Goal: Task Accomplishment & Management: Use online tool/utility

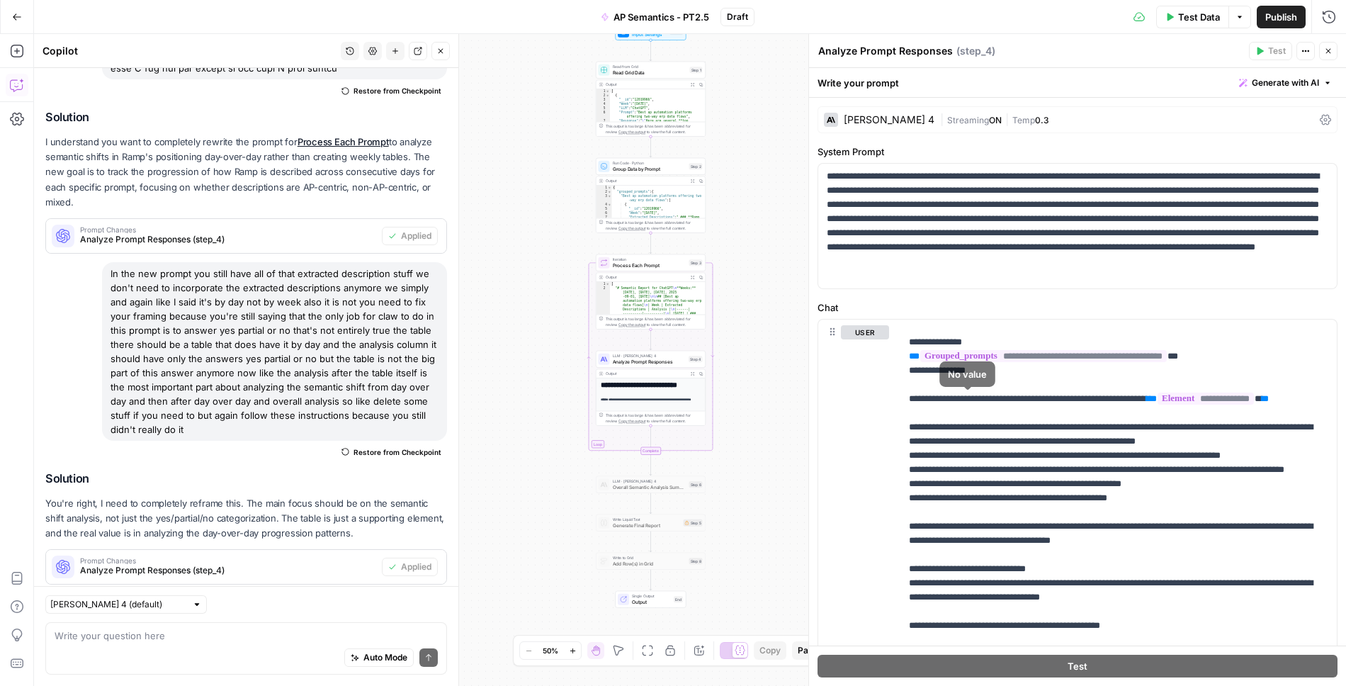
scroll to position [191, 0]
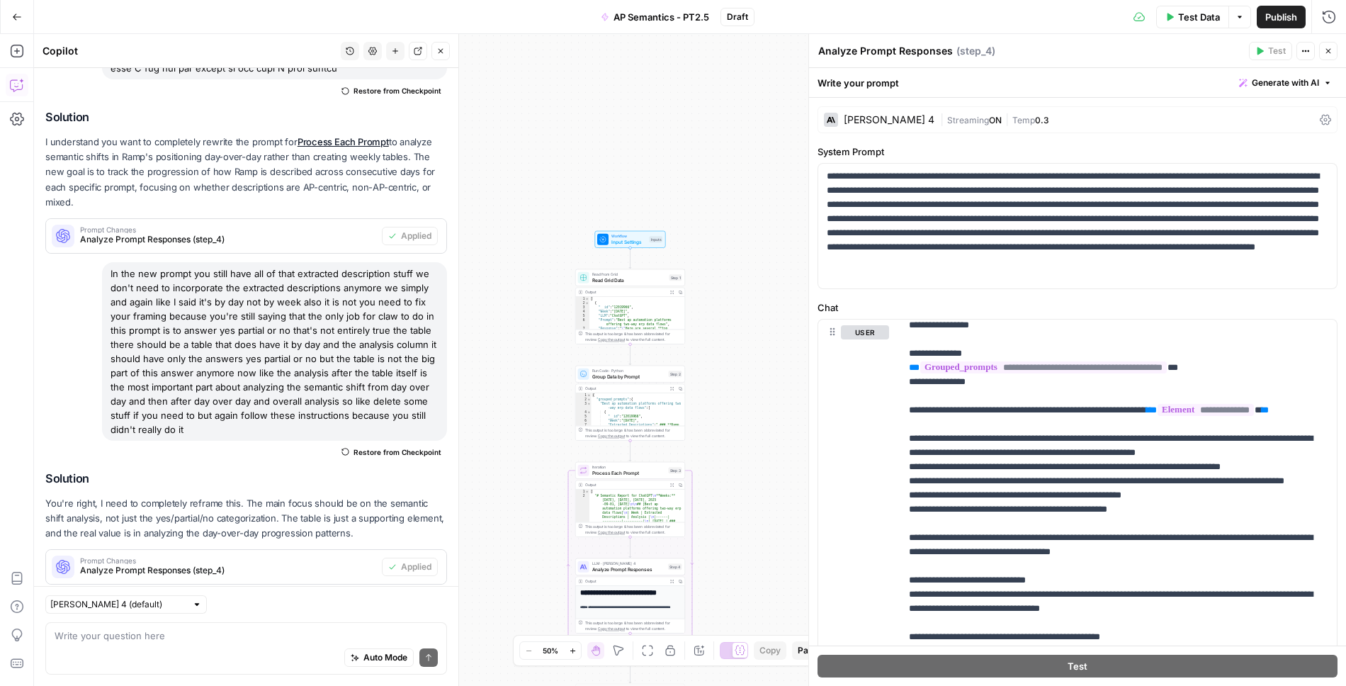
drag, startPoint x: 756, startPoint y: 110, endPoint x: 733, endPoint y: 372, distance: 263.2
click at [733, 372] on div "Workflow Input Settings Inputs Read from Grid Read Grid Data Step 1 Output Expa…" at bounding box center [690, 360] width 1312 height 652
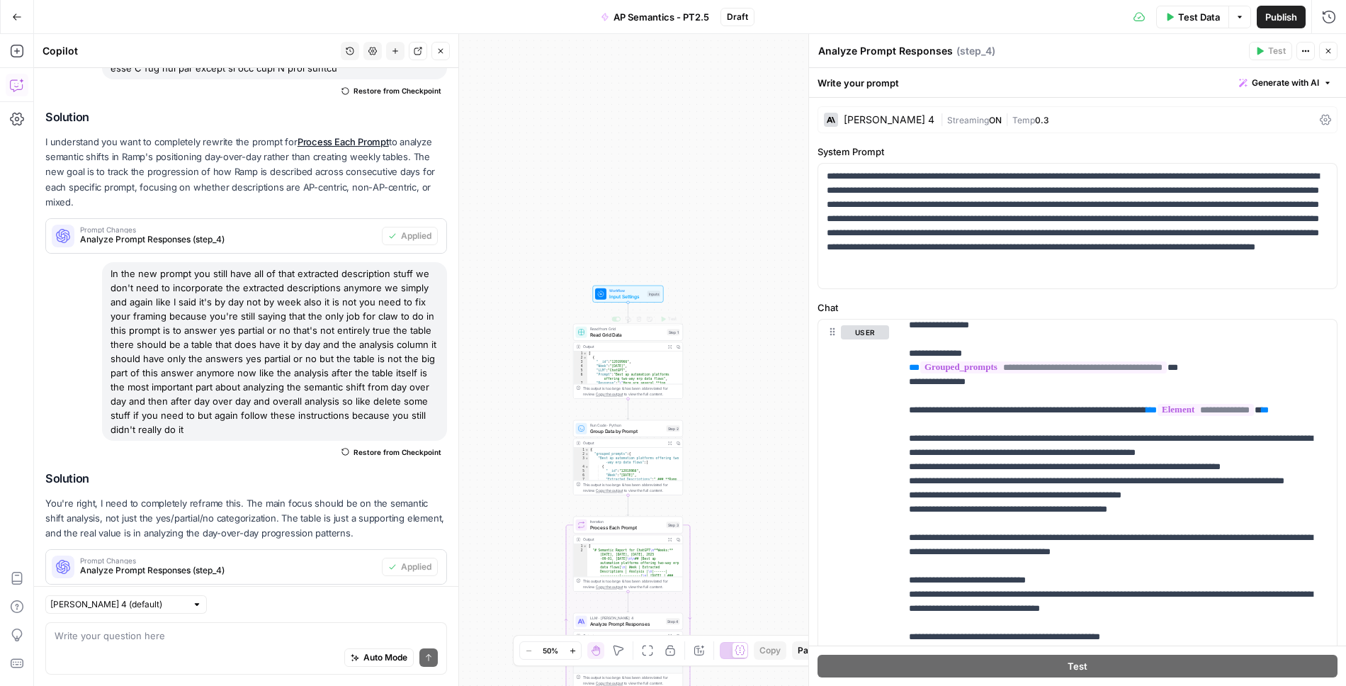
click at [637, 296] on span "Input Settings" at bounding box center [626, 296] width 35 height 7
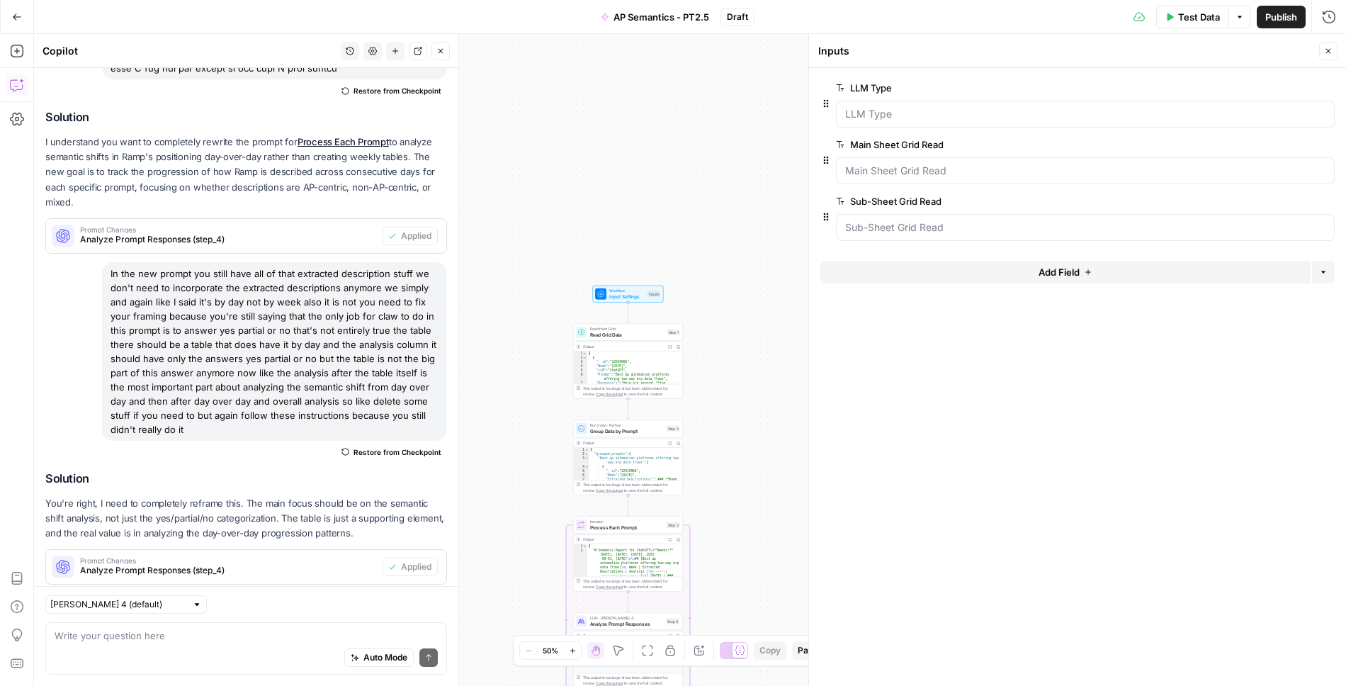
click at [831, 270] on button "Add Field" at bounding box center [1066, 272] width 490 height 23
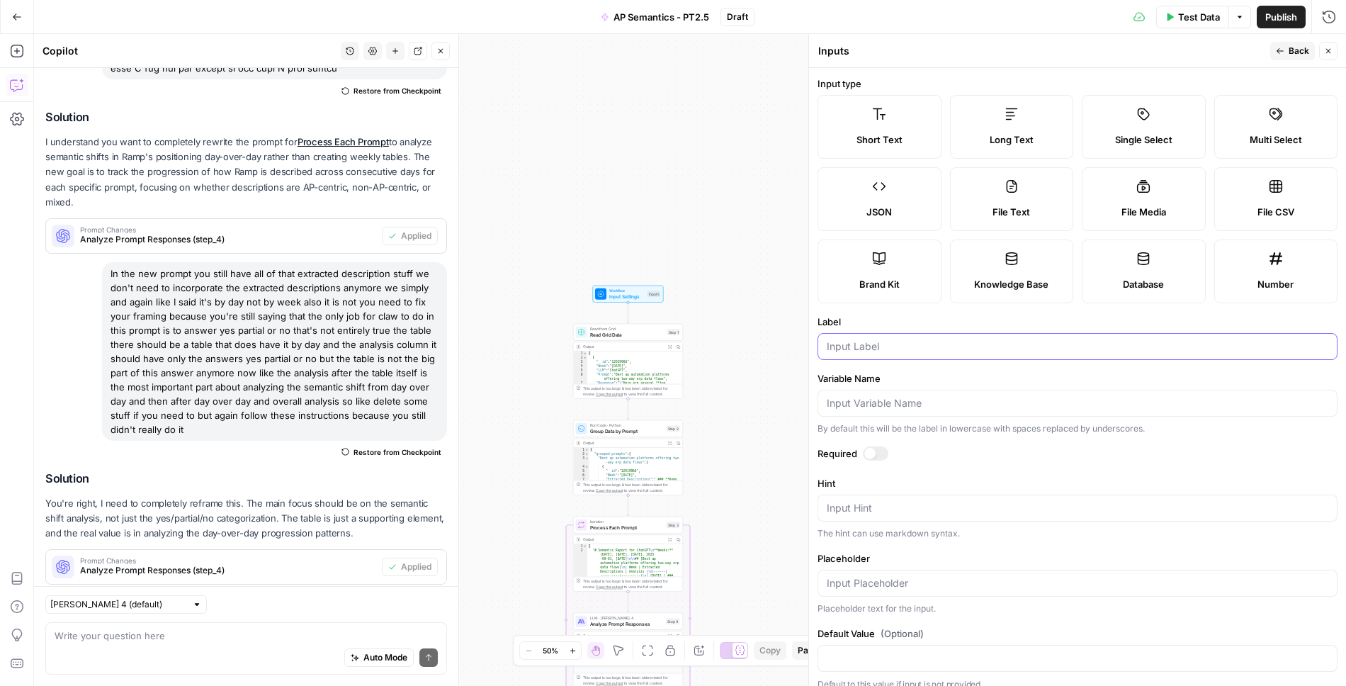
click at [831, 339] on input "Label" at bounding box center [1078, 346] width 502 height 14
type input "Prompt in Grid"
click at [831, 452] on div at bounding box center [876, 453] width 26 height 14
click at [831, 54] on span "Back" at bounding box center [1299, 51] width 21 height 13
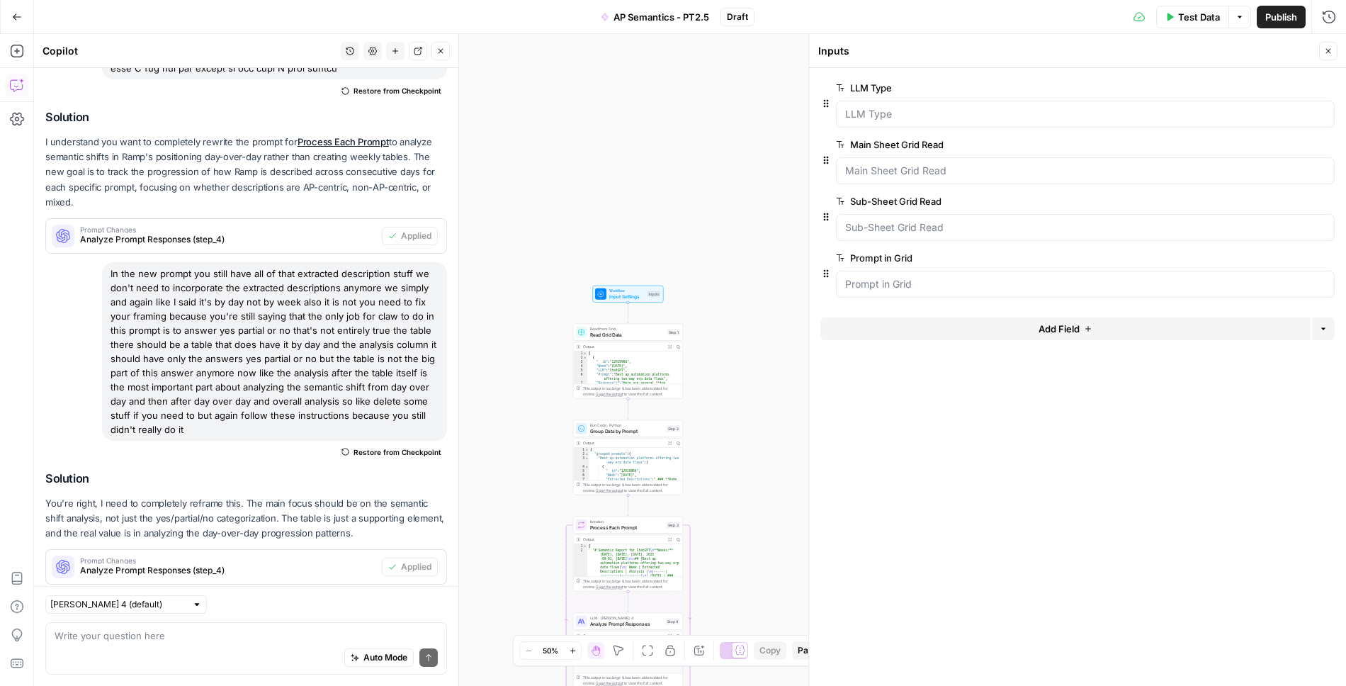
click at [635, 334] on span "Read Grid Data" at bounding box center [627, 334] width 74 height 7
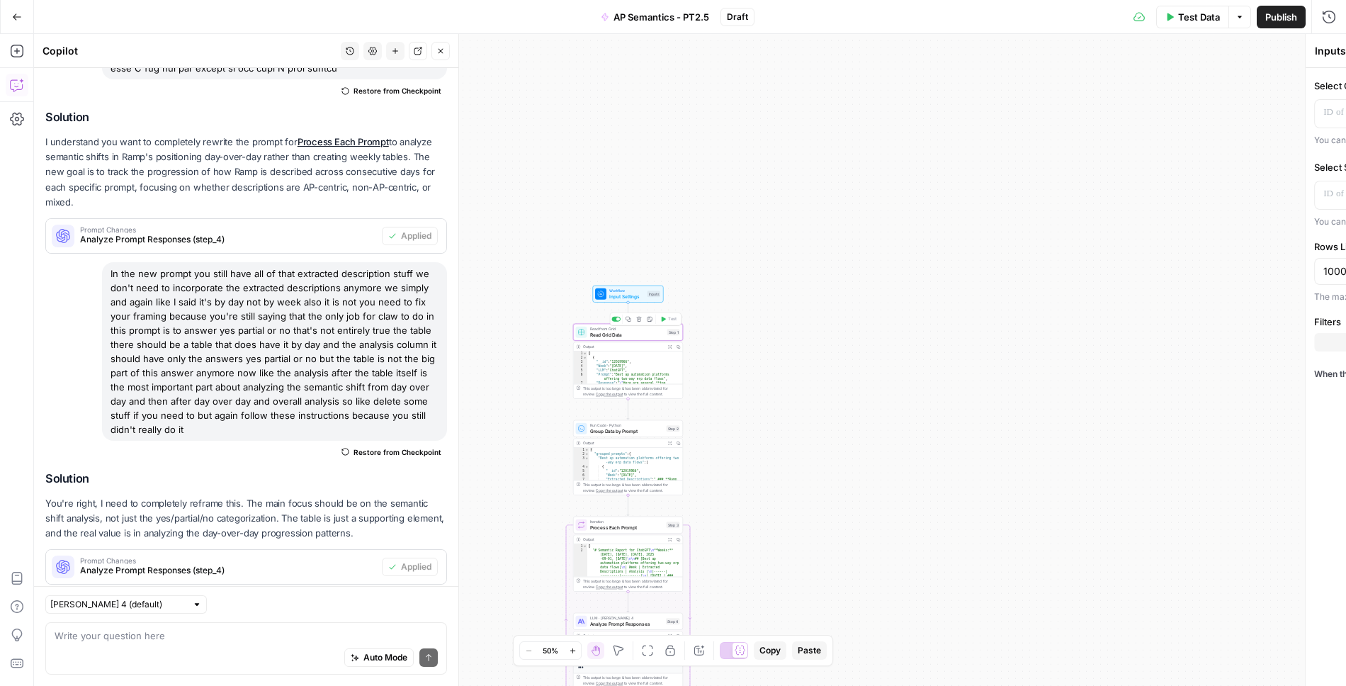
type textarea "Read Grid Data"
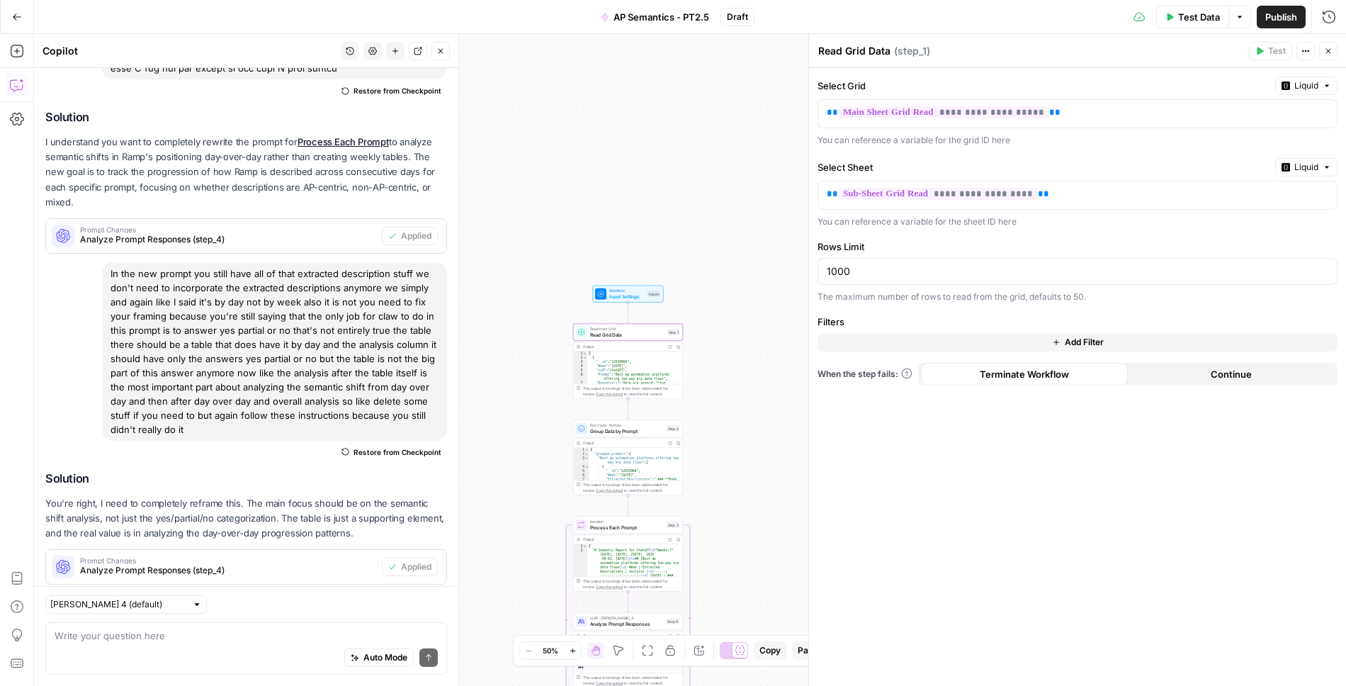
click at [831, 333] on button "Add Filter" at bounding box center [1078, 342] width 520 height 18
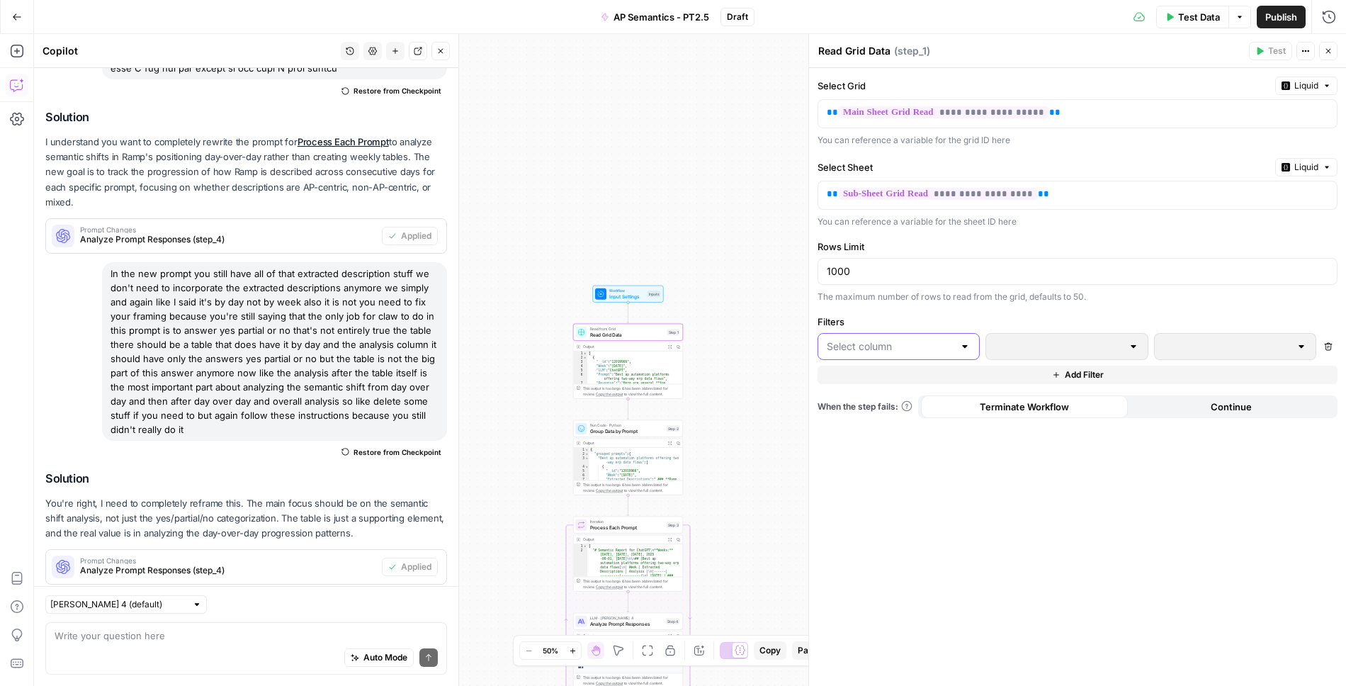
click at [831, 342] on input "text" at bounding box center [890, 346] width 127 height 14
click at [831, 422] on span "Prompt" at bounding box center [903, 417] width 117 height 14
click at [831, 344] on p at bounding box center [1224, 346] width 121 height 14
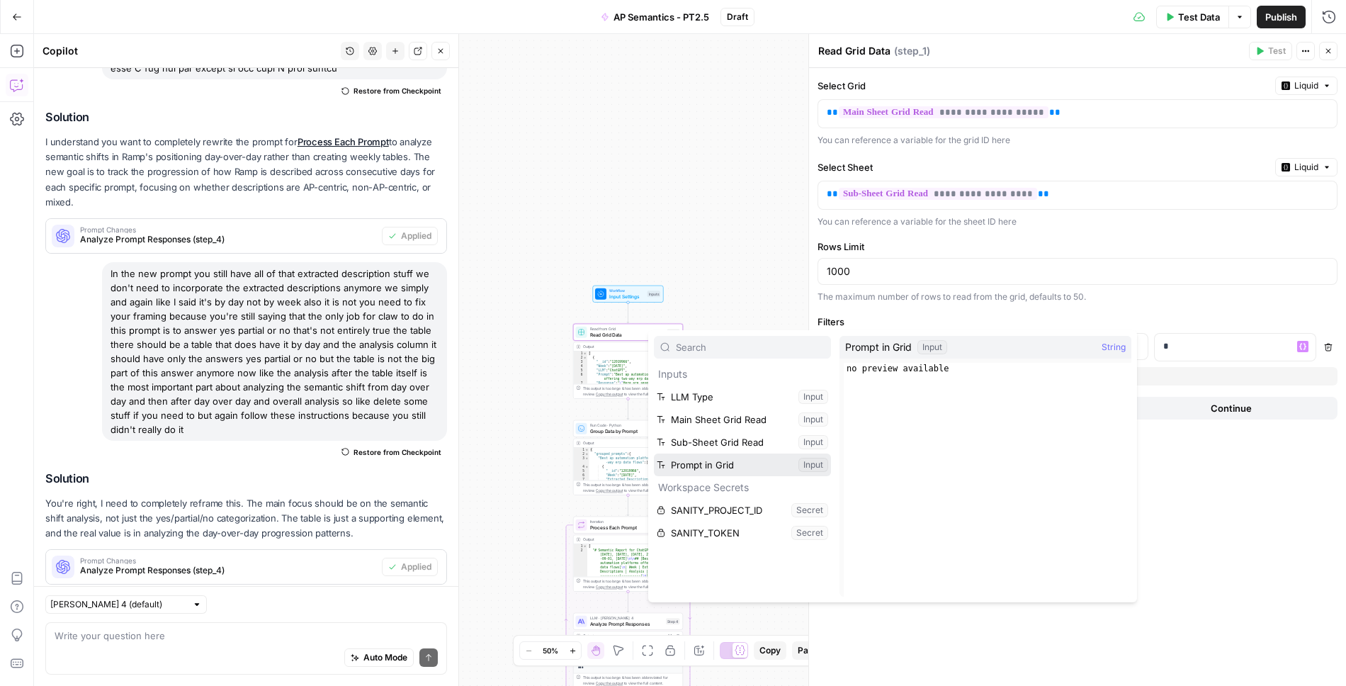
click at [735, 459] on button "Select variable Prompt in Grid" at bounding box center [742, 465] width 177 height 23
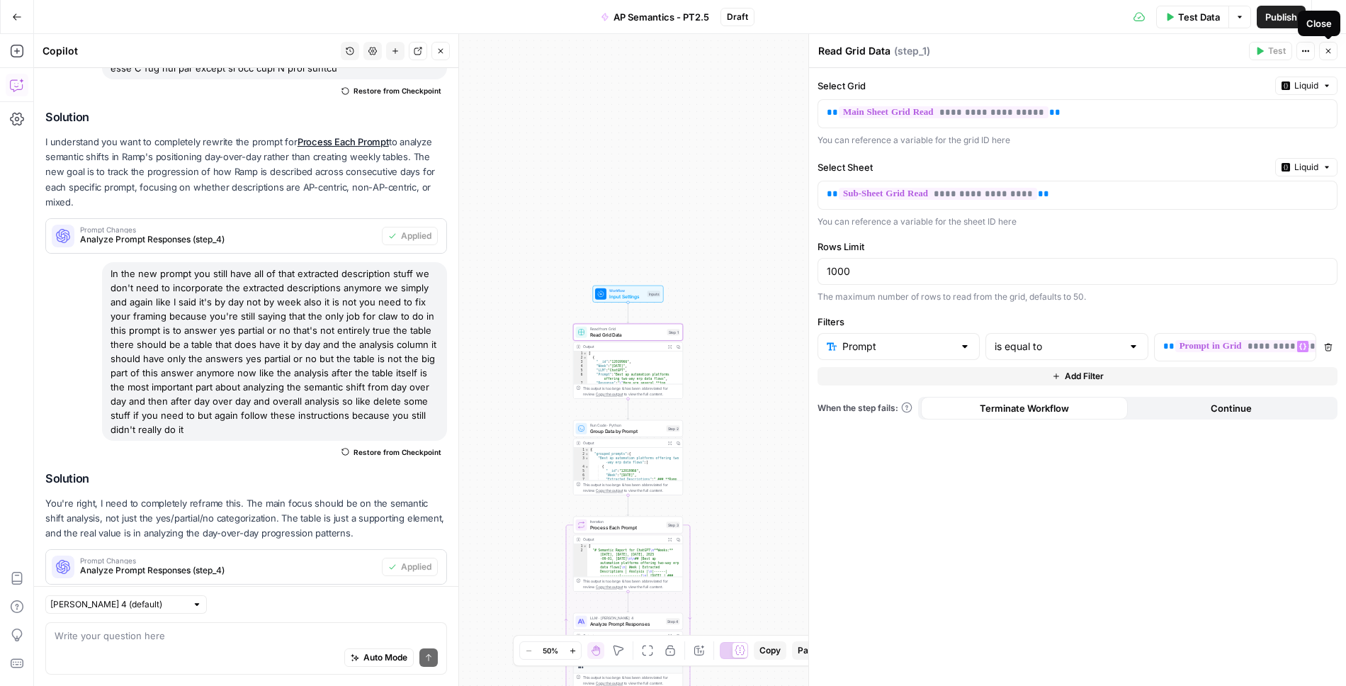
click at [831, 58] on button "Close" at bounding box center [1329, 51] width 18 height 18
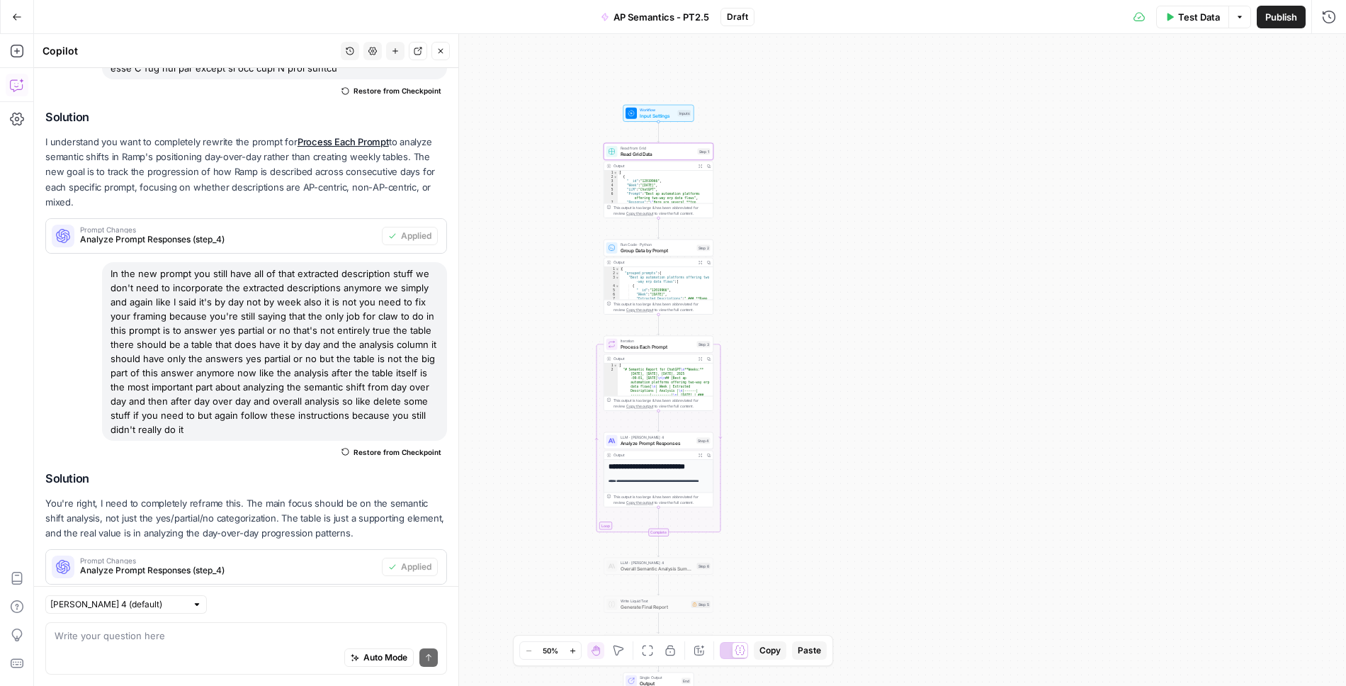
drag, startPoint x: 729, startPoint y: 393, endPoint x: 760, endPoint y: 209, distance: 186.8
click at [760, 209] on div "Workflow Input Settings Inputs Read from Grid Read Grid Data Step 1 Output Expa…" at bounding box center [690, 360] width 1312 height 652
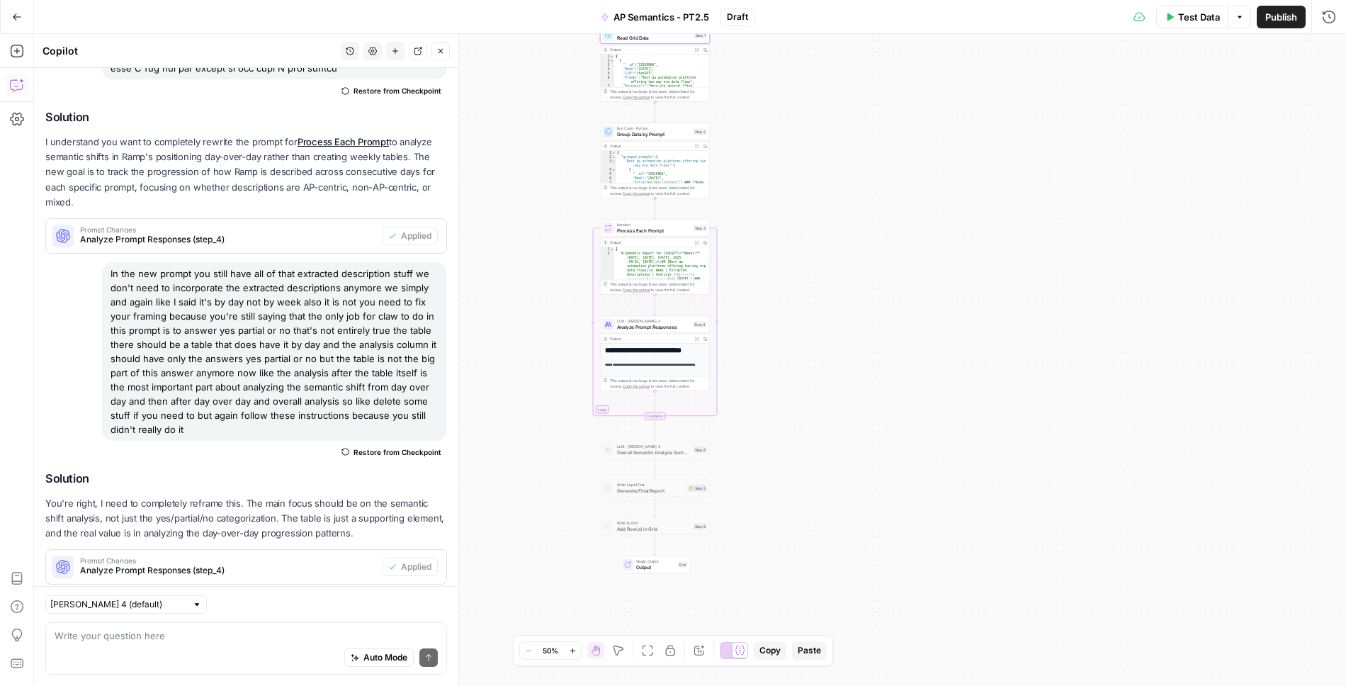
drag, startPoint x: 841, startPoint y: 470, endPoint x: 831, endPoint y: 543, distance: 73.7
click at [831, 543] on div "Workflow Input Settings Inputs Read from Grid Read Grid Data Step 1 Output Expa…" at bounding box center [690, 360] width 1312 height 652
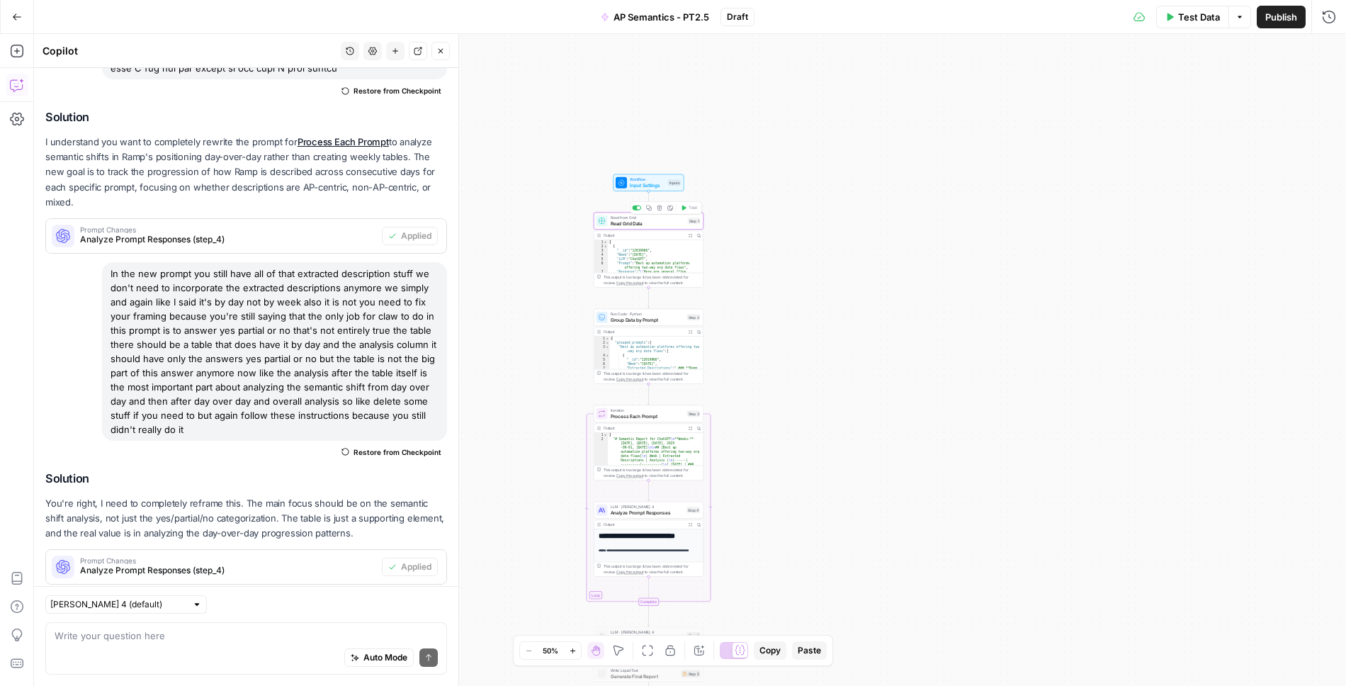
click at [664, 221] on span "Read Grid Data" at bounding box center [648, 223] width 74 height 7
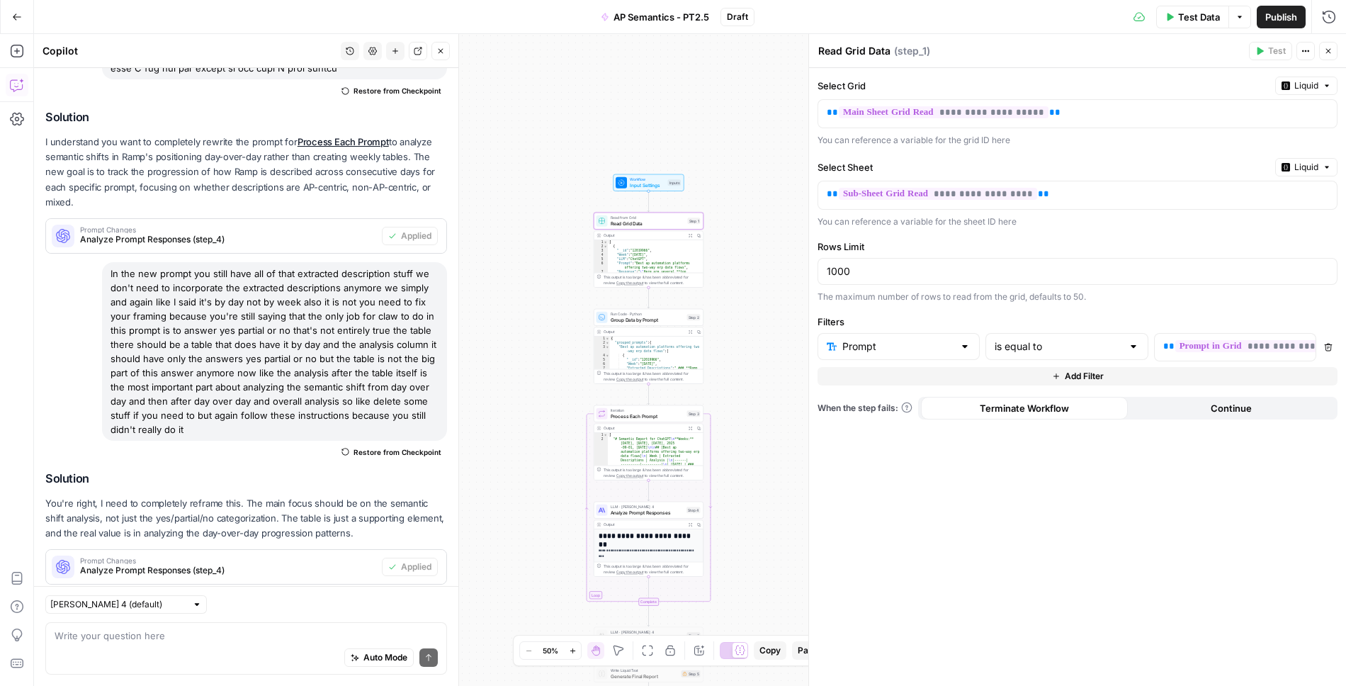
click at [831, 50] on button "Close" at bounding box center [1329, 51] width 18 height 18
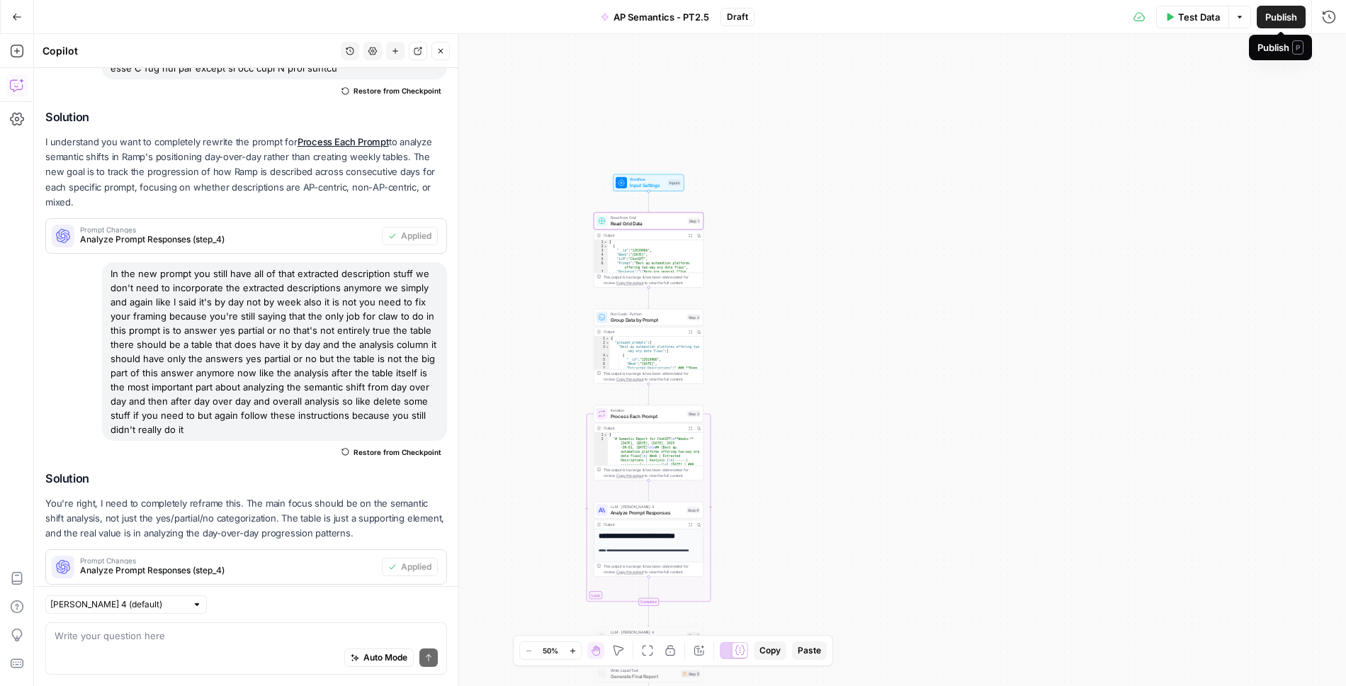
click at [831, 23] on span "Publish" at bounding box center [1282, 17] width 32 height 14
click at [647, 320] on span "Group Data by Prompt" at bounding box center [648, 319] width 74 height 7
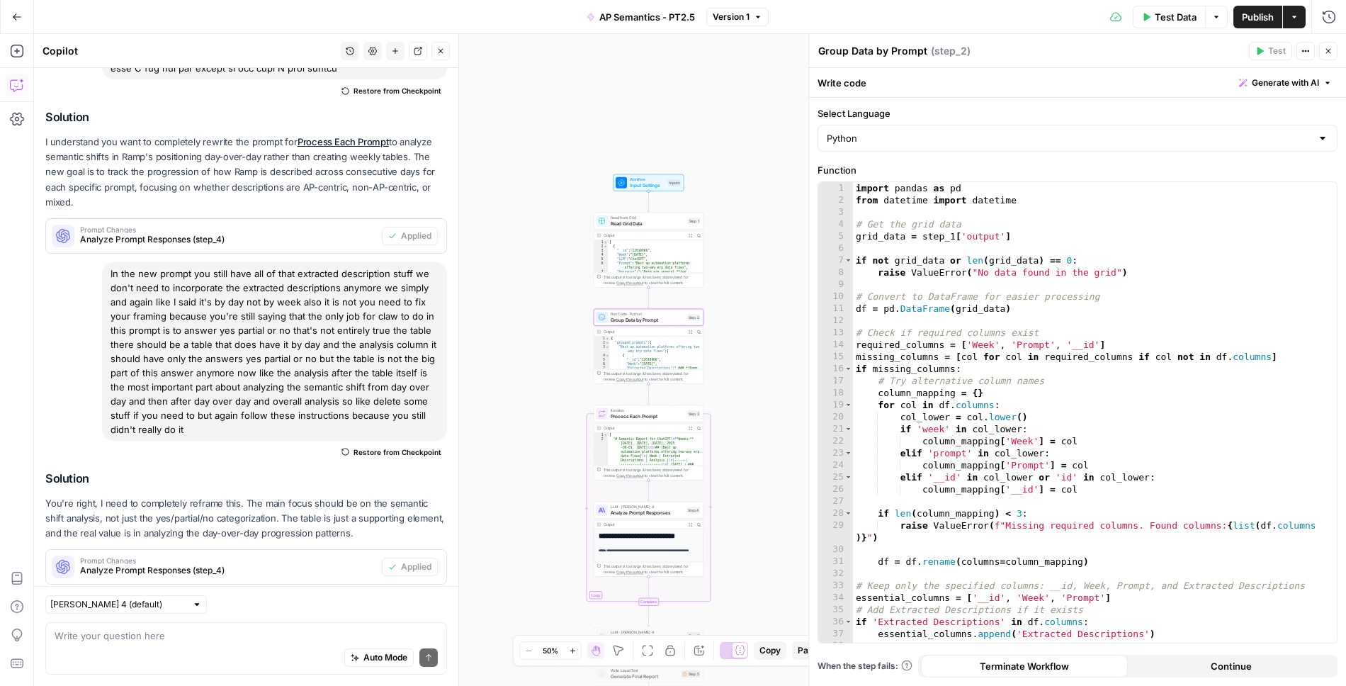
click at [831, 51] on icon "button" at bounding box center [1329, 51] width 9 height 9
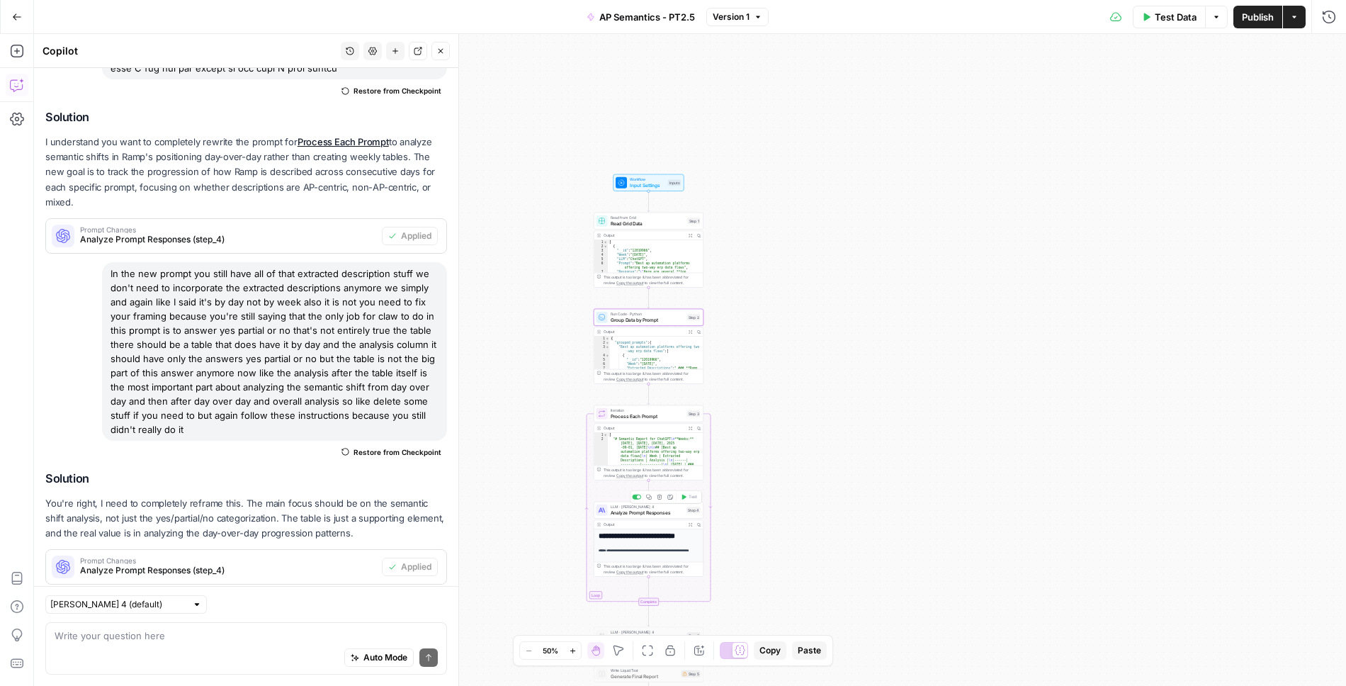
click at [640, 513] on span "Analyze Prompt Responses" at bounding box center [648, 512] width 74 height 7
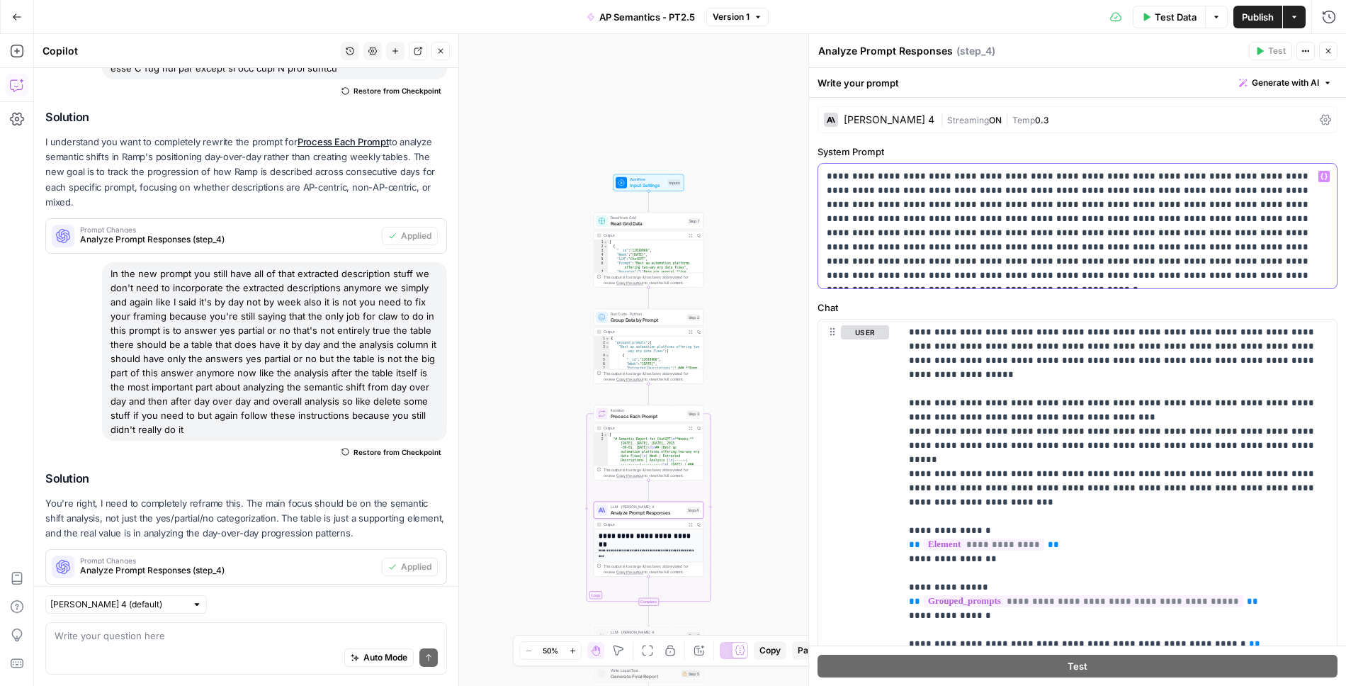
click at [831, 245] on p "**********" at bounding box center [1078, 225] width 502 height 113
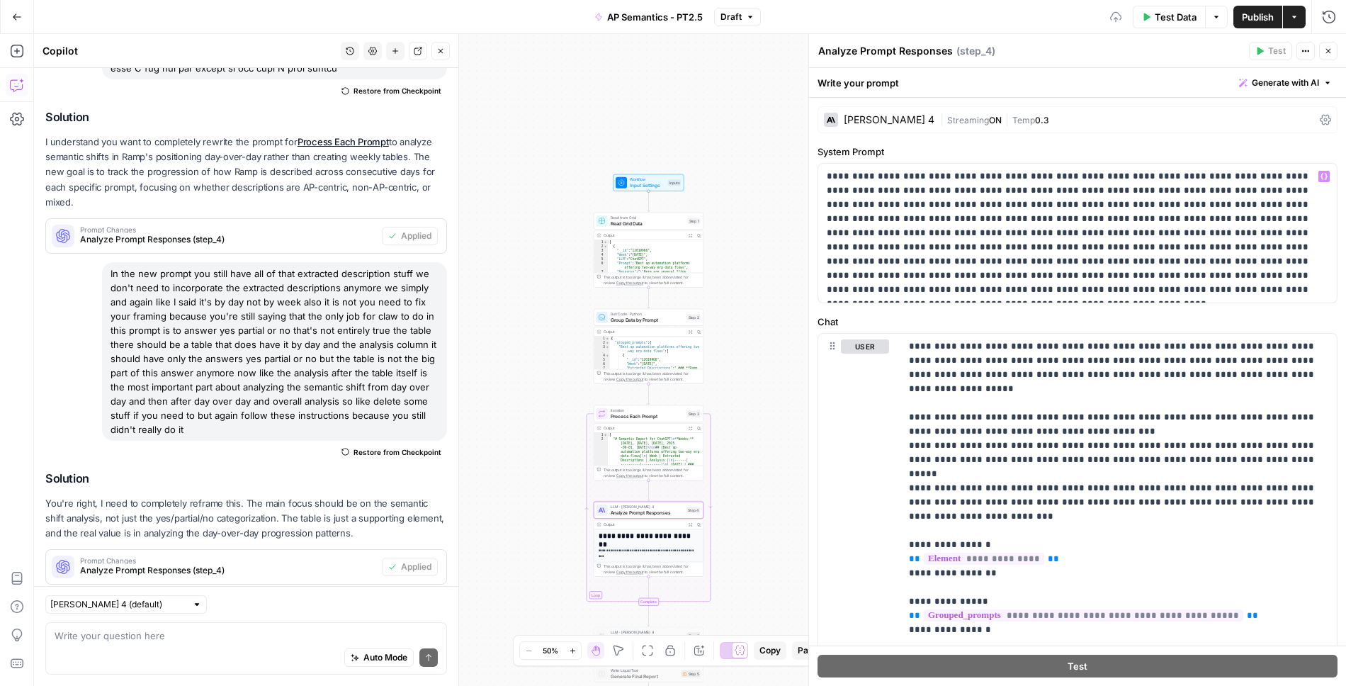
click at [831, 145] on label "System Prompt" at bounding box center [1078, 152] width 520 height 14
click at [831, 51] on icon "button" at bounding box center [1329, 51] width 5 height 5
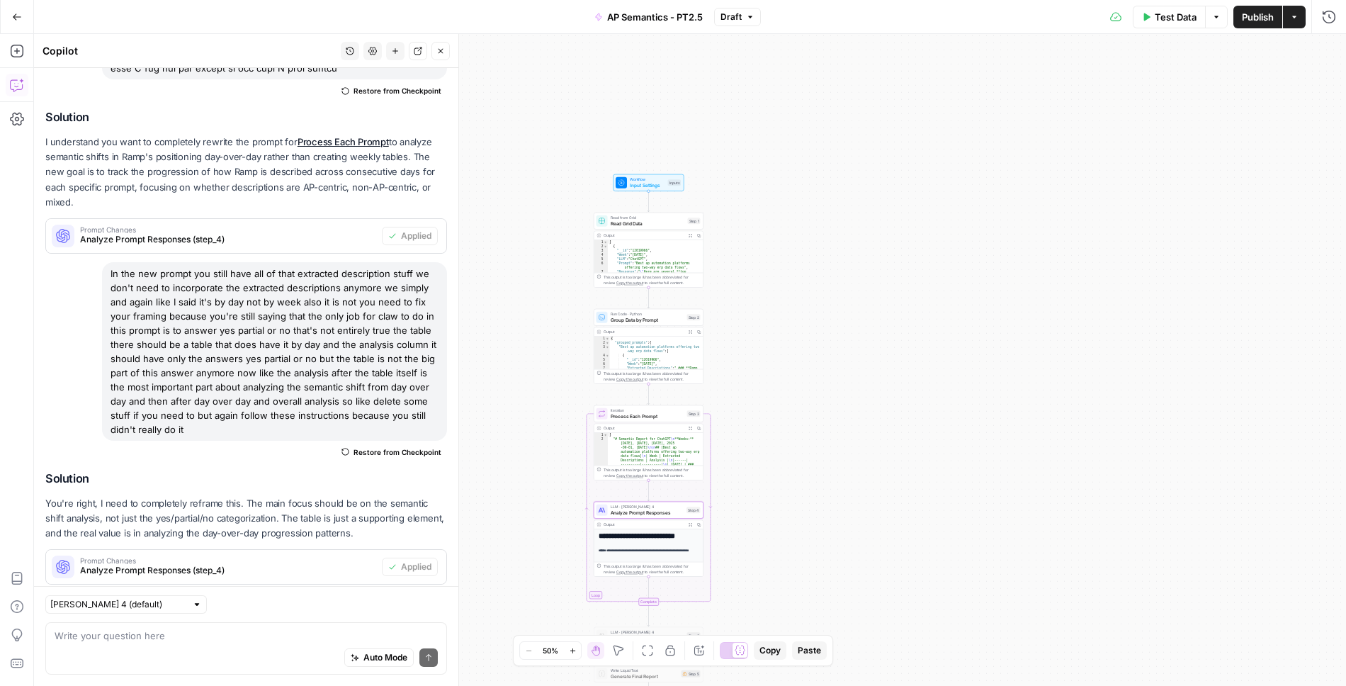
click at [831, 21] on span "Publish" at bounding box center [1258, 17] width 32 height 14
click at [658, 413] on span "Process Each Prompt" at bounding box center [648, 415] width 74 height 7
type textarea "**********"
click at [831, 106] on div "step_2 . output . prompt_list" at bounding box center [1078, 131] width 508 height 60
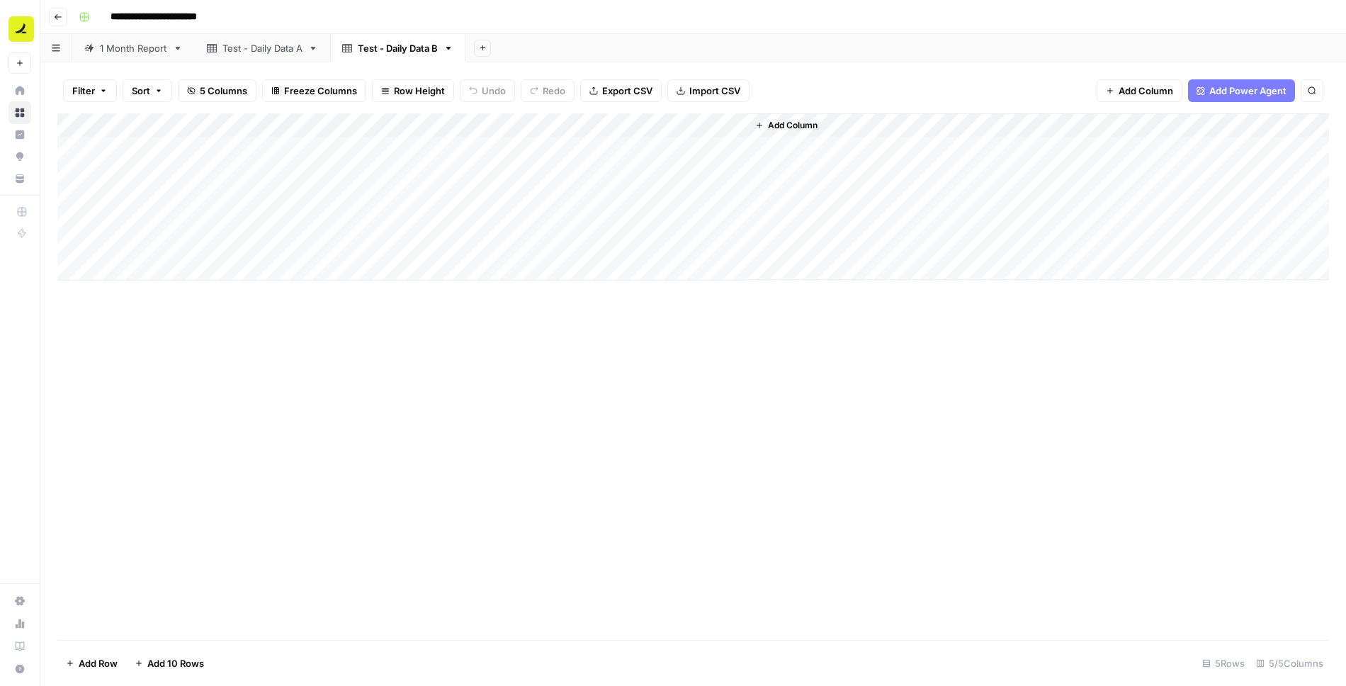
click at [259, 42] on div "Test - Daily Data A" at bounding box center [263, 48] width 80 height 14
click at [690, 89] on span "Import CSV" at bounding box center [715, 91] width 51 height 14
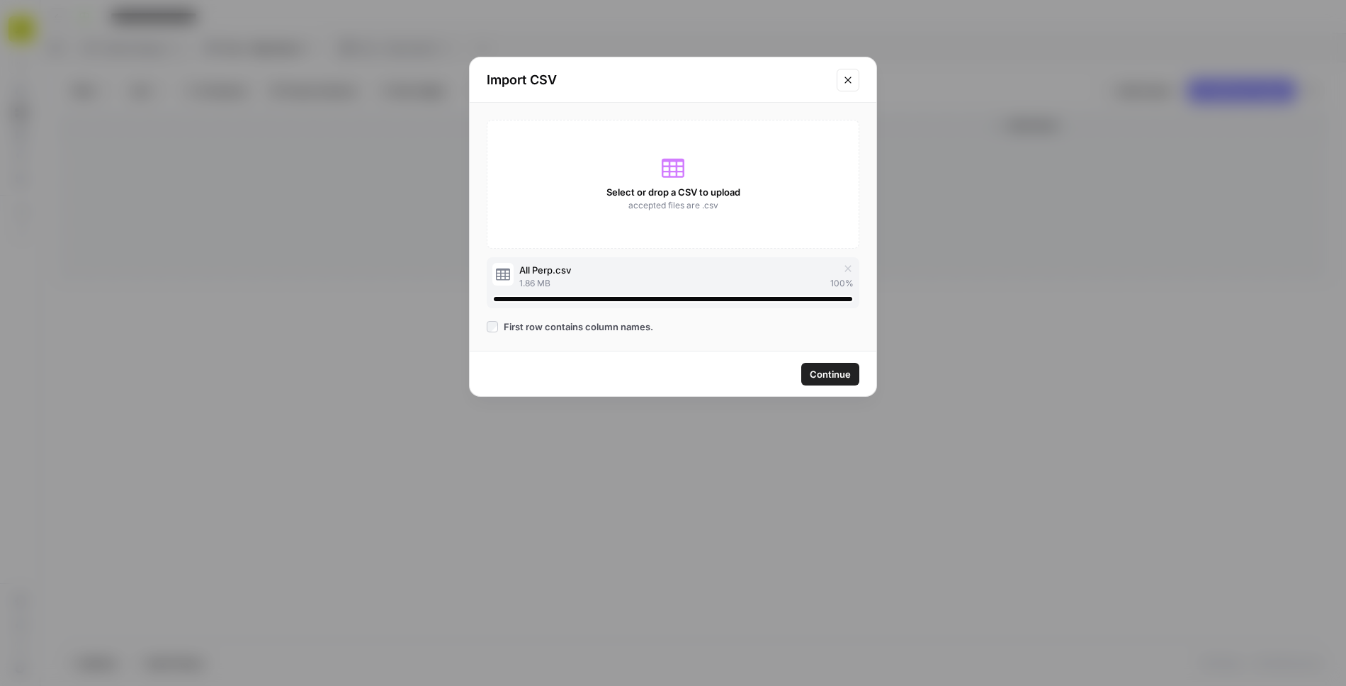
click at [834, 369] on span "Continue" at bounding box center [830, 374] width 41 height 14
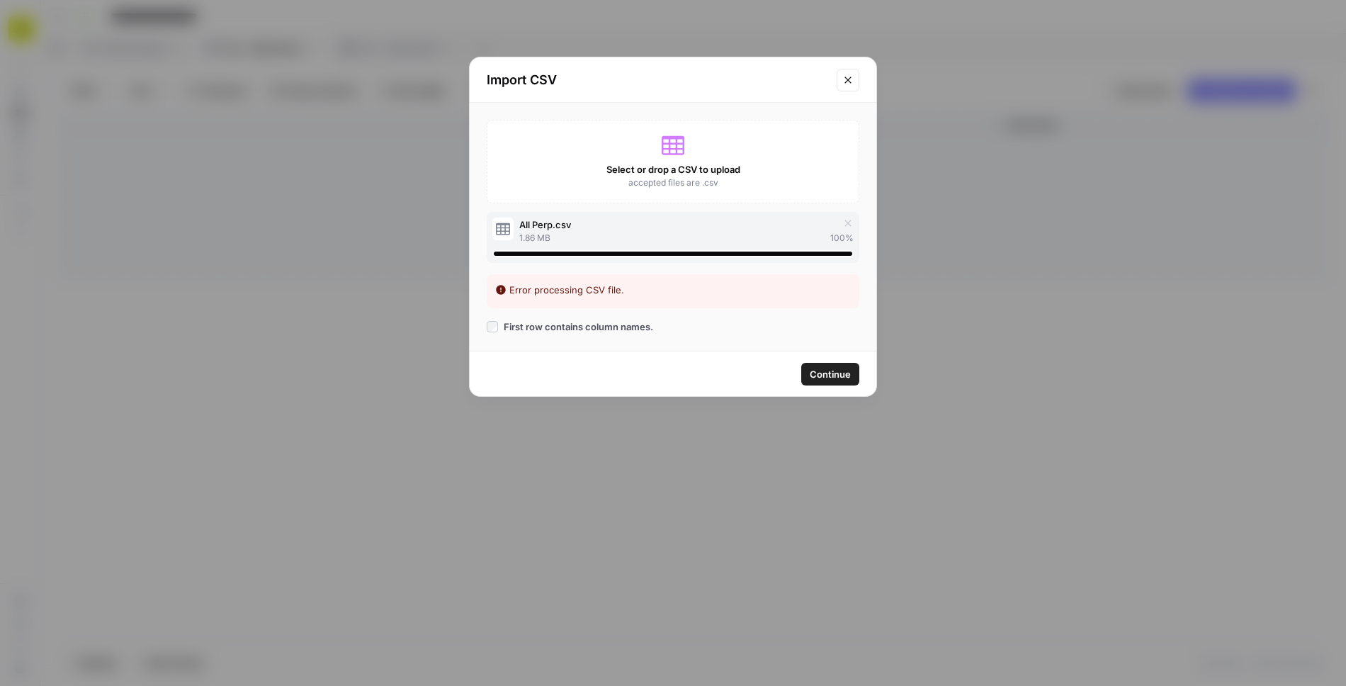
click at [854, 79] on button "Close modal" at bounding box center [848, 80] width 23 height 23
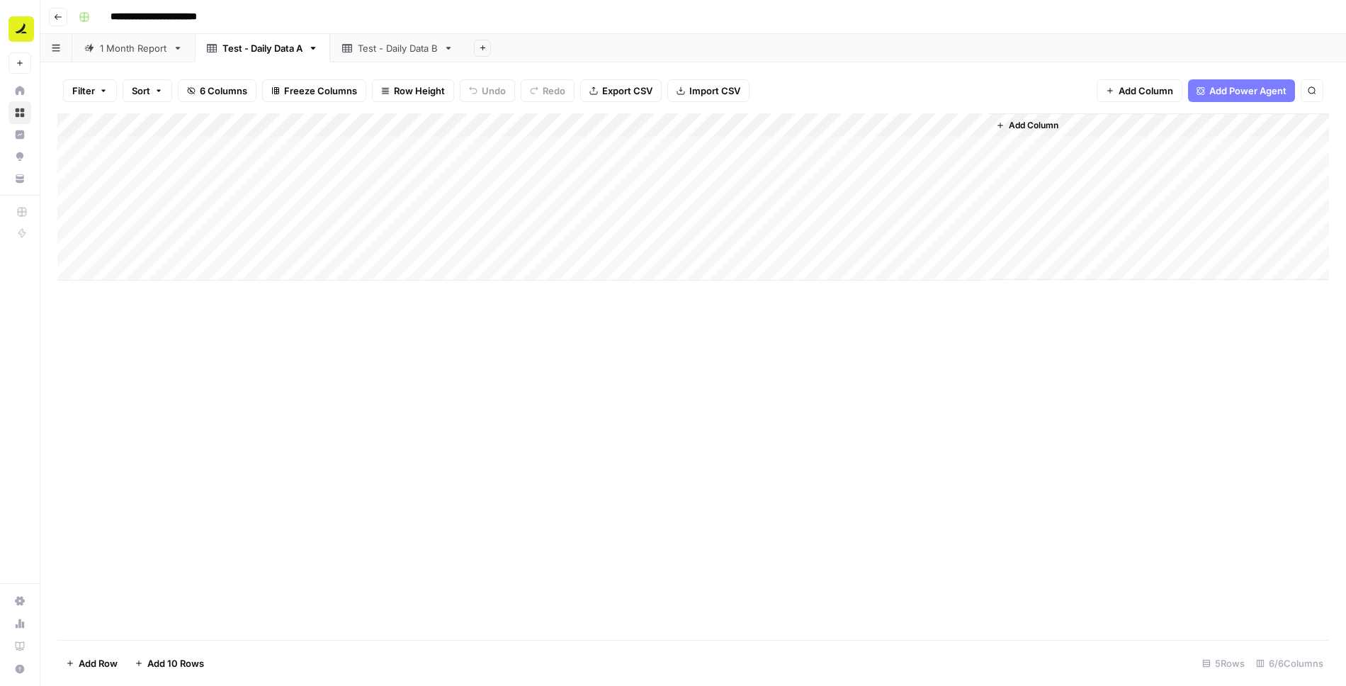
click at [682, 87] on button "Import CSV" at bounding box center [709, 90] width 82 height 23
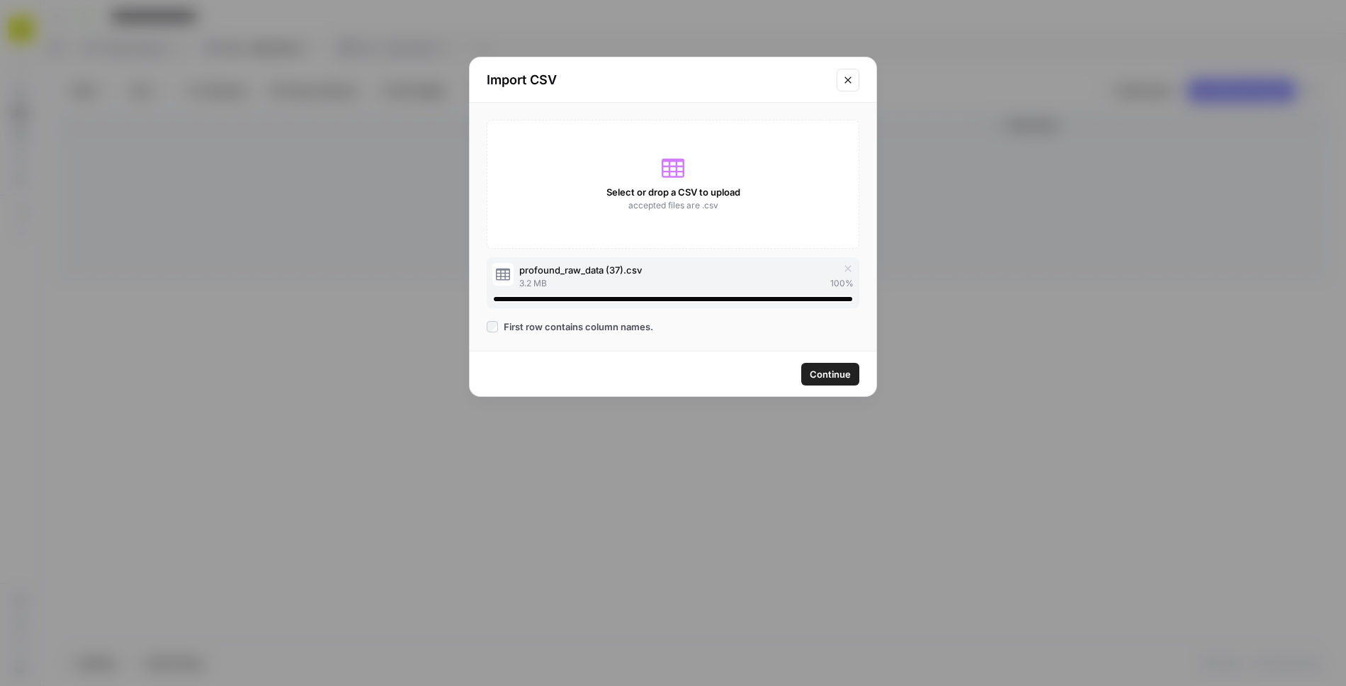
click at [823, 377] on span "Continue" at bounding box center [830, 374] width 41 height 14
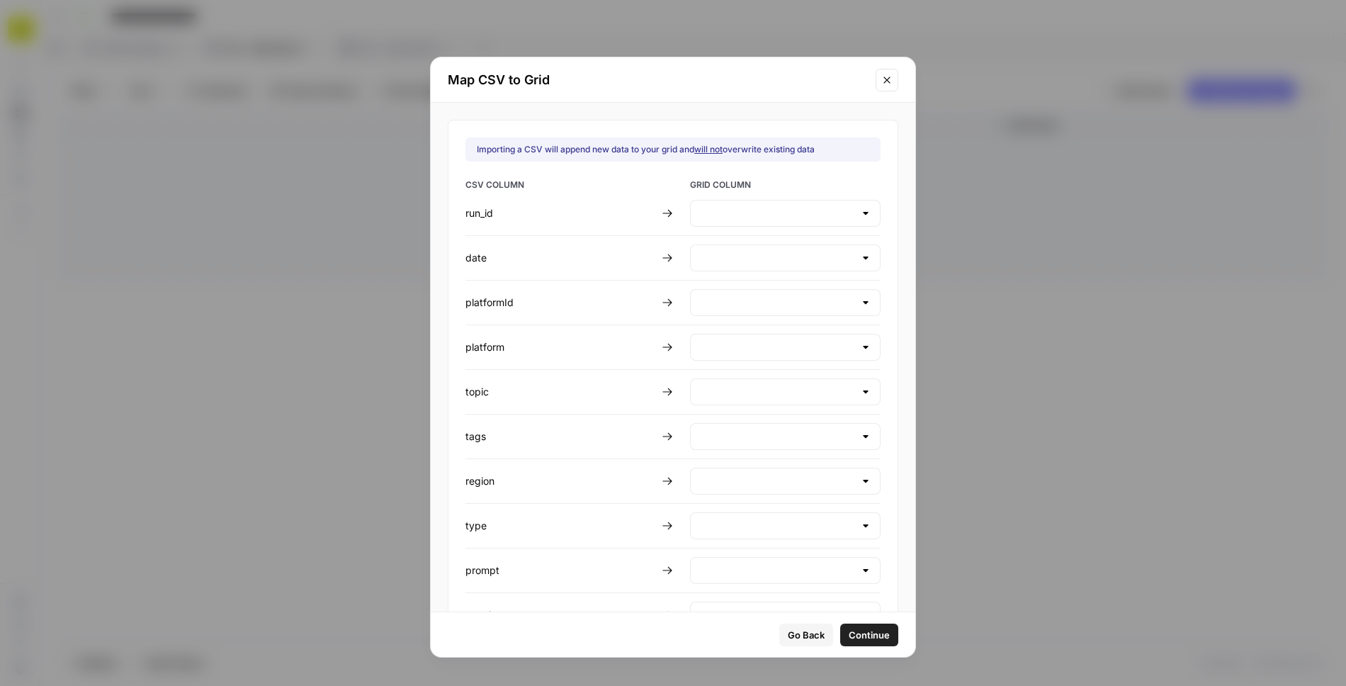
type input "Create new column"
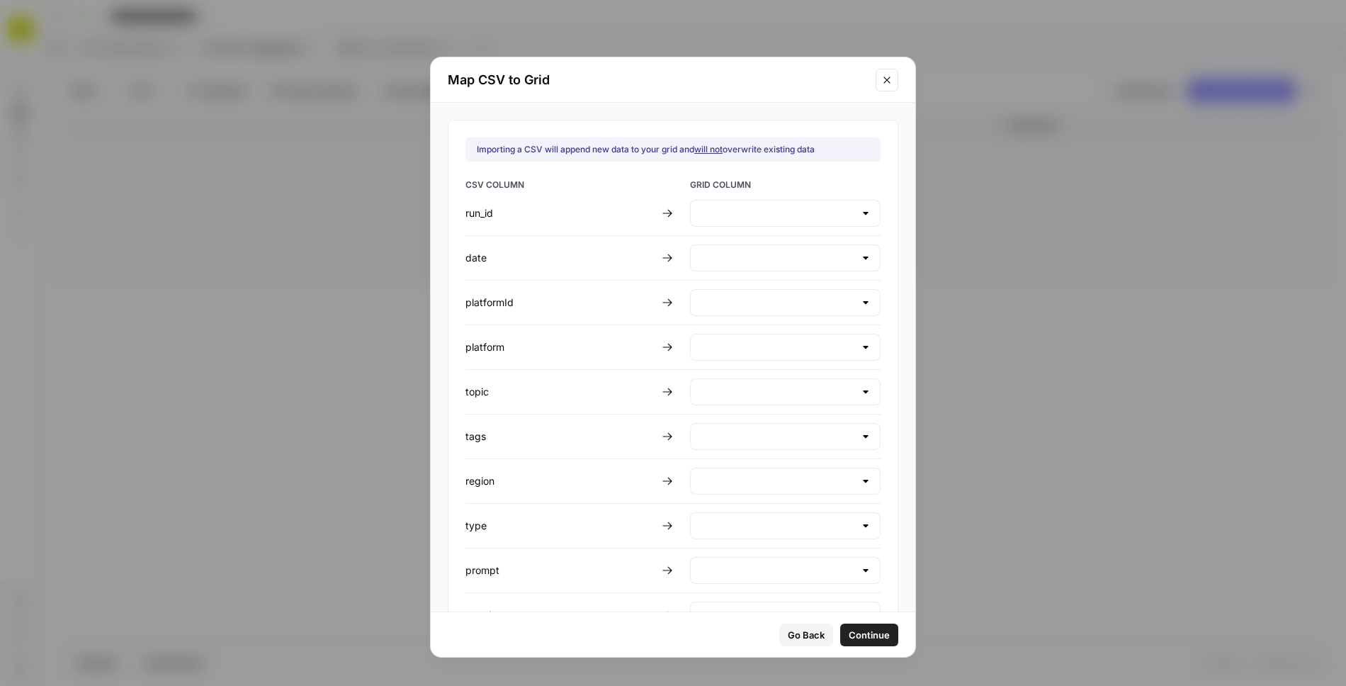
type input "Create new column"
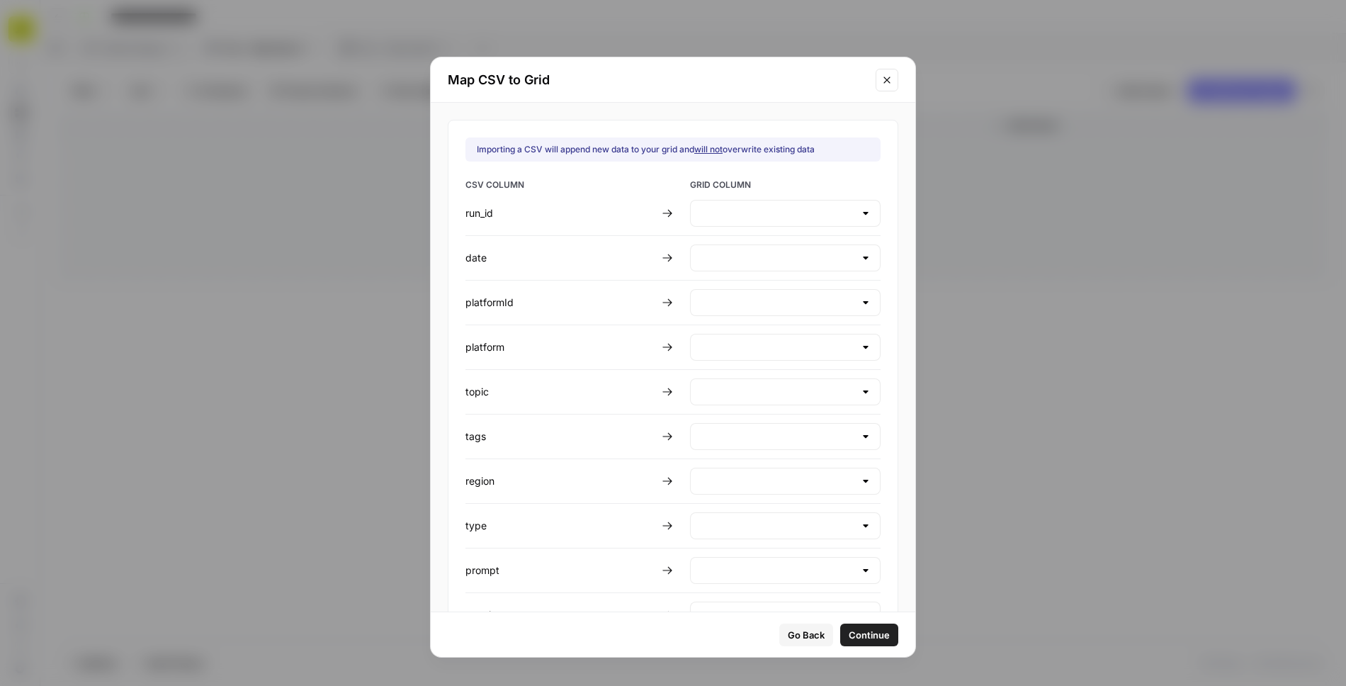
type input "Create new column"
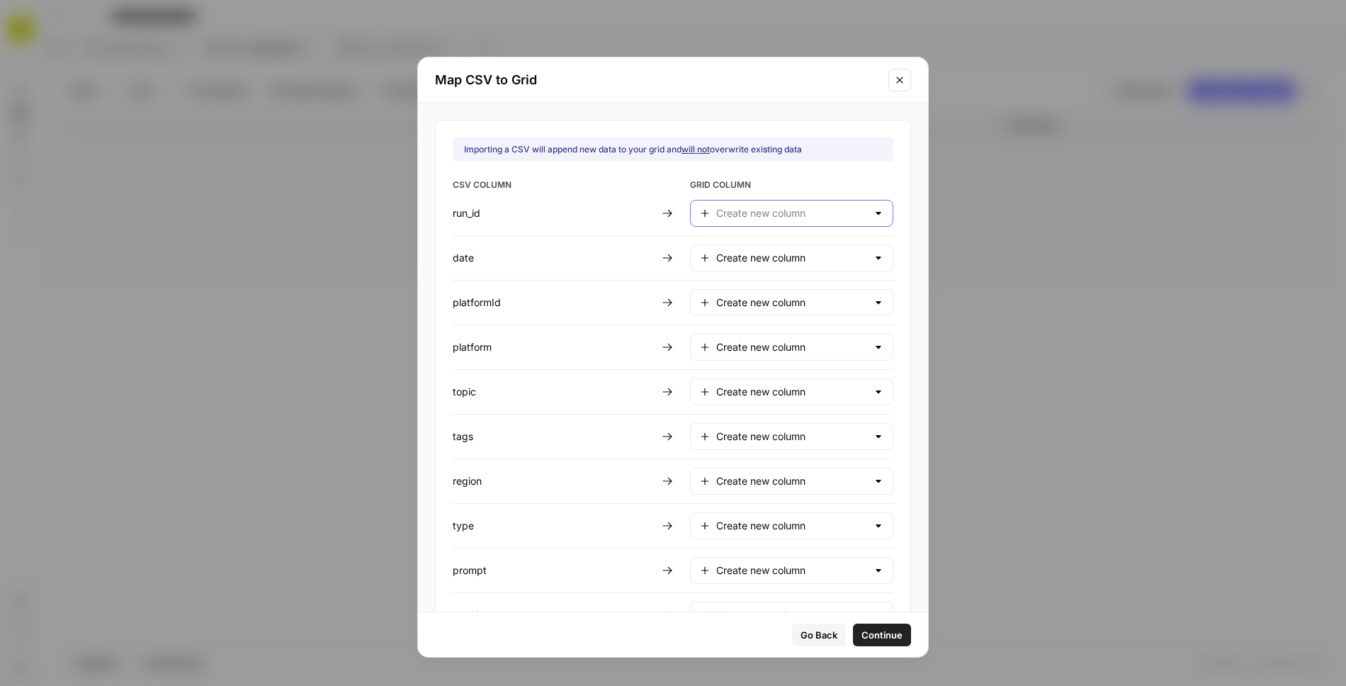
click at [743, 210] on input "text" at bounding box center [791, 213] width 151 height 14
click at [747, 391] on span "Do not import" at bounding box center [779, 386] width 123 height 14
type input "Do not import"
click at [742, 261] on input "text" at bounding box center [791, 258] width 151 height 14
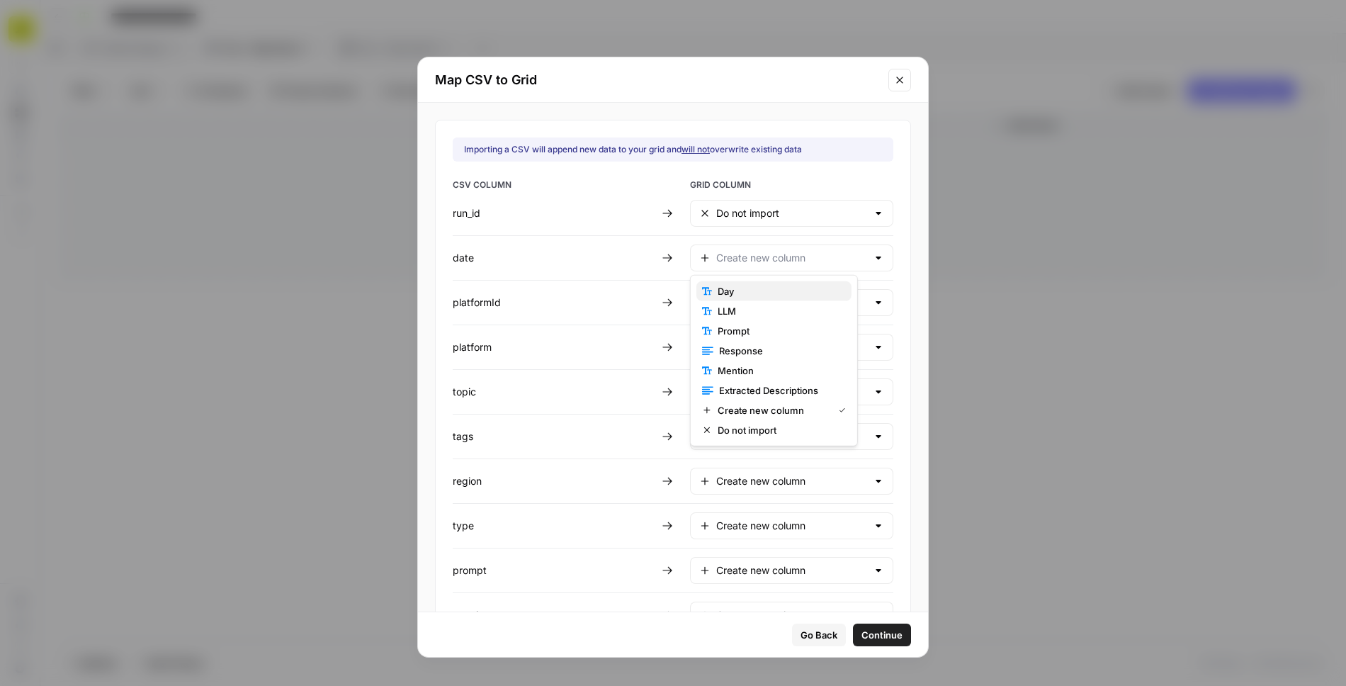
click at [733, 293] on span "Day" at bounding box center [779, 291] width 123 height 14
type input "Day"
click at [733, 307] on div "Create new column" at bounding box center [791, 302] width 203 height 27
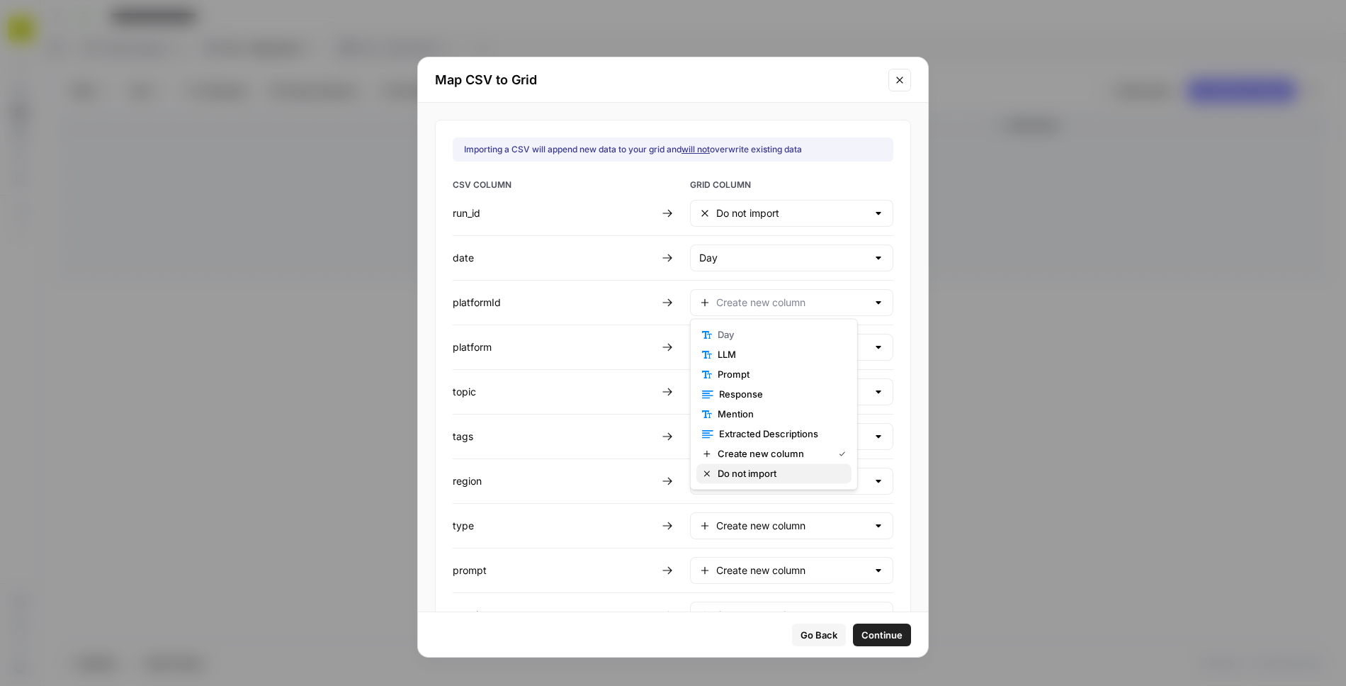
click at [738, 474] on span "Do not import" at bounding box center [779, 473] width 123 height 14
type input "Do not import"
click at [738, 347] on input "text" at bounding box center [791, 347] width 151 height 14
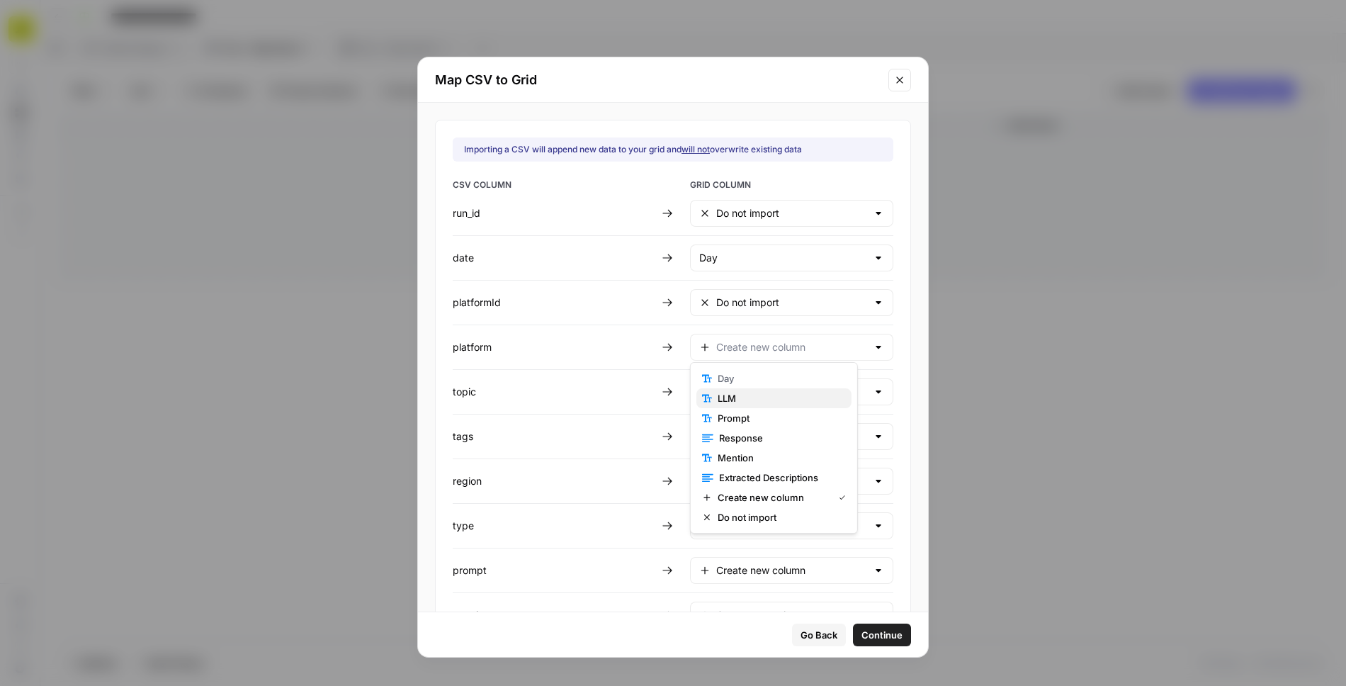
click at [729, 396] on span "LLM" at bounding box center [779, 398] width 123 height 14
type input "LLM"
click at [740, 386] on input "text" at bounding box center [791, 392] width 151 height 14
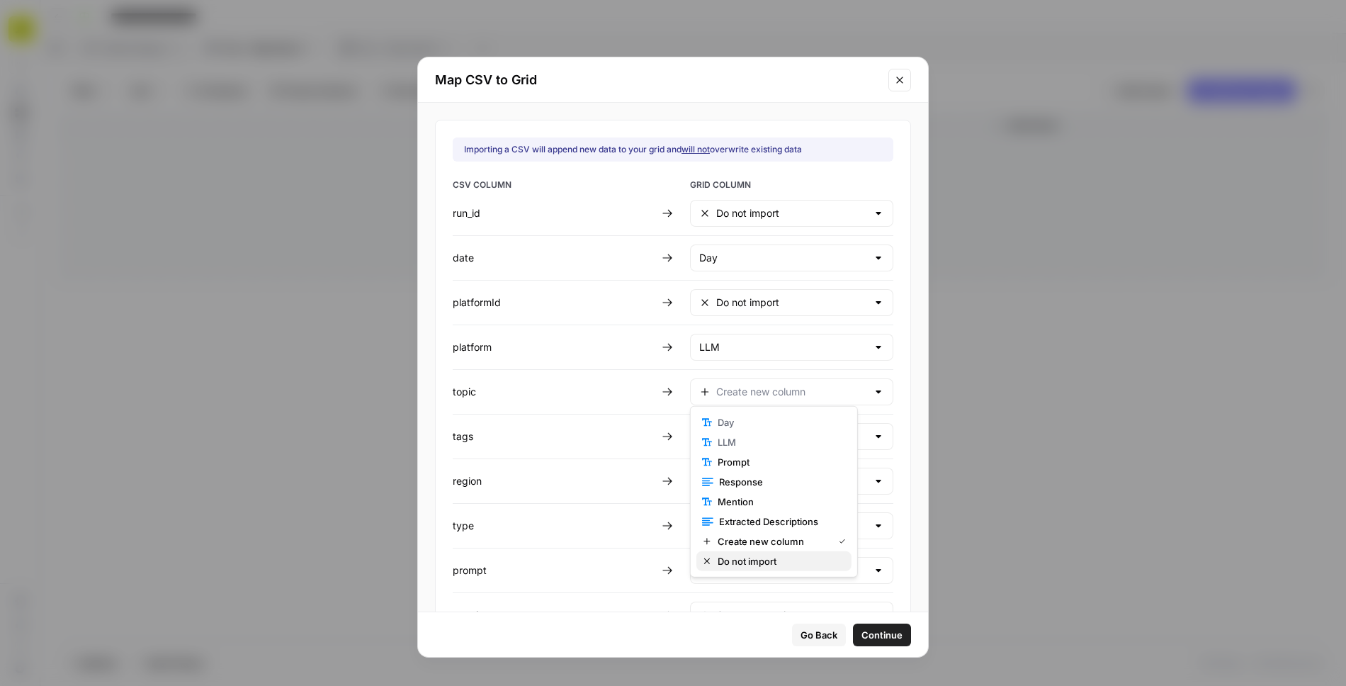
click at [746, 563] on span "Do not import" at bounding box center [779, 561] width 123 height 14
type input "Do not import"
click at [727, 439] on div "Create new column" at bounding box center [791, 436] width 203 height 27
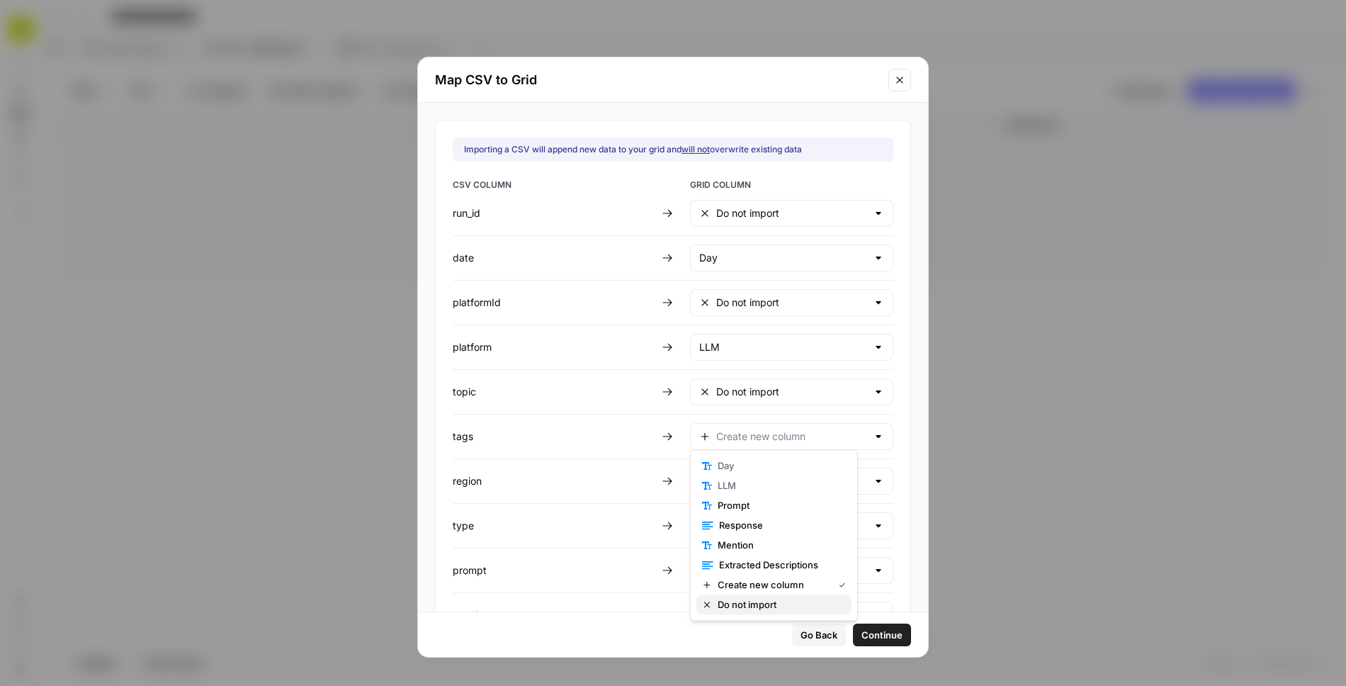
click at [736, 607] on span "Do not import" at bounding box center [779, 604] width 123 height 14
type input "Do not import"
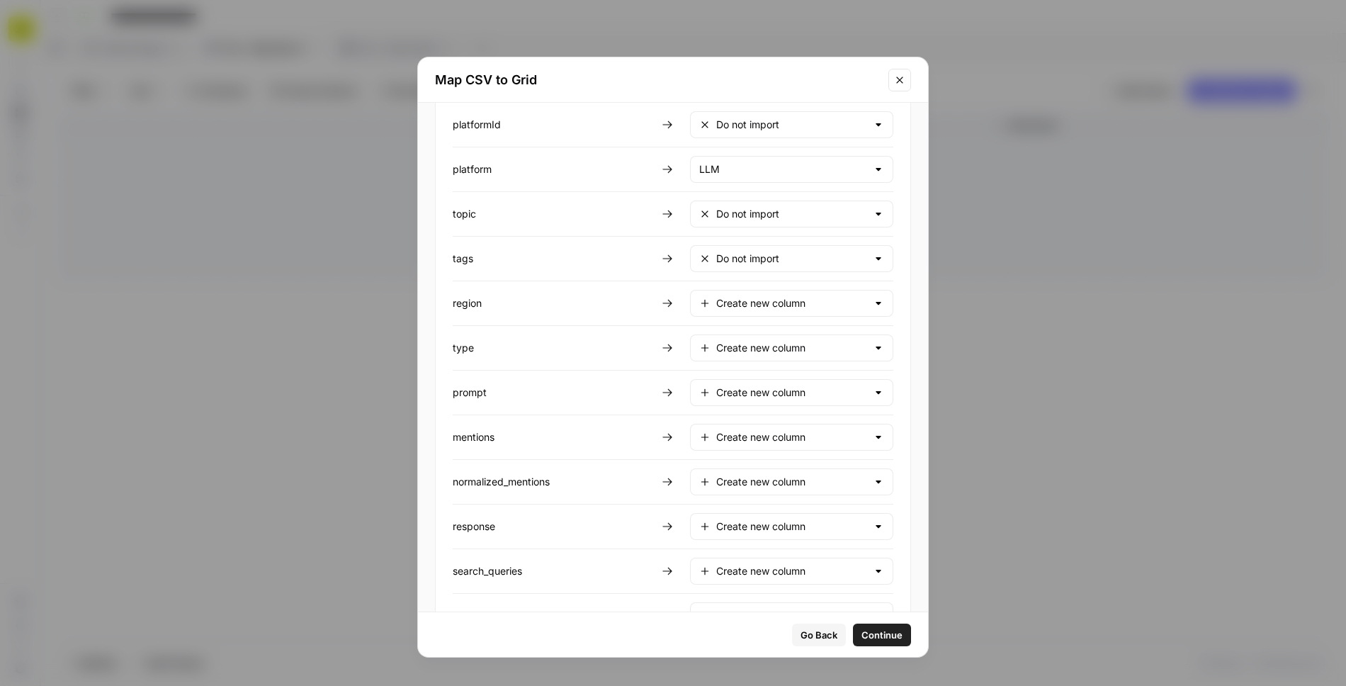
scroll to position [180, 0]
click at [750, 294] on input "text" at bounding box center [791, 301] width 151 height 14
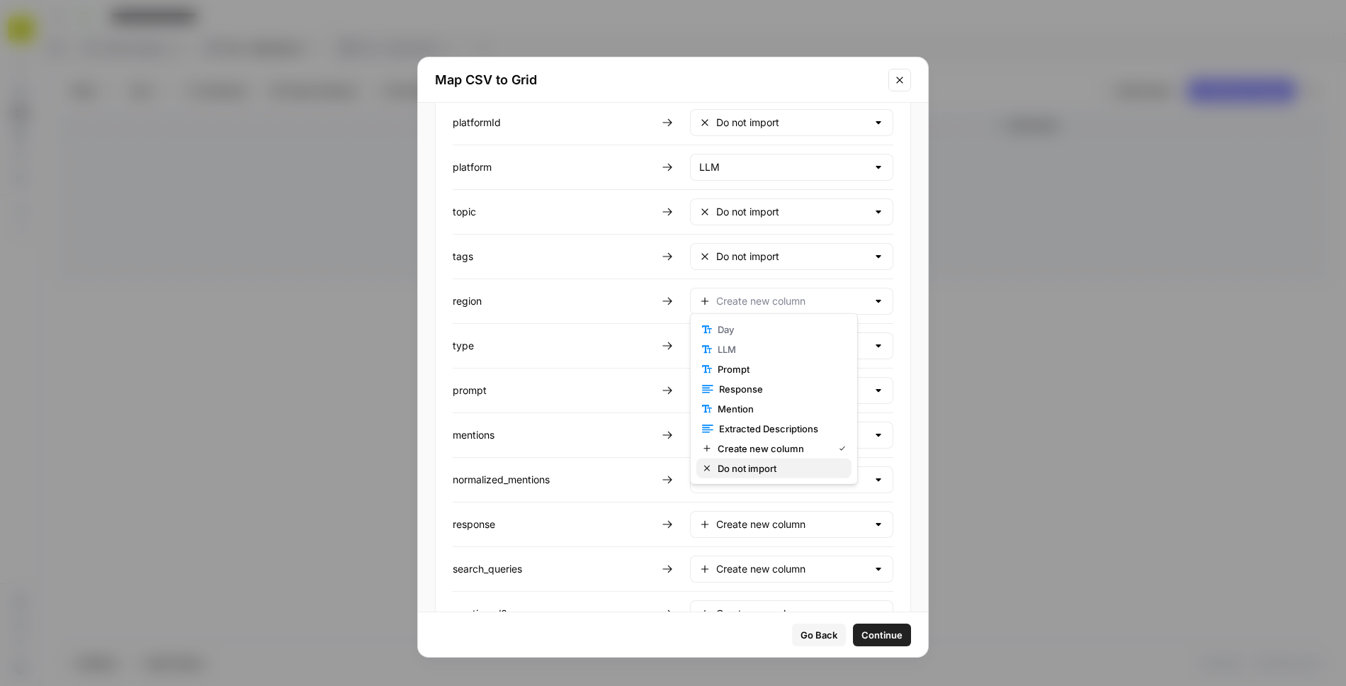
click at [745, 469] on span "Do not import" at bounding box center [779, 468] width 123 height 14
type input "Do not import"
click at [748, 339] on input "text" at bounding box center [791, 346] width 151 height 14
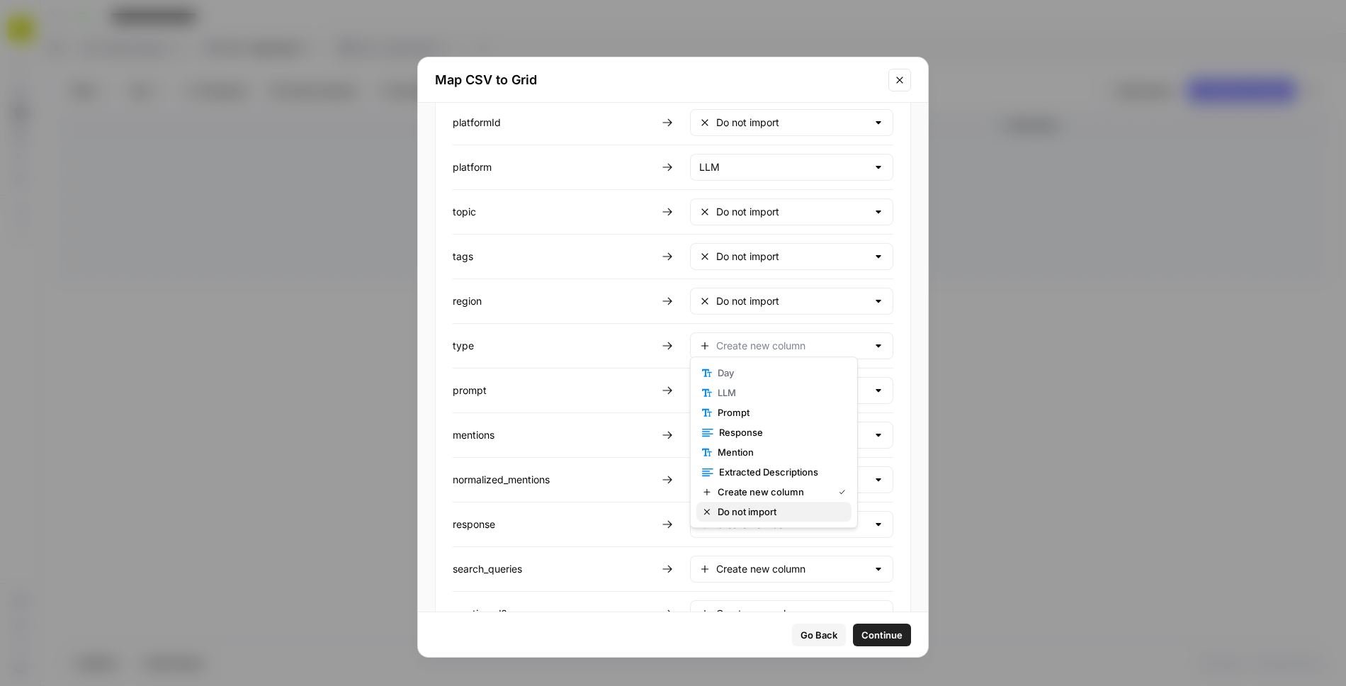
click at [743, 511] on span "Do not import" at bounding box center [779, 512] width 123 height 14
type input "Do not import"
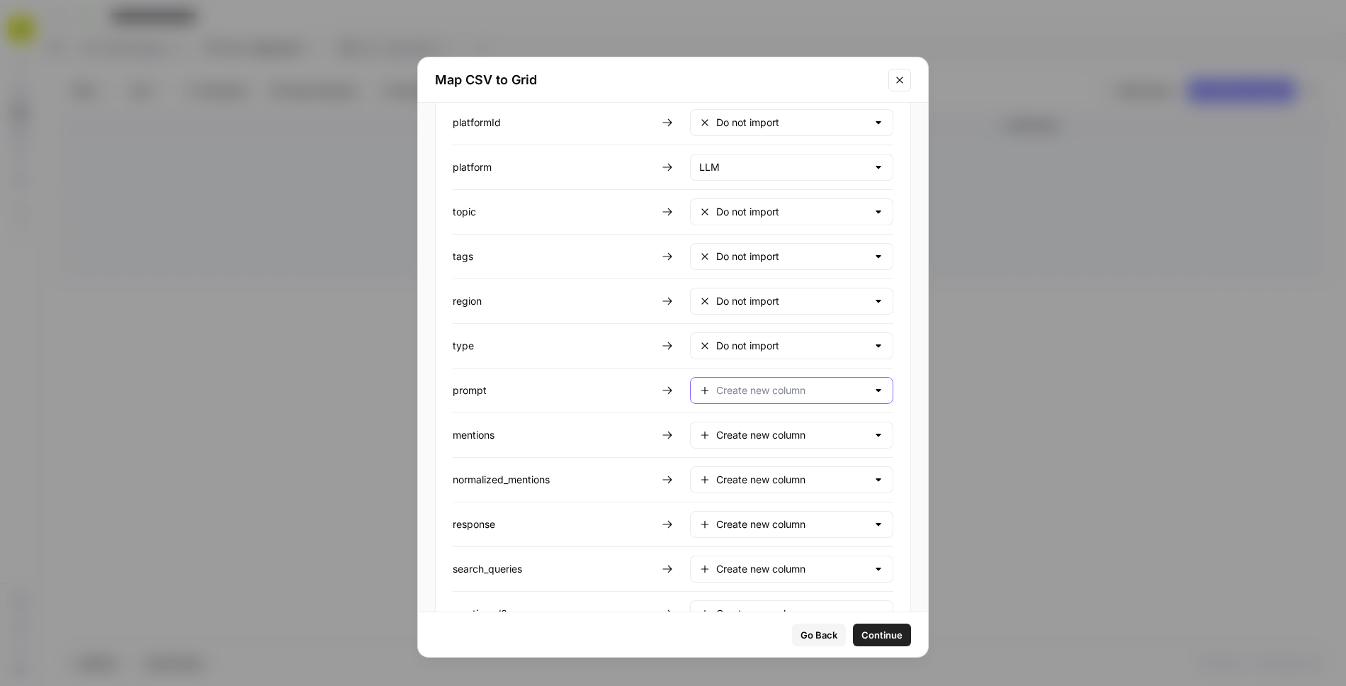
click at [749, 383] on input "text" at bounding box center [791, 390] width 151 height 14
click at [732, 457] on span "Prompt" at bounding box center [779, 456] width 123 height 14
type input "Prompt"
click at [733, 428] on input "text" at bounding box center [791, 435] width 151 height 14
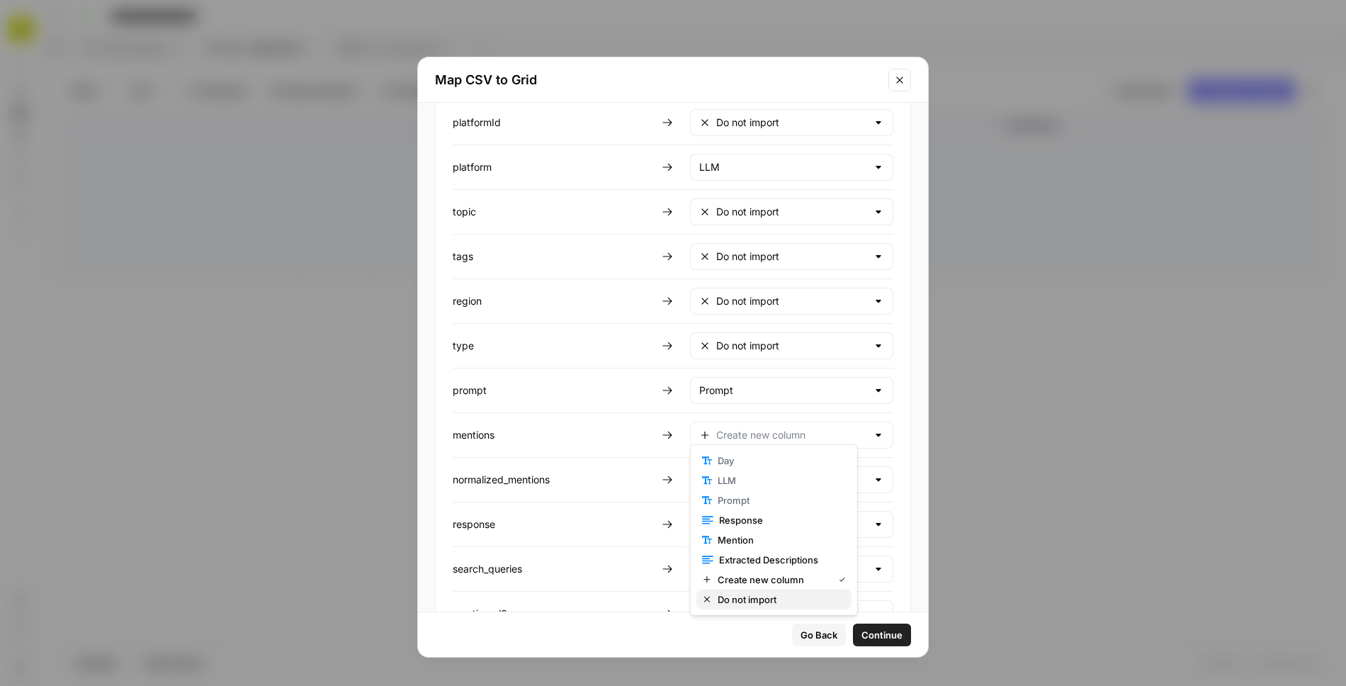
click at [731, 600] on span "Do not import" at bounding box center [779, 599] width 123 height 14
type input "Do not import"
click at [729, 473] on input "text" at bounding box center [791, 480] width 151 height 14
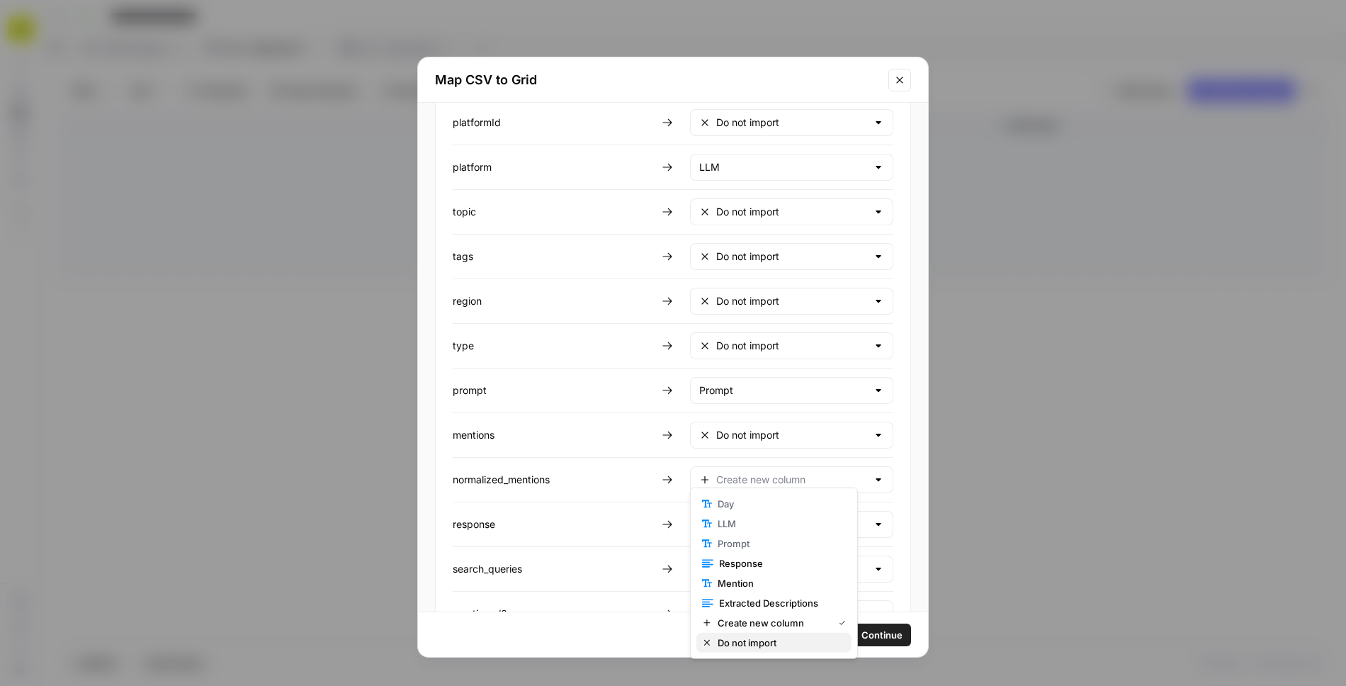
click at [738, 641] on span "Do not import" at bounding box center [779, 643] width 123 height 14
type input "Do not import"
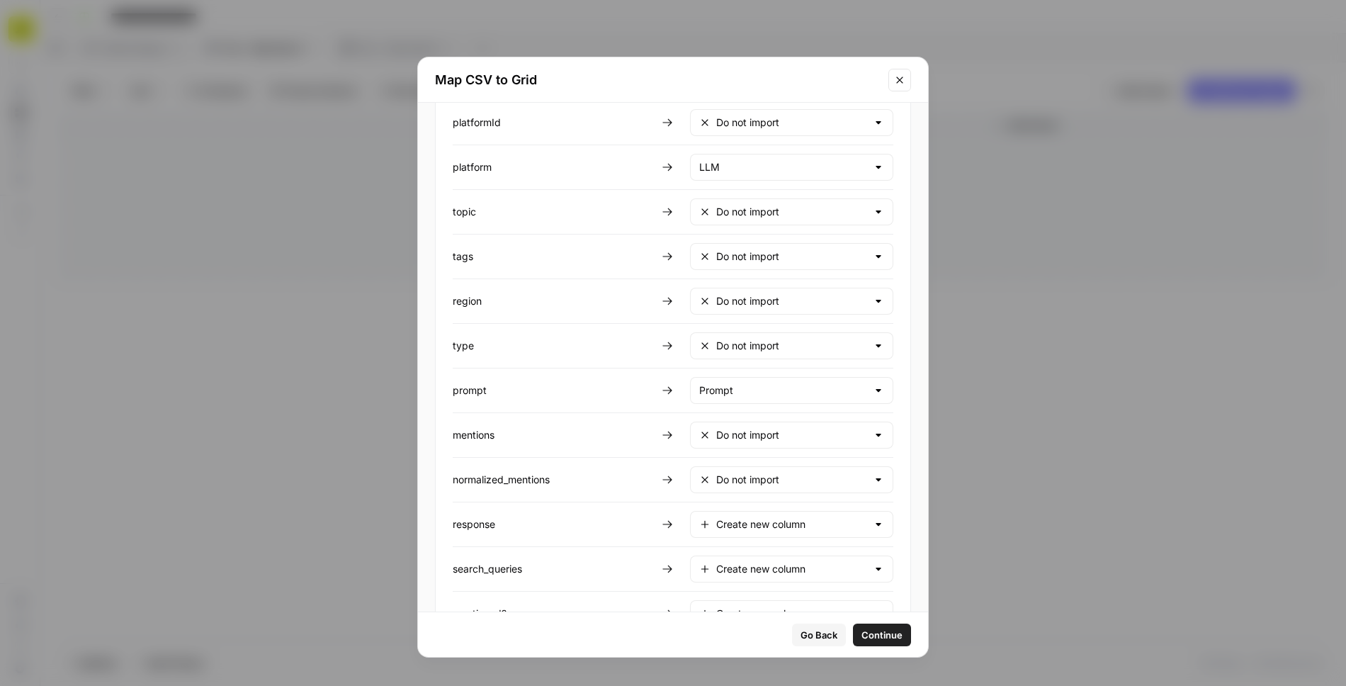
scroll to position [213, 0]
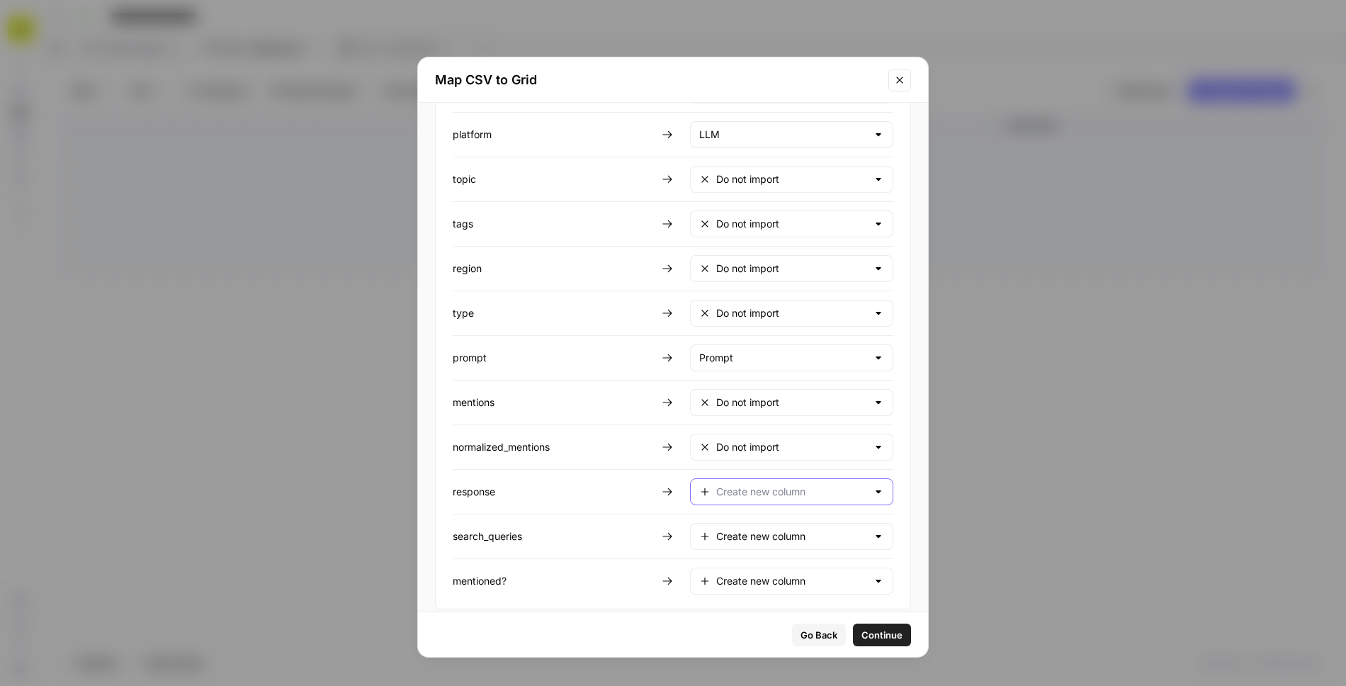
click at [741, 485] on input "text" at bounding box center [791, 492] width 151 height 14
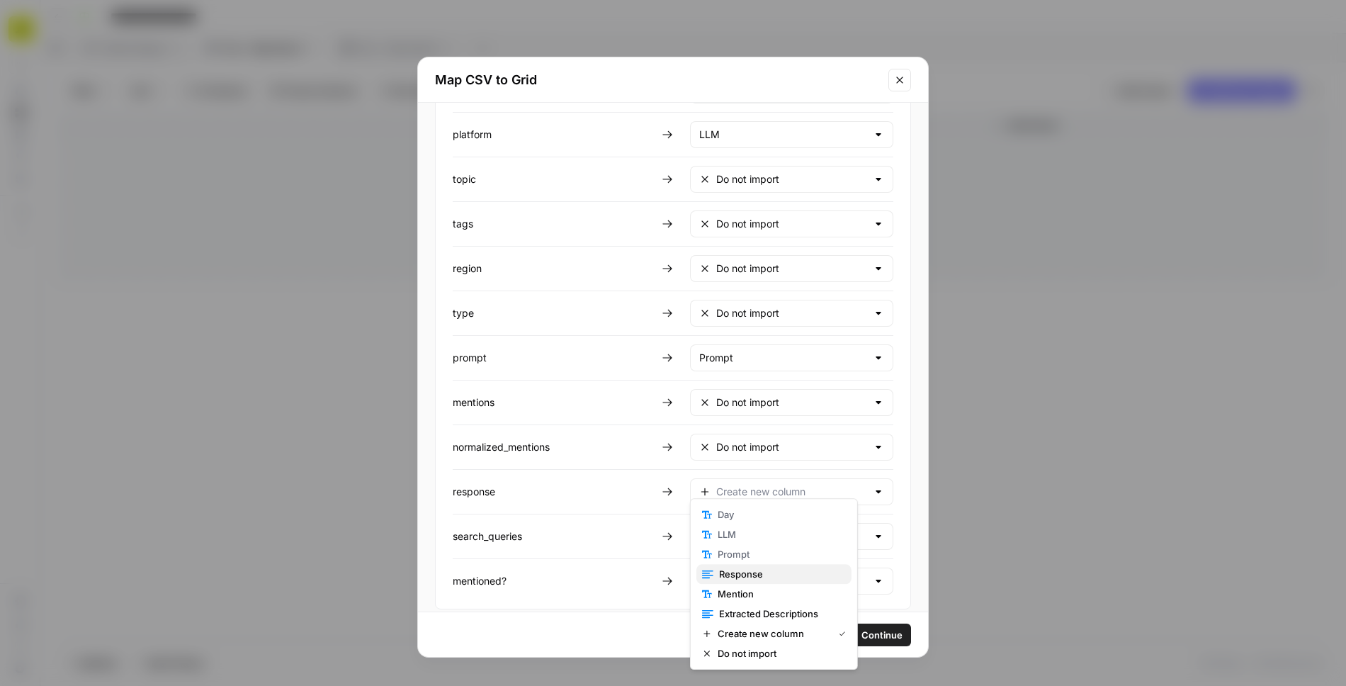
click at [738, 574] on span "Response" at bounding box center [779, 574] width 121 height 14
type input "Response"
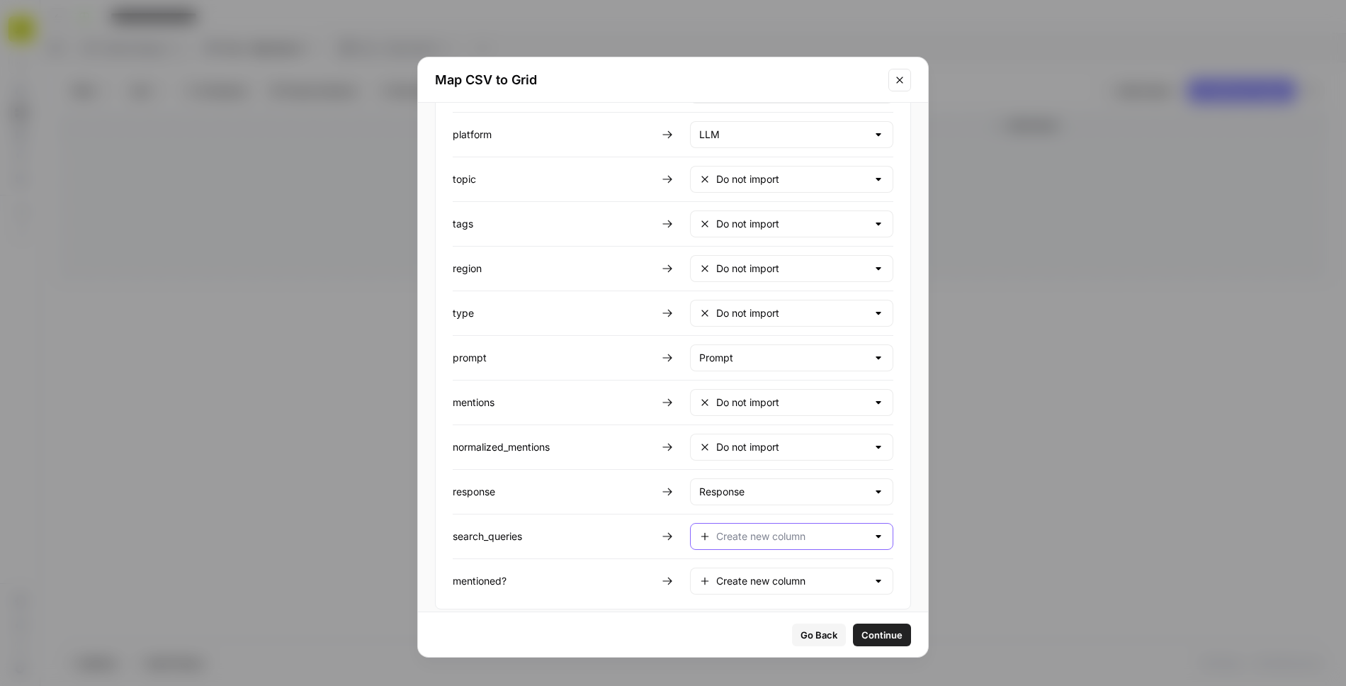
click at [737, 529] on input "text" at bounding box center [791, 536] width 151 height 14
click at [755, 486] on span "Do not import" at bounding box center [779, 489] width 123 height 14
type input "Do not import"
click at [751, 574] on input "text" at bounding box center [791, 581] width 151 height 14
click at [741, 473] on span "Mention" at bounding box center [779, 473] width 123 height 14
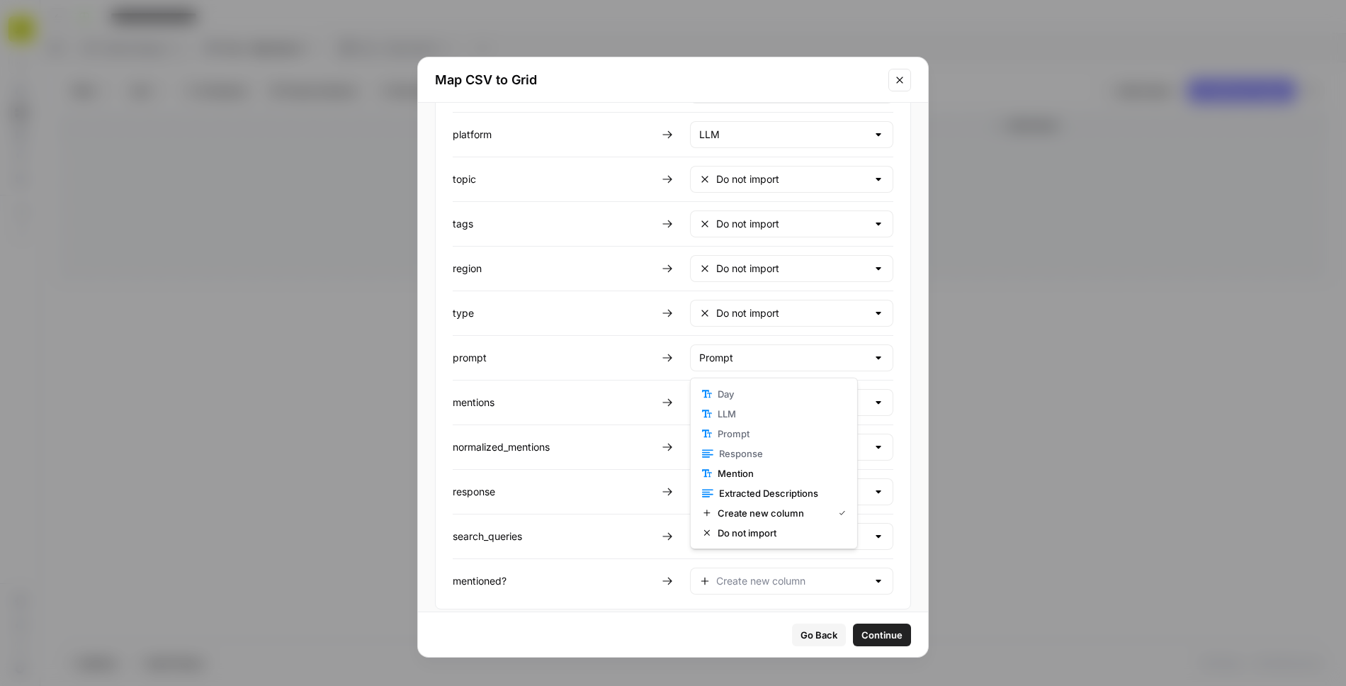
type input "Mention"
click at [862, 636] on span "Continue" at bounding box center [882, 635] width 41 height 14
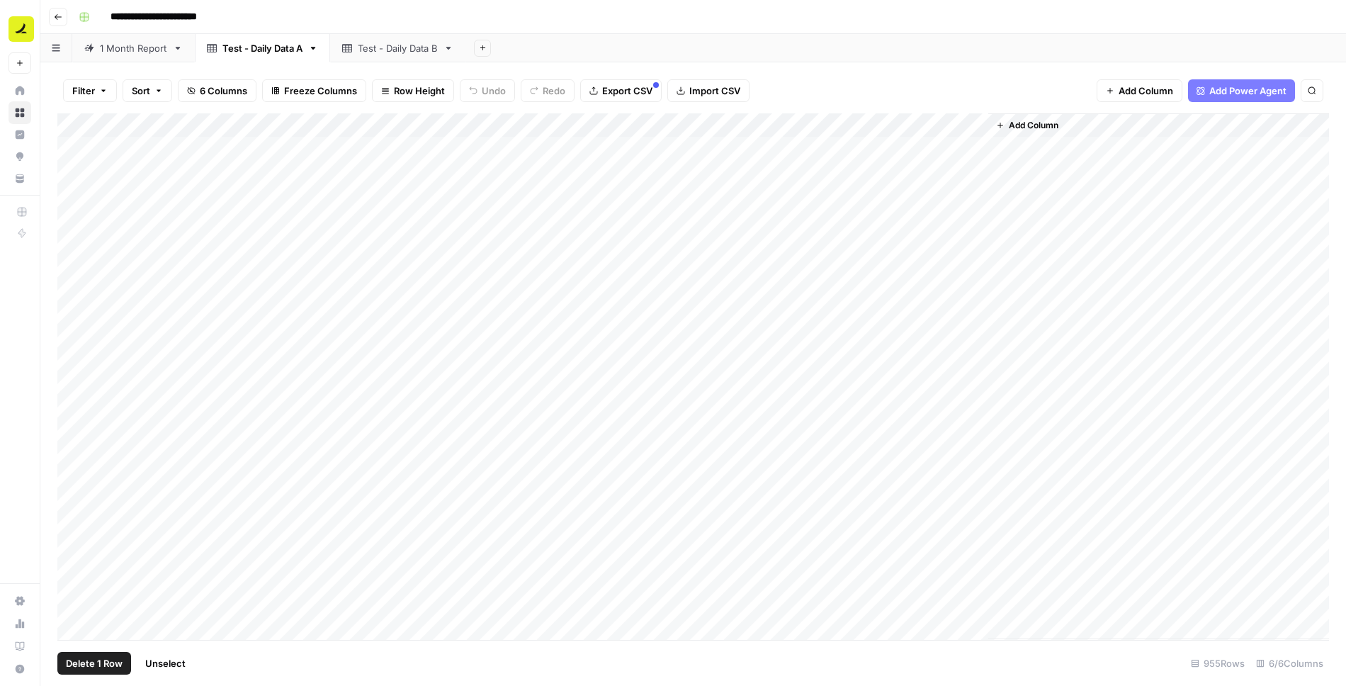
click at [72, 150] on div "Add Column" at bounding box center [693, 376] width 1272 height 527
click at [72, 174] on div "Add Column" at bounding box center [693, 376] width 1272 height 527
click at [72, 198] on div "Add Column" at bounding box center [693, 376] width 1272 height 527
click at [72, 218] on div "Add Column" at bounding box center [693, 376] width 1272 height 527
click at [73, 245] on div "Add Column" at bounding box center [693, 376] width 1272 height 527
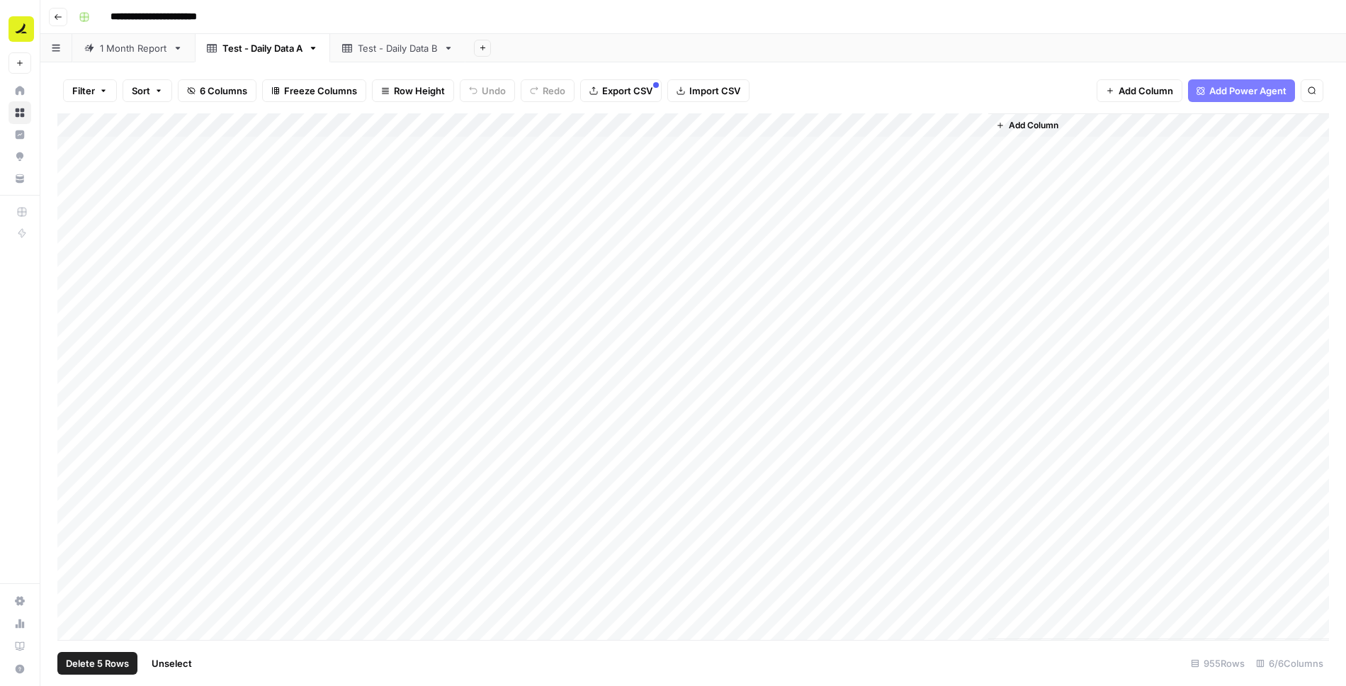
click at [96, 659] on span "Delete 5 Rows" at bounding box center [97, 663] width 63 height 14
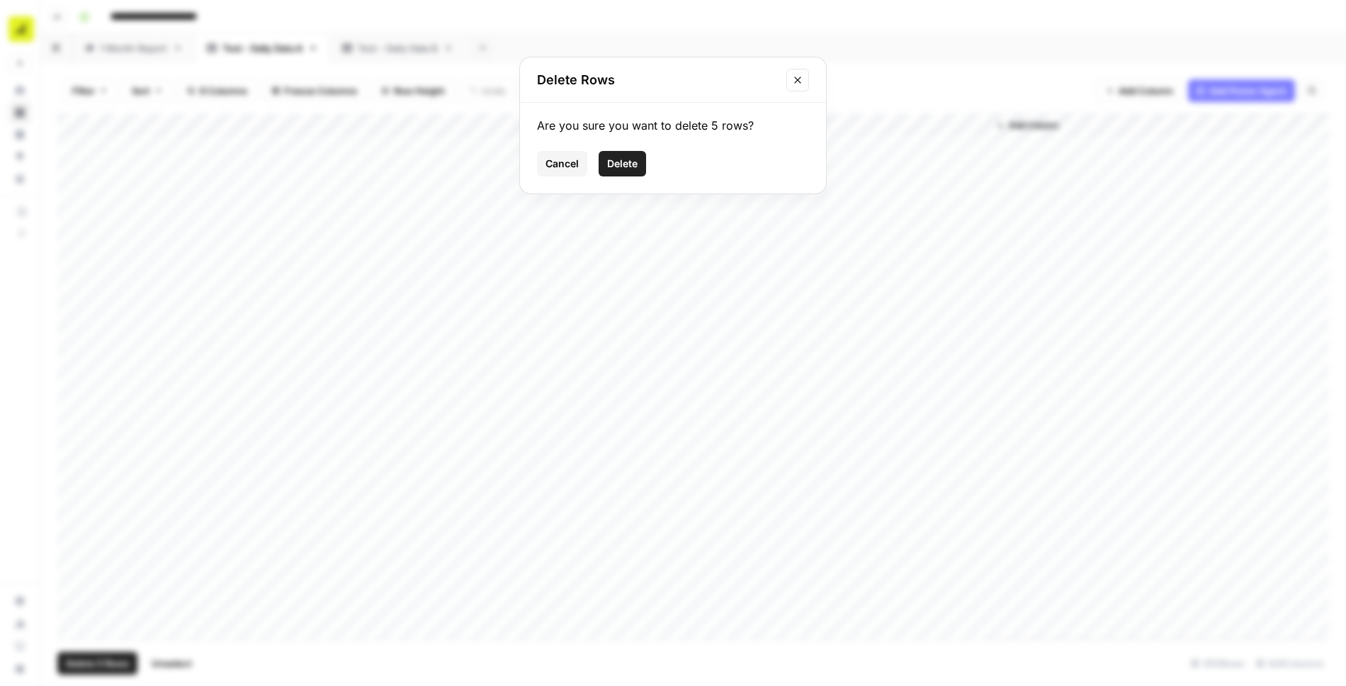
click at [622, 167] on span "Delete" at bounding box center [622, 164] width 30 height 14
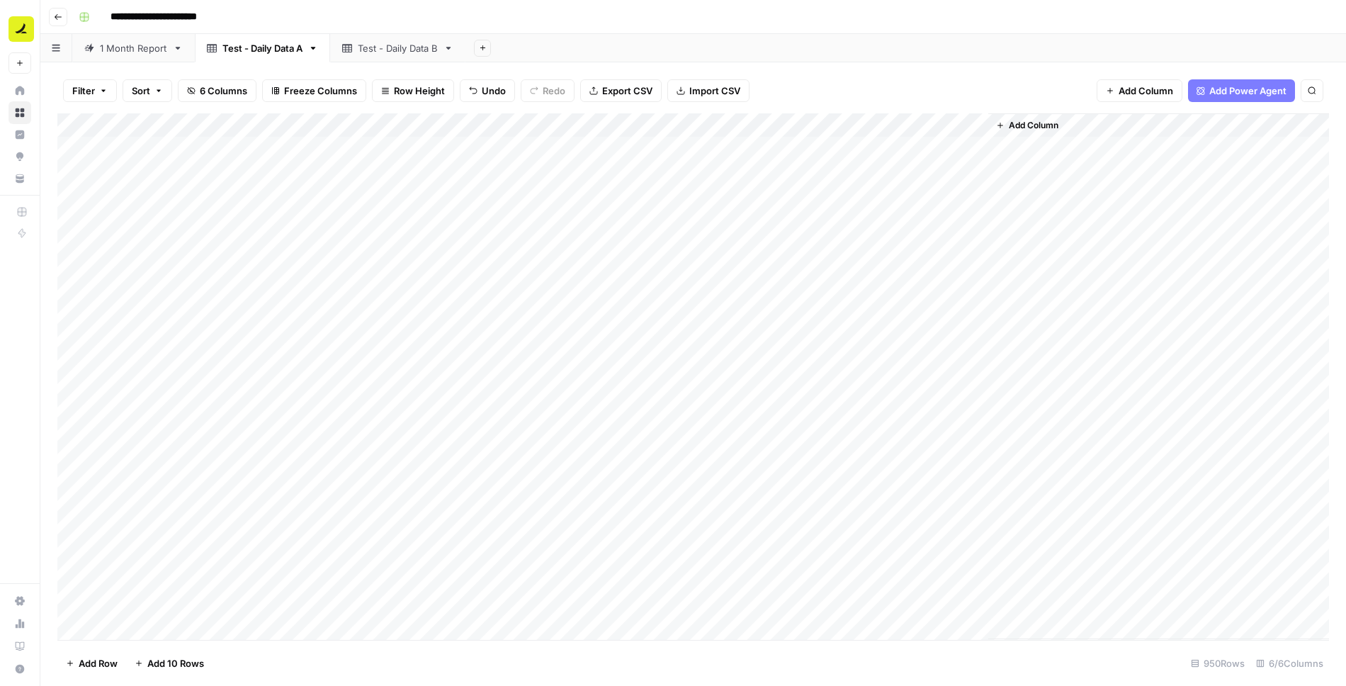
click at [177, 125] on div "Add Column" at bounding box center [693, 376] width 1272 height 527
click at [164, 279] on span "Filter" at bounding box center [197, 276] width 124 height 14
click at [337, 170] on input "text" at bounding box center [387, 165] width 171 height 14
click at [317, 235] on span "contains" at bounding box center [331, 239] width 135 height 14
type input "contains"
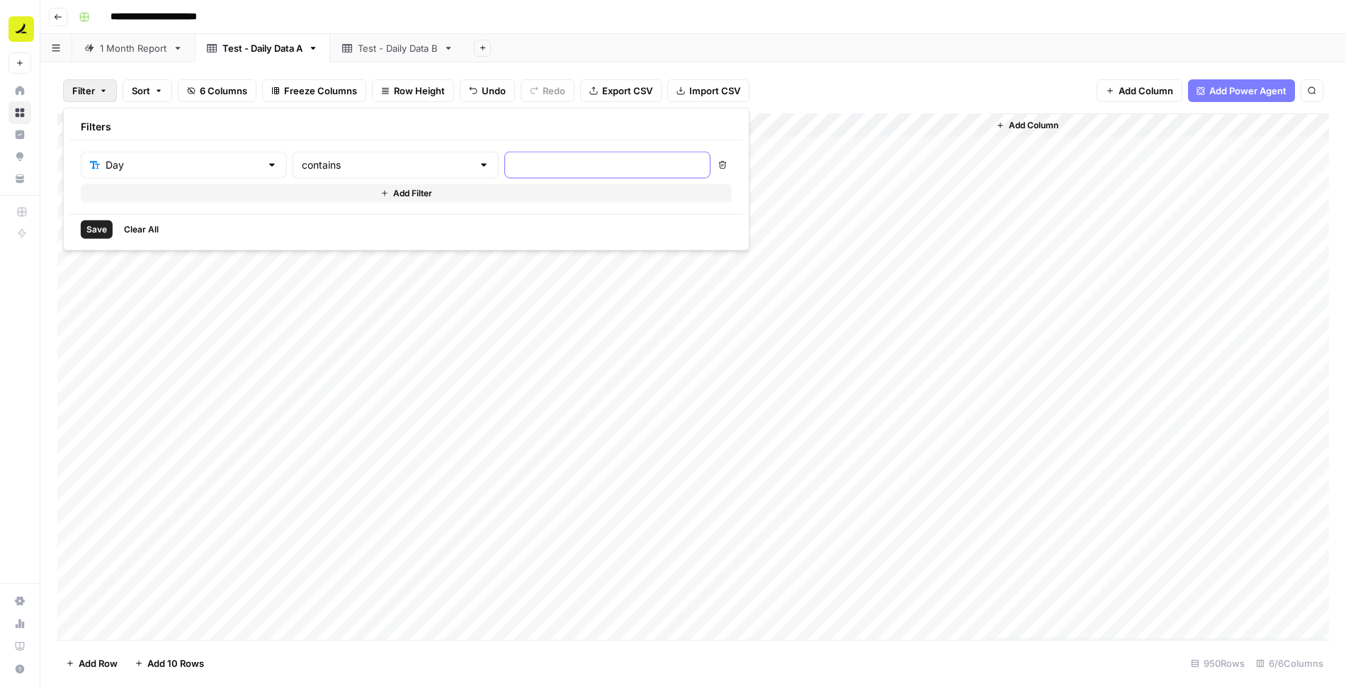
click at [514, 161] on input "text" at bounding box center [608, 165] width 188 height 14
type input "2025-08-11"
click at [393, 188] on span "Add Filter" at bounding box center [412, 193] width 39 height 13
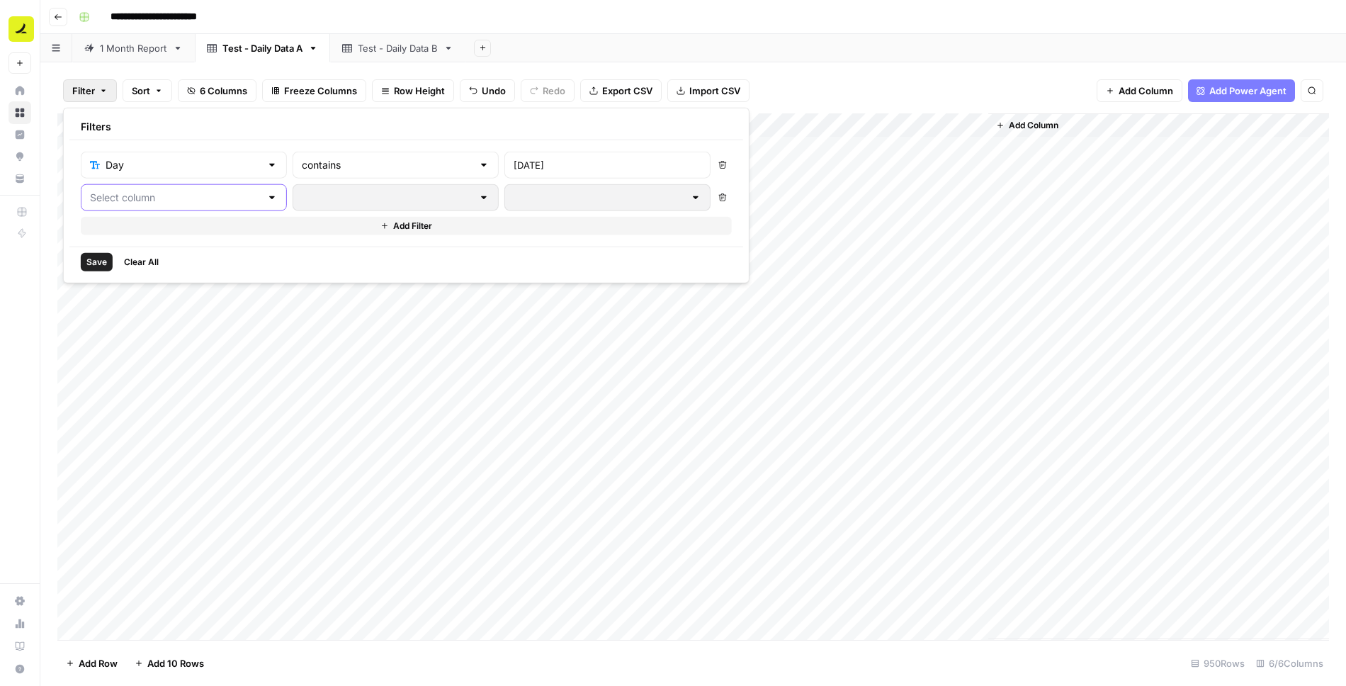
click at [184, 203] on div at bounding box center [184, 197] width 206 height 27
click at [169, 236] on span "Day" at bounding box center [168, 231] width 120 height 14
click at [371, 191] on input "text" at bounding box center [387, 198] width 171 height 14
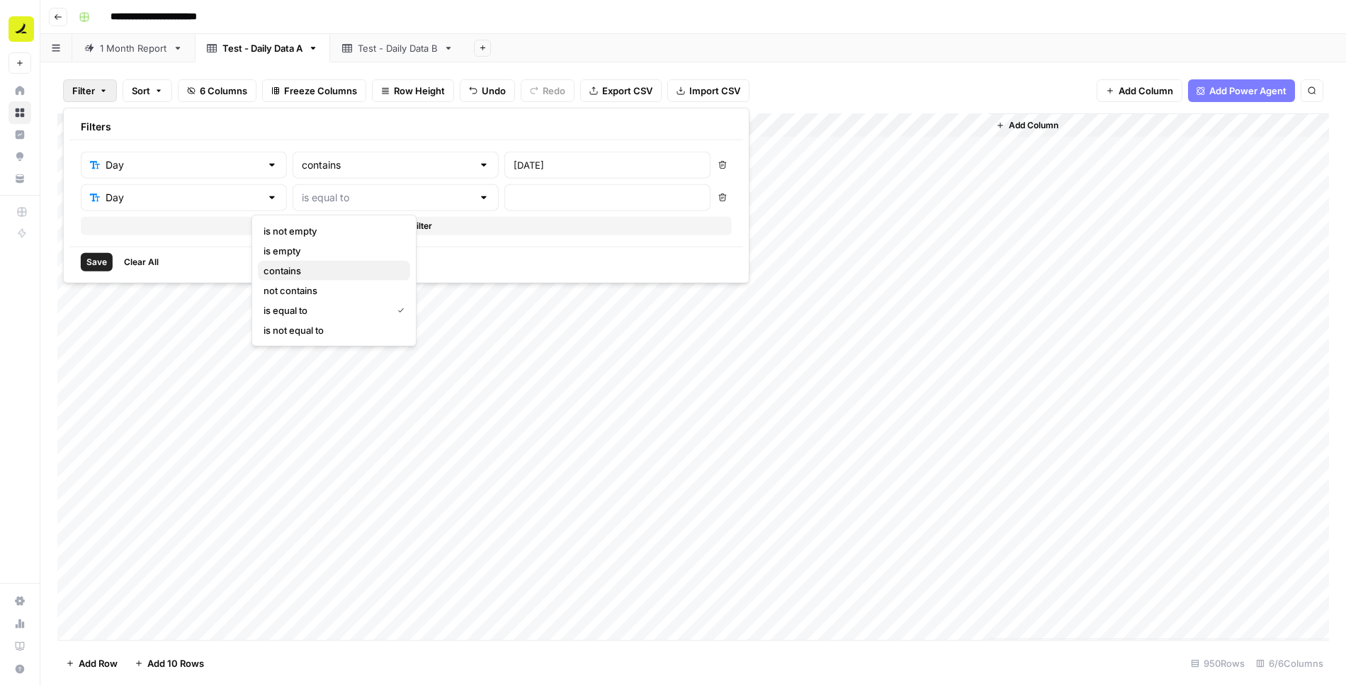
click at [334, 265] on span "contains" at bounding box center [331, 271] width 135 height 14
type input "contains"
click at [514, 169] on input "2025-08-11" at bounding box center [608, 165] width 188 height 14
click at [514, 196] on input "text" at bounding box center [608, 198] width 188 height 14
paste input "2025-08-11"
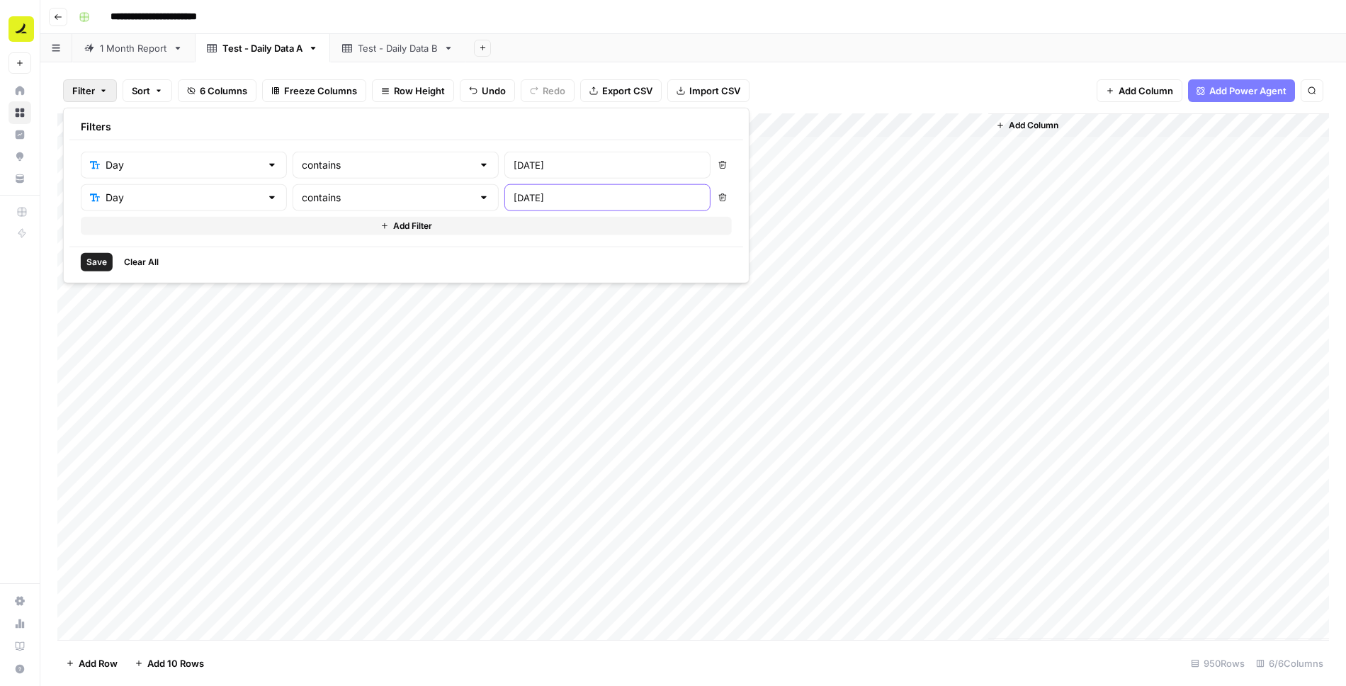
type input "2025-08-18"
click at [393, 220] on span "Add Filter" at bounding box center [412, 226] width 39 height 13
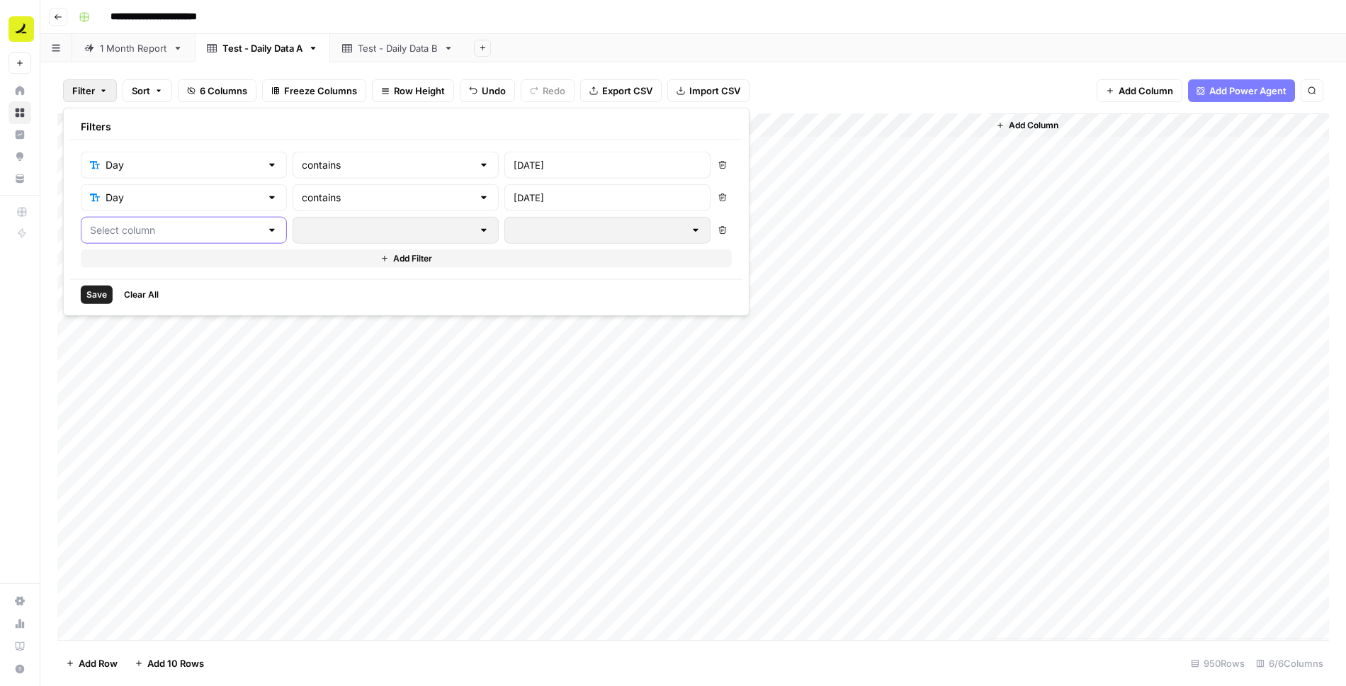
click at [180, 225] on input "text" at bounding box center [175, 230] width 171 height 14
click at [159, 264] on span "Day" at bounding box center [168, 263] width 120 height 14
click at [322, 228] on input "text" at bounding box center [387, 230] width 171 height 14
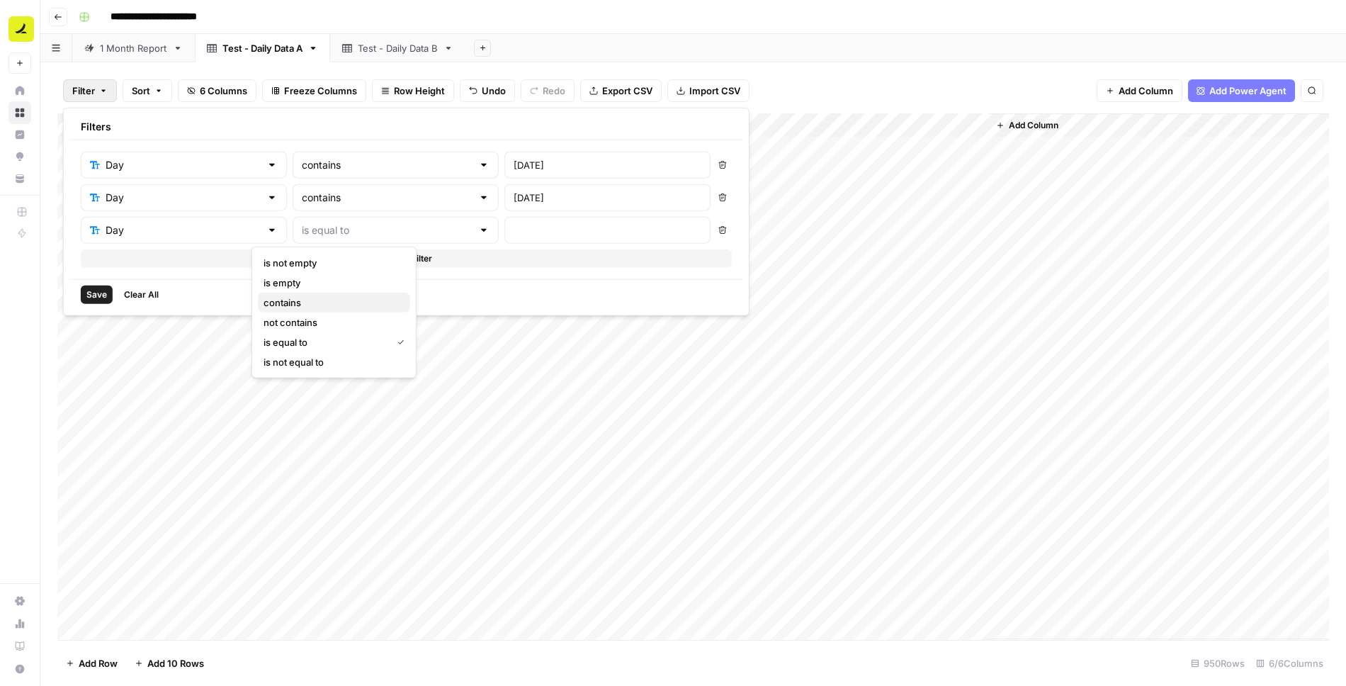
click at [308, 302] on span "contains" at bounding box center [331, 303] width 135 height 14
type input "contains"
click at [514, 223] on input "text" at bounding box center [608, 230] width 188 height 14
paste input "2025-08-11"
type input "2025-08-25"
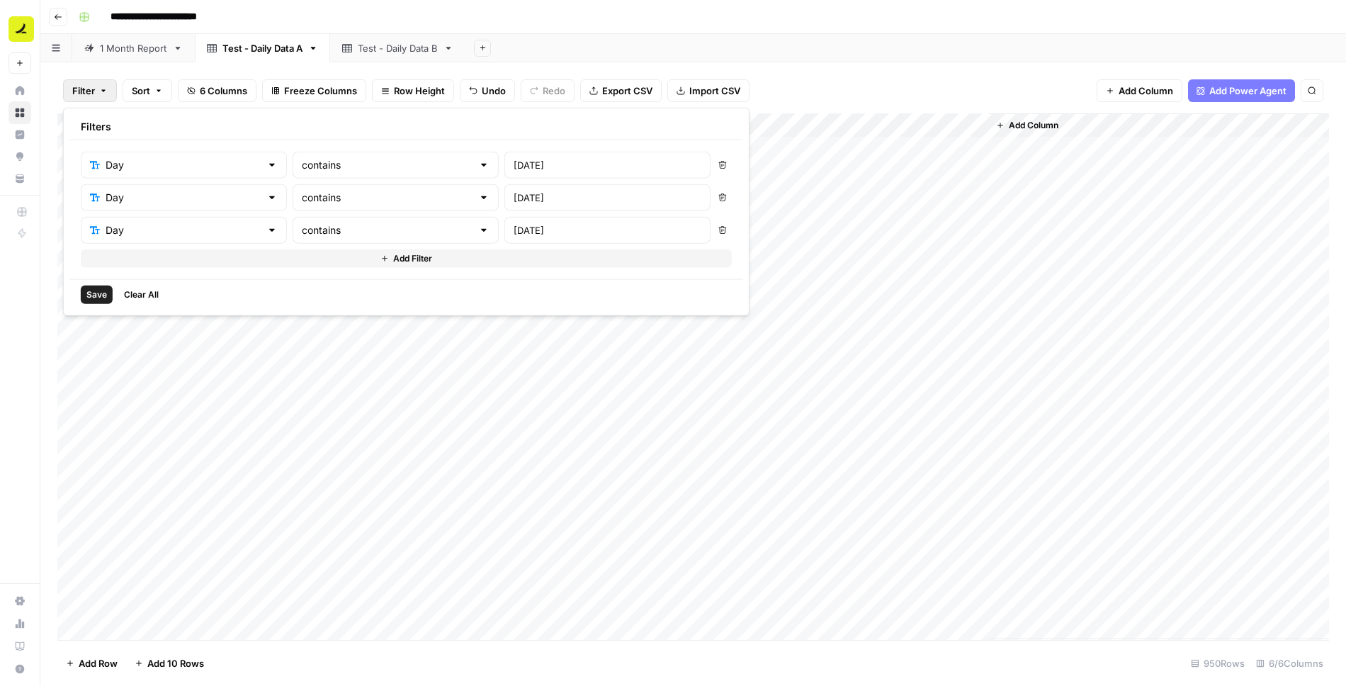
click at [394, 259] on button "Add Filter" at bounding box center [406, 258] width 651 height 18
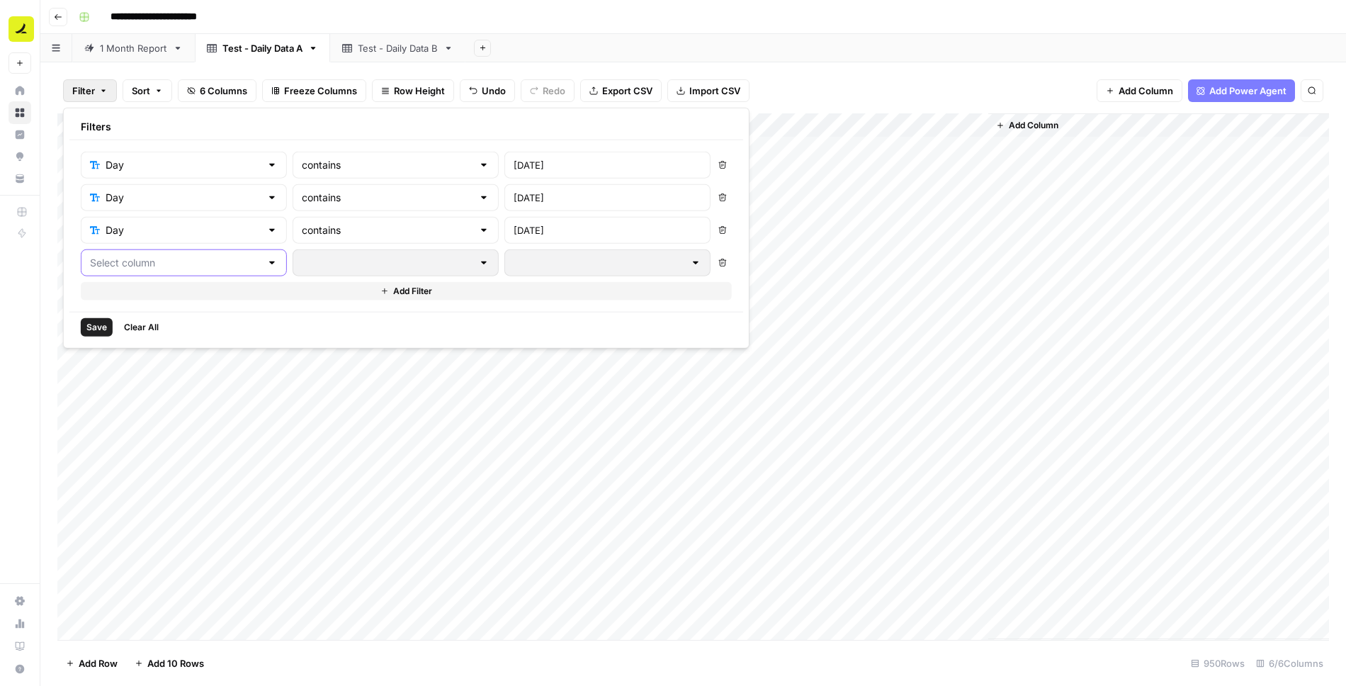
click at [131, 257] on input "text" at bounding box center [175, 263] width 171 height 14
click at [139, 298] on span "Day" at bounding box center [168, 295] width 120 height 14
click at [320, 263] on input "text" at bounding box center [387, 263] width 171 height 14
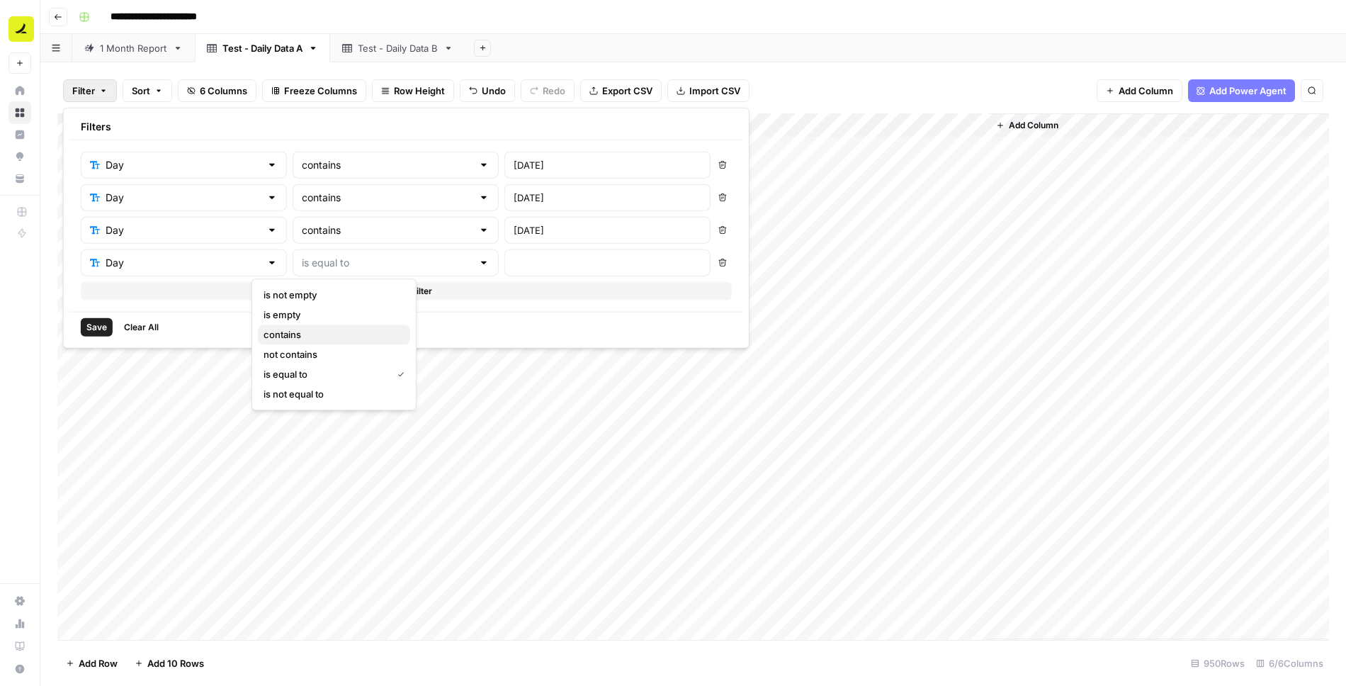
click at [325, 330] on span "contains" at bounding box center [331, 334] width 135 height 14
type input "contains"
click at [523, 250] on div at bounding box center [608, 262] width 206 height 27
paste input "2025-08-11"
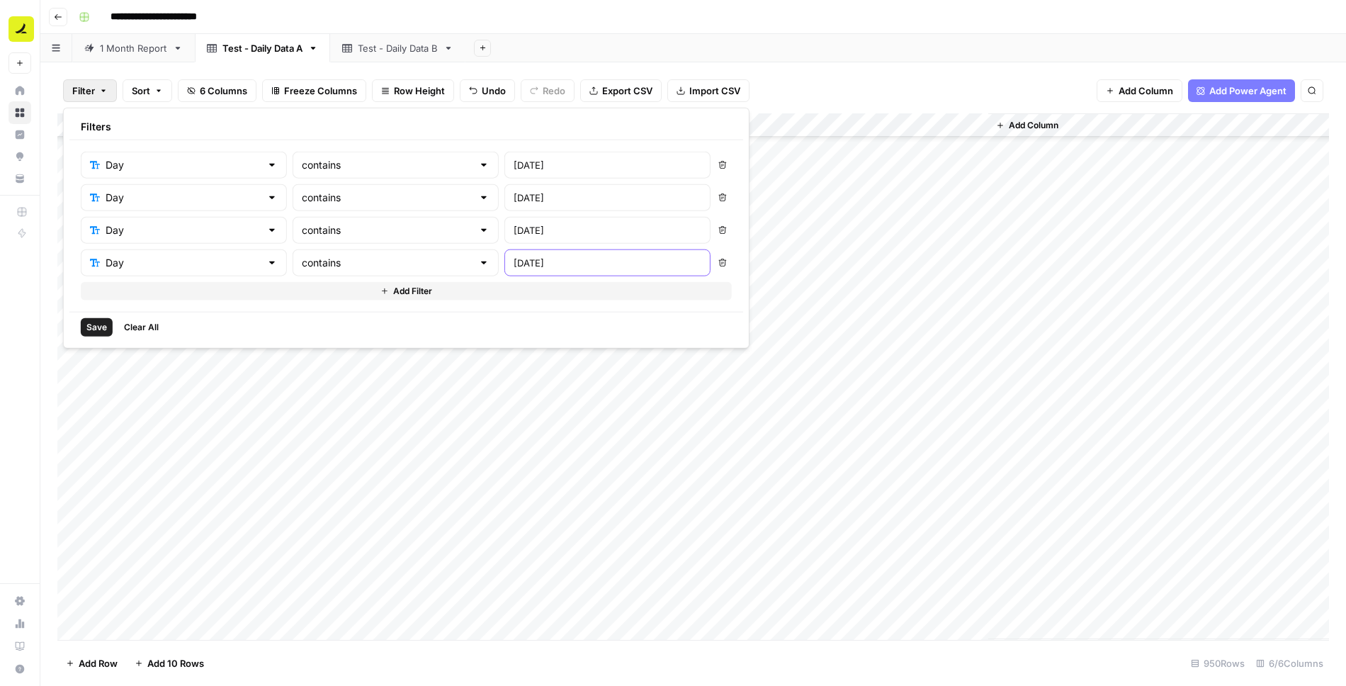
type input "2025-09-01"
click at [408, 282] on button "Add Filter" at bounding box center [406, 291] width 651 height 18
click at [161, 292] on input "text" at bounding box center [175, 295] width 171 height 14
click at [156, 327] on span "Day" at bounding box center [168, 327] width 120 height 14
click at [361, 299] on div "is equal to" at bounding box center [396, 295] width 206 height 27
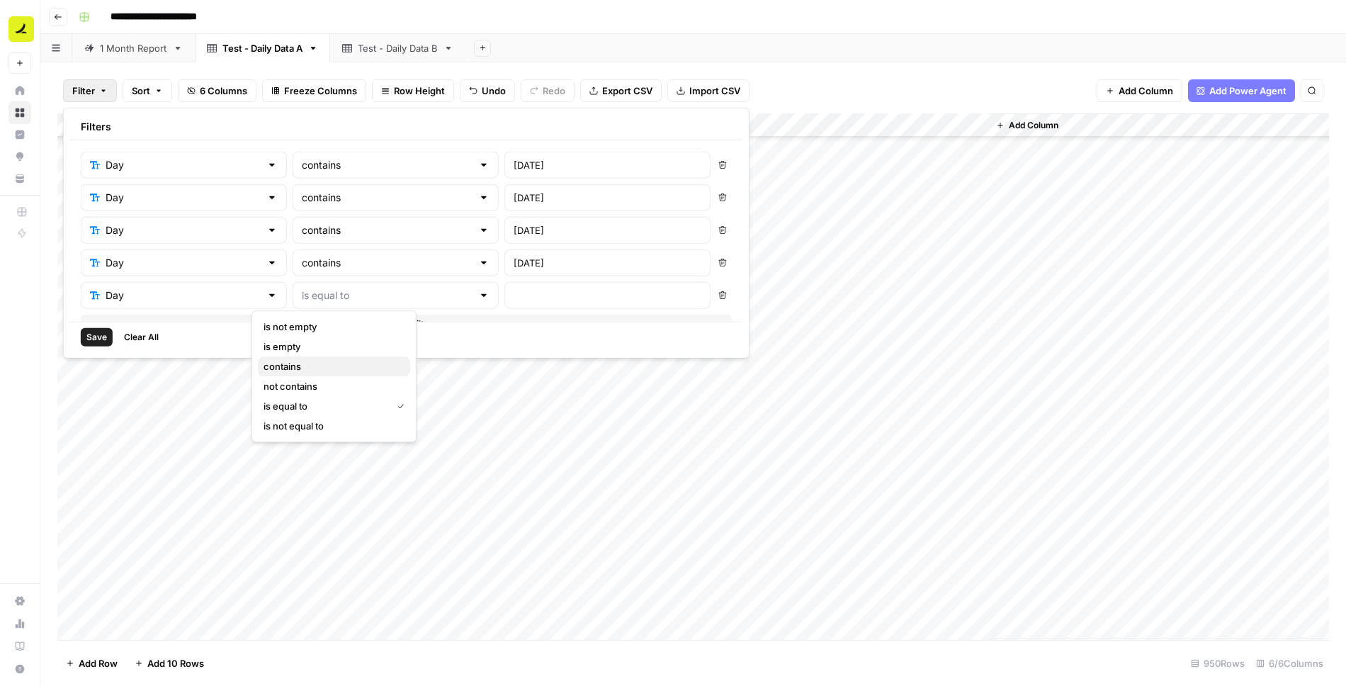
click at [325, 360] on span "contains" at bounding box center [331, 366] width 135 height 14
type input "contains"
click at [514, 288] on input "text" at bounding box center [608, 295] width 188 height 14
type input "0"
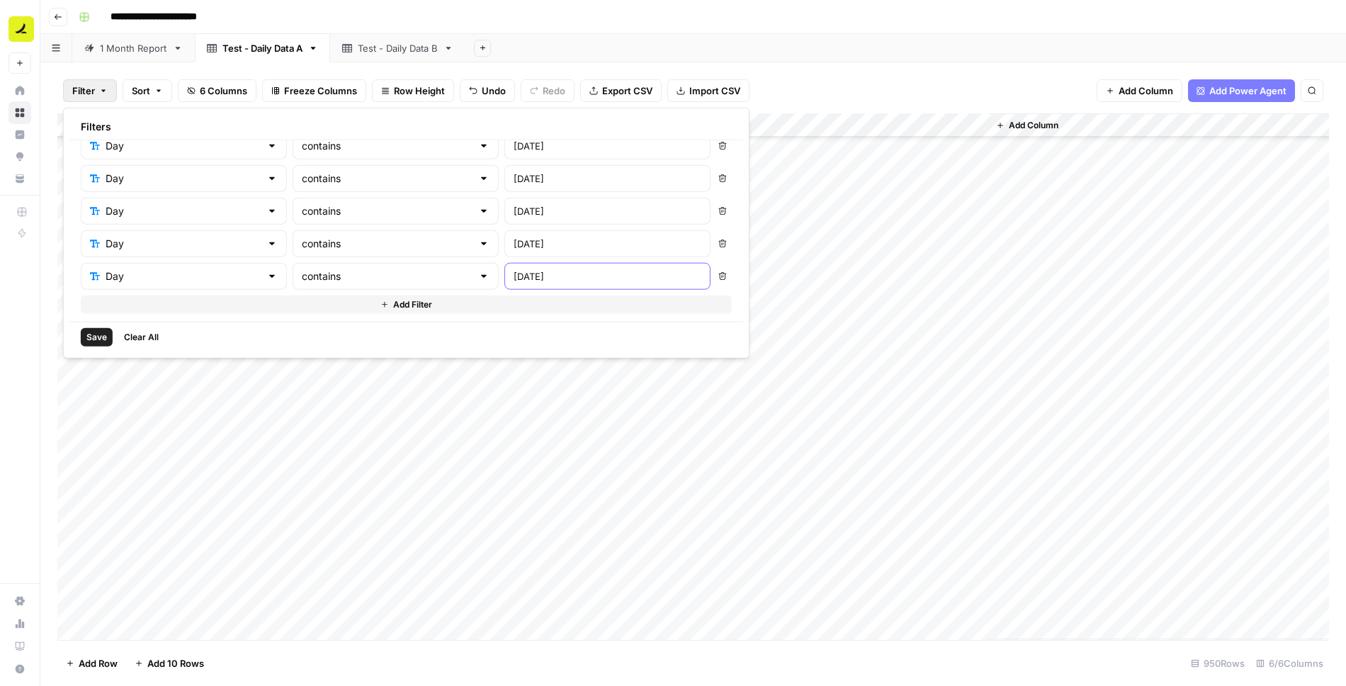
type input "2025-09-09"
click at [99, 339] on span "Save" at bounding box center [96, 337] width 21 height 13
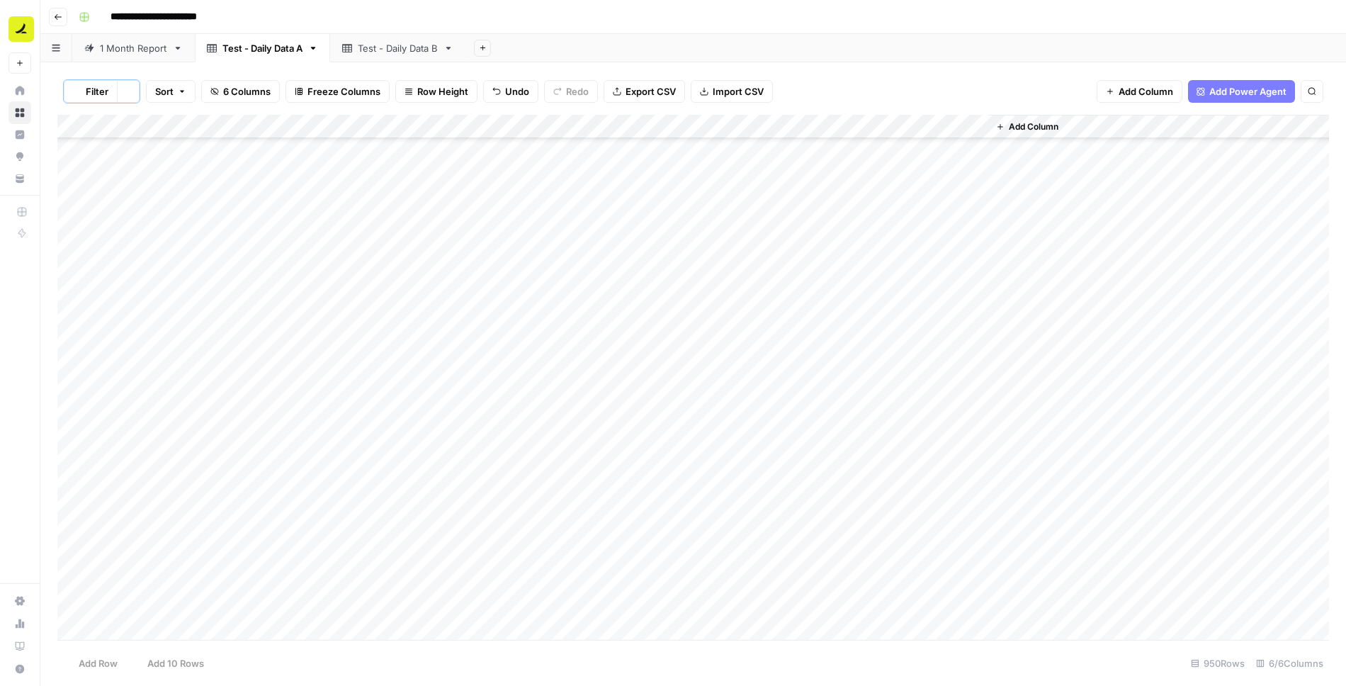
scroll to position [0, 0]
click at [152, 121] on div "Add Column" at bounding box center [693, 138] width 1272 height 47
click at [152, 274] on span "Filter" at bounding box center [197, 276] width 124 height 14
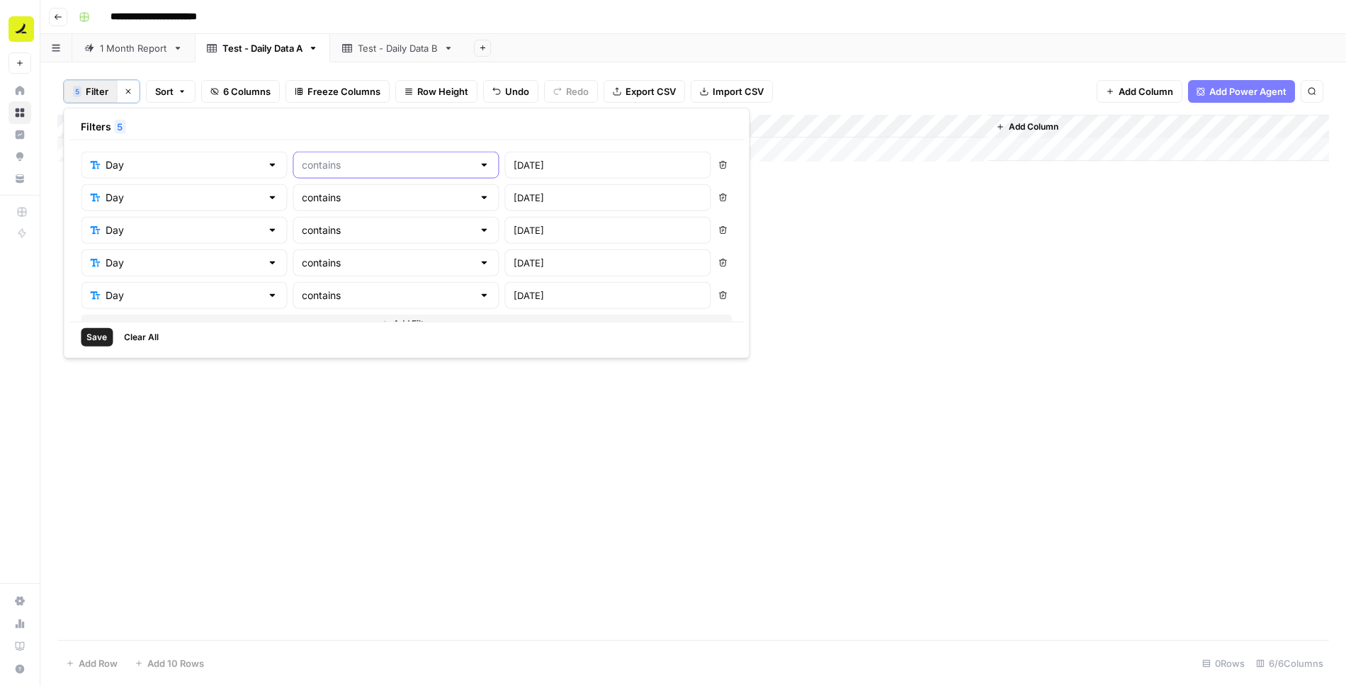
click at [320, 165] on input "text" at bounding box center [387, 165] width 171 height 14
type input "contains"
click at [361, 116] on div "Filters 5" at bounding box center [406, 127] width 674 height 26
click at [520, 196] on input "2025-08-18" at bounding box center [608, 198] width 188 height 14
click at [719, 198] on icon "button" at bounding box center [723, 197] width 9 height 9
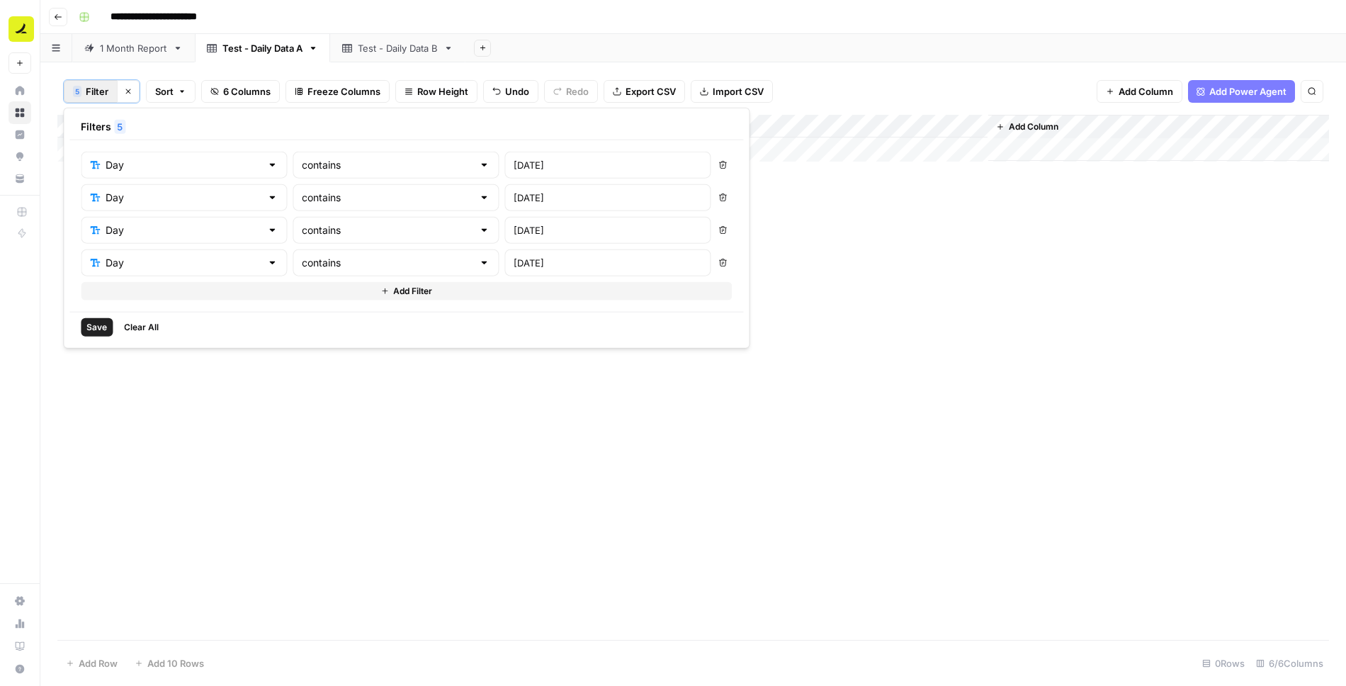
click at [719, 198] on icon "button" at bounding box center [723, 197] width 9 height 9
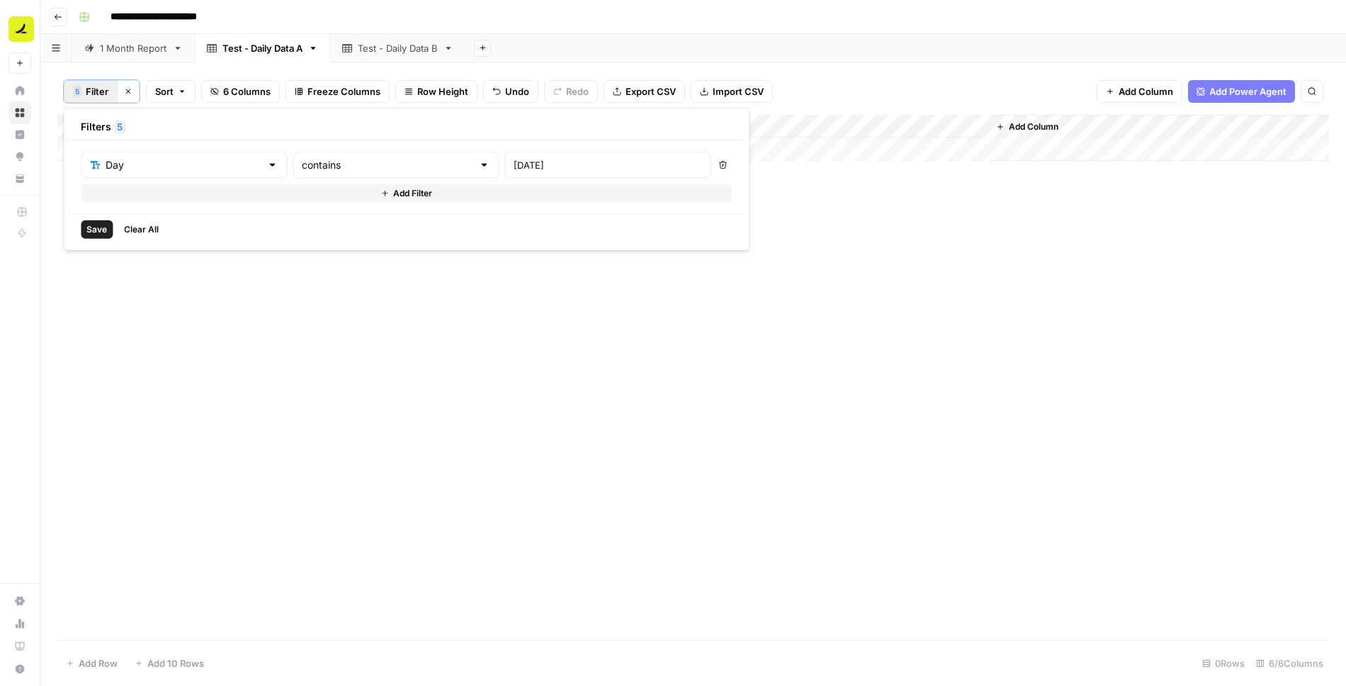
click at [89, 232] on span "Save" at bounding box center [96, 229] width 21 height 13
click at [83, 125] on div "Add Column" at bounding box center [693, 378] width 1272 height 527
click at [116, 660] on span "Delete 24 Rows" at bounding box center [100, 663] width 69 height 14
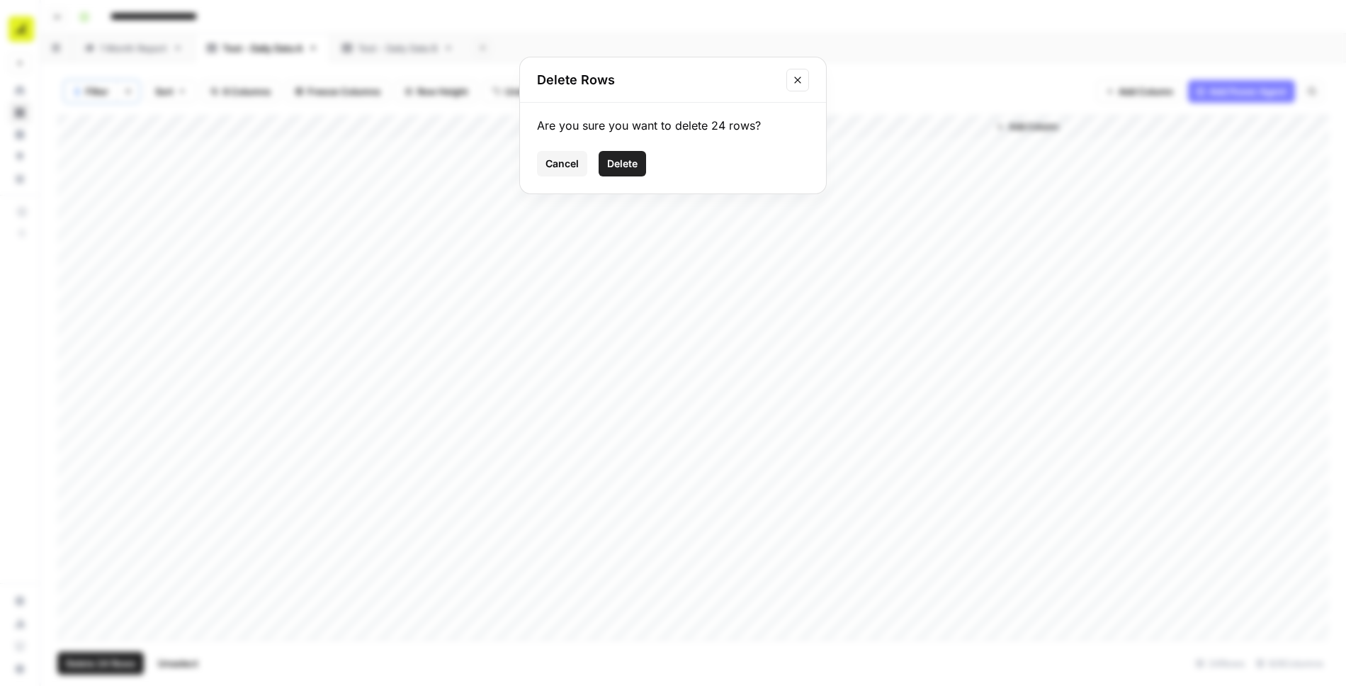
click at [628, 164] on span "Delete" at bounding box center [622, 164] width 30 height 14
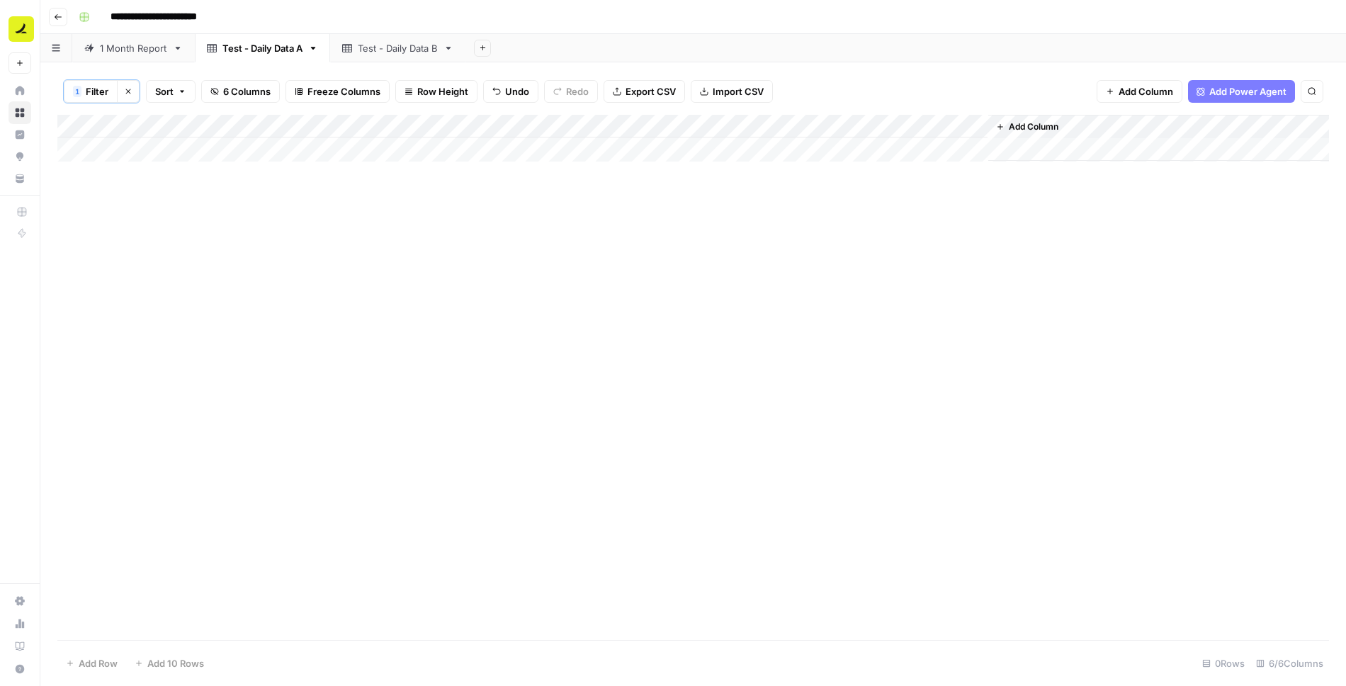
click at [94, 89] on span "Filter" at bounding box center [97, 91] width 23 height 14
click at [514, 165] on input "2025-08-11" at bounding box center [608, 165] width 188 height 14
paste input "8"
type input "2025-08-18"
click at [100, 225] on span "Save" at bounding box center [96, 229] width 21 height 13
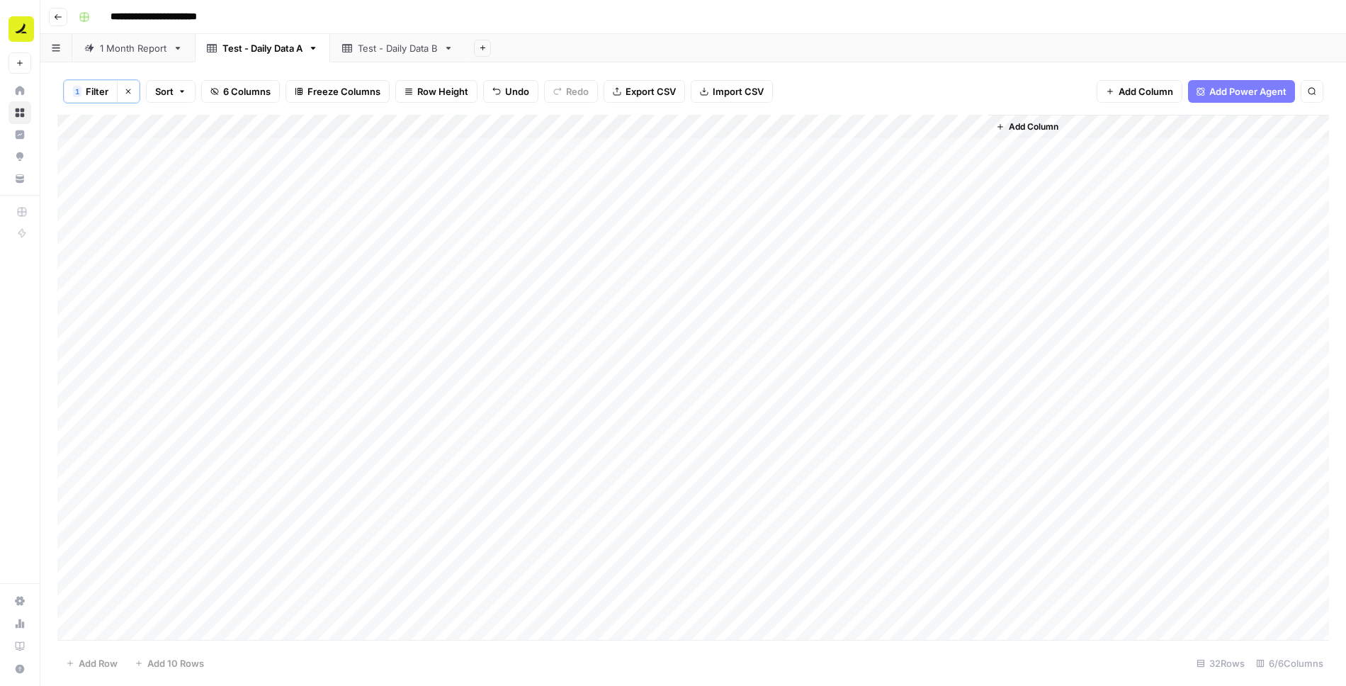
click at [83, 123] on div "Add Column" at bounding box center [693, 378] width 1272 height 527
click at [117, 667] on span "Delete 32 Rows" at bounding box center [100, 663] width 69 height 14
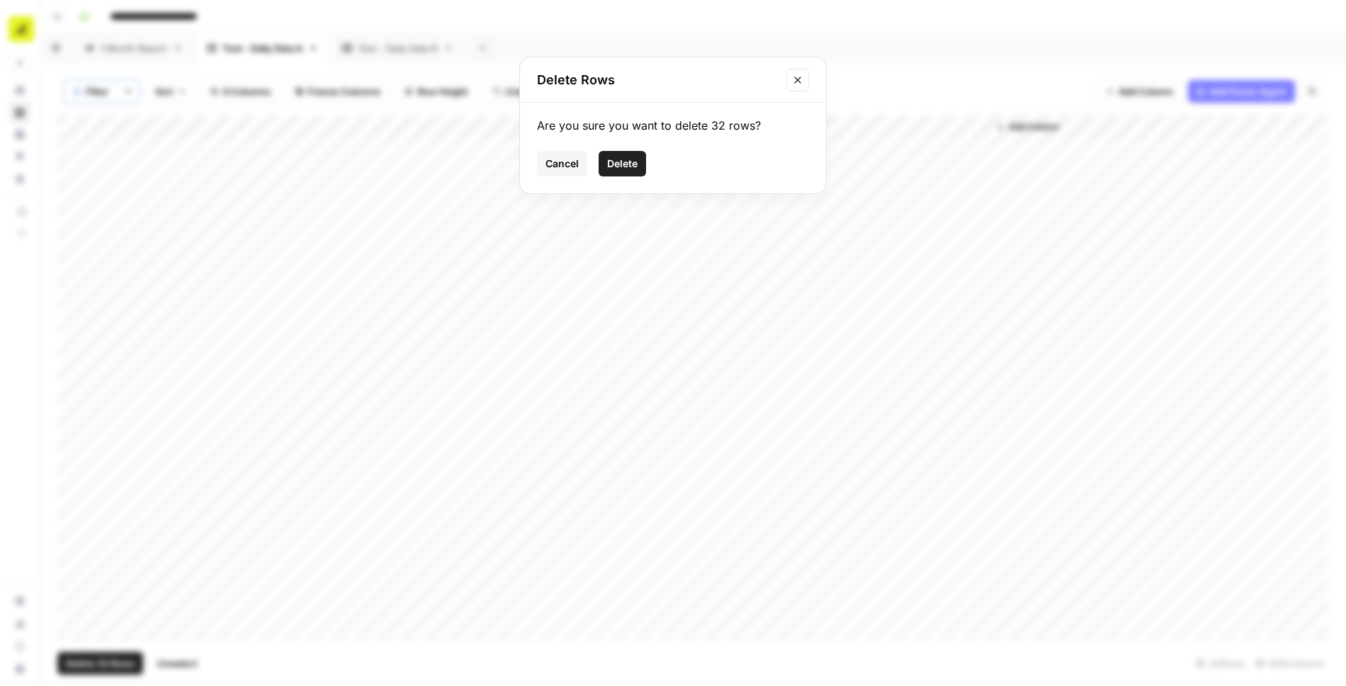
click at [622, 161] on span "Delete" at bounding box center [622, 164] width 30 height 14
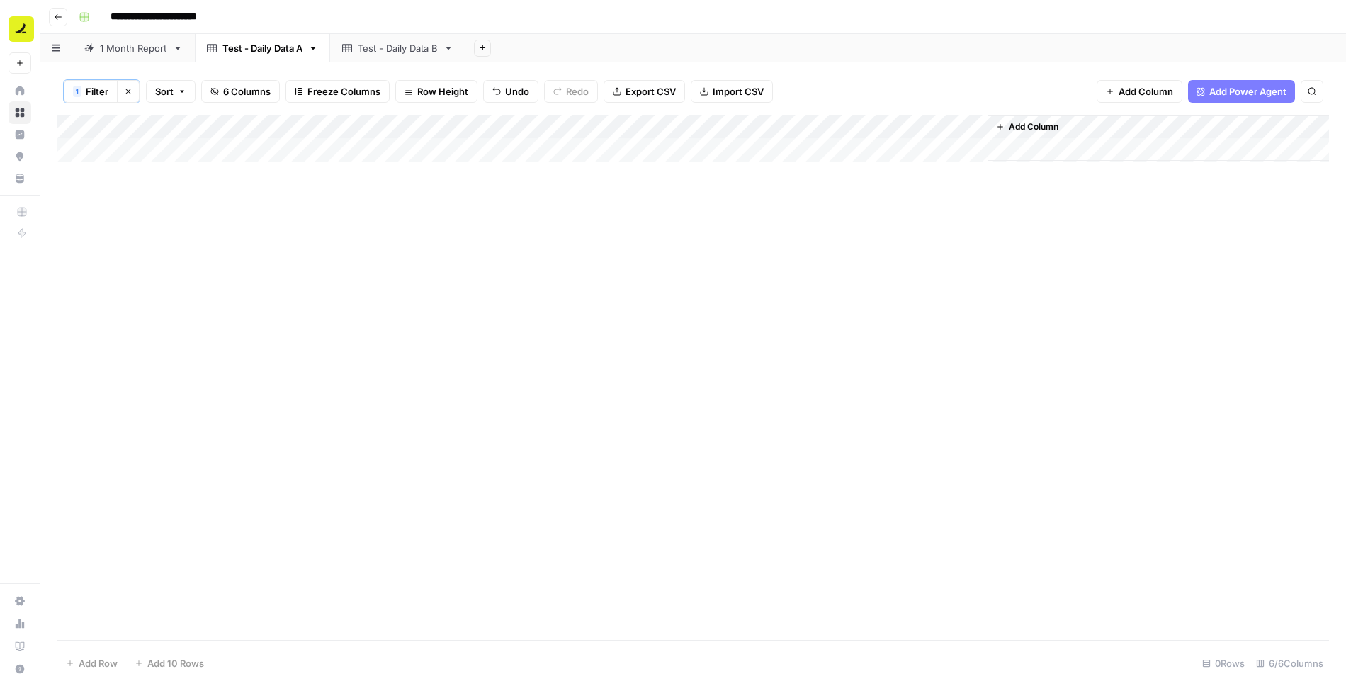
click at [93, 81] on button "1 Filter" at bounding box center [91, 91] width 54 height 23
click at [514, 162] on input "2025-08-18" at bounding box center [608, 165] width 188 height 14
type input "2025-08-25"
click at [96, 229] on span "Save" at bounding box center [96, 229] width 21 height 13
click at [79, 124] on div "Add Column" at bounding box center [693, 378] width 1272 height 527
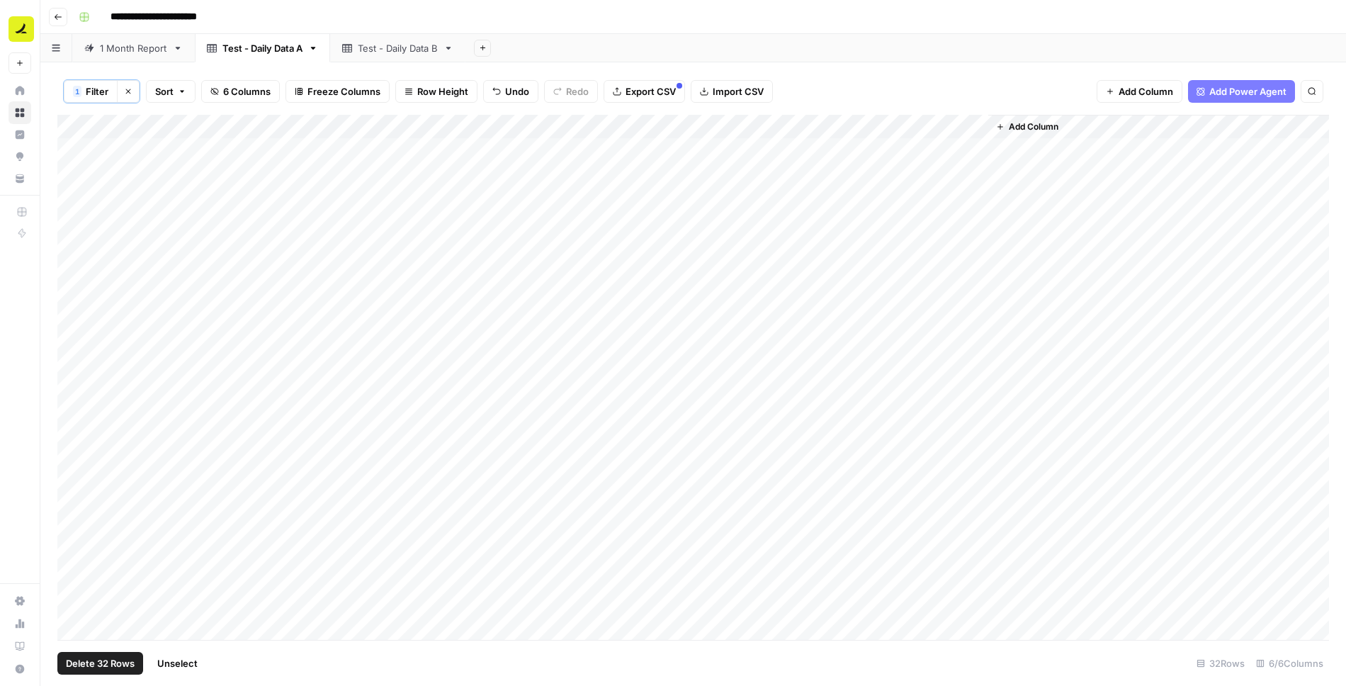
click at [107, 664] on span "Delete 32 Rows" at bounding box center [100, 663] width 69 height 14
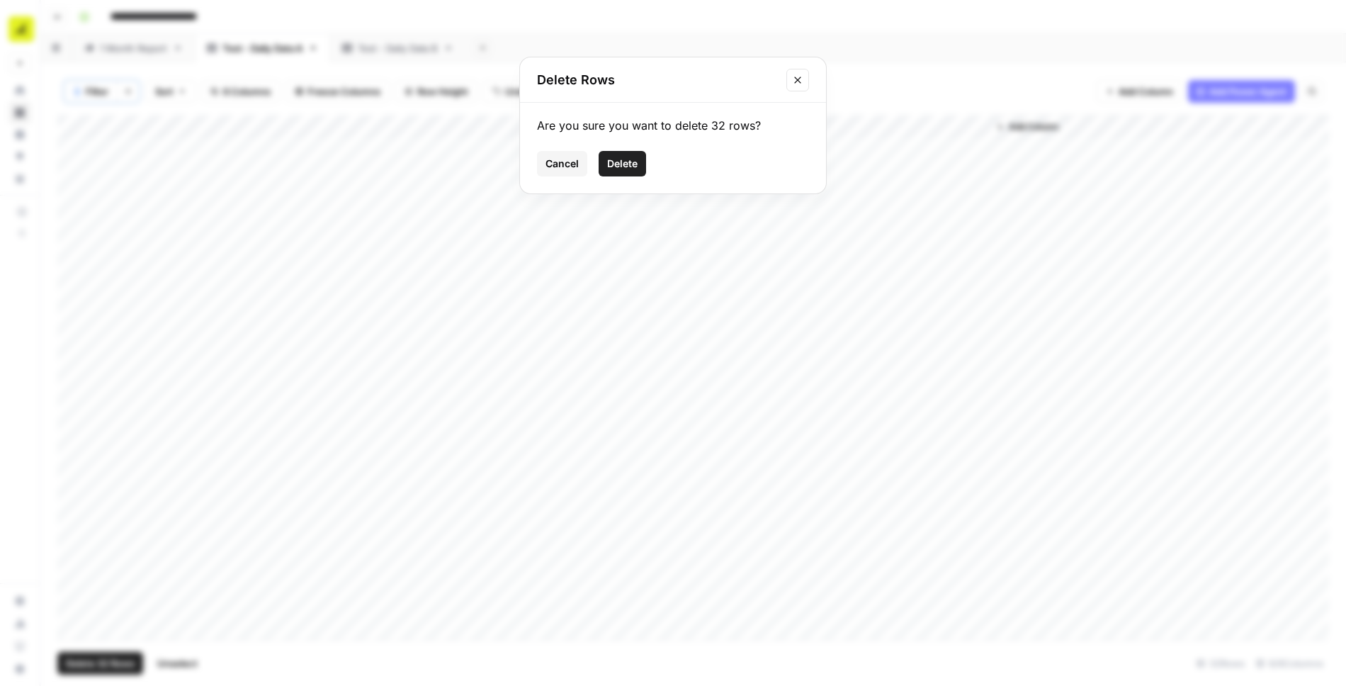
click at [626, 165] on span "Delete" at bounding box center [622, 164] width 30 height 14
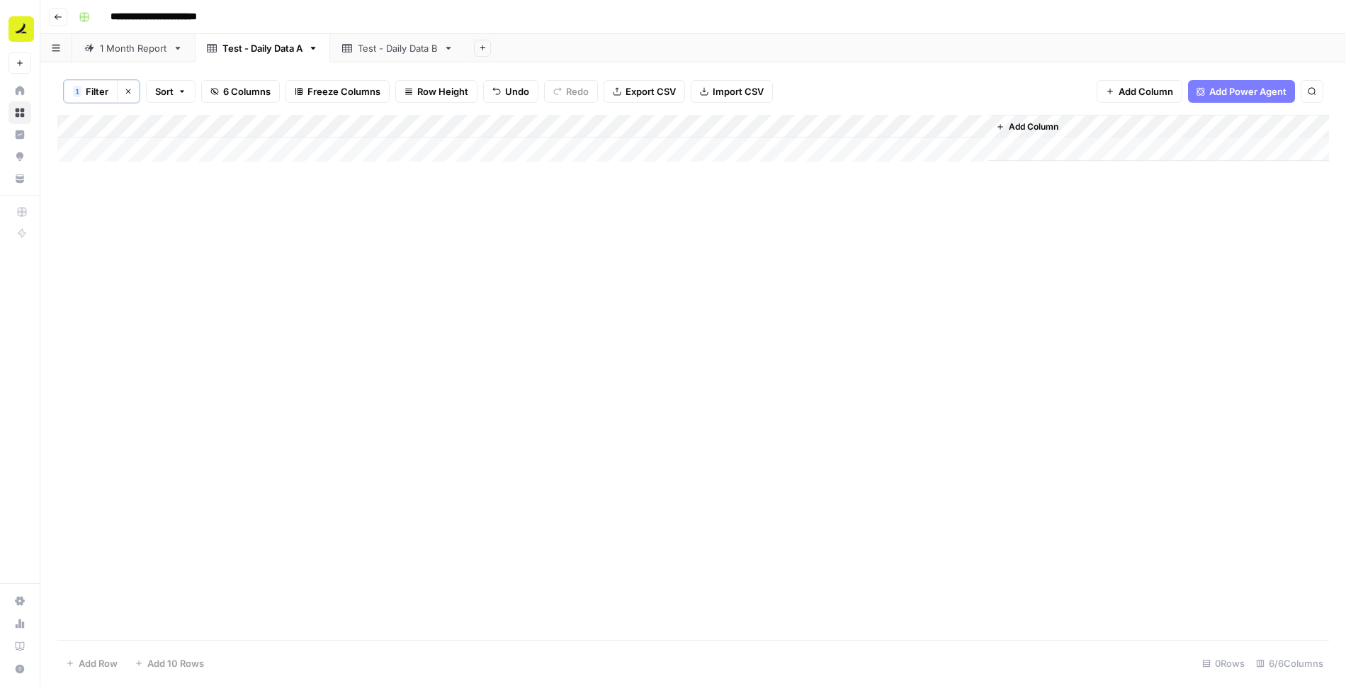
click at [100, 89] on span "Filter" at bounding box center [97, 91] width 23 height 14
click at [525, 158] on input "2025-08-25" at bounding box center [608, 165] width 188 height 14
type input "2025-09-01"
click at [92, 228] on span "Save" at bounding box center [96, 229] width 21 height 13
click at [84, 125] on div "Add Column" at bounding box center [693, 378] width 1272 height 527
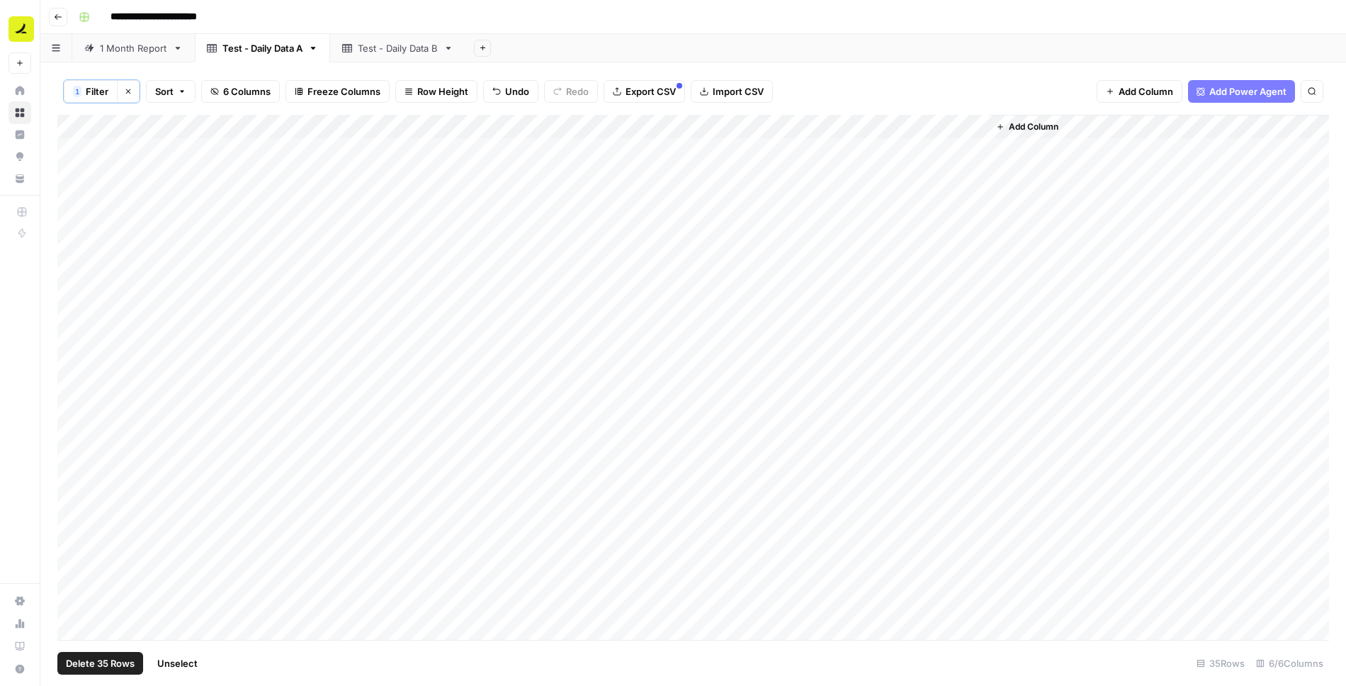
click at [119, 661] on span "Delete 35 Rows" at bounding box center [100, 663] width 69 height 14
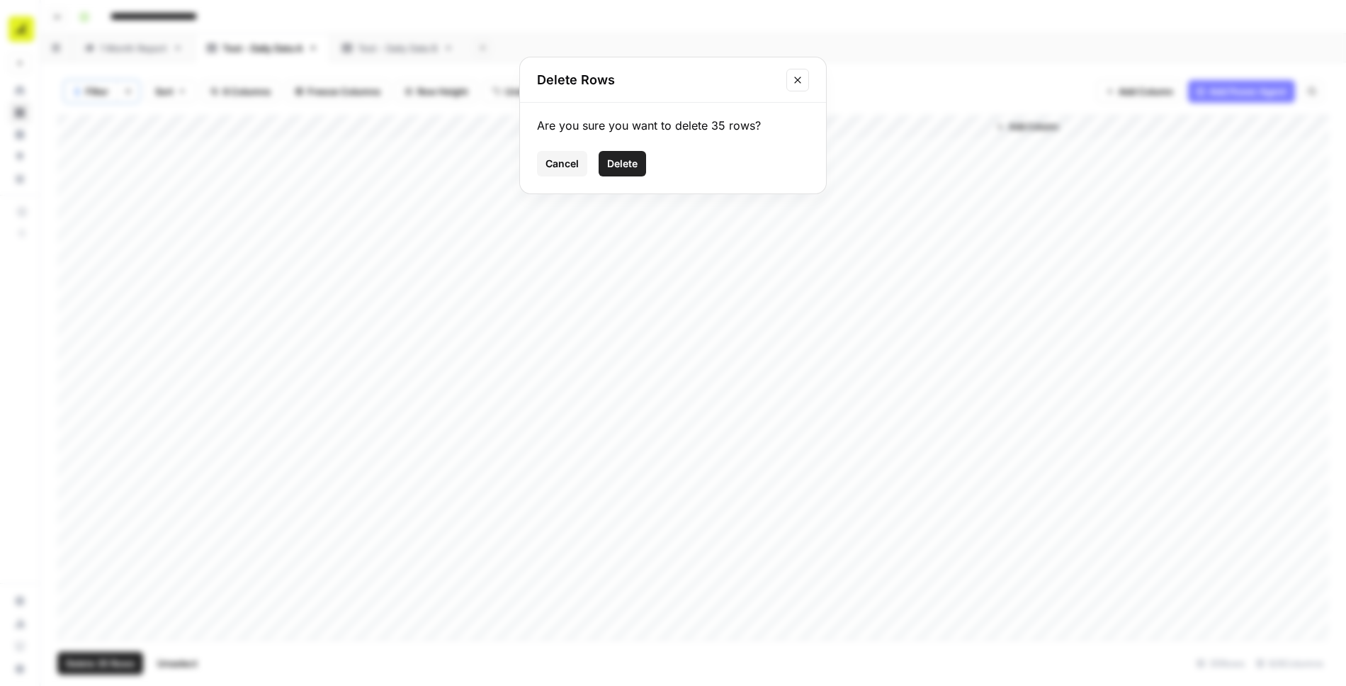
click at [619, 163] on span "Delete" at bounding box center [622, 164] width 30 height 14
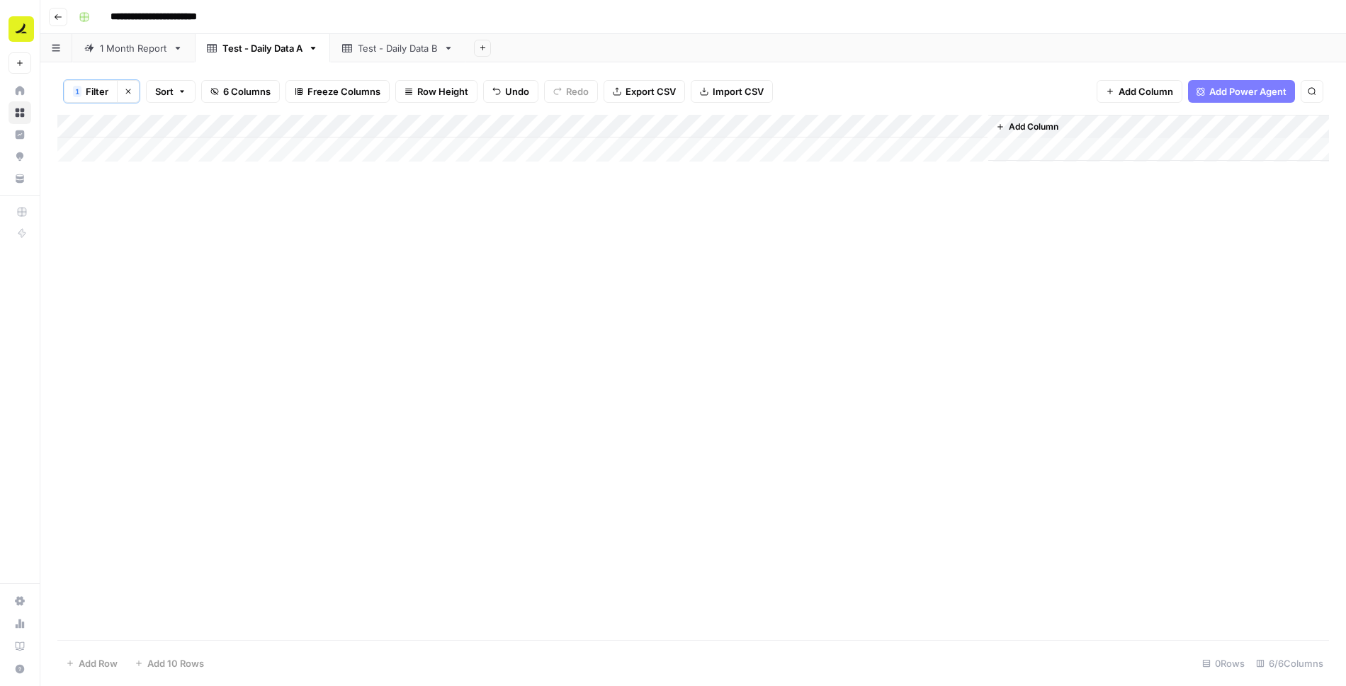
click at [94, 88] on span "Filter" at bounding box center [97, 91] width 23 height 14
click at [527, 164] on input "2025-09-01" at bounding box center [608, 165] width 188 height 14
type input "2025-09-09"
click at [96, 227] on span "Save" at bounding box center [96, 229] width 21 height 13
click at [83, 123] on div "Add Column" at bounding box center [693, 378] width 1272 height 527
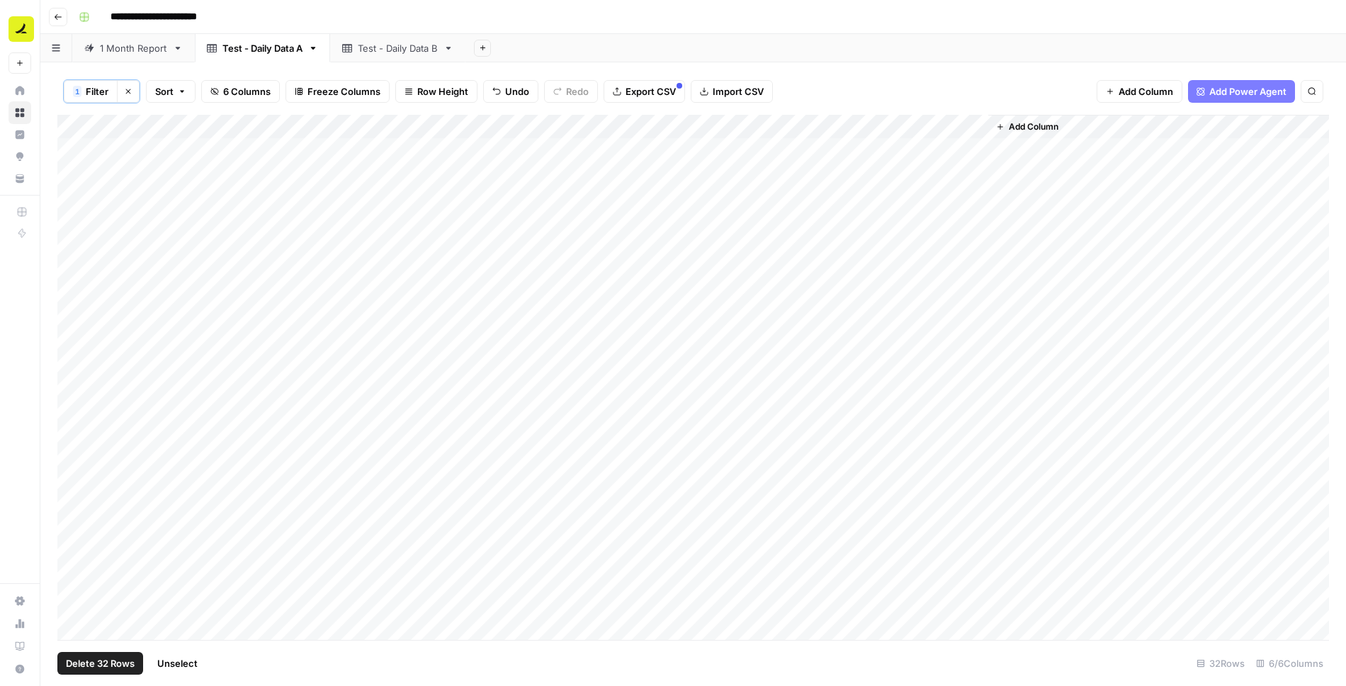
click at [106, 663] on span "Delete 32 Rows" at bounding box center [100, 663] width 69 height 14
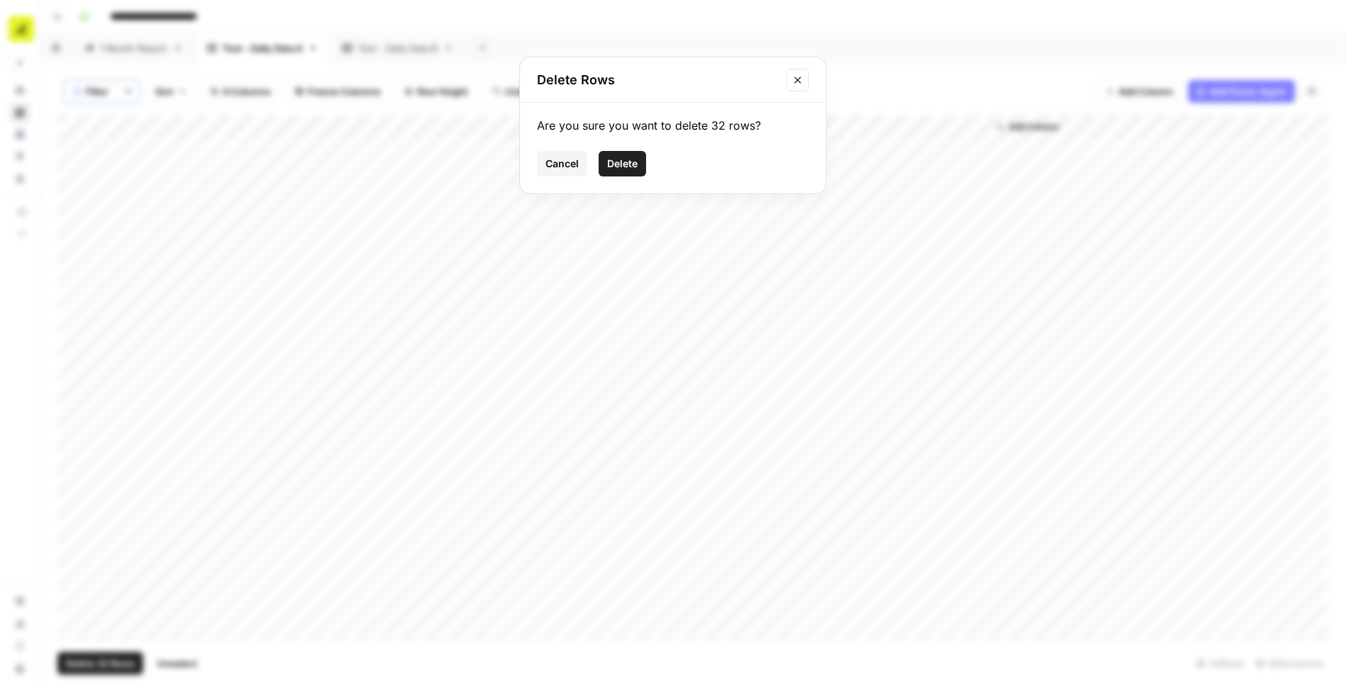
click at [630, 162] on span "Delete" at bounding box center [622, 164] width 30 height 14
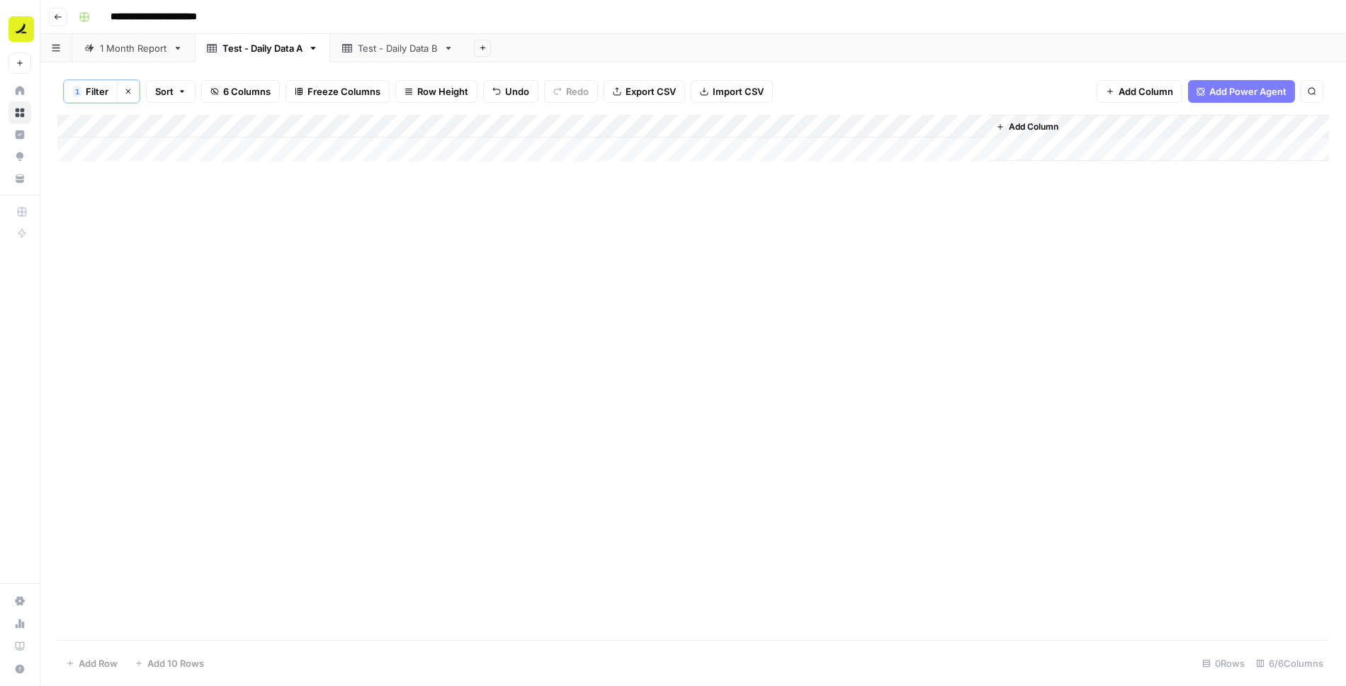
click at [125, 94] on icon "button" at bounding box center [128, 91] width 9 height 9
click at [1162, 89] on span "Add Column" at bounding box center [1146, 91] width 55 height 14
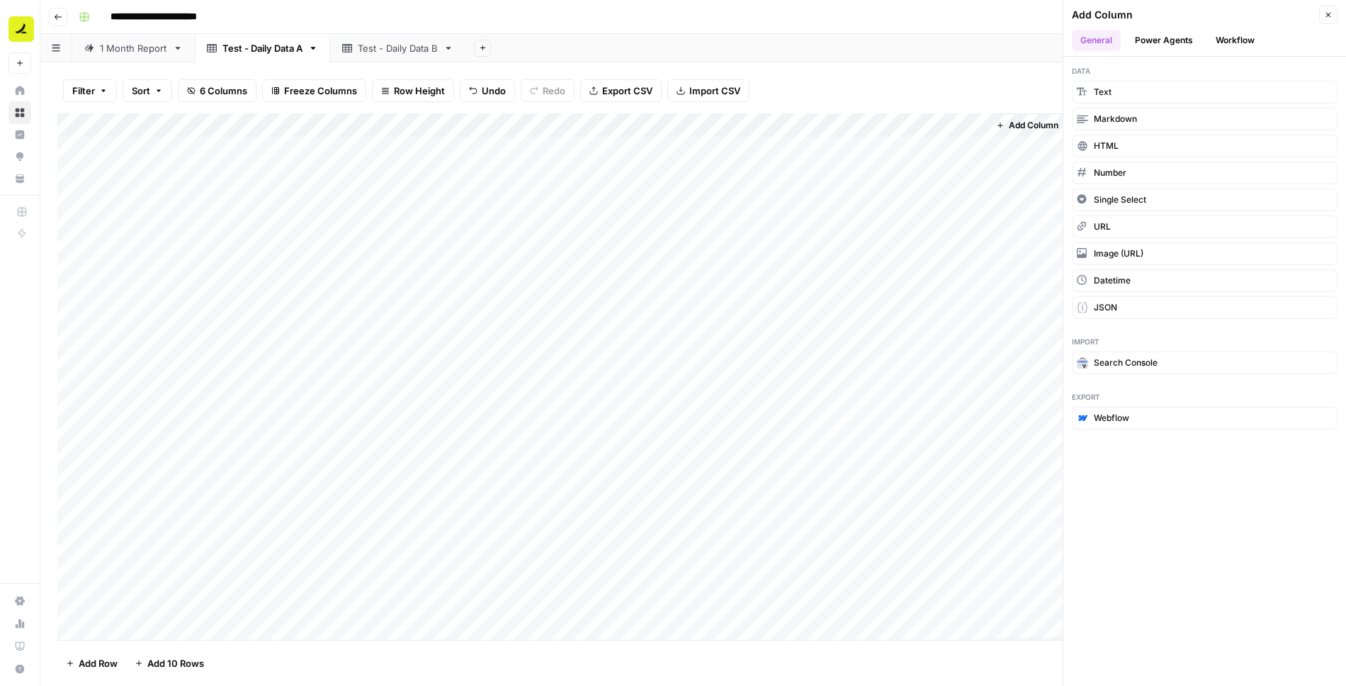
click at [1225, 41] on button "Workflow" at bounding box center [1236, 40] width 56 height 21
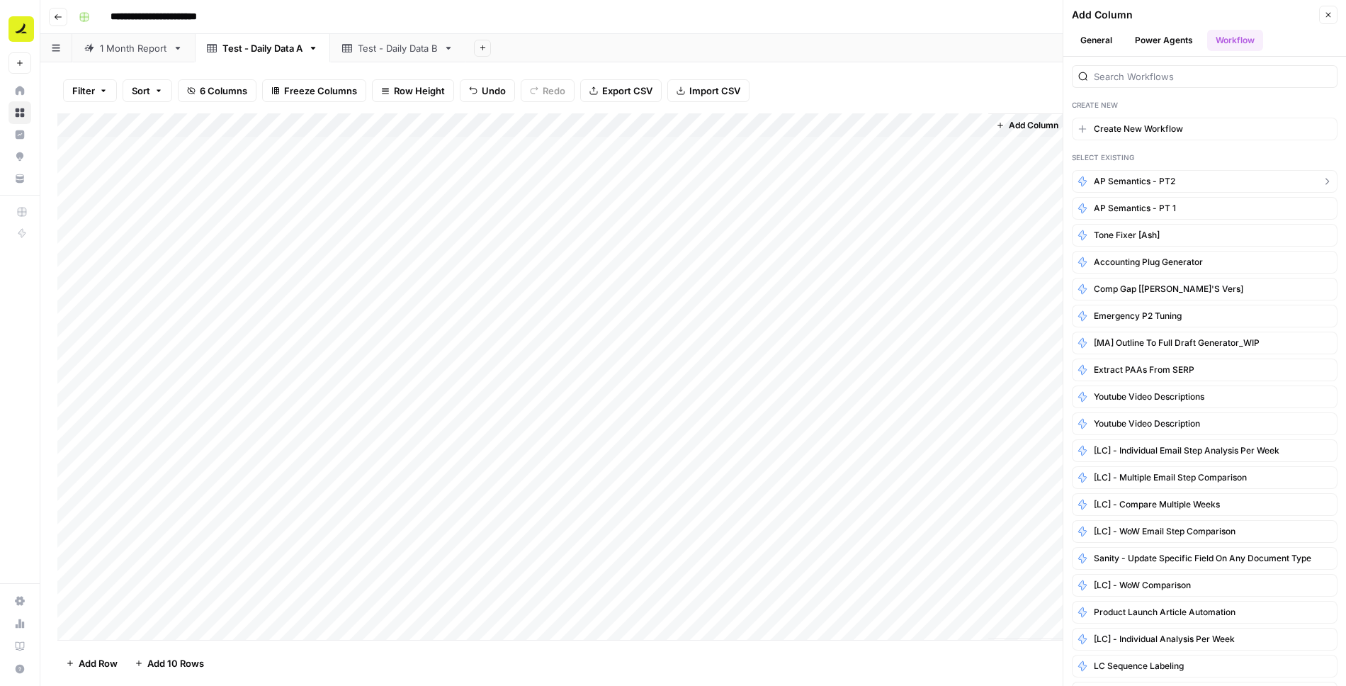
click at [1157, 179] on span "AP Semantics - PT2" at bounding box center [1134, 181] width 81 height 13
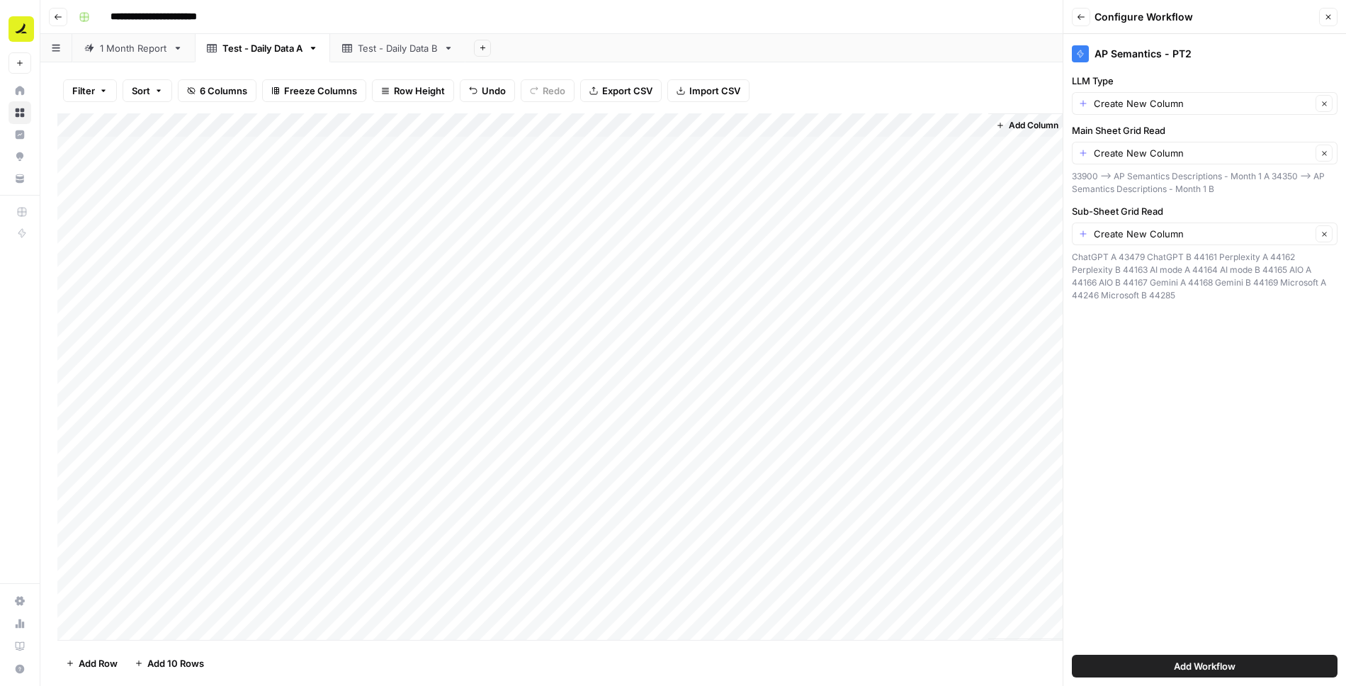
click at [1077, 18] on icon "button" at bounding box center [1081, 17] width 9 height 9
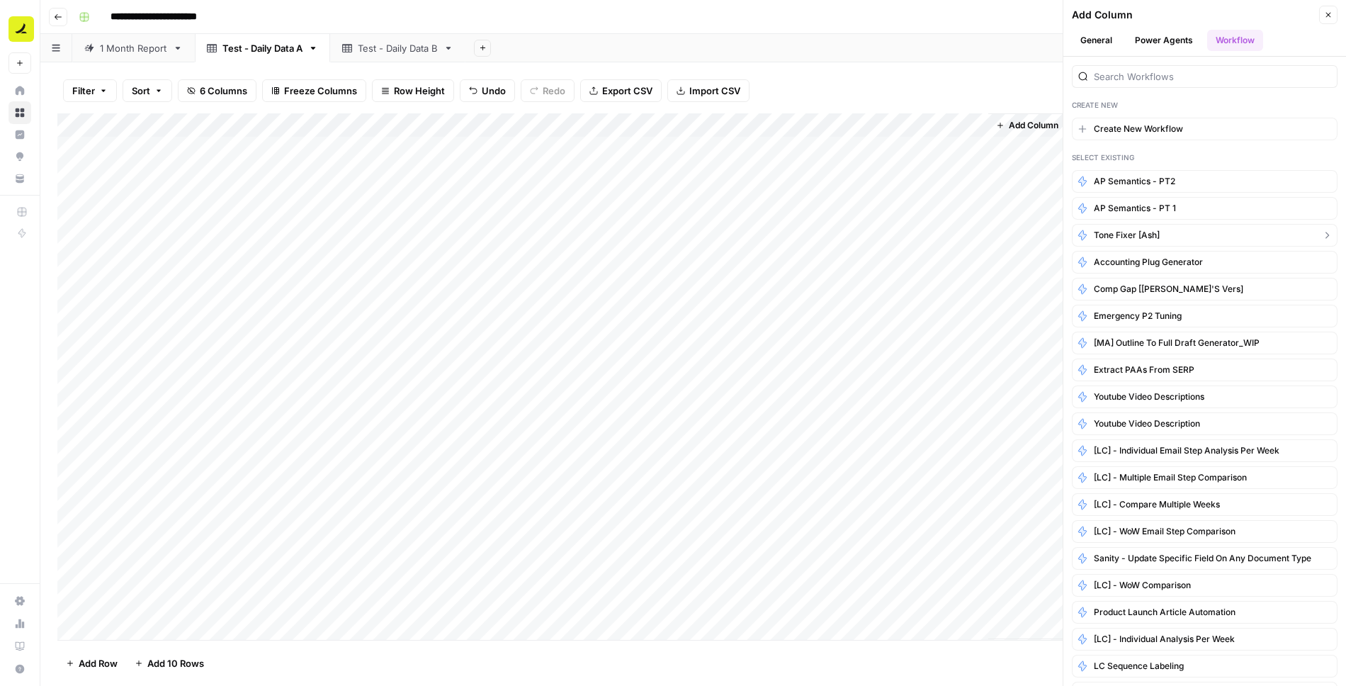
click at [1155, 204] on span "AP Semantics - PT 1" at bounding box center [1135, 208] width 82 height 13
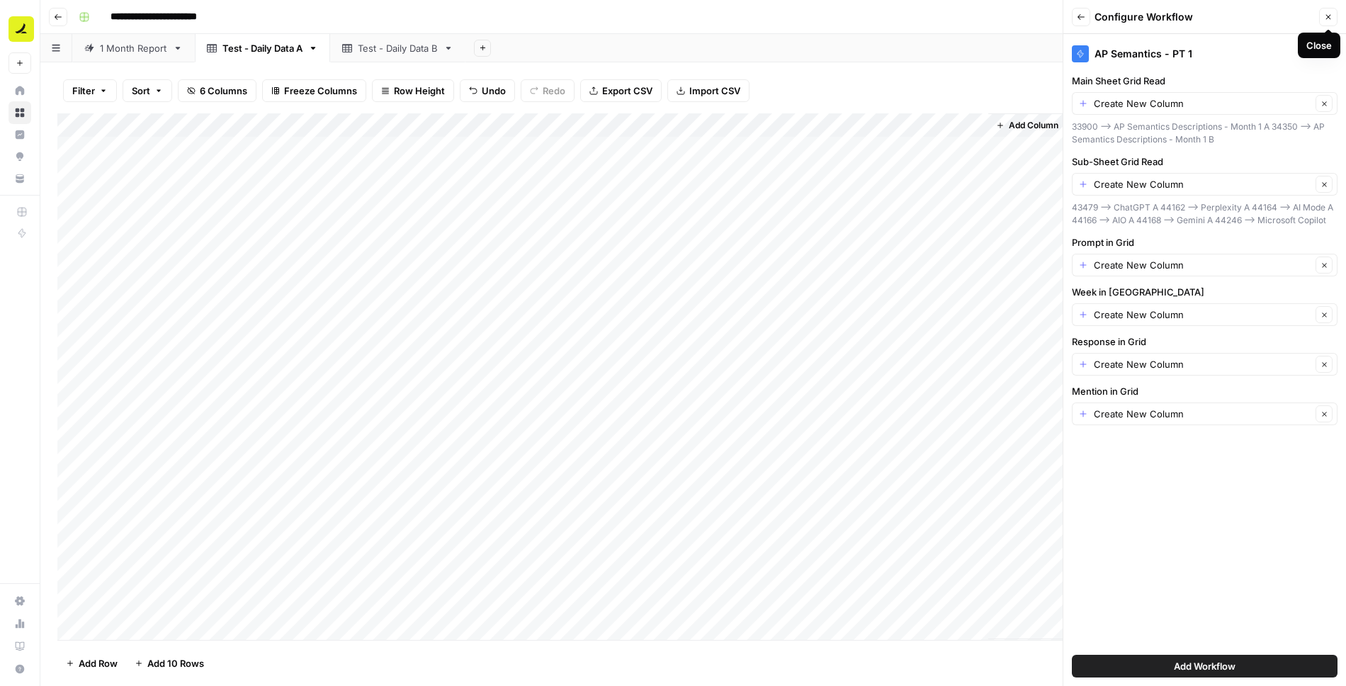
click at [1330, 16] on icon "button" at bounding box center [1329, 17] width 5 height 5
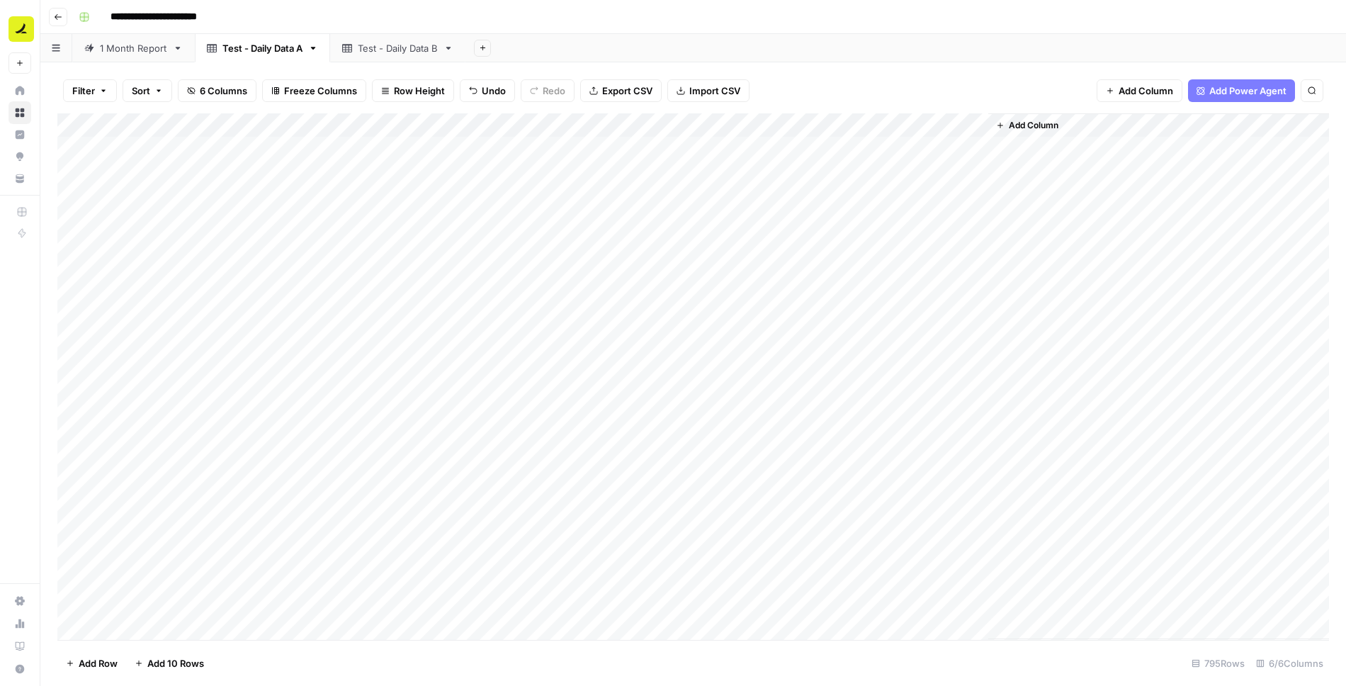
click at [1141, 89] on span "Add Column" at bounding box center [1146, 91] width 55 height 14
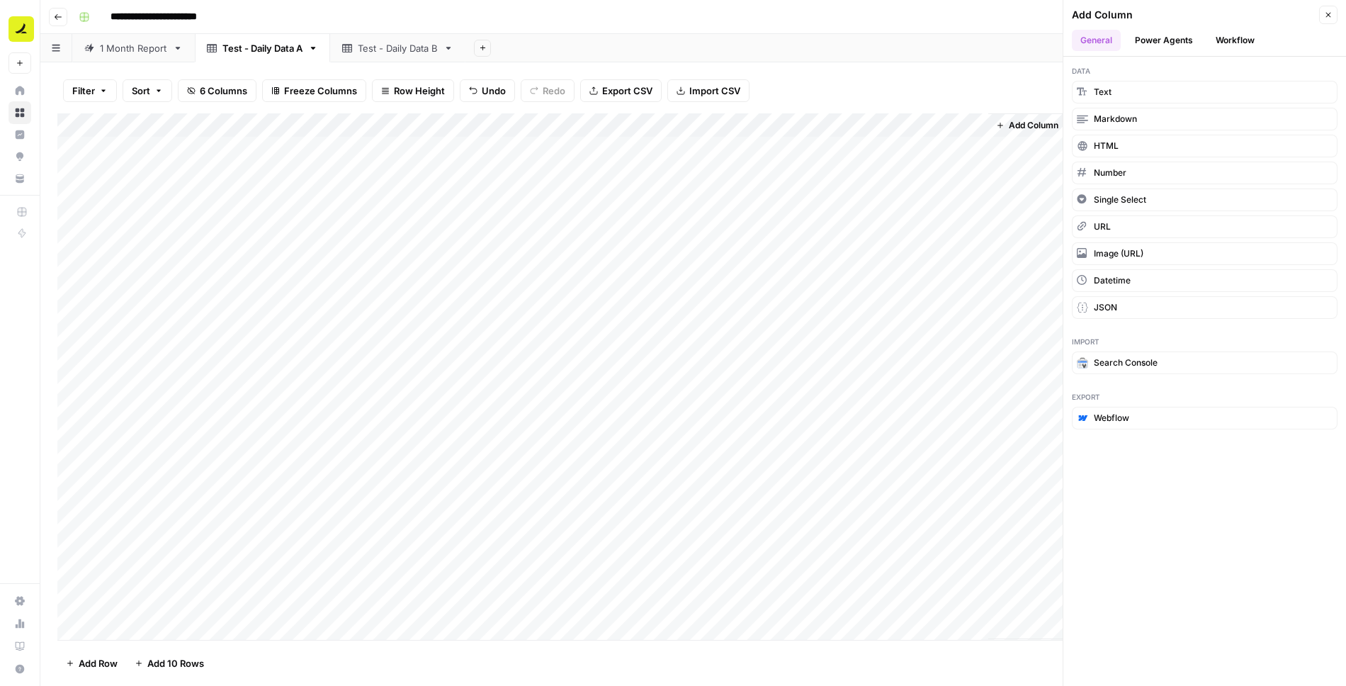
click at [1171, 40] on button "Power Agents" at bounding box center [1164, 40] width 75 height 21
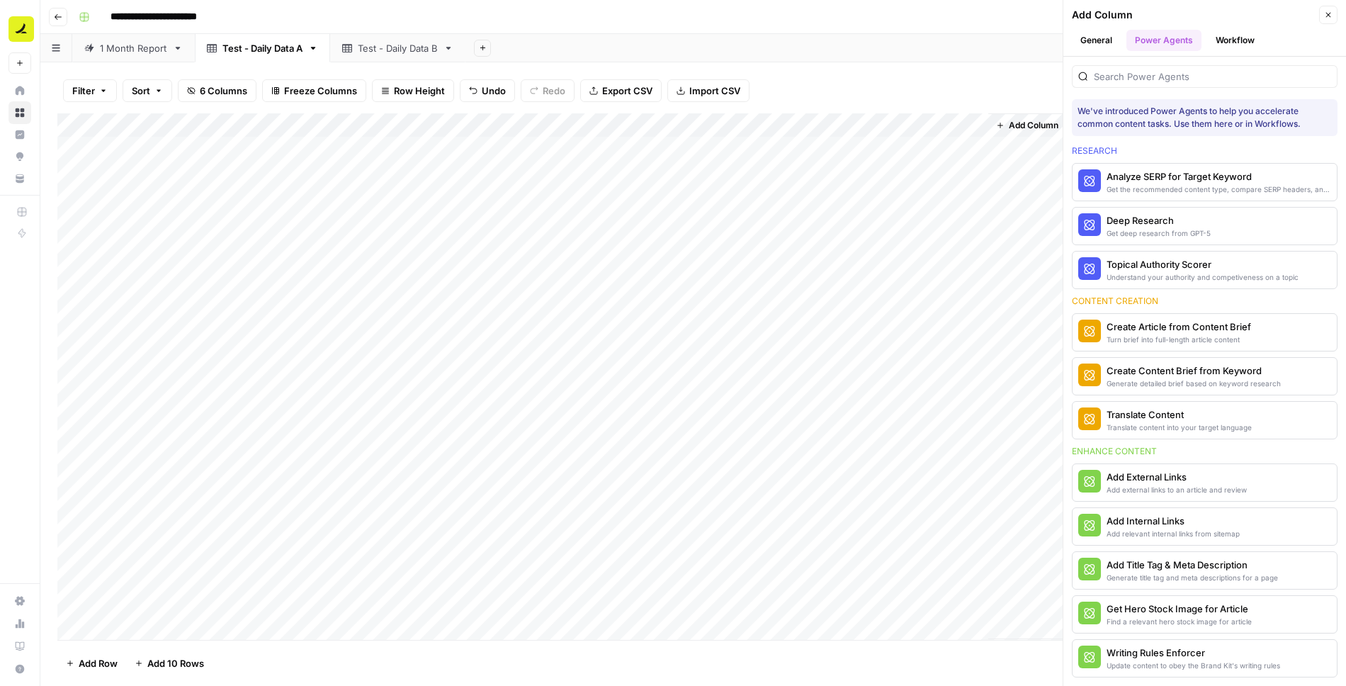
click at [1225, 42] on button "Workflow" at bounding box center [1236, 40] width 56 height 21
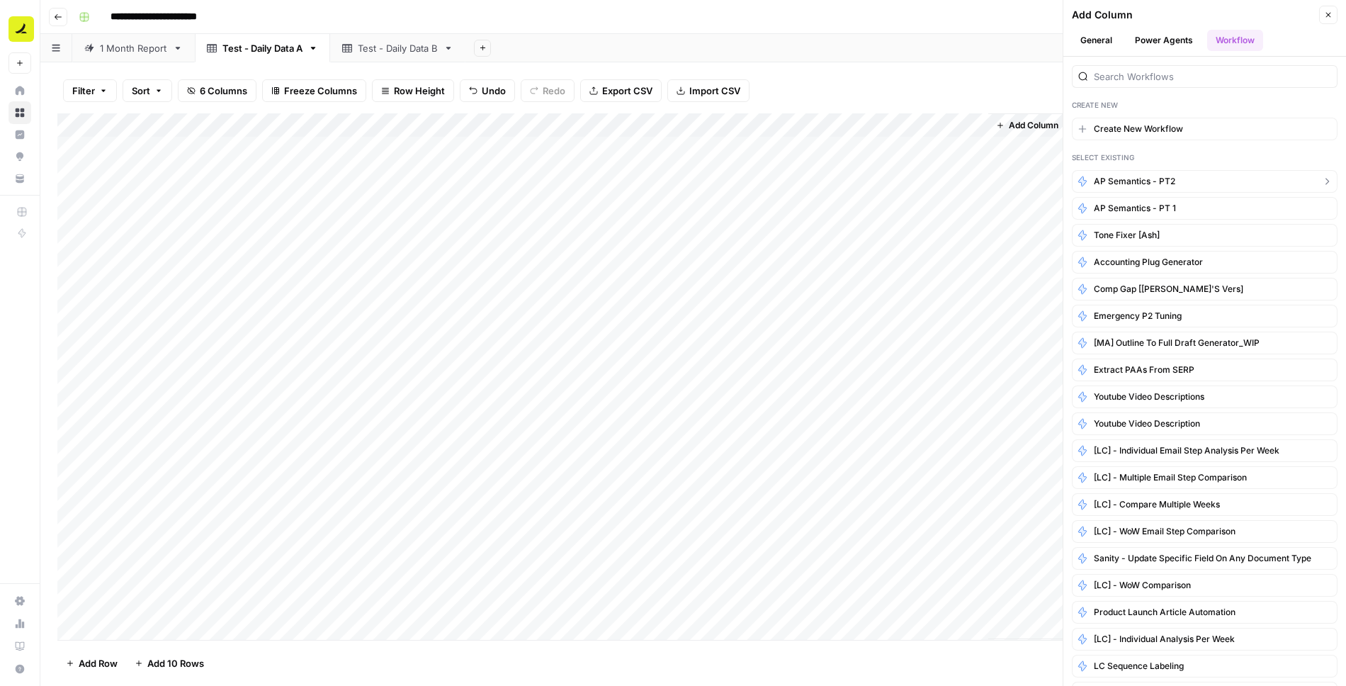
click at [1123, 179] on span "AP Semantics - PT2" at bounding box center [1134, 181] width 81 height 13
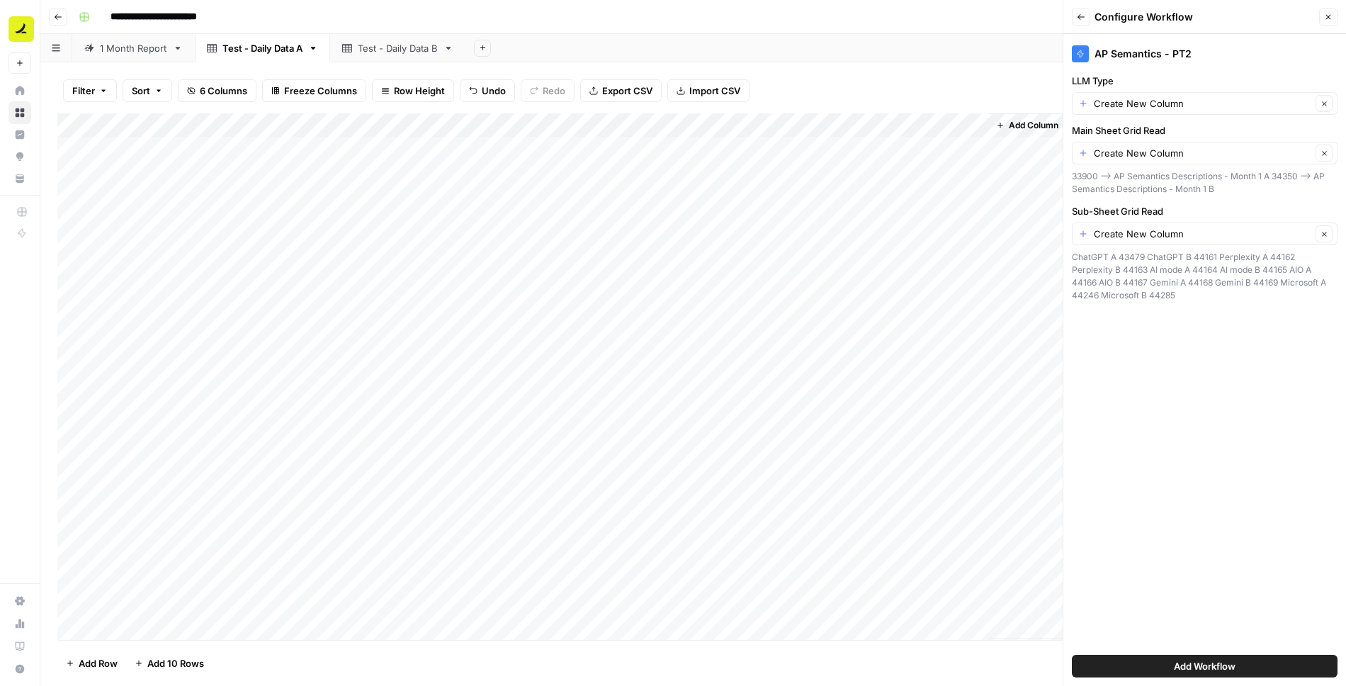
click at [1084, 21] on icon "button" at bounding box center [1081, 17] width 9 height 9
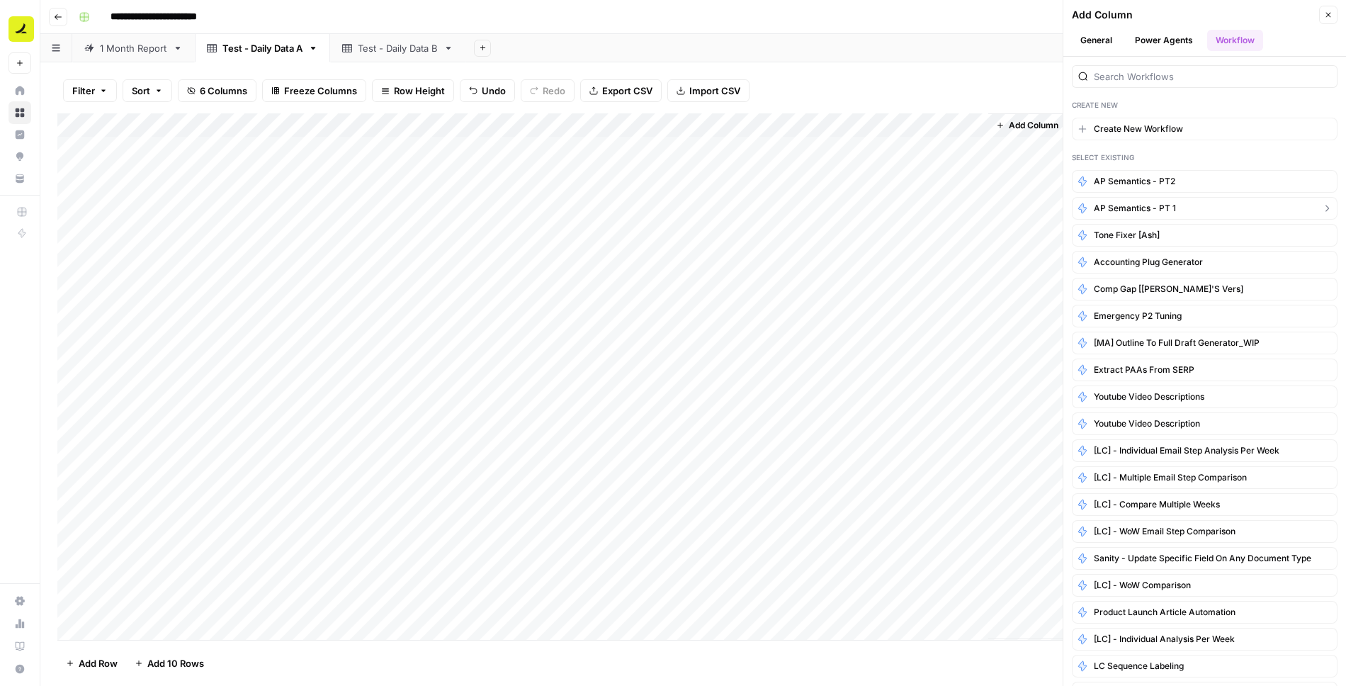
click at [1128, 209] on span "AP Semantics - PT 1" at bounding box center [1135, 208] width 82 height 13
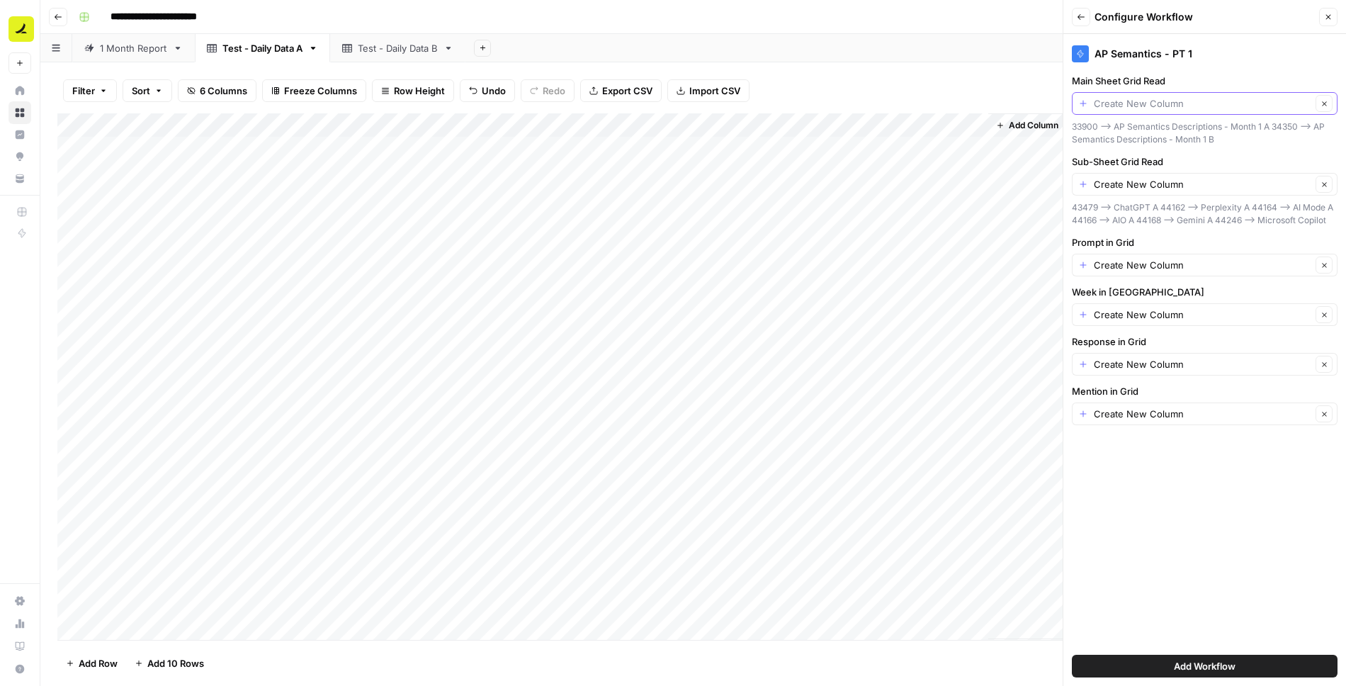
click at [1147, 104] on input "Main Sheet Grid Read" at bounding box center [1203, 103] width 218 height 14
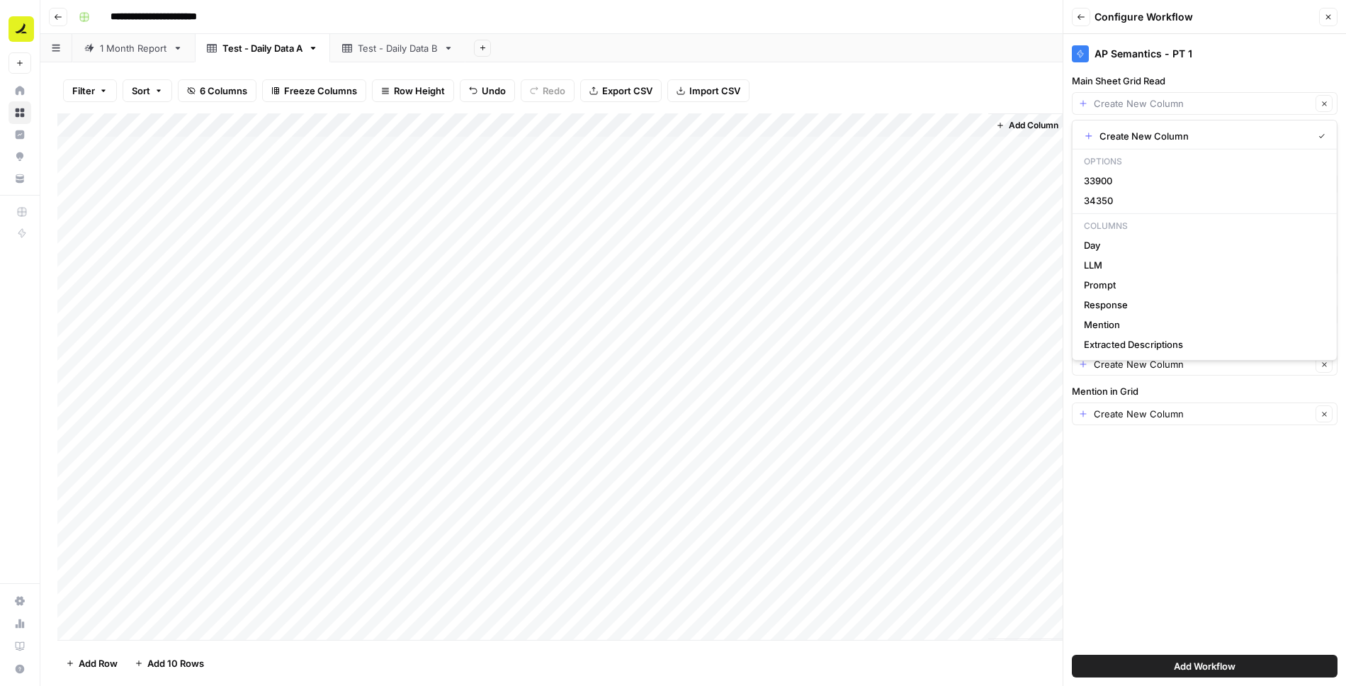
type input "Create New Column"
click at [1012, 63] on div "Filter Sort 6 Columns Freeze Columns Row Height Undo Redo Export CSV Import CSV…" at bounding box center [693, 374] width 1306 height 624
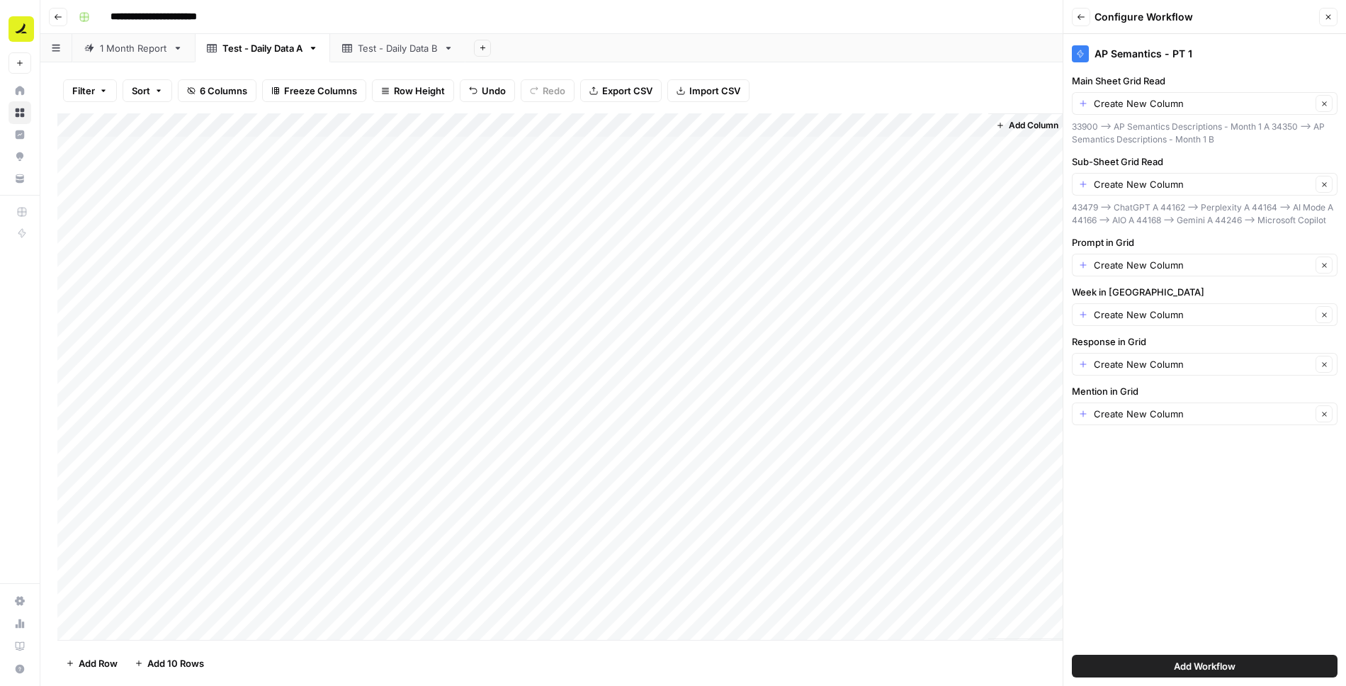
click at [1328, 16] on icon "button" at bounding box center [1329, 17] width 5 height 5
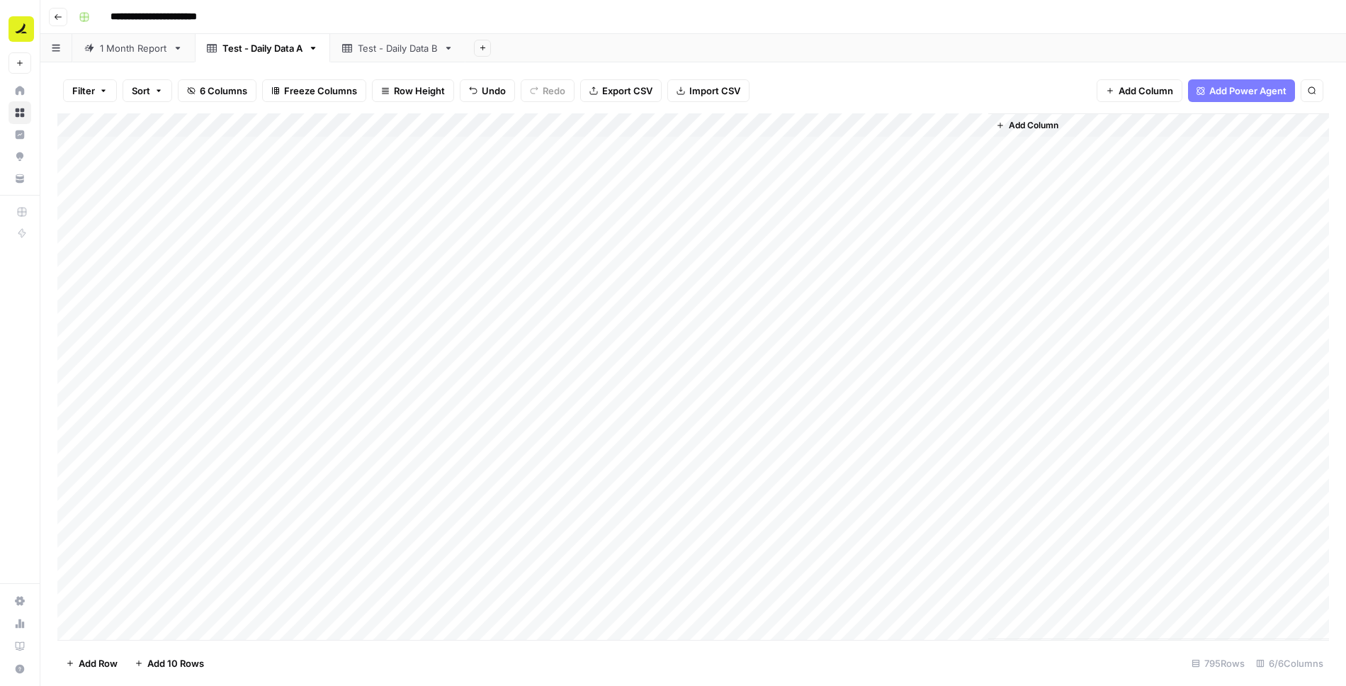
click at [1149, 94] on span "Add Column" at bounding box center [1146, 91] width 55 height 14
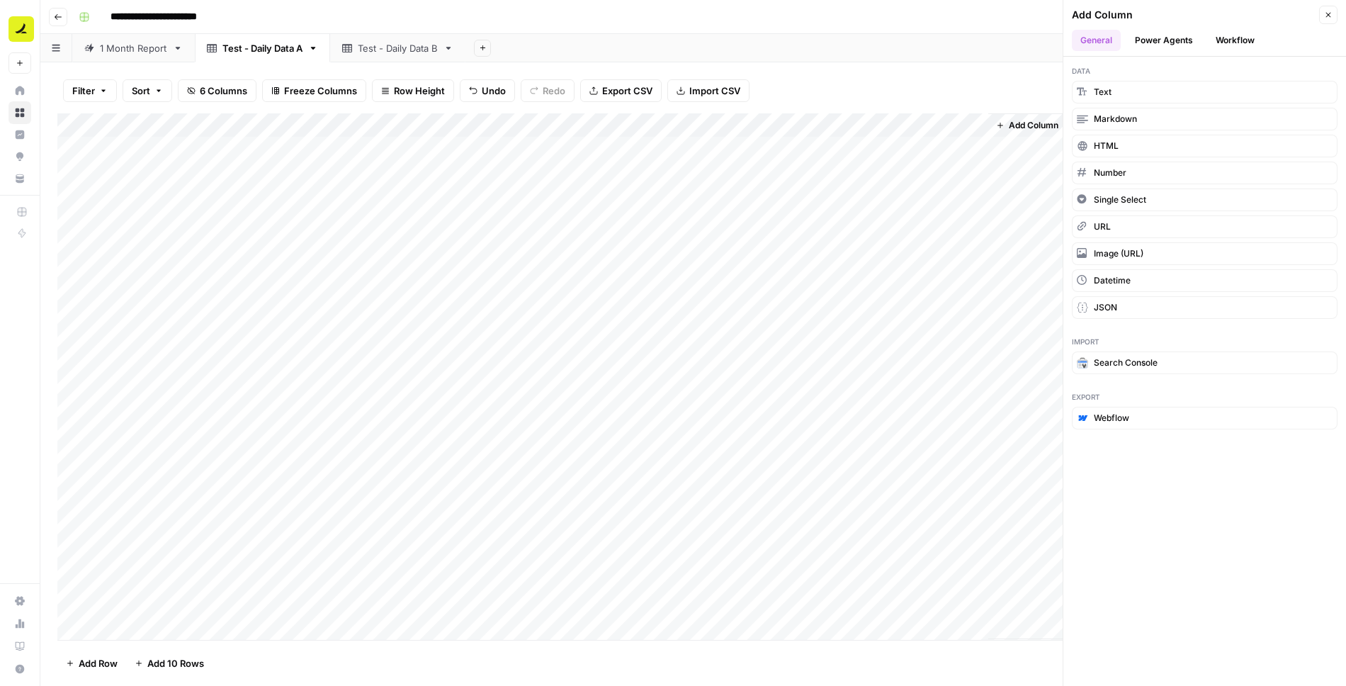
click at [1222, 44] on button "Workflow" at bounding box center [1236, 40] width 56 height 21
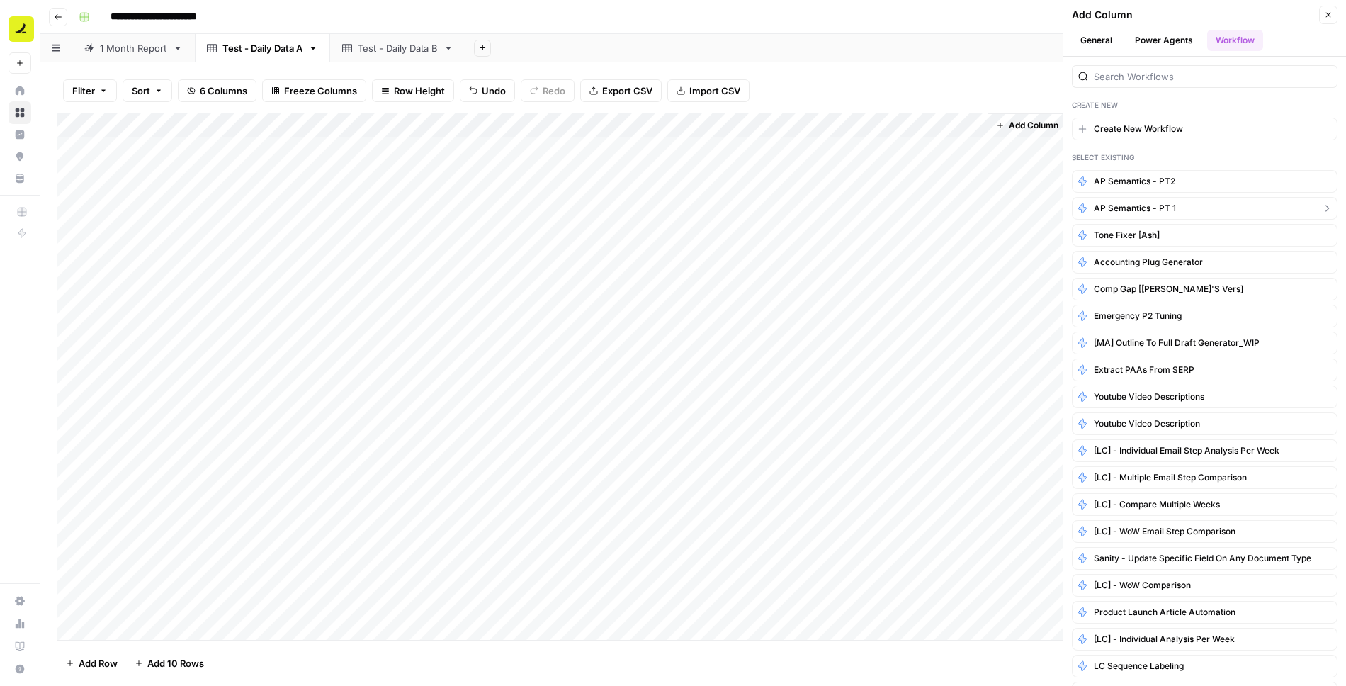
click at [1144, 205] on span "AP Semantics - PT 1" at bounding box center [1135, 208] width 82 height 13
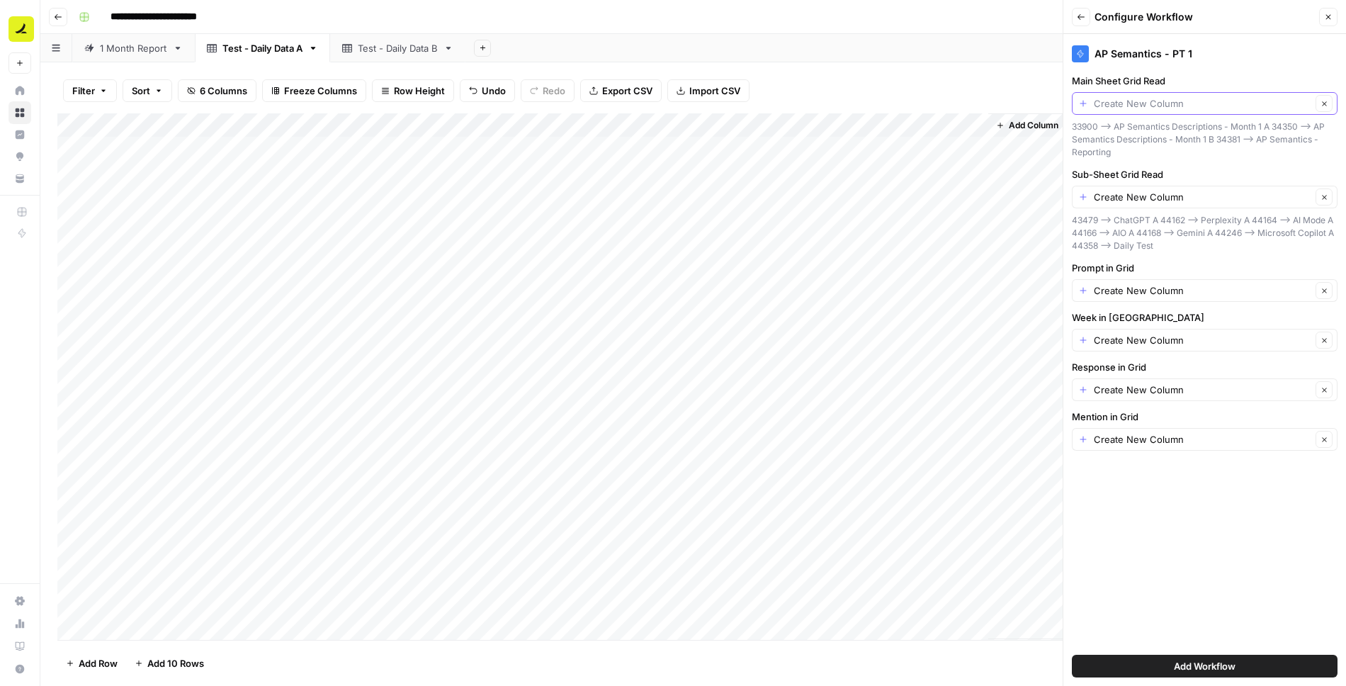
click at [1134, 109] on input "Main Sheet Grid Read" at bounding box center [1203, 103] width 218 height 14
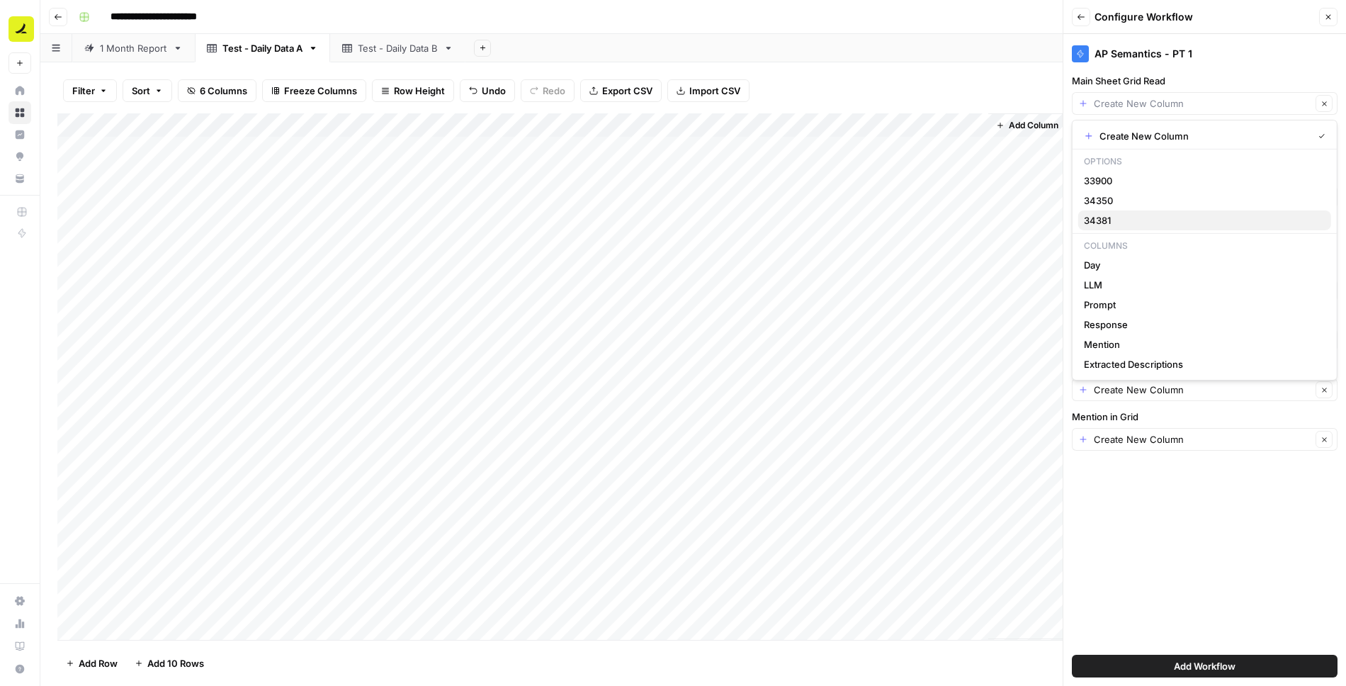
click at [1105, 217] on span "34381" at bounding box center [1202, 220] width 236 height 14
type input "34381"
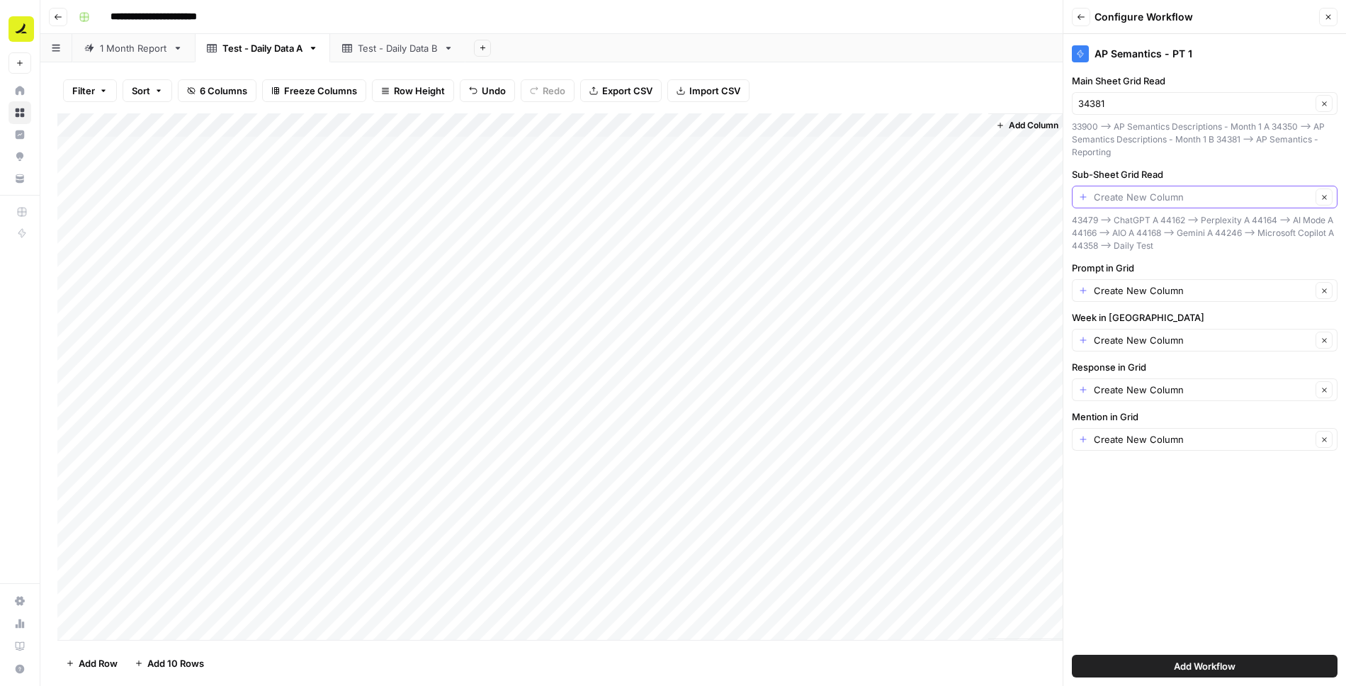
click at [1125, 198] on input "Sub-Sheet Grid Read" at bounding box center [1203, 197] width 218 height 14
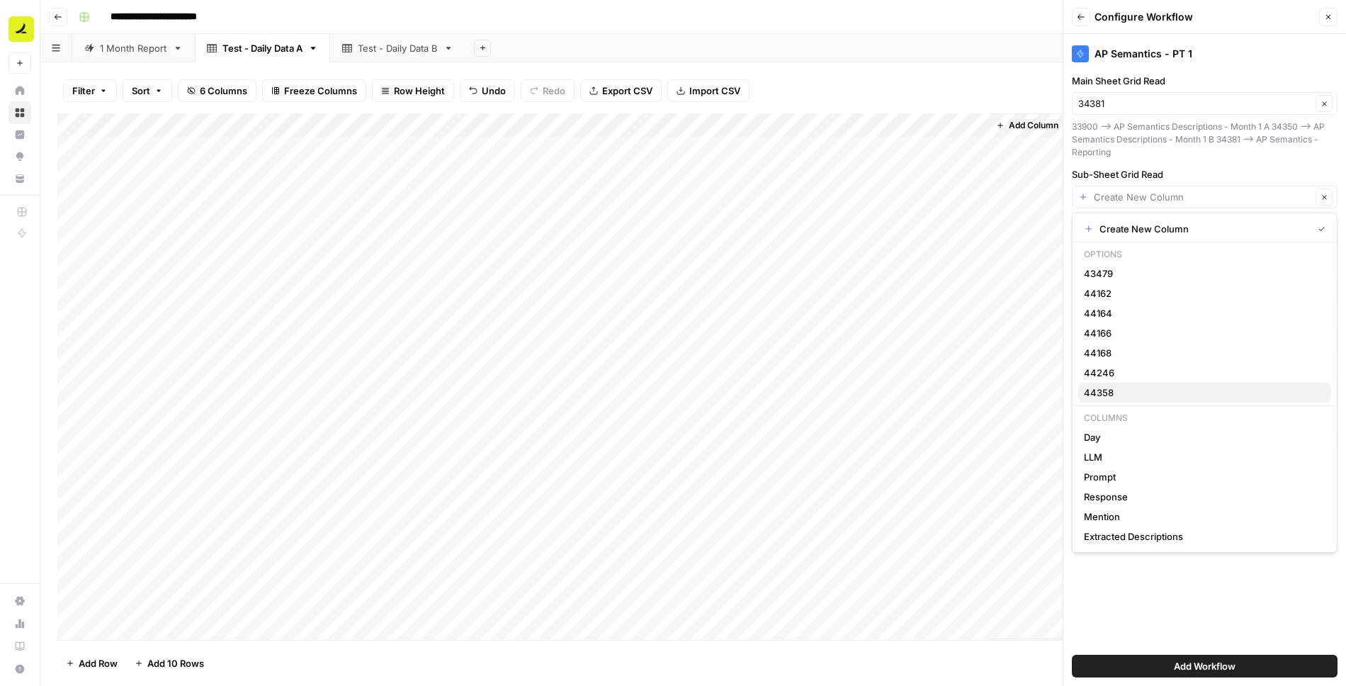
click at [1113, 393] on span "44358" at bounding box center [1202, 393] width 236 height 14
type input "44358"
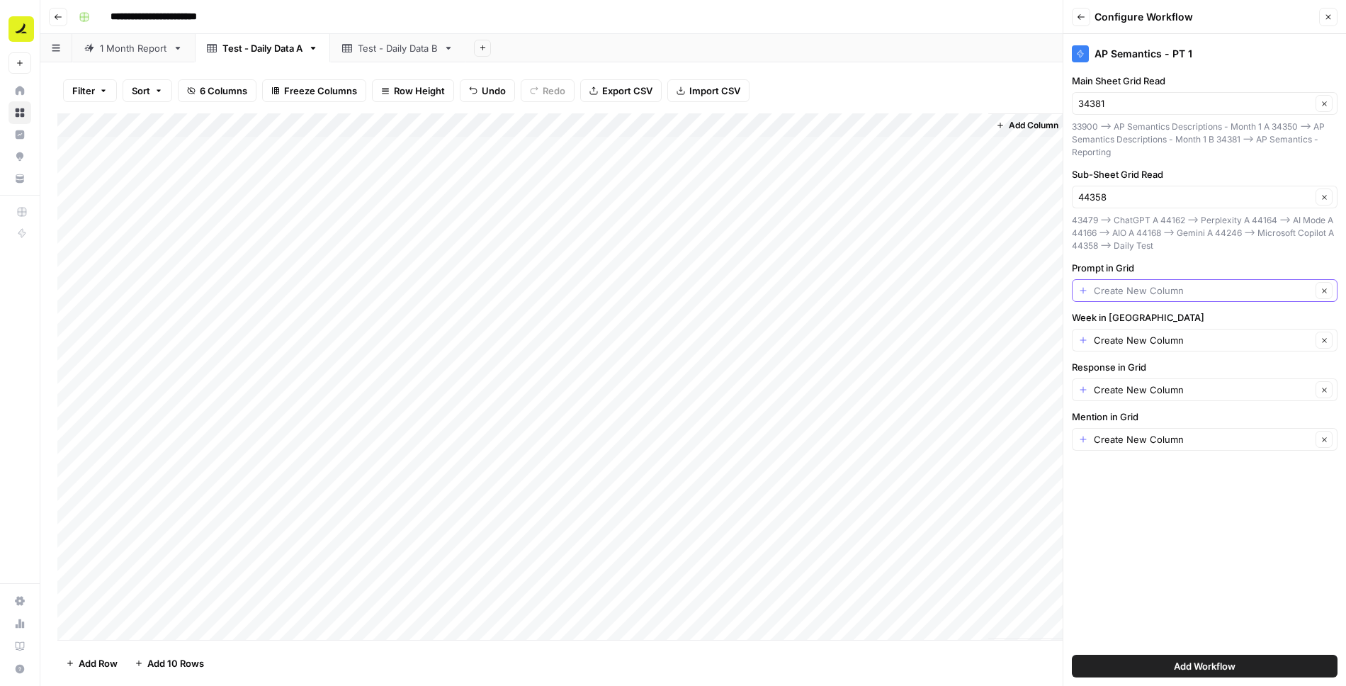
click at [1120, 289] on input "Prompt in Grid" at bounding box center [1203, 290] width 218 height 14
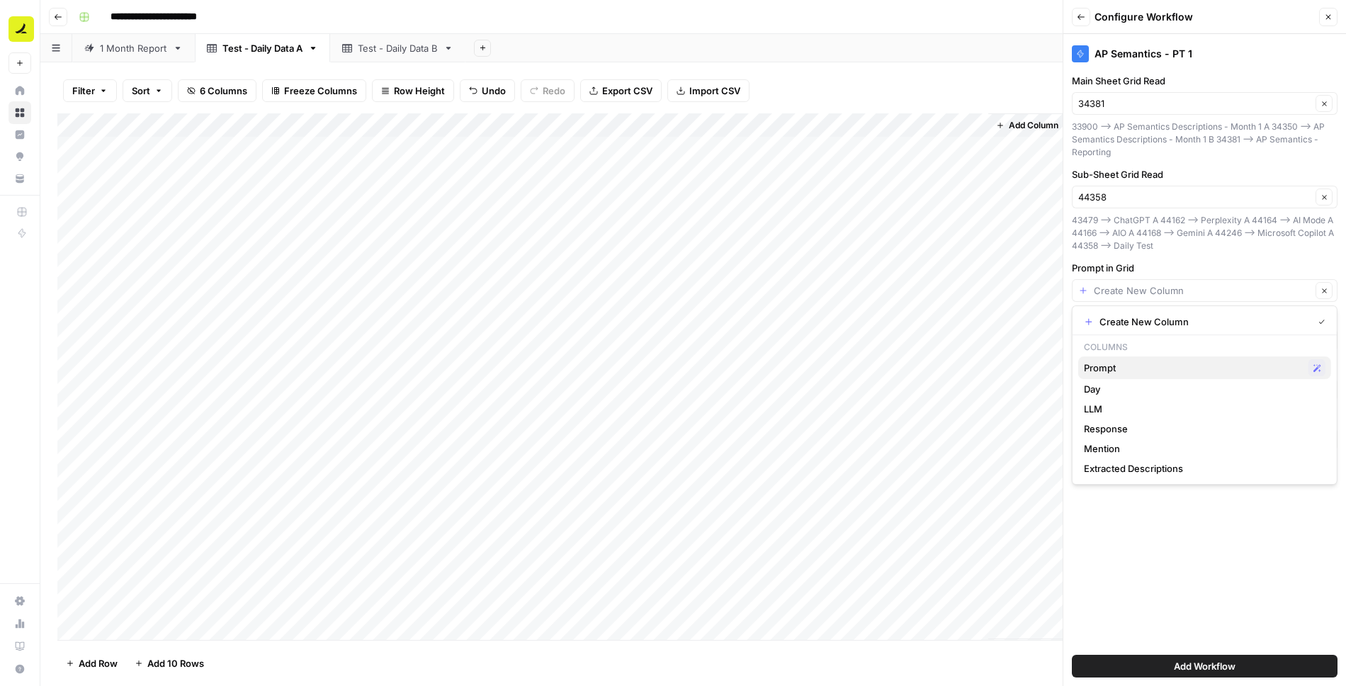
click at [1111, 366] on span "Prompt" at bounding box center [1193, 368] width 219 height 14
type input "Prompt"
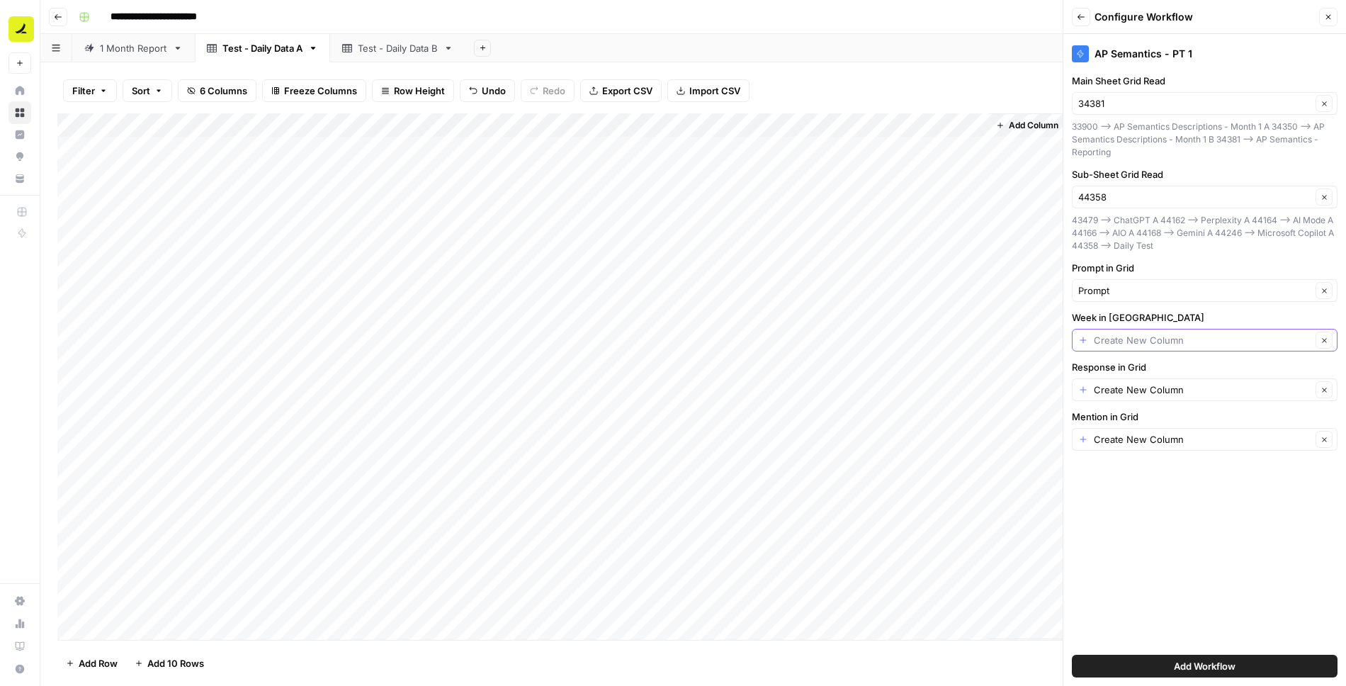
click at [1108, 339] on input "Week in Grid" at bounding box center [1203, 340] width 218 height 14
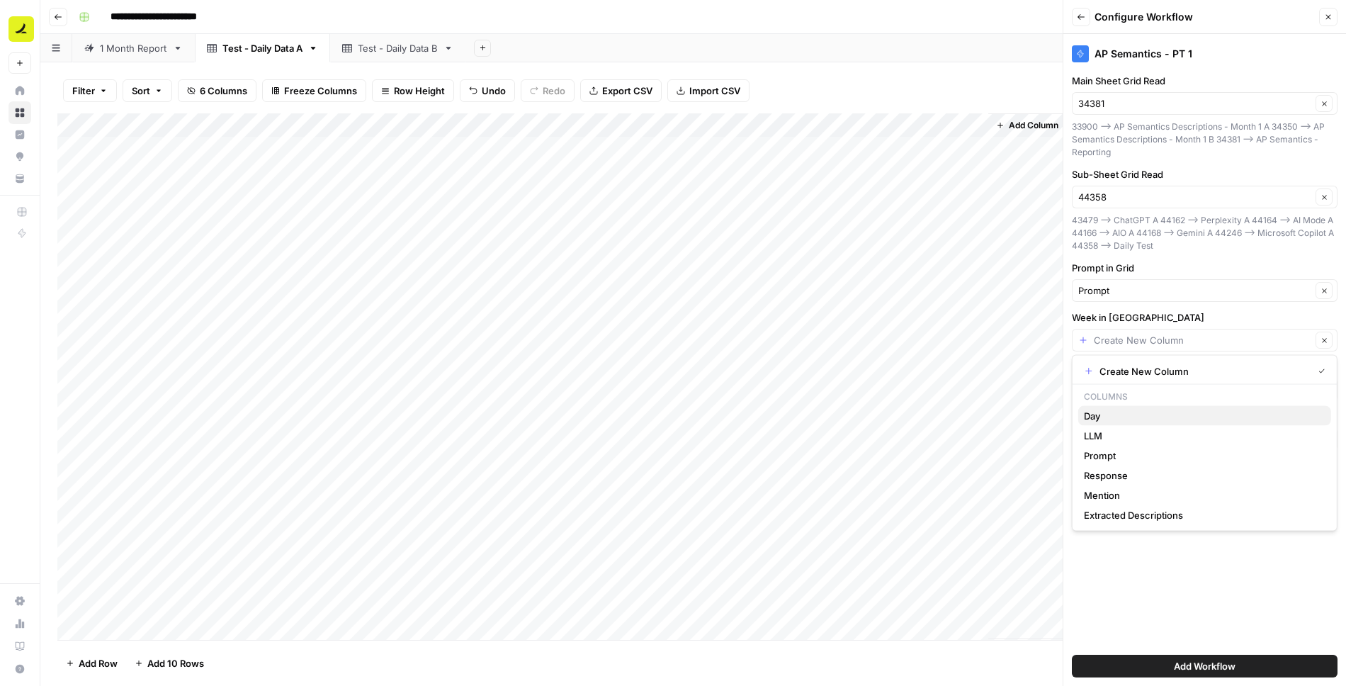
click at [1107, 417] on span "Day" at bounding box center [1202, 416] width 236 height 14
type input "Day"
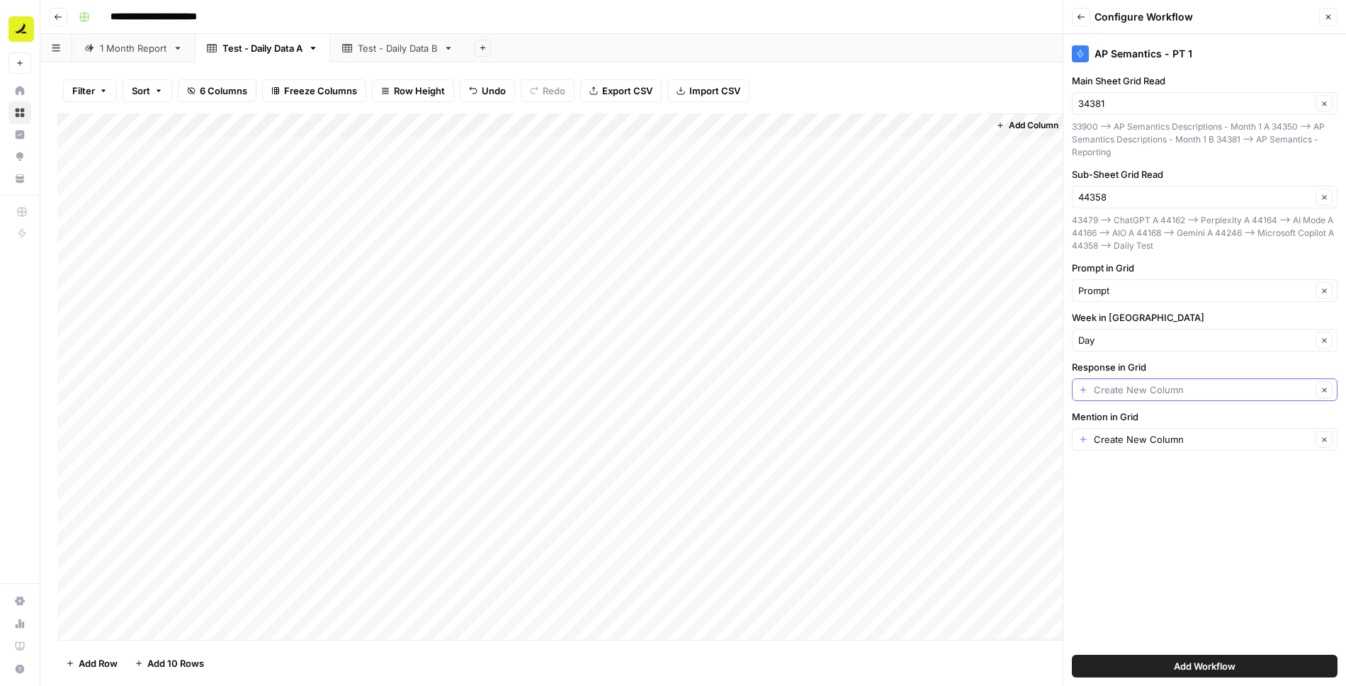
click at [1120, 386] on input "Response in Grid" at bounding box center [1203, 390] width 218 height 14
click at [1106, 527] on span "Prompt" at bounding box center [1202, 526] width 236 height 14
type input "Prompt"
click at [1101, 434] on input "Mention in Grid" at bounding box center [1203, 439] width 218 height 14
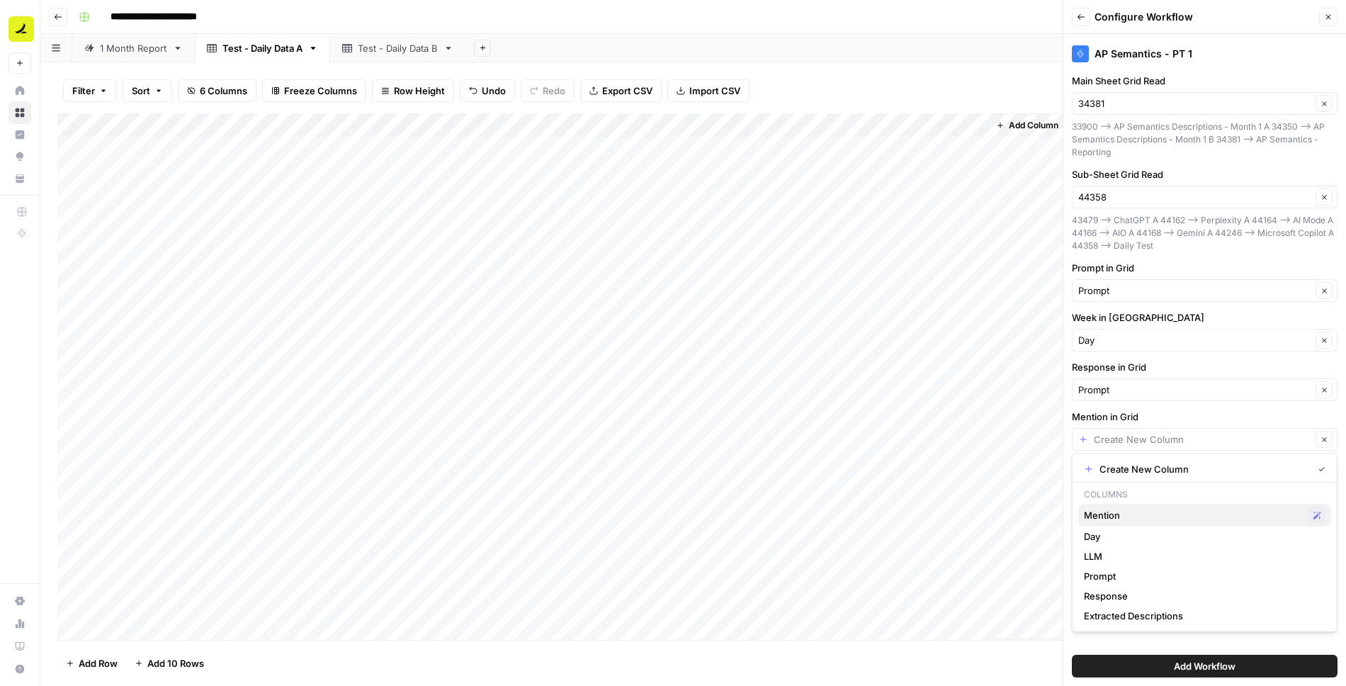
click at [1114, 510] on span "Mention" at bounding box center [1193, 515] width 219 height 14
type input "Mention"
click at [1174, 662] on span "Add Workflow" at bounding box center [1205, 666] width 62 height 14
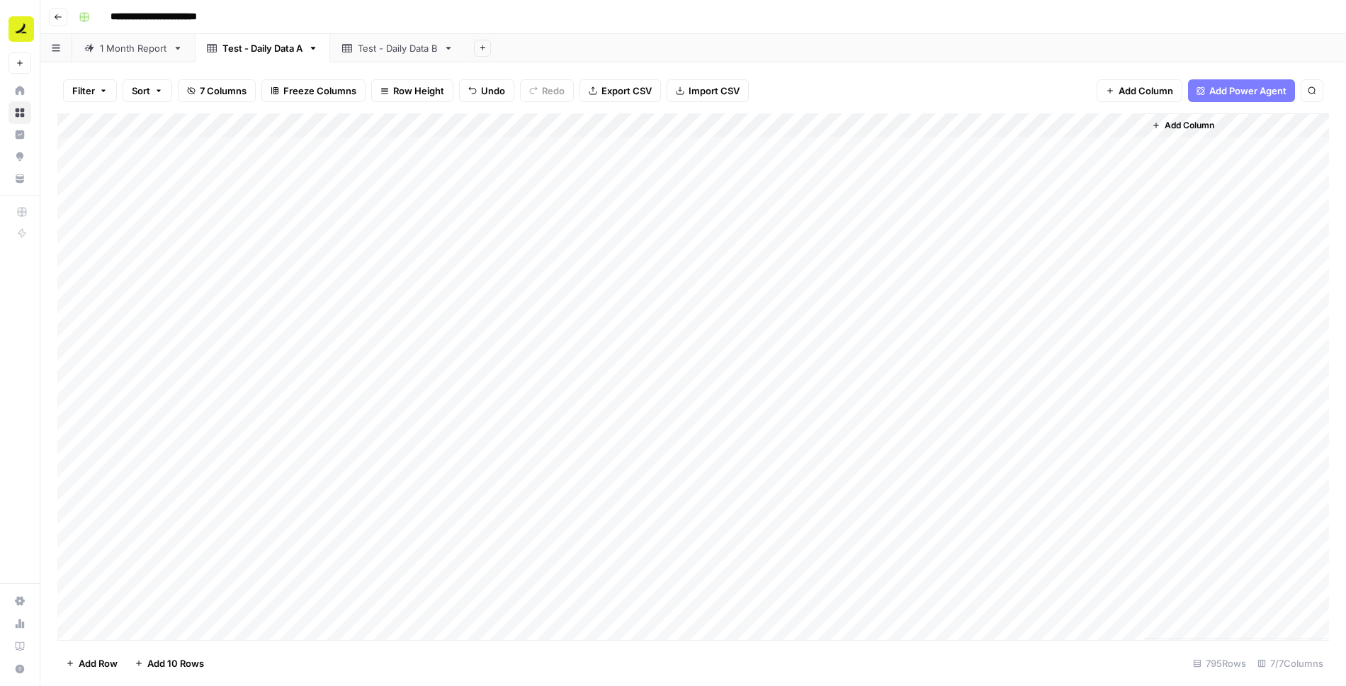
drag, startPoint x: 1078, startPoint y: 129, endPoint x: 877, endPoint y: 130, distance: 200.6
click at [877, 130] on div "Add Column" at bounding box center [693, 376] width 1272 height 527
click at [775, 128] on div "Add Column" at bounding box center [693, 376] width 1272 height 527
click at [682, 270] on span "Filter" at bounding box center [715, 276] width 124 height 14
click at [514, 164] on input "text" at bounding box center [608, 165] width 188 height 14
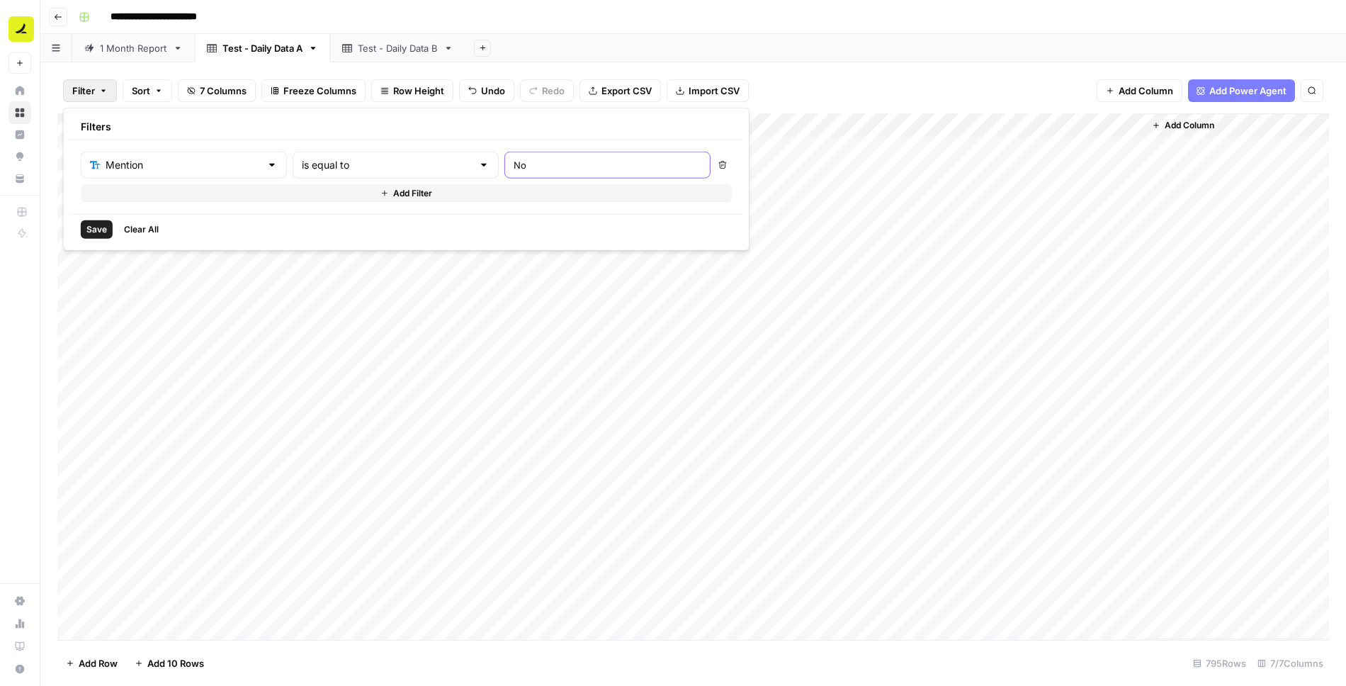
type input "No"
click at [94, 225] on span "Save" at bounding box center [96, 229] width 21 height 13
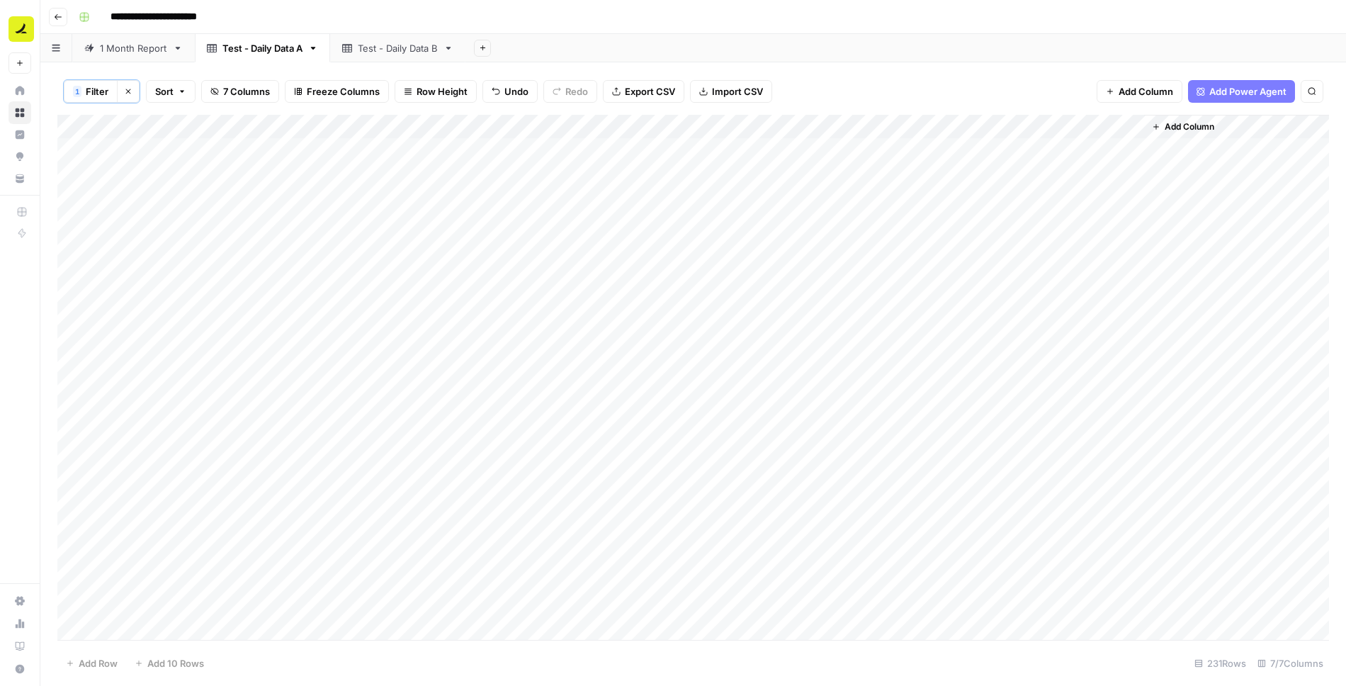
click at [1135, 124] on div "Add Column" at bounding box center [693, 378] width 1272 height 527
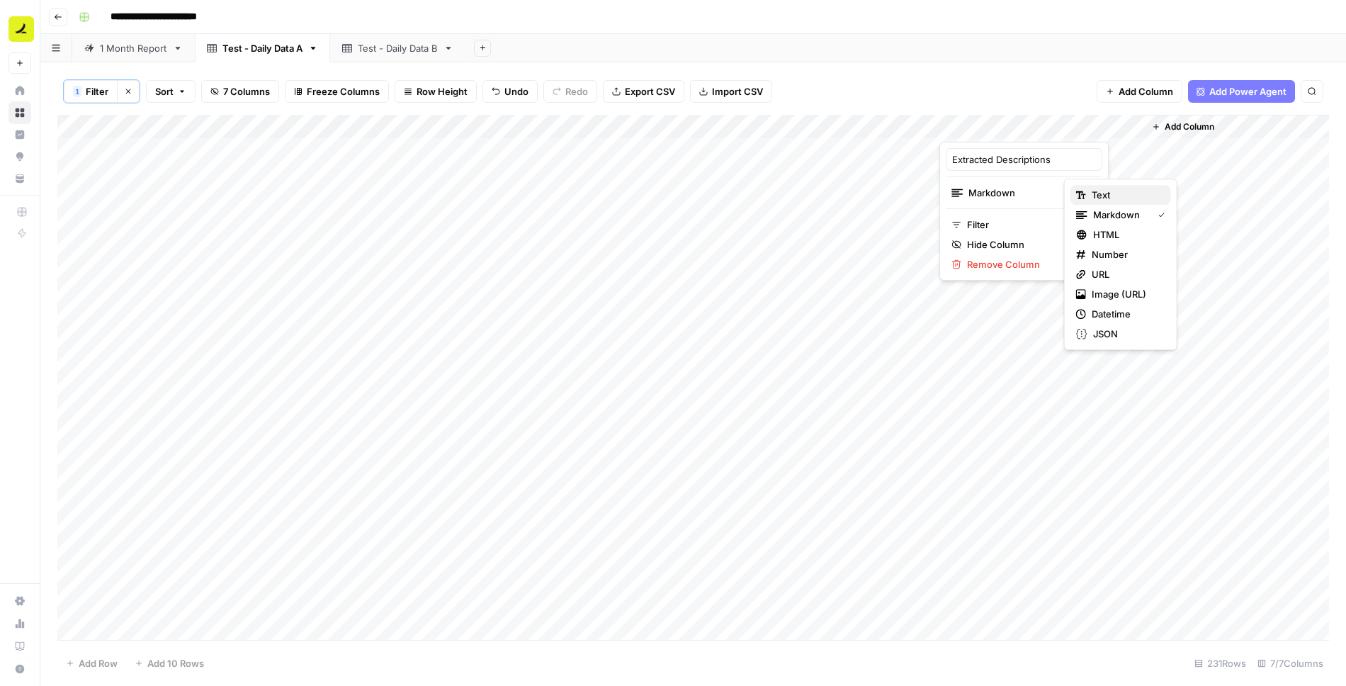
click at [1095, 191] on span "Text" at bounding box center [1126, 195] width 68 height 14
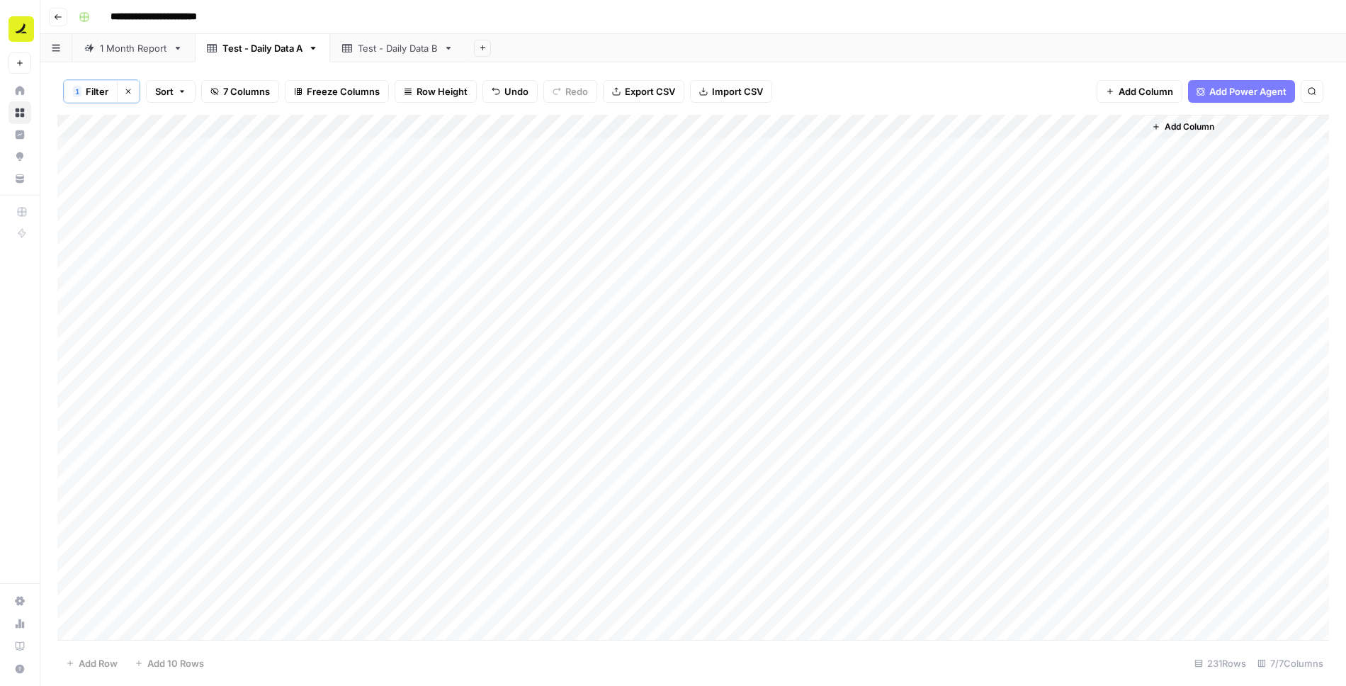
click at [982, 152] on div "Add Column" at bounding box center [693, 378] width 1272 height 527
type textarea "**********"
click at [1096, 152] on div "Add Column" at bounding box center [693, 378] width 1272 height 527
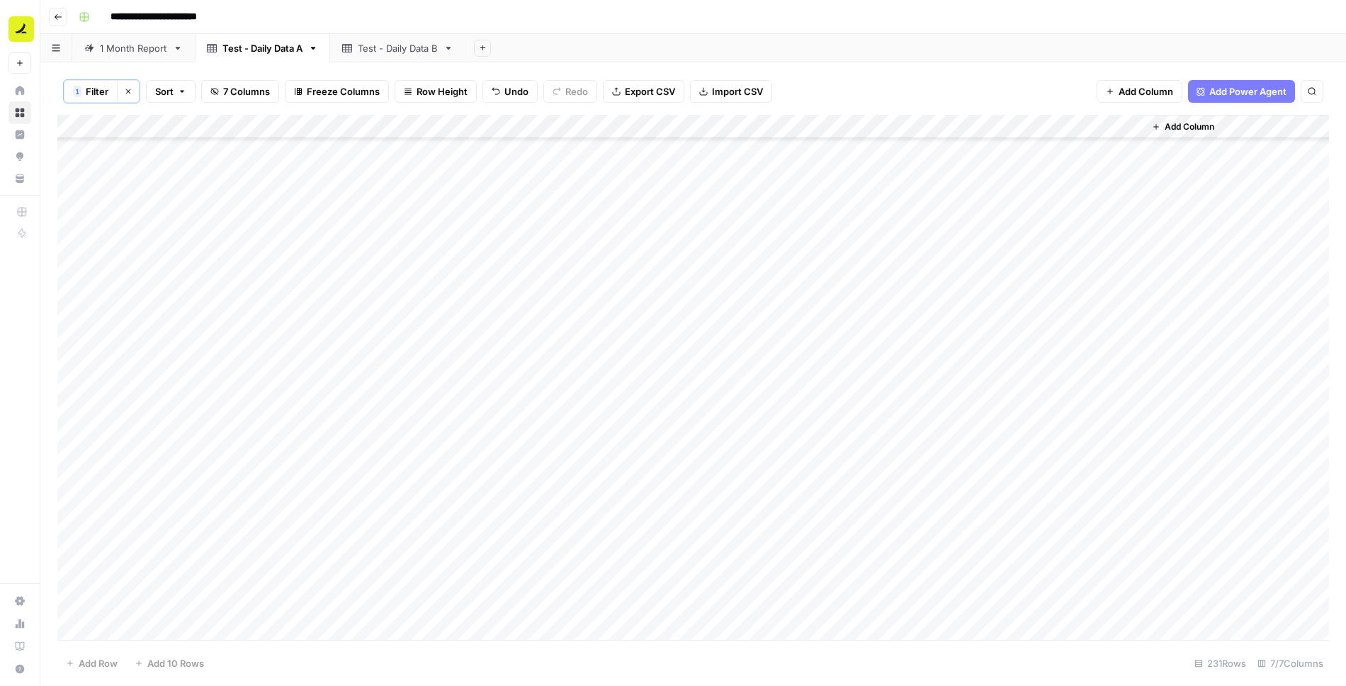
drag, startPoint x: 1142, startPoint y: 158, endPoint x: 1073, endPoint y: 624, distance: 470.7
click at [1073, 624] on div "Add Column" at bounding box center [693, 378] width 1272 height 527
click at [772, 126] on div "Add Column" at bounding box center [693, 378] width 1272 height 527
click at [684, 276] on span "Filter" at bounding box center [715, 276] width 124 height 14
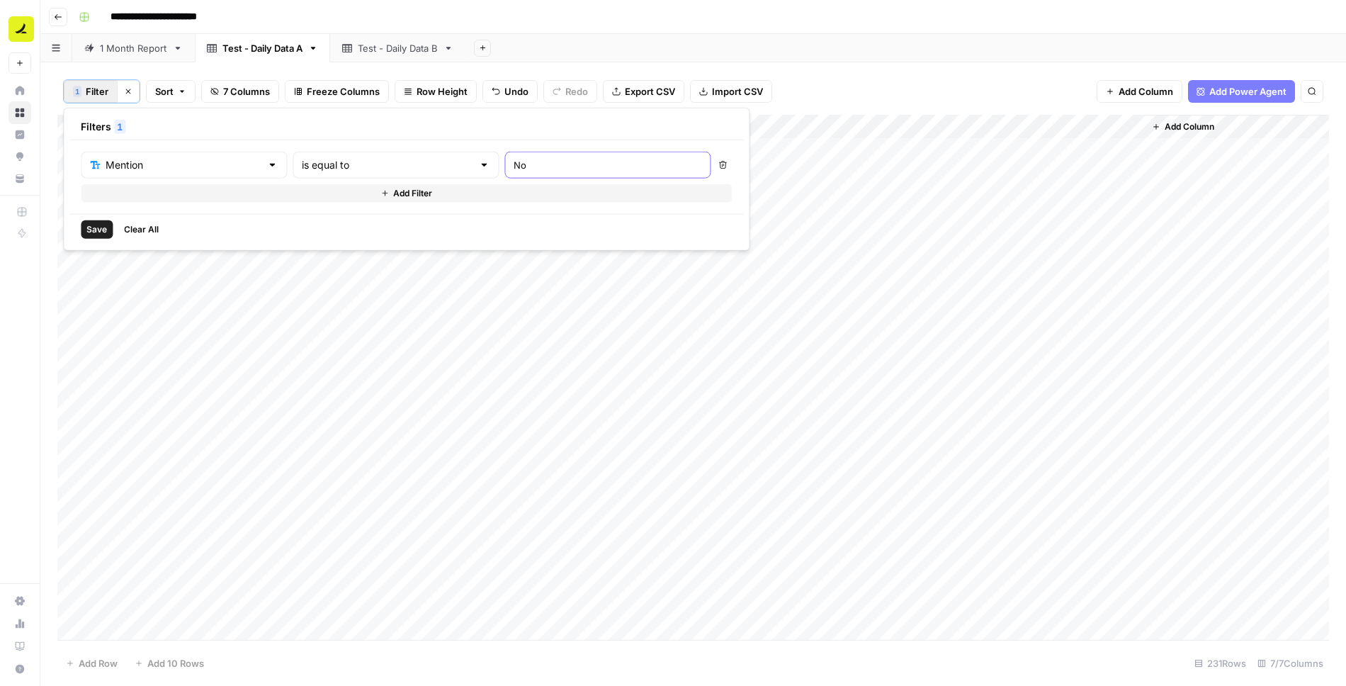
click at [514, 160] on input "No" at bounding box center [608, 165] width 188 height 14
type input "y"
type input "Yes"
click at [93, 230] on span "Save" at bounding box center [96, 229] width 21 height 13
click at [862, 150] on div "Add Column" at bounding box center [693, 378] width 1272 height 527
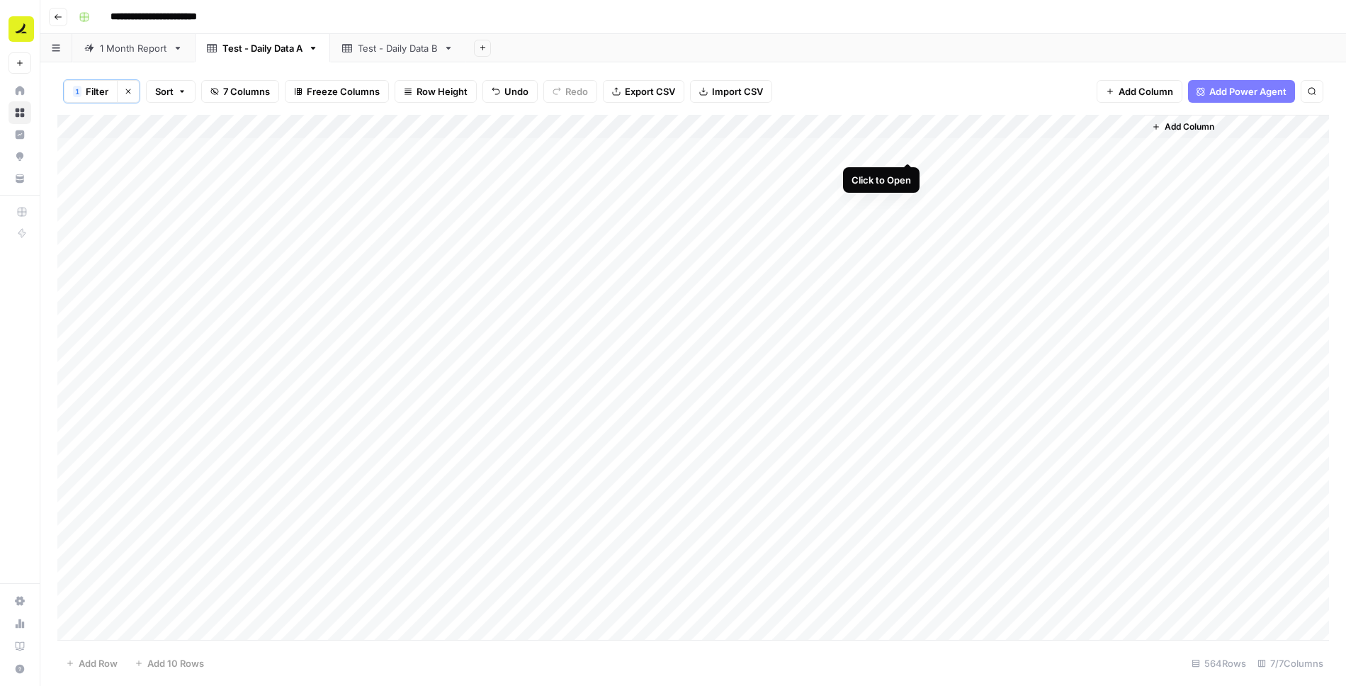
click at [905, 150] on div "Add Column" at bounding box center [693, 378] width 1272 height 527
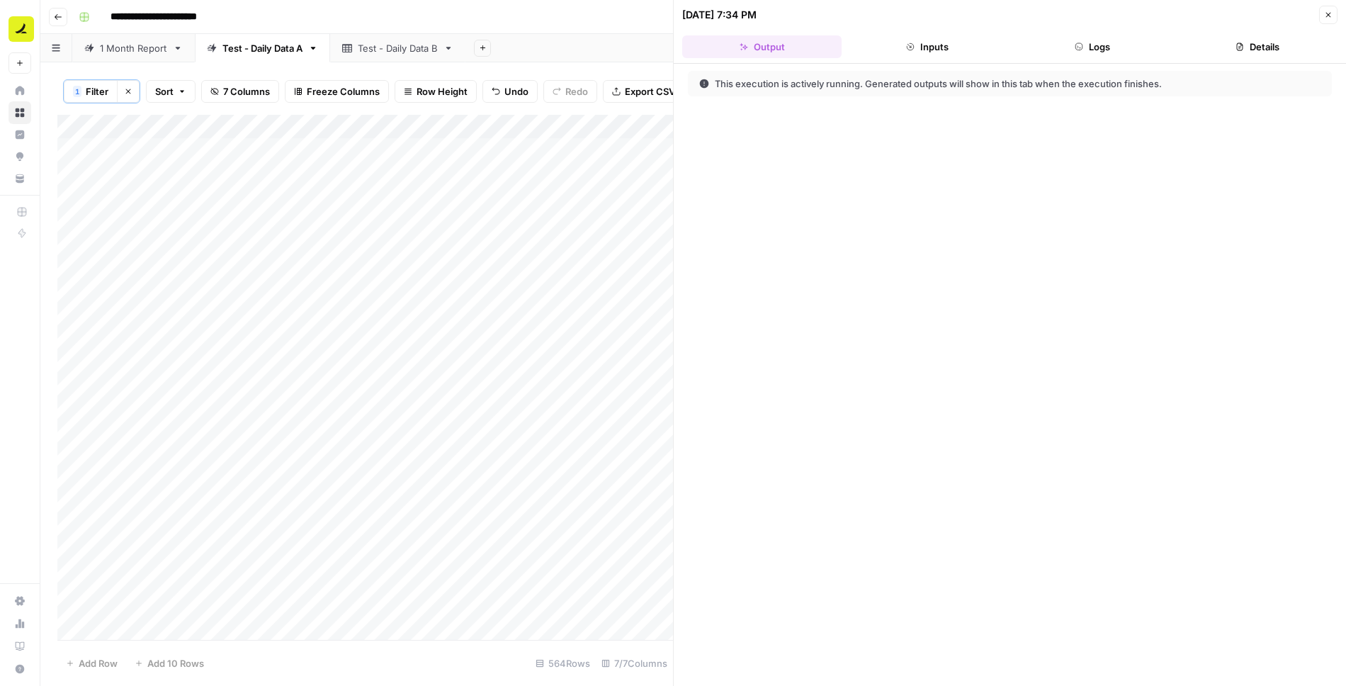
click at [1131, 38] on button "Logs" at bounding box center [1092, 46] width 159 height 23
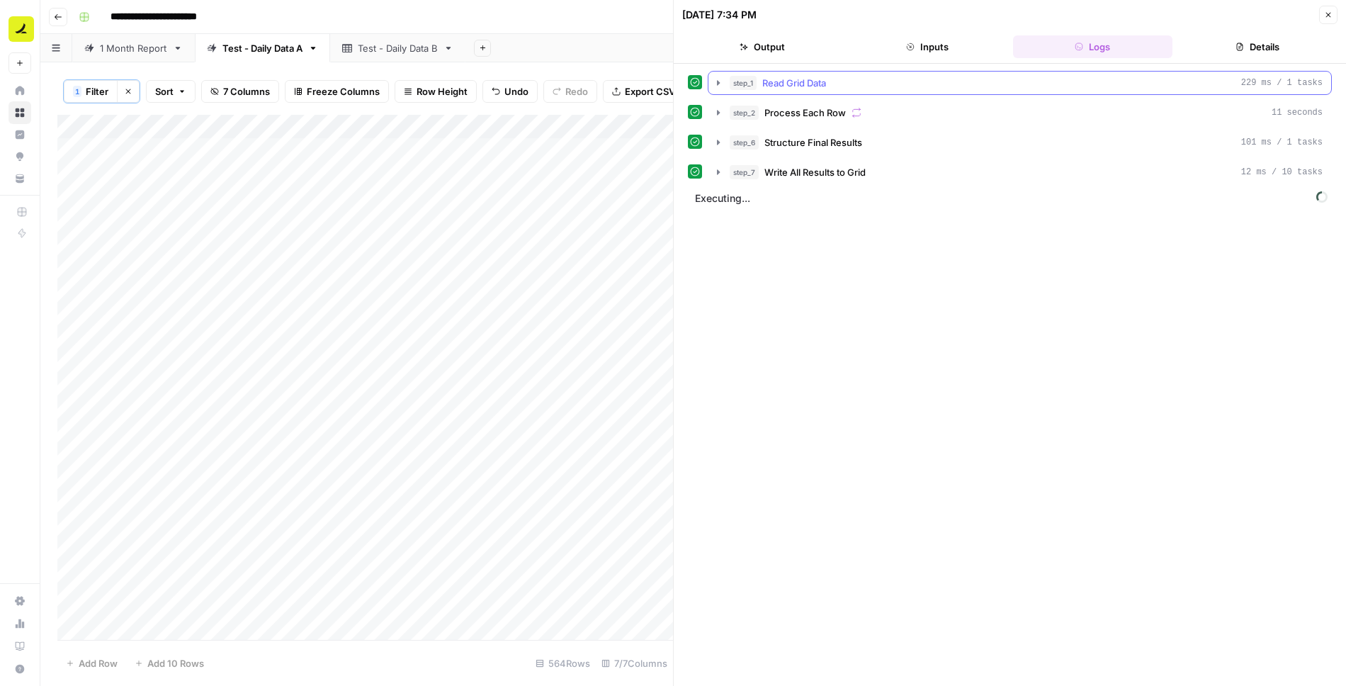
click at [710, 79] on button "step_1 Read Grid Data 229 ms / 1 tasks" at bounding box center [1020, 83] width 623 height 23
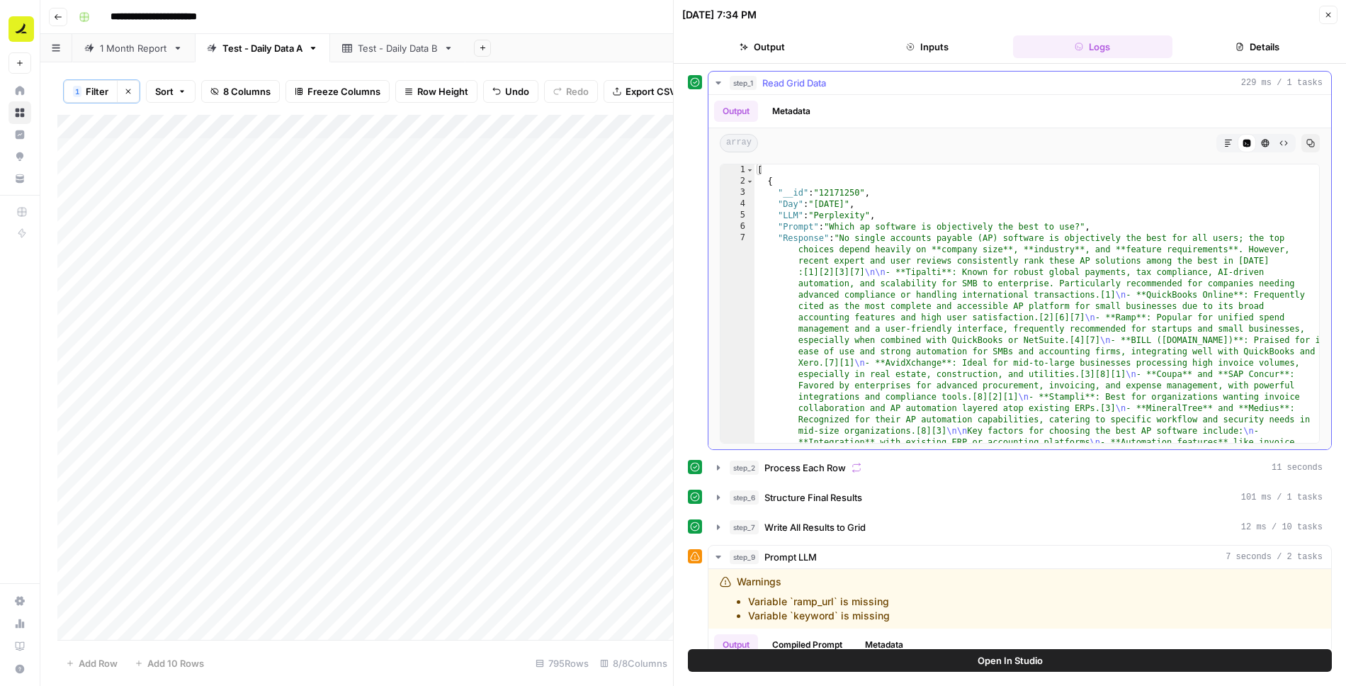
click at [710, 79] on button "step_1 Read Grid Data 229 ms / 1 tasks" at bounding box center [1020, 83] width 623 height 23
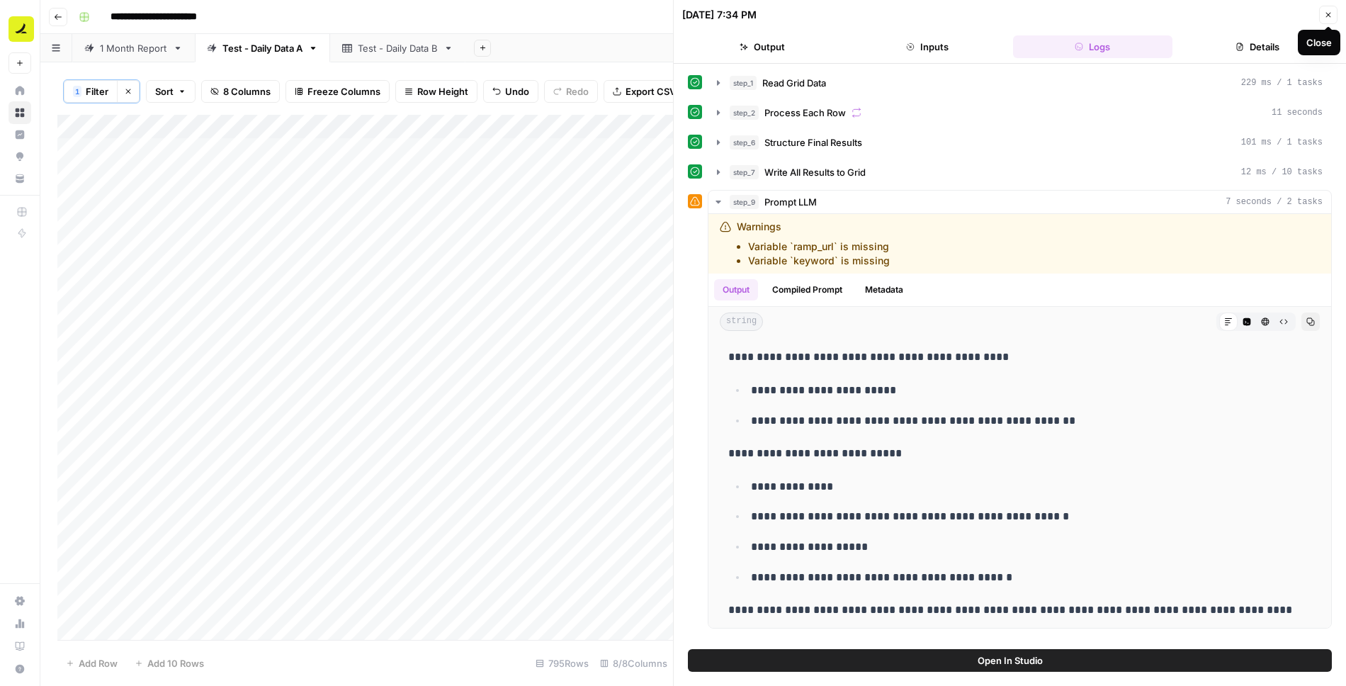
click at [1334, 13] on button "Close" at bounding box center [1329, 15] width 18 height 18
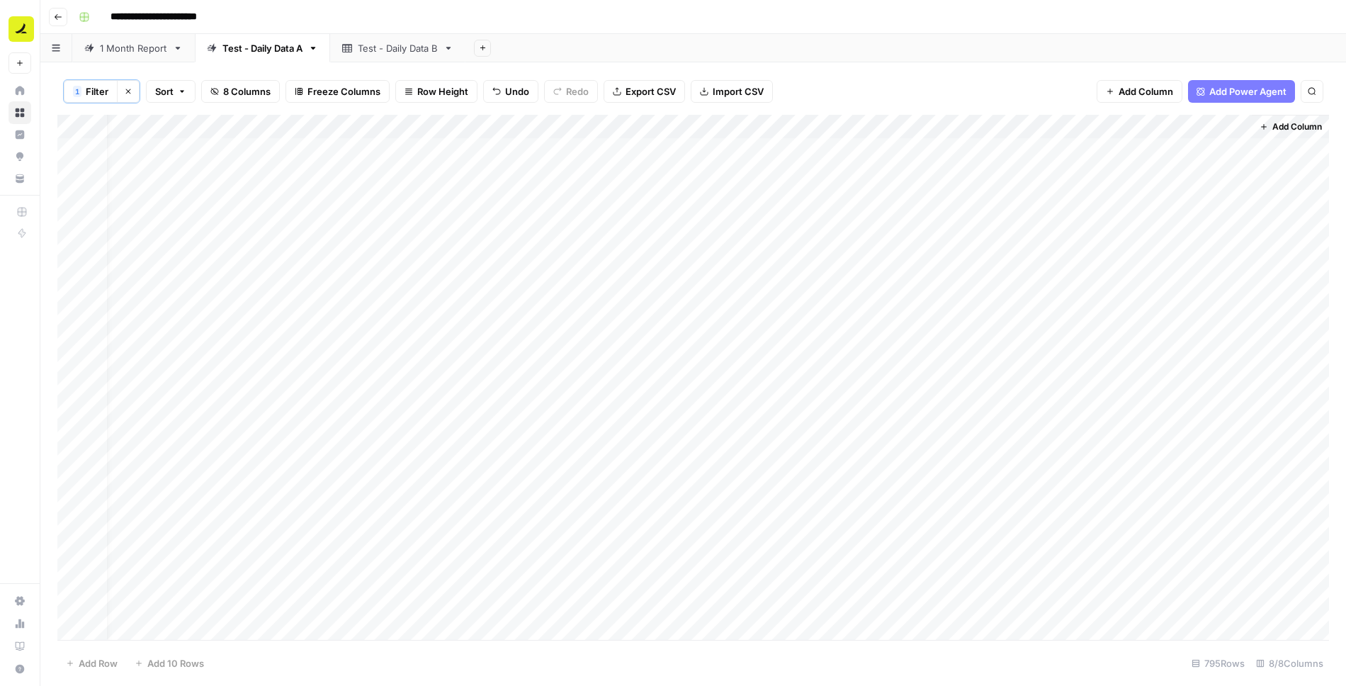
scroll to position [0, 21]
click at [981, 153] on div "Add Column" at bounding box center [693, 378] width 1272 height 527
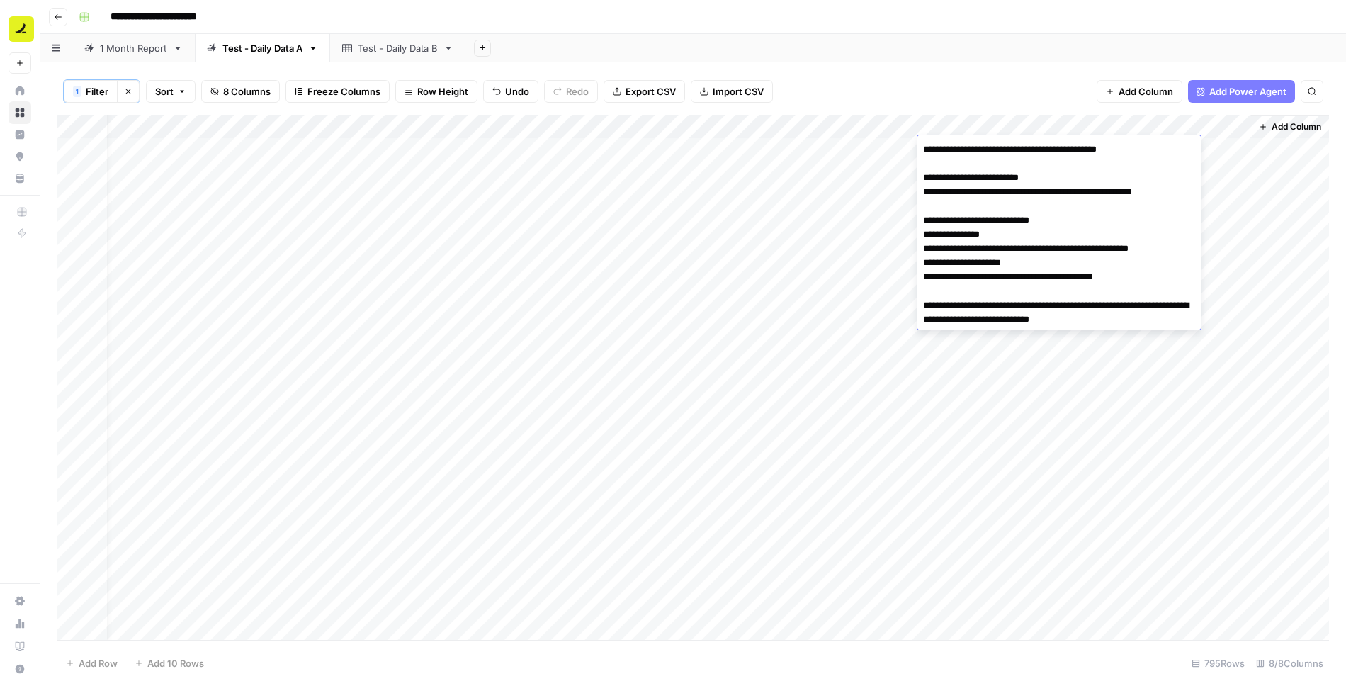
click at [976, 352] on div "Add Column" at bounding box center [693, 378] width 1272 height 527
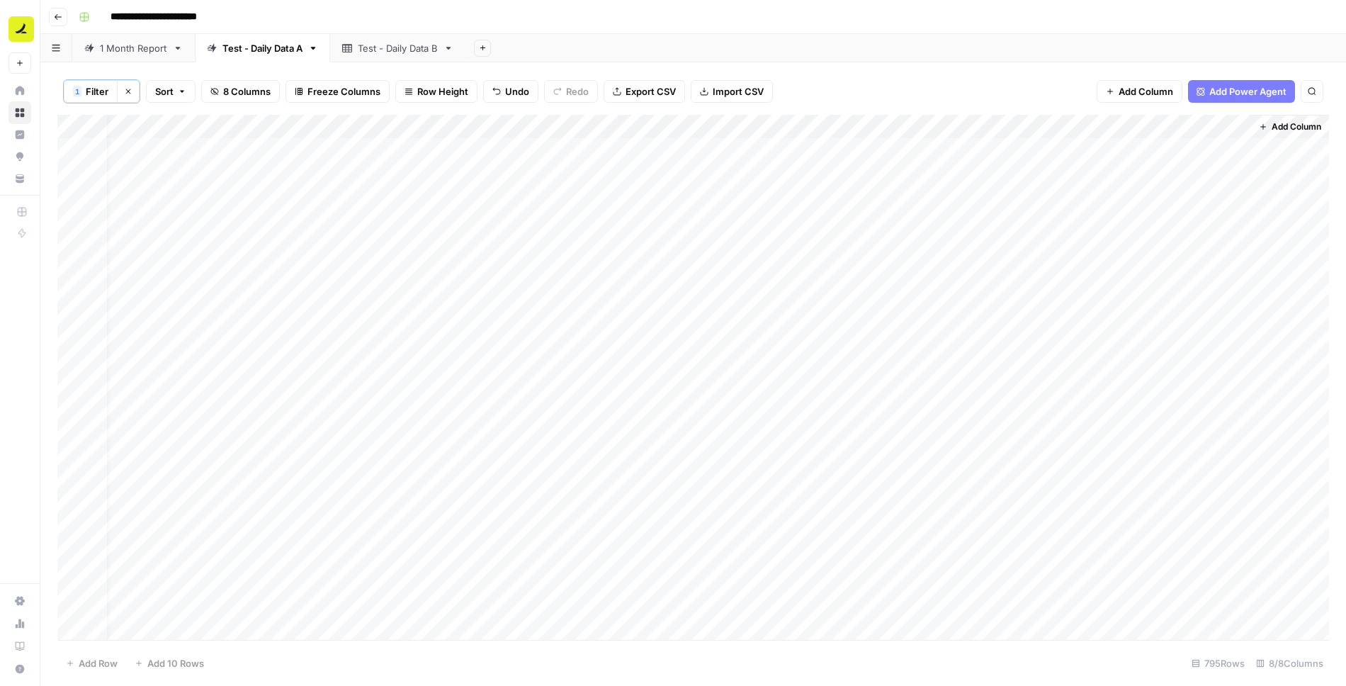
click at [884, 150] on div "Add Column" at bounding box center [693, 378] width 1272 height 527
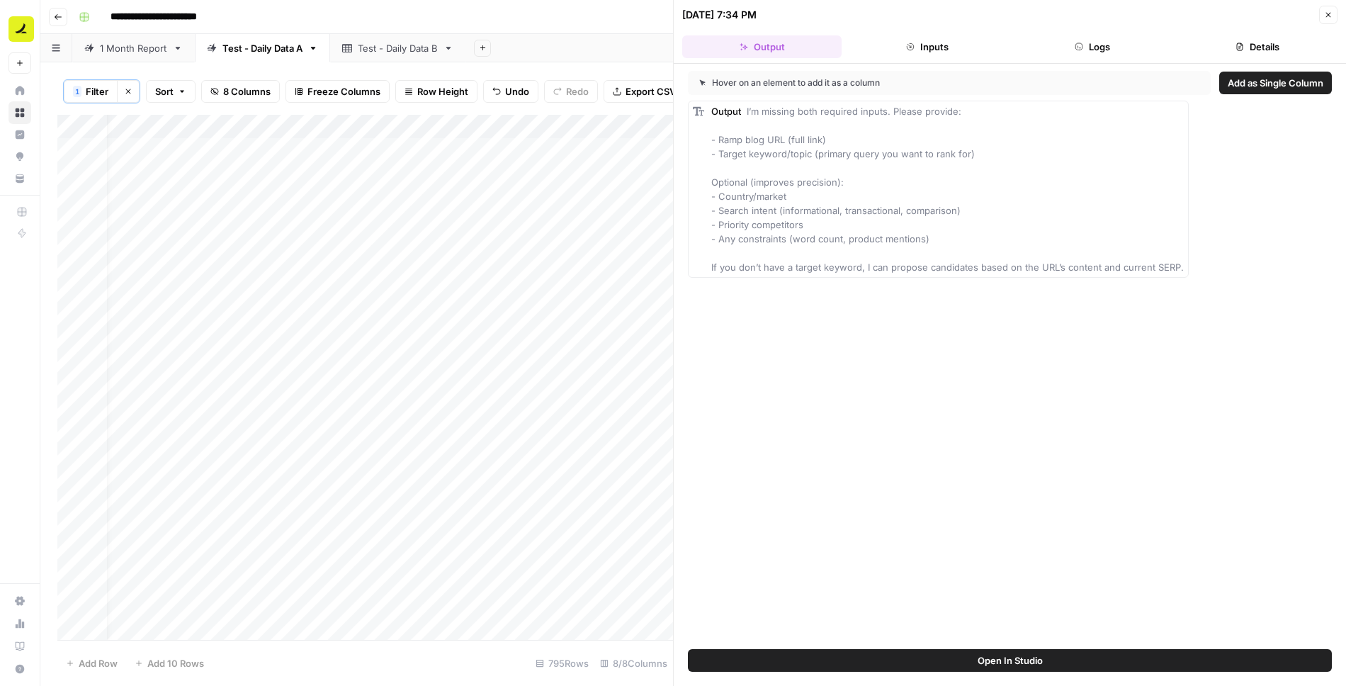
click at [1125, 50] on button "Logs" at bounding box center [1092, 46] width 159 height 23
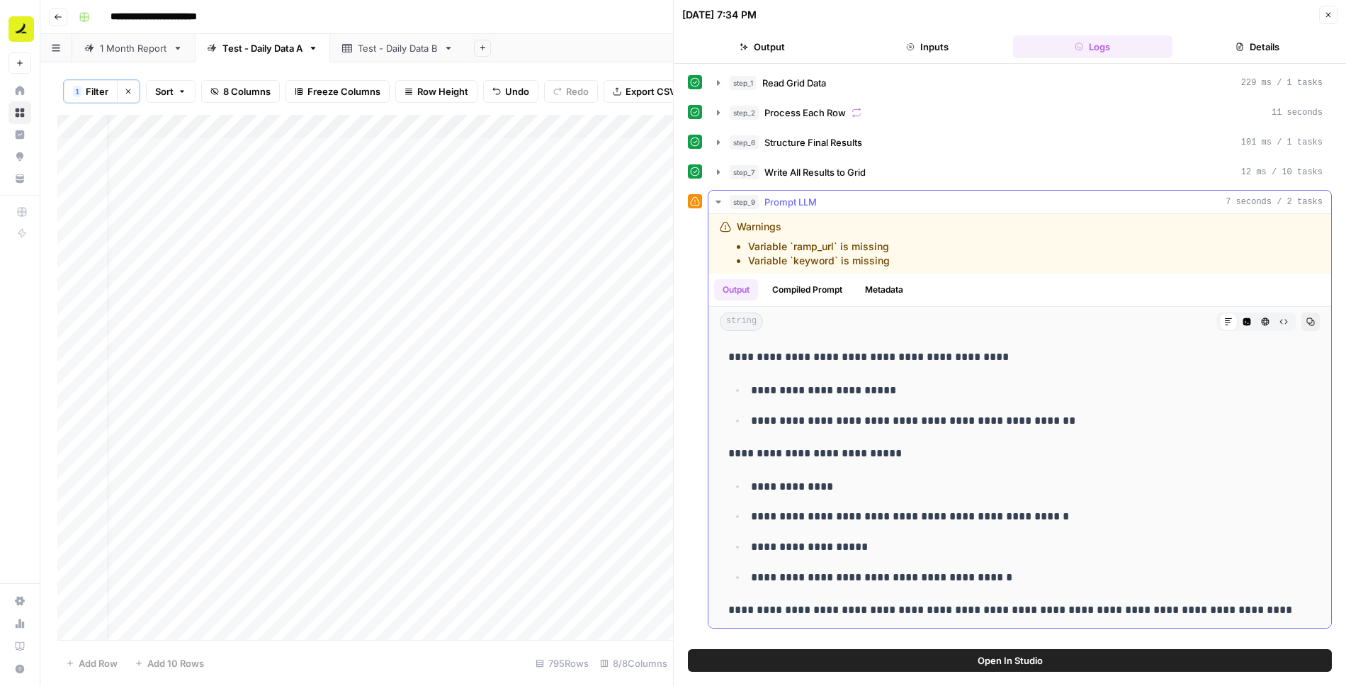
click at [721, 199] on icon "button" at bounding box center [718, 201] width 11 height 11
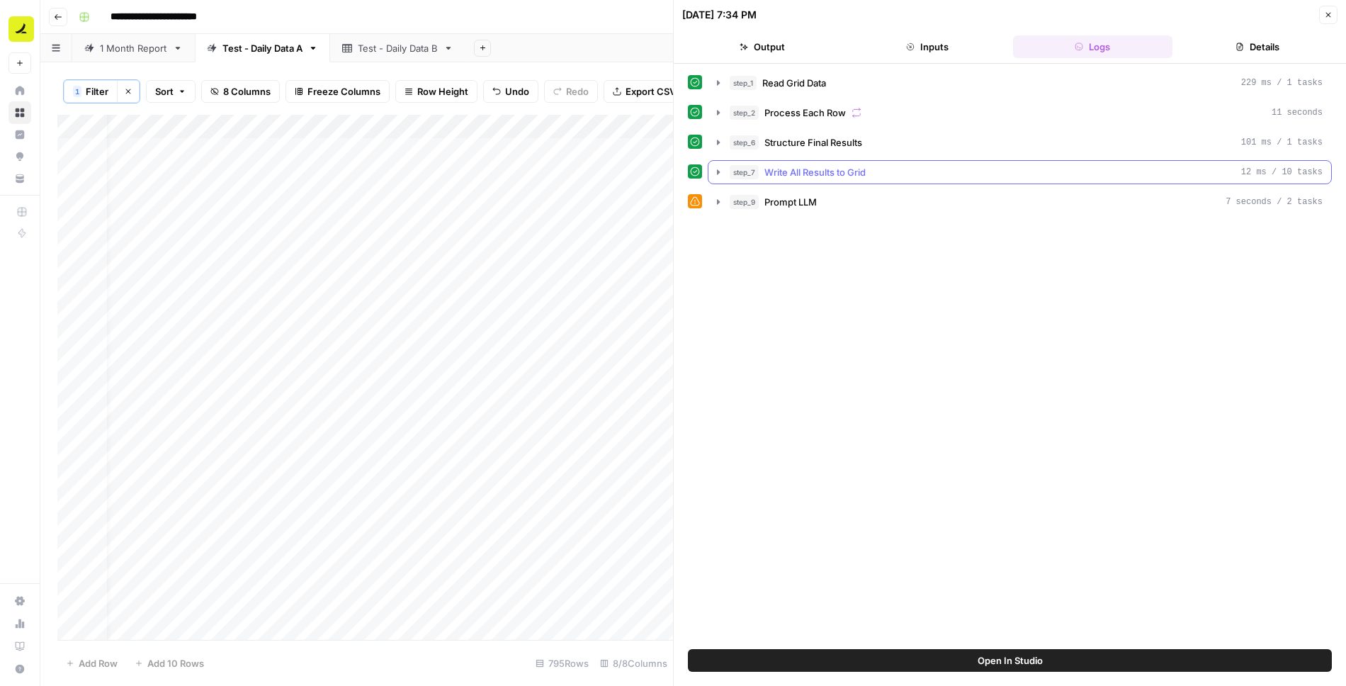
click at [719, 174] on icon "button" at bounding box center [718, 172] width 11 height 11
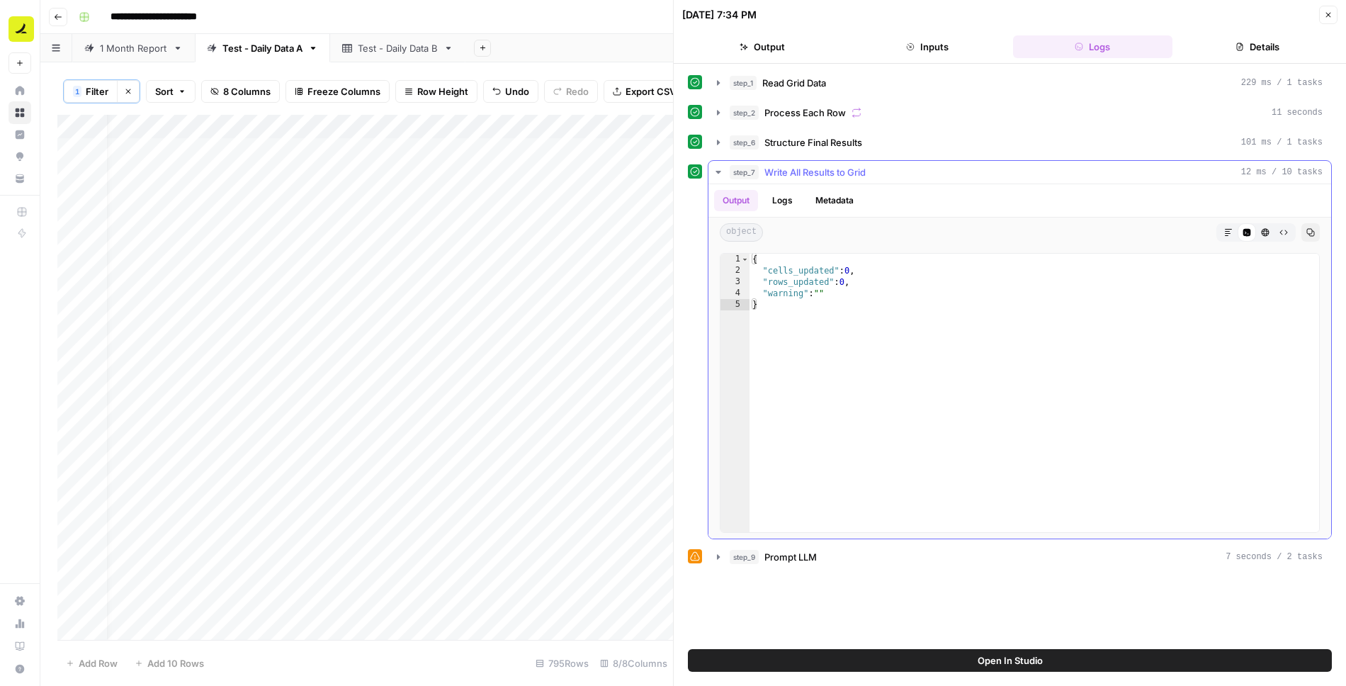
click at [719, 174] on icon "button" at bounding box center [718, 172] width 11 height 11
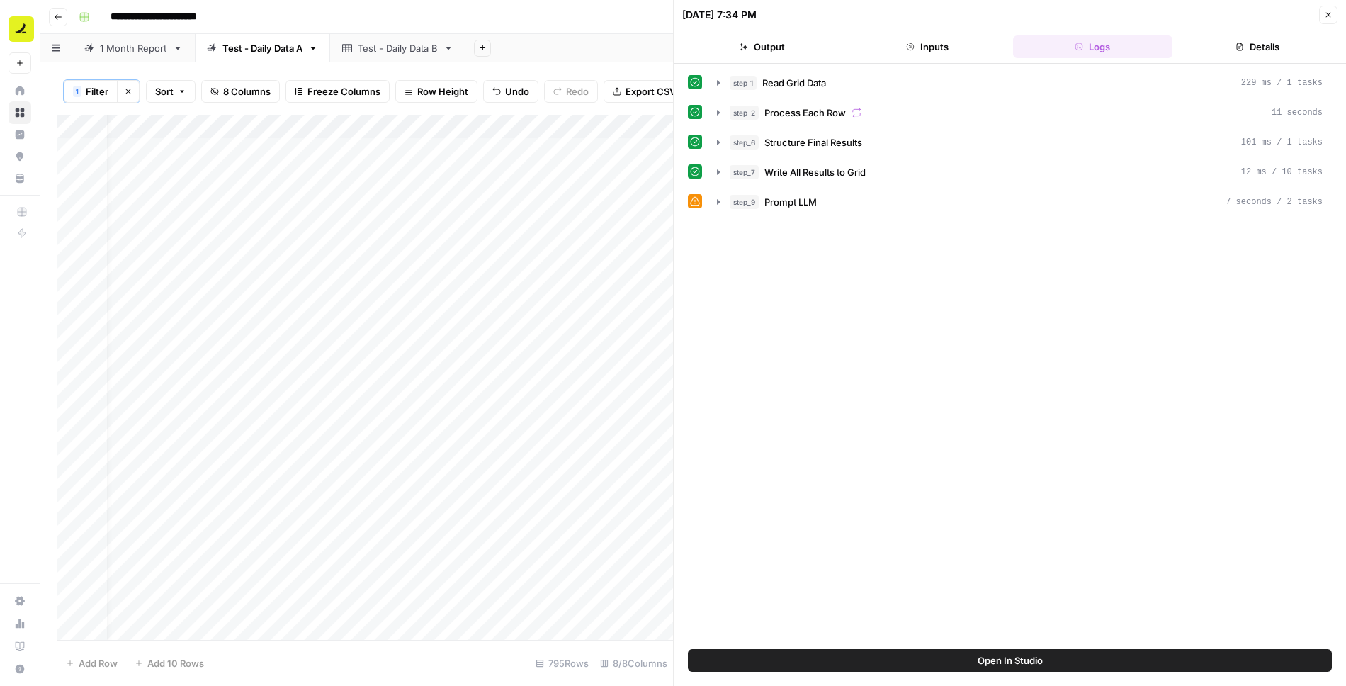
click at [955, 656] on button "Open In Studio" at bounding box center [1010, 660] width 644 height 23
click at [1329, 13] on icon "button" at bounding box center [1329, 15] width 9 height 9
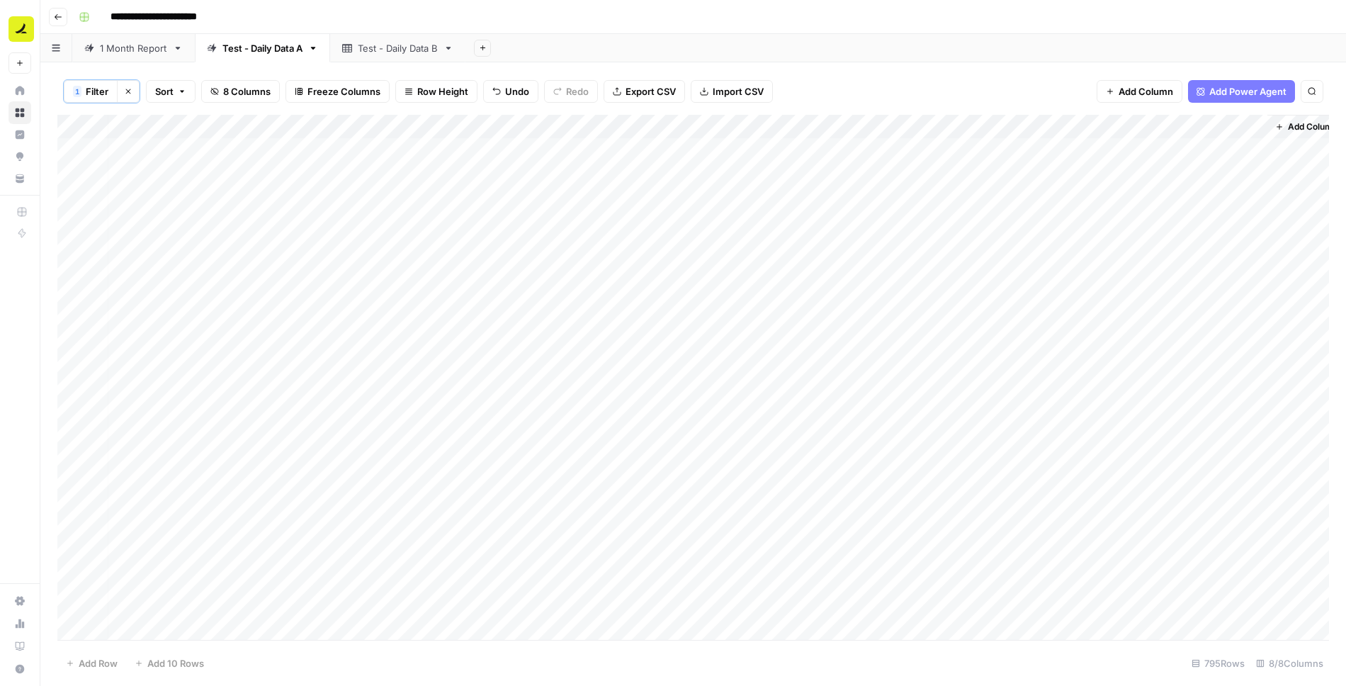
scroll to position [0, 21]
click at [1035, 125] on div "Add Column" at bounding box center [693, 378] width 1272 height 527
click at [967, 260] on span "Remove Column" at bounding box center [1008, 264] width 124 height 14
click at [634, 144] on span "Delete" at bounding box center [622, 147] width 30 height 14
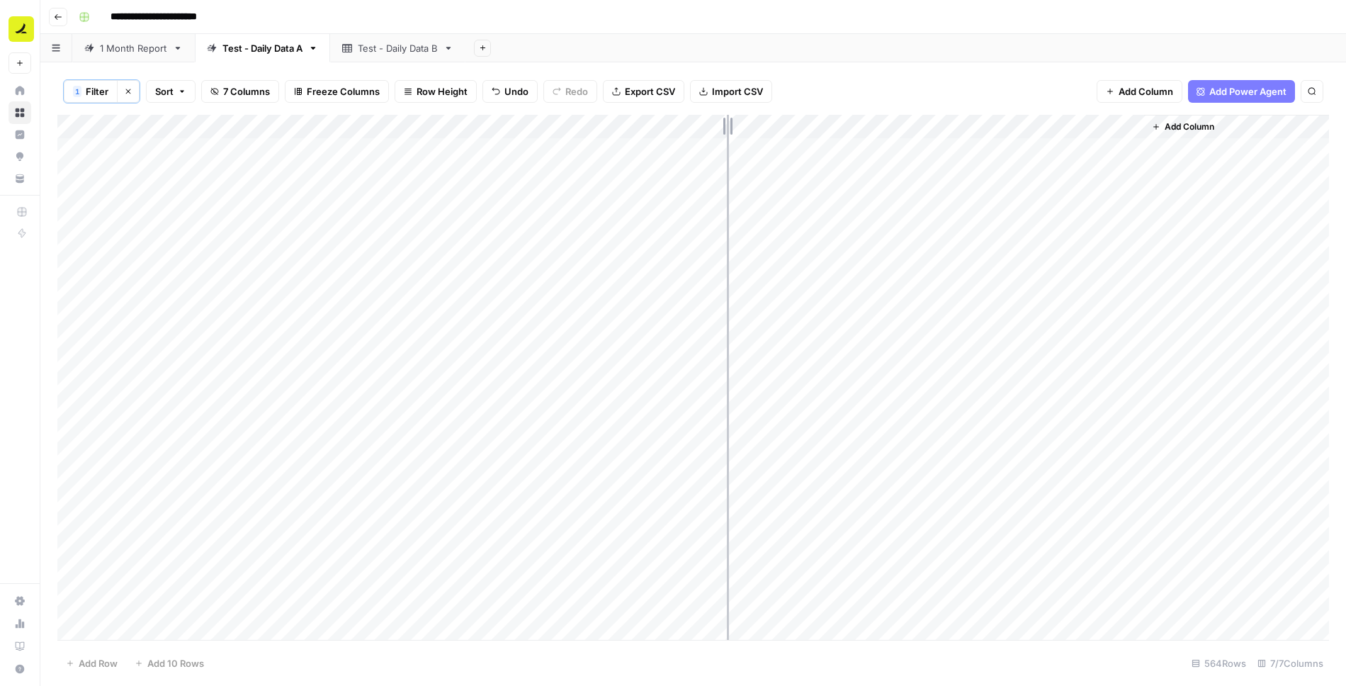
drag, startPoint x: 781, startPoint y: 126, endPoint x: 726, endPoint y: 127, distance: 54.6
click at [726, 127] on div "Add Column" at bounding box center [693, 378] width 1272 height 527
click at [869, 148] on div "Add Column" at bounding box center [693, 378] width 1272 height 527
click at [893, 126] on div "Add Column" at bounding box center [693, 378] width 1272 height 527
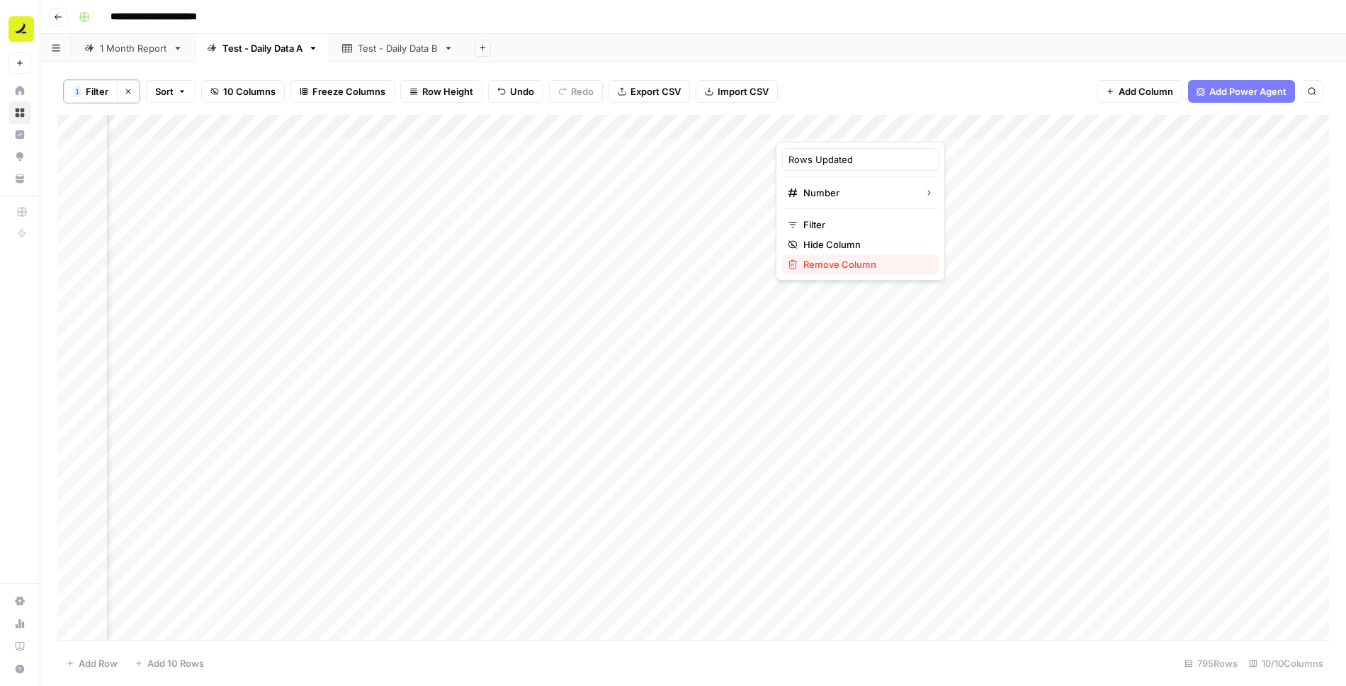
click at [849, 262] on span "Remove Column" at bounding box center [866, 264] width 124 height 14
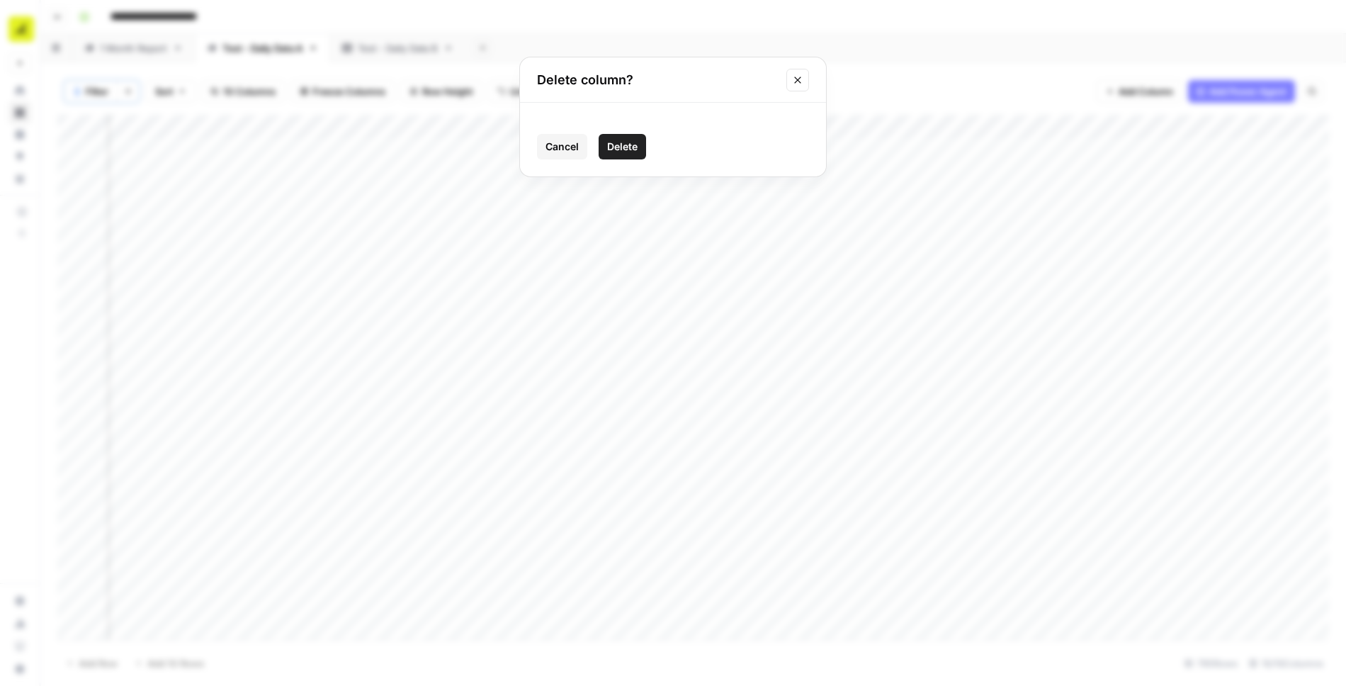
click at [628, 147] on span "Delete" at bounding box center [622, 147] width 30 height 14
click at [909, 128] on div "Add Column" at bounding box center [693, 378] width 1272 height 527
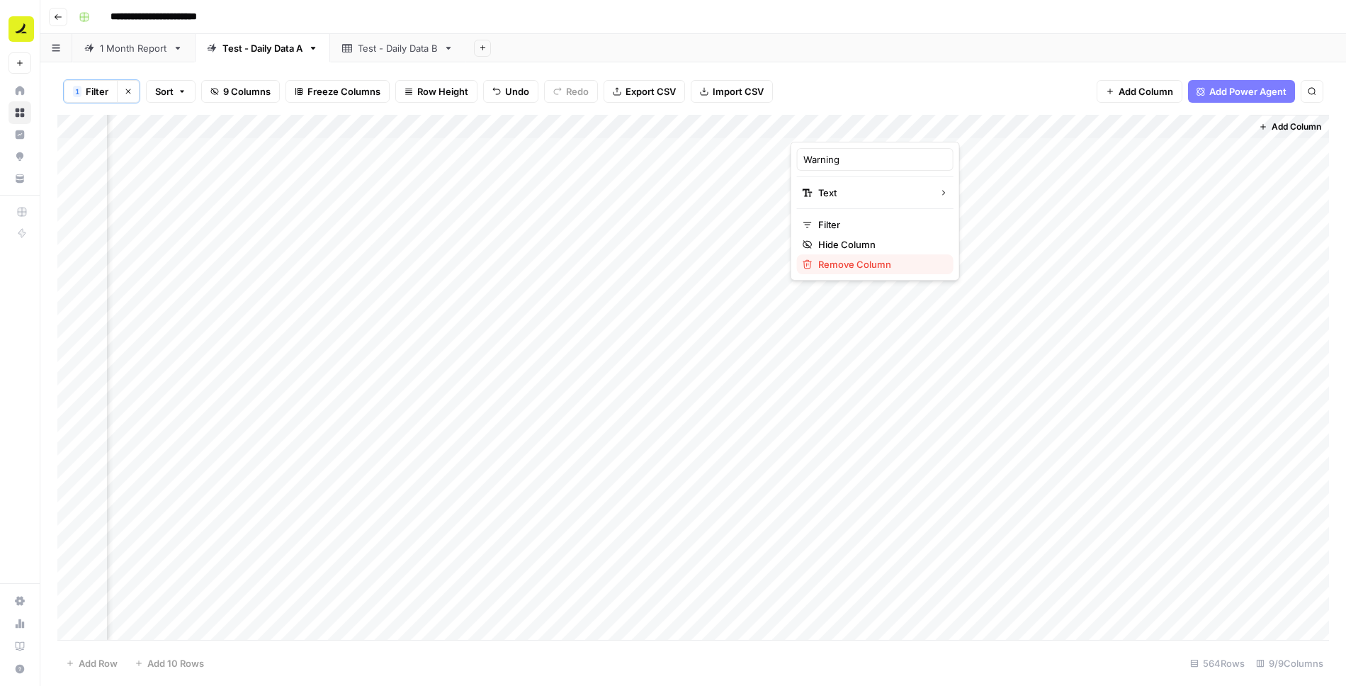
click at [877, 266] on span "Remove Column" at bounding box center [881, 264] width 124 height 14
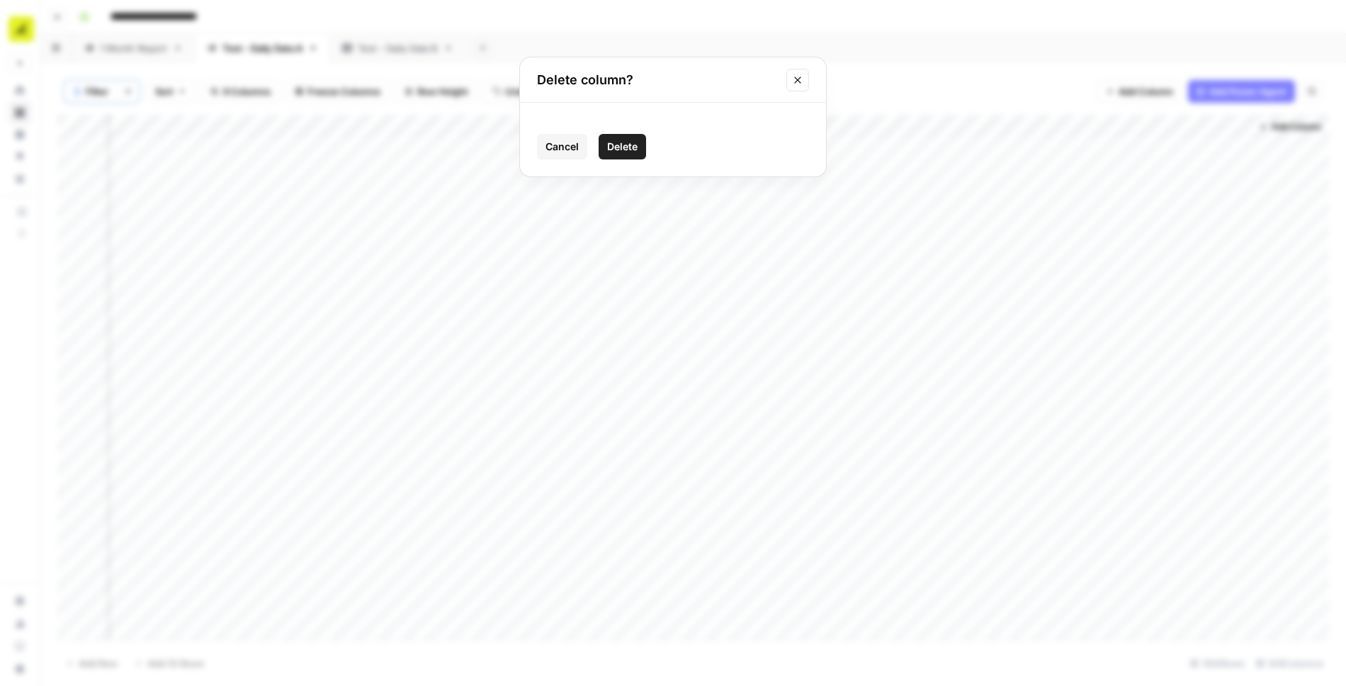
click at [610, 152] on span "Delete" at bounding box center [622, 147] width 30 height 14
click at [998, 129] on div "Add Column" at bounding box center [693, 378] width 1272 height 527
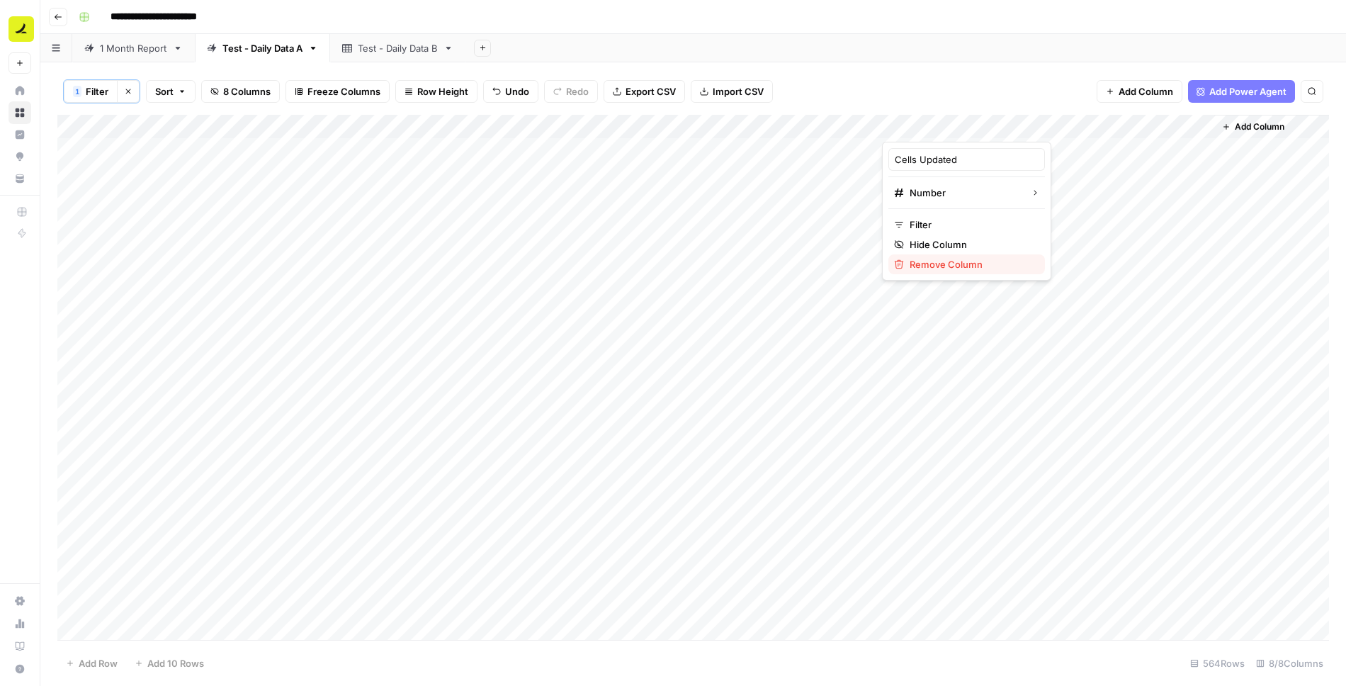
click at [946, 261] on span "Remove Column" at bounding box center [972, 264] width 124 height 14
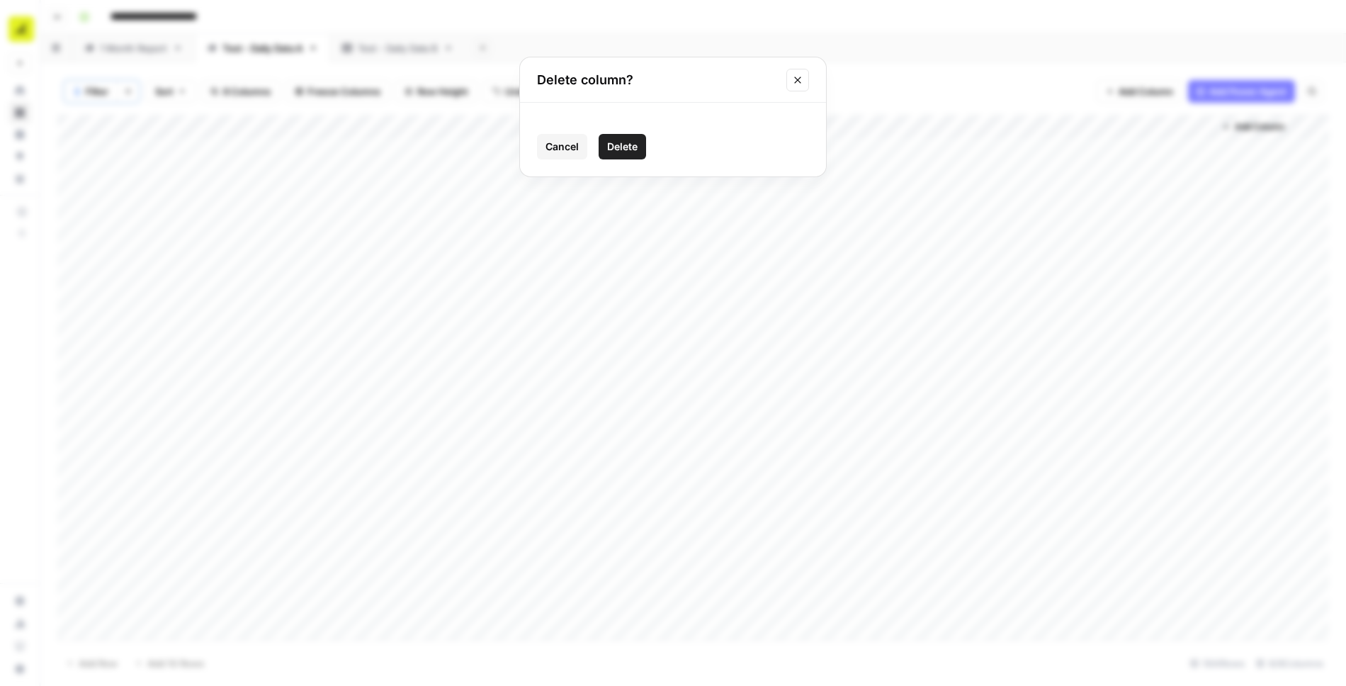
click at [635, 142] on span "Delete" at bounding box center [622, 147] width 30 height 14
click at [1075, 126] on div "Add Column" at bounding box center [693, 378] width 1272 height 527
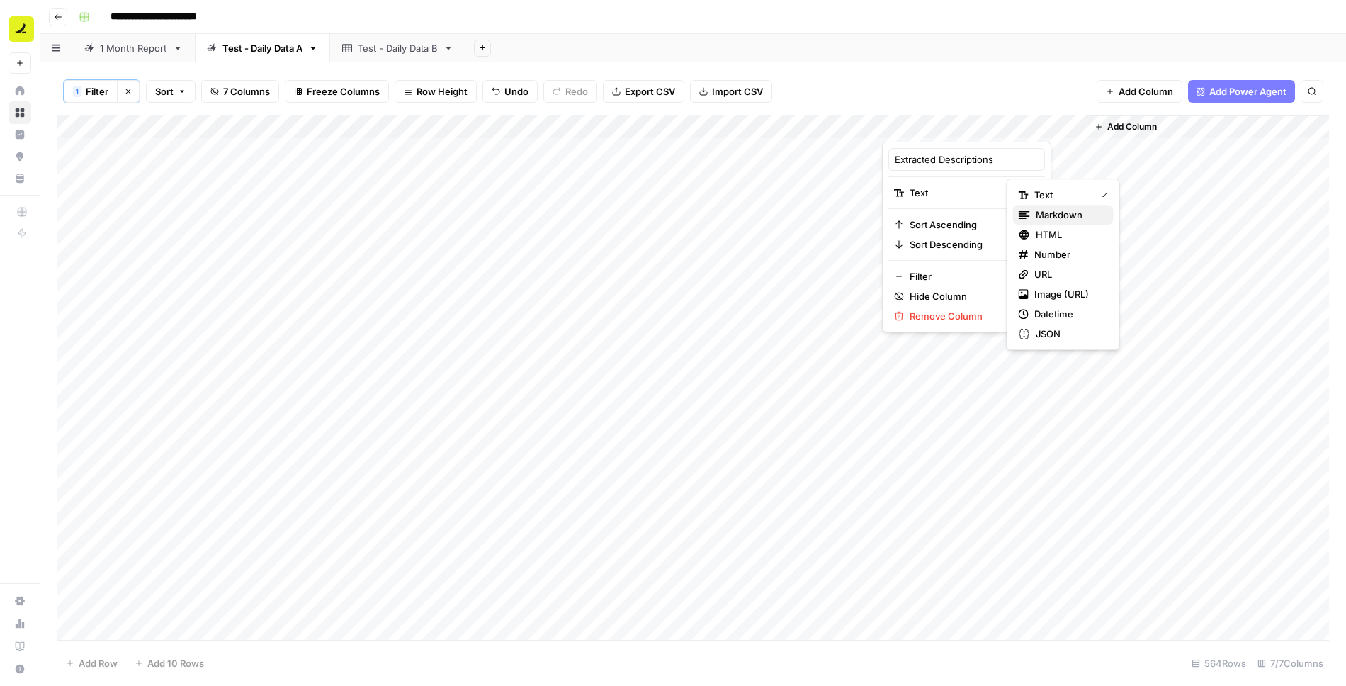
click at [1080, 210] on span "Markdown" at bounding box center [1069, 215] width 67 height 14
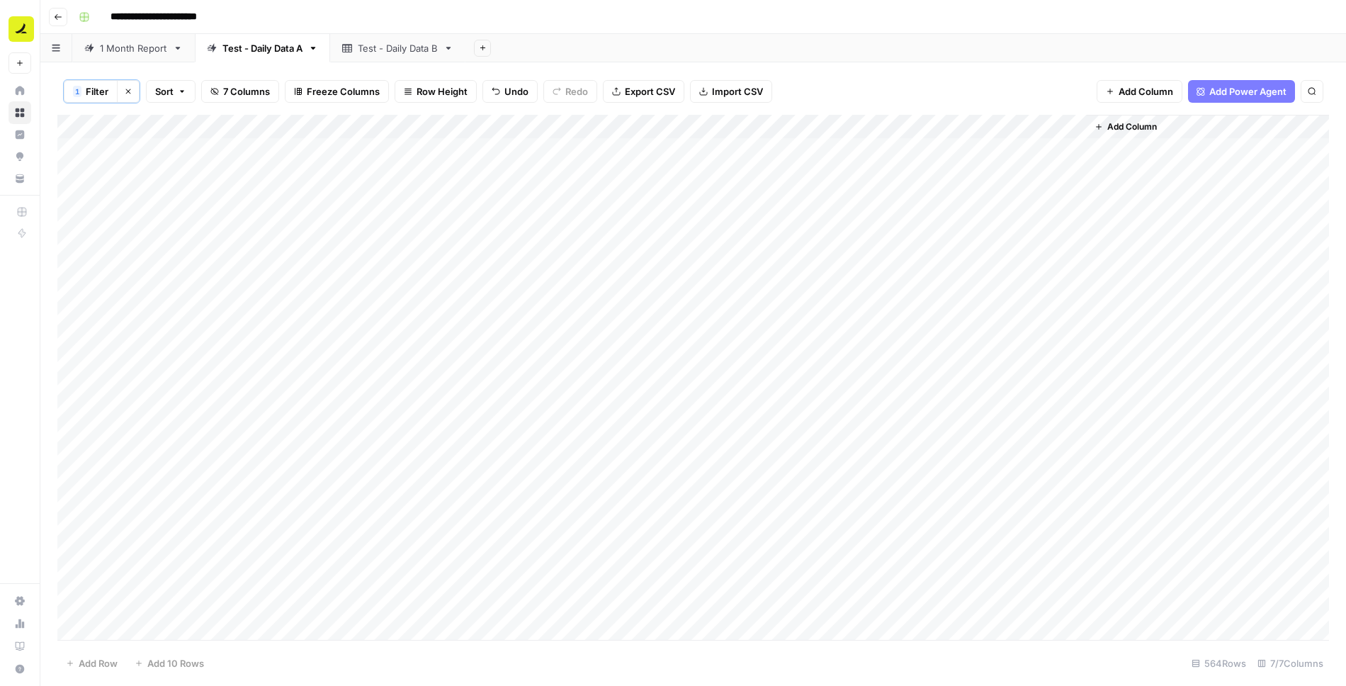
click at [948, 152] on div "Add Column" at bounding box center [693, 378] width 1272 height 527
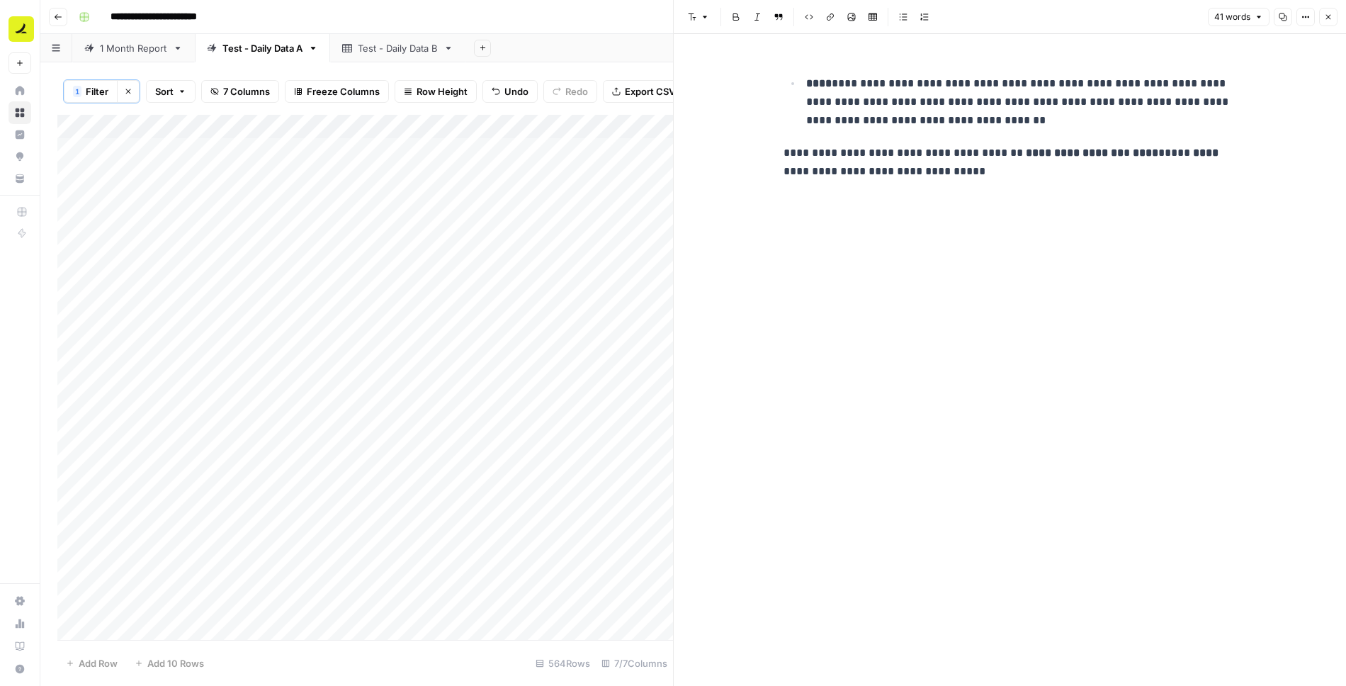
click at [1330, 15] on icon "button" at bounding box center [1329, 17] width 9 height 9
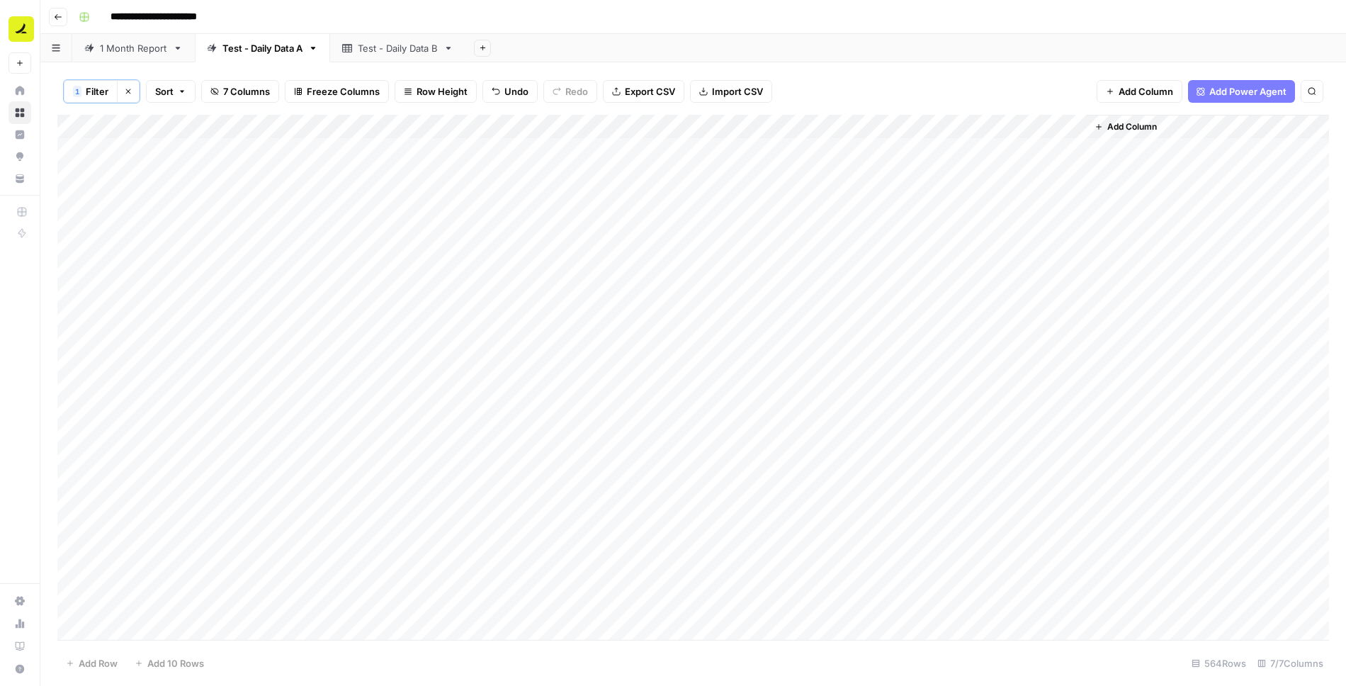
click at [804, 172] on div "Add Column" at bounding box center [693, 378] width 1272 height 527
click at [376, 48] on div "Test - Daily Data B" at bounding box center [398, 48] width 80 height 14
click at [284, 43] on div "Test - Daily Data A" at bounding box center [263, 48] width 80 height 14
click at [395, 45] on div "Test - Daily Data B" at bounding box center [398, 48] width 80 height 14
click at [533, 126] on div "Add Column" at bounding box center [693, 196] width 1272 height 167
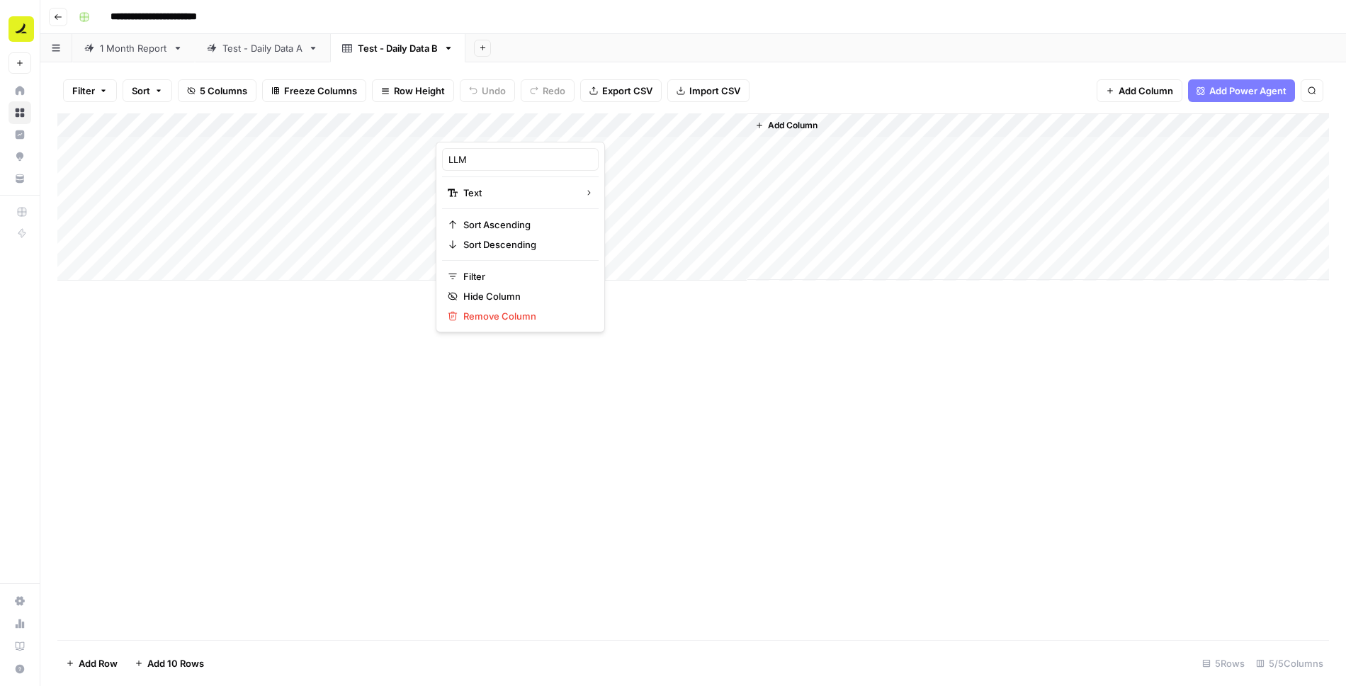
click at [375, 319] on div "Add Column" at bounding box center [693, 376] width 1272 height 527
click at [427, 125] on div "Add Column" at bounding box center [693, 196] width 1272 height 167
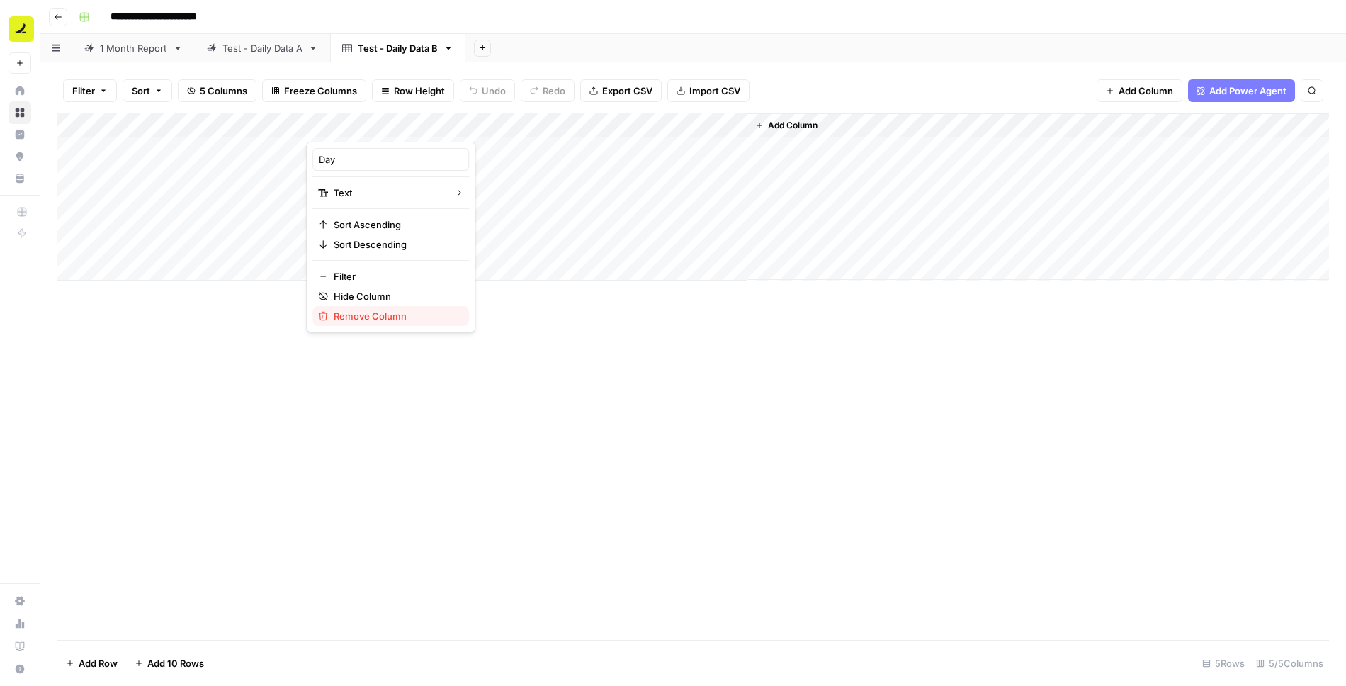
click at [366, 315] on span "Remove Column" at bounding box center [396, 316] width 124 height 14
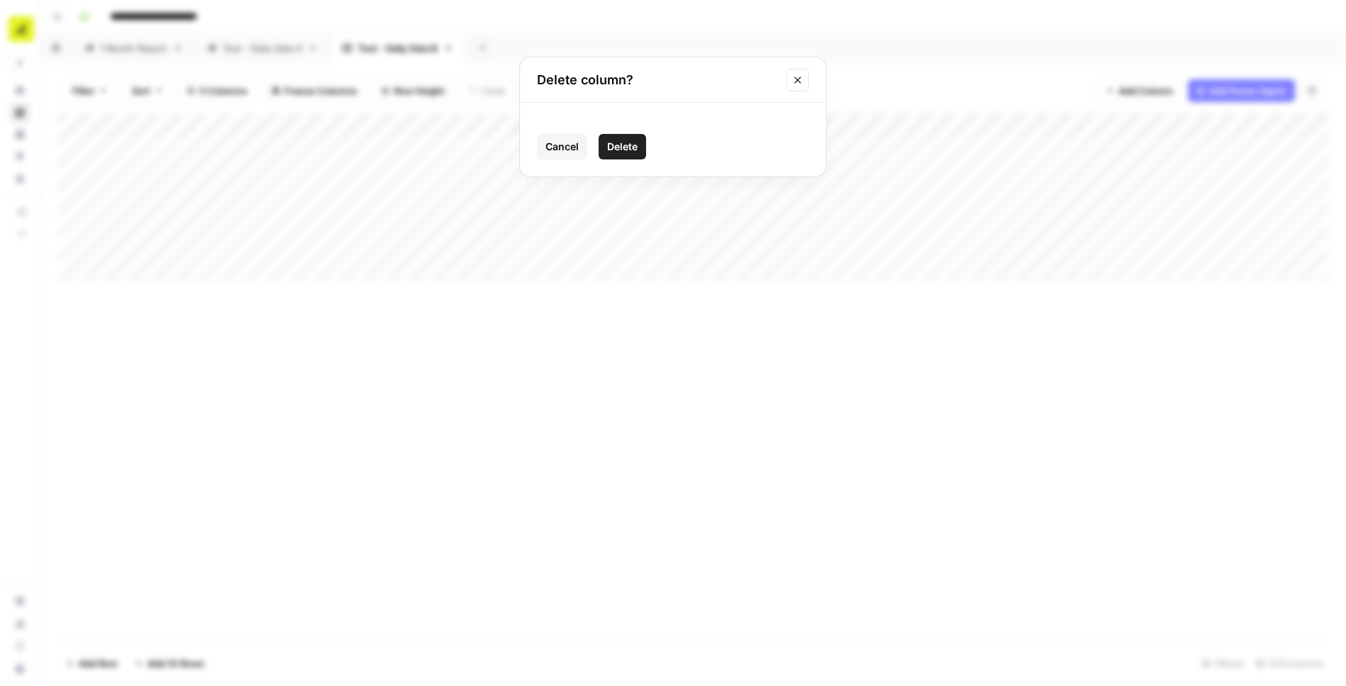
click at [641, 148] on button "Delete" at bounding box center [622, 147] width 47 height 26
click at [330, 150] on div "Add Column" at bounding box center [693, 196] width 1272 height 167
type textarea "**********"
click at [299, 44] on div "Test - Daily Data A" at bounding box center [263, 48] width 80 height 14
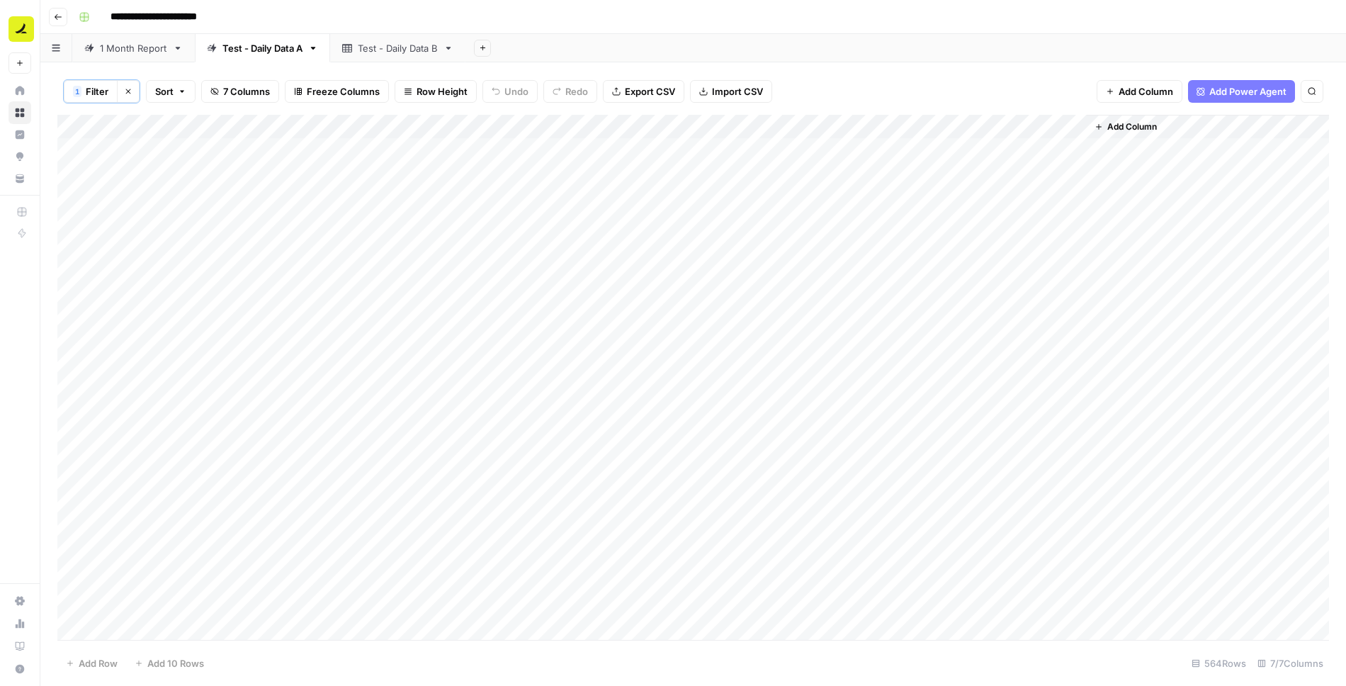
click at [854, 126] on div "Add Column" at bounding box center [693, 378] width 1272 height 527
click at [788, 242] on span "Configure Inputs" at bounding box center [816, 244] width 124 height 14
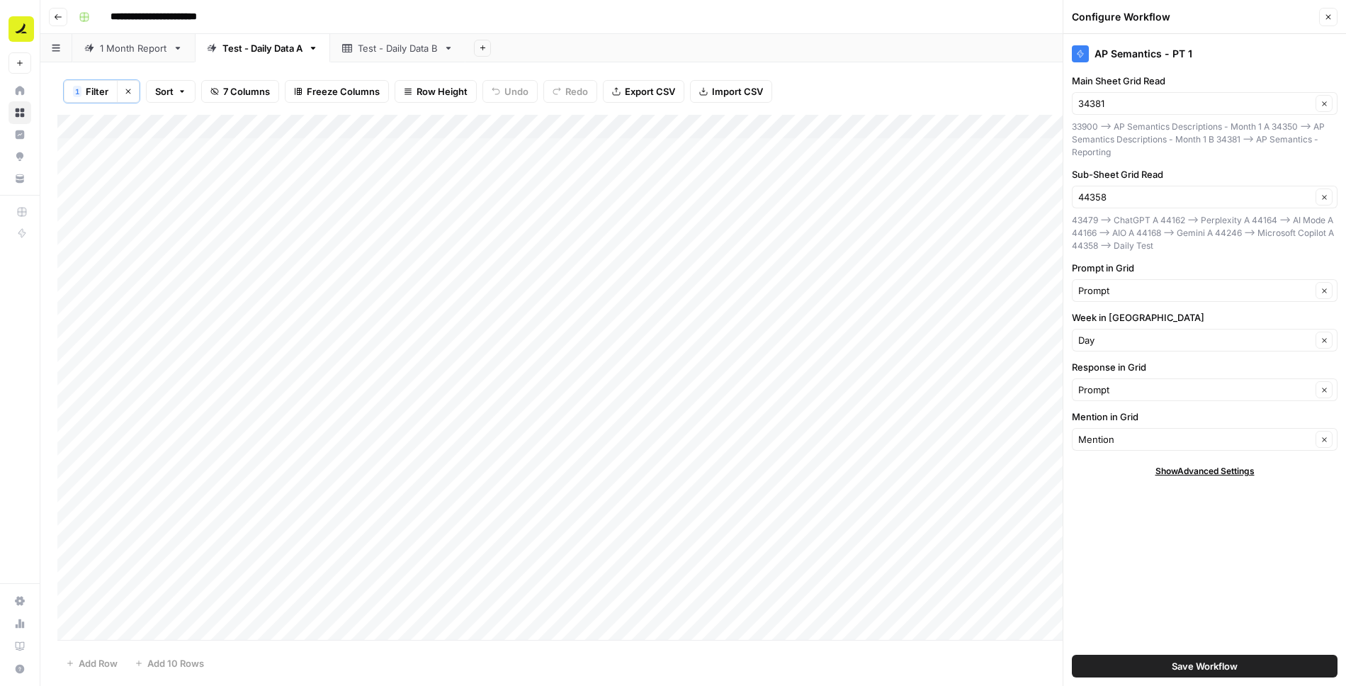
click at [1331, 16] on icon "button" at bounding box center [1329, 17] width 9 height 9
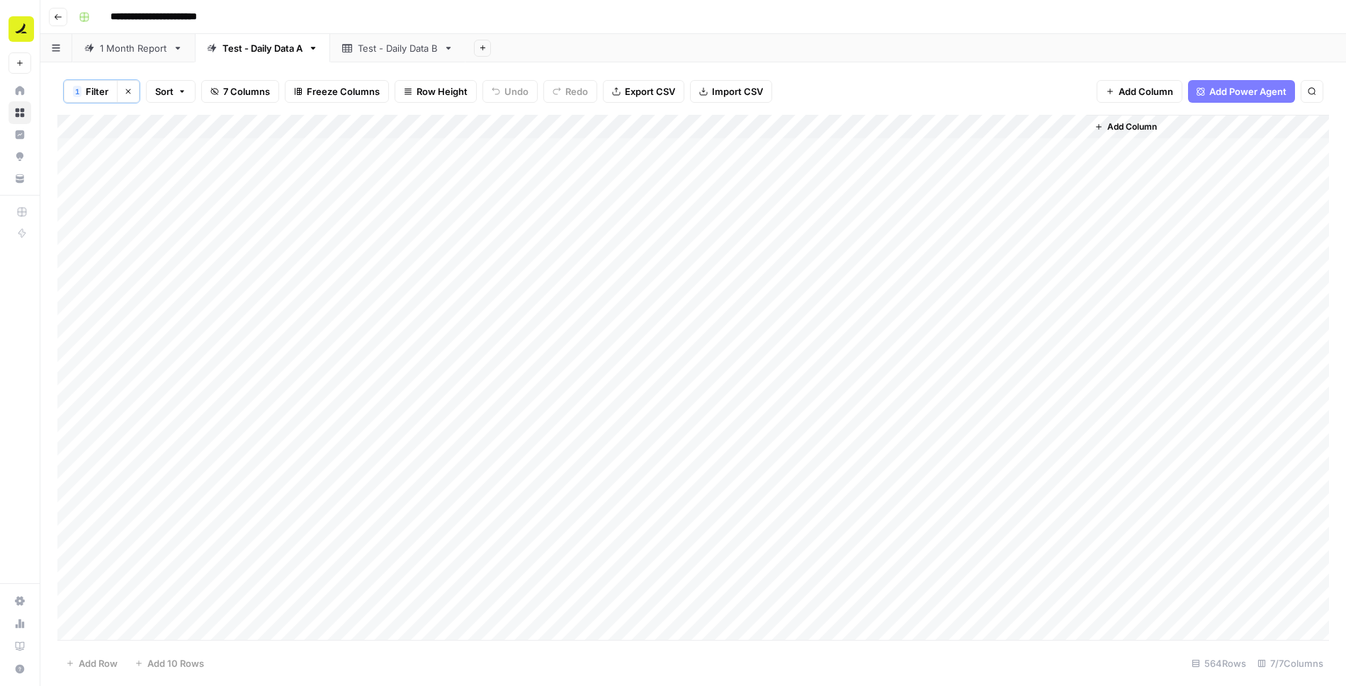
click at [850, 172] on div "Add Column" at bounding box center [693, 378] width 1272 height 527
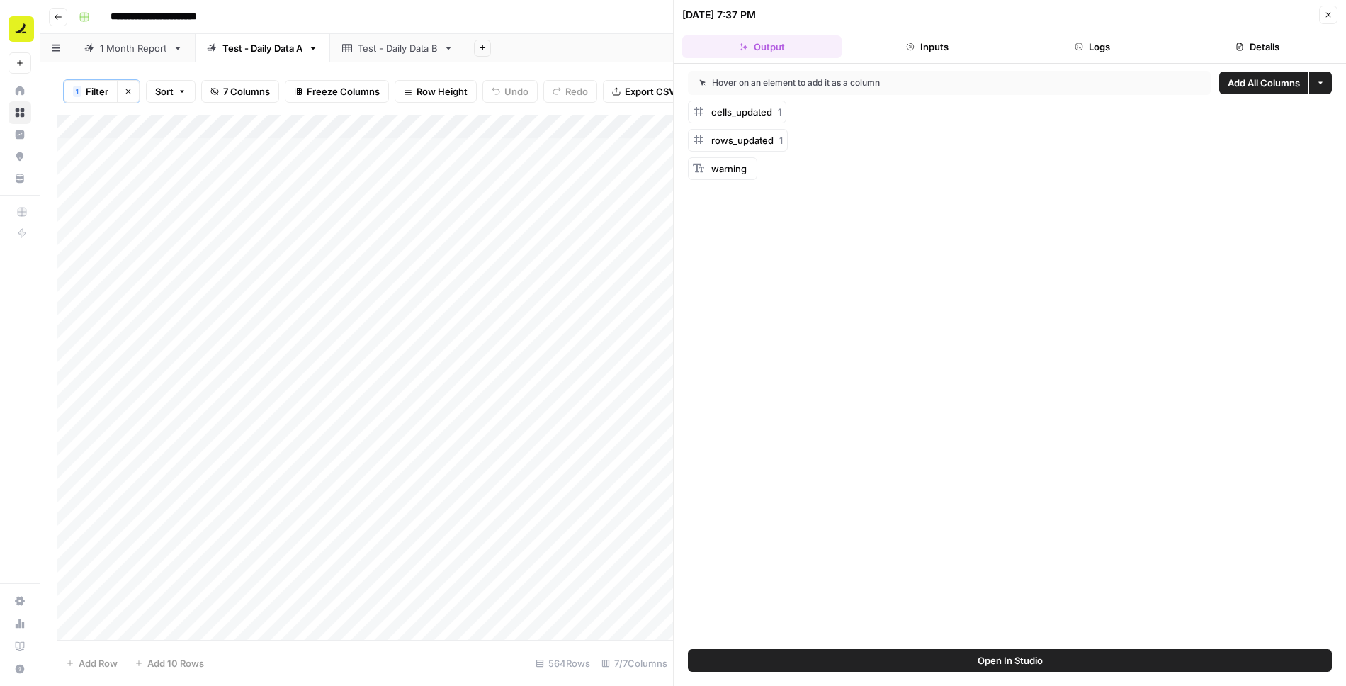
click at [1098, 49] on button "Logs" at bounding box center [1092, 46] width 159 height 23
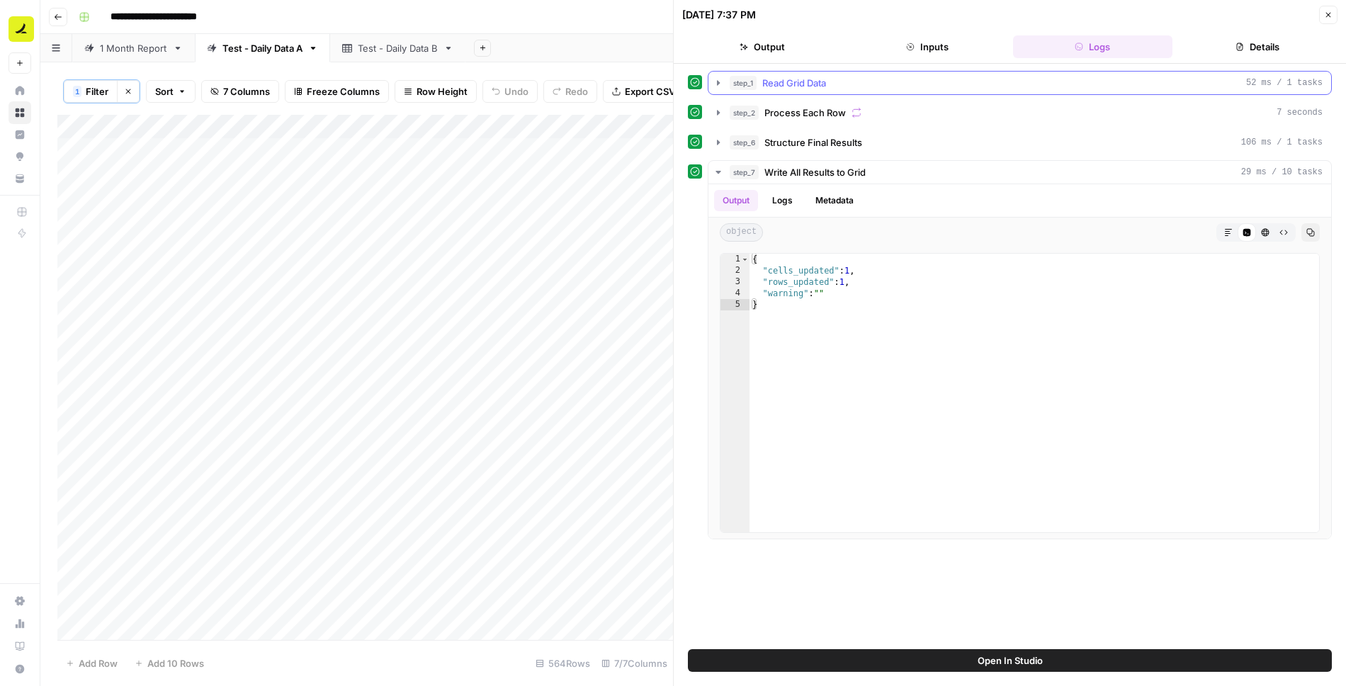
click at [719, 79] on icon "button" at bounding box center [718, 82] width 11 height 11
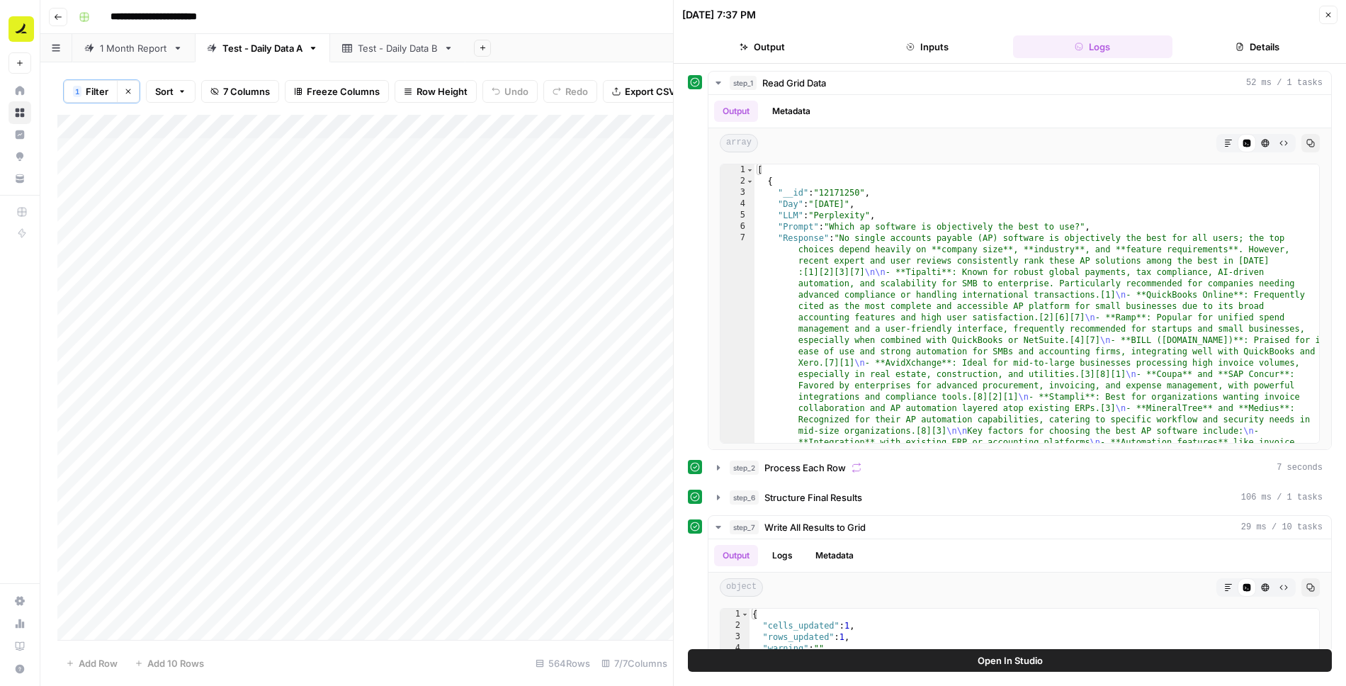
click at [1329, 13] on icon "button" at bounding box center [1329, 15] width 5 height 5
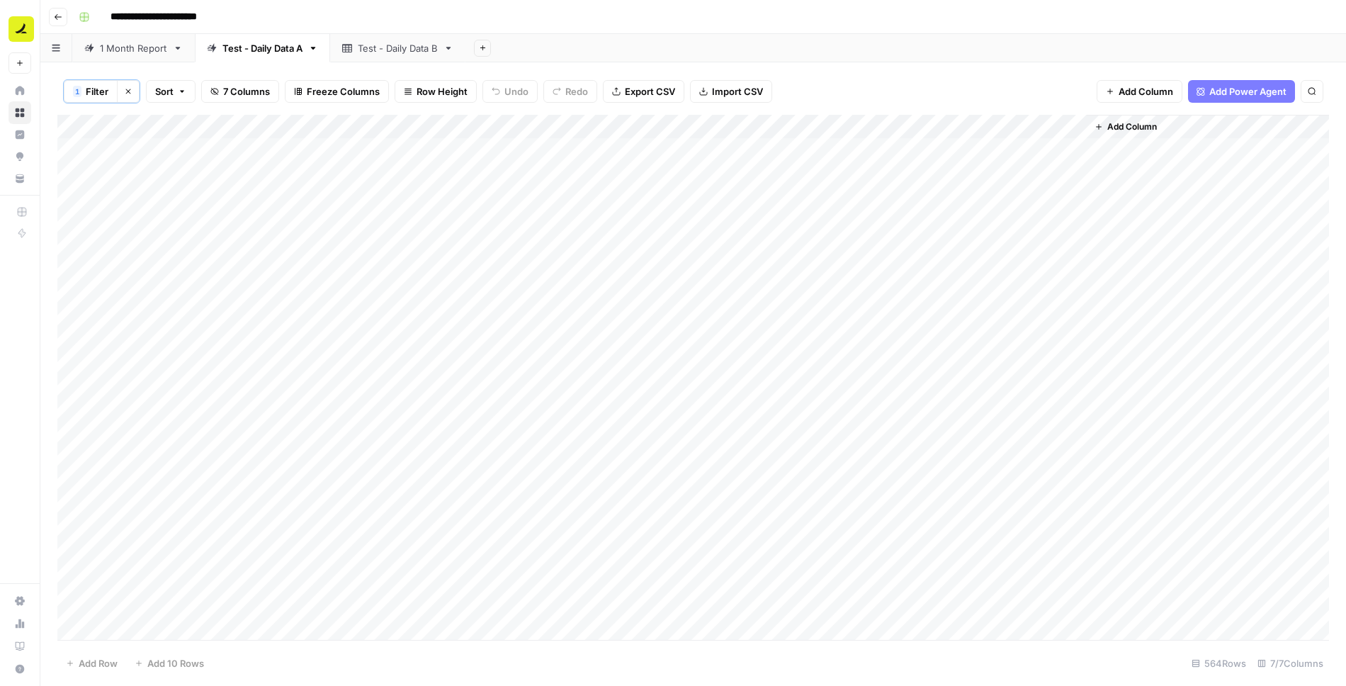
click at [850, 123] on div "Add Column" at bounding box center [693, 378] width 1272 height 527
click at [804, 260] on span "Edit Workflow" at bounding box center [816, 264] width 124 height 14
click at [853, 126] on div "Add Column" at bounding box center [693, 378] width 1272 height 527
click at [909, 18] on div "**********" at bounding box center [702, 17] width 1259 height 23
click at [870, 172] on div "Add Column" at bounding box center [693, 378] width 1272 height 527
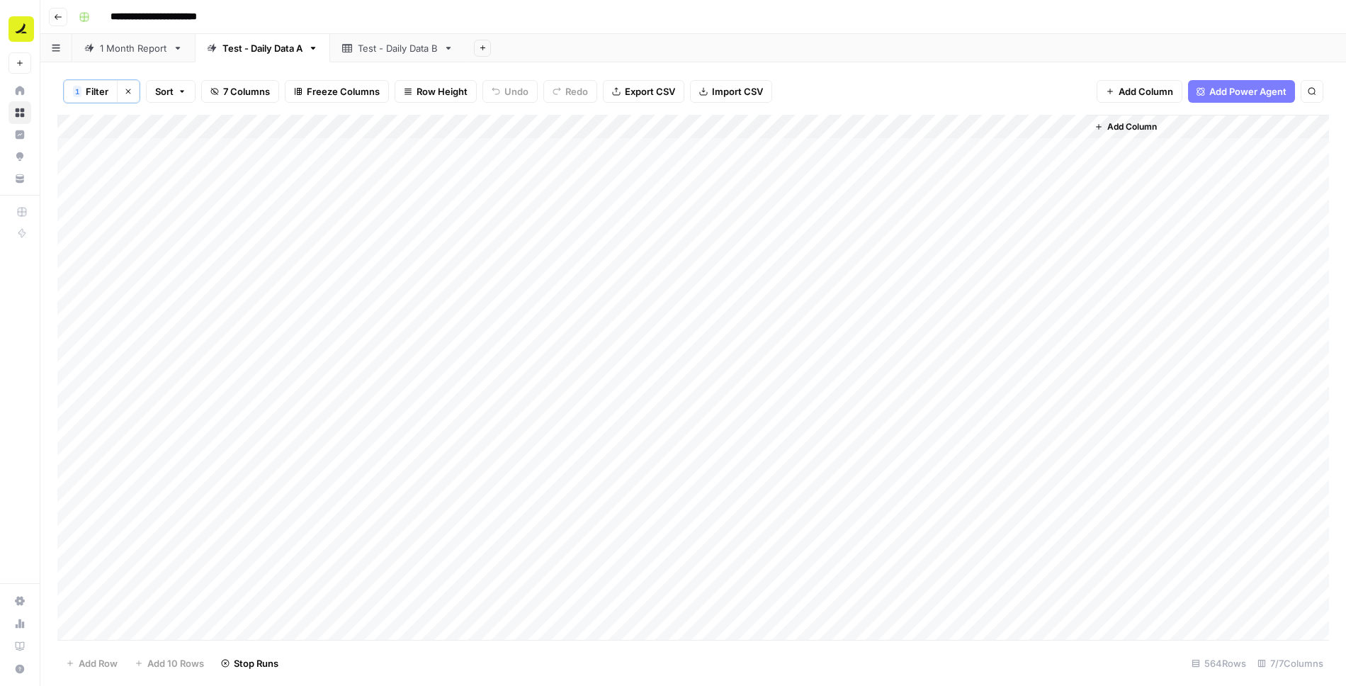
click at [806, 197] on div "Add Column" at bounding box center [693, 378] width 1272 height 527
click at [850, 171] on div "Add Column" at bounding box center [693, 378] width 1272 height 527
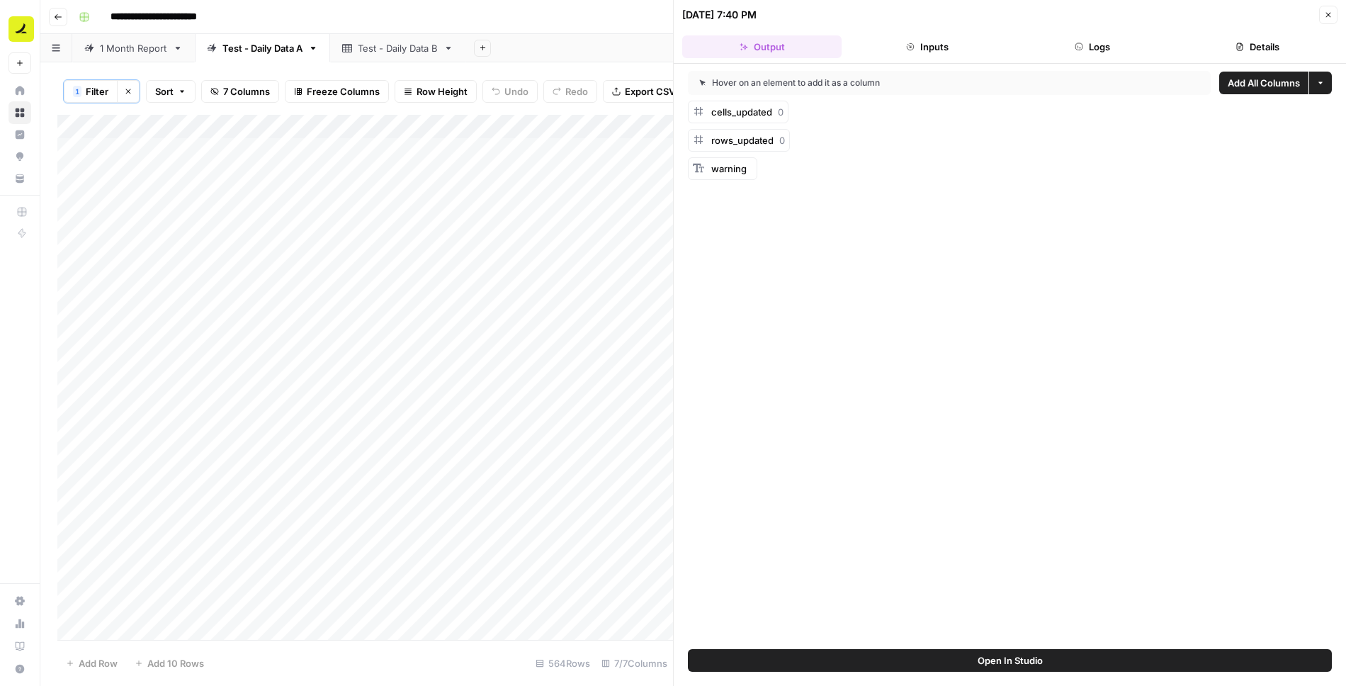
click at [1094, 47] on button "Logs" at bounding box center [1092, 46] width 159 height 23
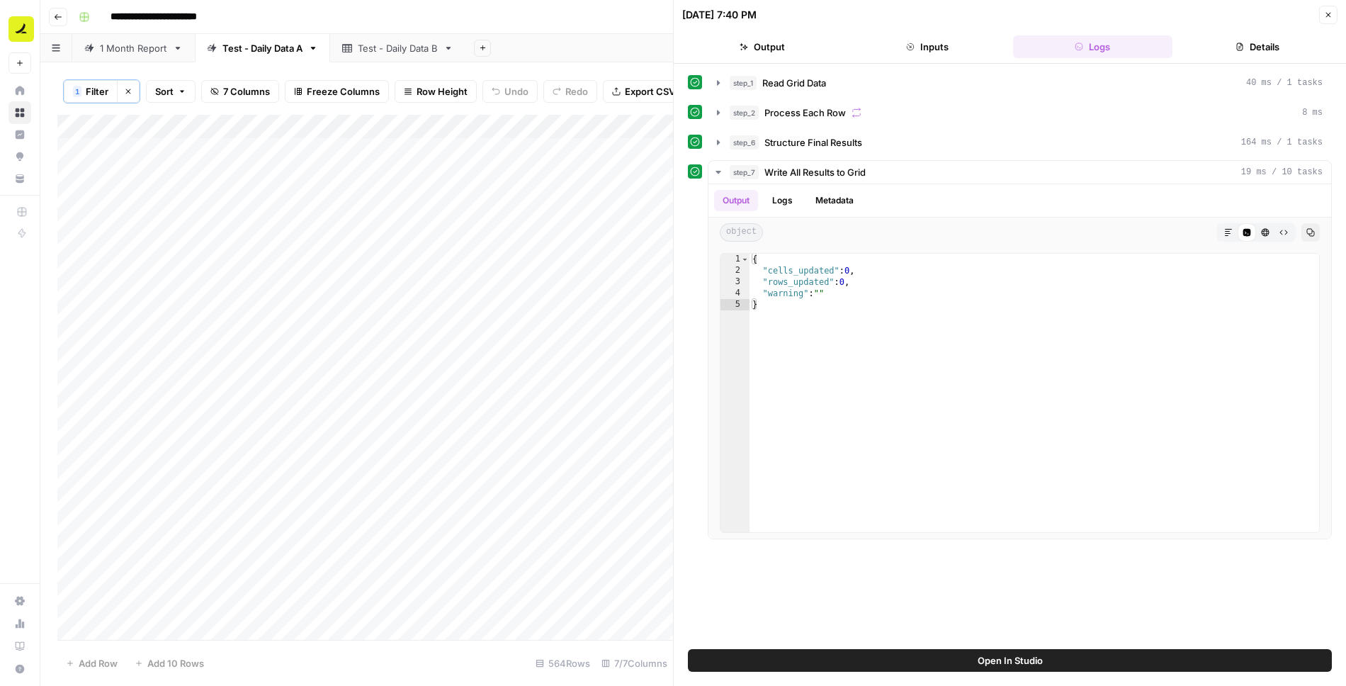
click at [1330, 16] on icon "button" at bounding box center [1329, 15] width 9 height 9
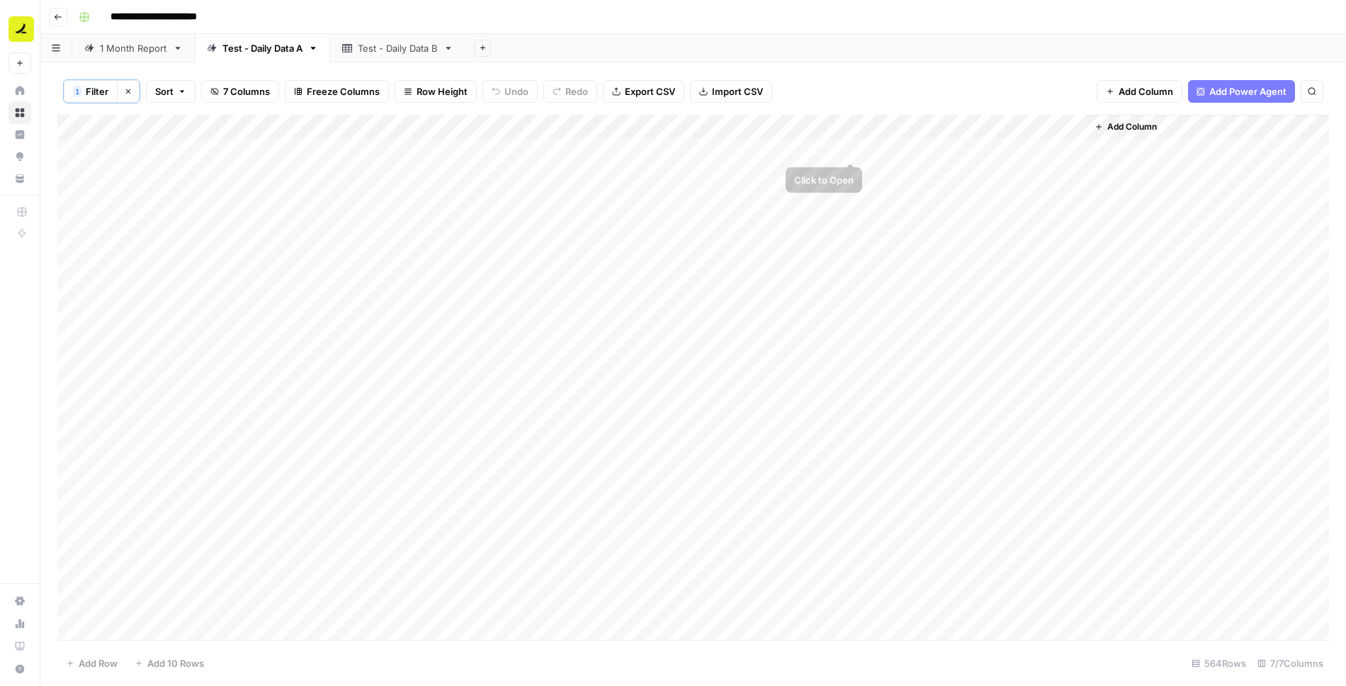
click at [849, 128] on div "Add Column" at bounding box center [693, 378] width 1272 height 527
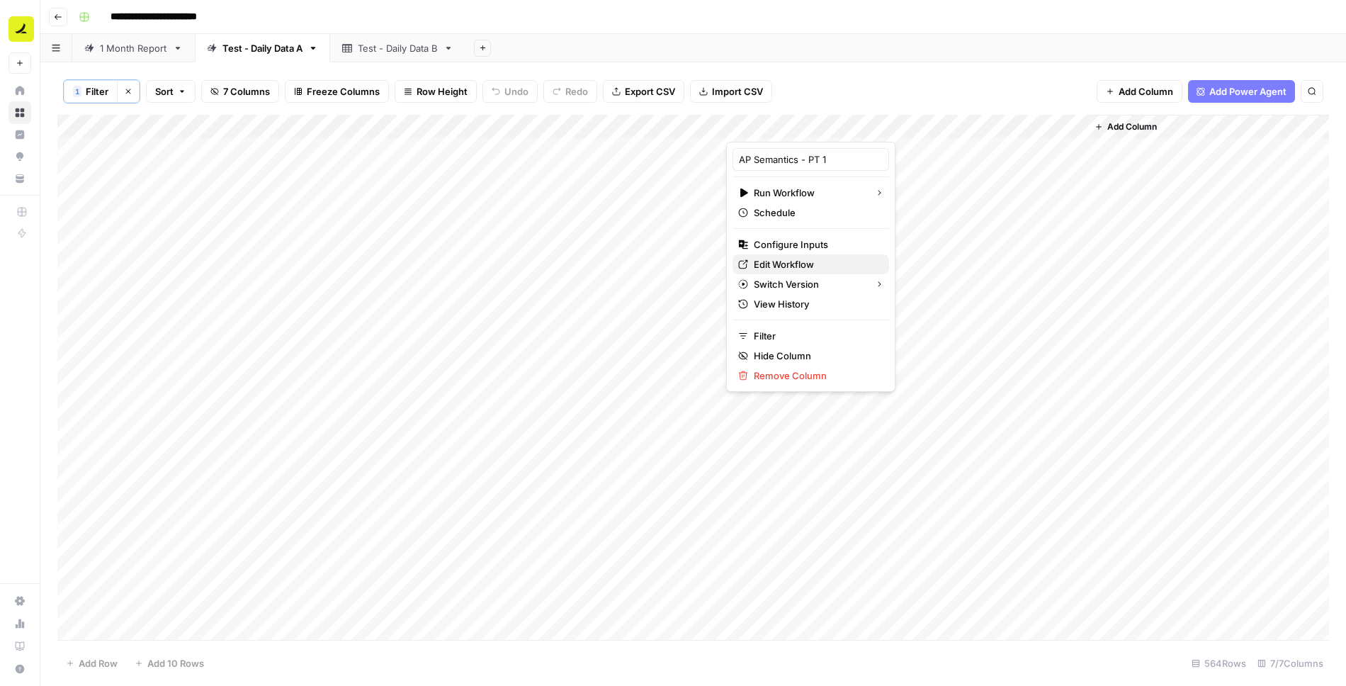
click at [792, 266] on span "Edit Workflow" at bounding box center [816, 264] width 124 height 14
click at [845, 197] on div "Add Column" at bounding box center [693, 378] width 1272 height 527
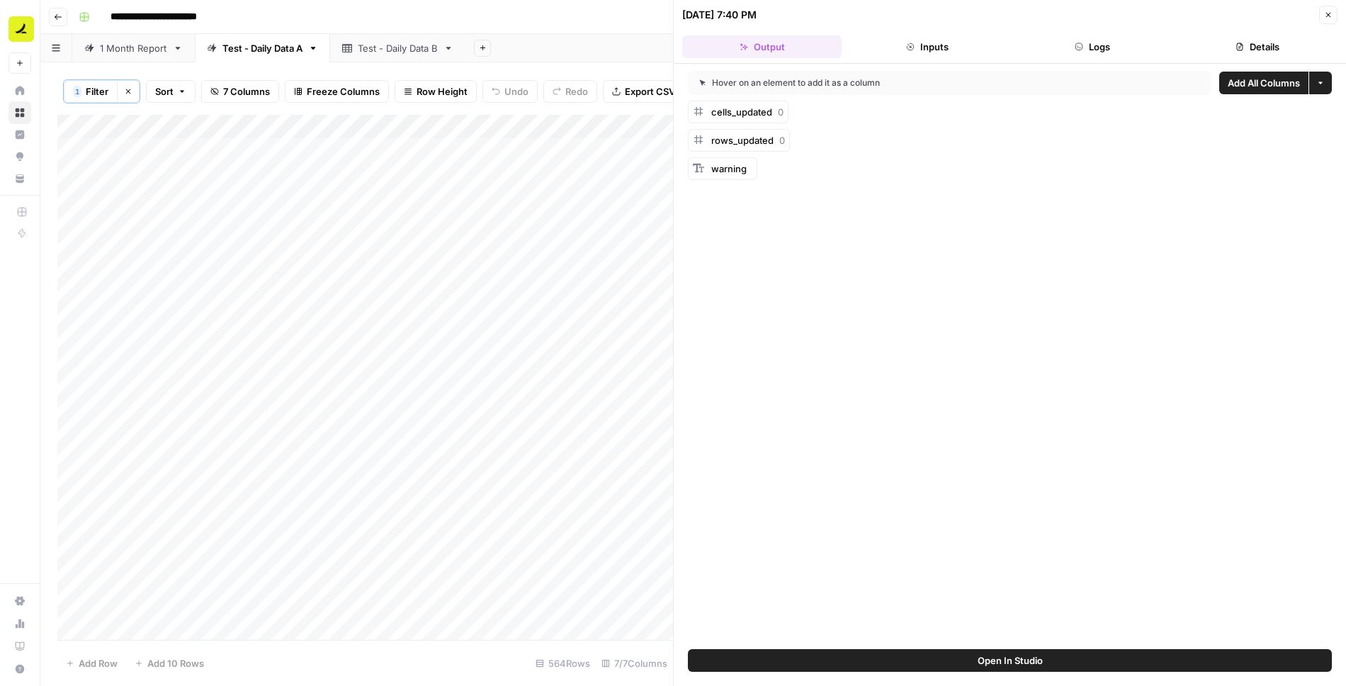
click at [1071, 50] on button "Logs" at bounding box center [1092, 46] width 159 height 23
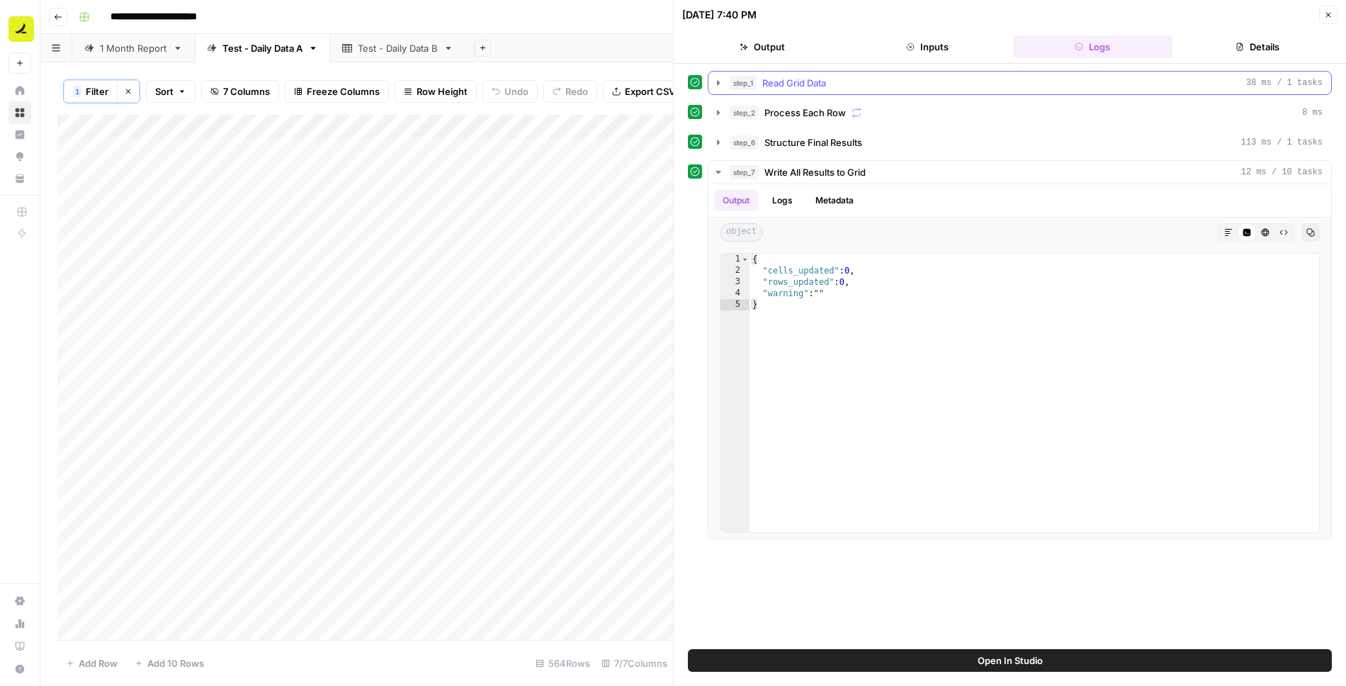
click at [717, 80] on icon "button" at bounding box center [718, 82] width 3 height 5
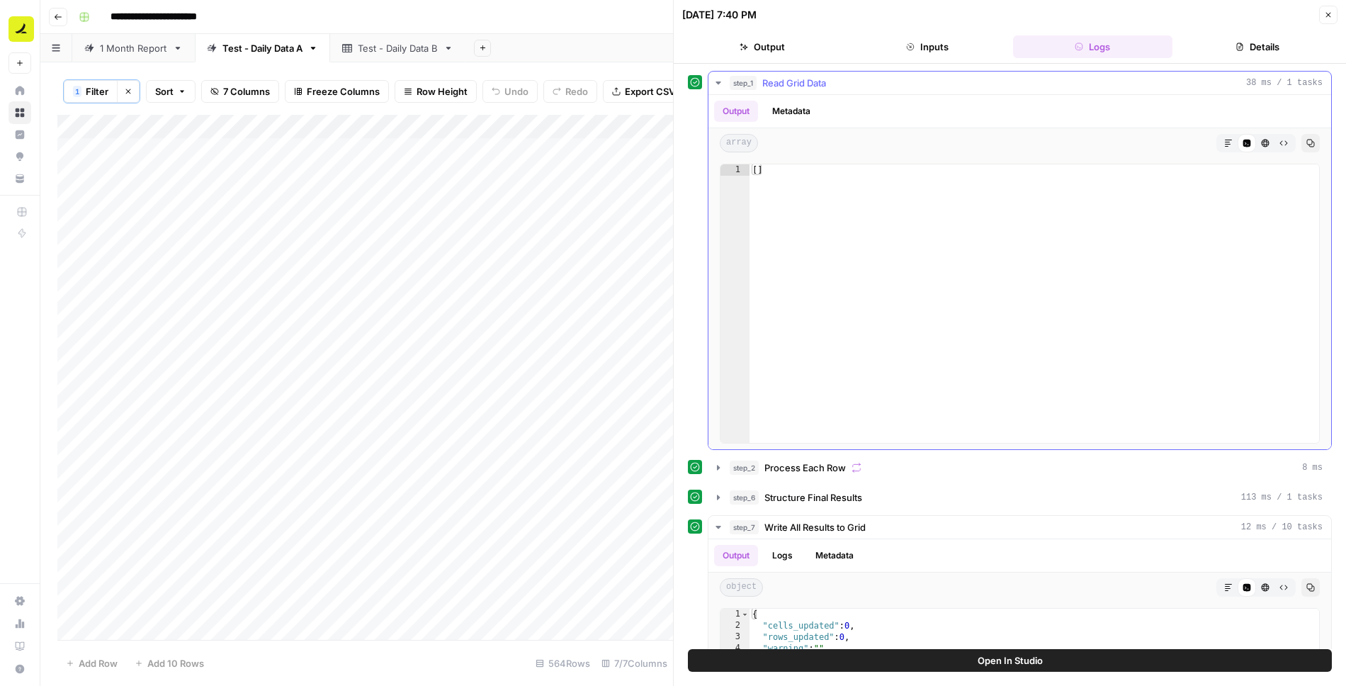
click at [716, 81] on icon "button" at bounding box center [718, 82] width 5 height 3
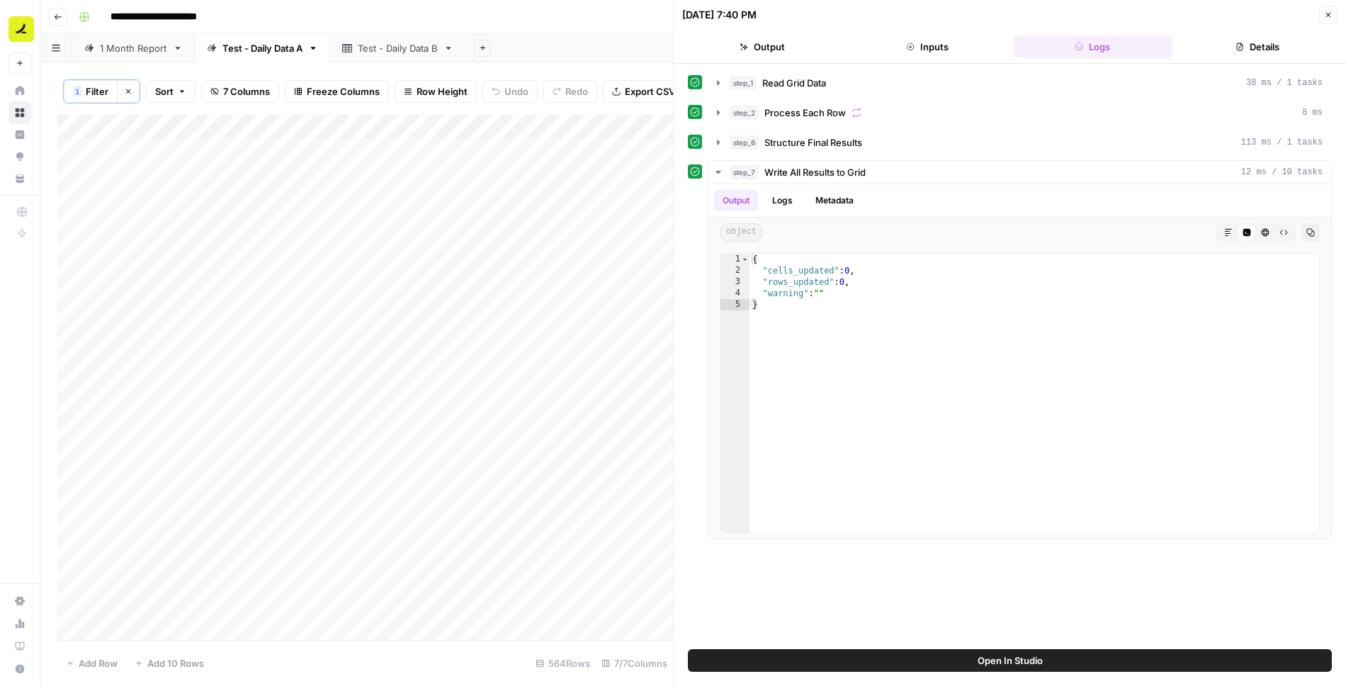
click at [1327, 16] on icon "button" at bounding box center [1329, 15] width 9 height 9
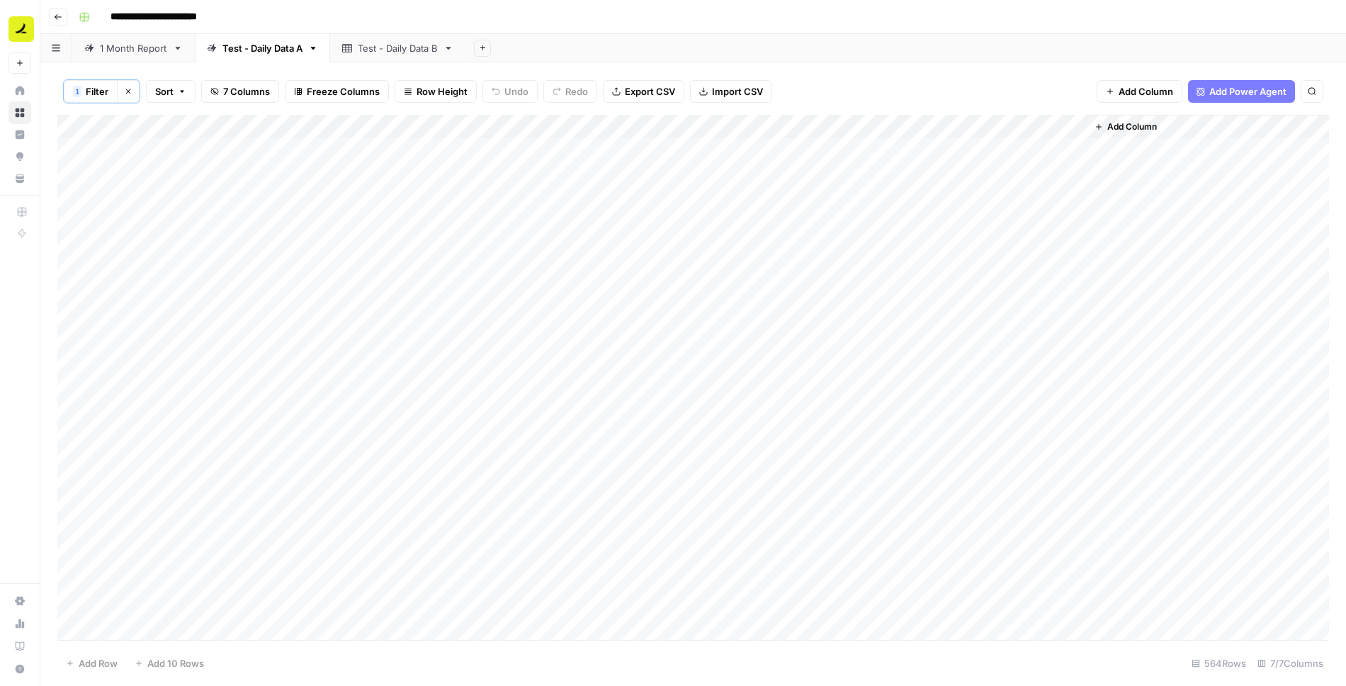
click at [853, 125] on div "Add Column" at bounding box center [693, 378] width 1272 height 527
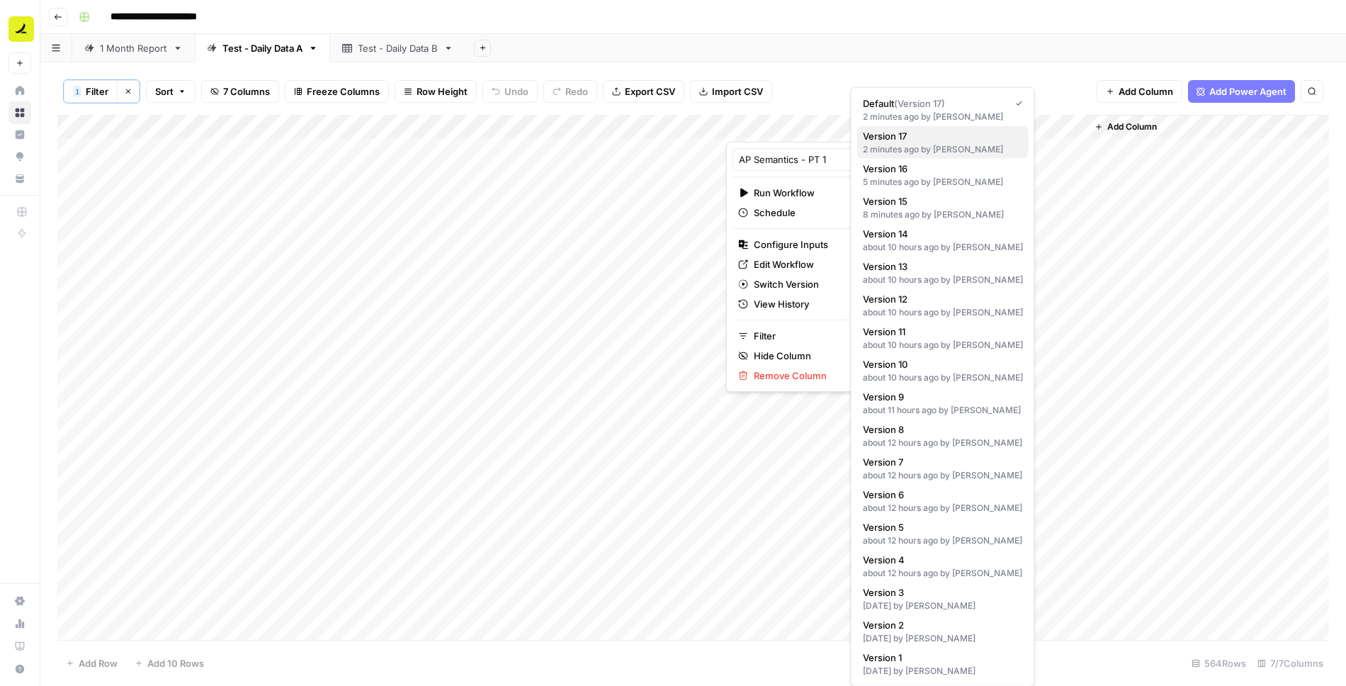
click at [928, 147] on div "2 minutes ago by Ashley Nguyen" at bounding box center [943, 149] width 160 height 13
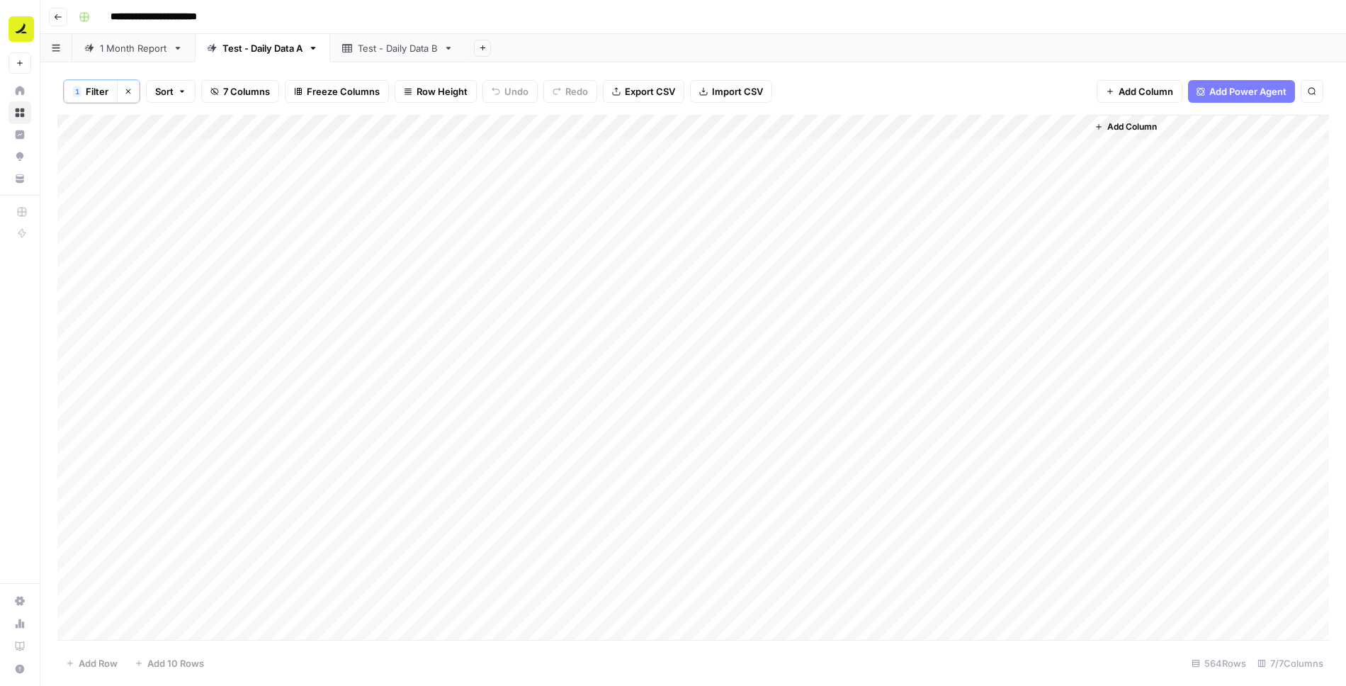
click at [853, 123] on div "Add Column" at bounding box center [693, 378] width 1272 height 527
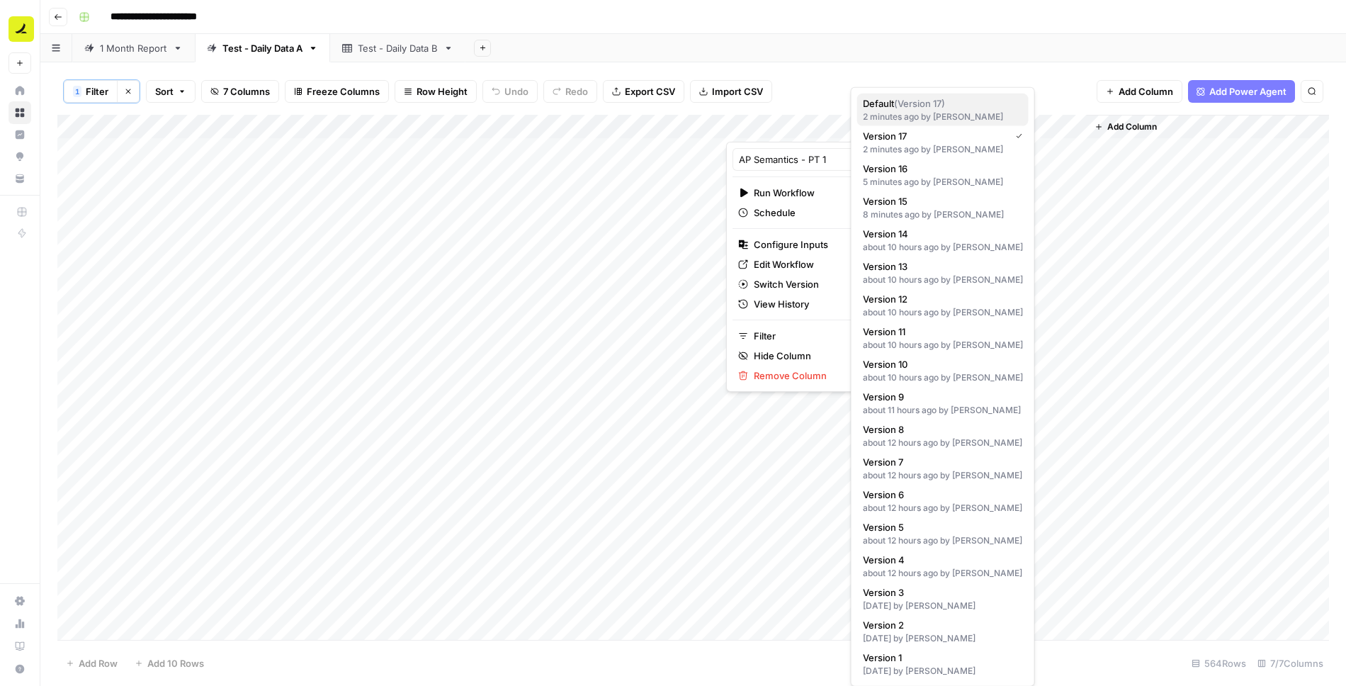
click at [935, 113] on div "2 minutes ago by Ashley Nguyen" at bounding box center [943, 117] width 160 height 13
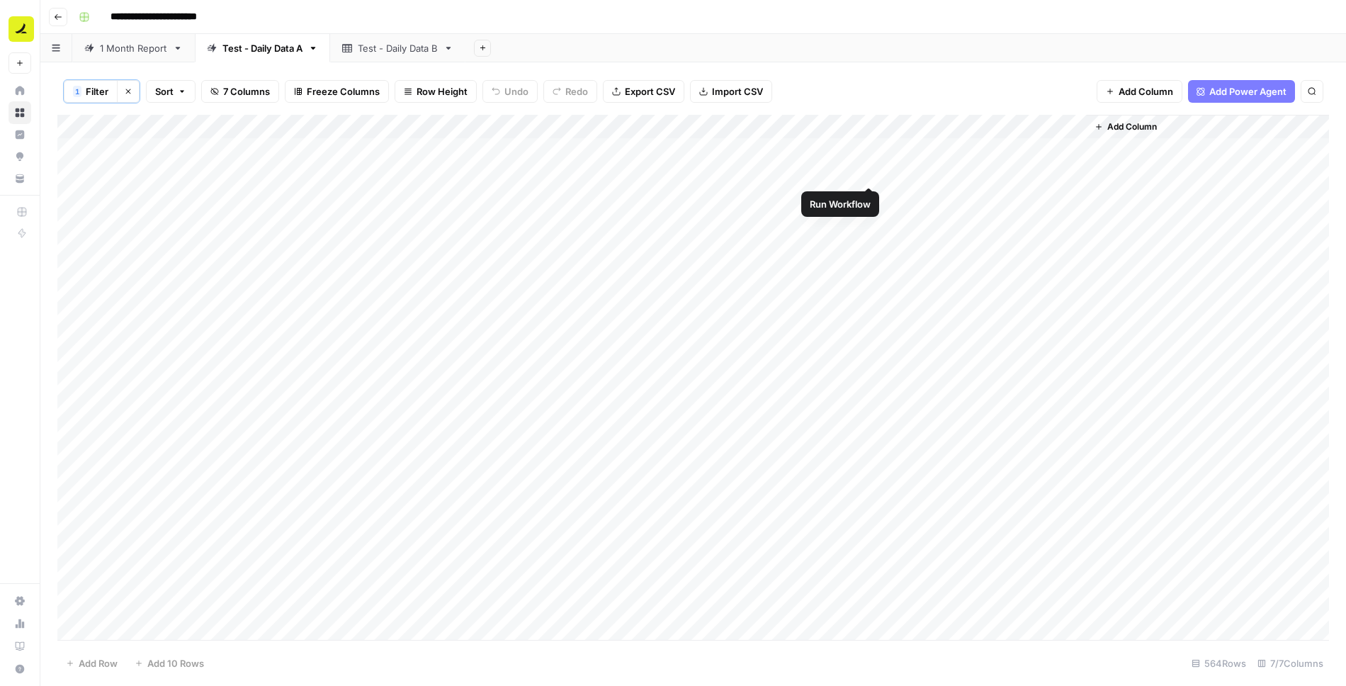
click at [870, 171] on div "Add Column" at bounding box center [693, 378] width 1272 height 527
click at [850, 171] on div "Add Column" at bounding box center [693, 378] width 1272 height 527
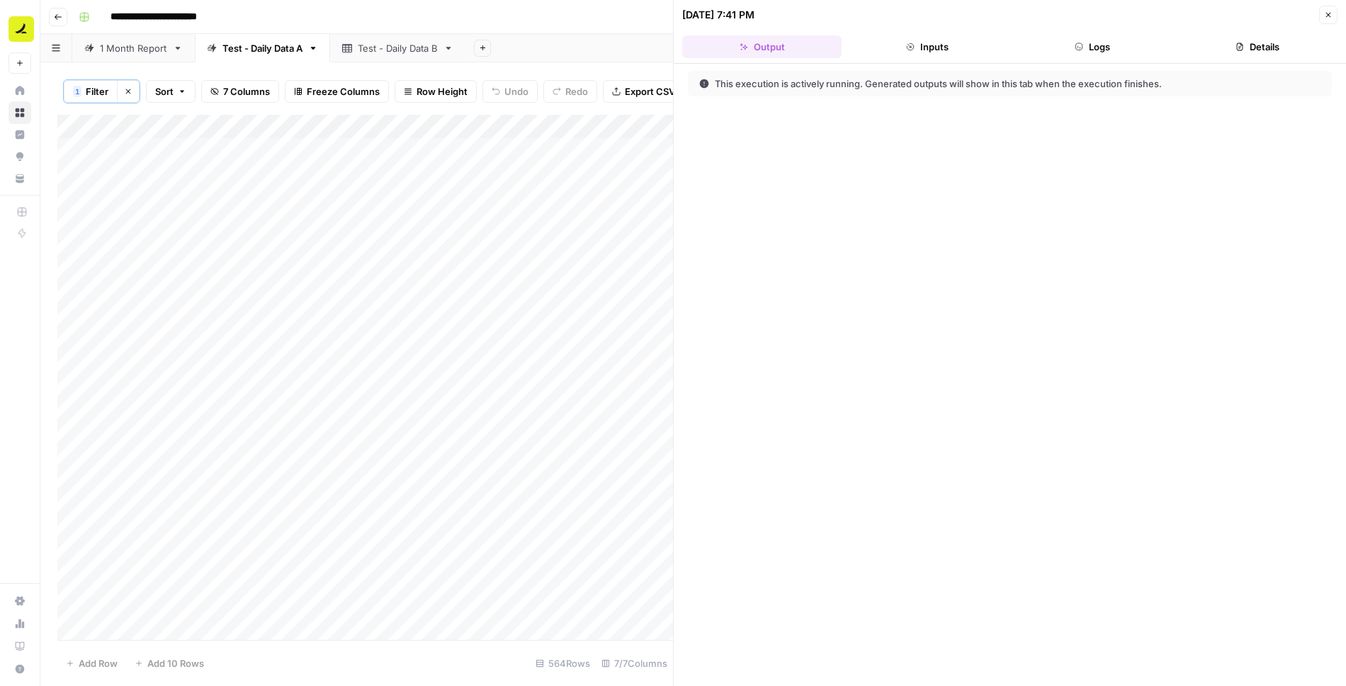
click at [1108, 45] on button "Logs" at bounding box center [1092, 46] width 159 height 23
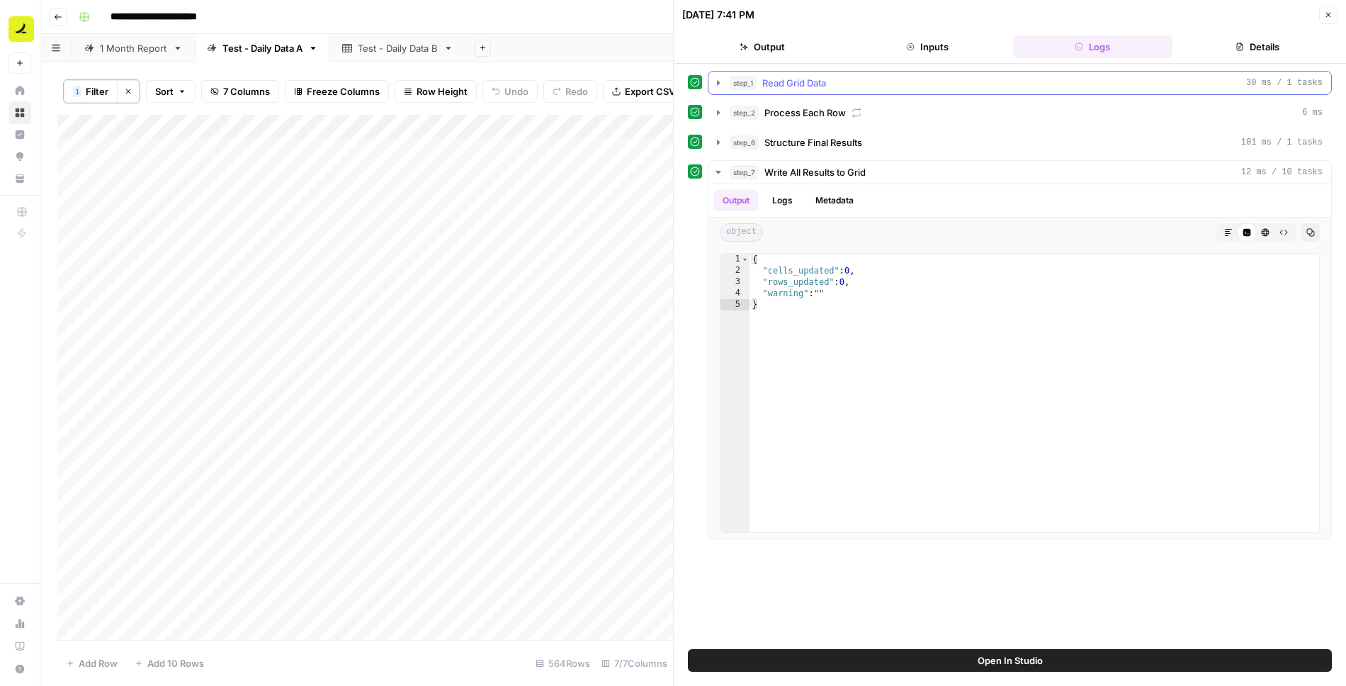
click at [717, 81] on icon "button" at bounding box center [718, 82] width 3 height 5
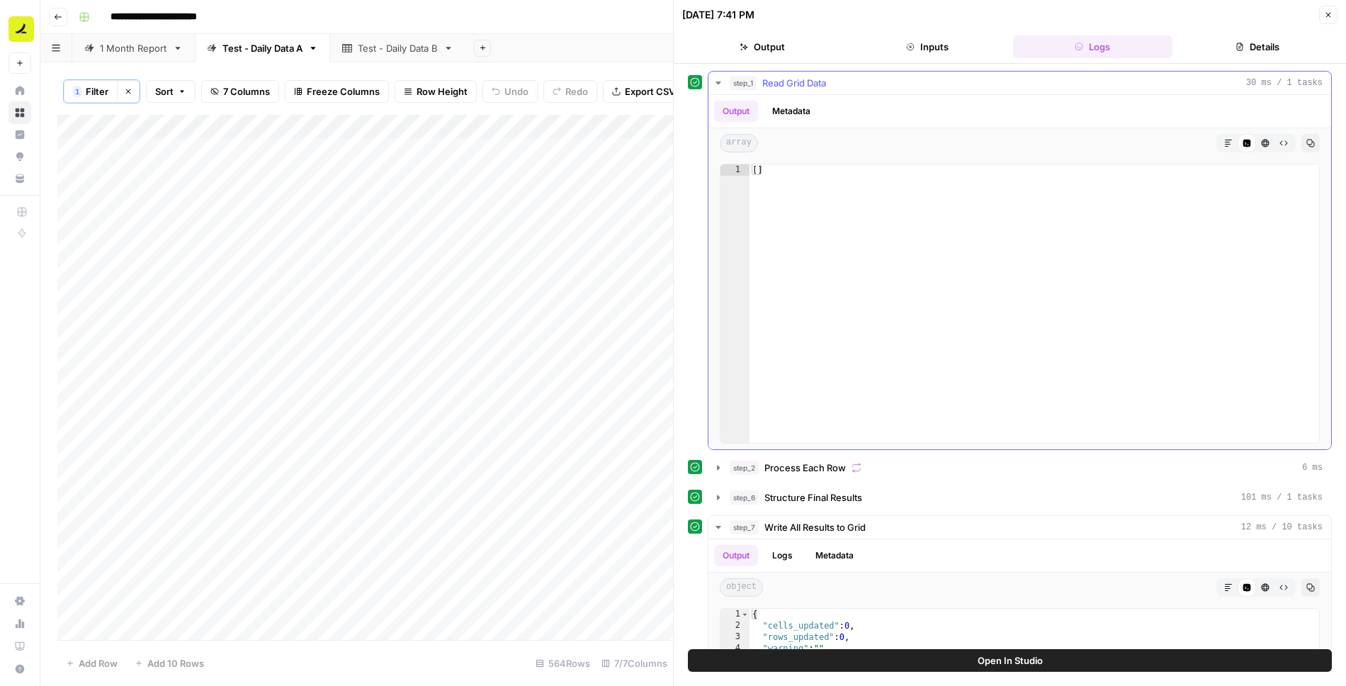
click at [716, 81] on icon "button" at bounding box center [718, 82] width 5 height 3
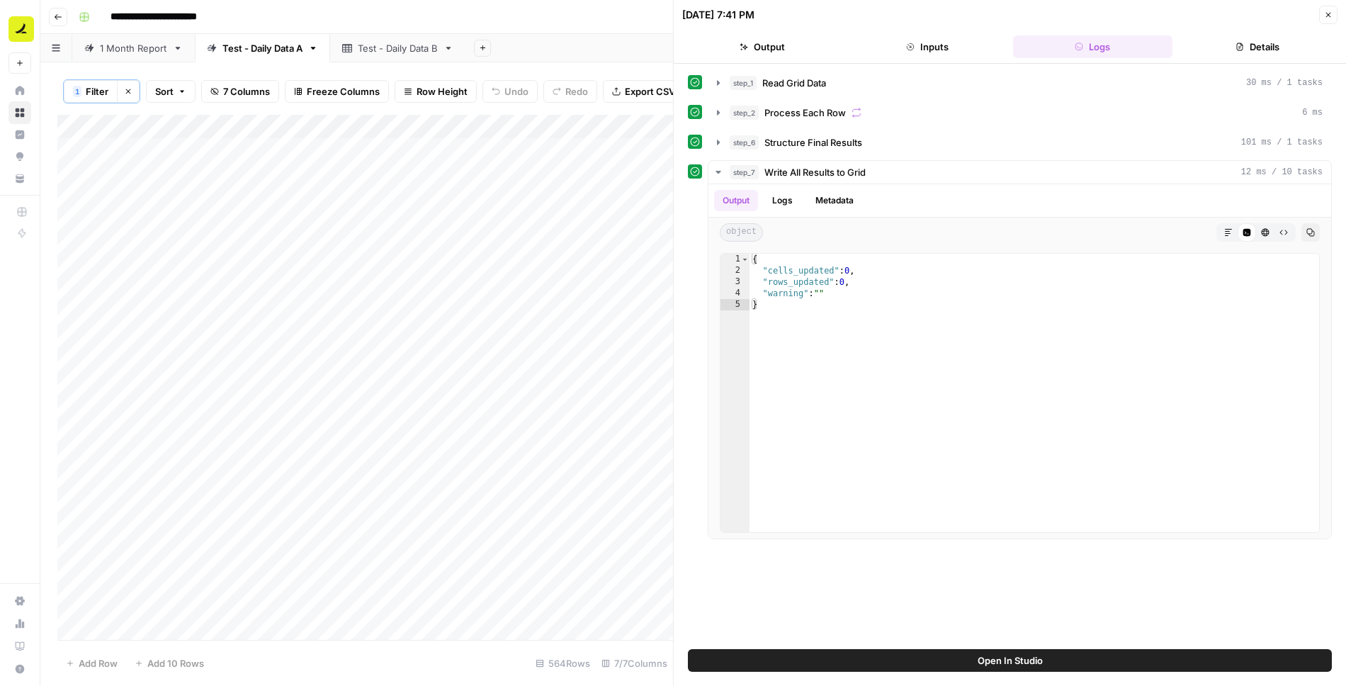
click at [1325, 18] on icon "button" at bounding box center [1329, 15] width 9 height 9
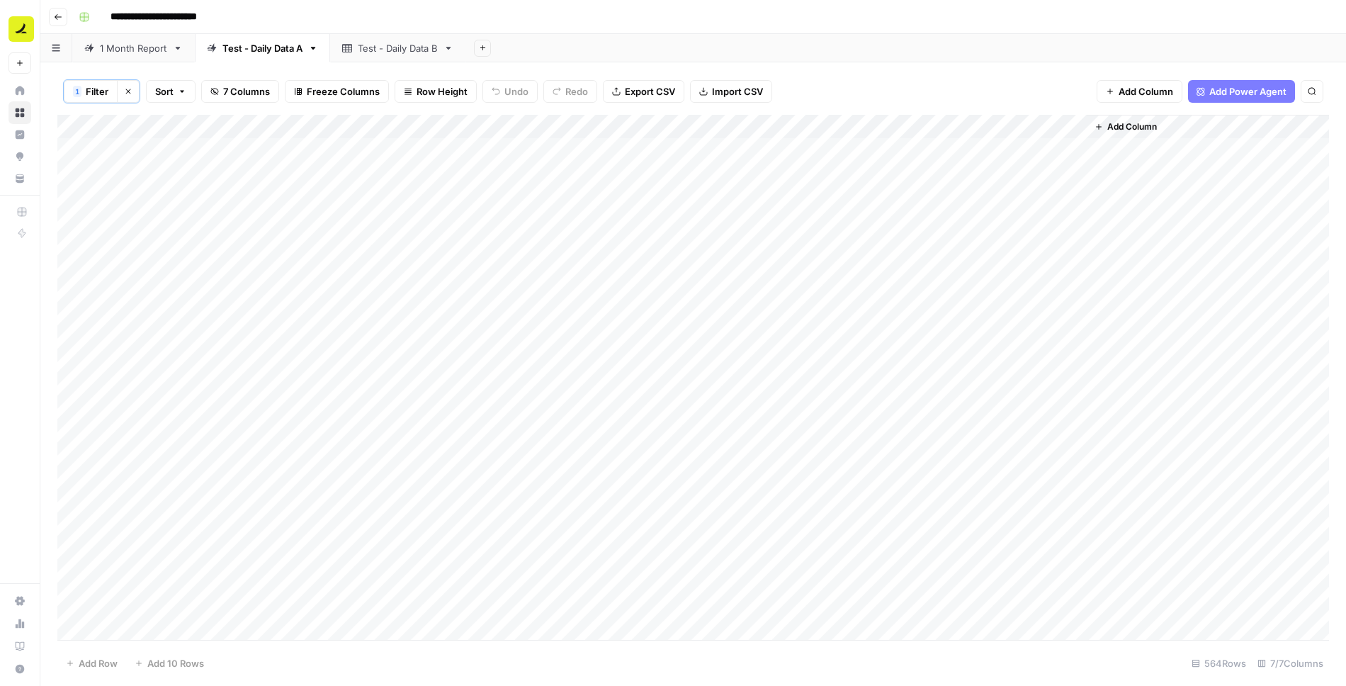
click at [853, 127] on div "Add Column" at bounding box center [693, 378] width 1272 height 527
click at [799, 247] on span "Configure Inputs" at bounding box center [816, 244] width 124 height 14
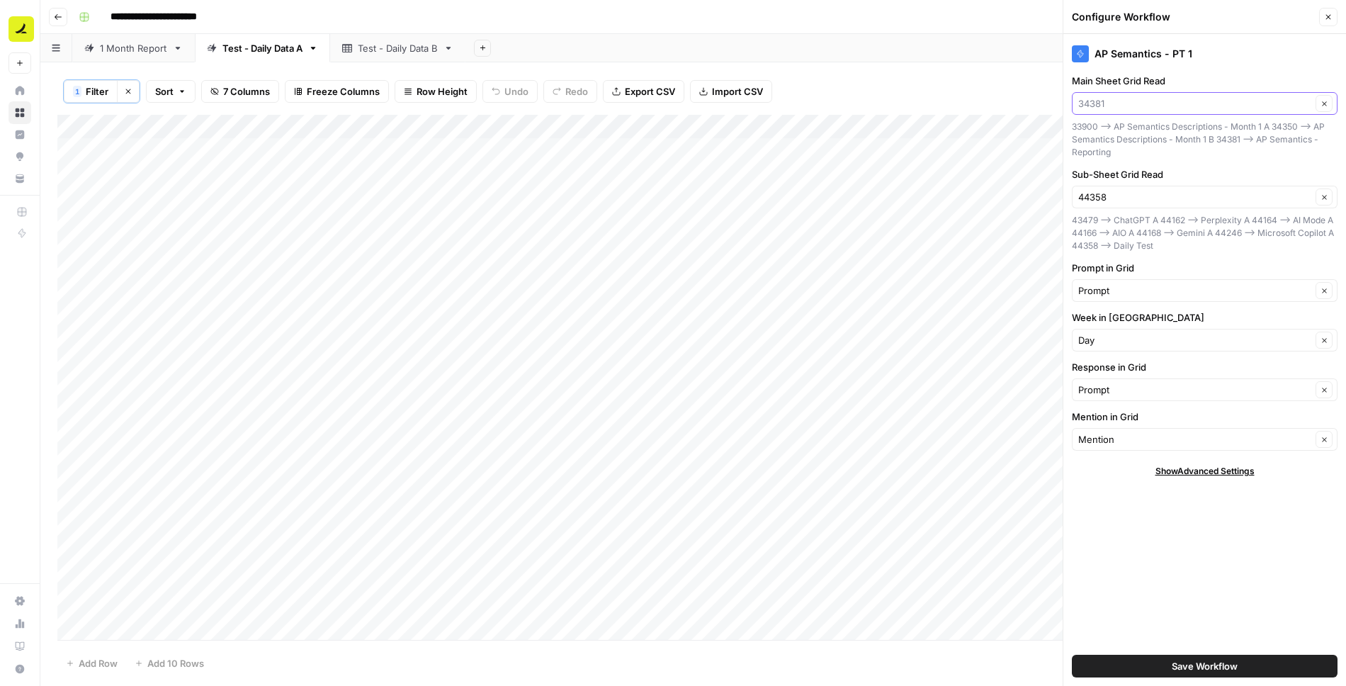
click at [1131, 103] on input "Main Sheet Grid Read" at bounding box center [1195, 103] width 233 height 14
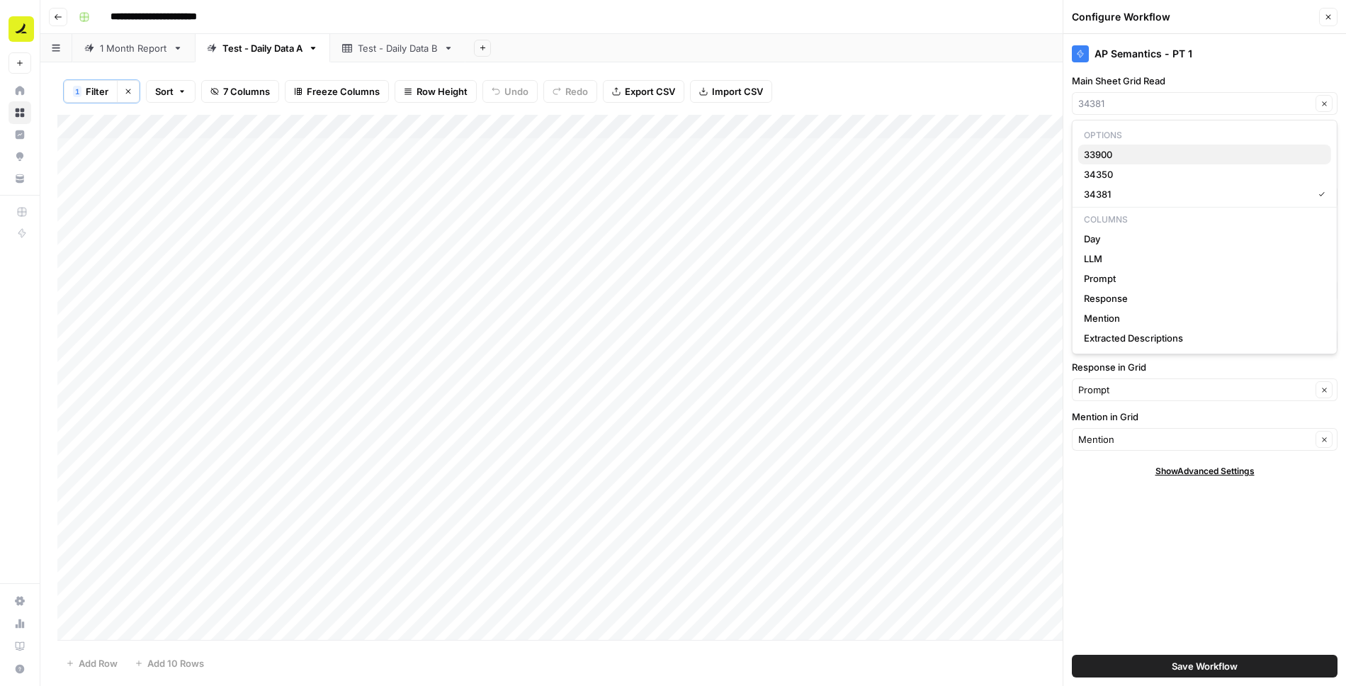
click at [1121, 157] on span "33900" at bounding box center [1202, 154] width 236 height 14
type input "33900"
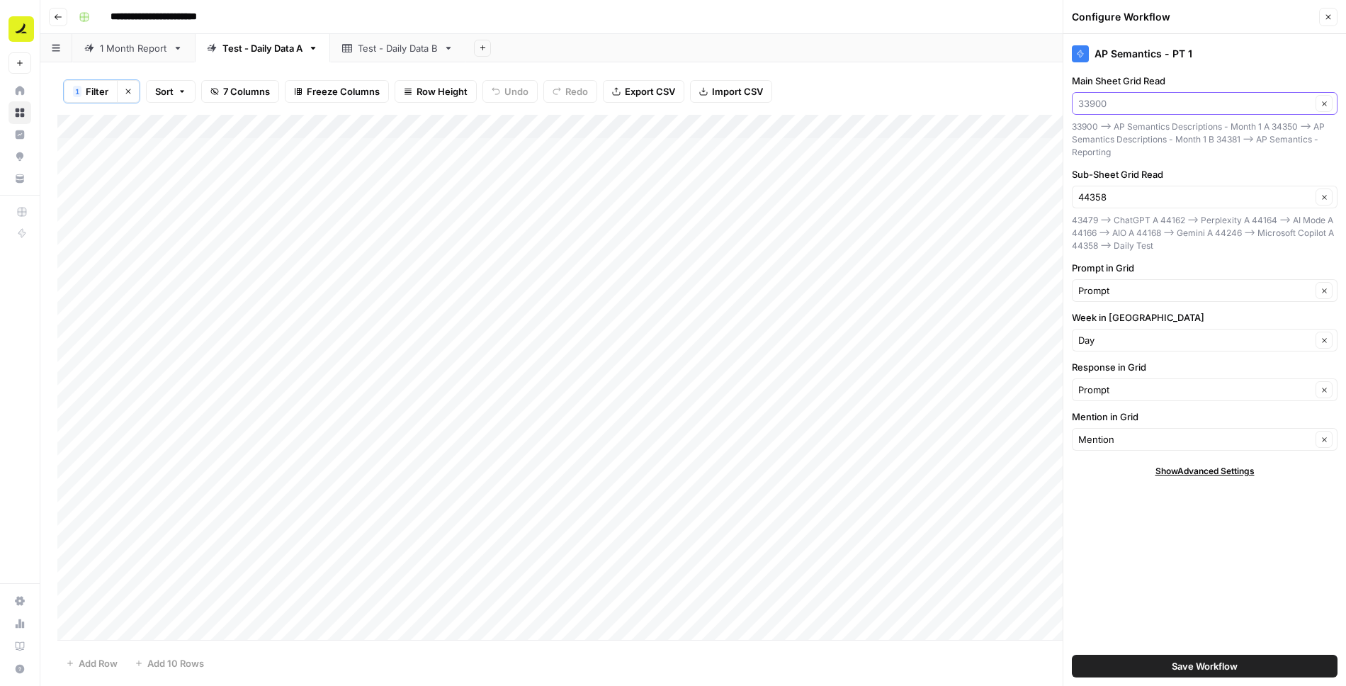
click at [1115, 105] on input "Main Sheet Grid Read" at bounding box center [1195, 103] width 233 height 14
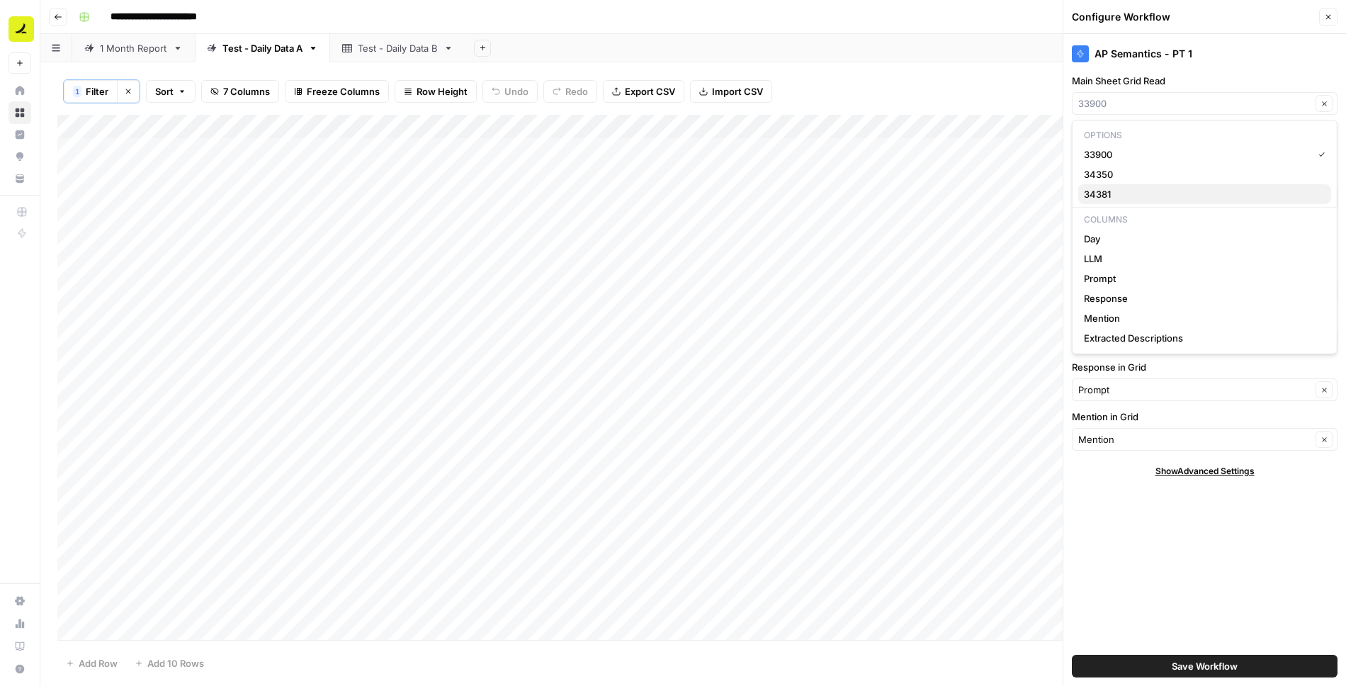
click at [1118, 191] on span "34381" at bounding box center [1202, 194] width 236 height 14
type input "34381"
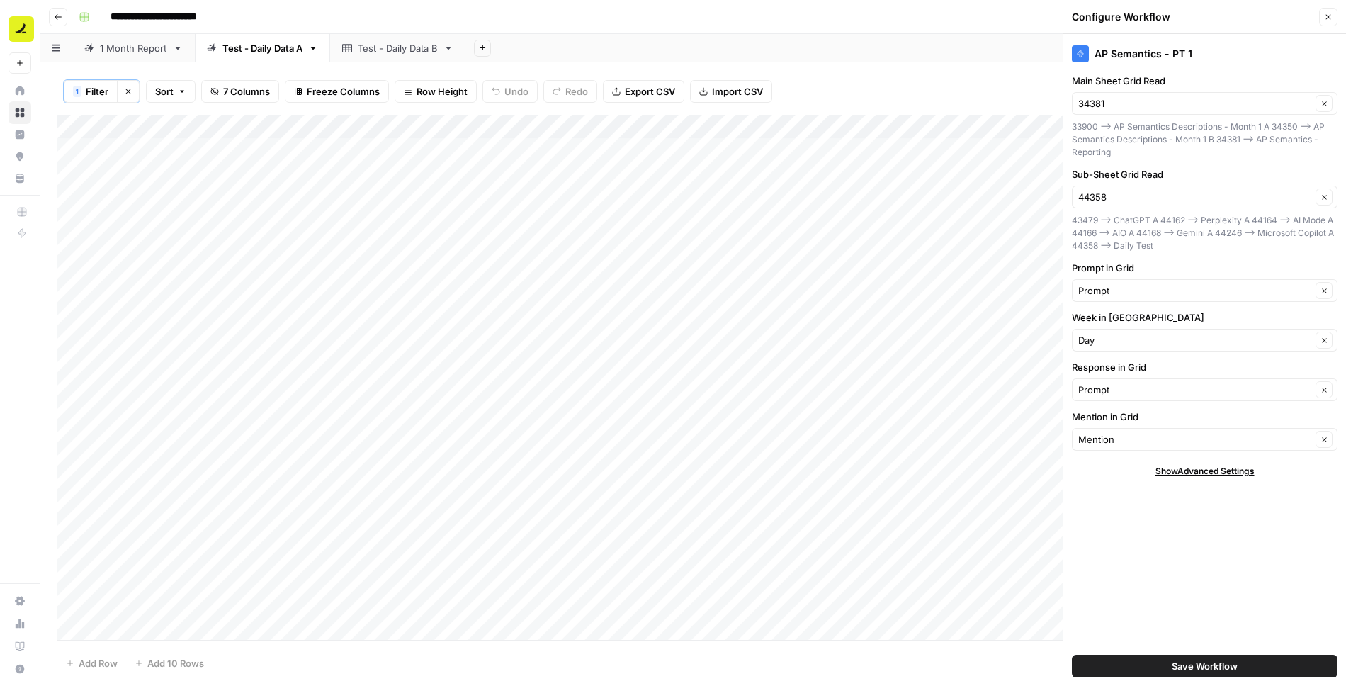
click at [1179, 667] on span "Save Workflow" at bounding box center [1205, 666] width 66 height 14
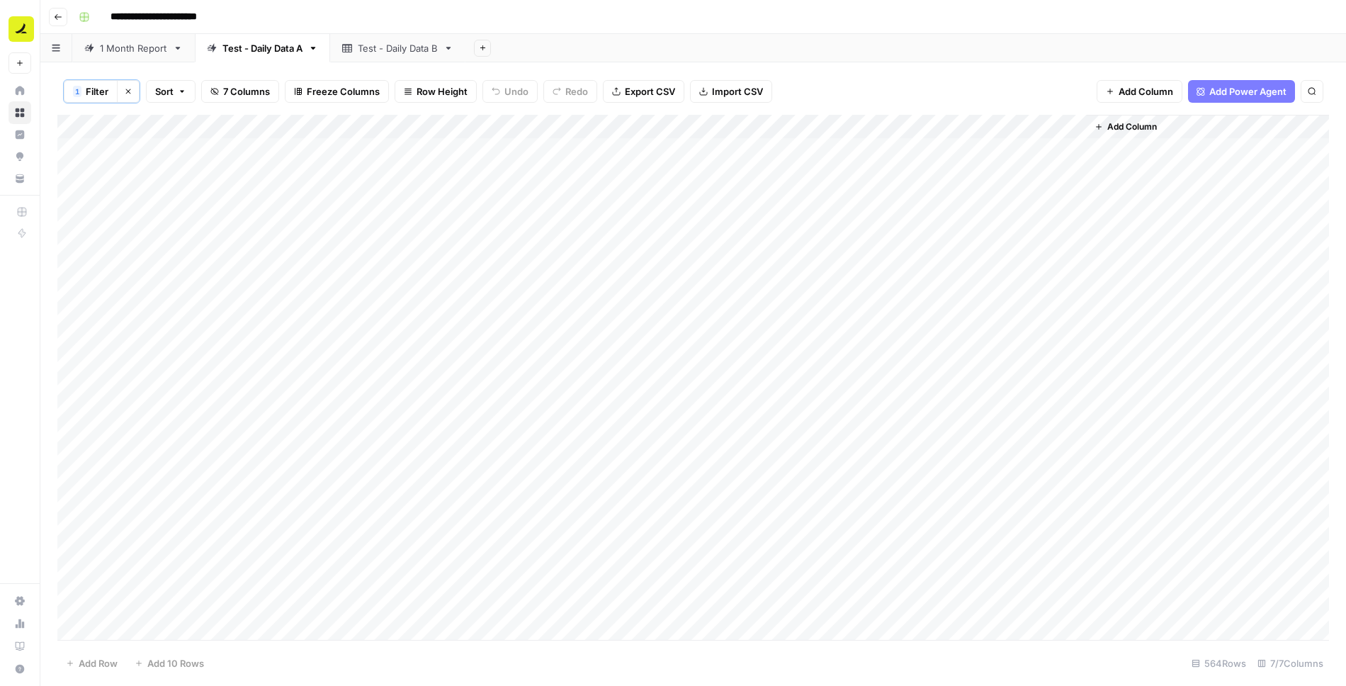
click at [870, 171] on div "Add Column" at bounding box center [693, 378] width 1272 height 527
click at [850, 172] on div "Add Column" at bounding box center [693, 378] width 1272 height 527
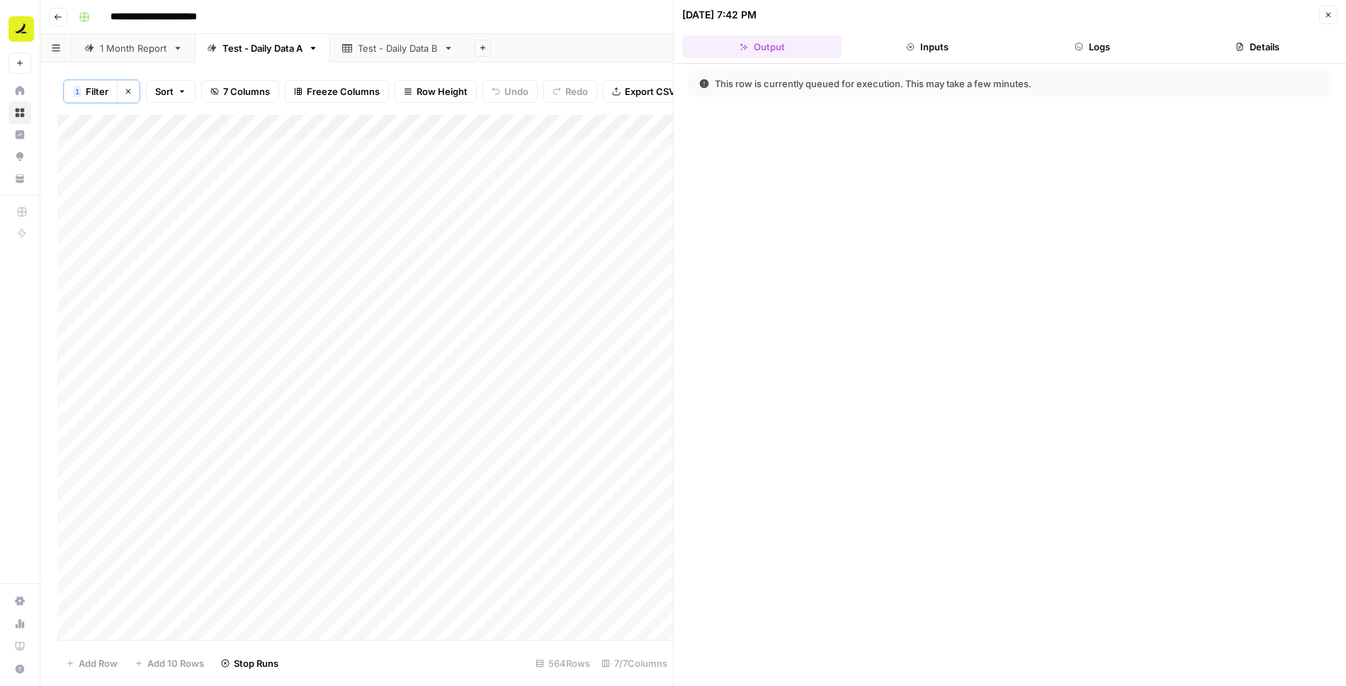
click at [1079, 45] on icon "button" at bounding box center [1079, 47] width 9 height 9
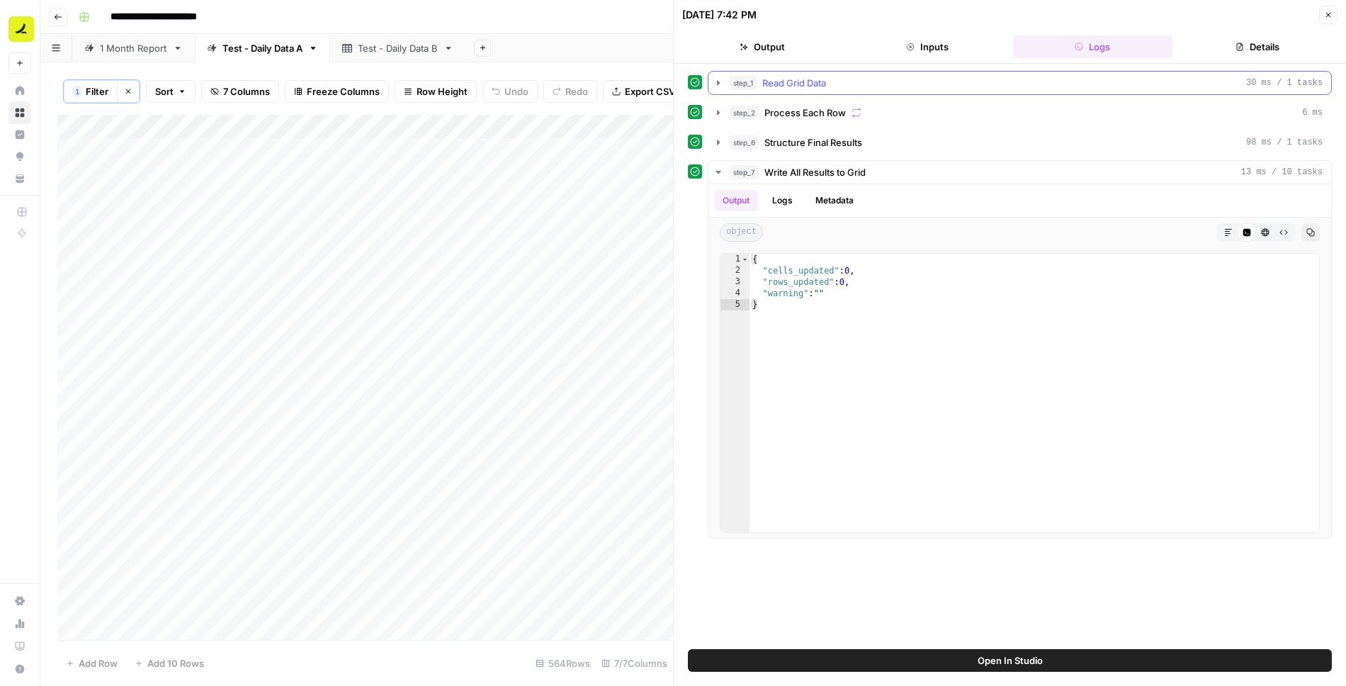
click at [714, 83] on icon "button" at bounding box center [718, 82] width 11 height 11
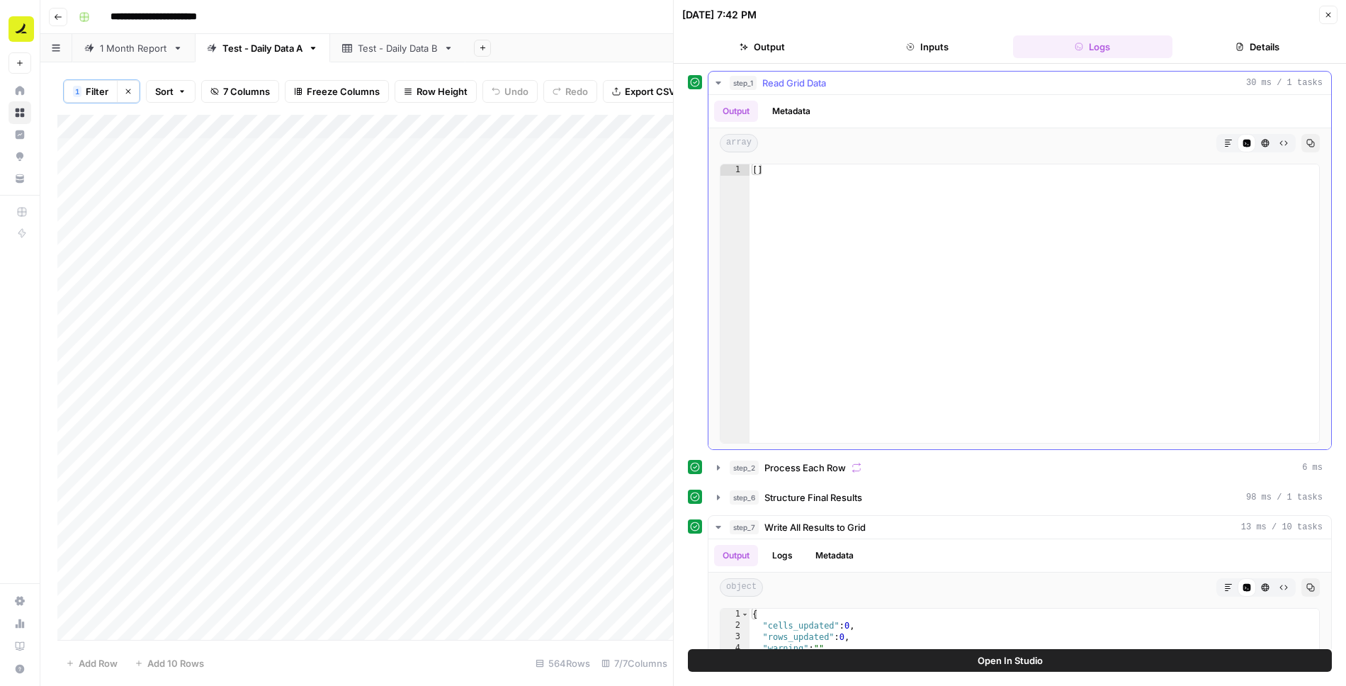
click at [714, 83] on icon "button" at bounding box center [718, 82] width 11 height 11
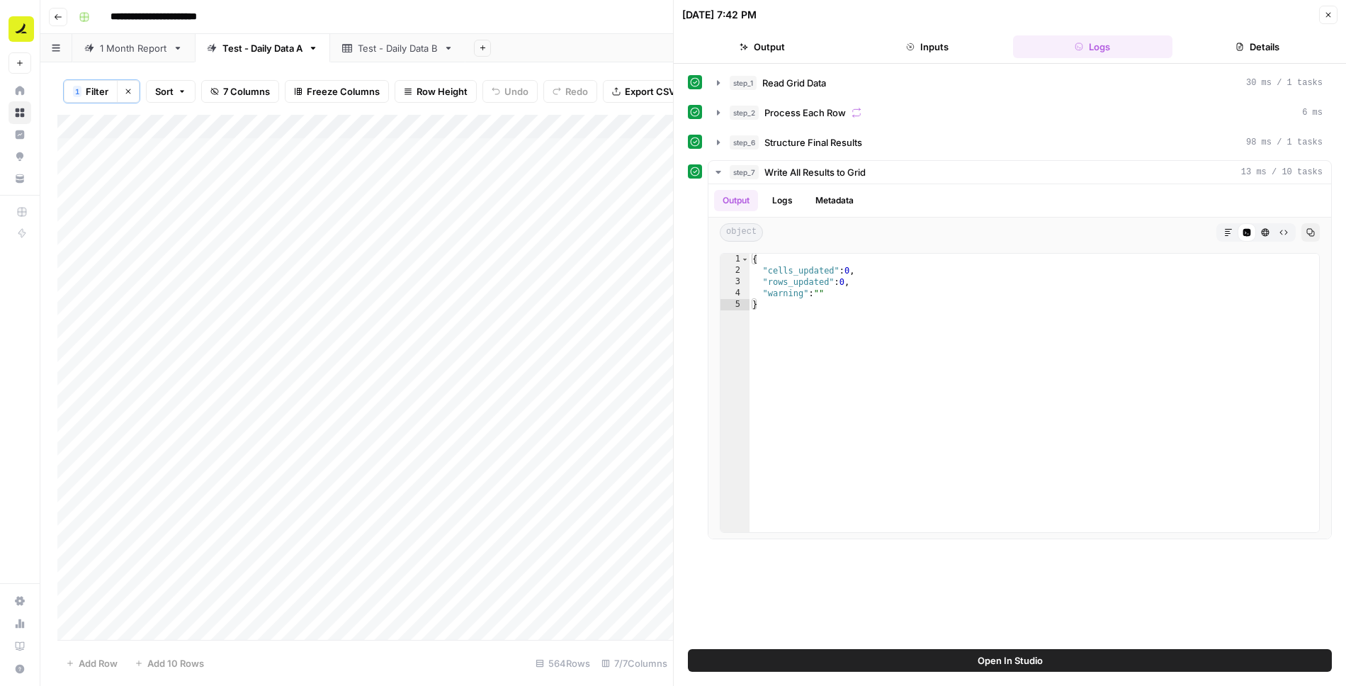
click at [1332, 16] on icon "button" at bounding box center [1329, 15] width 9 height 9
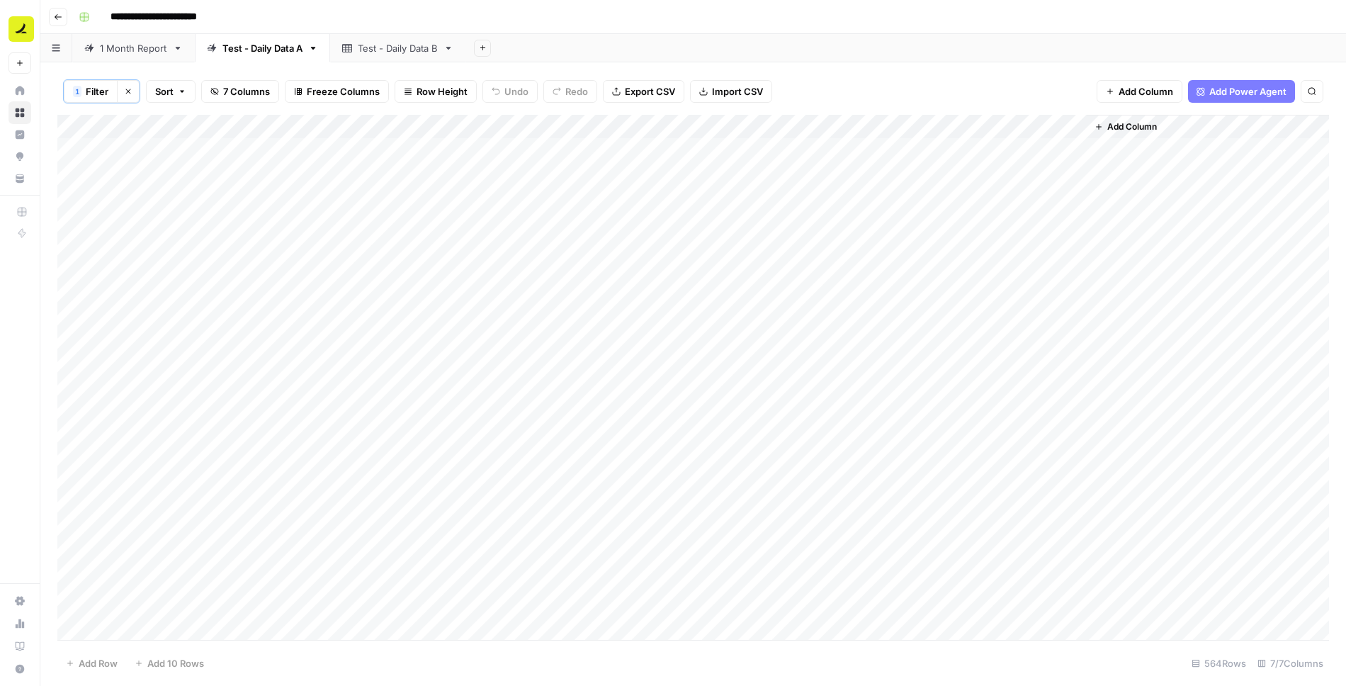
click at [849, 125] on div "Add Column" at bounding box center [693, 378] width 1272 height 527
click at [791, 264] on span "Edit Workflow" at bounding box center [816, 264] width 124 height 14
click at [856, 126] on div "Add Column" at bounding box center [693, 378] width 1272 height 527
click at [799, 35] on div "Add Sheet" at bounding box center [906, 48] width 881 height 28
click at [850, 171] on div "Add Column" at bounding box center [693, 378] width 1272 height 527
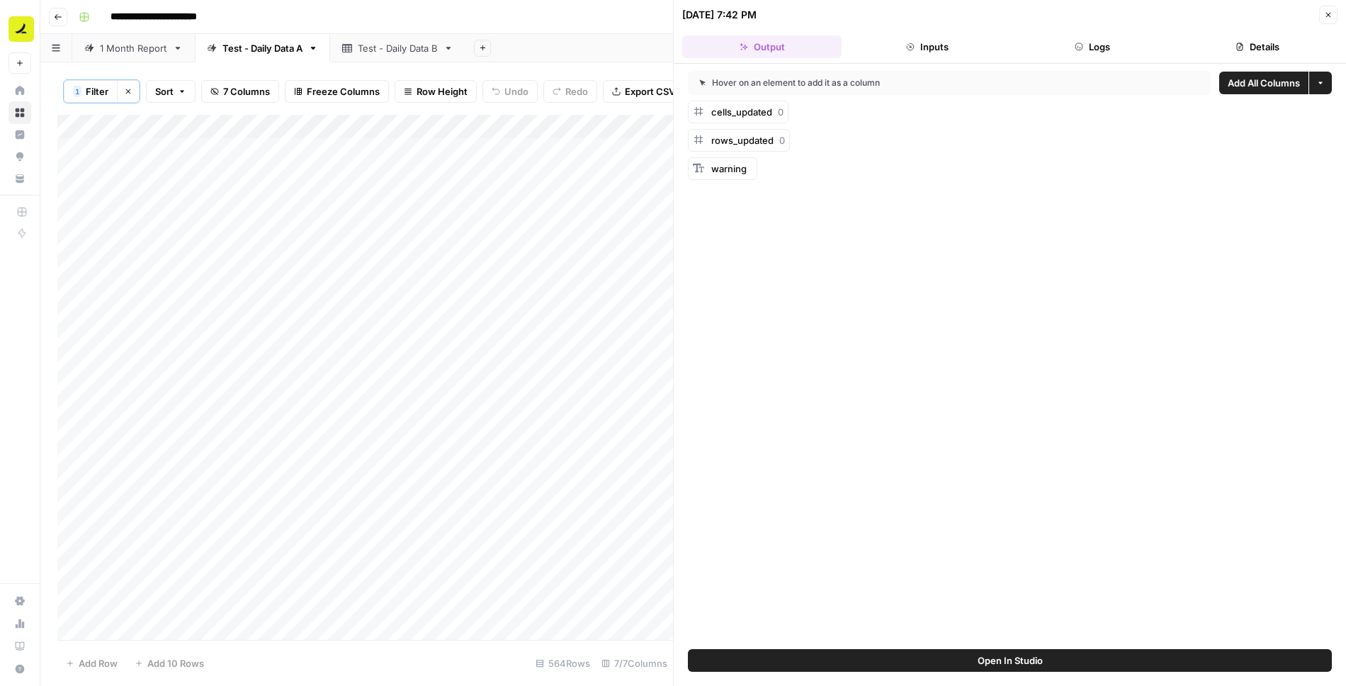
click at [1325, 16] on icon "button" at bounding box center [1329, 15] width 9 height 9
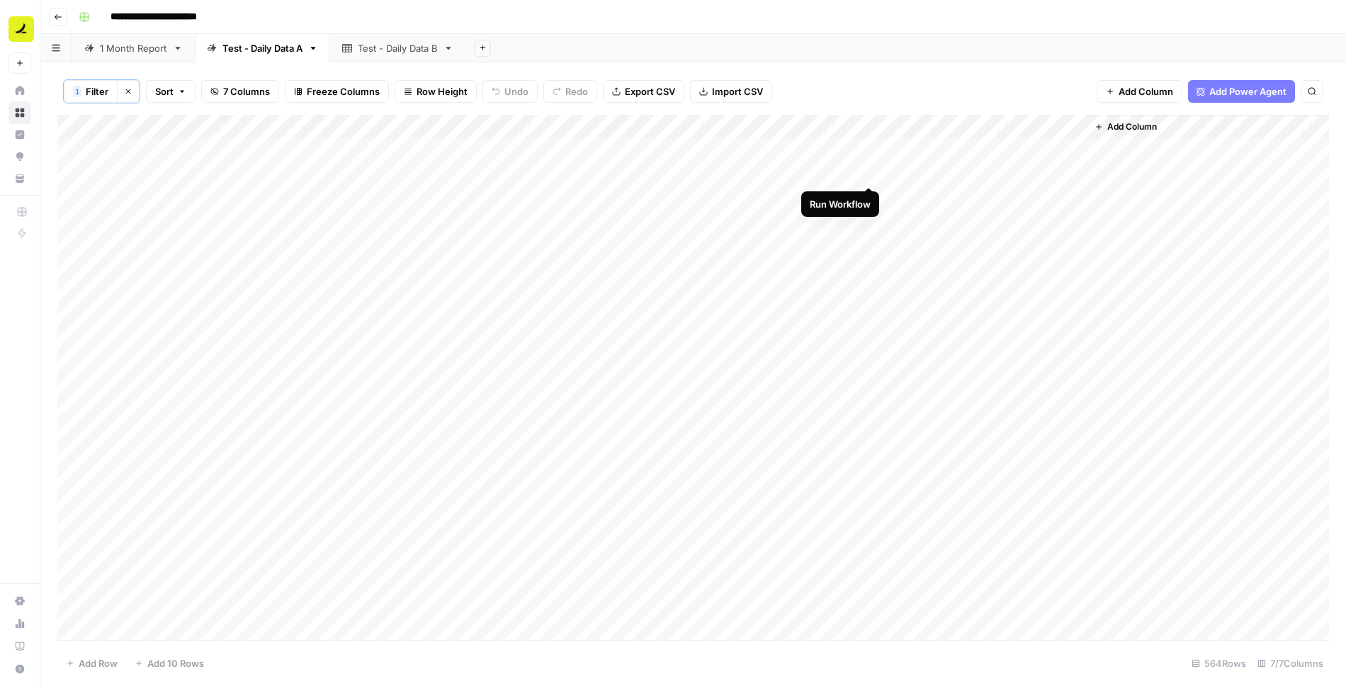
click at [870, 171] on div "Add Column" at bounding box center [693, 378] width 1272 height 527
click at [849, 169] on div "Add Column" at bounding box center [693, 378] width 1272 height 527
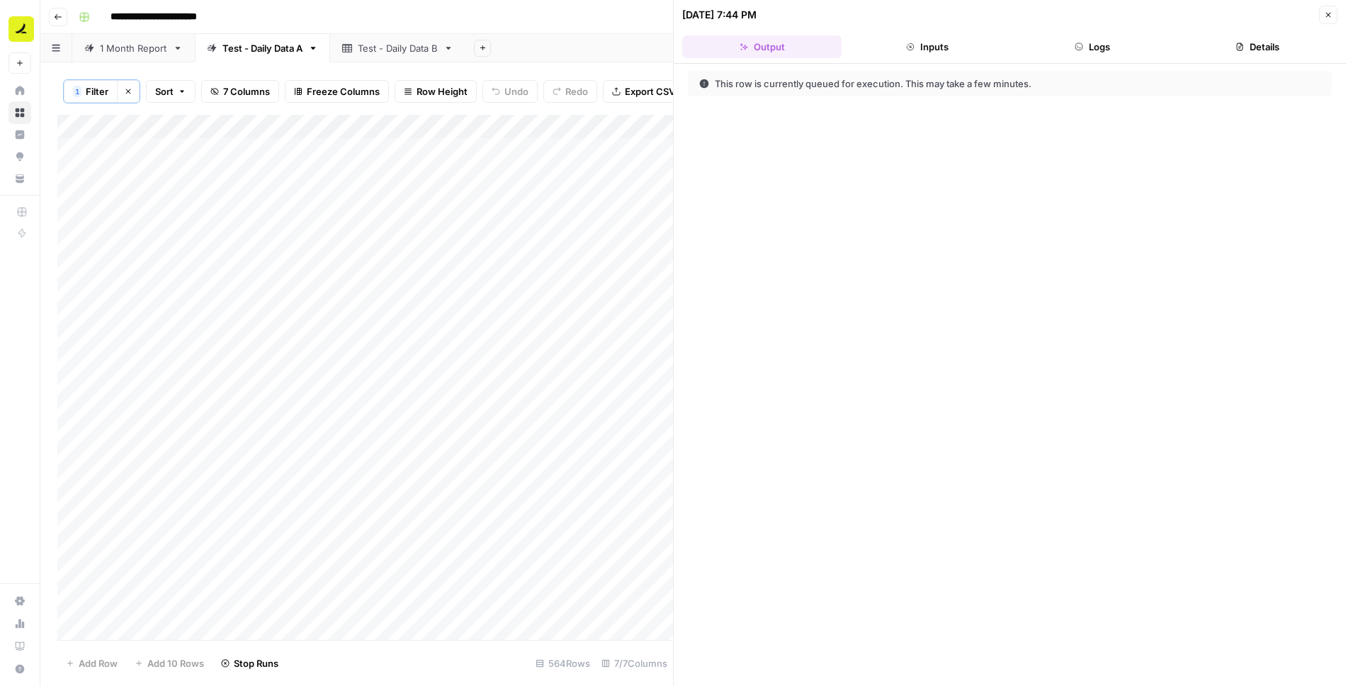
click at [1096, 43] on button "Logs" at bounding box center [1092, 46] width 159 height 23
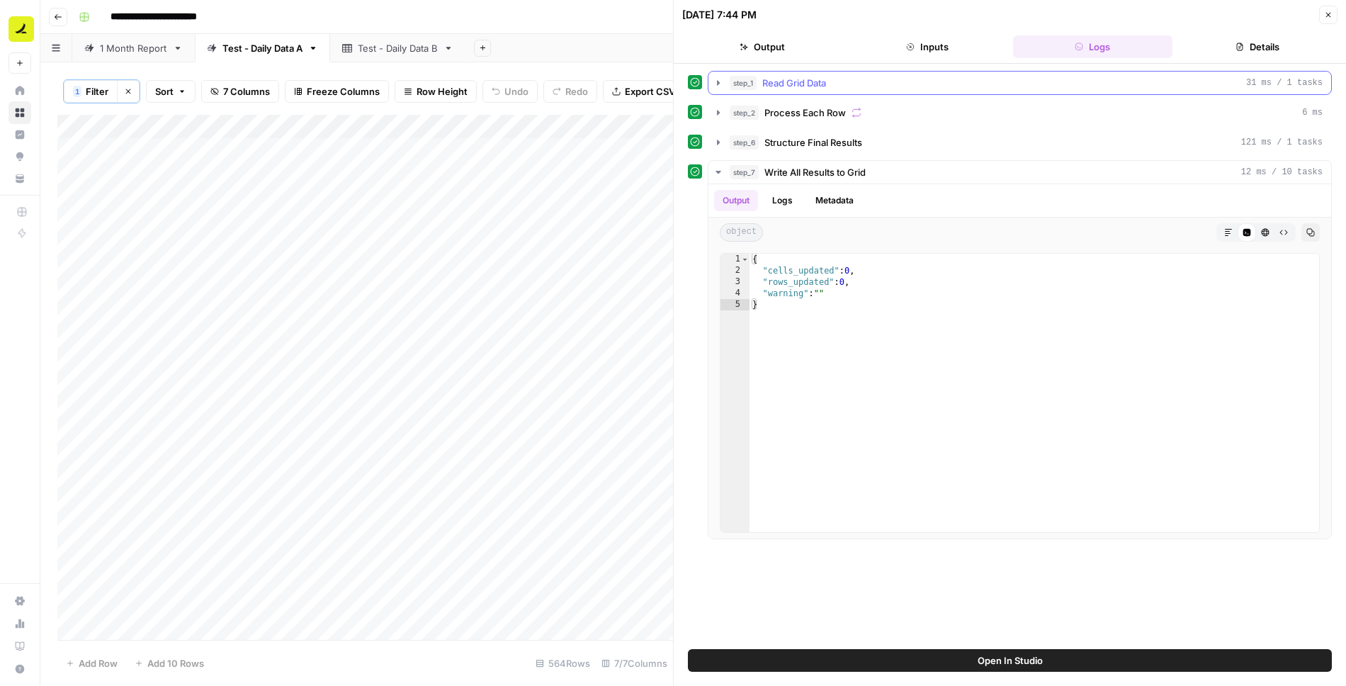
click at [718, 86] on icon "button" at bounding box center [718, 82] width 11 height 11
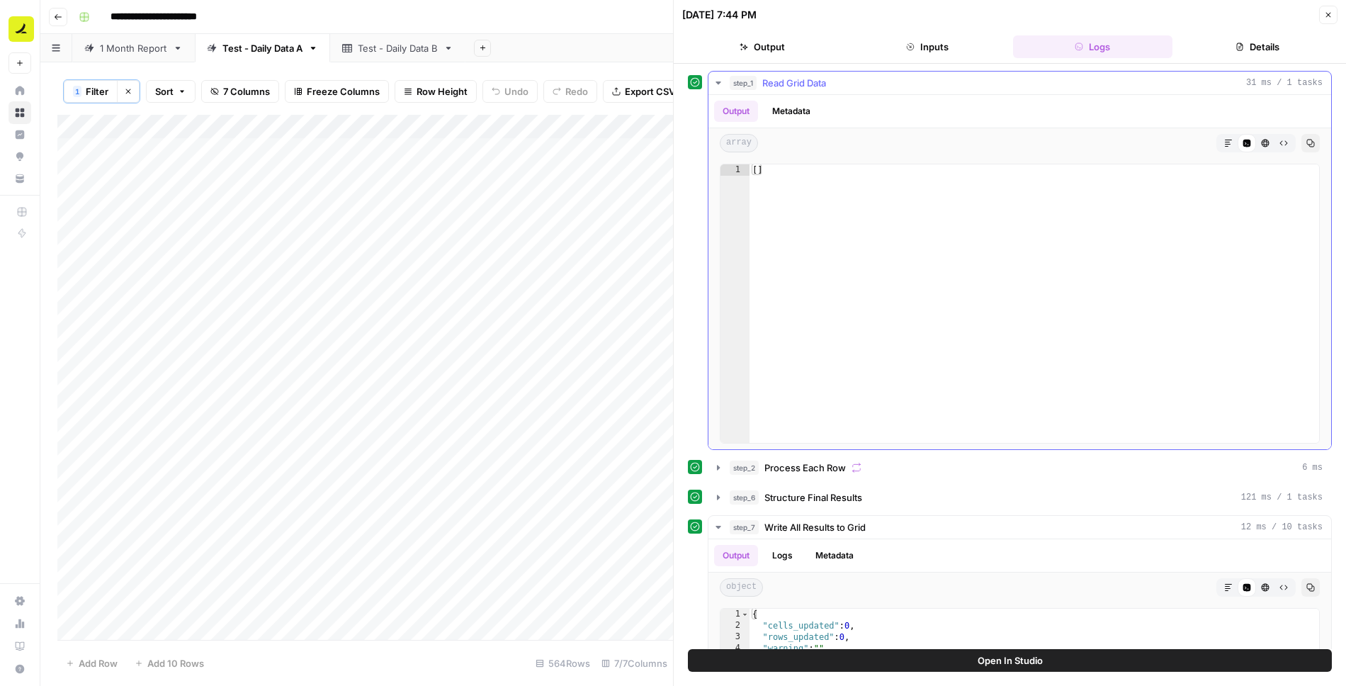
click at [718, 86] on icon "button" at bounding box center [718, 82] width 11 height 11
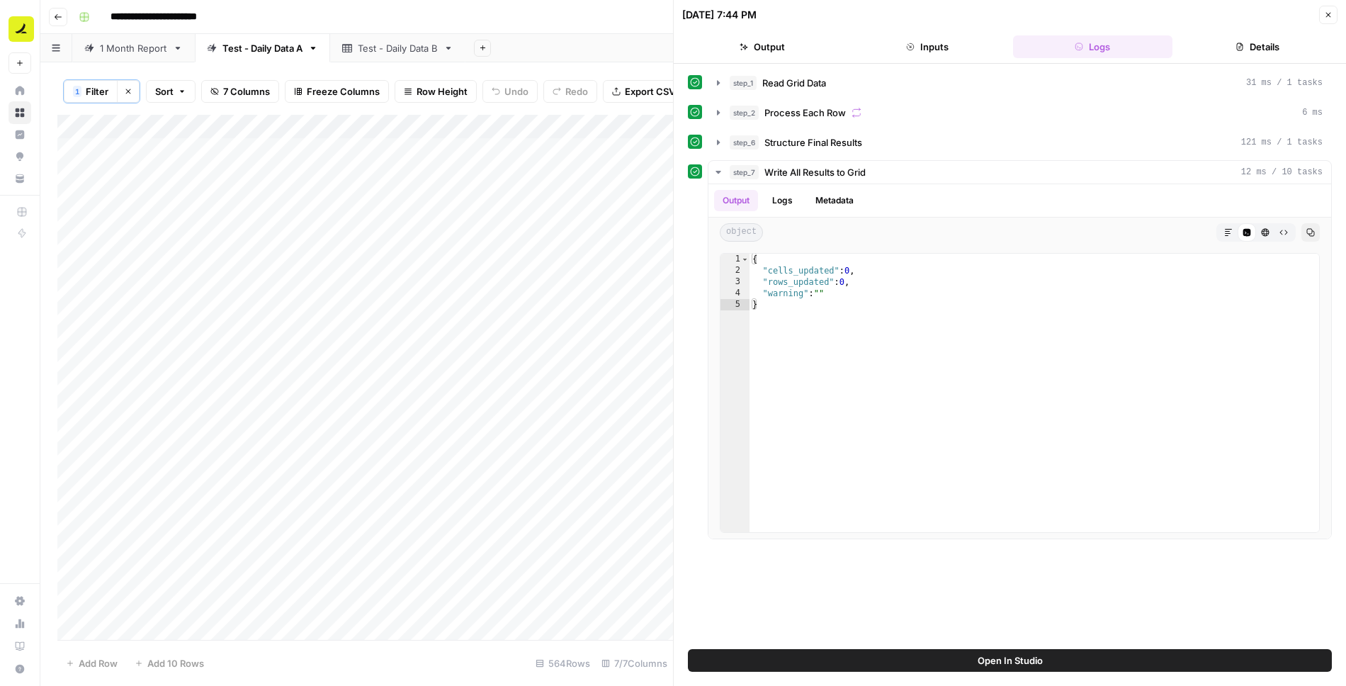
click at [1331, 16] on icon "button" at bounding box center [1329, 15] width 5 height 5
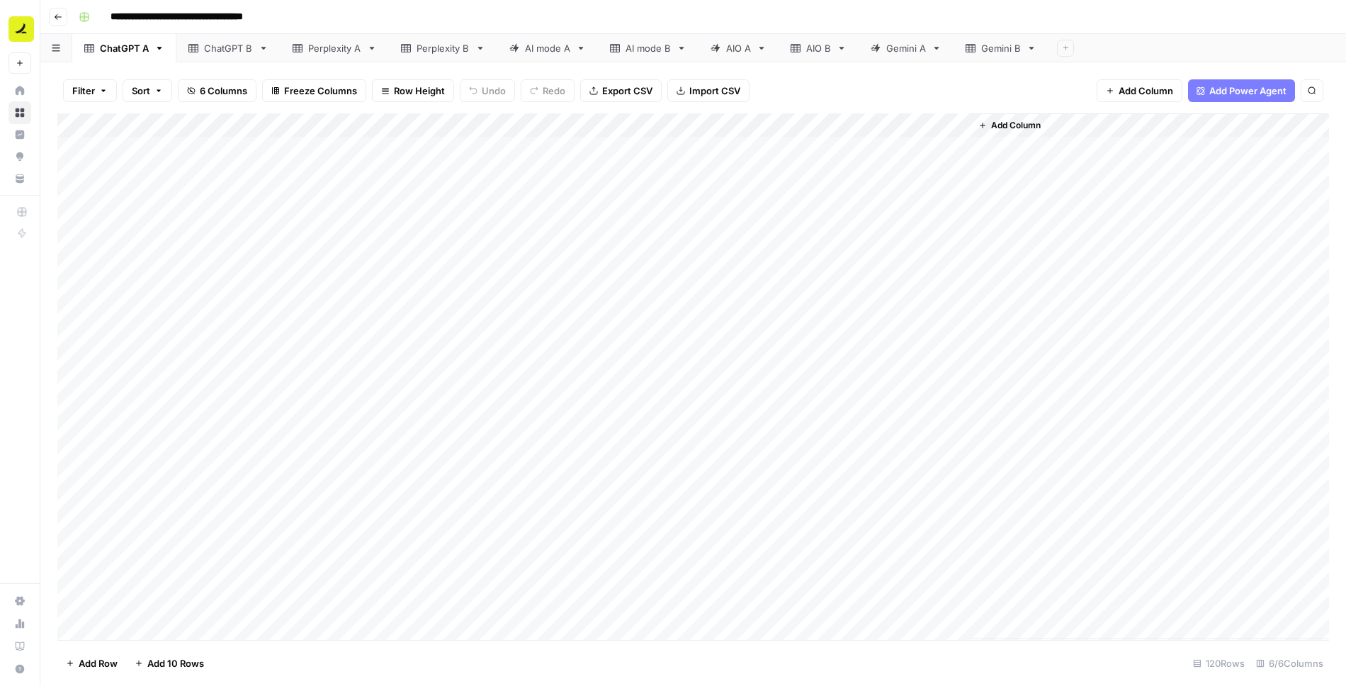
click at [958, 124] on div "Add Column" at bounding box center [693, 376] width 1272 height 527
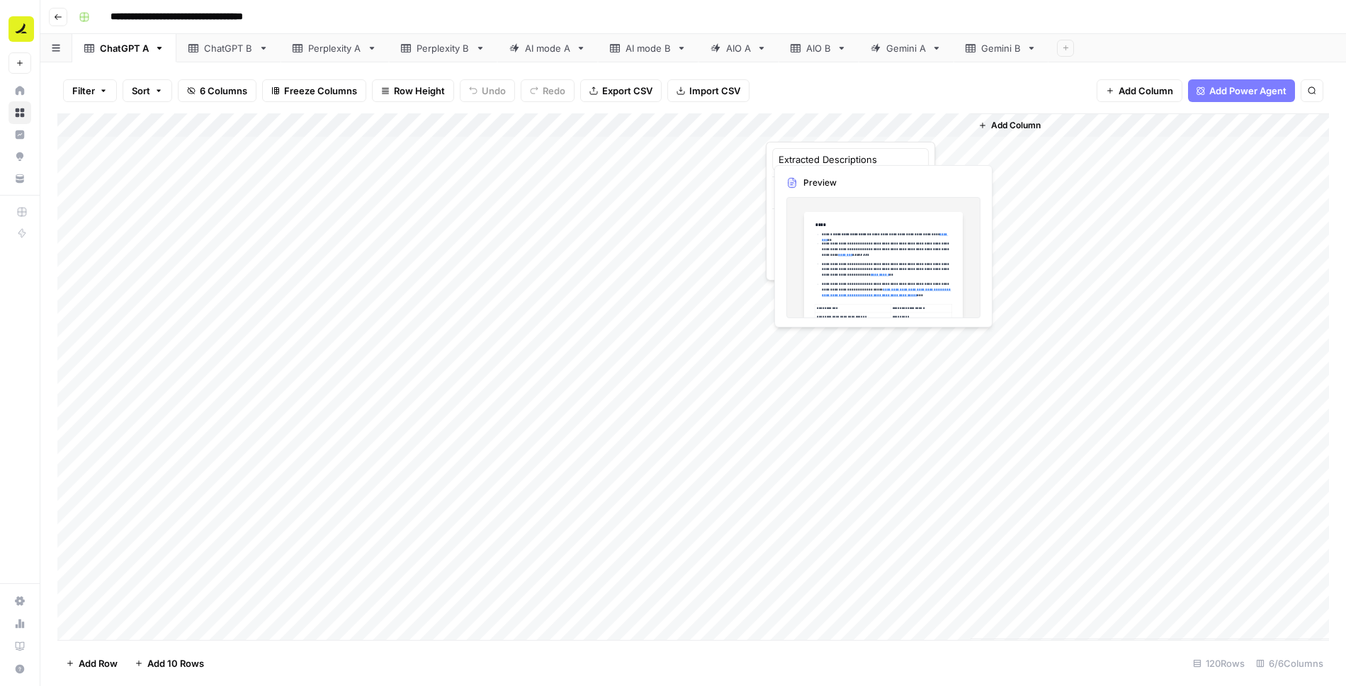
click at [794, 87] on div "Filter Sort 6 Columns Freeze Columns Row Height Undo Redo Export CSV Import CSV…" at bounding box center [693, 90] width 1272 height 45
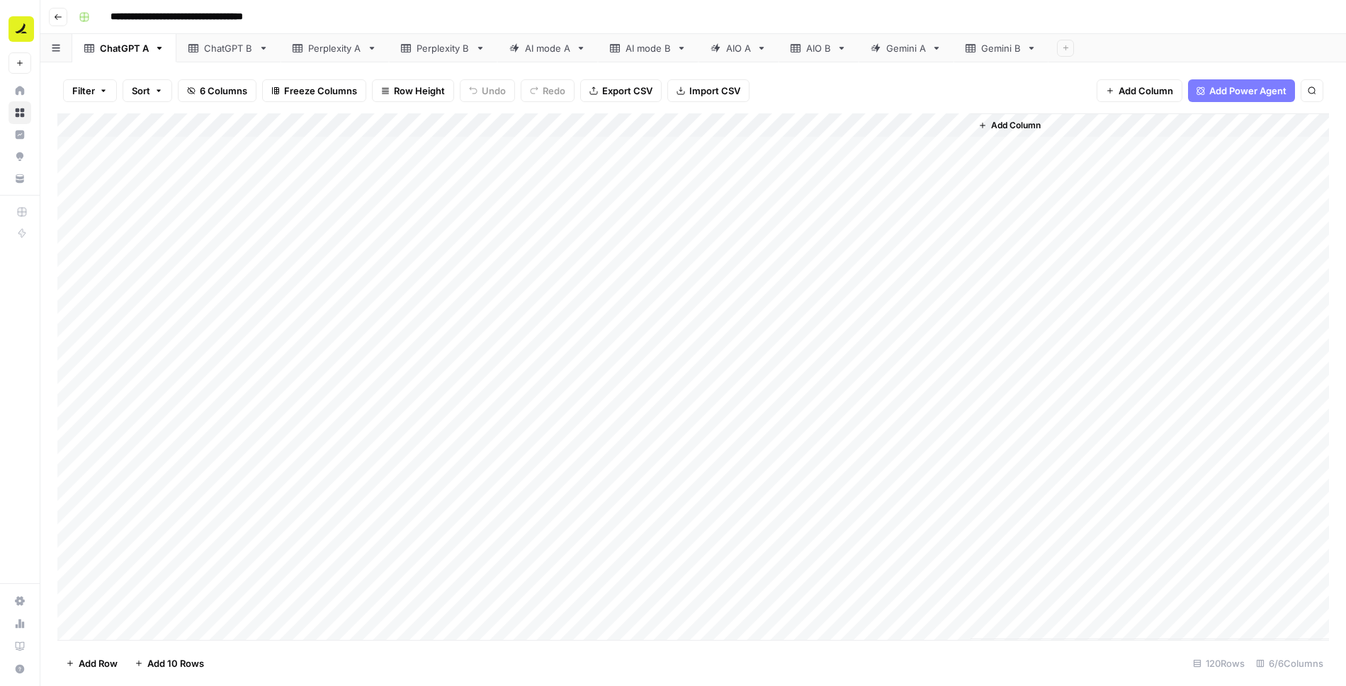
click at [405, 45] on icon at bounding box center [406, 48] width 10 height 9
click at [337, 54] on div "Perplexity A" at bounding box center [334, 48] width 53 height 14
click at [544, 52] on div "AI mode A" at bounding box center [547, 48] width 45 height 14
click at [326, 48] on div "Perplexity A" at bounding box center [334, 48] width 53 height 14
click at [146, 150] on div "Add Column" at bounding box center [693, 376] width 1272 height 527
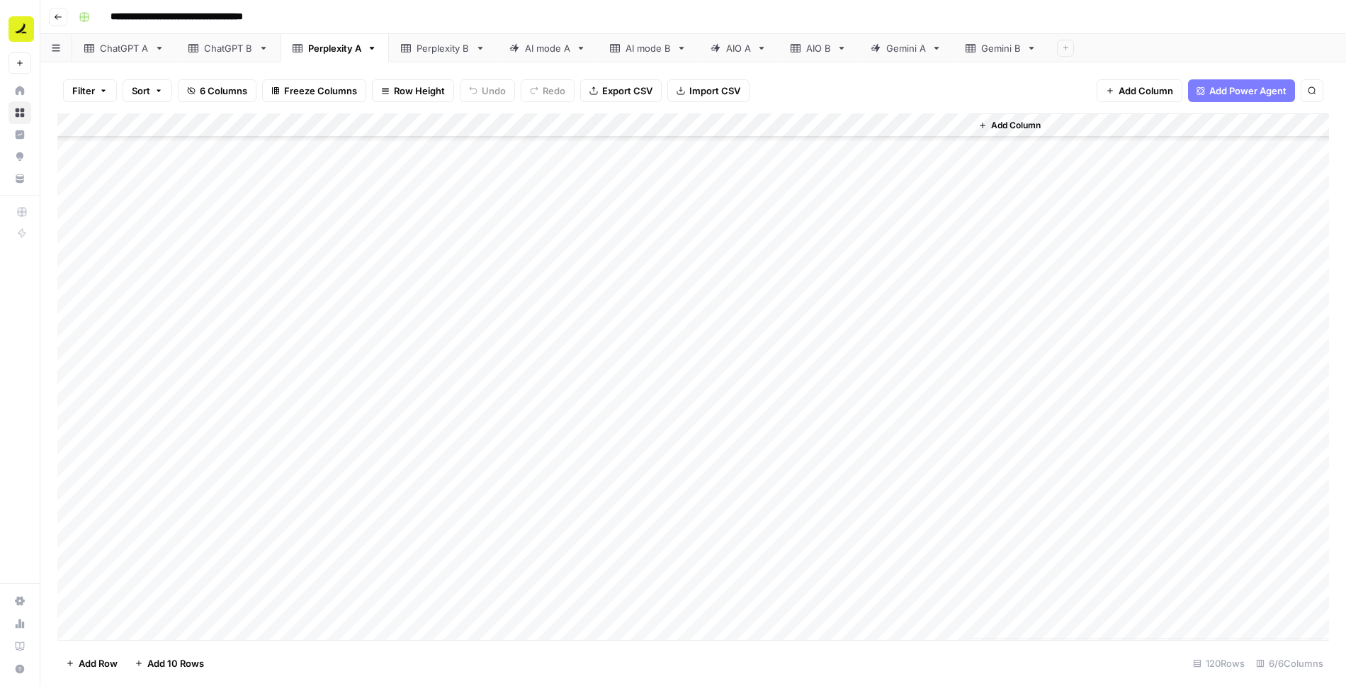
scroll to position [413, 0]
click at [794, 285] on div "Add Column" at bounding box center [693, 376] width 1272 height 527
click at [145, 315] on div "Add Column" at bounding box center [693, 376] width 1272 height 527
click at [809, 605] on div "Add Column" at bounding box center [693, 376] width 1272 height 527
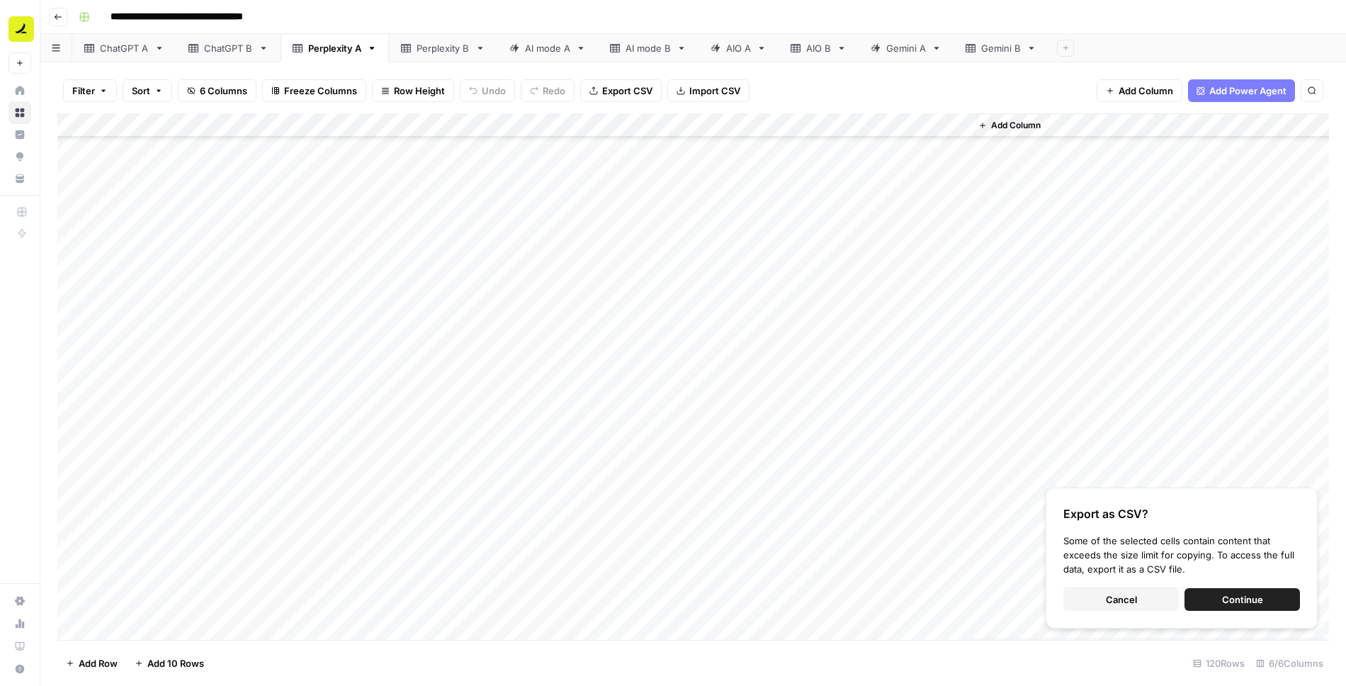
click at [1163, 601] on button "Cancel" at bounding box center [1122, 599] width 116 height 23
click at [1111, 595] on span "Cancel" at bounding box center [1121, 599] width 31 height 14
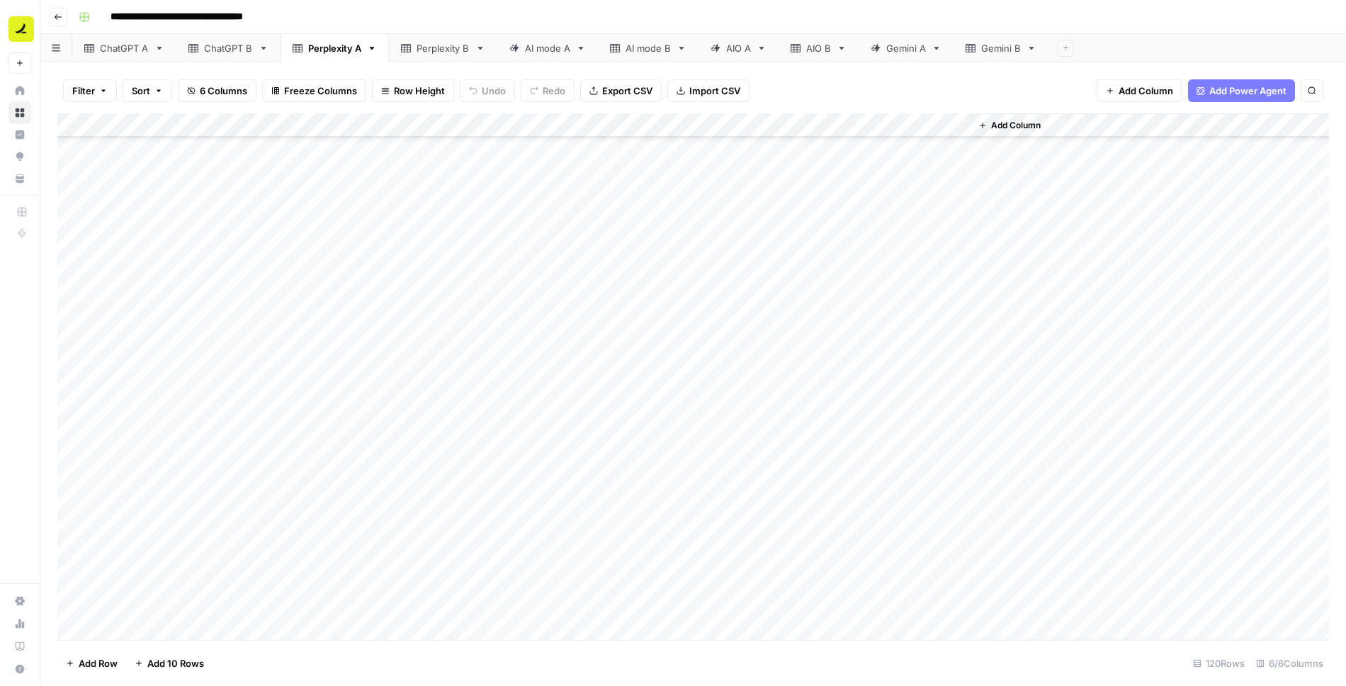
scroll to position [1389, 0]
click at [824, 468] on div "Add Column" at bounding box center [693, 376] width 1272 height 527
click at [150, 491] on div "Add Column" at bounding box center [693, 376] width 1272 height 527
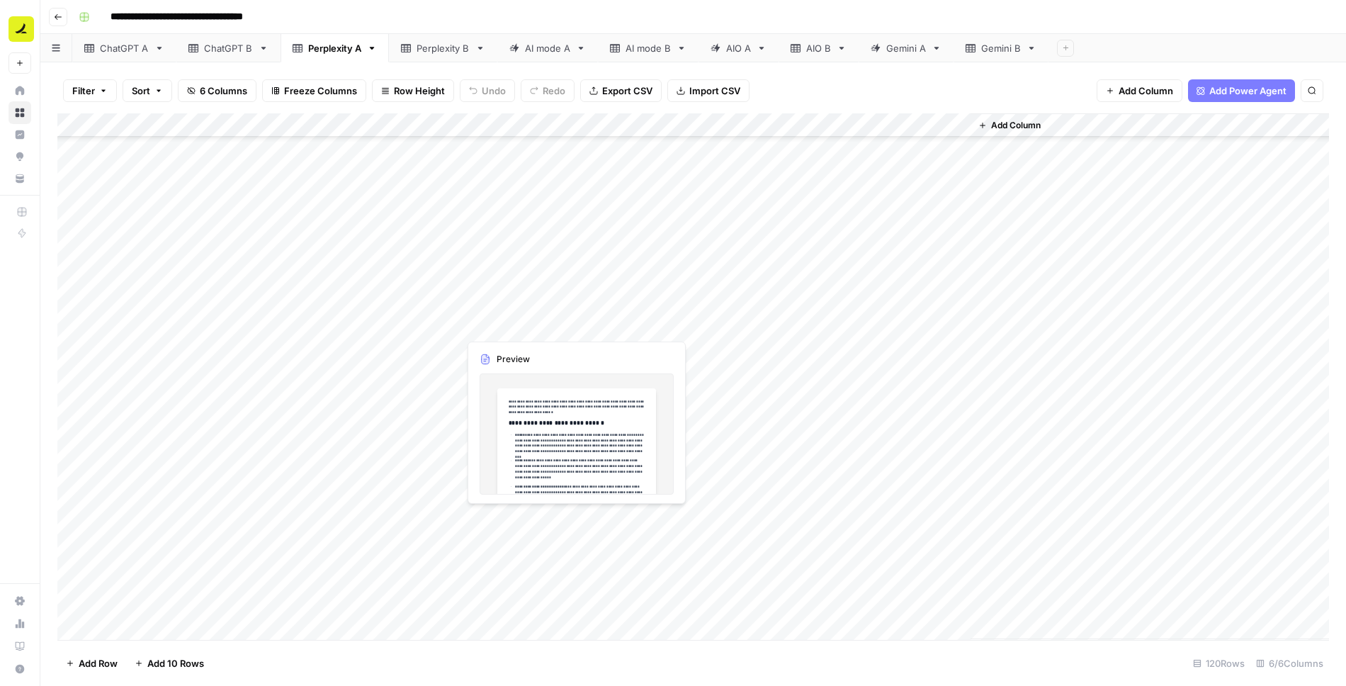
scroll to position [2411, 0]
click at [887, 607] on div "Add Column" at bounding box center [693, 376] width 1272 height 527
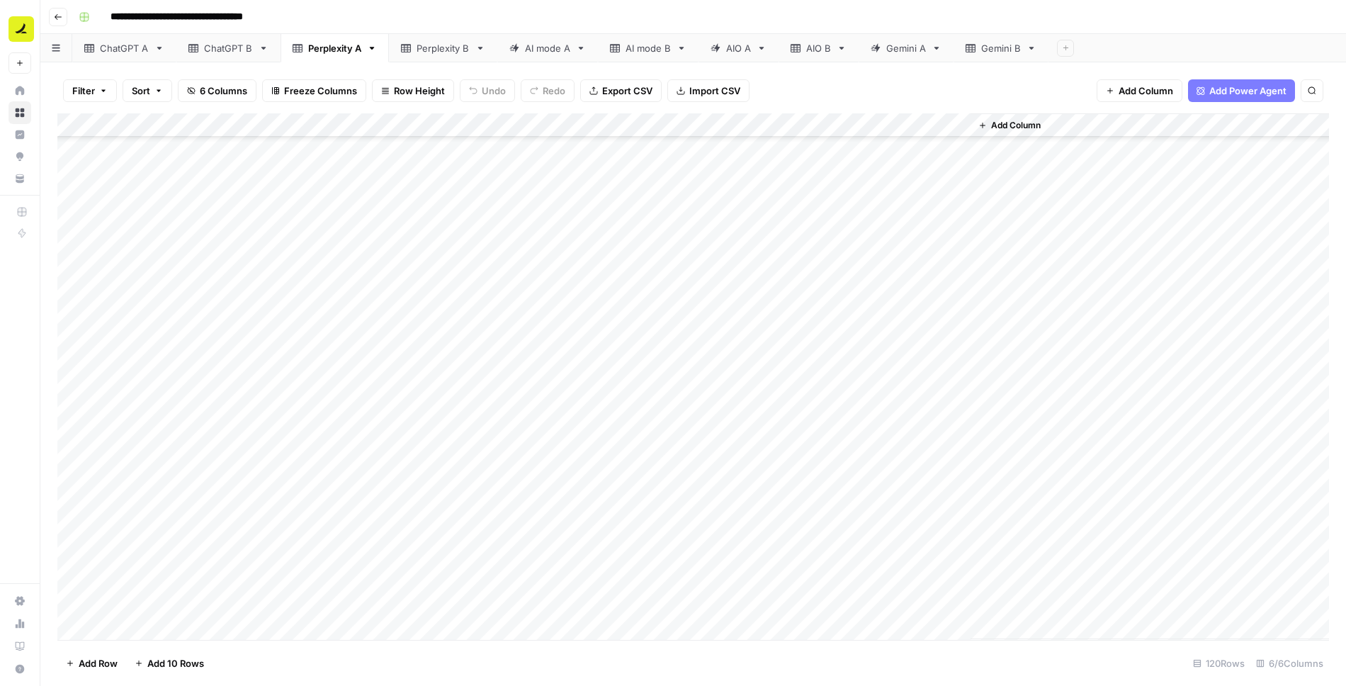
click at [440, 52] on div "Perplexity B" at bounding box center [443, 48] width 53 height 14
click at [138, 150] on div "Add Column" at bounding box center [693, 376] width 1272 height 527
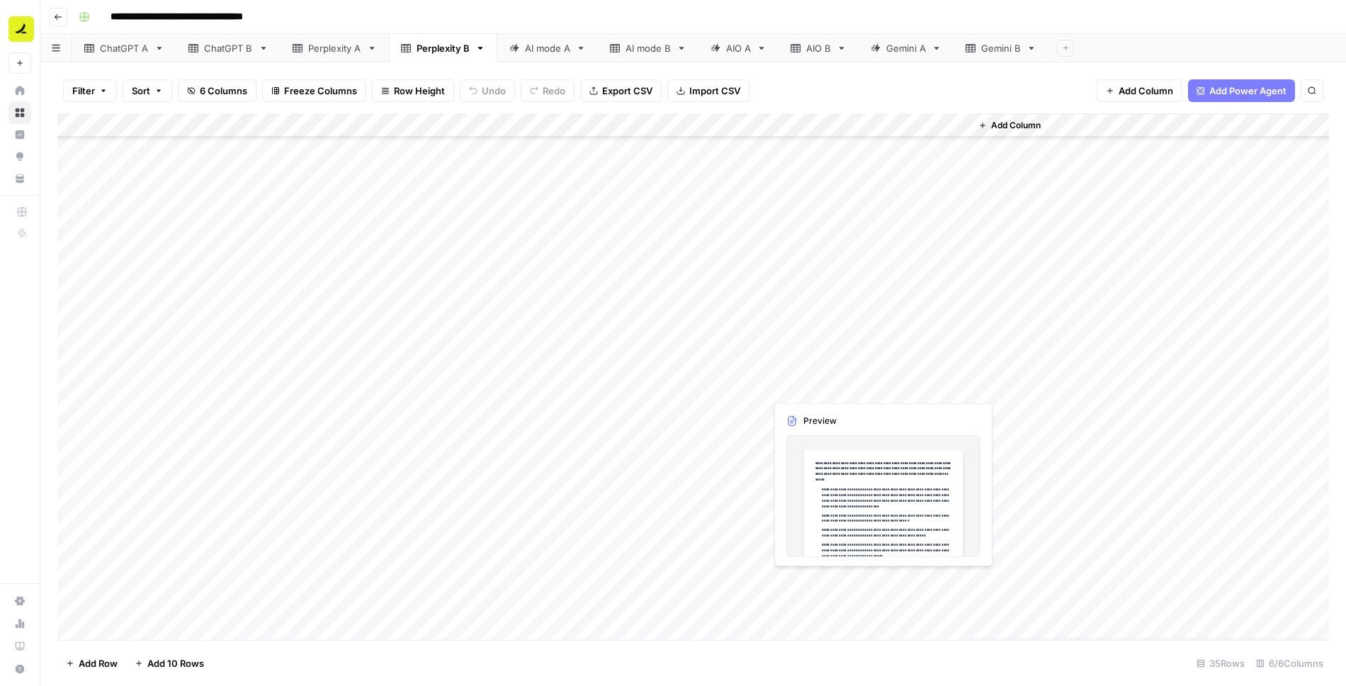
click at [856, 600] on div "Add Column" at bounding box center [693, 376] width 1272 height 527
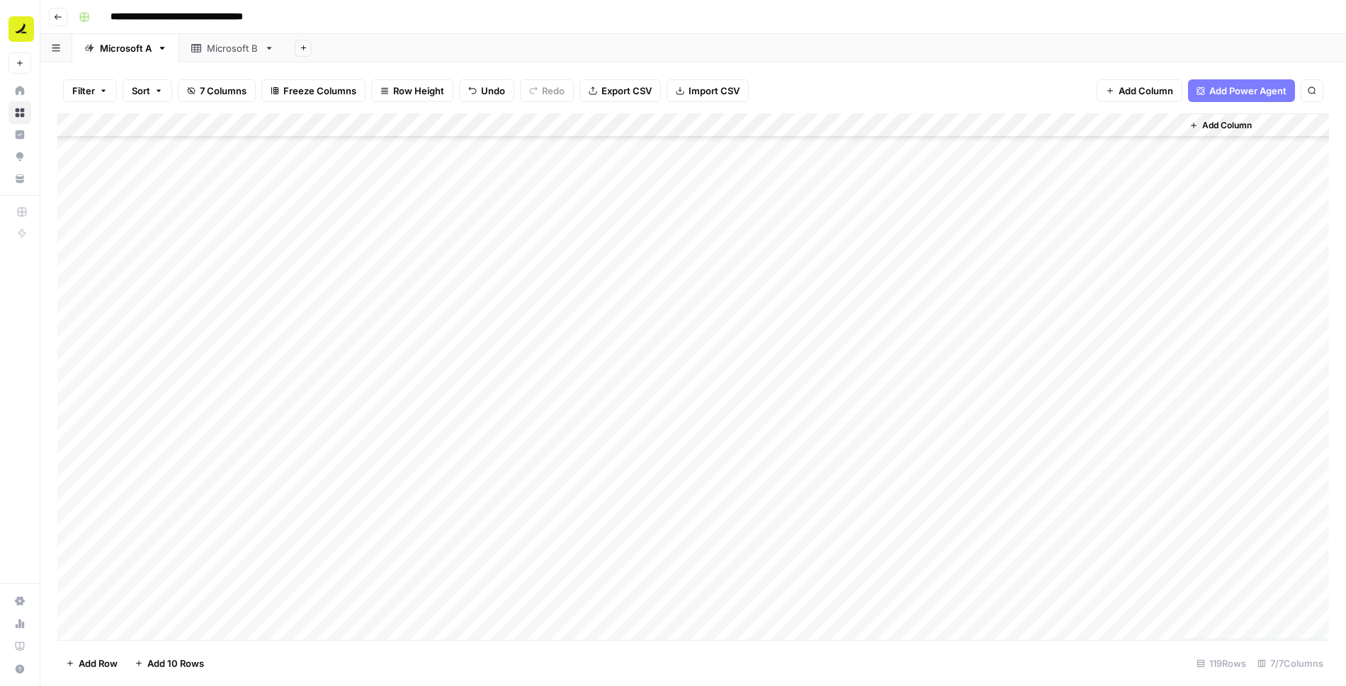
scroll to position [2120, 0]
click at [234, 410] on div "Add Column" at bounding box center [693, 376] width 1272 height 527
click at [175, 658] on span "Add 10 Rows" at bounding box center [175, 663] width 57 height 14
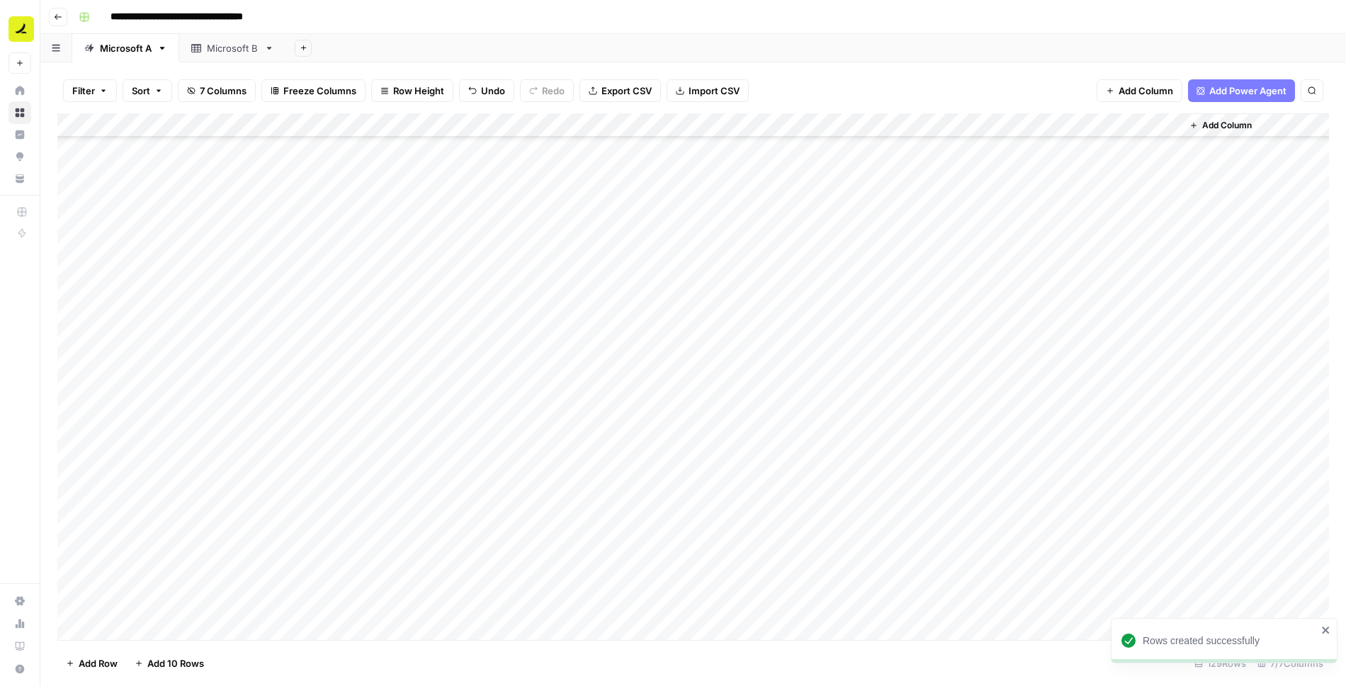
click at [143, 381] on div "Add Column" at bounding box center [693, 376] width 1272 height 527
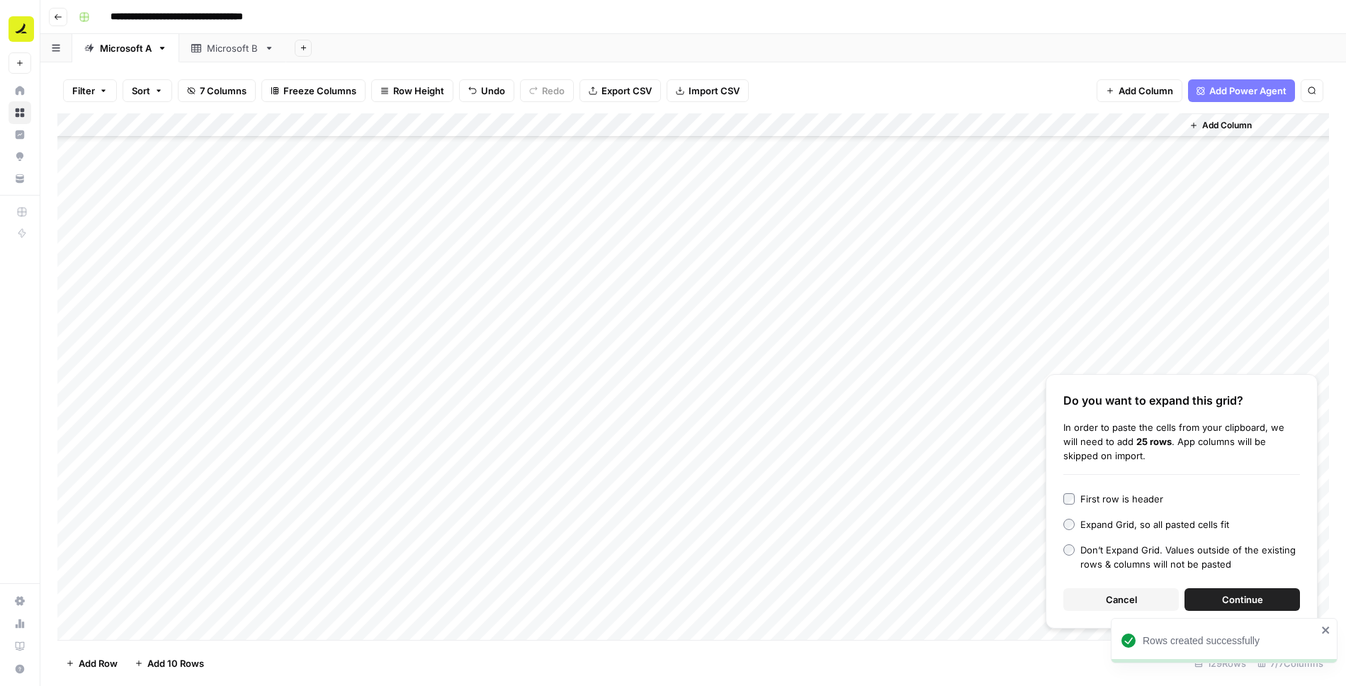
click at [1260, 597] on span "Continue" at bounding box center [1242, 599] width 41 height 14
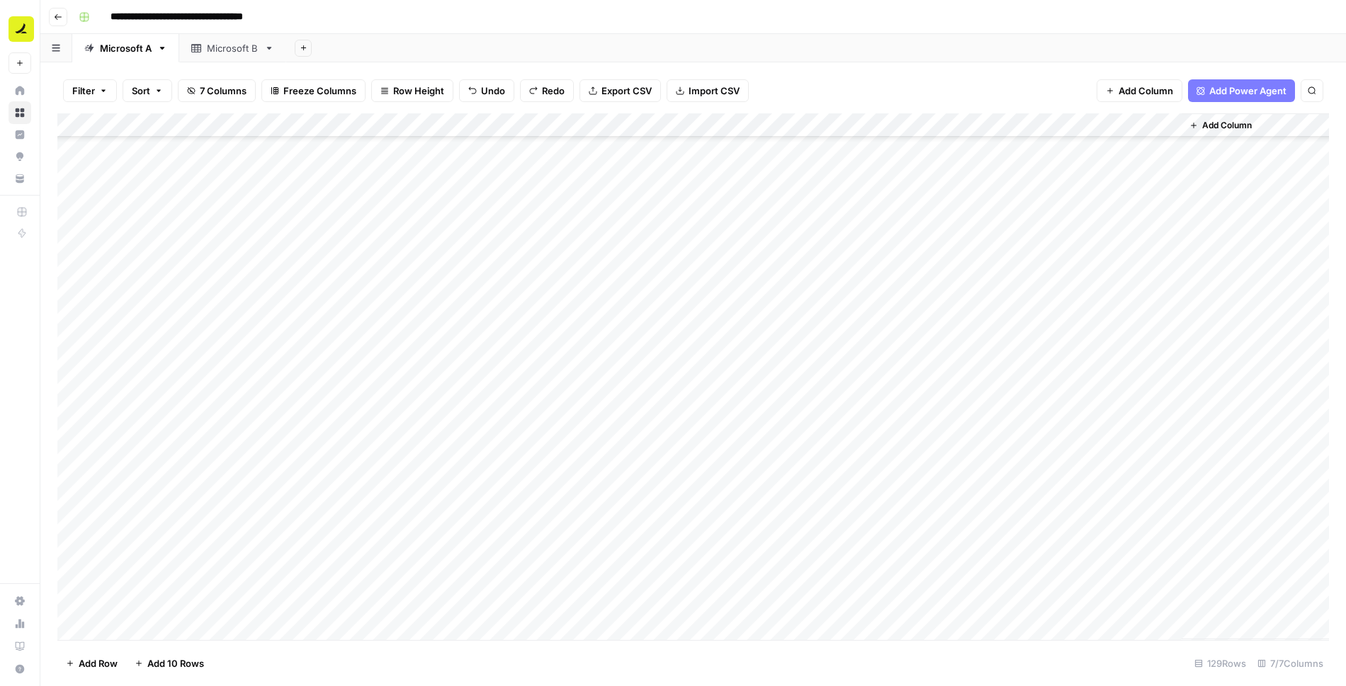
click at [573, 417] on div "Add Column" at bounding box center [693, 376] width 1272 height 527
click at [315, 394] on div "Add Column" at bounding box center [693, 376] width 1272 height 527
click at [74, 387] on div "Add Column" at bounding box center [693, 376] width 1272 height 527
click at [74, 415] on div "Add Column" at bounding box center [693, 376] width 1272 height 527
click at [72, 446] on div "Add Column" at bounding box center [693, 376] width 1272 height 527
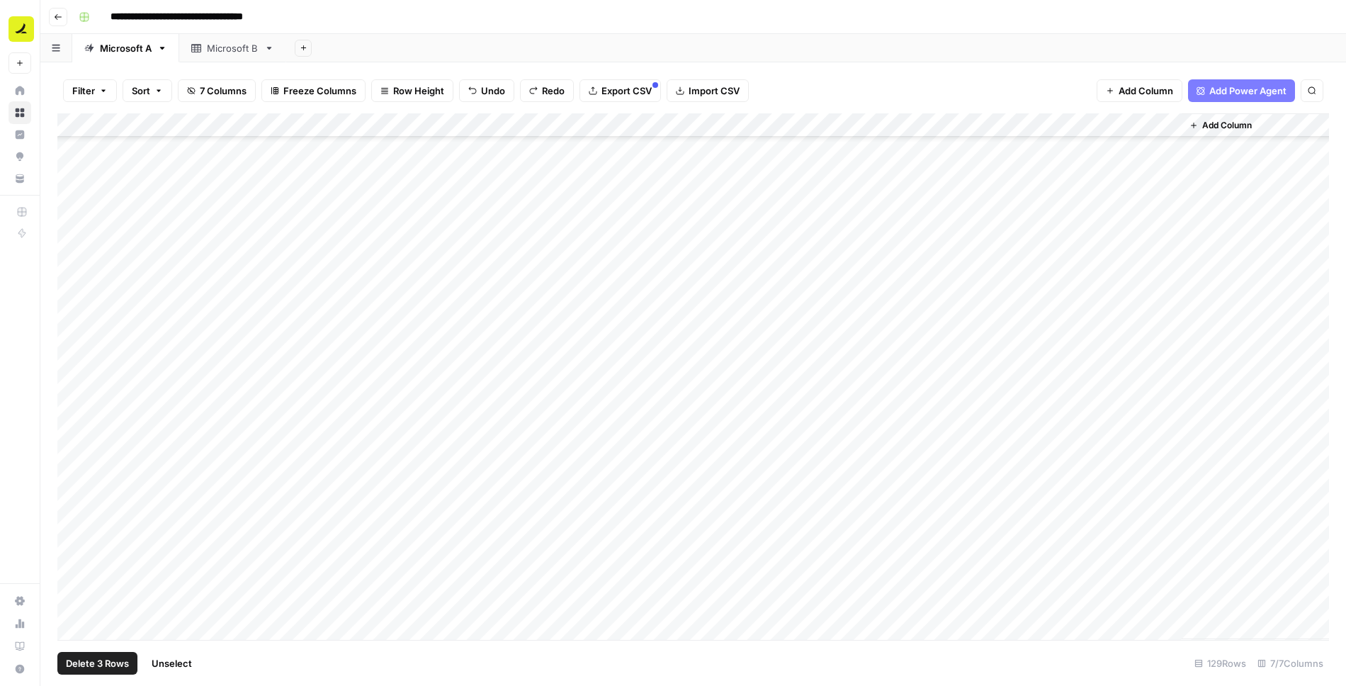
click at [72, 433] on div "Add Column" at bounding box center [693, 376] width 1272 height 527
click at [72, 469] on div "Add Column" at bounding box center [693, 376] width 1272 height 527
click at [72, 460] on div "Add Column" at bounding box center [693, 376] width 1272 height 527
click at [73, 493] on div "Add Column" at bounding box center [693, 376] width 1272 height 527
click at [73, 483] on div "Add Column" at bounding box center [693, 376] width 1272 height 527
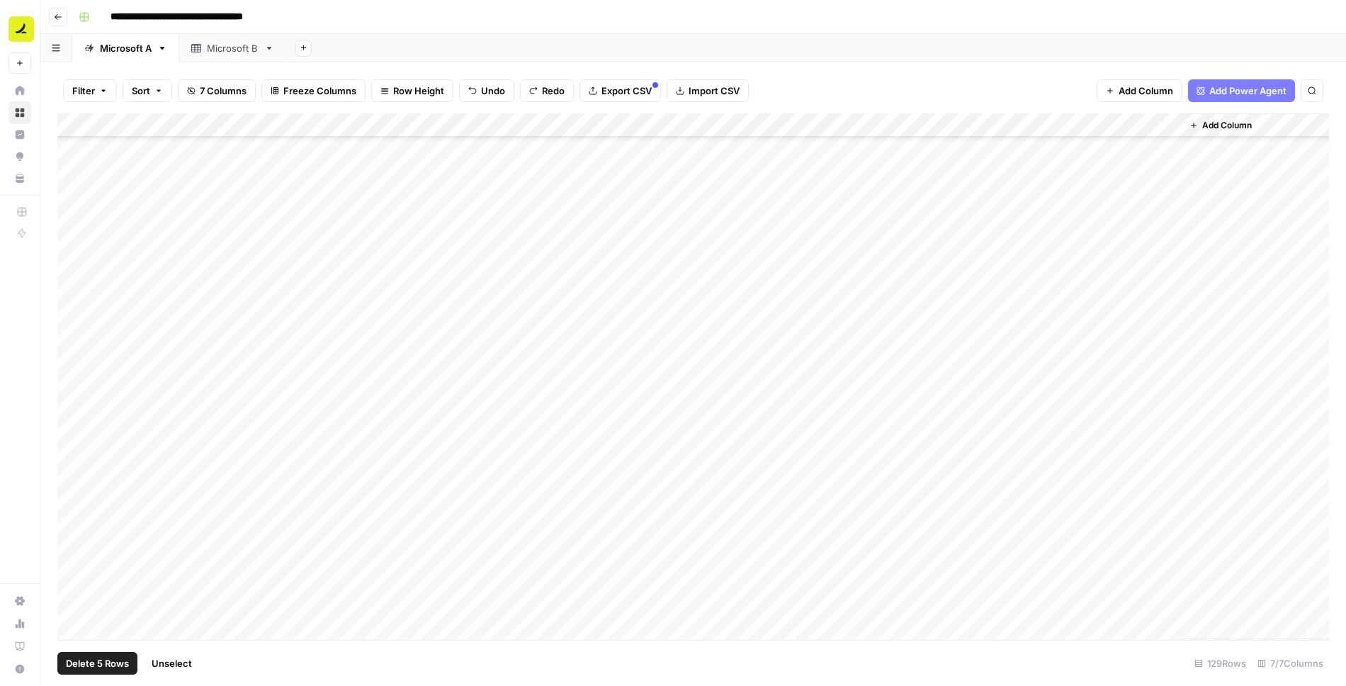
click at [73, 512] on div "Add Column" at bounding box center [693, 376] width 1272 height 527
click at [73, 524] on div "Add Column" at bounding box center [693, 376] width 1272 height 527
click at [73, 532] on div "Add Column" at bounding box center [693, 376] width 1272 height 527
click at [73, 558] on div "Add Column" at bounding box center [693, 376] width 1272 height 527
click at [73, 579] on div "Add Column" at bounding box center [693, 376] width 1272 height 527
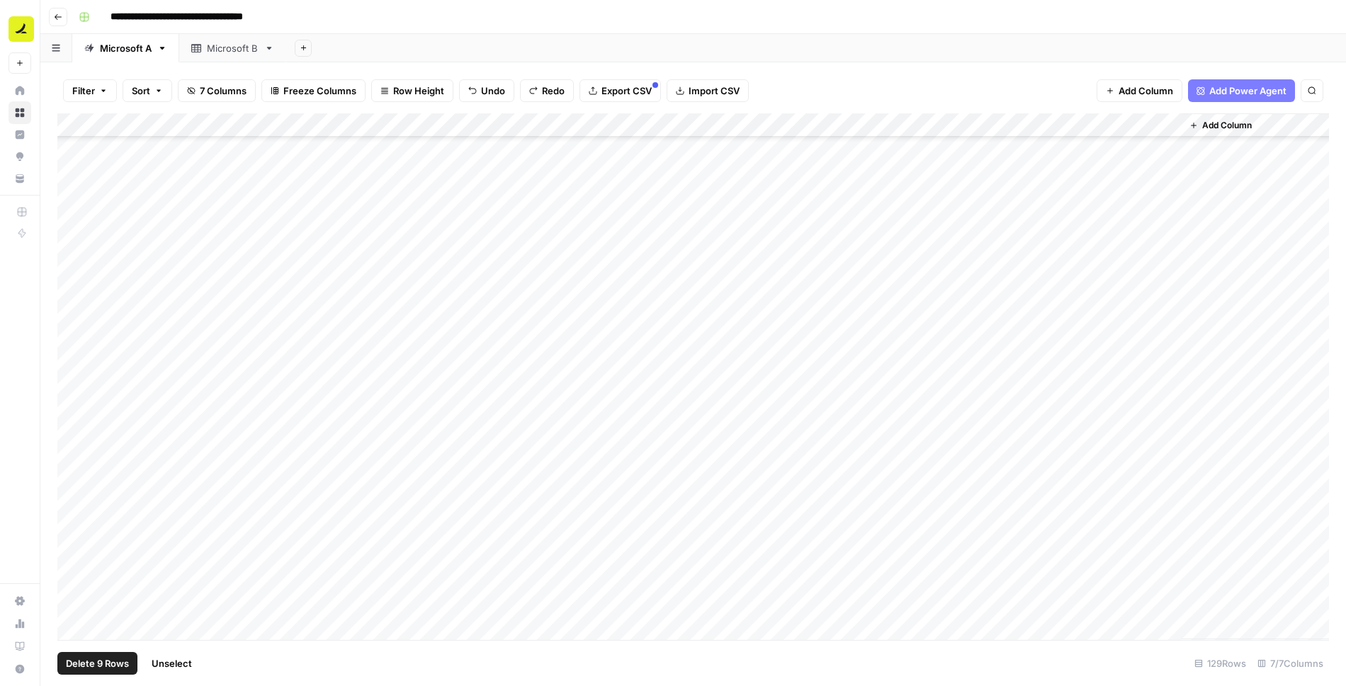
click at [73, 607] on div "Add Column" at bounding box center [693, 376] width 1272 height 527
click at [106, 667] on span "Delete 10 Rows" at bounding box center [100, 663] width 68 height 14
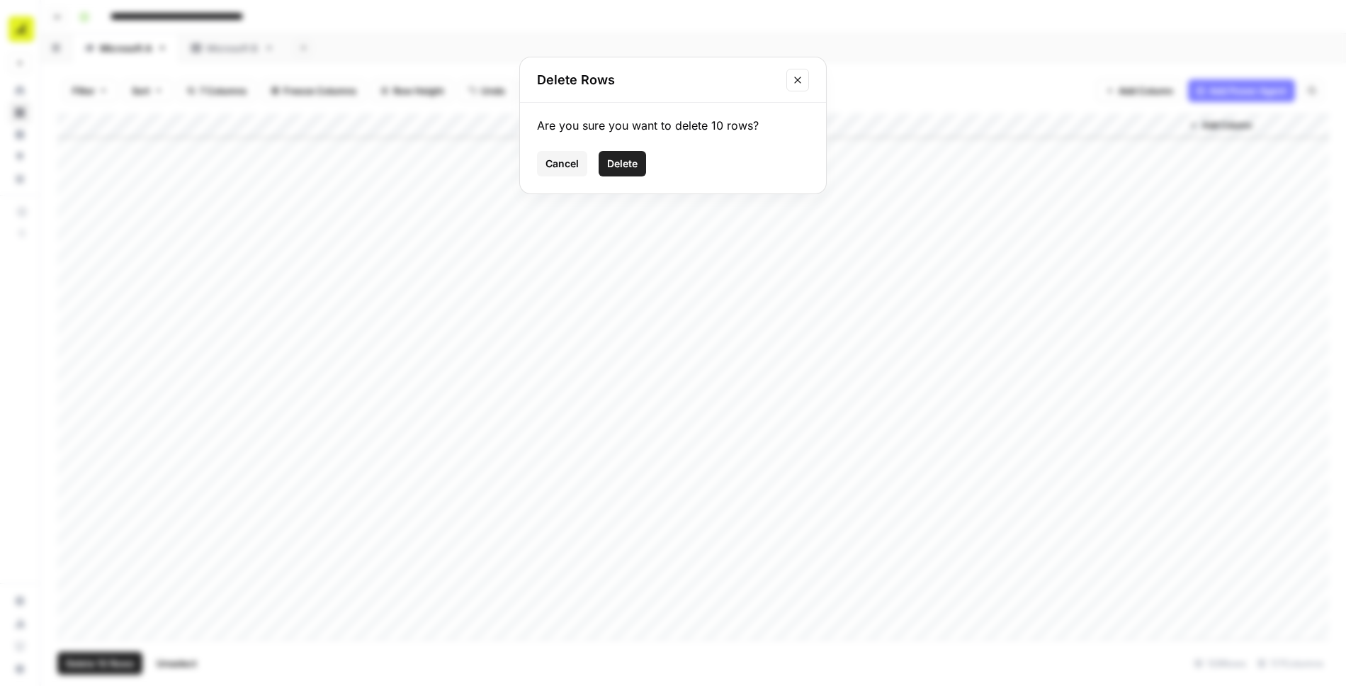
click at [626, 167] on span "Delete" at bounding box center [622, 164] width 30 height 14
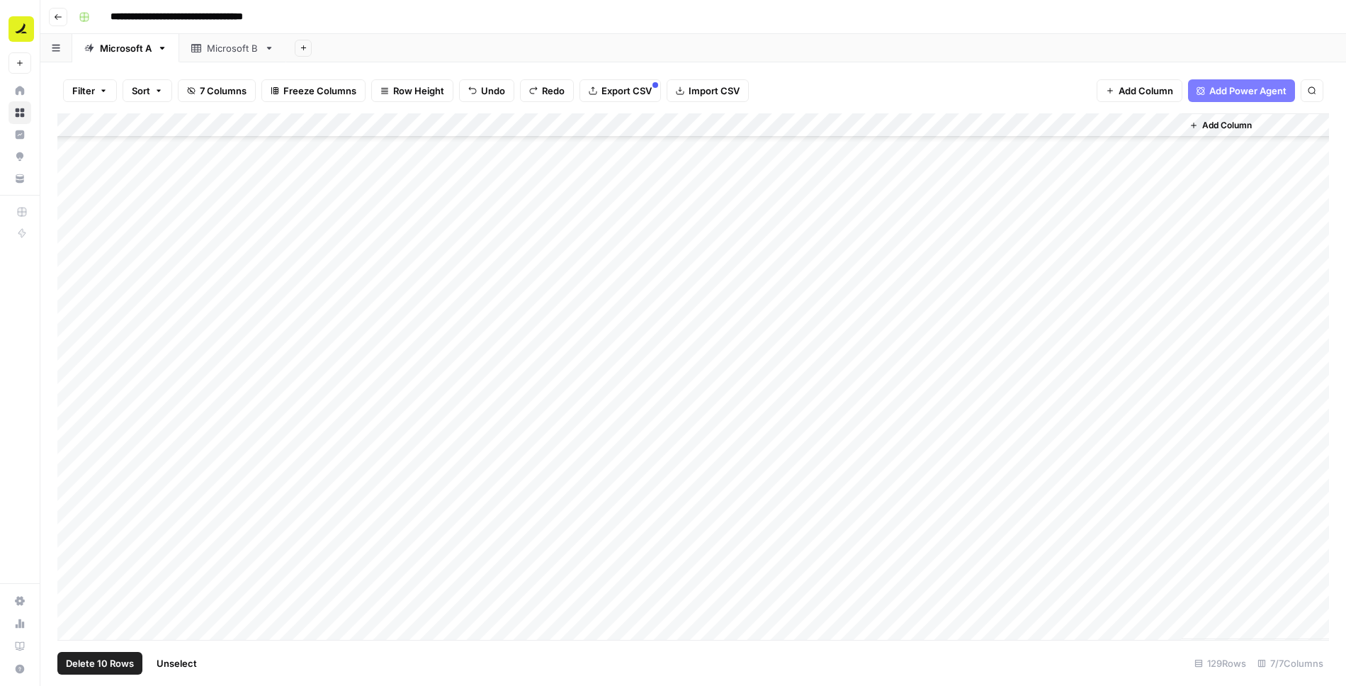
scroll to position [2387, 0]
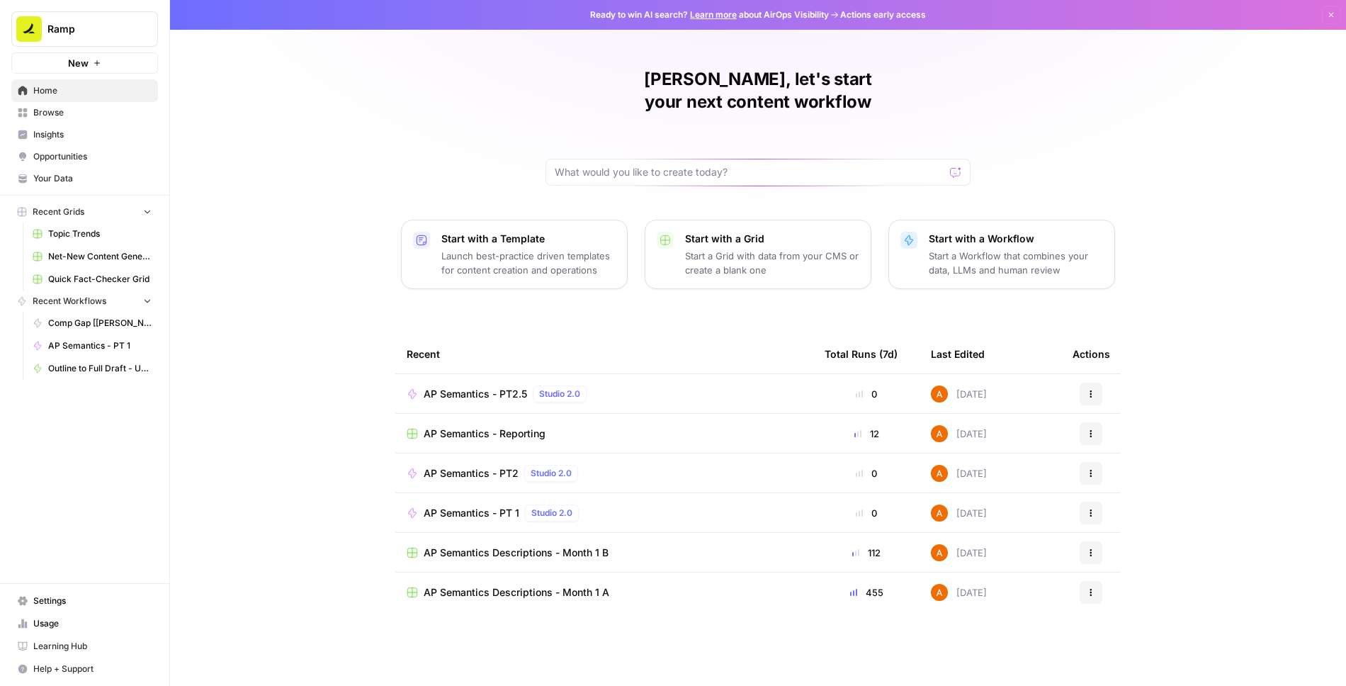
click at [476, 506] on span "AP Semantics - PT 1" at bounding box center [472, 513] width 96 height 14
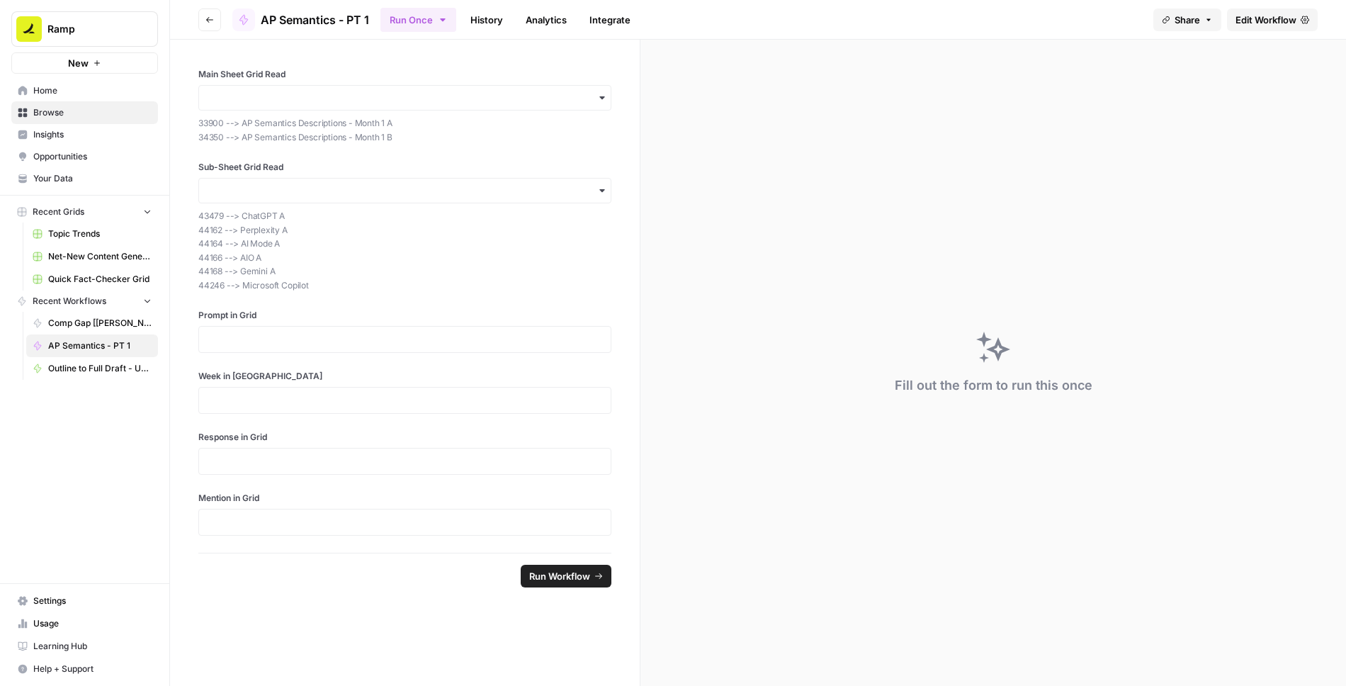
click at [1258, 23] on span "Edit Workflow" at bounding box center [1266, 20] width 61 height 14
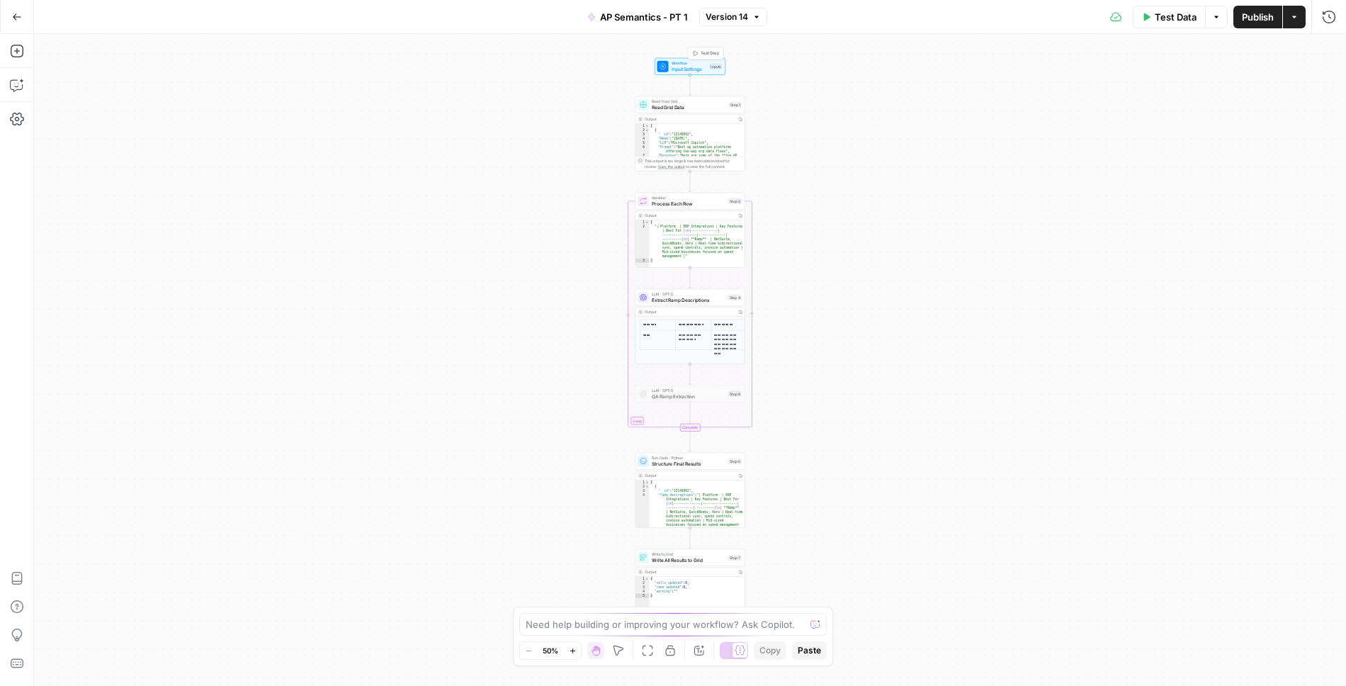
click at [704, 65] on span "Input Settings" at bounding box center [689, 68] width 35 height 7
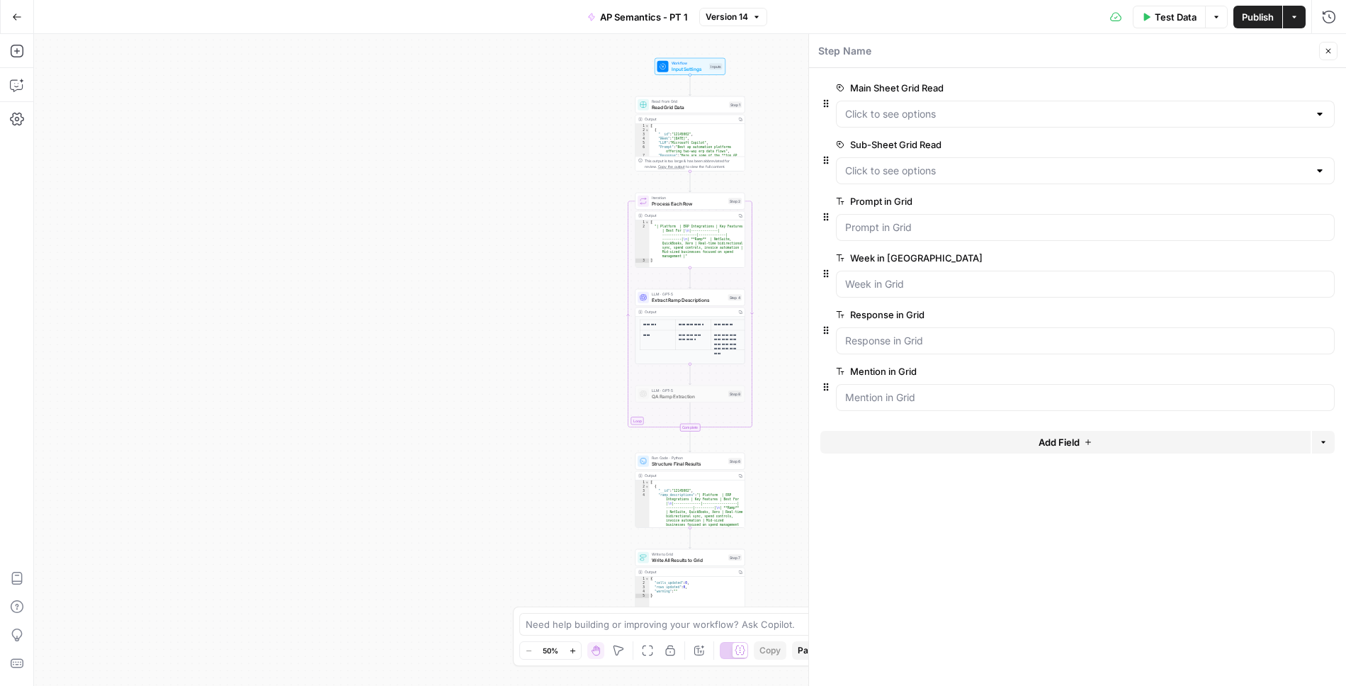
click at [1290, 85] on span "edit field" at bounding box center [1281, 87] width 31 height 11
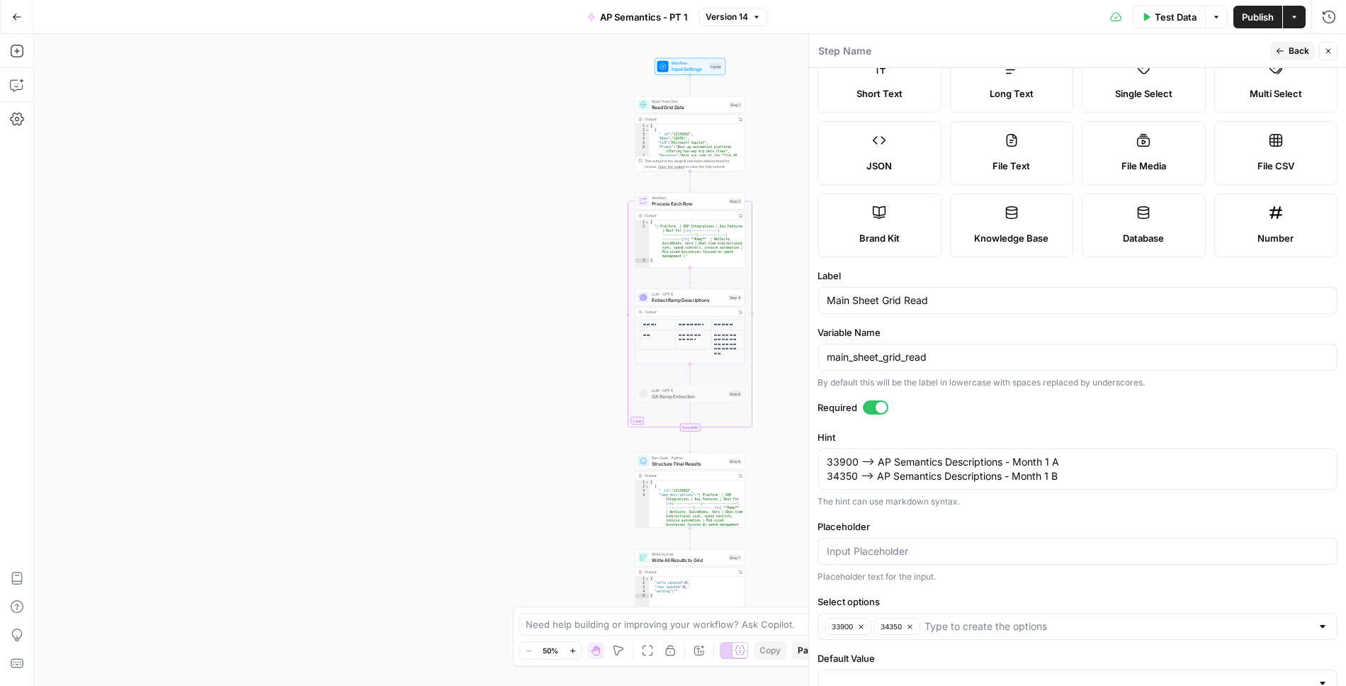
scroll to position [66, 0]
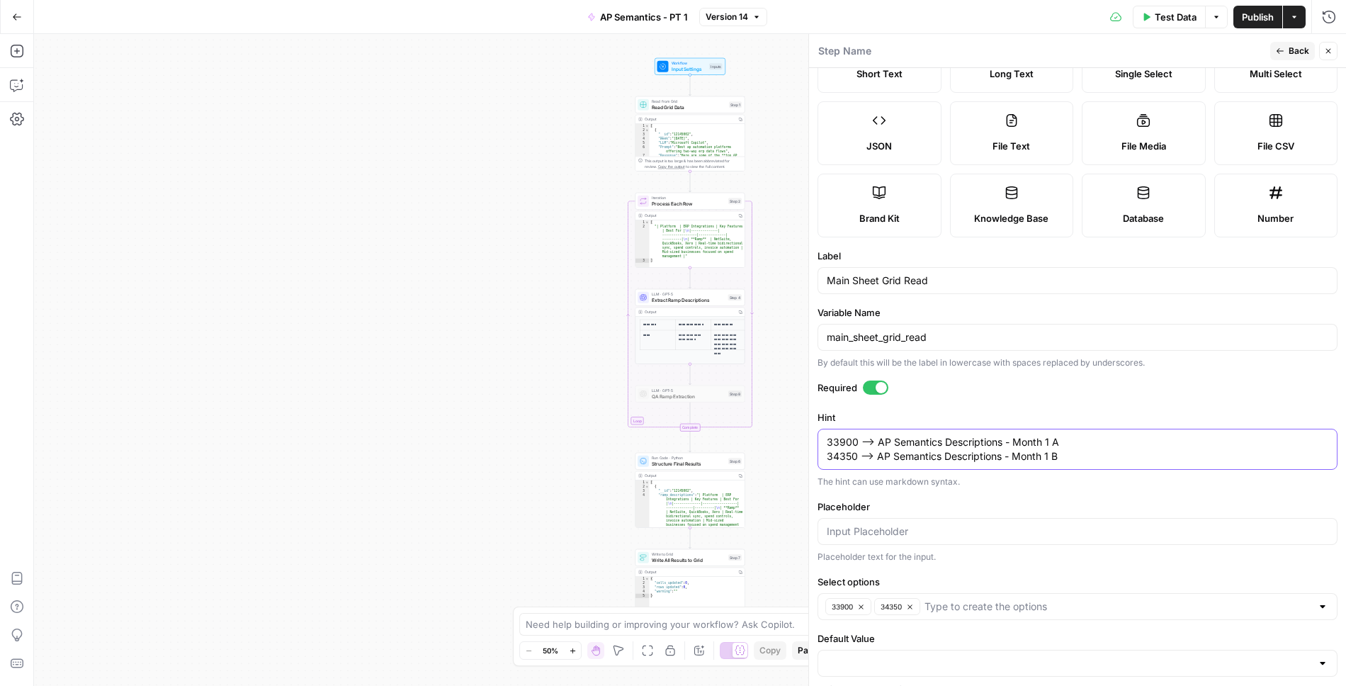
click at [1101, 450] on textarea "33900 --> AP Semantics Descriptions - Month 1 A 34350 --> AP Semantics Descript…" at bounding box center [1078, 449] width 502 height 28
click at [1092, 451] on textarea "33900 --> AP Semantics Descriptions - Month 1 A 34350 --> AP Semantics Descript…" at bounding box center [1078, 449] width 502 height 28
paste textarea "34381"
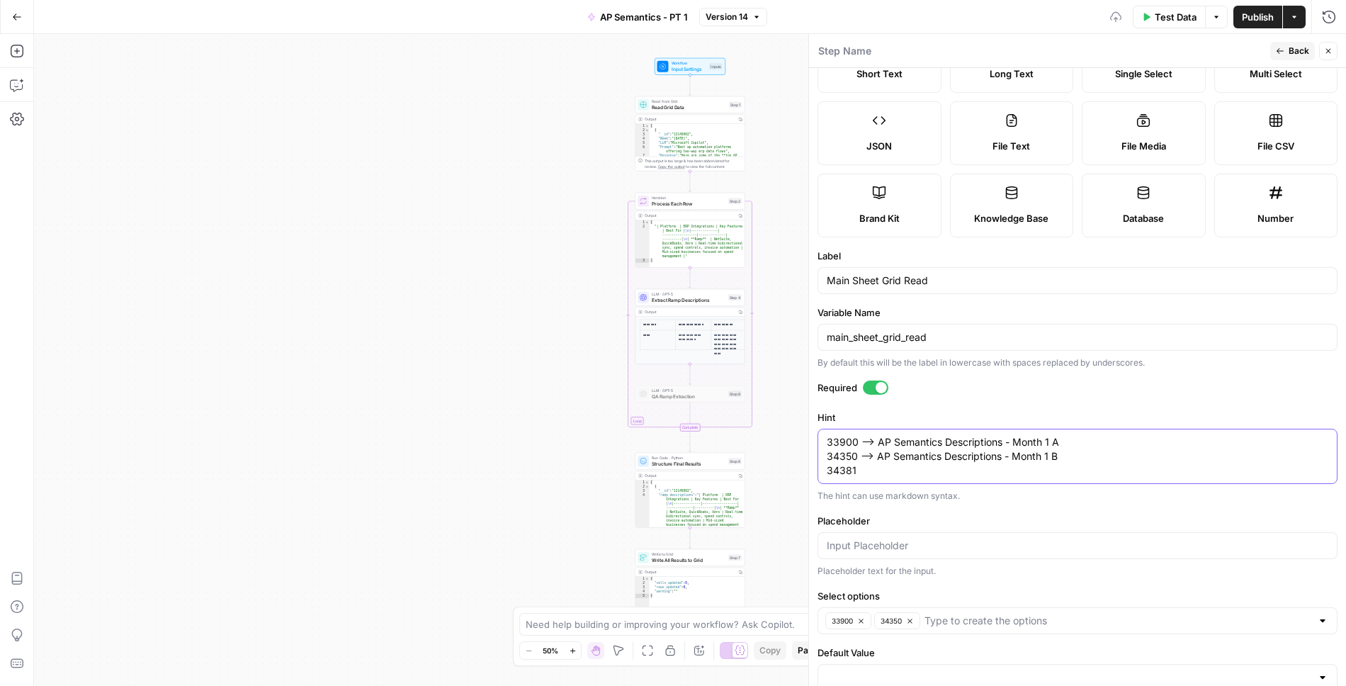
scroll to position [94, 0]
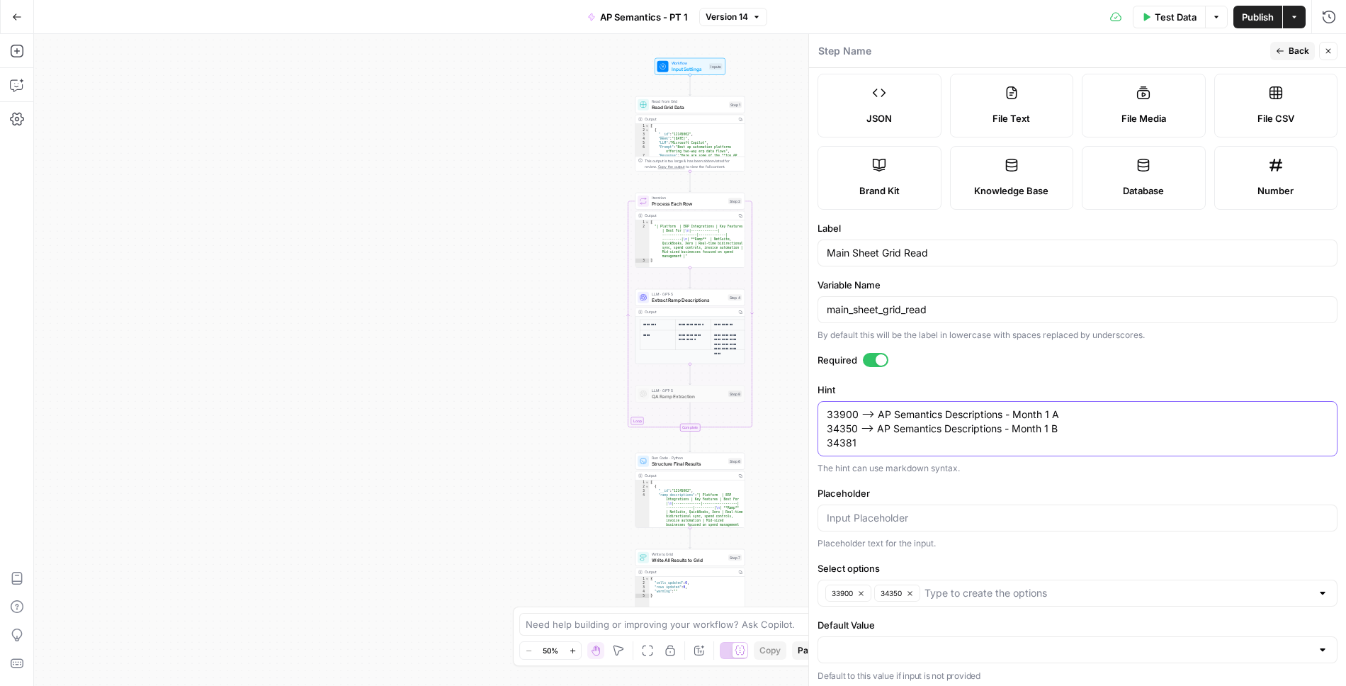
type textarea "33900 --> AP Semantics Descriptions - Month 1 A 34350 --> AP Semantics Descript…"
click at [1019, 593] on input "Select options" at bounding box center [1118, 593] width 387 height 14
paste input "34381"
type input "34381"
drag, startPoint x: 1066, startPoint y: 425, endPoint x: 864, endPoint y: 426, distance: 202.0
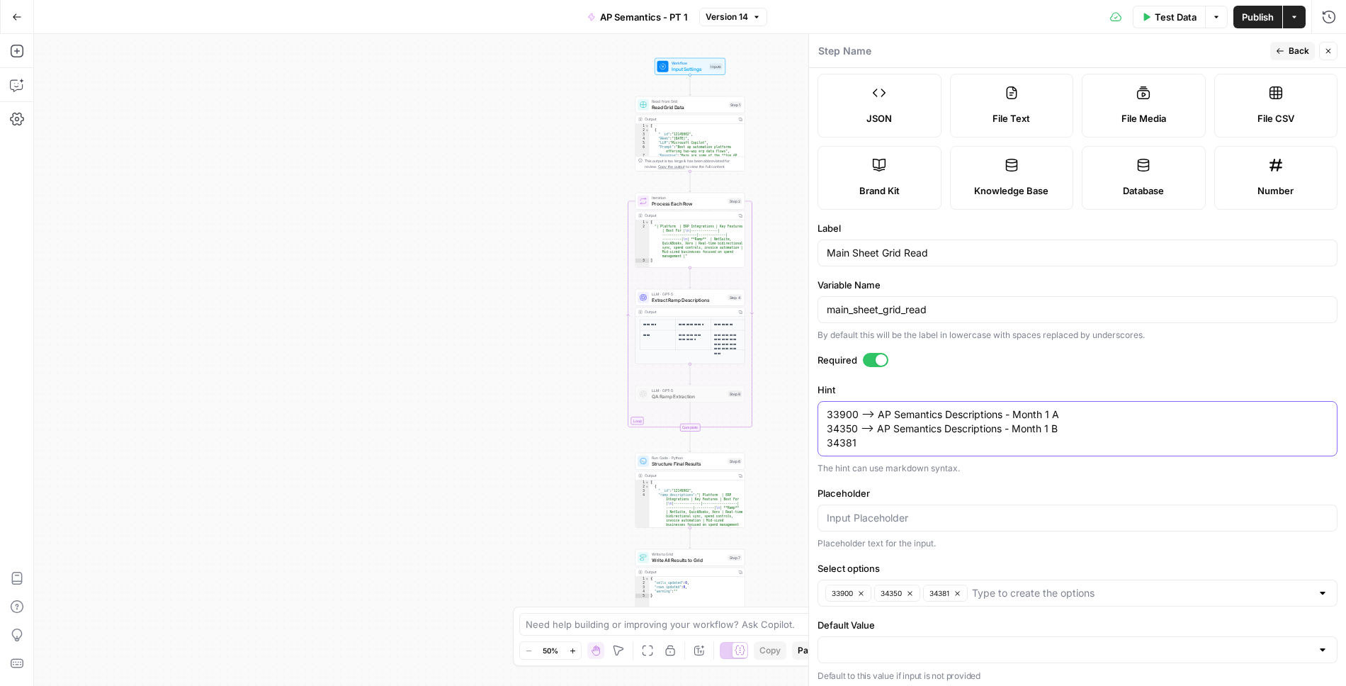
click at [864, 426] on textarea "33900 --> AP Semantics Descriptions - Month 1 A 34350 --> AP Semantics Descript…" at bounding box center [1078, 428] width 502 height 43
click at [883, 441] on textarea "33900 --> AP Semantics Descriptions - Month 1 A 34350 --> AP Semantics Descript…" at bounding box center [1078, 428] width 502 height 43
paste textarea "-> AP Semantics Descriptions - Month 1 B"
drag, startPoint x: 874, startPoint y: 427, endPoint x: 862, endPoint y: 427, distance: 12.0
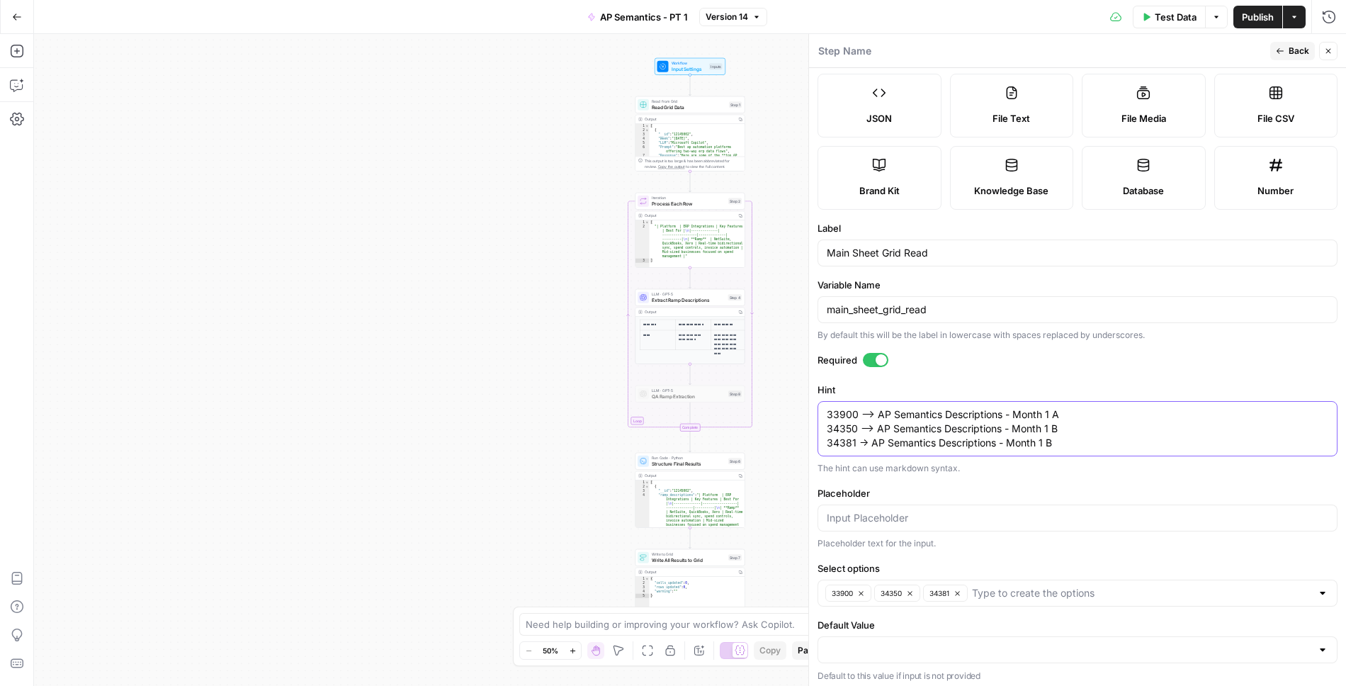
click at [862, 427] on textarea "33900 --> AP Semantics Descriptions - Month 1 A 34350 --> AP Semantics Descript…" at bounding box center [1078, 428] width 502 height 43
click at [861, 439] on textarea "33900 --> AP Semantics Descriptions - Month 1 A 34350 --> AP Semantics Descript…" at bounding box center [1078, 428] width 502 height 43
paste textarea "-->"
click at [965, 439] on textarea "33900 --> AP Semantics Descriptions - Month 1 A 34350 --> AP Semantics Descript…" at bounding box center [1078, 428] width 502 height 43
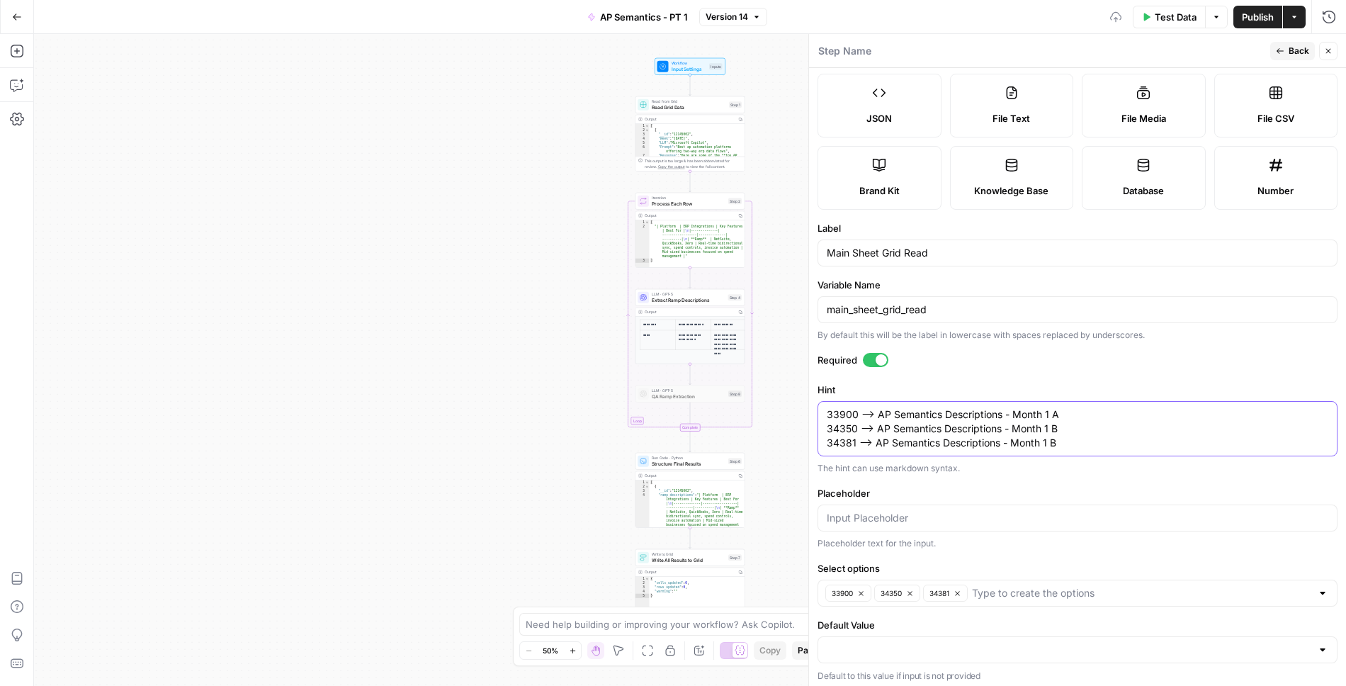
click at [965, 439] on textarea "33900 --> AP Semantics Descriptions - Month 1 A 34350 --> AP Semantics Descript…" at bounding box center [1078, 428] width 502 height 43
click at [1053, 444] on textarea "33900 --> AP Semantics Descriptions - Month 1 A 34350 --> AP Semantics Descript…" at bounding box center [1078, 428] width 502 height 43
drag, startPoint x: 1049, startPoint y: 441, endPoint x: 993, endPoint y: 441, distance: 56.0
click at [993, 441] on textarea "33900 --> AP Semantics Descriptions - Month 1 A 34350 --> AP Semantics Descript…" at bounding box center [1078, 428] width 502 height 43
click at [943, 441] on textarea "33900 --> AP Semantics Descriptions - Month 1 A 34350 --> AP Semantics Descript…" at bounding box center [1078, 428] width 502 height 43
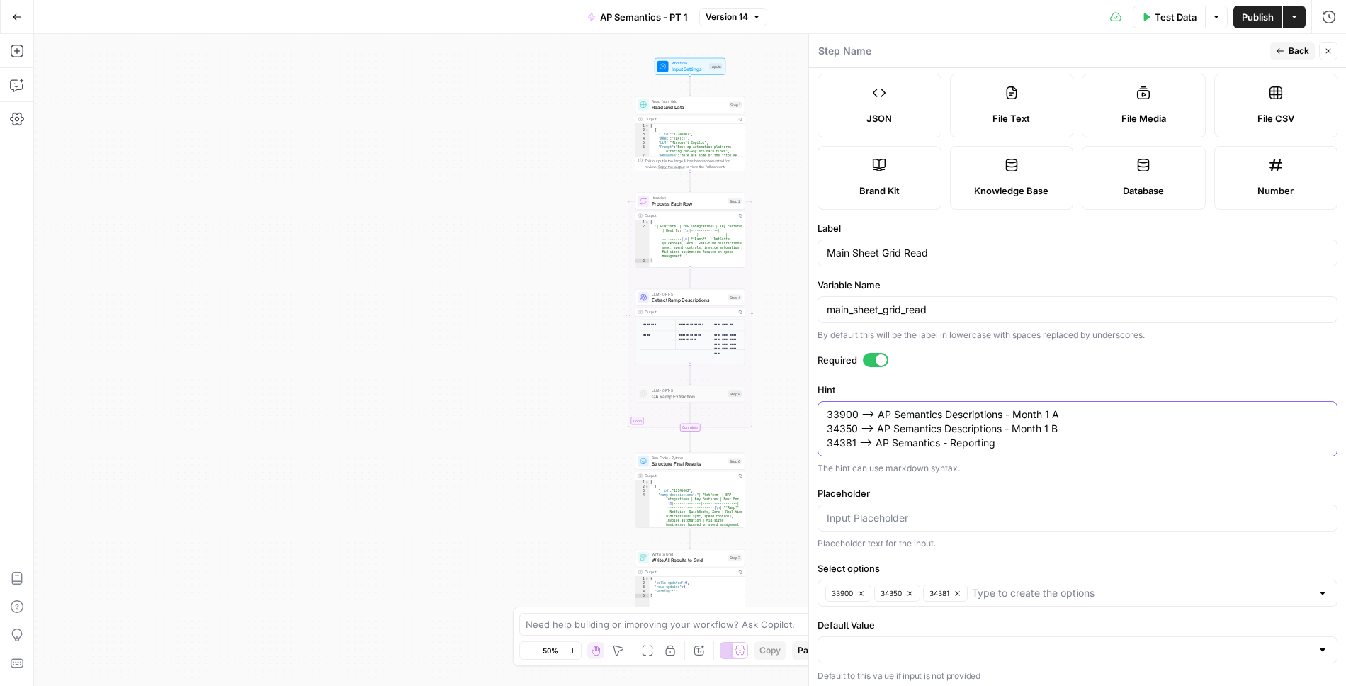
type textarea "33900 --> AP Semantics Descriptions - Month 1 A 34350 --> AP Semantics Descript…"
click at [979, 361] on label "Required" at bounding box center [1078, 360] width 520 height 14
click at [1282, 48] on icon "button" at bounding box center [1280, 51] width 9 height 9
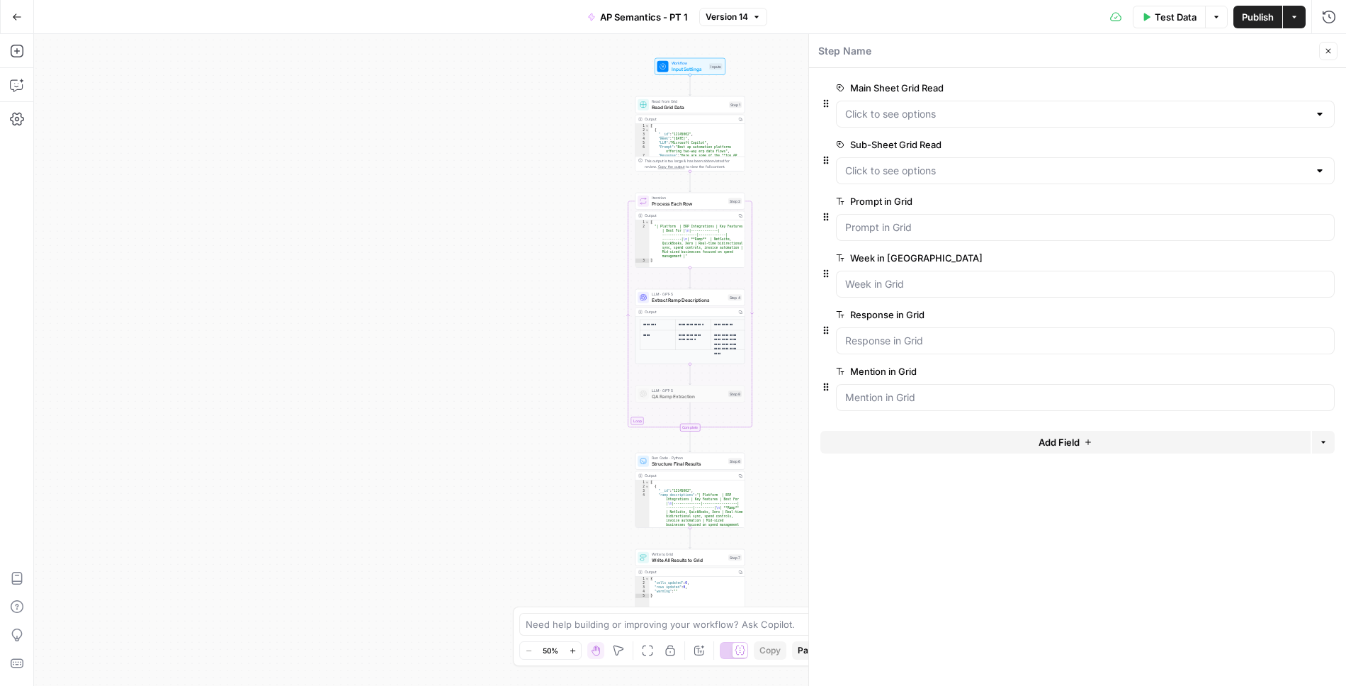
click at [1285, 143] on span "edit field" at bounding box center [1281, 144] width 31 height 11
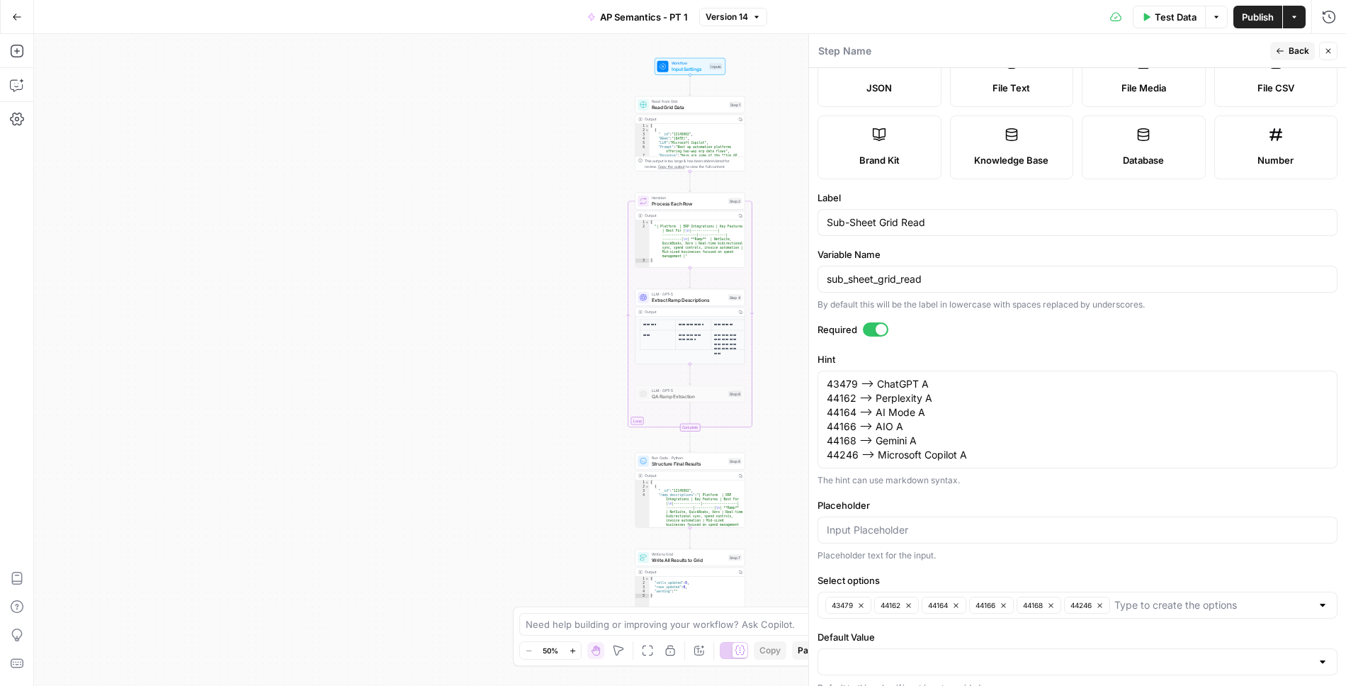
scroll to position [136, 0]
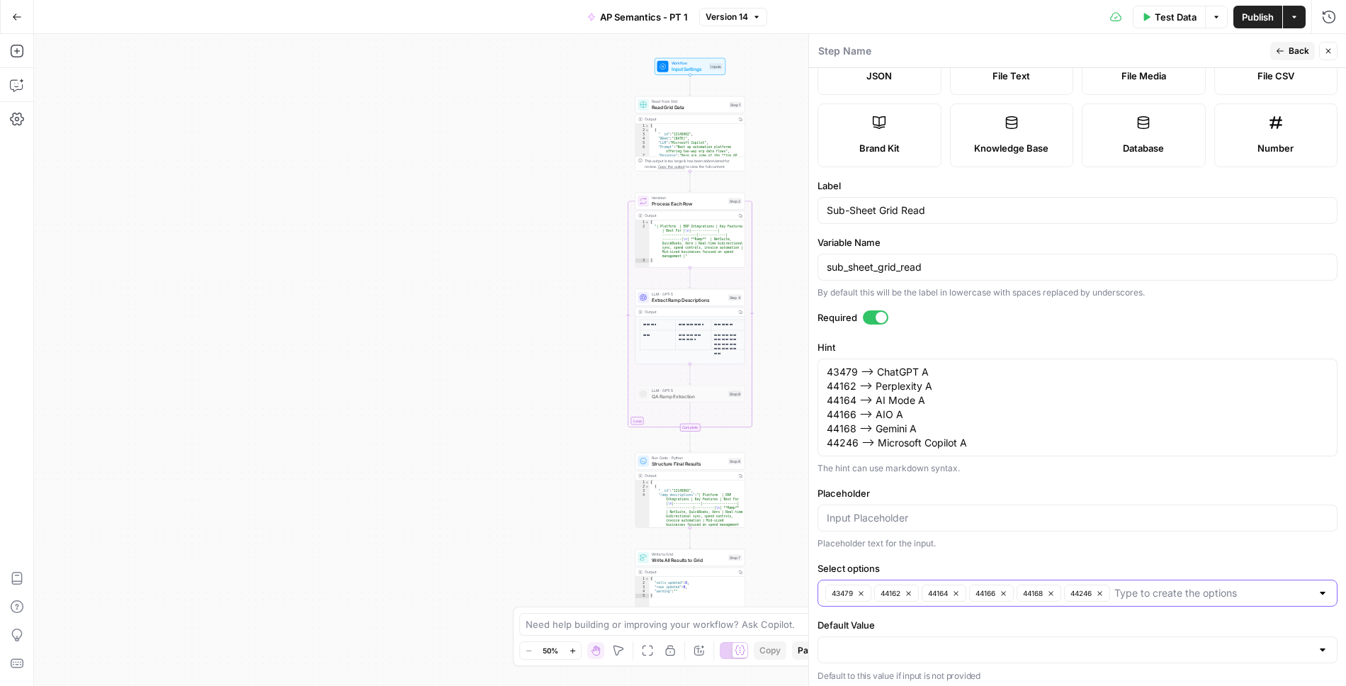
click at [1212, 590] on input "Select options" at bounding box center [1213, 593] width 197 height 14
click at [1126, 586] on input "Select options" at bounding box center [1213, 593] width 197 height 14
paste input "44358"
type input "44358"
click at [984, 434] on textarea "43479 --> ChatGPT A 44162 --> Perplexity A 44164 --> AI Mode A 44166 --> AIO A …" at bounding box center [1078, 407] width 502 height 85
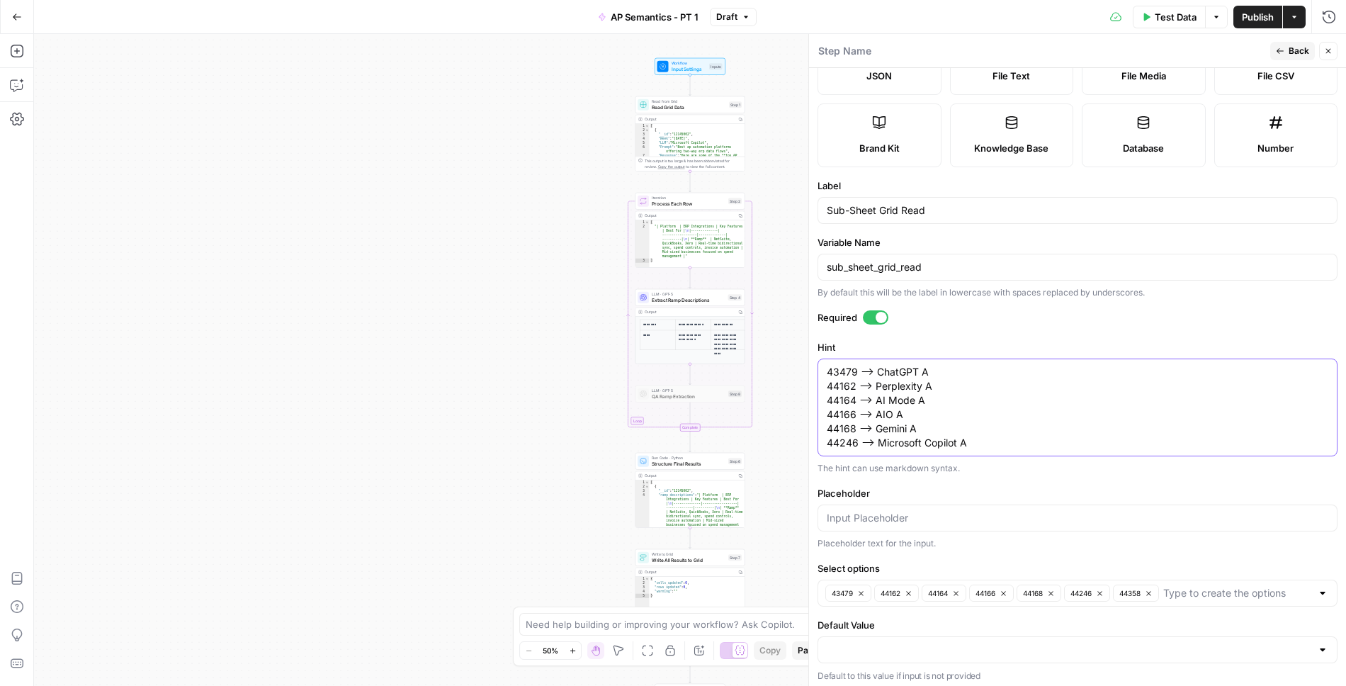
paste textarea "44358"
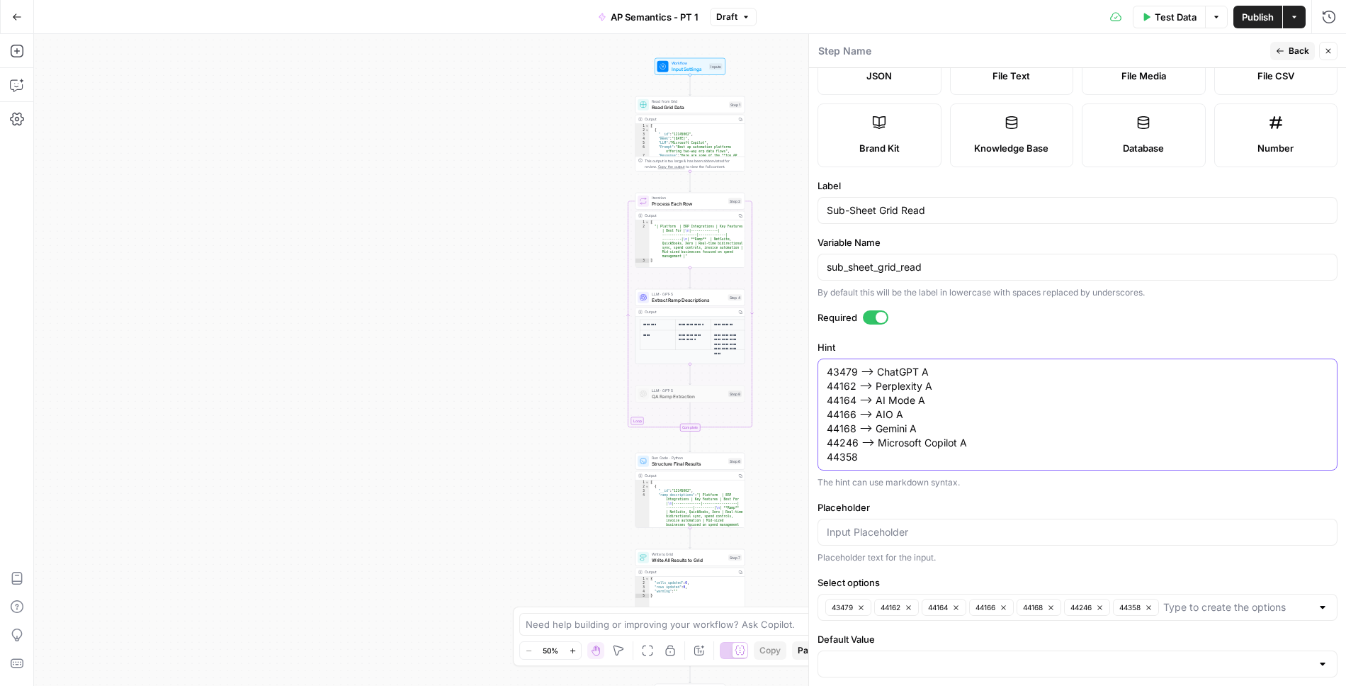
drag, startPoint x: 978, startPoint y: 441, endPoint x: 864, endPoint y: 438, distance: 114.1
click at [864, 438] on textarea "43479 --> ChatGPT A 44162 --> Perplexity A 44164 --> AI Mode A 44166 --> AIO A …" at bounding box center [1078, 414] width 502 height 99
drag, startPoint x: 862, startPoint y: 439, endPoint x: 967, endPoint y: 441, distance: 105.6
click at [967, 441] on textarea "43479 --> ChatGPT A 44162 --> Perplexity A 44164 --> AI Mode A 44166 --> AIO A …" at bounding box center [1078, 414] width 502 height 99
click at [904, 454] on textarea "43479 --> ChatGPT A 44162 --> Perplexity A 44164 --> AI Mode A 44166 --> AIO A …" at bounding box center [1078, 414] width 502 height 99
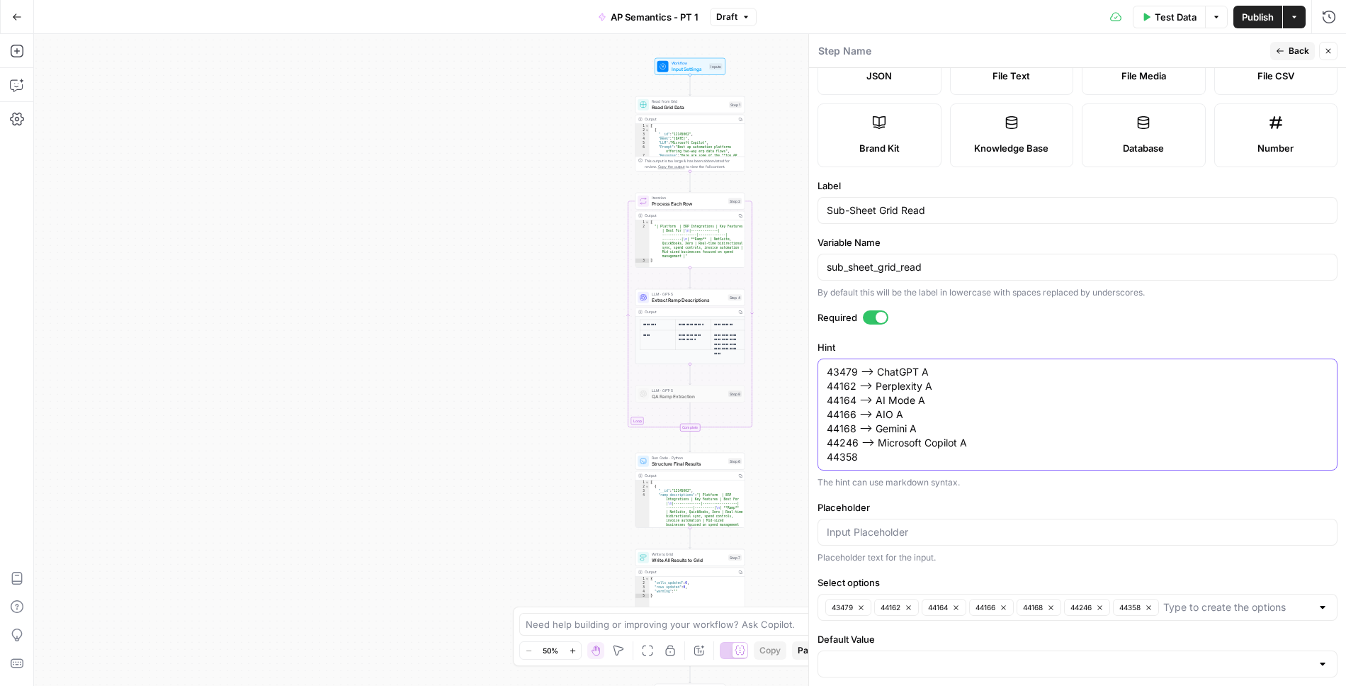
paste textarea "--> Microsoft Copilot A"
drag, startPoint x: 971, startPoint y: 457, endPoint x: 878, endPoint y: 452, distance: 93.0
click at [878, 452] on textarea "43479 --> ChatGPT A 44162 --> Perplexity A 44164 --> AI Mode A 44166 --> AIO A …" at bounding box center [1078, 414] width 502 height 99
type textarea "43479 --> ChatGPT A 44162 --> Perplexity A 44164 --> AI Mode A 44166 --> AIO A …"
click at [1289, 47] on button "Back" at bounding box center [1293, 51] width 45 height 18
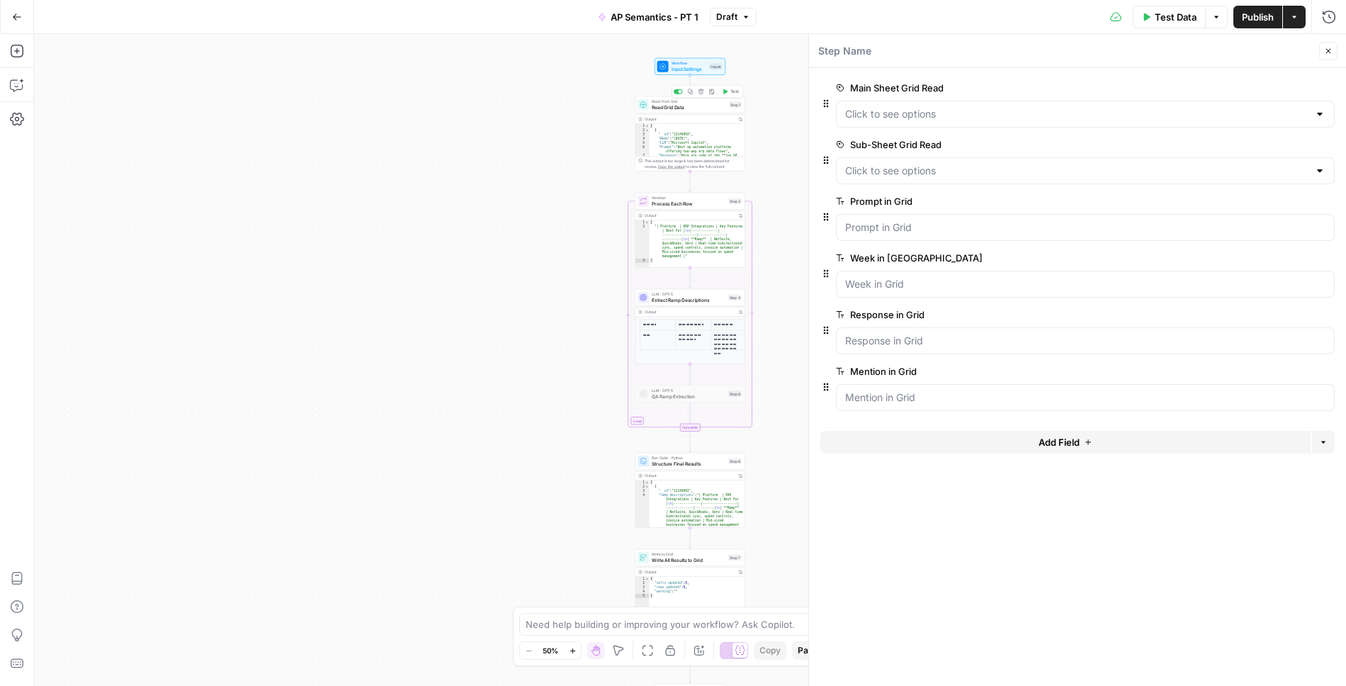
click at [696, 108] on span "Read Grid Data" at bounding box center [689, 106] width 74 height 7
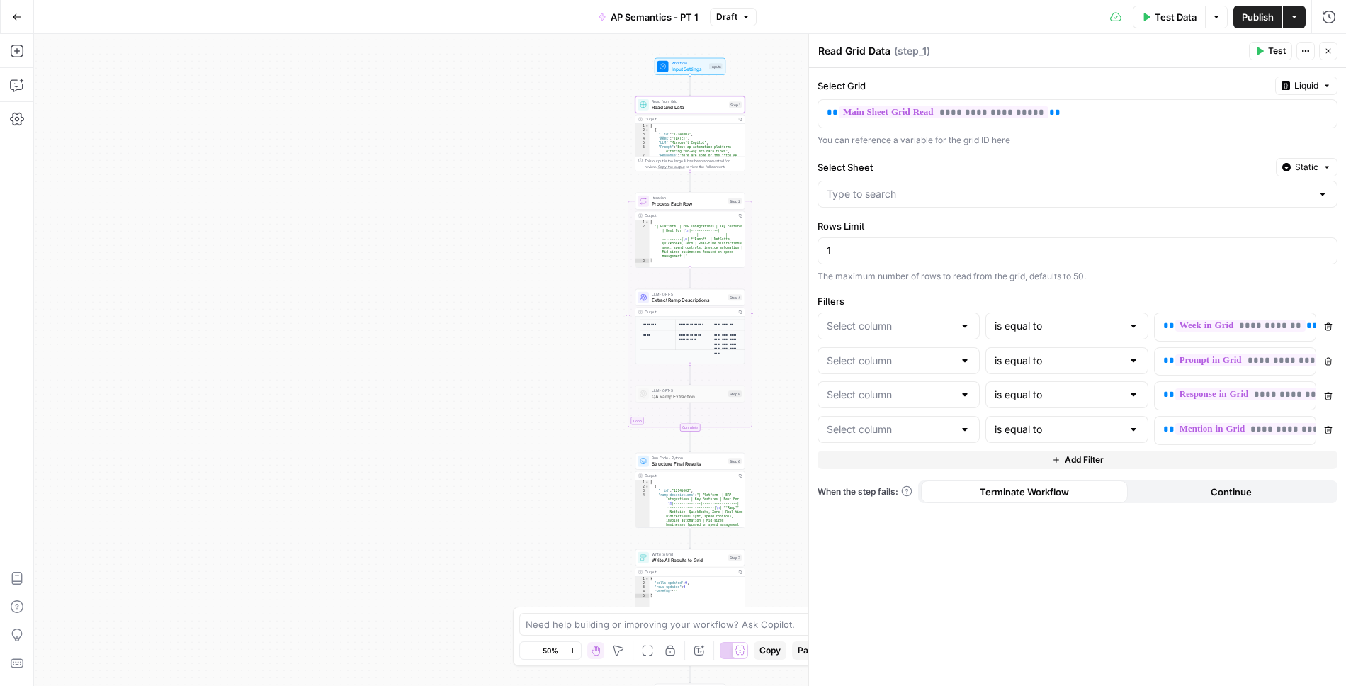
type input "Week"
type input "Prompt"
type input "Response"
type input "Mention"
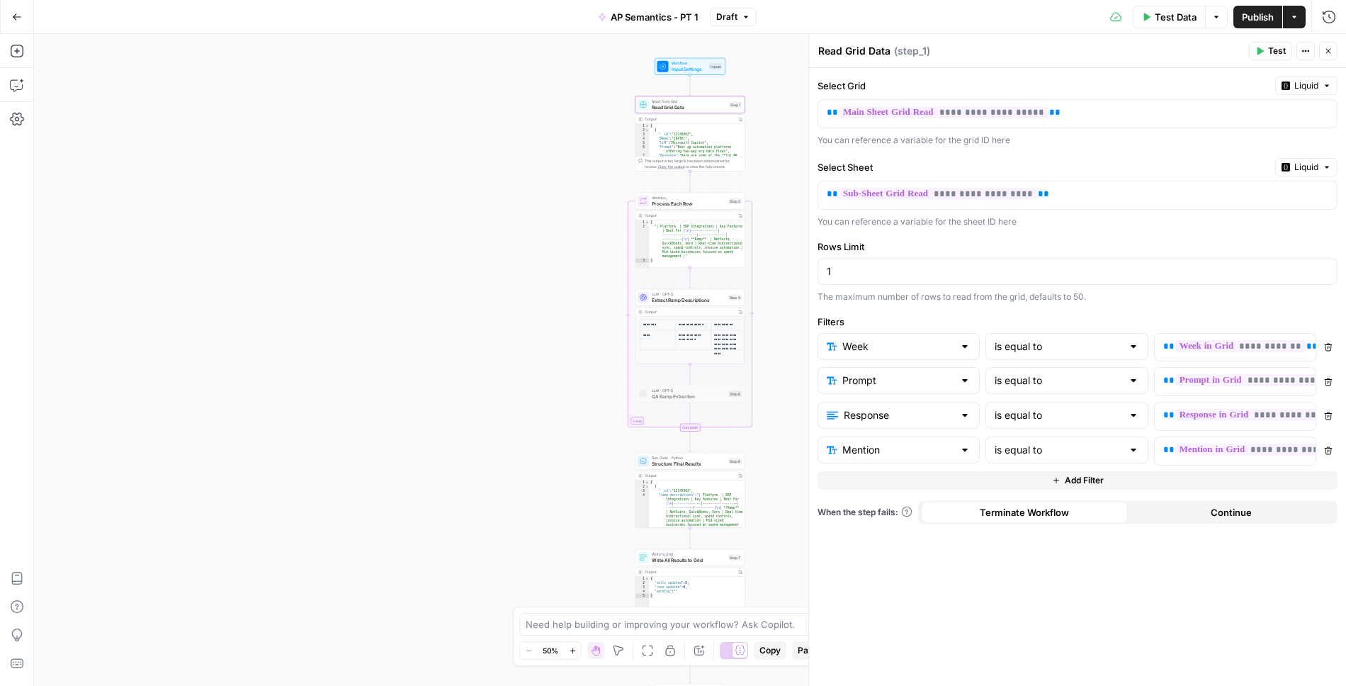
click at [1328, 54] on icon "button" at bounding box center [1329, 51] width 9 height 9
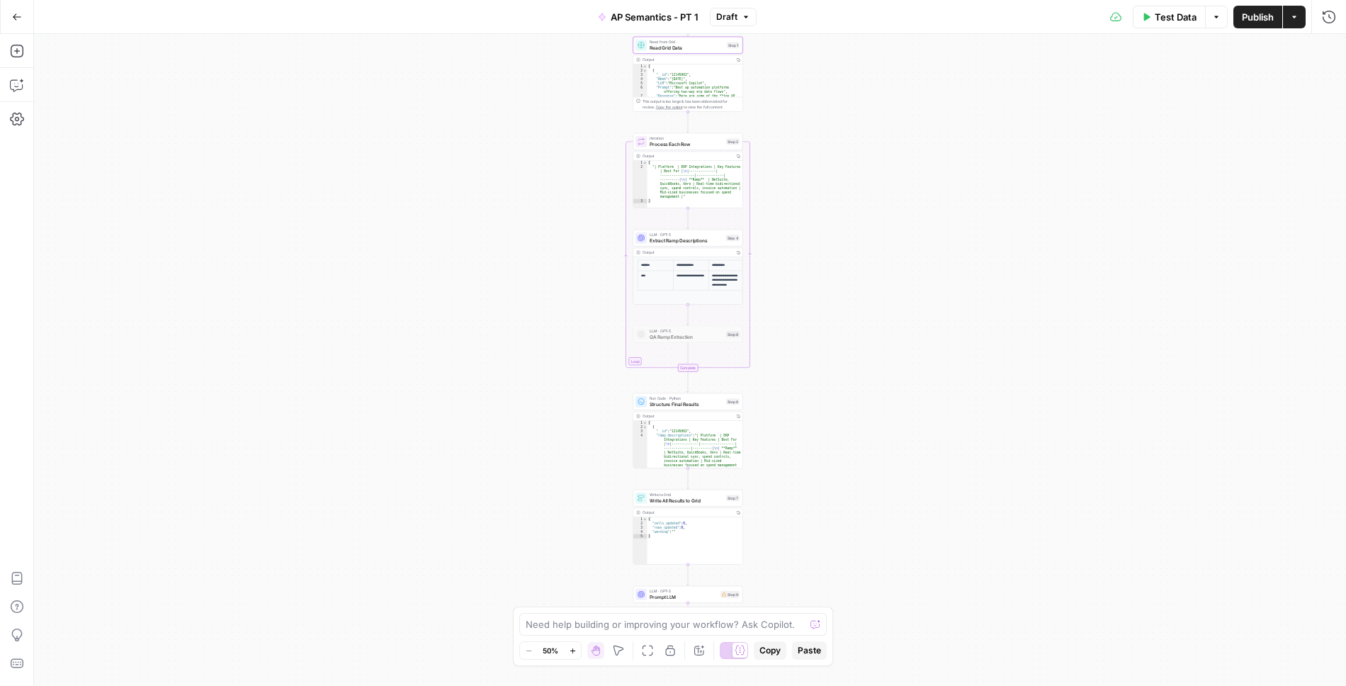
drag, startPoint x: 781, startPoint y: 475, endPoint x: 777, endPoint y: 346, distance: 129.0
click at [777, 342] on div "Workflow Input Settings Inputs Read from Grid Read Grid Data Step 1 Output Copy…" at bounding box center [690, 360] width 1312 height 652
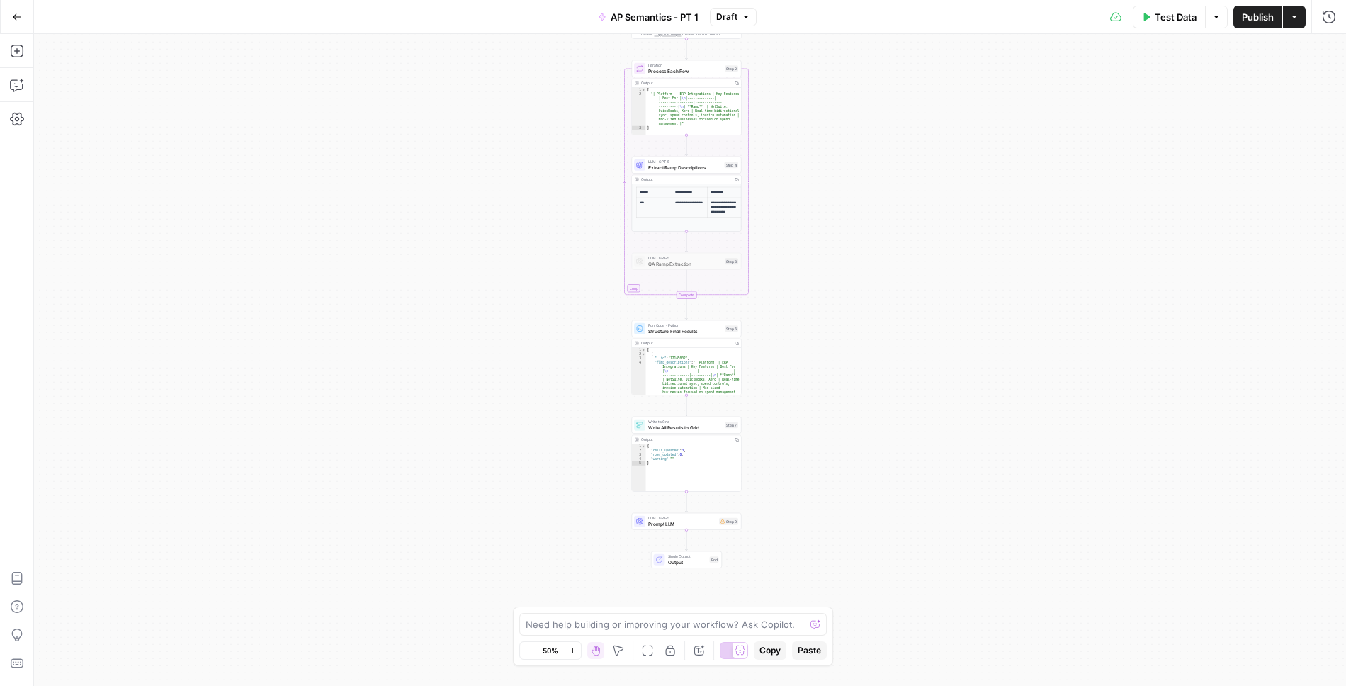
click at [704, 426] on span "Write All Results to Grid" at bounding box center [685, 427] width 74 height 7
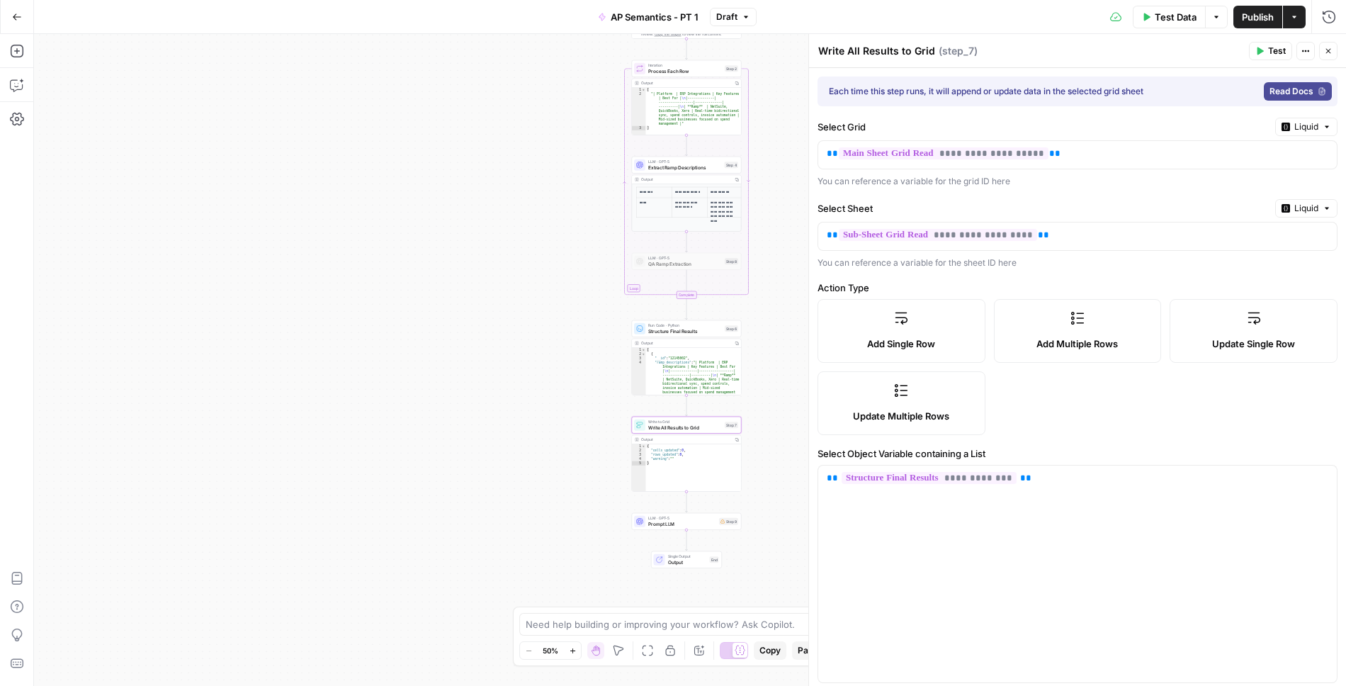
scroll to position [167, 0]
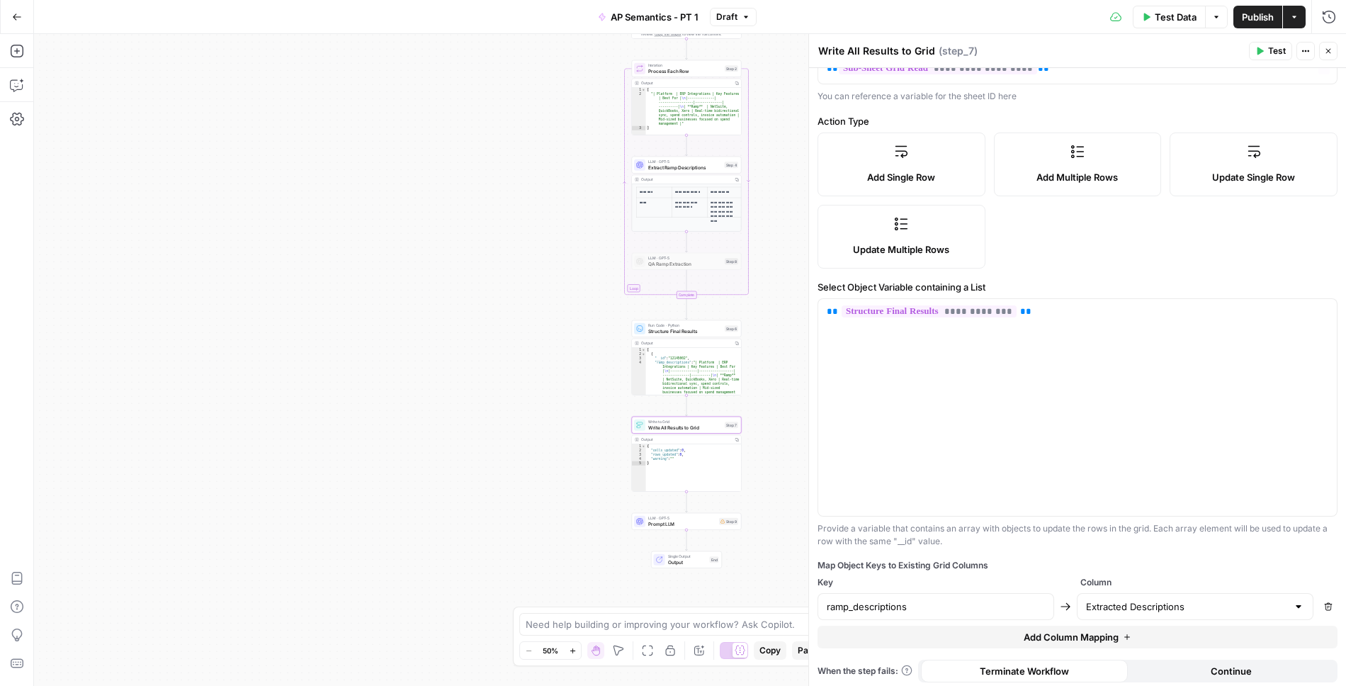
click at [1329, 55] on button "Close" at bounding box center [1329, 51] width 18 height 18
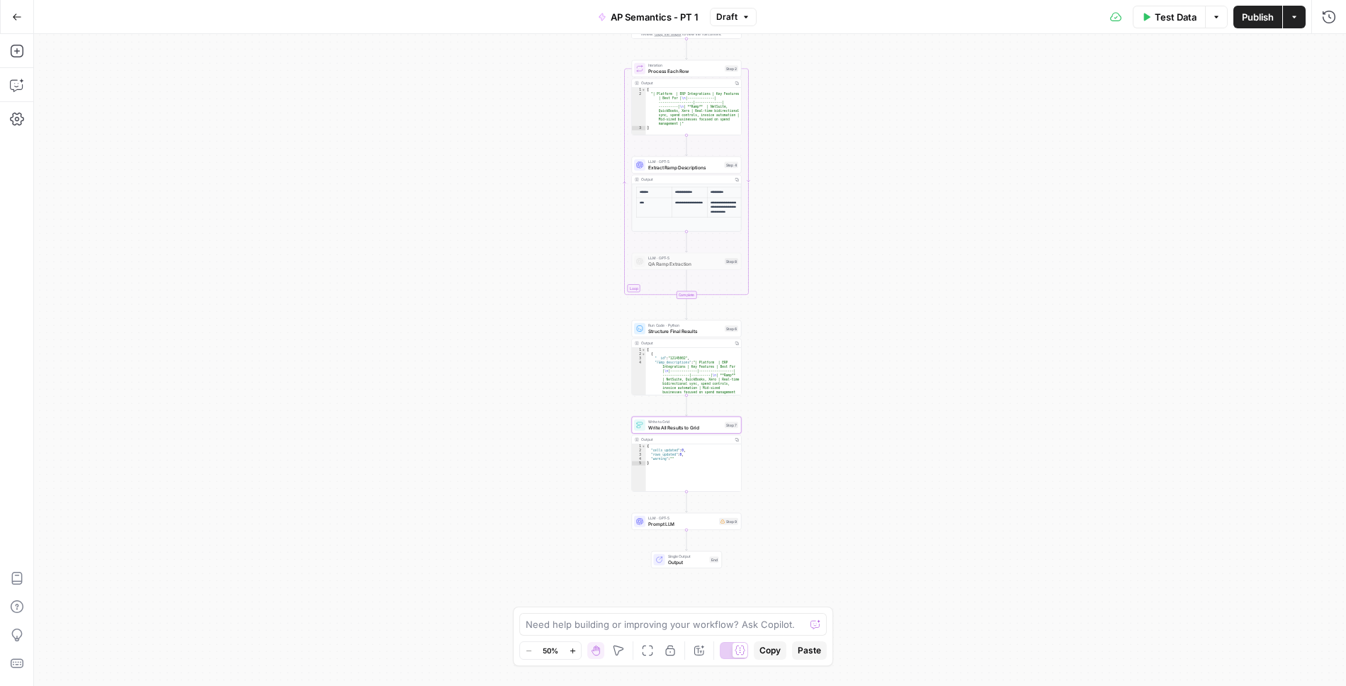
click at [1244, 23] on span "Publish" at bounding box center [1258, 17] width 32 height 14
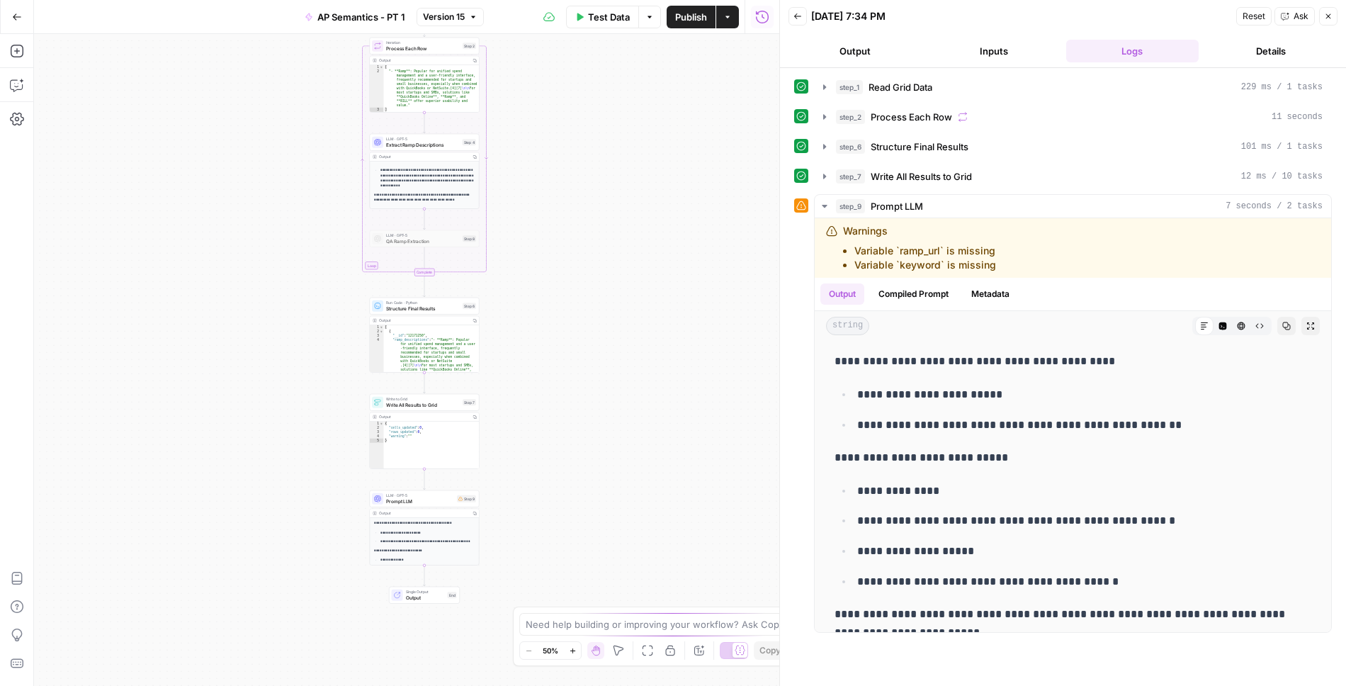
drag, startPoint x: 558, startPoint y: 480, endPoint x: 585, endPoint y: 345, distance: 137.2
click at [585, 345] on div "Workflow Input Settings Inputs Read from Grid Read Grid Data Step 1 Output Copy…" at bounding box center [407, 360] width 746 height 652
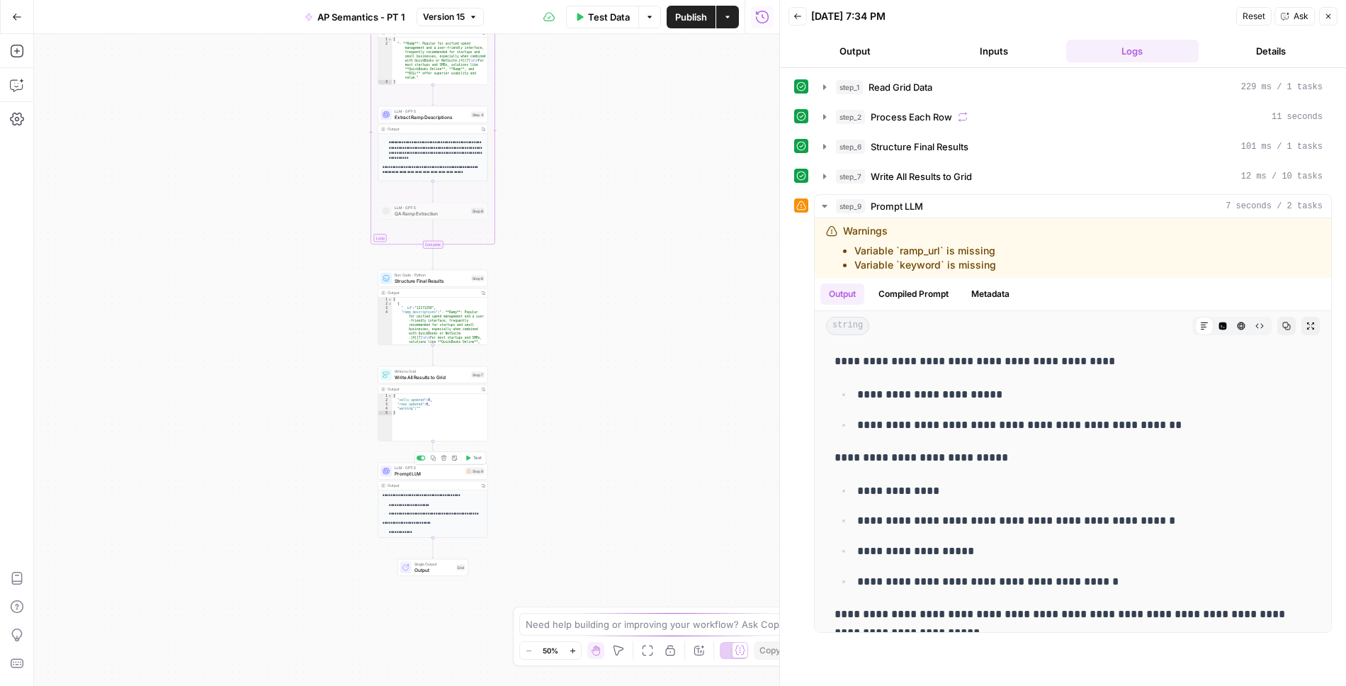
click at [442, 471] on span "Prompt LLM" at bounding box center [429, 473] width 68 height 7
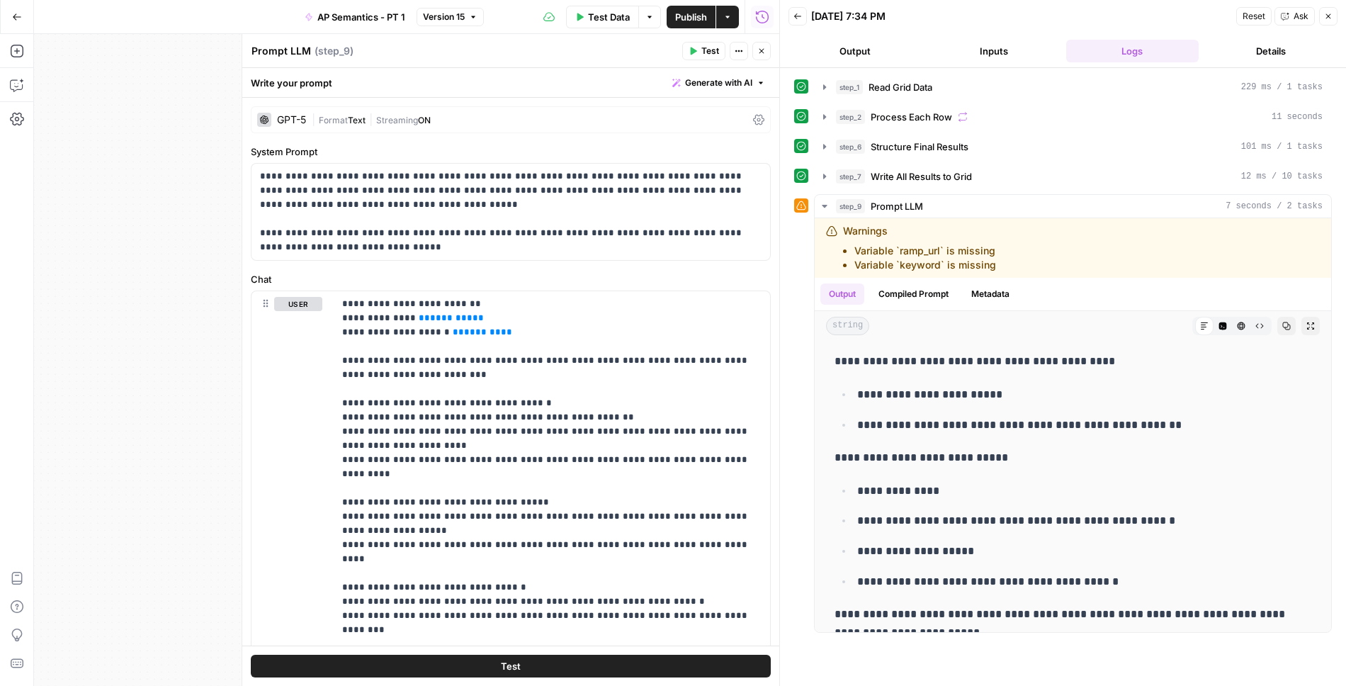
click at [763, 55] on icon "button" at bounding box center [762, 51] width 9 height 9
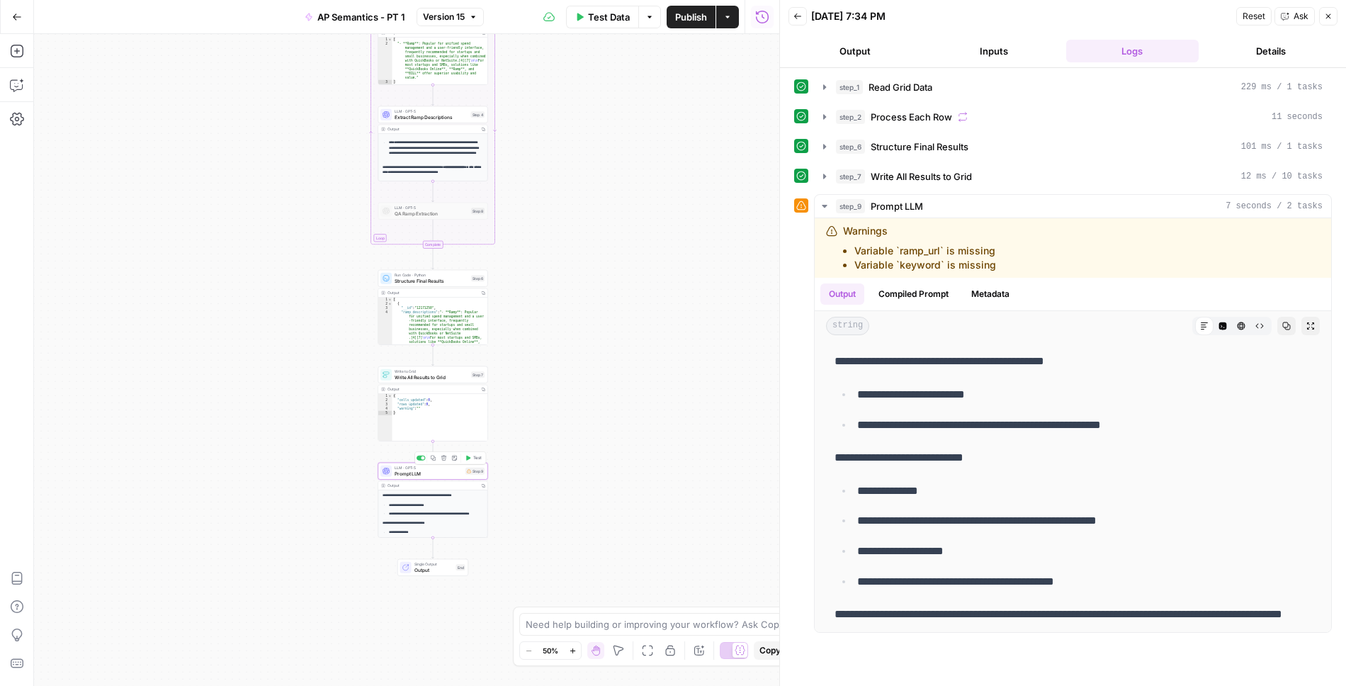
click at [444, 458] on icon "button" at bounding box center [445, 458] width 6 height 6
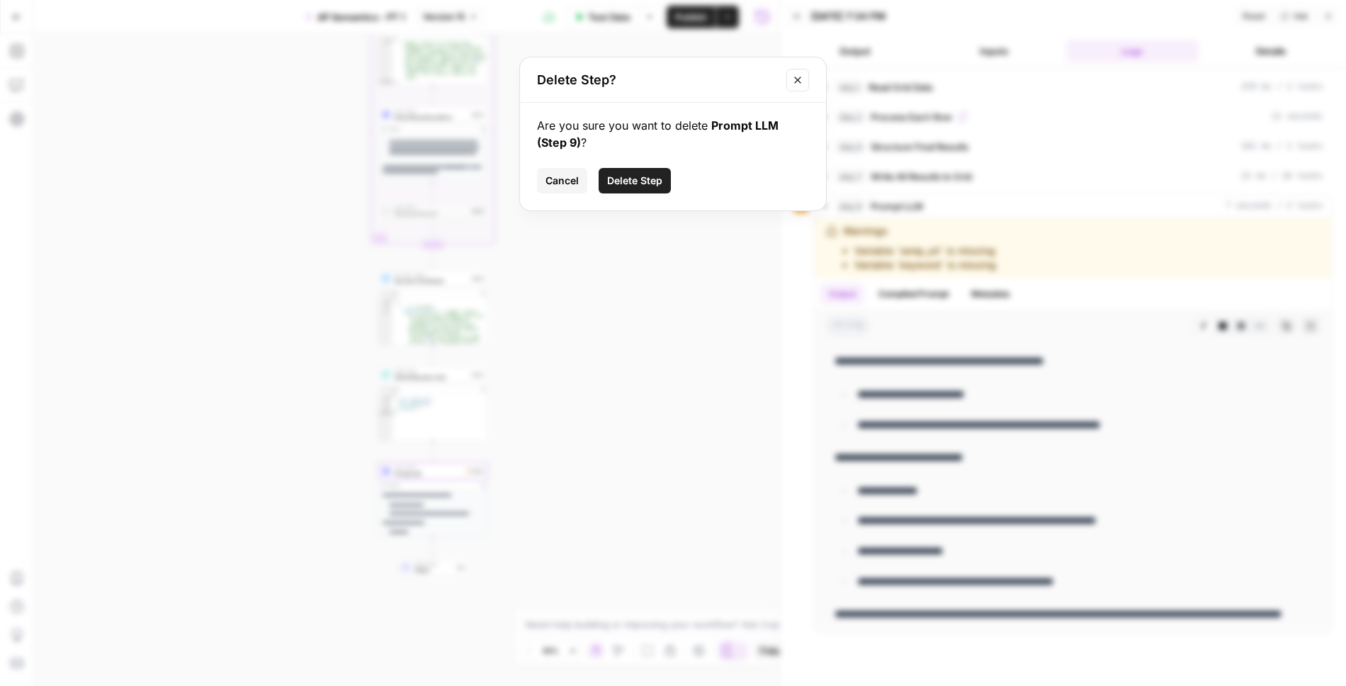
click at [651, 171] on button "Delete Step" at bounding box center [635, 181] width 72 height 26
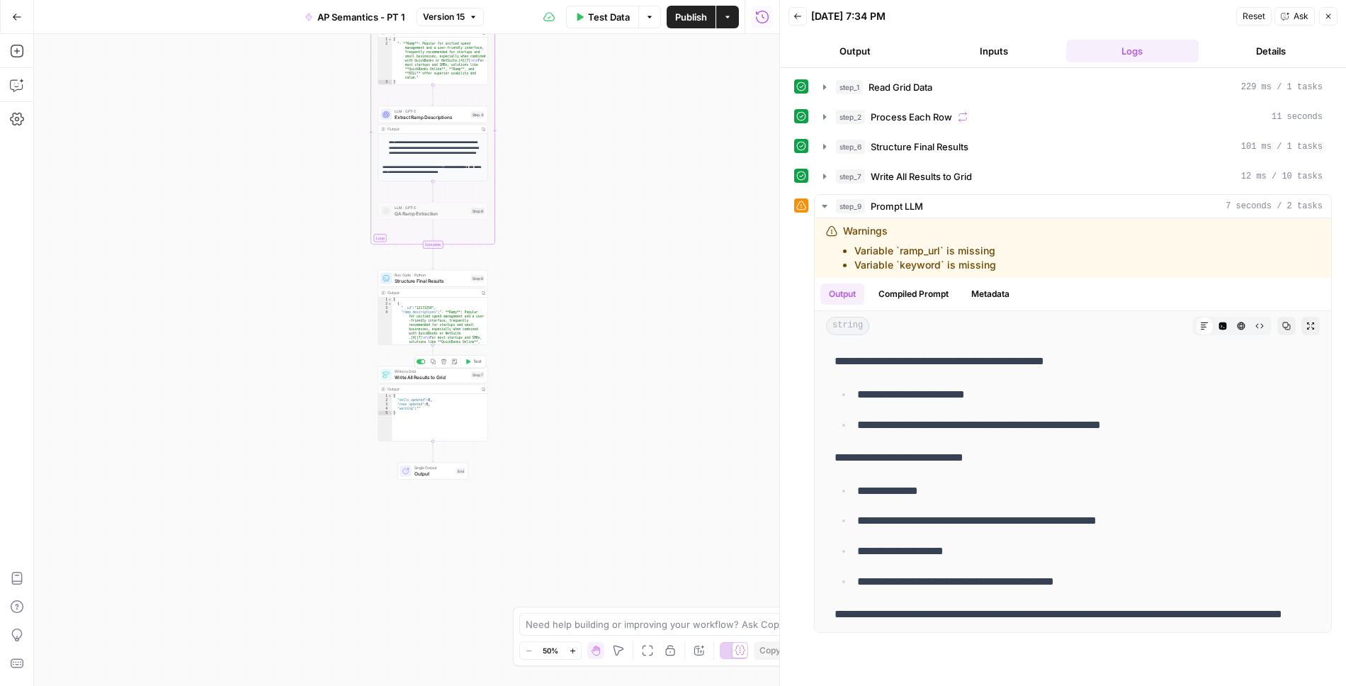
click at [462, 377] on span "Write All Results to Grid" at bounding box center [432, 376] width 74 height 7
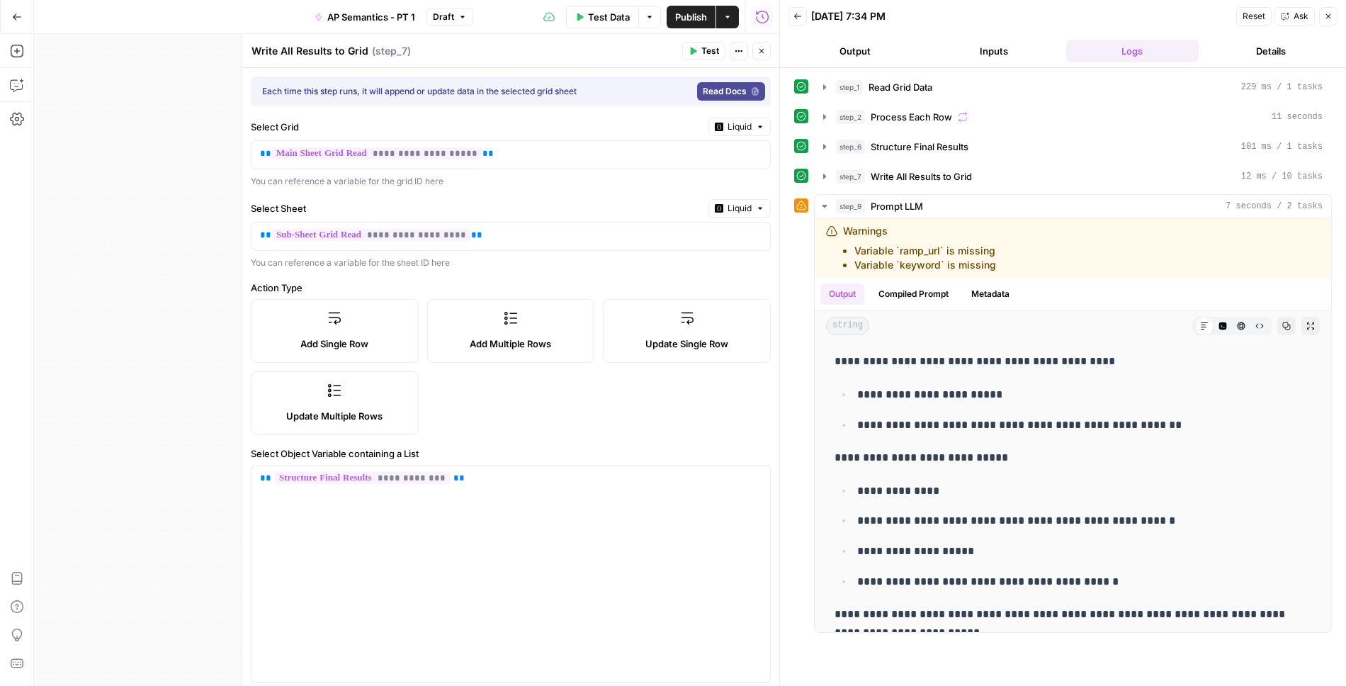
scroll to position [167, 0]
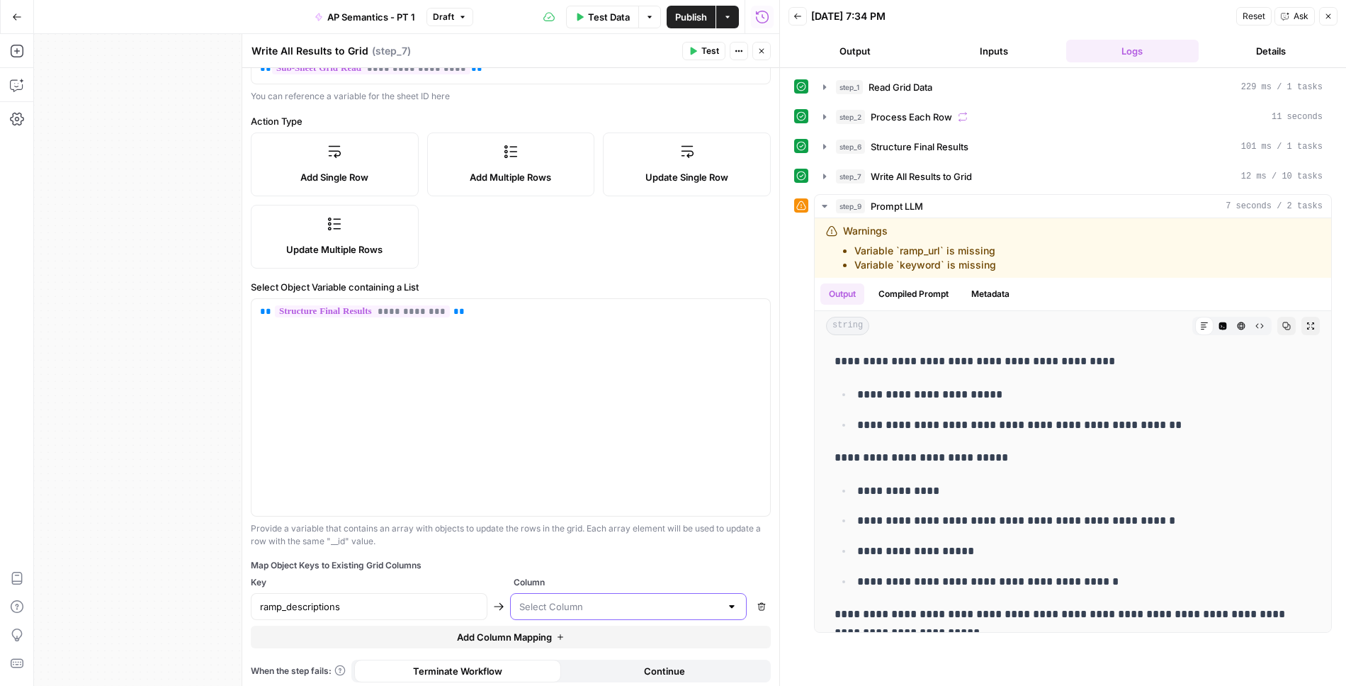
click at [581, 607] on input "text" at bounding box center [619, 607] width 201 height 14
click at [572, 569] on span "Extracted Descriptions" at bounding box center [625, 568] width 207 height 14
type input "Extracted Descriptions"
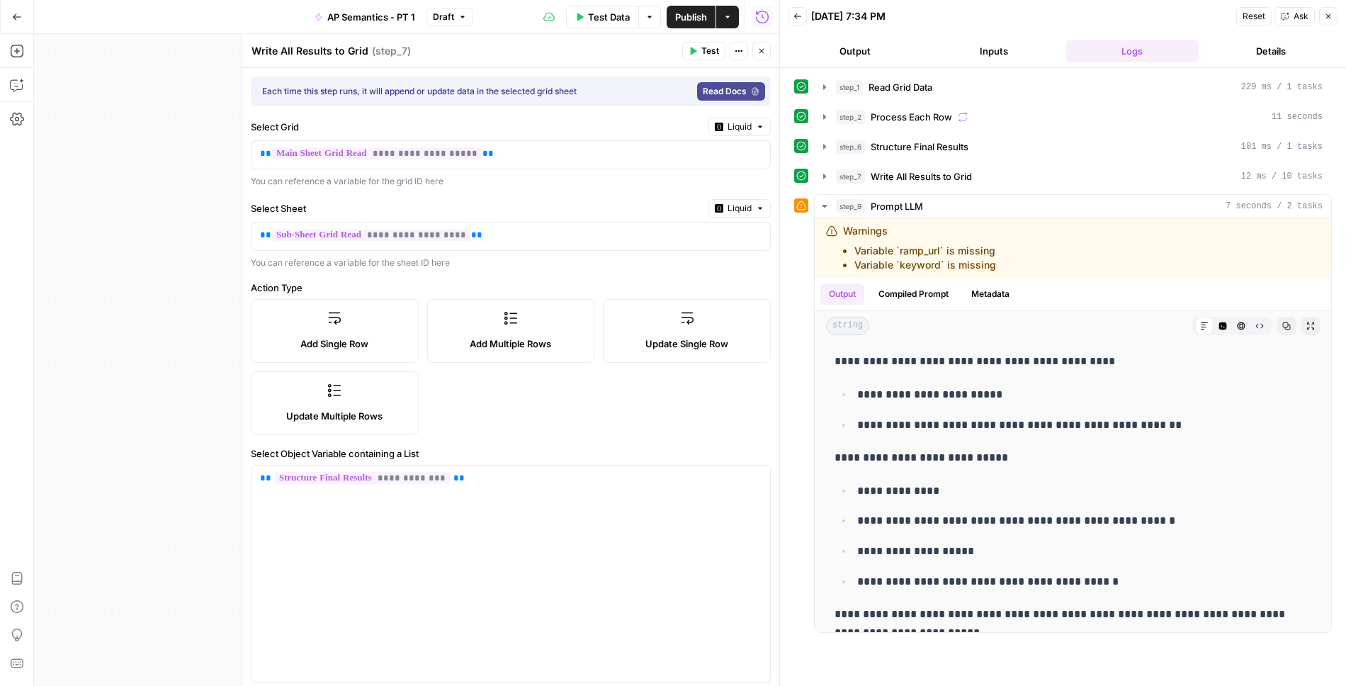
click at [760, 50] on icon "button" at bounding box center [762, 51] width 5 height 5
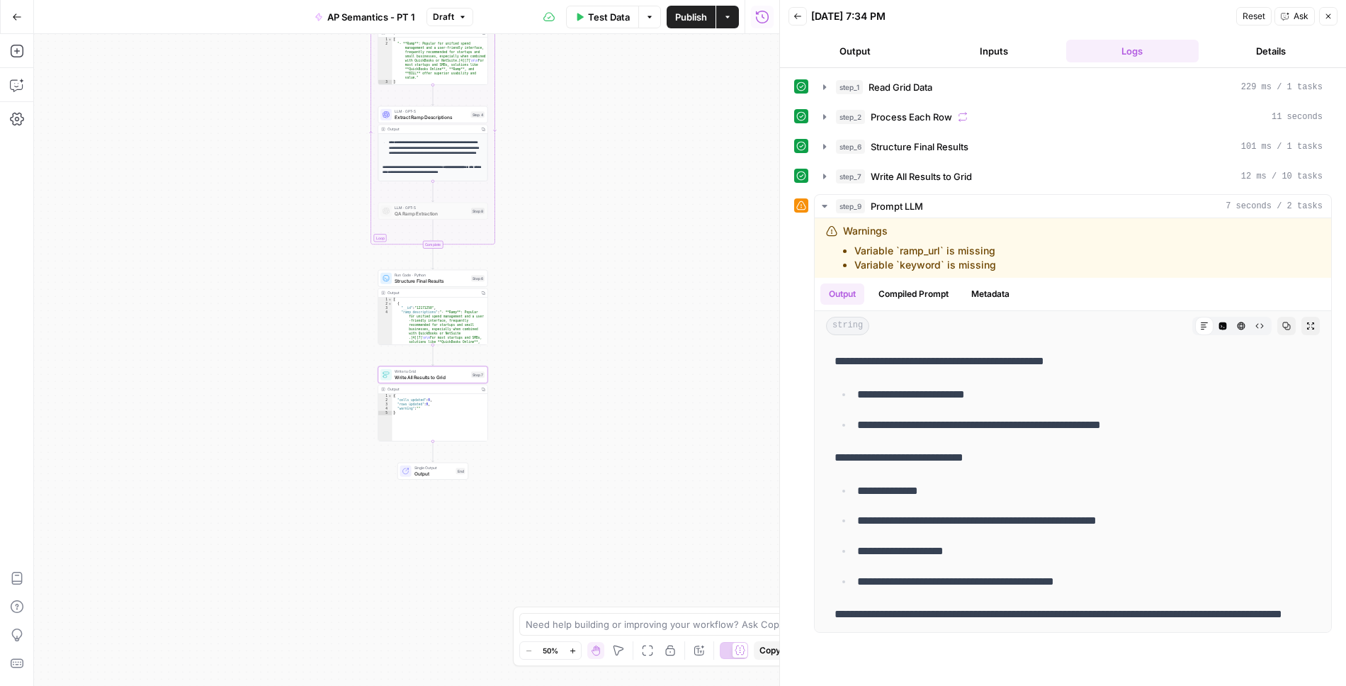
click at [683, 18] on span "Publish" at bounding box center [691, 17] width 32 height 14
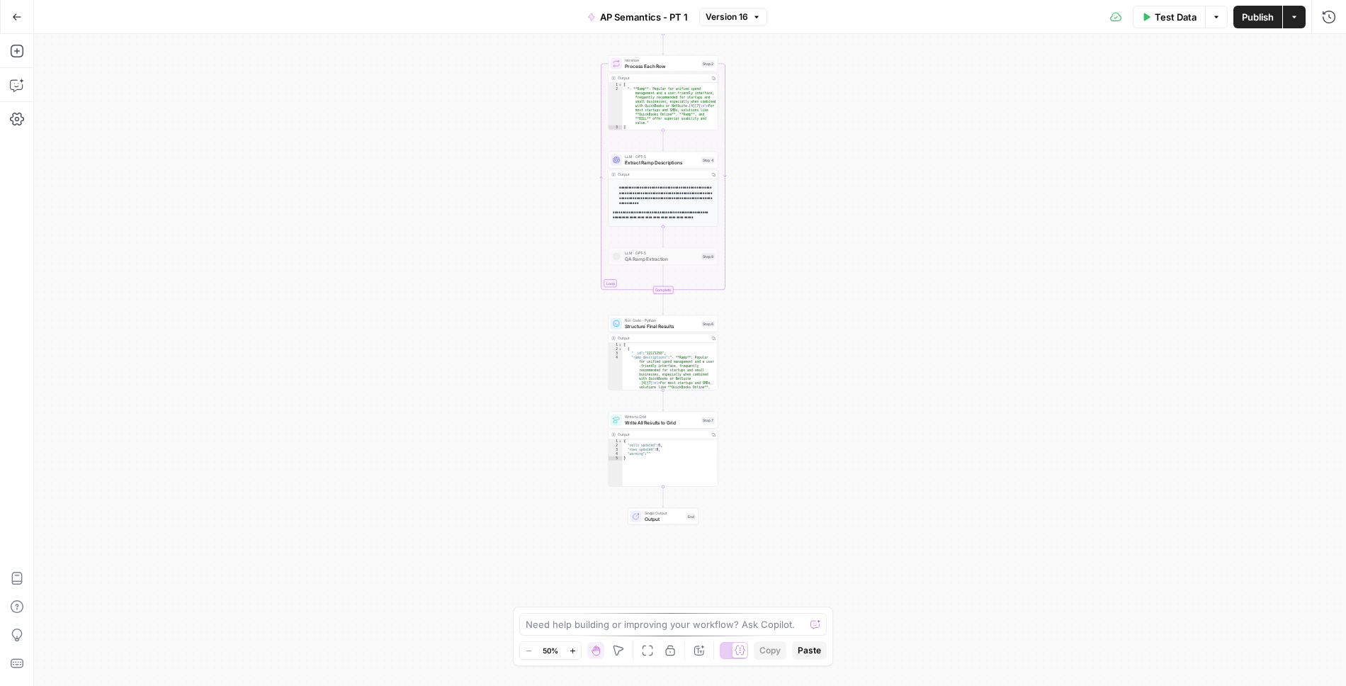
drag, startPoint x: 814, startPoint y: 364, endPoint x: 787, endPoint y: 226, distance: 140.1
click at [787, 226] on div "Workflow Input Settings Inputs Read from Grid Read Grid Data Step 1 Output Copy…" at bounding box center [690, 360] width 1312 height 652
click at [685, 423] on span "Write All Results to Grid" at bounding box center [662, 422] width 74 height 7
type input "Extracted Descriptions"
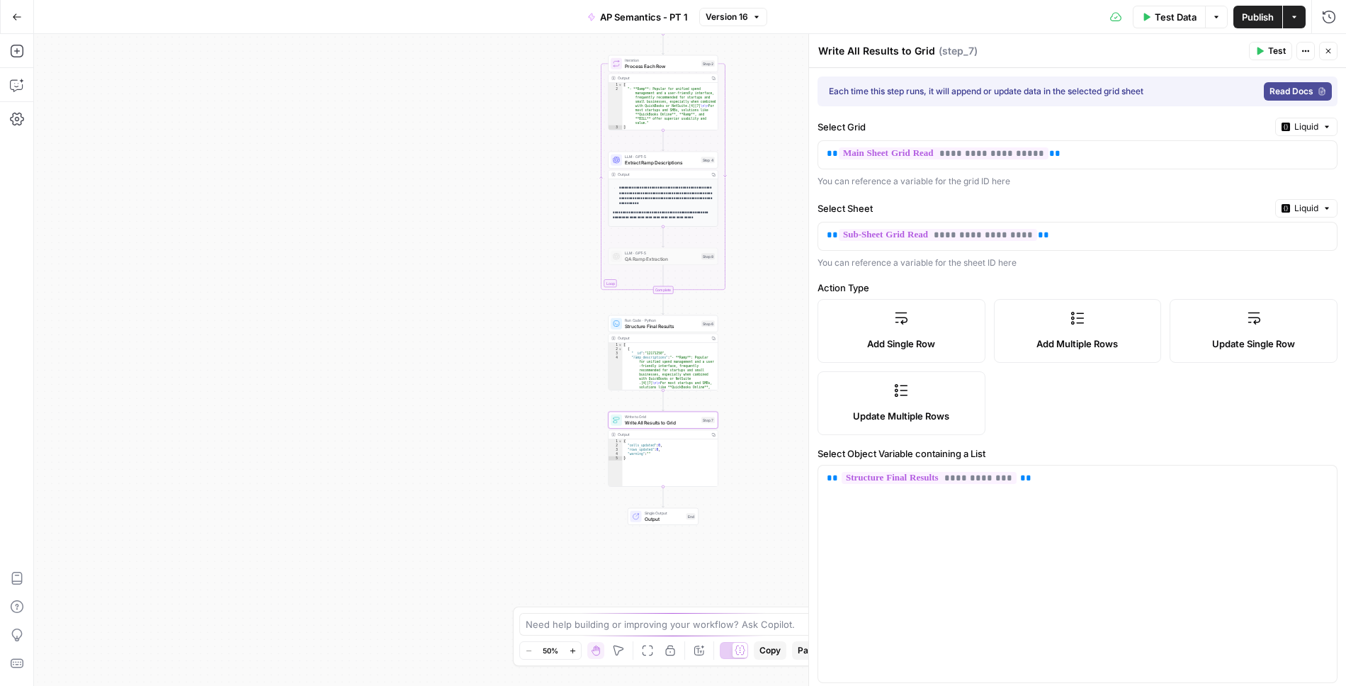
click at [1330, 53] on icon "button" at bounding box center [1329, 51] width 9 height 9
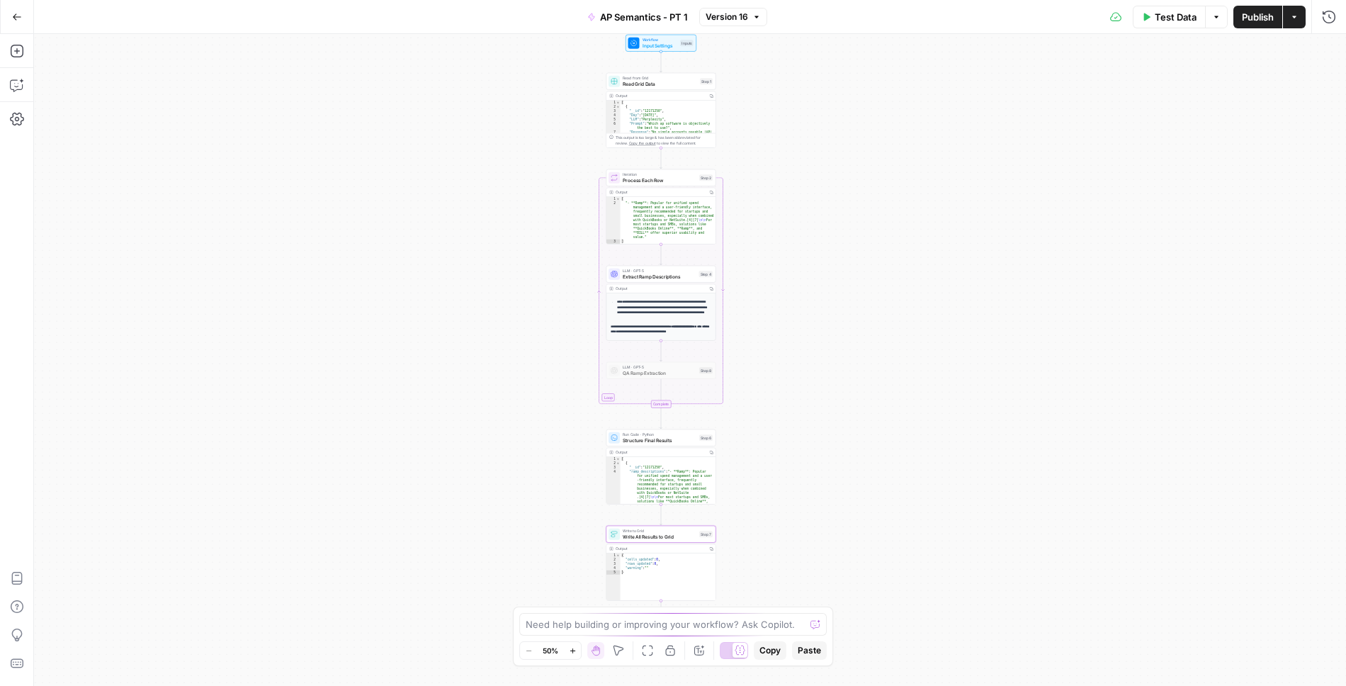
drag, startPoint x: 842, startPoint y: 188, endPoint x: 840, endPoint y: 304, distance: 116.2
click at [840, 303] on div "Workflow Input Settings Inputs Read from Grid Read Grid Data Step 1 Output Copy…" at bounding box center [690, 360] width 1312 height 652
click at [656, 80] on span "Read from Grid" at bounding box center [660, 80] width 74 height 6
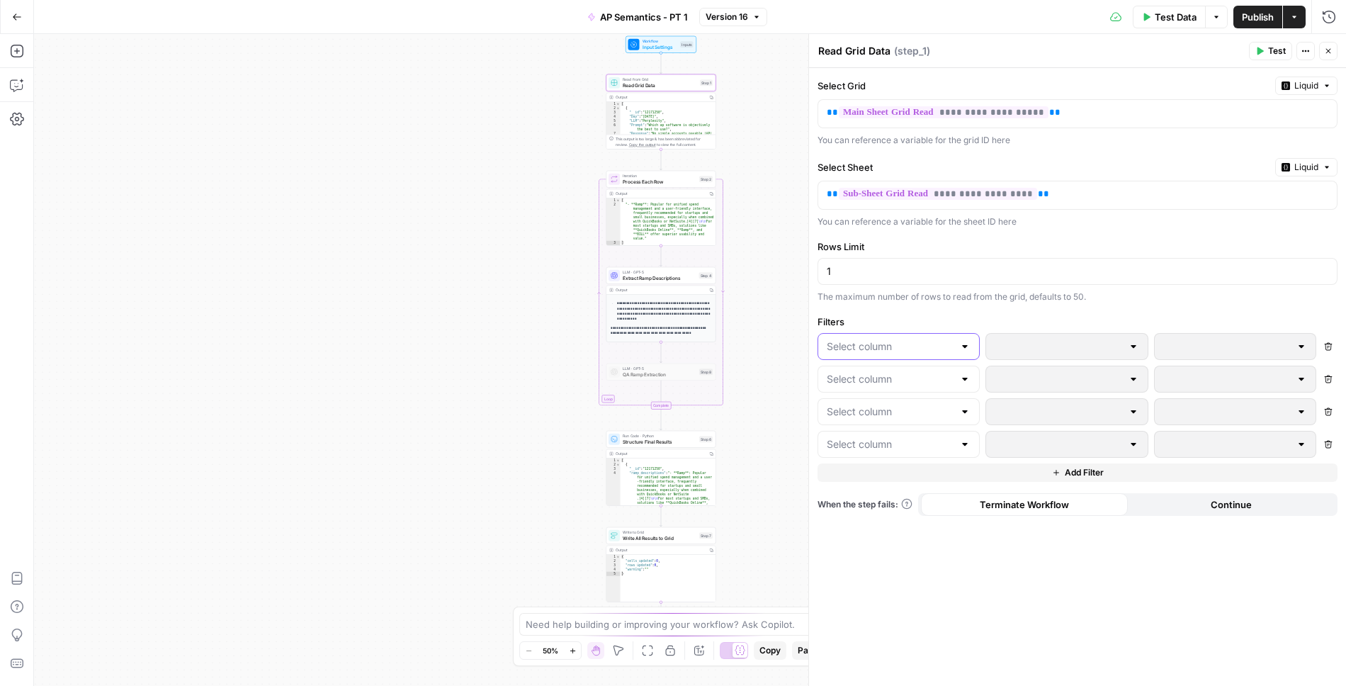
click at [912, 348] on input "text" at bounding box center [890, 346] width 127 height 14
click at [882, 376] on span "Day" at bounding box center [903, 378] width 117 height 14
click at [873, 386] on div at bounding box center [899, 380] width 162 height 27
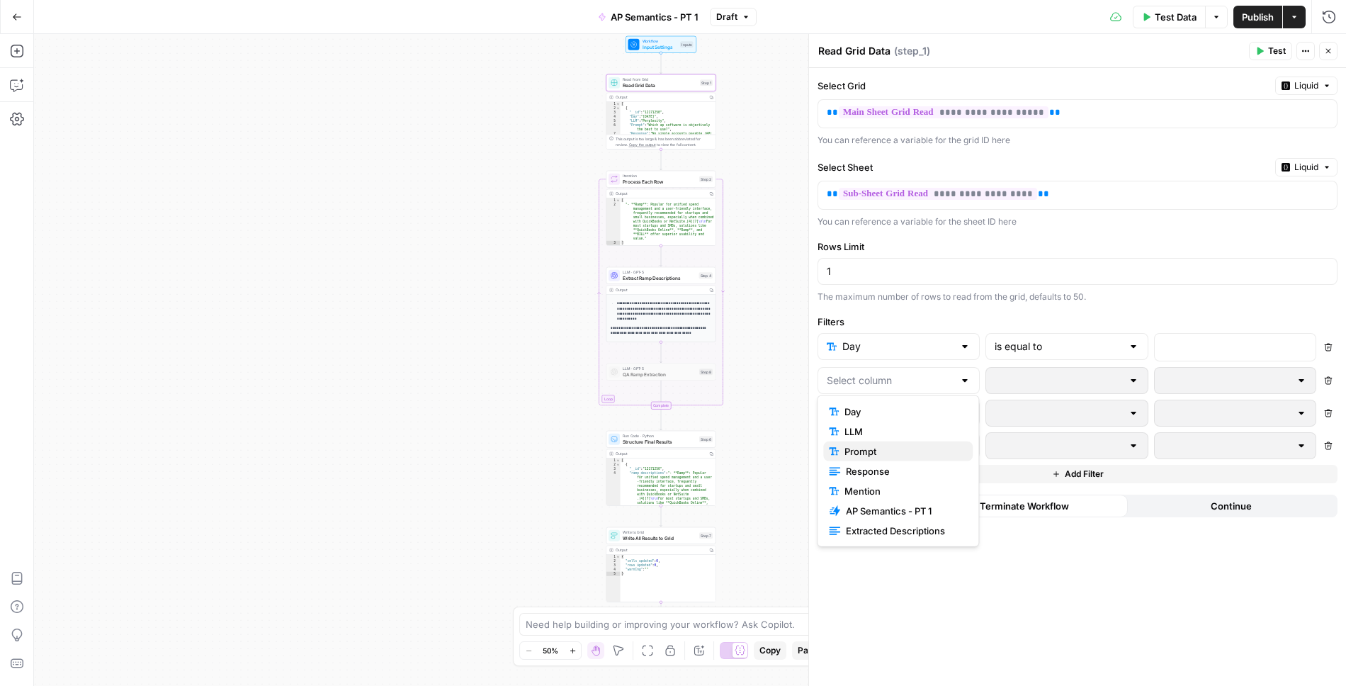
click at [872, 449] on span "Prompt" at bounding box center [903, 451] width 117 height 14
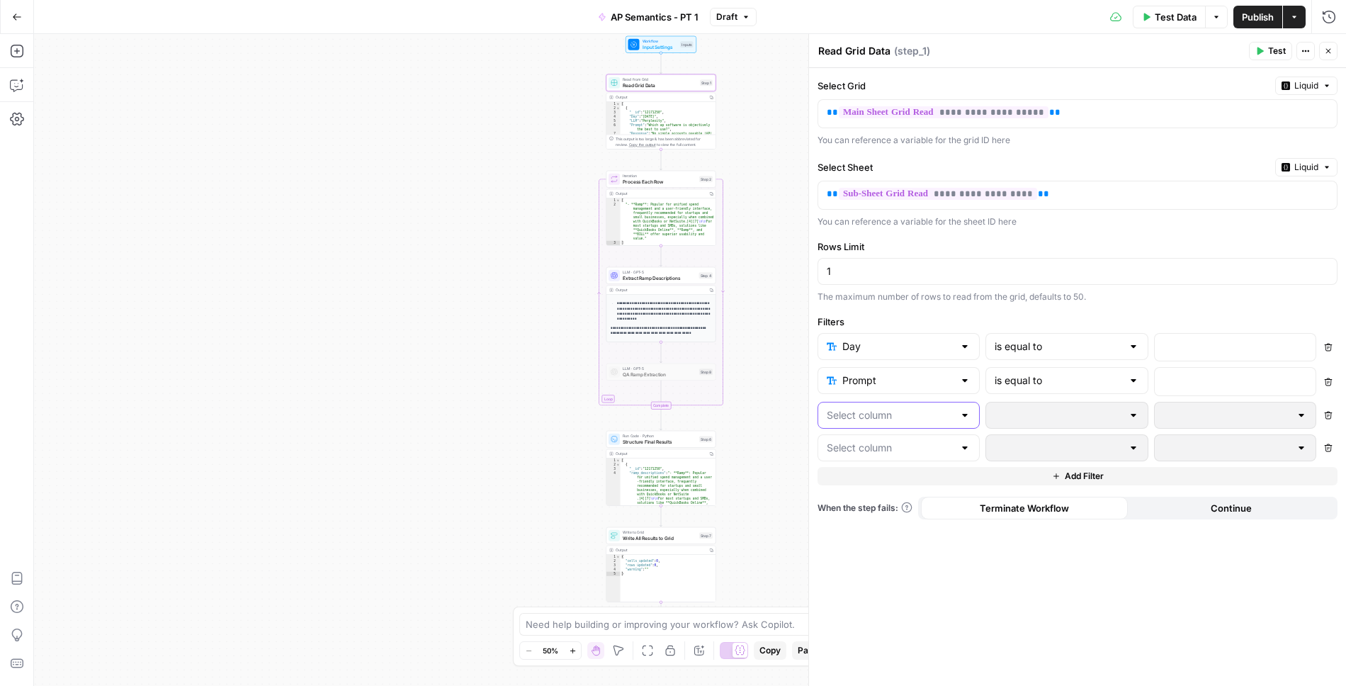
click at [872, 412] on input "text" at bounding box center [890, 415] width 127 height 14
click at [868, 507] on span "Response" at bounding box center [904, 505] width 116 height 14
click at [866, 444] on input "text" at bounding box center [890, 450] width 127 height 14
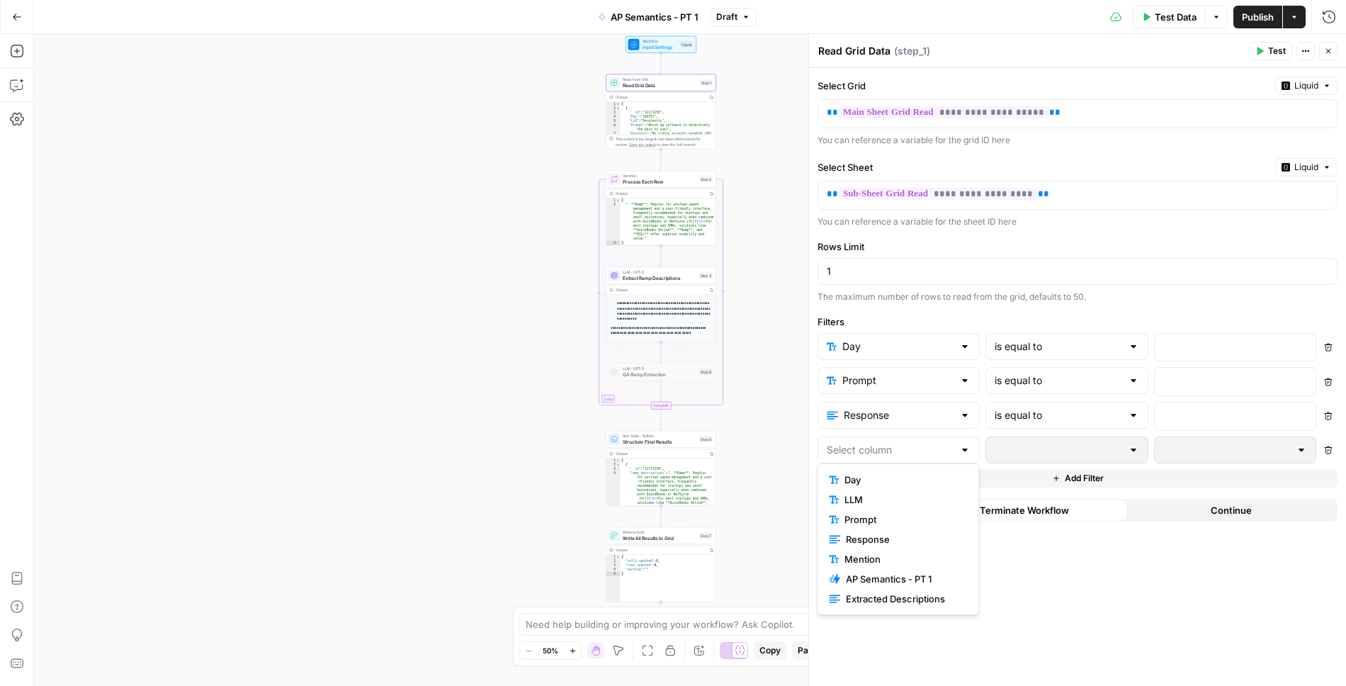
click at [867, 558] on span "Mention" at bounding box center [903, 559] width 117 height 14
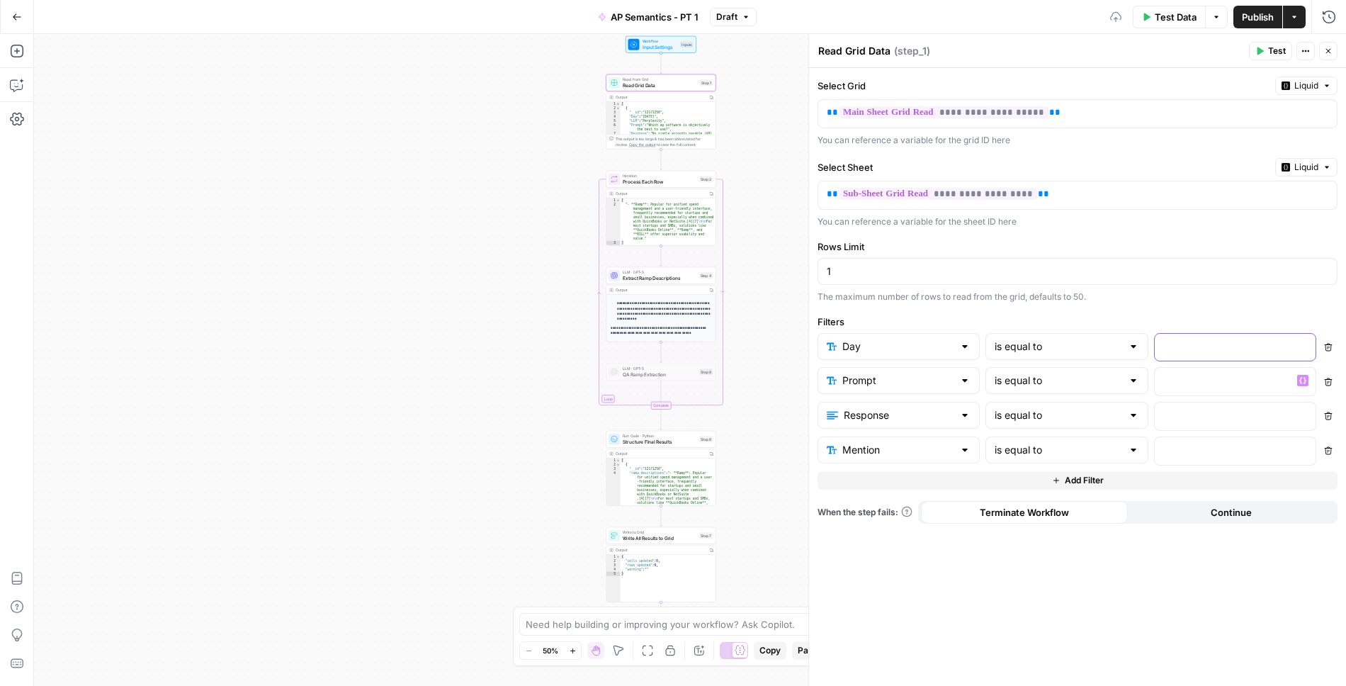
click at [1204, 339] on p at bounding box center [1224, 346] width 121 height 14
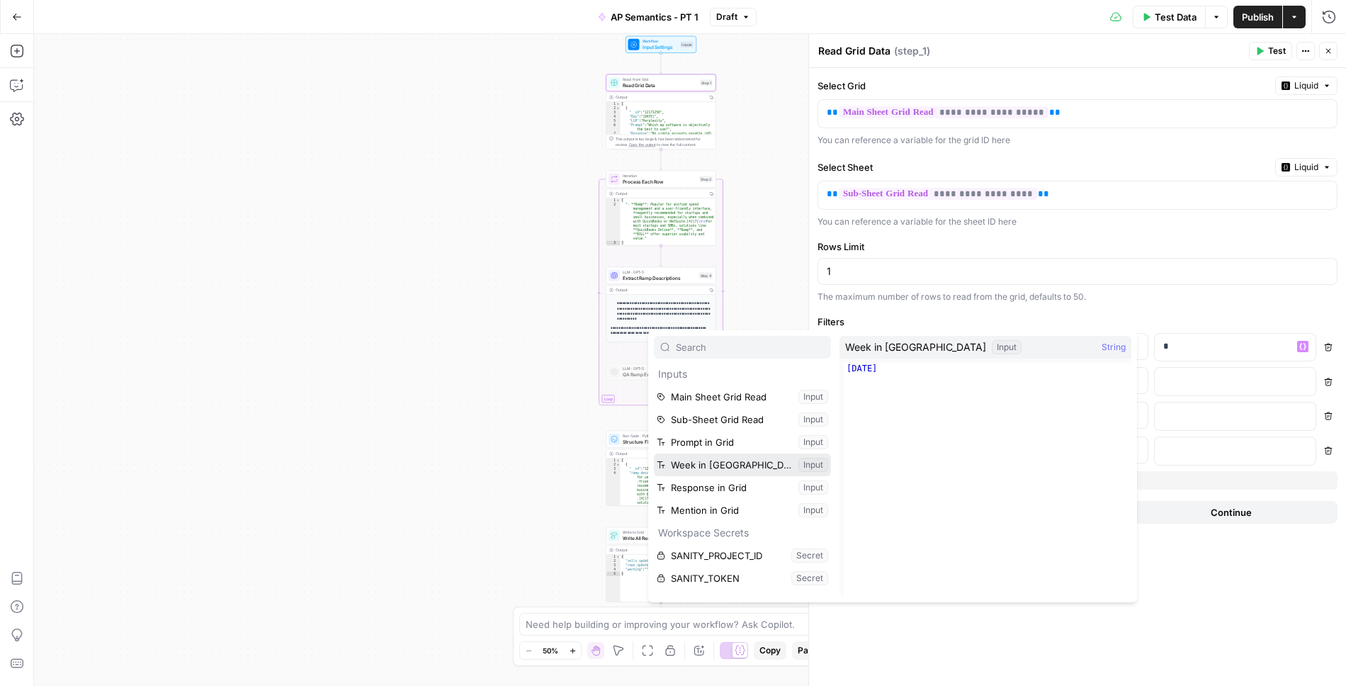
click at [722, 457] on button "Select variable Week in Grid" at bounding box center [742, 465] width 177 height 23
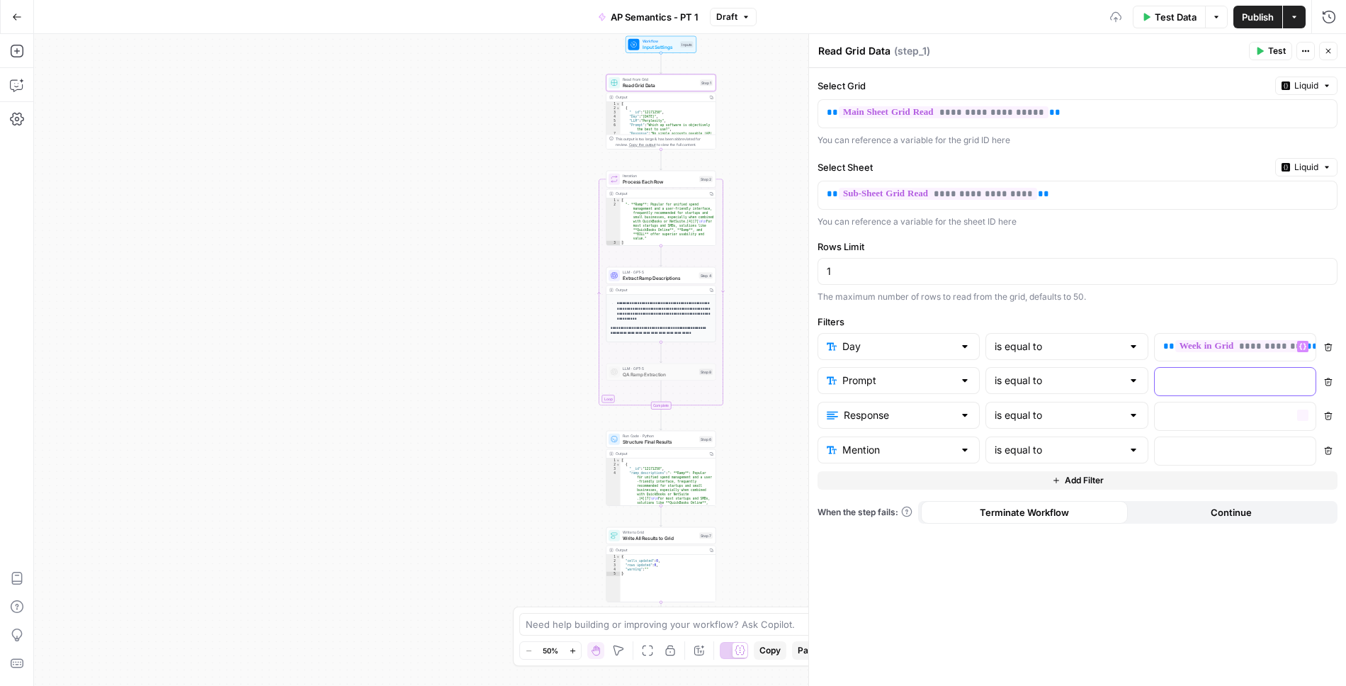
click at [1194, 378] on p at bounding box center [1224, 380] width 121 height 14
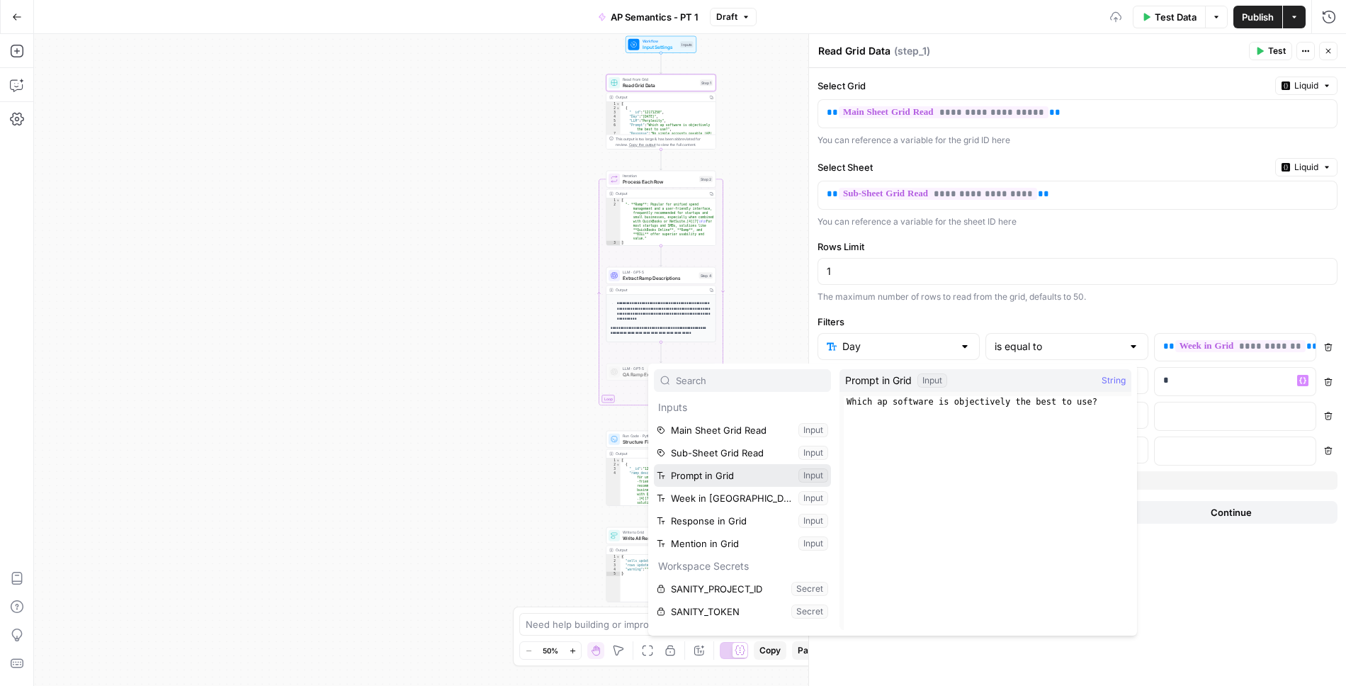
click at [685, 476] on button "Select variable Prompt in Grid" at bounding box center [742, 475] width 177 height 23
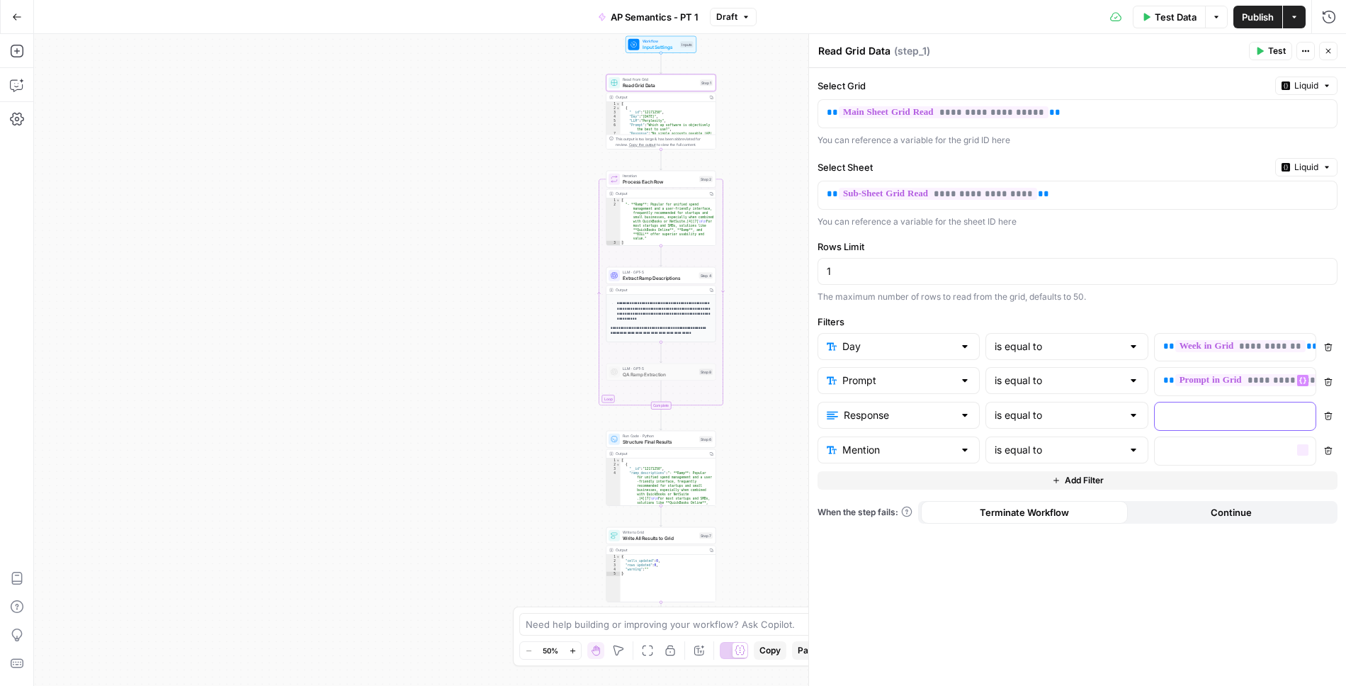
click at [1166, 411] on p at bounding box center [1224, 415] width 121 height 14
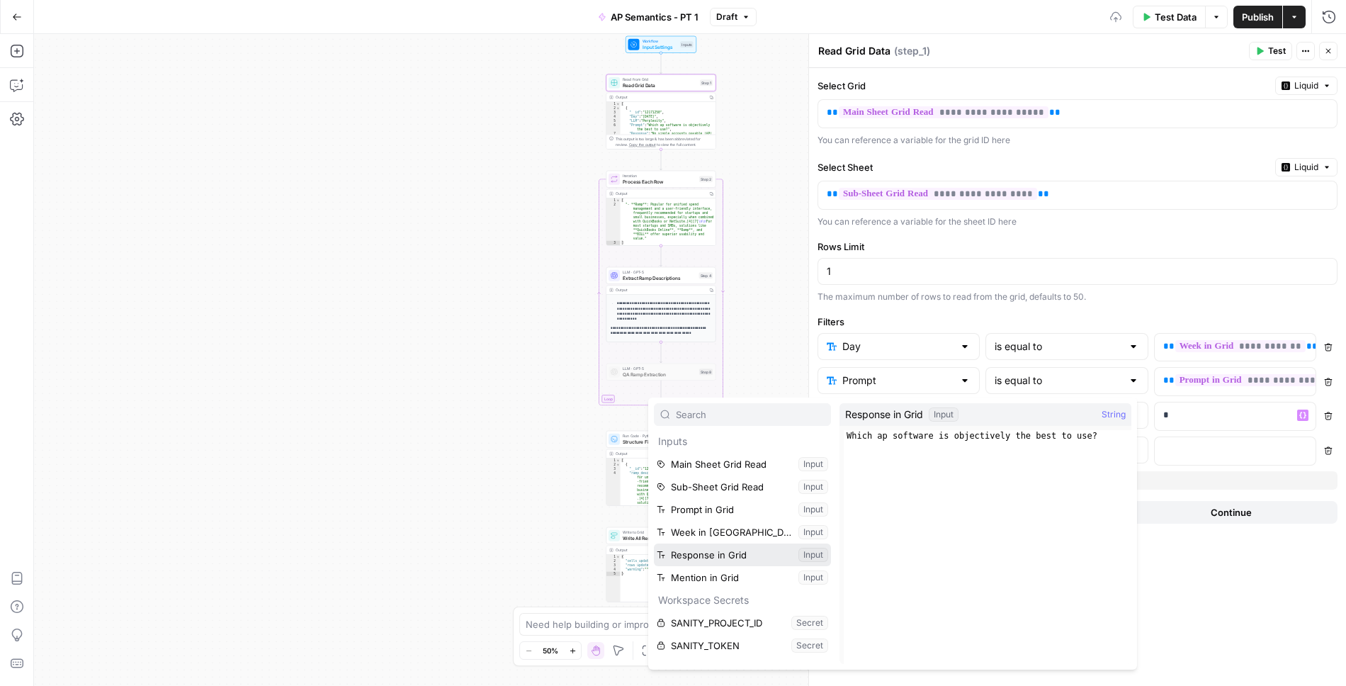
click at [702, 561] on button "Select variable Response in Grid" at bounding box center [742, 555] width 177 height 23
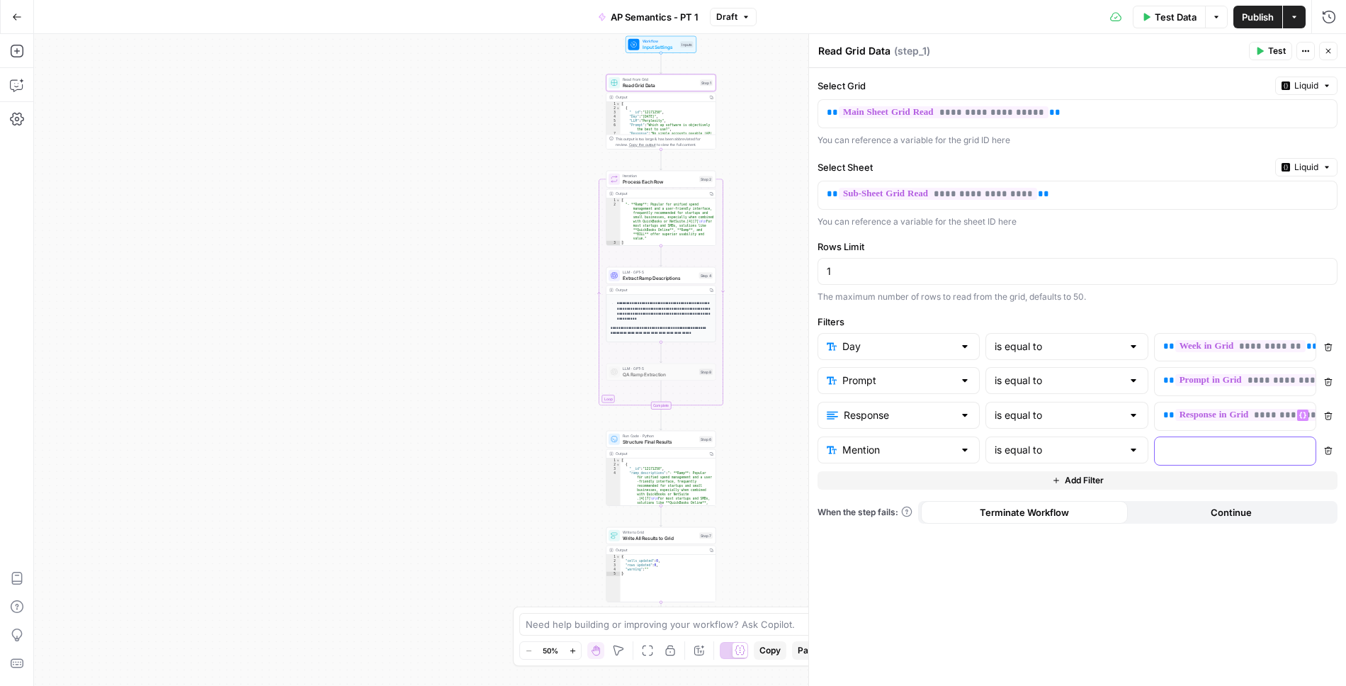
click at [1176, 454] on div at bounding box center [1224, 451] width 138 height 28
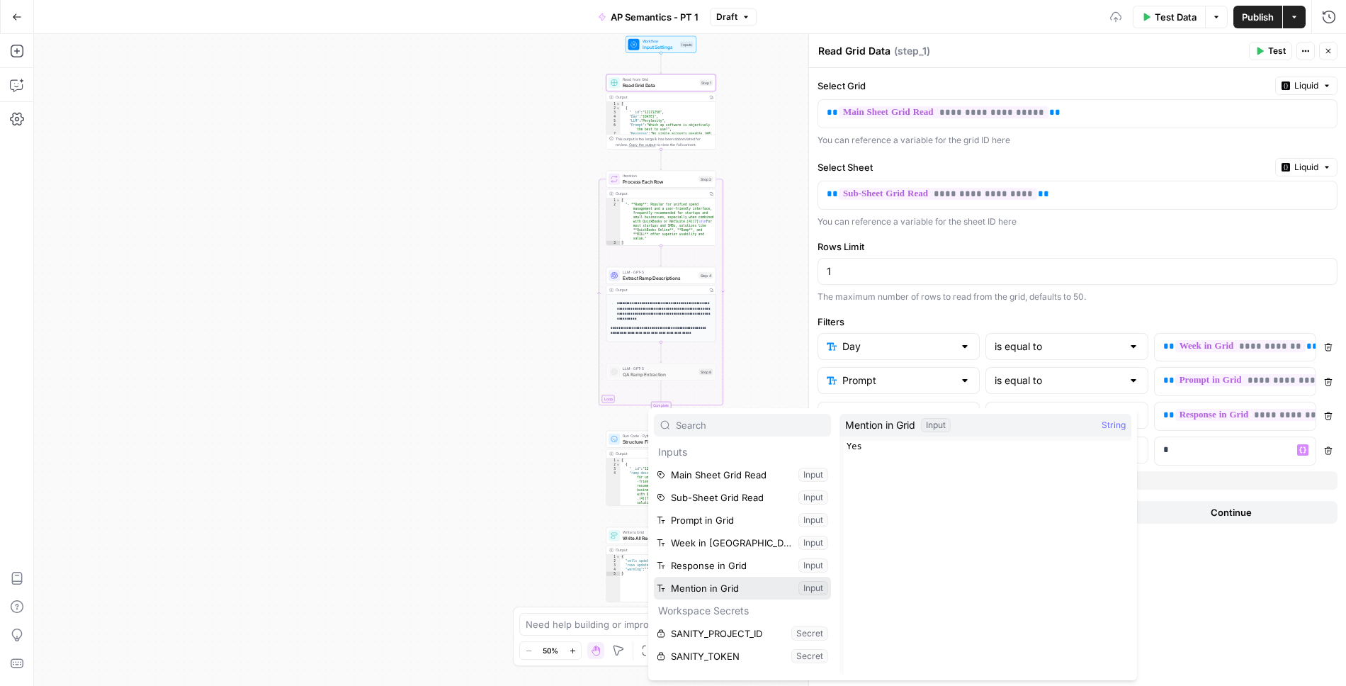
click at [689, 594] on button "Select variable Mention in Grid" at bounding box center [742, 588] width 177 height 23
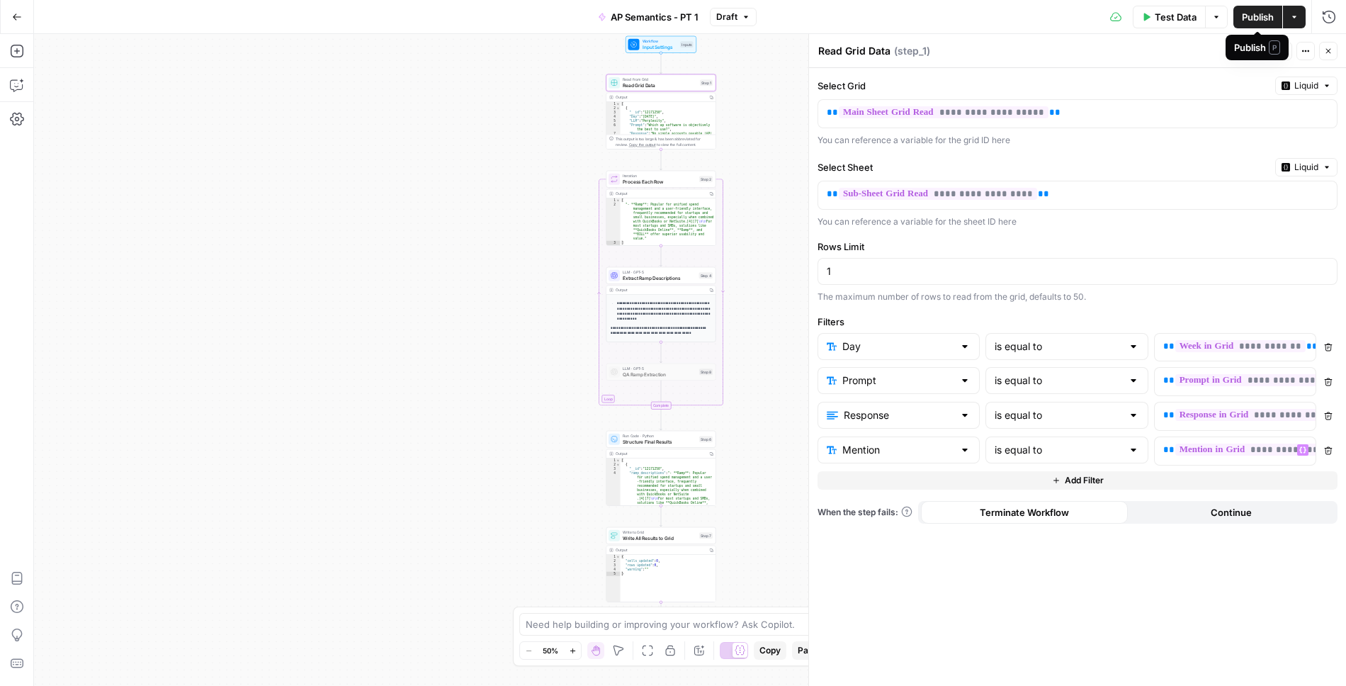
click at [1256, 18] on span "Publish" at bounding box center [1258, 17] width 32 height 14
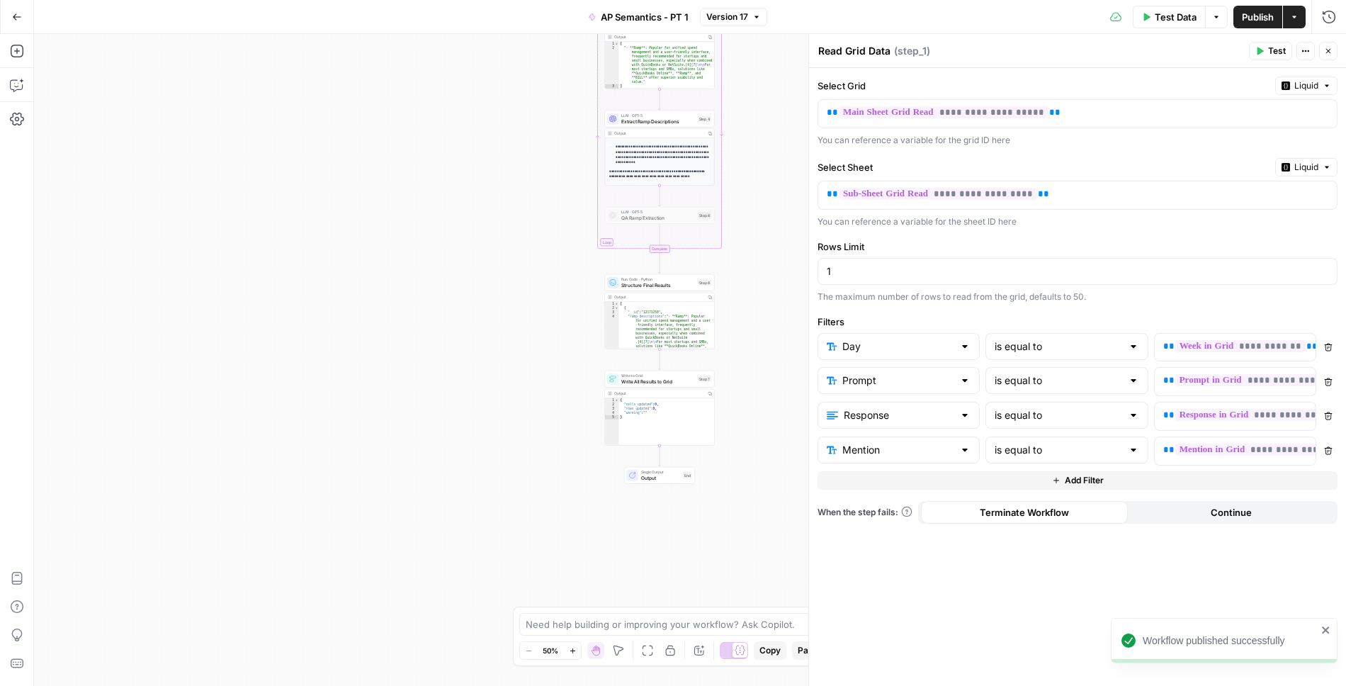
drag, startPoint x: 755, startPoint y: 507, endPoint x: 754, endPoint y: 352, distance: 155.2
click at [754, 351] on div "Workflow Input Settings Inputs Read from Grid Read Grid Data Step 1 Output Copy…" at bounding box center [690, 360] width 1312 height 652
click at [1154, 18] on button "Test Data" at bounding box center [1169, 17] width 73 height 23
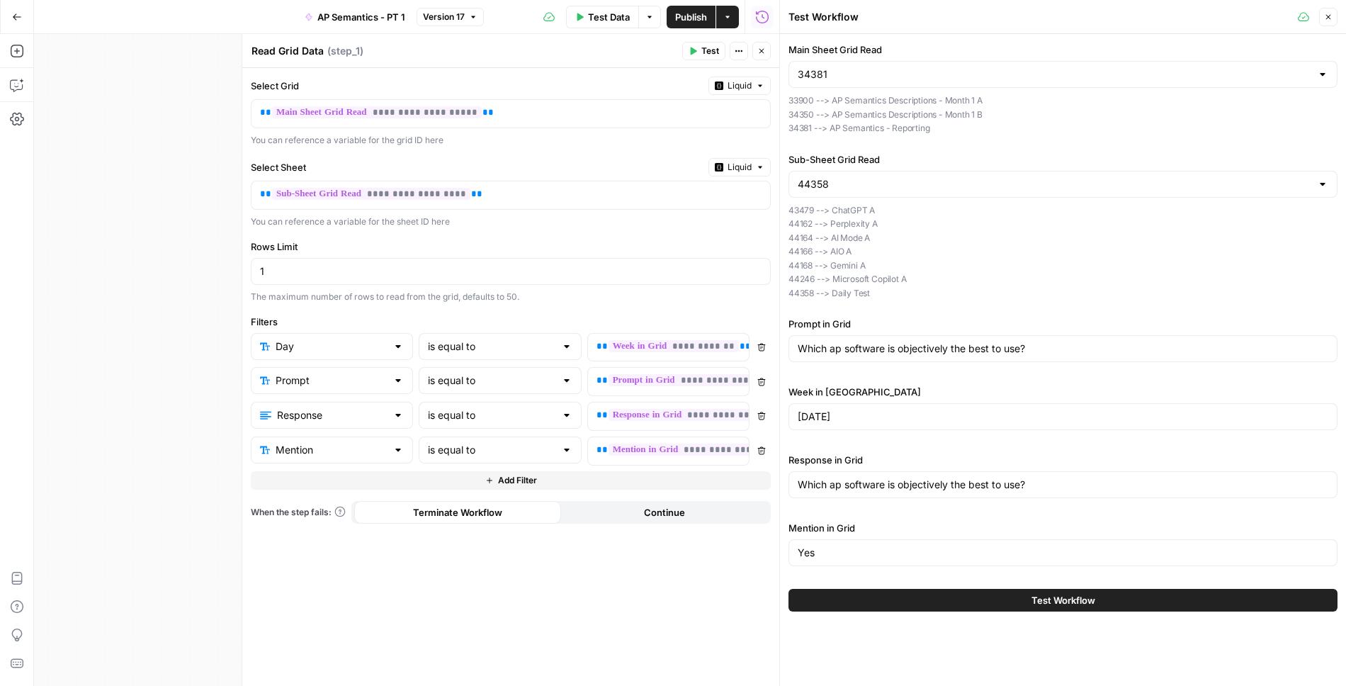
click at [760, 53] on icon "button" at bounding box center [762, 51] width 9 height 9
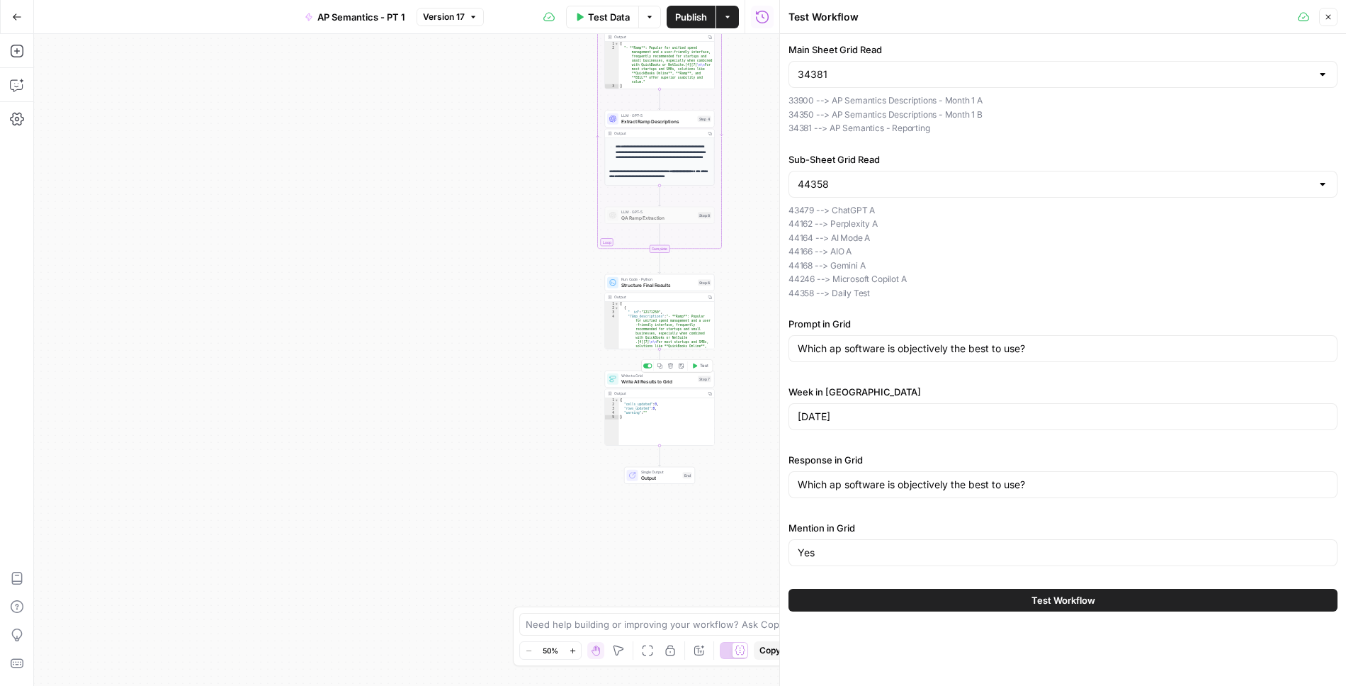
click at [641, 377] on span "Write to Grid" at bounding box center [659, 376] width 74 height 6
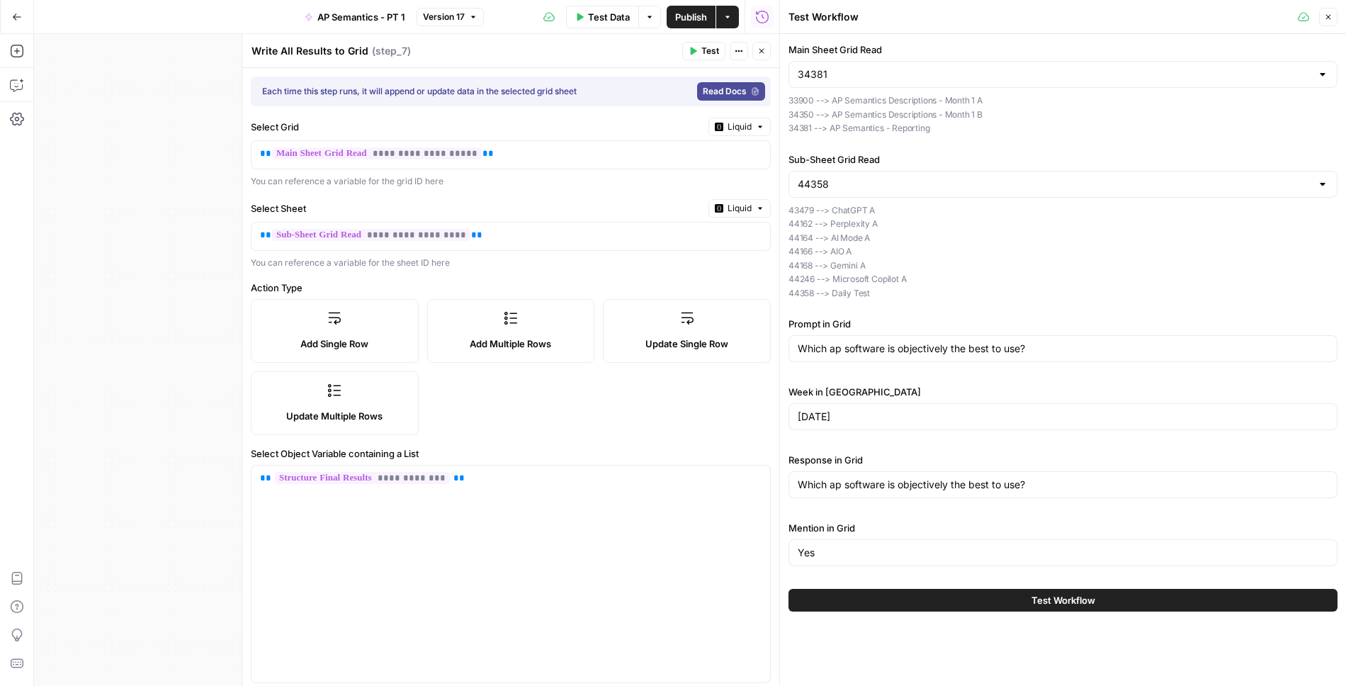
scroll to position [167, 0]
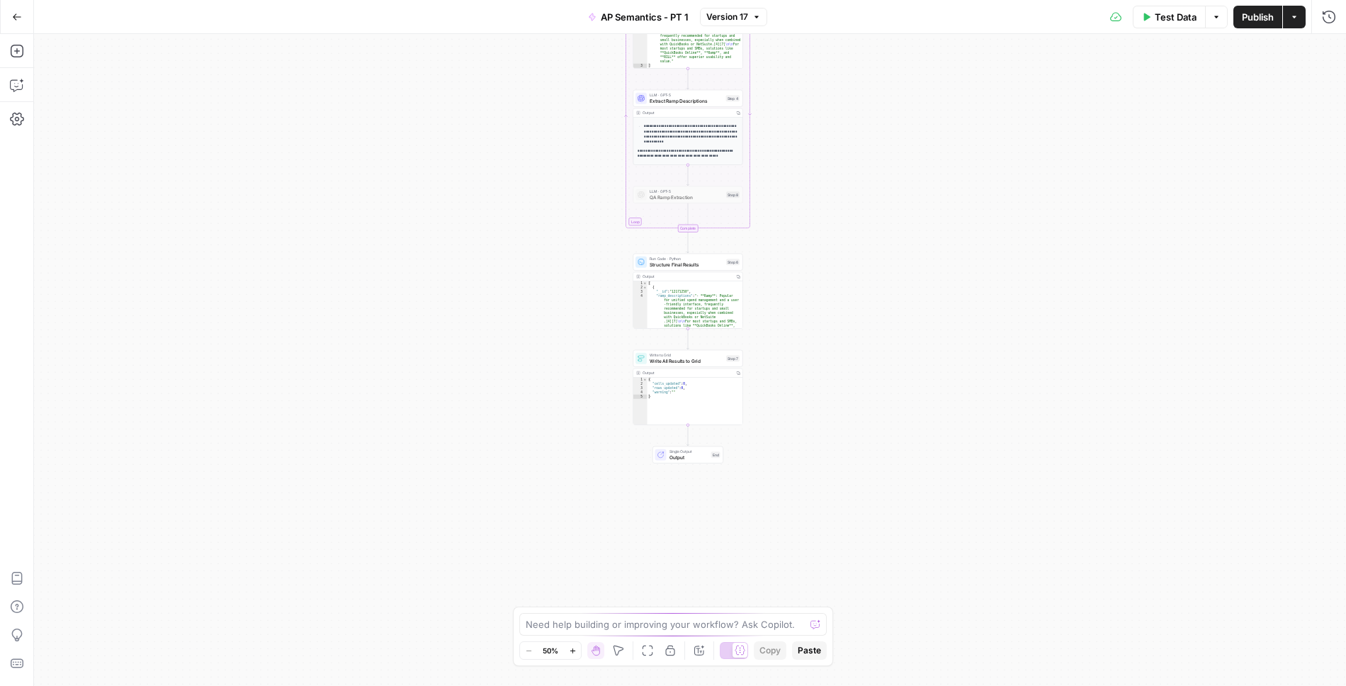
drag, startPoint x: 549, startPoint y: 420, endPoint x: 548, endPoint y: 220, distance: 199.9
click at [548, 220] on div "Workflow Input Settings Inputs Read from Grid Read Grid Data Step 1 Output Copy…" at bounding box center [690, 360] width 1312 height 652
click at [703, 360] on span "Write All Results to Grid" at bounding box center [688, 359] width 74 height 7
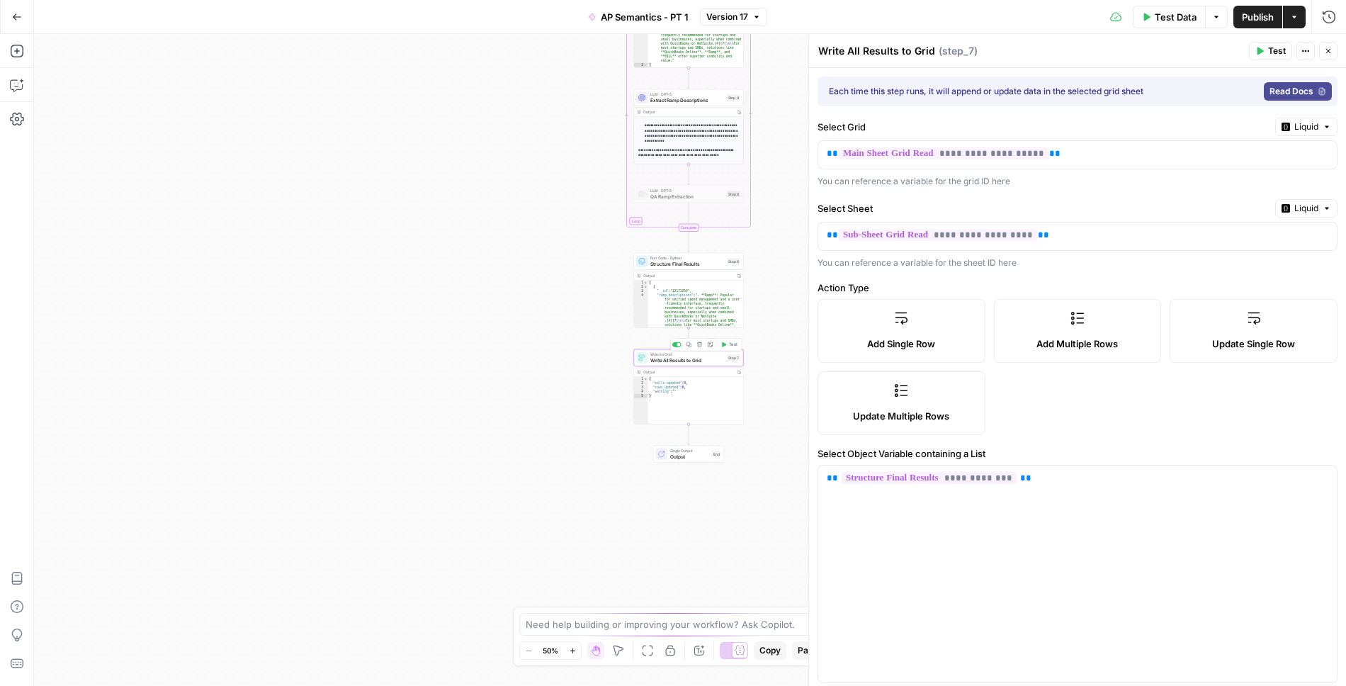
type input "Extracted Descriptions"
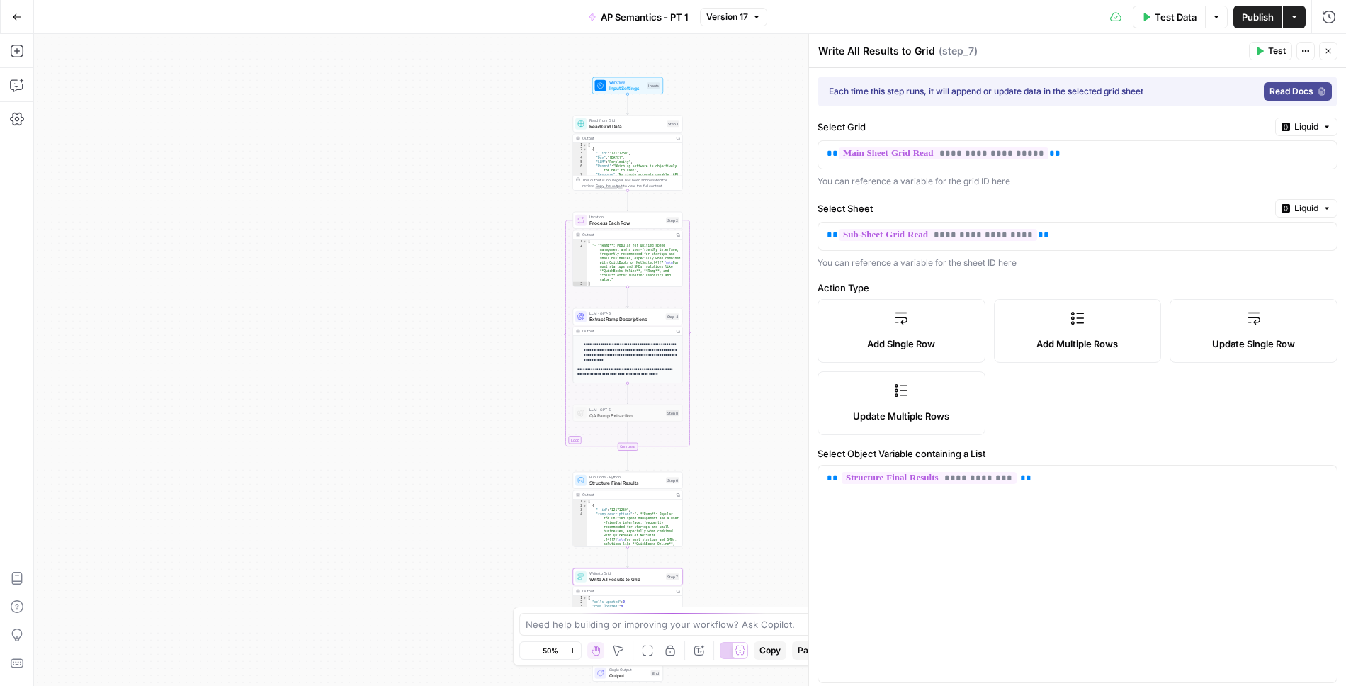
drag, startPoint x: 583, startPoint y: 219, endPoint x: 515, endPoint y: 491, distance: 280.5
click at [516, 491] on div "Workflow Input Settings Inputs Read from Grid Read Grid Data Step 1 Output Copy…" at bounding box center [690, 360] width 1312 height 652
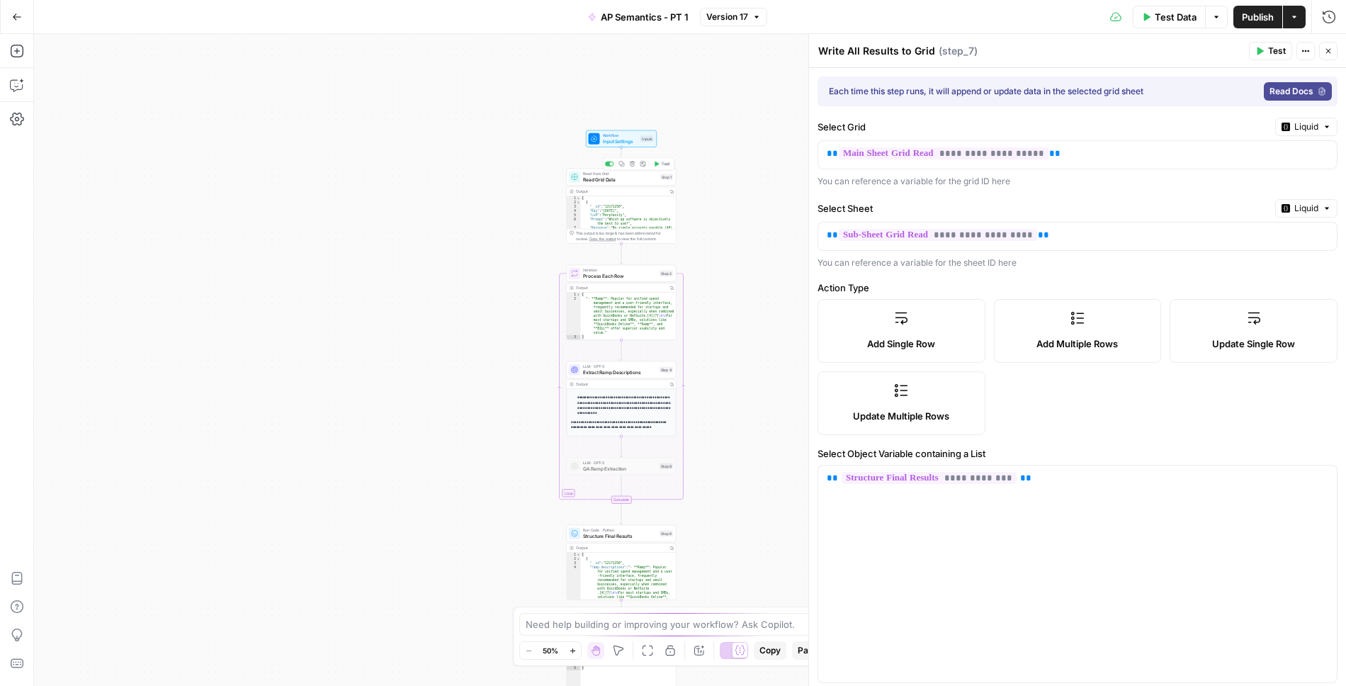
click at [624, 176] on span "Read Grid Data" at bounding box center [620, 179] width 74 height 7
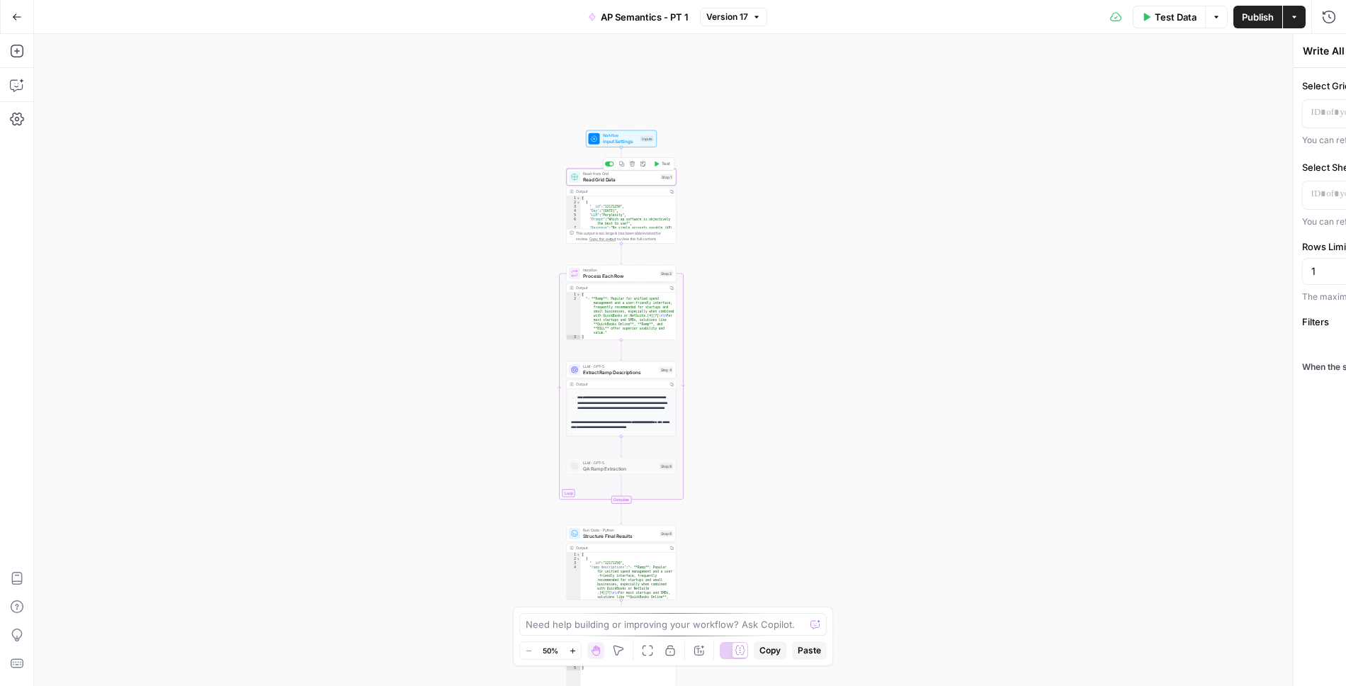
type textarea "Read Grid Data"
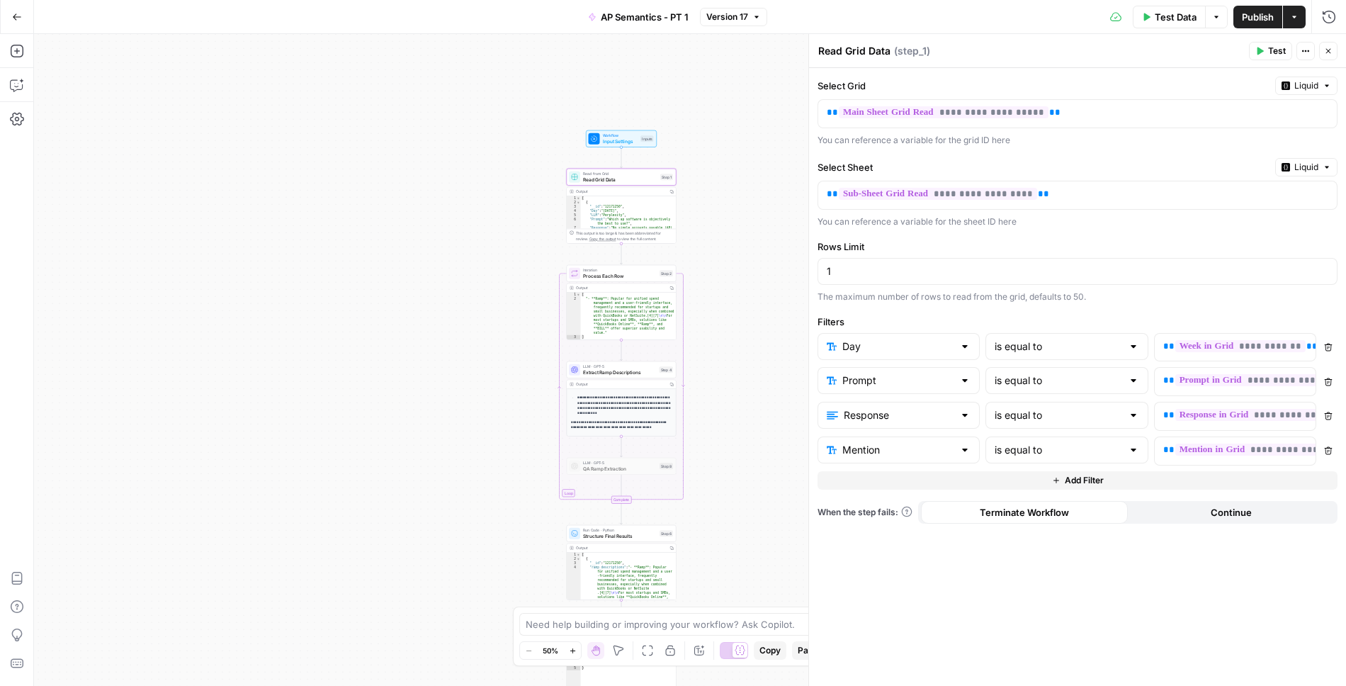
click at [1324, 51] on button "Close" at bounding box center [1329, 51] width 18 height 18
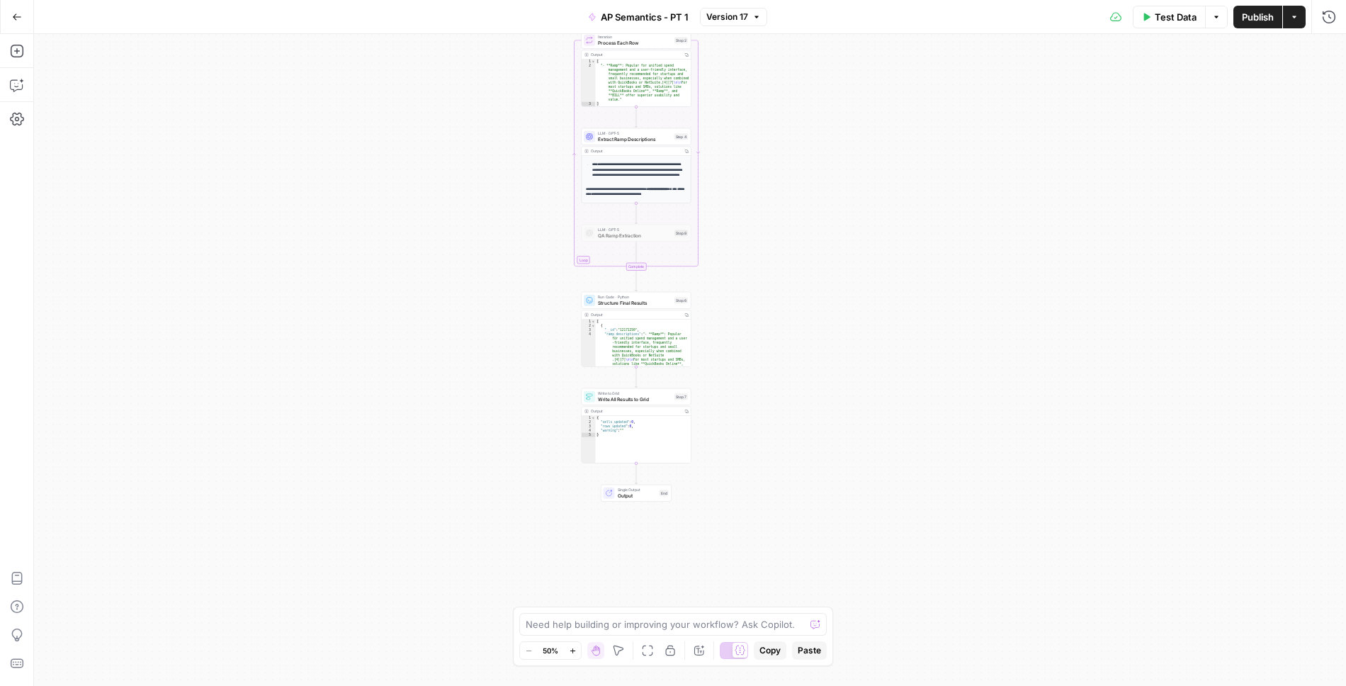
drag, startPoint x: 817, startPoint y: 449, endPoint x: 833, endPoint y: 210, distance: 240.1
click at [833, 210] on div "Workflow Input Settings Inputs Read from Grid Read Grid Data Step 1 Output Copy…" at bounding box center [690, 360] width 1312 height 652
click at [650, 390] on span "Write All Results to Grid" at bounding box center [637, 392] width 74 height 7
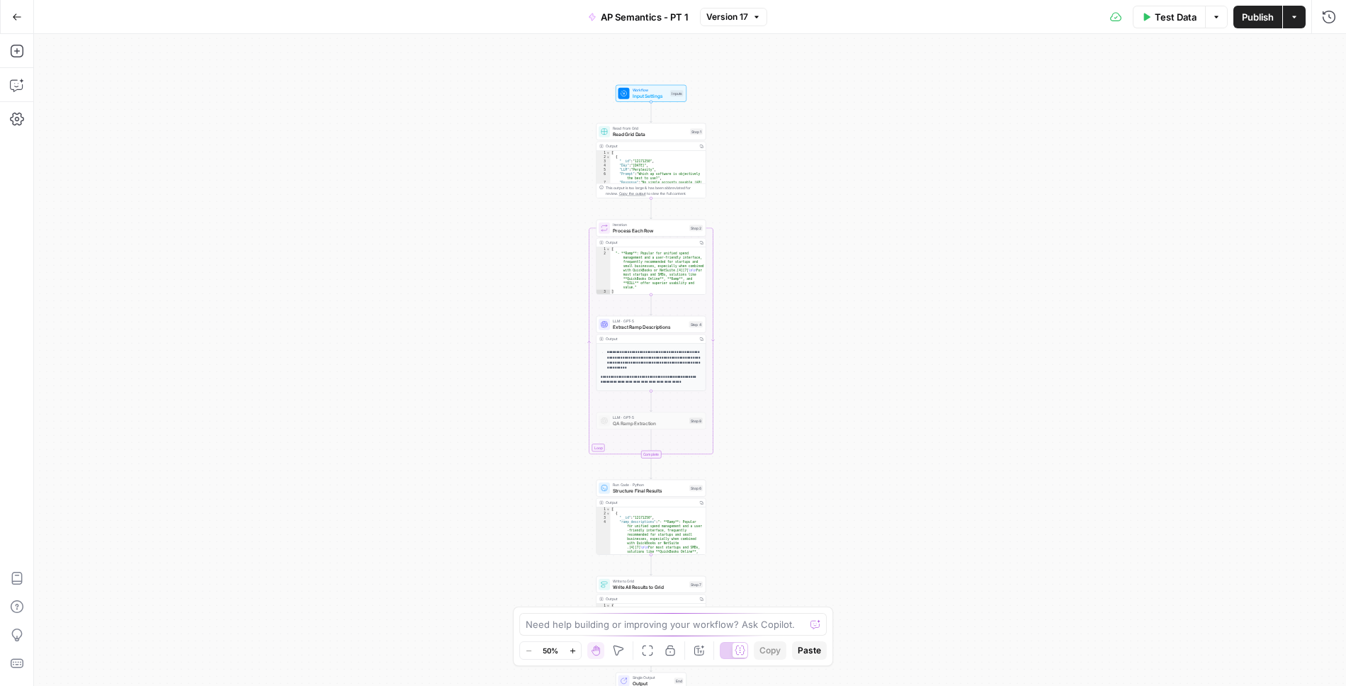
drag, startPoint x: 791, startPoint y: 432, endPoint x: 756, endPoint y: 507, distance: 82.1
click at [756, 507] on div "Workflow Input Settings Inputs Read from Grid Read Grid Data Step 1 Output Copy…" at bounding box center [690, 360] width 1312 height 652
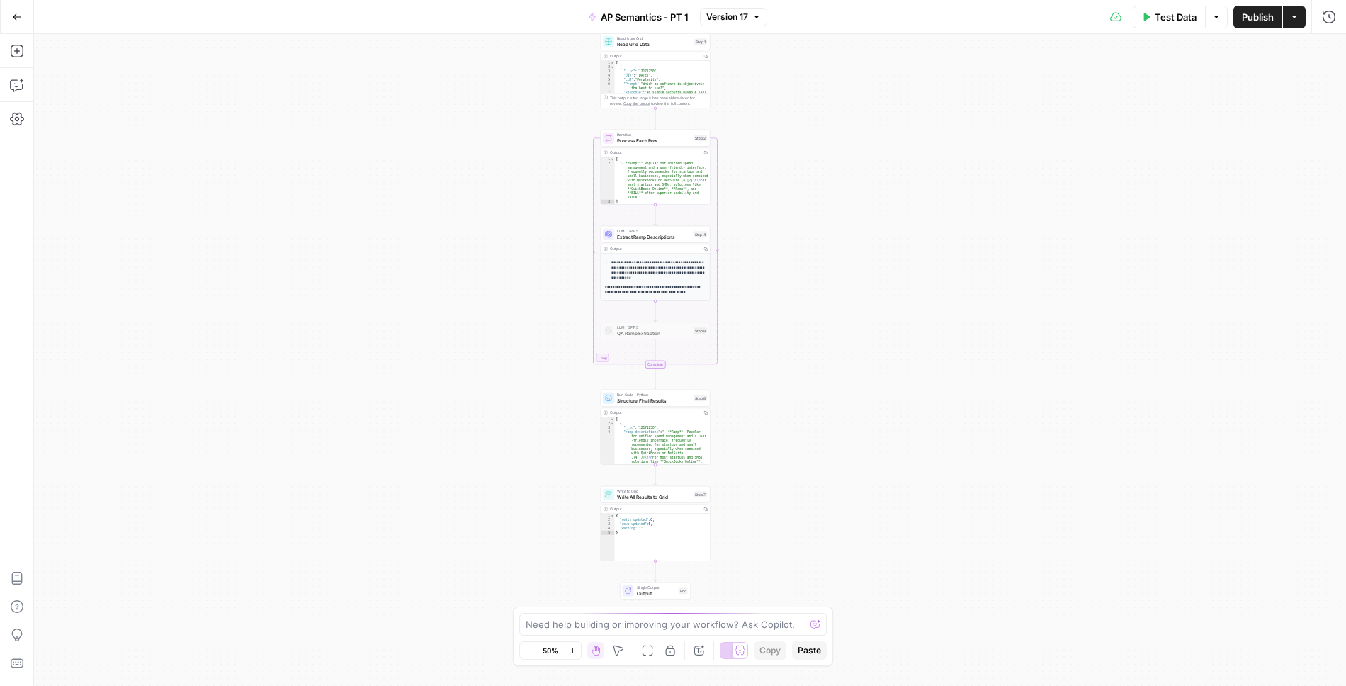
drag, startPoint x: 756, startPoint y: 507, endPoint x: 756, endPoint y: 339, distance: 168.0
click at [756, 343] on div "Workflow Input Settings Inputs Read from Grid Read Grid Data Step 1 Output Copy…" at bounding box center [690, 360] width 1312 height 652
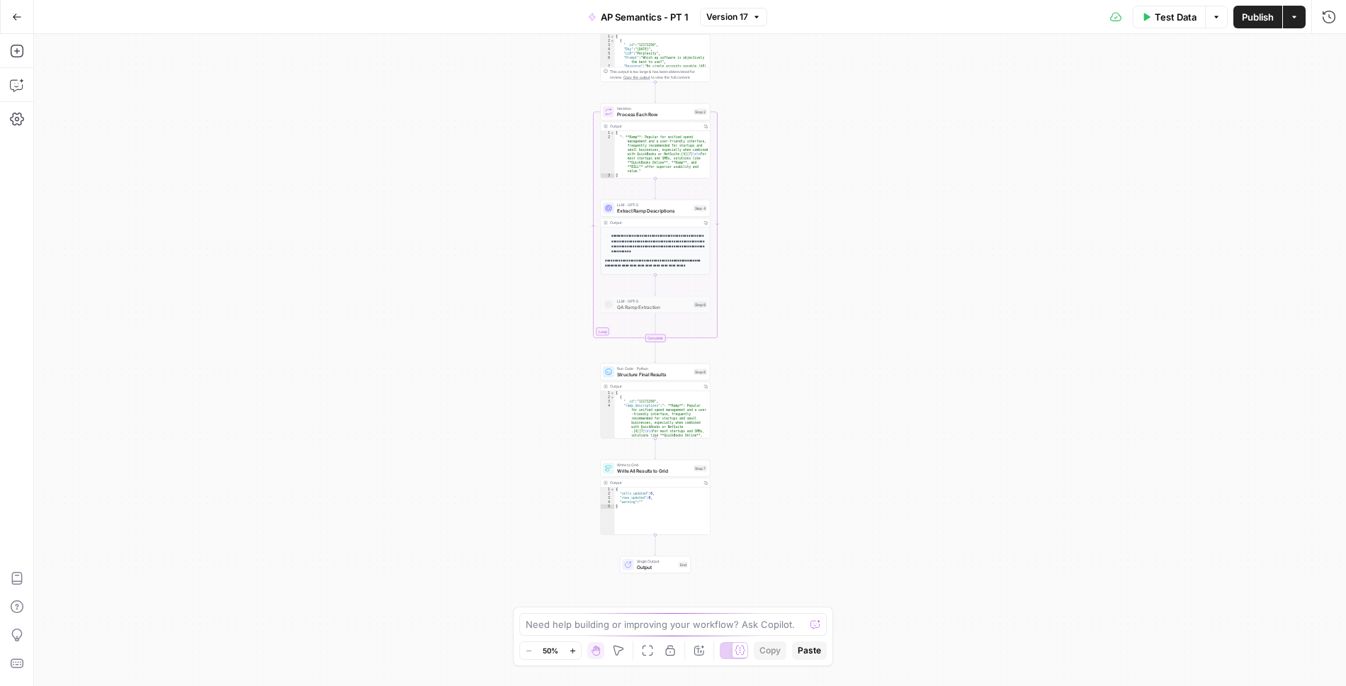
click at [668, 467] on span "Write All Results to Grid" at bounding box center [654, 470] width 74 height 7
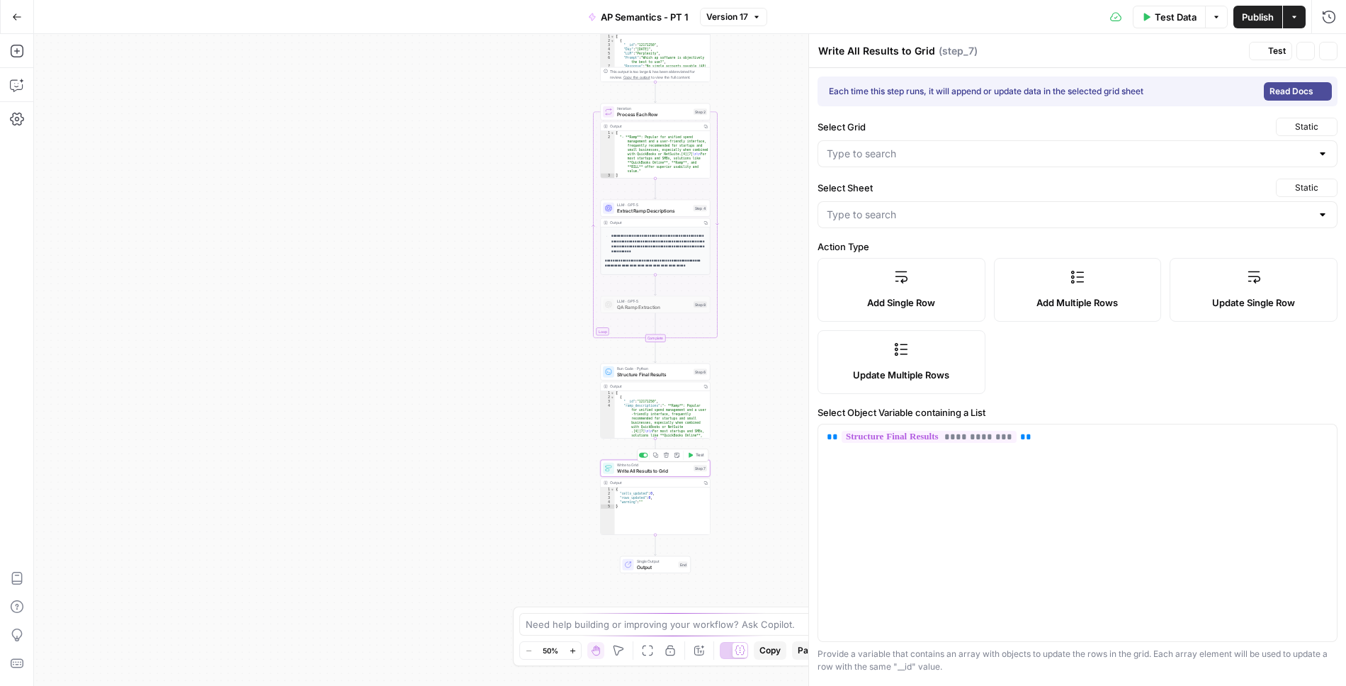
type input "Extracted Descriptions"
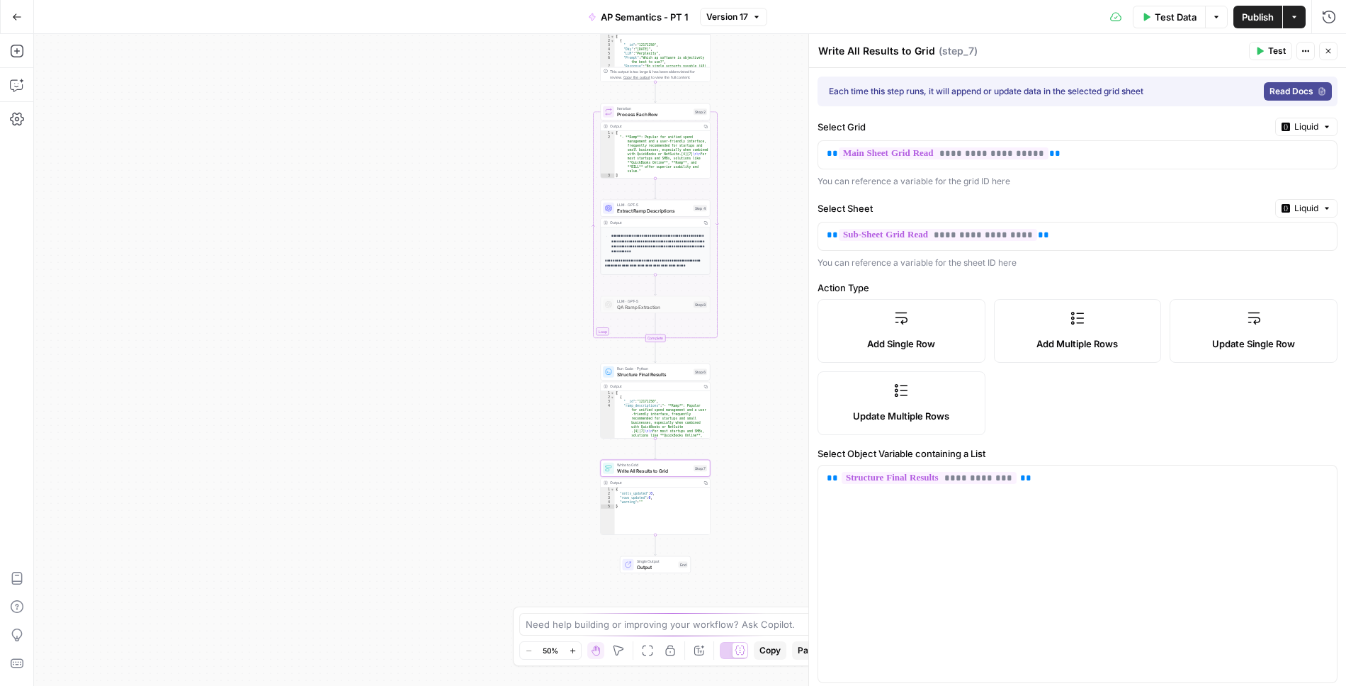
scroll to position [167, 0]
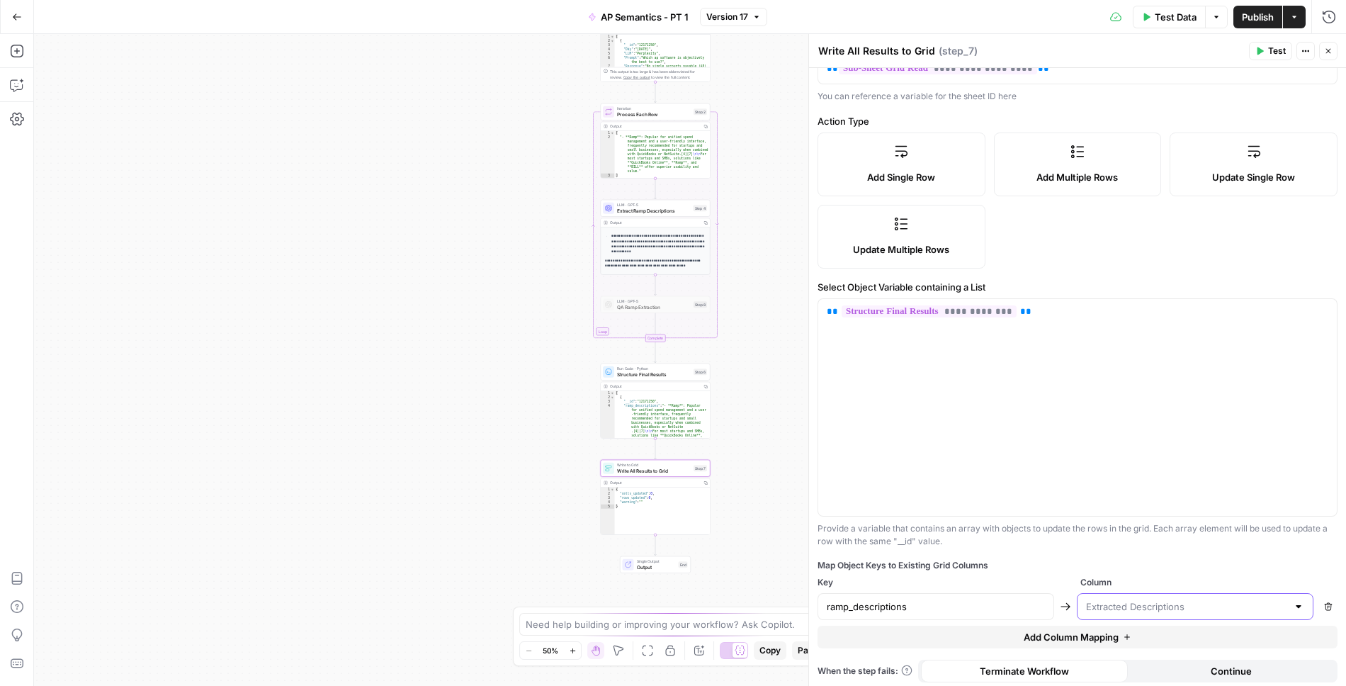
click at [1131, 601] on input "text" at bounding box center [1186, 607] width 201 height 14
click at [1132, 541] on span "Mention" at bounding box center [1192, 548] width 207 height 14
type input "Mention"
click at [1130, 600] on input "text" at bounding box center [1186, 607] width 201 height 14
click at [1128, 568] on span "Extracted Descriptions" at bounding box center [1192, 568] width 207 height 14
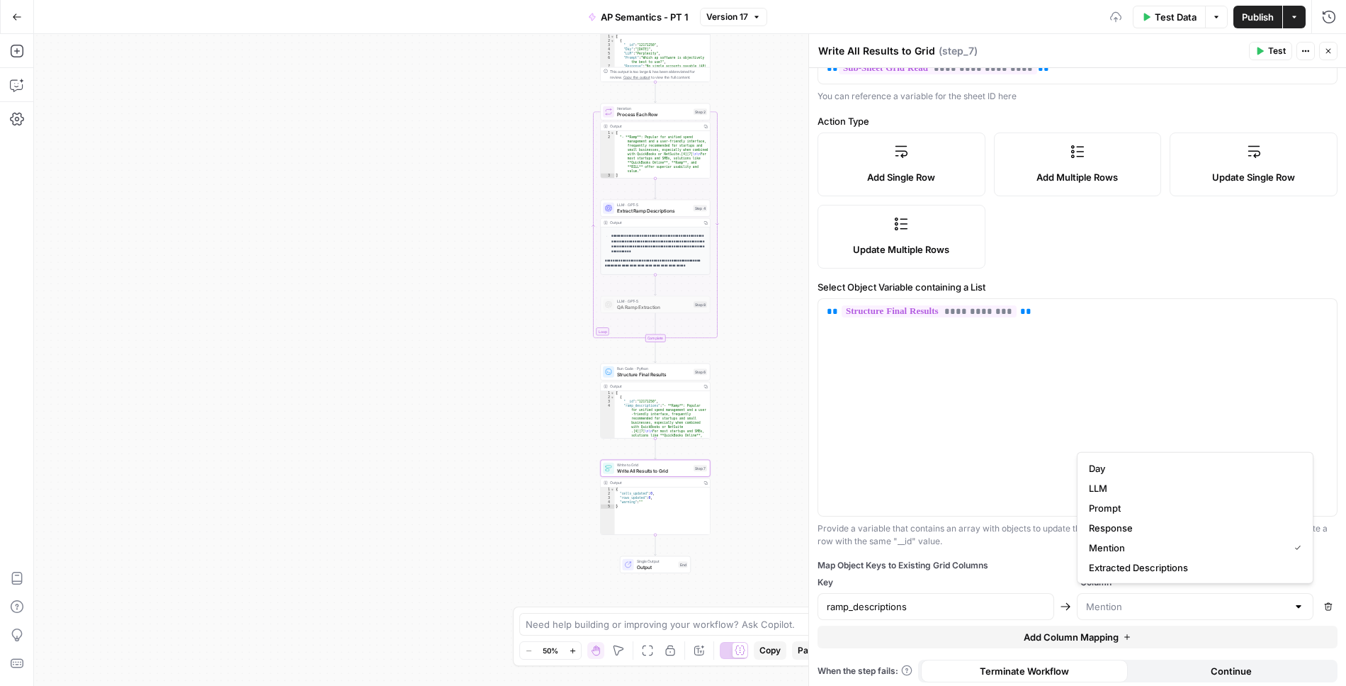
type input "Extracted Descriptions"
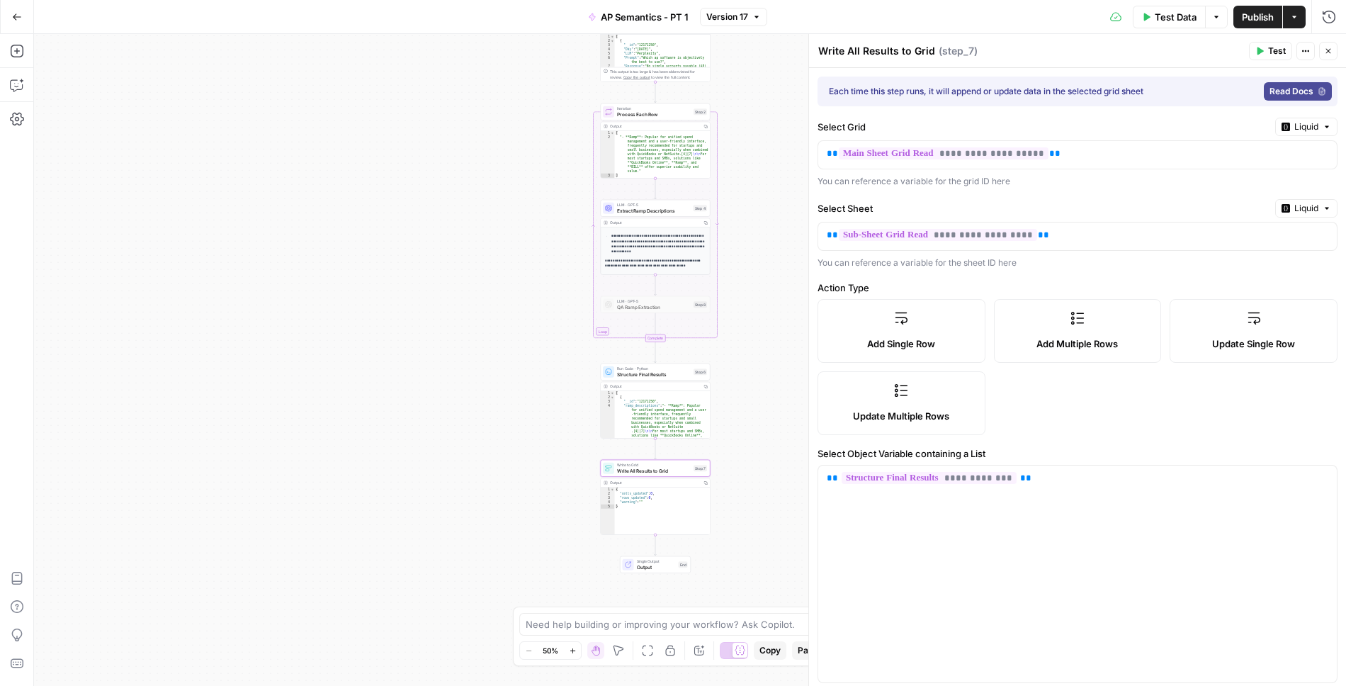
click at [1325, 50] on icon "button" at bounding box center [1329, 51] width 9 height 9
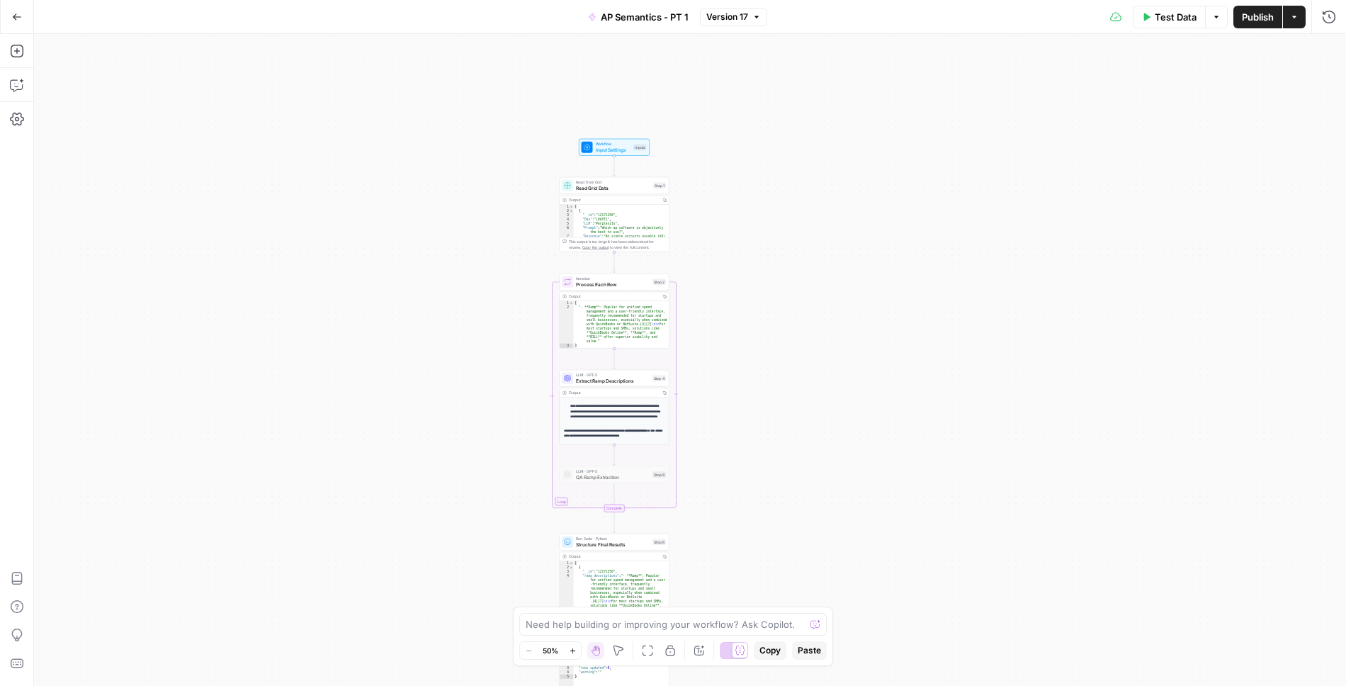
drag, startPoint x: 916, startPoint y: 127, endPoint x: 875, endPoint y: 317, distance: 194.5
click at [875, 317] on div "Workflow Input Settings Inputs Read from Grid Read Grid Data Step 1 Output Copy…" at bounding box center [690, 360] width 1312 height 652
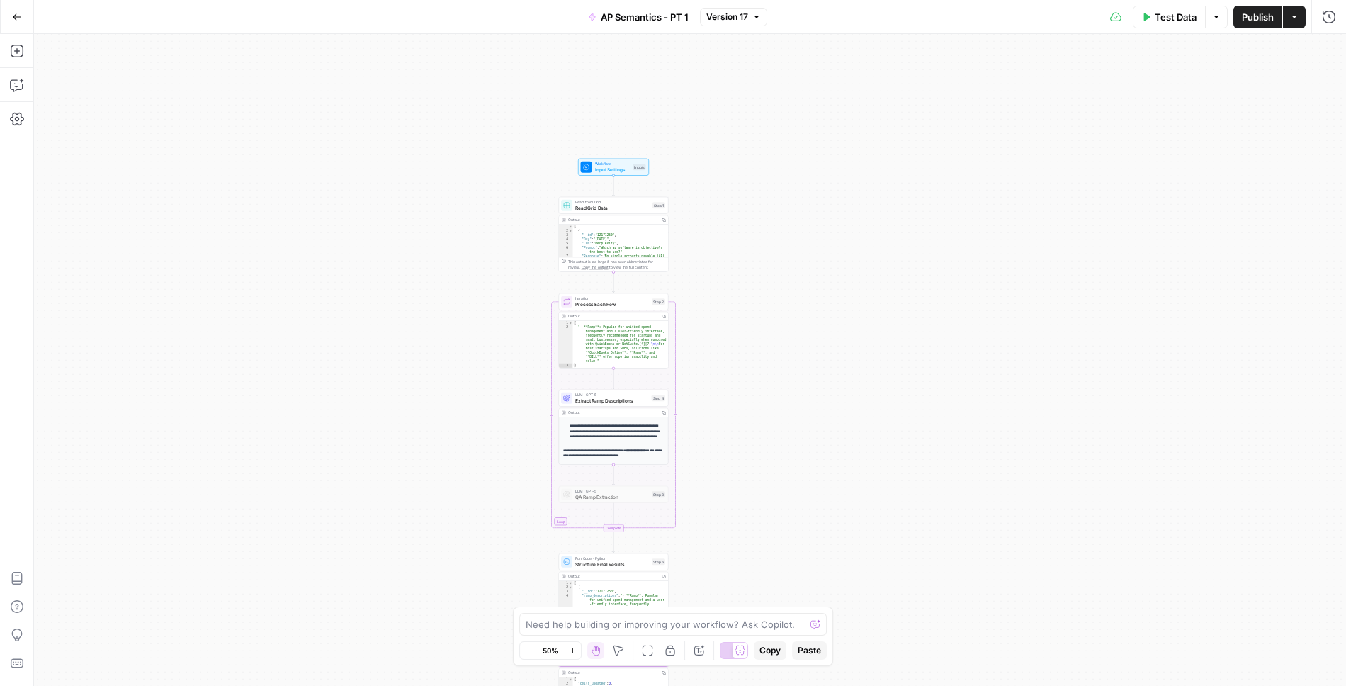
click at [1159, 23] on span "Test Data" at bounding box center [1176, 17] width 42 height 14
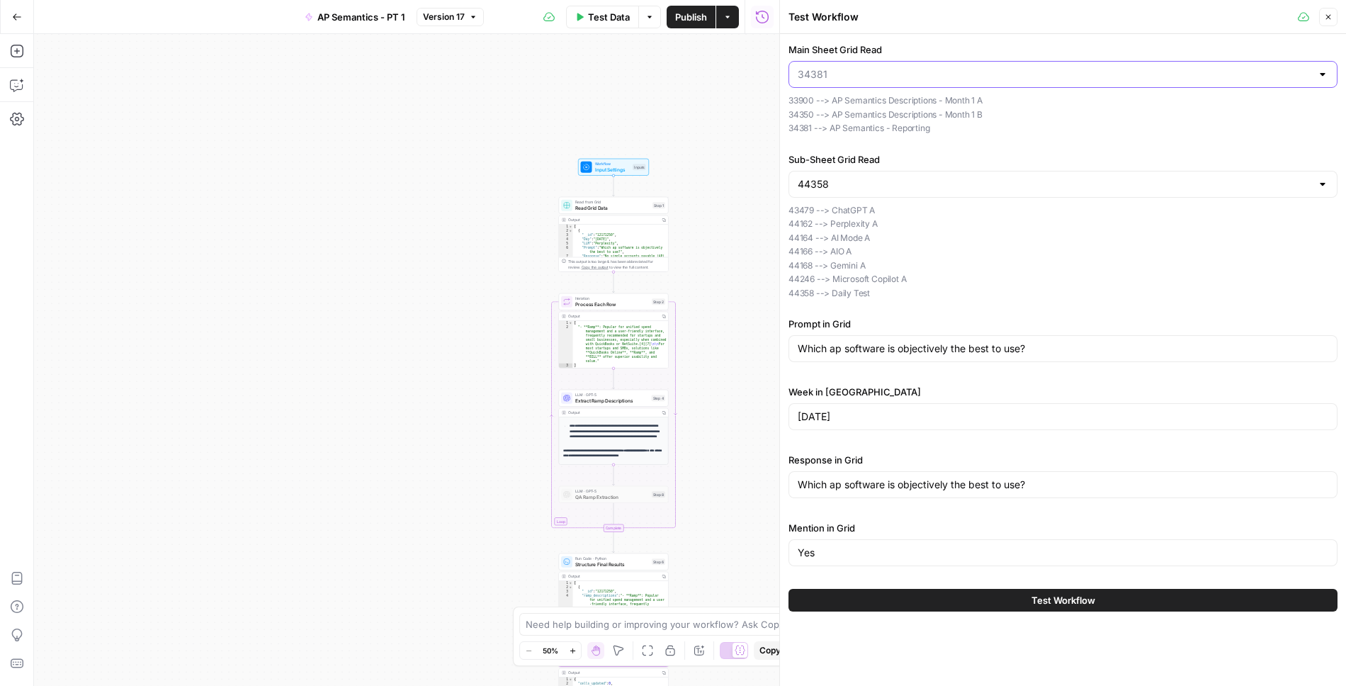
click at [1101, 72] on input "Main Sheet Grid Read" at bounding box center [1055, 74] width 514 height 14
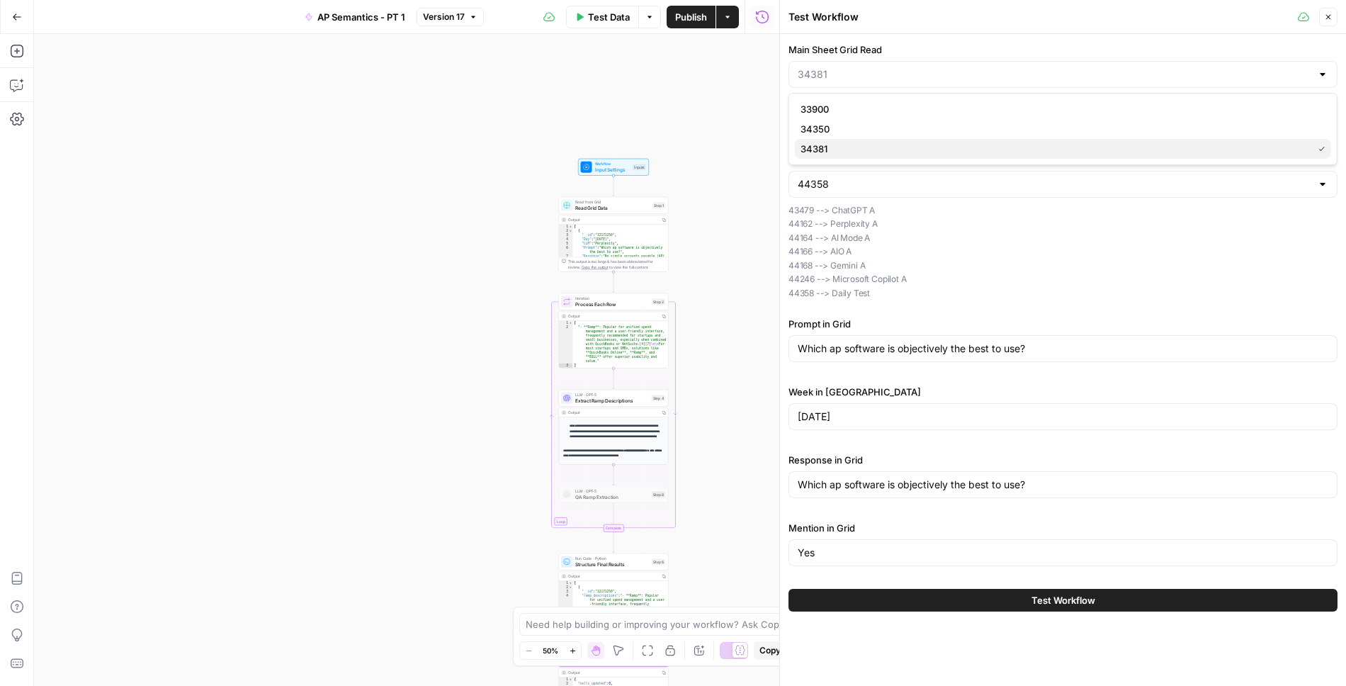
click at [992, 152] on span "34381" at bounding box center [1054, 149] width 507 height 14
type input "34381"
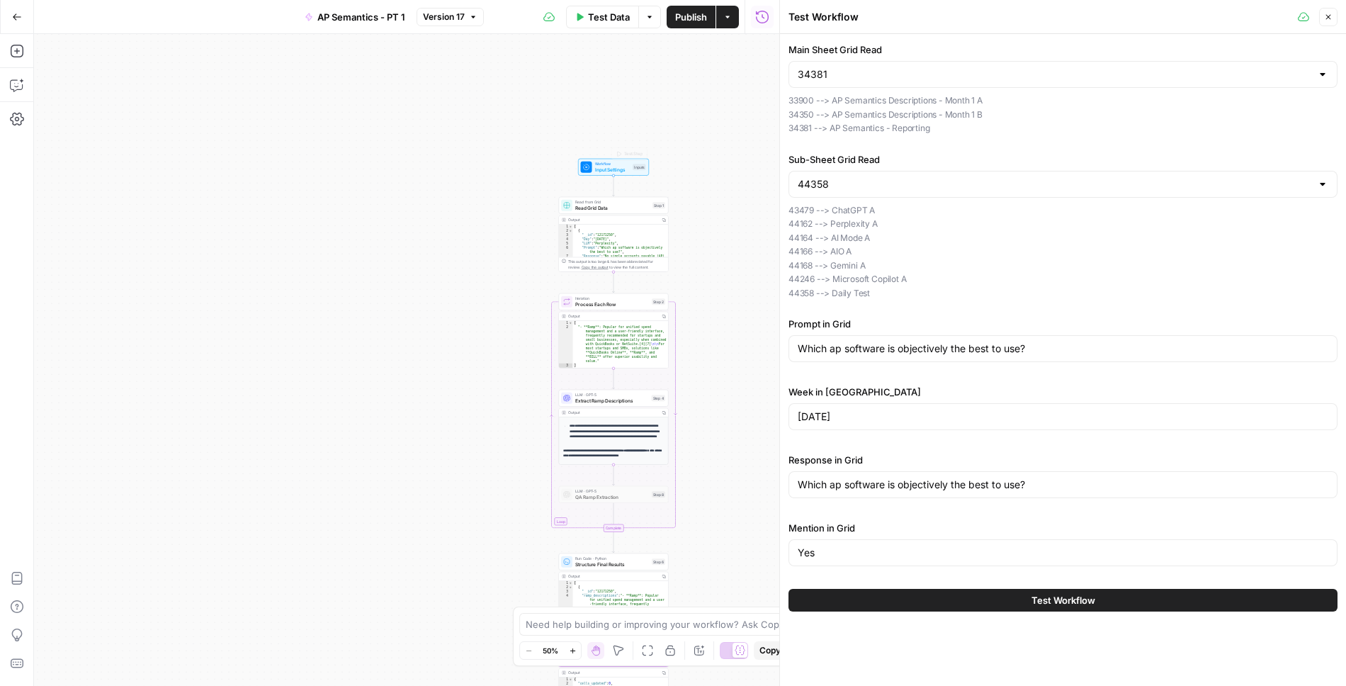
click at [600, 206] on span "Read Grid Data" at bounding box center [612, 207] width 74 height 7
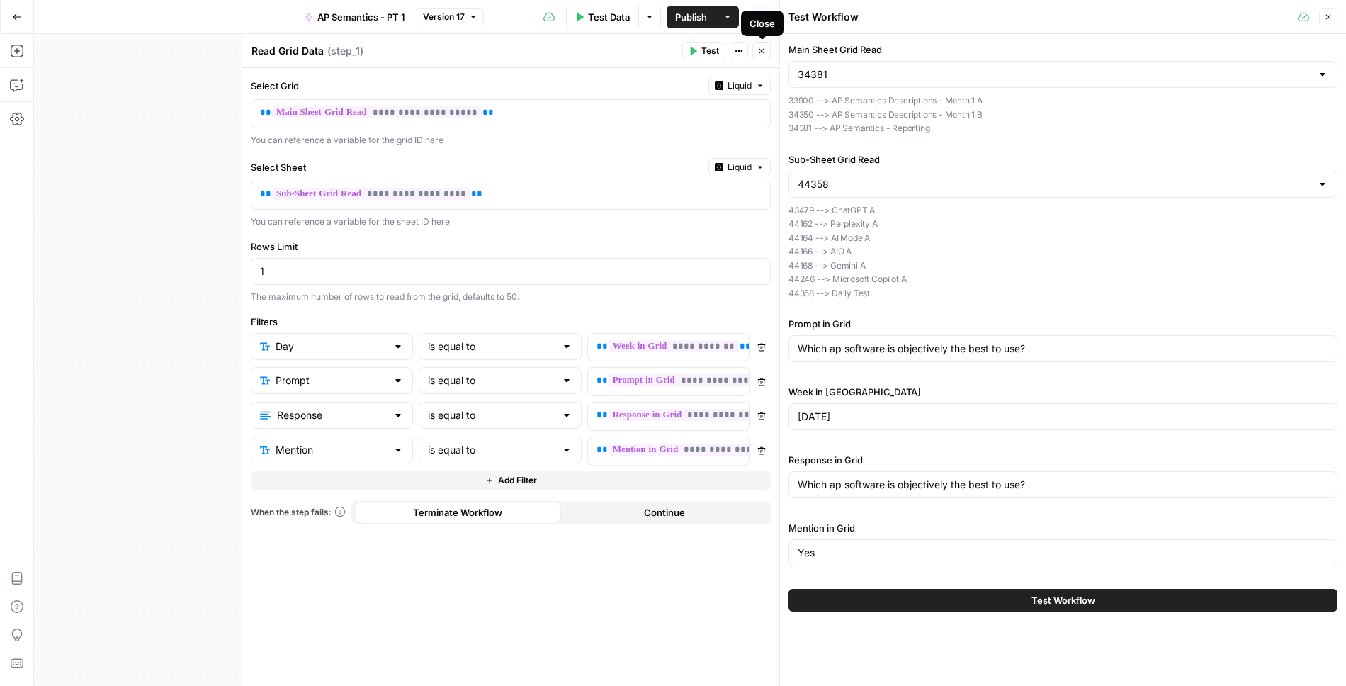
click at [765, 50] on icon "button" at bounding box center [762, 51] width 9 height 9
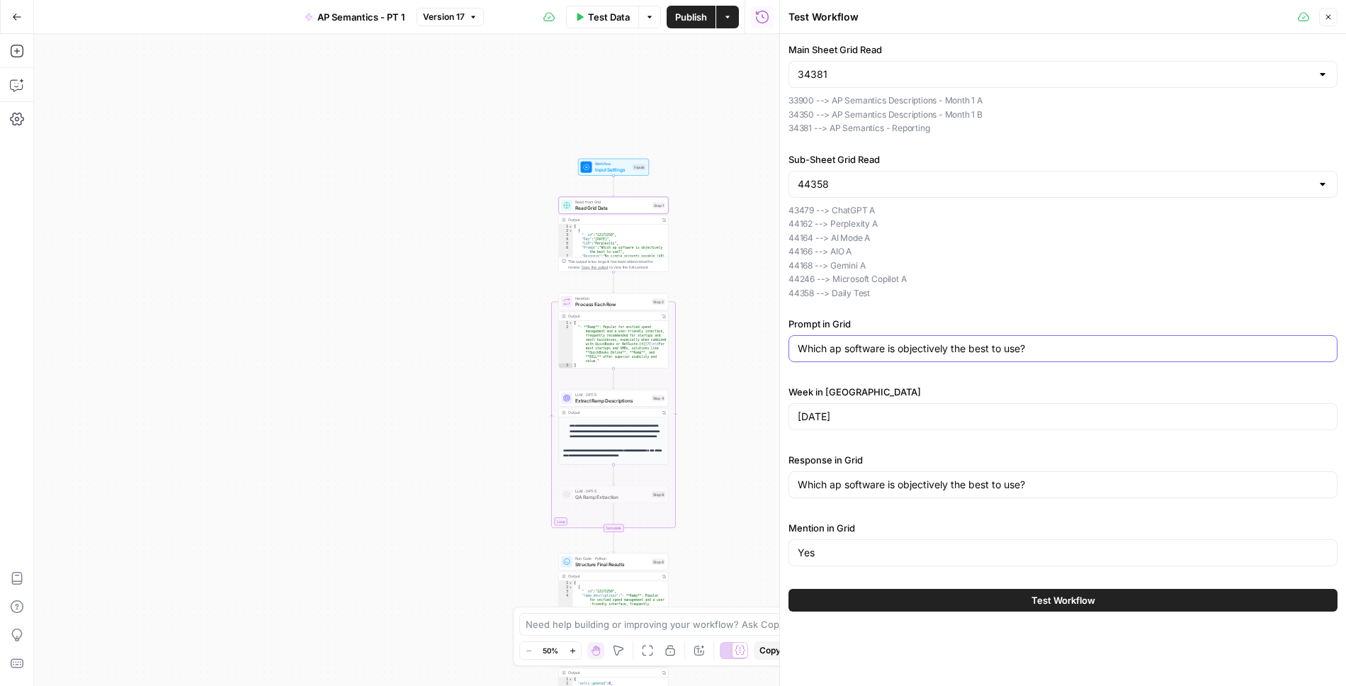
click at [949, 349] on input "Which ap software is objectively the best to use?" at bounding box center [1063, 349] width 531 height 14
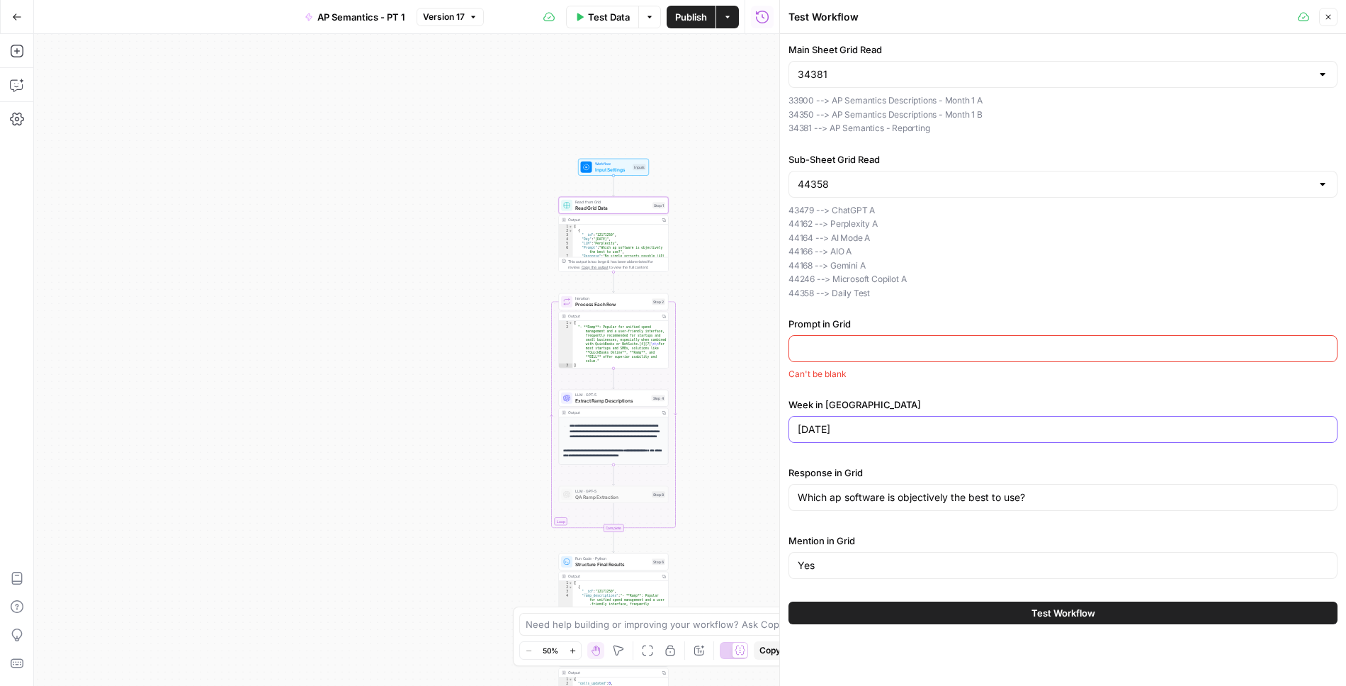
click at [952, 426] on input "2025-08-12" at bounding box center [1063, 429] width 531 height 14
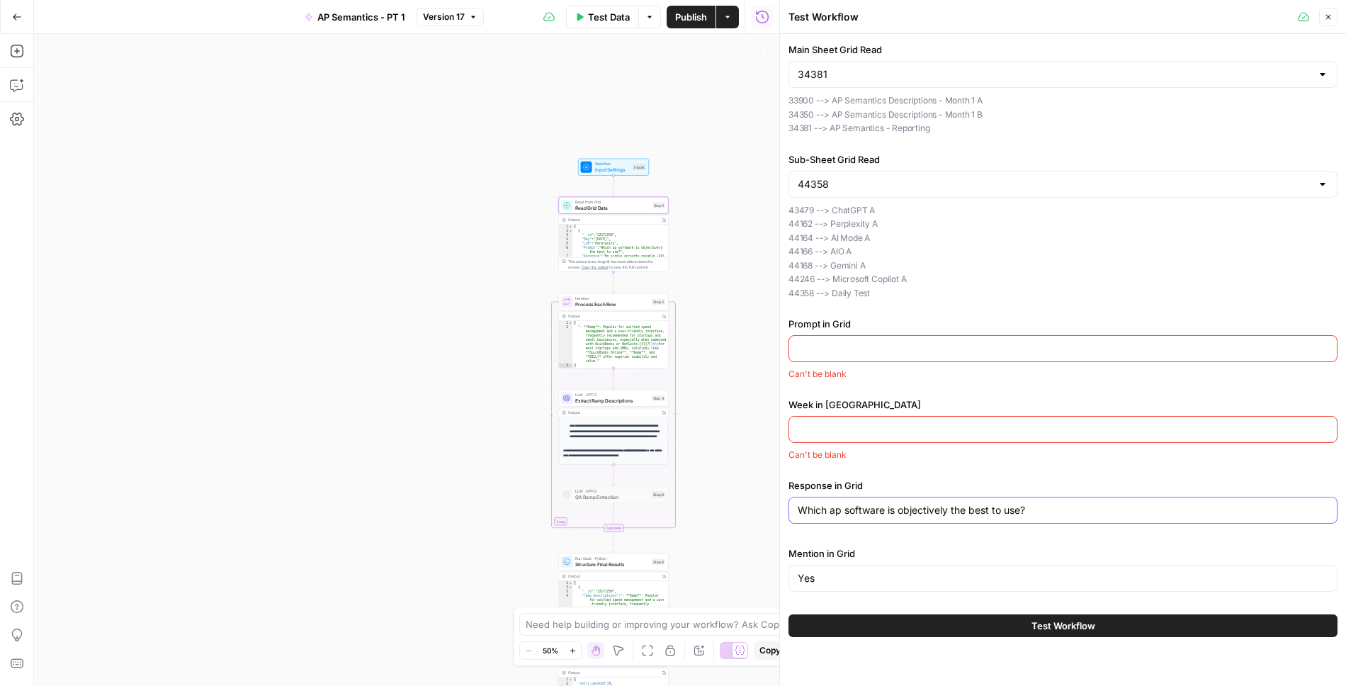
click at [966, 505] on input "Which ap software is objectively the best to use?" at bounding box center [1063, 510] width 531 height 14
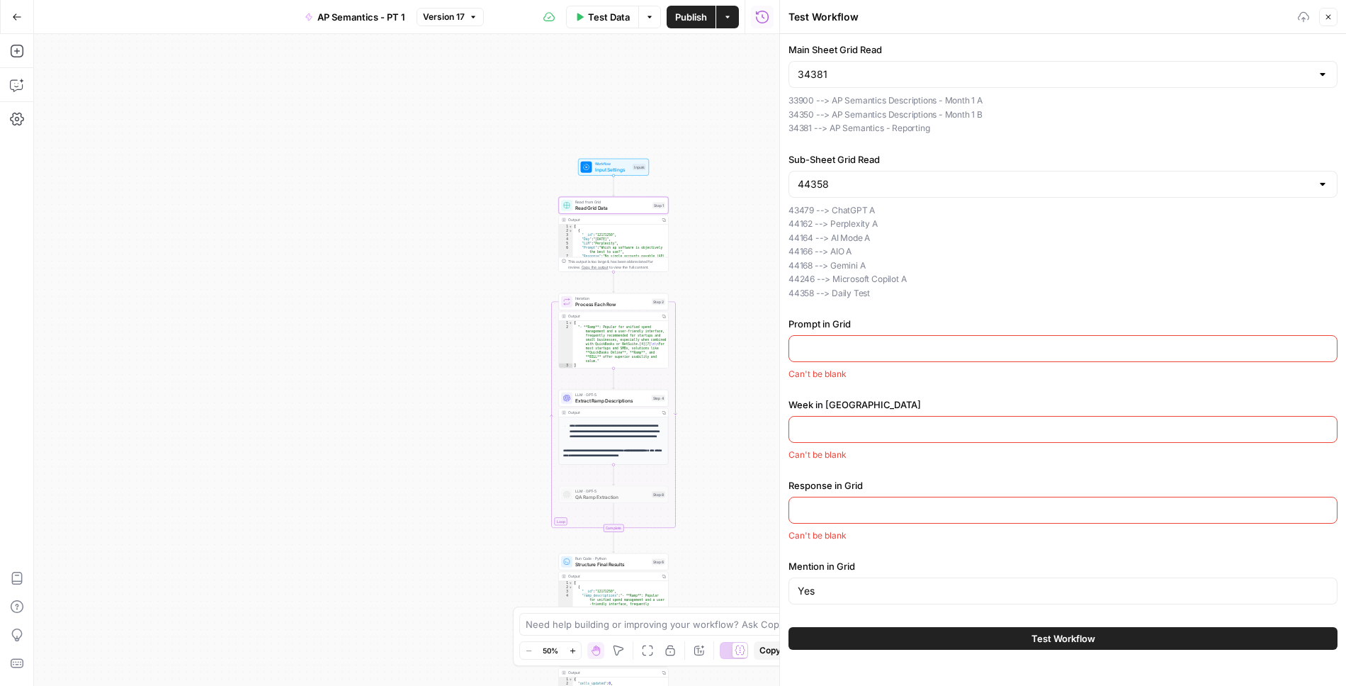
click at [961, 600] on div "Yes" at bounding box center [1063, 591] width 549 height 27
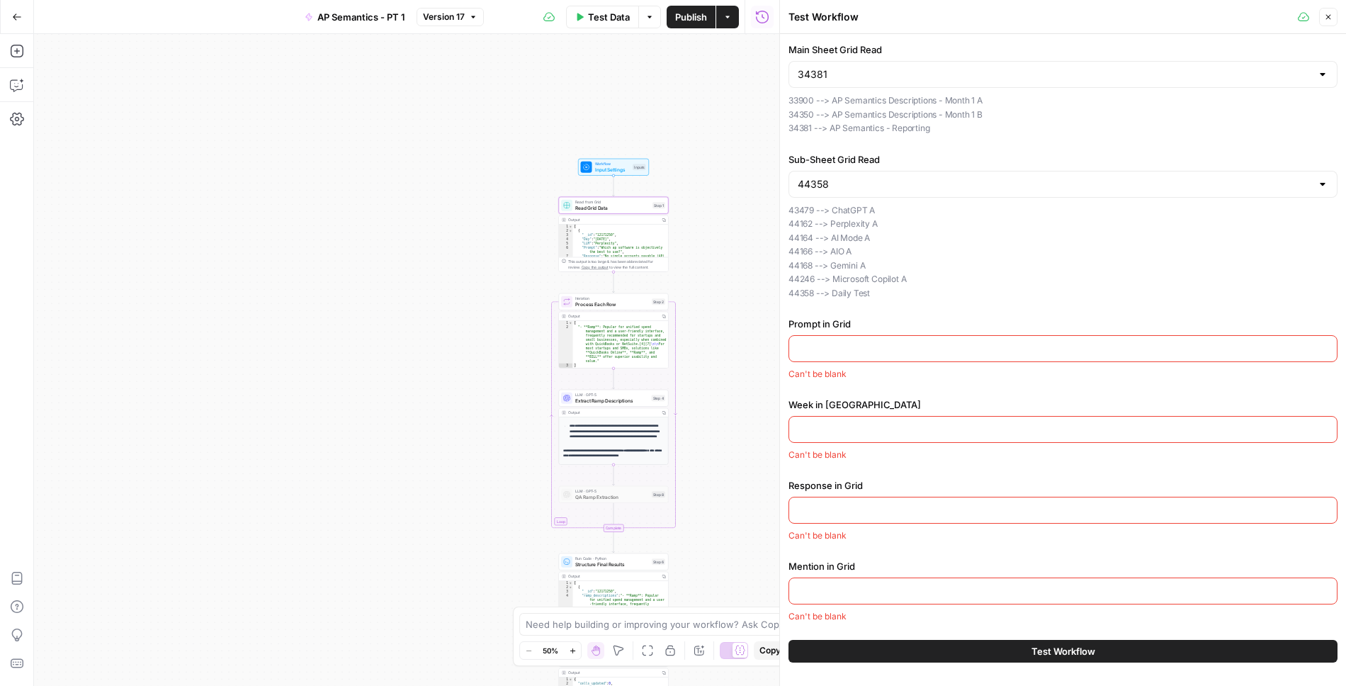
click at [929, 317] on label "Prompt in Grid" at bounding box center [1063, 324] width 549 height 14
click at [929, 342] on input "Prompt in Grid" at bounding box center [1063, 349] width 531 height 14
click at [895, 185] on input "Sub-Sheet Grid Read" at bounding box center [1055, 184] width 514 height 14
type input "44358"
click at [935, 43] on label "Main Sheet Grid Read" at bounding box center [1063, 50] width 549 height 14
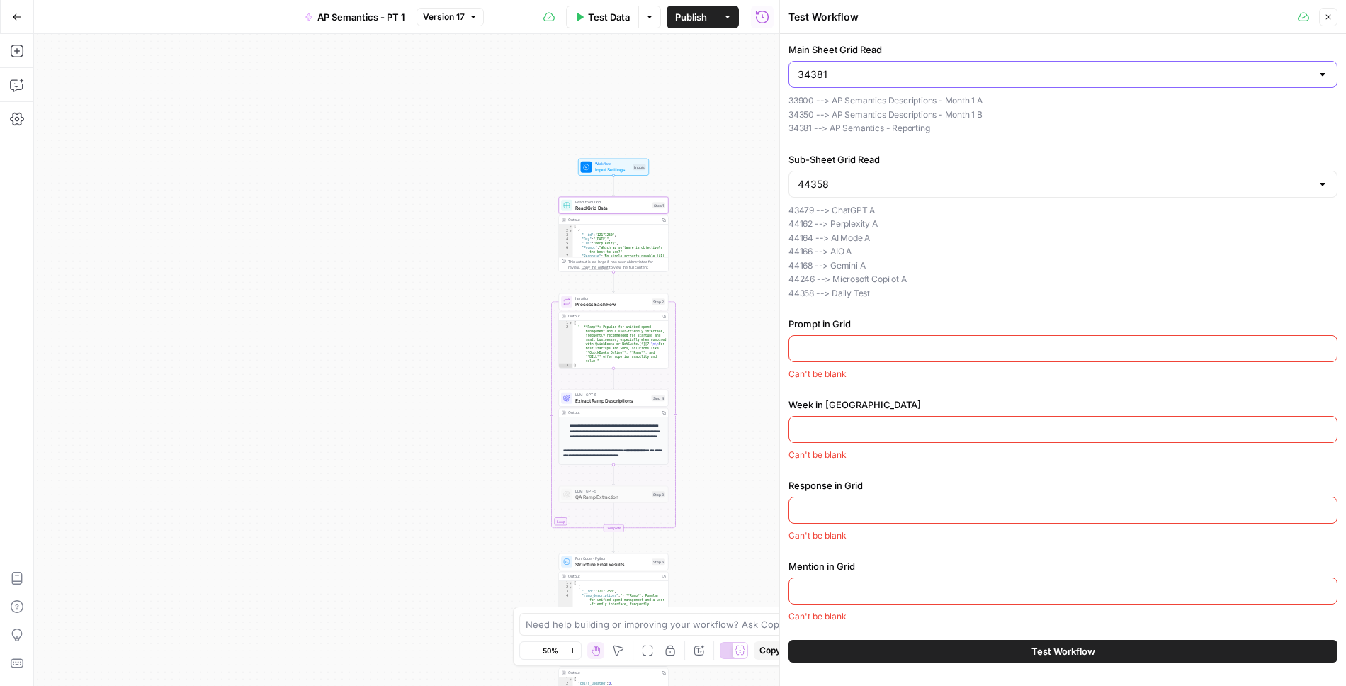
click at [935, 67] on input "34381" at bounding box center [1055, 74] width 514 height 14
type input "34381"
click at [943, 21] on div "Test Workflow" at bounding box center [1041, 17] width 505 height 14
click at [600, 203] on span "Read from Grid" at bounding box center [612, 202] width 74 height 6
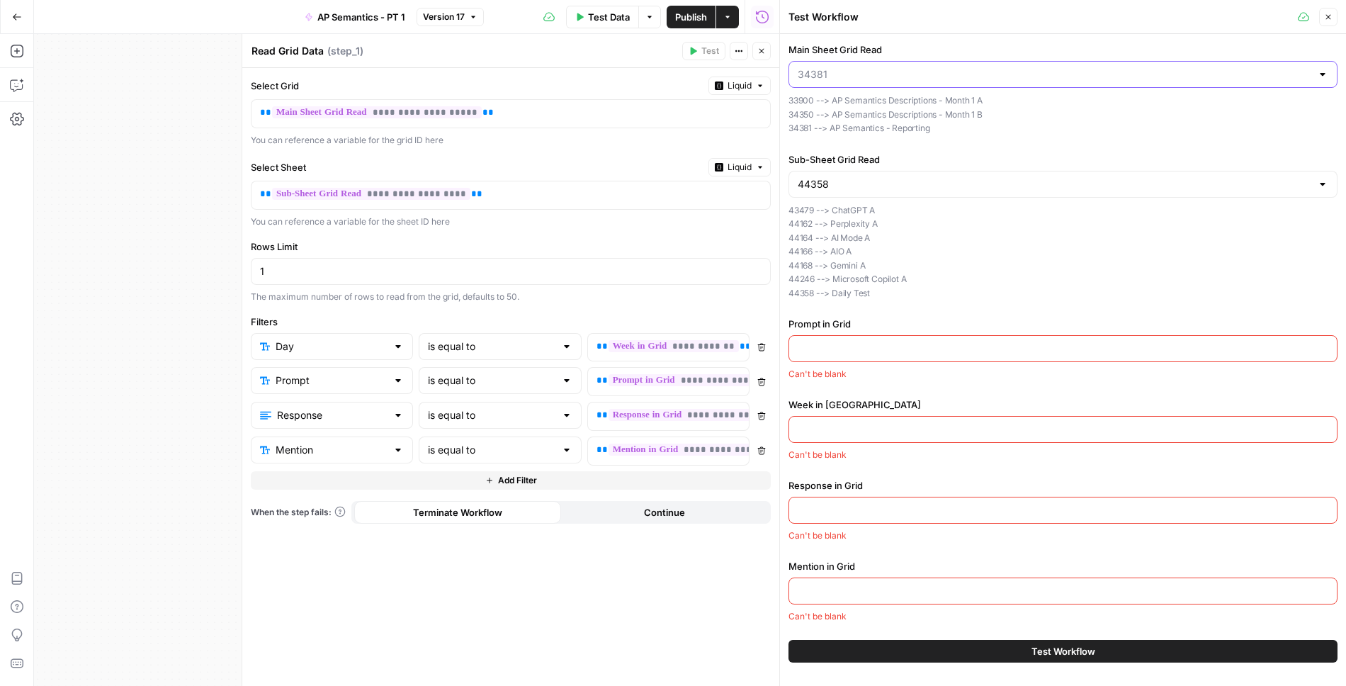
click at [849, 77] on input "Main Sheet Grid Read" at bounding box center [1055, 74] width 514 height 14
click at [847, 72] on input "Main Sheet Grid Read" at bounding box center [1055, 74] width 514 height 14
type input "34381"
click at [885, 29] on header "Test Workflow Close" at bounding box center [1063, 17] width 566 height 34
click at [692, 23] on span "Publish" at bounding box center [691, 17] width 32 height 14
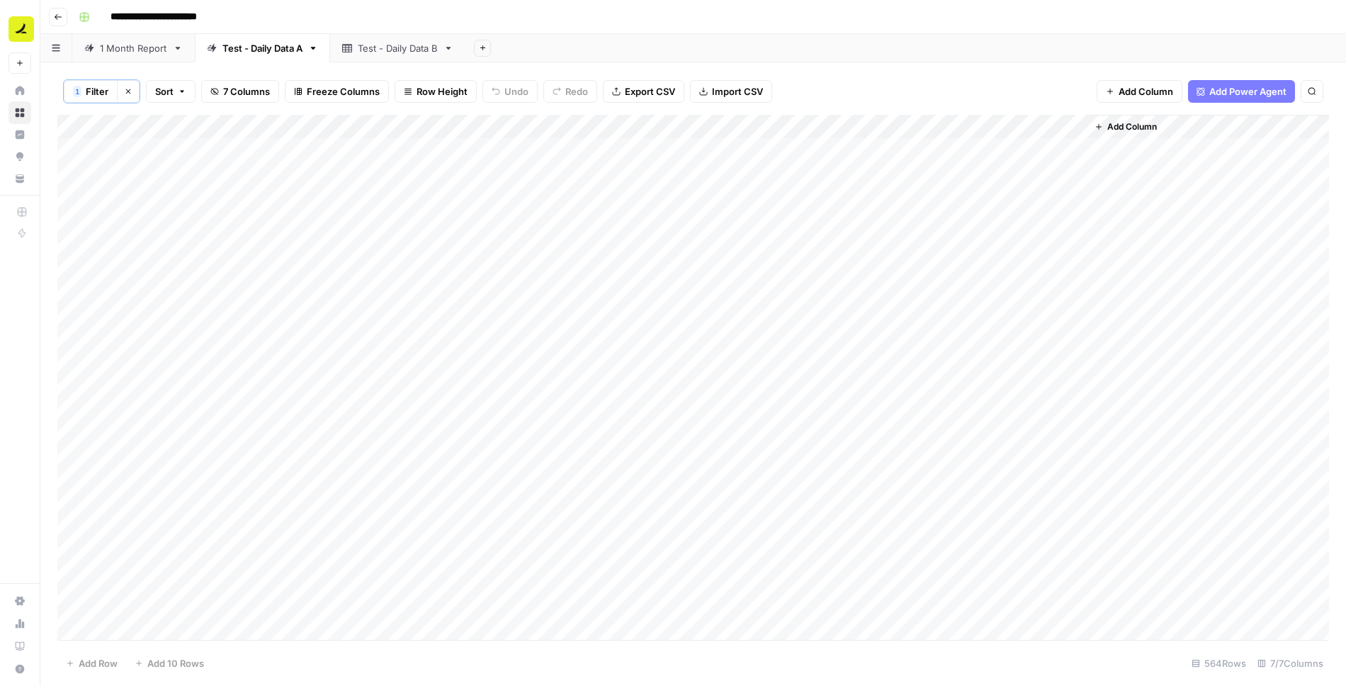
click at [801, 219] on div "Add Column" at bounding box center [693, 378] width 1272 height 527
click at [850, 223] on div "Add Column" at bounding box center [693, 378] width 1272 height 527
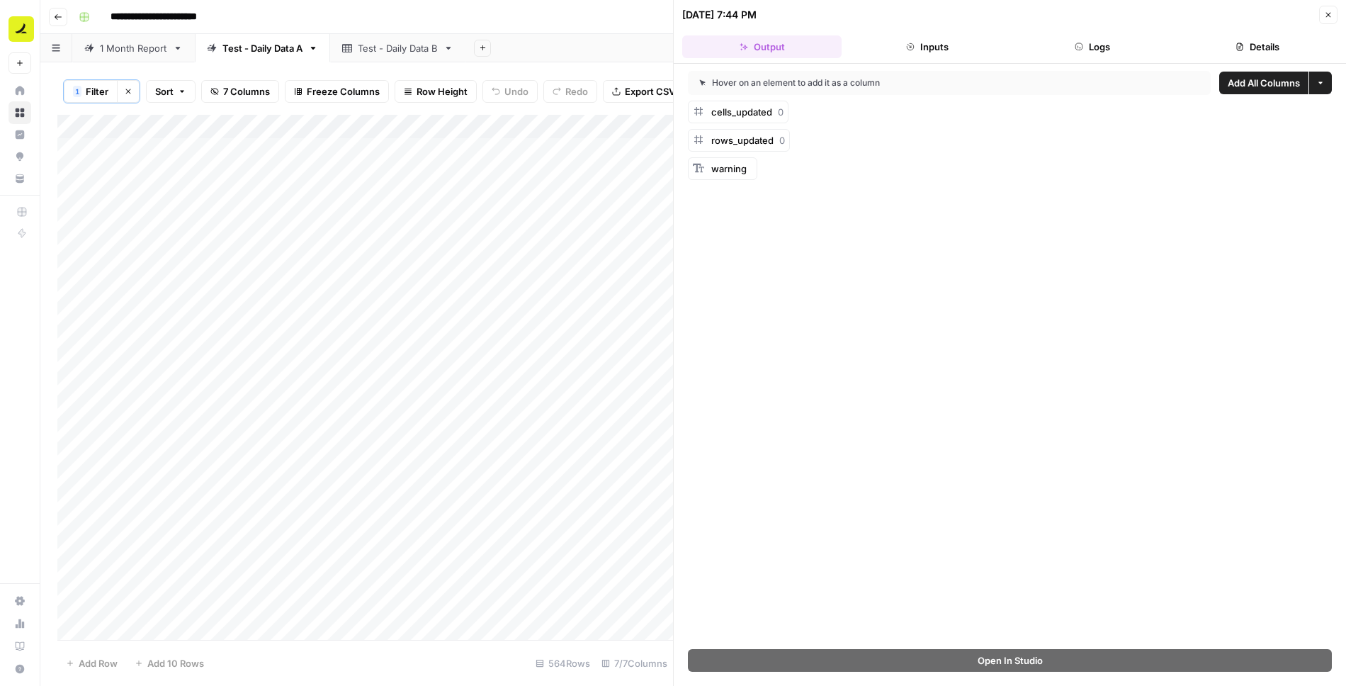
click at [1084, 50] on button "Logs" at bounding box center [1092, 46] width 159 height 23
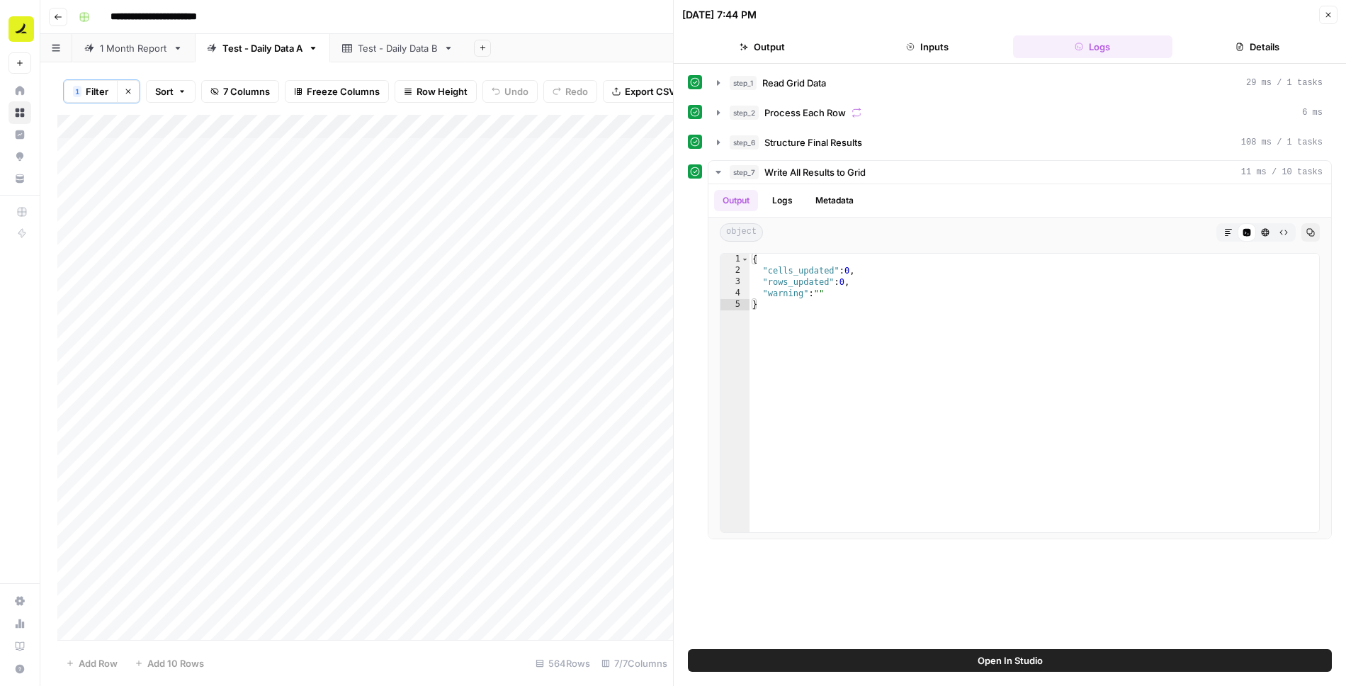
click at [1326, 19] on button "Close" at bounding box center [1329, 15] width 18 height 18
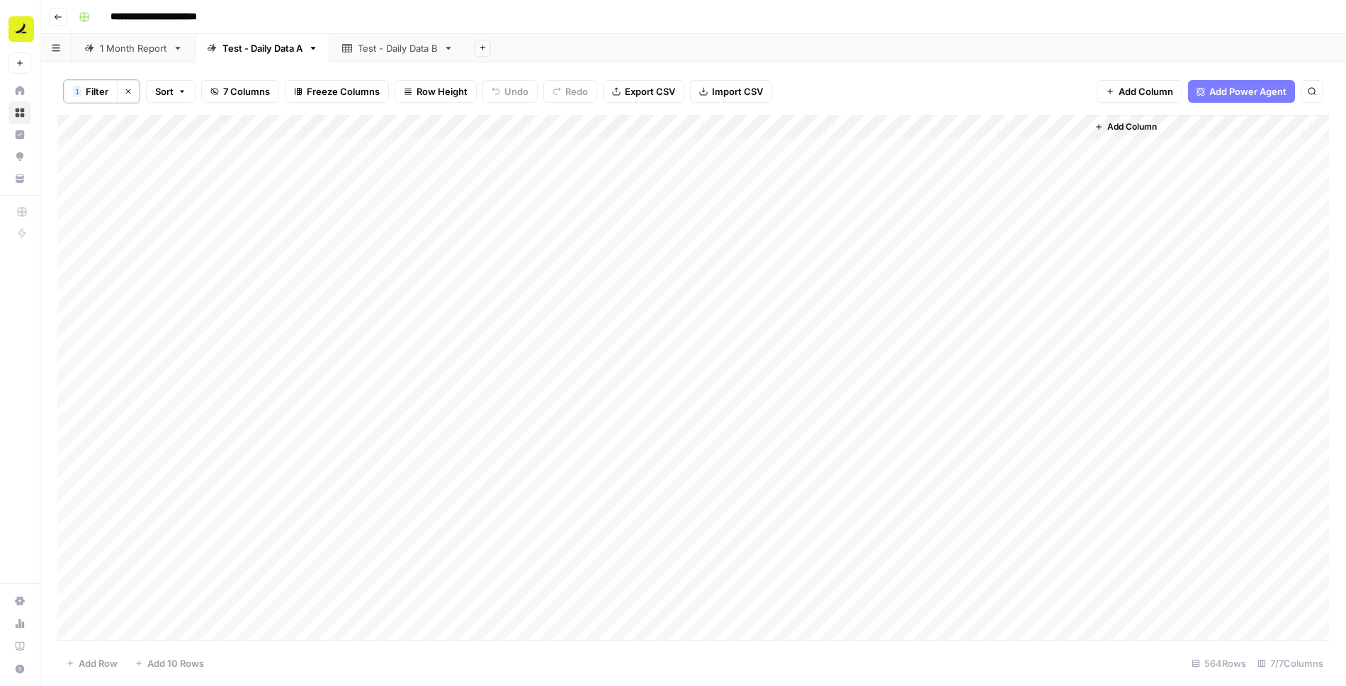
click at [848, 218] on div "Add Column" at bounding box center [693, 378] width 1272 height 527
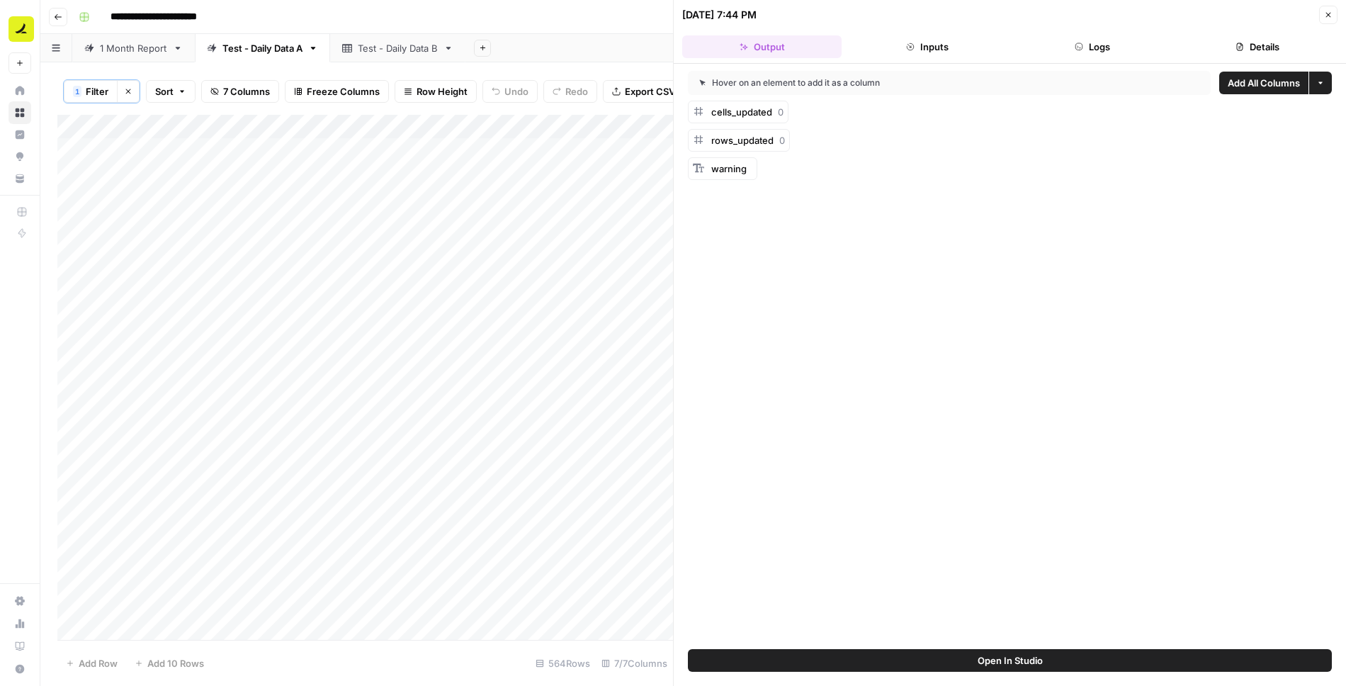
click at [1052, 659] on button "Open In Studio" at bounding box center [1010, 660] width 644 height 23
click at [1105, 50] on button "Logs" at bounding box center [1092, 46] width 159 height 23
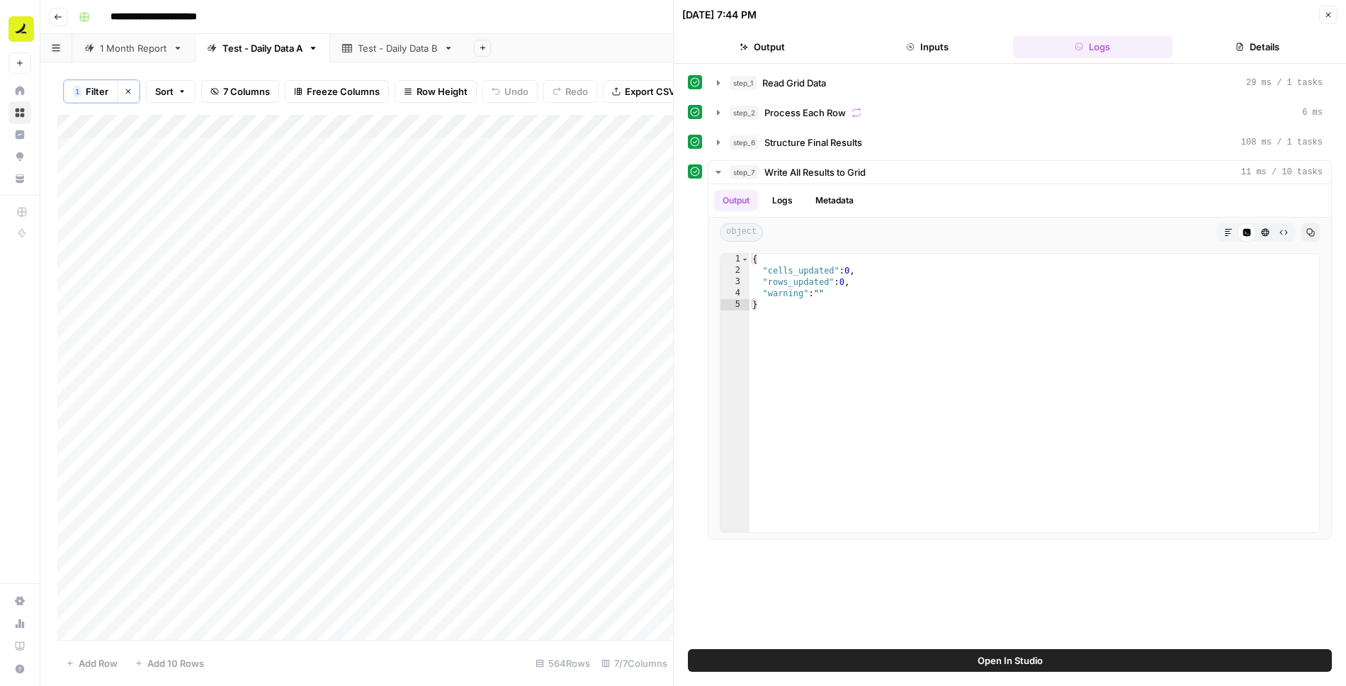
click at [1325, 13] on icon "button" at bounding box center [1329, 15] width 9 height 9
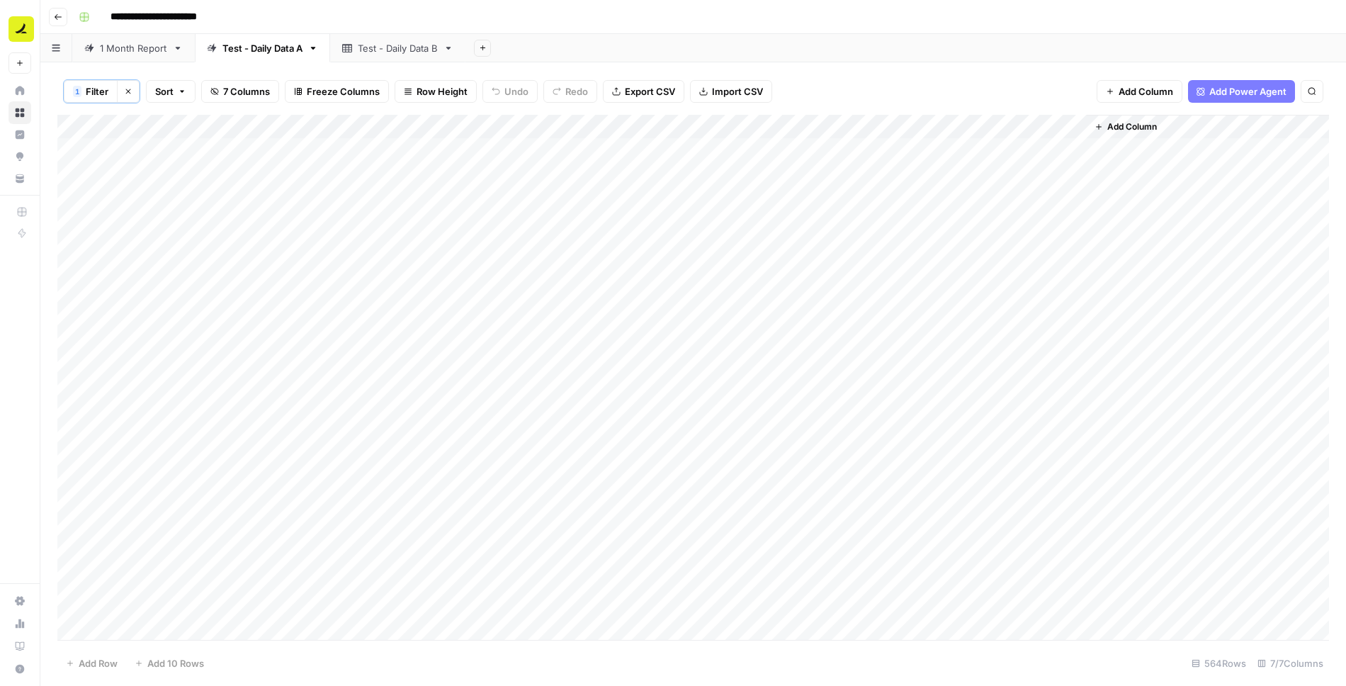
click at [855, 124] on div "Add Column" at bounding box center [693, 378] width 1272 height 527
click at [799, 366] on button "Remove Column" at bounding box center [811, 376] width 157 height 20
click at [628, 159] on span "Delete" at bounding box center [622, 159] width 30 height 14
click at [984, 123] on span "Add Column" at bounding box center [977, 126] width 50 height 13
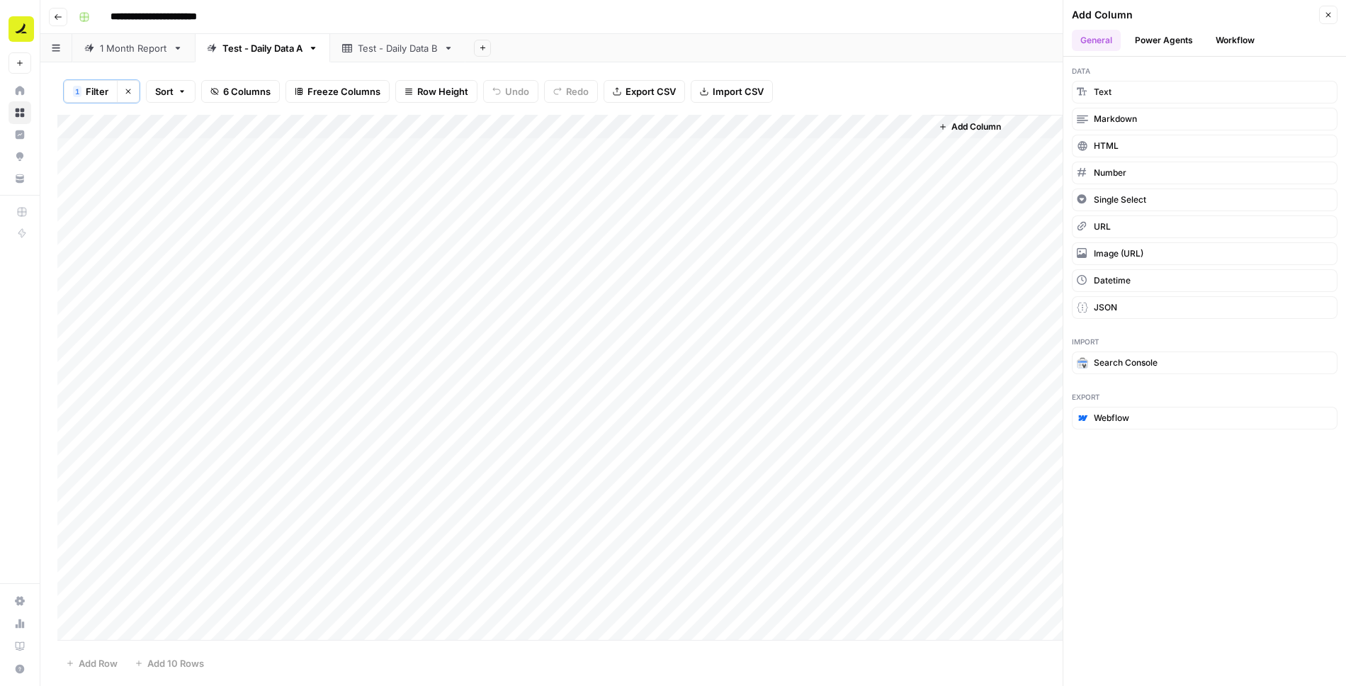
click at [1230, 43] on button "Workflow" at bounding box center [1236, 40] width 56 height 21
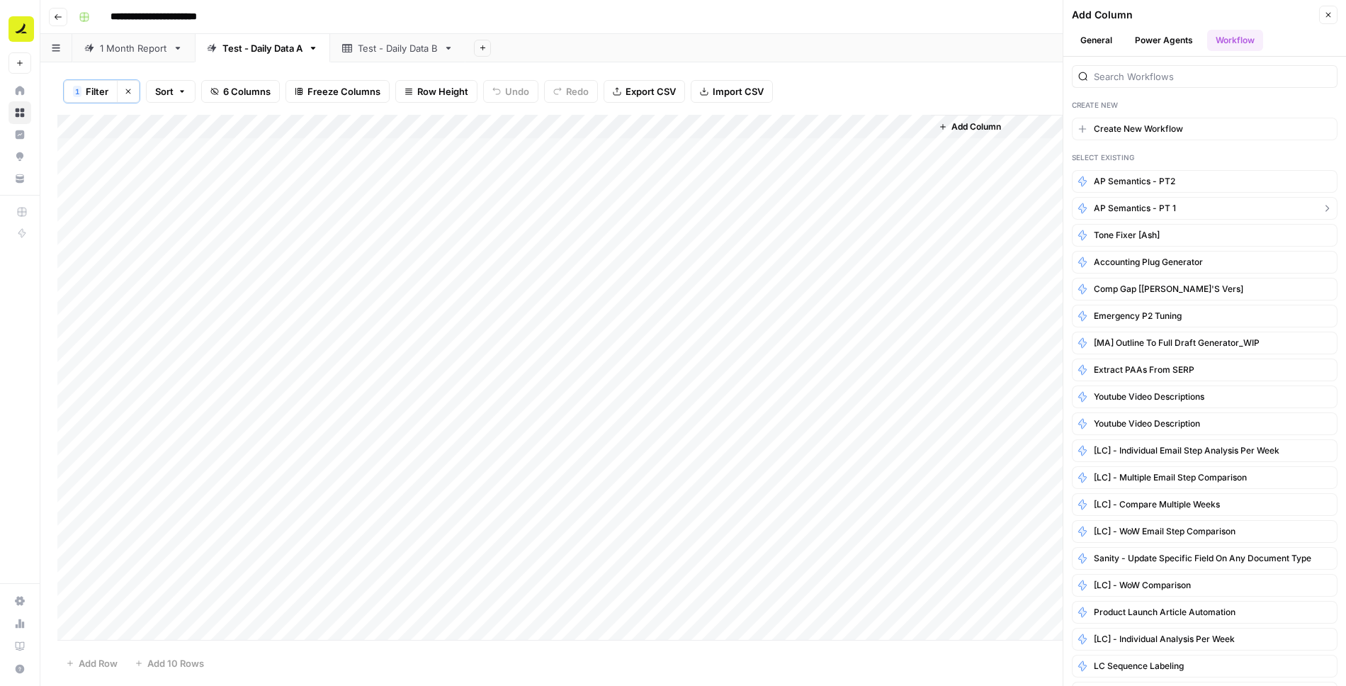
click at [1140, 205] on span "AP Semantics - PT 1" at bounding box center [1135, 208] width 82 height 13
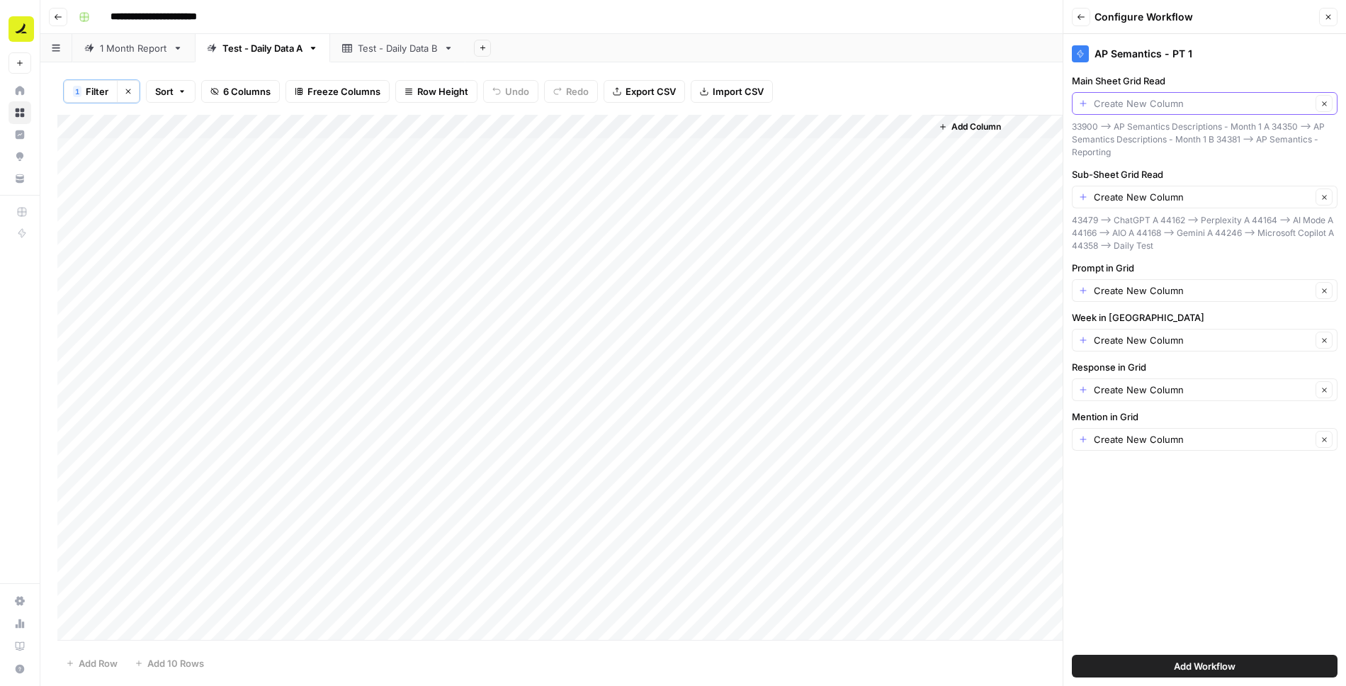
click at [1142, 106] on input "Main Sheet Grid Read" at bounding box center [1203, 103] width 218 height 14
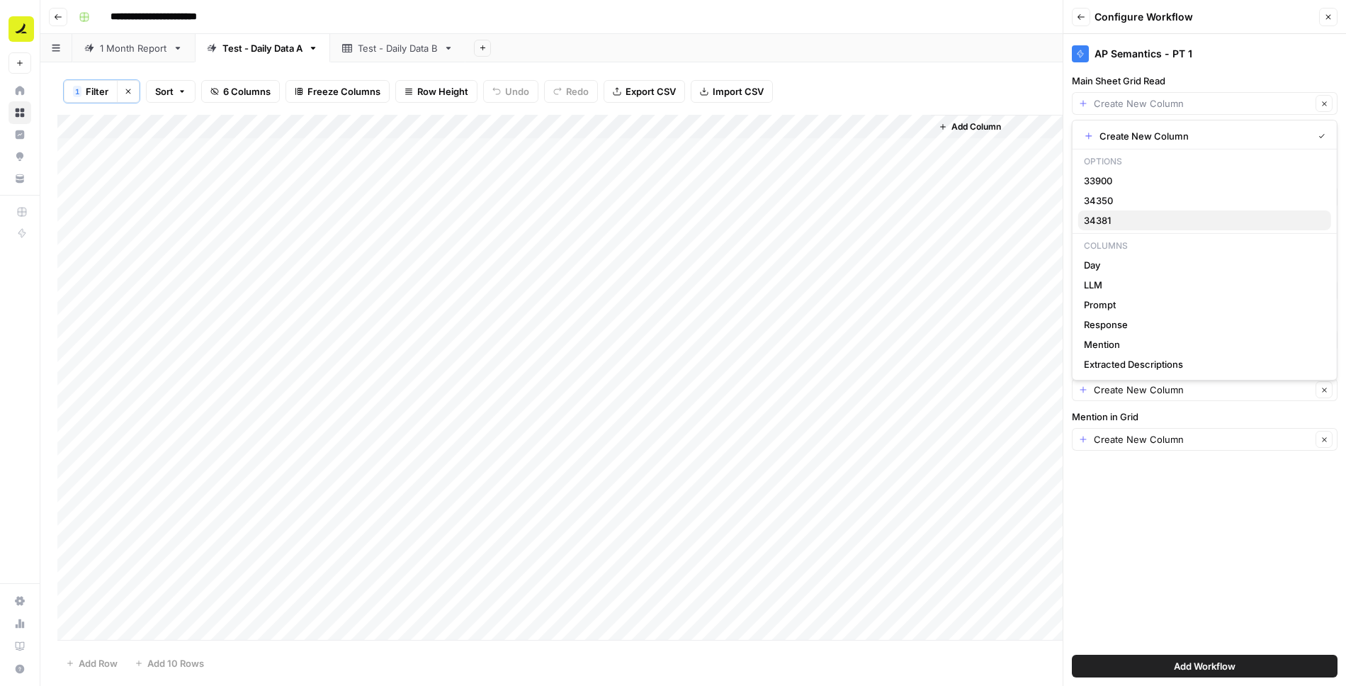
click at [1106, 225] on span "34381" at bounding box center [1202, 220] width 236 height 14
type input "34381"
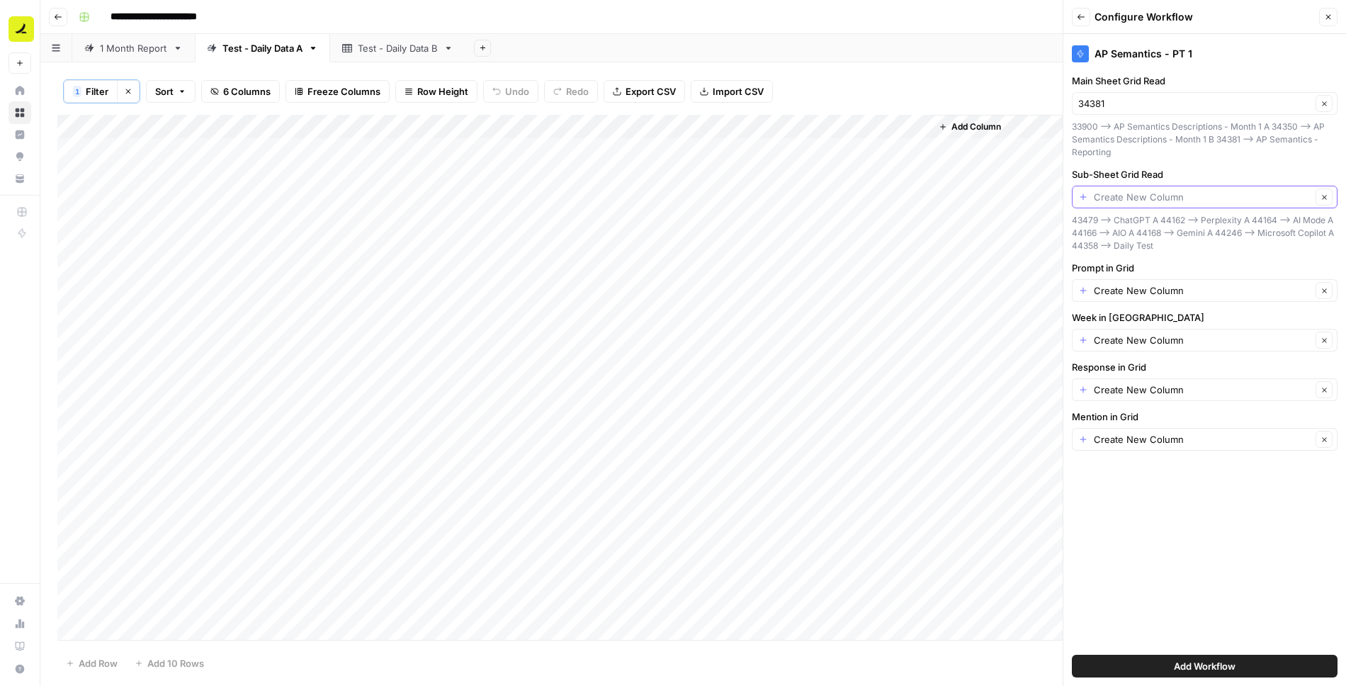
click at [1137, 202] on input "Sub-Sheet Grid Read" at bounding box center [1203, 197] width 218 height 14
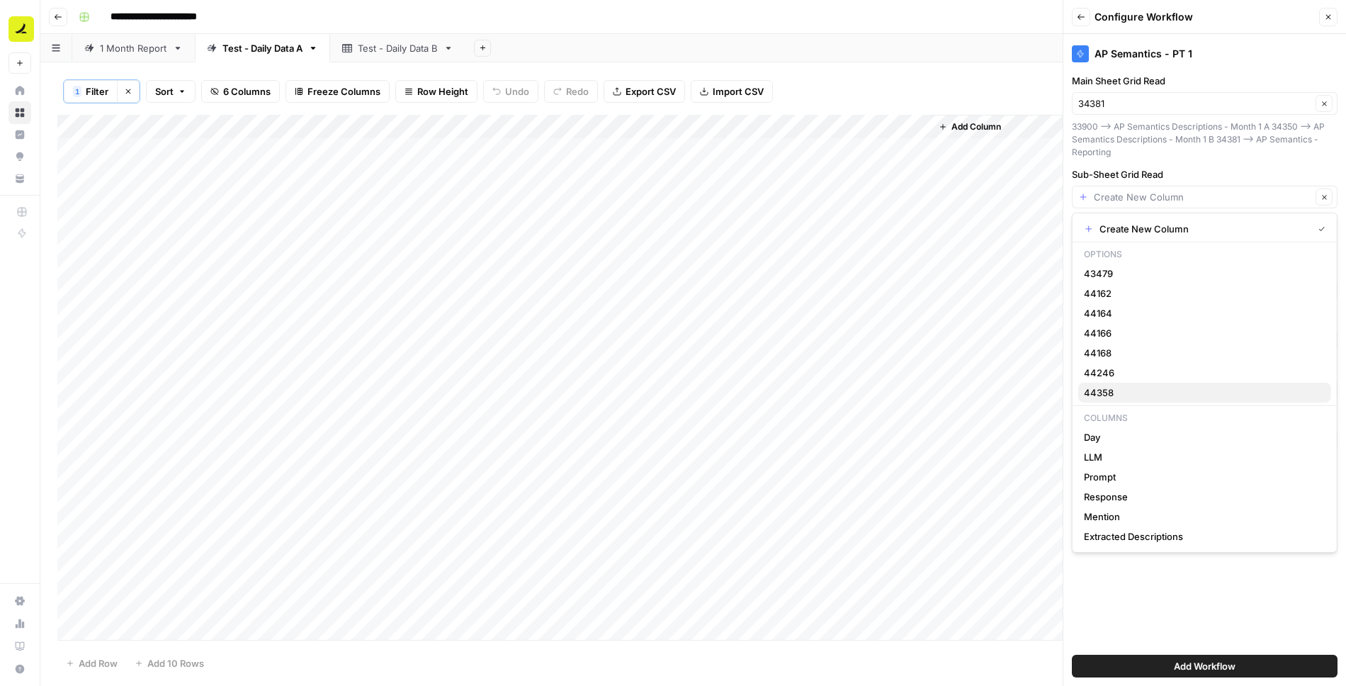
click at [1109, 393] on span "44358" at bounding box center [1202, 393] width 236 height 14
type input "44358"
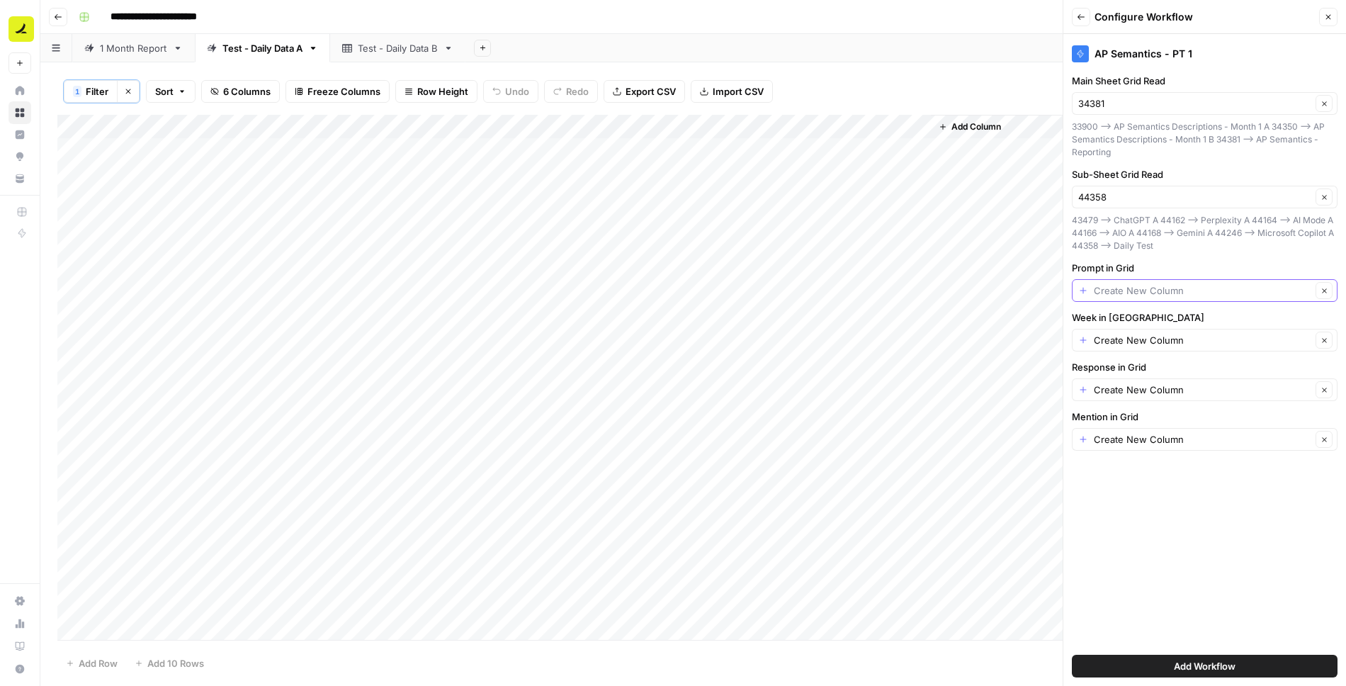
click at [1124, 294] on input "Prompt in Grid" at bounding box center [1203, 290] width 218 height 14
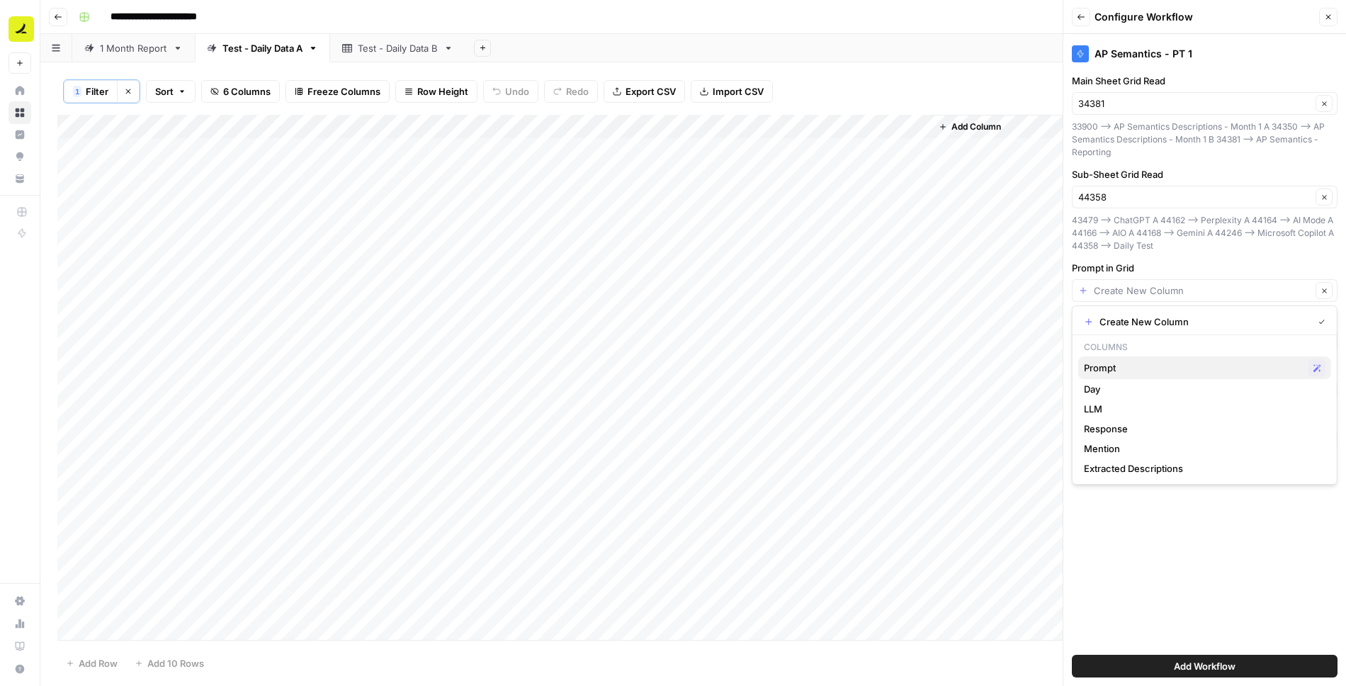
click at [1112, 366] on span "Prompt" at bounding box center [1193, 368] width 219 height 14
type input "Prompt"
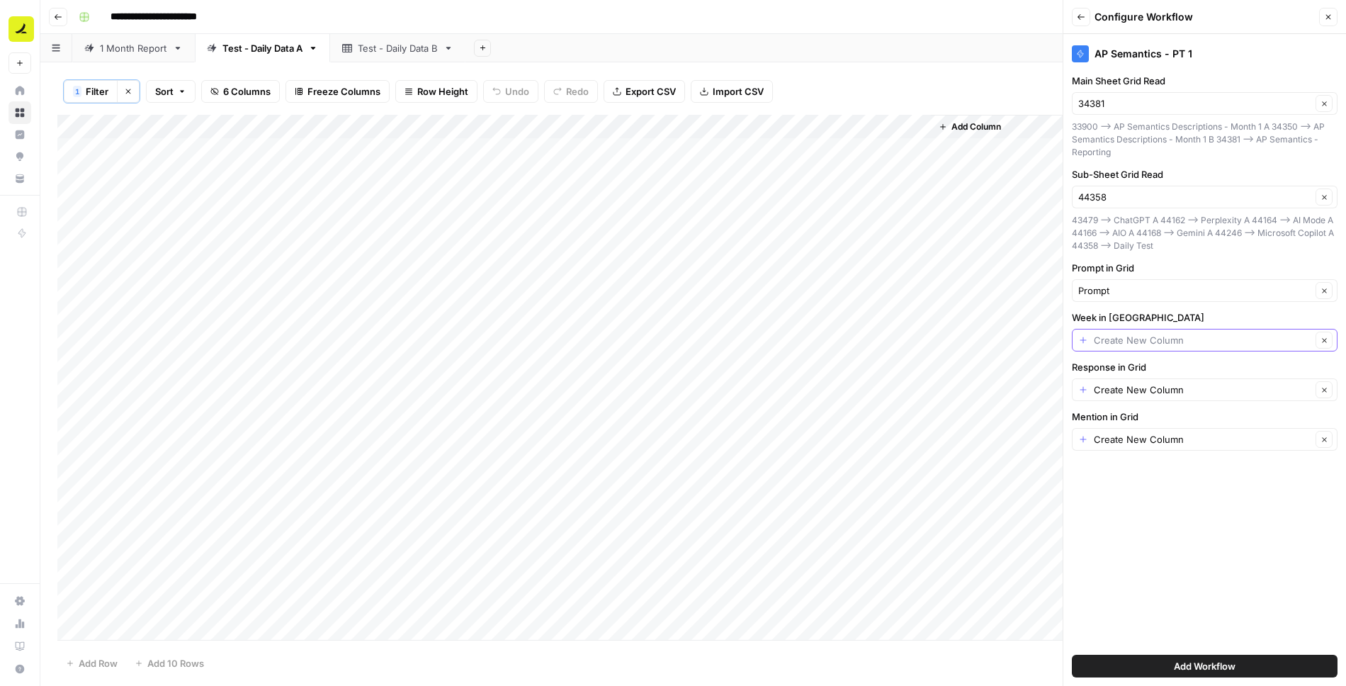
click at [1123, 335] on input "Week in [GEOGRAPHIC_DATA]" at bounding box center [1203, 340] width 218 height 14
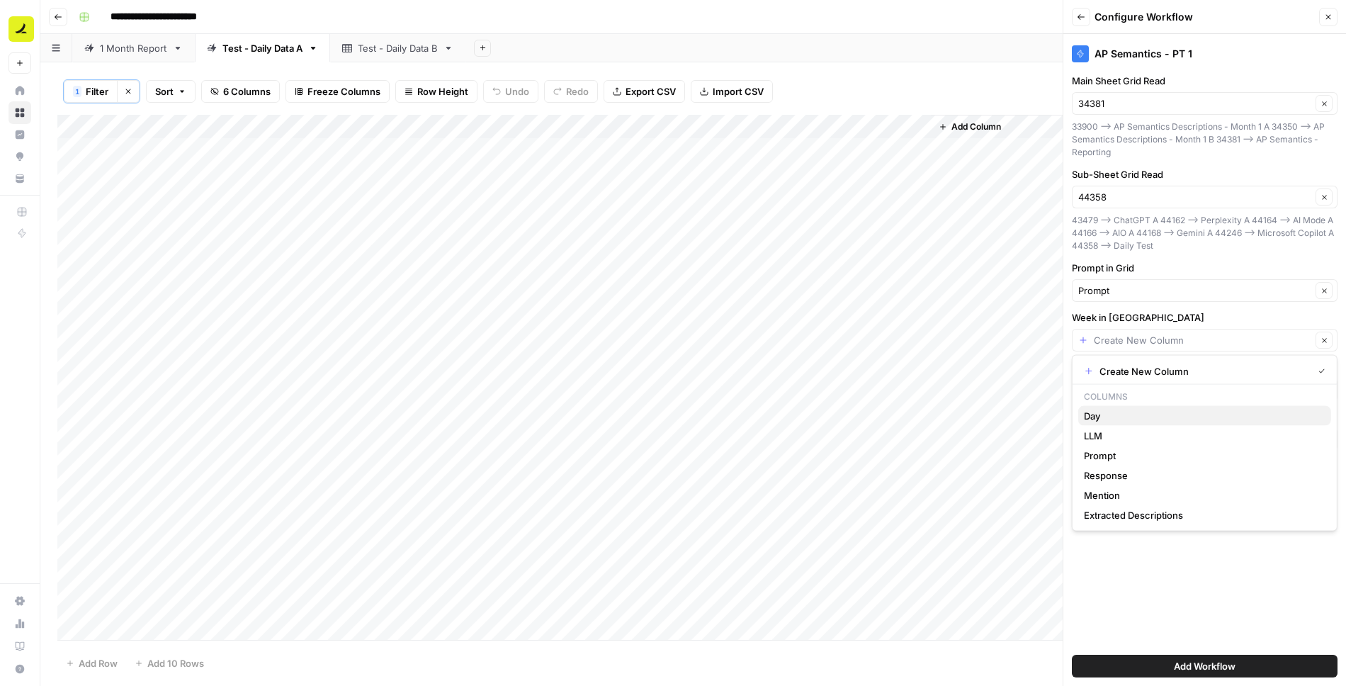
click at [1101, 414] on span "Day" at bounding box center [1202, 416] width 236 height 14
type input "Day"
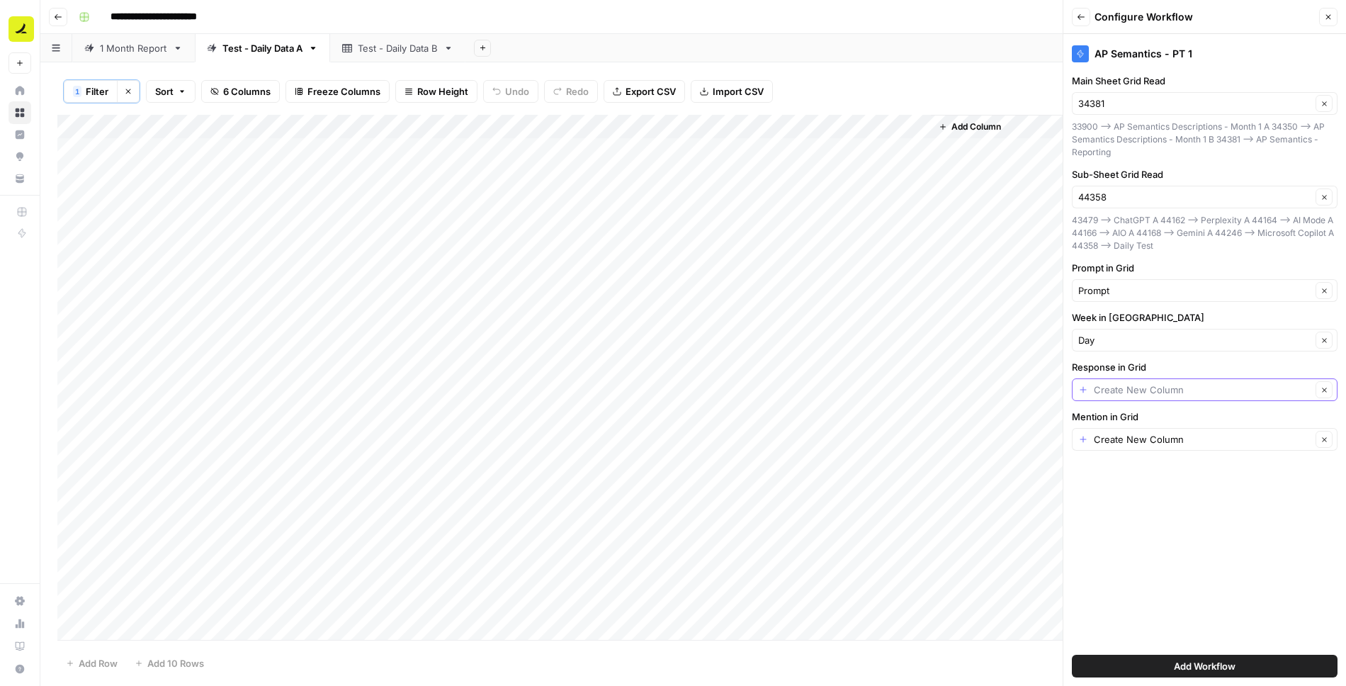
click at [1123, 387] on input "Response in Grid" at bounding box center [1203, 390] width 218 height 14
click at [1108, 460] on span "Response" at bounding box center [1193, 466] width 219 height 14
type input "Response"
click at [1125, 438] on input "Mention in Grid" at bounding box center [1203, 439] width 218 height 14
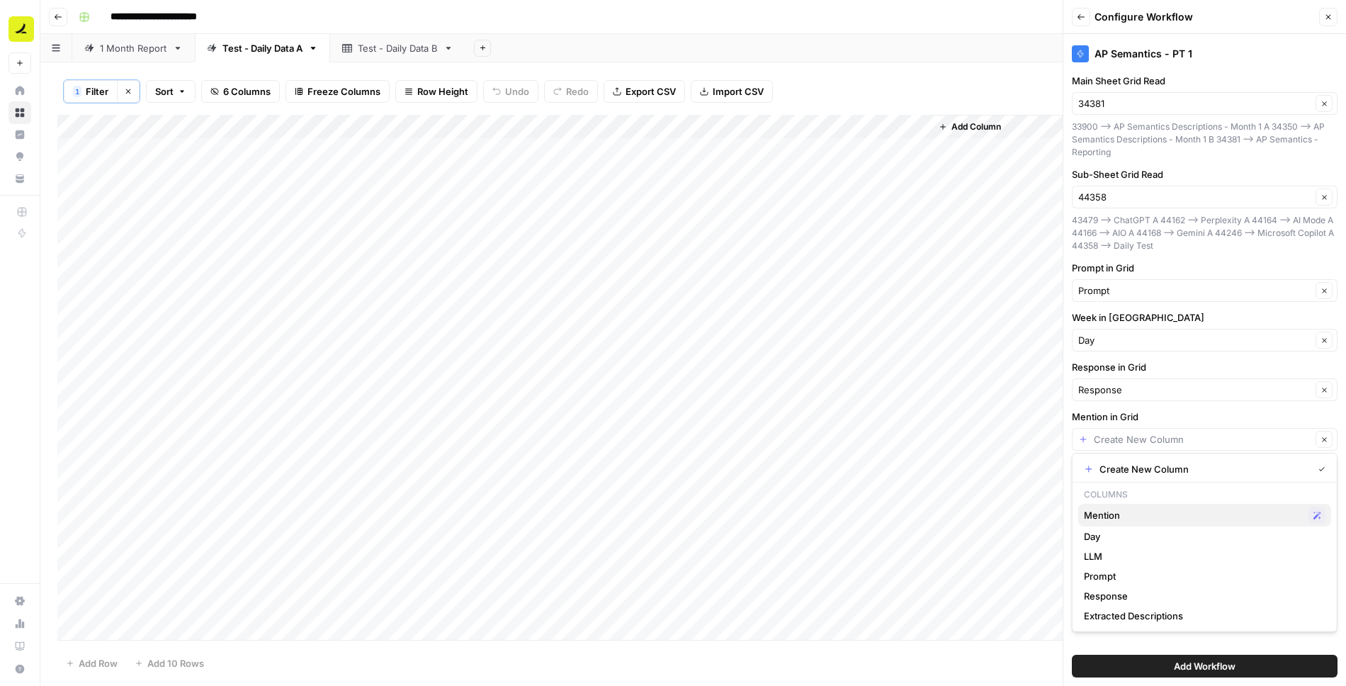
click at [1104, 515] on span "Mention" at bounding box center [1193, 515] width 219 height 14
type input "Mention"
click at [1188, 668] on span "Add Workflow" at bounding box center [1205, 666] width 62 height 14
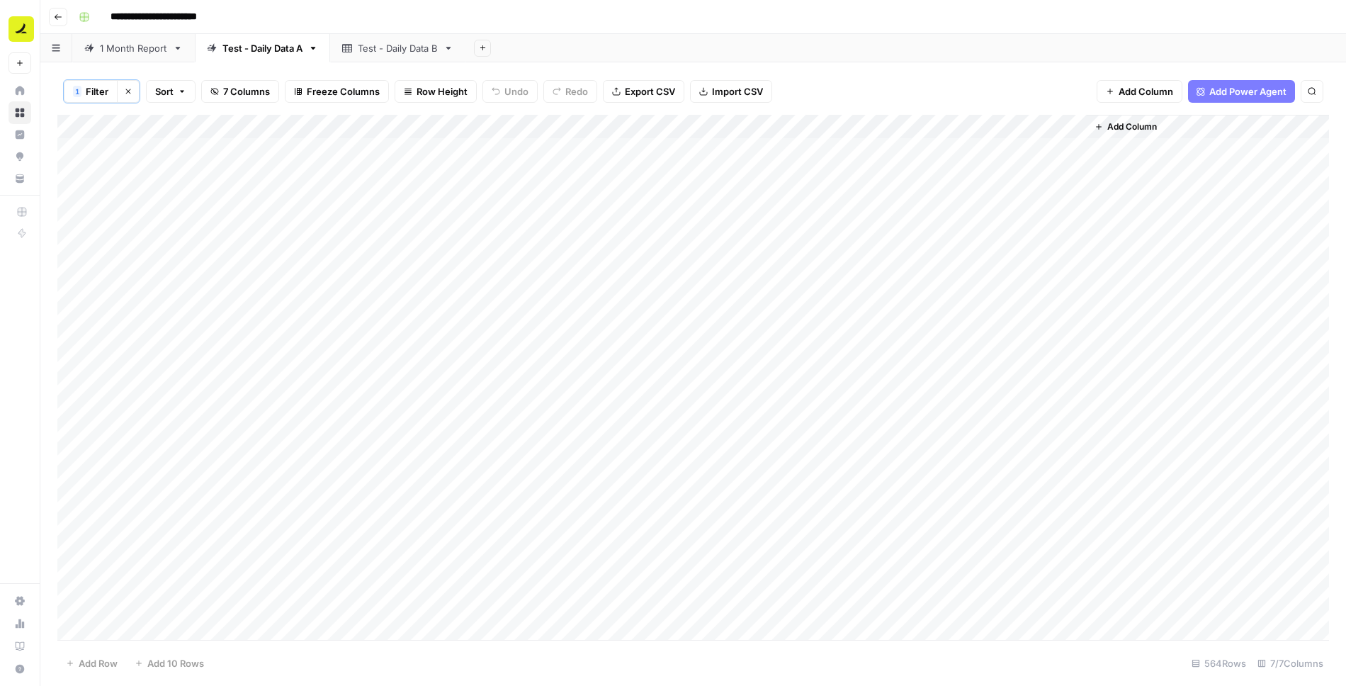
drag, startPoint x: 1028, startPoint y: 122, endPoint x: 806, endPoint y: 122, distance: 221.1
click at [806, 122] on div "Add Column" at bounding box center [693, 378] width 1272 height 527
click at [804, 170] on div "Add Column" at bounding box center [693, 378] width 1272 height 527
click at [805, 173] on div "Add Column" at bounding box center [693, 378] width 1272 height 527
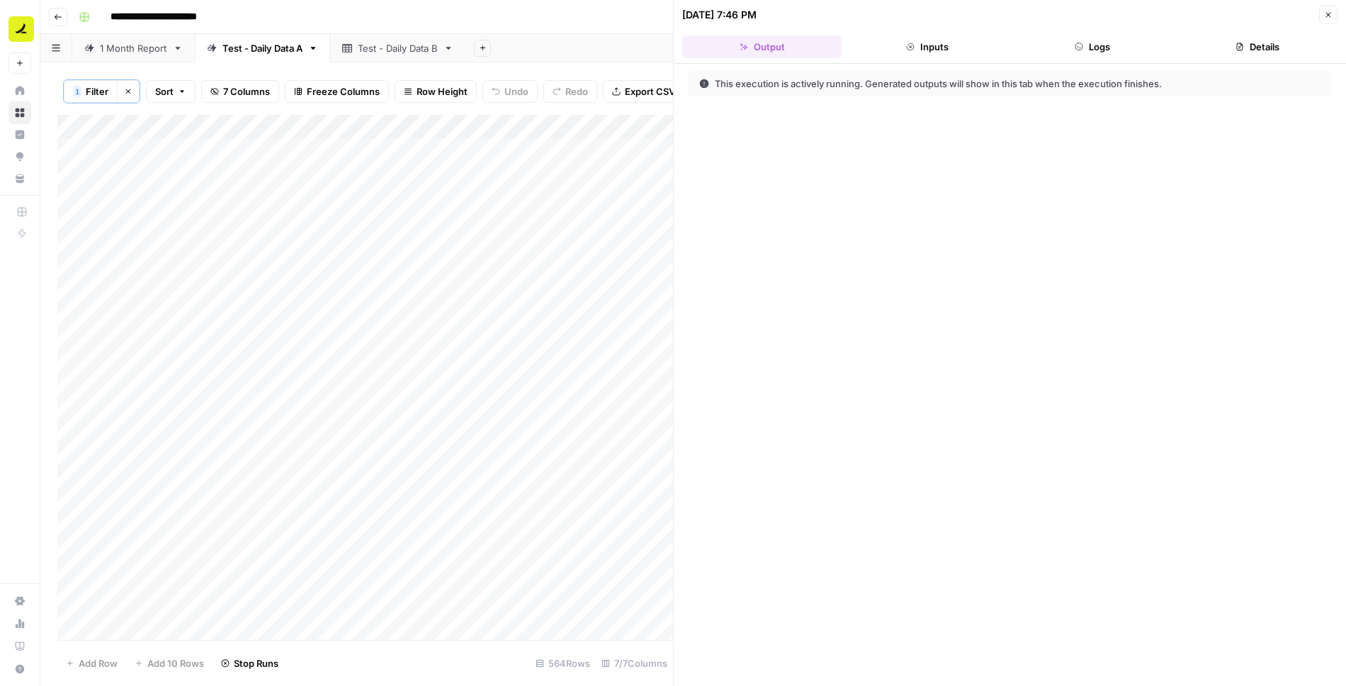
click at [1098, 45] on button "Logs" at bounding box center [1092, 46] width 159 height 23
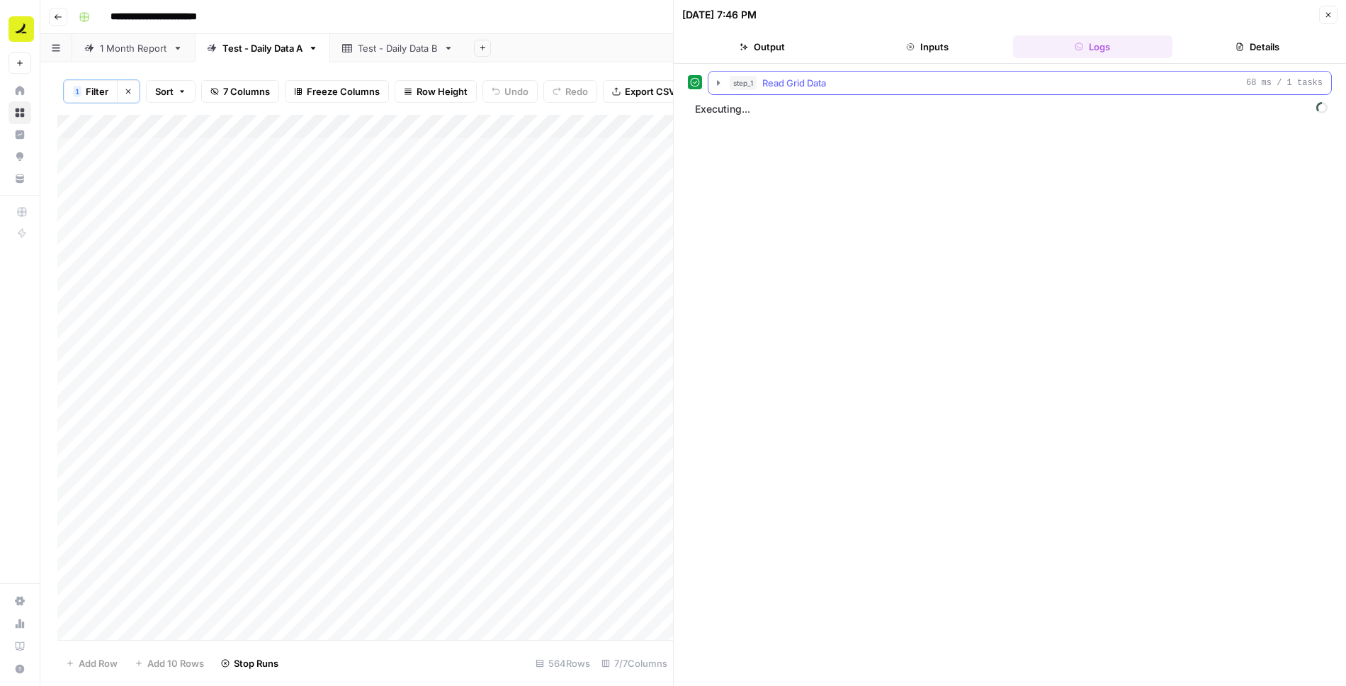
click at [718, 81] on icon "button" at bounding box center [718, 82] width 3 height 5
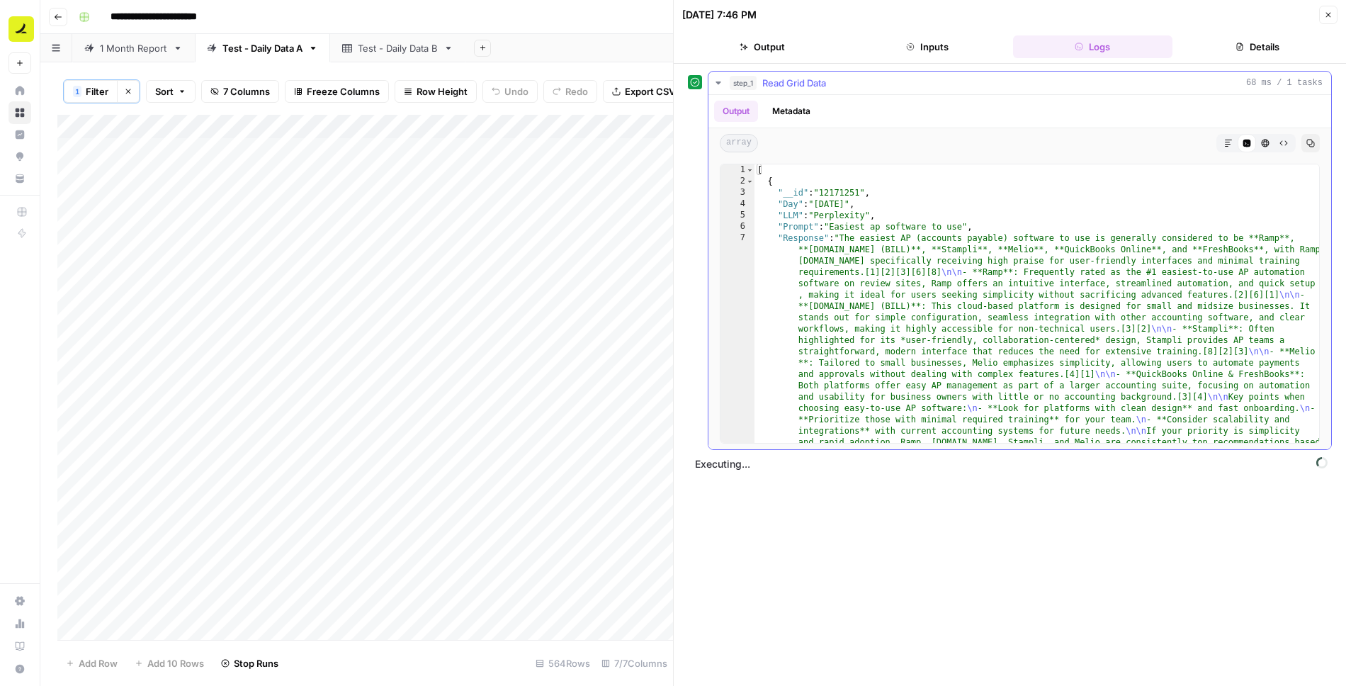
click at [718, 81] on icon "button" at bounding box center [718, 82] width 5 height 3
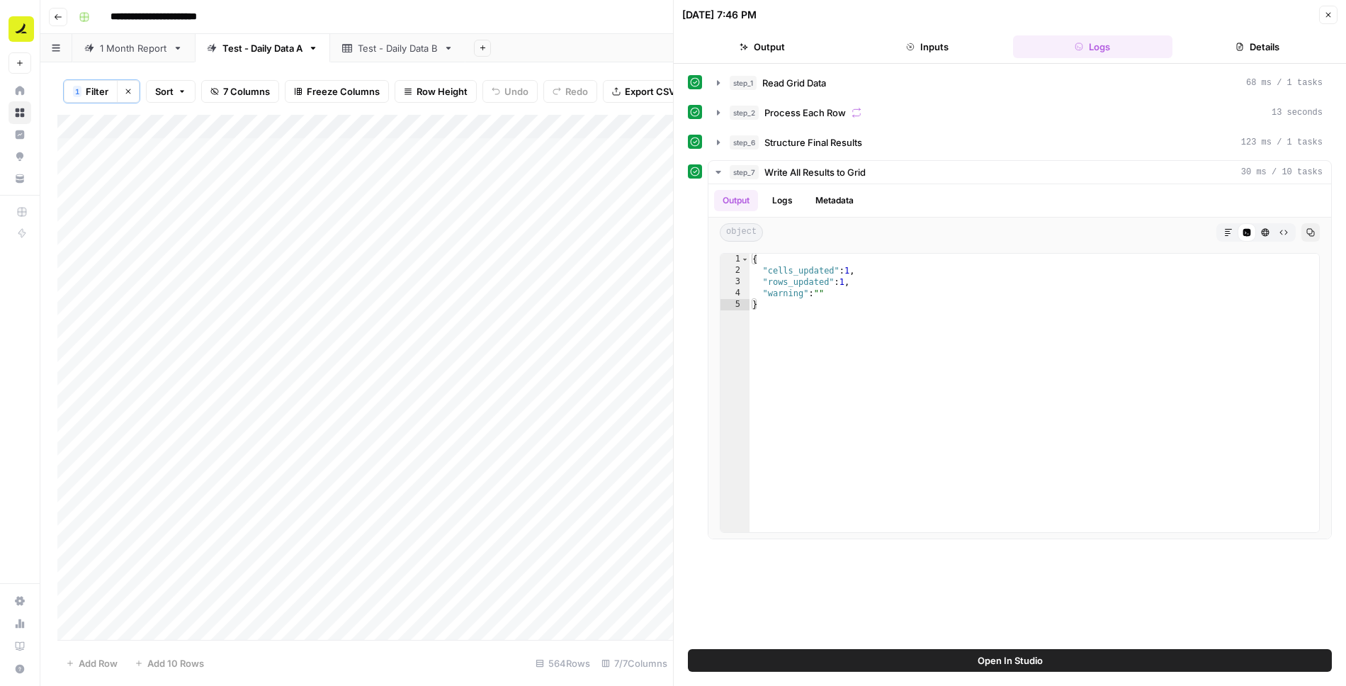
click at [1325, 12] on icon "button" at bounding box center [1329, 15] width 9 height 9
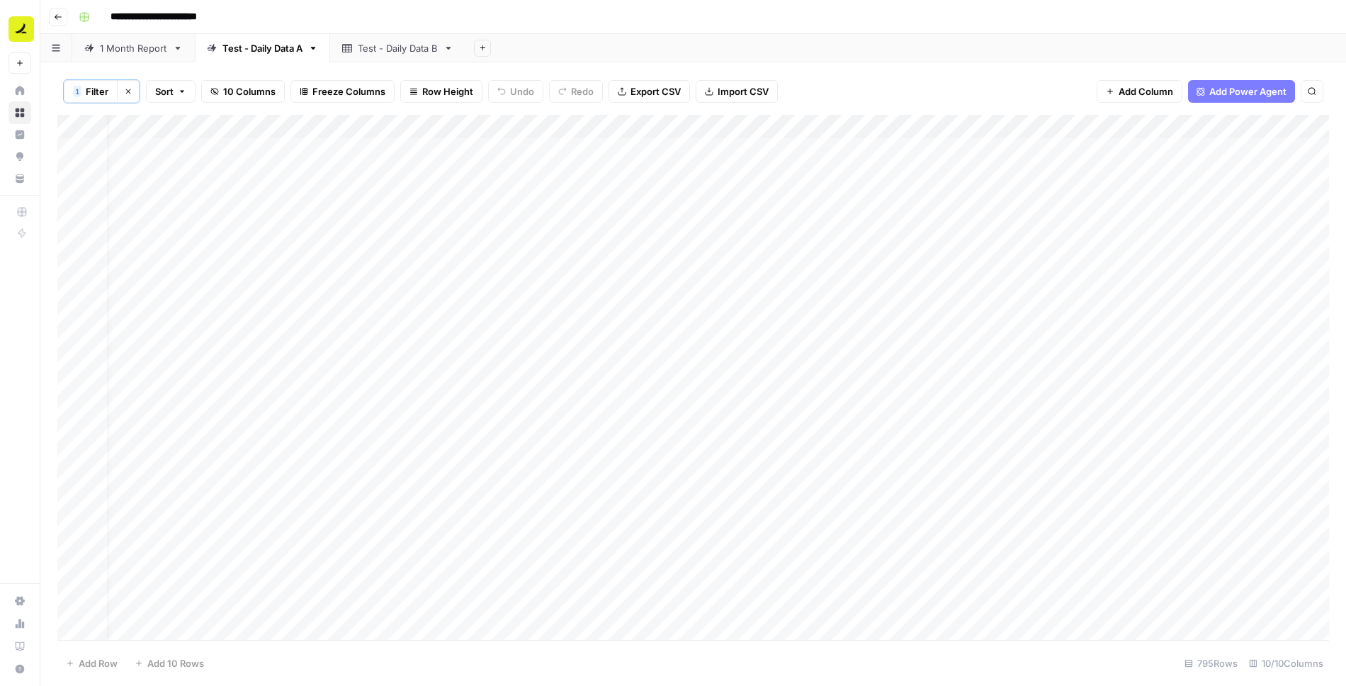
scroll to position [0, 218]
click at [780, 126] on div "Add Column" at bounding box center [693, 378] width 1272 height 527
click at [727, 261] on span "Remove Column" at bounding box center [753, 264] width 124 height 14
click at [627, 148] on span "Delete" at bounding box center [622, 147] width 30 height 14
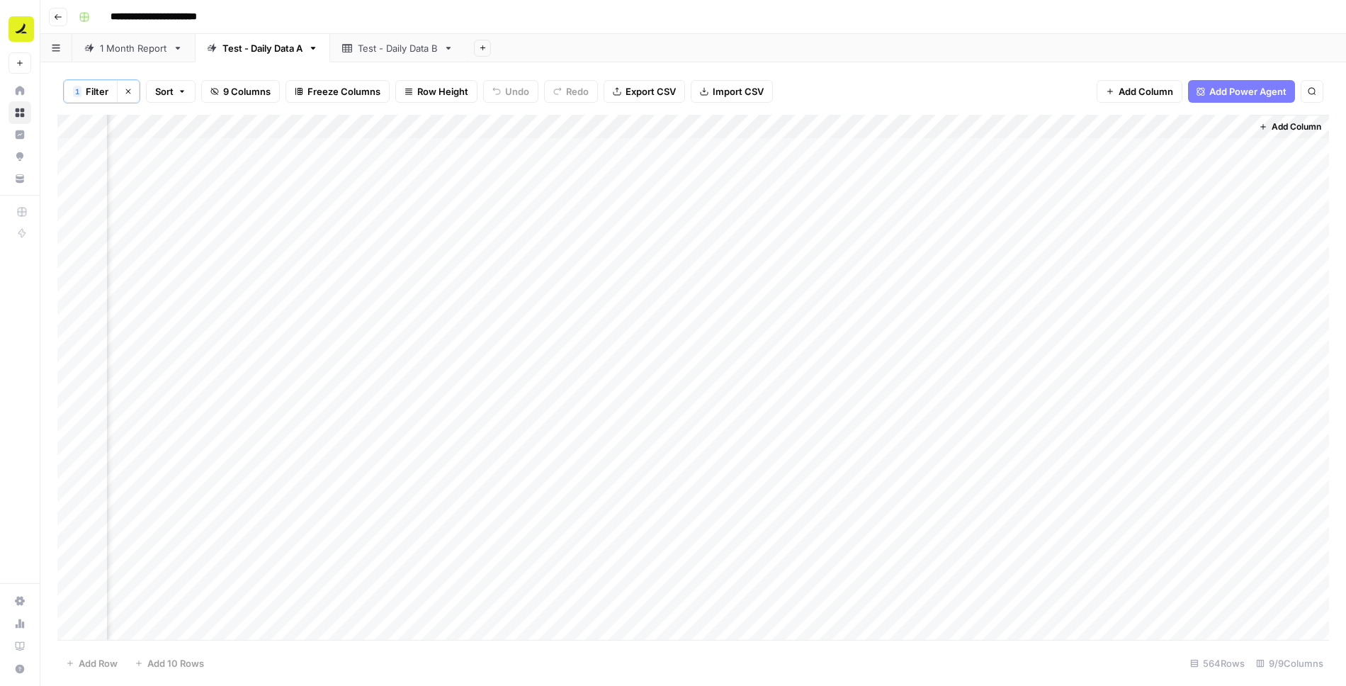
click at [906, 125] on div "Add Column" at bounding box center [693, 378] width 1272 height 527
click at [850, 262] on span "Remove Column" at bounding box center [881, 264] width 124 height 14
click at [632, 152] on span "Delete" at bounding box center [622, 147] width 30 height 14
click at [997, 128] on div "Add Column" at bounding box center [693, 378] width 1272 height 527
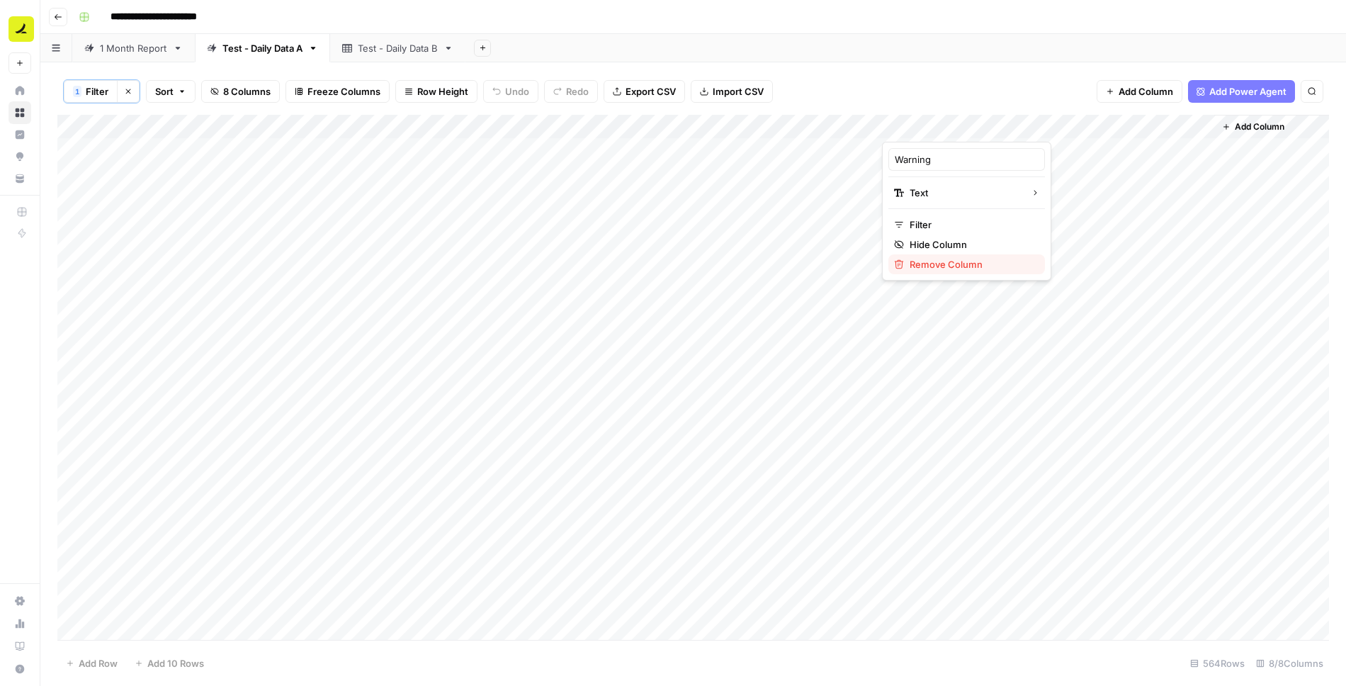
click at [933, 262] on span "Remove Column" at bounding box center [972, 264] width 124 height 14
click at [625, 137] on button "Delete" at bounding box center [622, 147] width 47 height 26
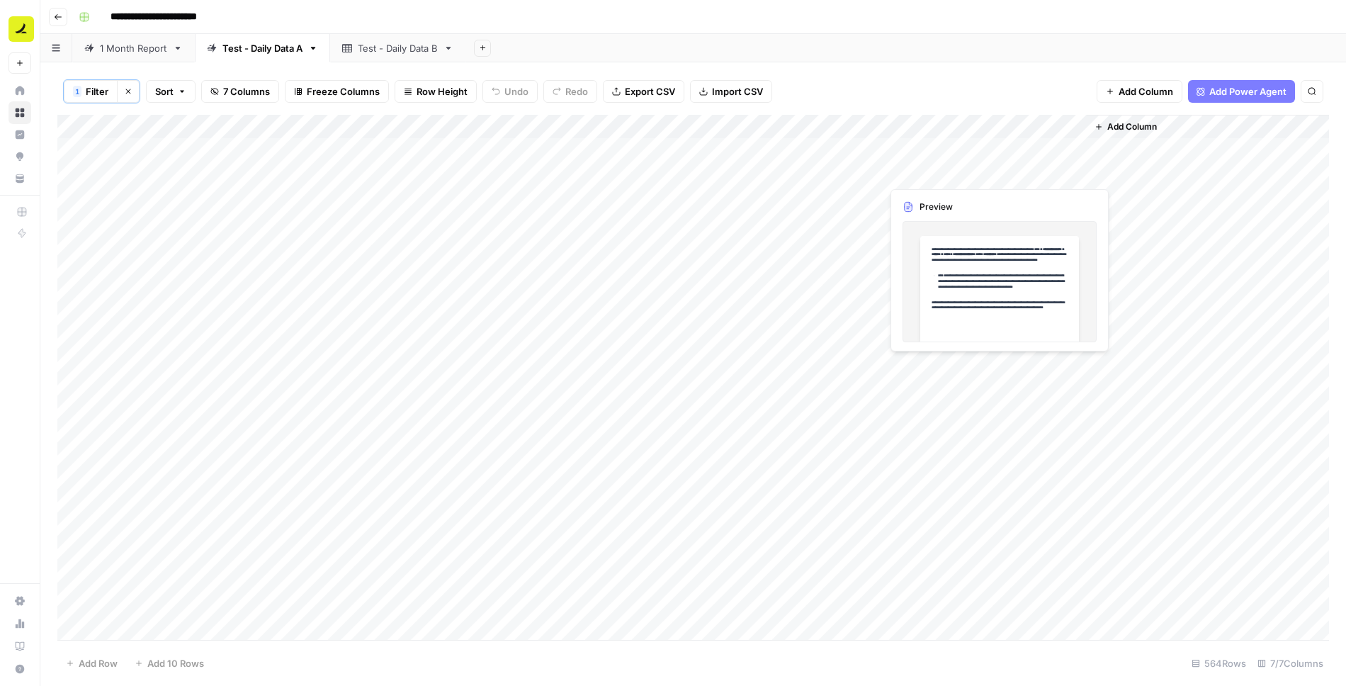
click at [944, 170] on div "Add Column" at bounding box center [693, 378] width 1272 height 527
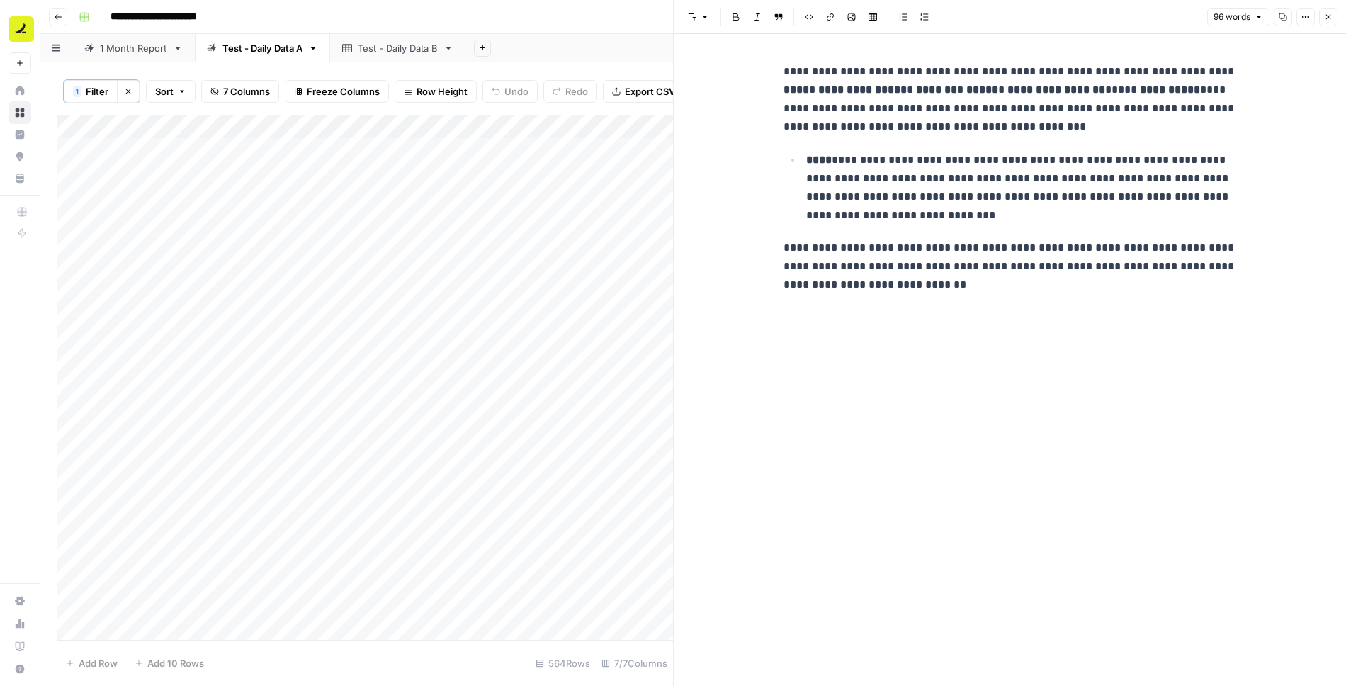
click at [1335, 13] on button "Close" at bounding box center [1329, 17] width 18 height 18
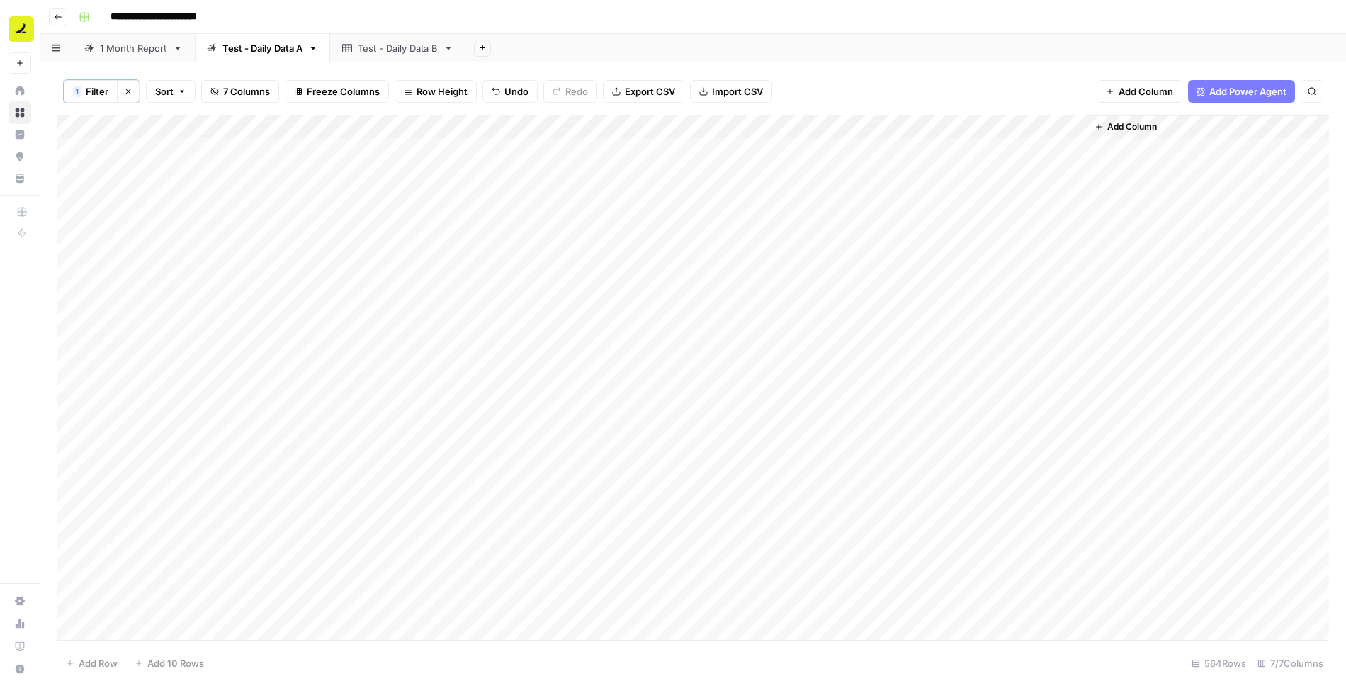
click at [802, 196] on div "Add Column" at bounding box center [693, 378] width 1272 height 527
click at [988, 196] on div "Add Column" at bounding box center [693, 378] width 1272 height 527
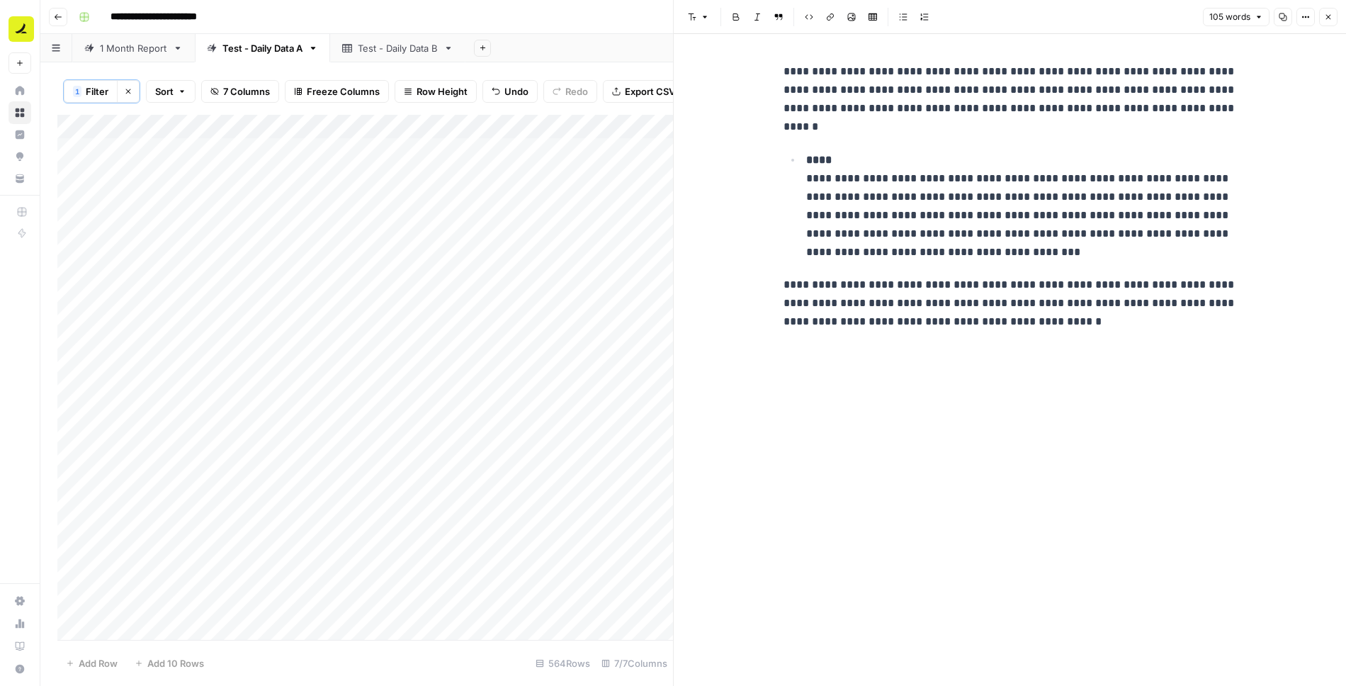
click at [1333, 16] on button "Close" at bounding box center [1329, 17] width 18 height 18
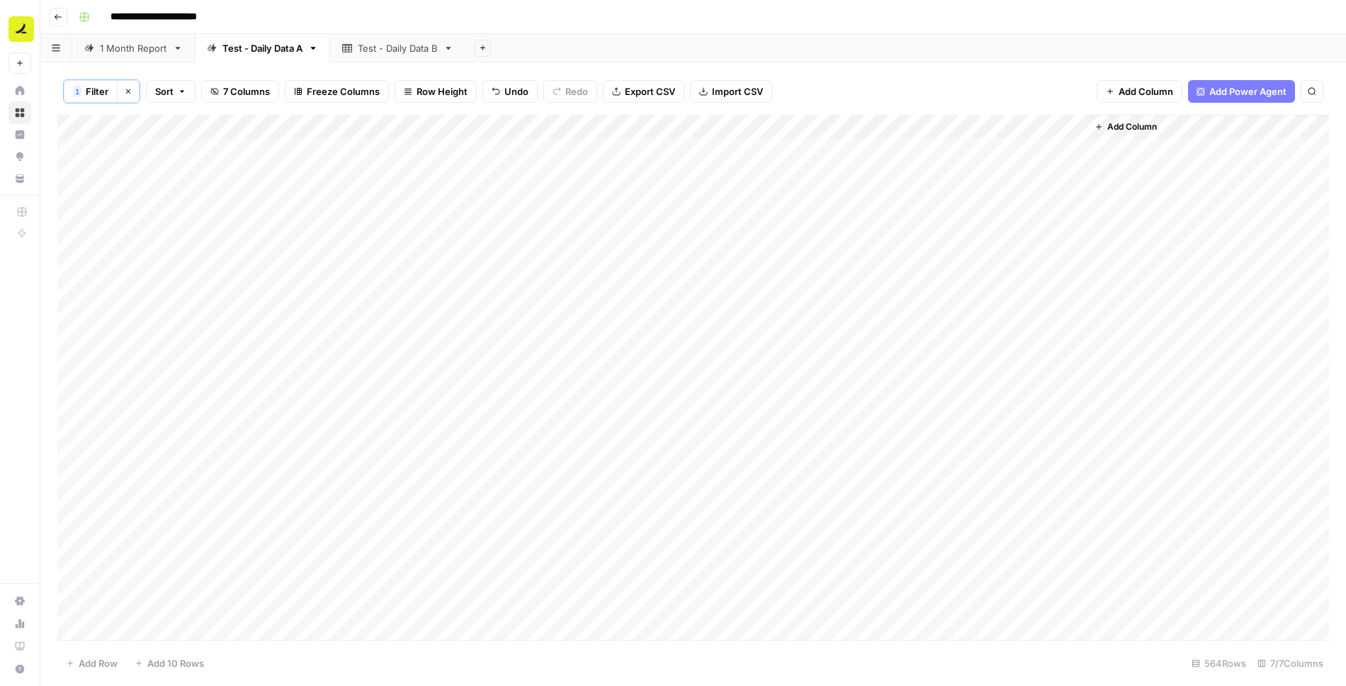
click at [854, 123] on div "Add Column" at bounding box center [693, 378] width 1272 height 527
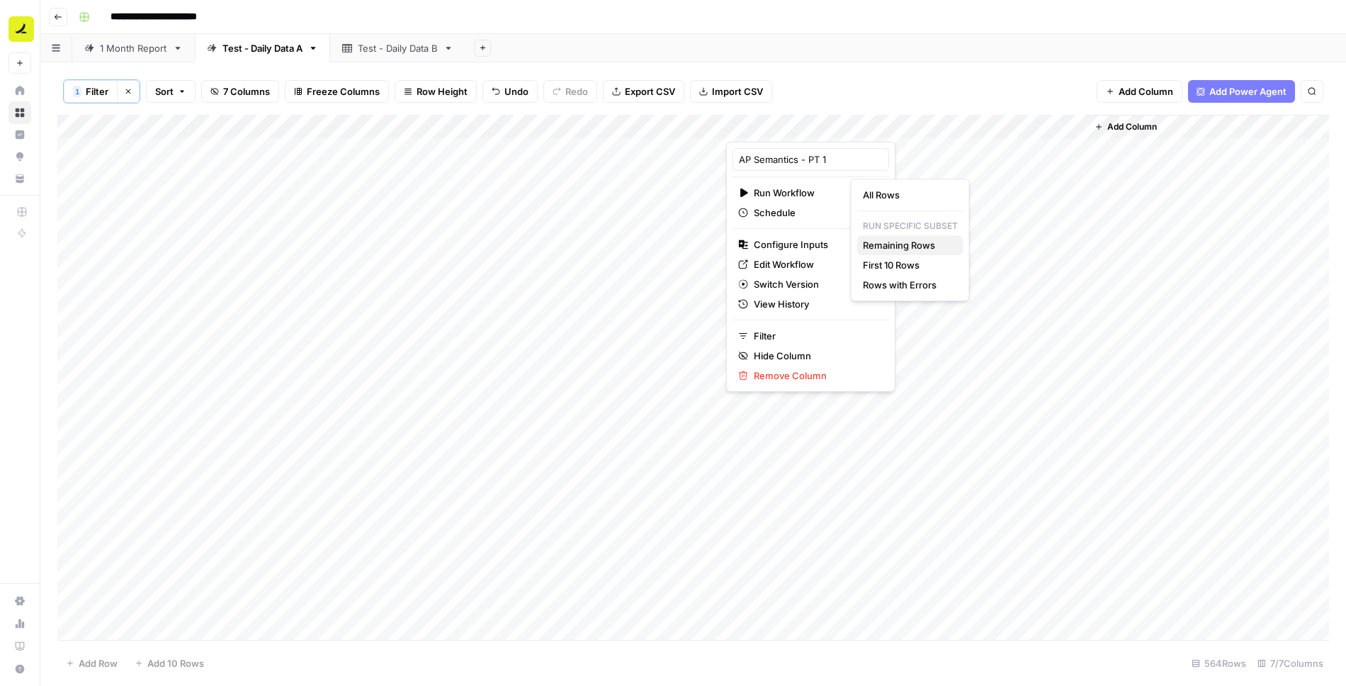
click at [920, 247] on span "Remaining Rows" at bounding box center [907, 245] width 89 height 14
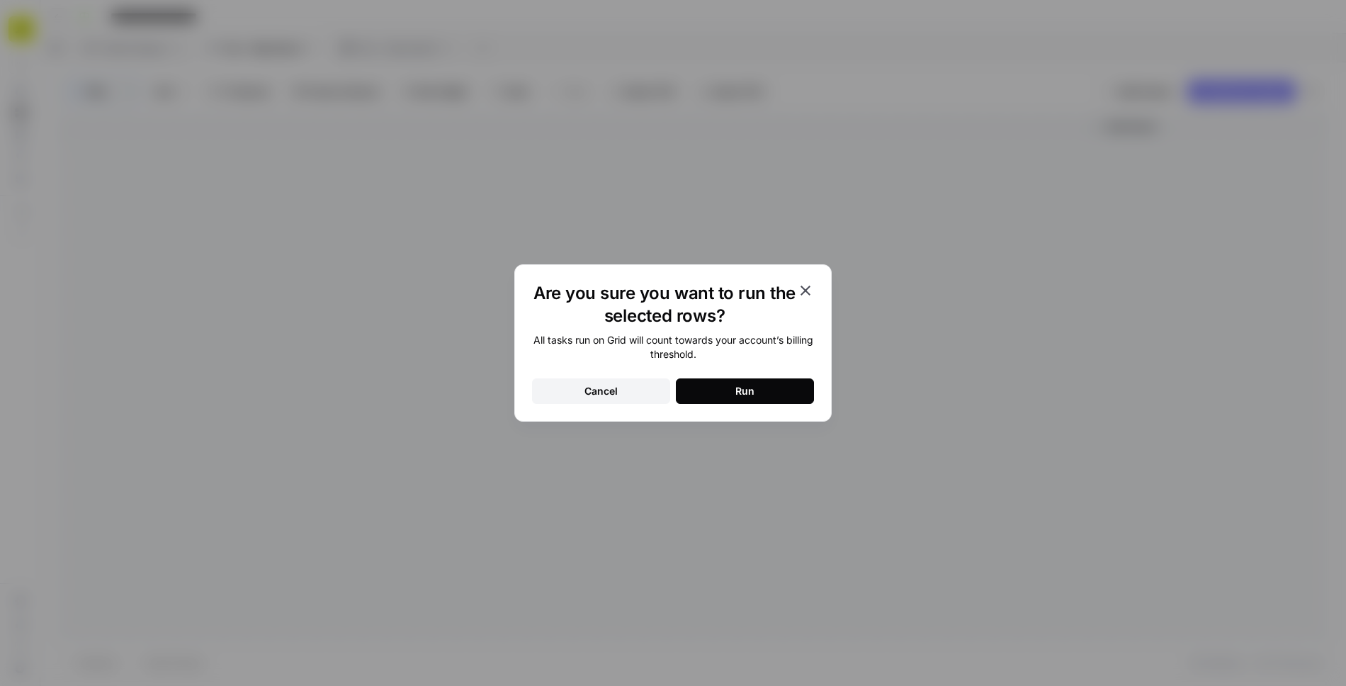
click at [748, 396] on div "Run" at bounding box center [745, 391] width 19 height 14
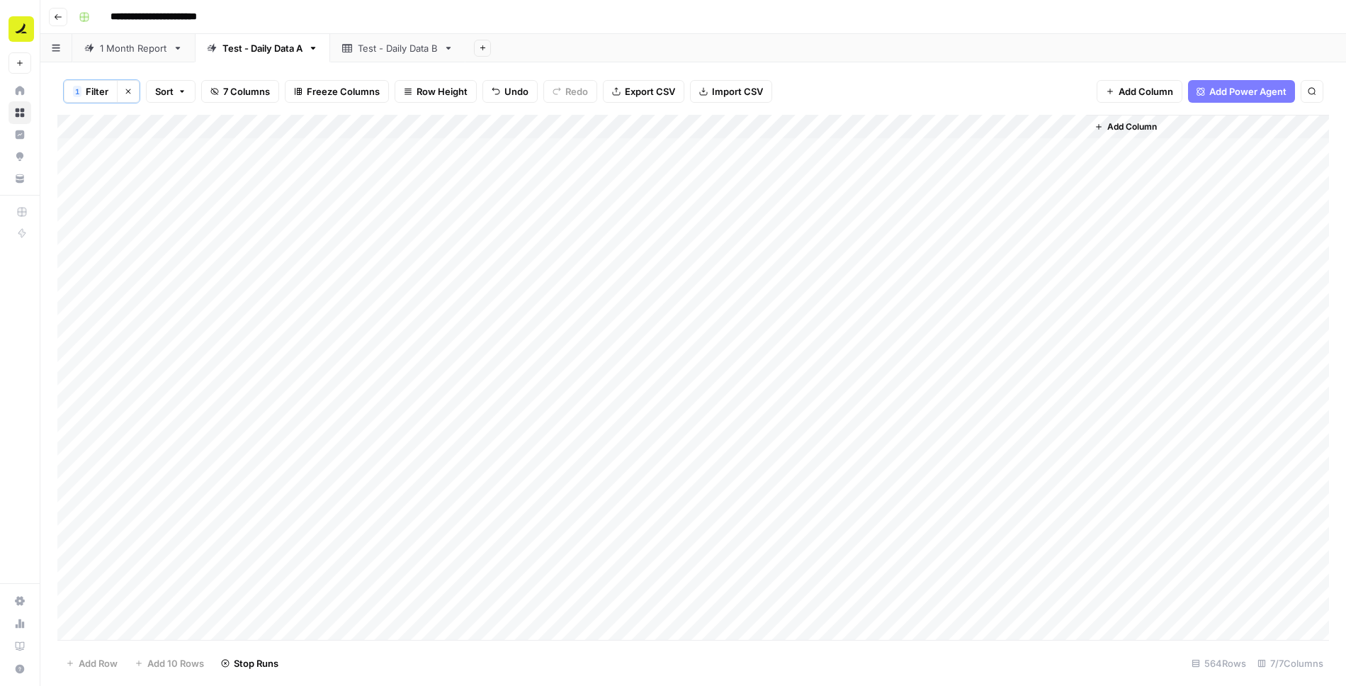
click at [870, 147] on div "Add Column" at bounding box center [693, 378] width 1272 height 527
click at [871, 146] on div "Add Column" at bounding box center [693, 378] width 1272 height 527
click at [926, 406] on div "Add Column" at bounding box center [693, 378] width 1272 height 527
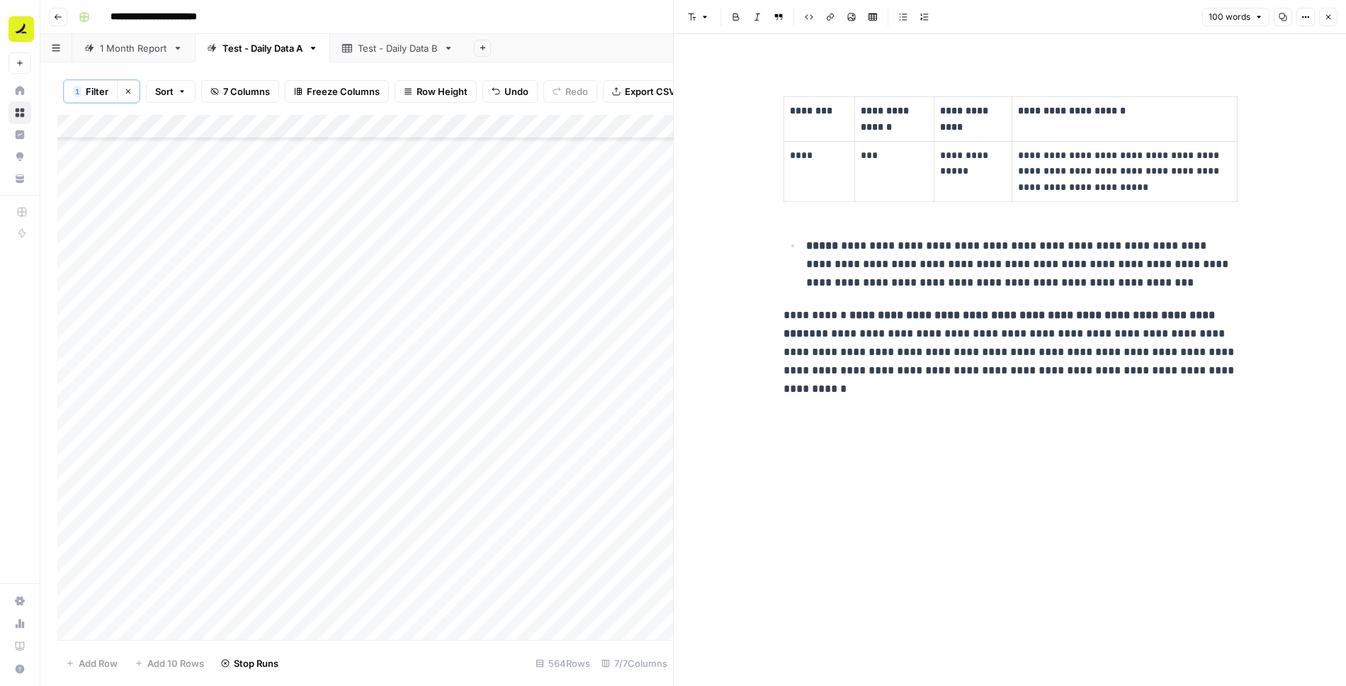
click at [1326, 18] on icon "button" at bounding box center [1329, 17] width 9 height 9
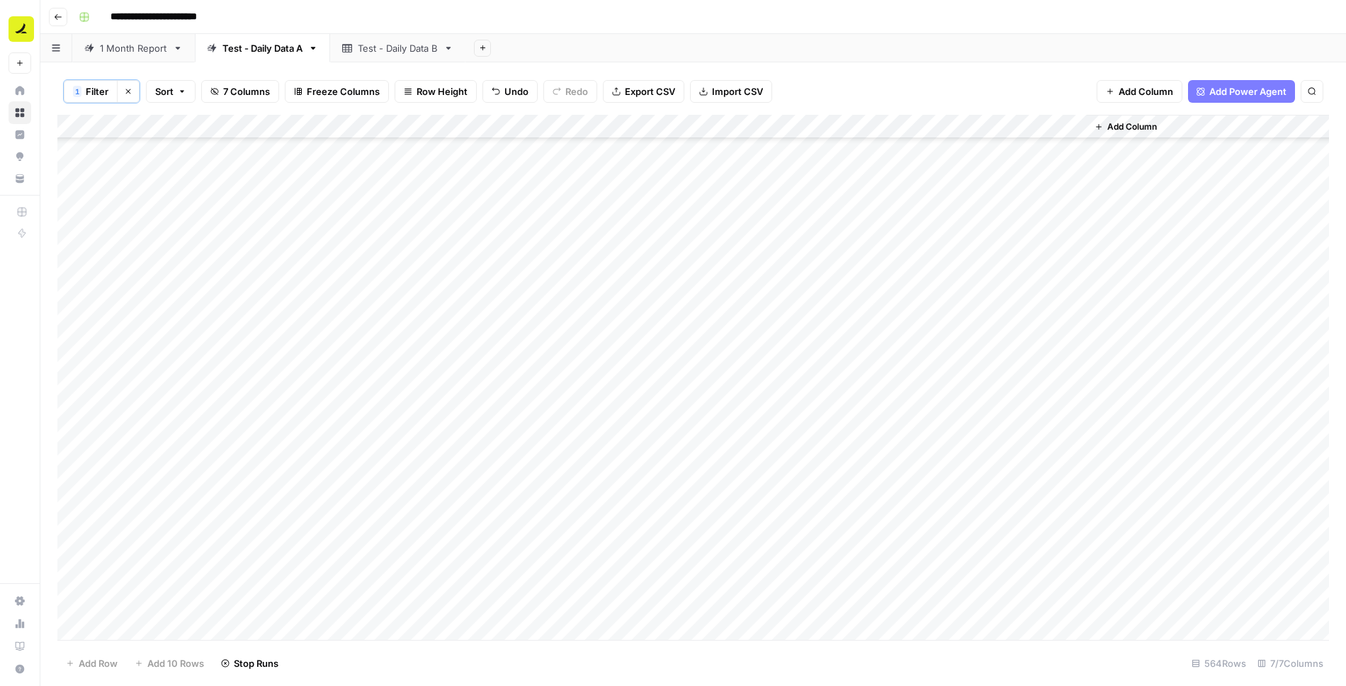
scroll to position [8653, 0]
click at [942, 291] on div "Add Column" at bounding box center [693, 378] width 1272 height 527
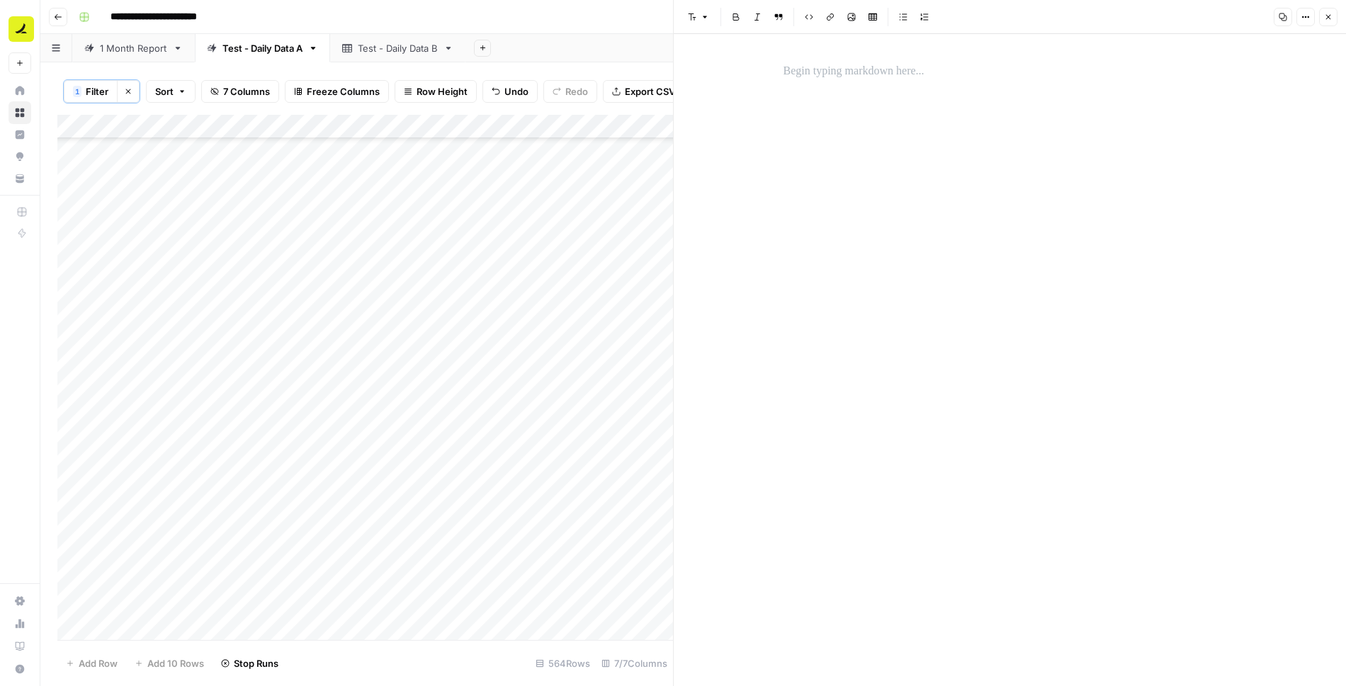
click at [910, 65] on p at bounding box center [1011, 71] width 454 height 18
click at [1329, 19] on icon "button" at bounding box center [1329, 17] width 9 height 9
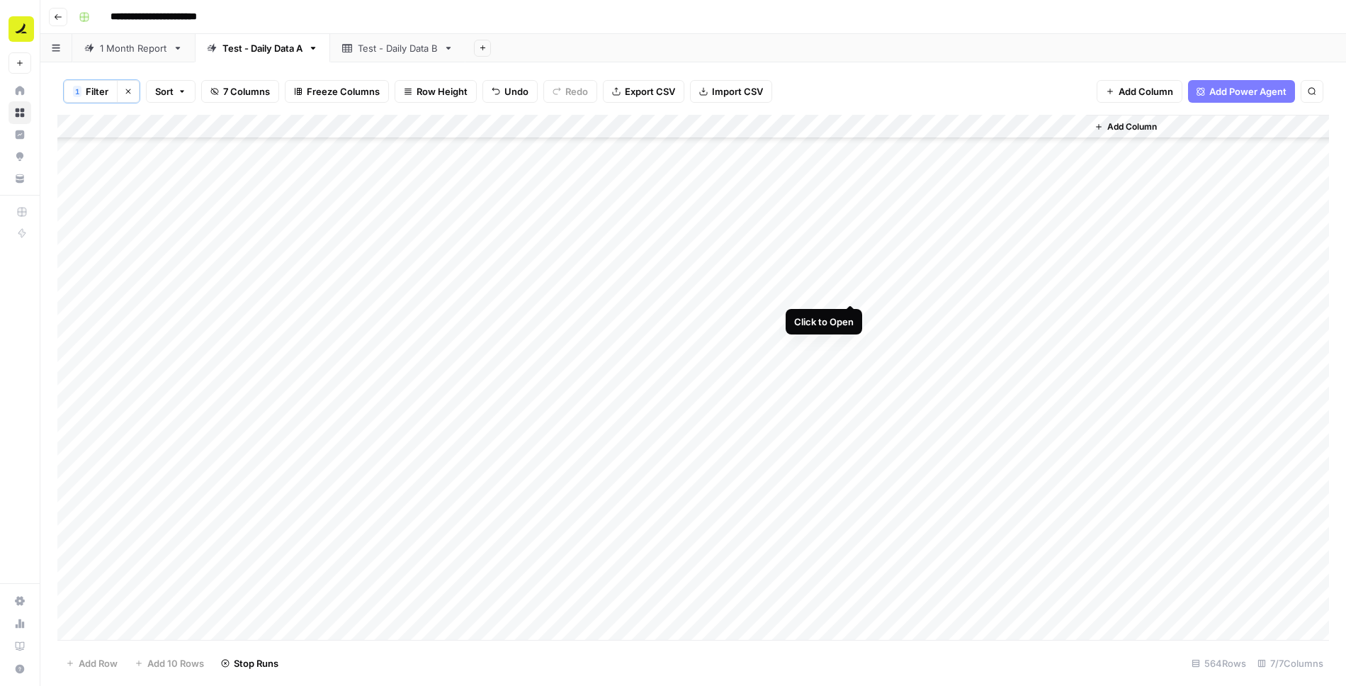
click at [851, 292] on div "Add Column" at bounding box center [693, 378] width 1272 height 527
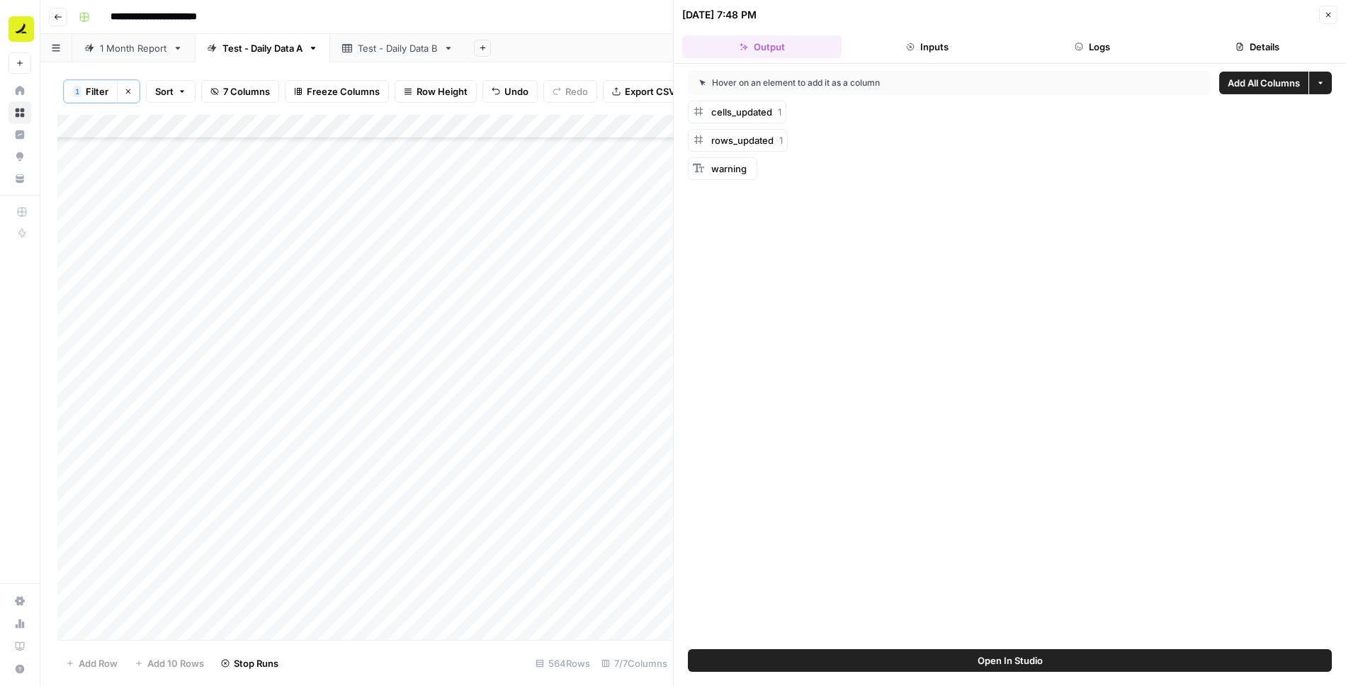
click at [1105, 46] on button "Logs" at bounding box center [1092, 46] width 159 height 23
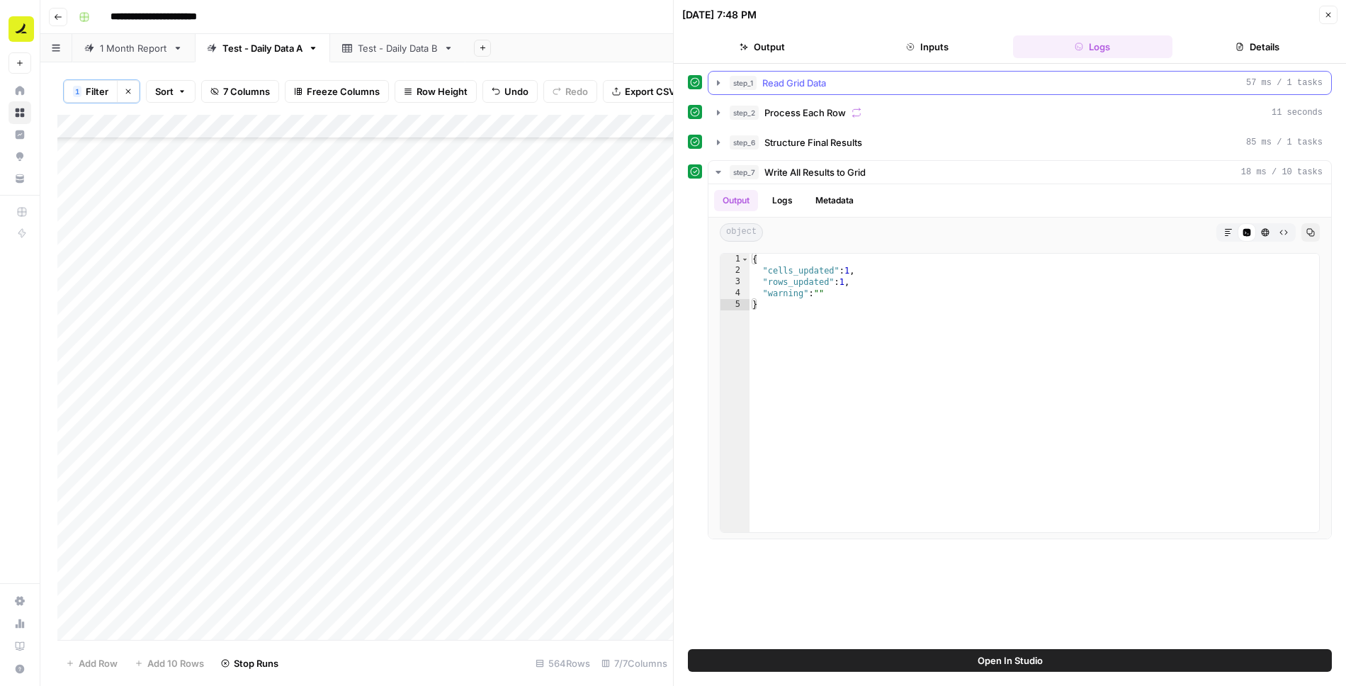
click at [714, 81] on icon "button" at bounding box center [718, 82] width 11 height 11
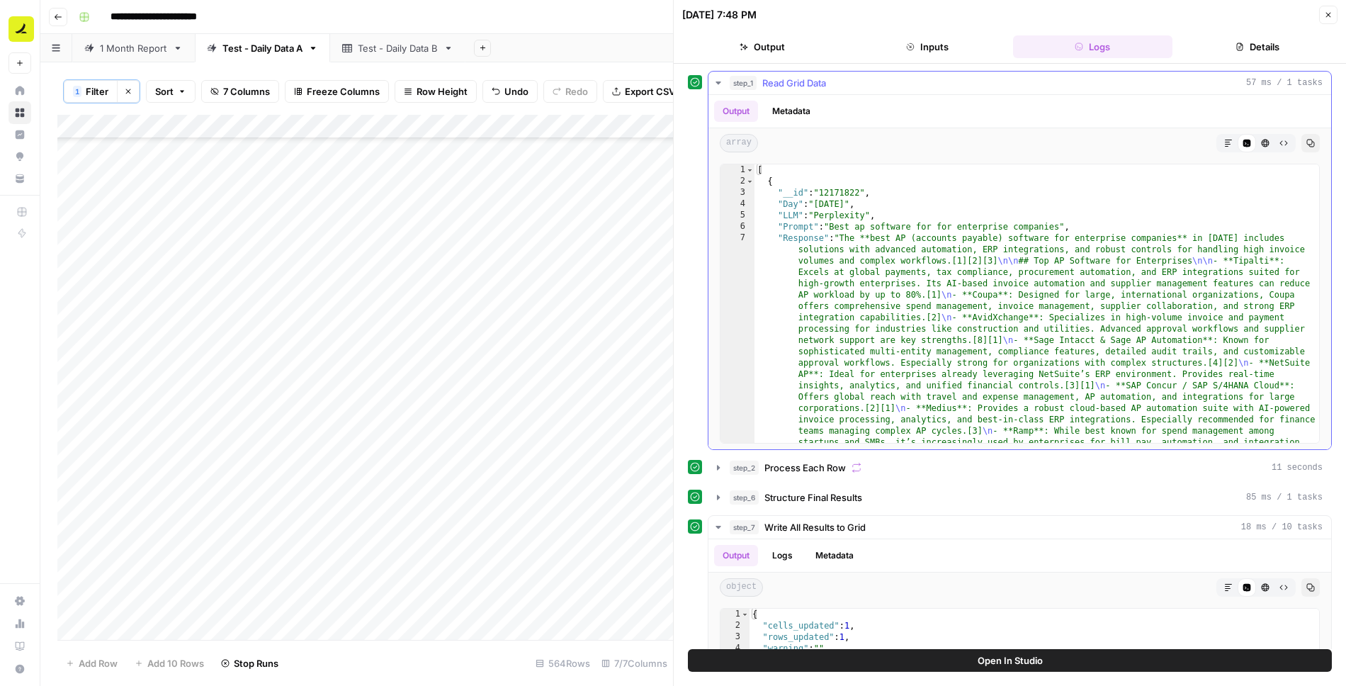
click at [714, 81] on icon "button" at bounding box center [718, 82] width 11 height 11
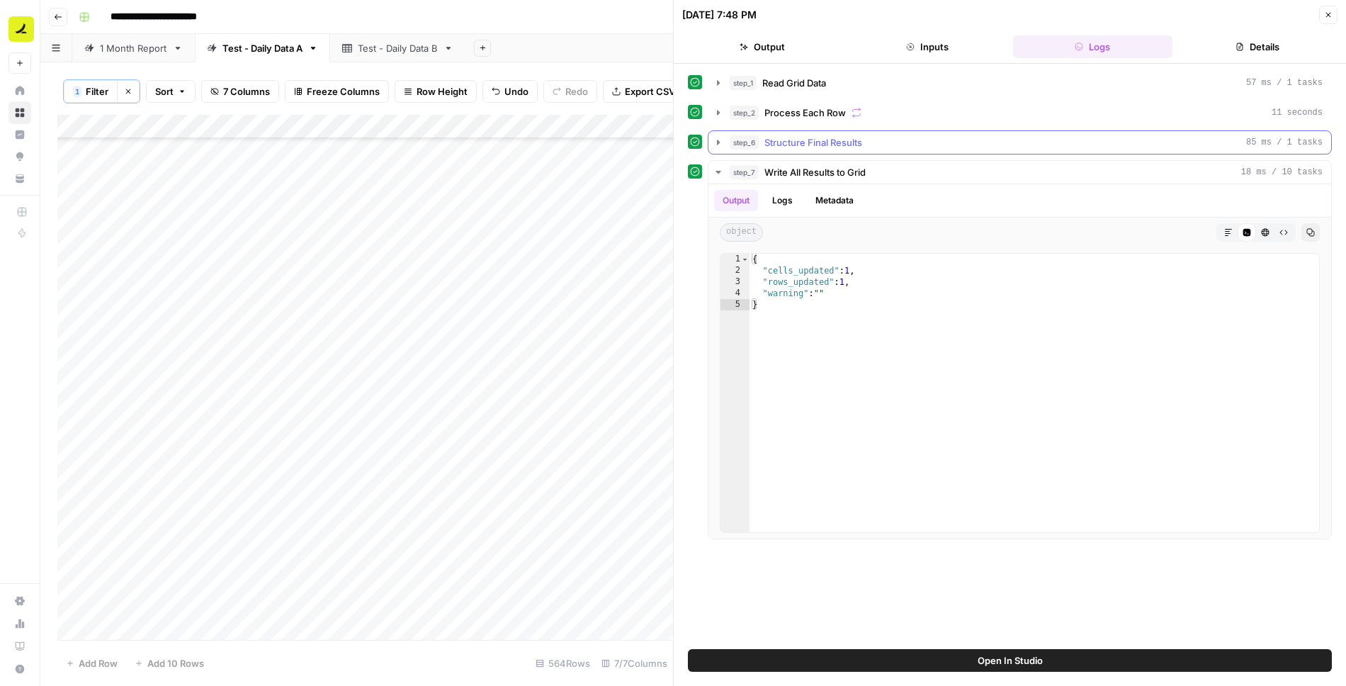
click at [714, 141] on icon "button" at bounding box center [718, 142] width 11 height 11
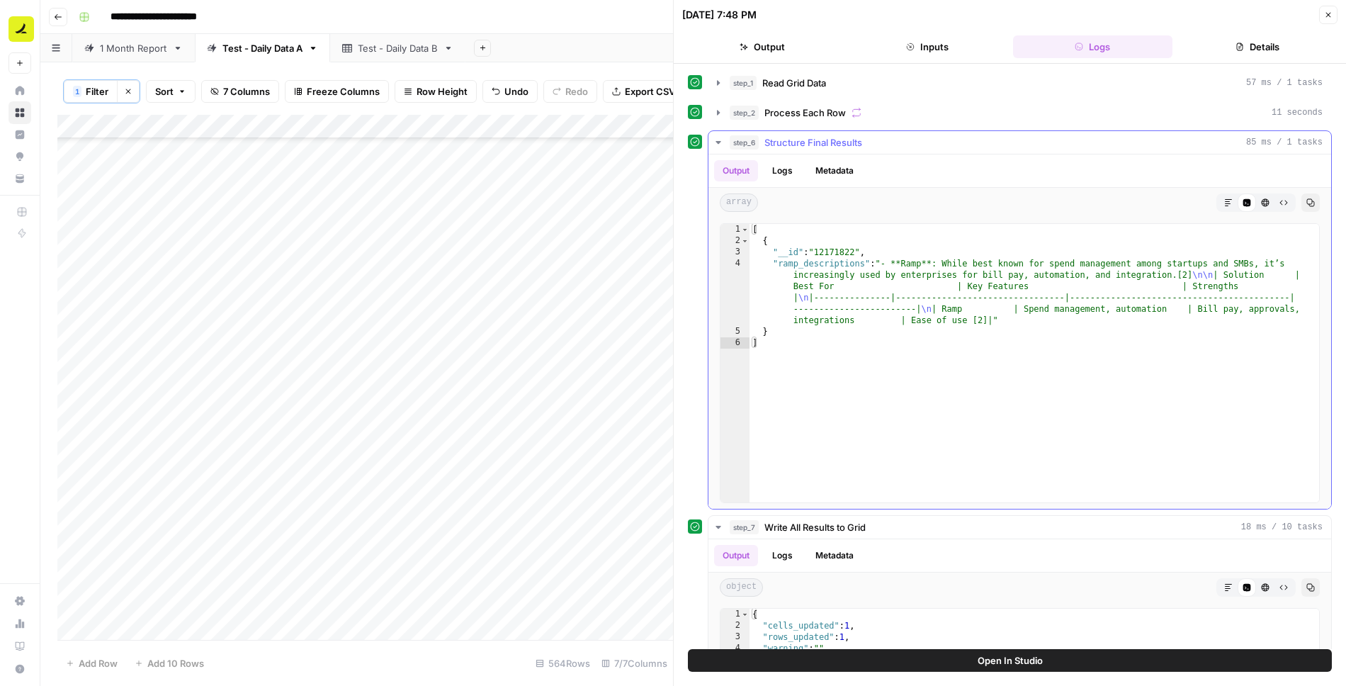
click at [1230, 204] on button "Markdown" at bounding box center [1229, 202] width 18 height 18
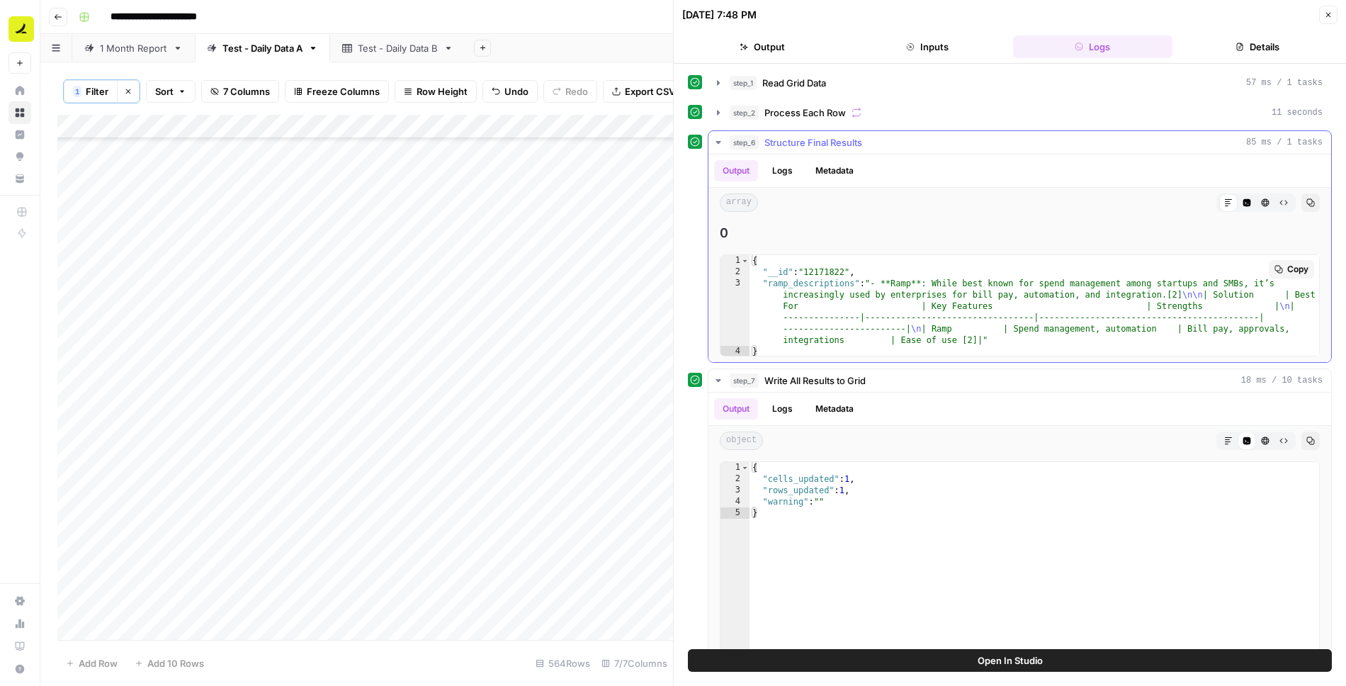
type textarea "**********"
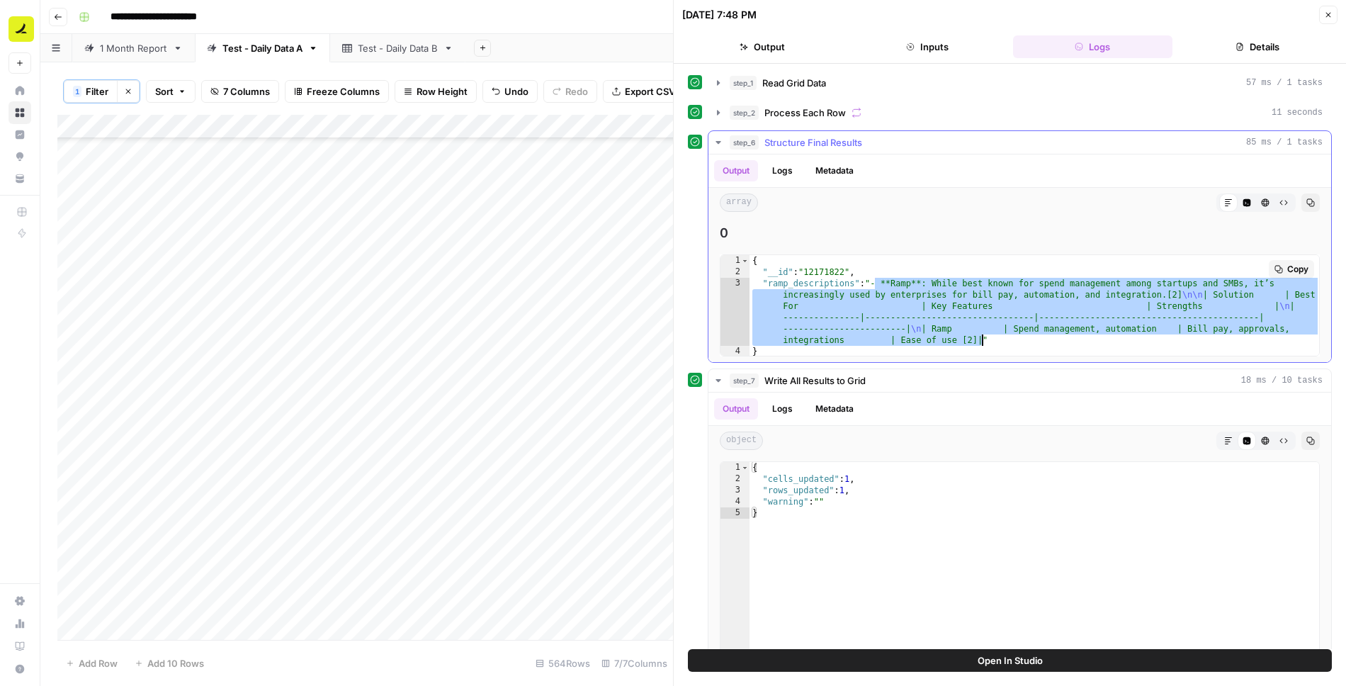
drag, startPoint x: 874, startPoint y: 278, endPoint x: 979, endPoint y: 337, distance: 121.2
click at [979, 337] on div "{ "__id" : "12171822" , "ramp_descriptions" : "- **Ramp**: While best known for…" at bounding box center [1035, 317] width 571 height 125
click at [1332, 16] on icon "button" at bounding box center [1329, 15] width 9 height 9
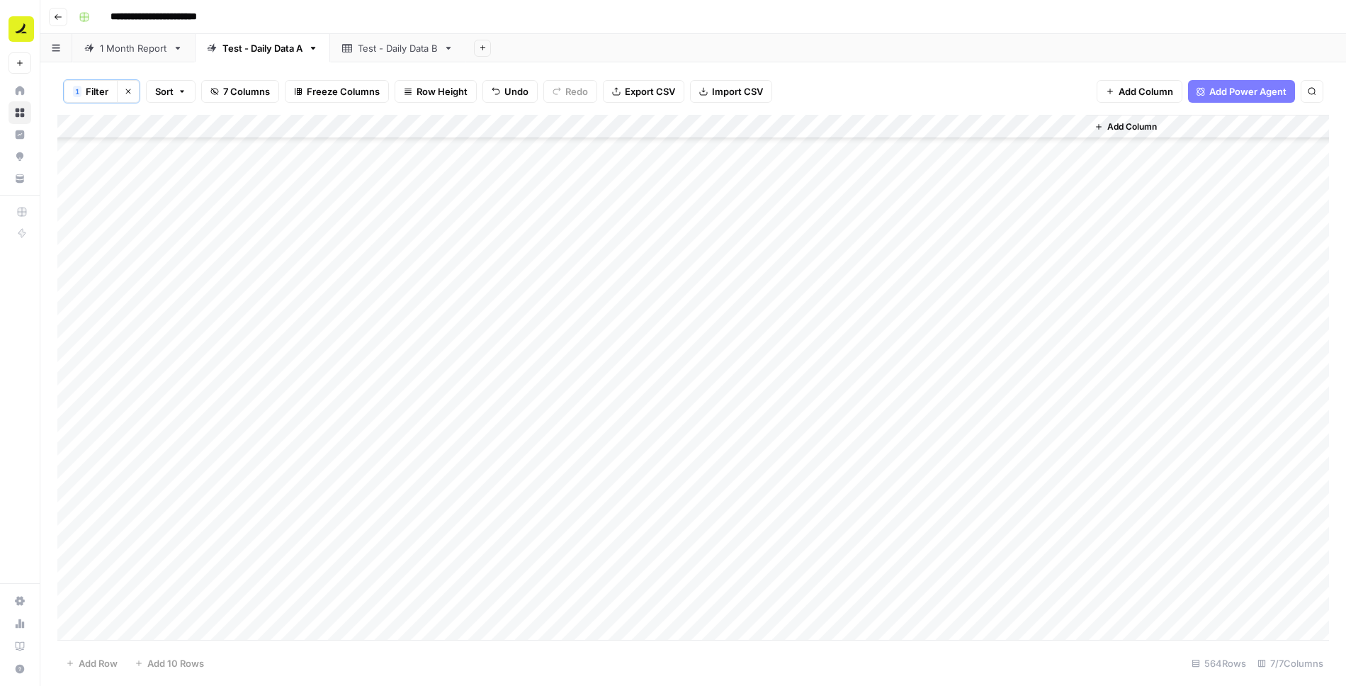
click at [936, 289] on div "Add Column" at bounding box center [693, 378] width 1272 height 527
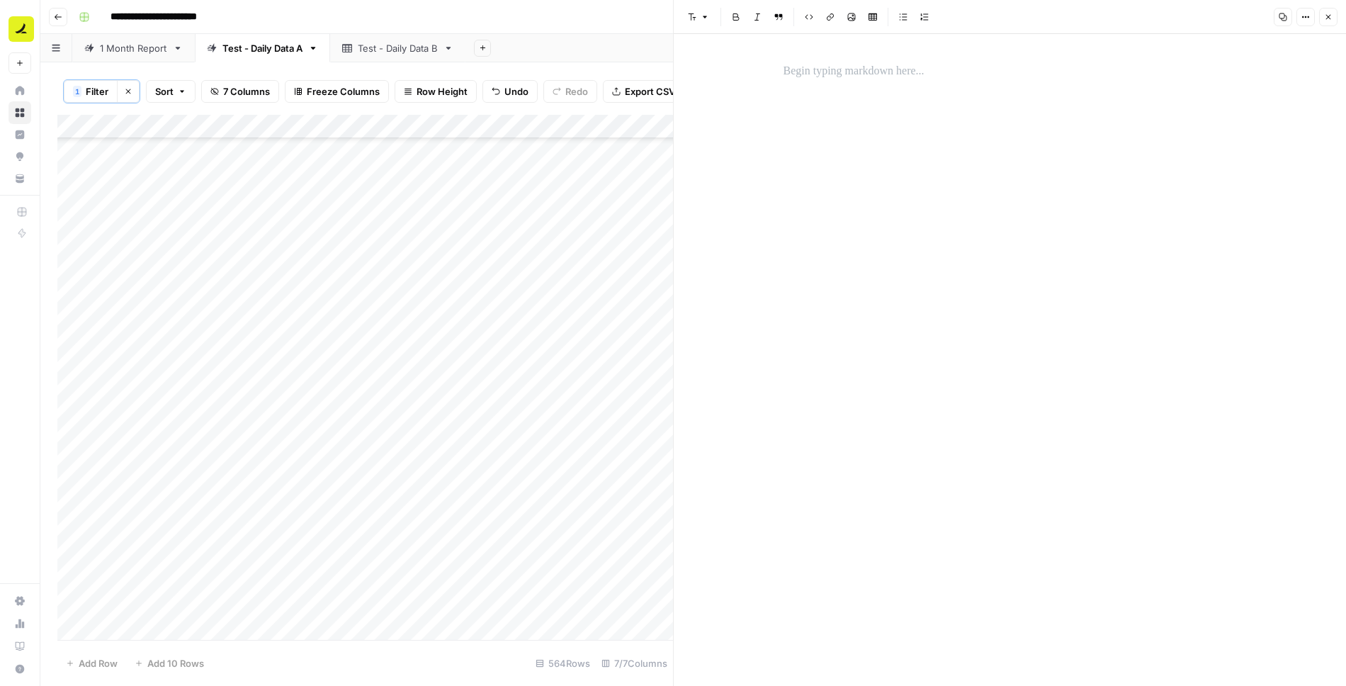
click at [863, 67] on p at bounding box center [1011, 71] width 454 height 18
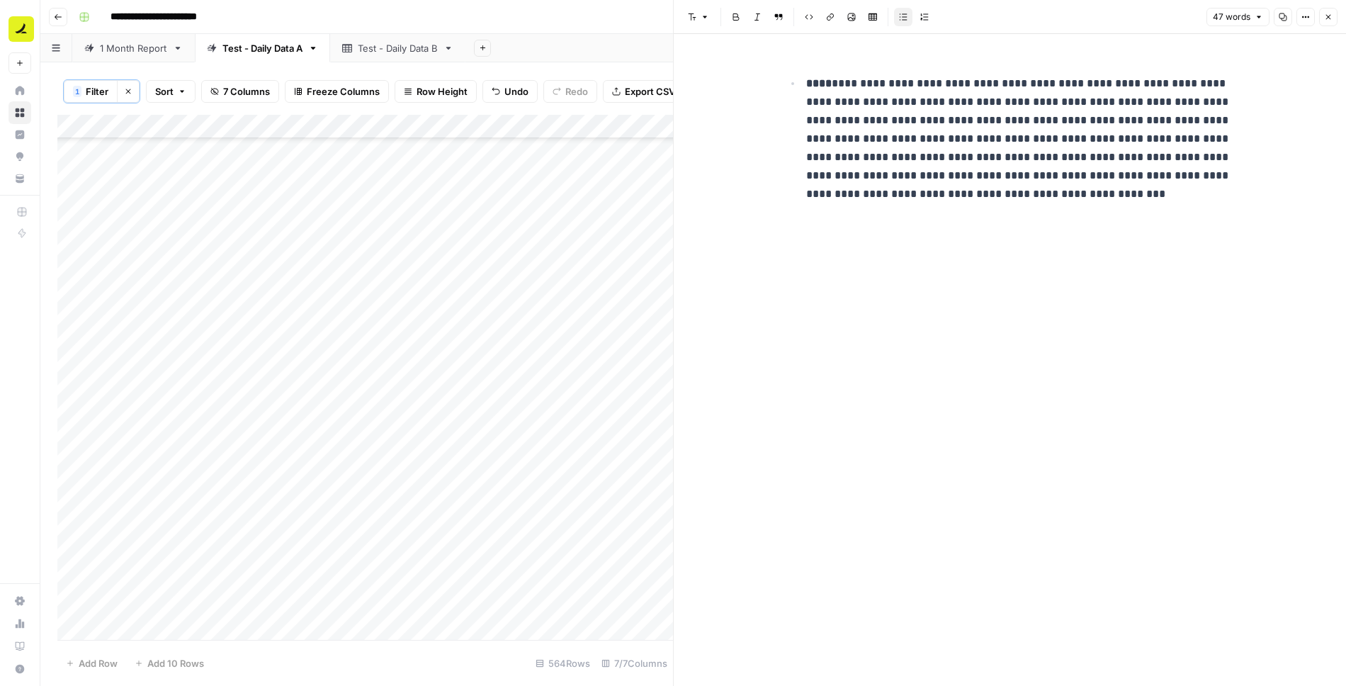
click at [804, 89] on li "**********" at bounding box center [1019, 129] width 435 height 111
click at [1329, 13] on icon "button" at bounding box center [1329, 17] width 9 height 9
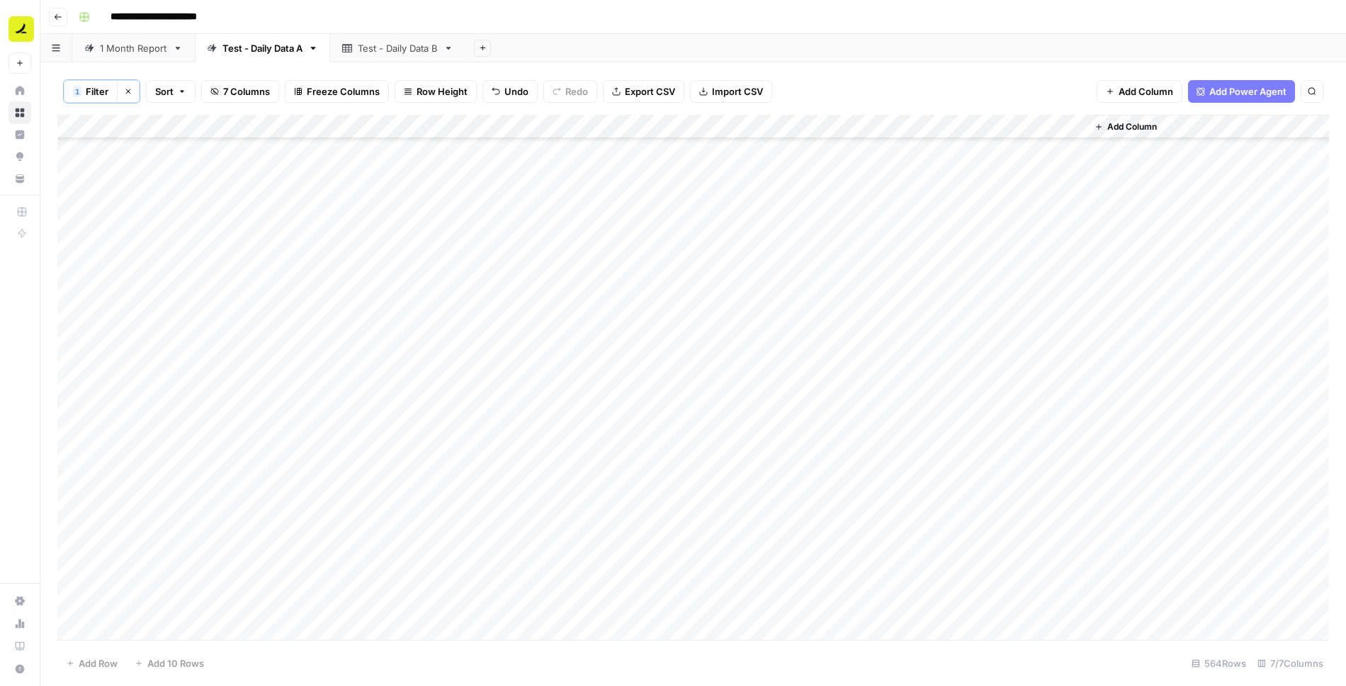
scroll to position [8242, 0]
click at [130, 92] on icon "button" at bounding box center [128, 91] width 9 height 9
click at [172, 662] on span "Add 10 Rows" at bounding box center [175, 663] width 57 height 14
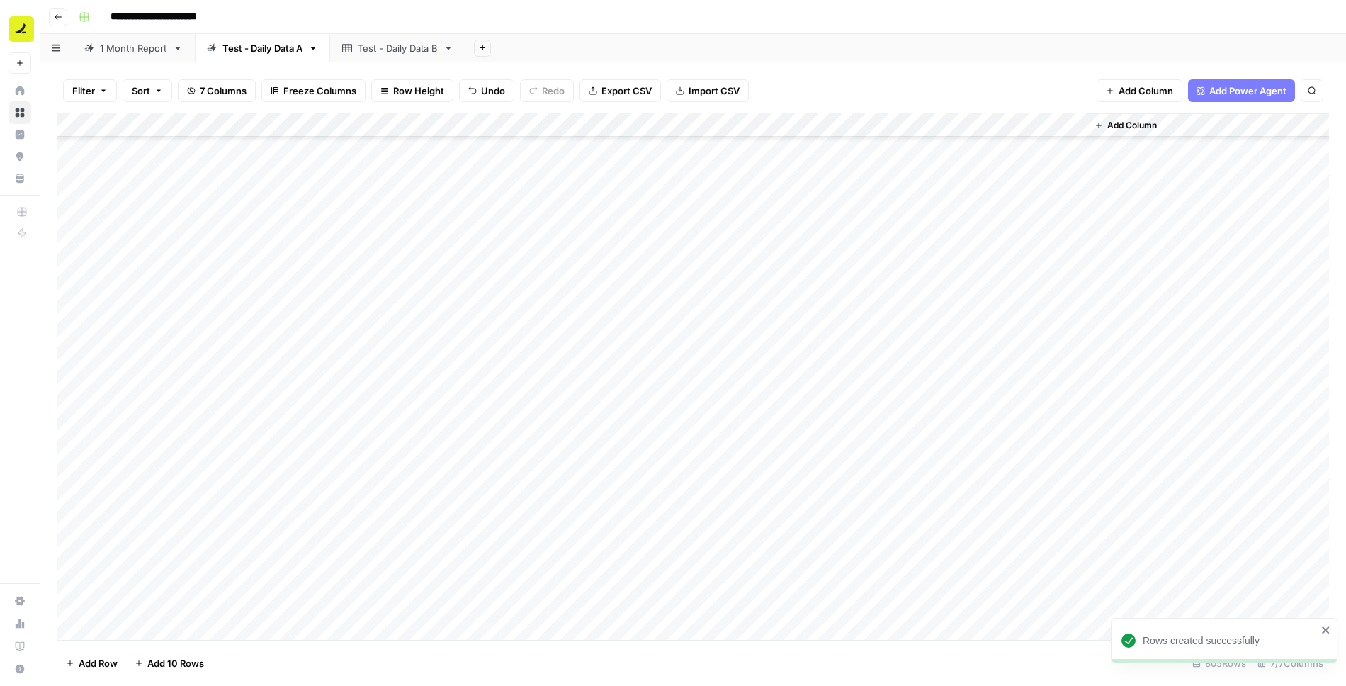
click at [140, 384] on div "Add Column" at bounding box center [693, 376] width 1272 height 527
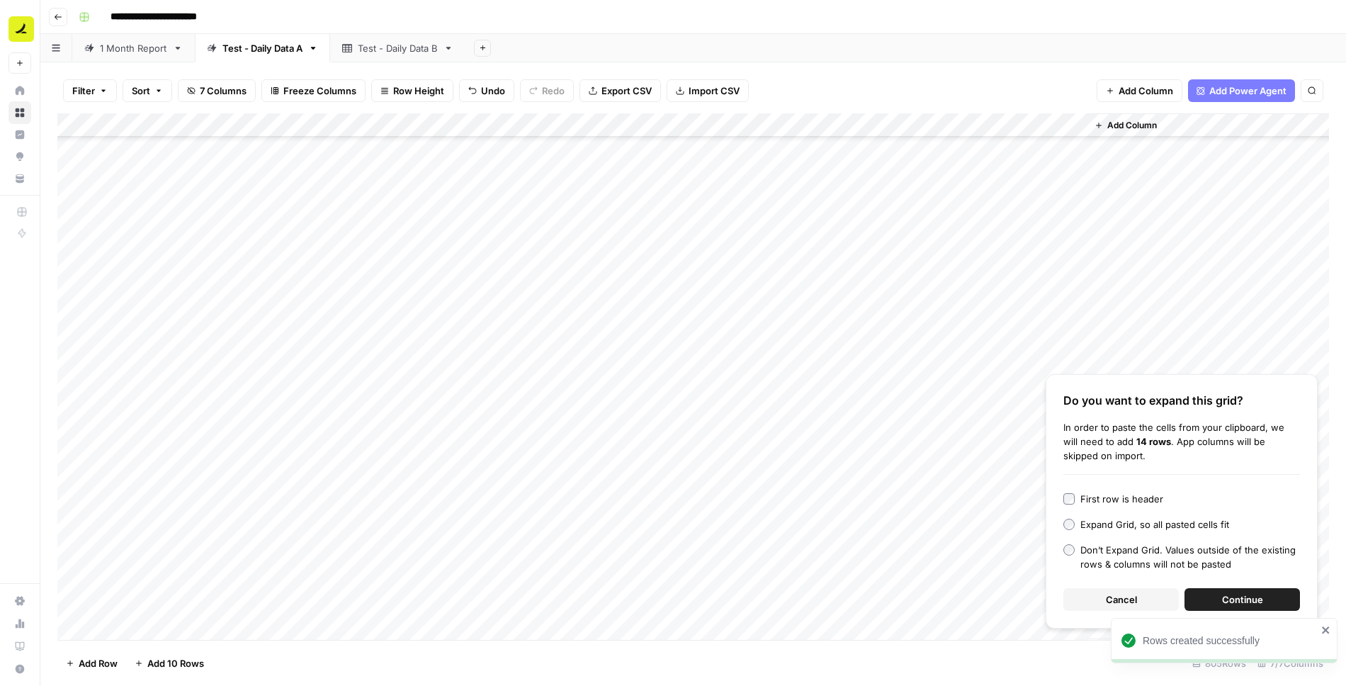
click at [1226, 595] on span "Continue" at bounding box center [1242, 599] width 41 height 14
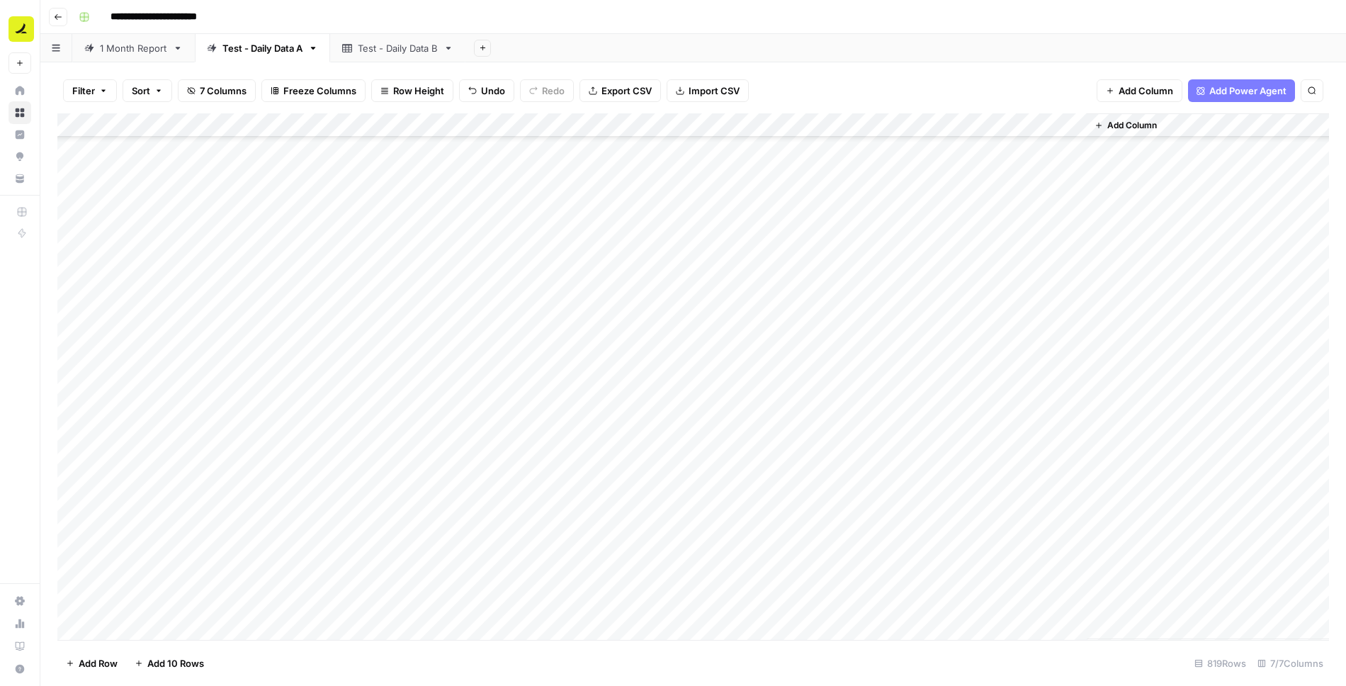
scroll to position [19253, 0]
click at [165, 663] on span "Add 10 Rows" at bounding box center [175, 663] width 57 height 14
click at [74, 566] on div "Add Column" at bounding box center [693, 376] width 1272 height 527
click at [74, 544] on div "Add Column" at bounding box center [693, 376] width 1272 height 527
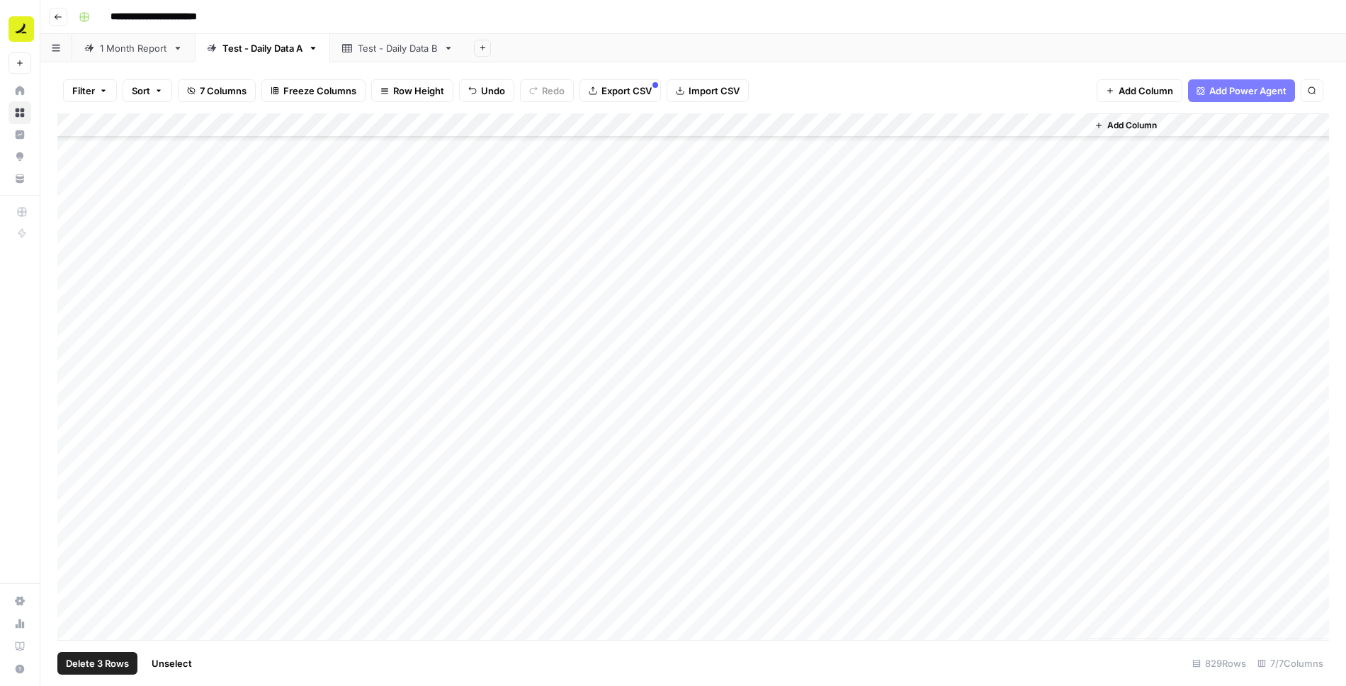
click at [73, 519] on div "Add Column" at bounding box center [693, 376] width 1272 height 527
click at [72, 495] on div "Add Column" at bounding box center [693, 376] width 1272 height 527
click at [72, 463] on div "Add Column" at bounding box center [693, 376] width 1272 height 527
click at [70, 439] on div "Add Column" at bounding box center [693, 376] width 1272 height 527
click at [75, 472] on div "Add Column" at bounding box center [693, 376] width 1272 height 527
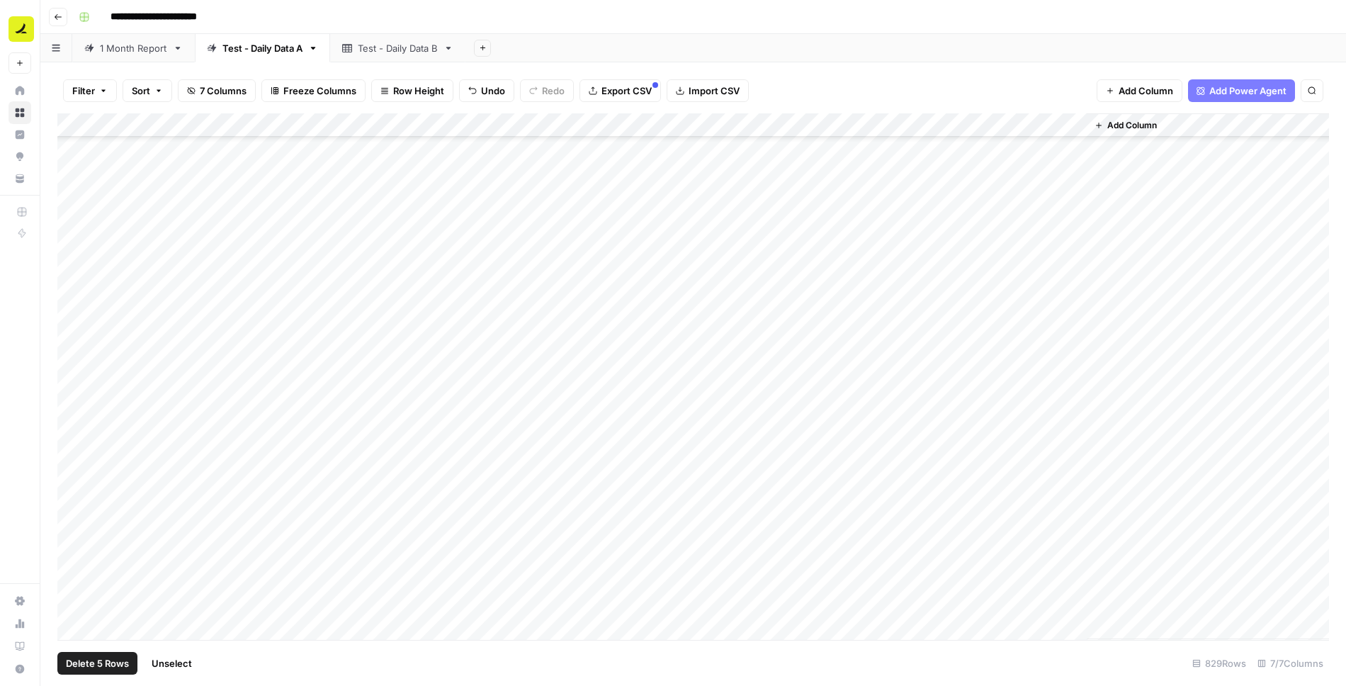
click at [74, 447] on div "Add Column" at bounding box center [693, 376] width 1272 height 527
click at [73, 419] on div "Add Column" at bounding box center [693, 376] width 1272 height 527
click at [73, 392] on div "Add Column" at bounding box center [693, 376] width 1272 height 527
click at [72, 374] on div "Add Column" at bounding box center [693, 376] width 1272 height 527
click at [72, 354] on div "Add Column" at bounding box center [693, 376] width 1272 height 527
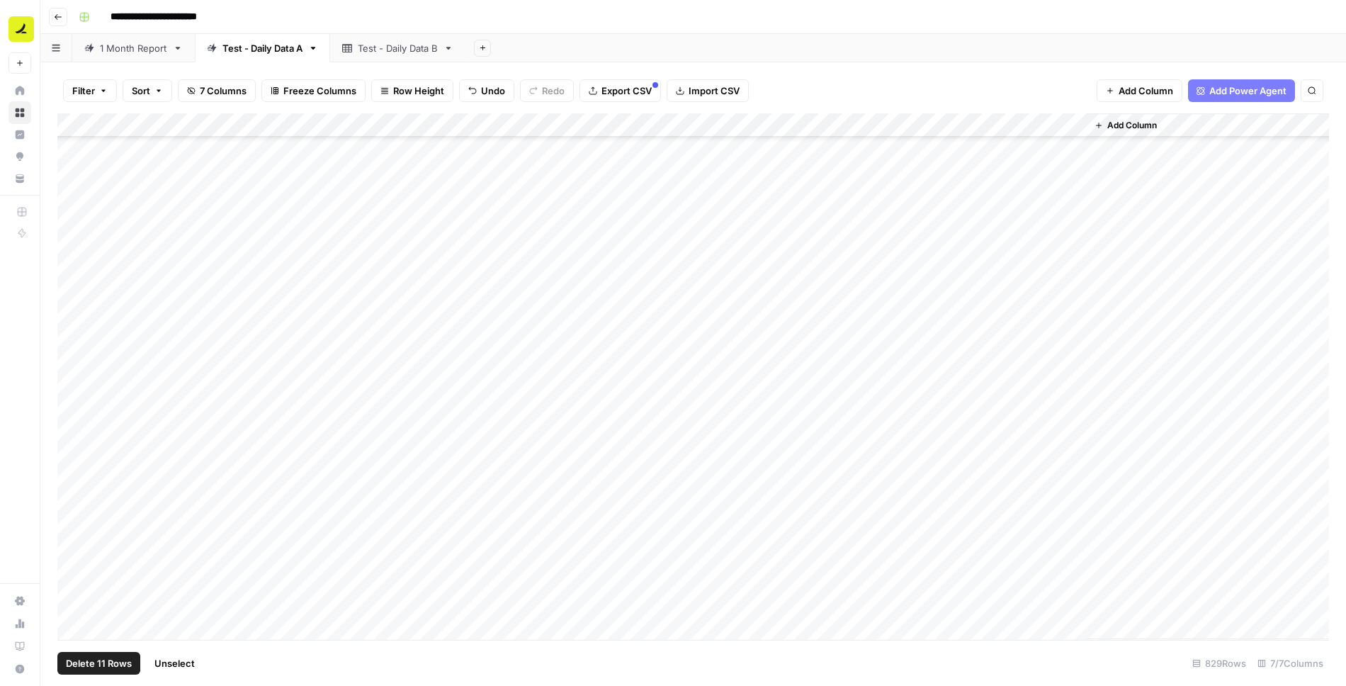
click at [72, 329] on div "Add Column" at bounding box center [693, 376] width 1272 height 527
click at [72, 301] on div "Add Column" at bounding box center [693, 376] width 1272 height 527
click at [70, 248] on div "Add Column" at bounding box center [693, 376] width 1272 height 527
click at [73, 270] on div "Add Column" at bounding box center [693, 376] width 1272 height 527
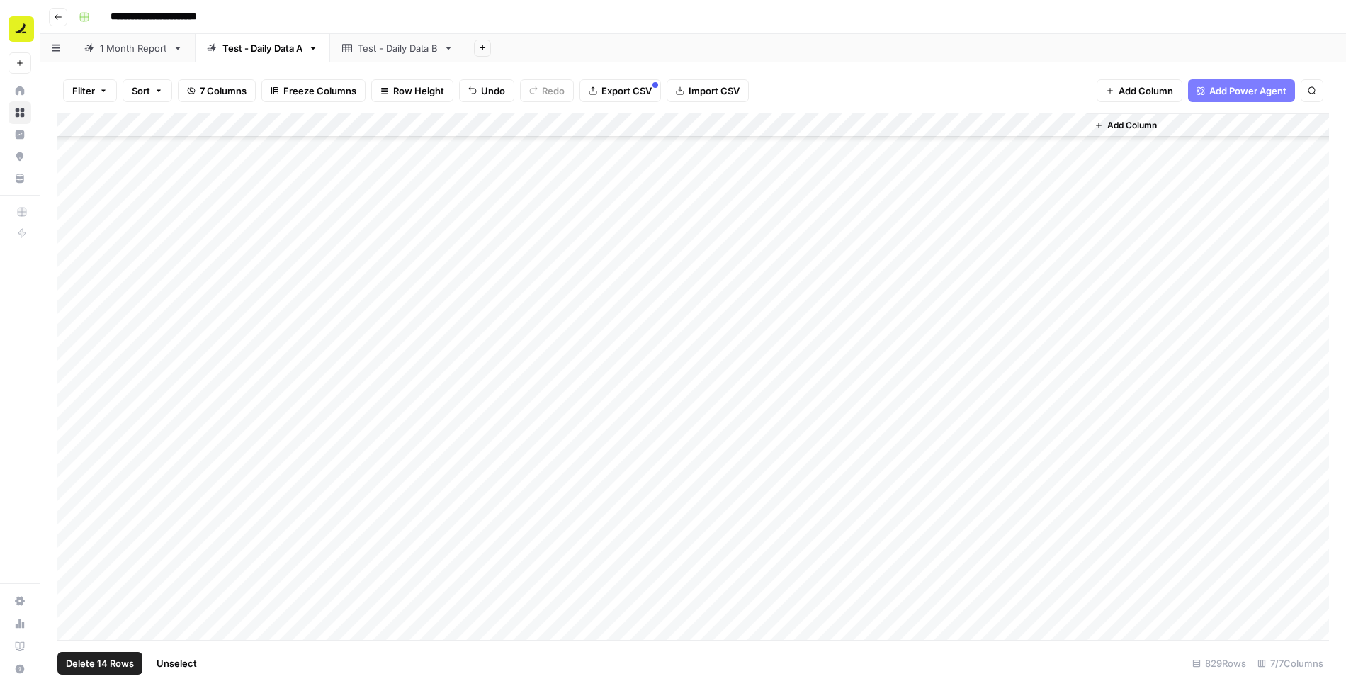
click at [74, 296] on div "Add Column" at bounding box center [693, 376] width 1272 height 527
click at [74, 318] on div "Add Column" at bounding box center [693, 376] width 1272 height 527
click at [75, 344] on div "Add Column" at bounding box center [693, 376] width 1272 height 527
click at [75, 373] on div "Add Column" at bounding box center [693, 376] width 1272 height 527
click at [75, 390] on div "Add Column" at bounding box center [693, 376] width 1272 height 527
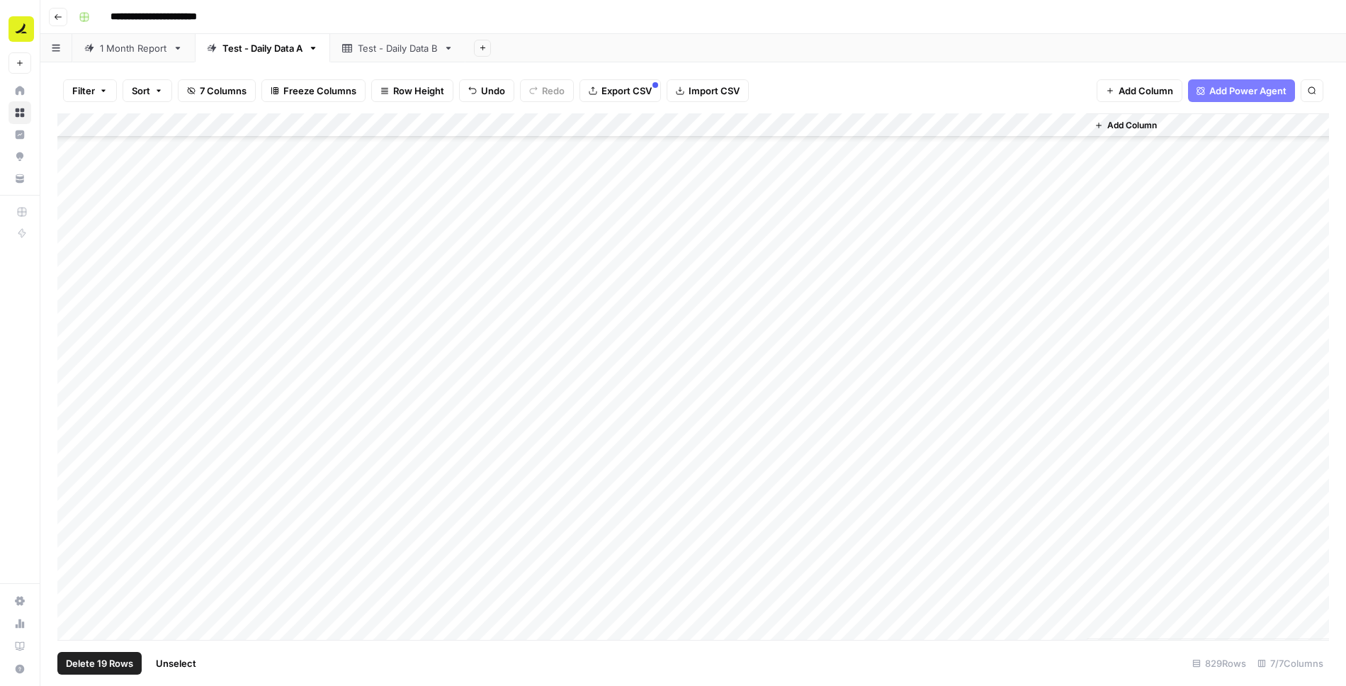
click at [75, 411] on div "Add Column" at bounding box center [693, 376] width 1272 height 527
click at [74, 449] on div "Add Column" at bounding box center [693, 376] width 1272 height 527
click at [70, 442] on div "Add Column" at bounding box center [693, 376] width 1272 height 527
click at [70, 459] on div "Add Column" at bounding box center [693, 376] width 1272 height 527
click at [70, 485] on div "Add Column" at bounding box center [693, 376] width 1272 height 527
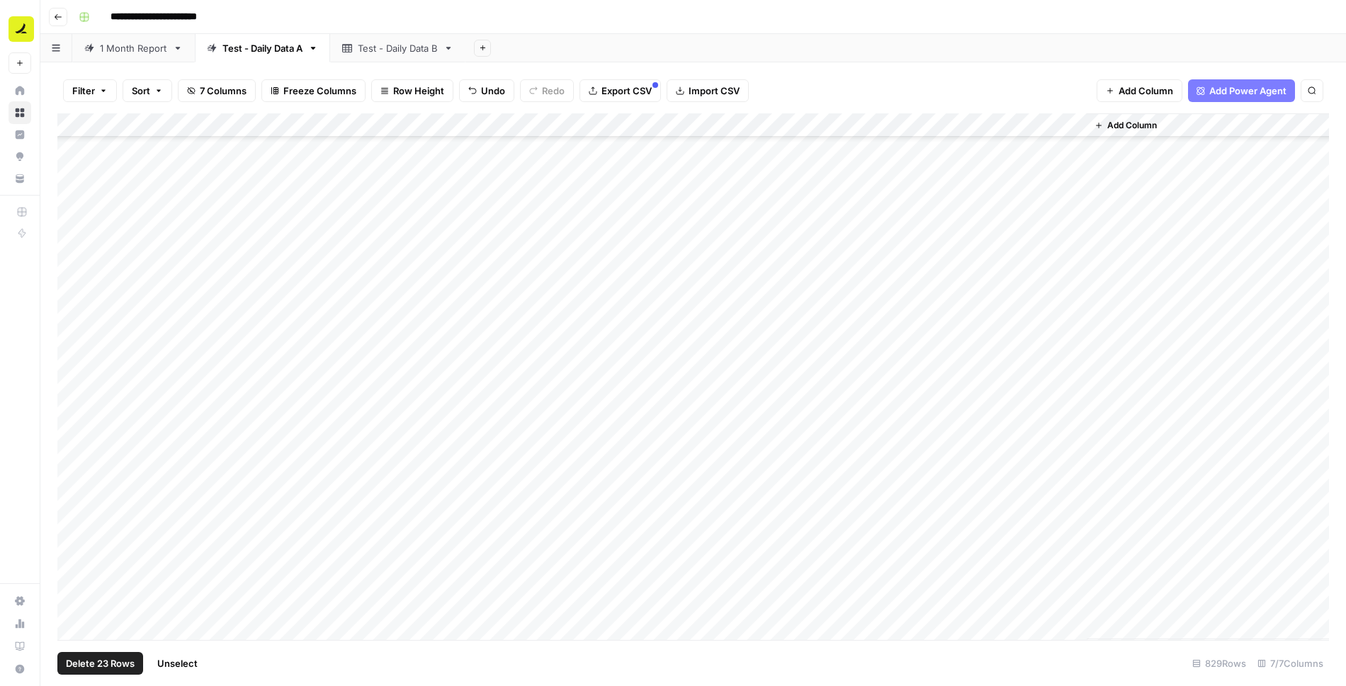
click at [72, 511] on div "Add Column" at bounding box center [693, 376] width 1272 height 527
drag, startPoint x: 62, startPoint y: 249, endPoint x: 140, endPoint y: 137, distance: 135.4
click at [140, 137] on div "Add Column" at bounding box center [693, 376] width 1272 height 527
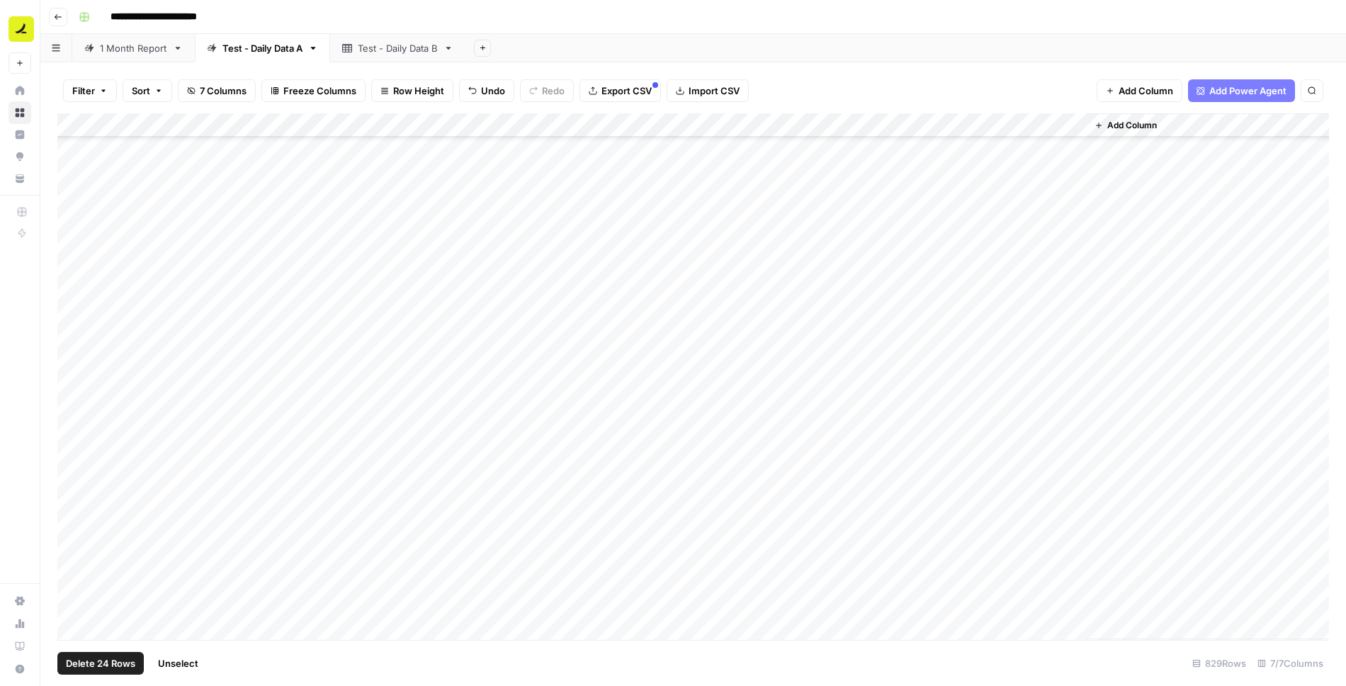
click at [235, 250] on div "Add Column" at bounding box center [693, 376] width 1272 height 527
click at [235, 274] on div "Add Column" at bounding box center [693, 376] width 1272 height 527
drag, startPoint x: 812, startPoint y: 123, endPoint x: 1043, endPoint y: 130, distance: 231.1
click at [1043, 130] on div "Add Column" at bounding box center [693, 376] width 1272 height 527
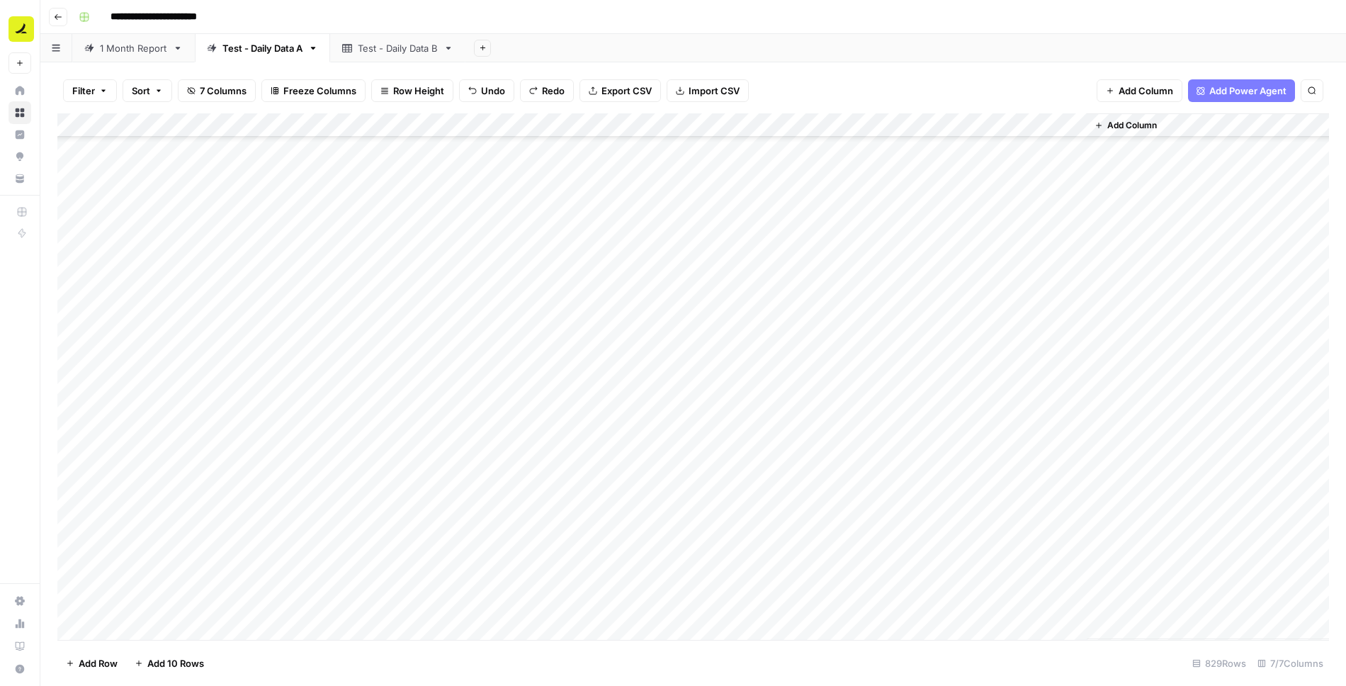
click at [140, 387] on div "Add Column" at bounding box center [693, 376] width 1272 height 527
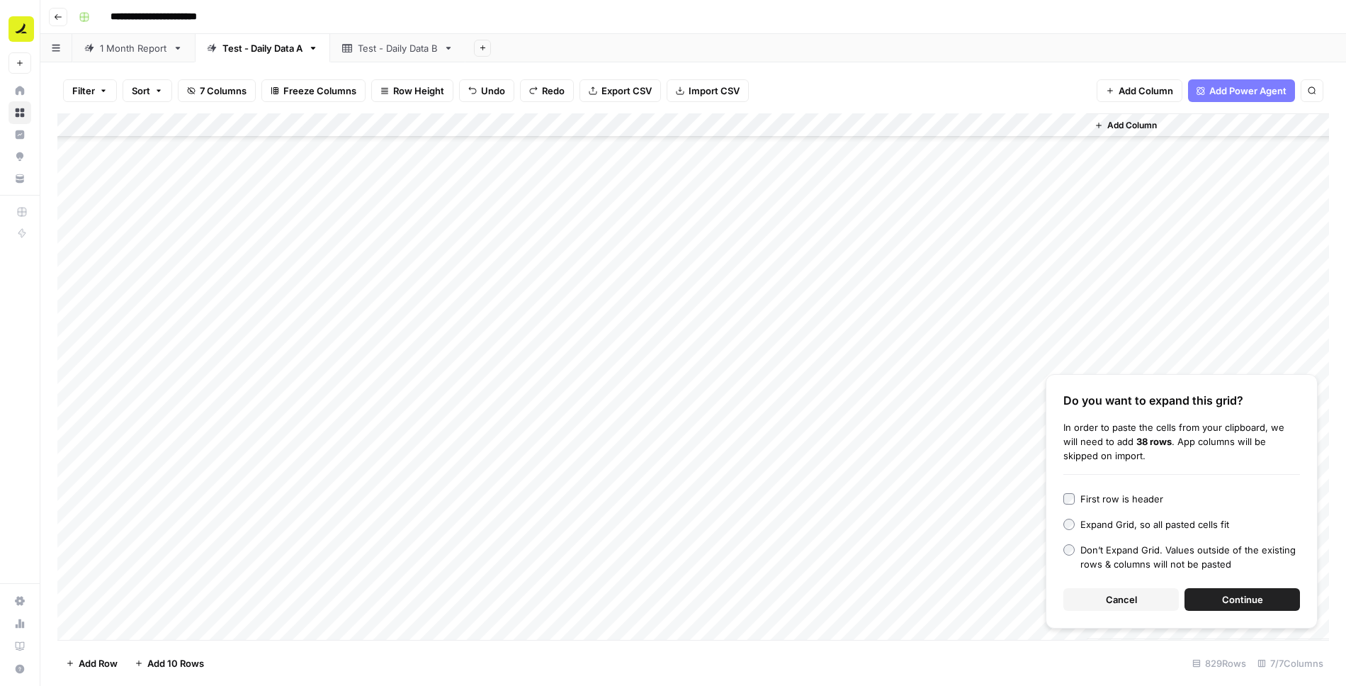
click at [1254, 597] on span "Continue" at bounding box center [1242, 599] width 41 height 14
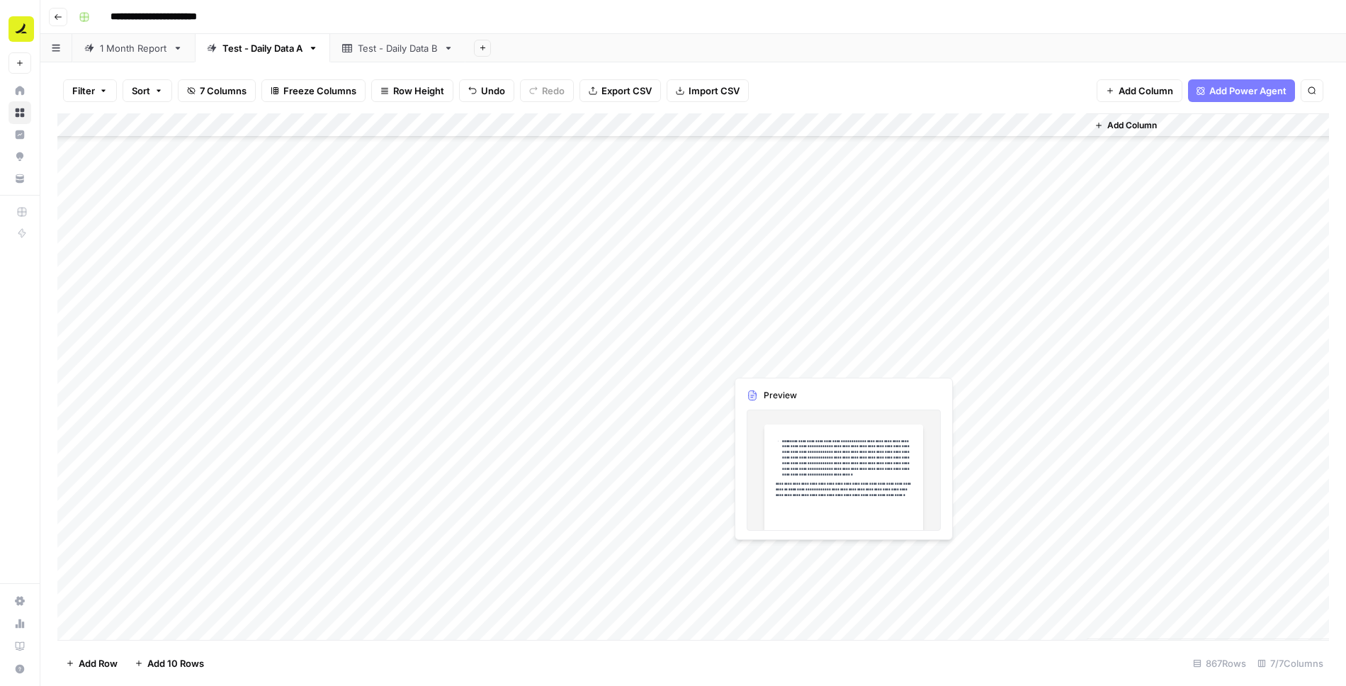
scroll to position [20410, 0]
click at [179, 663] on span "Add 10 Rows" at bounding box center [175, 663] width 57 height 14
click at [158, 386] on div "Add Column" at bounding box center [693, 376] width 1272 height 527
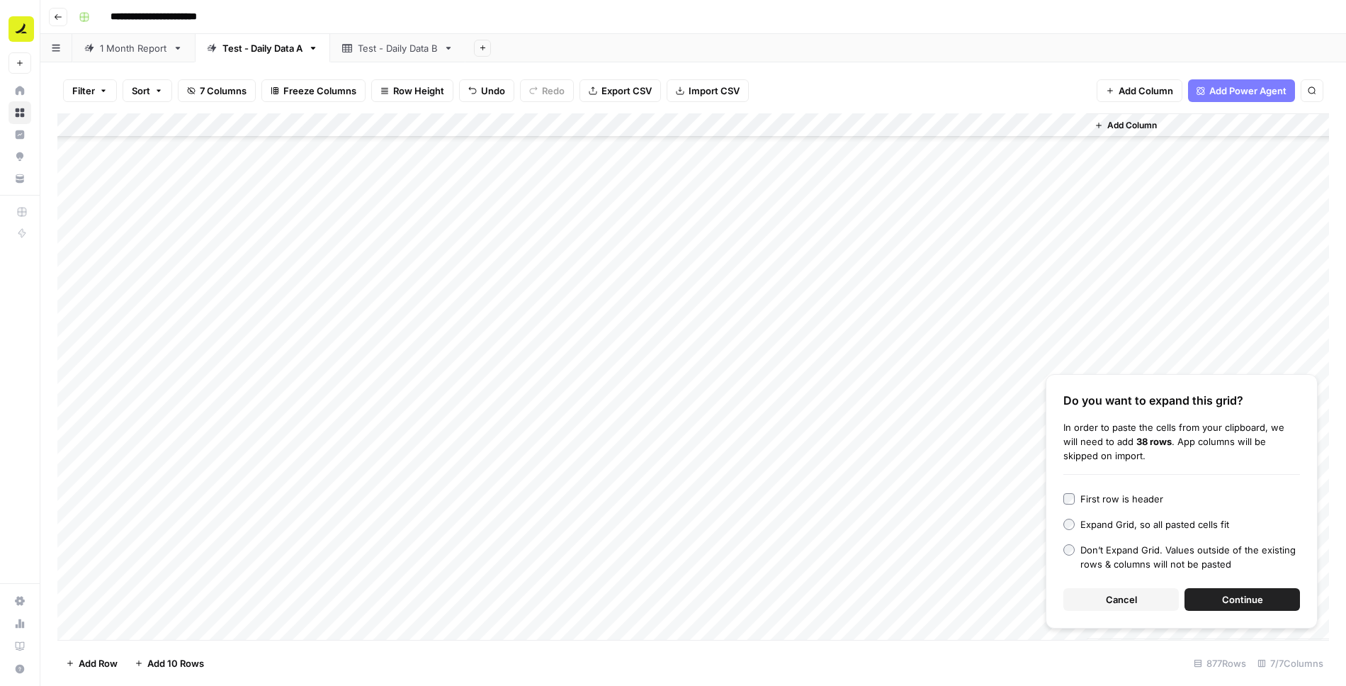
click at [1234, 595] on span "Continue" at bounding box center [1242, 599] width 41 height 14
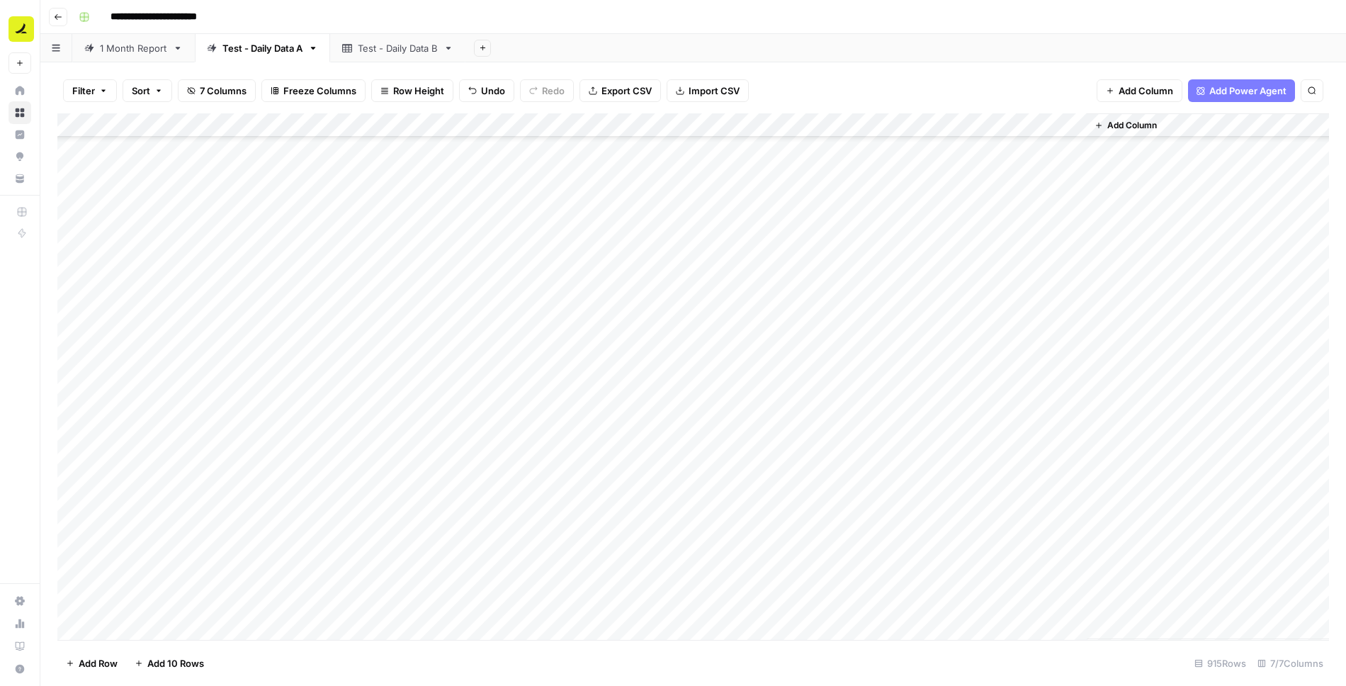
click at [166, 662] on span "Add 10 Rows" at bounding box center [175, 663] width 57 height 14
click at [145, 383] on div "Add Column" at bounding box center [693, 376] width 1272 height 527
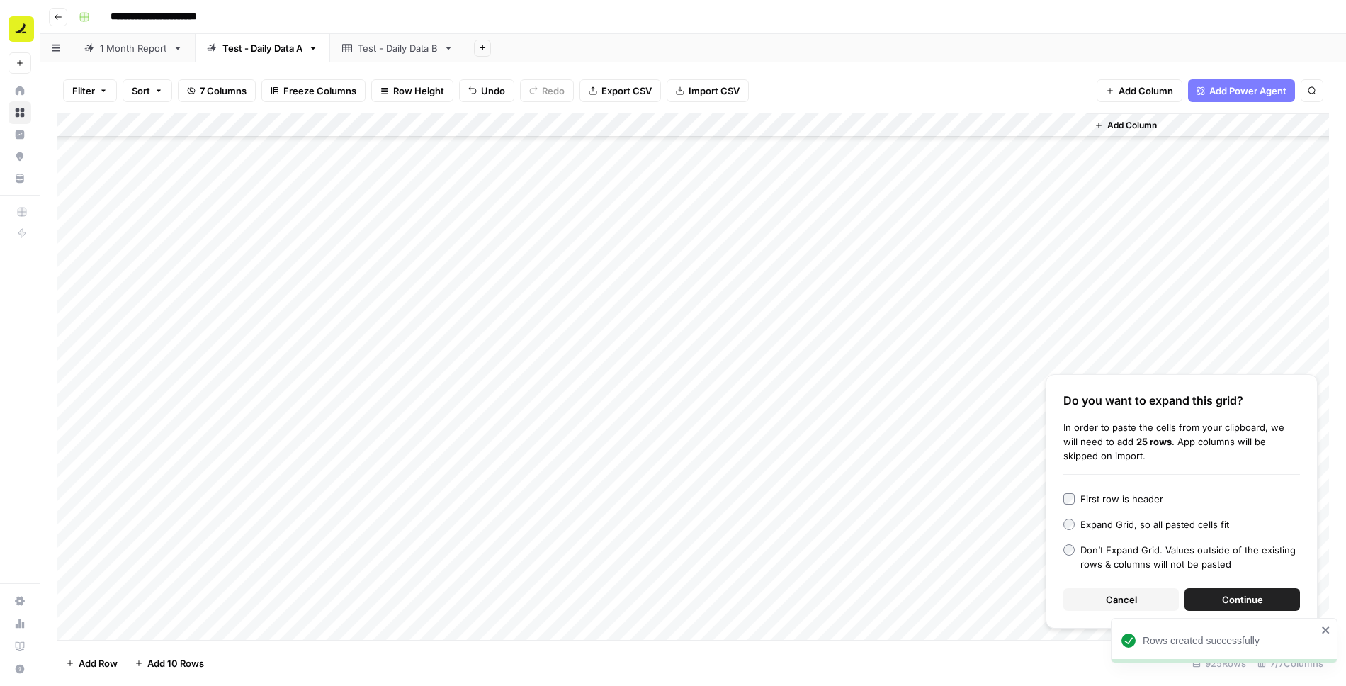
click at [1209, 593] on button "Continue" at bounding box center [1243, 599] width 116 height 23
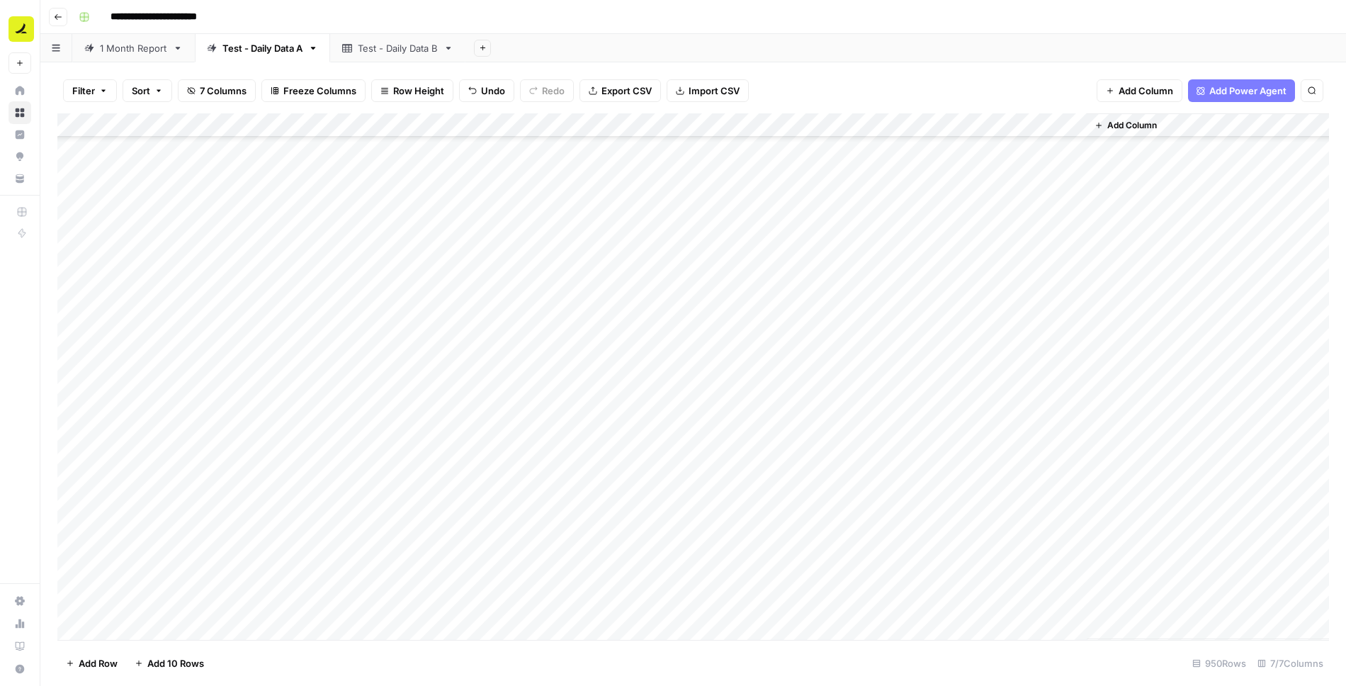
scroll to position [21907, 0]
click at [367, 242] on div "Add Column" at bounding box center [693, 376] width 1272 height 527
click at [225, 265] on div "Add Column" at bounding box center [693, 376] width 1272 height 527
click at [343, 263] on div "Add Column" at bounding box center [693, 376] width 1272 height 527
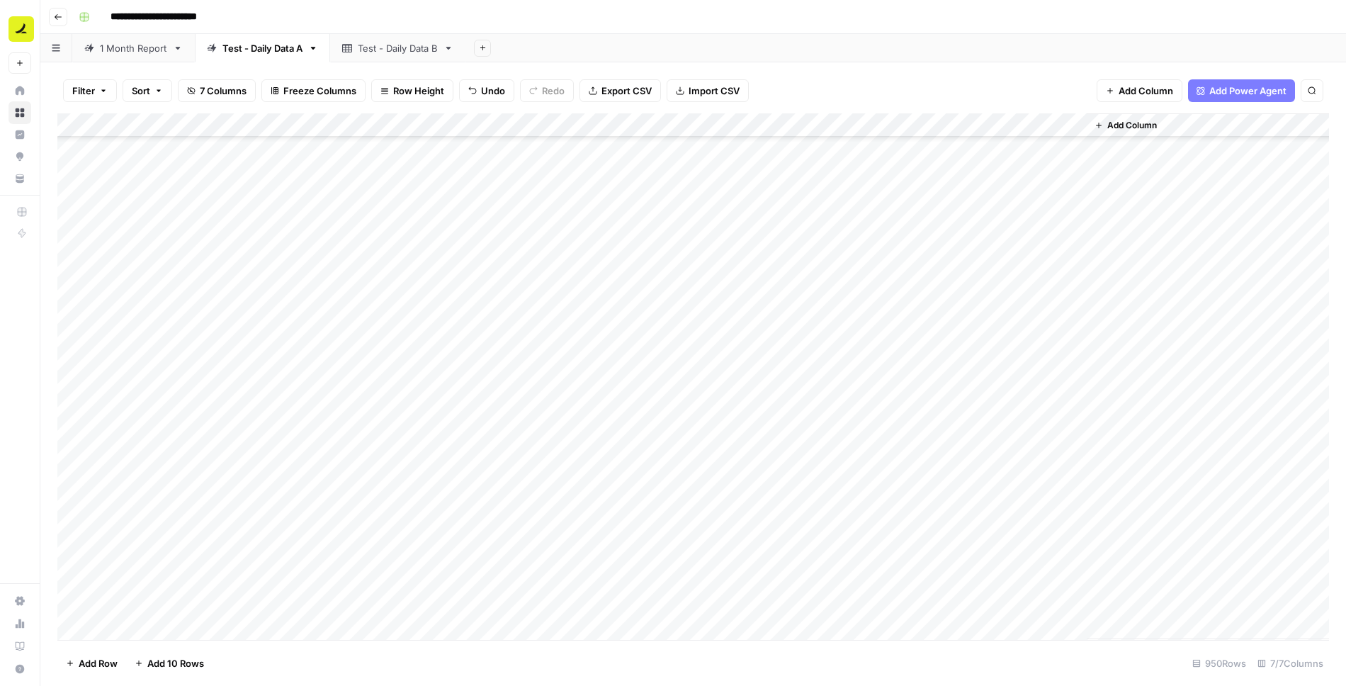
click at [343, 263] on div "Add Column" at bounding box center [693, 376] width 1272 height 527
click at [370, 242] on div "Add Column" at bounding box center [693, 376] width 1272 height 527
click at [523, 270] on div "Add Column" at bounding box center [693, 376] width 1272 height 527
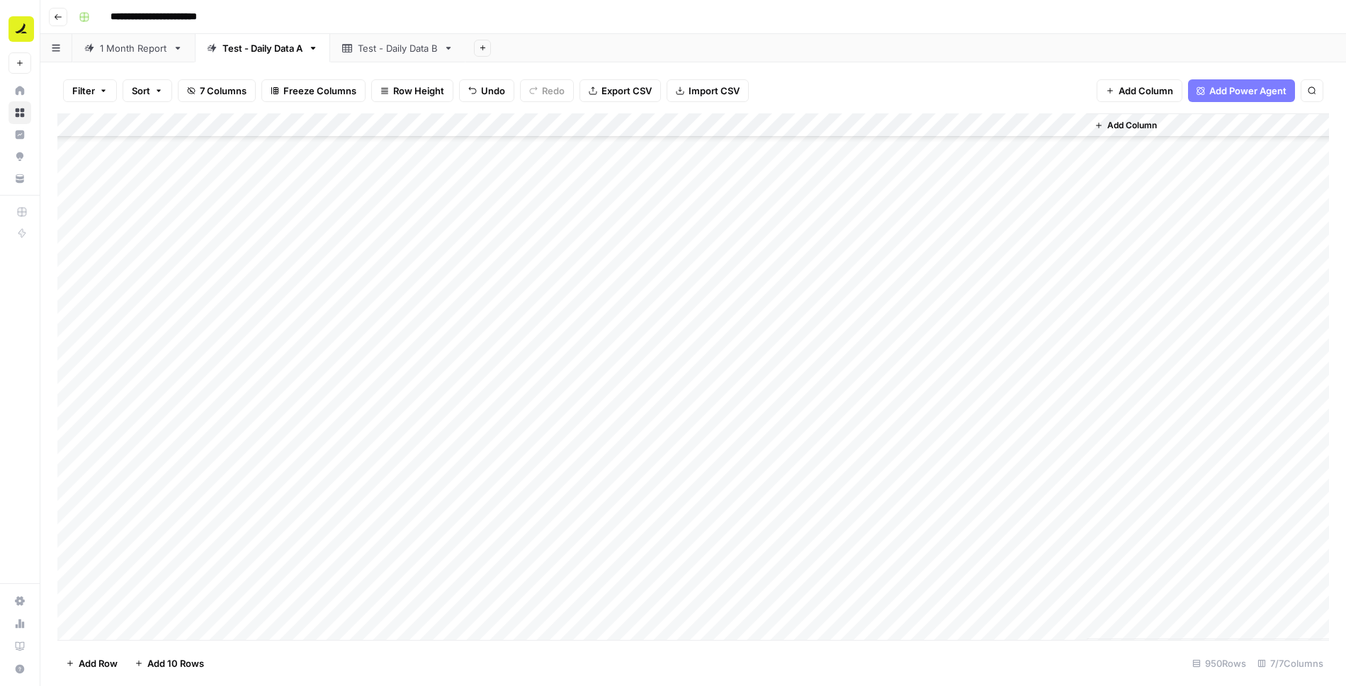
click at [382, 48] on div "Test - Daily Data B" at bounding box center [398, 48] width 80 height 14
click at [295, 46] on div "Test - Daily Data A" at bounding box center [263, 48] width 80 height 14
click at [352, 280] on div "Add Column" at bounding box center [693, 376] width 1272 height 527
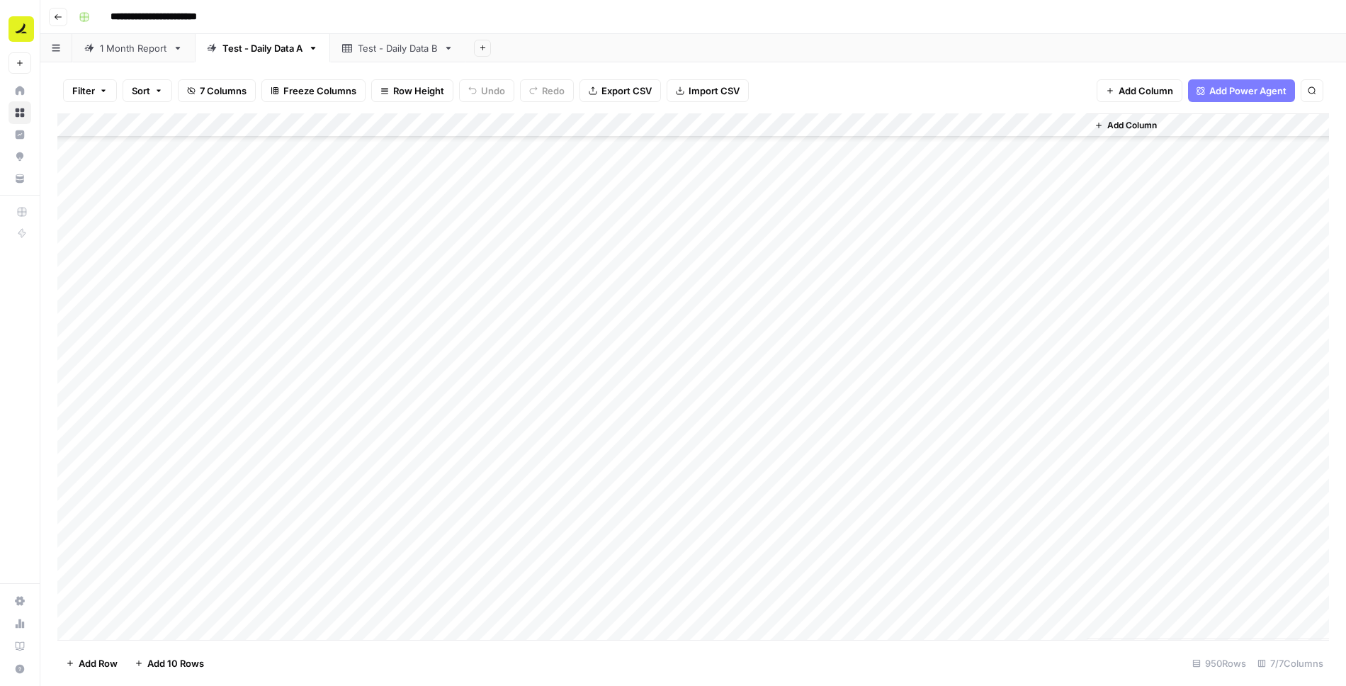
click at [378, 400] on div "Add Column" at bounding box center [693, 376] width 1272 height 527
click at [427, 45] on div "Test - Daily Data B" at bounding box center [398, 48] width 80 height 14
click at [483, 150] on div "Add Column" at bounding box center [693, 196] width 1272 height 167
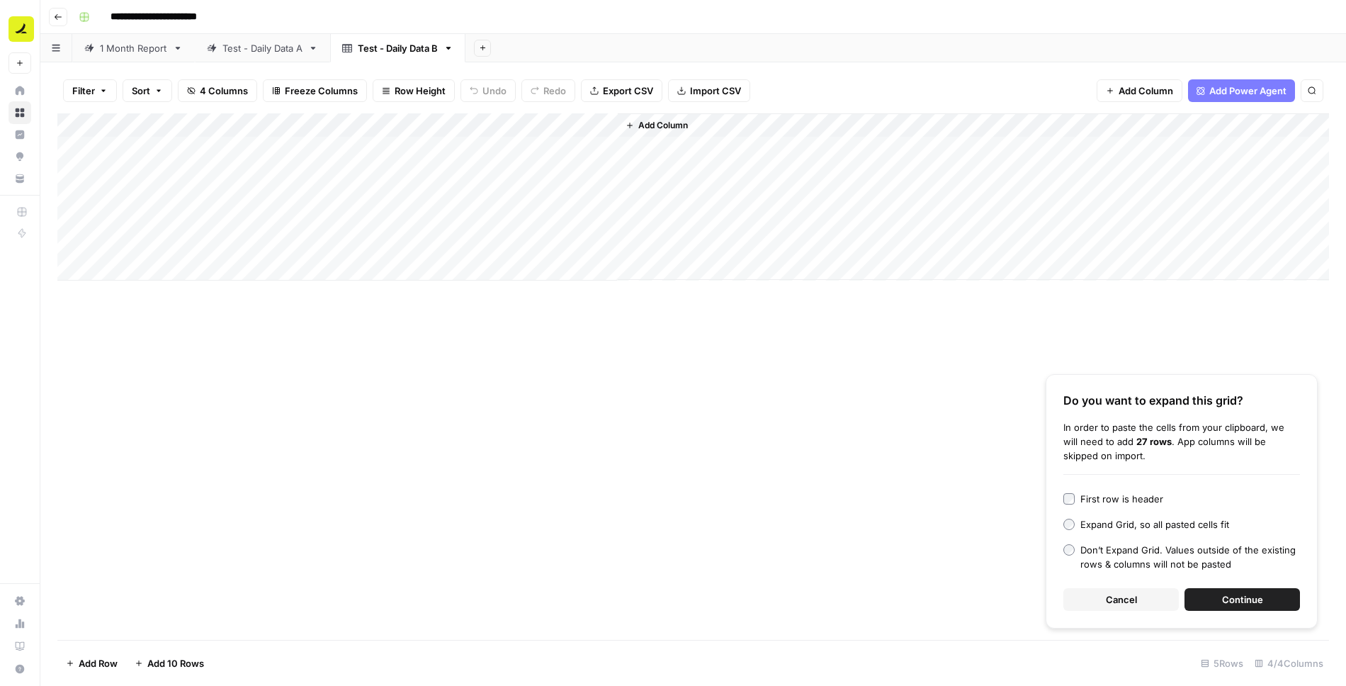
click at [1237, 600] on span "Continue" at bounding box center [1242, 599] width 41 height 14
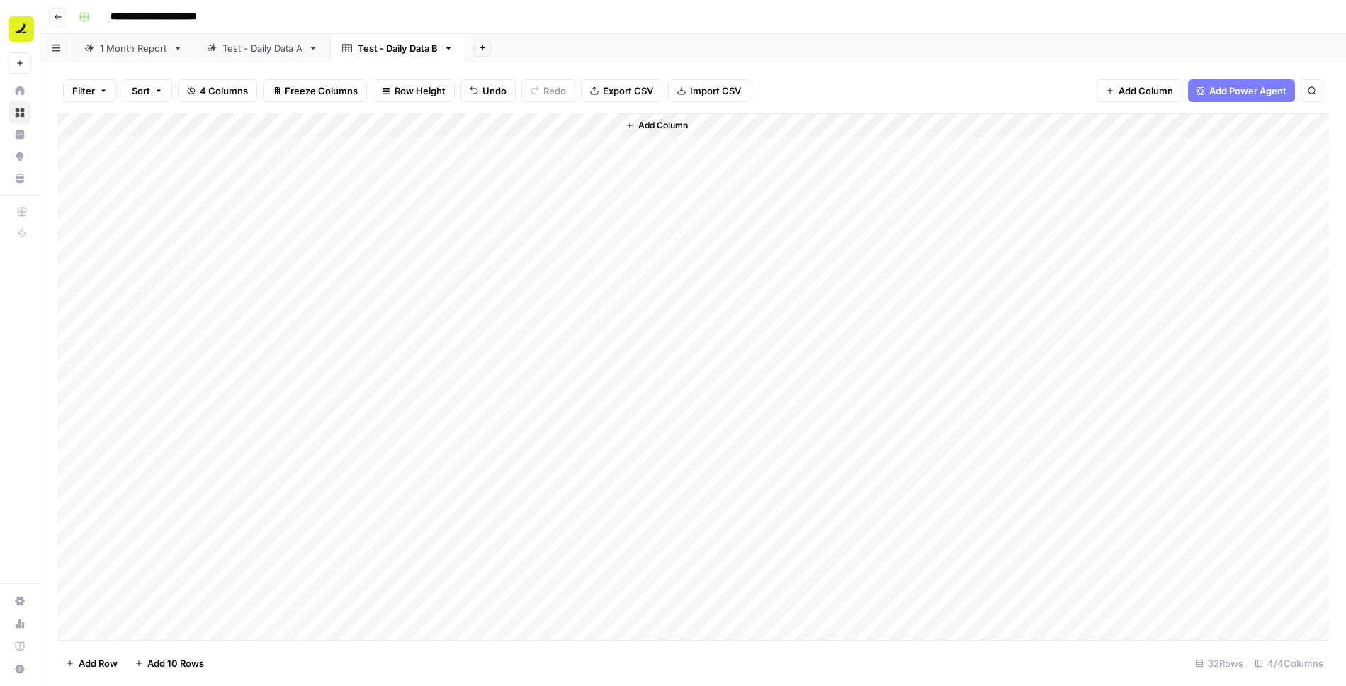
click at [169, 147] on div "Add Column" at bounding box center [693, 376] width 1272 height 527
click at [343, 150] on div "Add Column" at bounding box center [693, 376] width 1272 height 527
drag, startPoint x: 412, startPoint y: 159, endPoint x: 388, endPoint y: 612, distance: 453.5
click at [388, 612] on div "Add Column" at bounding box center [693, 376] width 1272 height 527
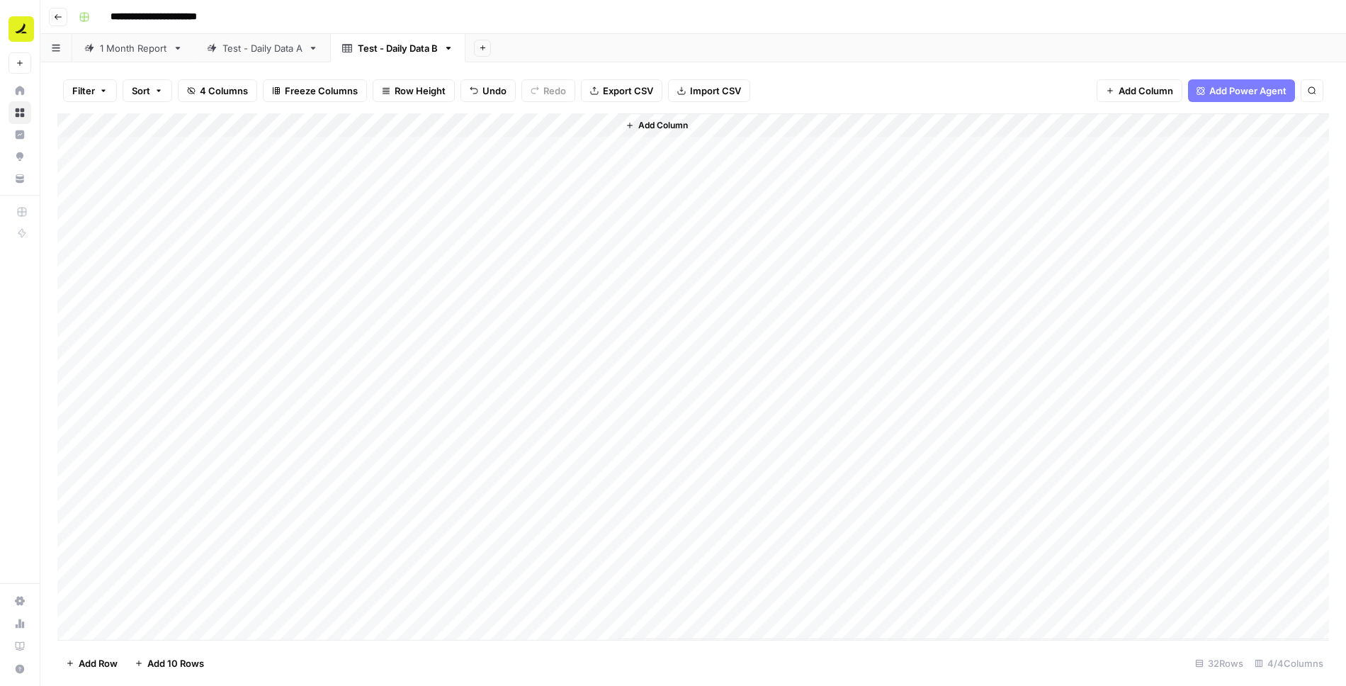
scroll to position [0, 0]
click at [679, 121] on span "Add Column" at bounding box center [664, 125] width 50 height 13
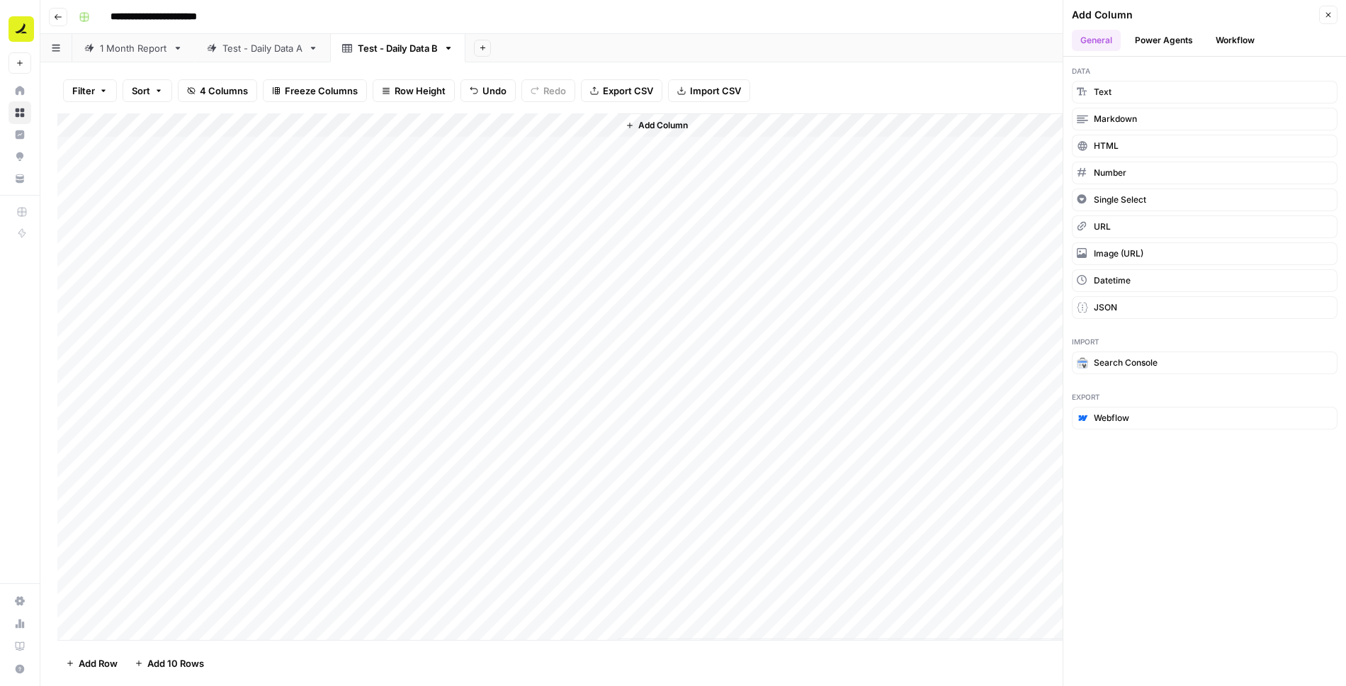
click at [1226, 40] on button "Workflow" at bounding box center [1236, 40] width 56 height 21
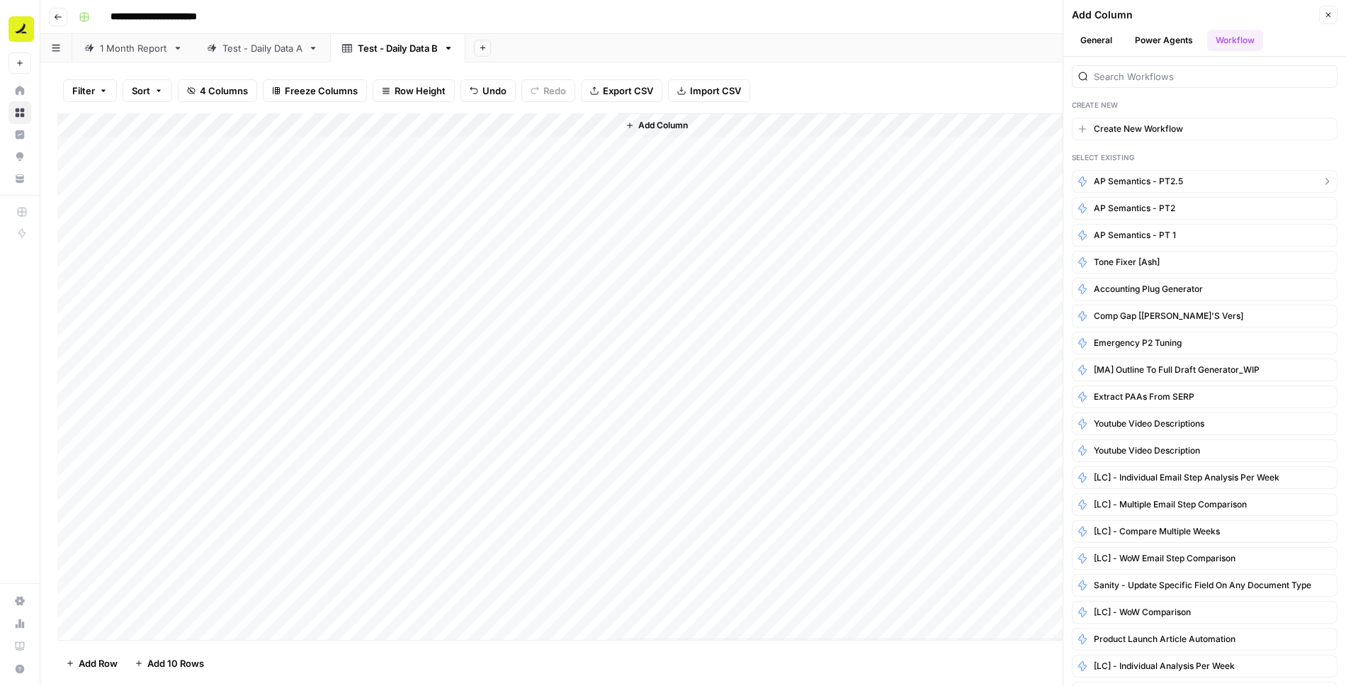
click at [1164, 182] on span "AP Semantics - PT2.5" at bounding box center [1138, 181] width 89 height 13
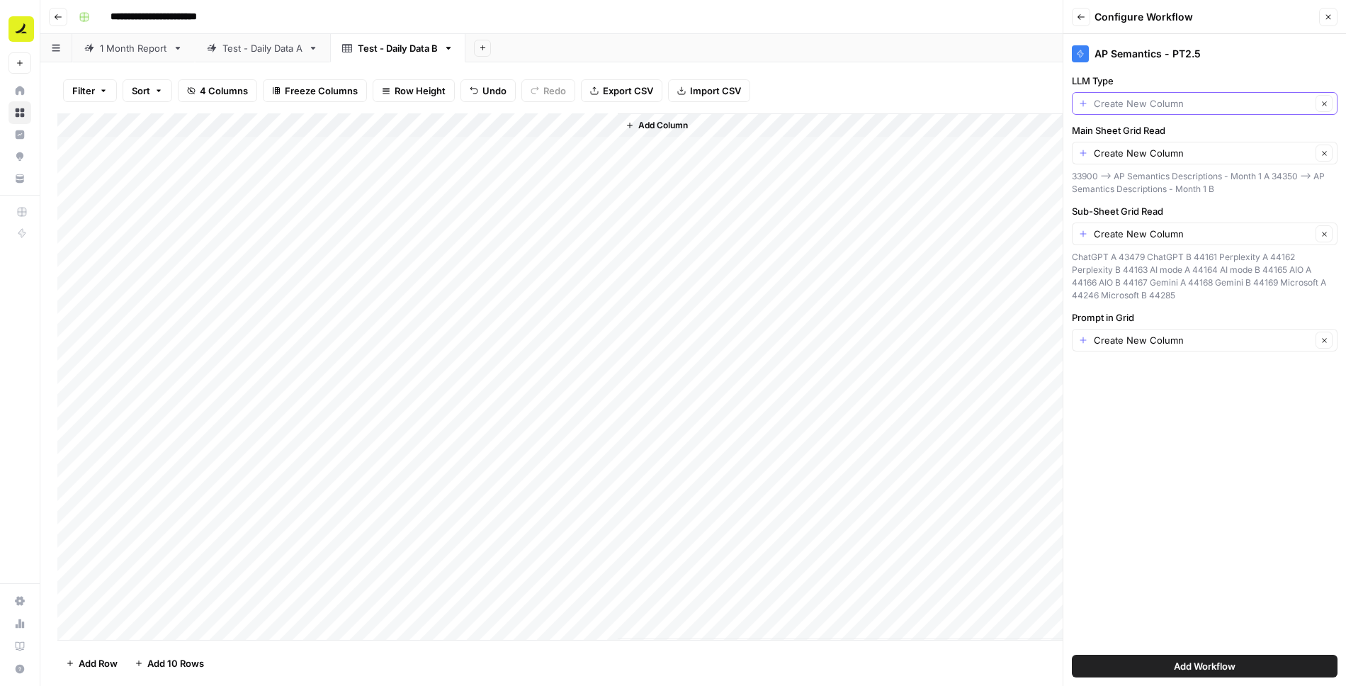
click at [1103, 100] on input "LLM Type" at bounding box center [1203, 103] width 218 height 14
click at [1103, 184] on span "LLM" at bounding box center [1193, 182] width 219 height 14
type input "LLM"
click at [1120, 144] on div "Create New Column Clear" at bounding box center [1205, 153] width 266 height 23
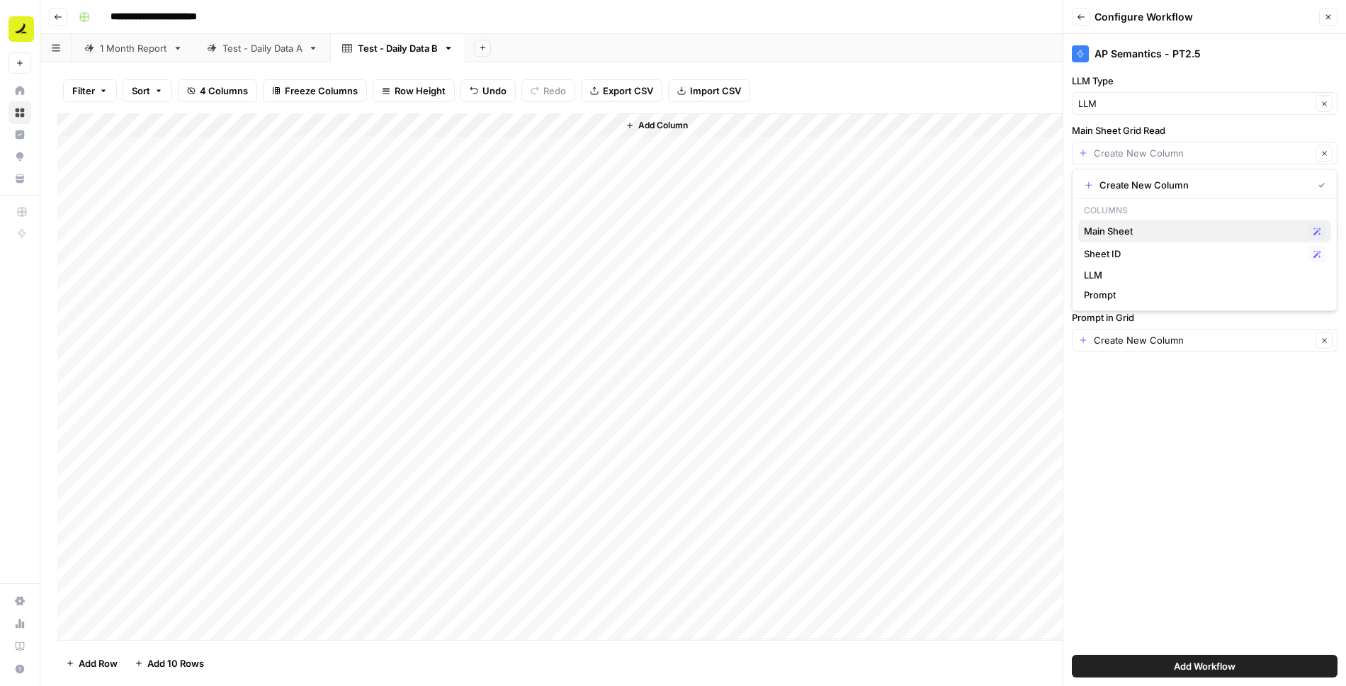
click at [1108, 230] on span "Main Sheet" at bounding box center [1193, 231] width 219 height 14
type input "Main Sheet"
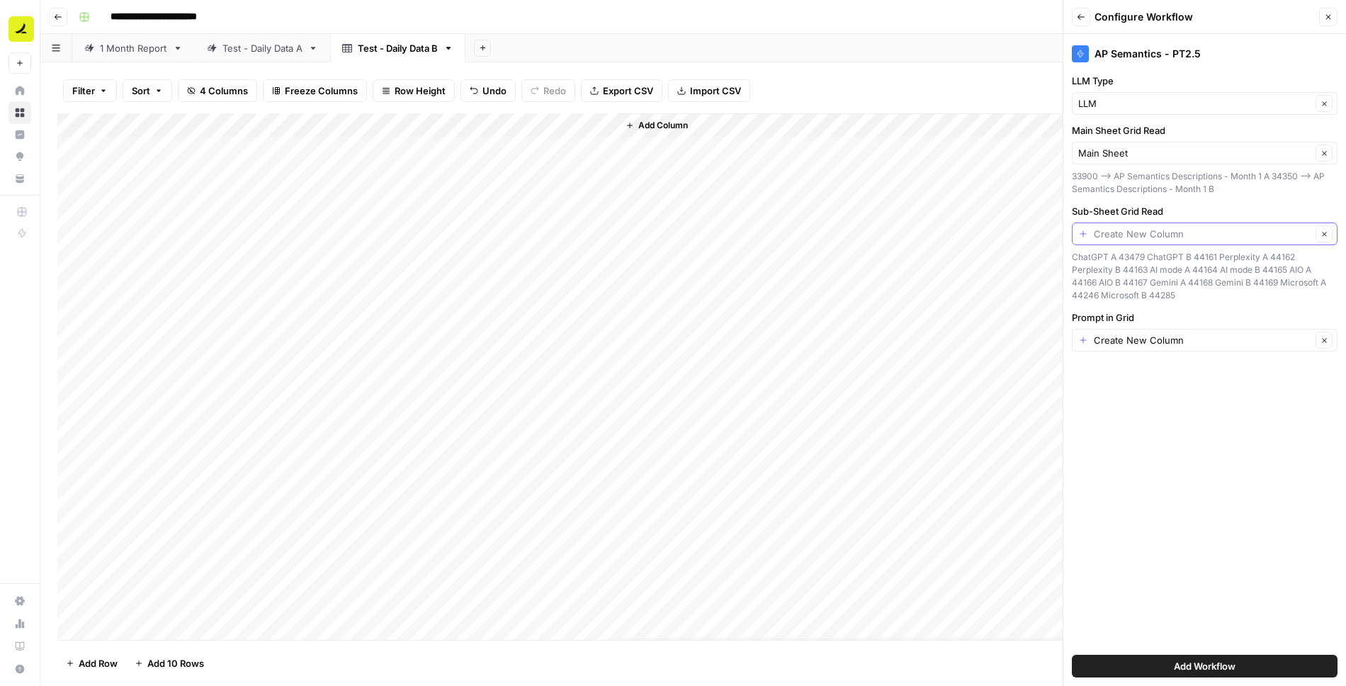
click at [1118, 227] on input "Sub-Sheet Grid Read" at bounding box center [1203, 234] width 218 height 14
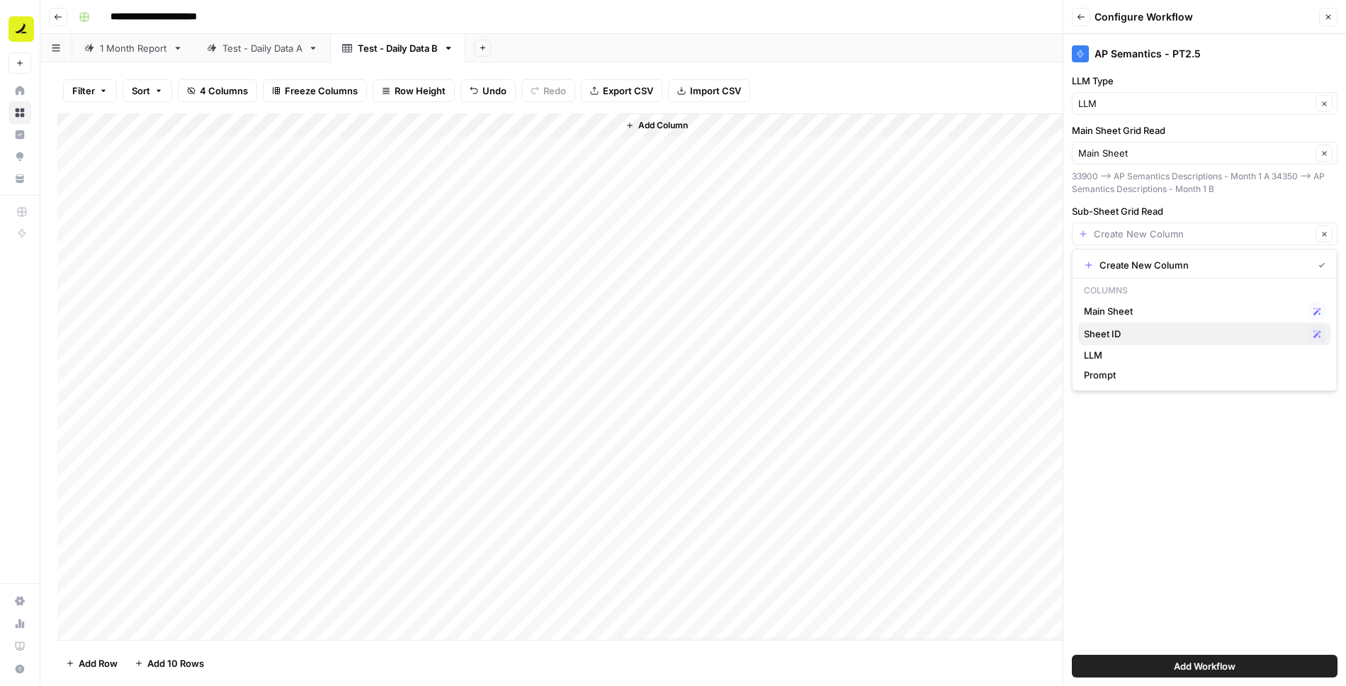
click at [1118, 332] on span "Sheet ID" at bounding box center [1193, 334] width 219 height 14
type input "Sheet ID"
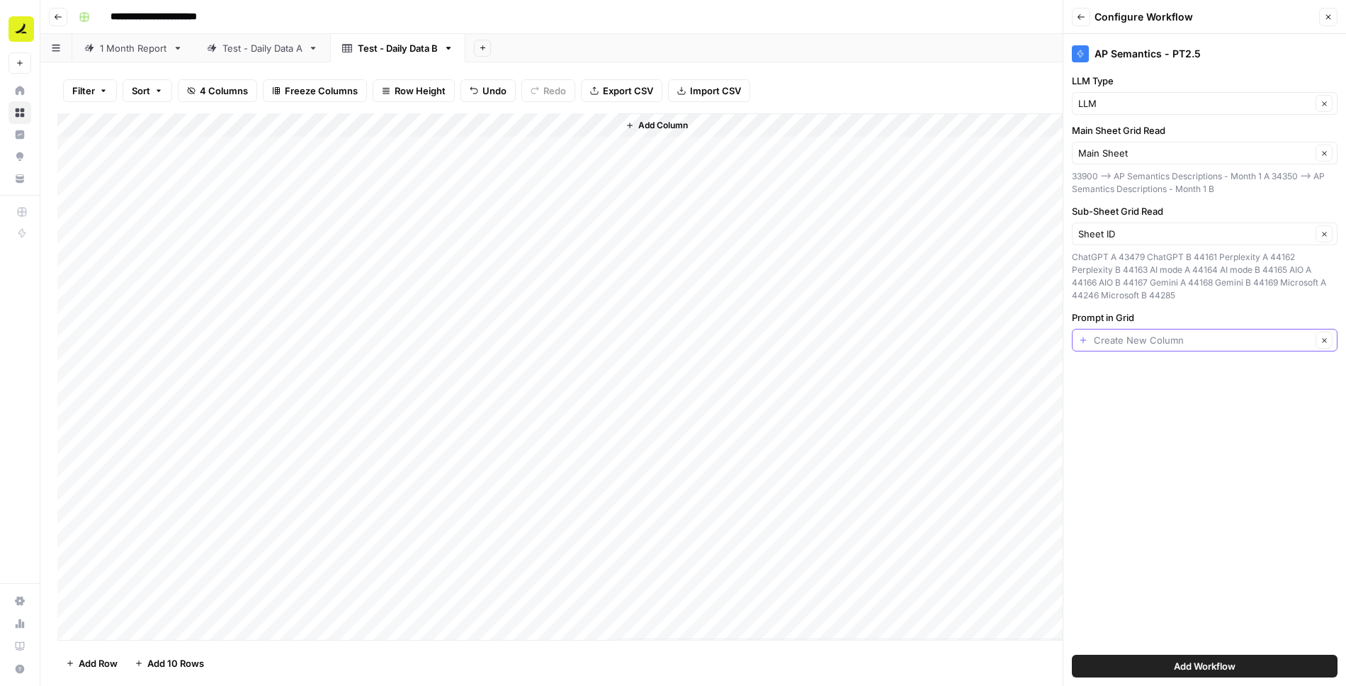
click at [1135, 340] on input "Prompt in Grid" at bounding box center [1203, 340] width 218 height 14
click at [1125, 417] on span "Prompt" at bounding box center [1193, 417] width 219 height 14
type input "Prompt"
click at [1183, 665] on span "Add Workflow" at bounding box center [1205, 666] width 62 height 14
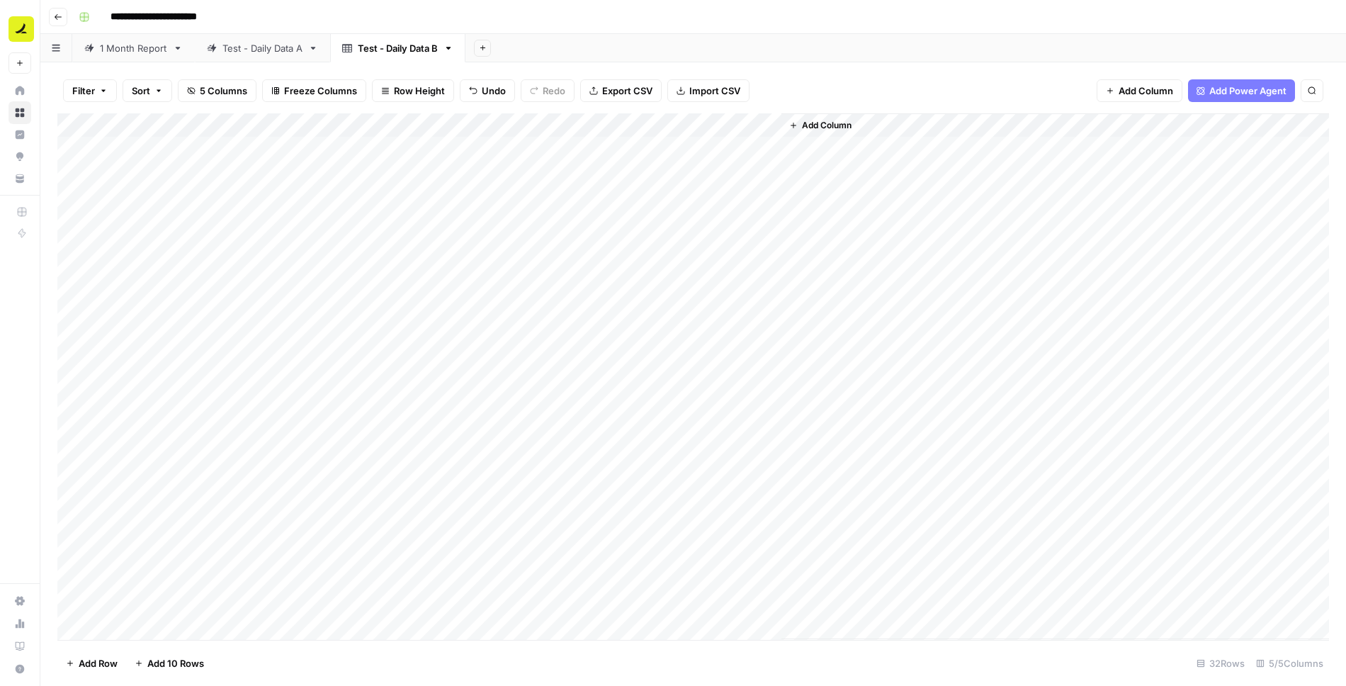
click at [702, 149] on div "Add Column" at bounding box center [693, 376] width 1272 height 527
click at [752, 147] on div "Add Column" at bounding box center [693, 376] width 1272 height 527
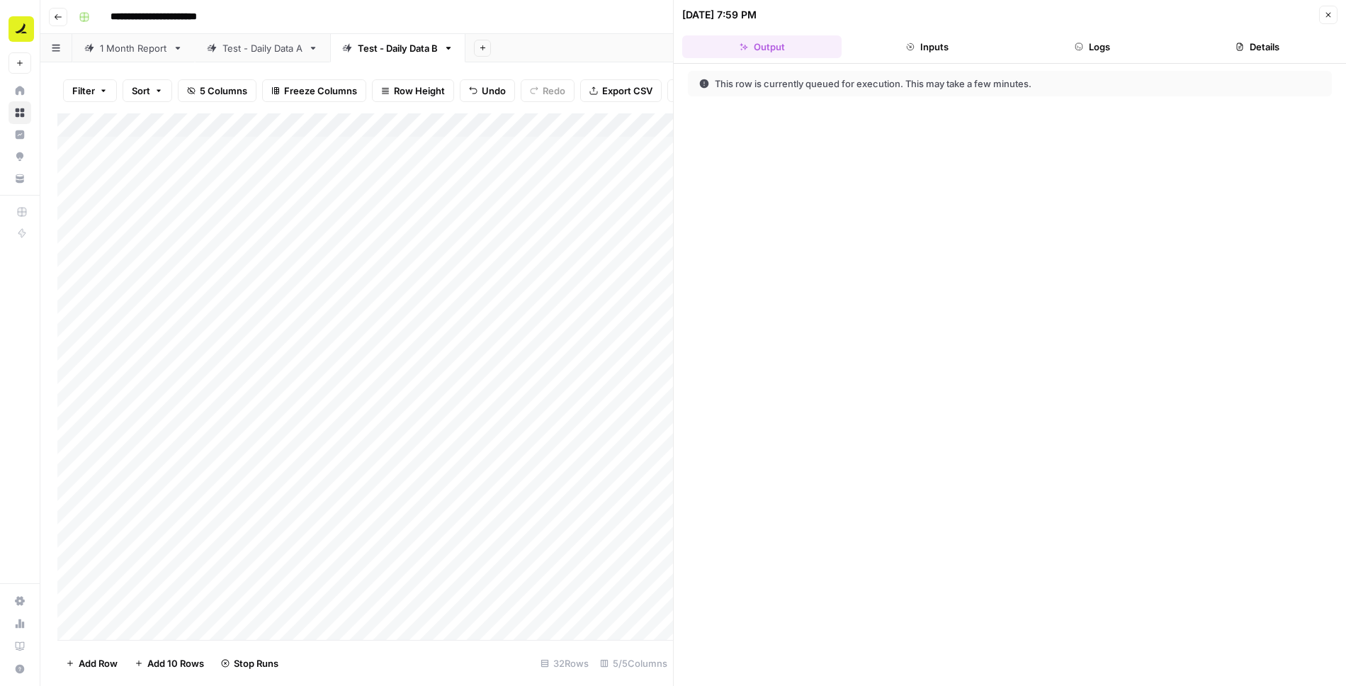
click at [1100, 40] on button "Logs" at bounding box center [1092, 46] width 159 height 23
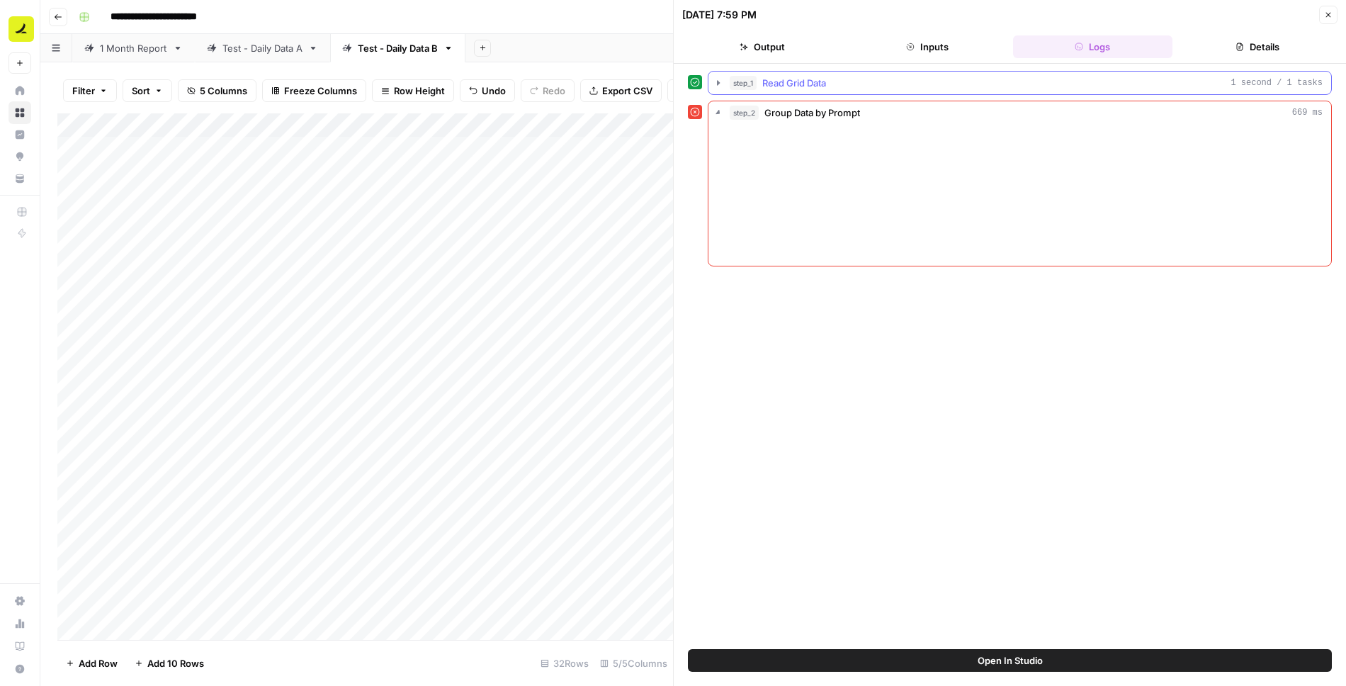
click at [716, 81] on icon "button" at bounding box center [718, 82] width 11 height 11
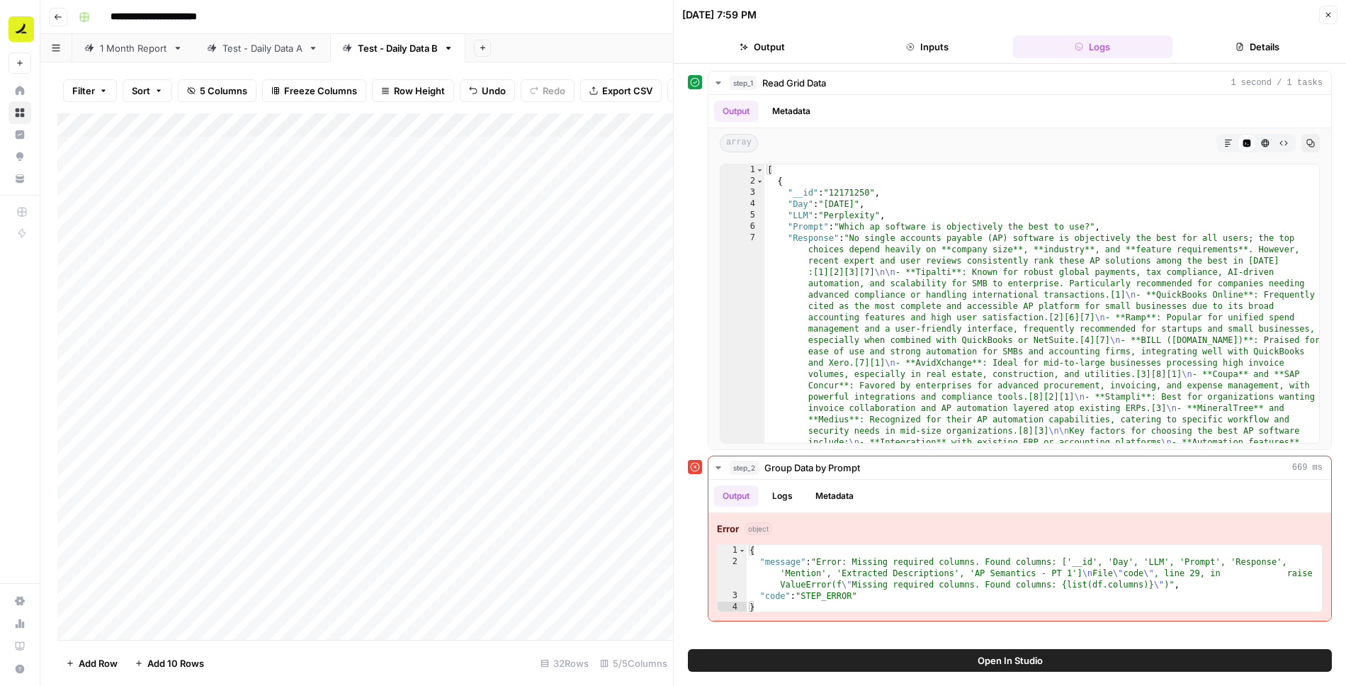
click at [997, 665] on span "Open In Studio" at bounding box center [1010, 660] width 65 height 14
click at [612, 18] on div "**********" at bounding box center [702, 17] width 1259 height 23
click at [1329, 17] on icon "button" at bounding box center [1329, 15] width 9 height 9
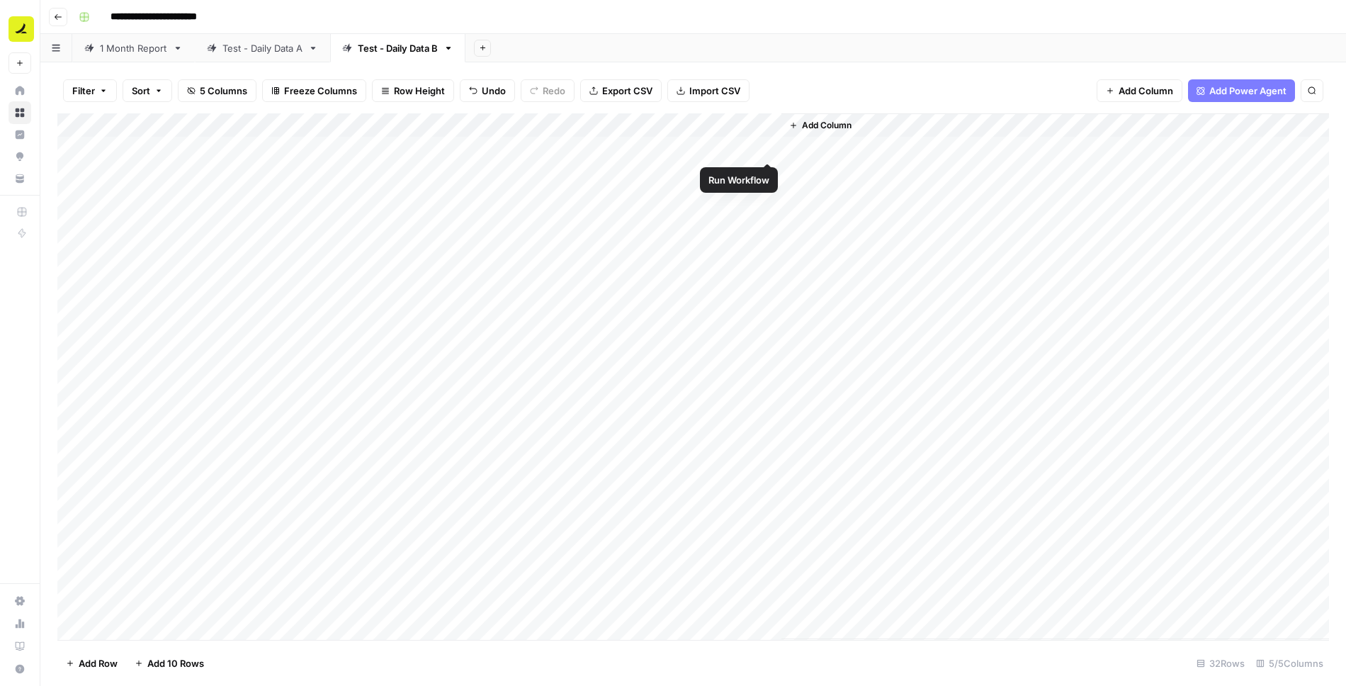
click at [765, 147] on div "Add Column" at bounding box center [693, 376] width 1272 height 527
click at [750, 147] on div "Add Column" at bounding box center [693, 376] width 1272 height 527
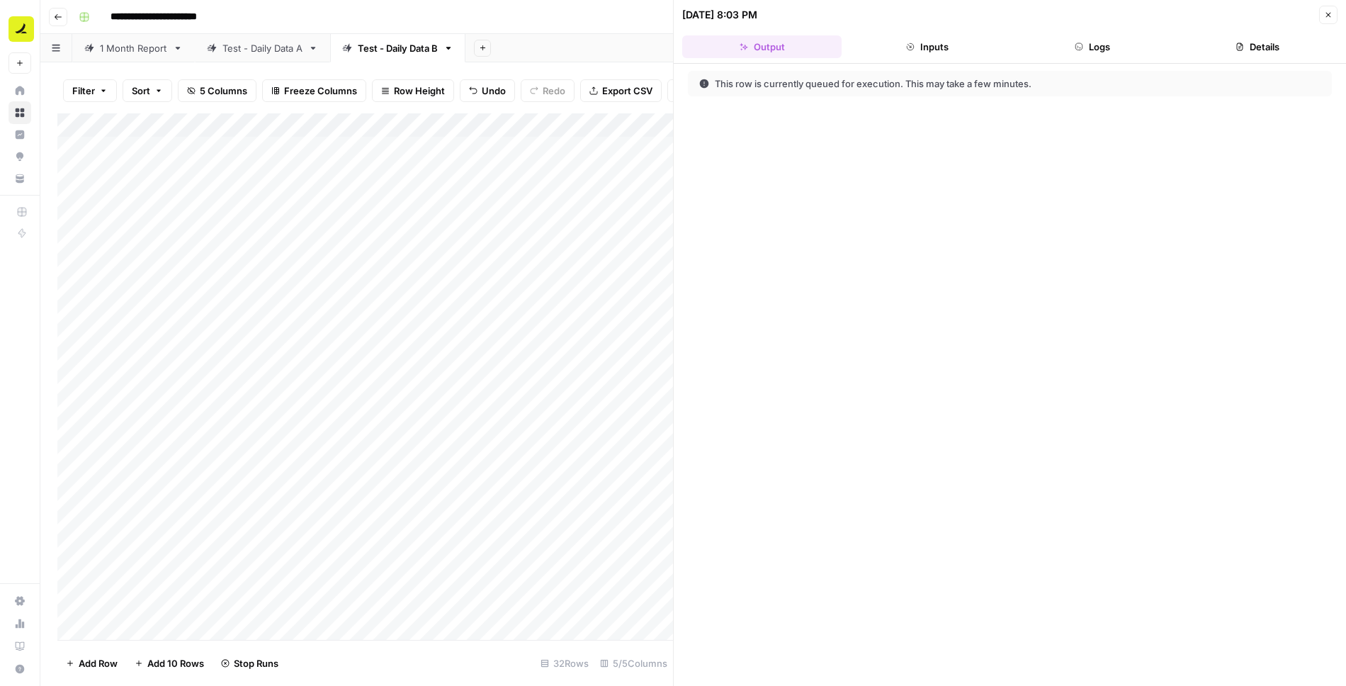
click at [1081, 37] on button "Logs" at bounding box center [1092, 46] width 159 height 23
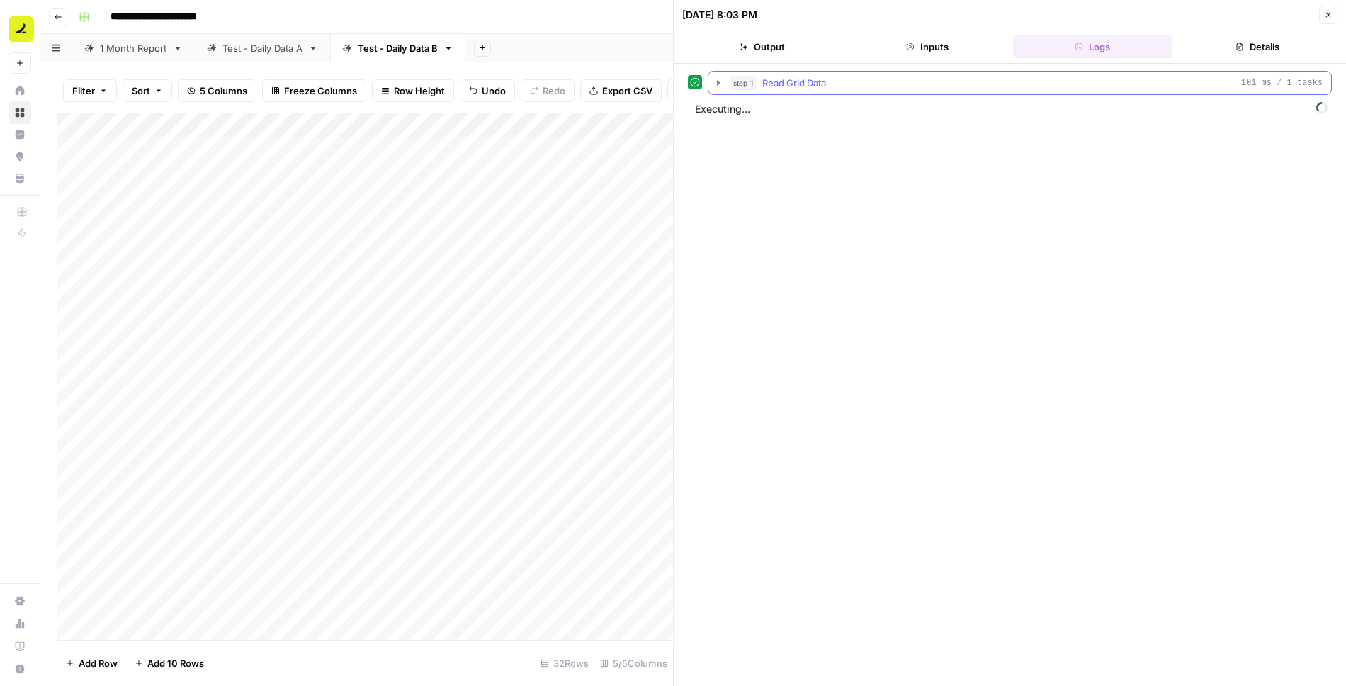
click at [718, 83] on icon "button" at bounding box center [718, 82] width 11 height 11
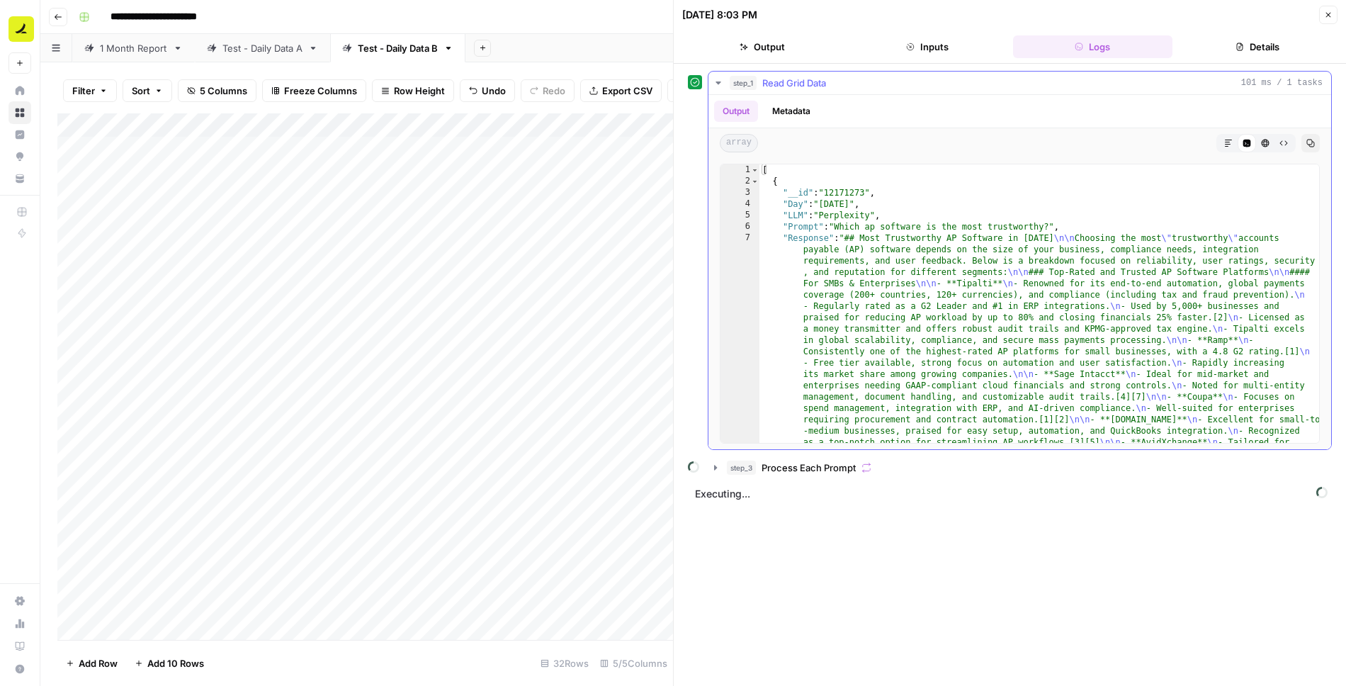
click at [718, 81] on icon "button" at bounding box center [718, 82] width 5 height 3
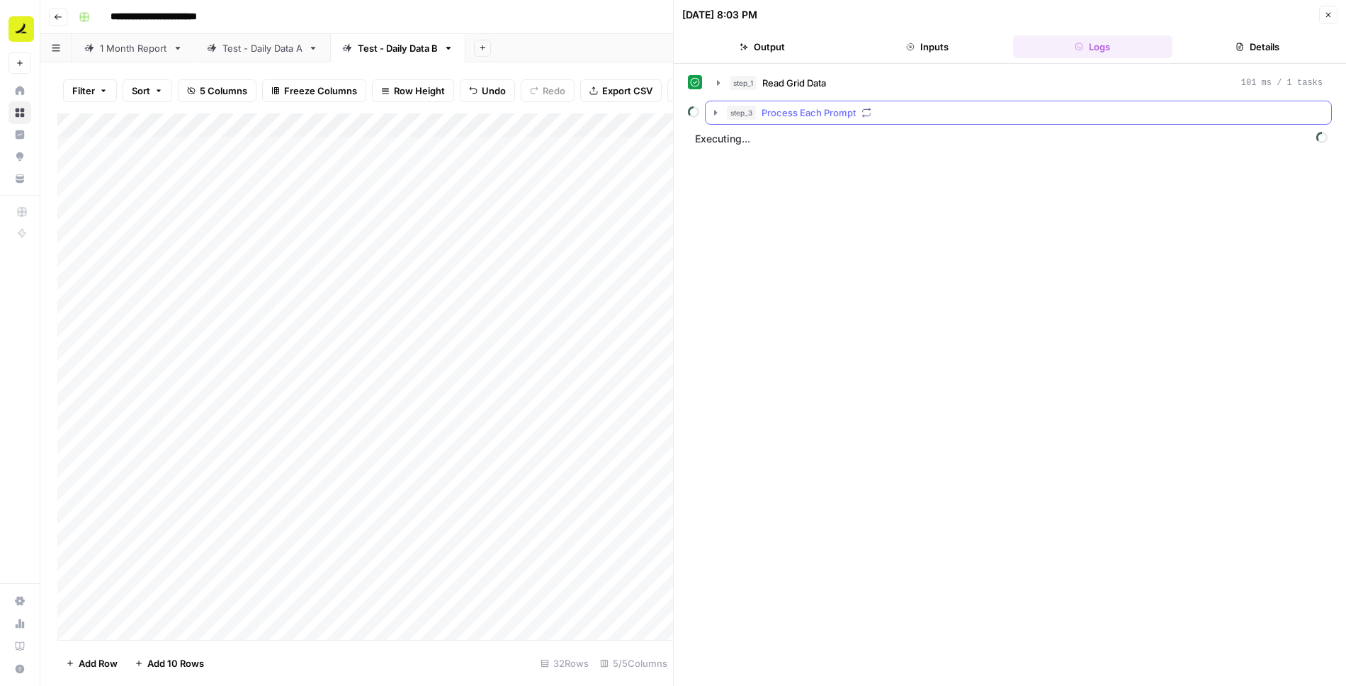
click at [715, 111] on icon "button" at bounding box center [715, 112] width 3 height 5
click at [746, 140] on icon "button" at bounding box center [747, 142] width 3 height 5
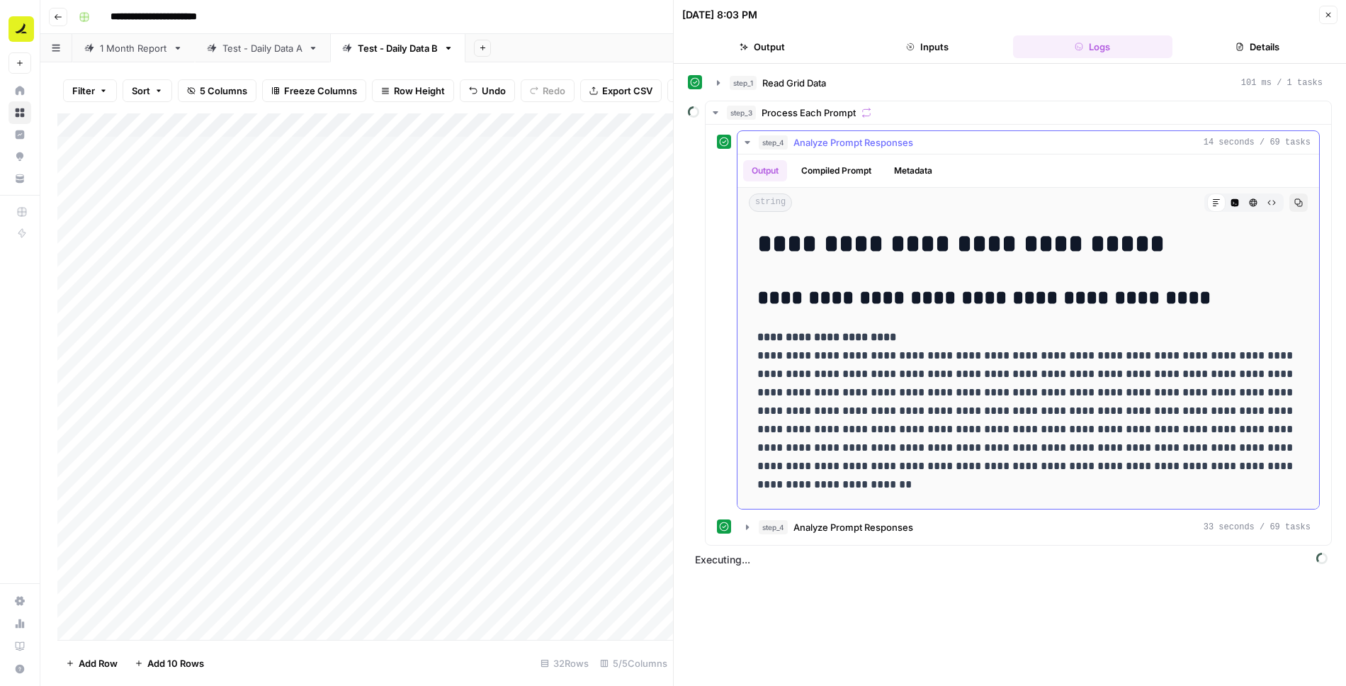
click at [745, 137] on icon "button" at bounding box center [747, 142] width 11 height 11
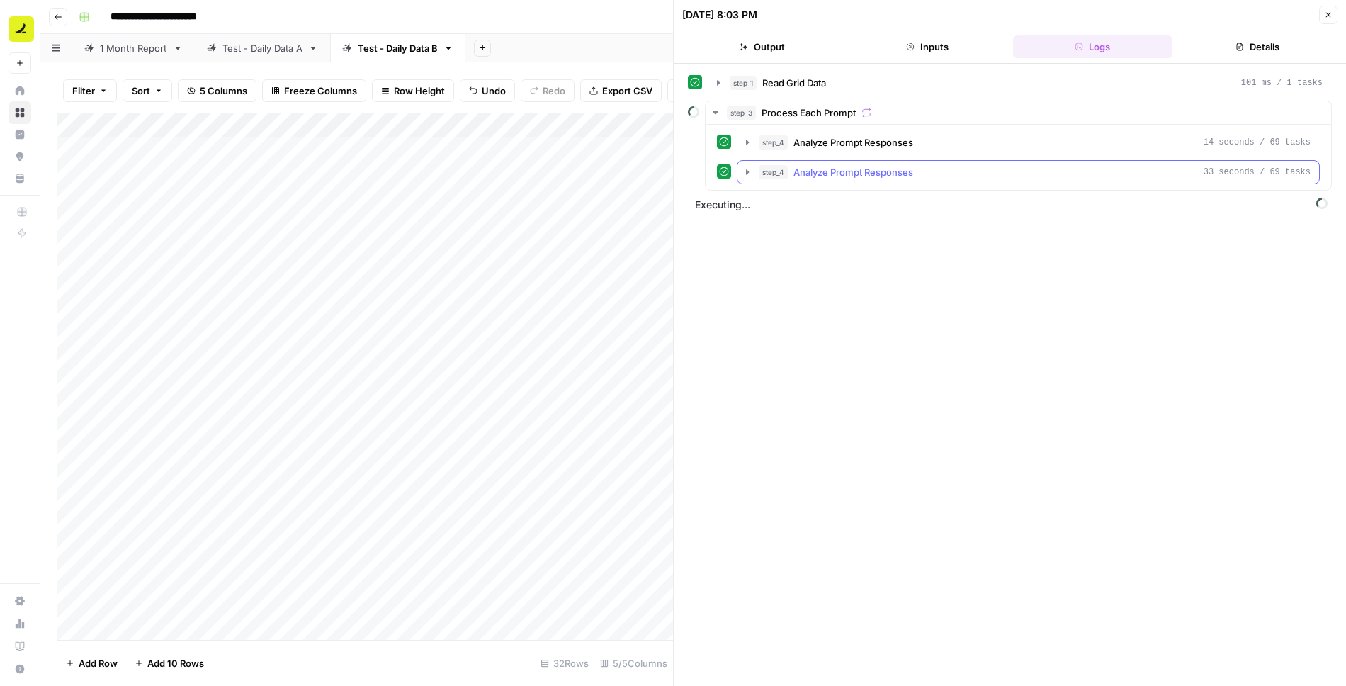
click at [747, 169] on icon "button" at bounding box center [747, 171] width 3 height 5
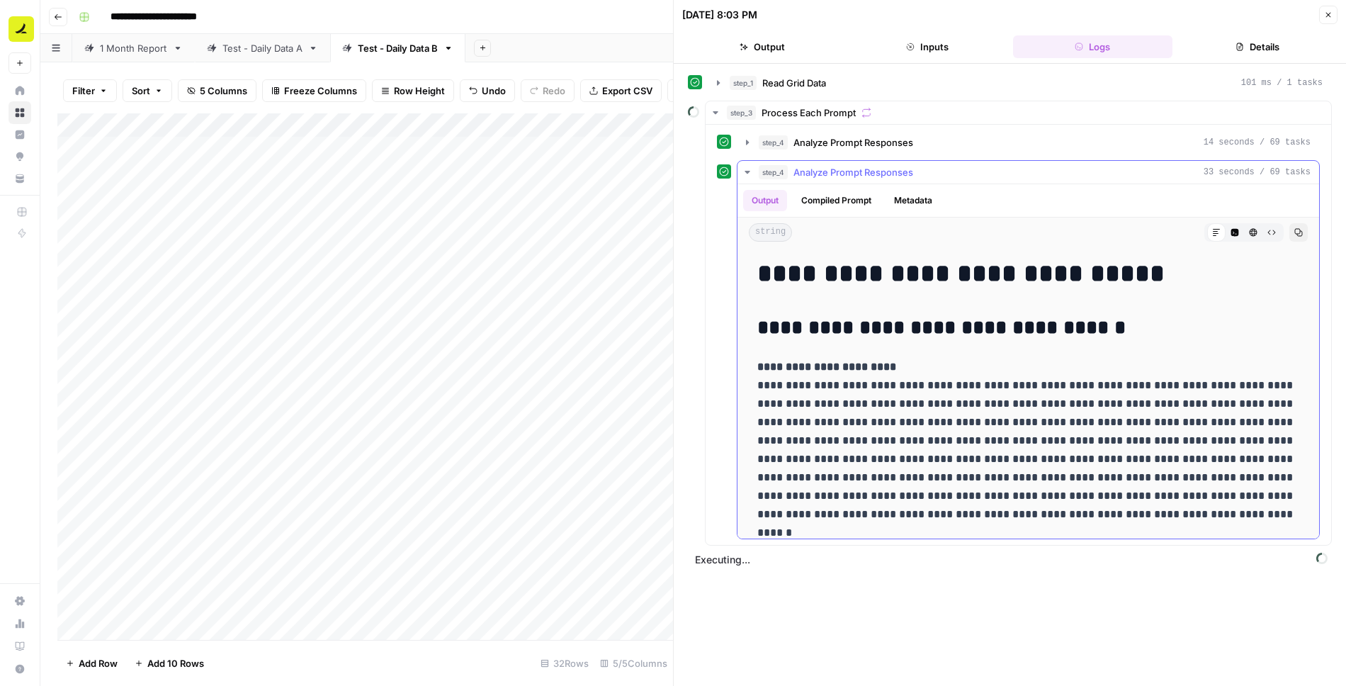
scroll to position [10, 0]
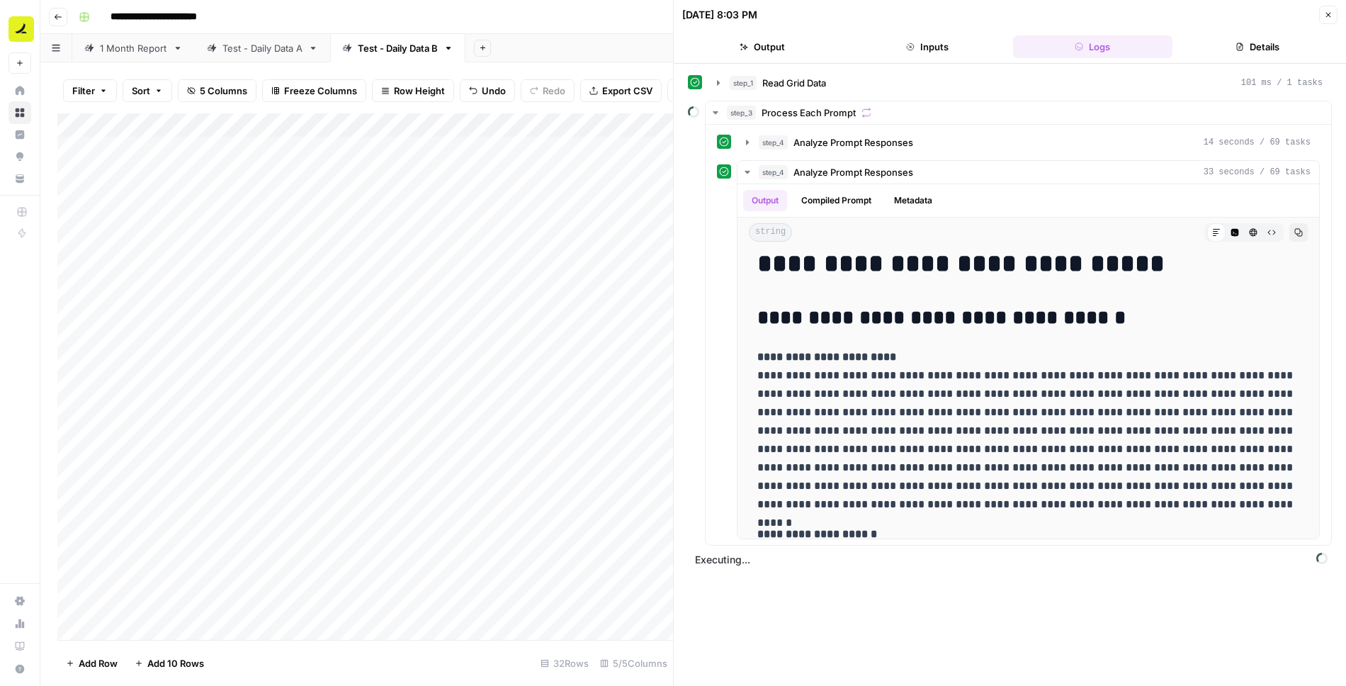
click at [1332, 11] on icon "button" at bounding box center [1329, 15] width 9 height 9
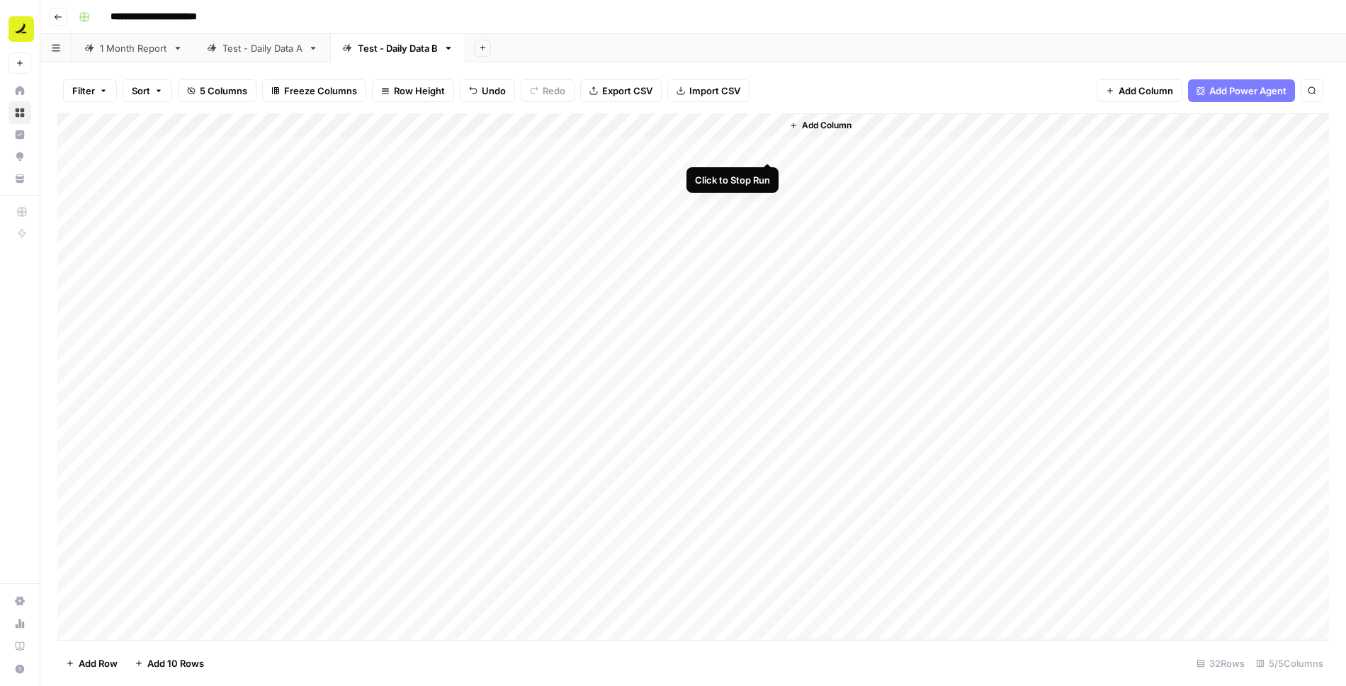
click at [766, 148] on div "Add Column" at bounding box center [693, 376] width 1272 height 527
click at [768, 148] on div "Add Column" at bounding box center [693, 376] width 1272 height 527
click at [750, 148] on div "Add Column" at bounding box center [693, 376] width 1272 height 527
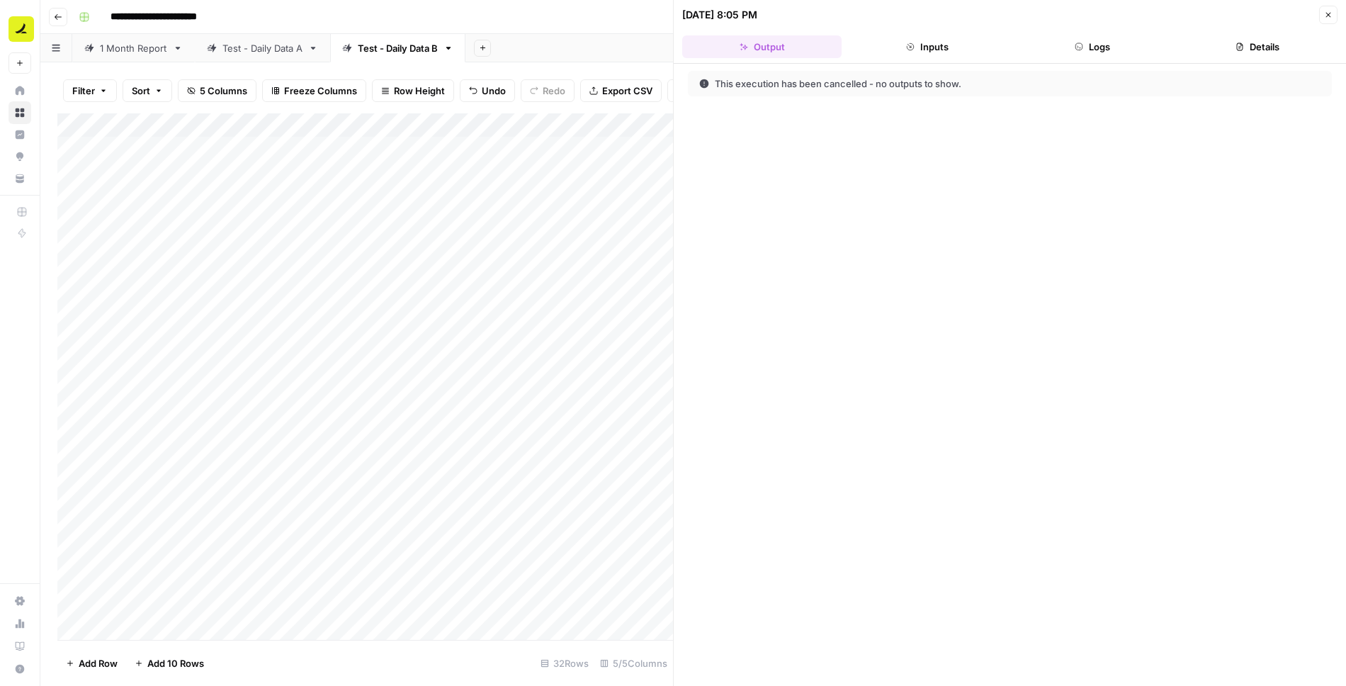
click at [1098, 43] on button "Logs" at bounding box center [1092, 46] width 159 height 23
click at [1330, 16] on icon "button" at bounding box center [1329, 15] width 5 height 5
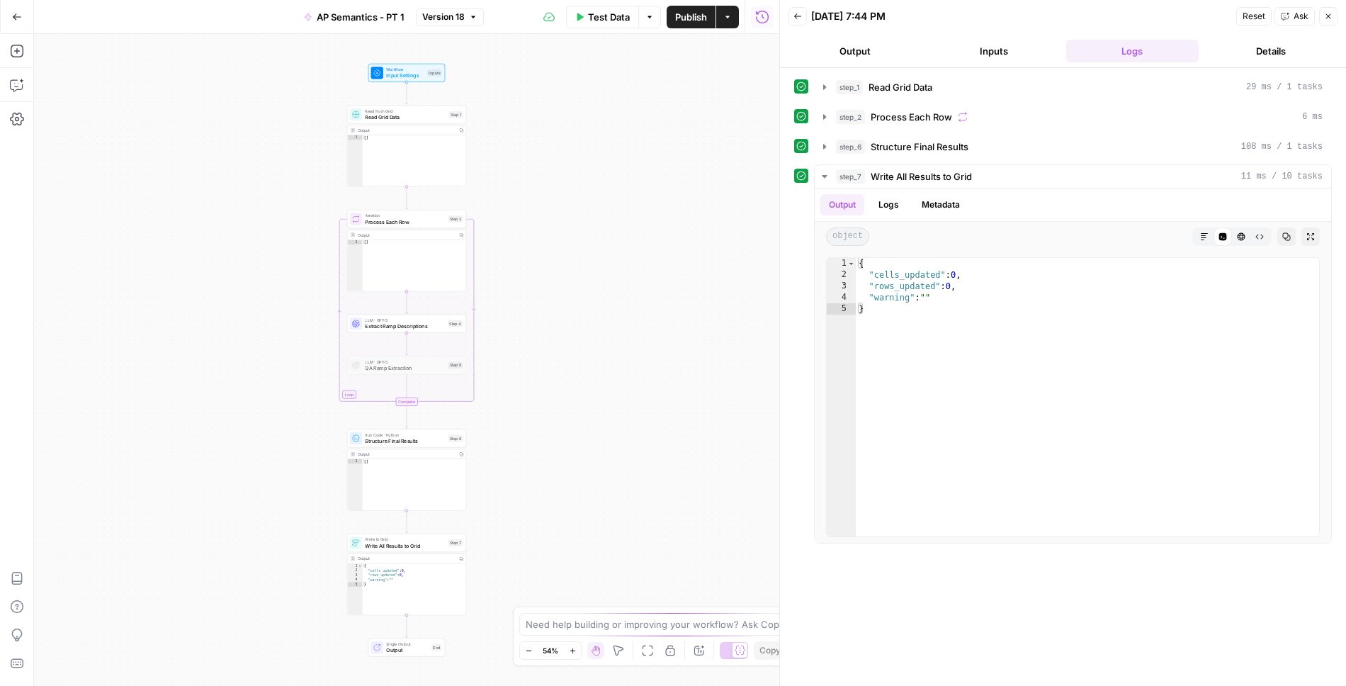
click at [821, 89] on icon "button" at bounding box center [824, 86] width 11 height 11
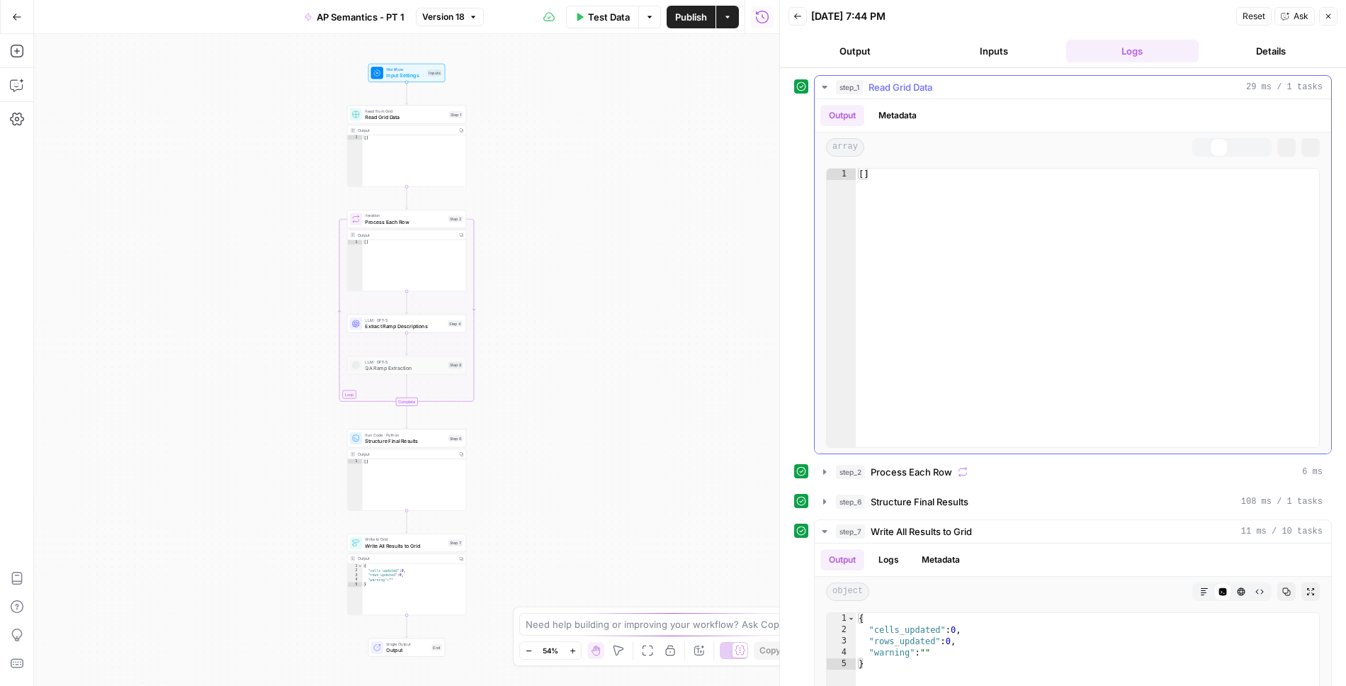
click at [821, 89] on icon "button" at bounding box center [825, 87] width 12 height 12
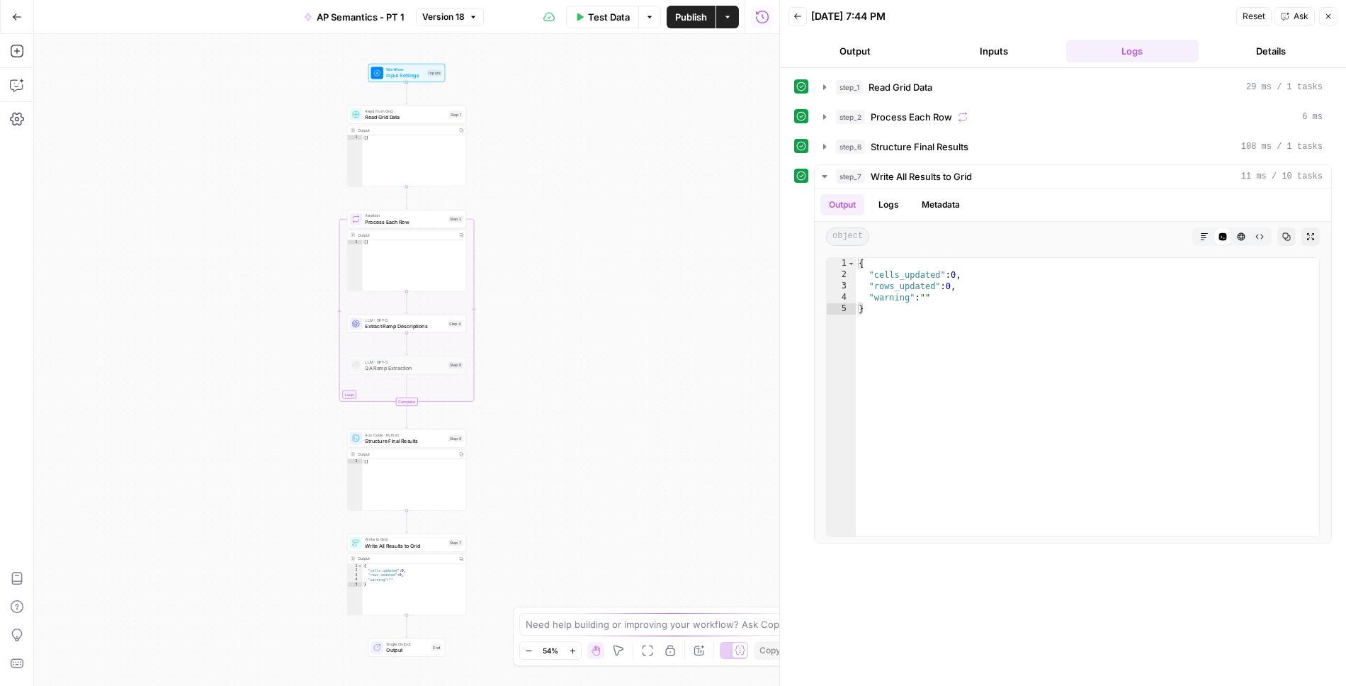
click at [397, 116] on span "Read Grid Data" at bounding box center [405, 117] width 81 height 8
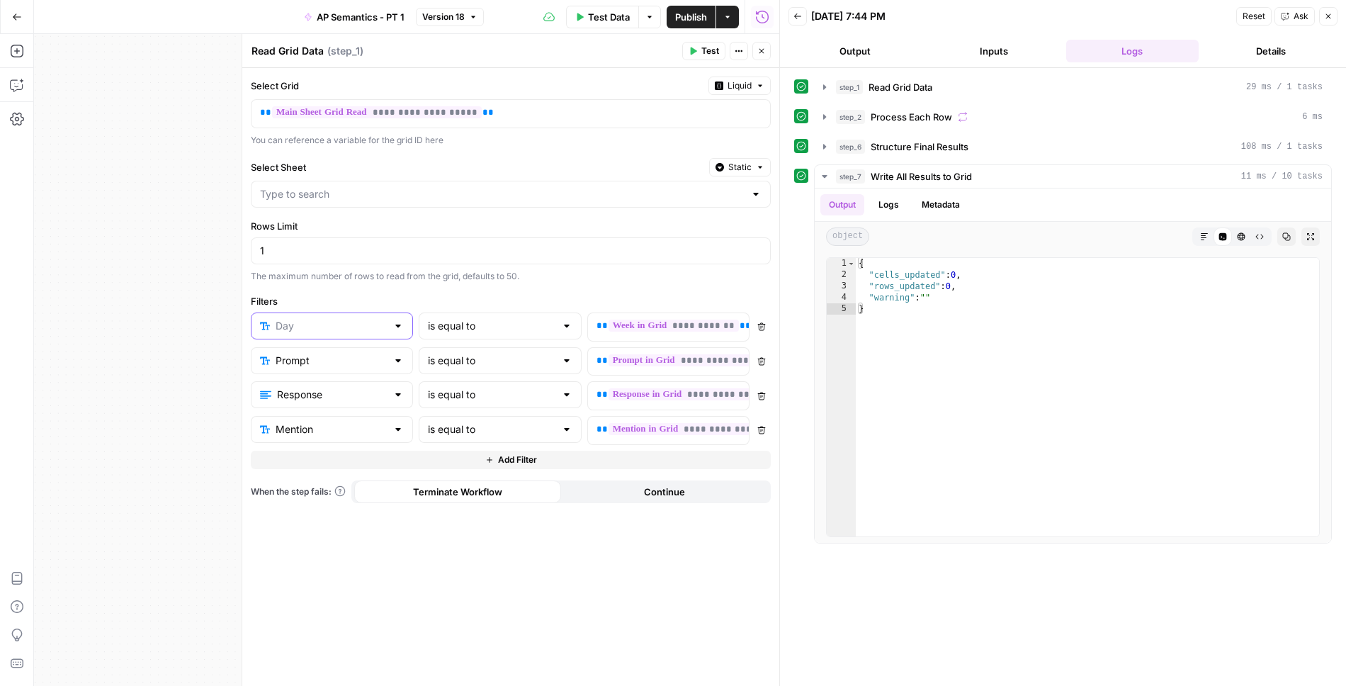
click at [338, 321] on input "text" at bounding box center [331, 326] width 111 height 14
click at [317, 397] on span "Prompt" at bounding box center [336, 399] width 117 height 14
click at [670, 319] on p at bounding box center [657, 326] width 121 height 14
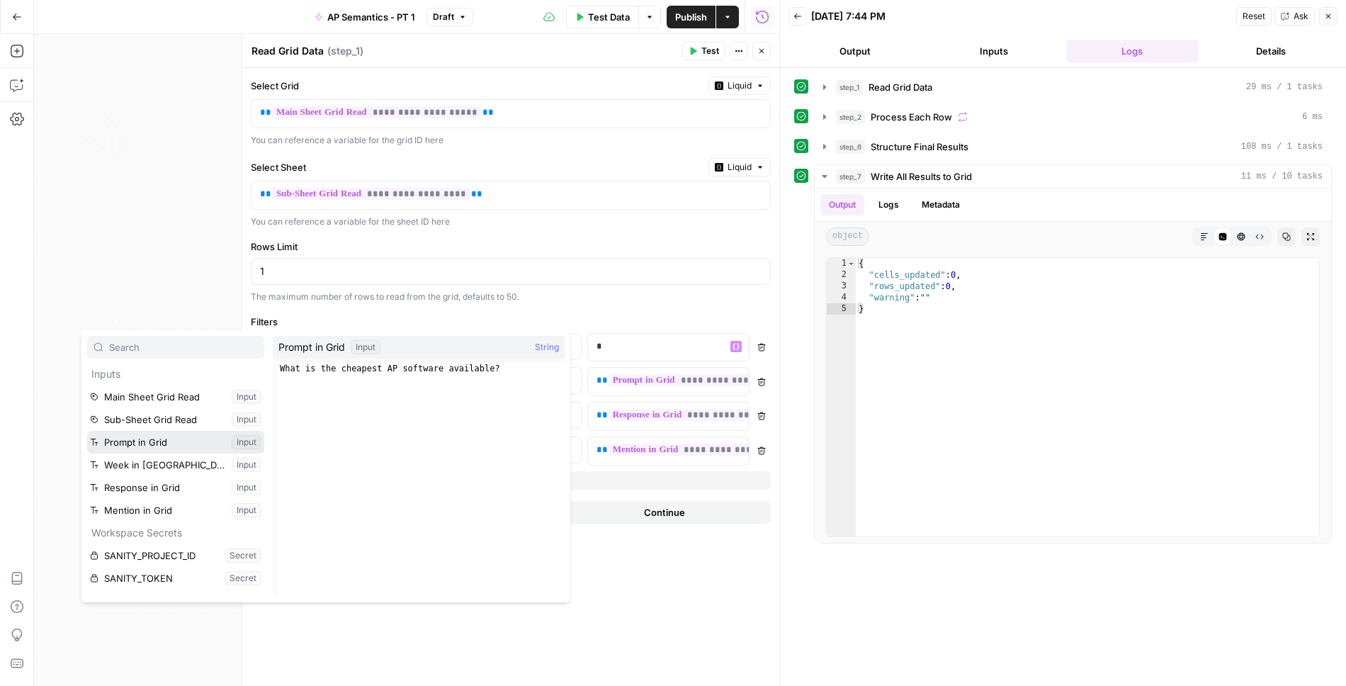
click at [165, 436] on button "Select variable Prompt in Grid" at bounding box center [175, 442] width 177 height 23
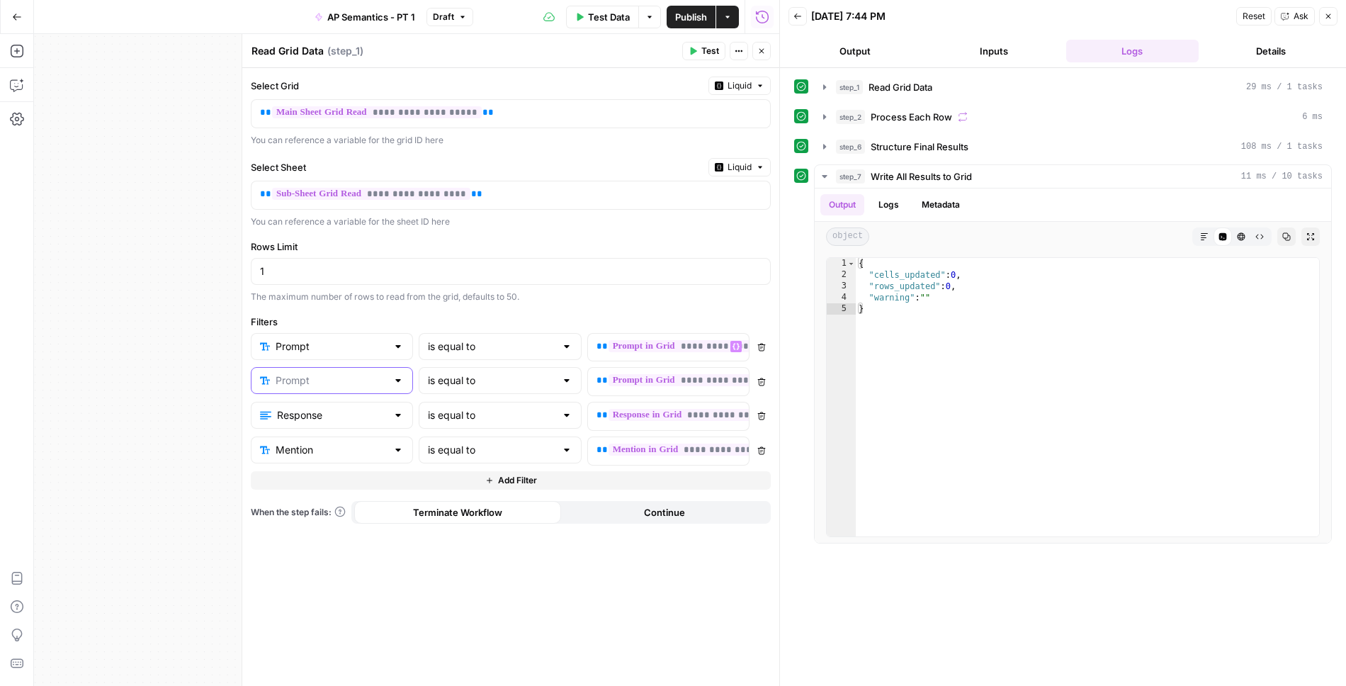
click at [299, 381] on input "text" at bounding box center [331, 380] width 111 height 14
click at [305, 413] on span "Day" at bounding box center [336, 414] width 117 height 14
click at [619, 377] on p at bounding box center [657, 380] width 121 height 14
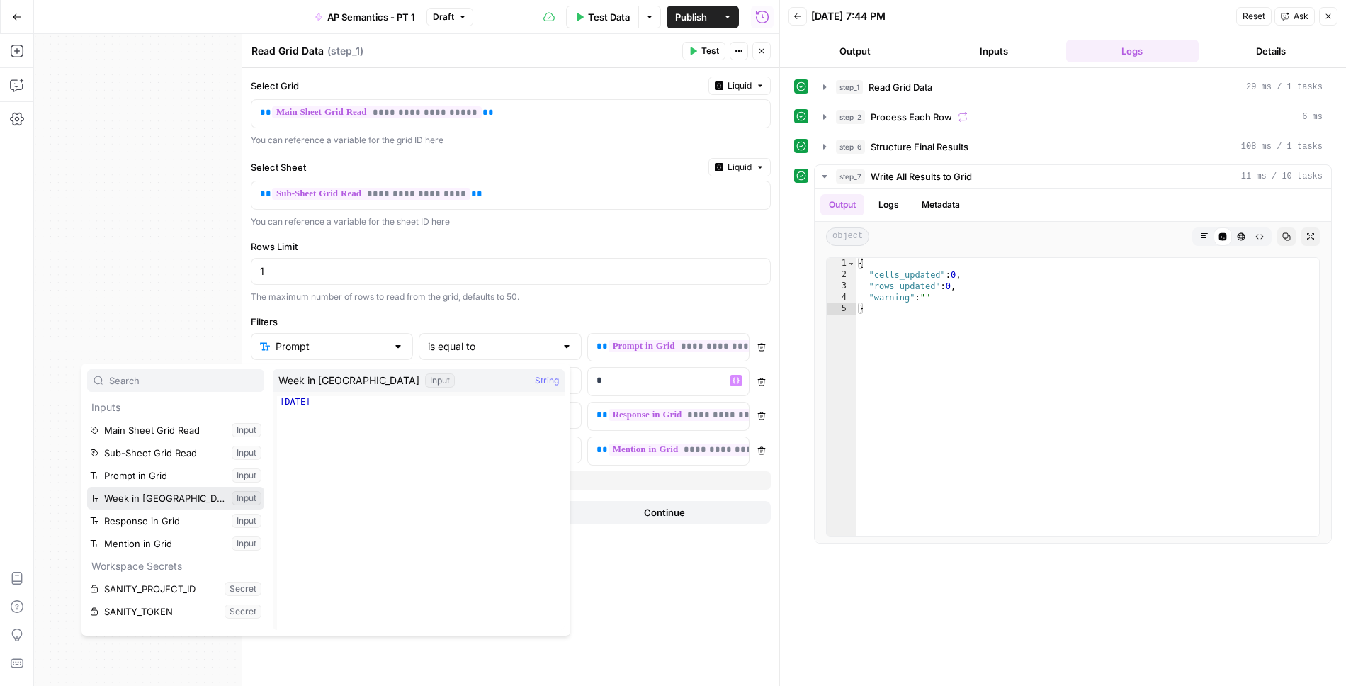
click at [123, 494] on button "Select variable Week in Grid" at bounding box center [175, 498] width 177 height 23
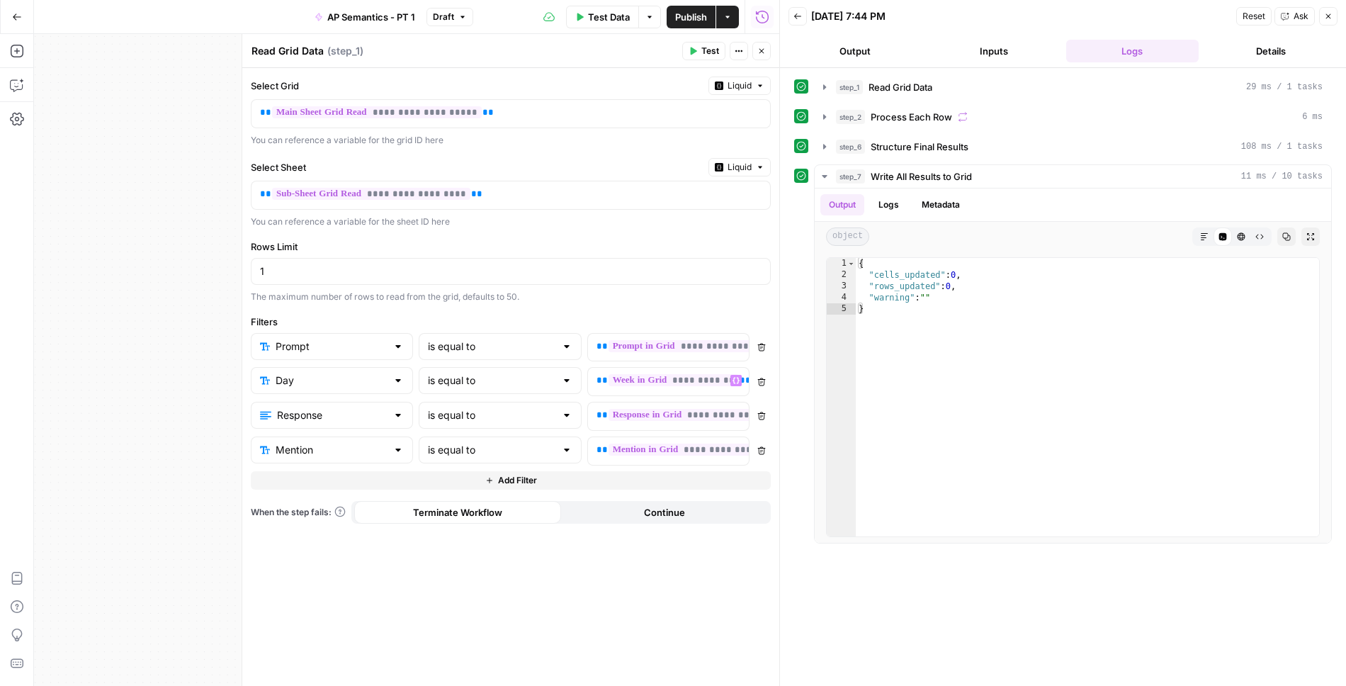
click at [765, 55] on button "Close" at bounding box center [762, 51] width 18 height 18
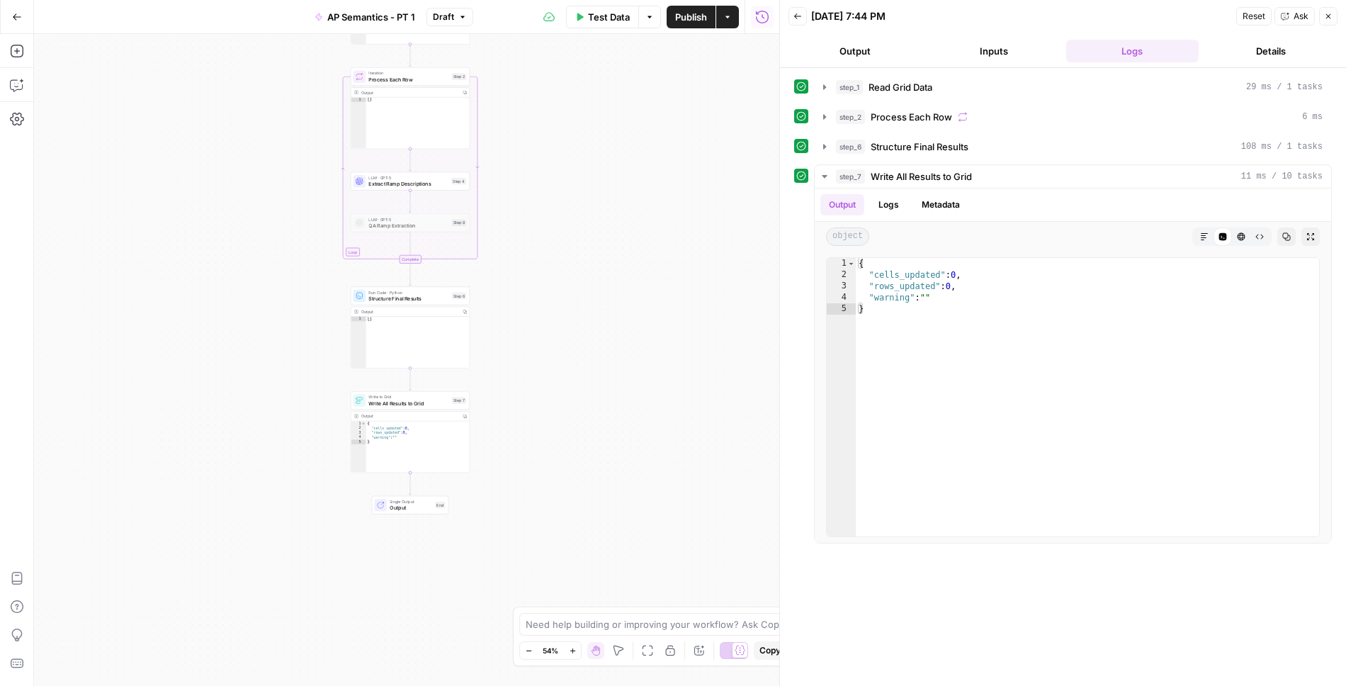
drag, startPoint x: 542, startPoint y: 318, endPoint x: 546, endPoint y: 174, distance: 143.9
click at [546, 174] on div "Workflow Input Settings Inputs Read from Grid Read Grid Data Step 1 Output Copy…" at bounding box center [407, 360] width 746 height 652
click at [434, 76] on span "Process Each Row" at bounding box center [409, 78] width 80 height 8
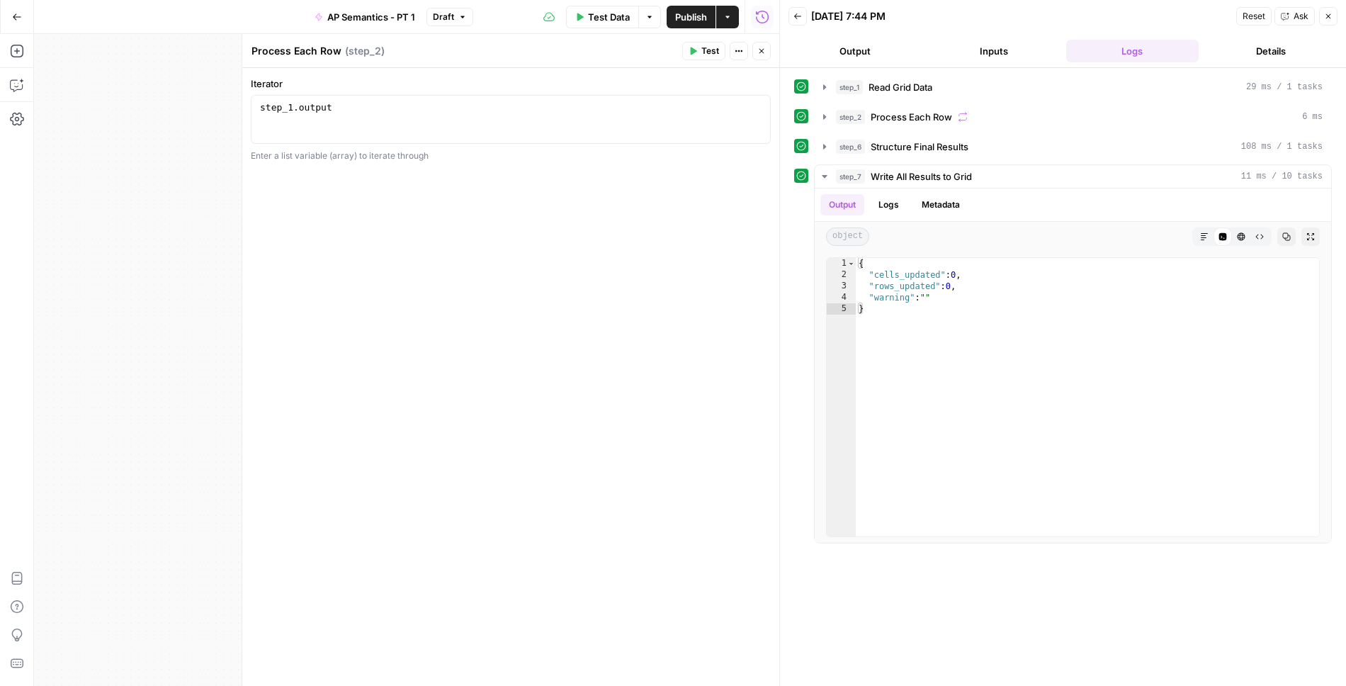
type textarea "**********"
click at [436, 104] on div "step_1 . output" at bounding box center [511, 131] width 508 height 60
click at [758, 55] on icon "button" at bounding box center [762, 51] width 9 height 9
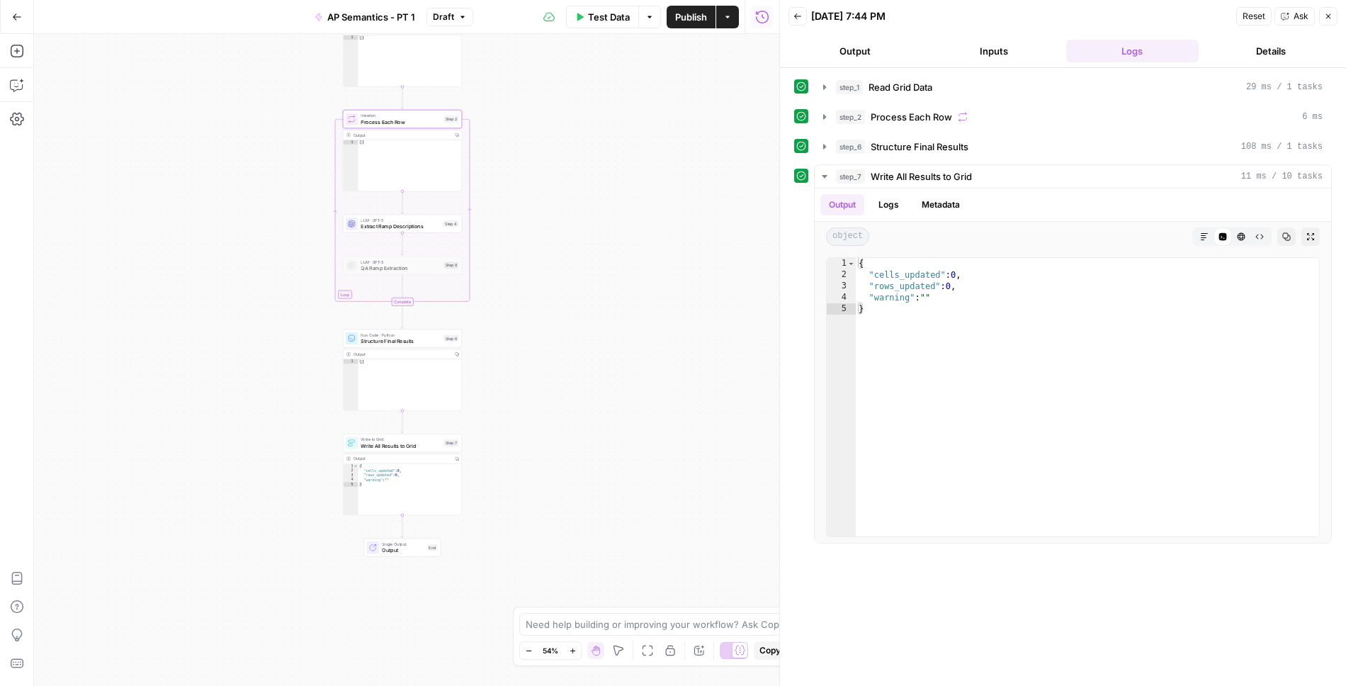
drag, startPoint x: 618, startPoint y: 135, endPoint x: 600, endPoint y: 283, distance: 149.2
click at [600, 284] on div "Workflow Input Settings Inputs Read from Grid Read Grid Data Step 1 Output Copy…" at bounding box center [407, 360] width 746 height 652
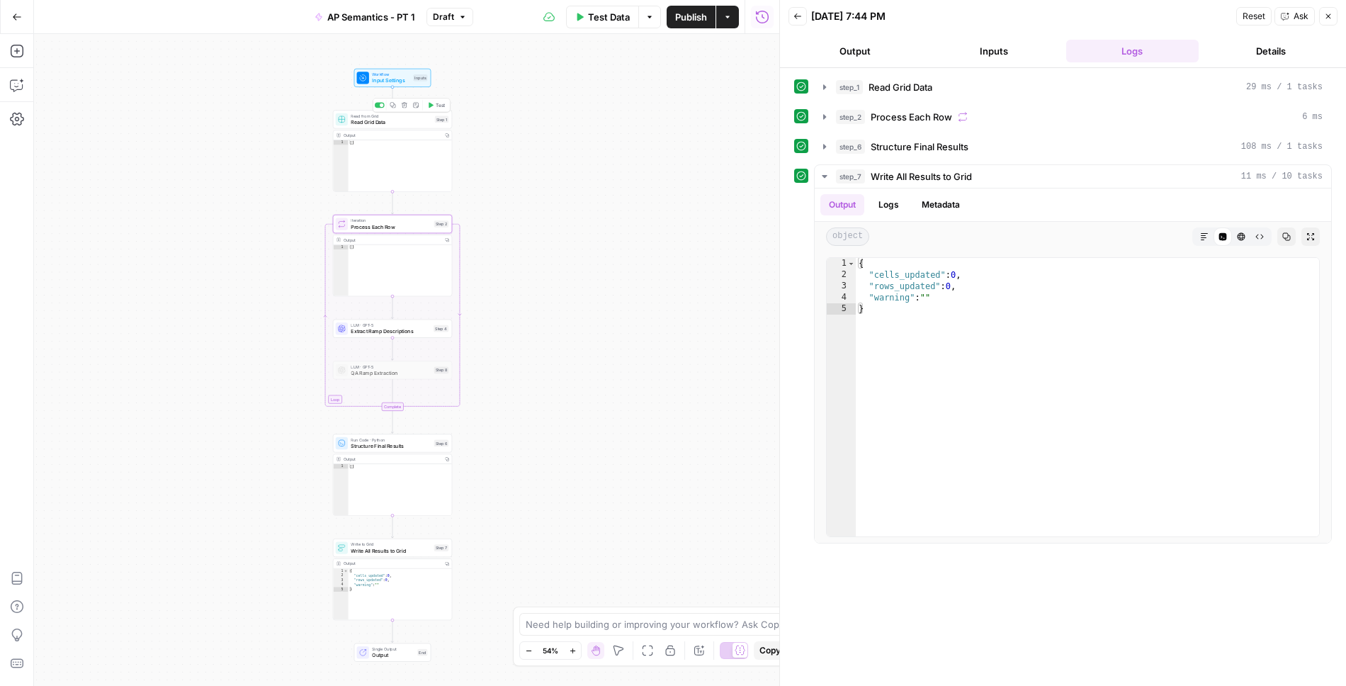
click at [437, 101] on span "Test" at bounding box center [440, 104] width 9 height 7
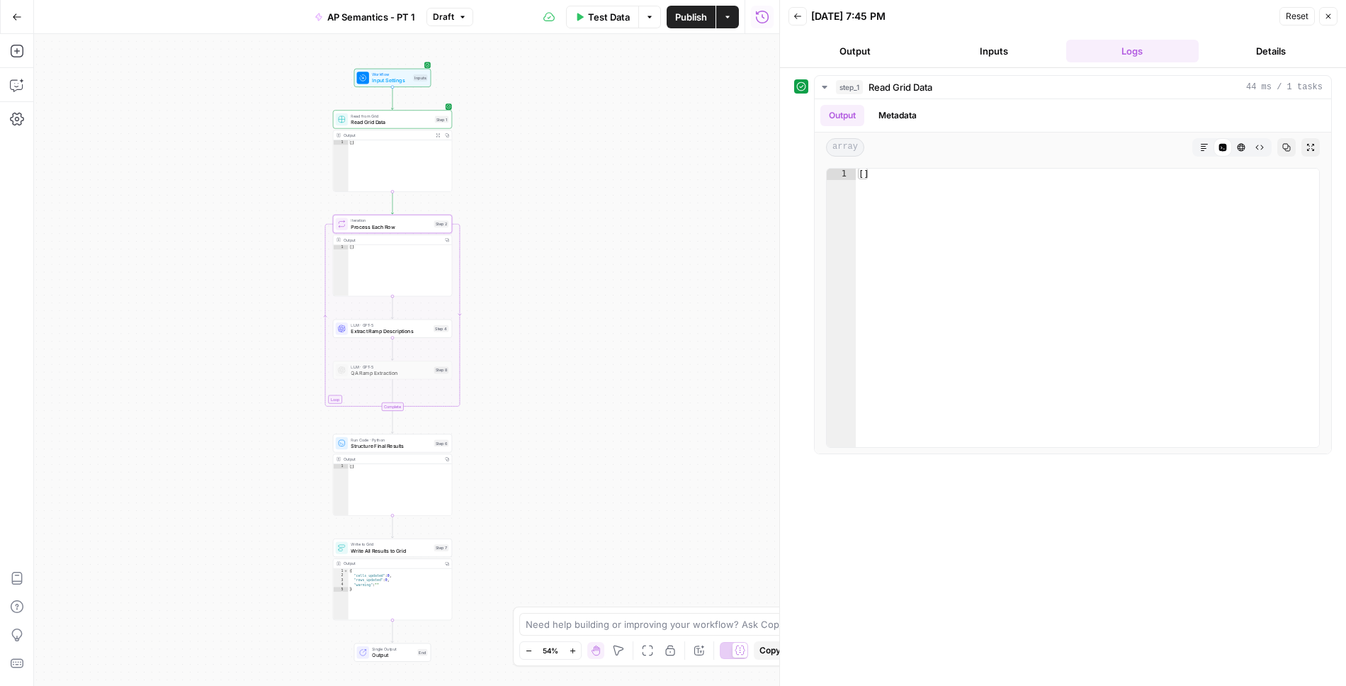
click at [597, 10] on span "Test Data" at bounding box center [609, 17] width 42 height 14
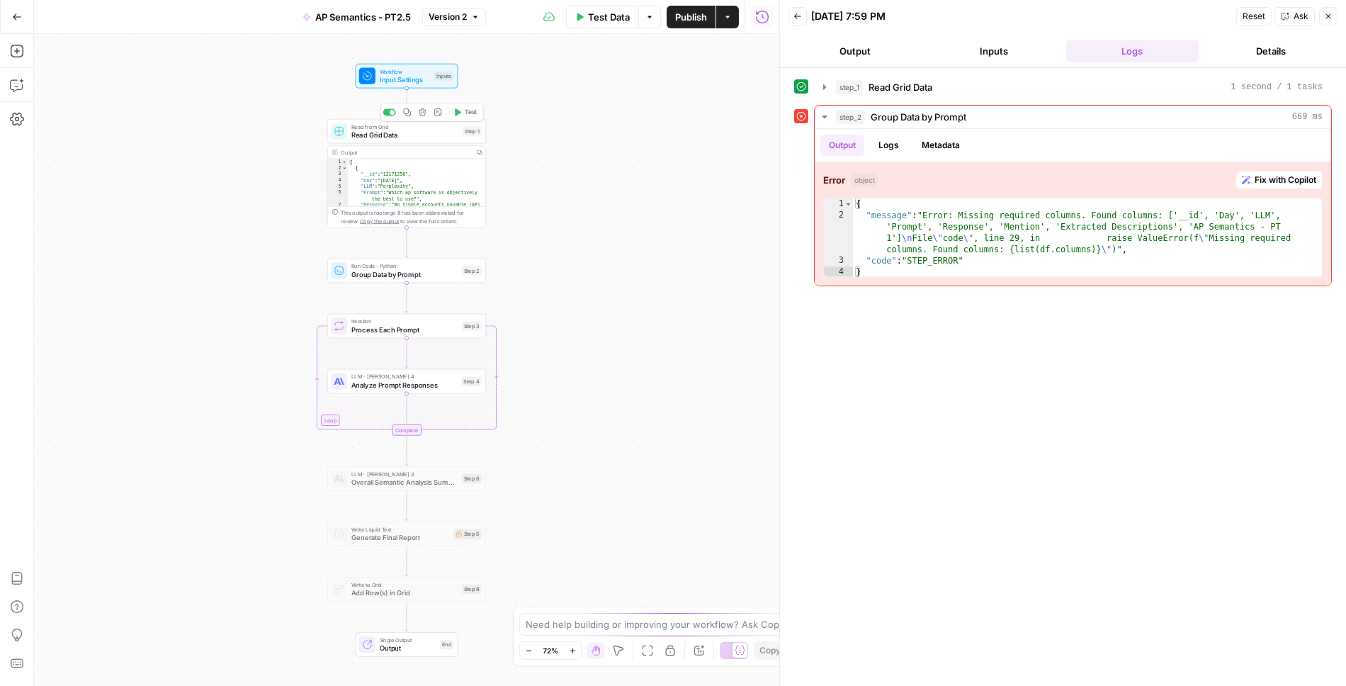
click at [412, 128] on span "Read from Grid" at bounding box center [406, 127] width 108 height 9
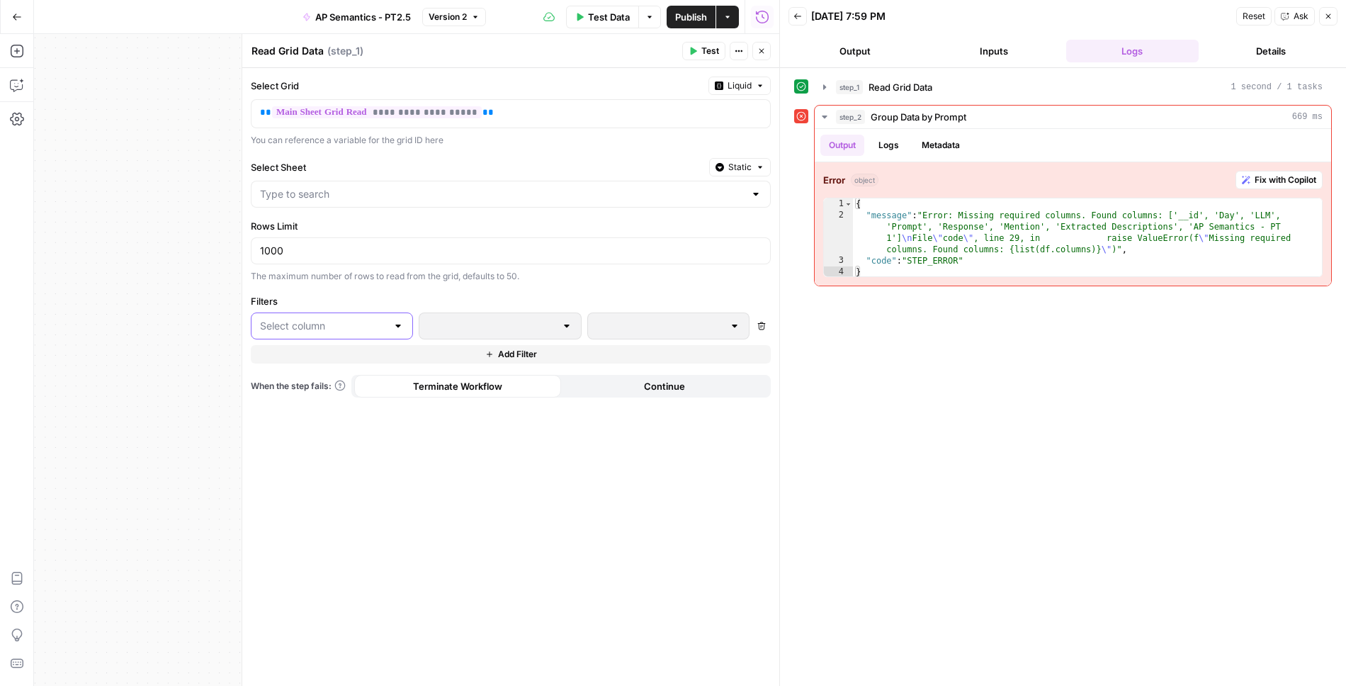
click at [359, 327] on input "text" at bounding box center [323, 326] width 127 height 14
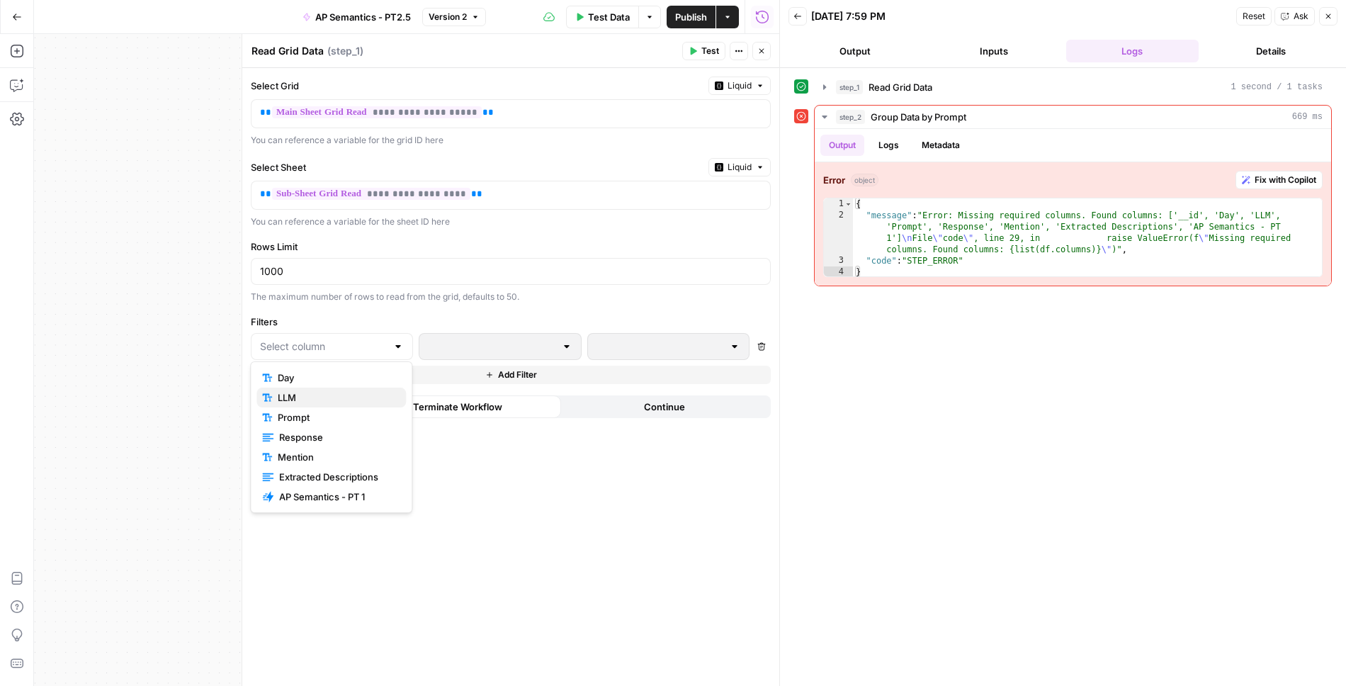
click at [329, 397] on span "LLM" at bounding box center [336, 397] width 117 height 14
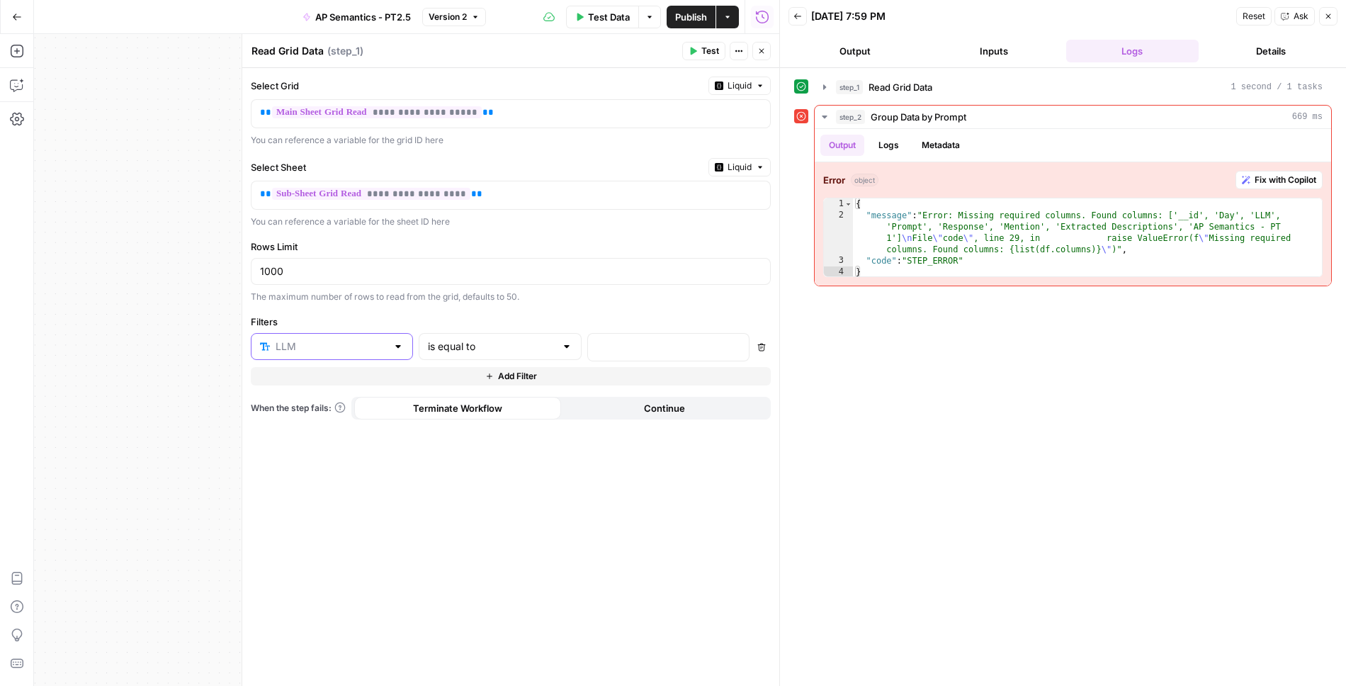
click at [327, 339] on input "text" at bounding box center [331, 346] width 111 height 14
click at [319, 419] on span "Prompt" at bounding box center [336, 419] width 117 height 14
click at [639, 339] on p at bounding box center [657, 346] width 121 height 14
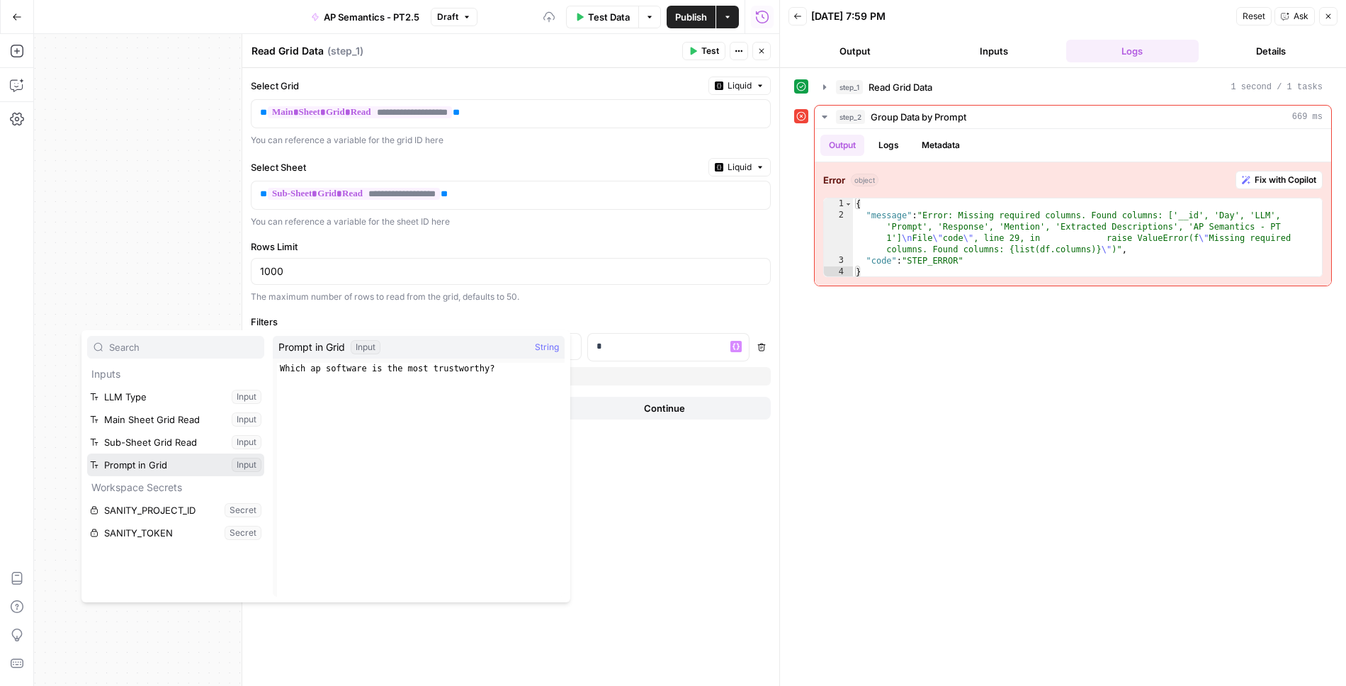
click at [156, 465] on button "Select variable Prompt in Grid" at bounding box center [175, 465] width 177 height 23
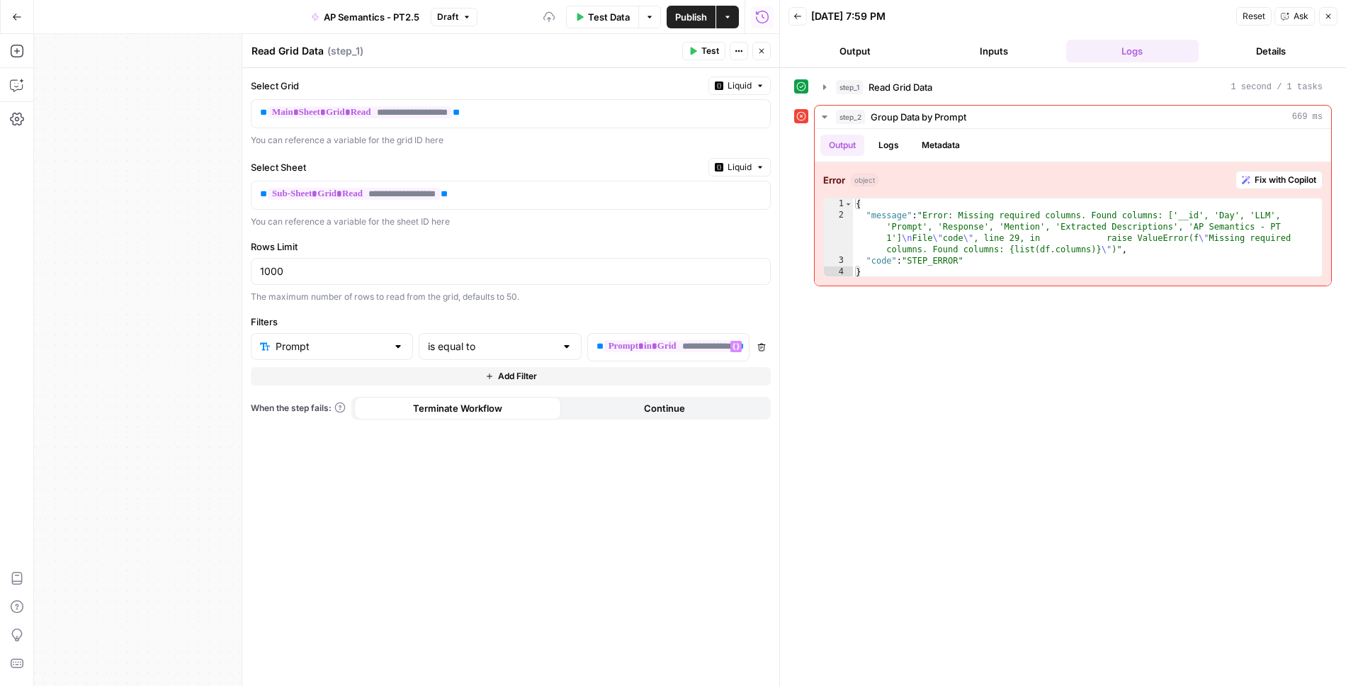
click at [760, 50] on icon "button" at bounding box center [762, 51] width 9 height 9
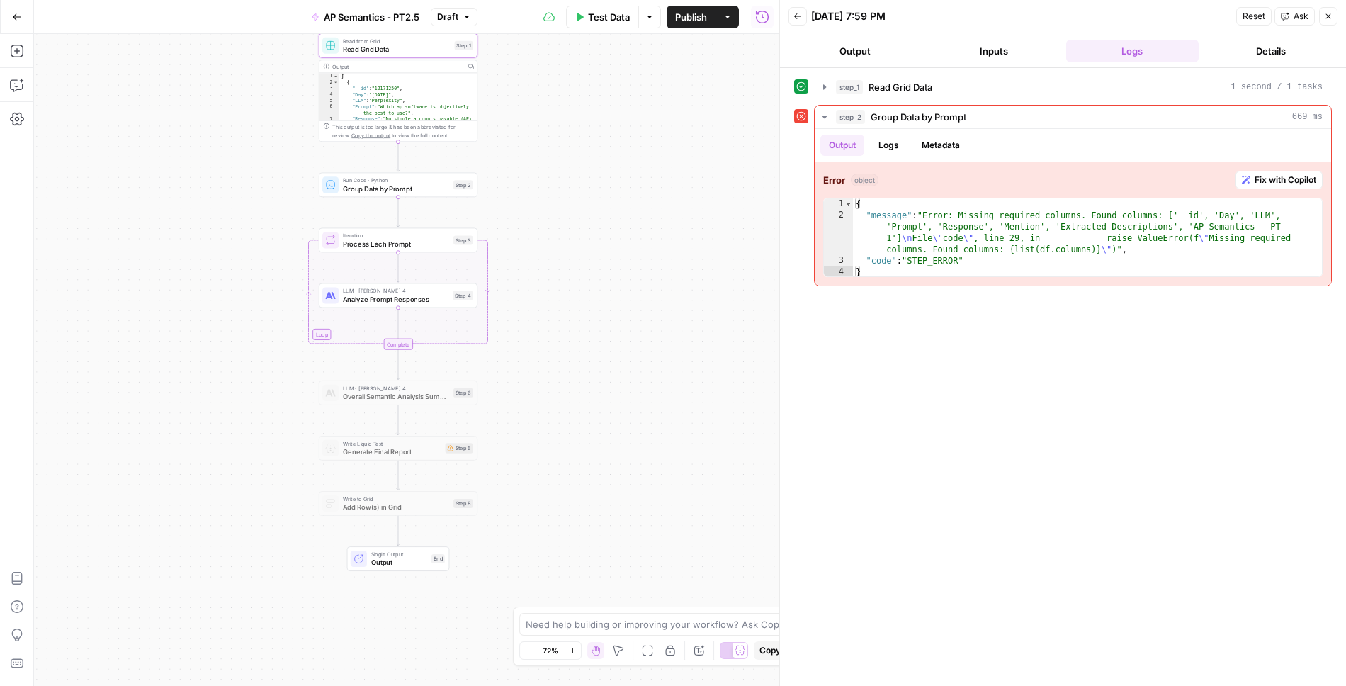
drag, startPoint x: 561, startPoint y: 366, endPoint x: 551, endPoint y: 271, distance: 94.8
click at [553, 274] on div "Workflow Input Settings Inputs Read from Grid Read Grid Data Step 1 Output Copy…" at bounding box center [407, 360] width 746 height 652
click at [429, 187] on div "Run Code · Python Group Data by Prompt Step 2 Copy step Delete step Add Note Te…" at bounding box center [399, 179] width 159 height 25
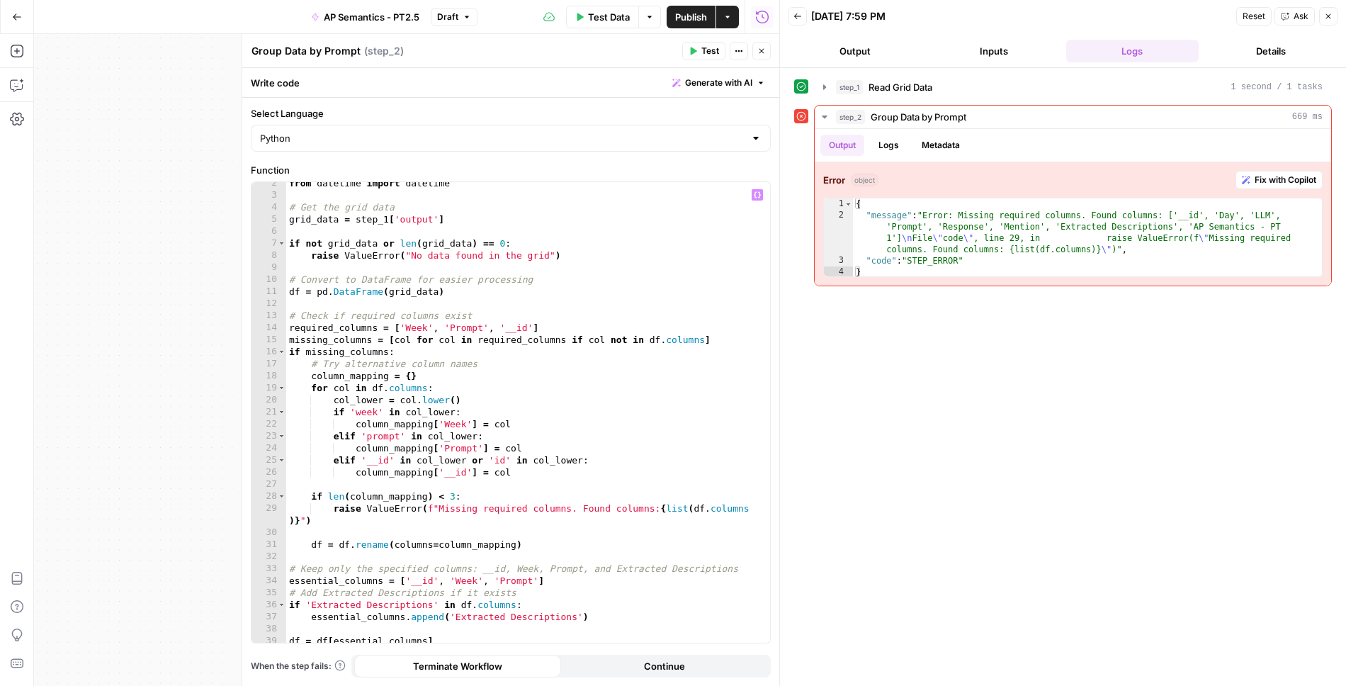
scroll to position [16, 0]
click at [414, 325] on div "from datetime import datetime # Get the grid data grid_data = step_1 [ 'output'…" at bounding box center [528, 420] width 485 height 486
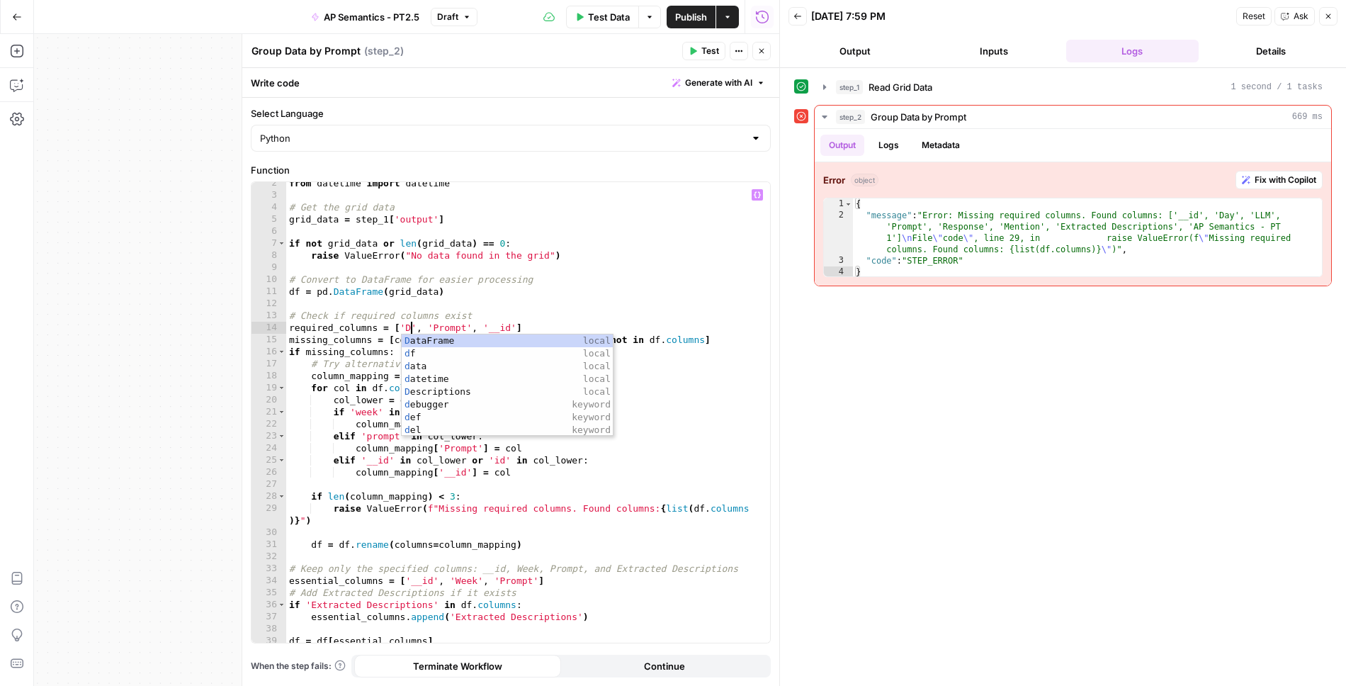
scroll to position [0, 9]
click at [368, 412] on div "from datetime import datetime # Get the grid data grid_data = step_1 [ 'output'…" at bounding box center [528, 420] width 485 height 486
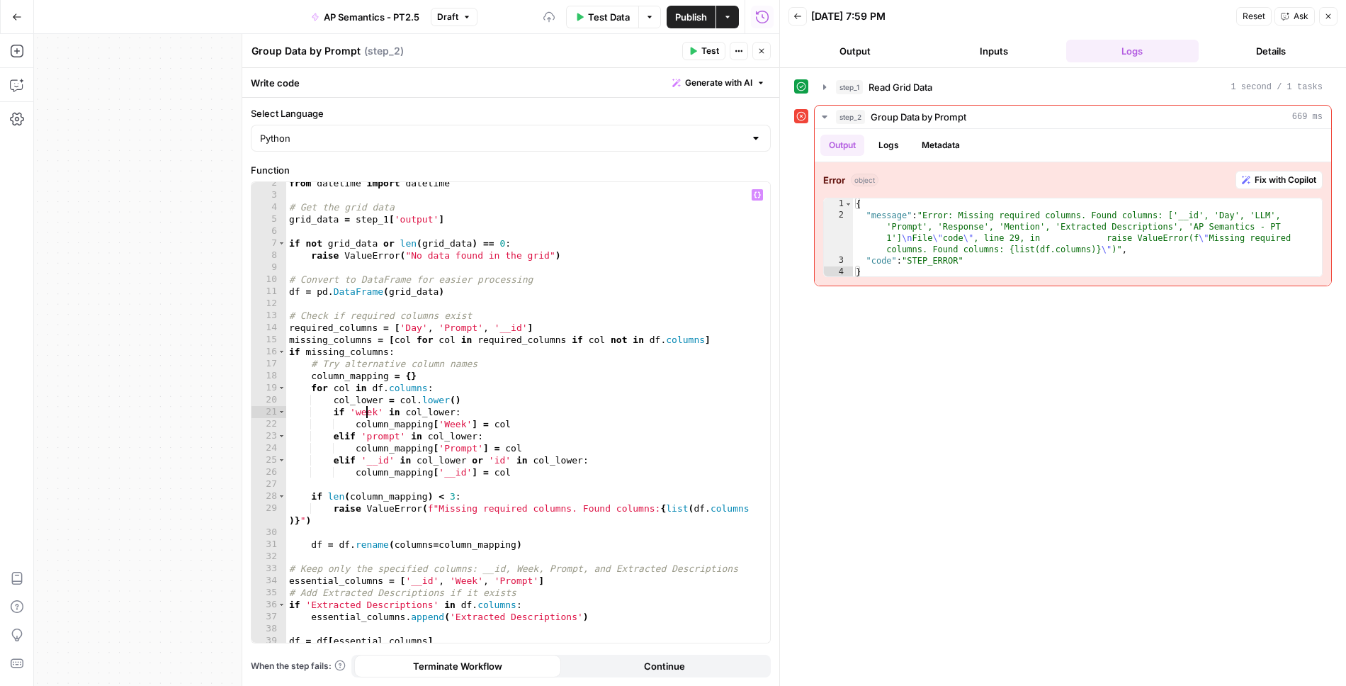
click at [368, 412] on div "from datetime import datetime # Get the grid data grid_data = step_1 [ 'output'…" at bounding box center [528, 420] width 485 height 486
click at [501, 389] on div "from datetime import datetime # Get the grid data grid_data = step_1 [ 'output'…" at bounding box center [528, 420] width 485 height 486
click at [456, 423] on div "from datetime import datetime # Get the grid data grid_data = step_1 [ 'output'…" at bounding box center [528, 420] width 485 height 486
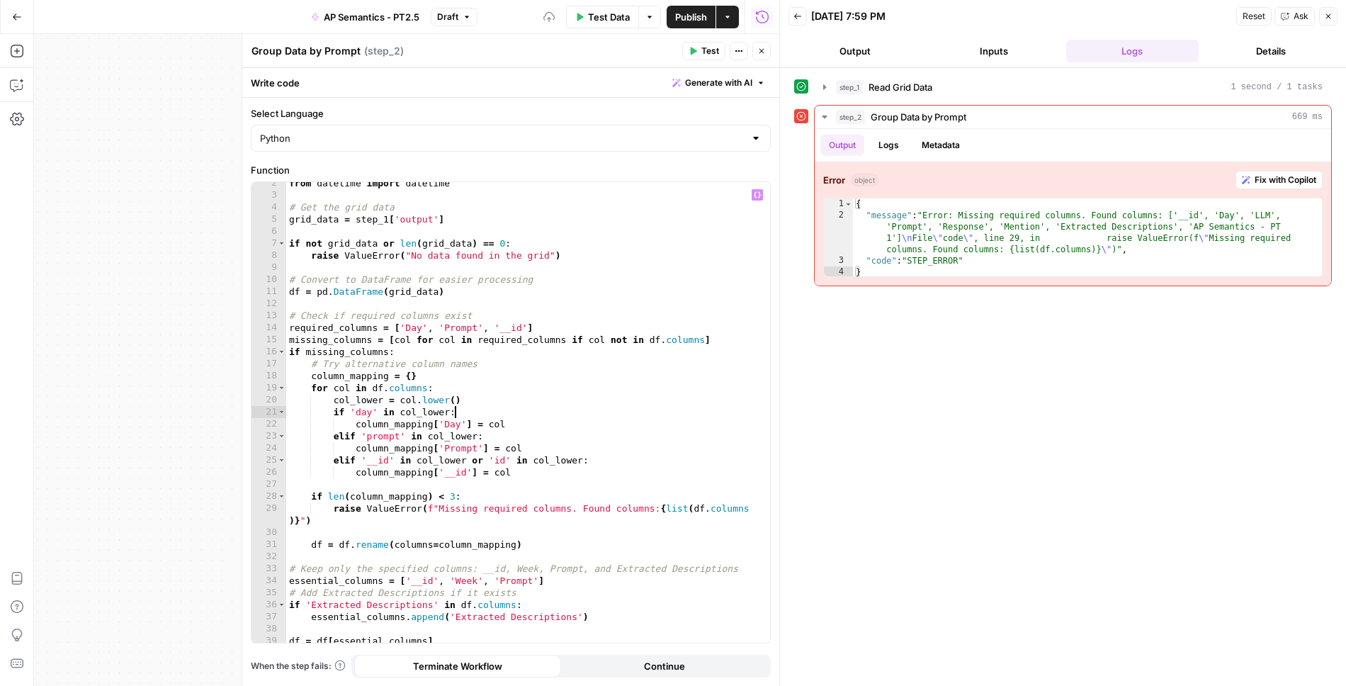
click at [490, 409] on div "from datetime import datetime # Get the grid data grid_data = step_1 [ 'output'…" at bounding box center [528, 420] width 485 height 486
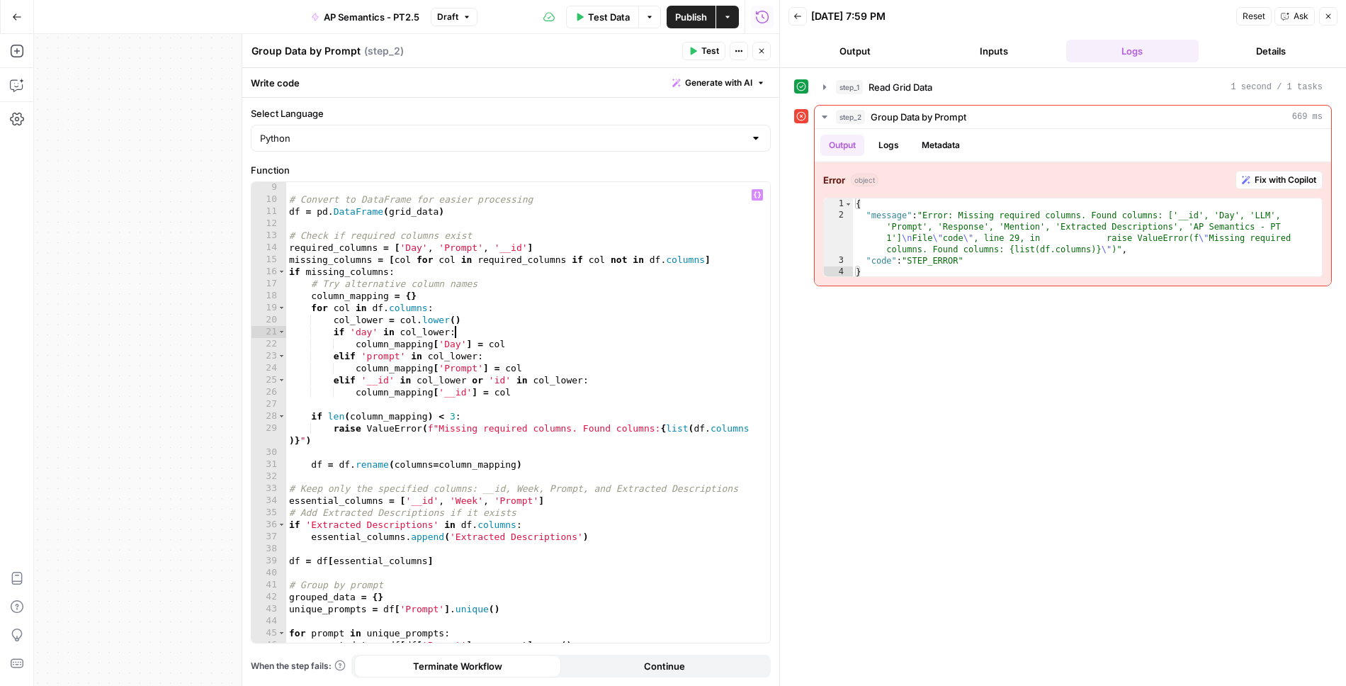
scroll to position [120, 0]
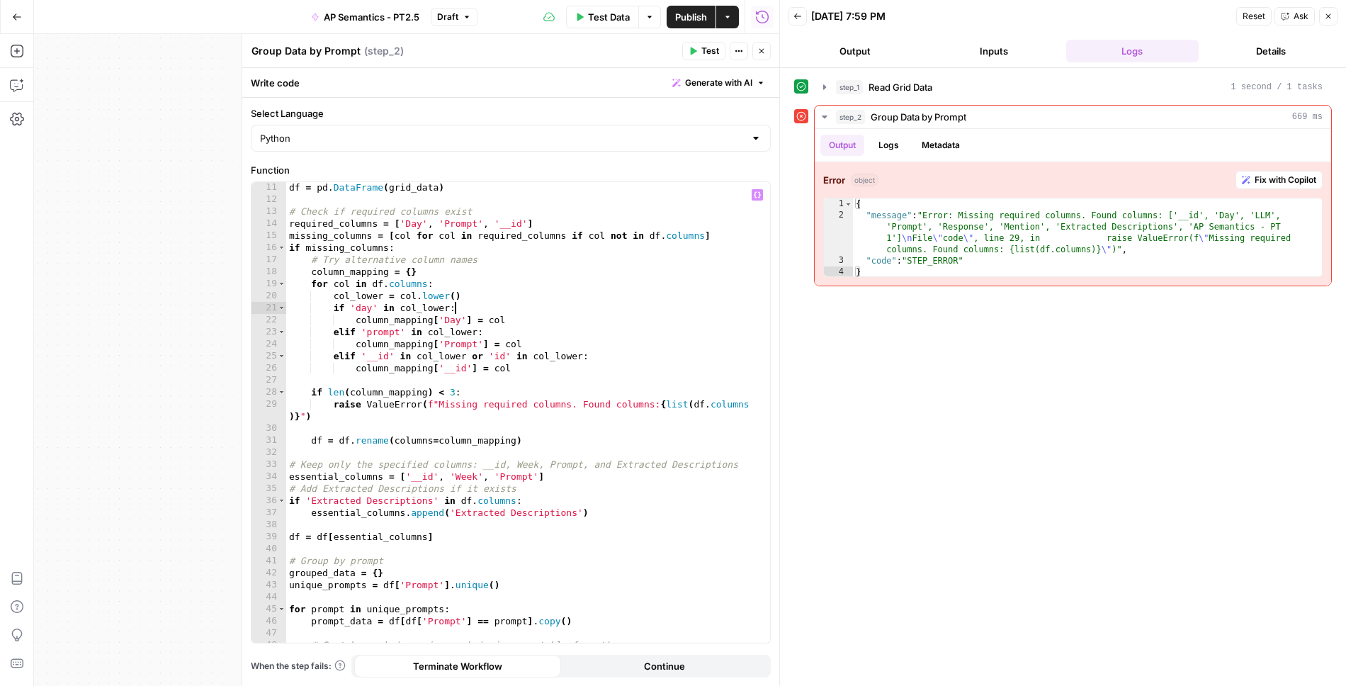
click at [461, 476] on div "df = pd . DataFrame ( grid_data ) # Check if required columns exist required_co…" at bounding box center [528, 424] width 485 height 486
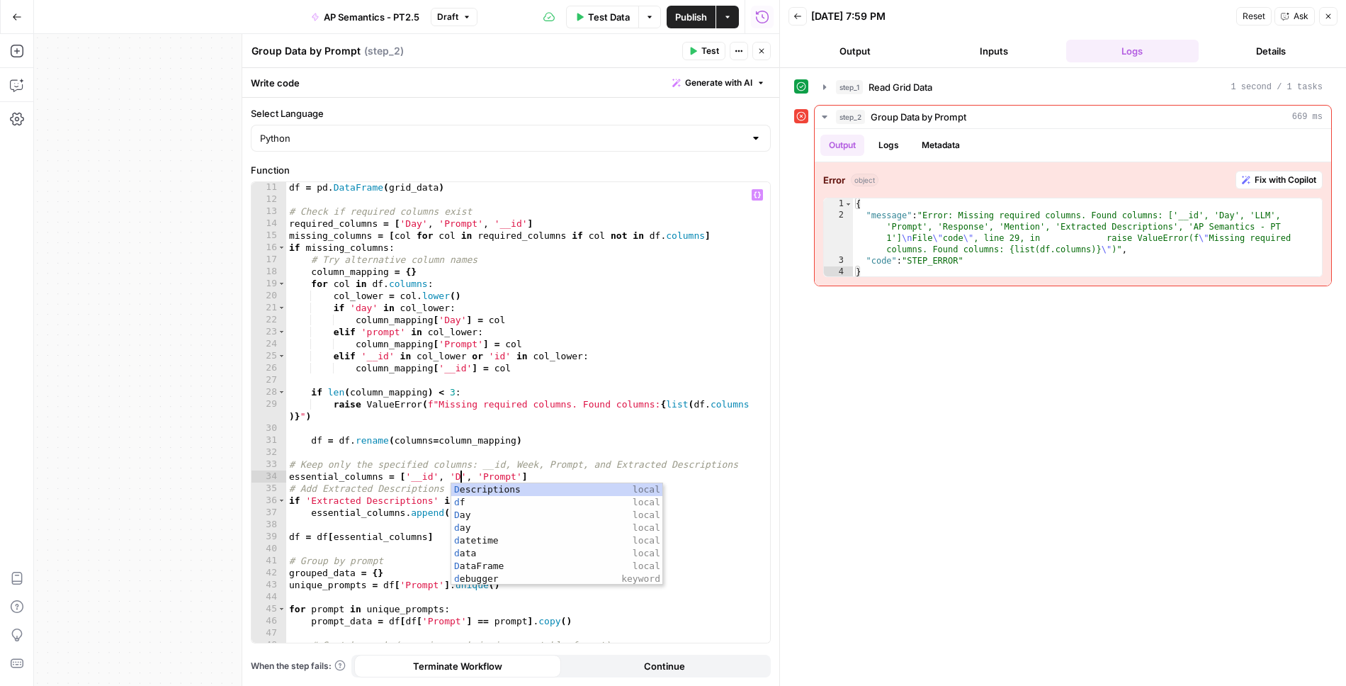
scroll to position [0, 13]
click at [461, 460] on div "df = pd . DataFrame ( grid_data ) # Check if required columns exist required_co…" at bounding box center [528, 424] width 485 height 486
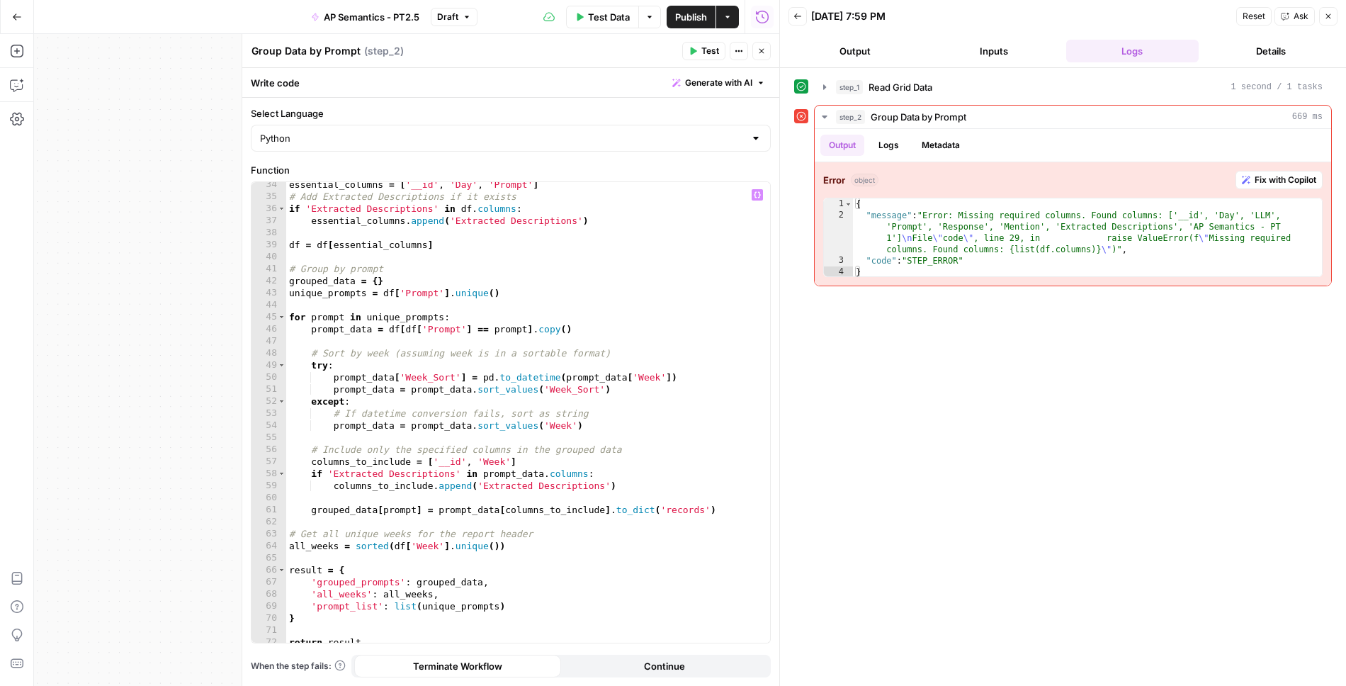
scroll to position [417, 0]
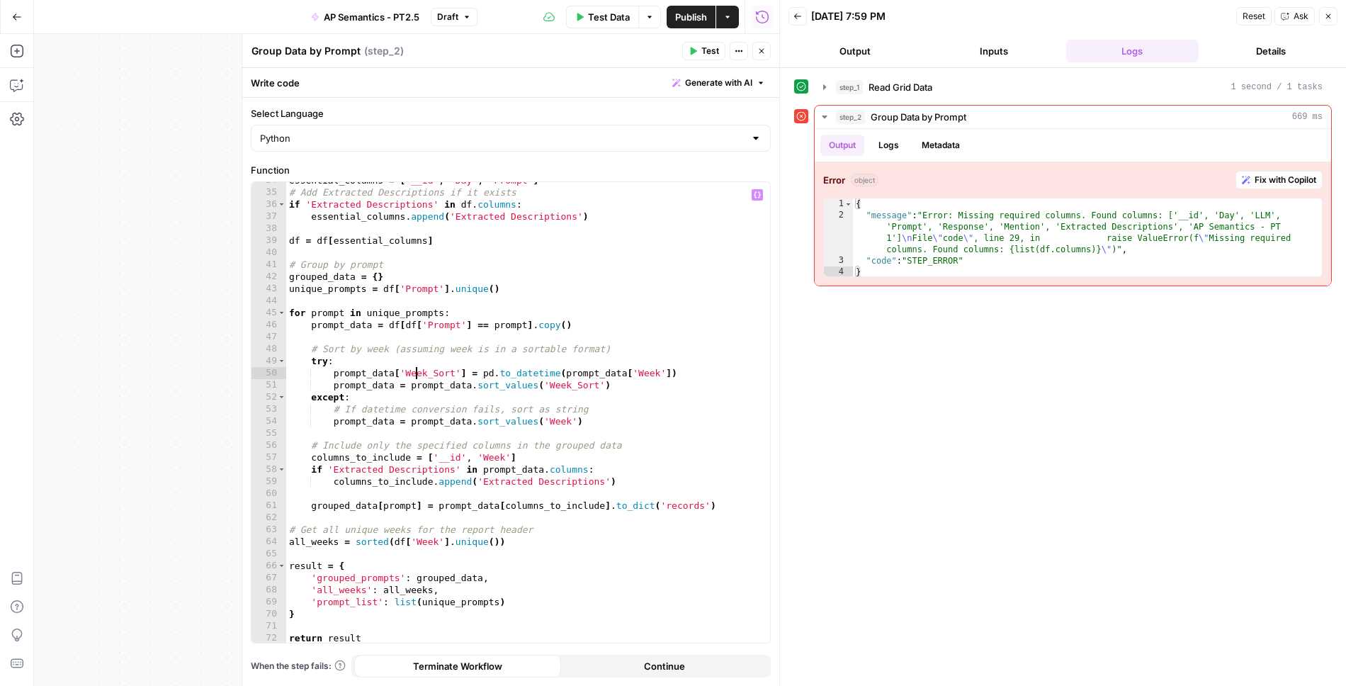
click at [417, 369] on div "essential_columns = [ '__id' , 'Day' , 'Prompt' ] # Add Extracted Descriptions …" at bounding box center [528, 417] width 485 height 486
click at [426, 372] on div "essential_columns = [ '__id' , 'Day' , 'Prompt' ] # Add Extracted Descriptions …" at bounding box center [528, 417] width 485 height 486
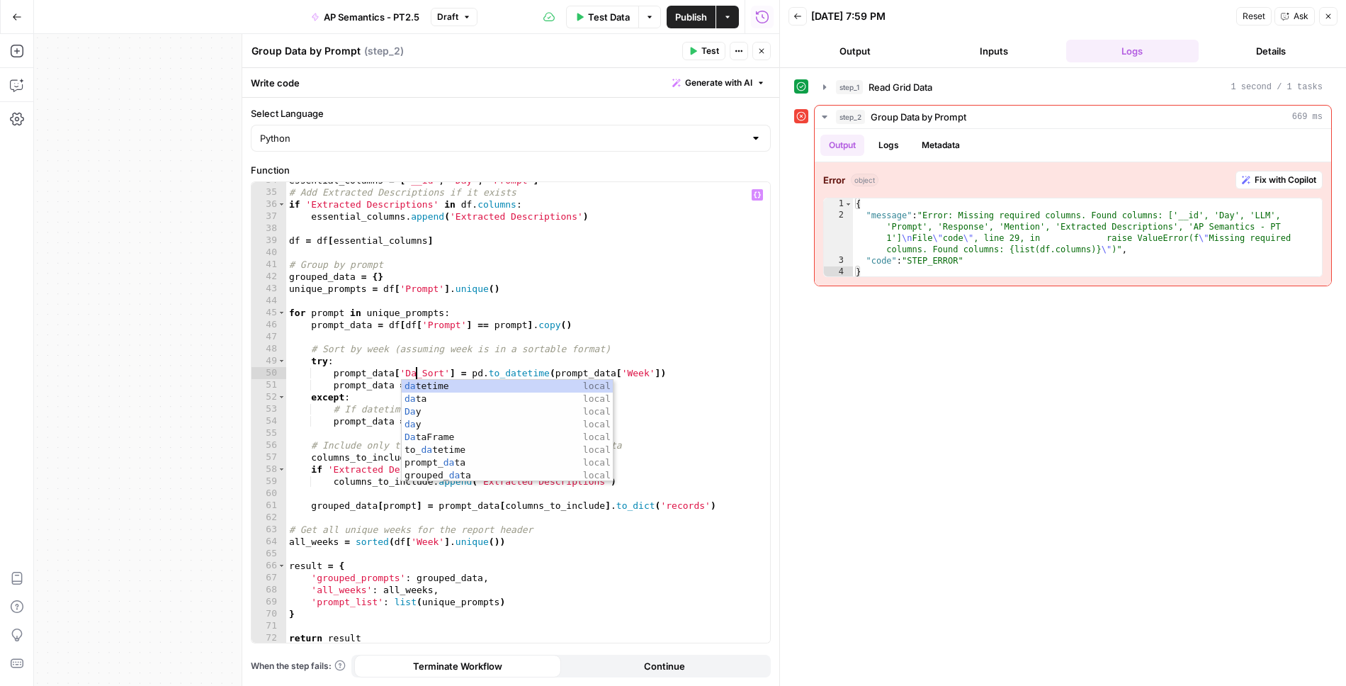
scroll to position [0, 9]
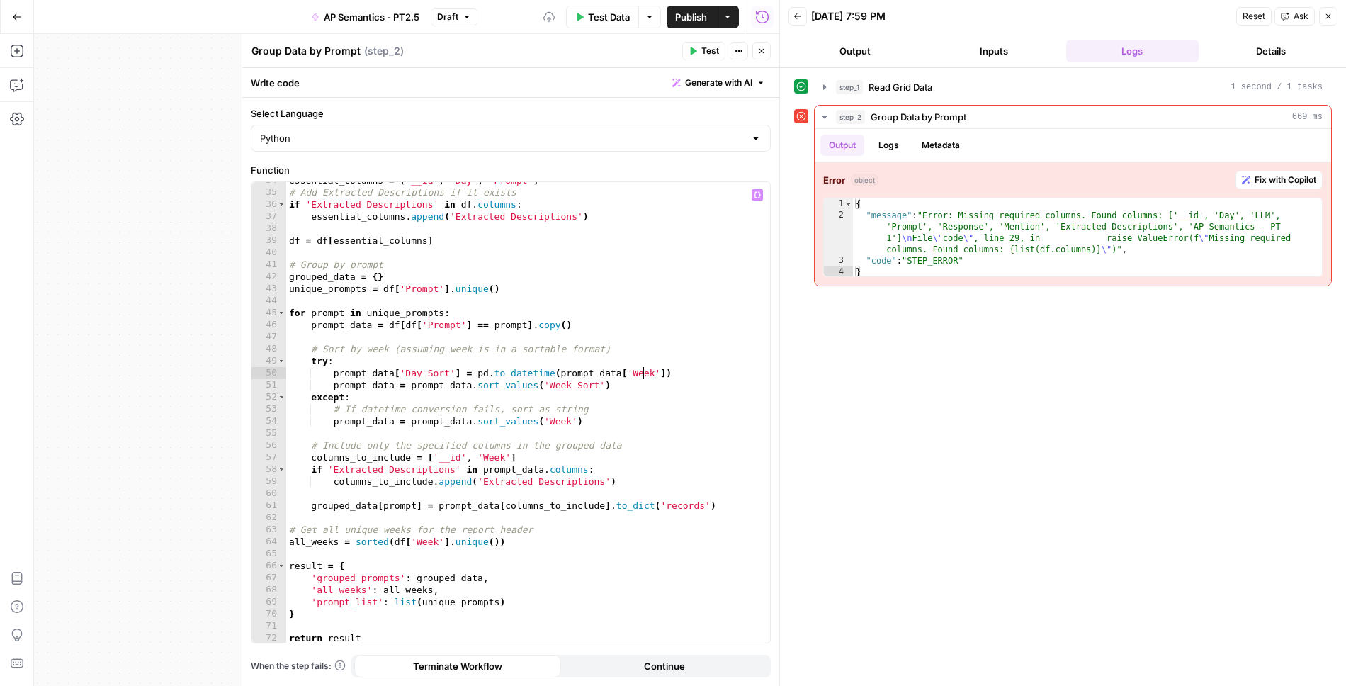
click at [644, 373] on div "essential_columns = [ '__id' , 'Day' , 'Prompt' ] # Add Extracted Descriptions …" at bounding box center [528, 417] width 485 height 486
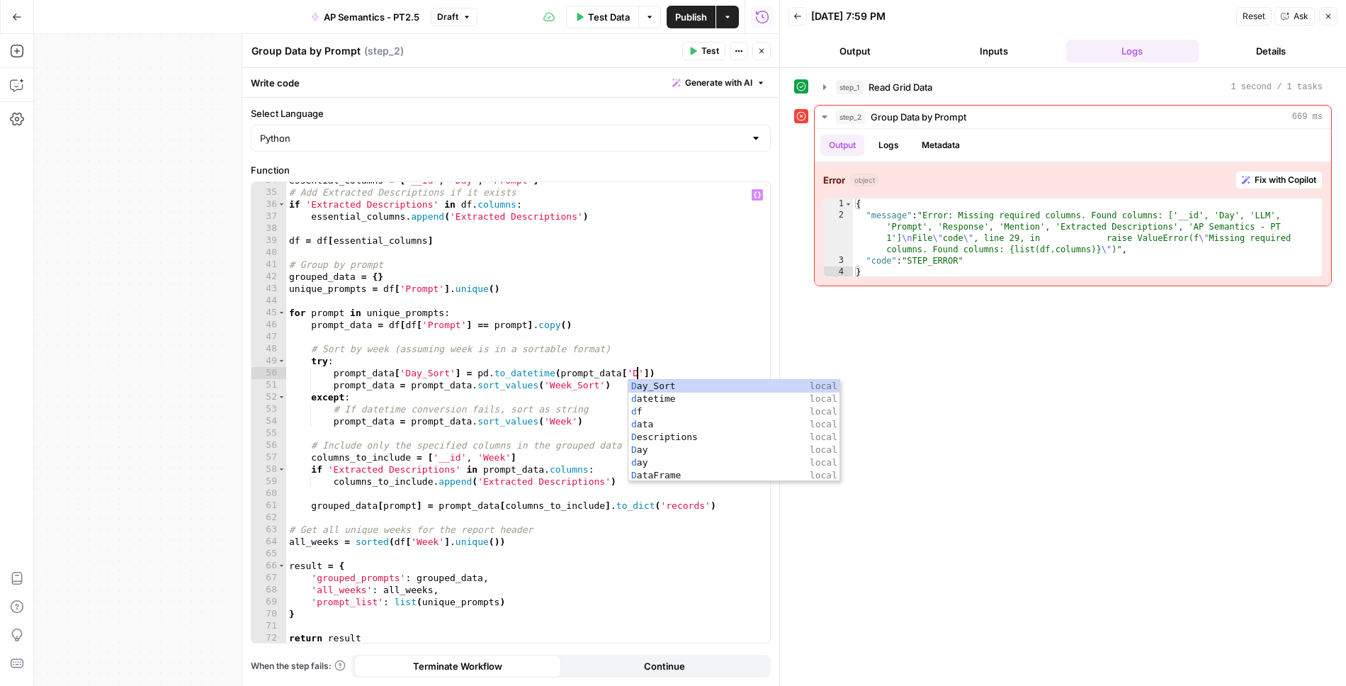
scroll to position [0, 27]
click at [556, 381] on div "essential_columns = [ '__id' , 'Day' , 'Prompt' ] # Add Extracted Descriptions …" at bounding box center [528, 417] width 485 height 486
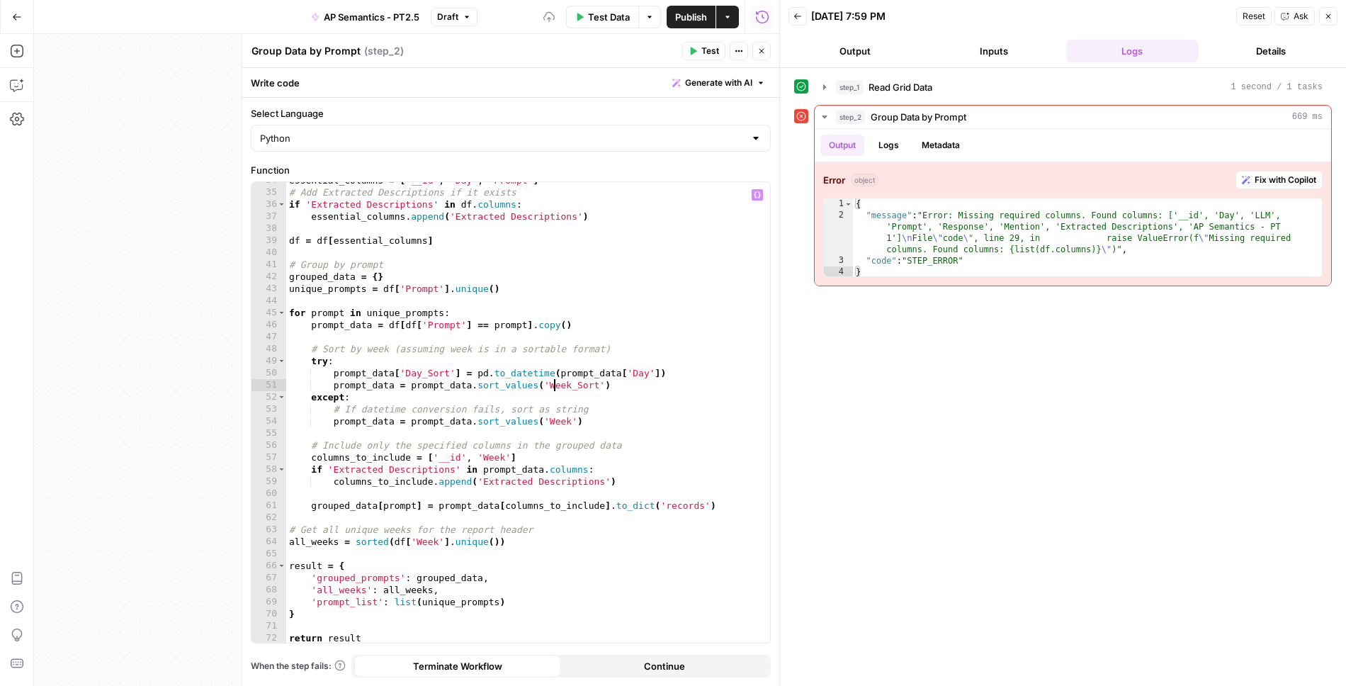
click at [556, 381] on div "essential_columns = [ '__id' , 'Day' , 'Prompt' ] # Add Extracted Descriptions …" at bounding box center [528, 417] width 485 height 486
click at [561, 420] on div "essential_columns = [ '__id' , 'Day' , 'Prompt' ] # Add Extracted Descriptions …" at bounding box center [528, 417] width 485 height 486
click at [492, 461] on div "essential_columns = [ '__id' , 'Day' , 'Prompt' ] # Add Extracted Descriptions …" at bounding box center [528, 417] width 485 height 486
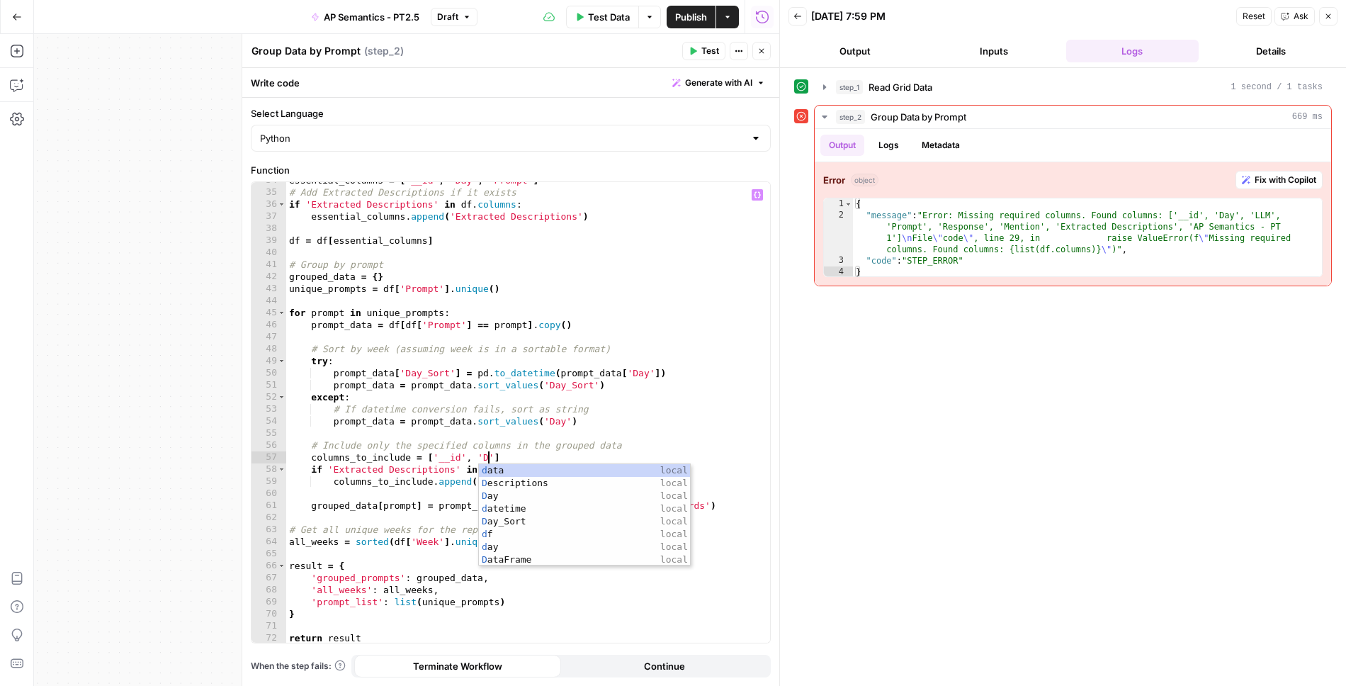
scroll to position [0, 16]
click at [441, 455] on div "essential_columns = [ '__id' , 'Day' , 'Prompt' ] # Add Extracted Descriptions …" at bounding box center [528, 417] width 485 height 486
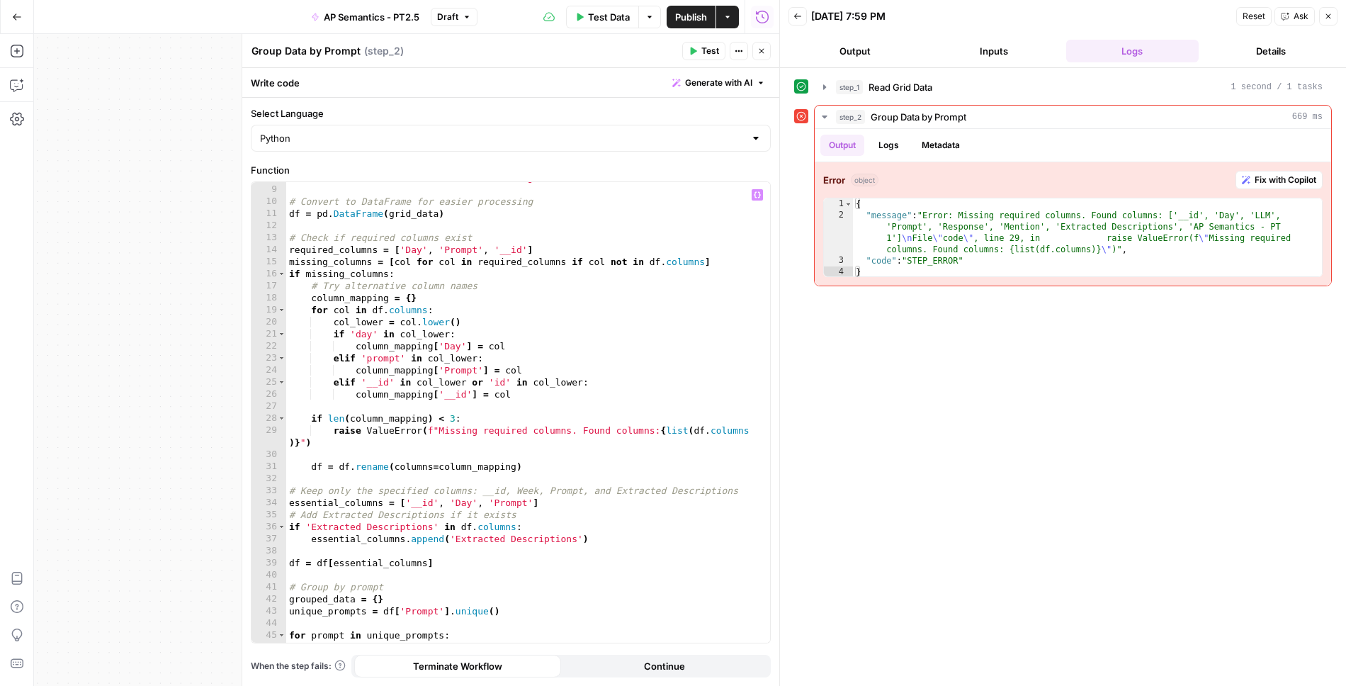
scroll to position [0, 0]
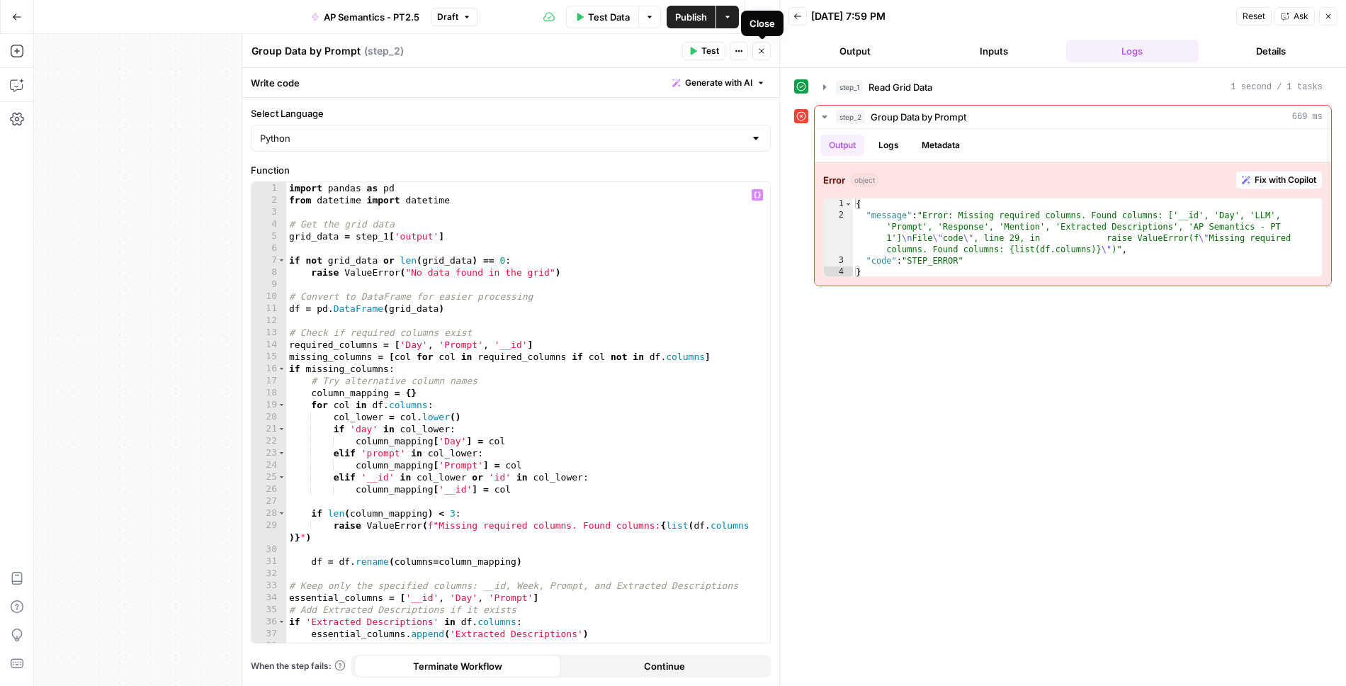
type textarea "**********"
click at [765, 47] on icon "button" at bounding box center [762, 51] width 9 height 9
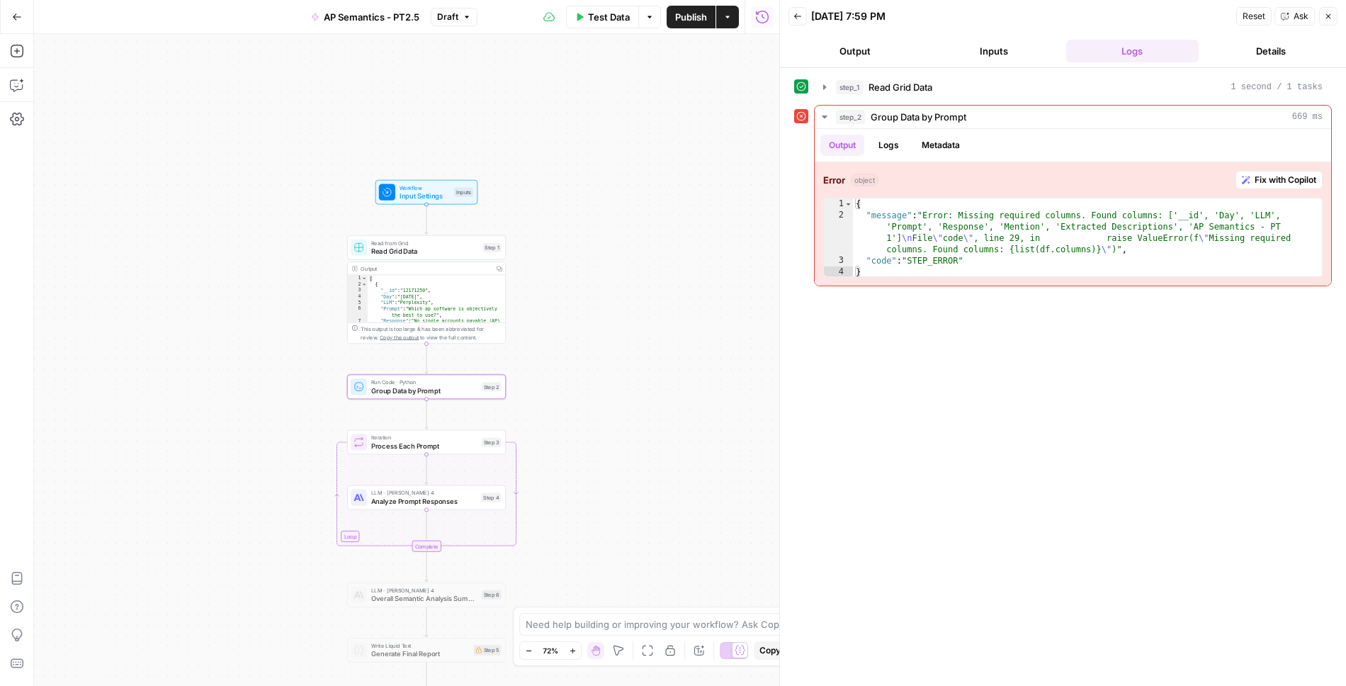
drag, startPoint x: 605, startPoint y: 136, endPoint x: 633, endPoint y: 344, distance: 210.2
click at [633, 344] on div "Workflow Input Settings Inputs Read from Grid Read Grid Data Step 1 Output Copy…" at bounding box center [407, 360] width 746 height 652
click at [827, 84] on icon "button" at bounding box center [824, 86] width 11 height 11
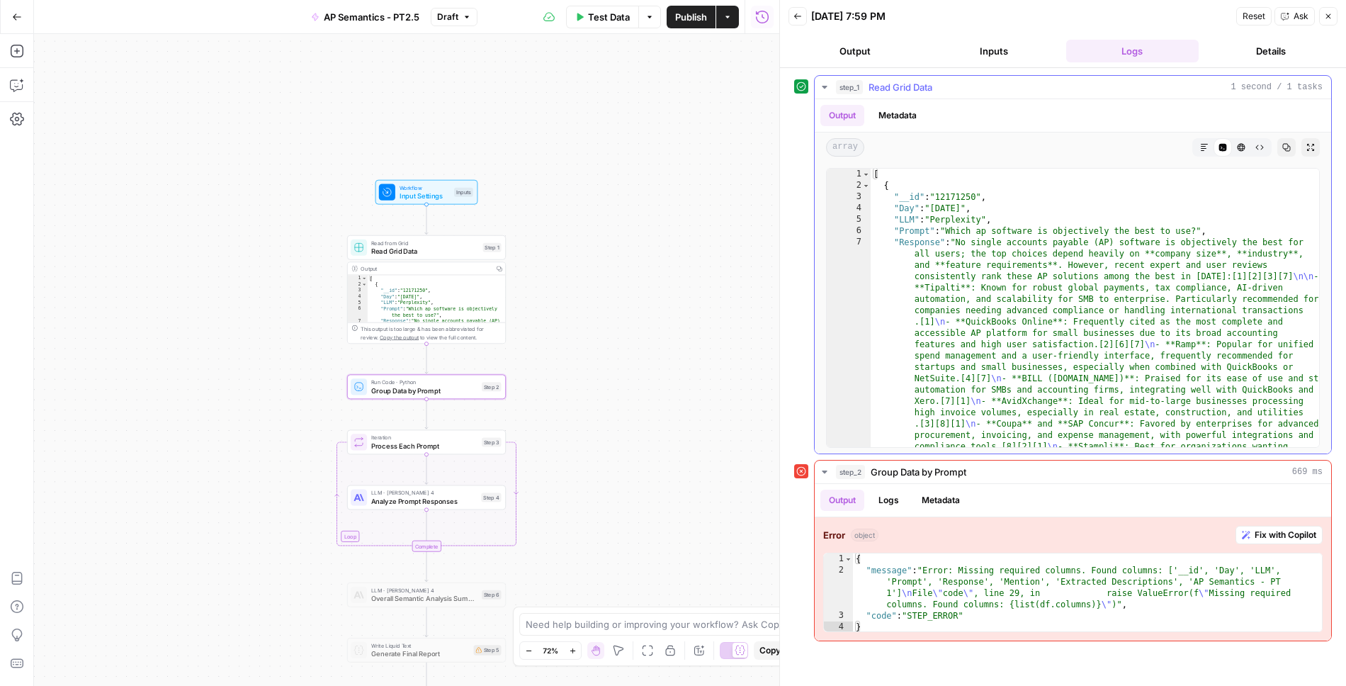
click at [827, 84] on icon "button" at bounding box center [824, 86] width 11 height 11
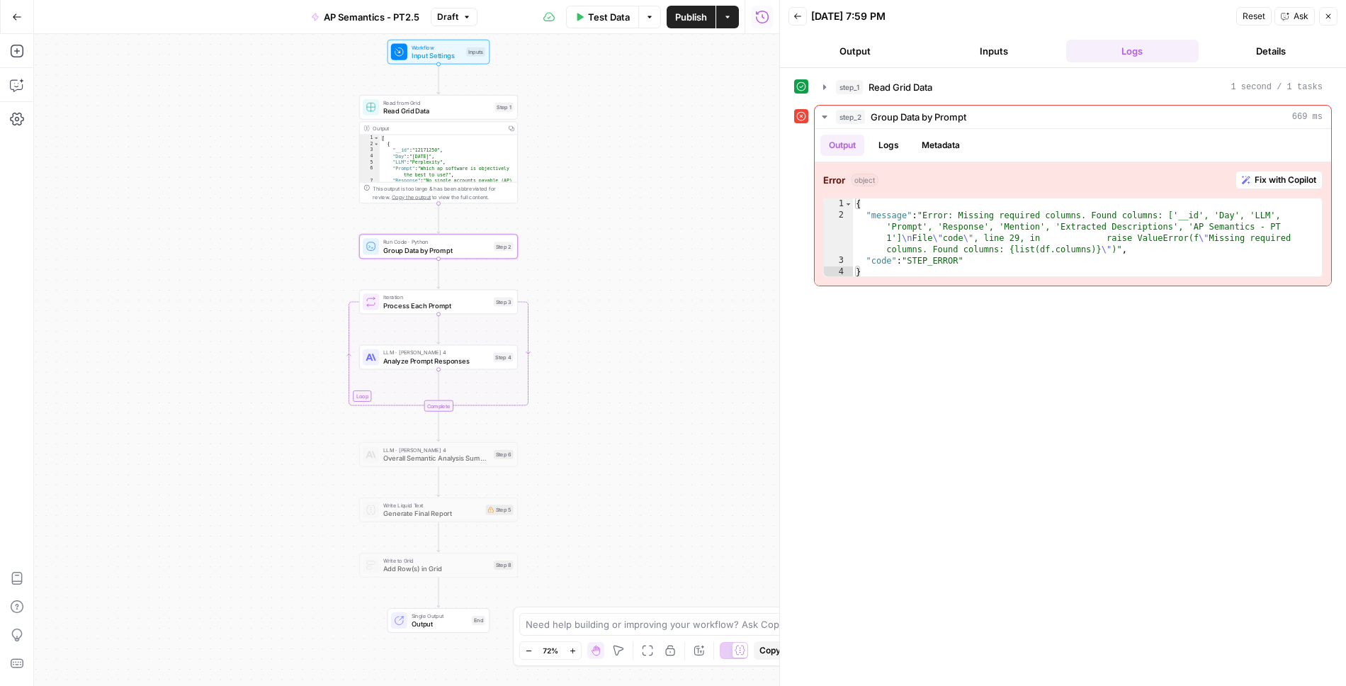
drag, startPoint x: 570, startPoint y: 442, endPoint x: 583, endPoint y: 302, distance: 140.1
click at [583, 301] on div "Workflow Input Settings Inputs Read from Grid Read Grid Data Step 1 Output Copy…" at bounding box center [407, 360] width 746 height 652
click at [423, 227] on div at bounding box center [424, 227] width 5 height 5
click at [460, 305] on span "Process Each Prompt" at bounding box center [432, 305] width 99 height 10
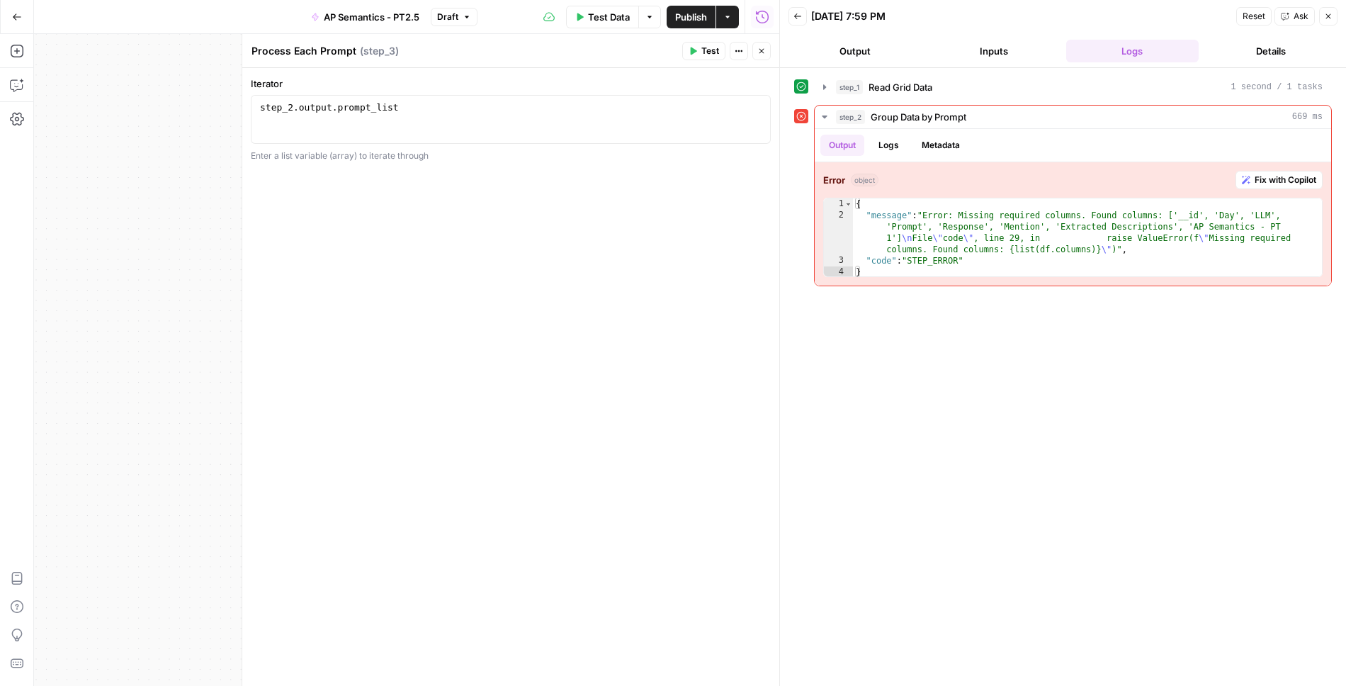
click at [766, 55] on button "Close" at bounding box center [762, 51] width 18 height 18
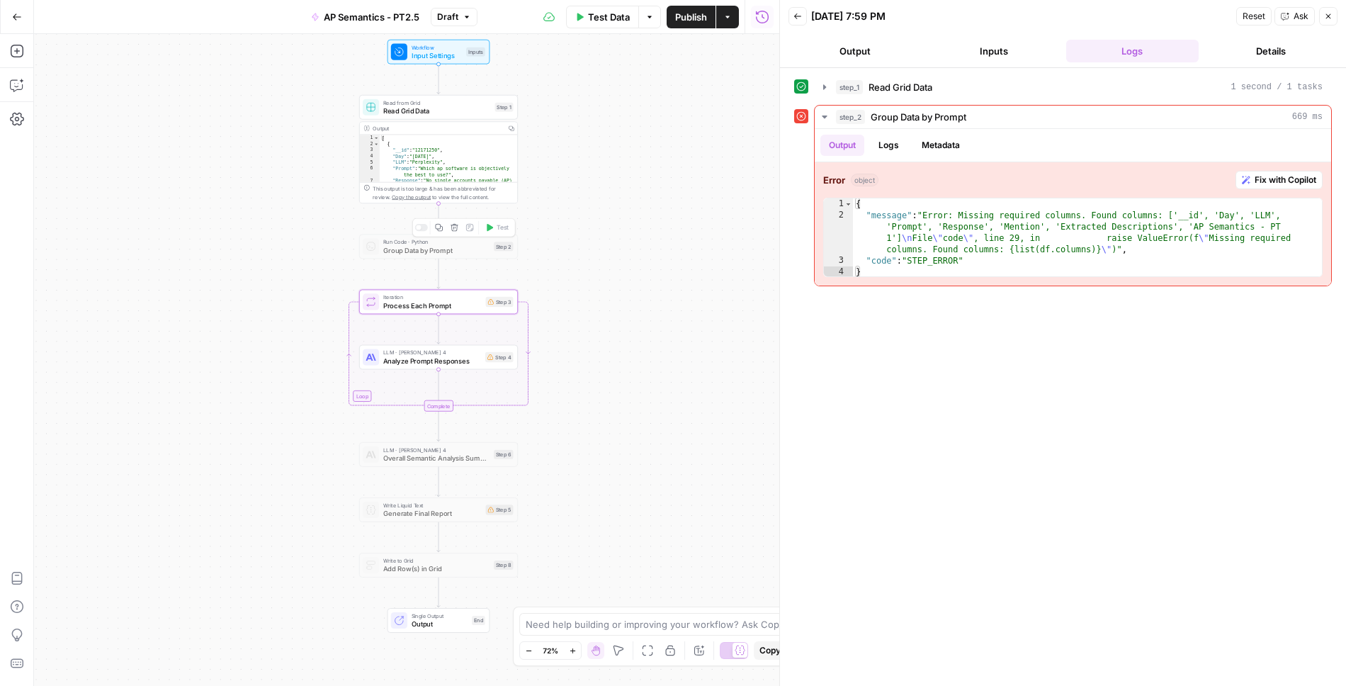
click at [422, 225] on div at bounding box center [421, 227] width 13 height 7
click at [461, 247] on span "Group Data by Prompt" at bounding box center [436, 250] width 106 height 10
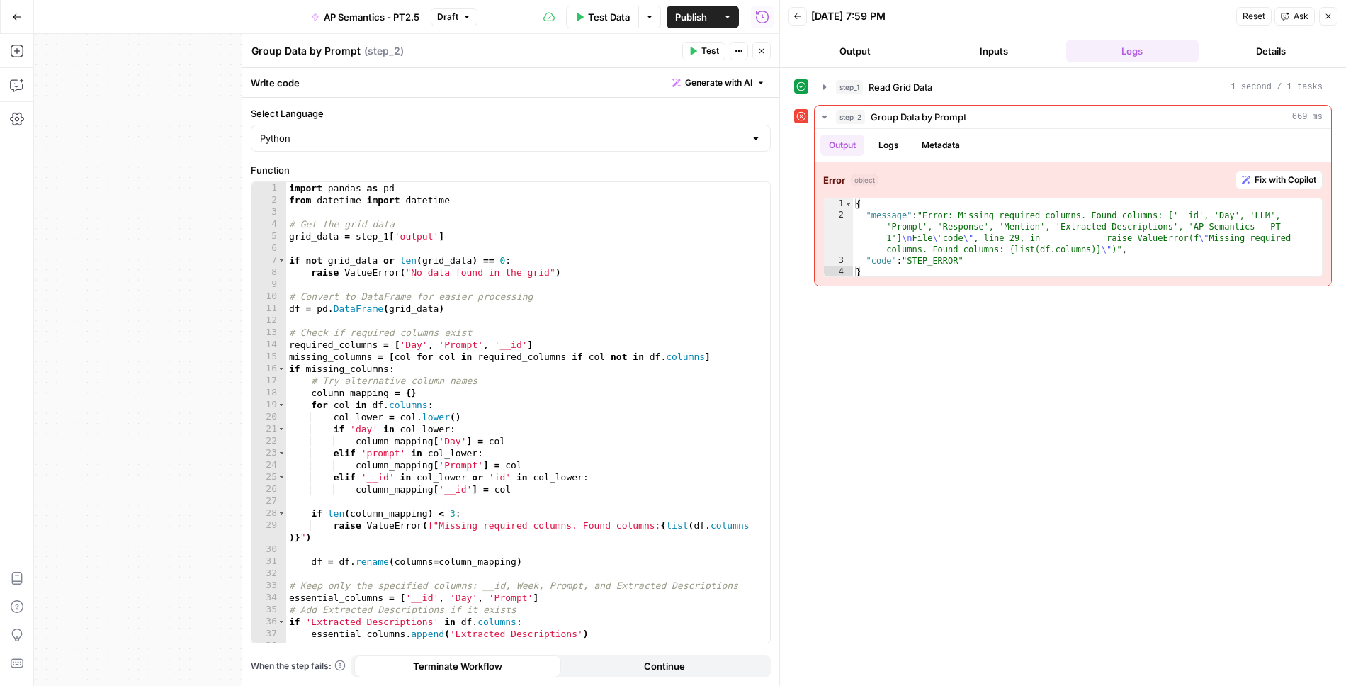
click at [764, 47] on icon "button" at bounding box center [762, 51] width 9 height 9
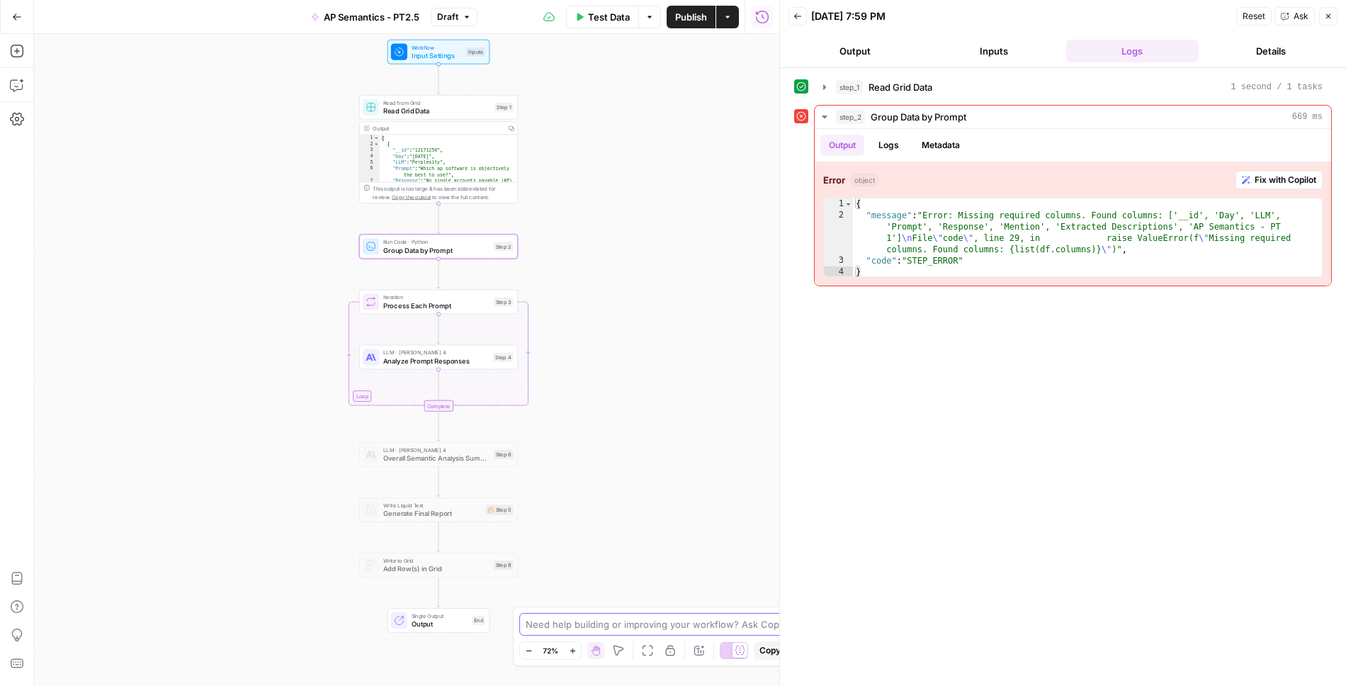
click at [577, 627] on textarea at bounding box center [665, 624] width 279 height 14
type textarea "This sheet"
click at [422, 230] on div at bounding box center [421, 227] width 13 height 7
click at [459, 363] on span "Analyze Prompt Responses" at bounding box center [432, 361] width 98 height 10
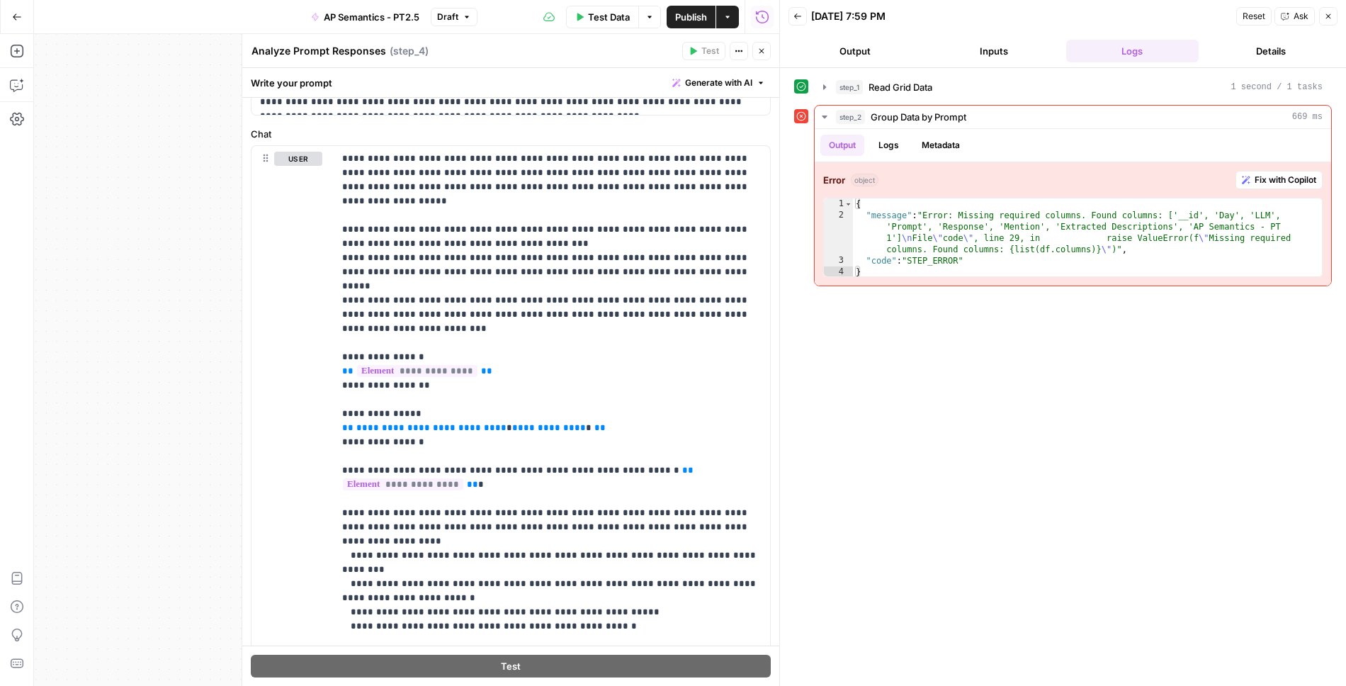
scroll to position [30, 0]
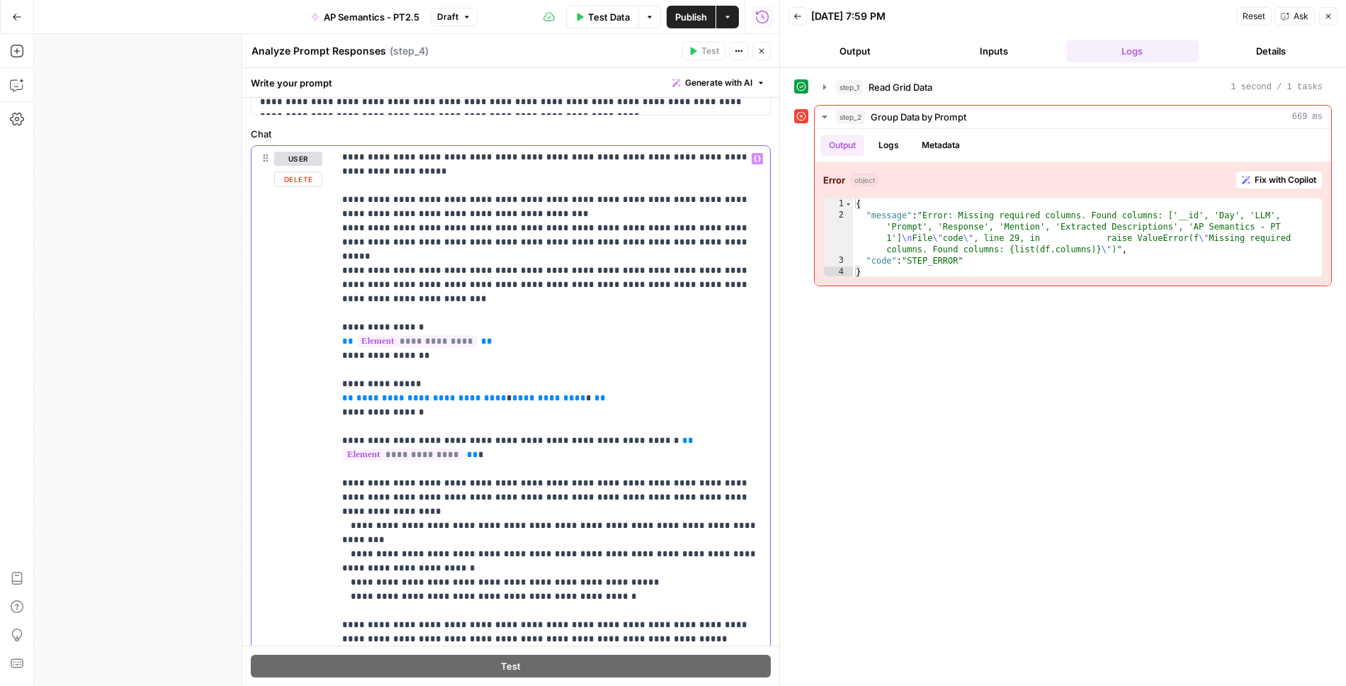
drag, startPoint x: 592, startPoint y: 371, endPoint x: 336, endPoint y: 370, distance: 256.5
click at [334, 370] on div "**********" at bounding box center [552, 434] width 437 height 577
click at [376, 353] on p "**********" at bounding box center [552, 526] width 420 height 808
drag, startPoint x: 624, startPoint y: 370, endPoint x: 308, endPoint y: 367, distance: 316.1
click at [308, 367] on div "**********" at bounding box center [511, 451] width 519 height 611
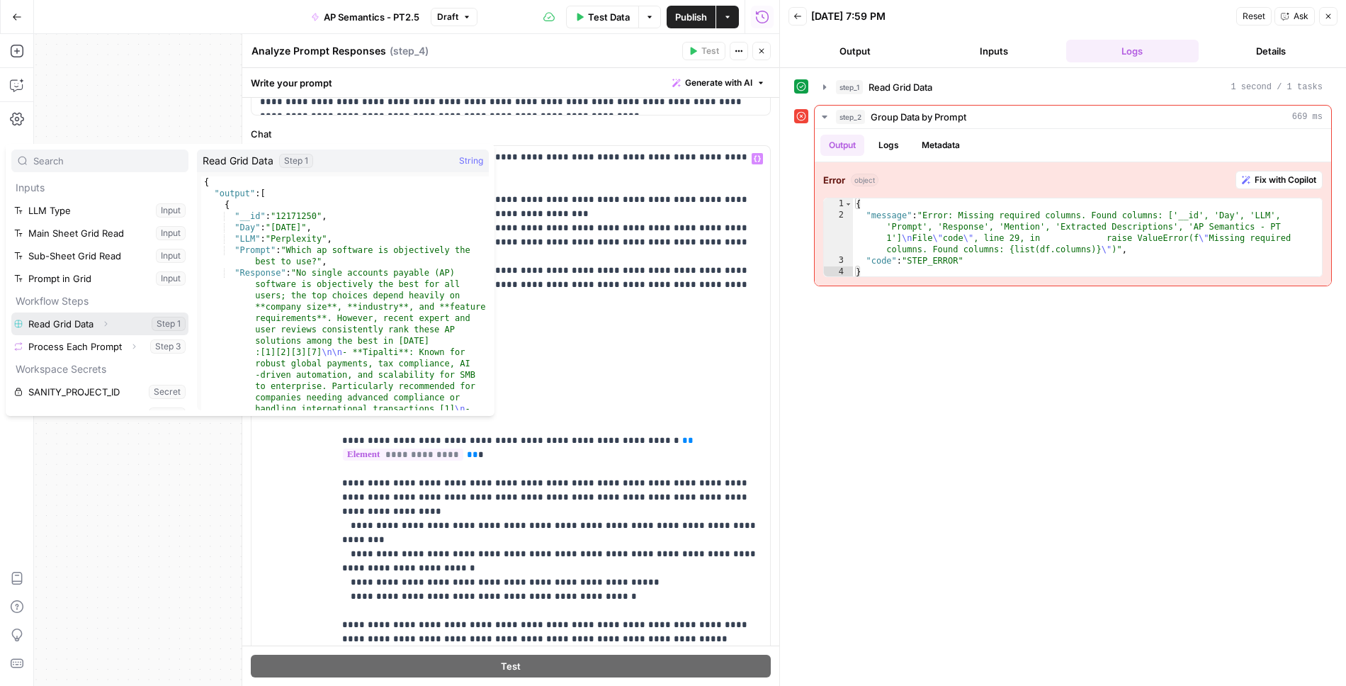
click at [74, 320] on button "Select variable Read Grid Data" at bounding box center [99, 324] width 177 height 23
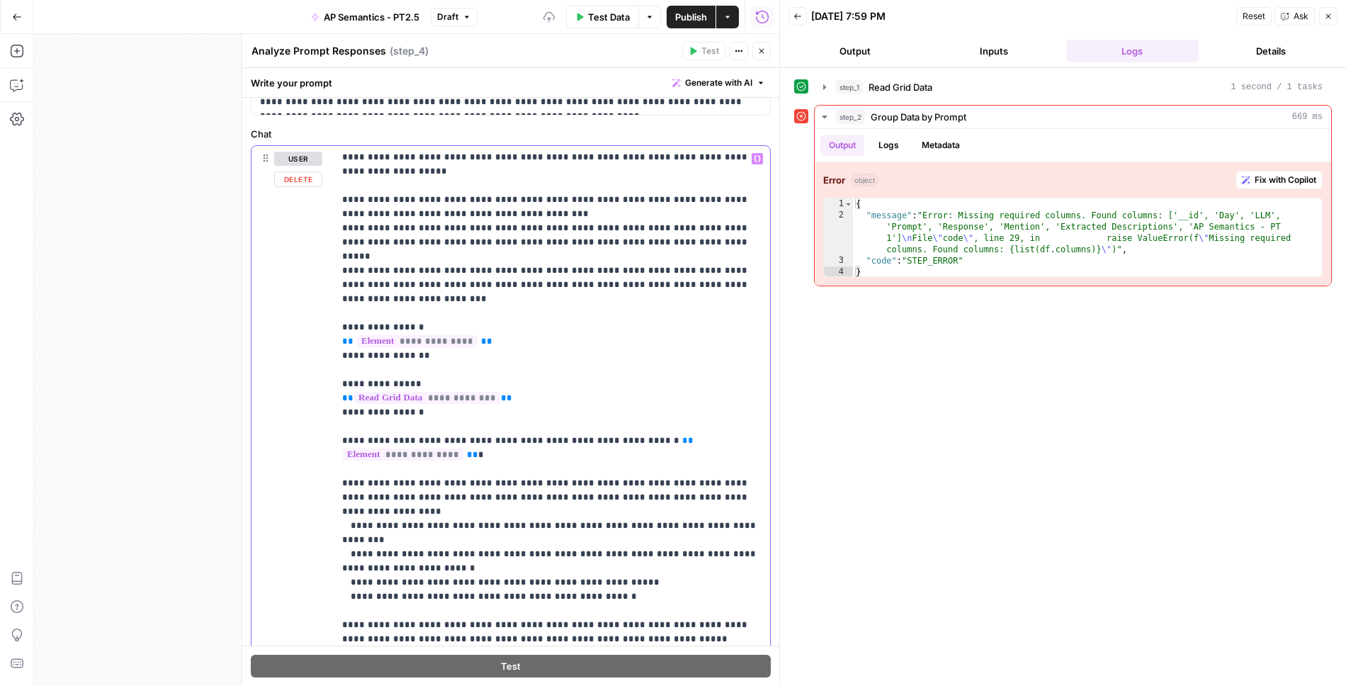
click at [379, 384] on p "**********" at bounding box center [552, 526] width 420 height 808
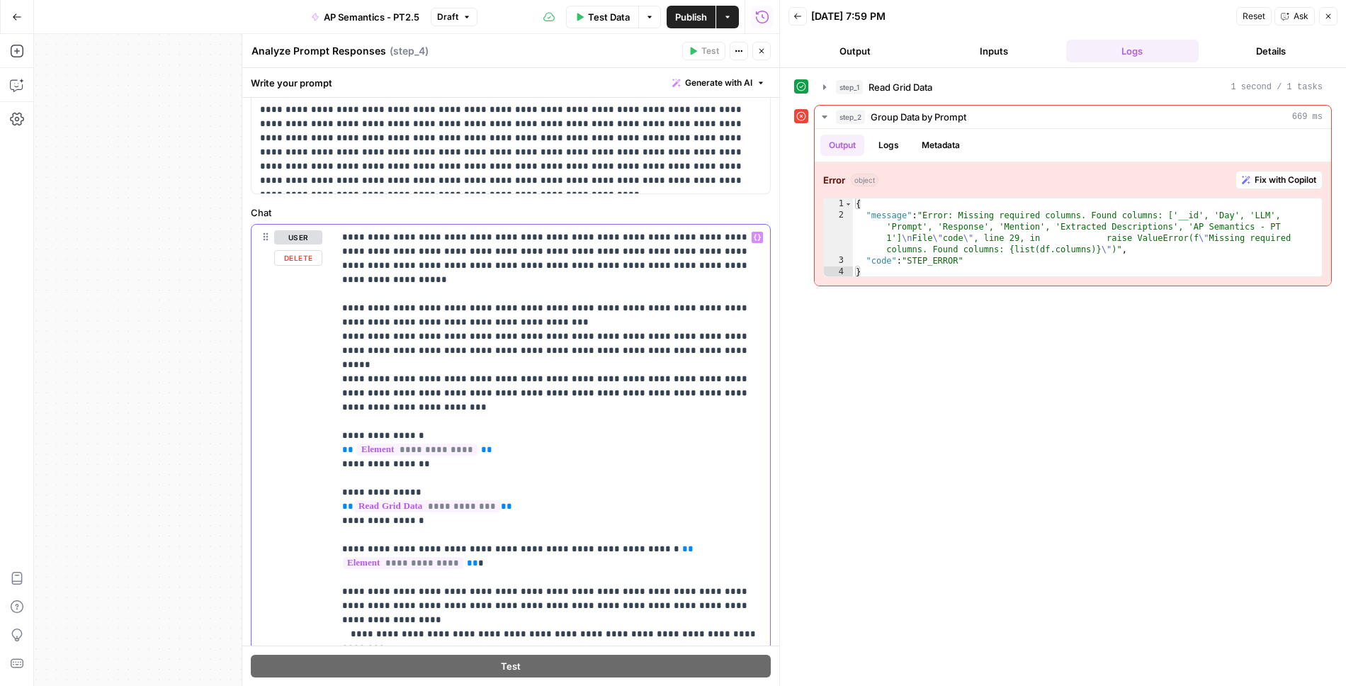
scroll to position [0, 0]
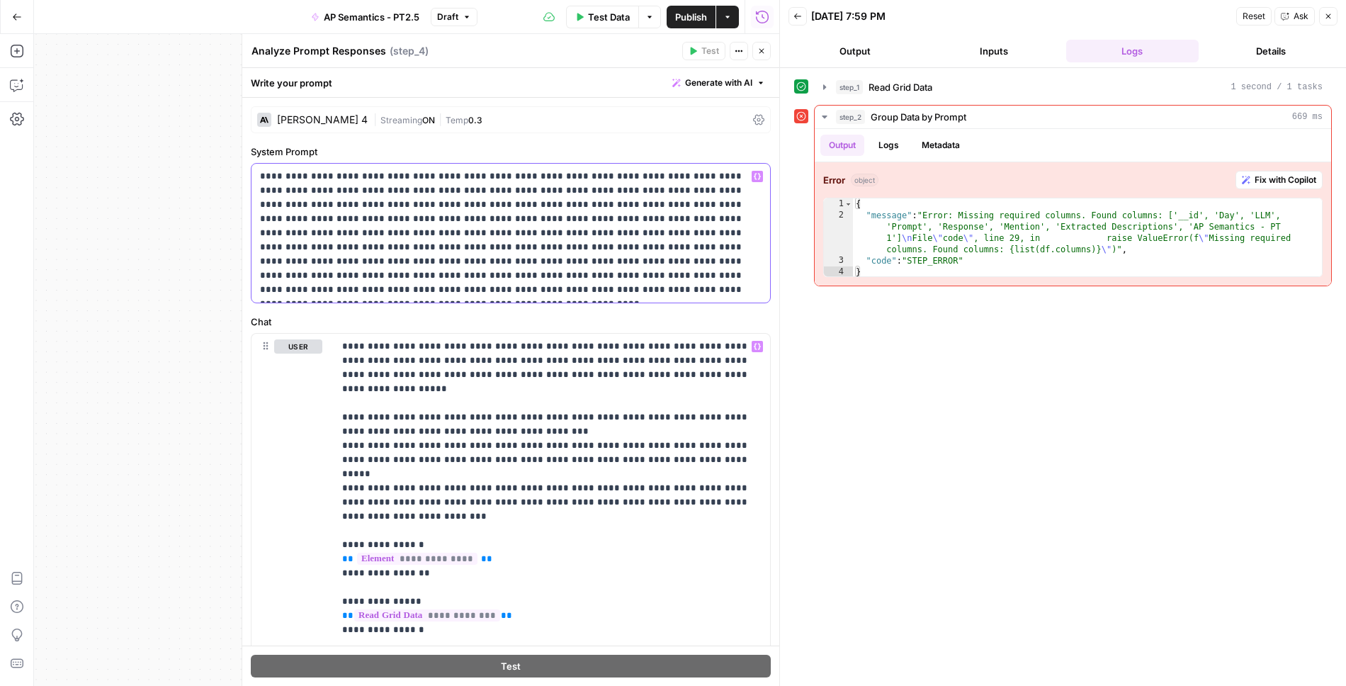
click at [549, 291] on p "**********" at bounding box center [511, 233] width 502 height 128
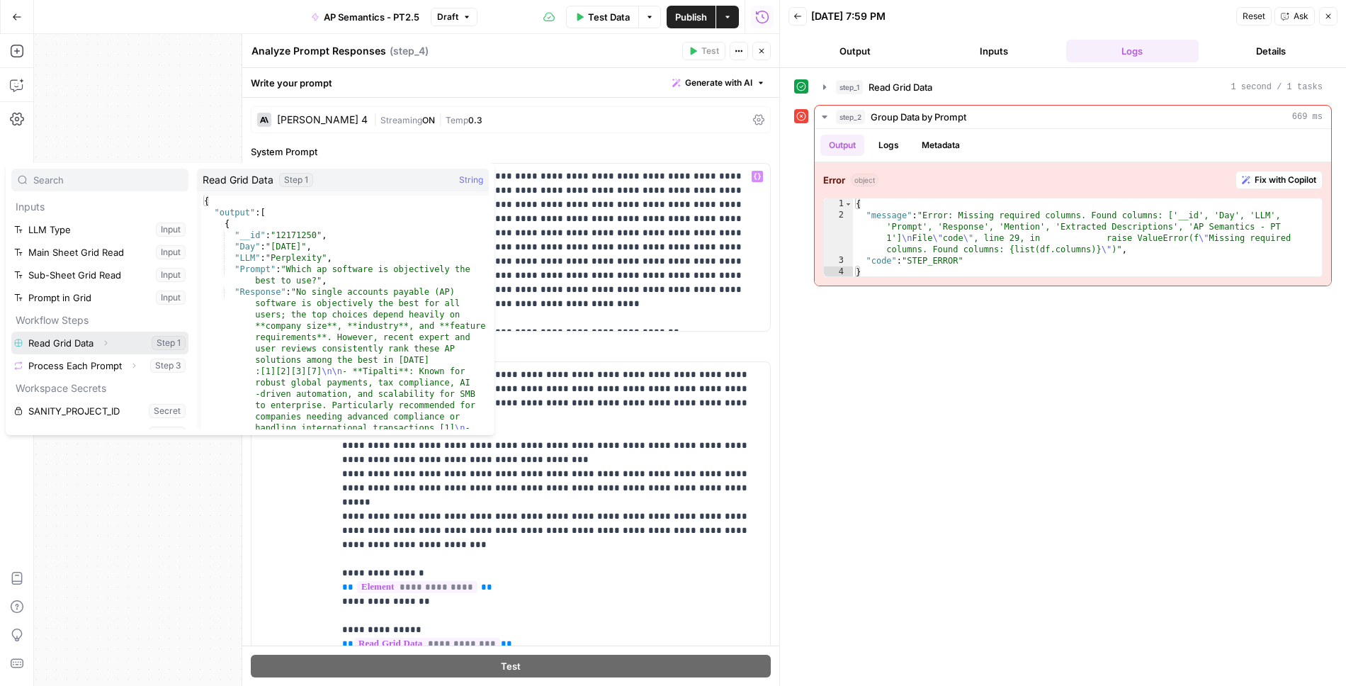
click at [62, 342] on button "Select variable Read Grid Data" at bounding box center [99, 343] width 177 height 23
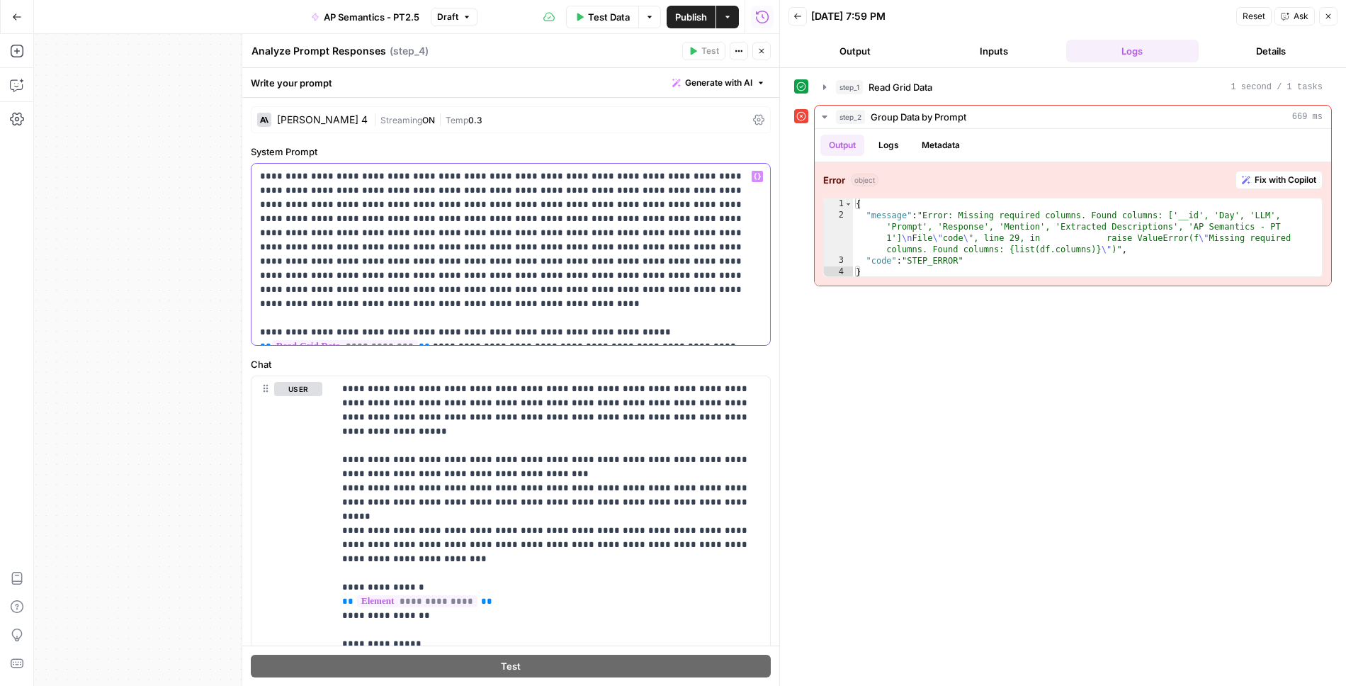
click at [503, 332] on p "**********" at bounding box center [511, 254] width 502 height 170
click at [767, 329] on div "**********" at bounding box center [511, 254] width 519 height 181
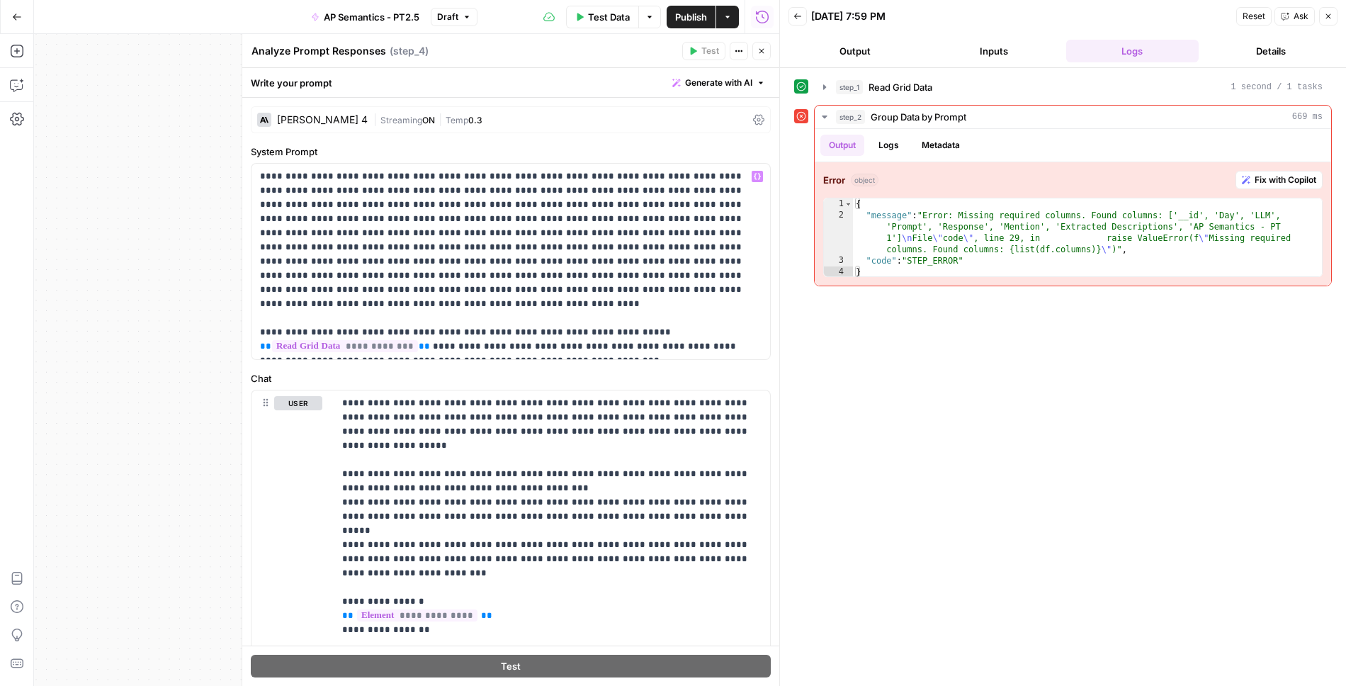
click at [762, 52] on icon "button" at bounding box center [762, 51] width 9 height 9
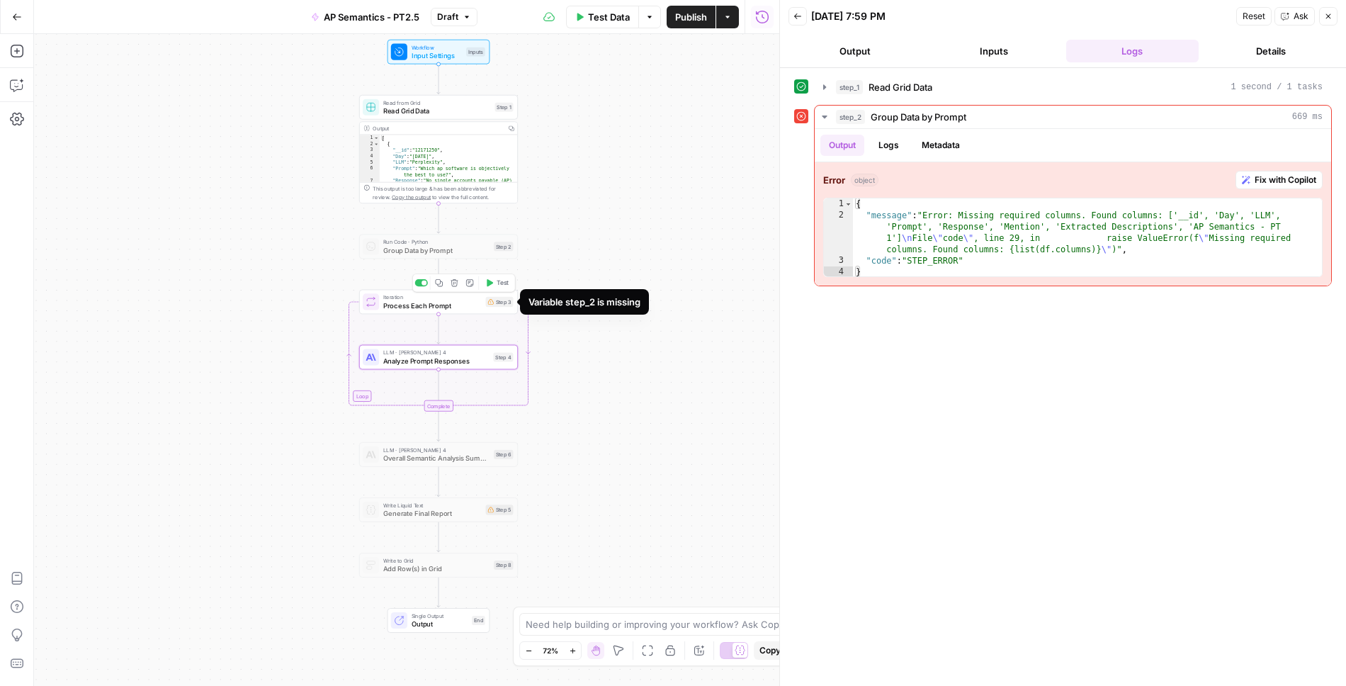
click at [457, 300] on span "Process Each Prompt" at bounding box center [432, 305] width 99 height 10
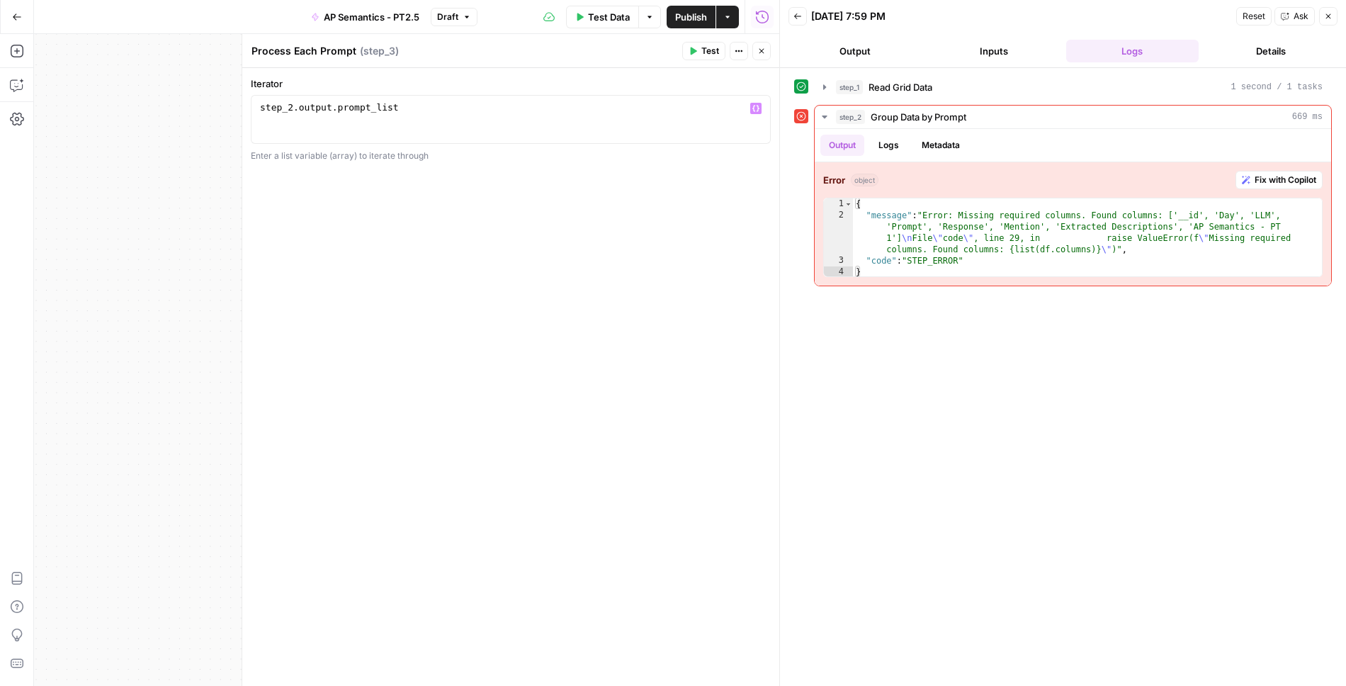
click at [548, 108] on div "step_2 . output . prompt_list" at bounding box center [511, 131] width 508 height 60
type textarea "**********"
click at [624, 84] on label "Iterator" at bounding box center [511, 84] width 520 height 14
click at [761, 46] on button "Close" at bounding box center [762, 51] width 18 height 18
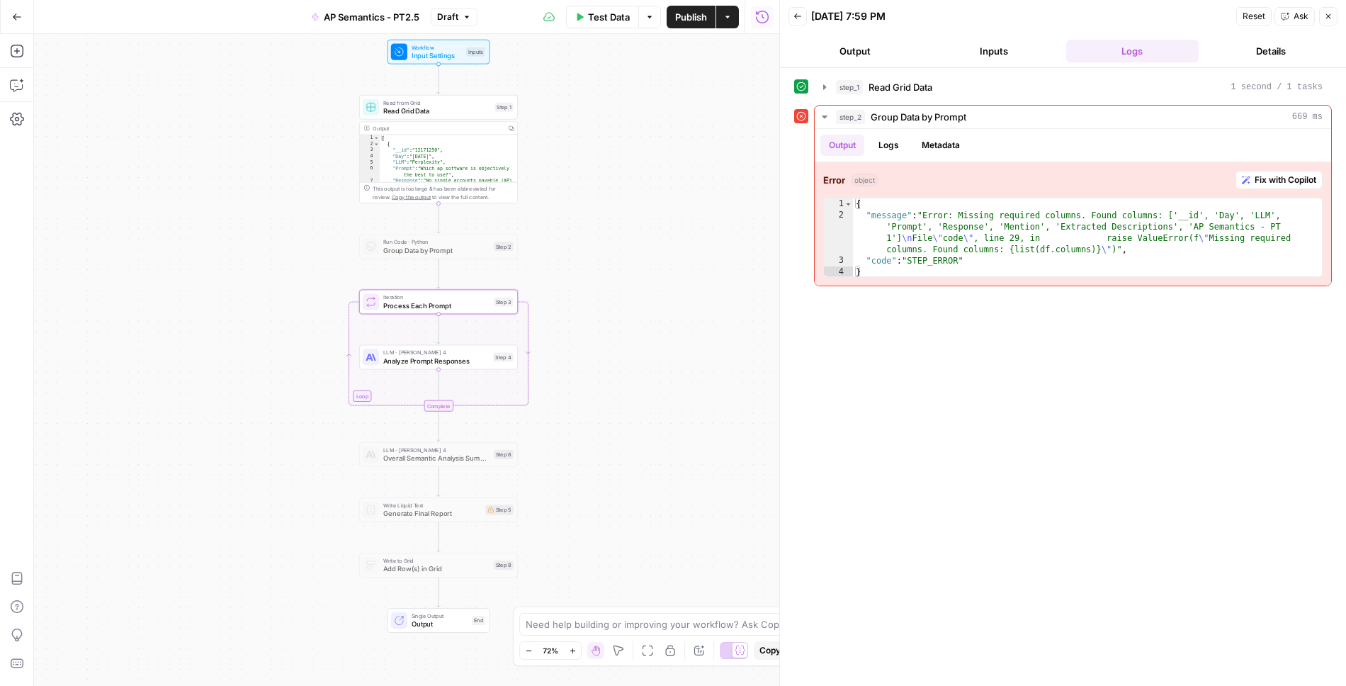
click at [694, 18] on span "Publish" at bounding box center [691, 17] width 32 height 14
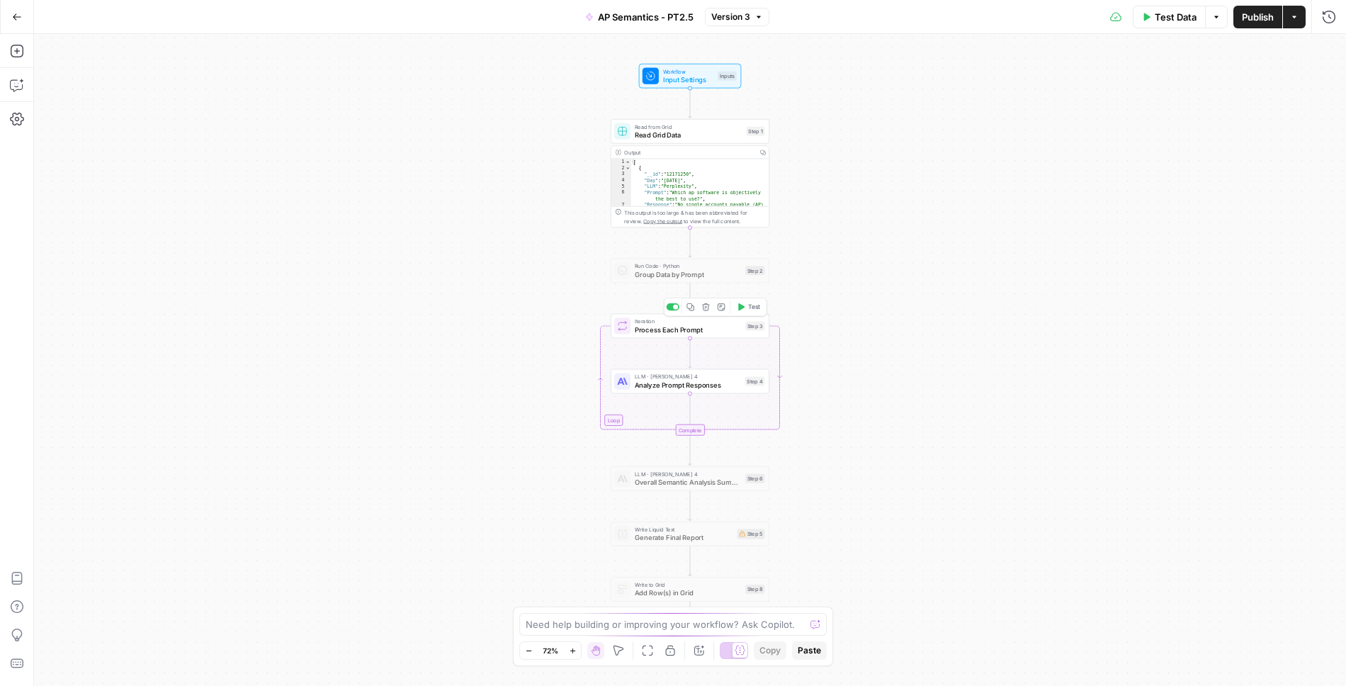
click at [657, 328] on span "Process Each Prompt" at bounding box center [688, 330] width 106 height 10
click at [916, 105] on div "step_1 . output" at bounding box center [1078, 131] width 508 height 60
click at [930, 131] on div "step_1 . output . response" at bounding box center [1078, 131] width 508 height 60
type textarea "**********"
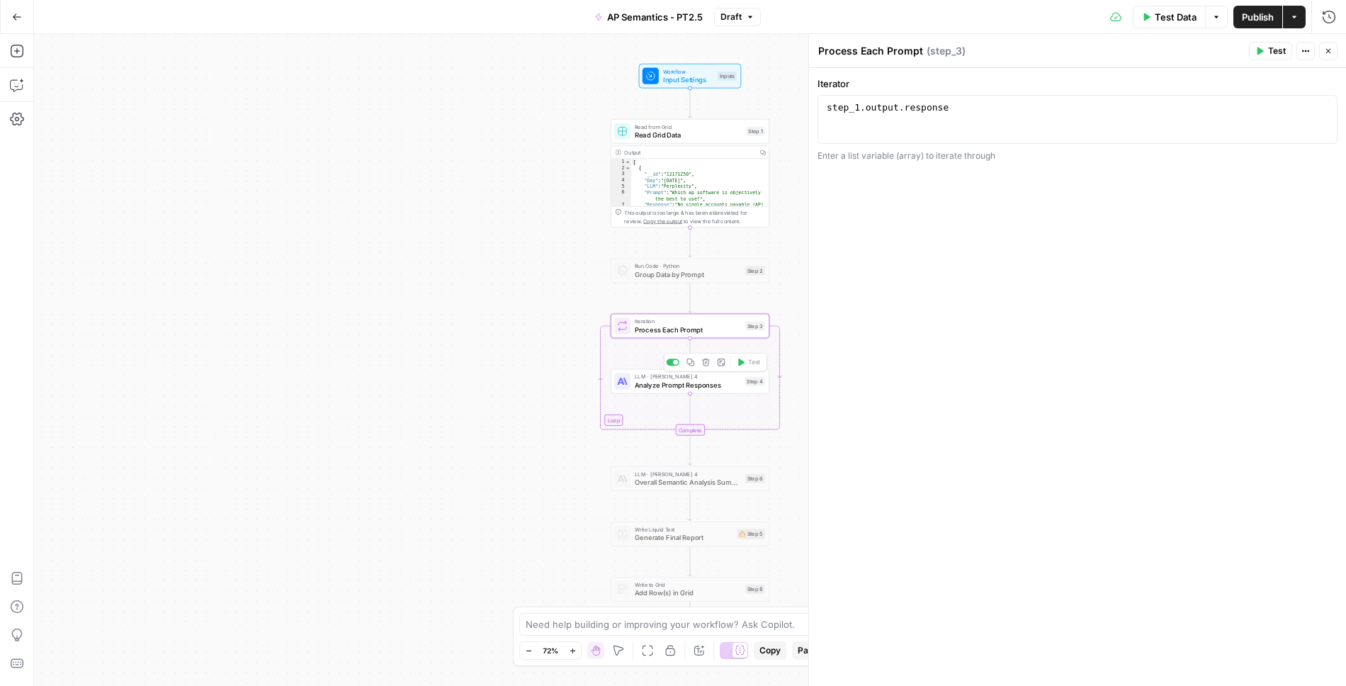
click at [716, 382] on span "Analyze Prompt Responses" at bounding box center [688, 385] width 106 height 10
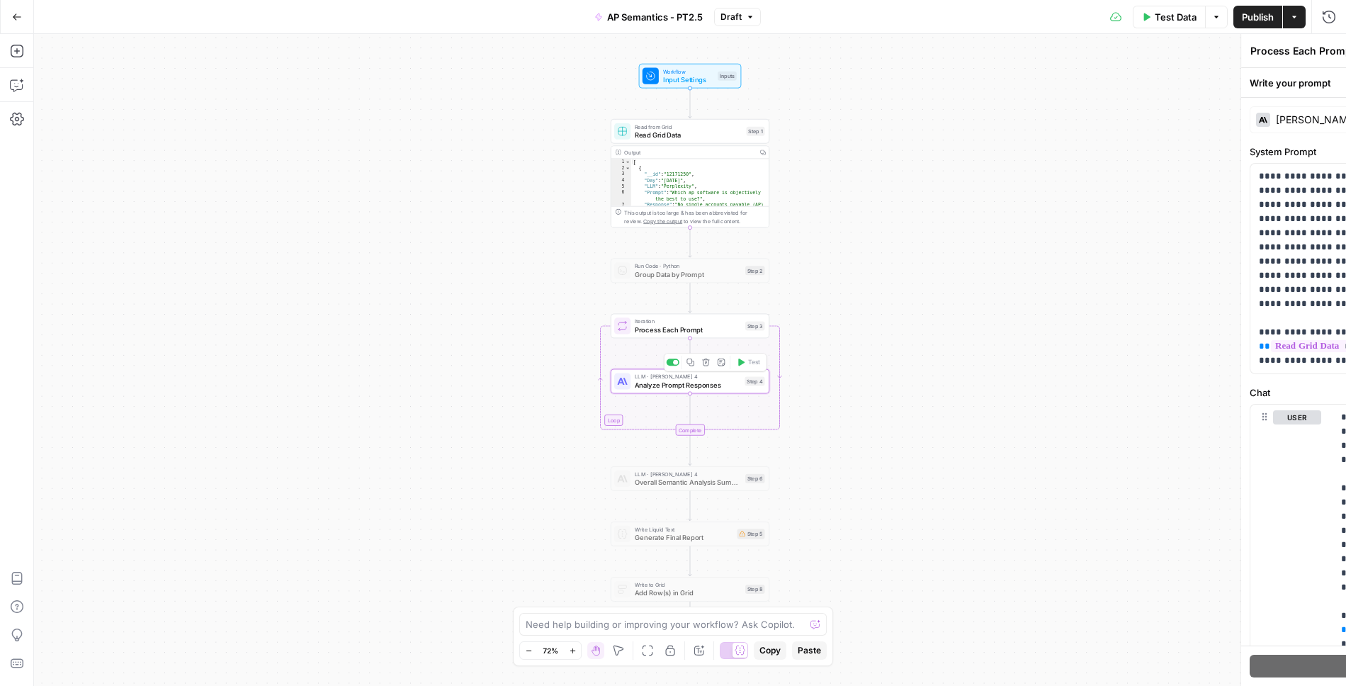
type textarea "Analyze Prompt Responses"
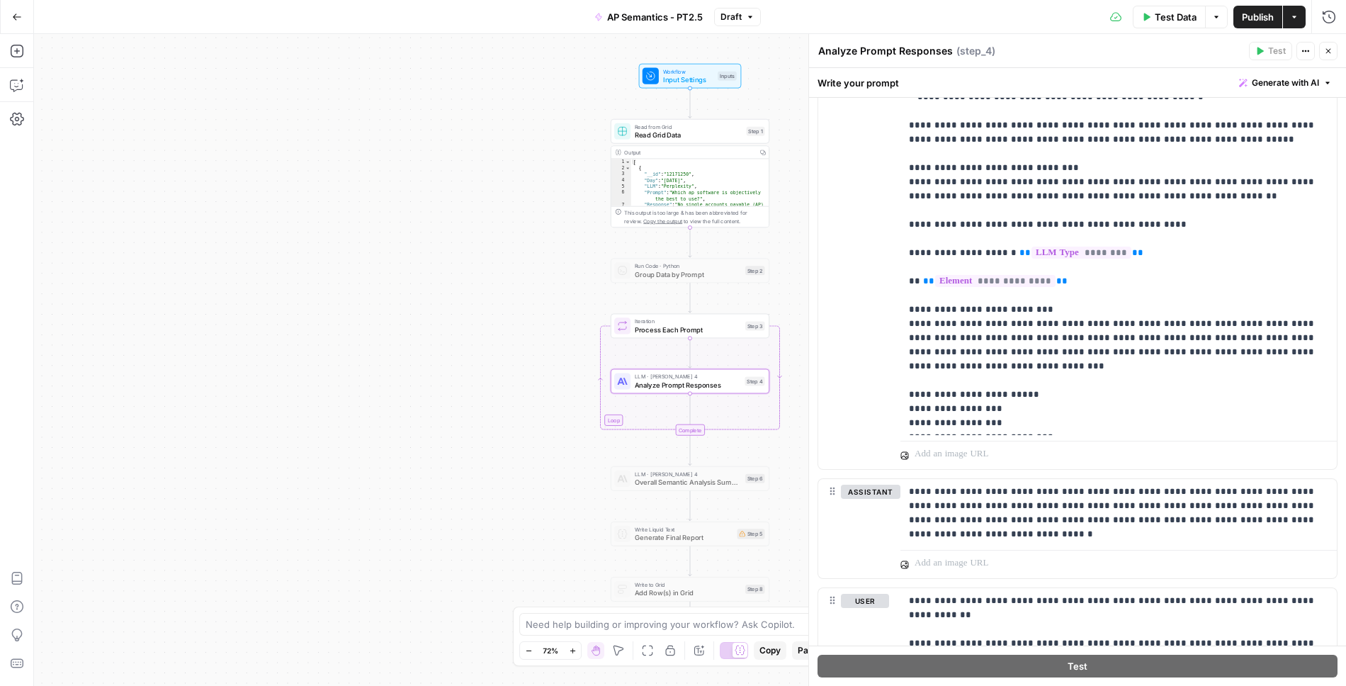
scroll to position [533, 0]
drag, startPoint x: 1081, startPoint y: 291, endPoint x: 1055, endPoint y: 291, distance: 26.9
click at [1055, 291] on p "**********" at bounding box center [1119, 26] width 420 height 808
drag, startPoint x: 1188, startPoint y: 294, endPoint x: 1110, endPoint y: 293, distance: 78.7
click at [1117, 293] on p "**********" at bounding box center [1119, 33] width 420 height 822
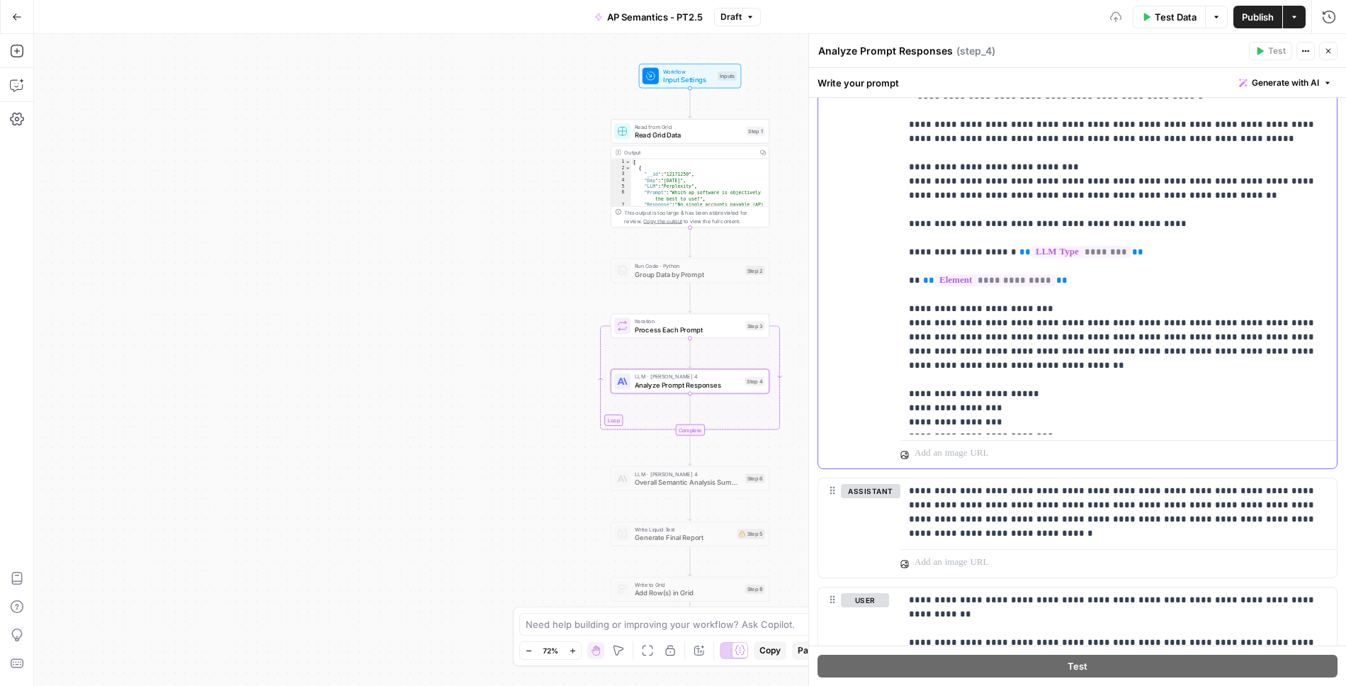
click at [1016, 281] on p "**********" at bounding box center [1119, 33] width 420 height 822
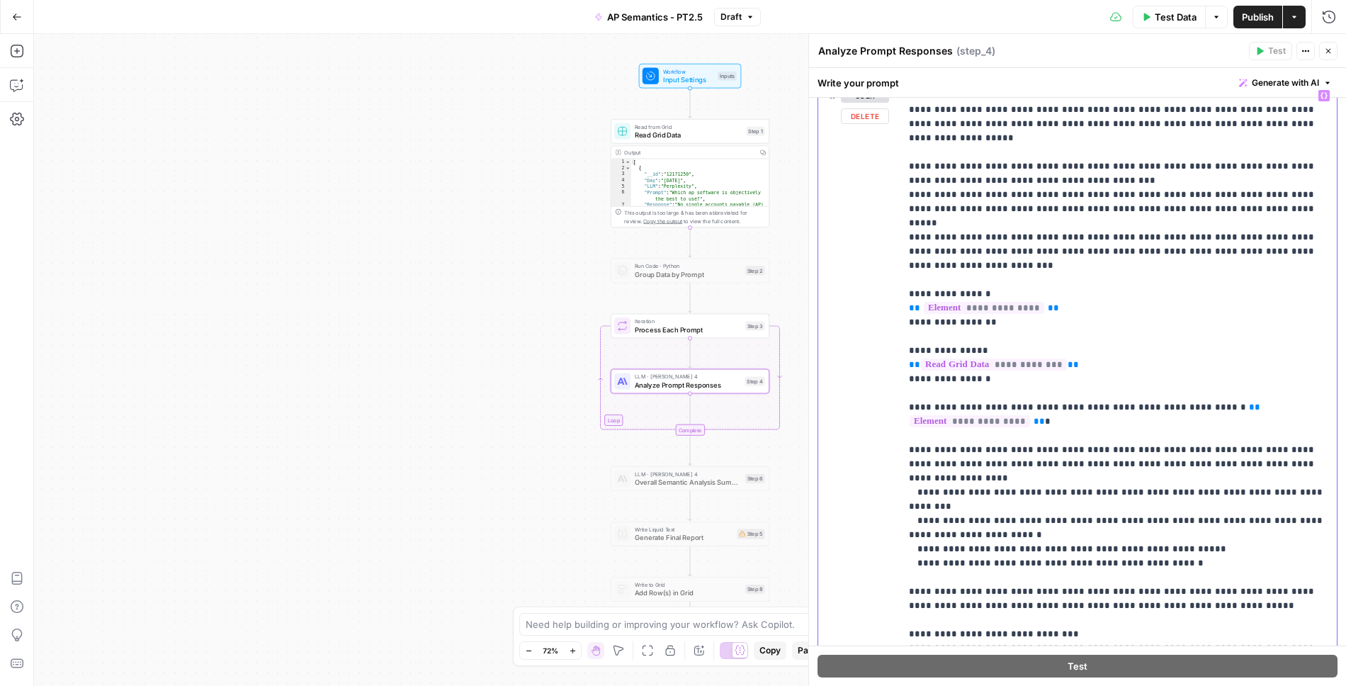
scroll to position [303, 0]
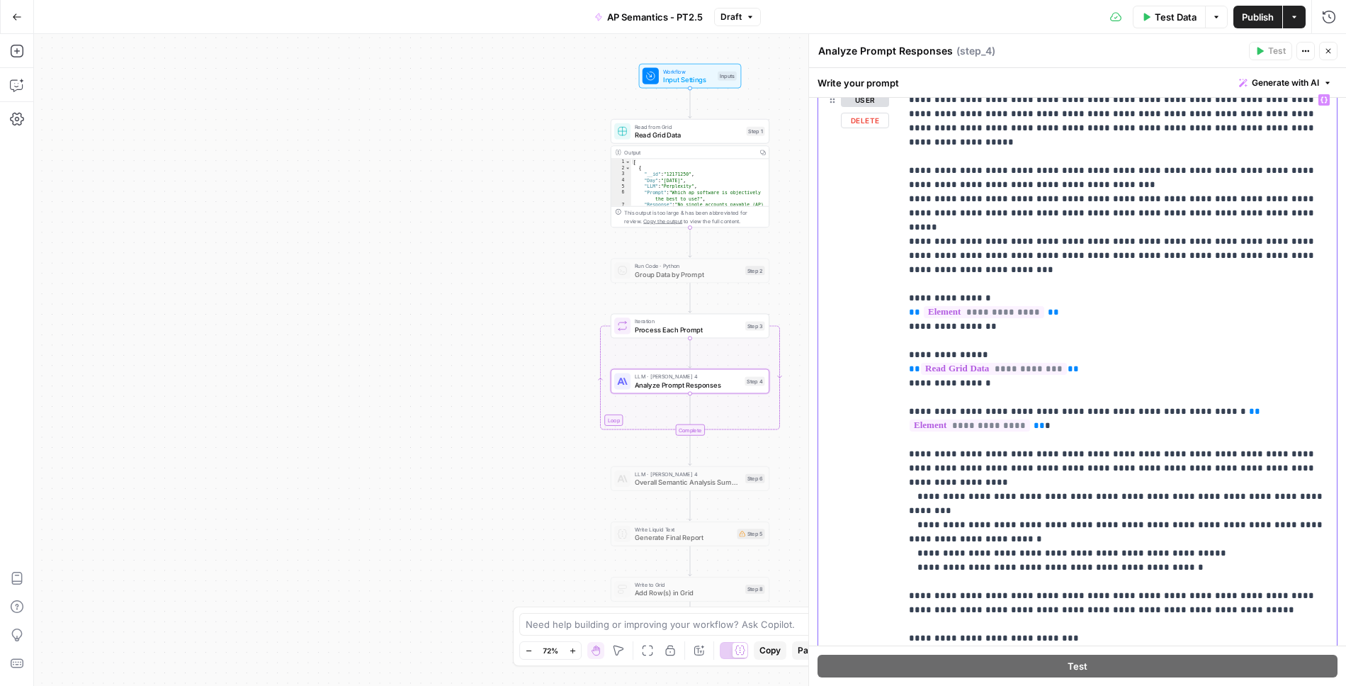
click at [1061, 378] on p "**********" at bounding box center [1119, 504] width 420 height 822
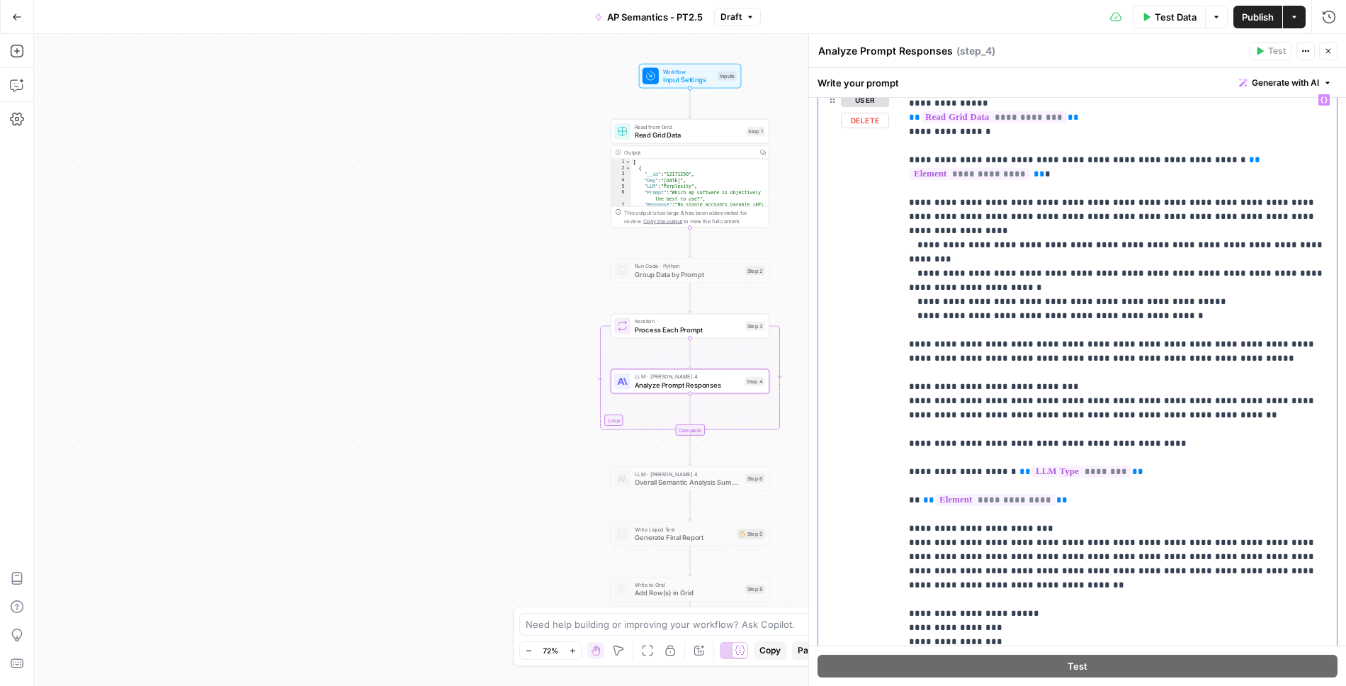
scroll to position [256, 0]
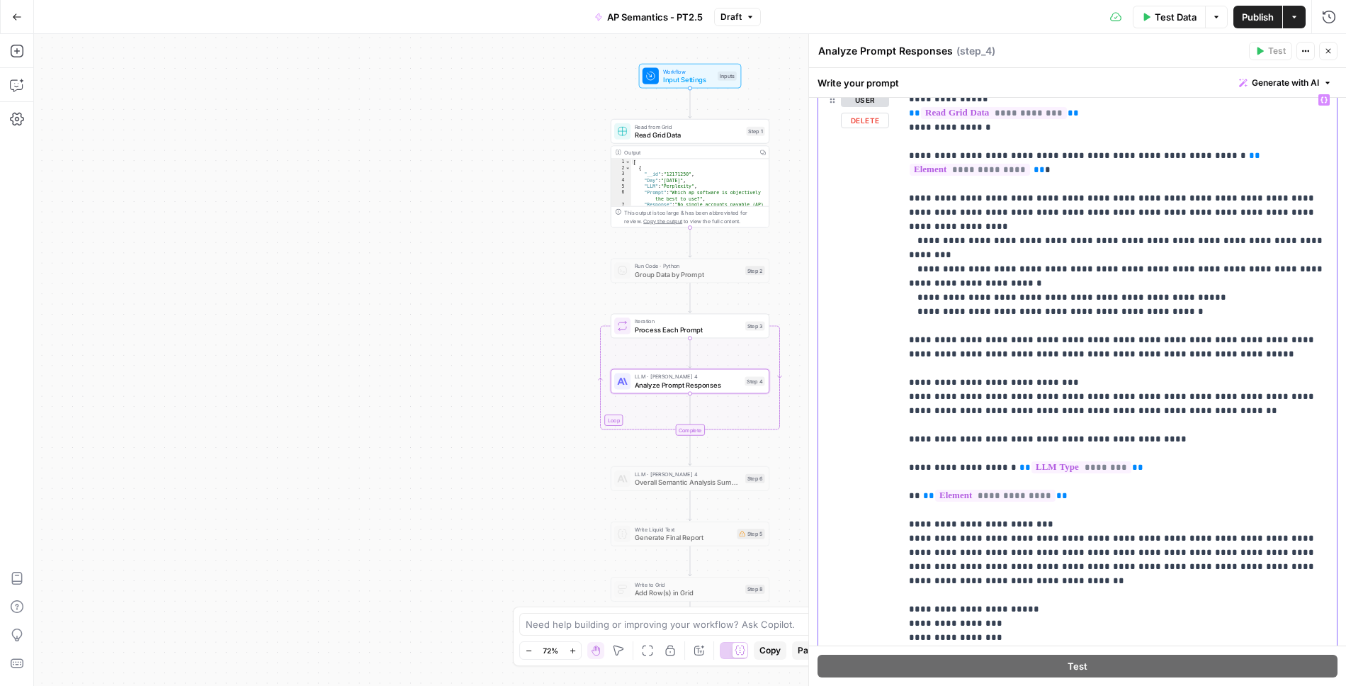
click at [1135, 405] on p "**********" at bounding box center [1119, 248] width 420 height 822
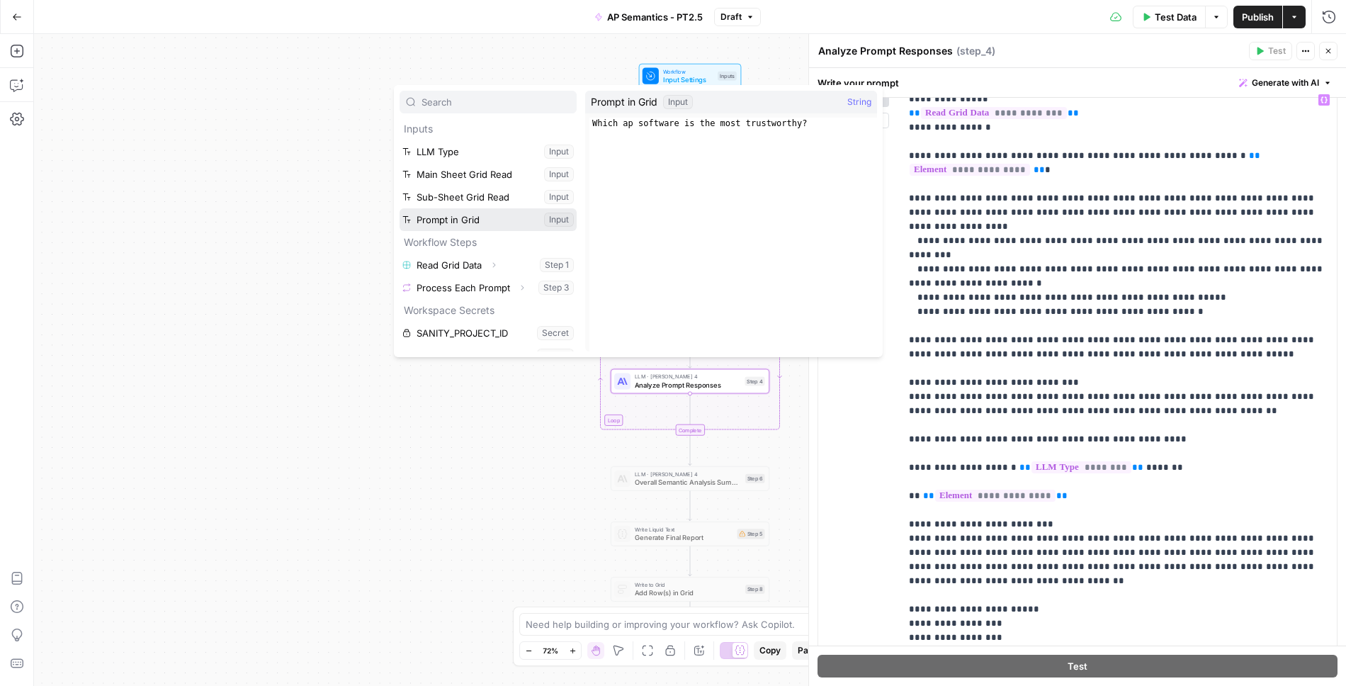
click at [441, 221] on button "Select variable Prompt in Grid" at bounding box center [488, 219] width 177 height 23
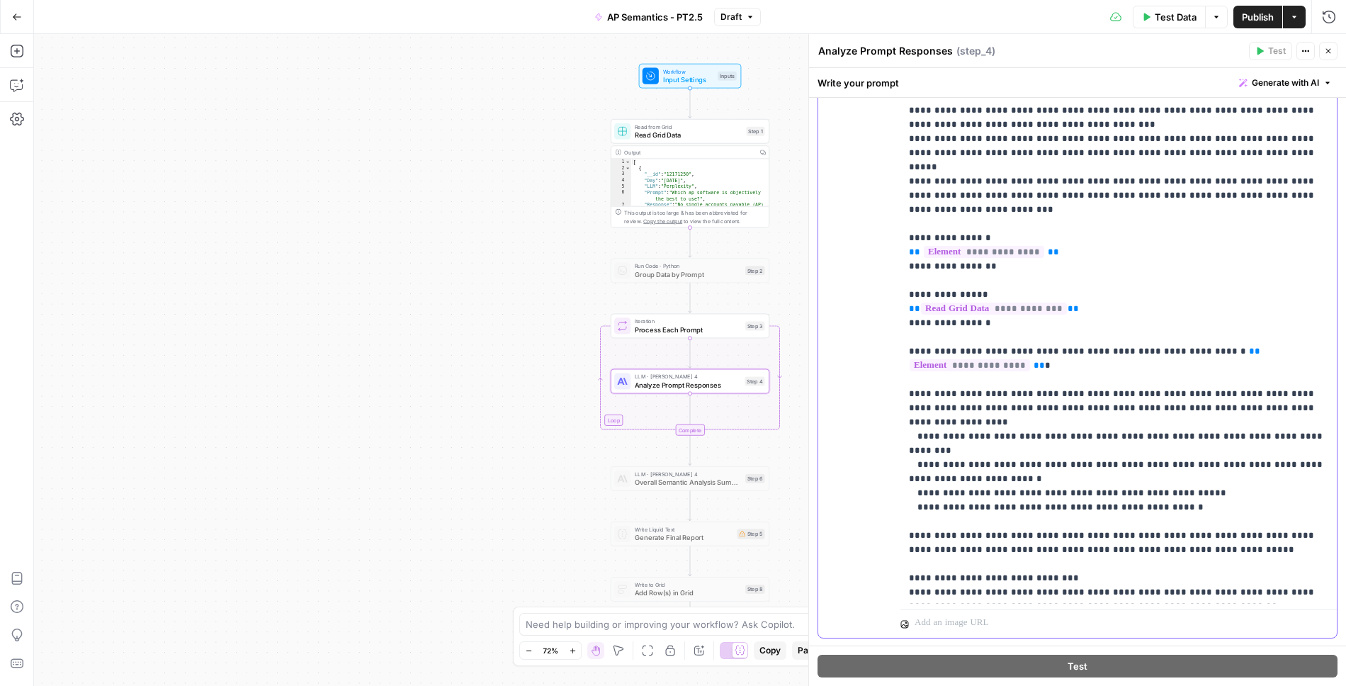
scroll to position [44, 0]
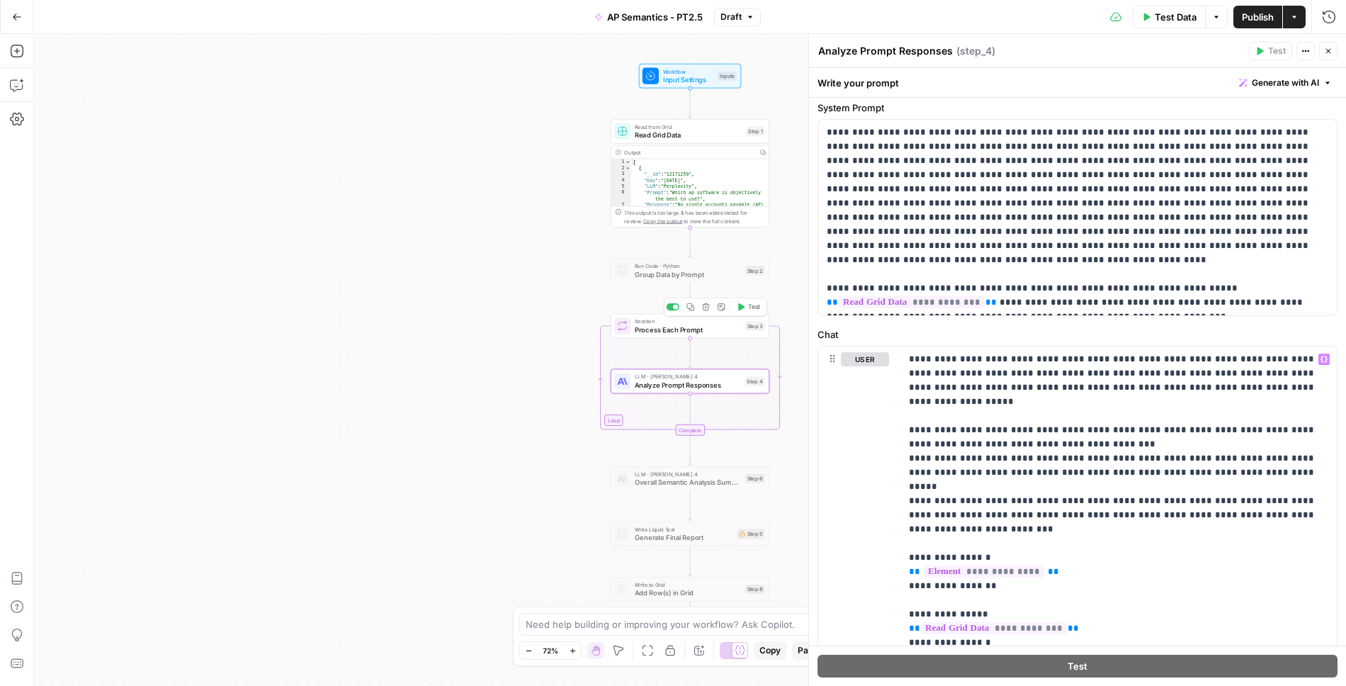
click at [743, 310] on icon "button" at bounding box center [741, 307] width 9 height 9
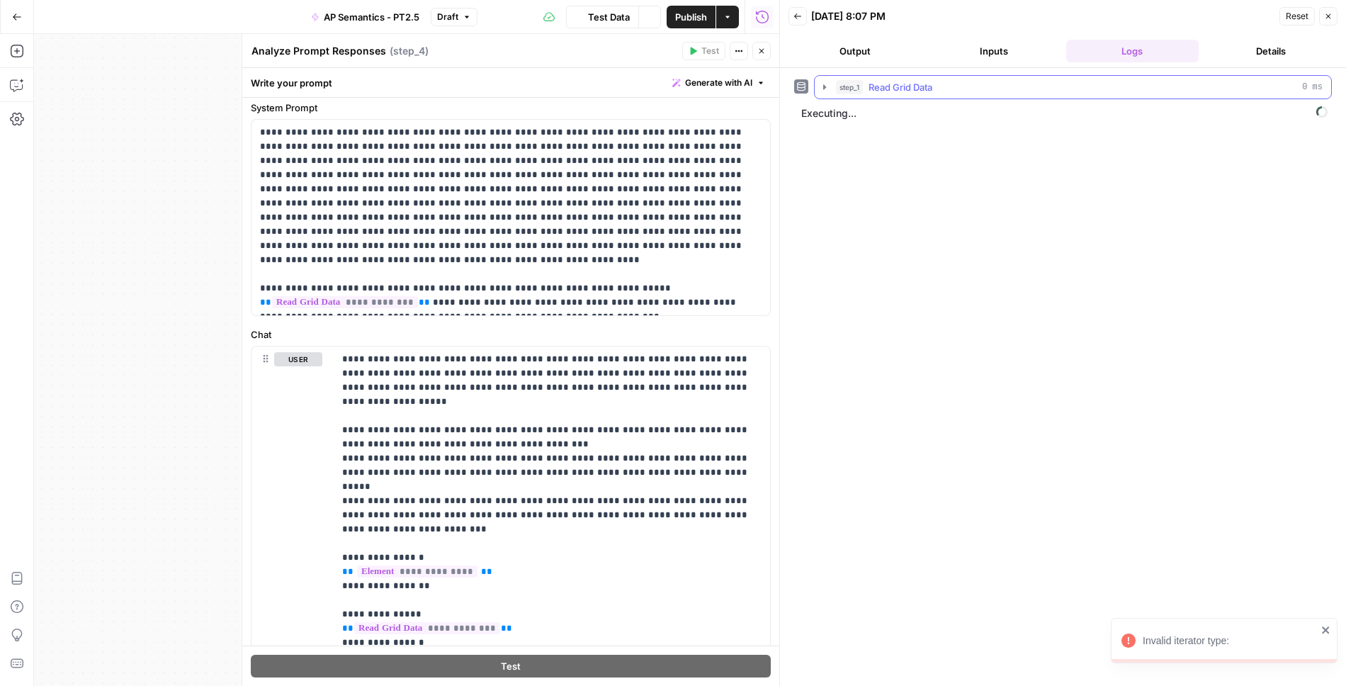
click at [824, 86] on icon "button" at bounding box center [824, 86] width 3 height 5
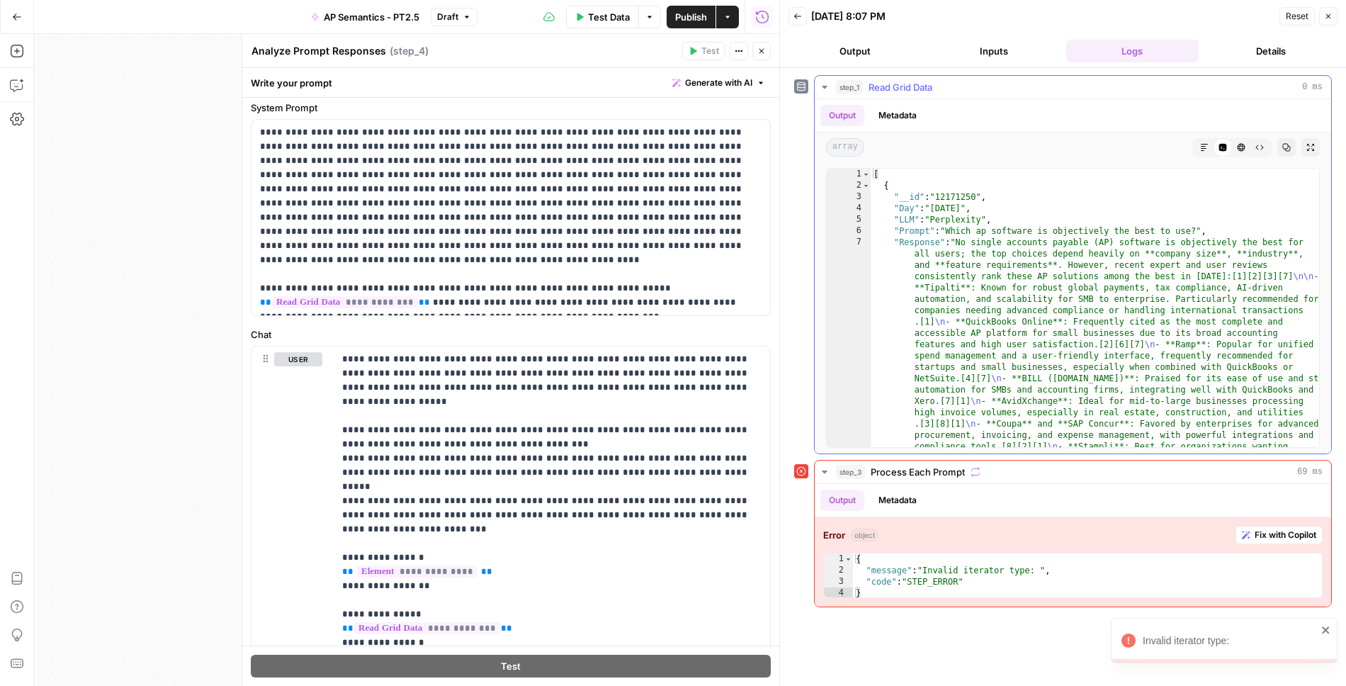
click at [824, 86] on icon "button" at bounding box center [824, 87] width 5 height 3
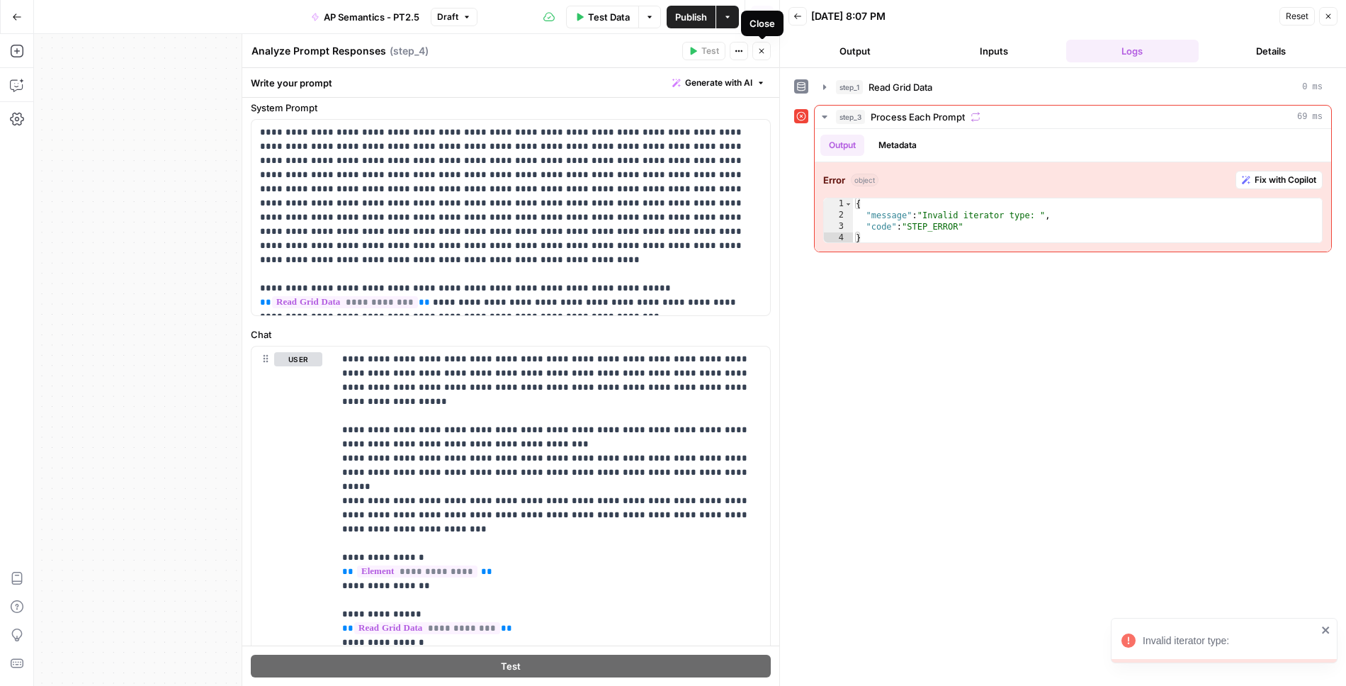
click at [758, 56] on button "Close" at bounding box center [762, 51] width 18 height 18
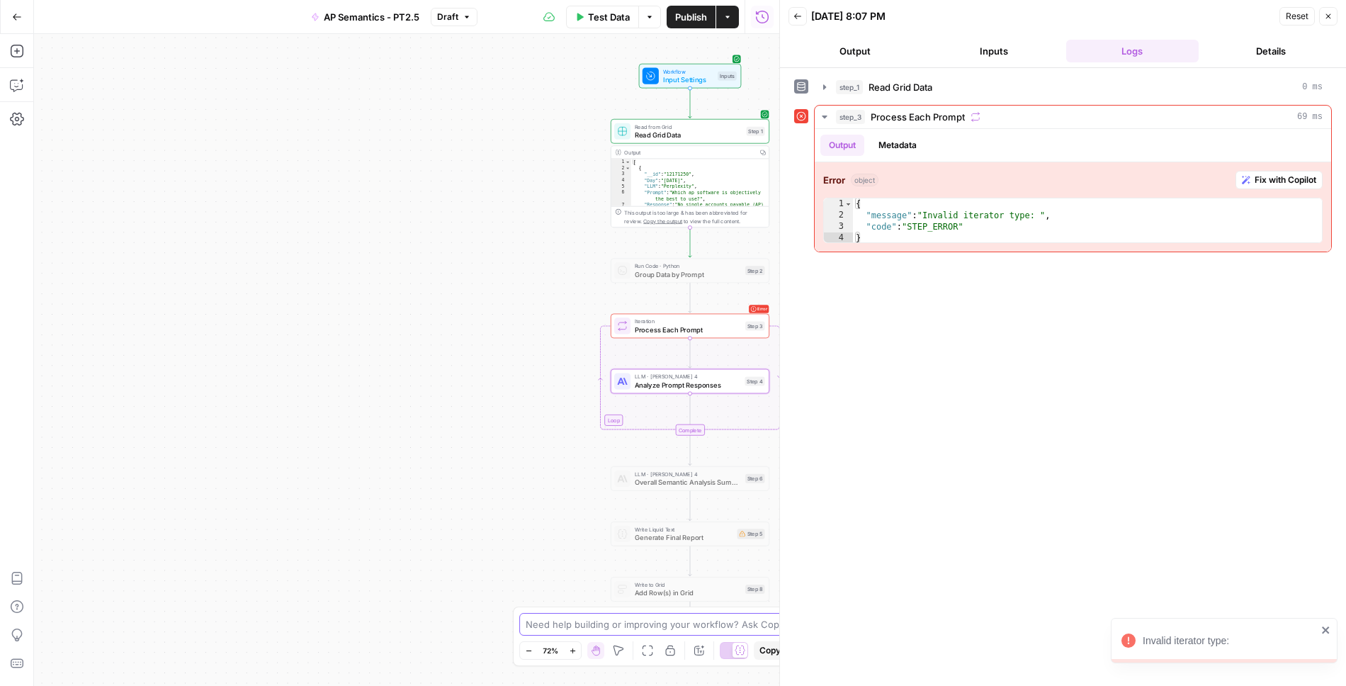
click at [622, 626] on textarea at bounding box center [665, 624] width 279 height 14
type textarea "I want step_3 to actually i"
click at [672, 362] on div at bounding box center [673, 362] width 13 height 7
click at [713, 326] on span "Analyze Prompt Responses" at bounding box center [684, 330] width 98 height 10
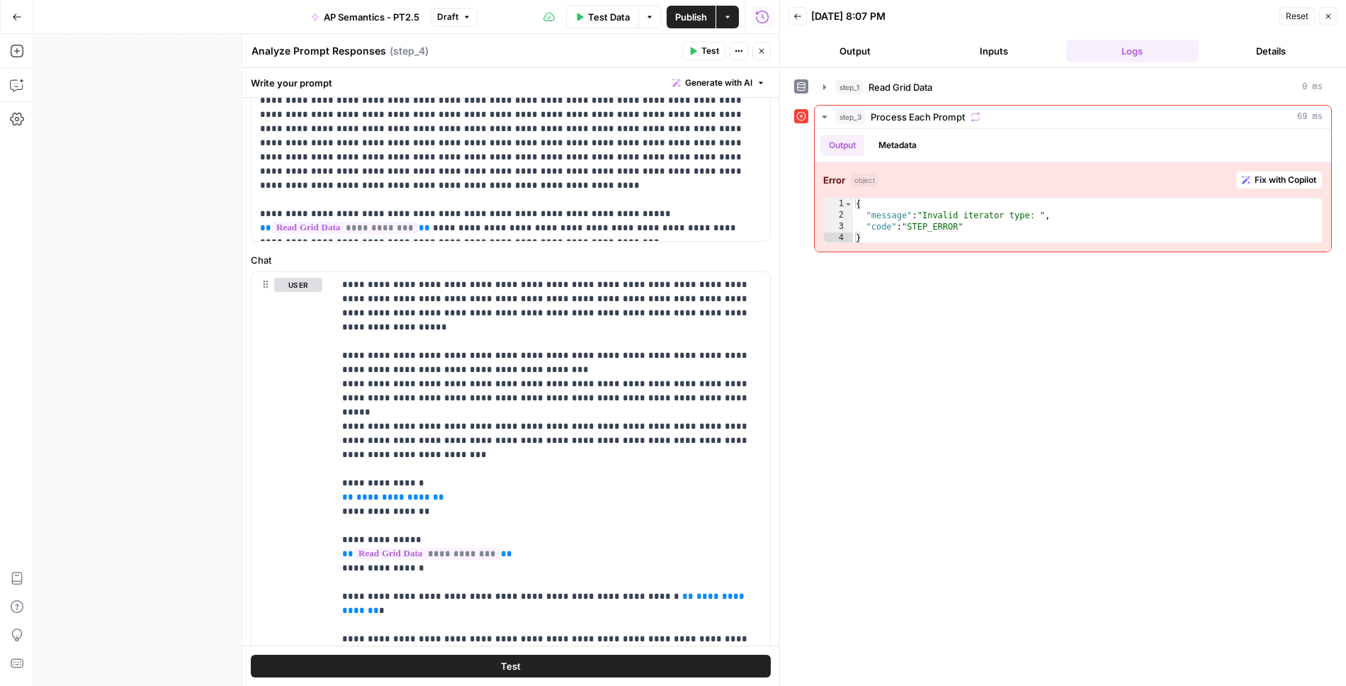
scroll to position [119, 0]
drag, startPoint x: 437, startPoint y: 480, endPoint x: 303, endPoint y: 455, distance: 136.2
click at [303, 455] on div "**********" at bounding box center [511, 576] width 519 height 611
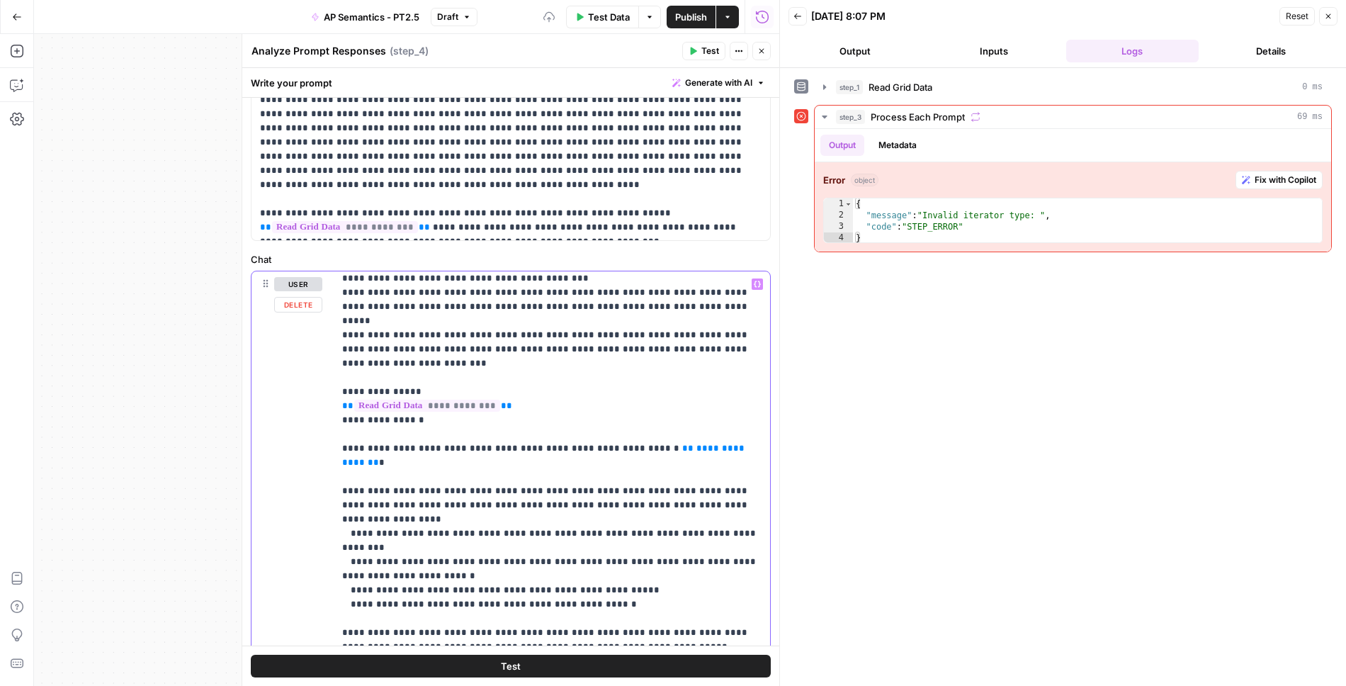
scroll to position [115, 0]
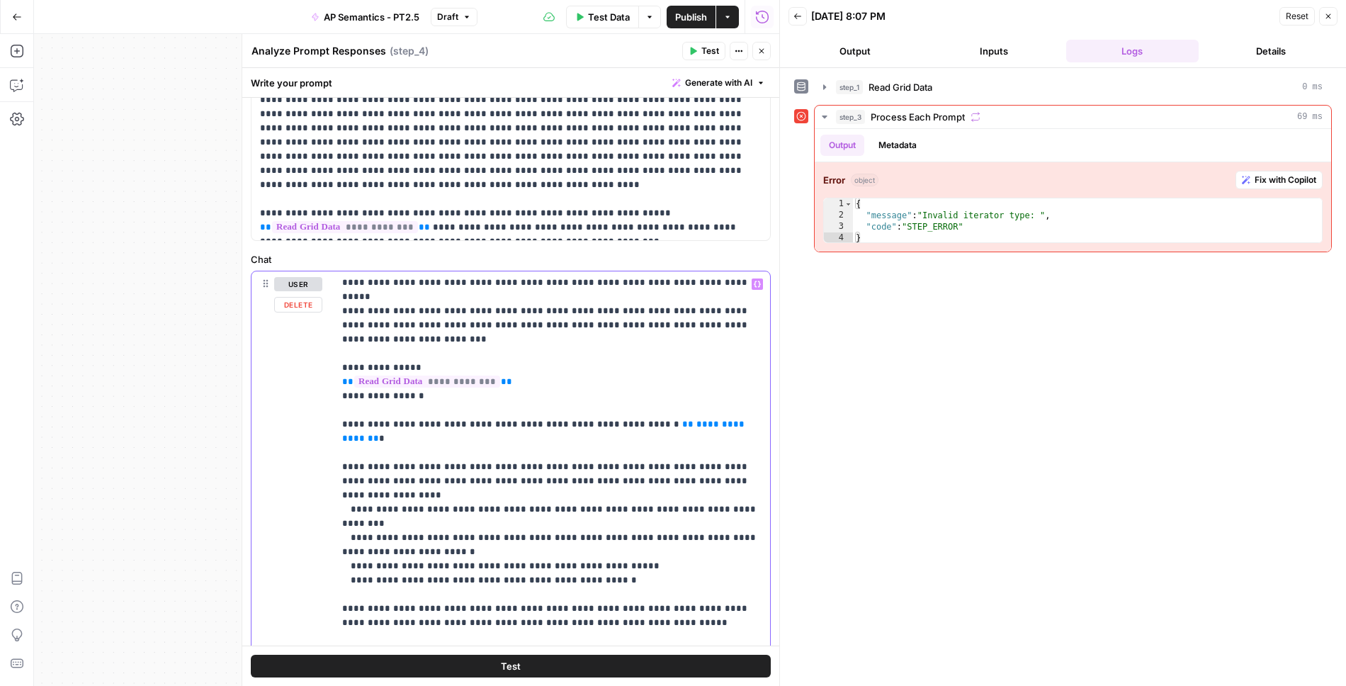
drag, startPoint x: 721, startPoint y: 391, endPoint x: 634, endPoint y: 392, distance: 87.2
click at [634, 392] on p "**********" at bounding box center [552, 537] width 420 height 751
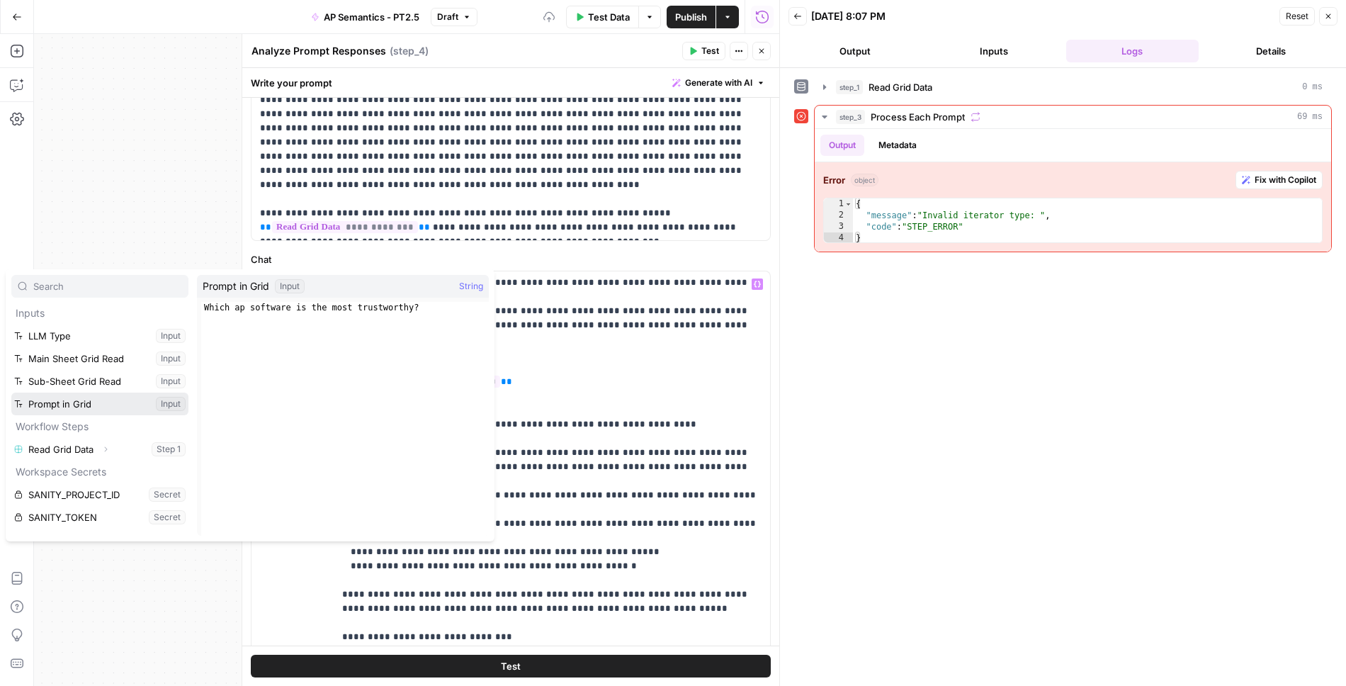
click at [112, 405] on button "Select variable Prompt in Grid" at bounding box center [99, 404] width 177 height 23
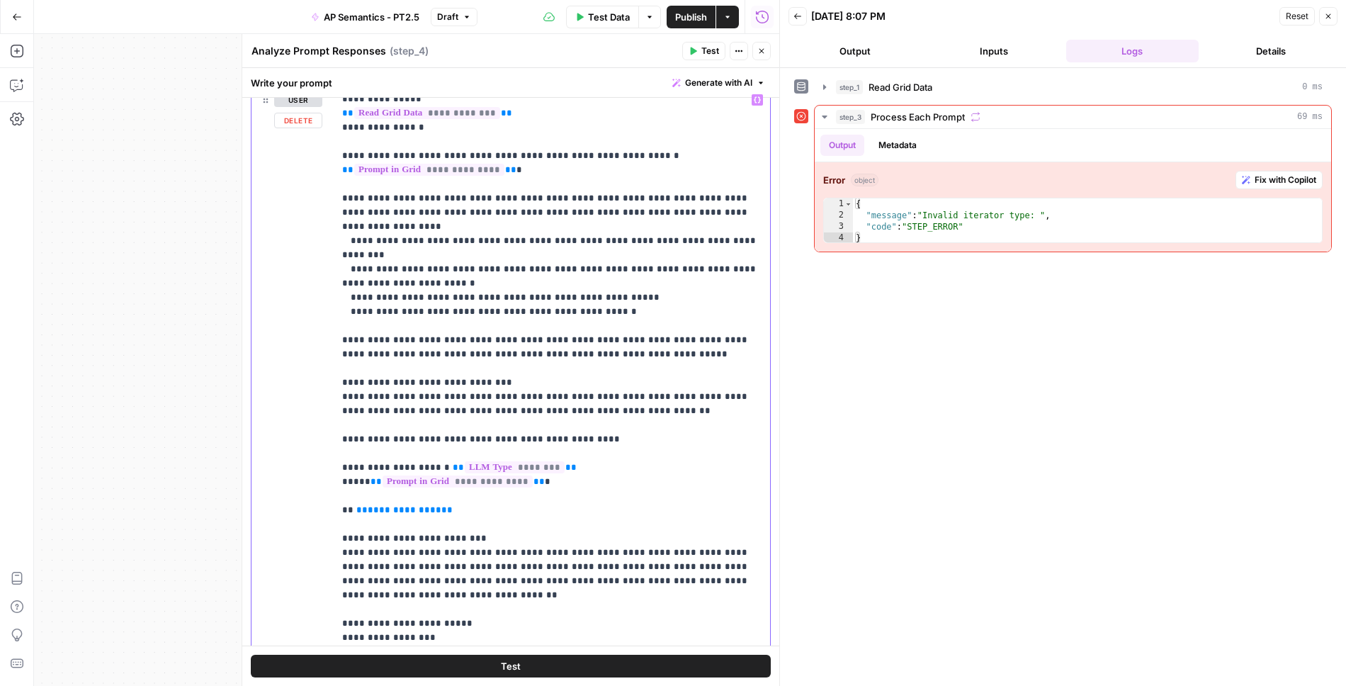
scroll to position [376, 0]
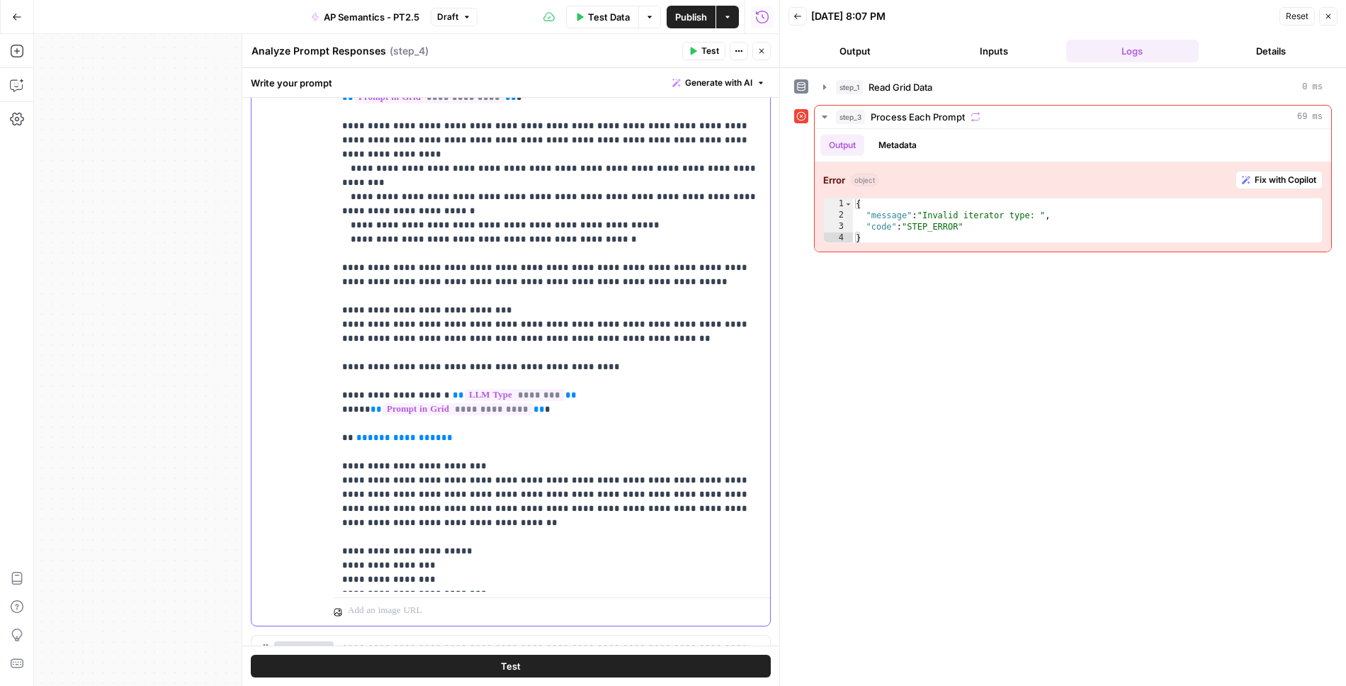
drag, startPoint x: 452, startPoint y: 363, endPoint x: 300, endPoint y: 361, distance: 152.4
click at [300, 361] on div "**********" at bounding box center [511, 320] width 519 height 611
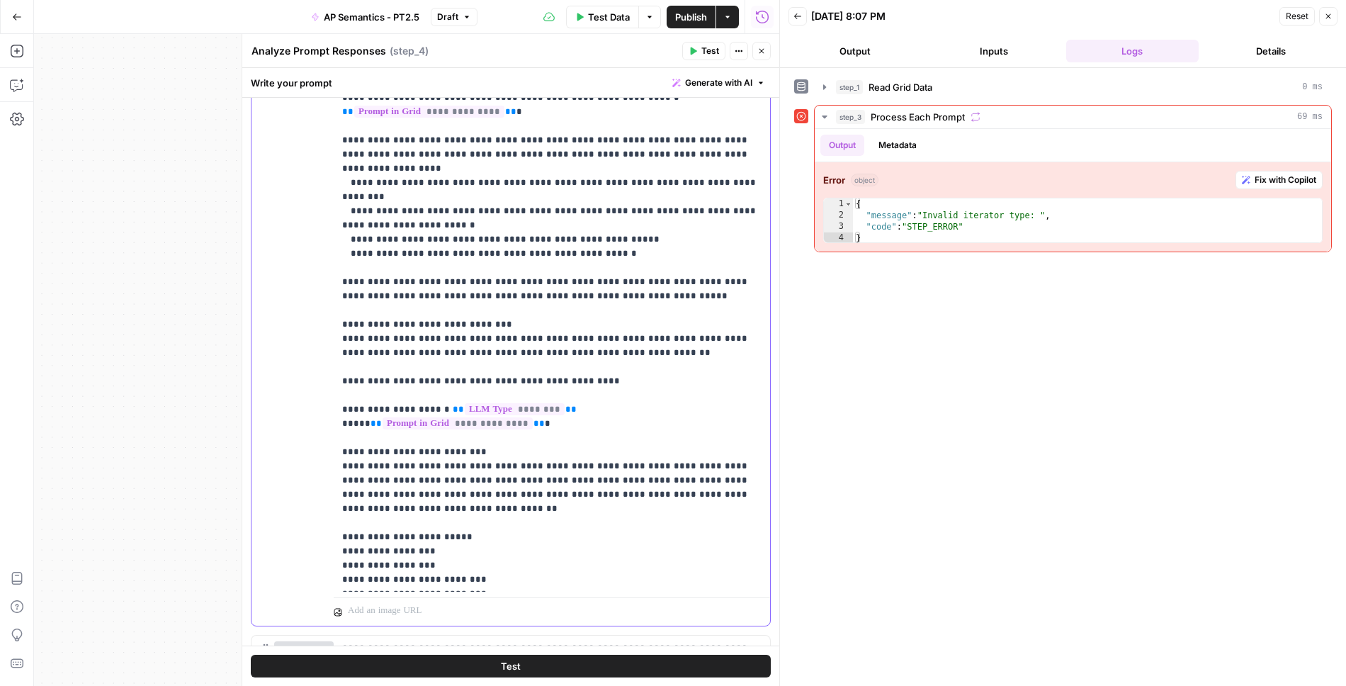
scroll to position [171, 0]
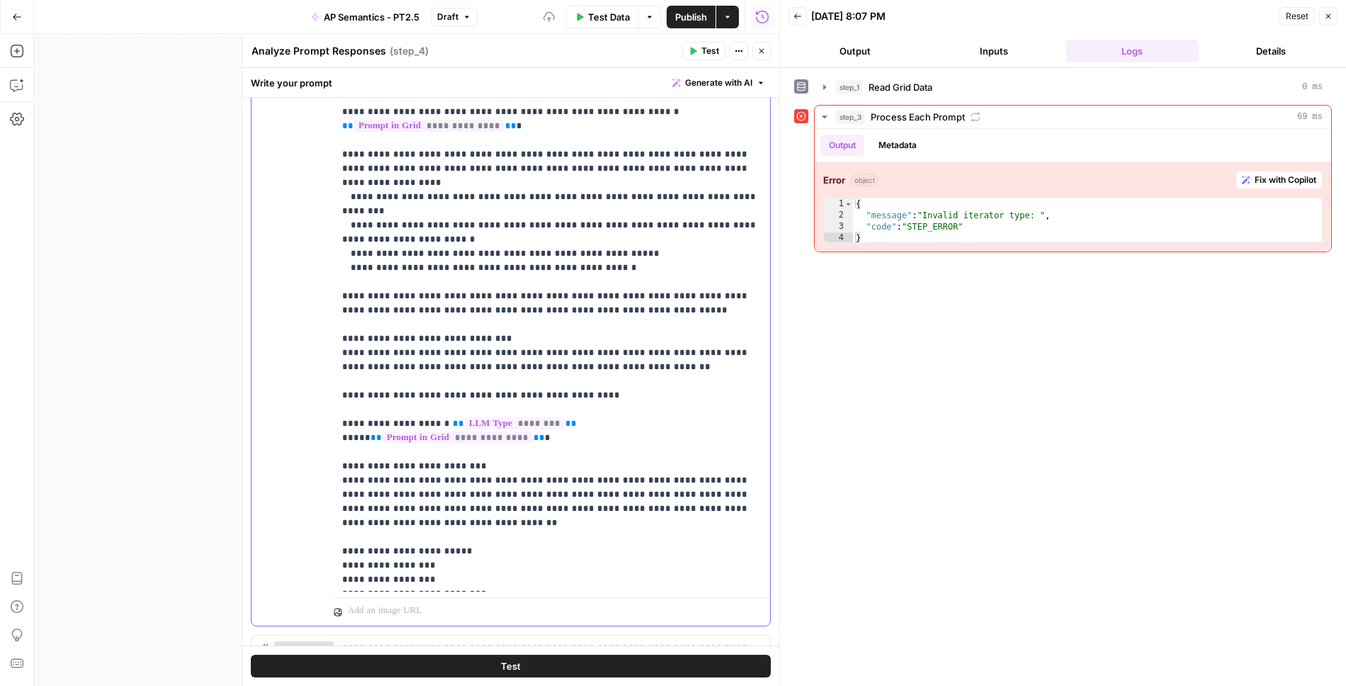
click at [347, 367] on p "**********" at bounding box center [552, 218] width 420 height 737
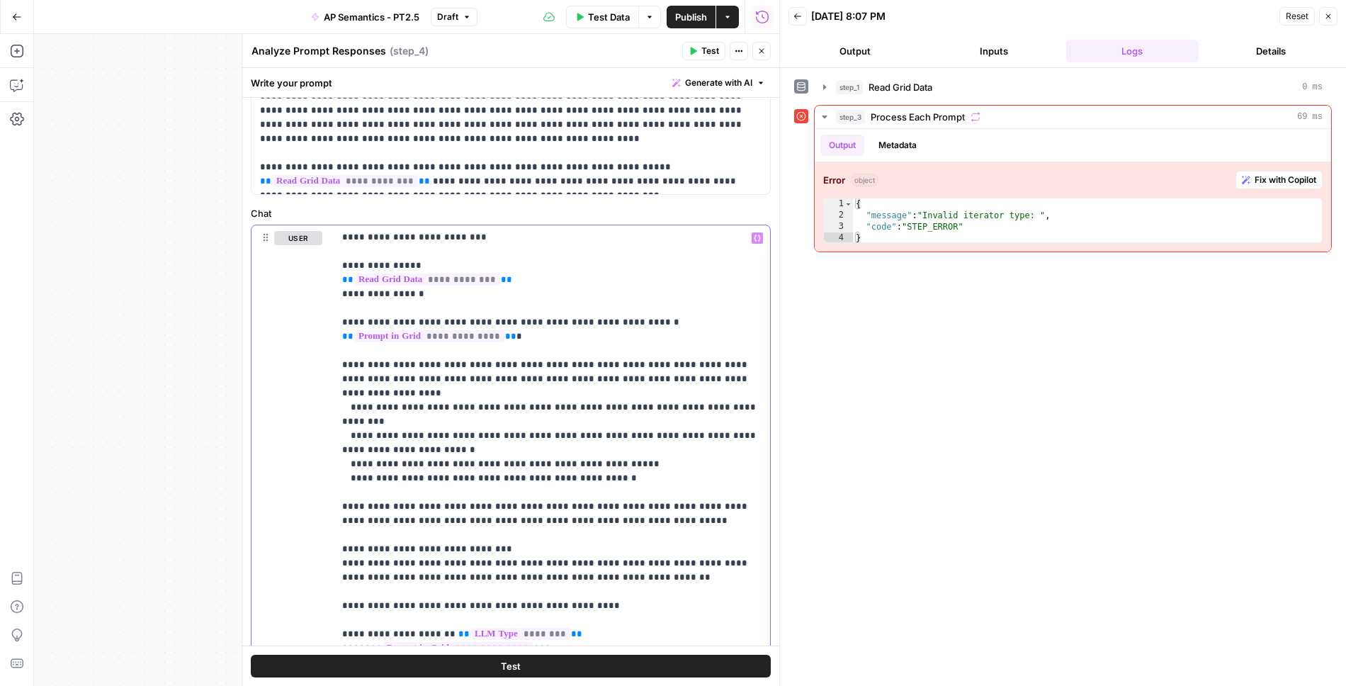
scroll to position [0, 0]
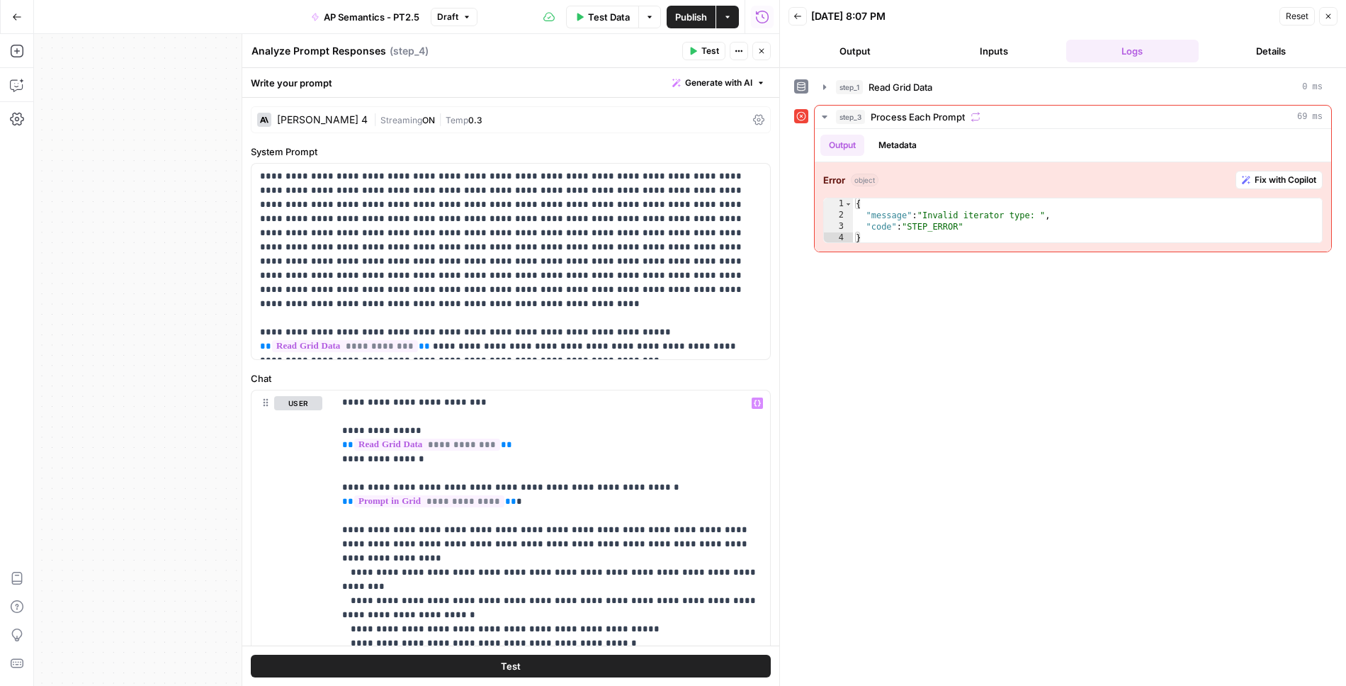
click at [703, 52] on span "Test" at bounding box center [711, 51] width 18 height 13
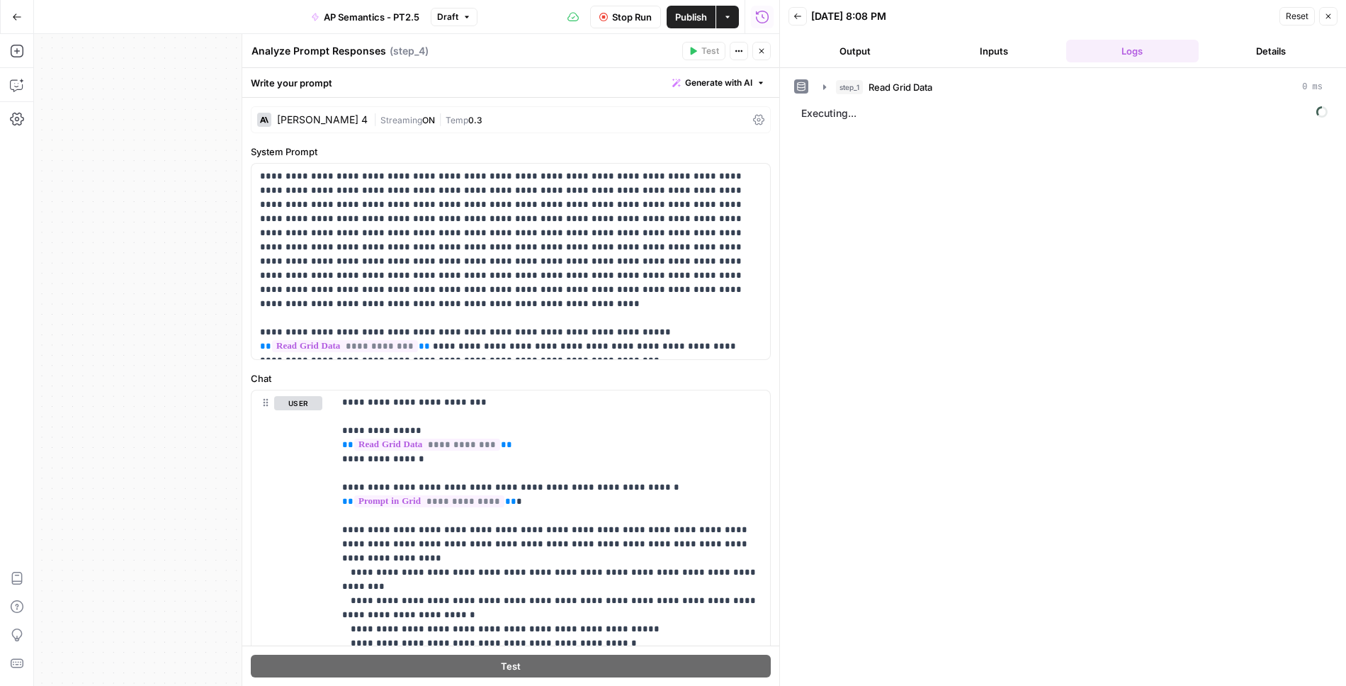
click at [845, 45] on button "Output" at bounding box center [855, 51] width 133 height 23
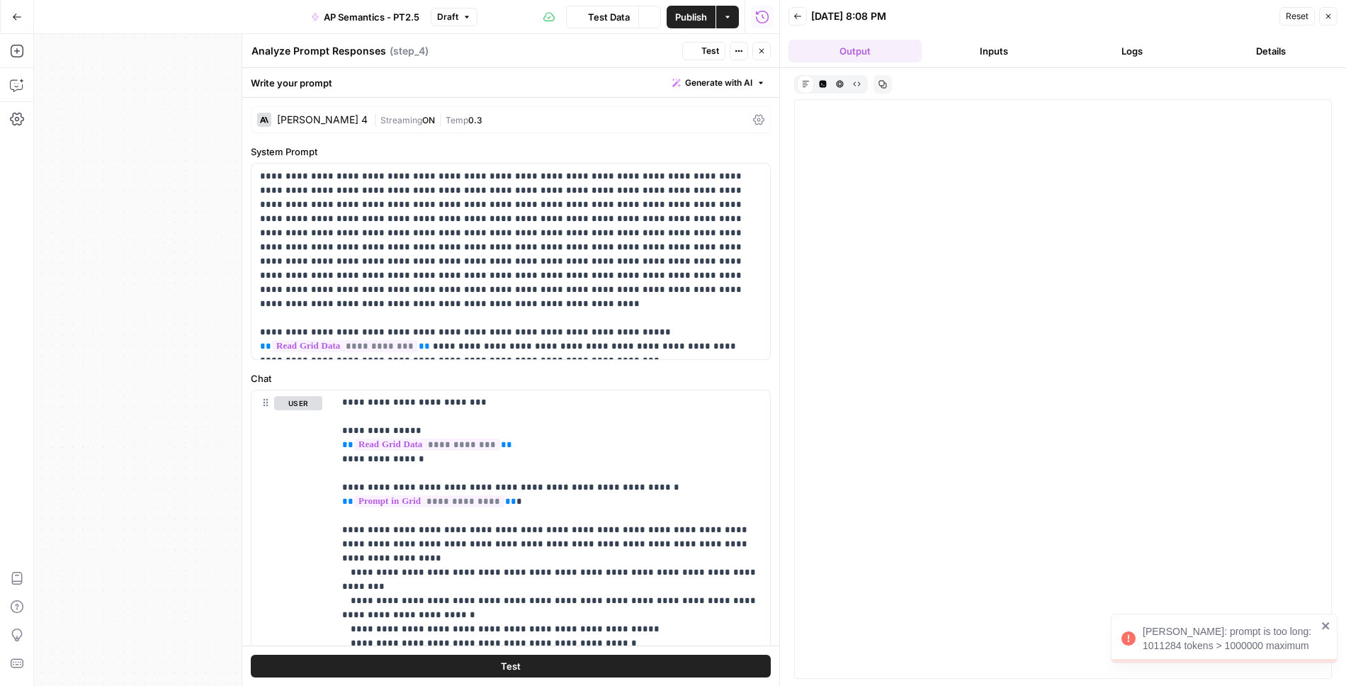
scroll to position [157, 0]
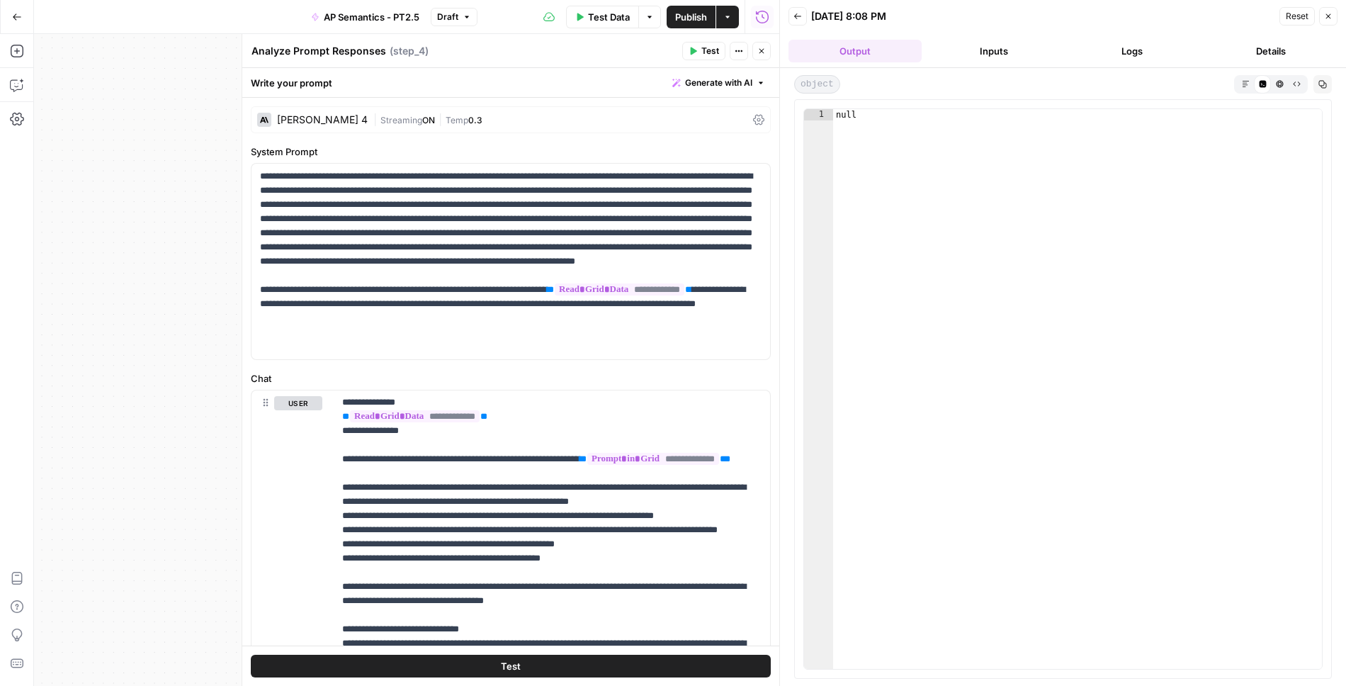
click at [1120, 47] on button "Logs" at bounding box center [1133, 51] width 133 height 23
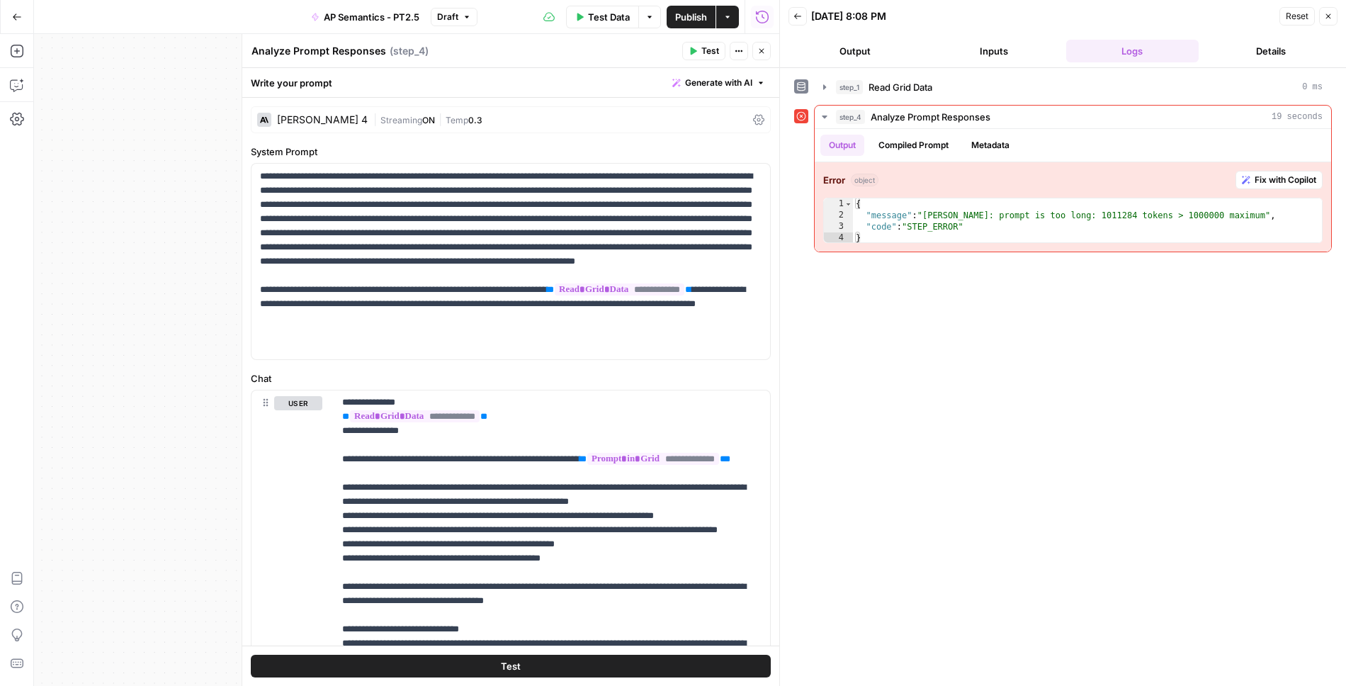
click at [459, 17] on button "Draft" at bounding box center [454, 17] width 47 height 18
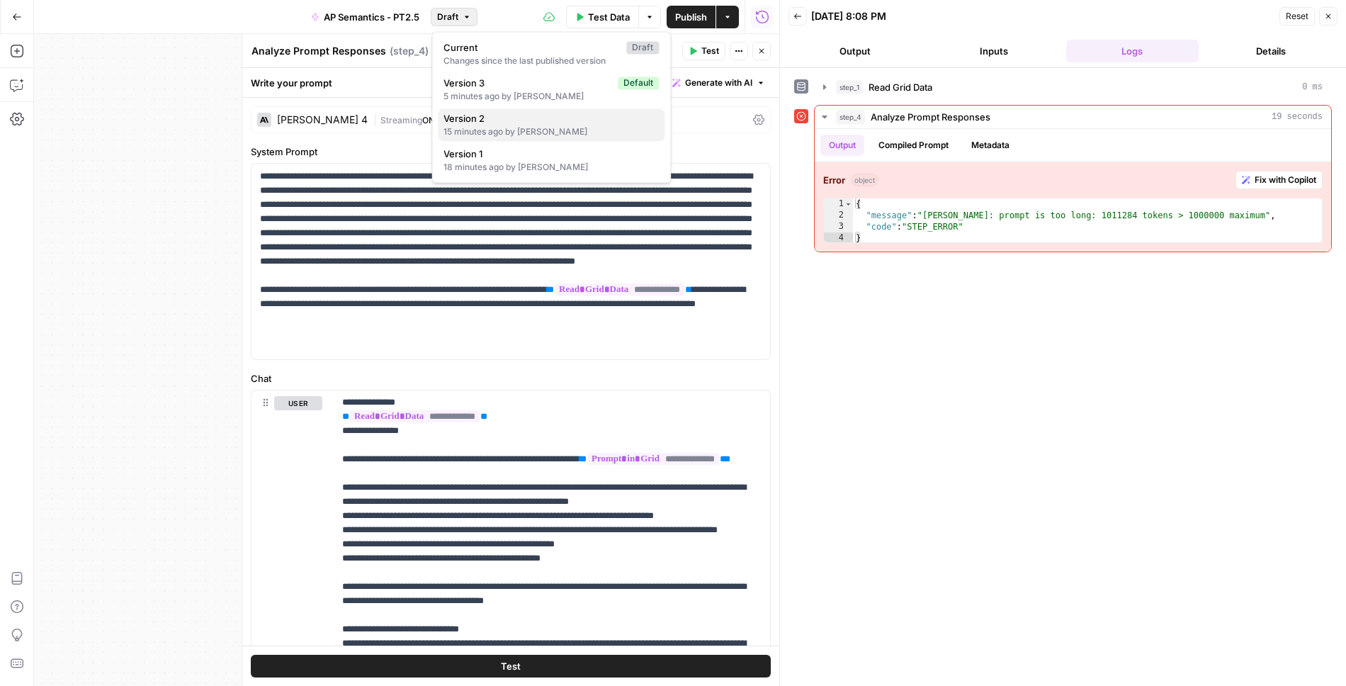
click at [504, 124] on span "Version 2" at bounding box center [549, 118] width 210 height 14
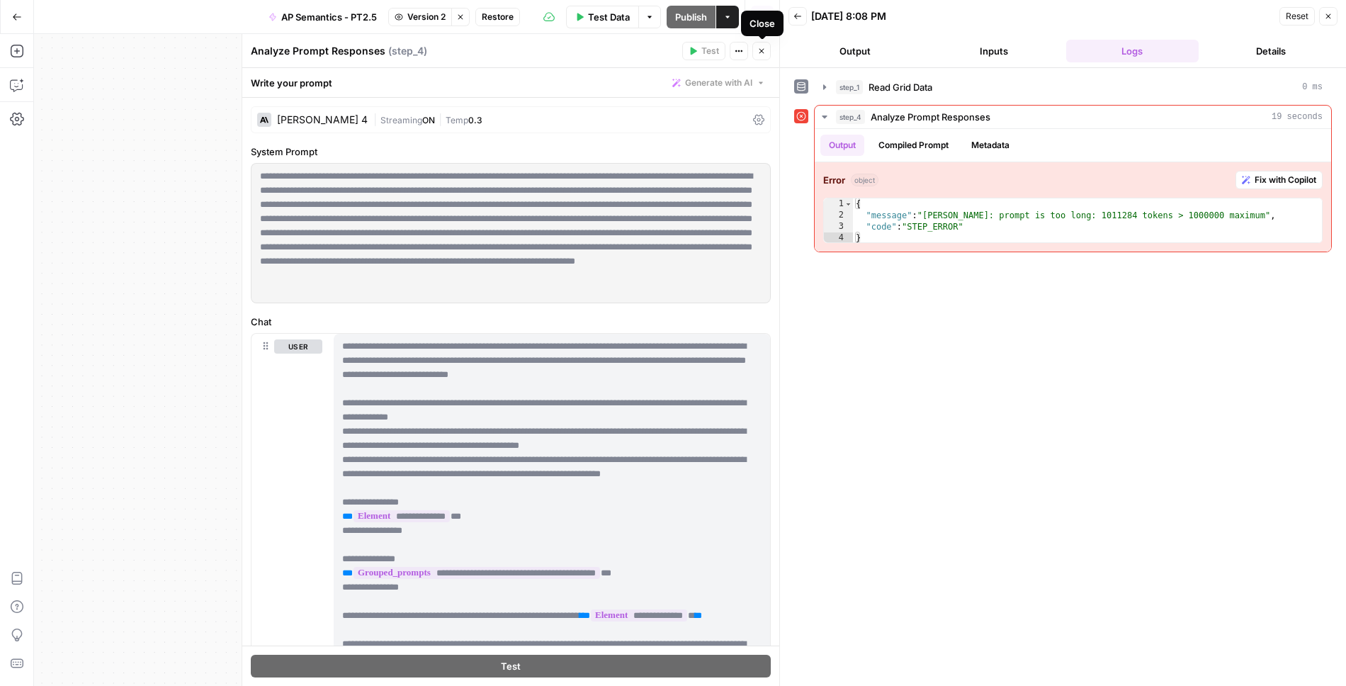
click at [436, 18] on span "Version 2" at bounding box center [426, 17] width 38 height 13
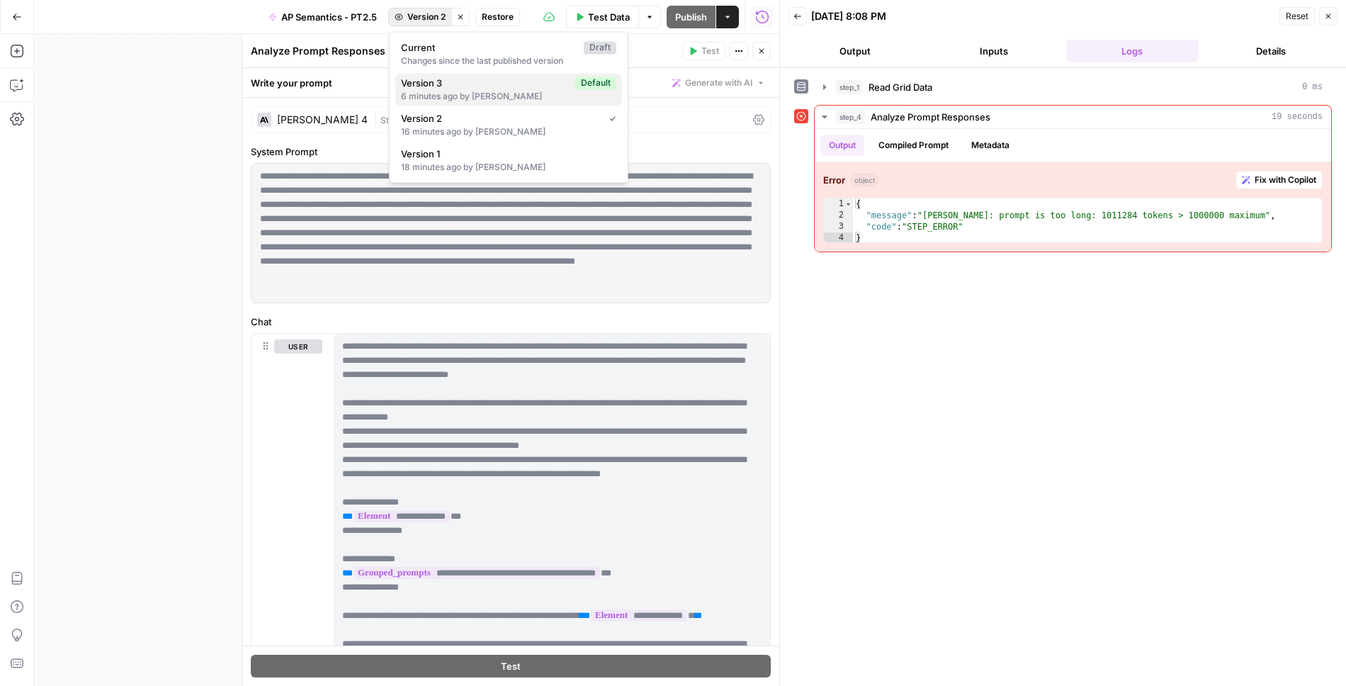
click at [455, 94] on div "6 minutes ago by Ashley Nguyen" at bounding box center [508, 96] width 215 height 13
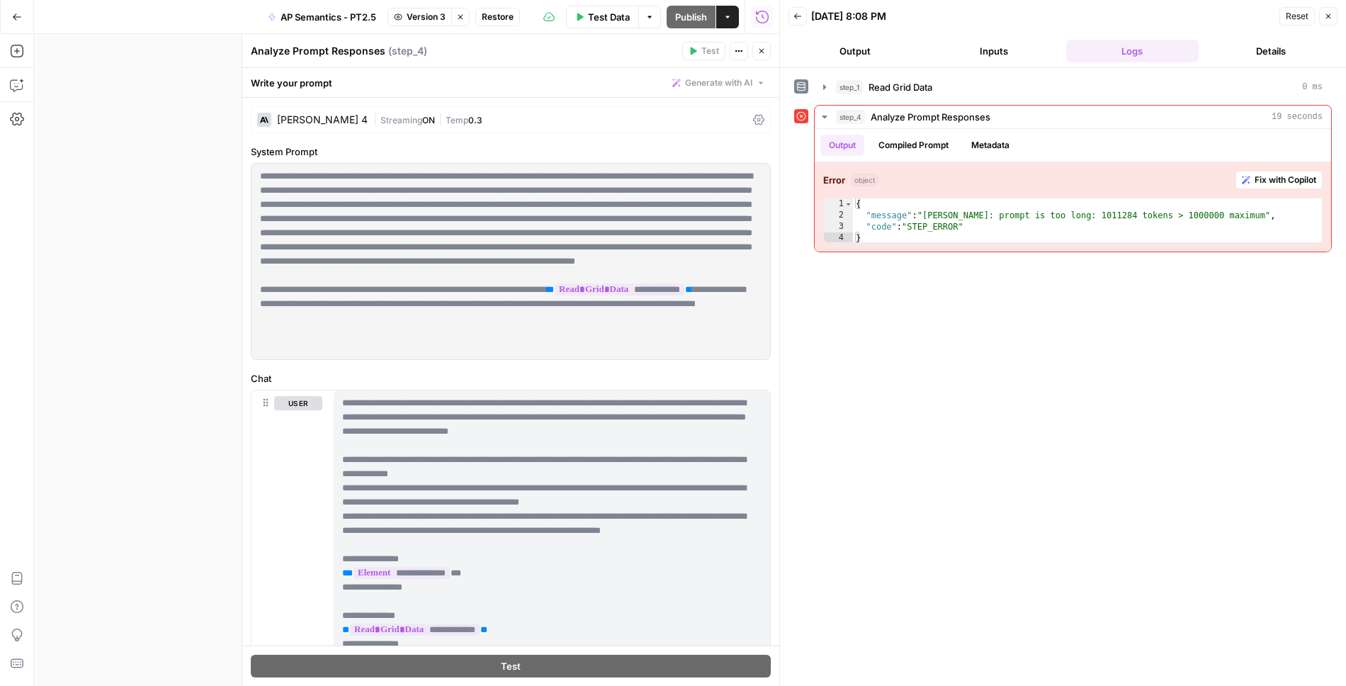
click at [762, 50] on icon "button" at bounding box center [762, 51] width 5 height 5
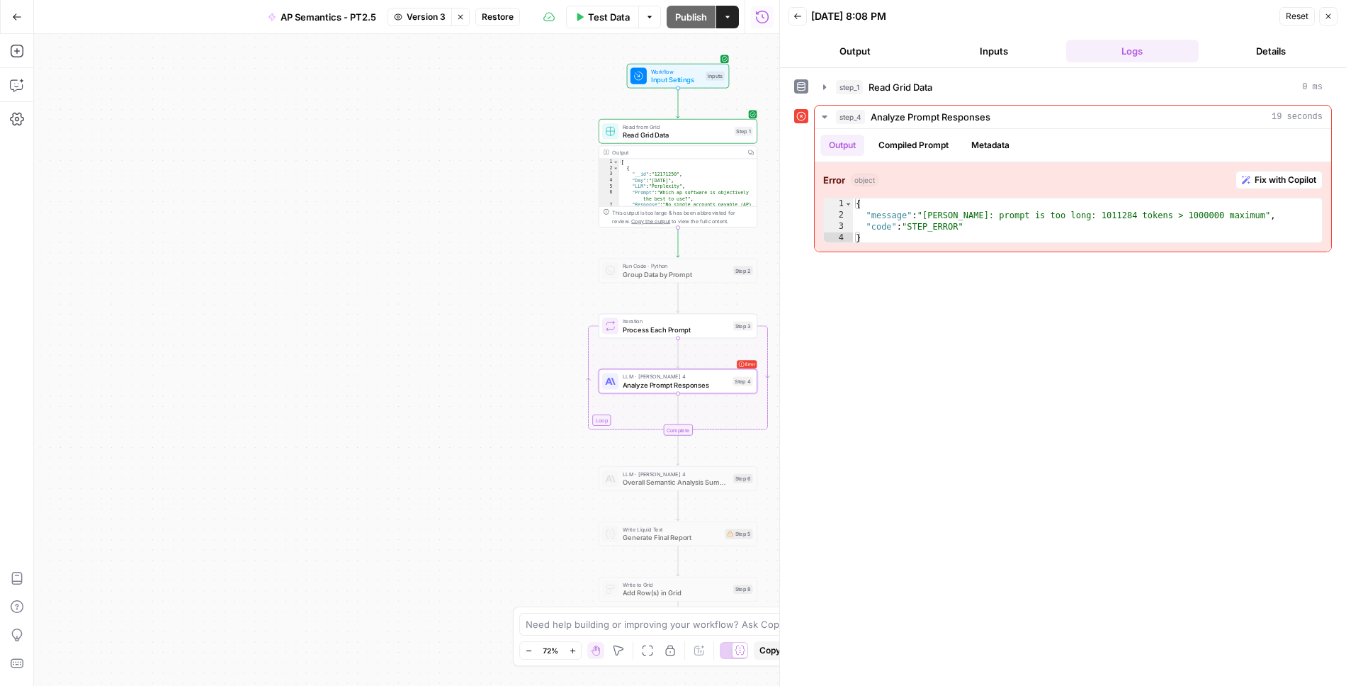
drag, startPoint x: 600, startPoint y: 249, endPoint x: 520, endPoint y: 251, distance: 80.1
click at [521, 251] on div "Workflow Input Settings Inputs Read from Grid Read Grid Data Step 1 Output Copy…" at bounding box center [407, 360] width 746 height 652
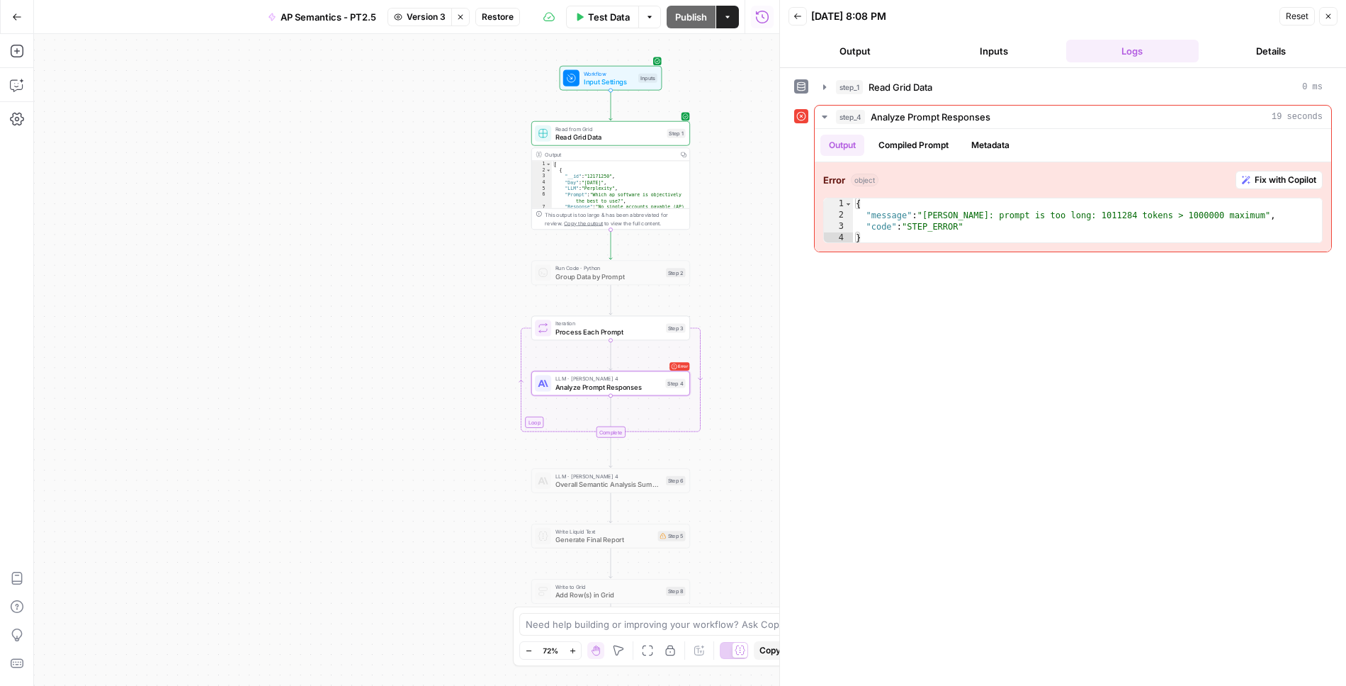
click at [500, 22] on span "Restore" at bounding box center [498, 17] width 32 height 13
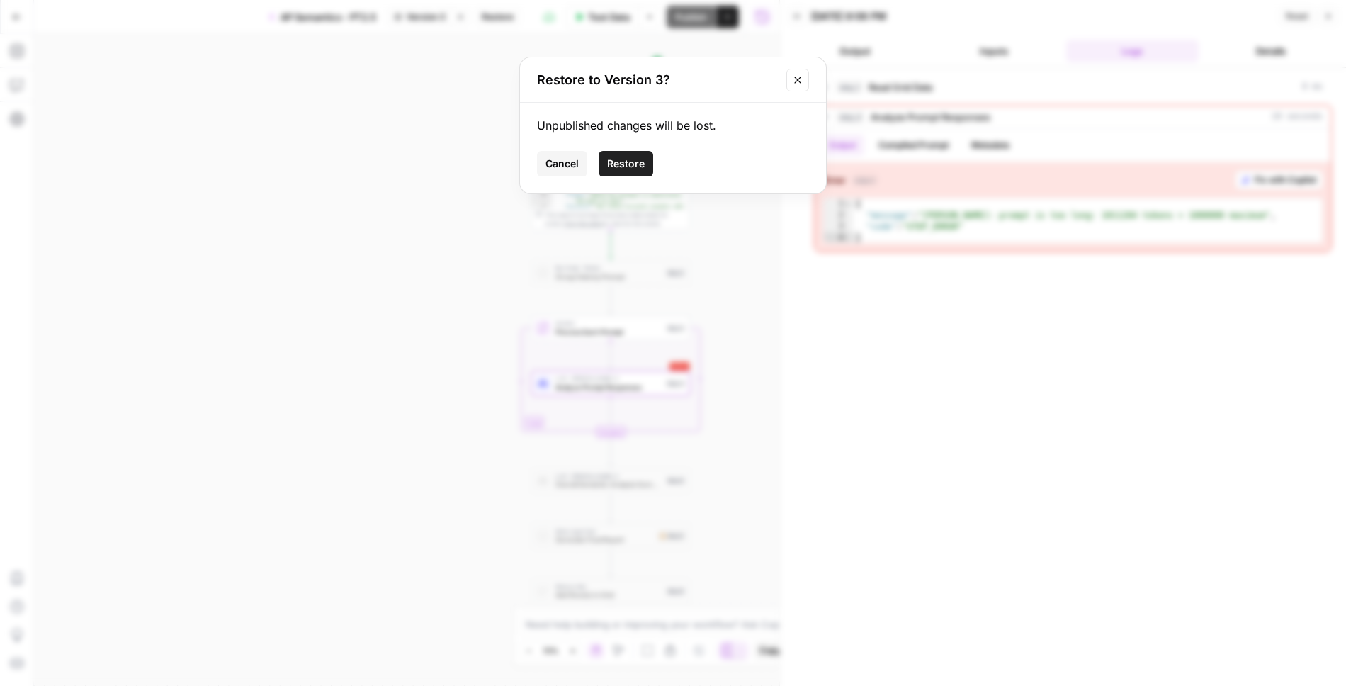
click at [626, 170] on span "Restore" at bounding box center [626, 164] width 38 height 14
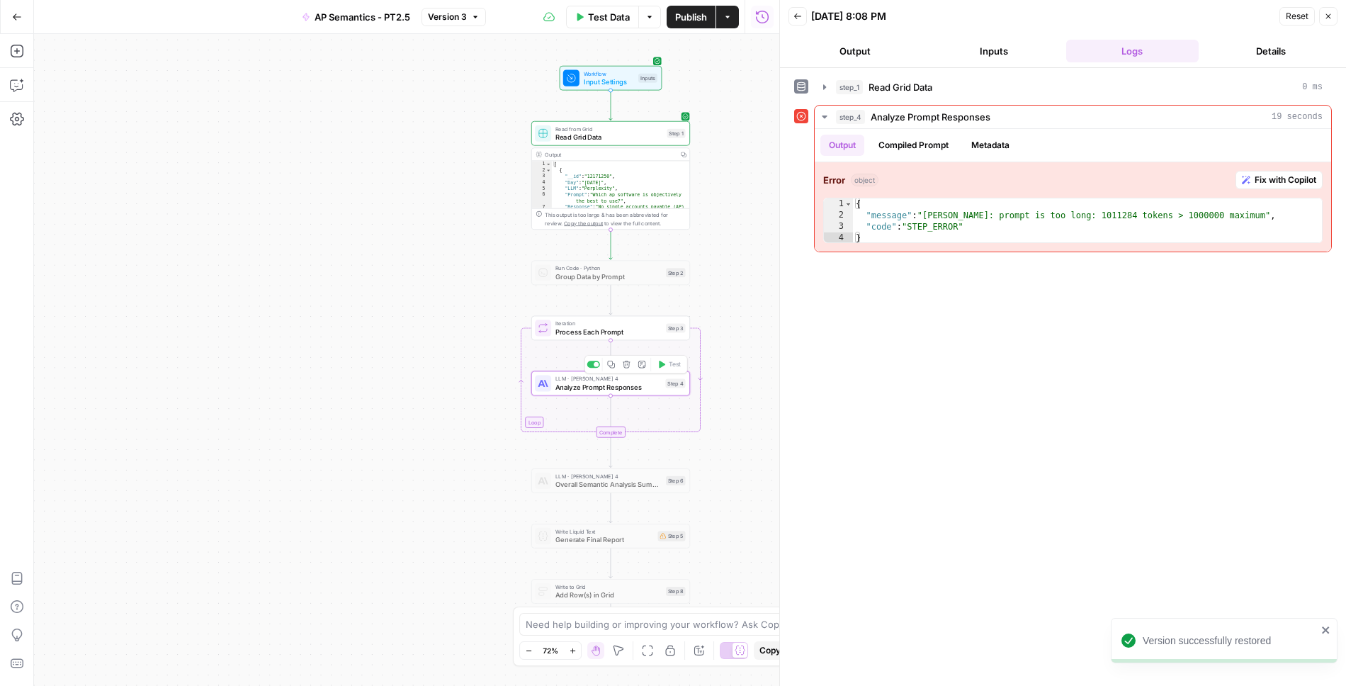
click at [641, 388] on span "Analyze Prompt Responses" at bounding box center [609, 387] width 106 height 10
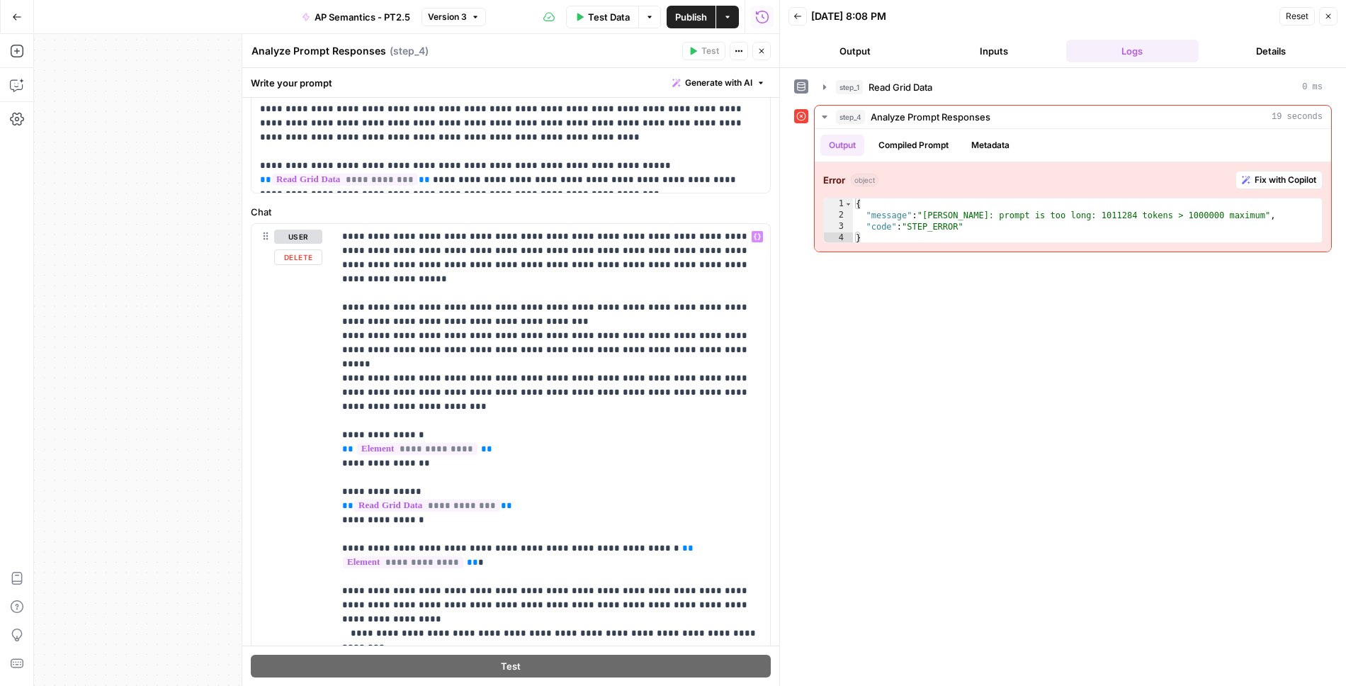
scroll to position [163, 0]
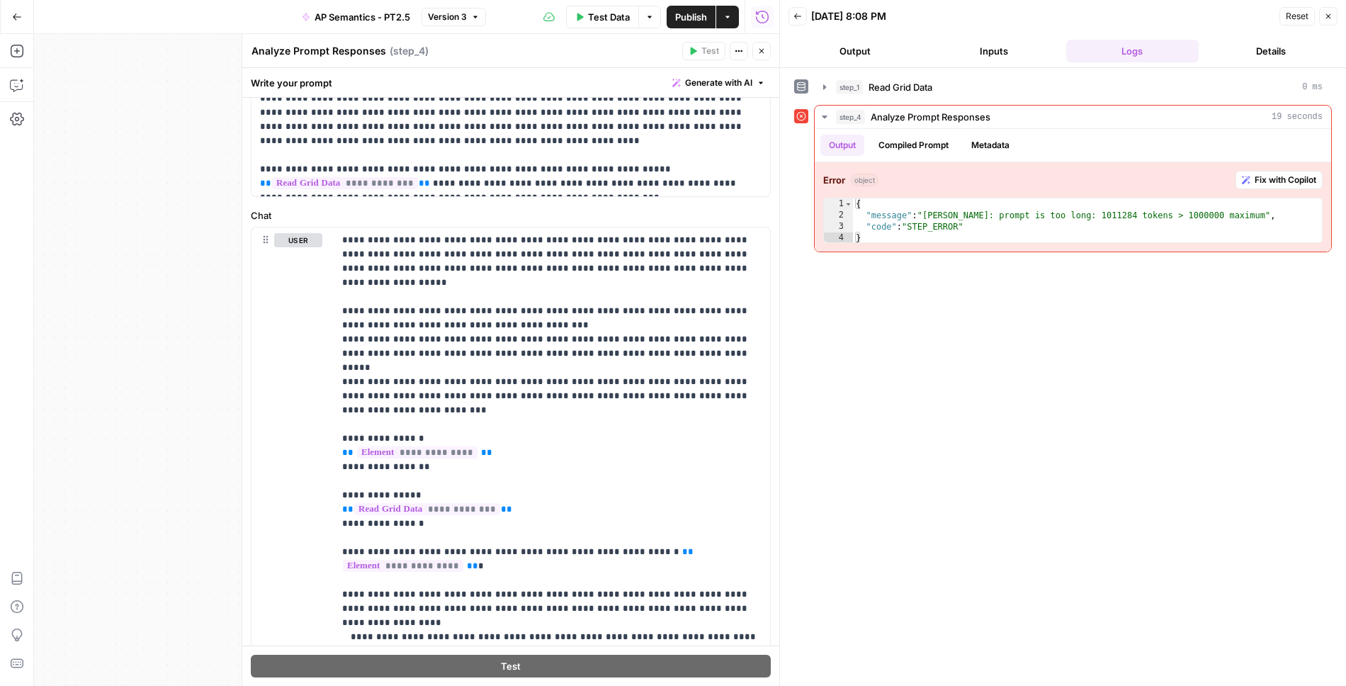
click at [764, 56] on button "Close" at bounding box center [762, 51] width 18 height 18
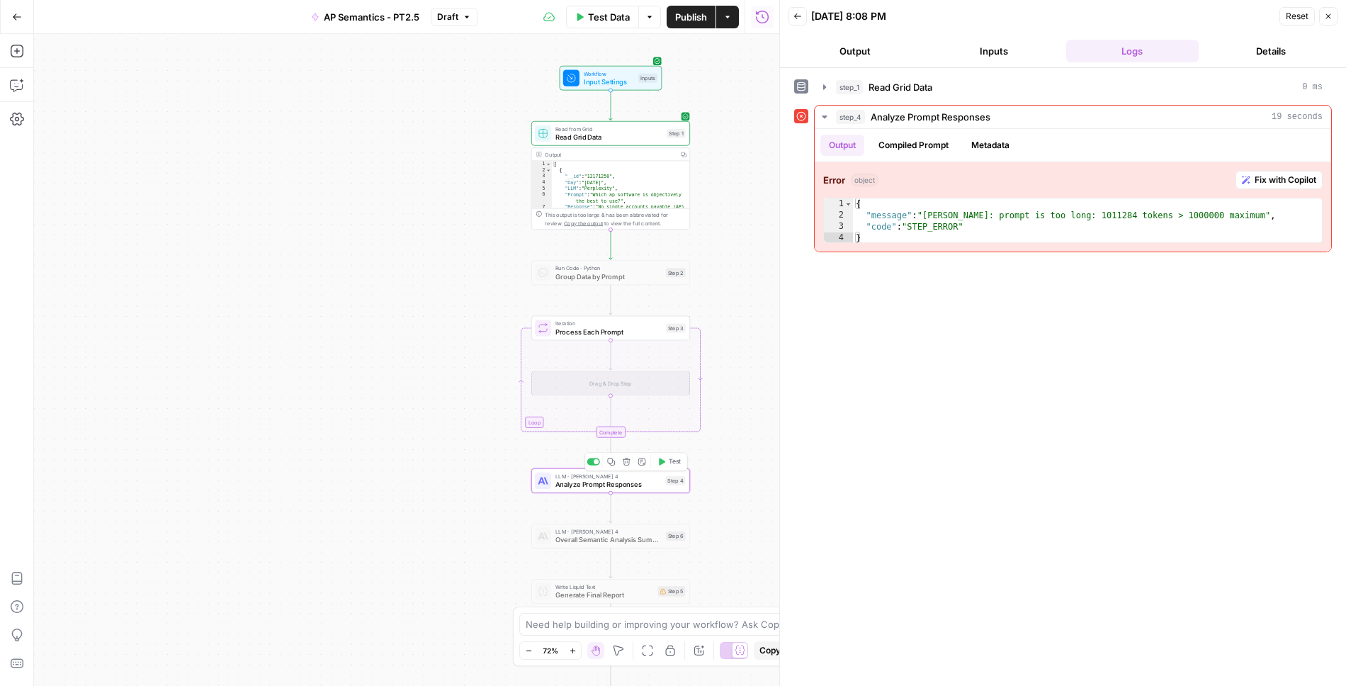
click at [639, 486] on span "Analyze Prompt Responses" at bounding box center [609, 484] width 106 height 10
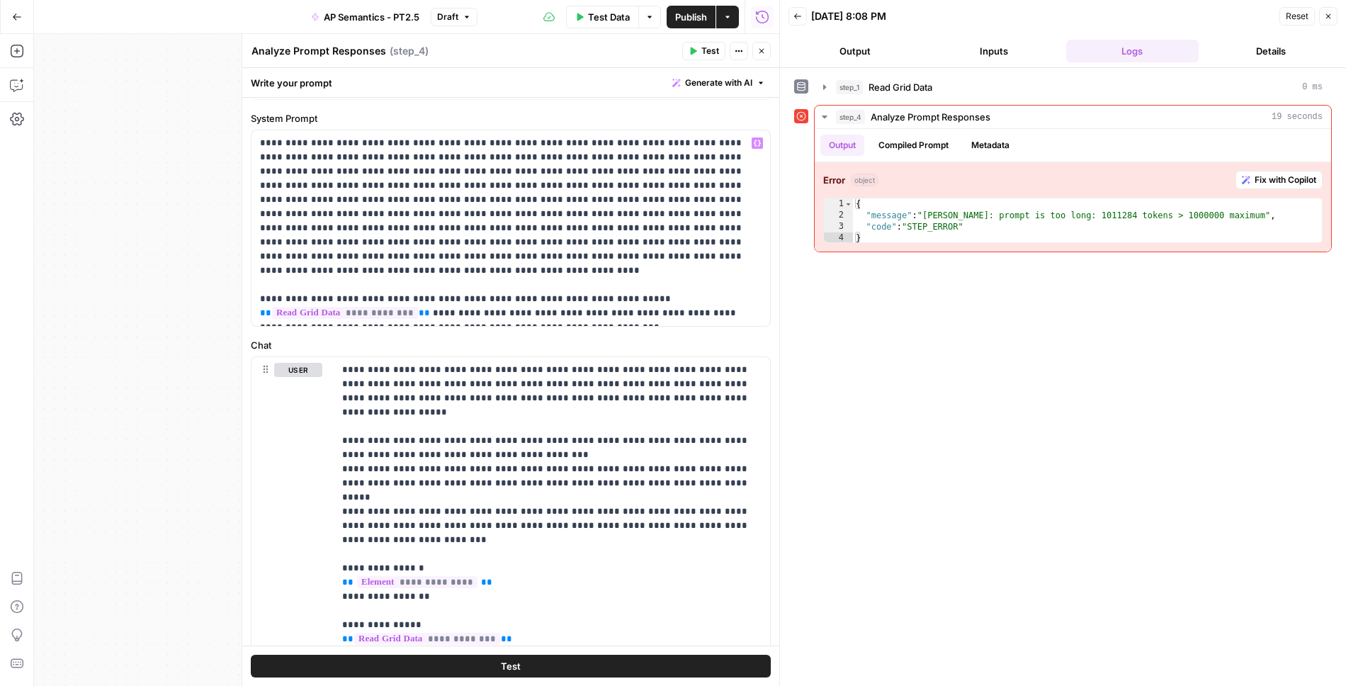
scroll to position [40, 0]
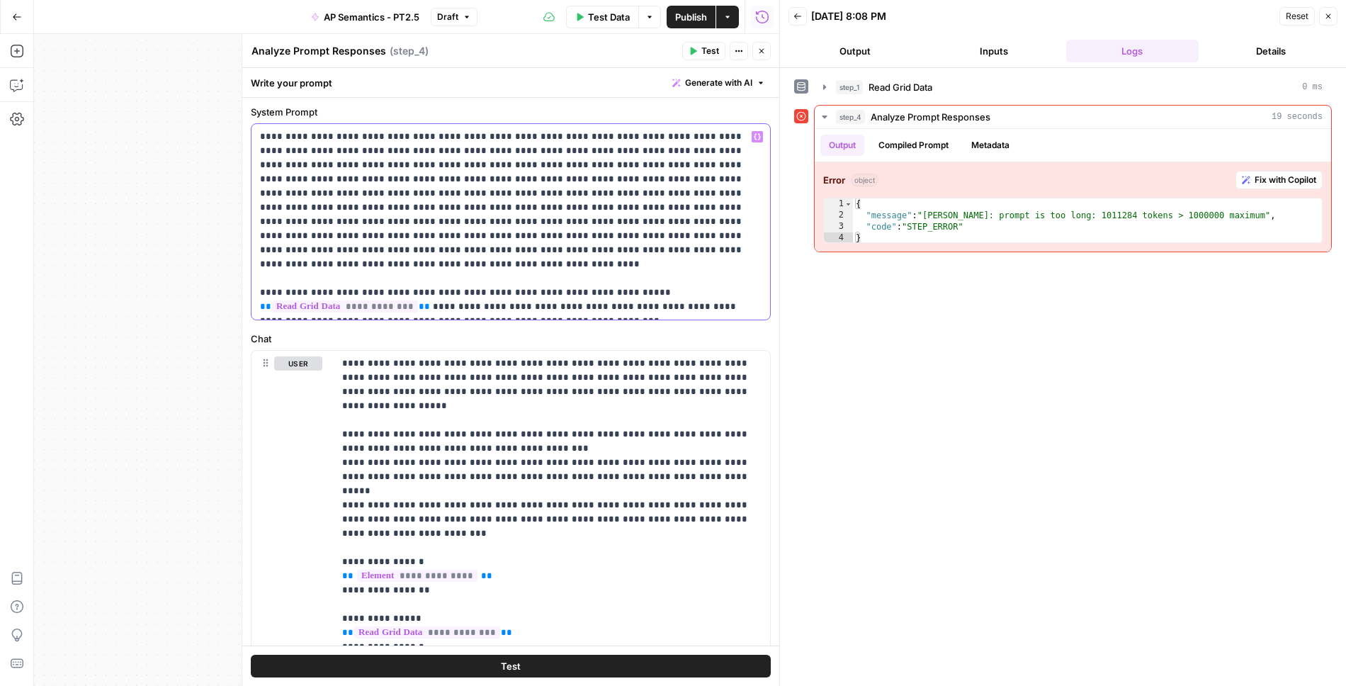
drag, startPoint x: 417, startPoint y: 291, endPoint x: 240, endPoint y: 289, distance: 177.2
click at [242, 289] on div "**********" at bounding box center [511, 360] width 538 height 652
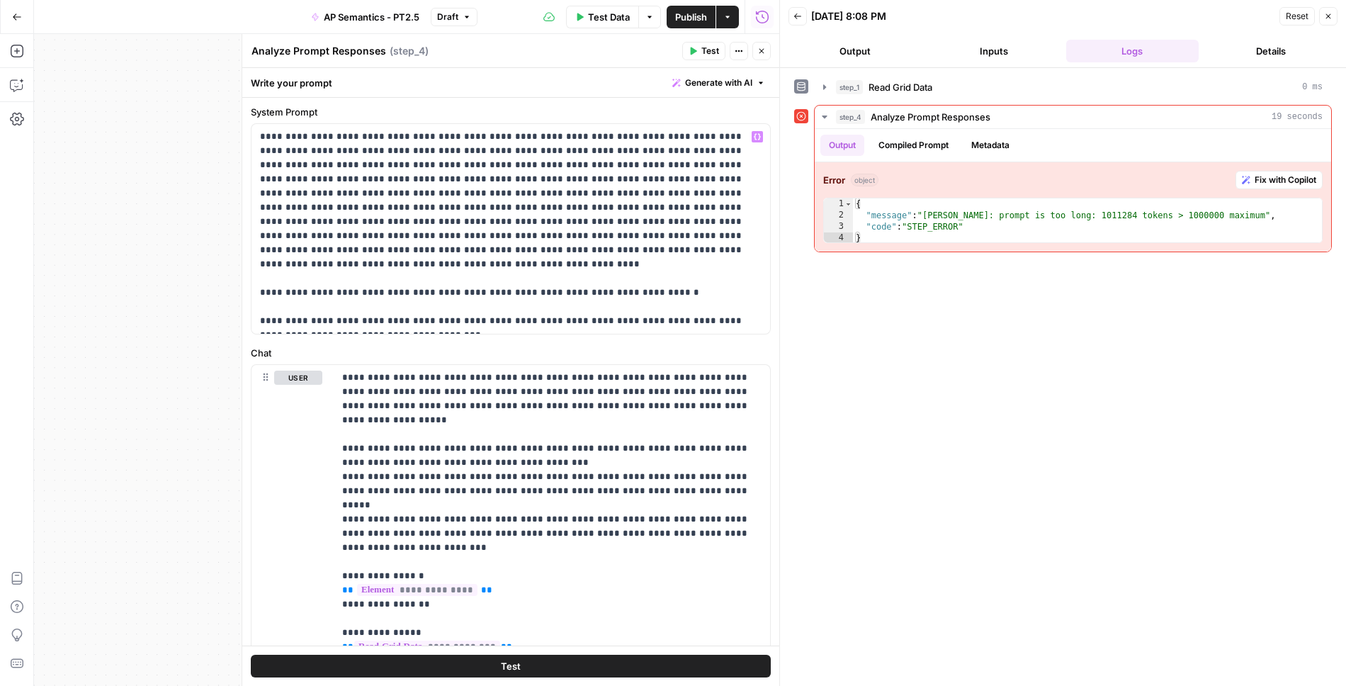
click at [758, 50] on icon "button" at bounding box center [762, 51] width 9 height 9
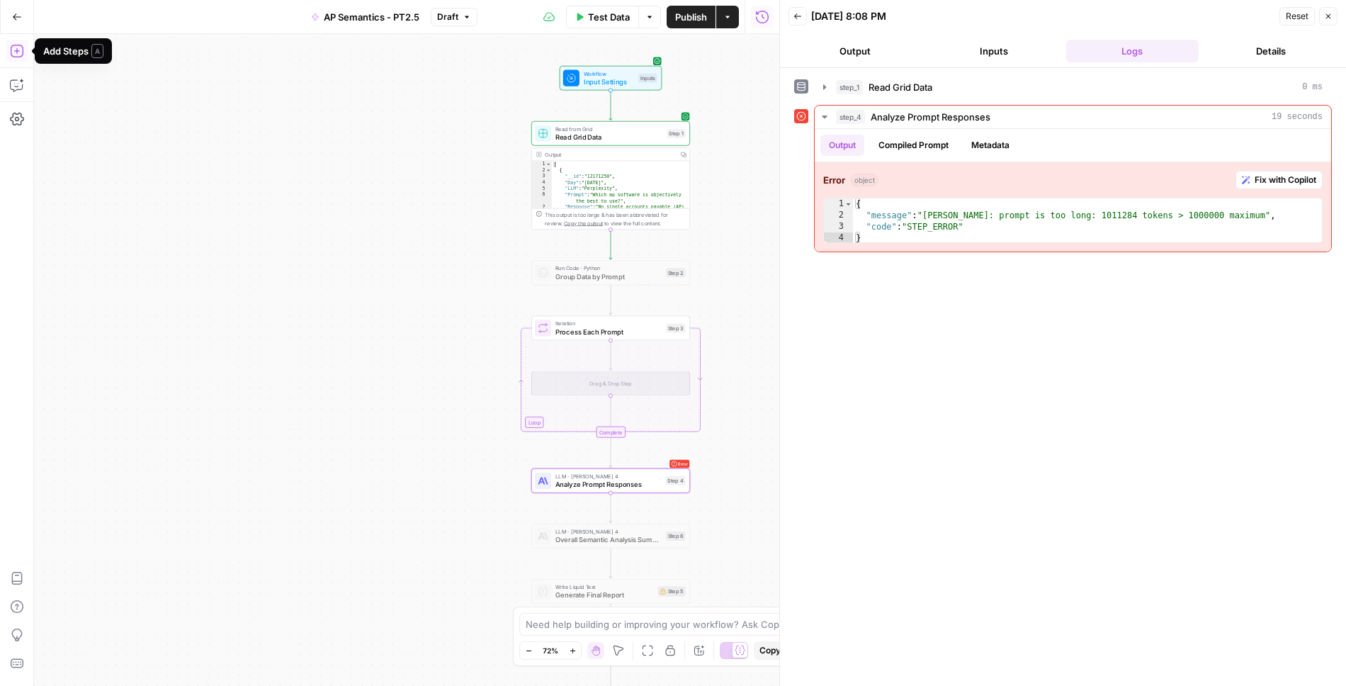
click at [18, 53] on icon "button" at bounding box center [17, 51] width 14 height 14
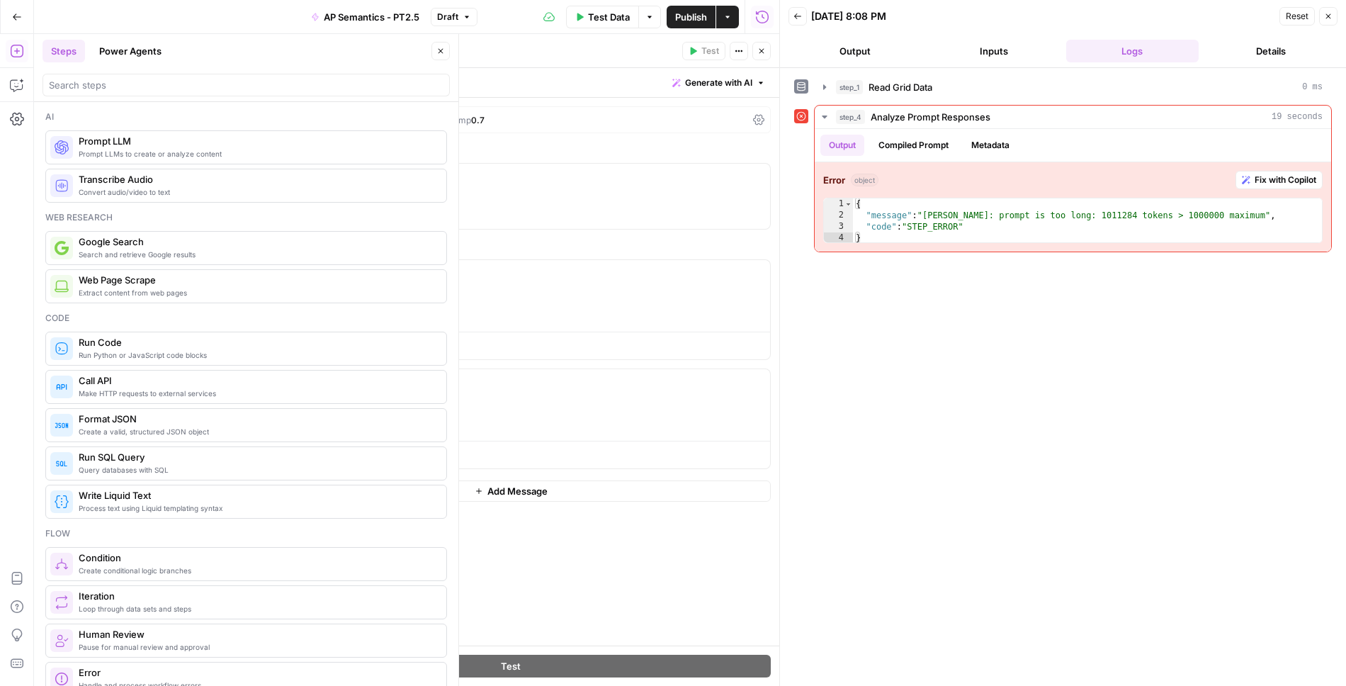
click at [446, 47] on button "Close" at bounding box center [441, 51] width 18 height 18
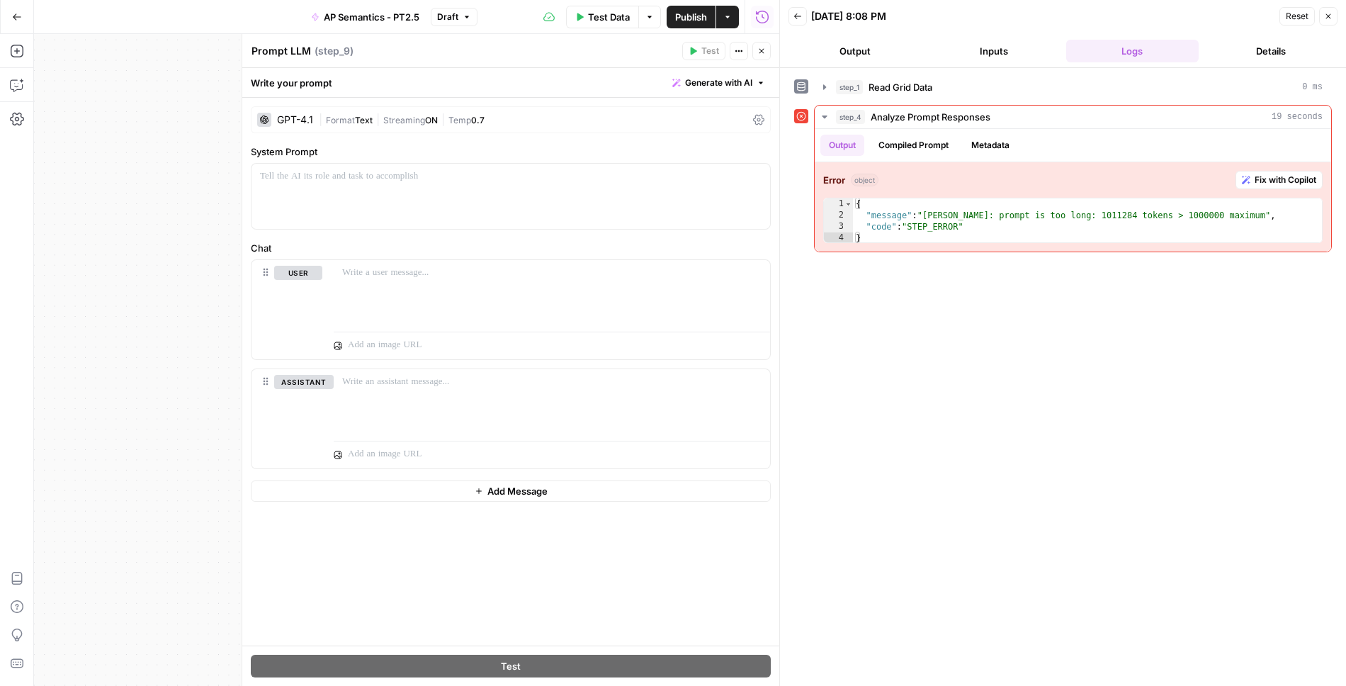
click at [763, 52] on icon "button" at bounding box center [762, 51] width 9 height 9
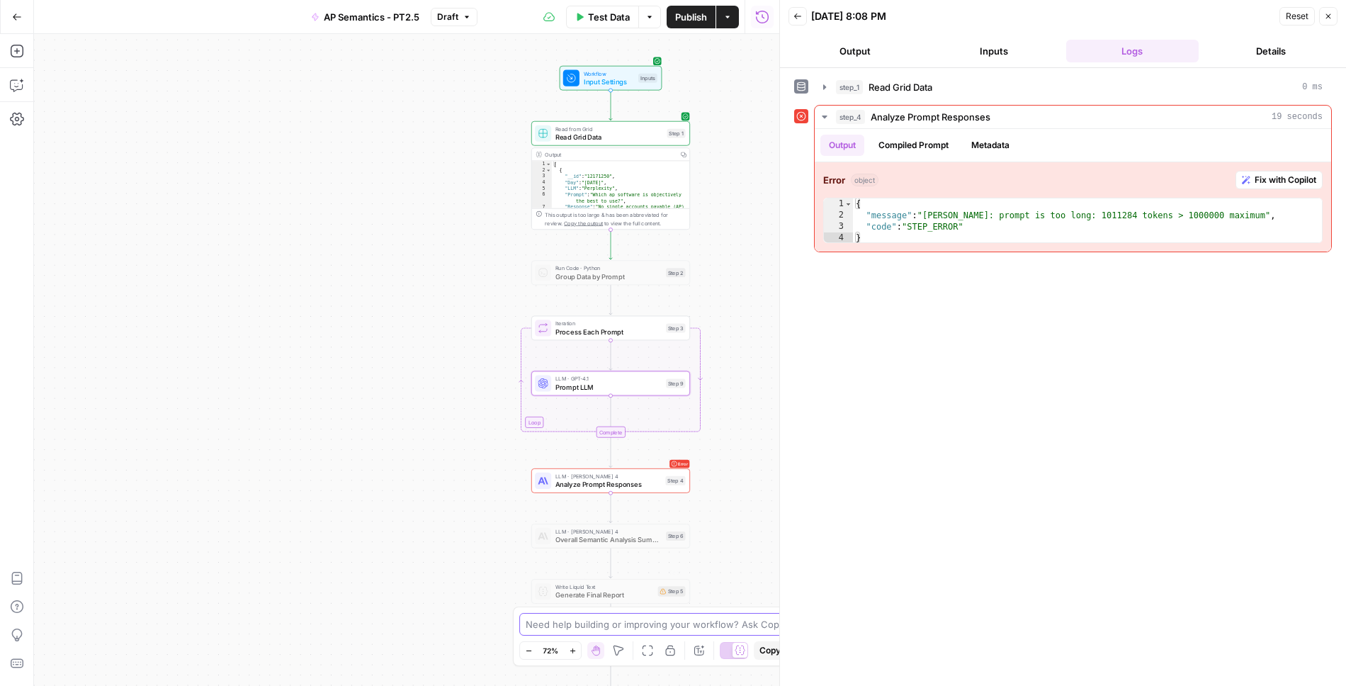
click at [578, 630] on textarea at bounding box center [665, 624] width 279 height 14
paste textarea "Okay so I moved step number four into actually being outside of the loop becaus…"
type textarea "Okay so I moved step number four into actually being outside of the loop becaus…"
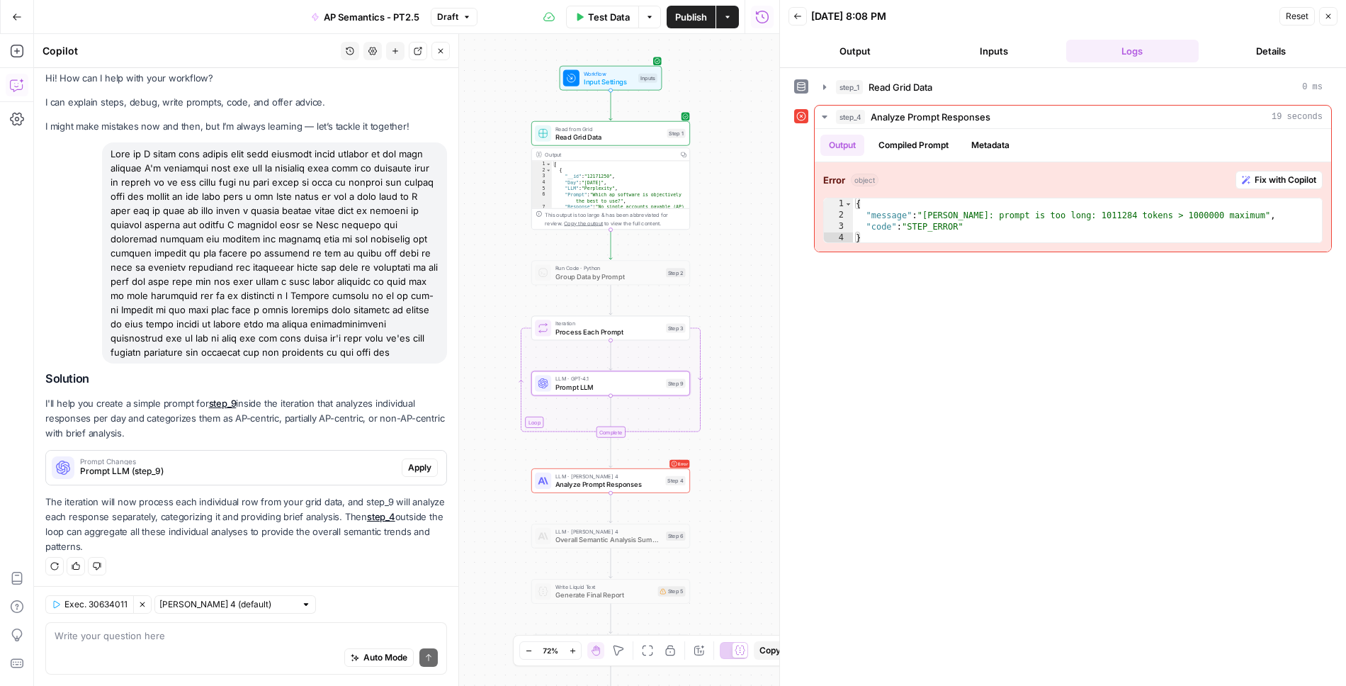
scroll to position [8, 0]
click at [420, 469] on span "Apply" at bounding box center [419, 467] width 23 height 13
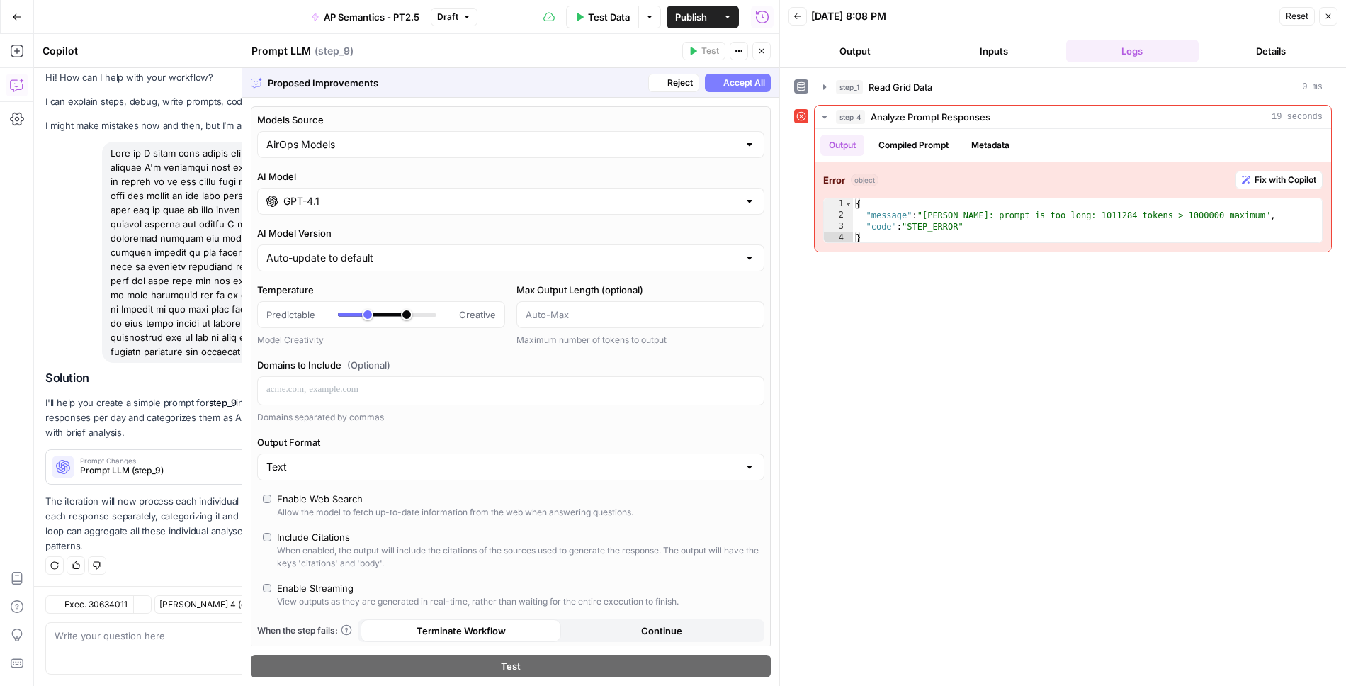
scroll to position [9, 0]
click at [740, 82] on span "Accept All" at bounding box center [745, 83] width 42 height 13
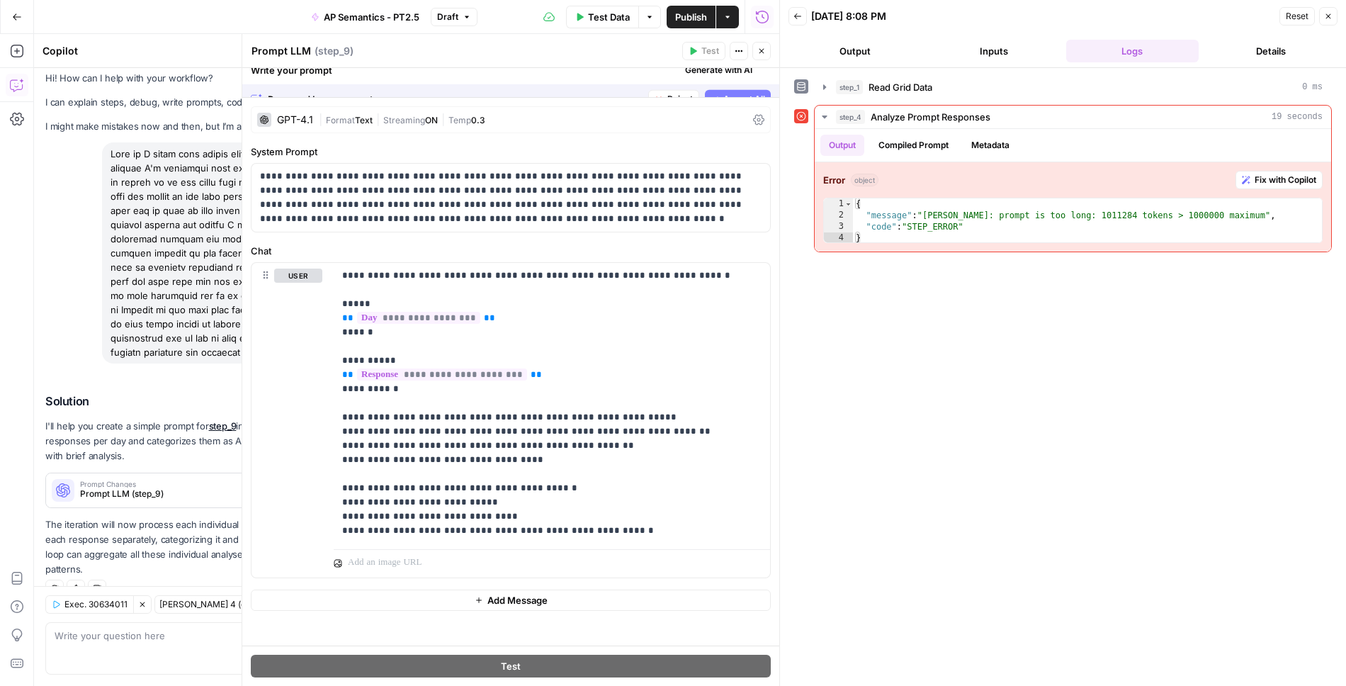
scroll to position [31, 0]
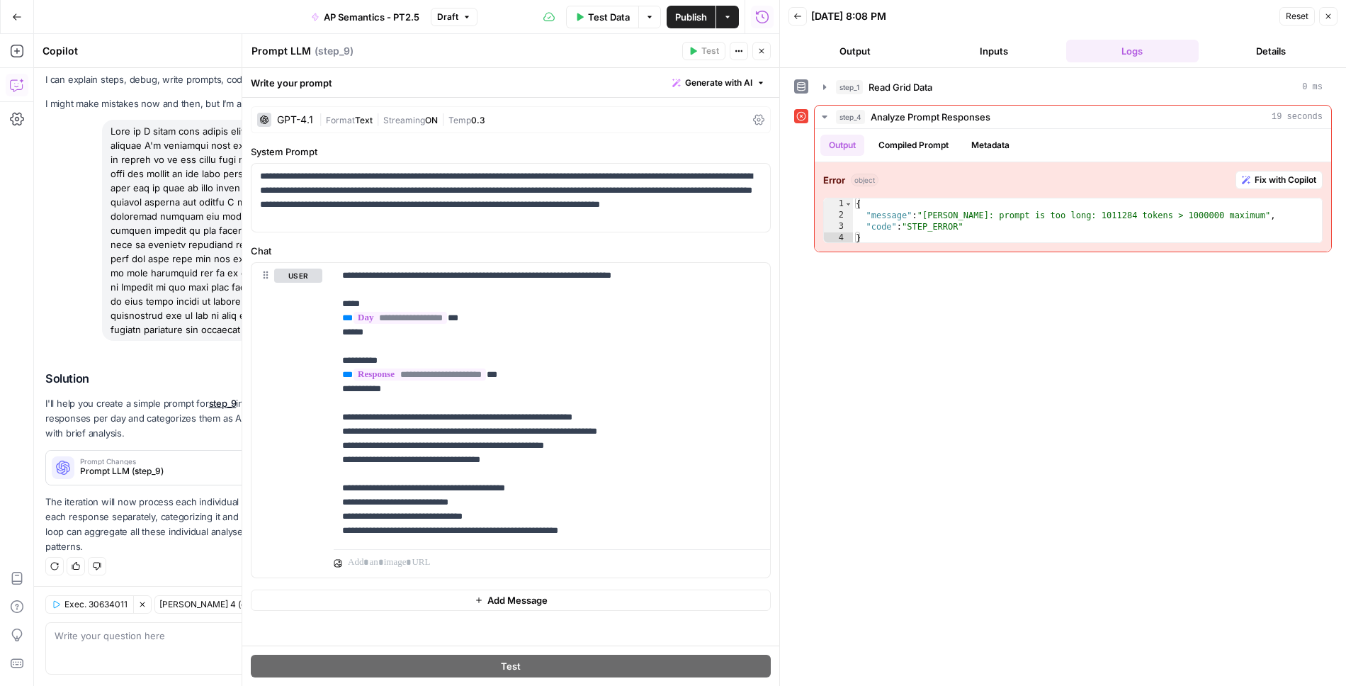
click at [427, 123] on span "ON" at bounding box center [431, 120] width 13 height 11
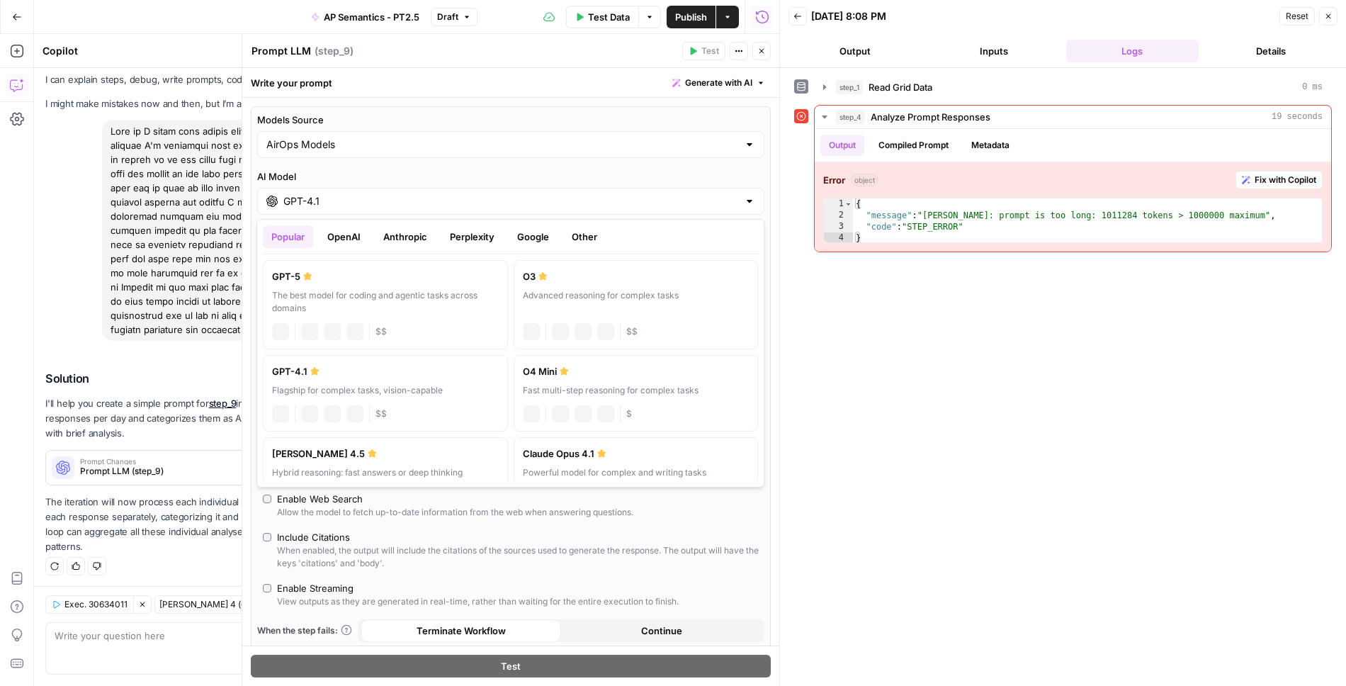
click at [405, 198] on input "GPT-4.1" at bounding box center [510, 201] width 455 height 14
click at [415, 235] on button "Anthropic" at bounding box center [405, 236] width 61 height 23
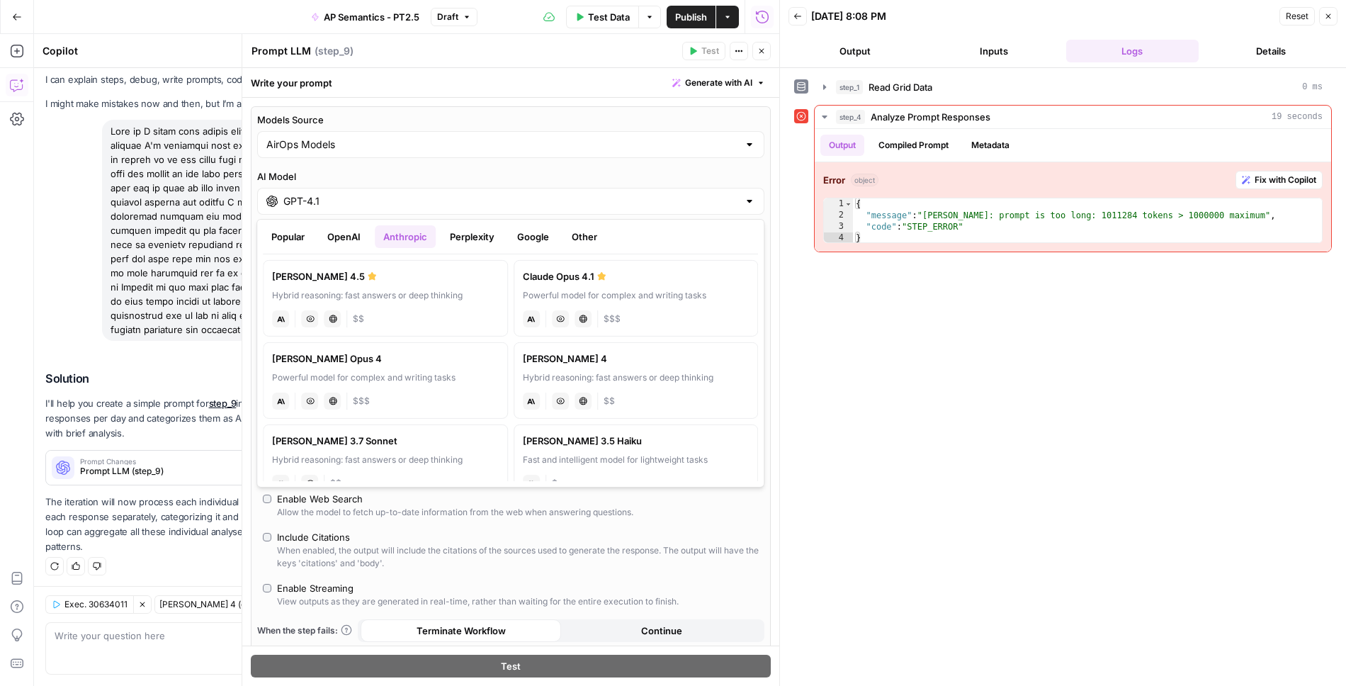
click at [571, 365] on label "Claude Sonnet 4 Hybrid reasoning: fast answers or deep thinking anthropic Visio…" at bounding box center [636, 380] width 245 height 77
type input "[PERSON_NAME] 4"
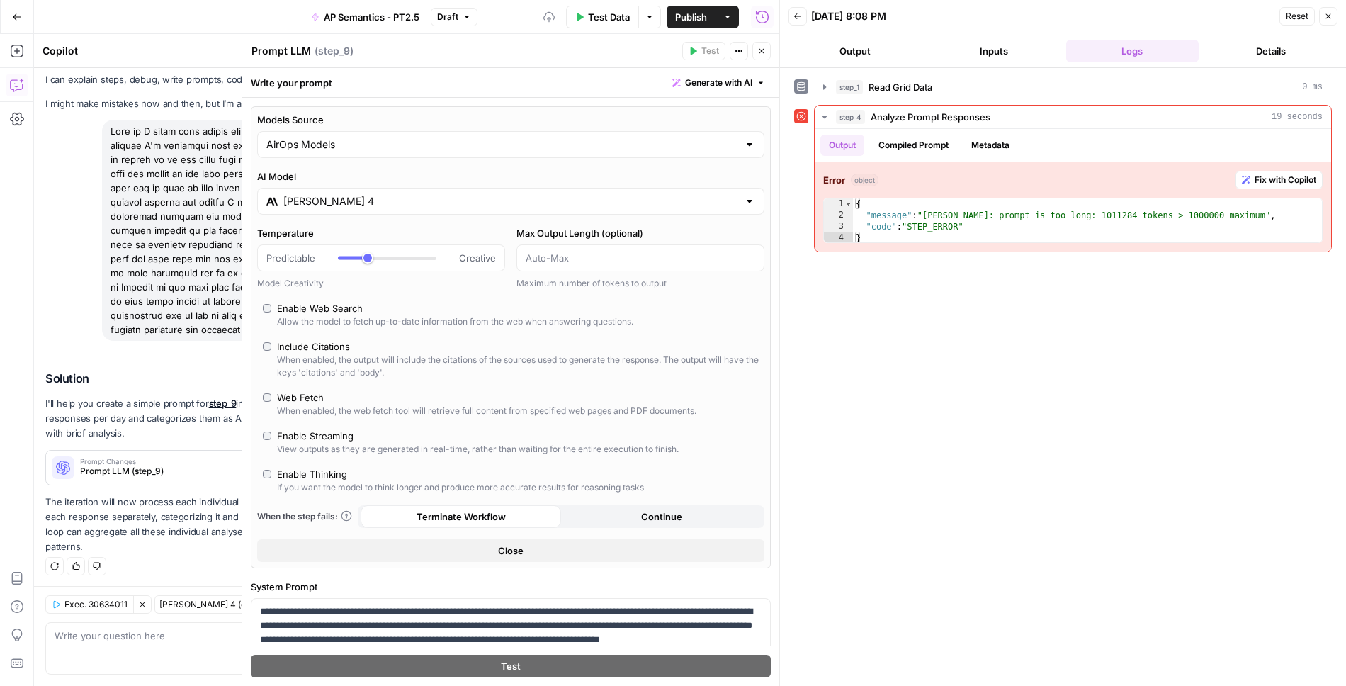
scroll to position [111, 0]
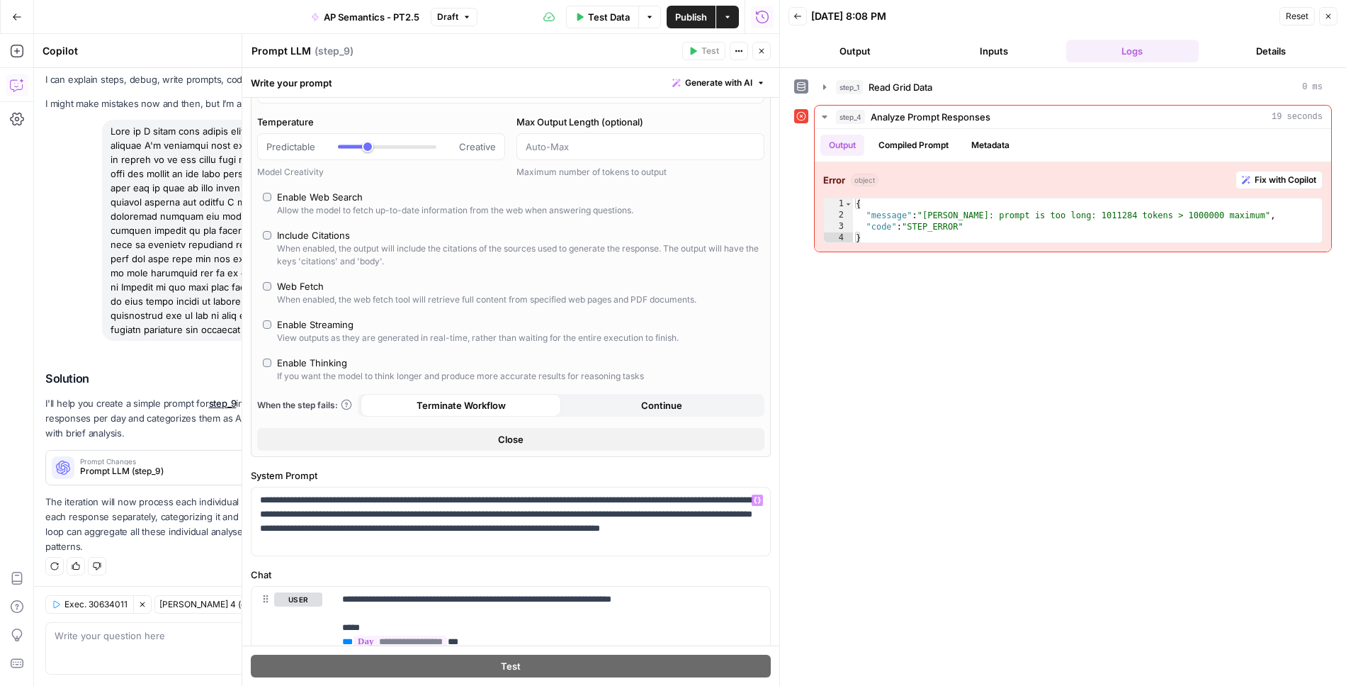
click at [529, 439] on button "Close" at bounding box center [510, 439] width 507 height 23
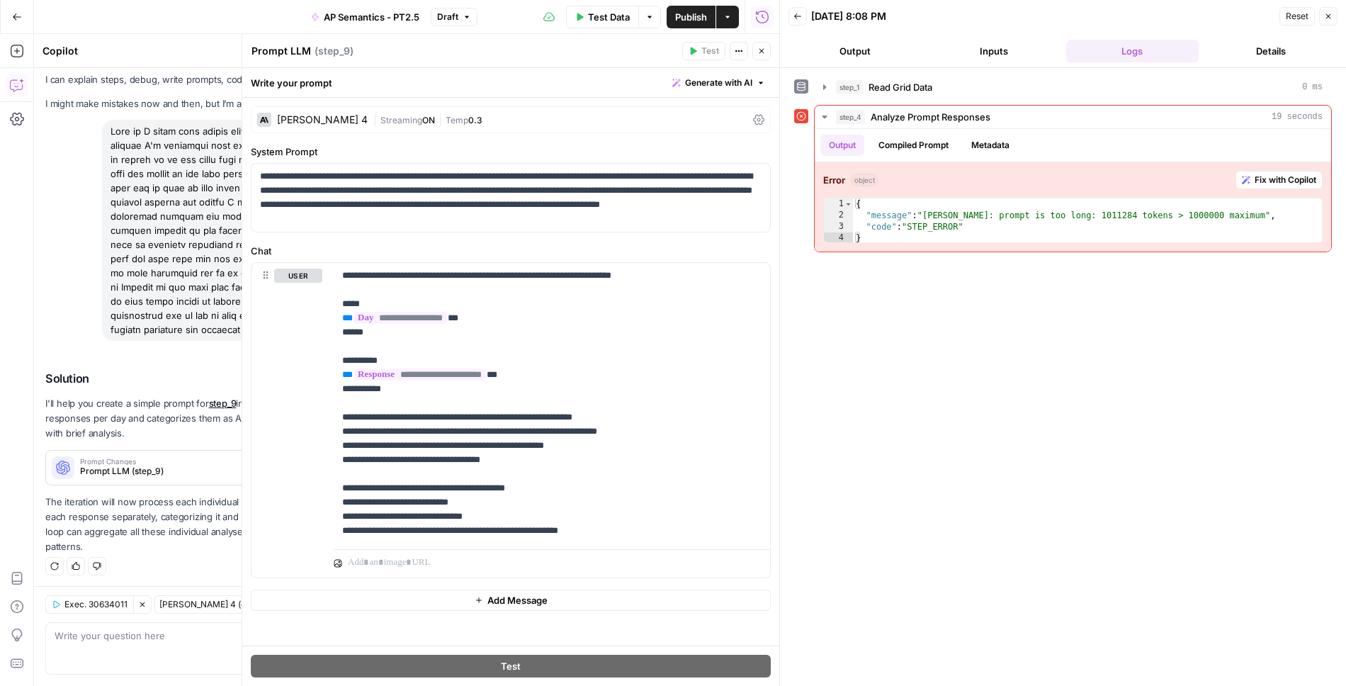
scroll to position [0, 0]
click at [765, 55] on icon "button" at bounding box center [762, 51] width 9 height 9
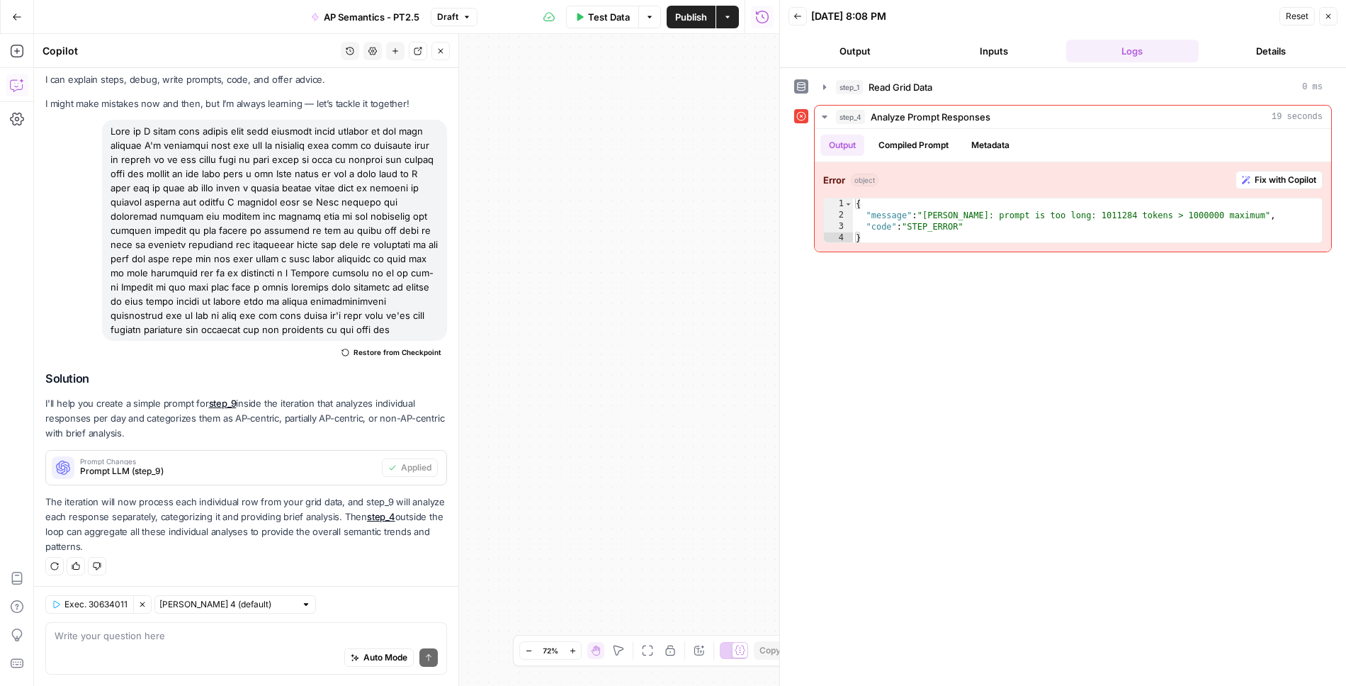
click at [443, 49] on icon "button" at bounding box center [441, 51] width 5 height 5
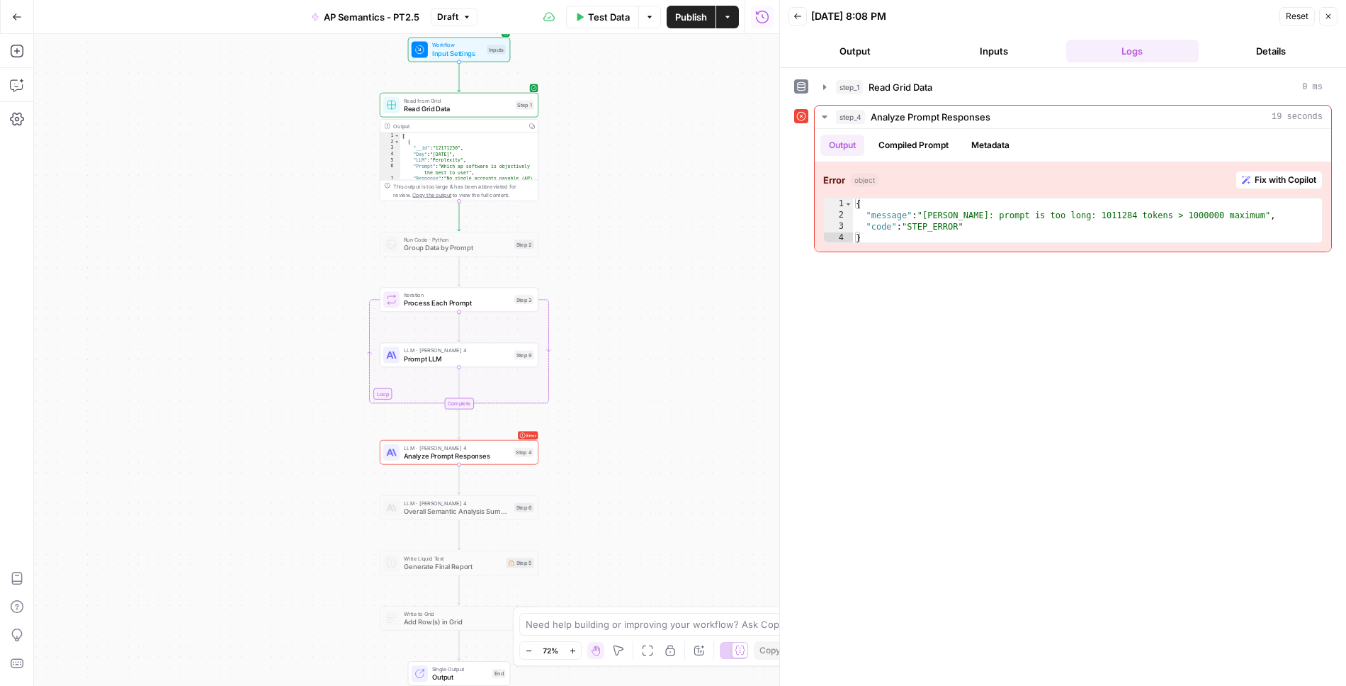
drag, startPoint x: 236, startPoint y: 280, endPoint x: 644, endPoint y: 275, distance: 408.2
click at [644, 275] on div "Workflow Input Settings Inputs Read from Grid Read Grid Data Step 1 Output Copy…" at bounding box center [407, 360] width 746 height 652
click at [477, 455] on span "Analyze Prompt Responses" at bounding box center [457, 456] width 106 height 10
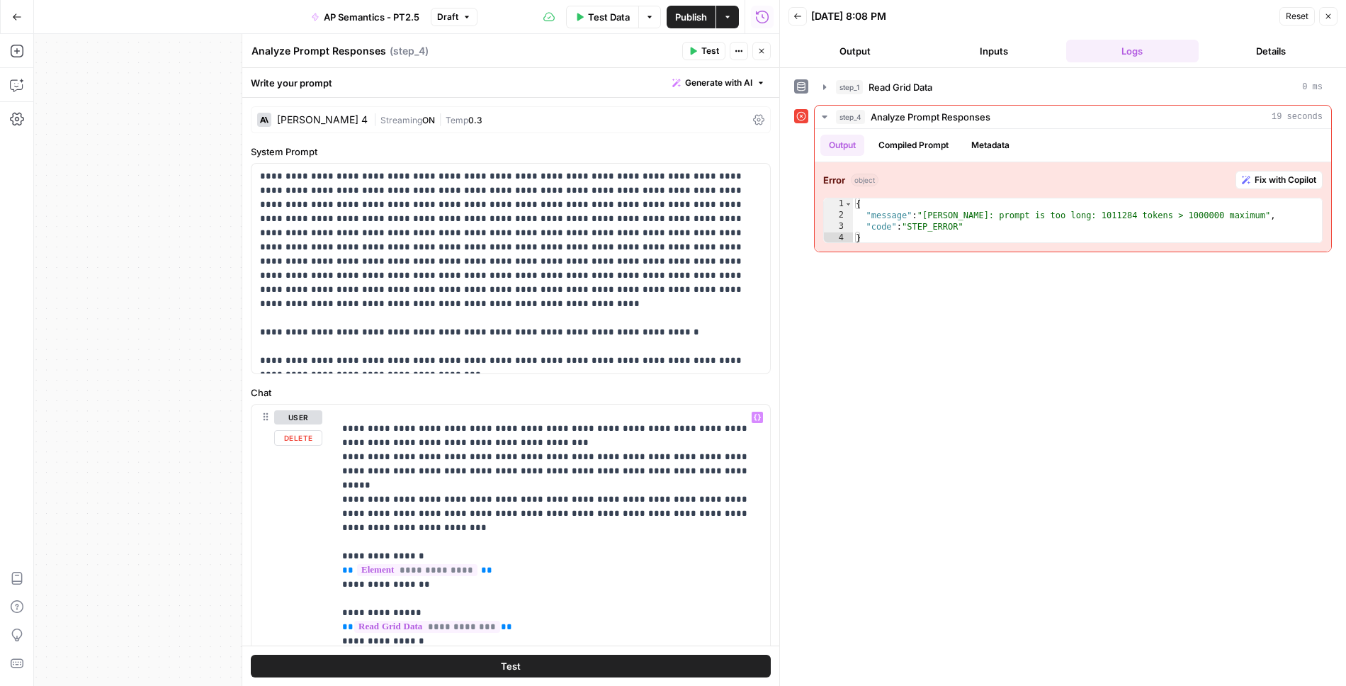
scroll to position [144, 0]
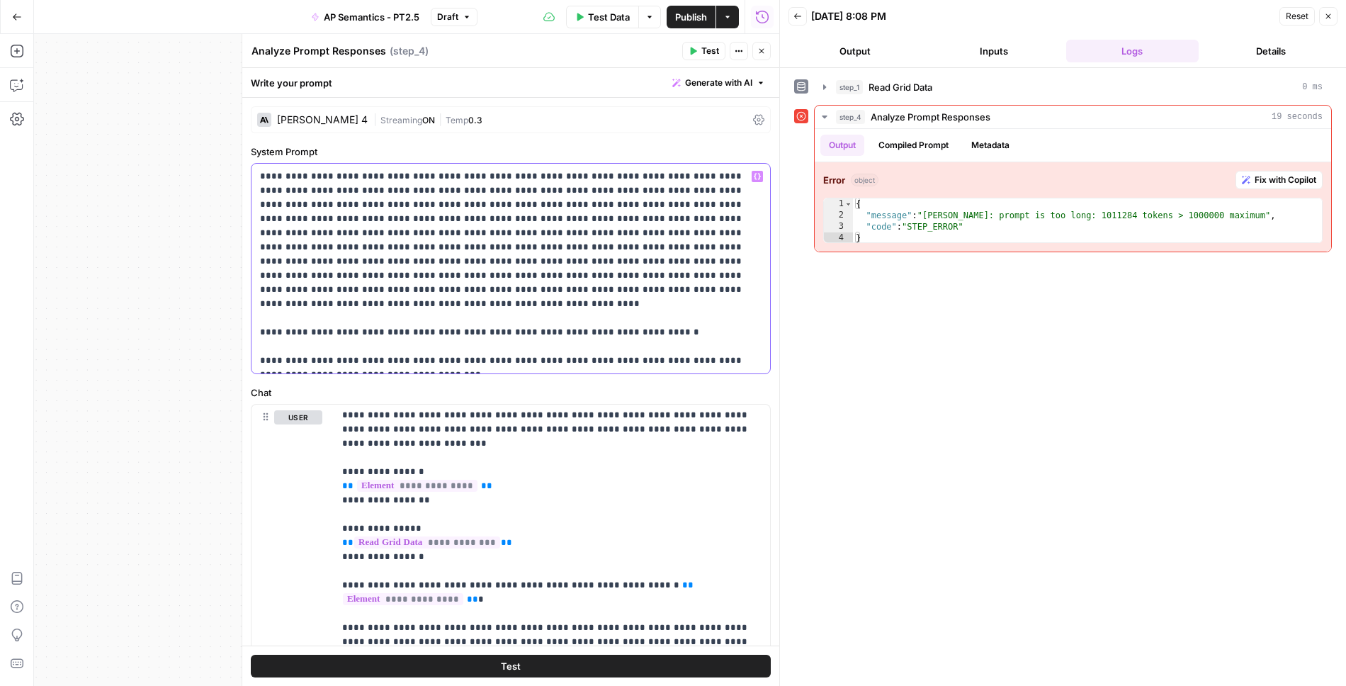
click at [665, 321] on p "**********" at bounding box center [511, 268] width 502 height 198
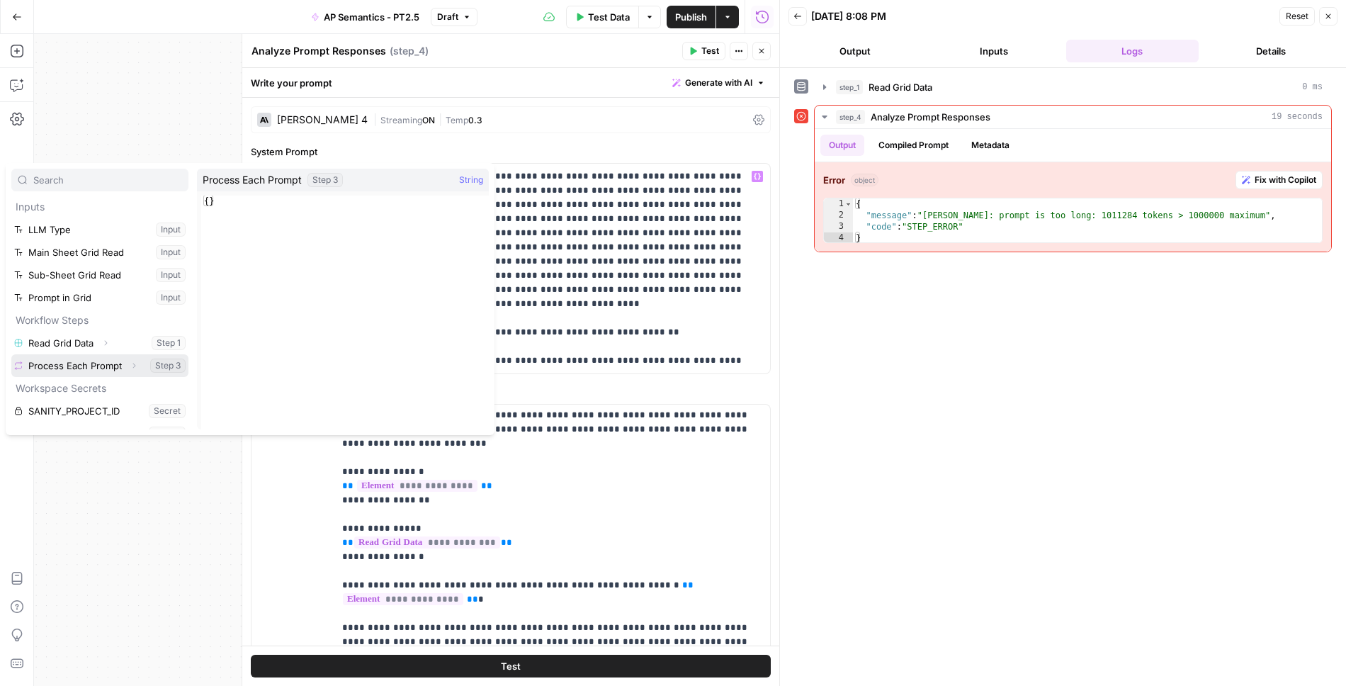
click at [58, 359] on button "Select variable Process Each Prompt" at bounding box center [99, 365] width 177 height 23
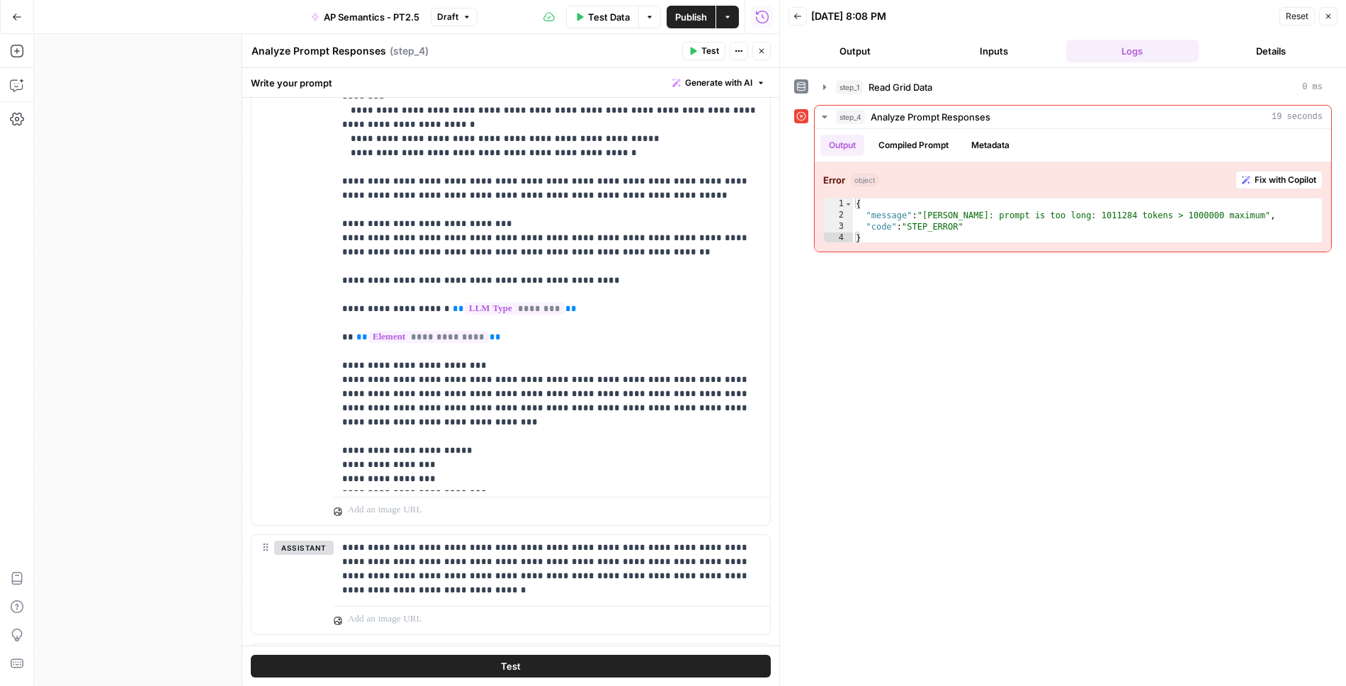
scroll to position [713, 0]
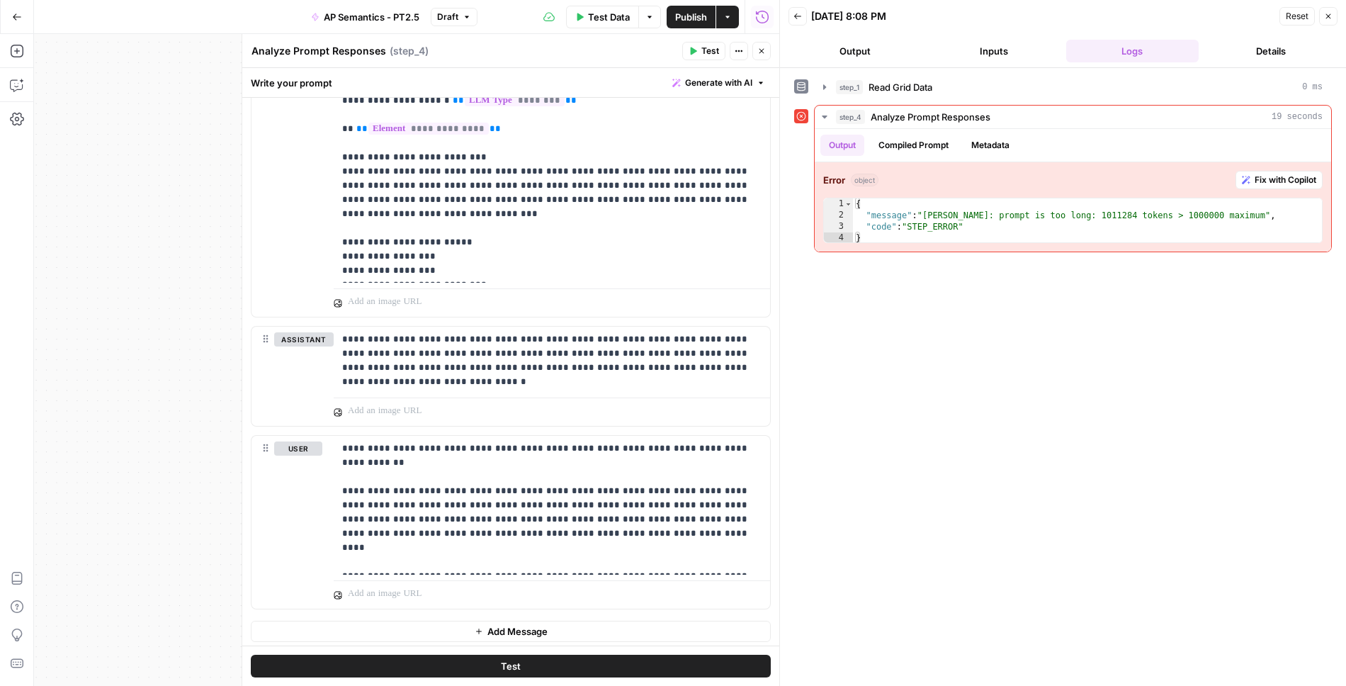
click at [763, 52] on icon "button" at bounding box center [762, 51] width 5 height 5
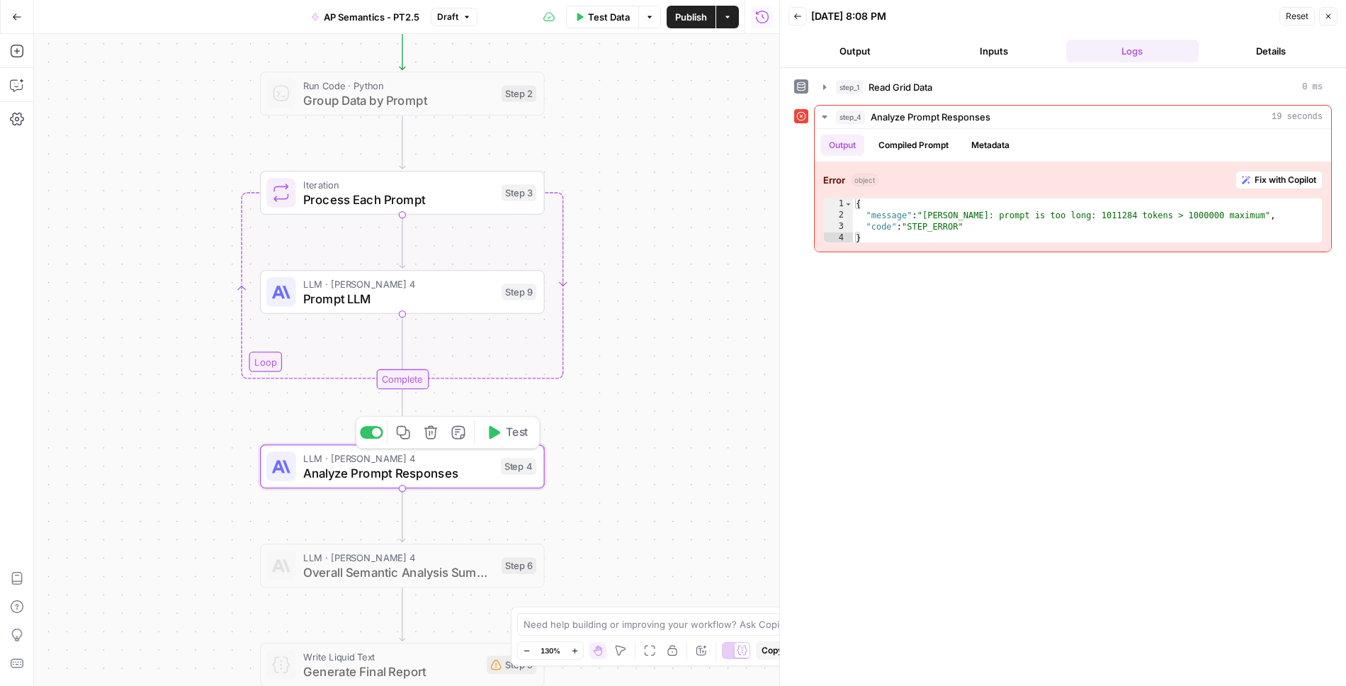
click at [449, 478] on span "Analyze Prompt Responses" at bounding box center [398, 472] width 190 height 18
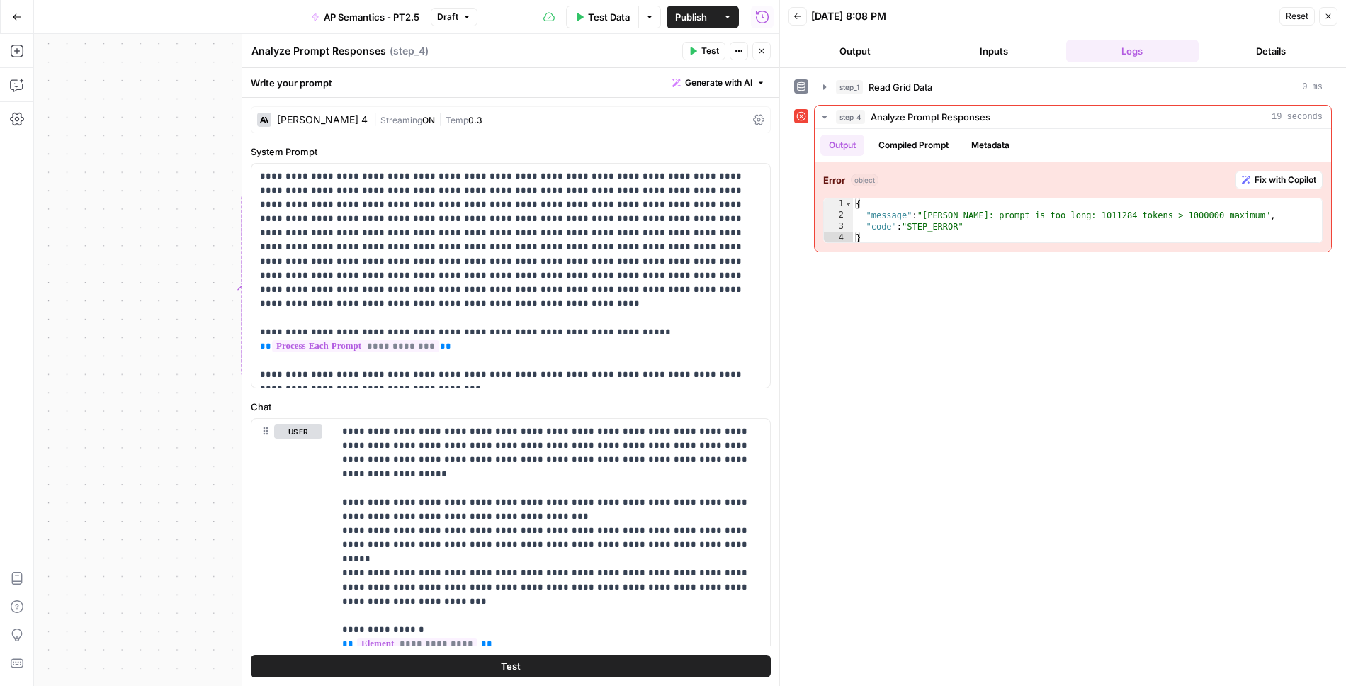
click at [762, 57] on button "Close" at bounding box center [762, 51] width 18 height 18
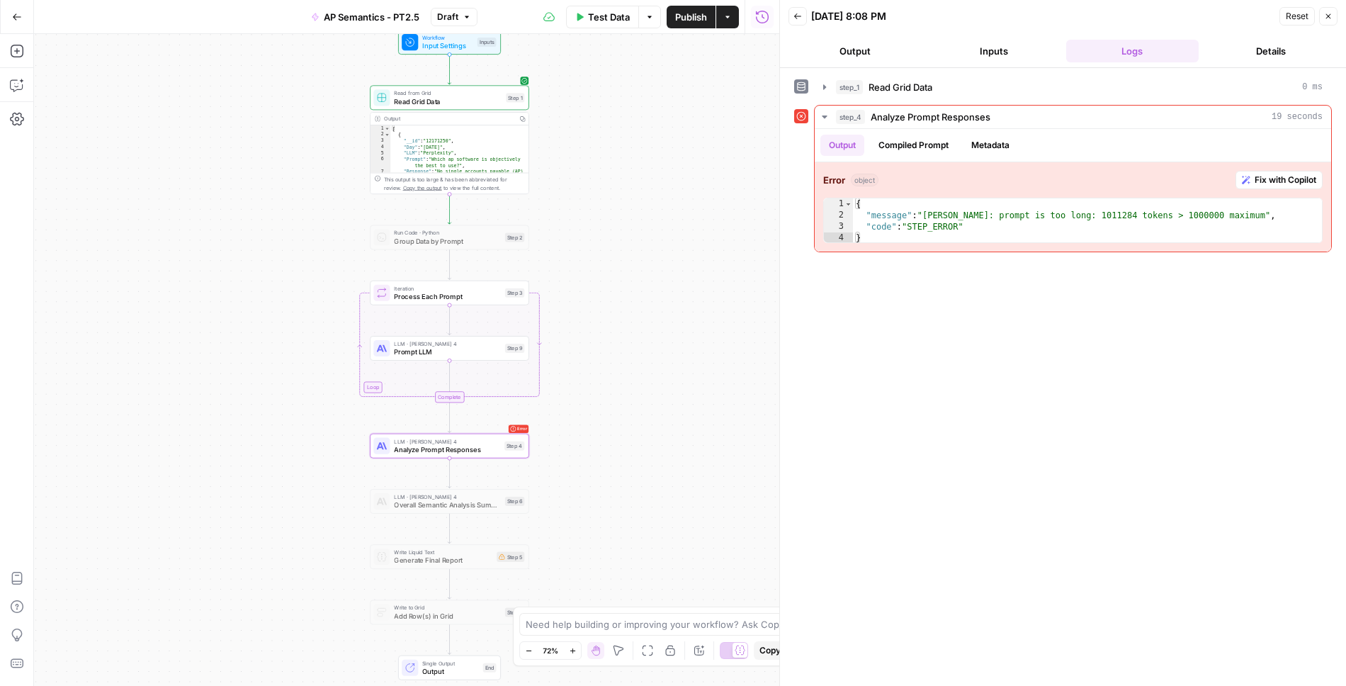
drag, startPoint x: 566, startPoint y: 153, endPoint x: 568, endPoint y: 276, distance: 122.6
click at [568, 277] on div "Workflow Input Settings Inputs Read from Grid Read Grid Data Step 1 Output Copy…" at bounding box center [407, 360] width 746 height 652
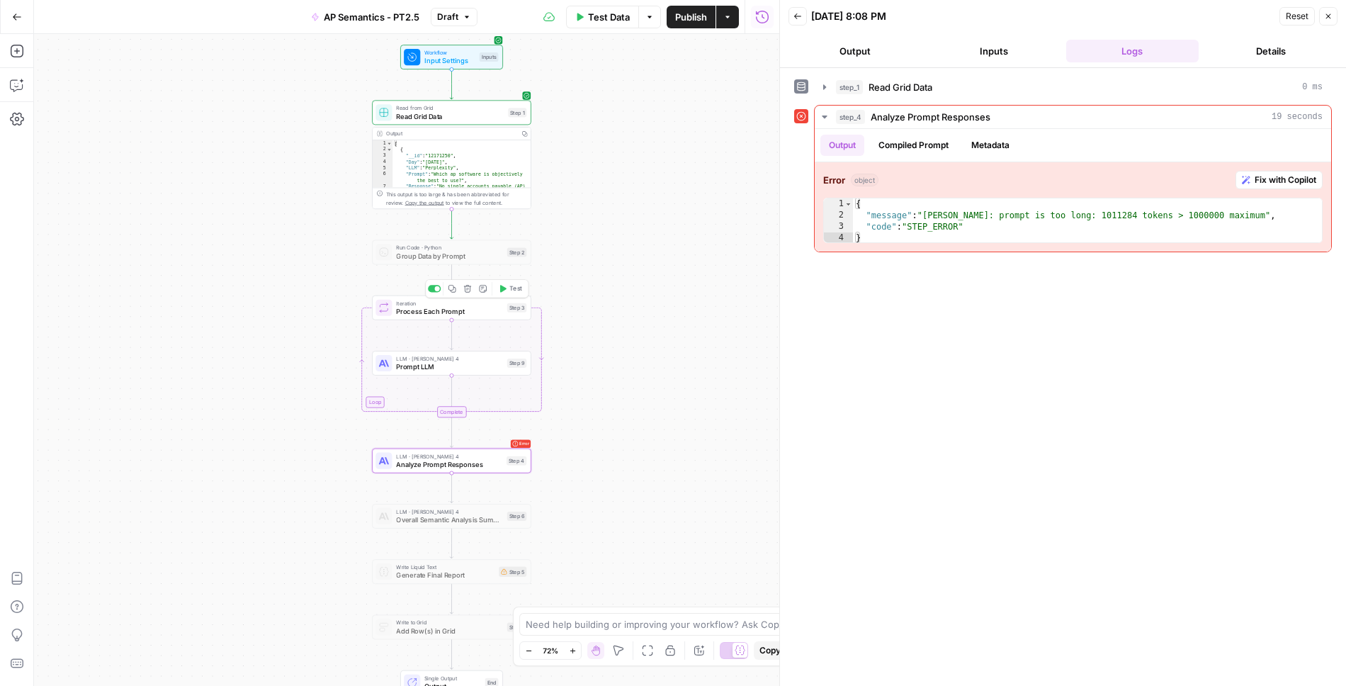
click at [510, 291] on span "Test" at bounding box center [516, 288] width 12 height 9
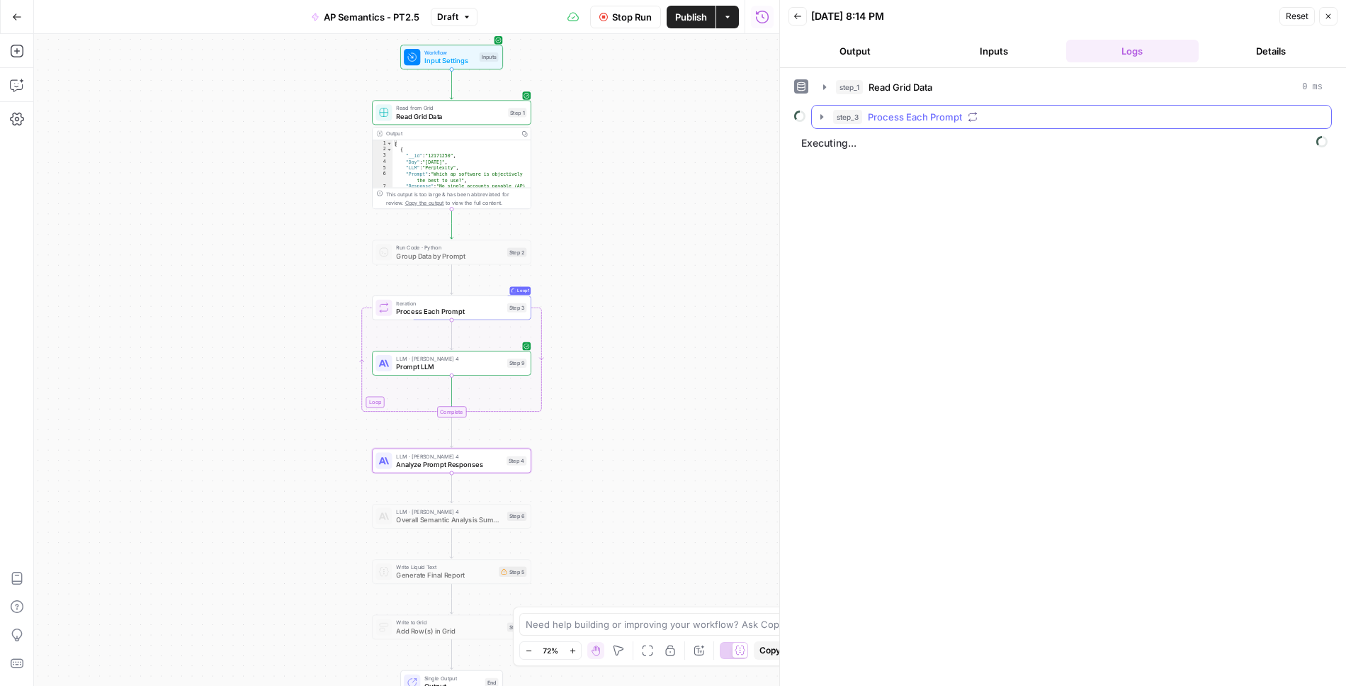
click at [821, 115] on icon "button" at bounding box center [822, 116] width 3 height 5
click at [856, 145] on icon "button" at bounding box center [853, 146] width 11 height 11
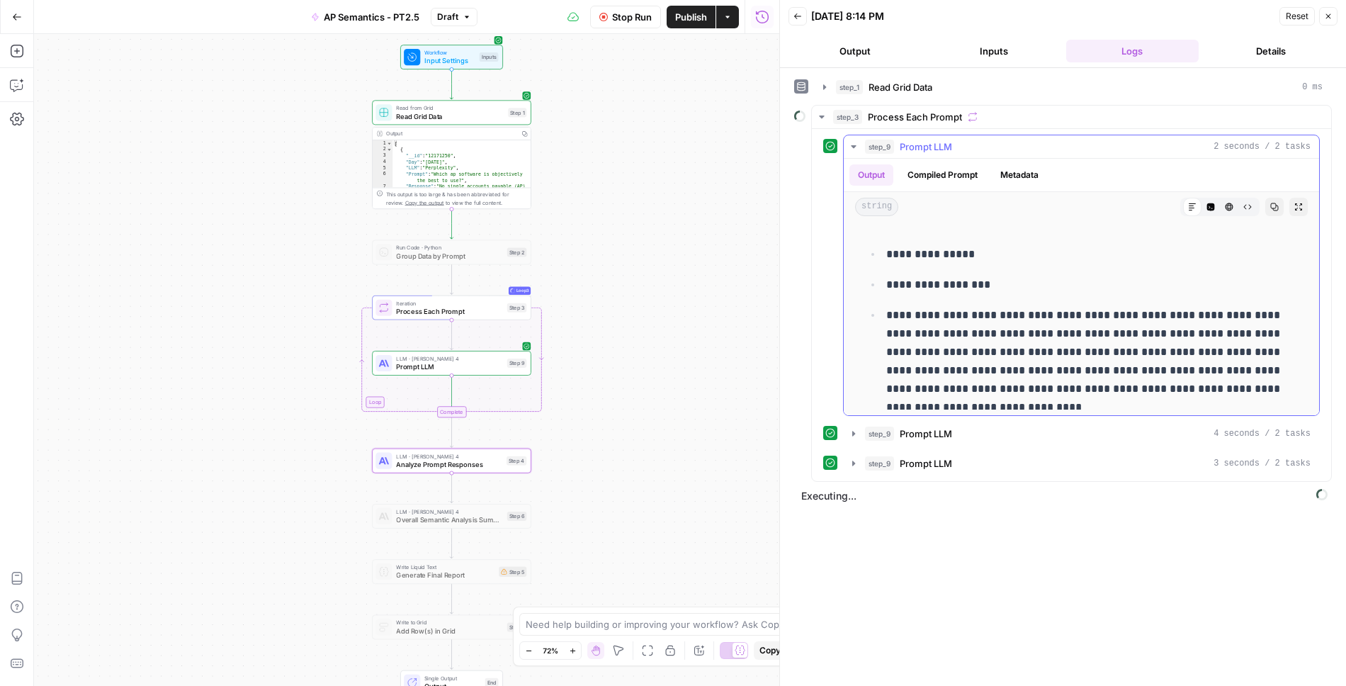
click at [853, 142] on icon "button" at bounding box center [853, 146] width 11 height 11
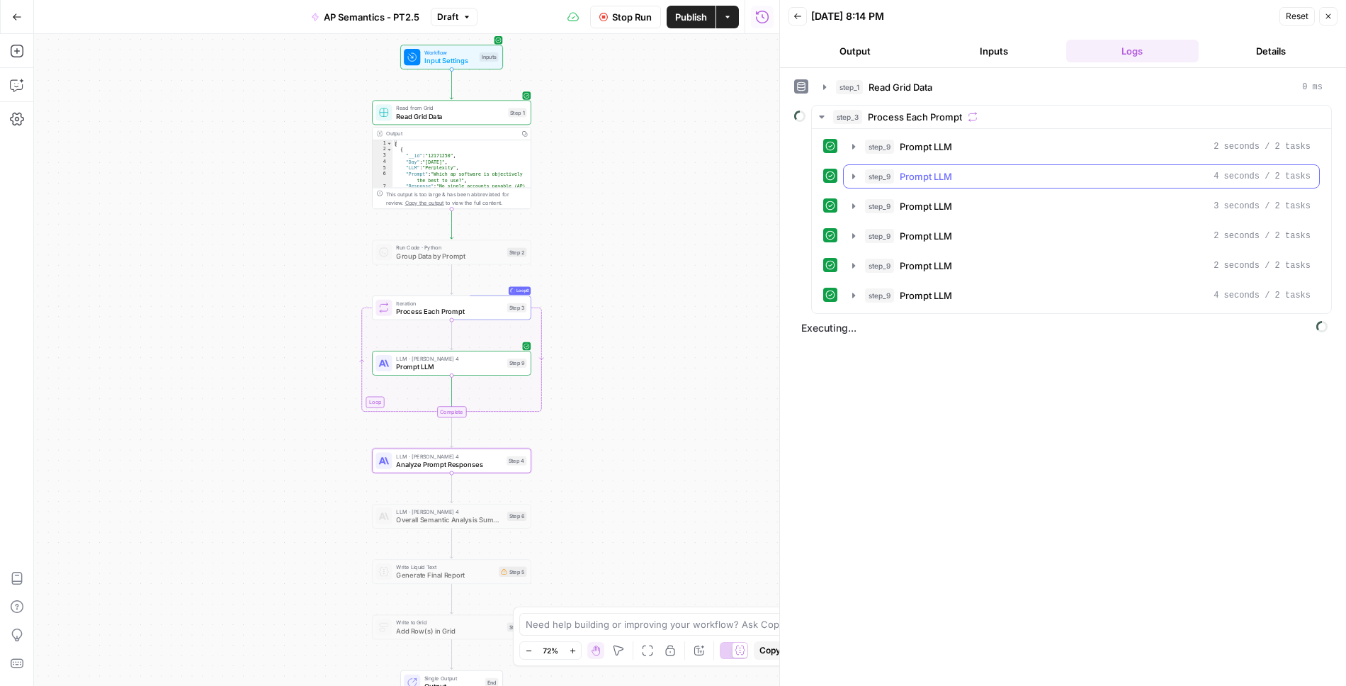
click at [856, 171] on icon "button" at bounding box center [853, 176] width 11 height 11
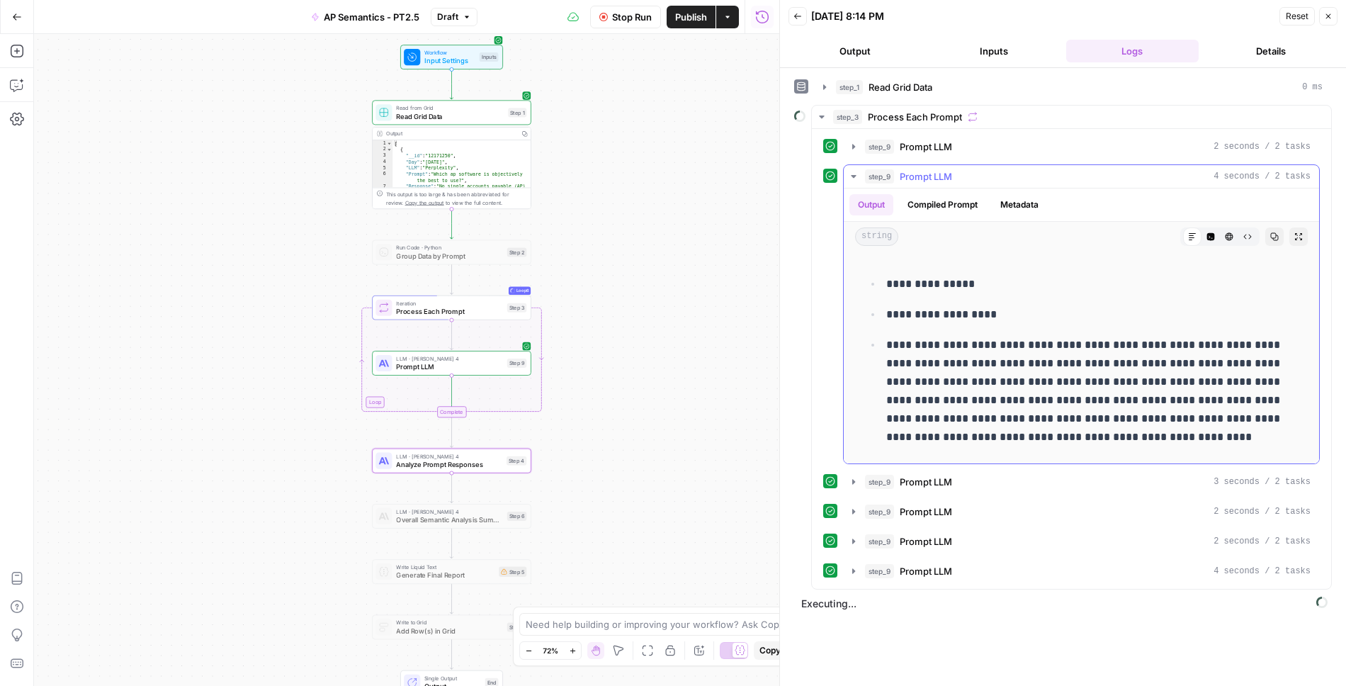
click at [846, 172] on button "step_9 Prompt LLM 4 seconds / 2 tasks" at bounding box center [1082, 176] width 476 height 23
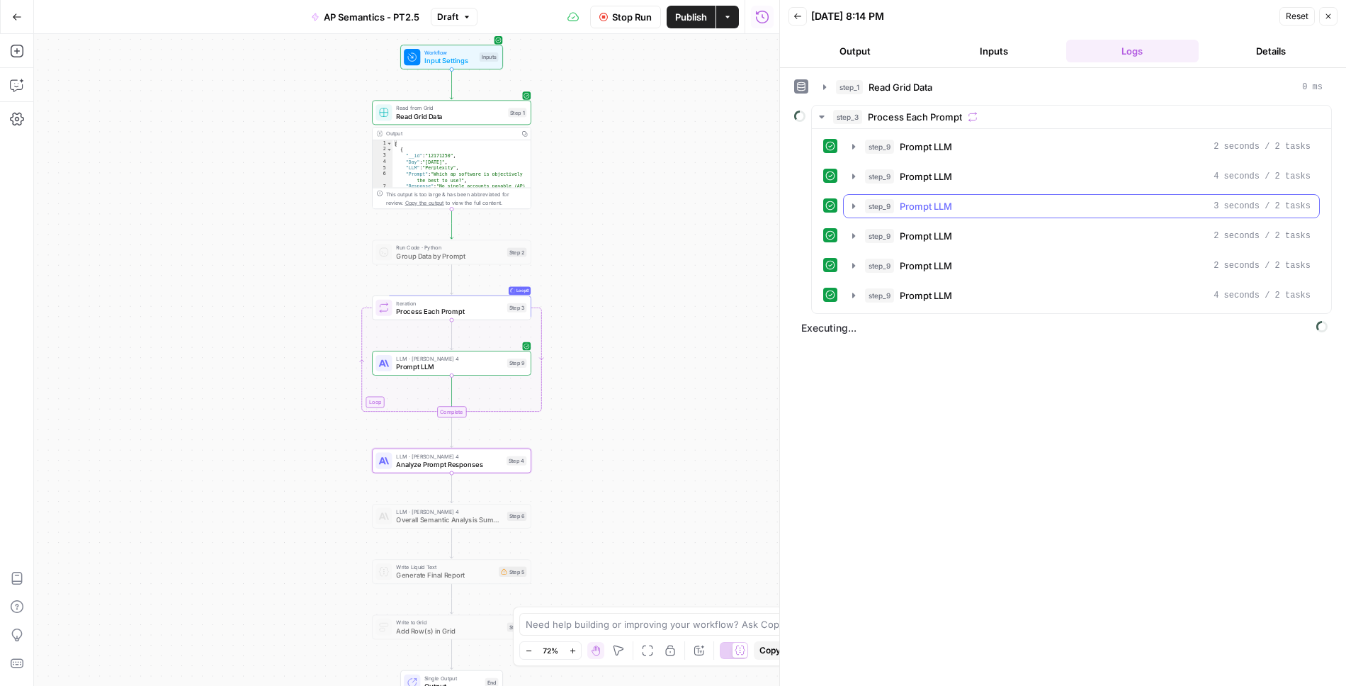
click at [853, 203] on icon "button" at bounding box center [854, 205] width 3 height 5
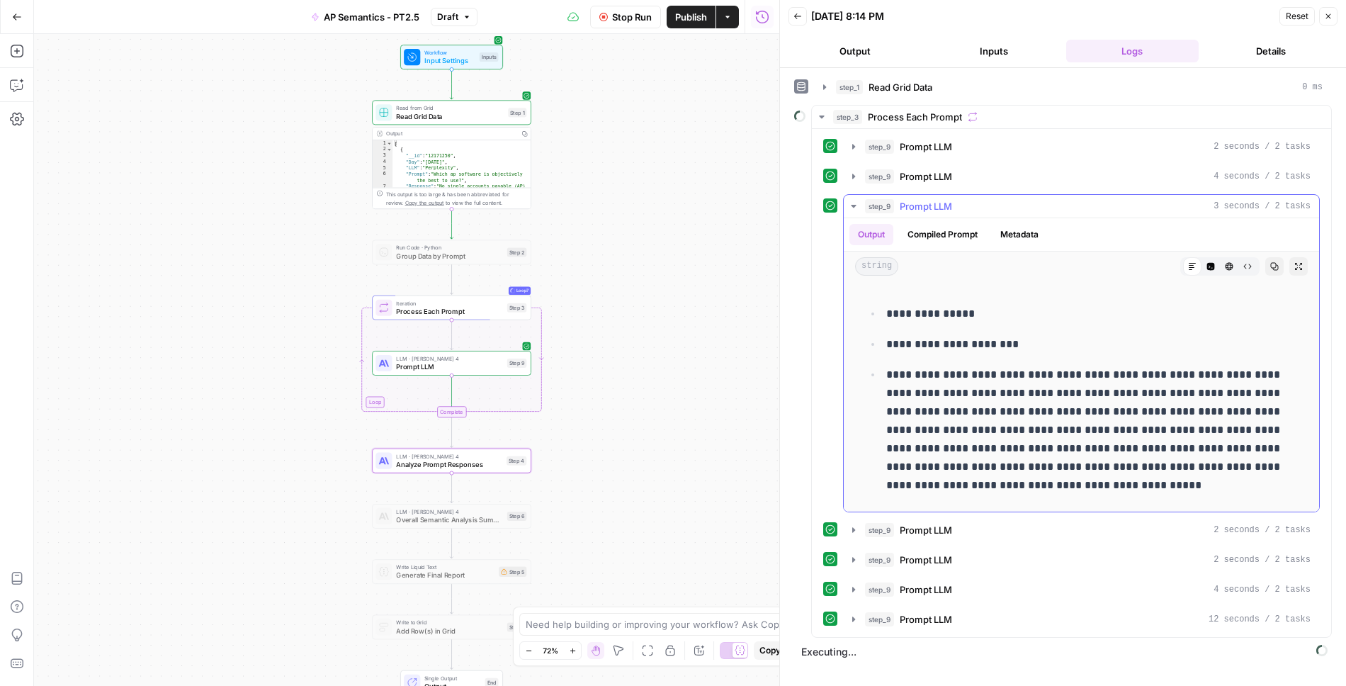
click at [853, 205] on icon "button" at bounding box center [853, 206] width 5 height 3
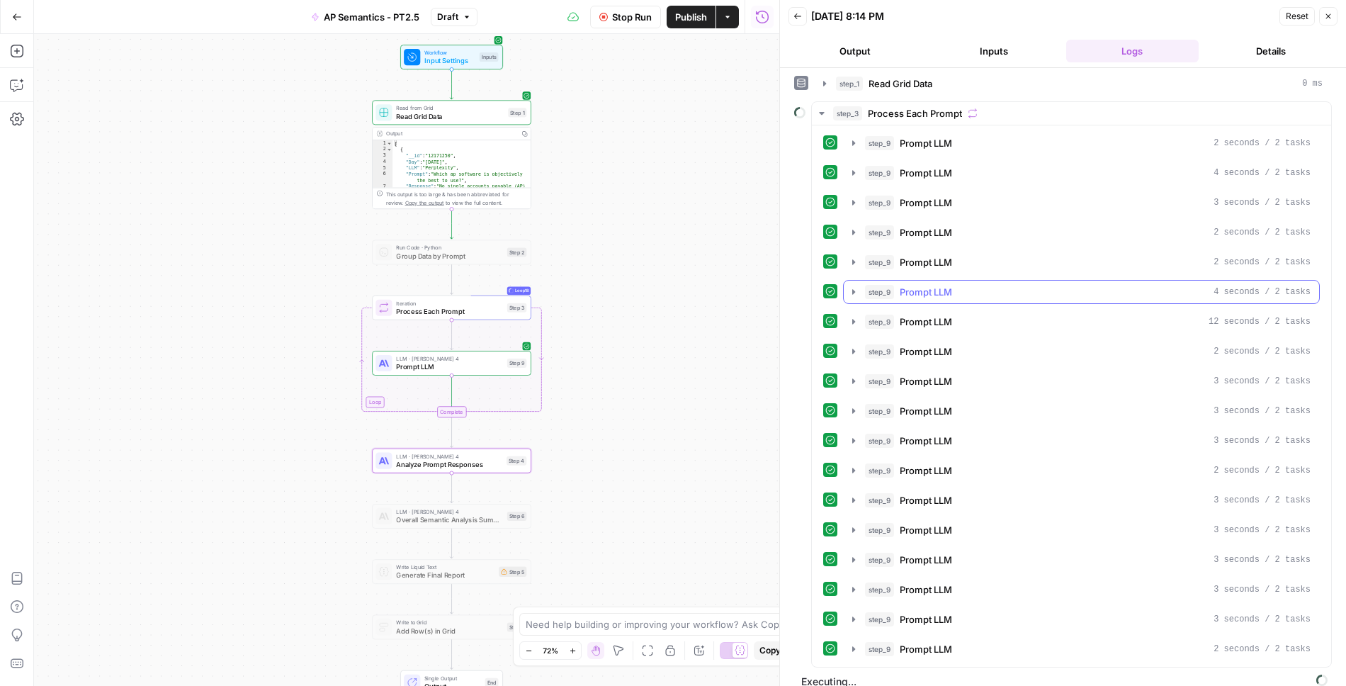
scroll to position [0, 0]
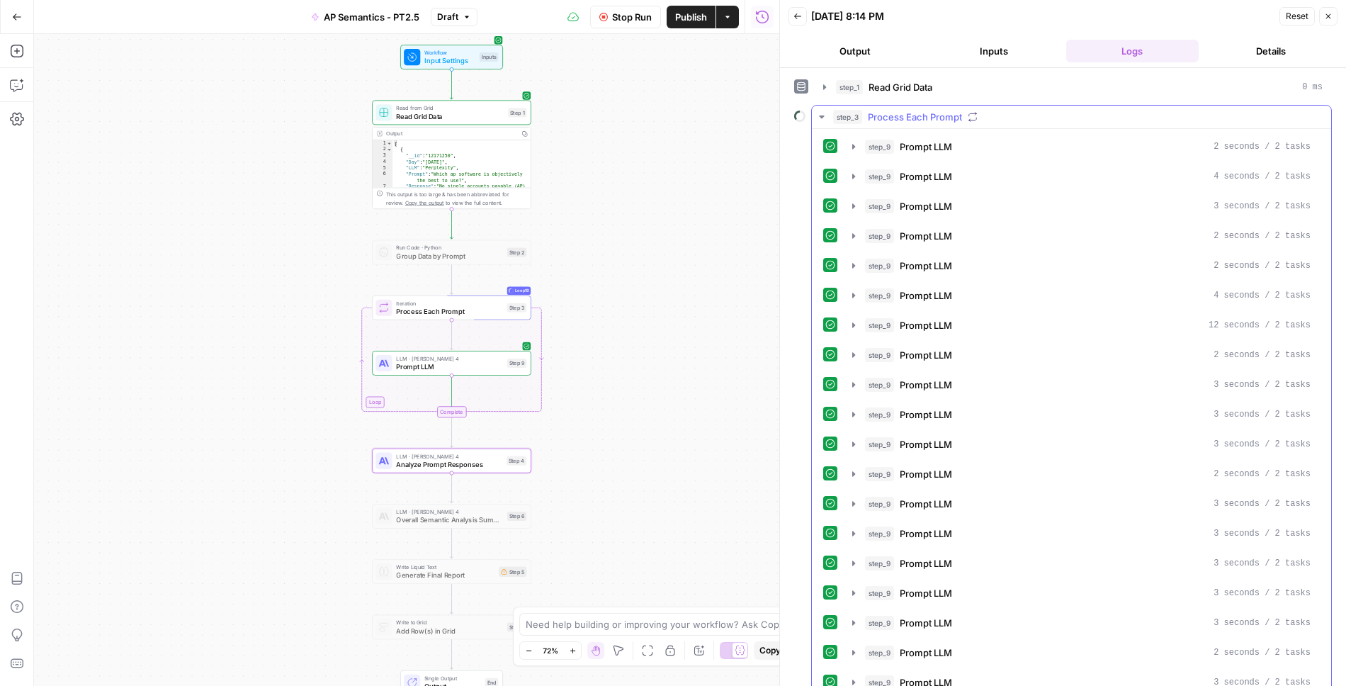
click at [821, 112] on icon "button" at bounding box center [821, 116] width 11 height 11
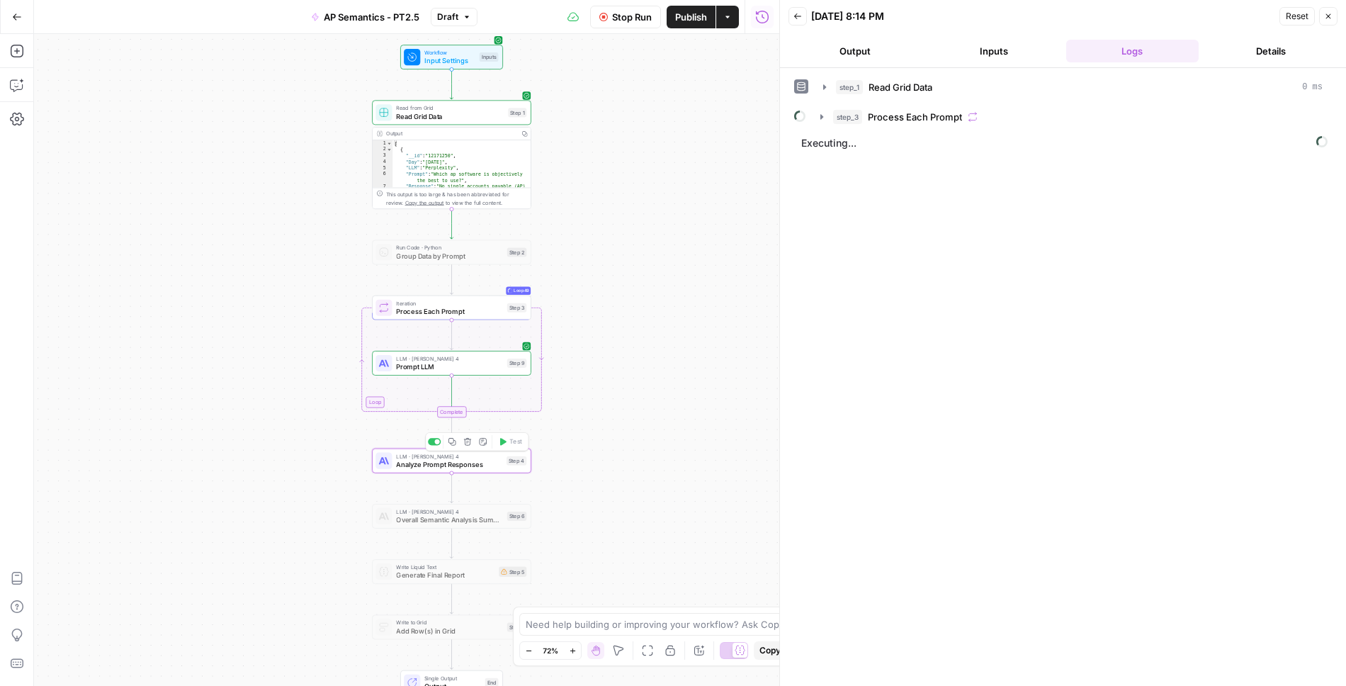
click at [484, 462] on span "Analyze Prompt Responses" at bounding box center [449, 464] width 106 height 10
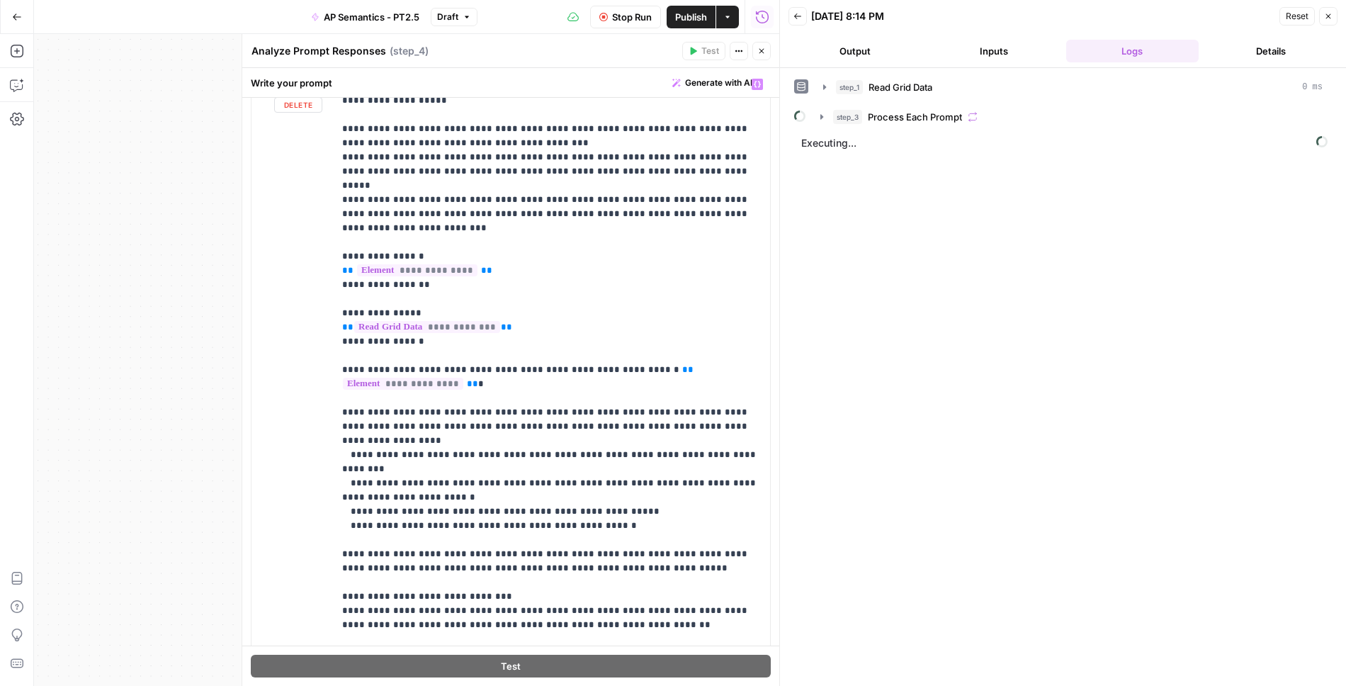
scroll to position [30, 0]
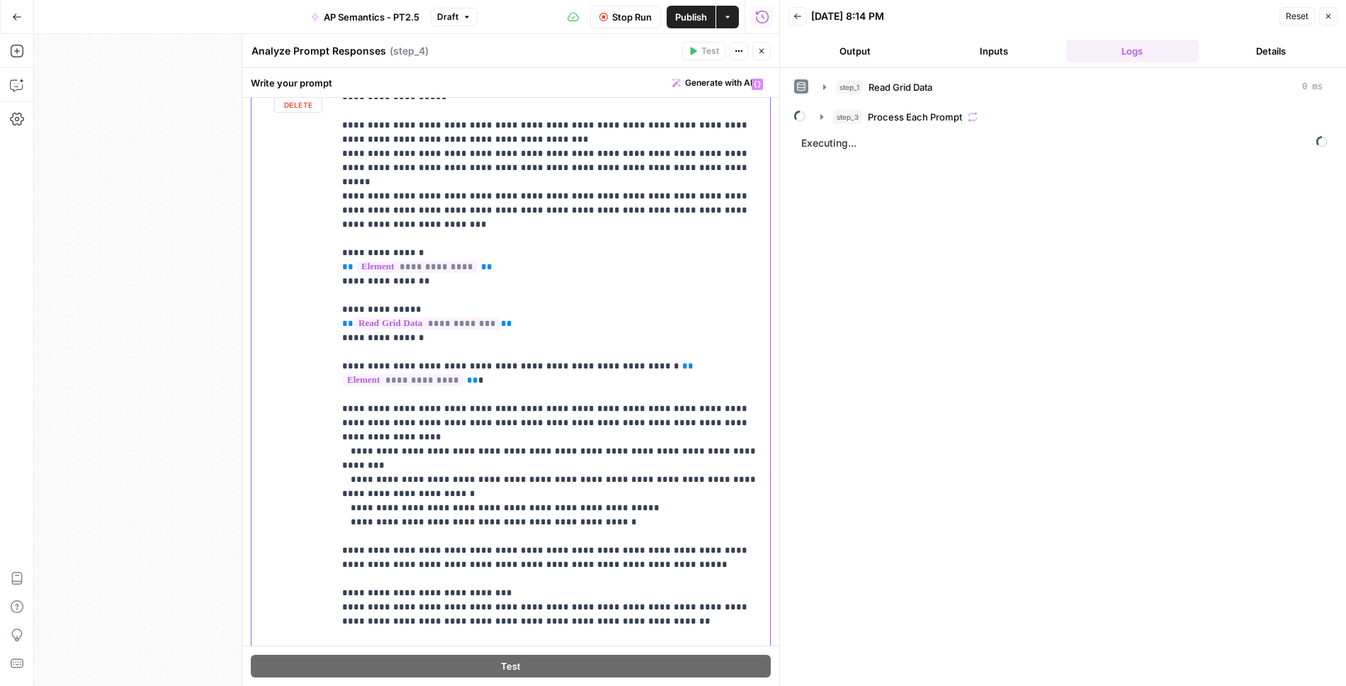
drag, startPoint x: 634, startPoint y: 348, endPoint x: 636, endPoint y: 339, distance: 9.5
click at [636, 339] on p "**********" at bounding box center [552, 451] width 420 height 808
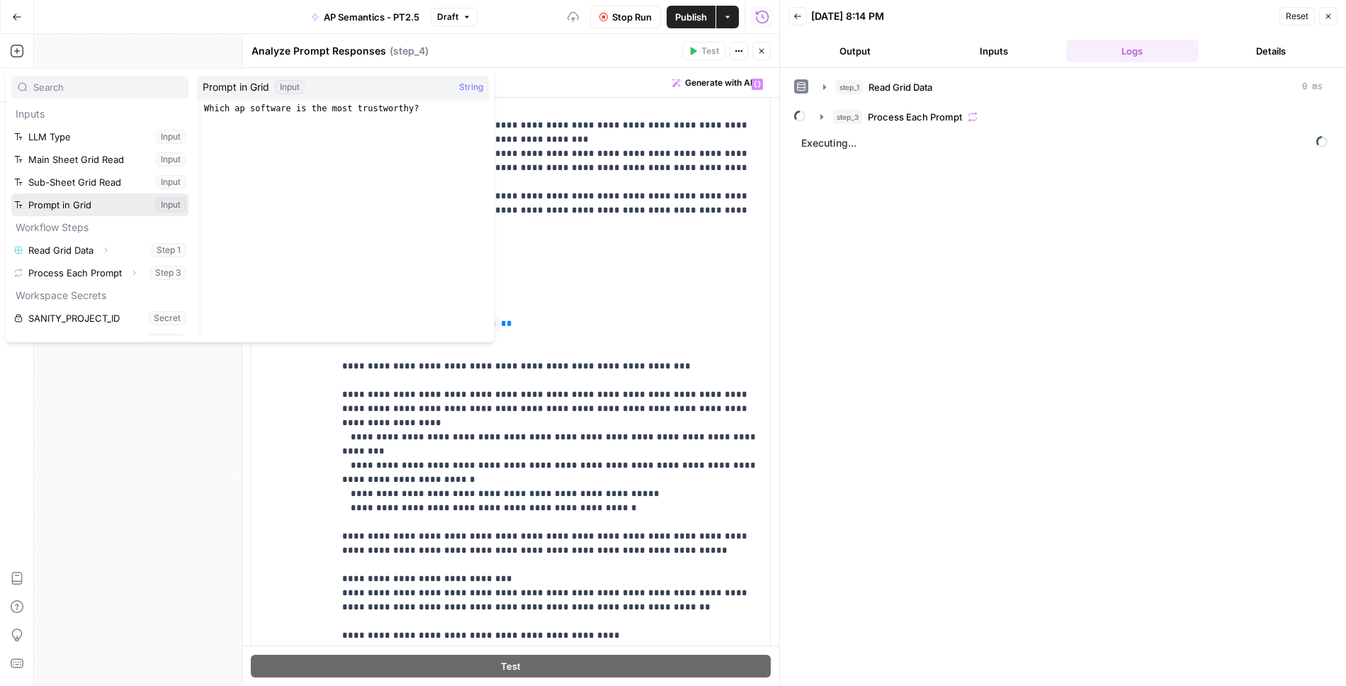
click at [84, 205] on button "Select variable Prompt in Grid" at bounding box center [99, 204] width 177 height 23
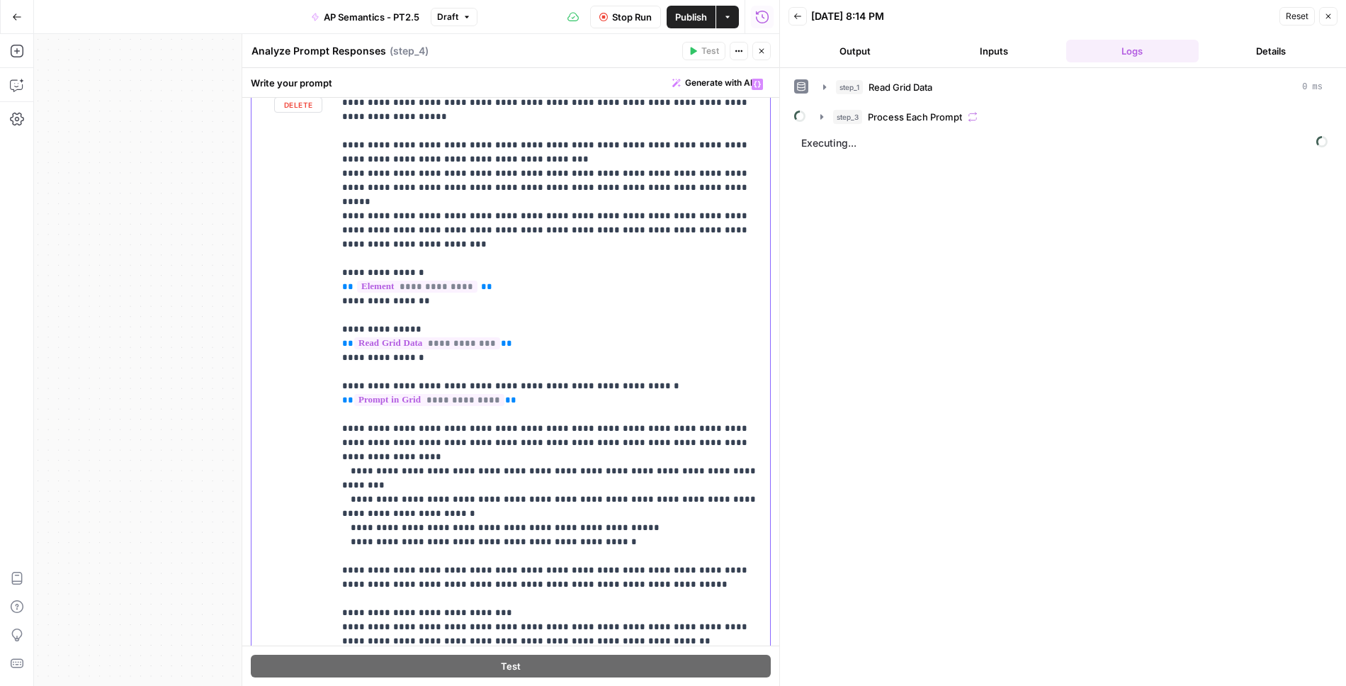
scroll to position [11, 0]
click at [495, 356] on p "**********" at bounding box center [552, 471] width 420 height 808
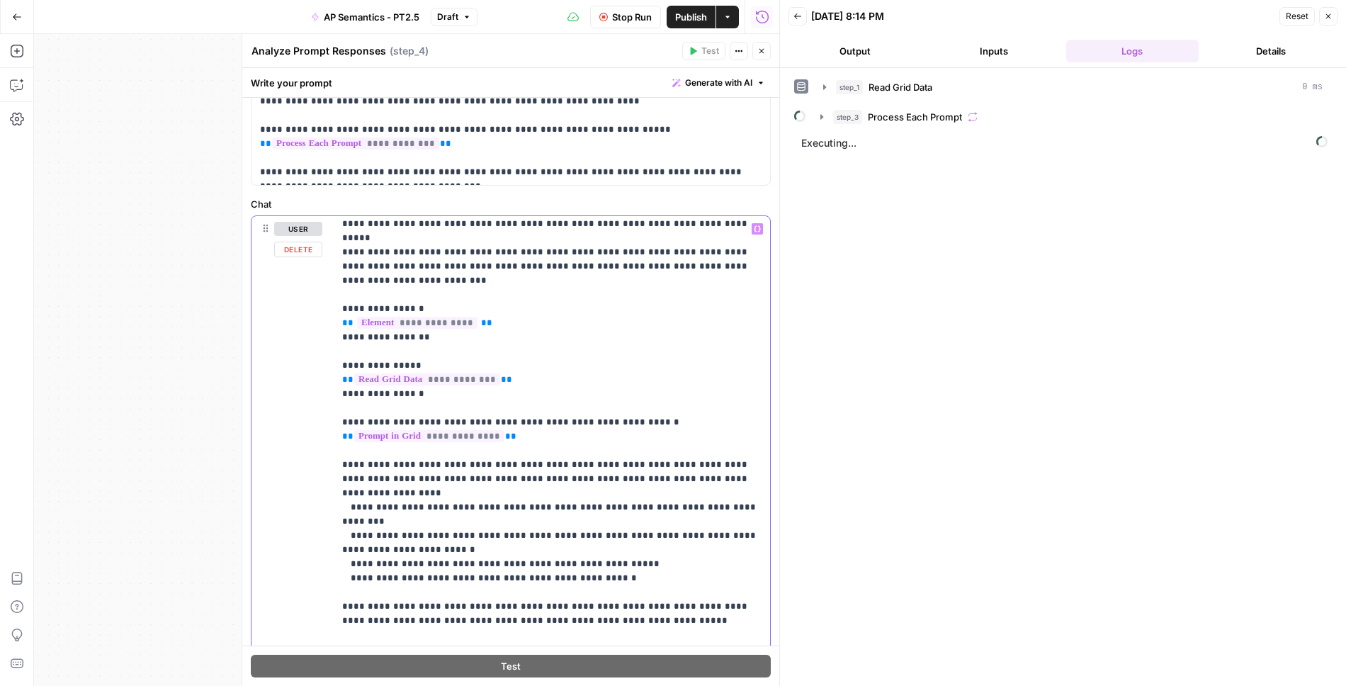
scroll to position [170, 0]
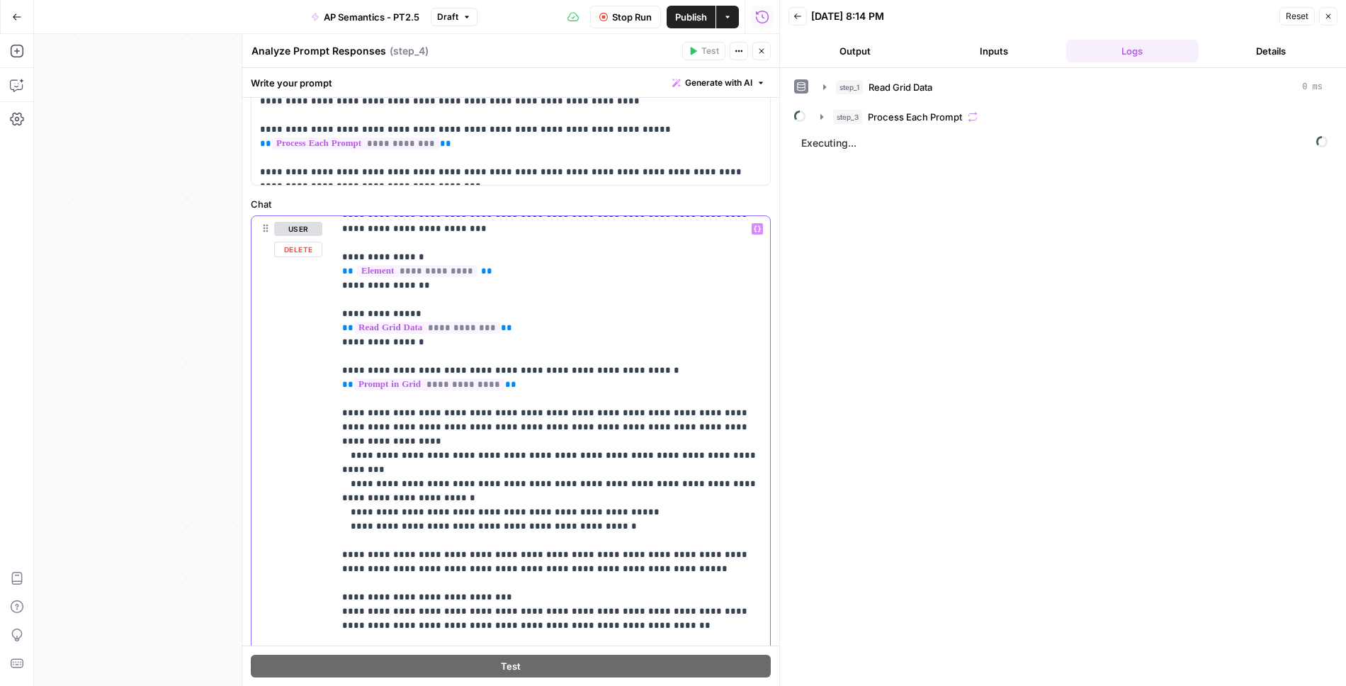
drag, startPoint x: 423, startPoint y: 317, endPoint x: 310, endPoint y: 281, distance: 119.0
click at [310, 281] on div "**********" at bounding box center [511, 521] width 519 height 611
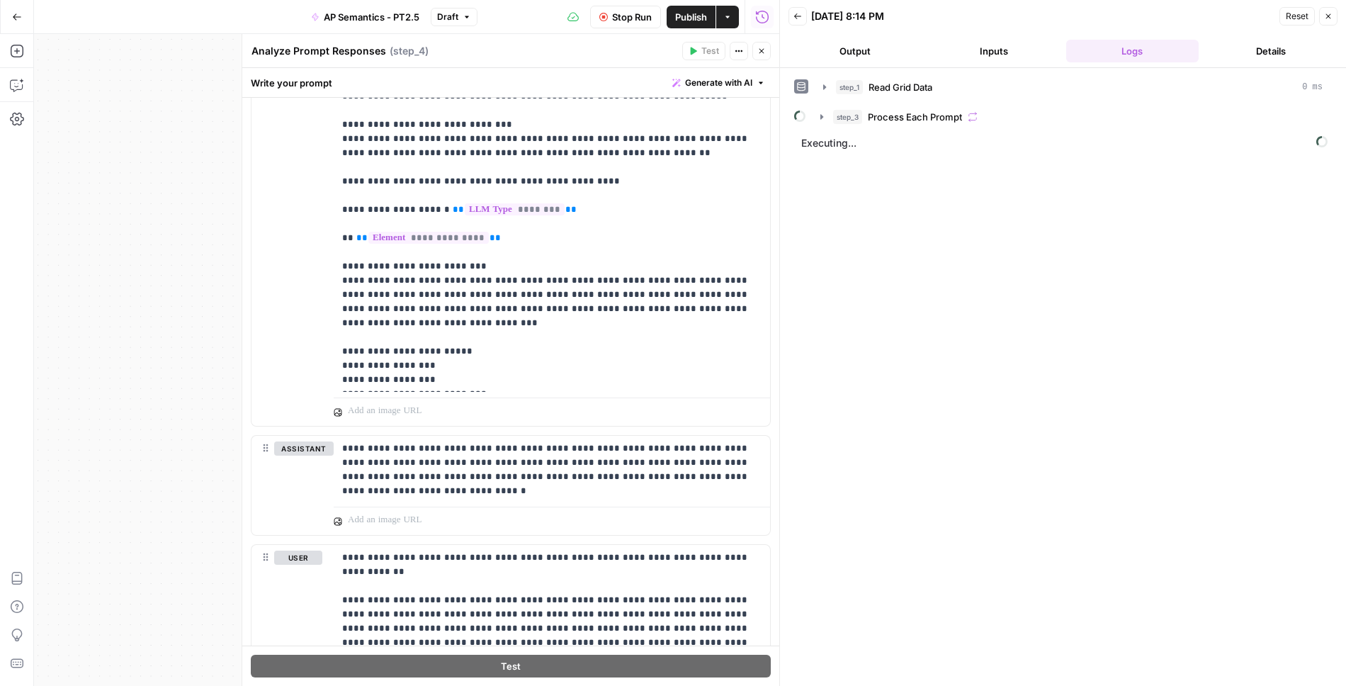
scroll to position [713, 0]
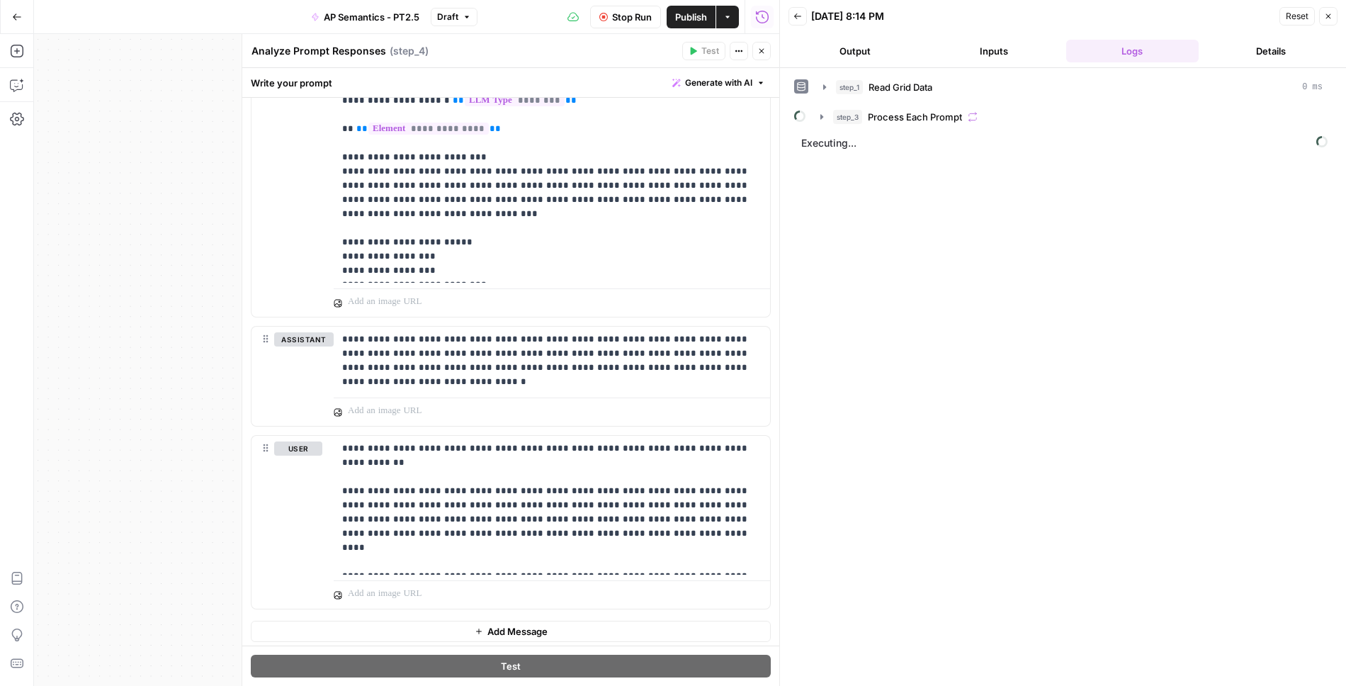
click at [760, 50] on icon "button" at bounding box center [762, 51] width 9 height 9
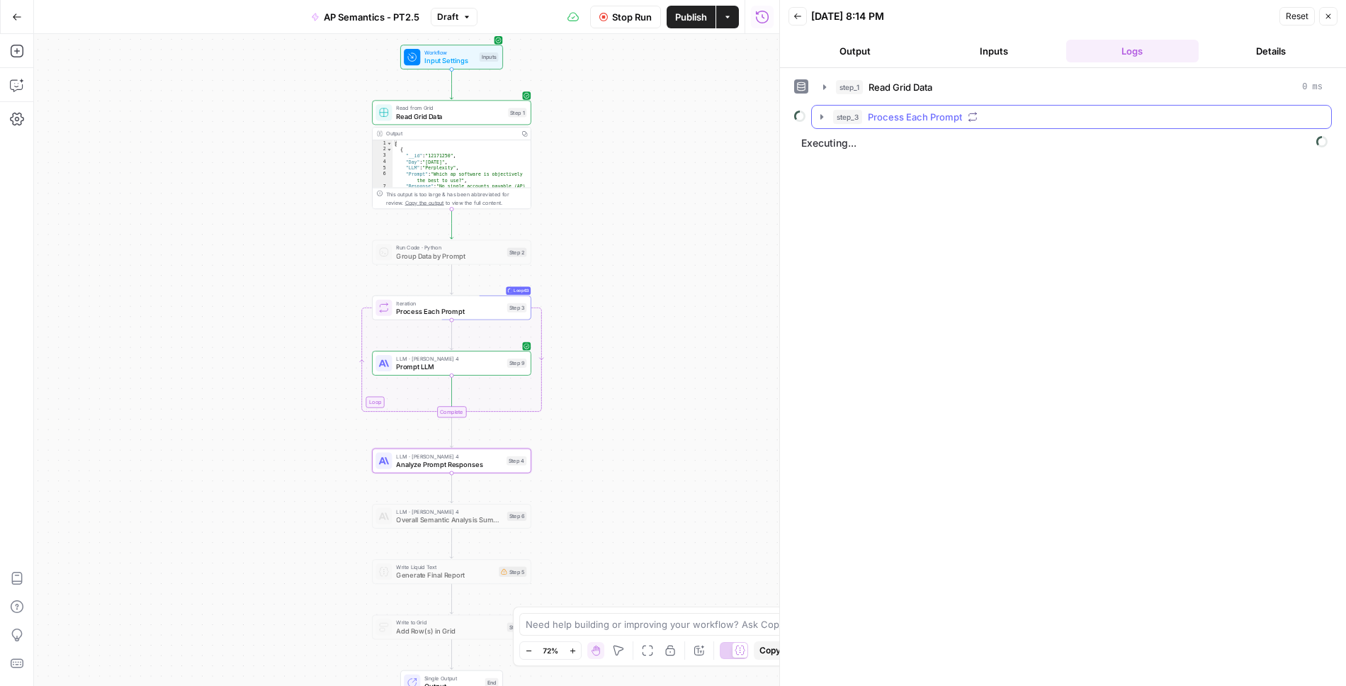
click at [823, 113] on icon "button" at bounding box center [821, 116] width 11 height 11
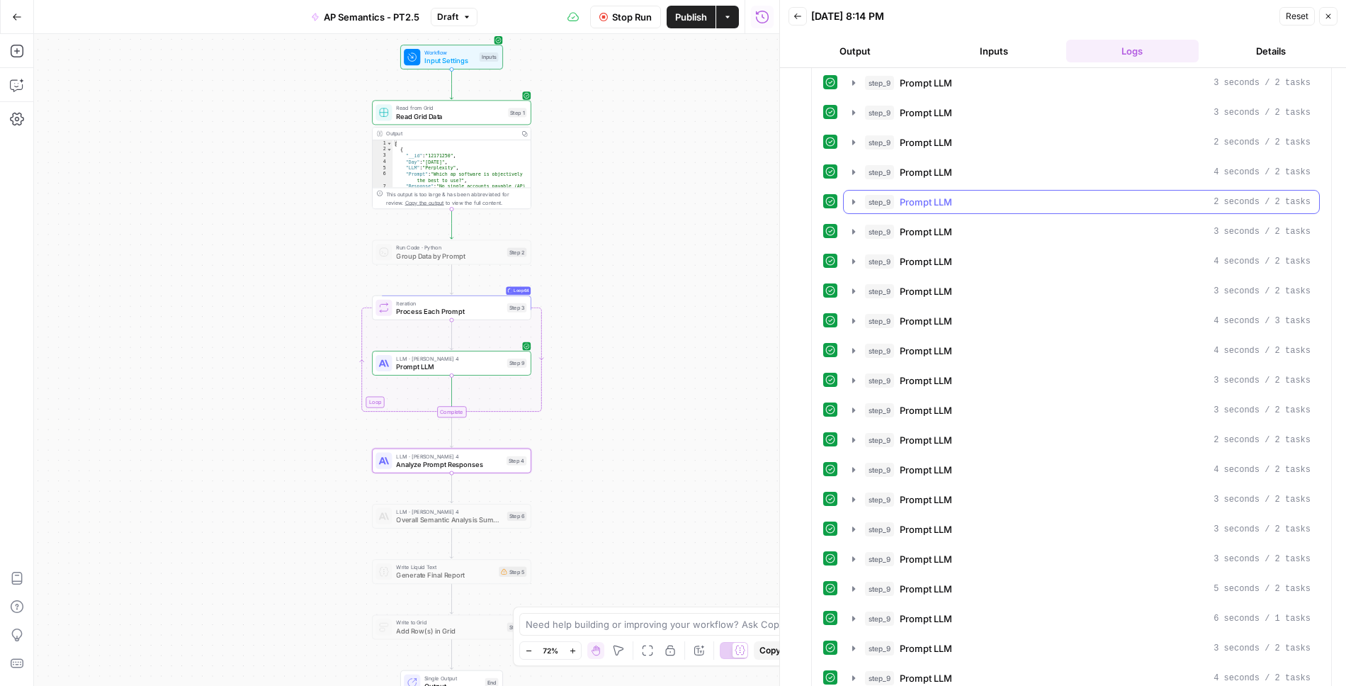
scroll to position [0, 0]
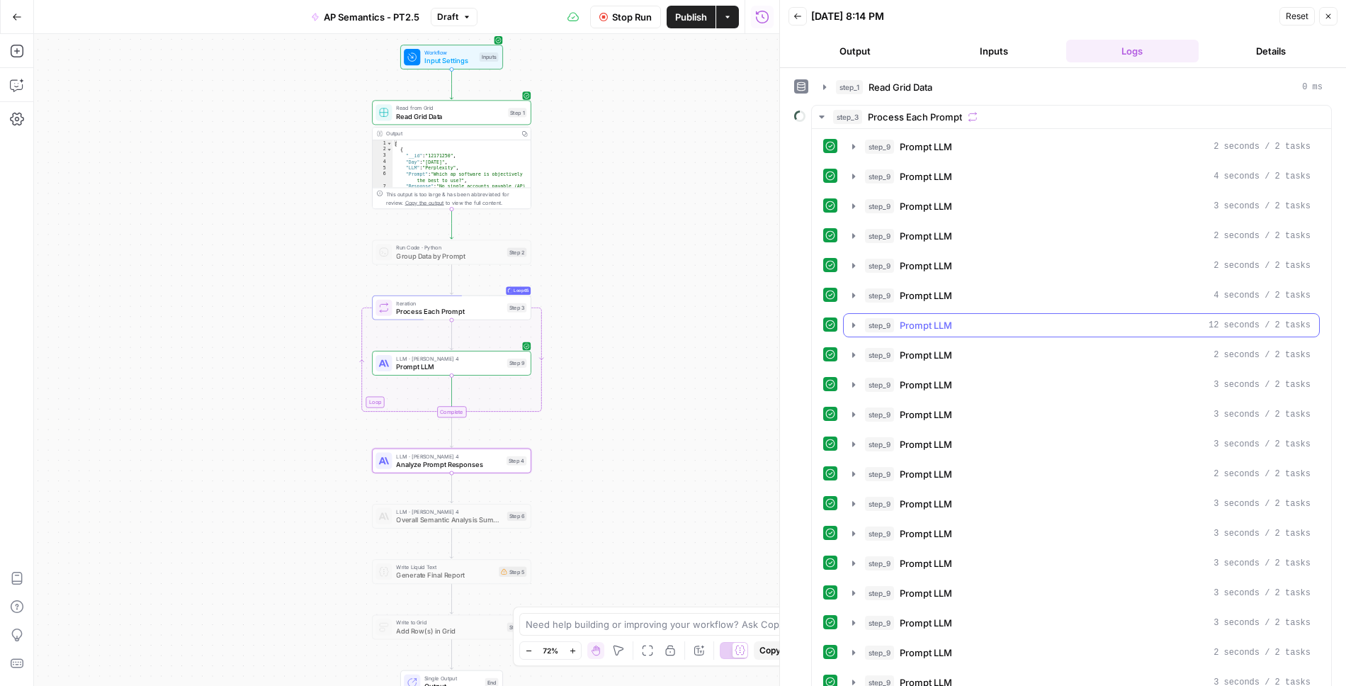
click at [854, 320] on icon "button" at bounding box center [853, 325] width 11 height 11
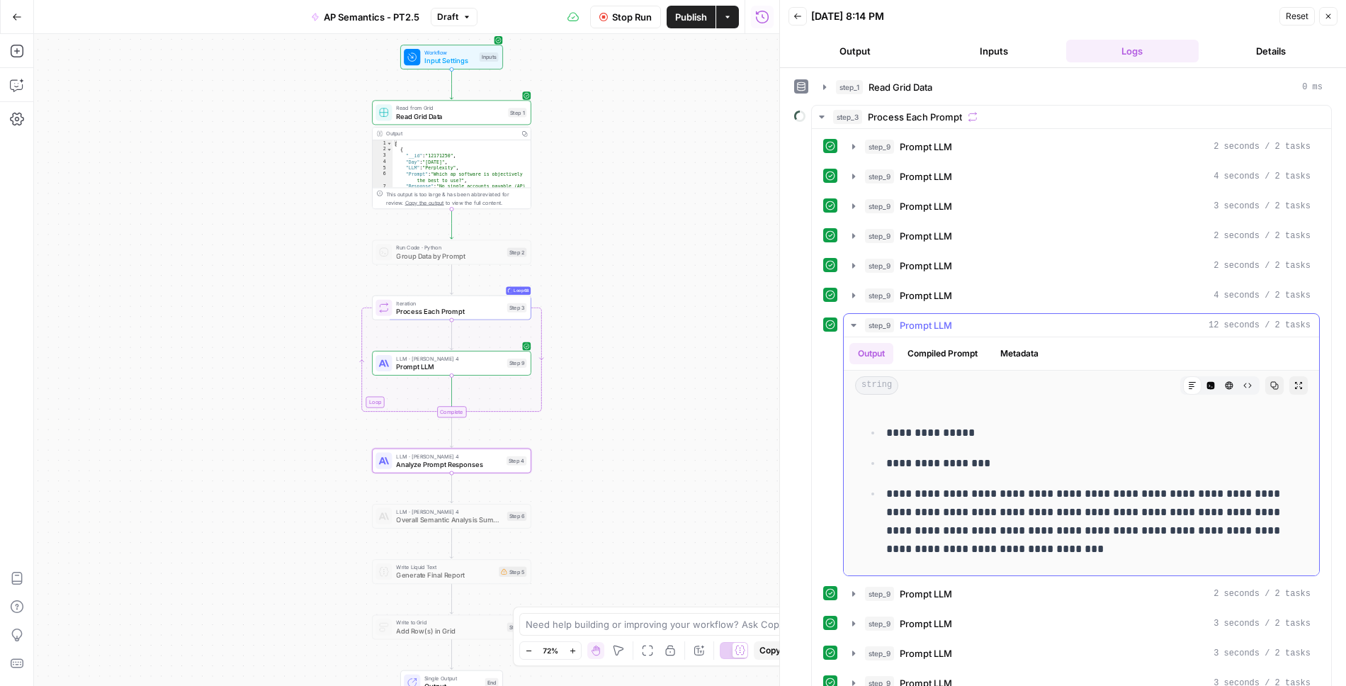
click at [851, 322] on icon "button" at bounding box center [853, 325] width 11 height 11
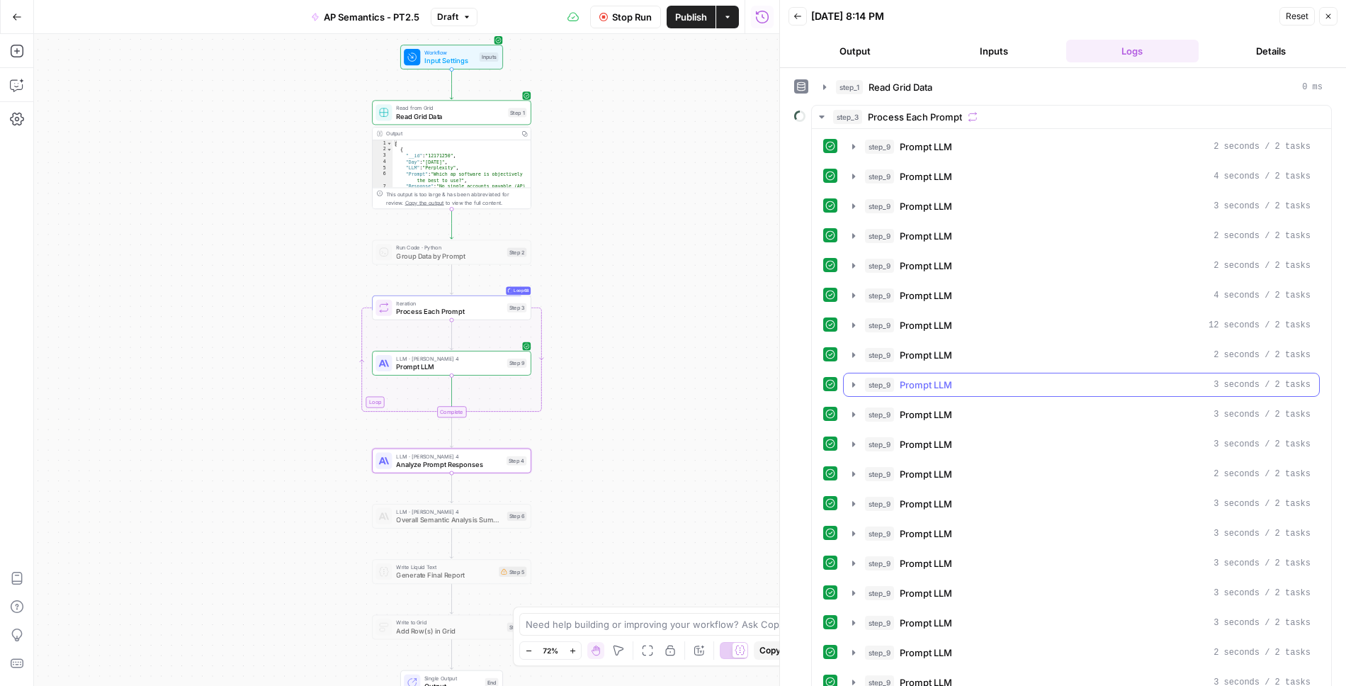
click at [854, 379] on icon "button" at bounding box center [853, 384] width 11 height 11
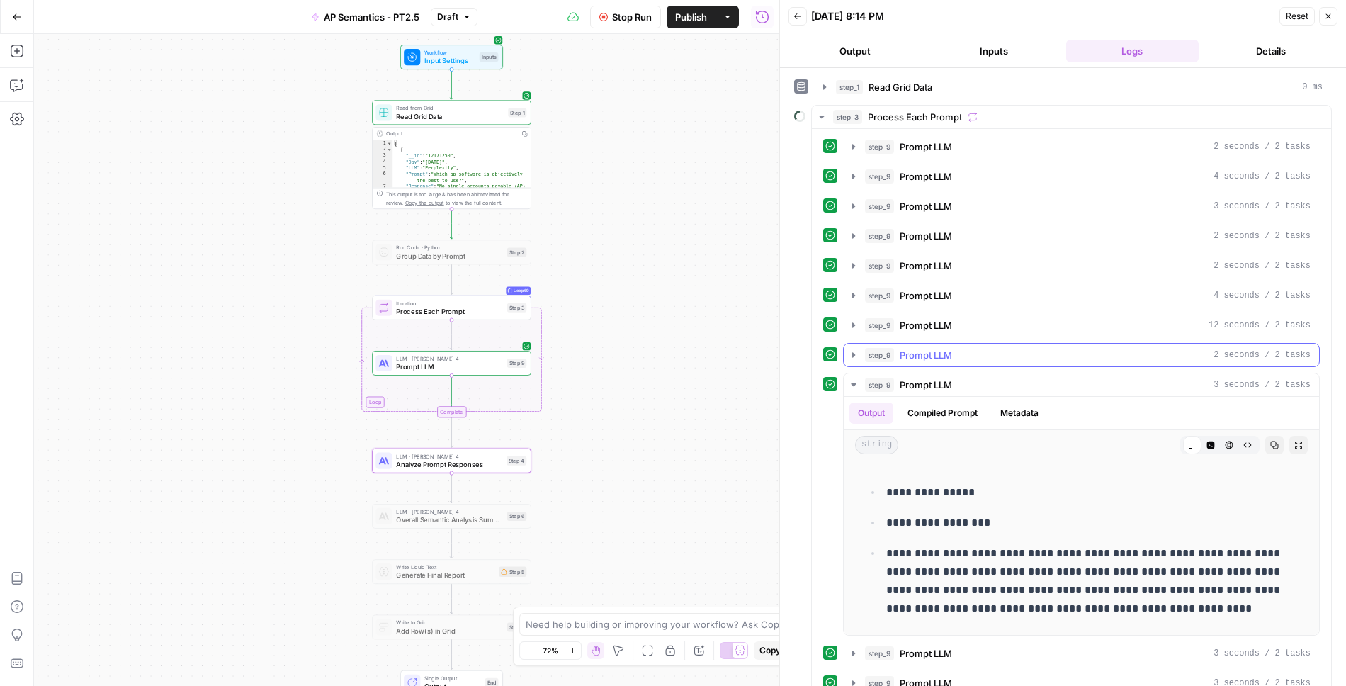
click at [850, 349] on icon "button" at bounding box center [853, 354] width 11 height 11
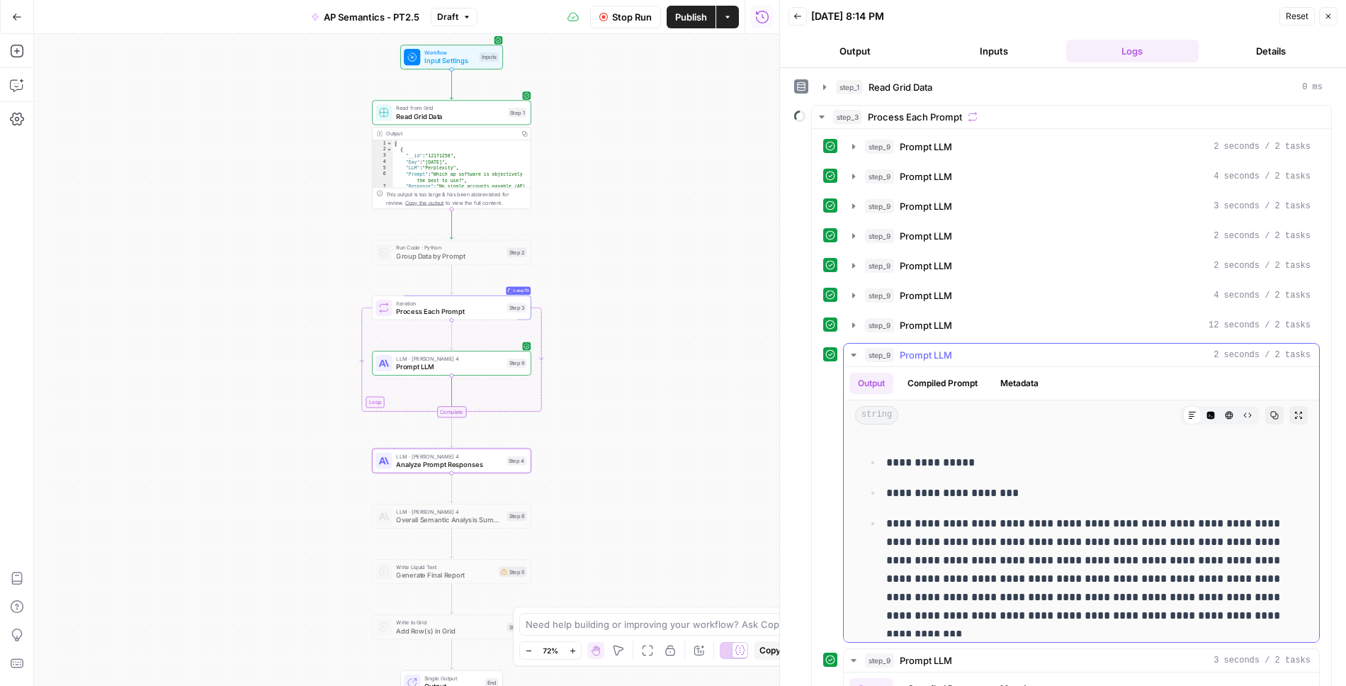
click at [850, 349] on icon "button" at bounding box center [853, 354] width 11 height 11
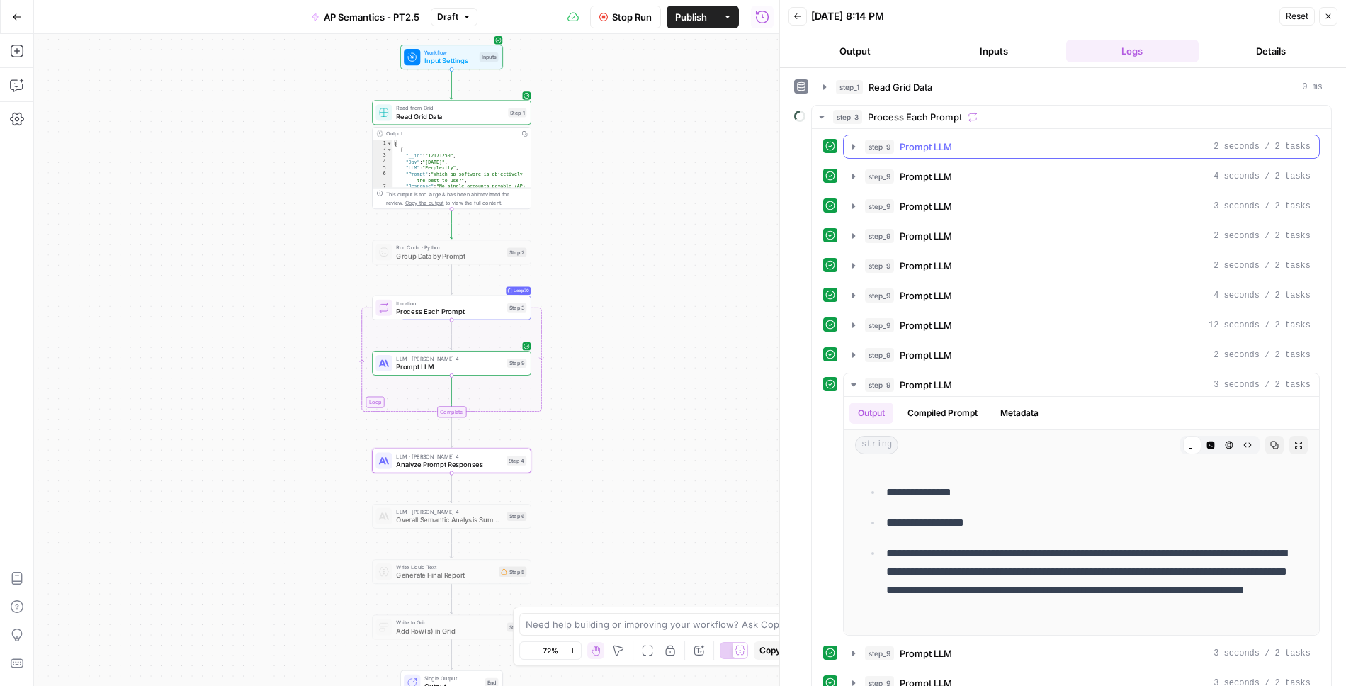
click at [855, 141] on icon "button" at bounding box center [853, 146] width 11 height 11
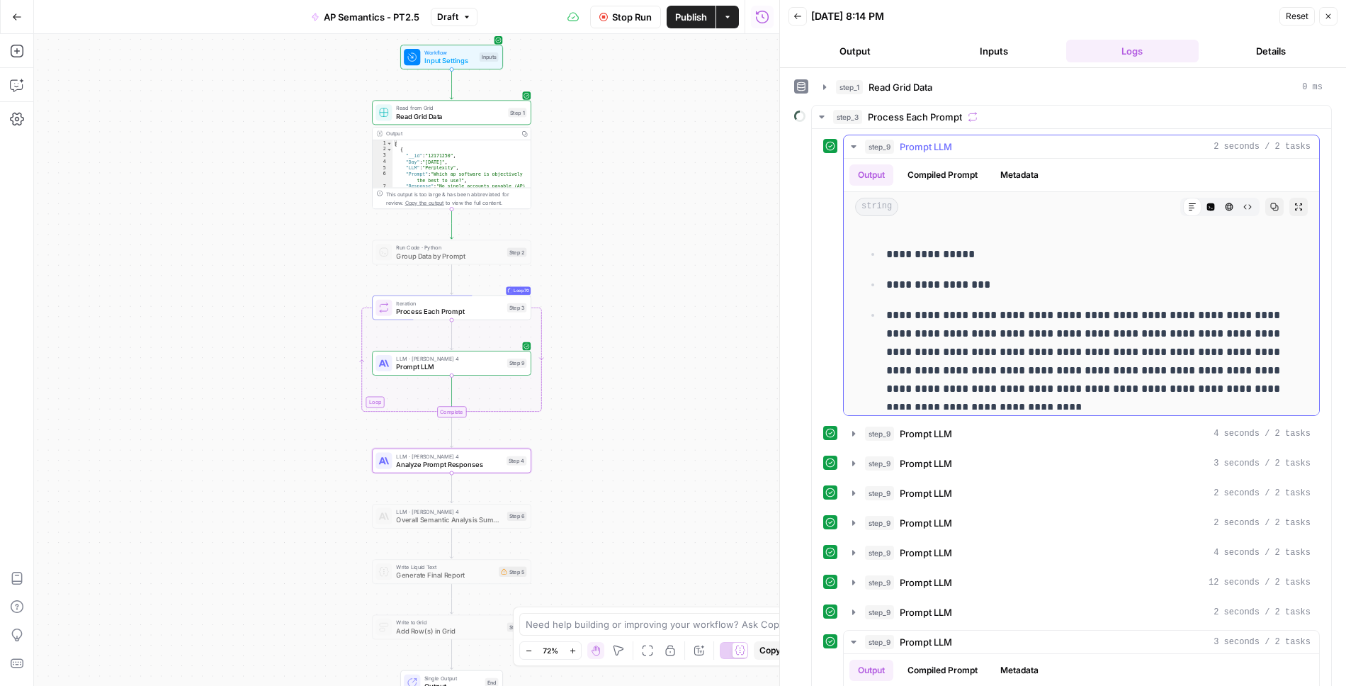
click at [855, 141] on icon "button" at bounding box center [853, 146] width 11 height 11
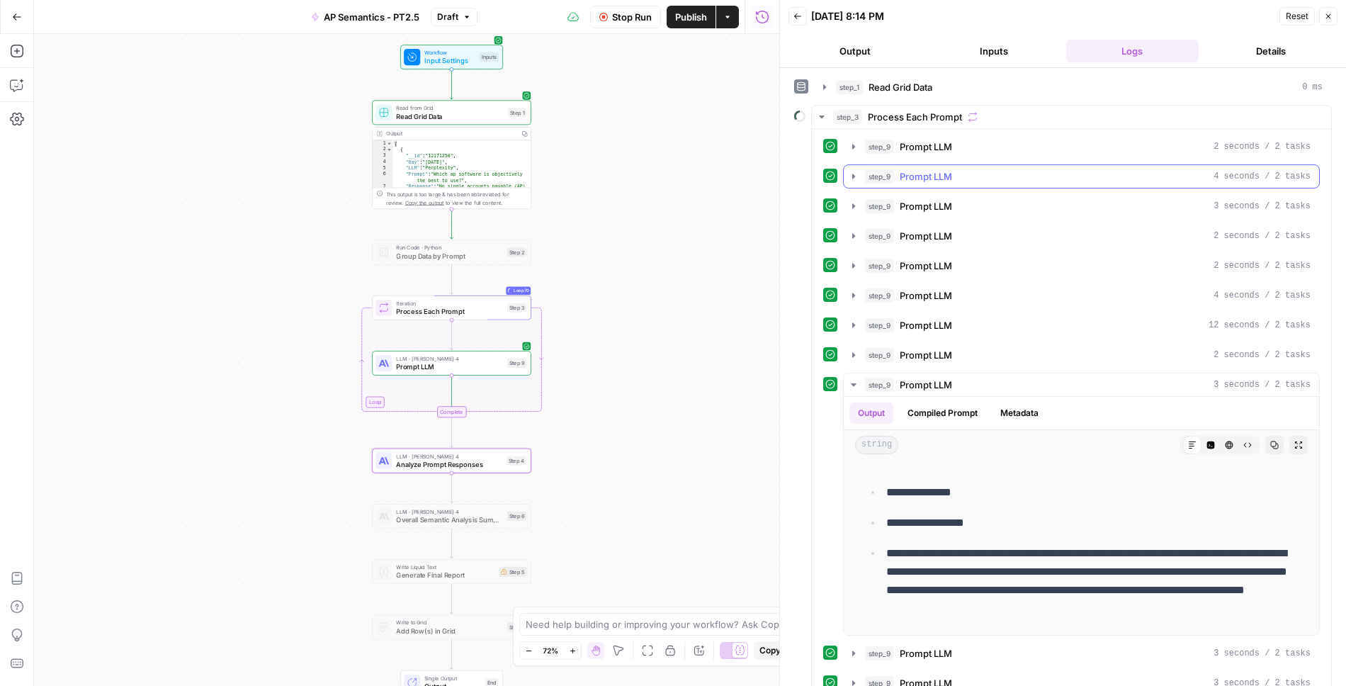
click at [853, 174] on icon "button" at bounding box center [854, 176] width 3 height 5
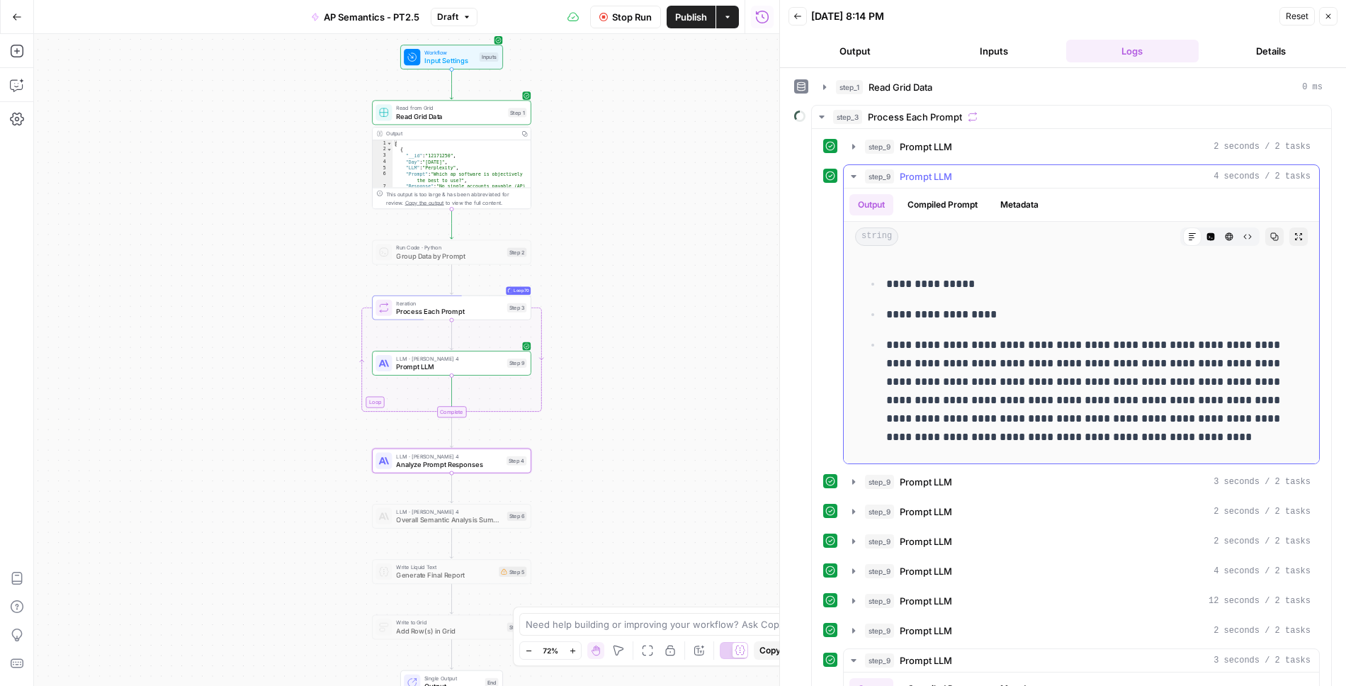
click at [852, 175] on icon "button" at bounding box center [853, 176] width 5 height 3
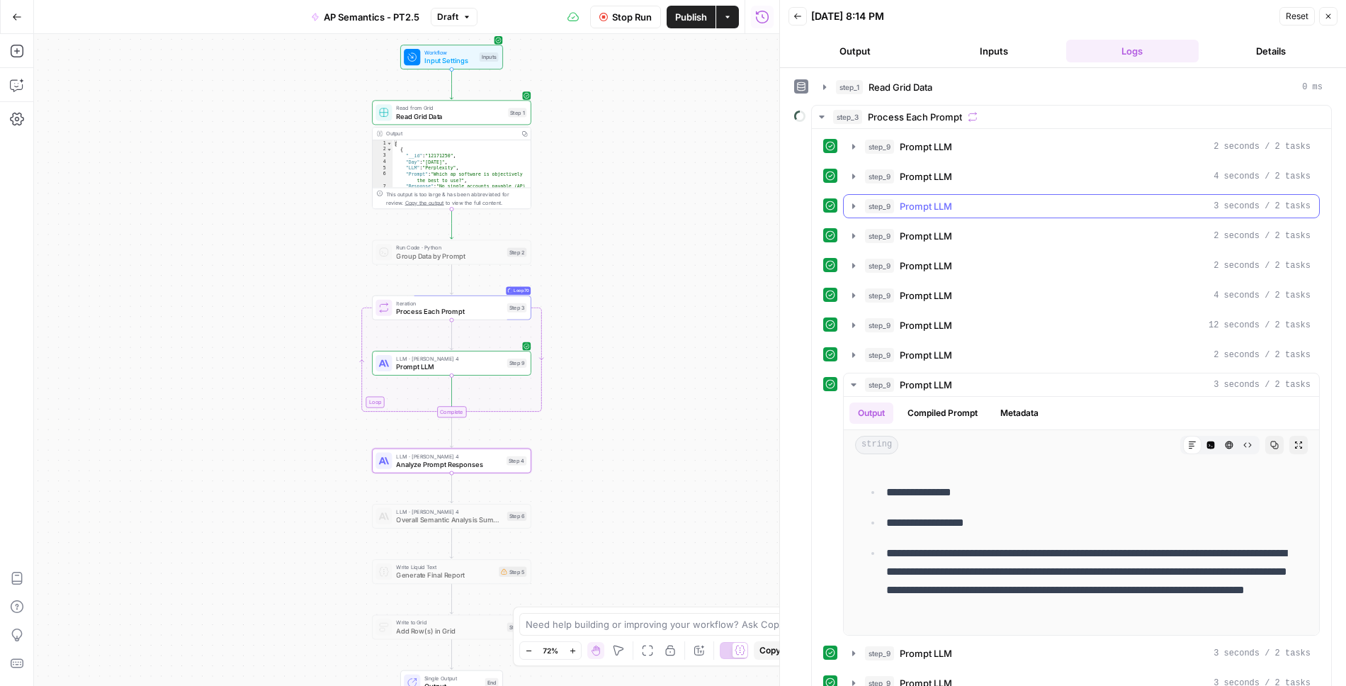
click at [853, 204] on icon "button" at bounding box center [854, 205] width 3 height 5
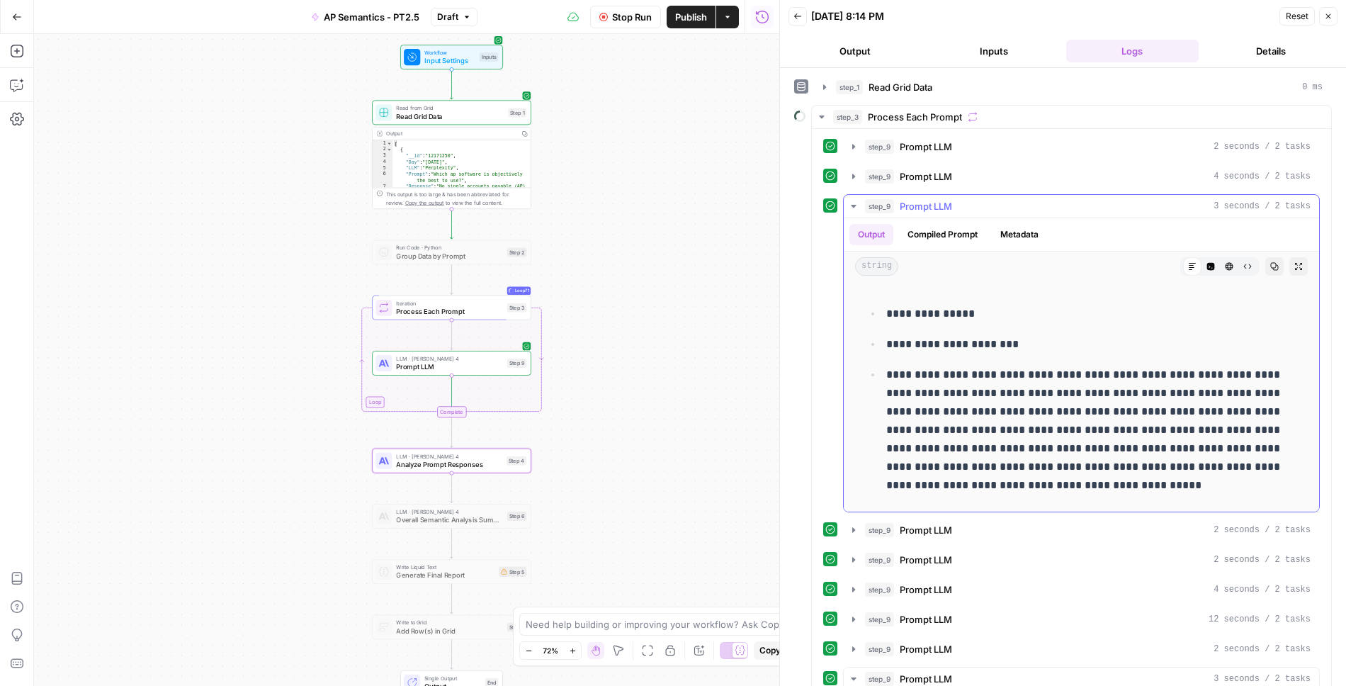
click at [851, 204] on icon "button" at bounding box center [853, 206] width 11 height 11
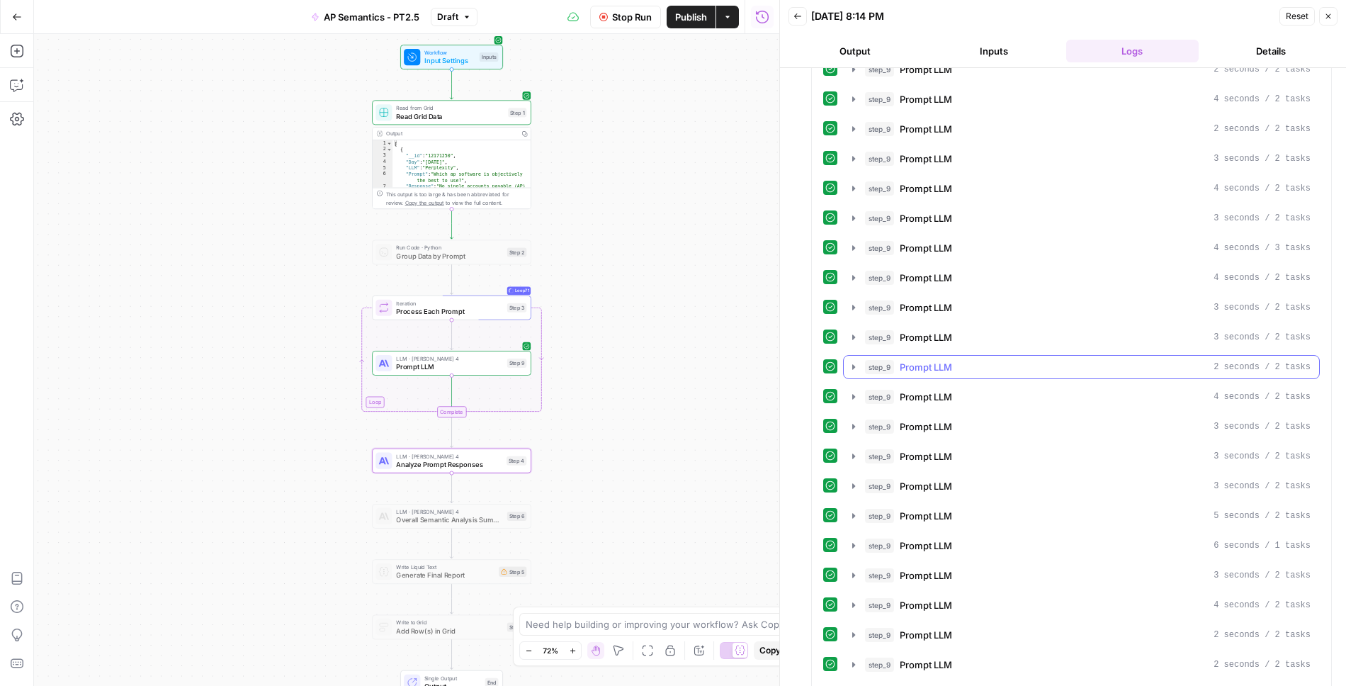
scroll to position [1786, 0]
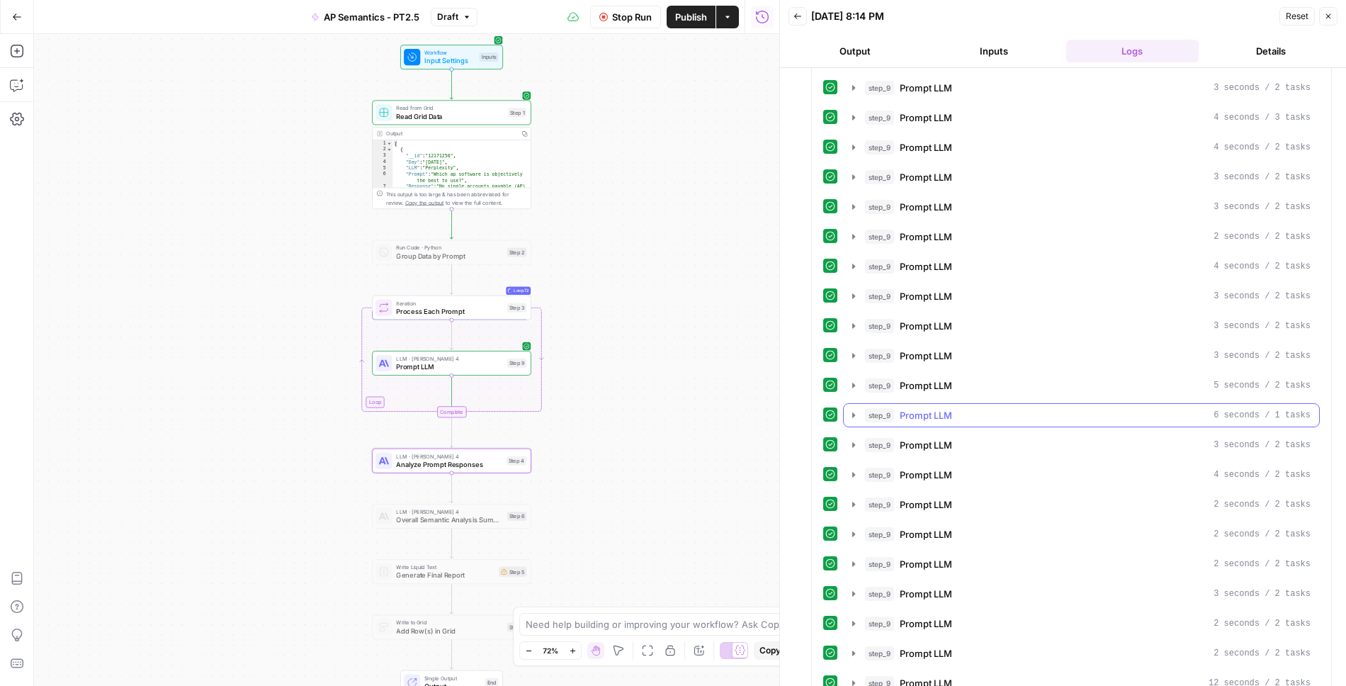
click at [851, 410] on icon "button" at bounding box center [853, 415] width 11 height 11
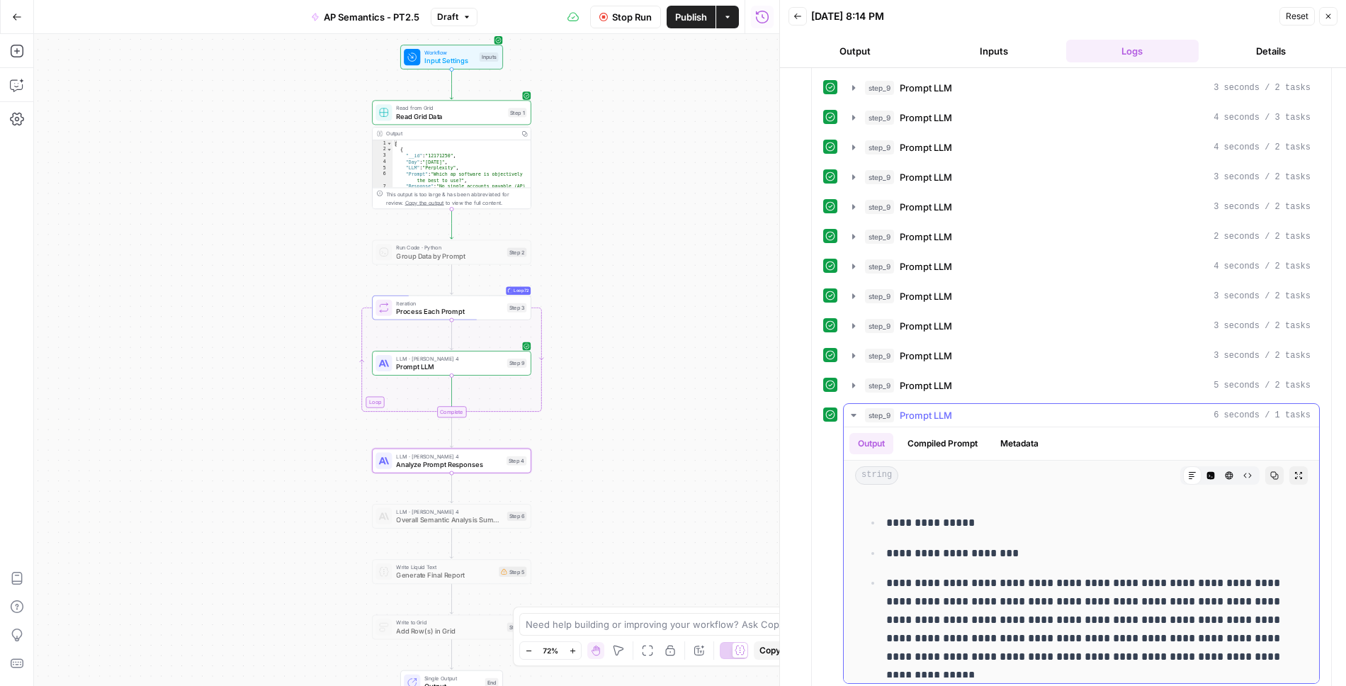
click at [851, 410] on icon "button" at bounding box center [853, 415] width 11 height 11
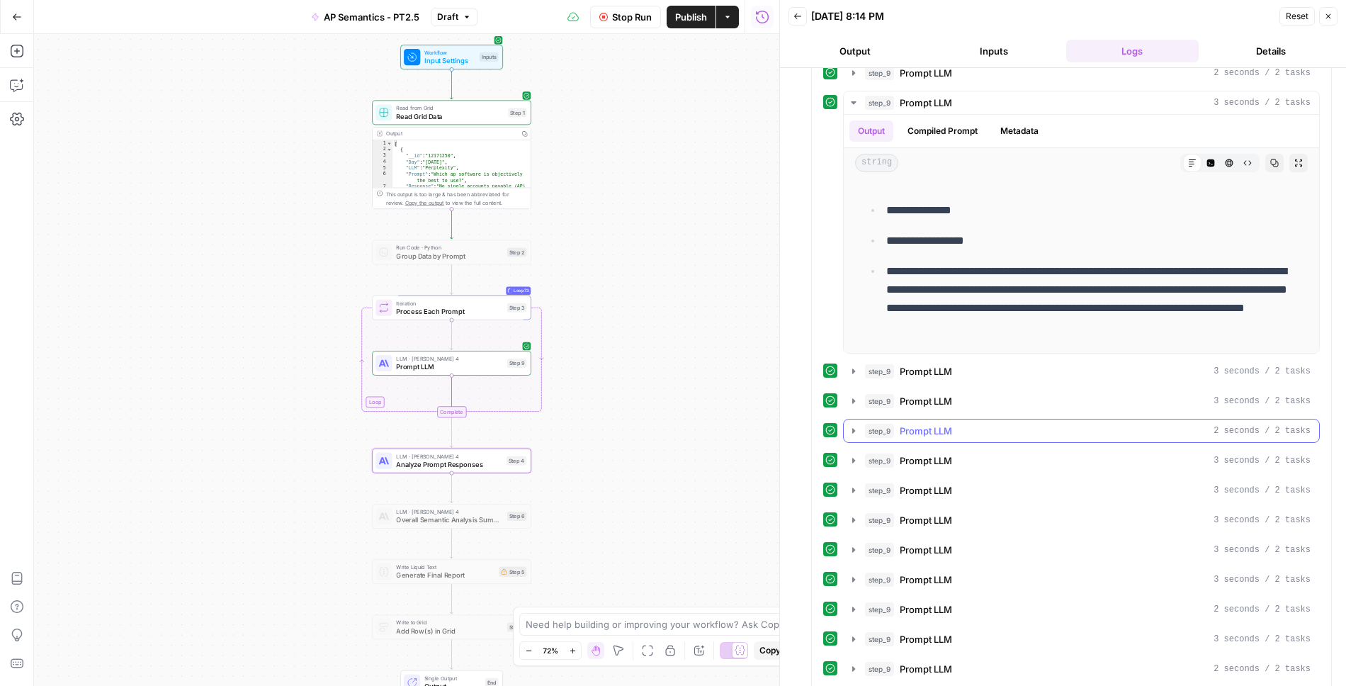
scroll to position [264, 0]
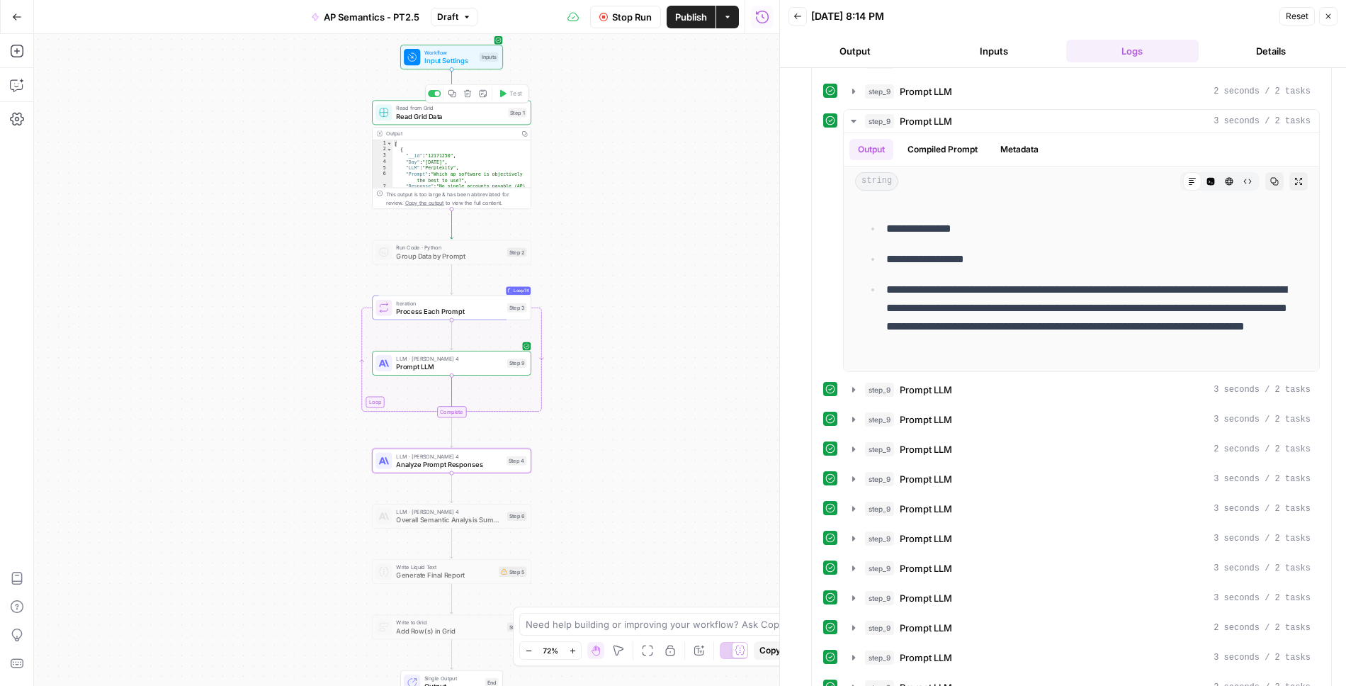
click at [467, 113] on span "Read Grid Data" at bounding box center [450, 116] width 108 height 10
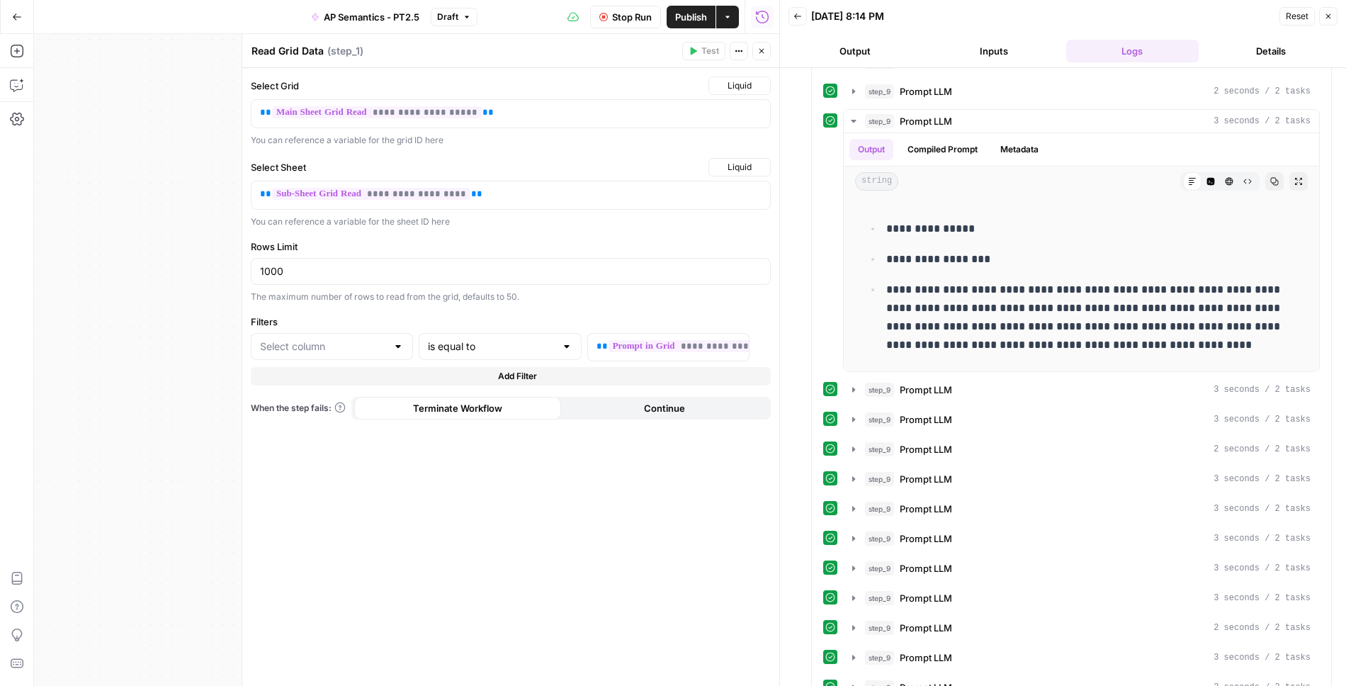
type input "Prompt"
click at [763, 53] on icon "button" at bounding box center [762, 51] width 9 height 9
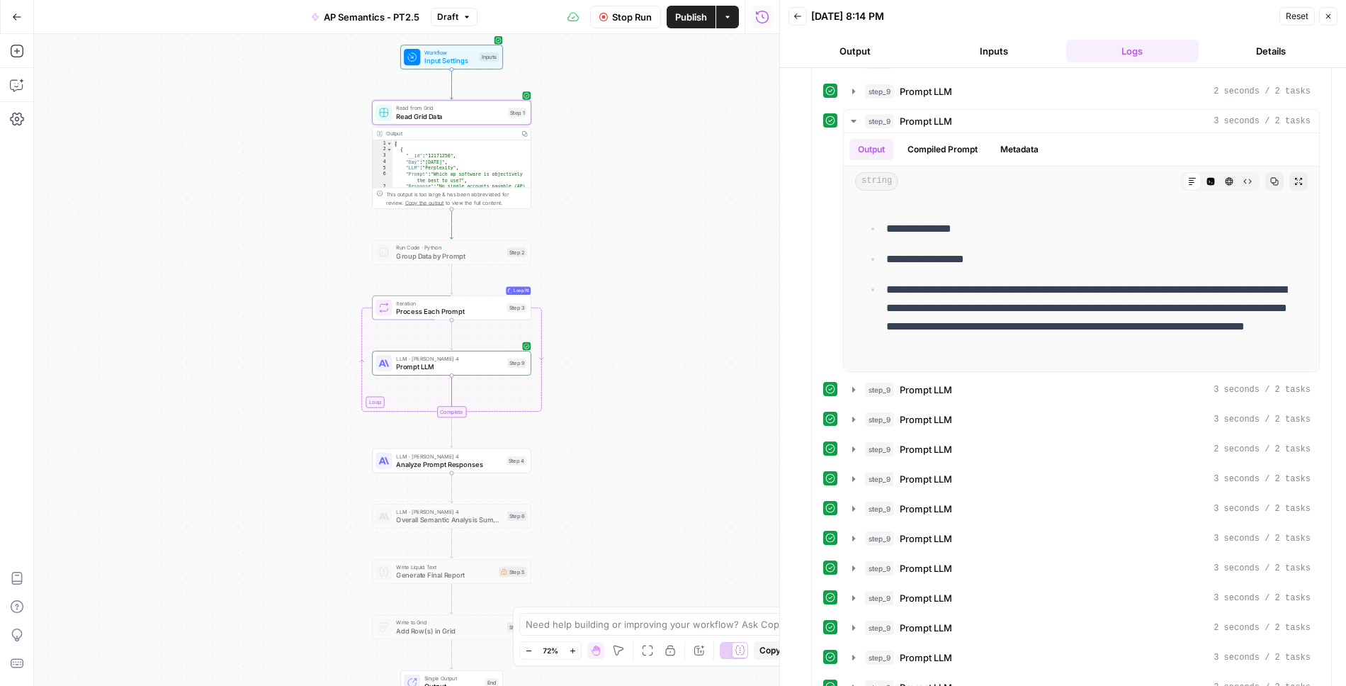
click at [454, 113] on span "Read Grid Data" at bounding box center [450, 116] width 108 height 10
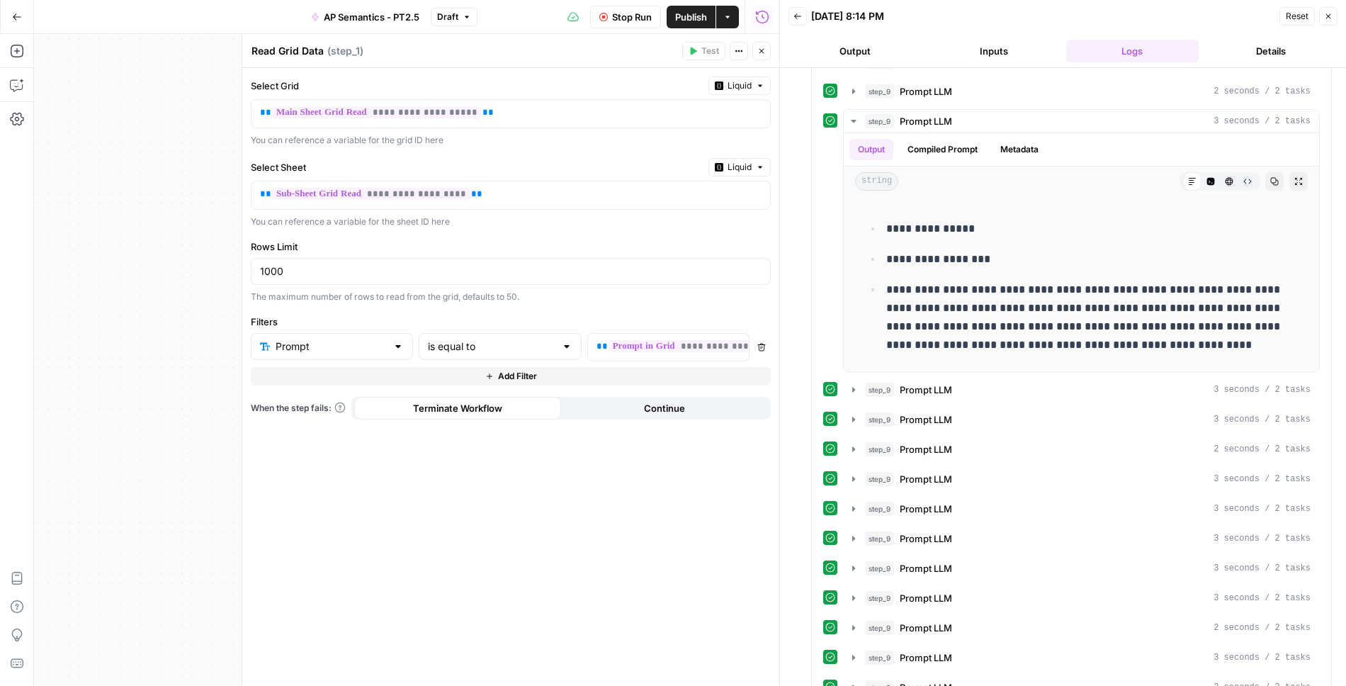
click at [763, 50] on icon "button" at bounding box center [762, 51] width 5 height 5
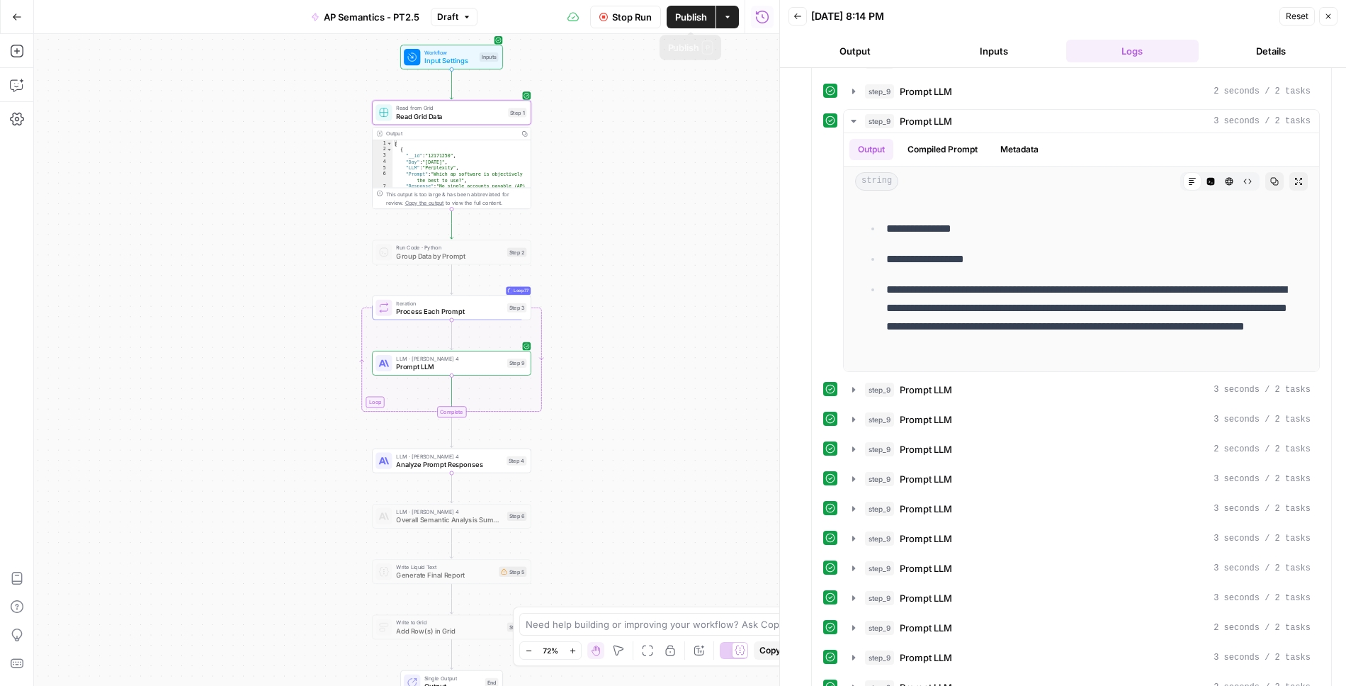
click at [634, 16] on span "Stop Run" at bounding box center [632, 17] width 40 height 14
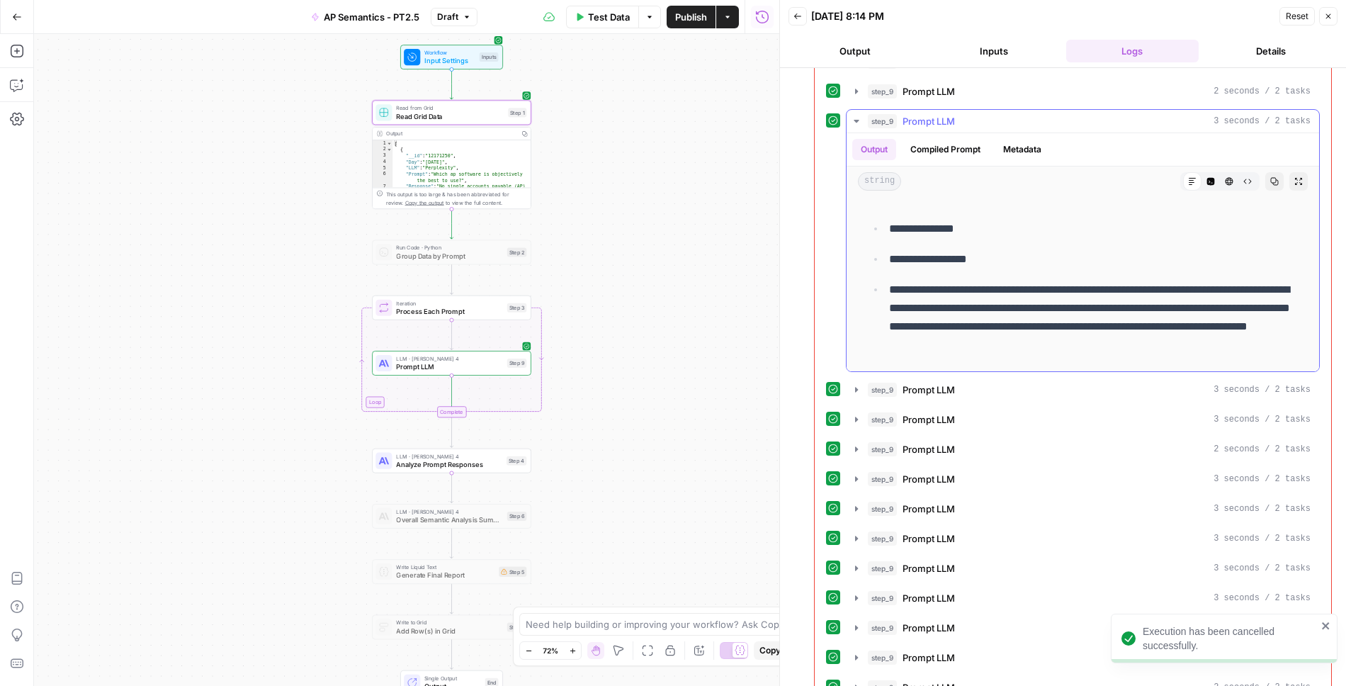
scroll to position [0, 0]
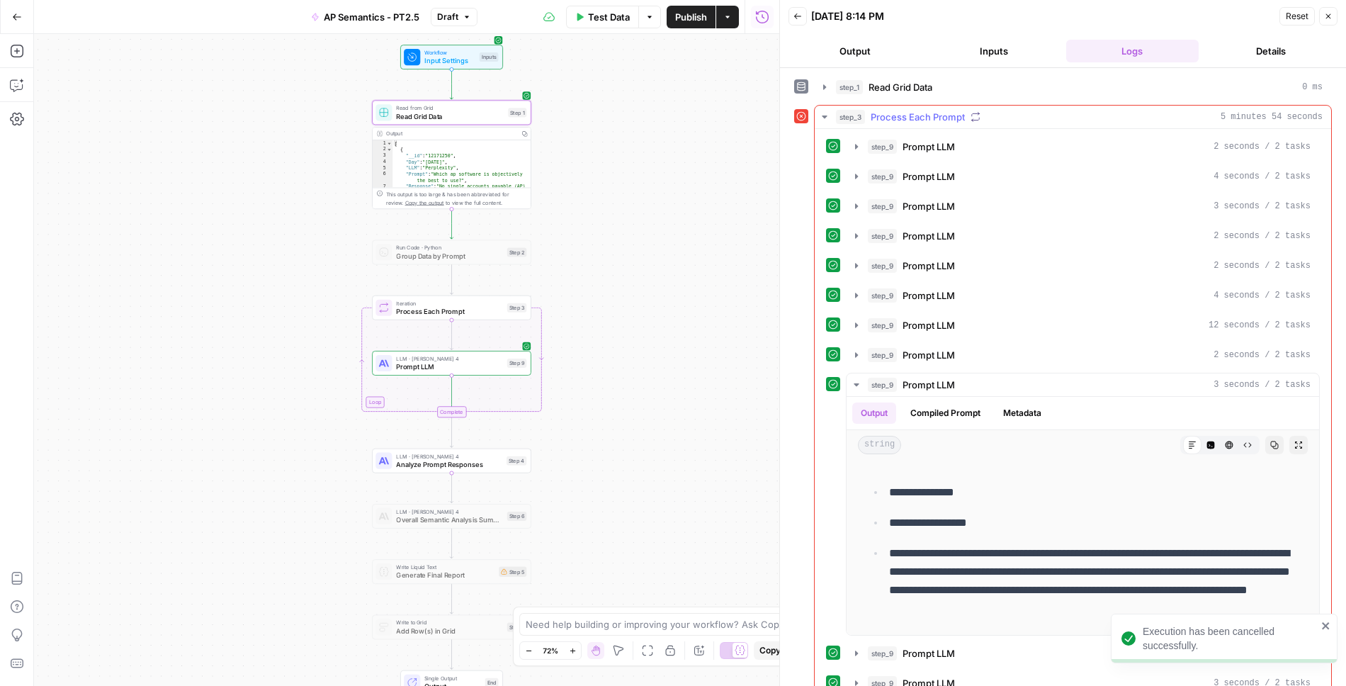
click at [832, 114] on button "step_3 Process Each Prompt 5 minutes 54 seconds" at bounding box center [1073, 117] width 517 height 23
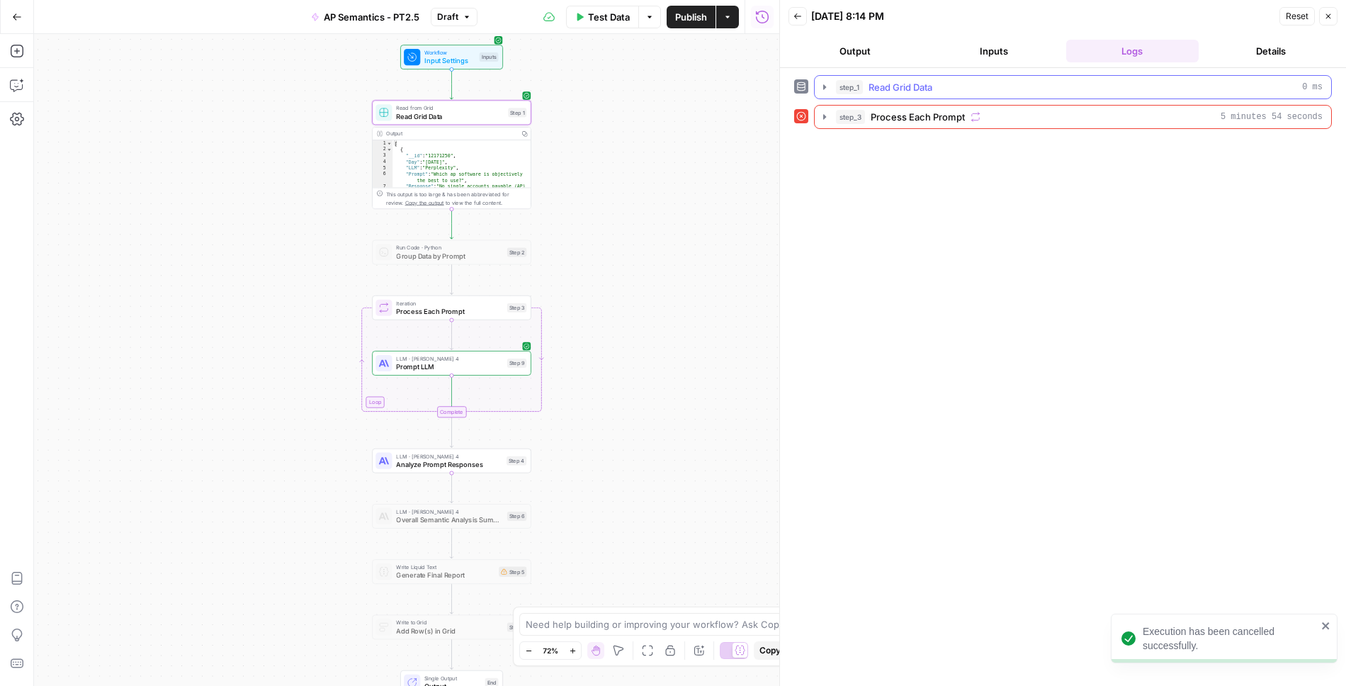
click at [826, 89] on icon "button" at bounding box center [824, 86] width 11 height 11
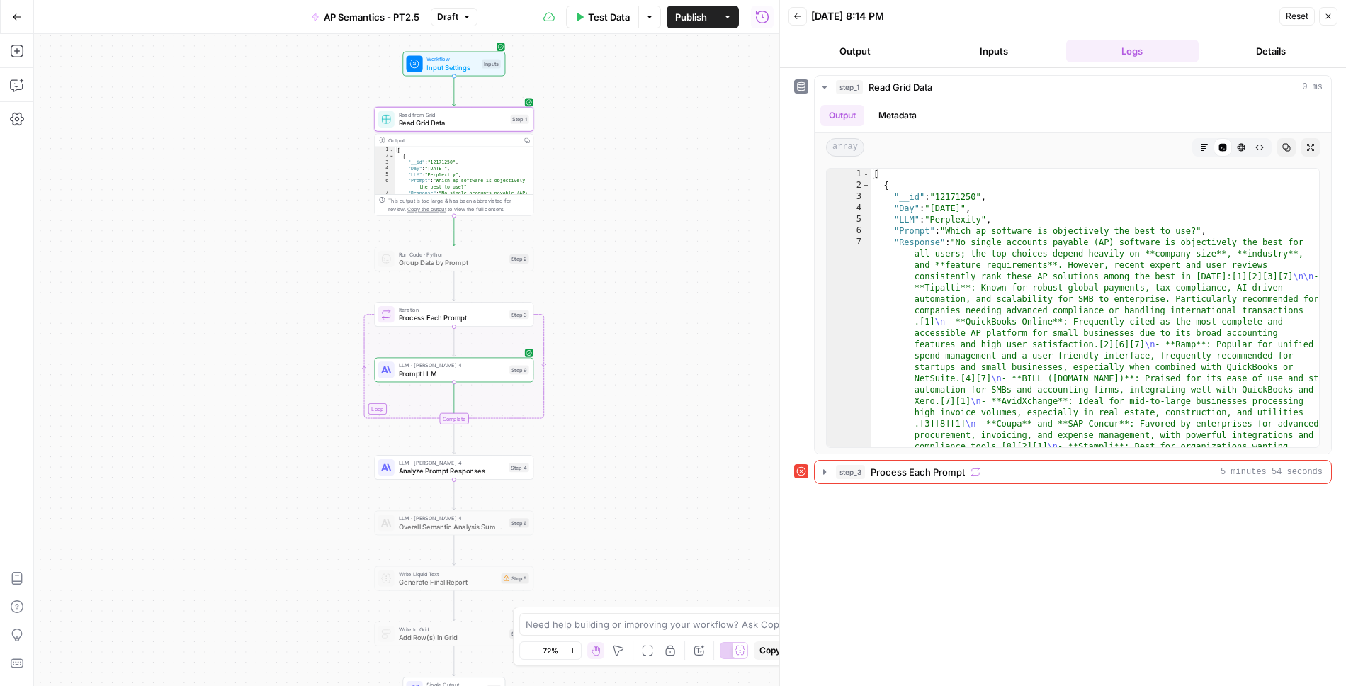
click at [457, 118] on span "Read Grid Data" at bounding box center [453, 123] width 108 height 10
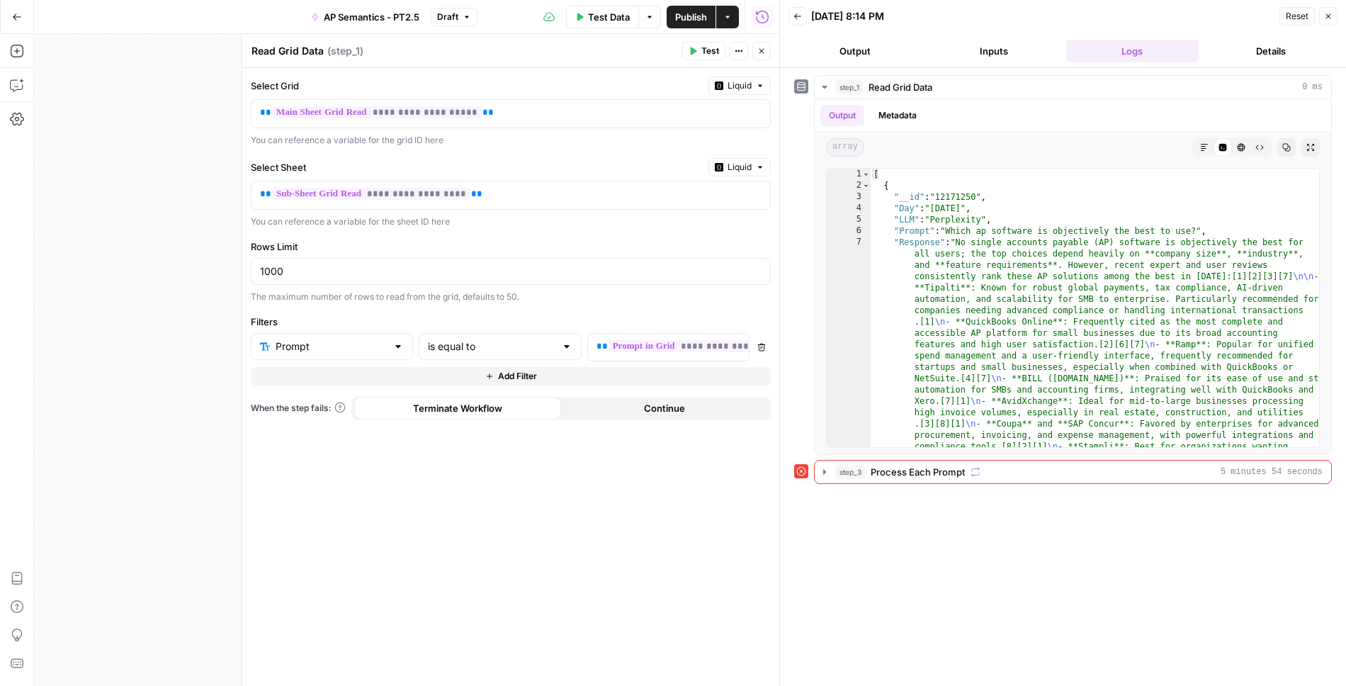
click at [528, 67] on header "Read Grid Data Read Grid Data ( step_1 ) Test Actions Close" at bounding box center [510, 51] width 537 height 34
click at [759, 55] on button "Close" at bounding box center [762, 51] width 18 height 18
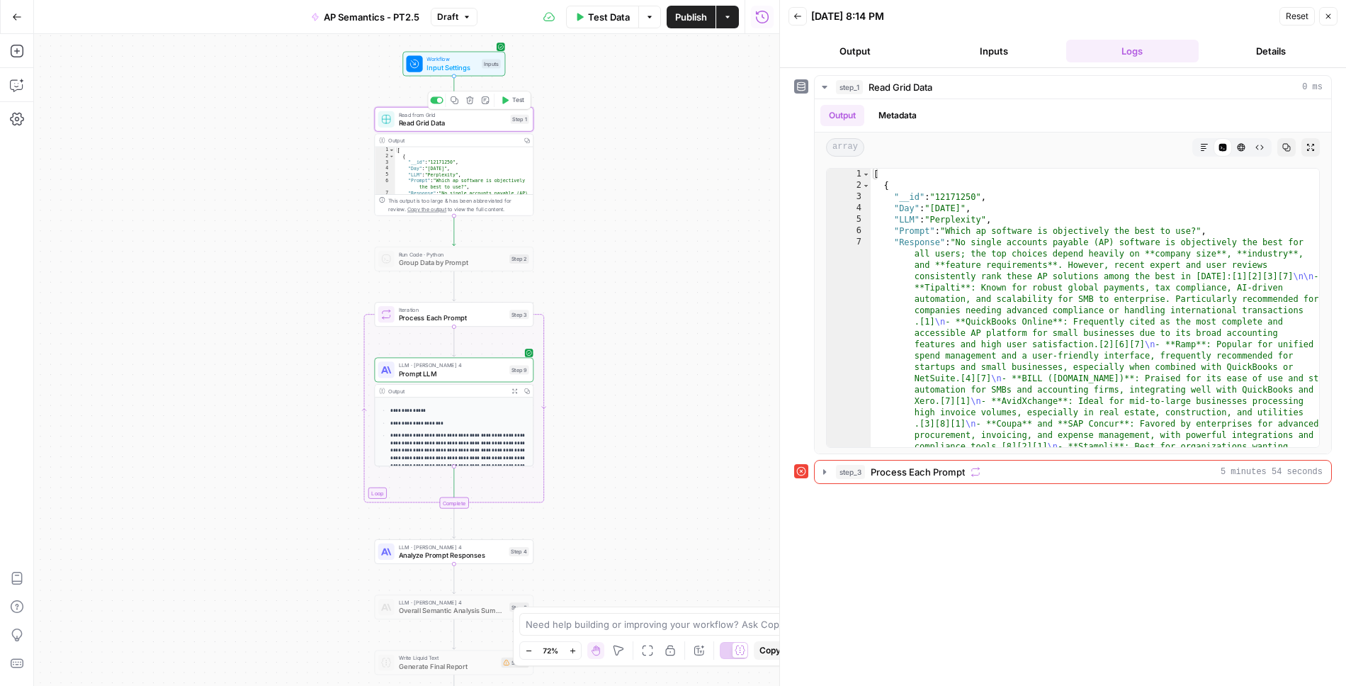
click at [468, 123] on span "Read Grid Data" at bounding box center [453, 123] width 108 height 10
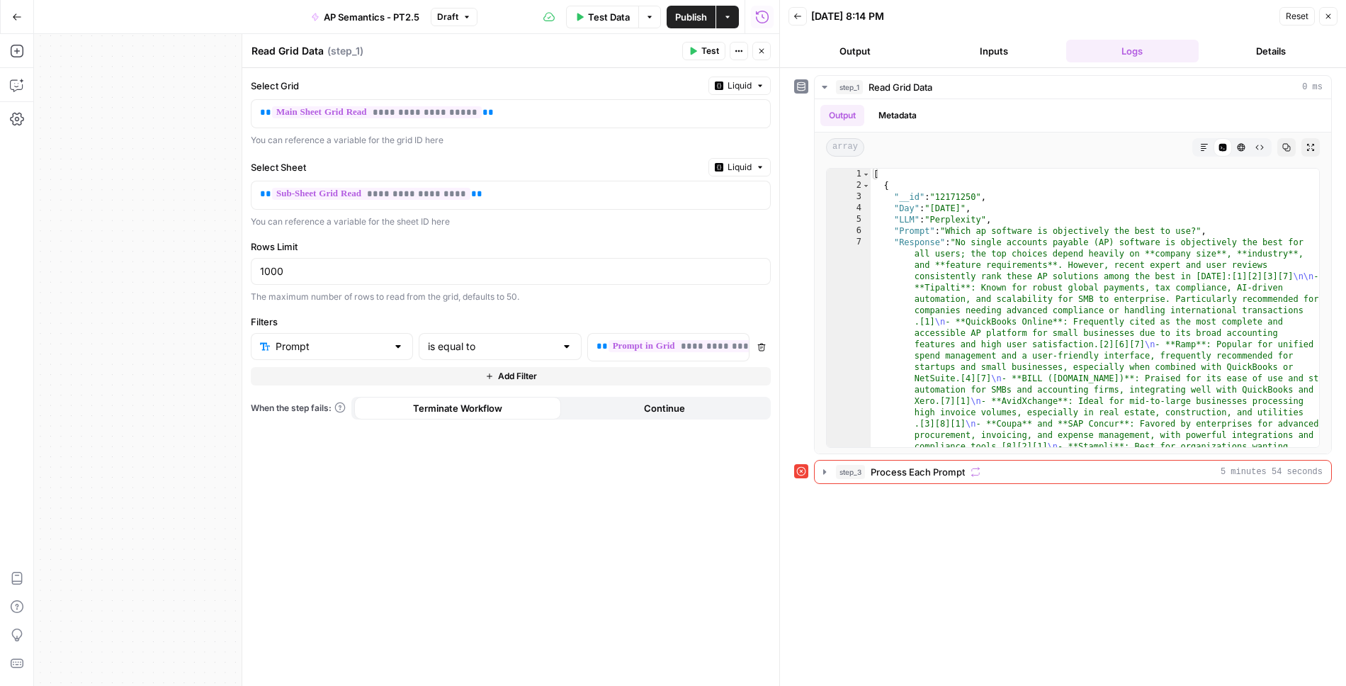
click at [698, 23] on span "Publish" at bounding box center [691, 17] width 32 height 14
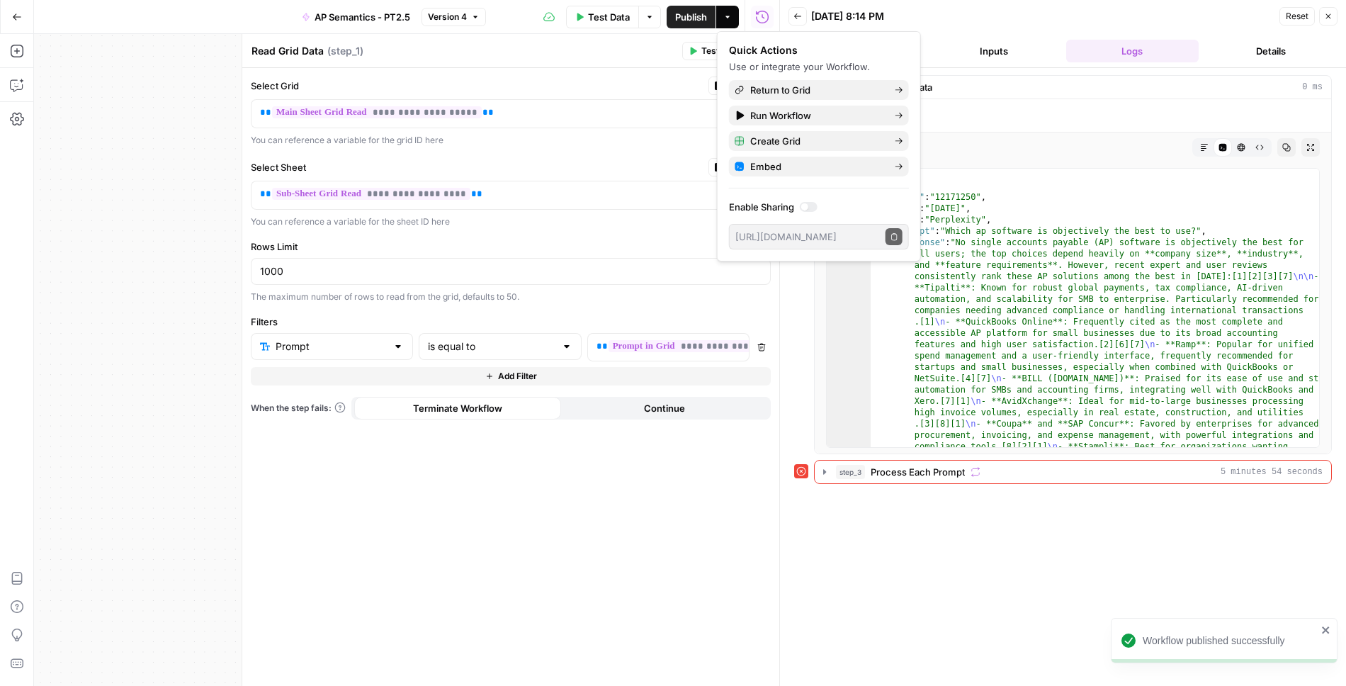
click at [558, 152] on div "**********" at bounding box center [510, 377] width 537 height 618
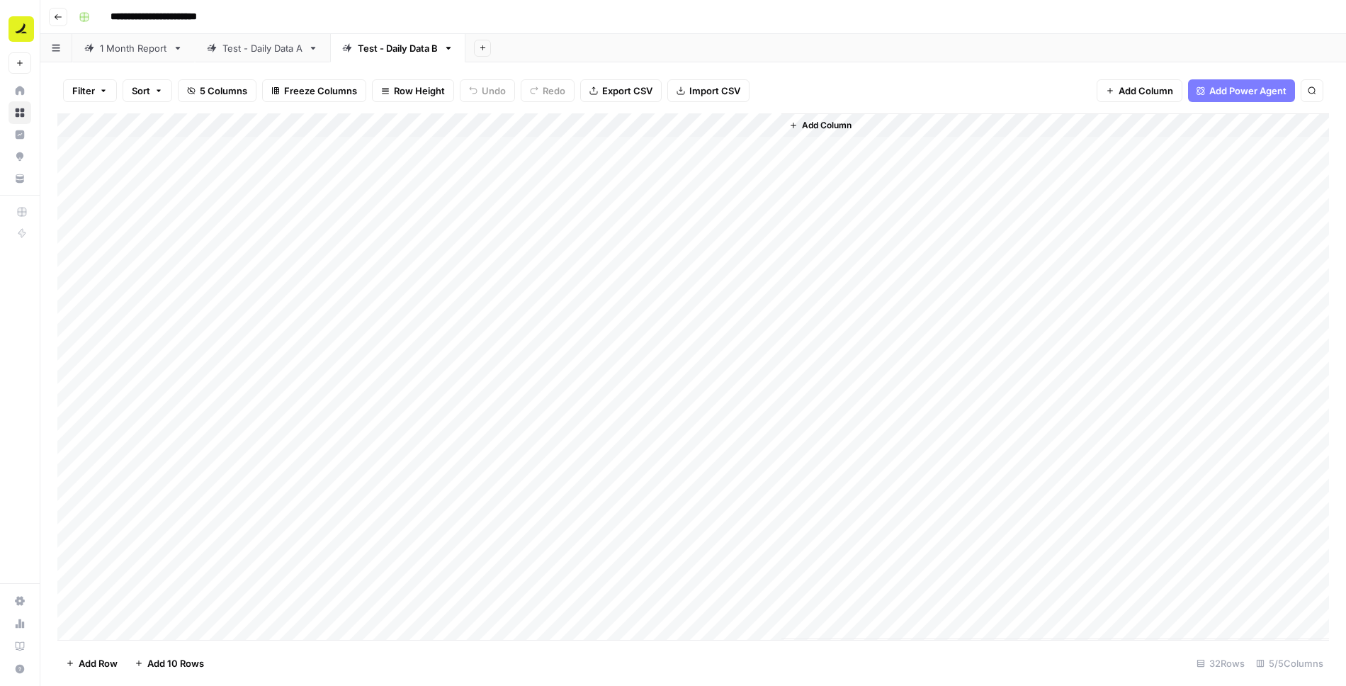
click at [753, 127] on div "Add Column" at bounding box center [693, 376] width 1272 height 527
click at [691, 247] on span "Configure Inputs" at bounding box center [707, 244] width 124 height 14
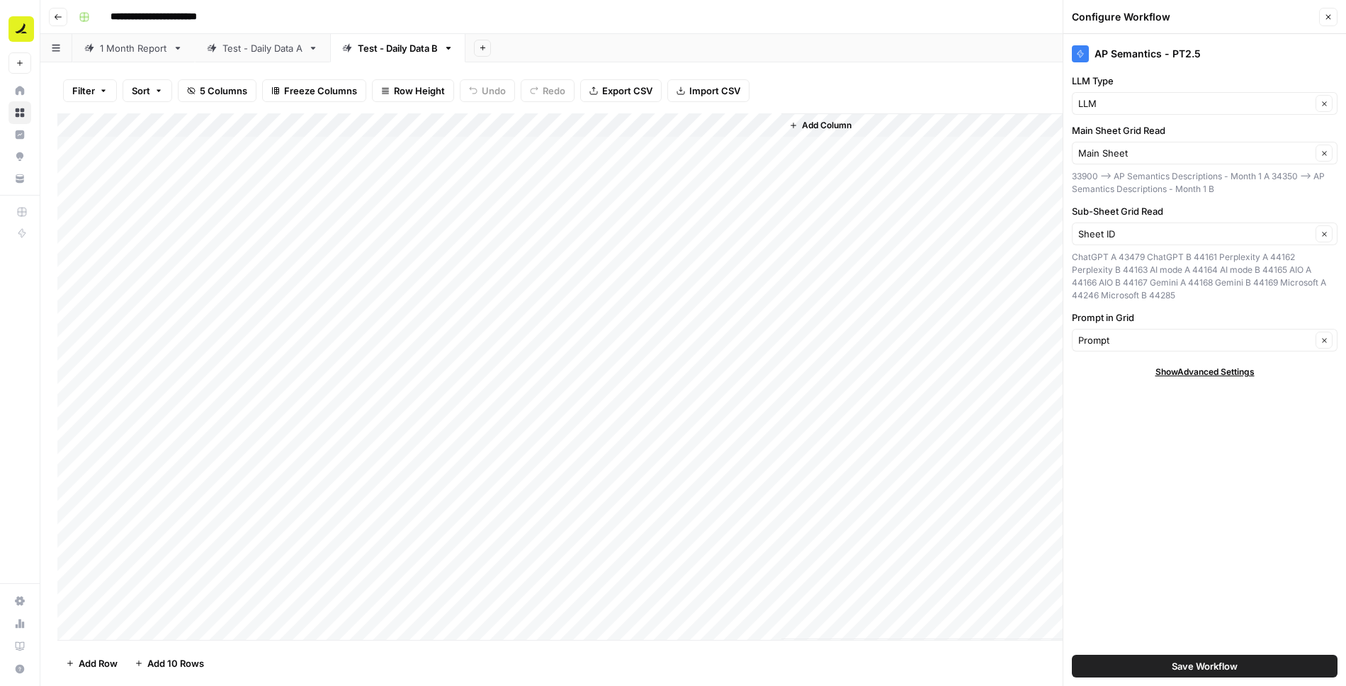
click at [1331, 15] on icon "button" at bounding box center [1329, 17] width 5 height 5
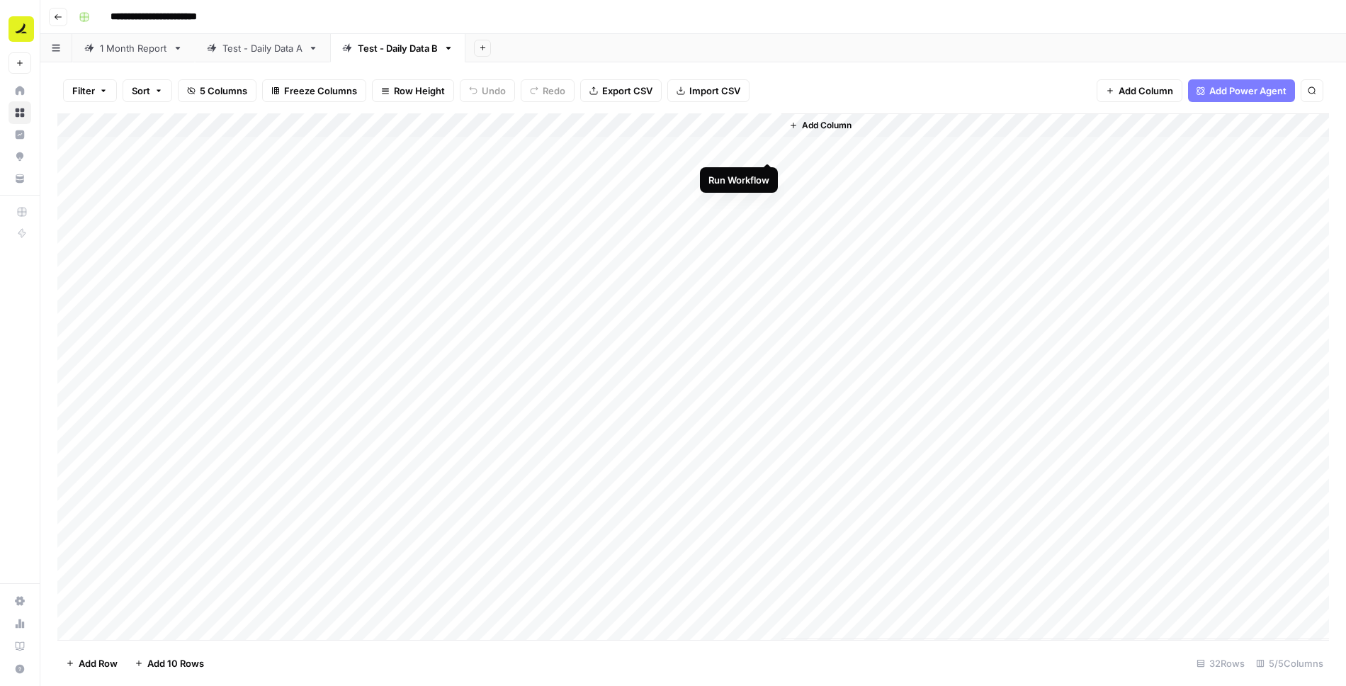
click at [768, 148] on div "Add Column" at bounding box center [693, 376] width 1272 height 527
click at [749, 148] on div "Add Column" at bounding box center [693, 376] width 1272 height 527
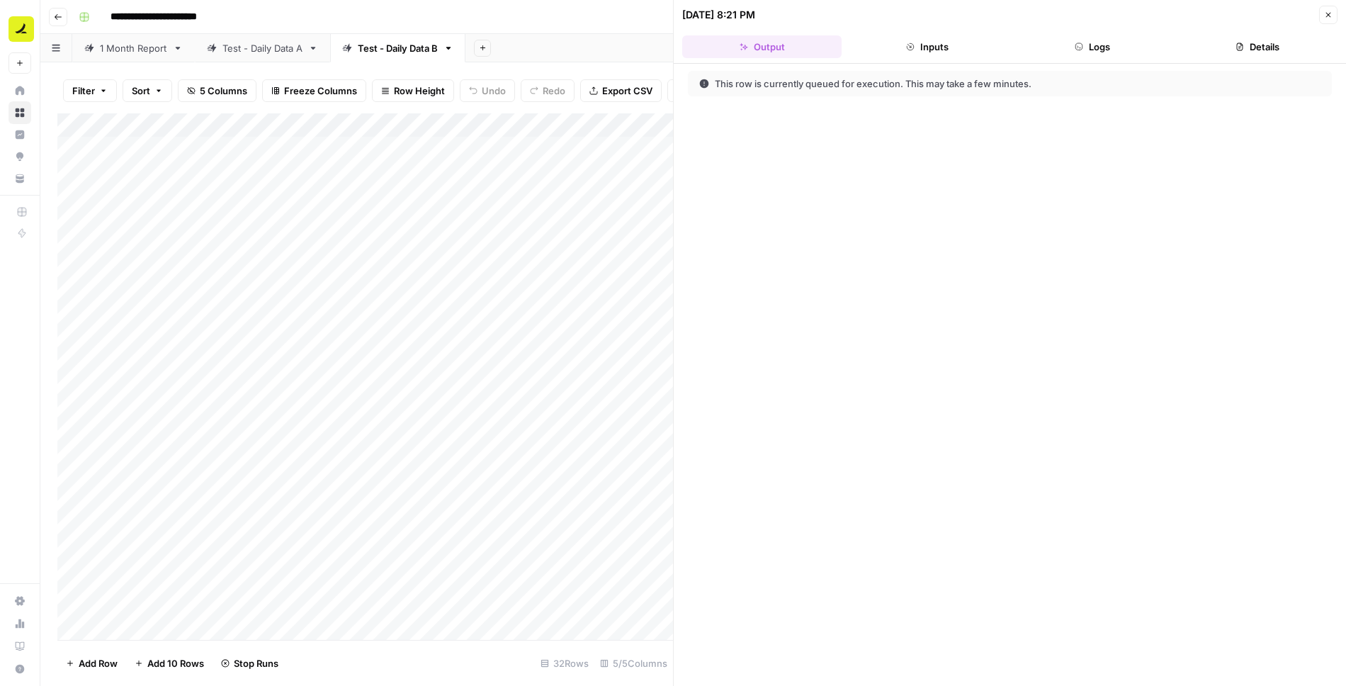
click at [1094, 49] on button "Logs" at bounding box center [1092, 46] width 159 height 23
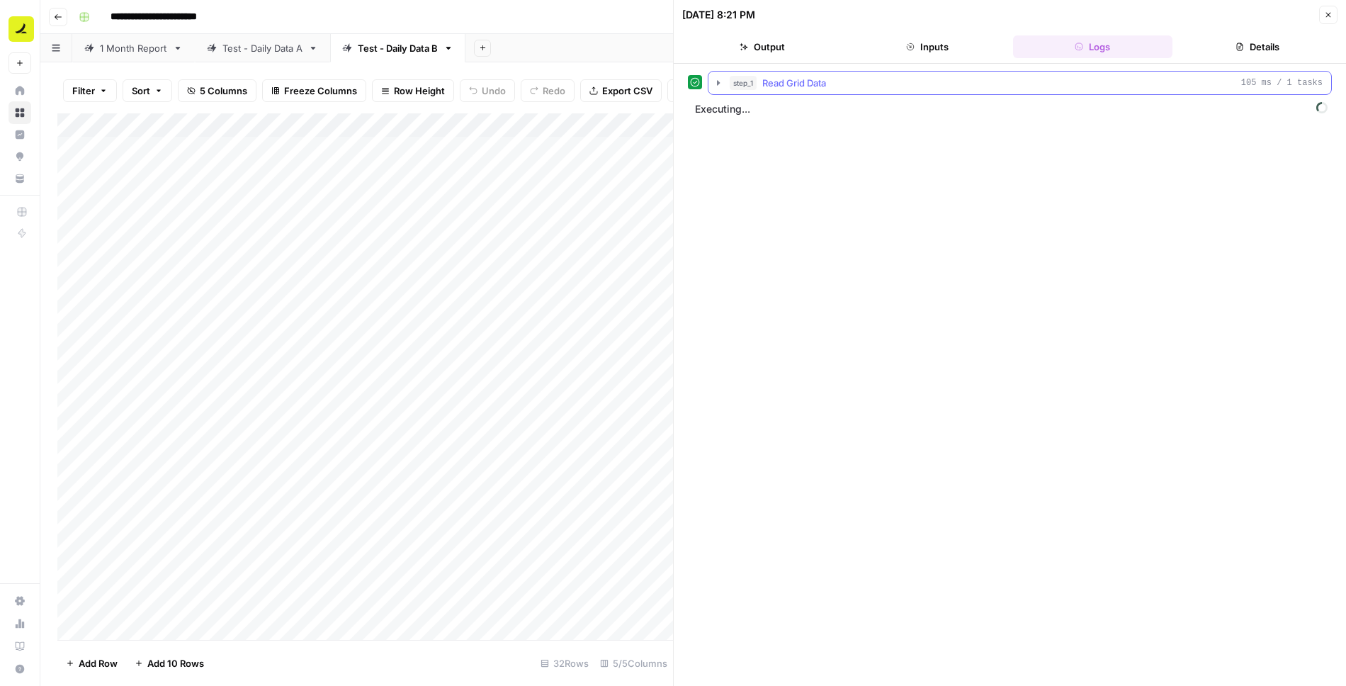
click at [715, 84] on icon "button" at bounding box center [718, 82] width 11 height 11
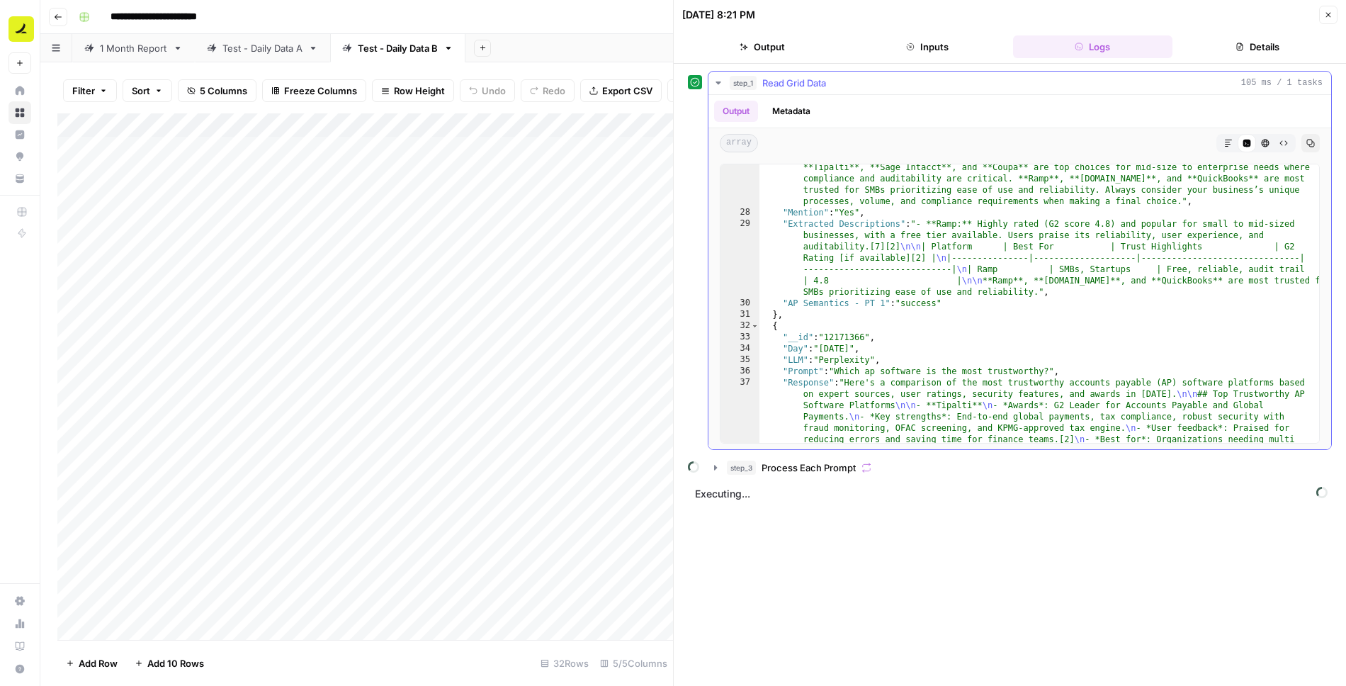
scroll to position [1811, 0]
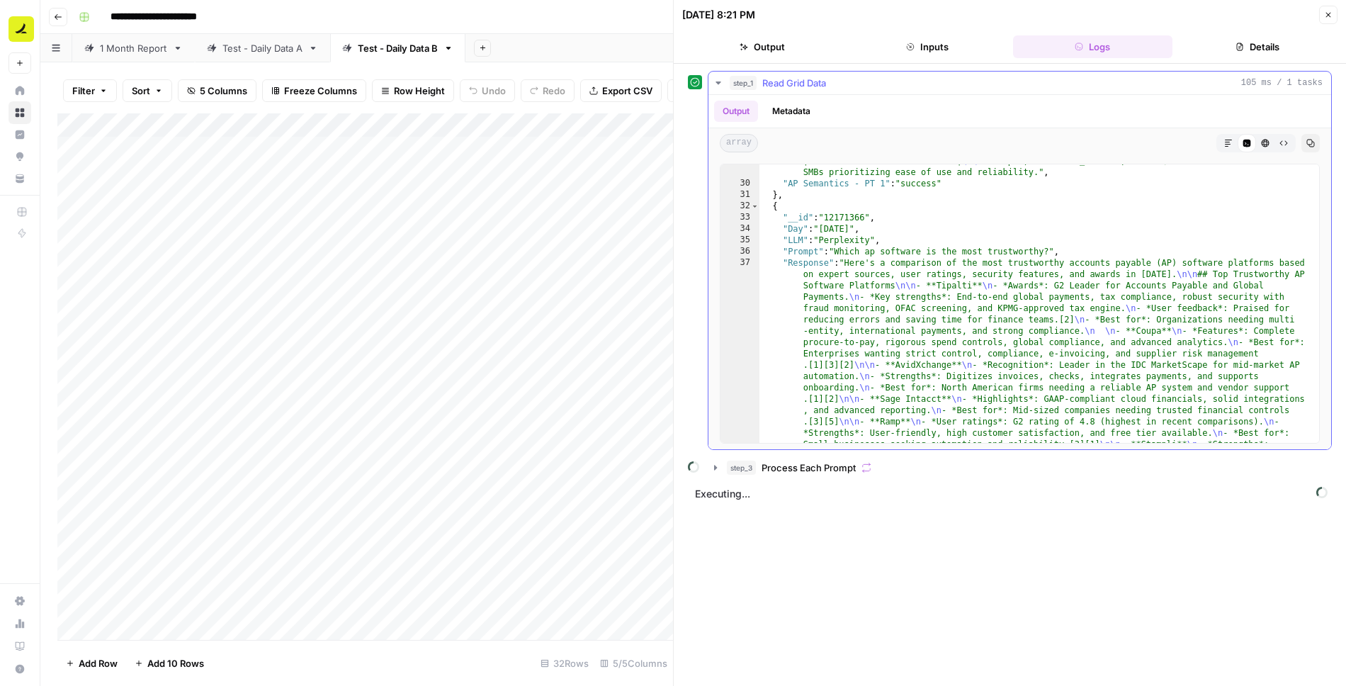
click at [713, 77] on icon "button" at bounding box center [718, 82] width 11 height 11
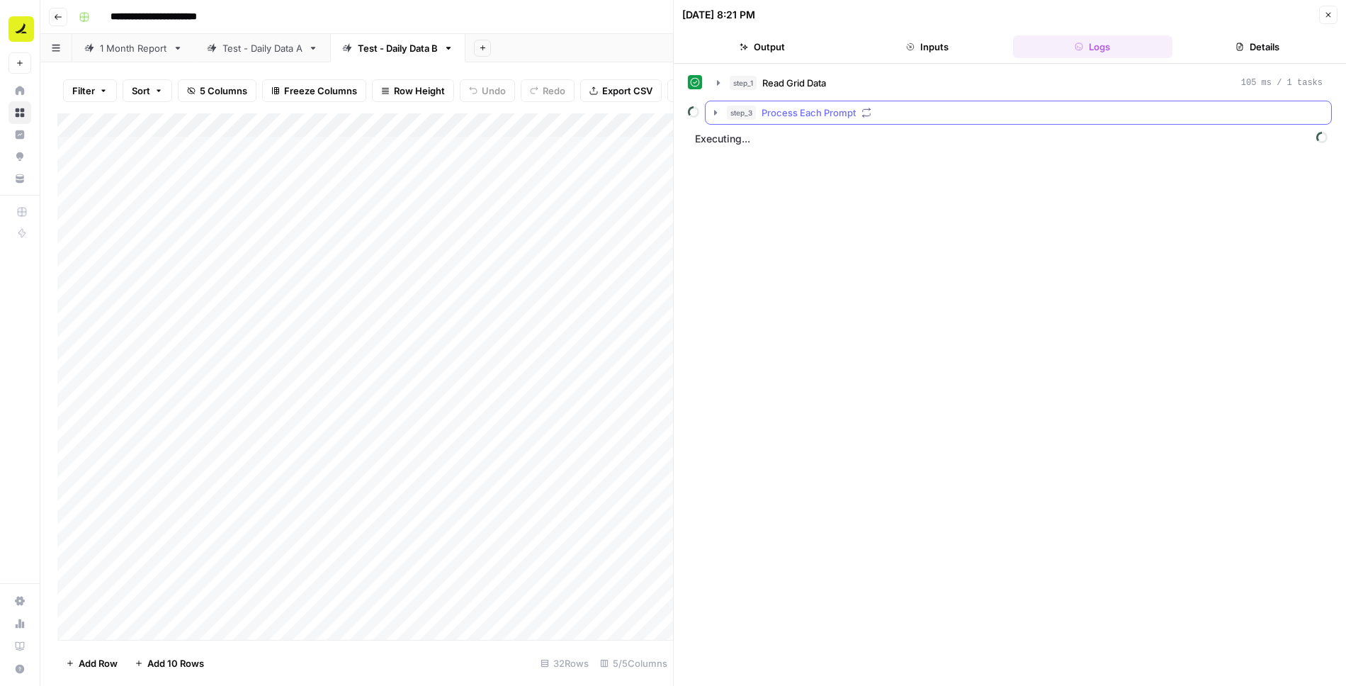
click at [713, 107] on icon "button" at bounding box center [715, 112] width 11 height 11
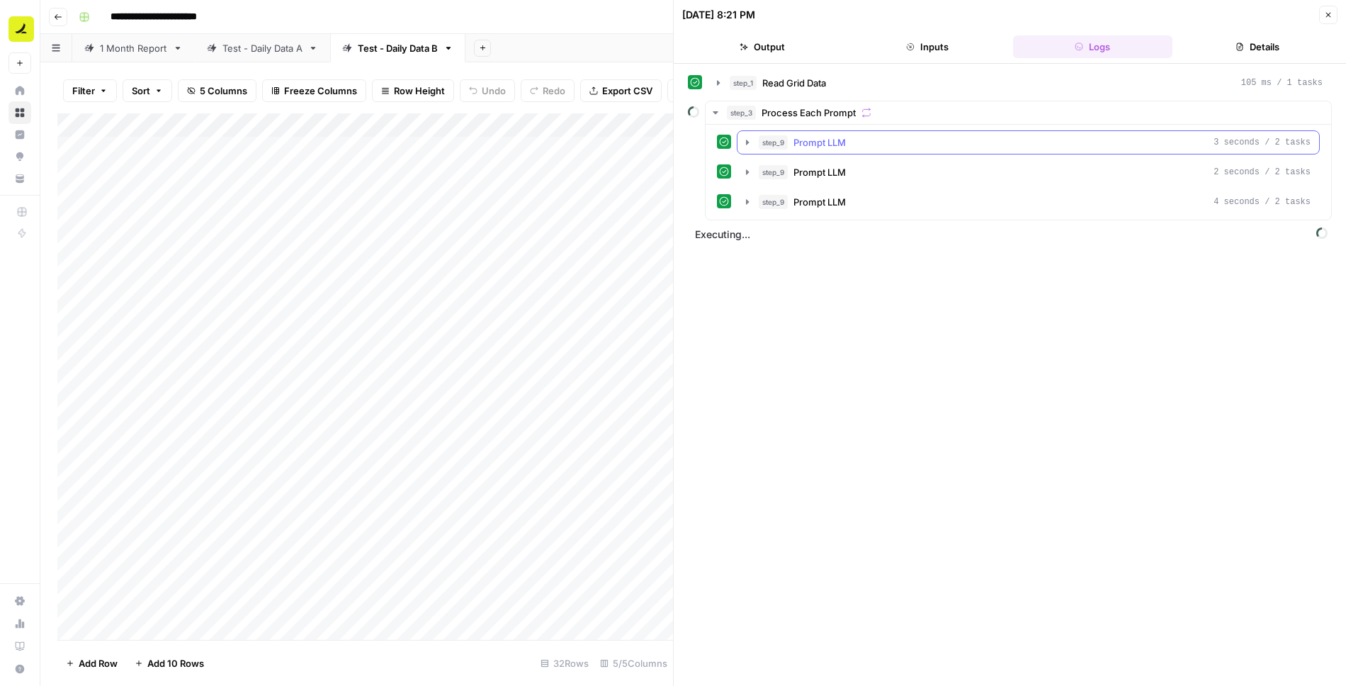
click at [746, 140] on icon "button" at bounding box center [747, 142] width 3 height 5
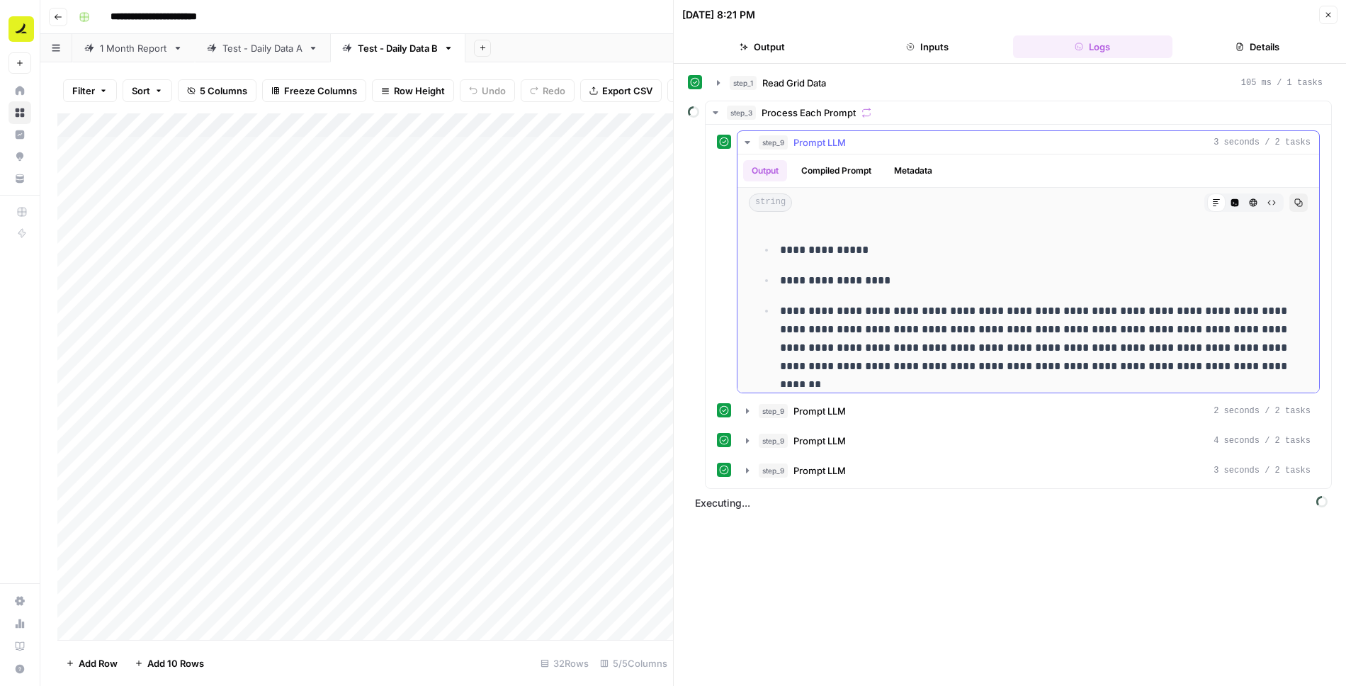
click at [745, 141] on icon "button" at bounding box center [747, 142] width 5 height 3
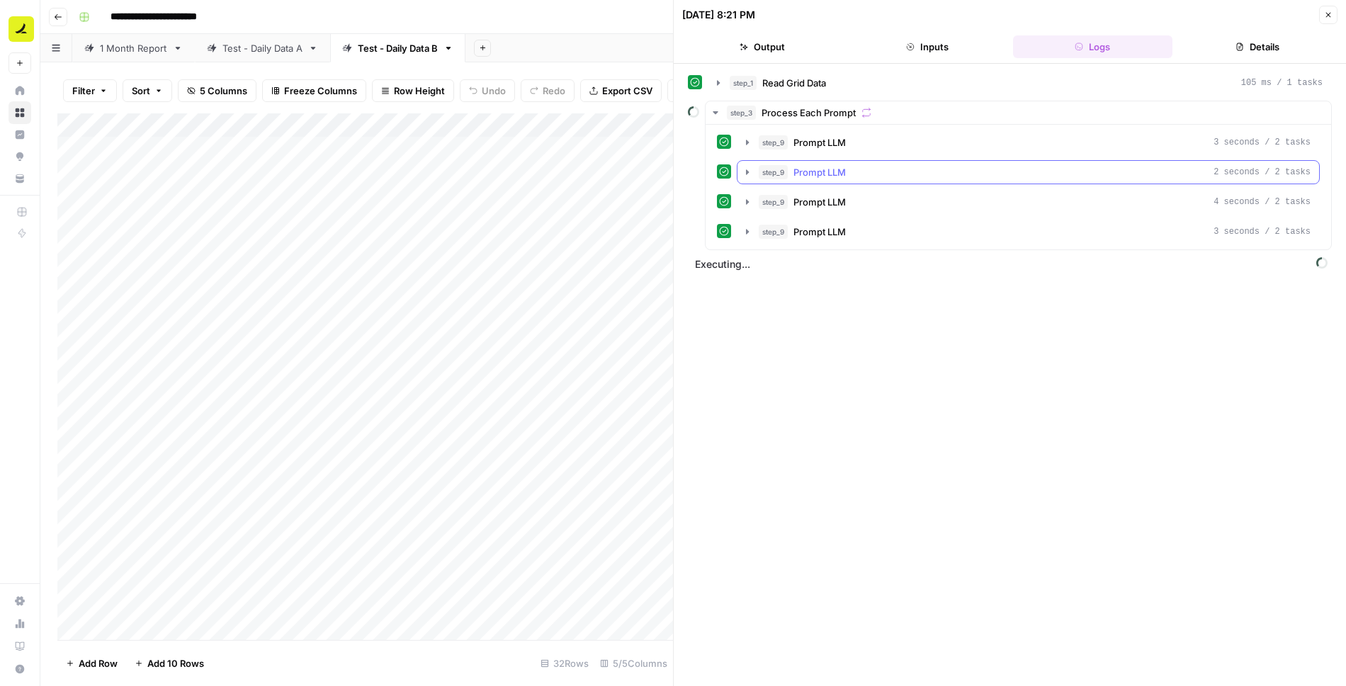
click at [748, 167] on icon "button" at bounding box center [747, 172] width 11 height 11
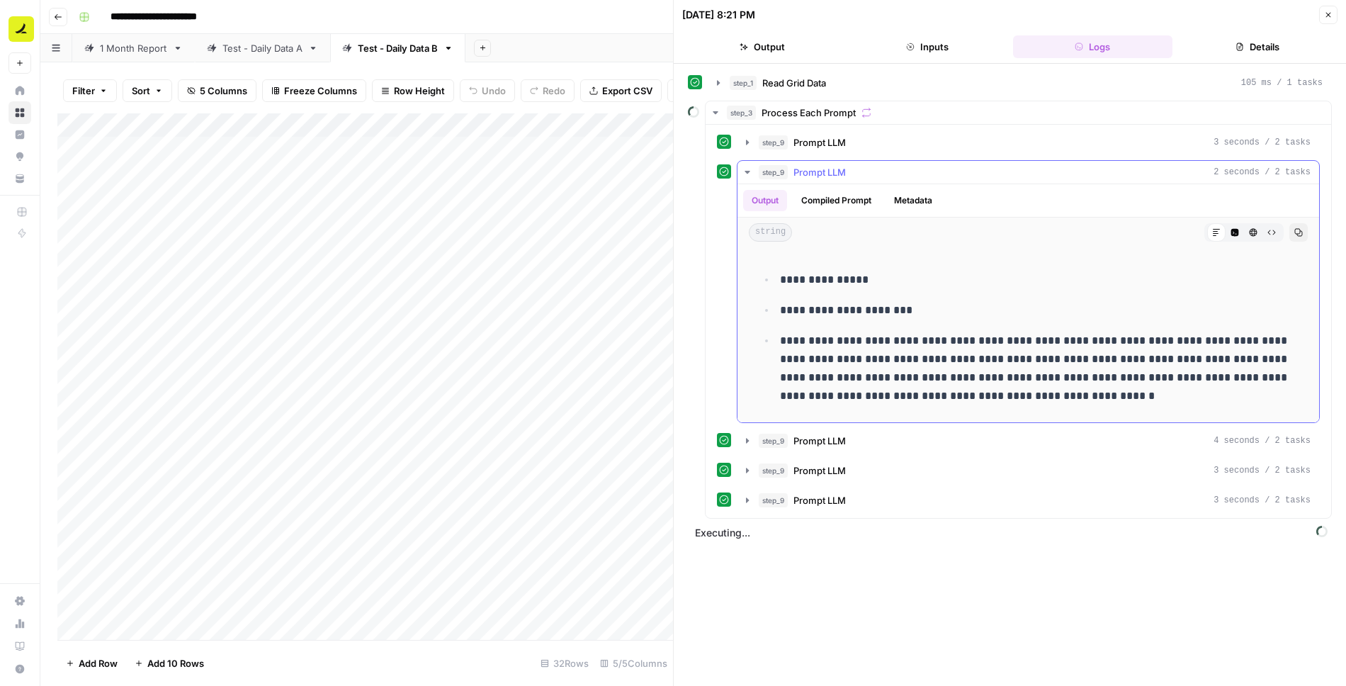
click at [748, 167] on icon "button" at bounding box center [747, 172] width 11 height 11
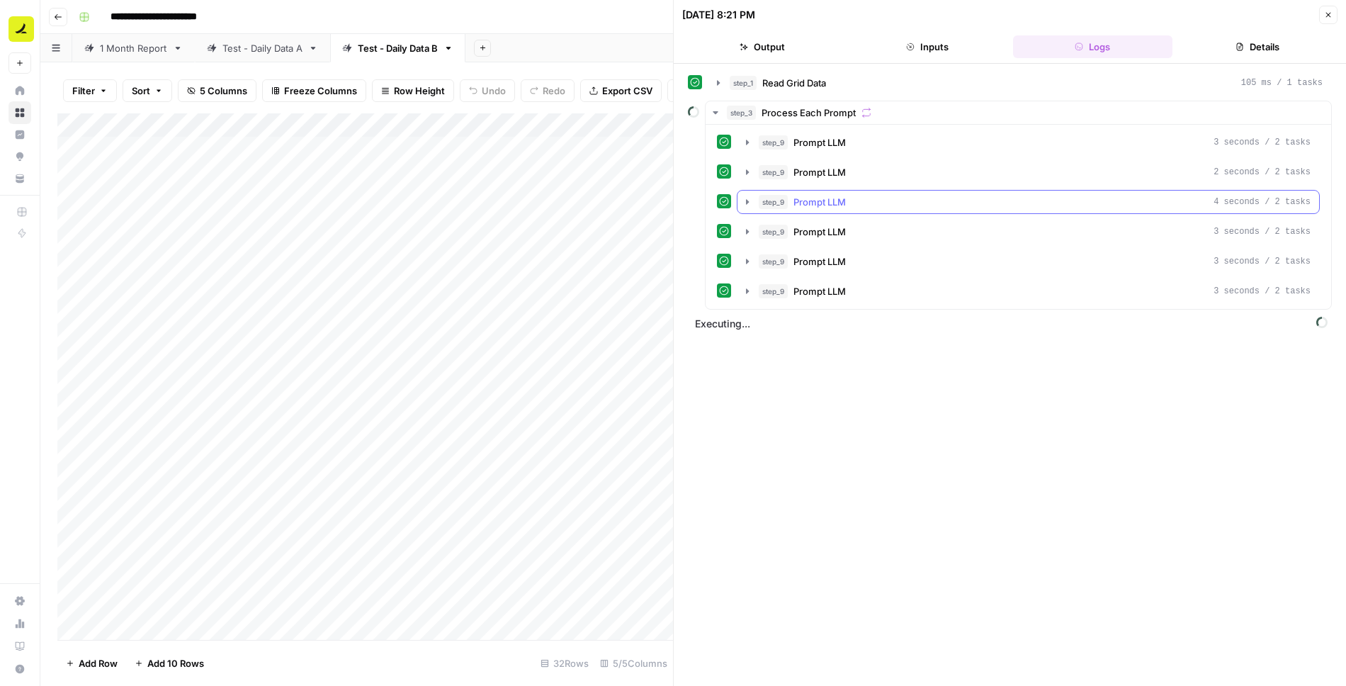
click at [749, 198] on icon "button" at bounding box center [747, 201] width 11 height 11
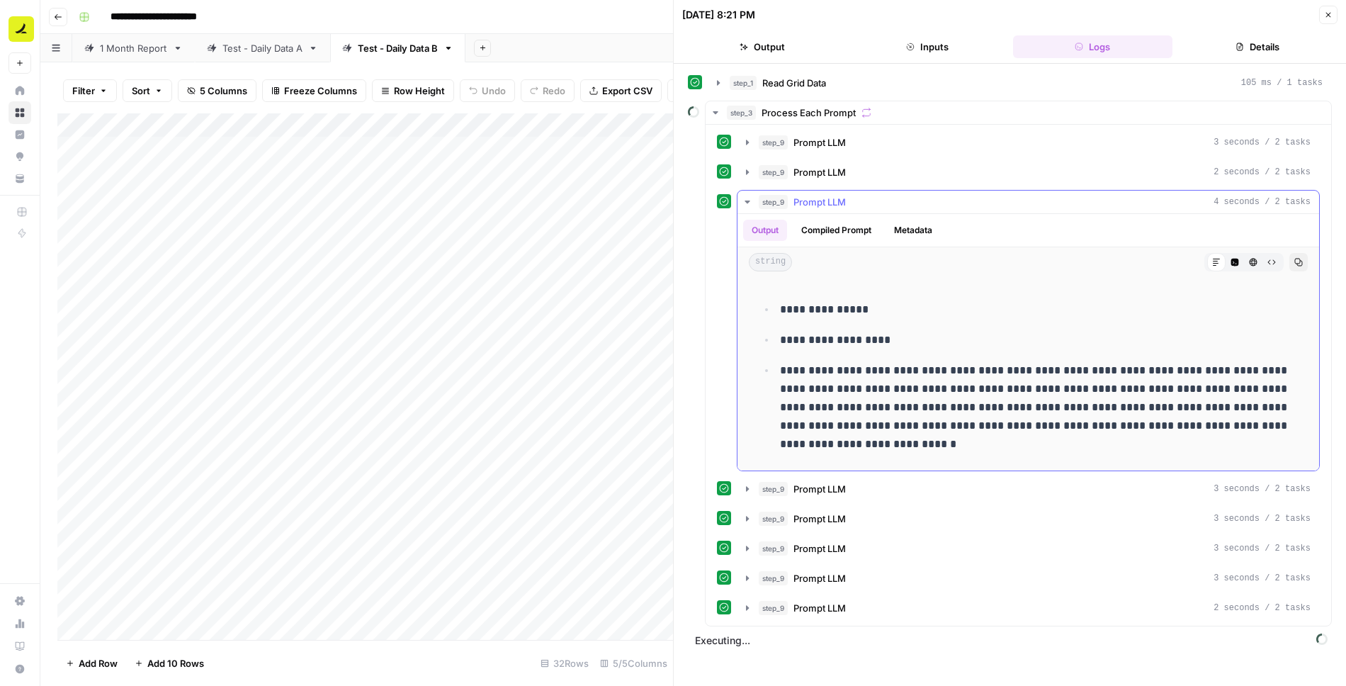
click at [749, 198] on icon "button" at bounding box center [747, 201] width 11 height 11
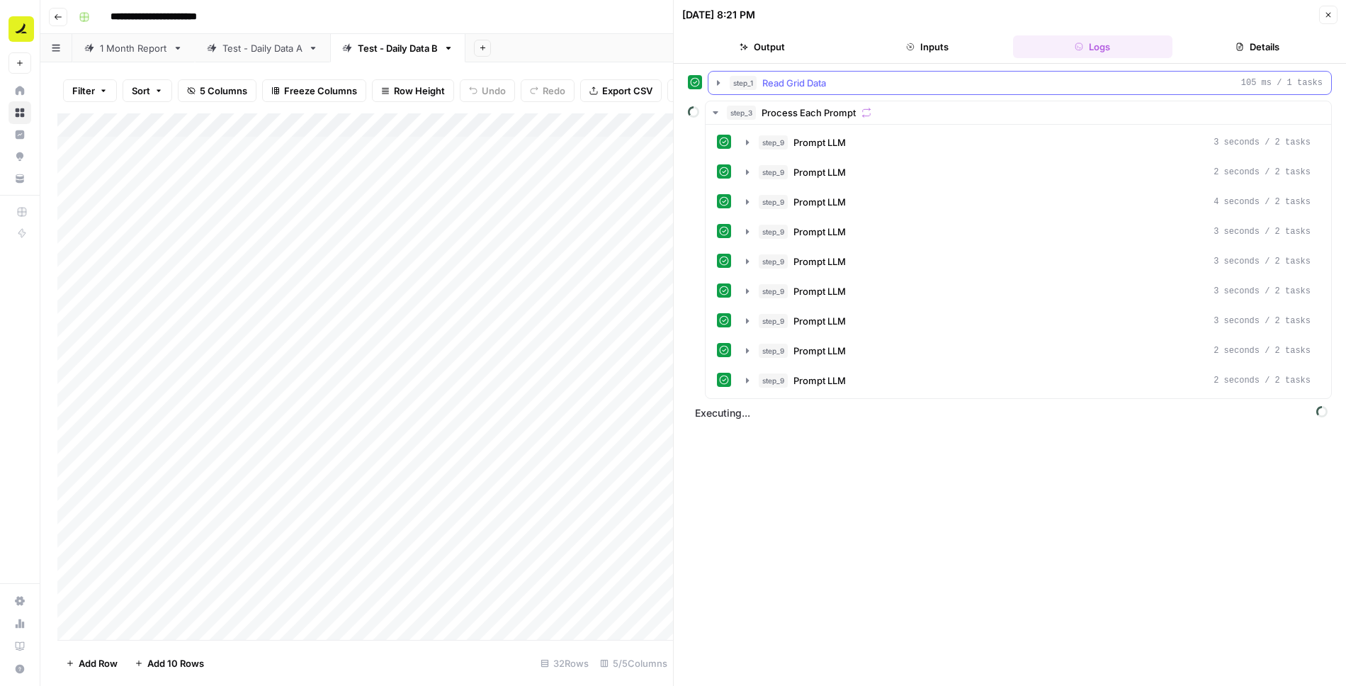
click at [717, 80] on icon "button" at bounding box center [718, 82] width 3 height 5
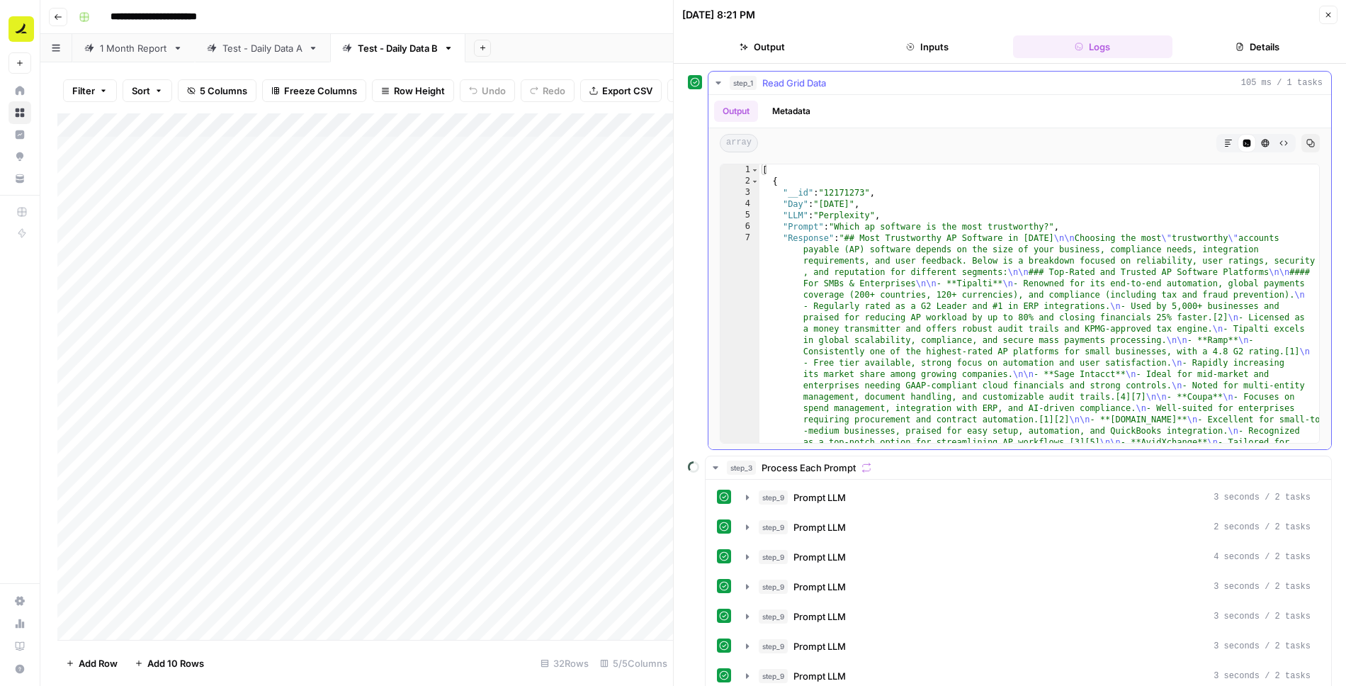
click at [716, 79] on icon "button" at bounding box center [718, 82] width 11 height 11
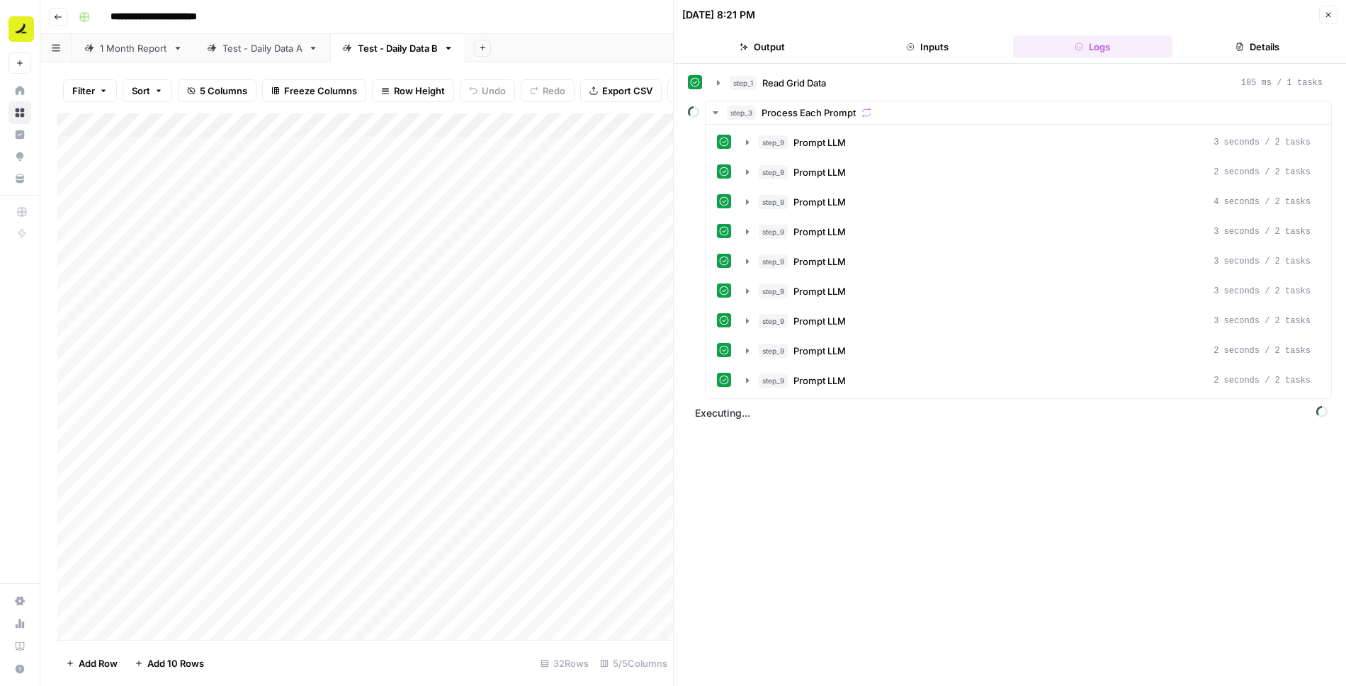
click at [911, 43] on icon "button" at bounding box center [910, 46] width 7 height 7
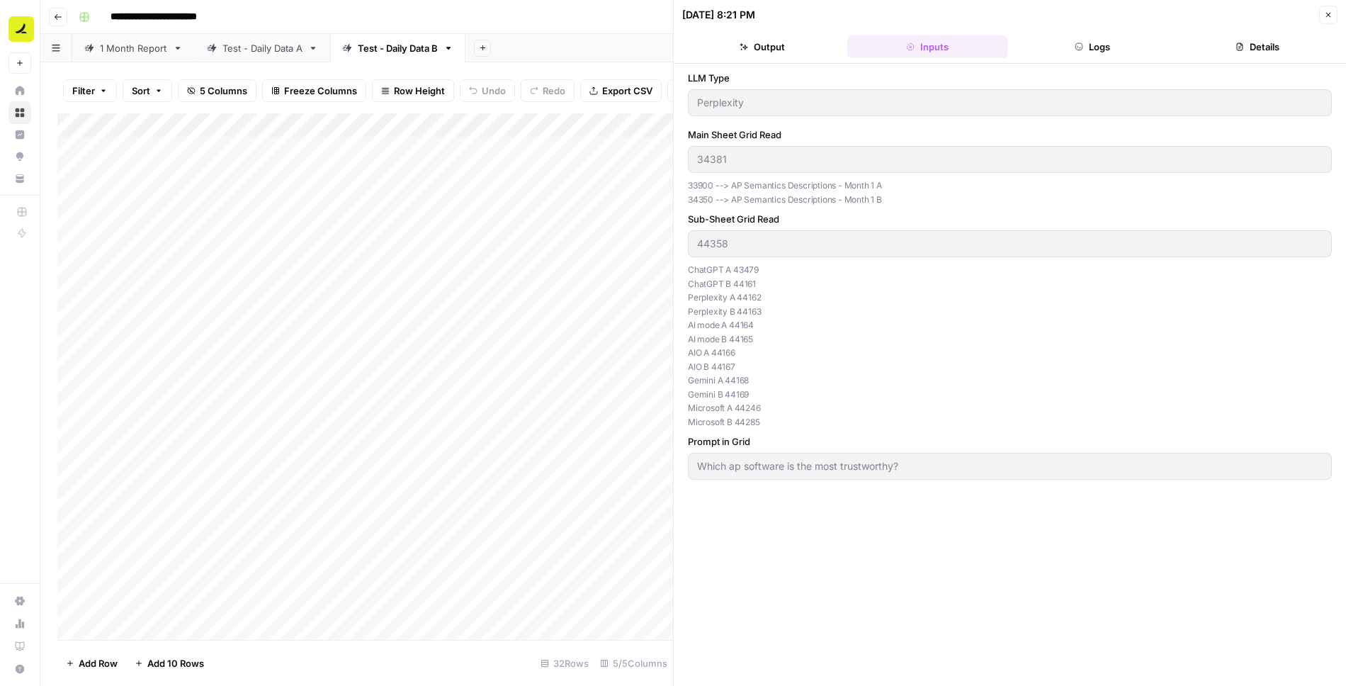
click at [1087, 41] on button "Logs" at bounding box center [1092, 46] width 159 height 23
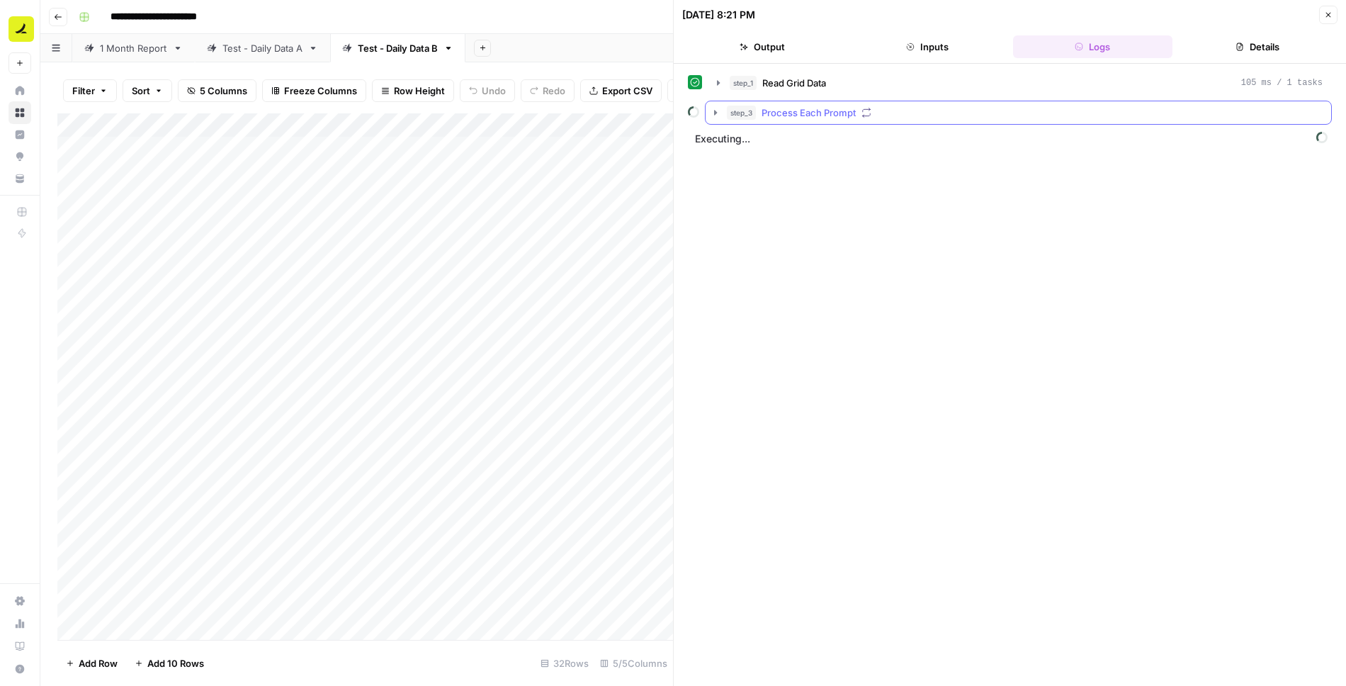
click at [714, 116] on button "step_3 Process Each Prompt" at bounding box center [1019, 112] width 626 height 23
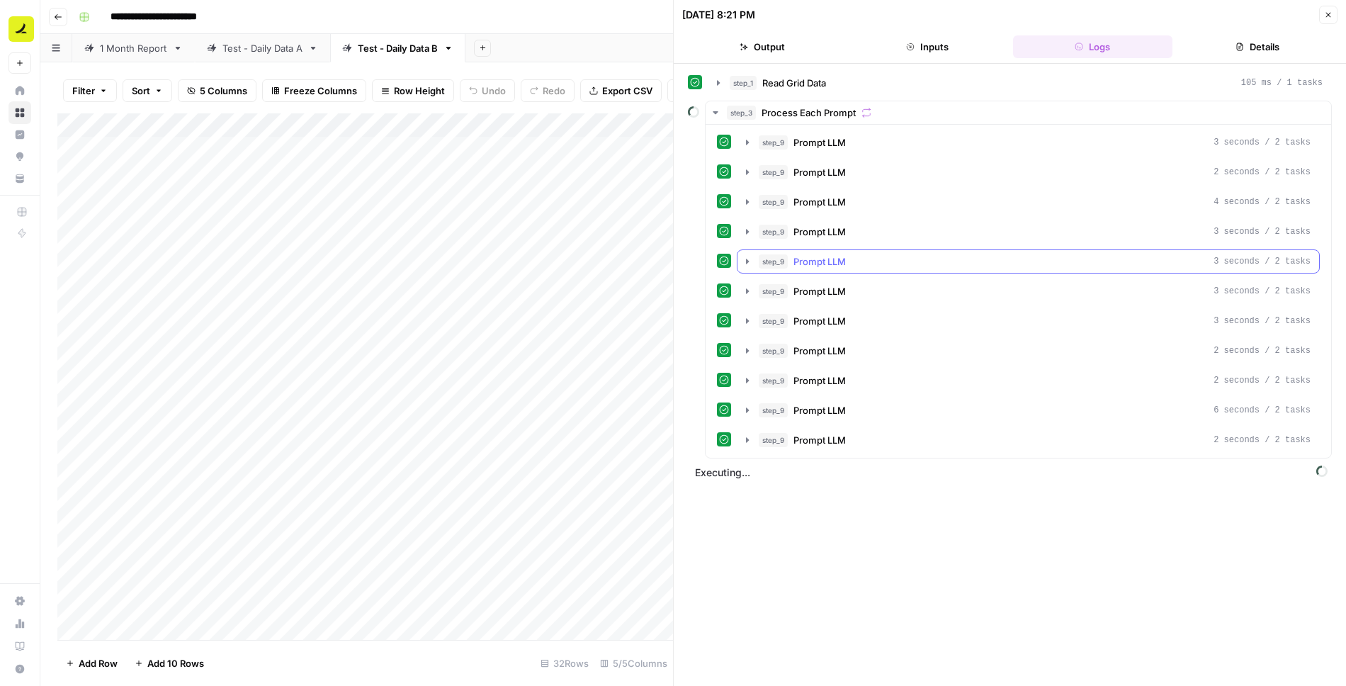
click at [746, 256] on icon "button" at bounding box center [747, 261] width 11 height 11
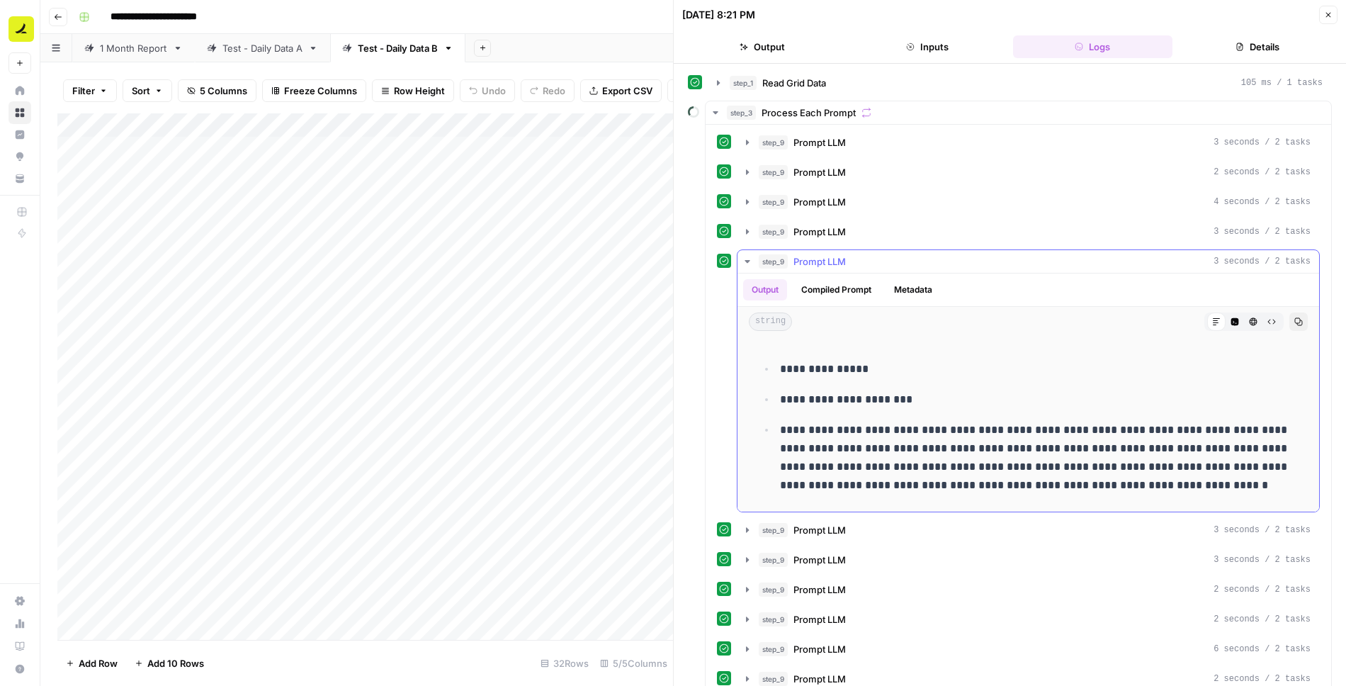
click at [746, 256] on icon "button" at bounding box center [747, 261] width 11 height 11
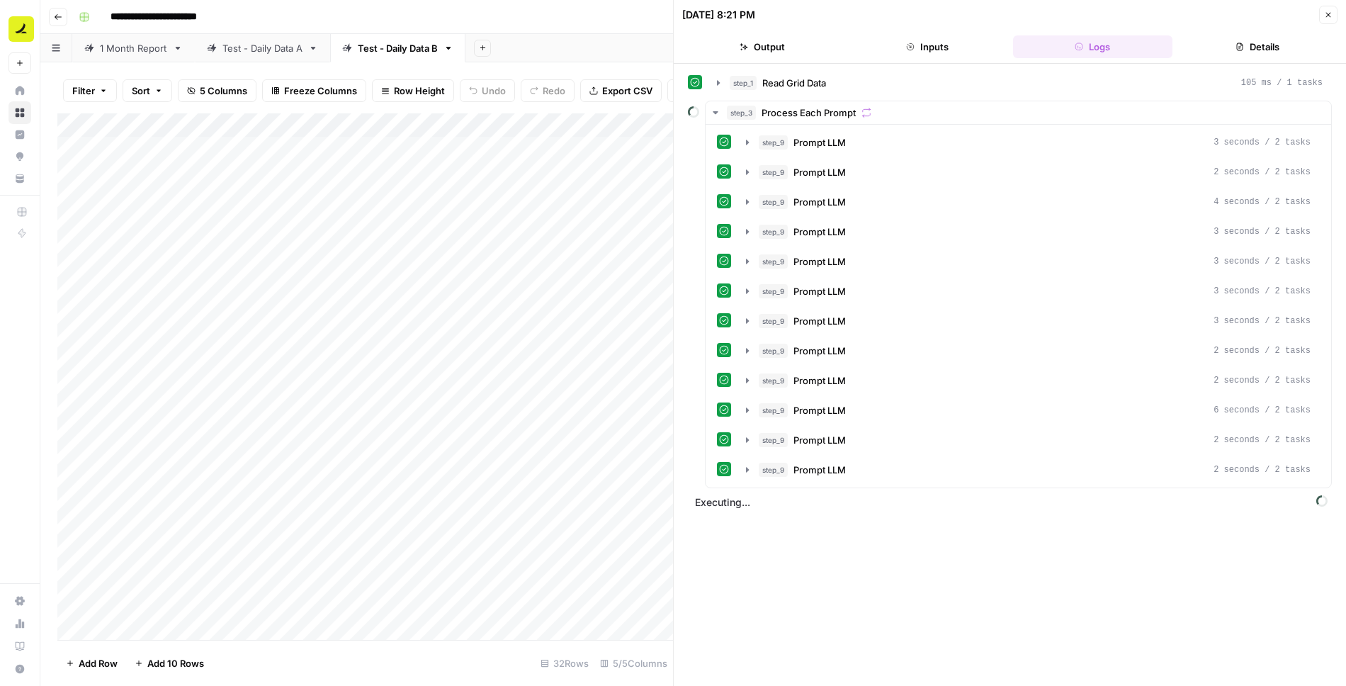
click at [575, 45] on div "Add Sheet" at bounding box center [906, 48] width 881 height 28
click at [264, 46] on div "Test - Daily Data A" at bounding box center [263, 48] width 80 height 14
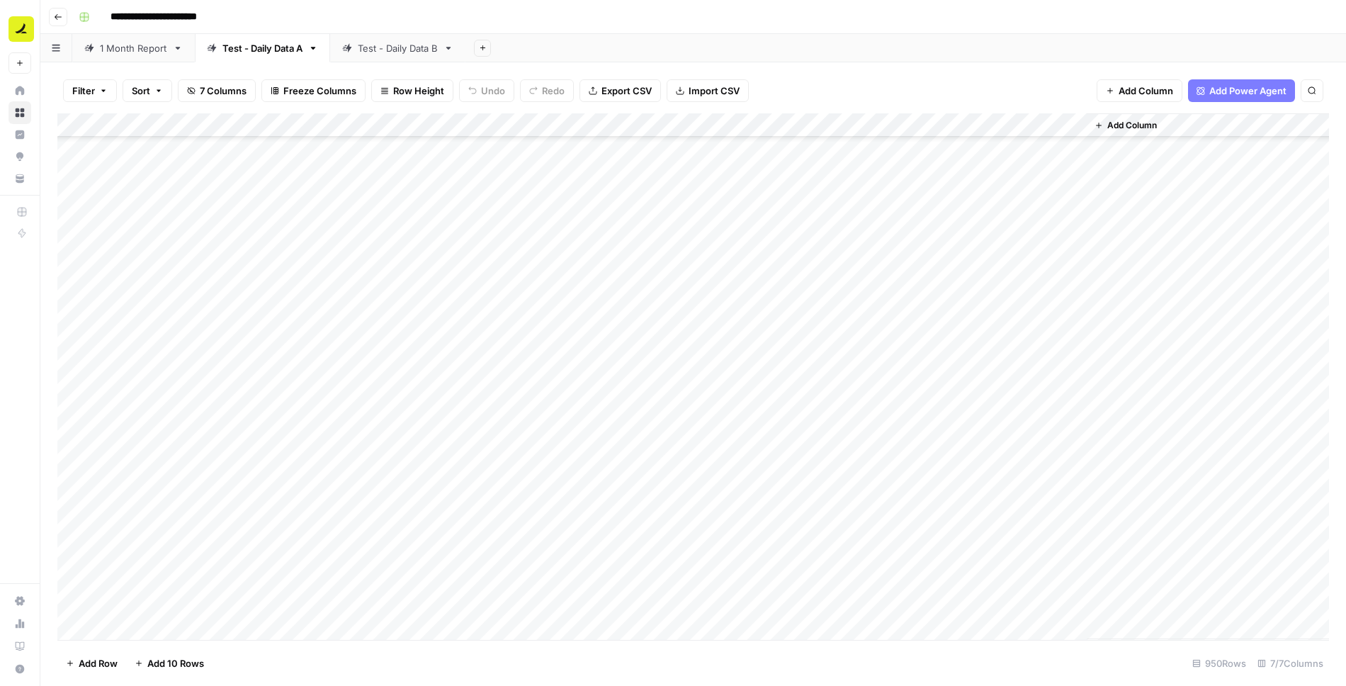
scroll to position [3178, 0]
click at [778, 196] on div "Add Column" at bounding box center [693, 376] width 1272 height 527
click at [794, 197] on div "Add Column" at bounding box center [693, 376] width 1272 height 527
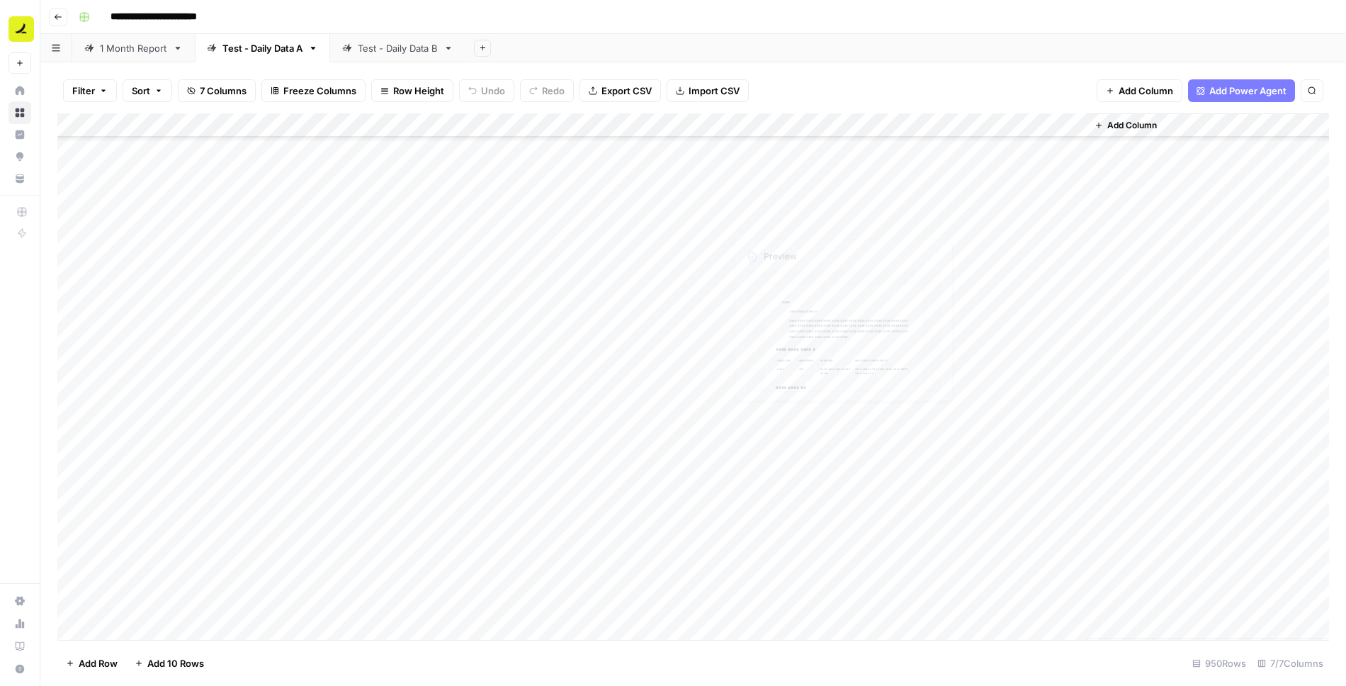
click at [761, 197] on div "Add Column" at bounding box center [693, 376] width 1272 height 527
click at [916, 198] on div "Add Column" at bounding box center [693, 376] width 1272 height 527
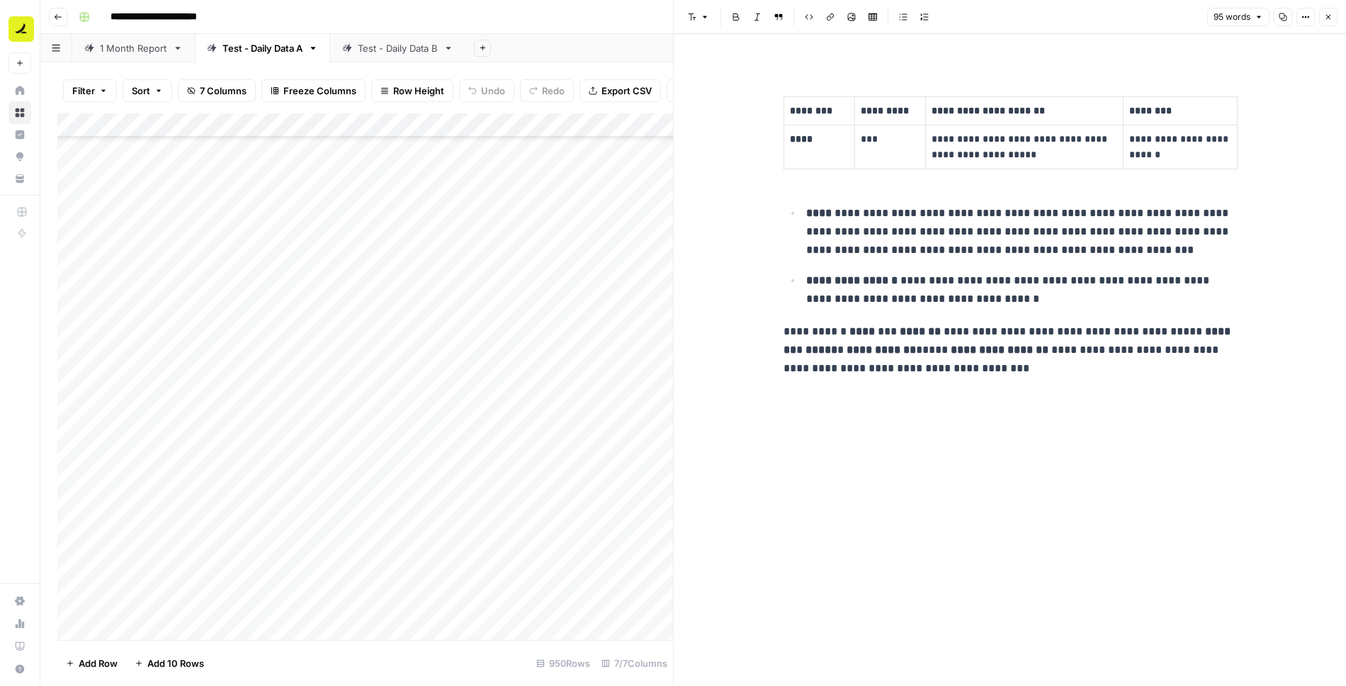
click at [1333, 17] on span "Close" at bounding box center [1332, 17] width 1 height 1
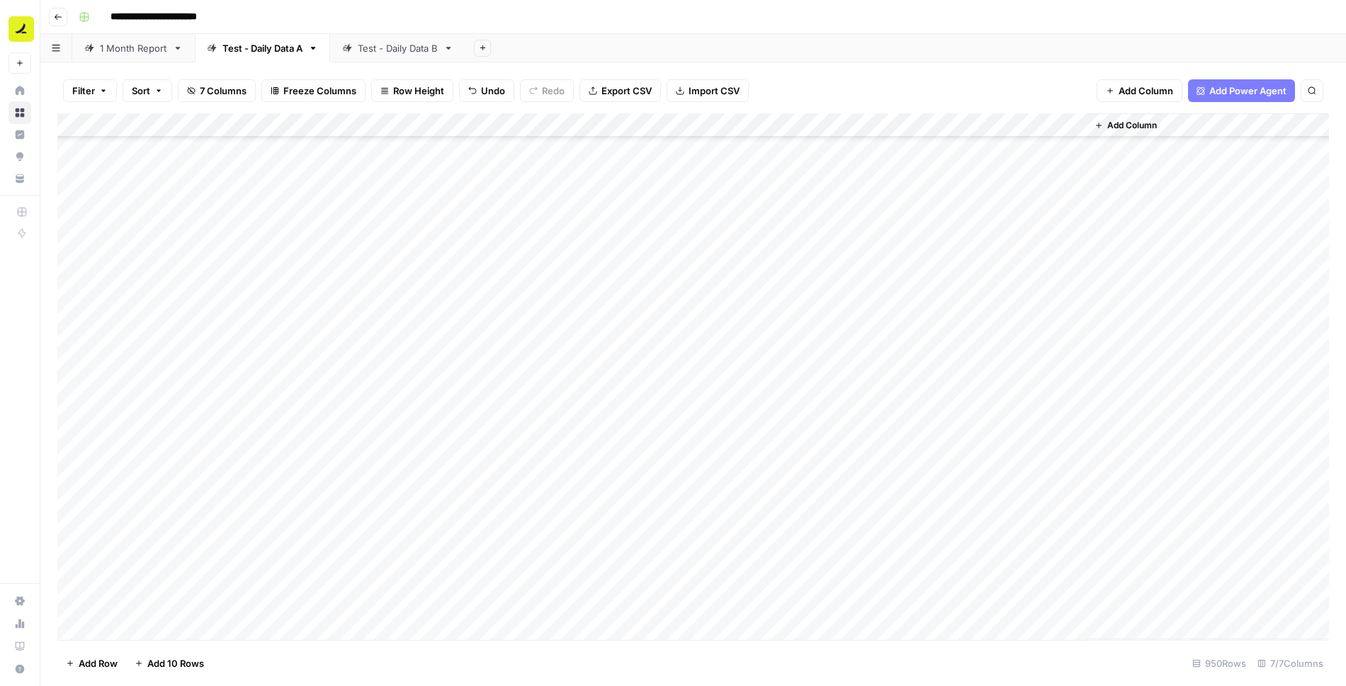
click at [410, 198] on div "Add Column" at bounding box center [693, 376] width 1272 height 527
click at [393, 246] on div "Add Column" at bounding box center [693, 376] width 1272 height 527
click at [332, 242] on div "Add Column" at bounding box center [693, 376] width 1272 height 527
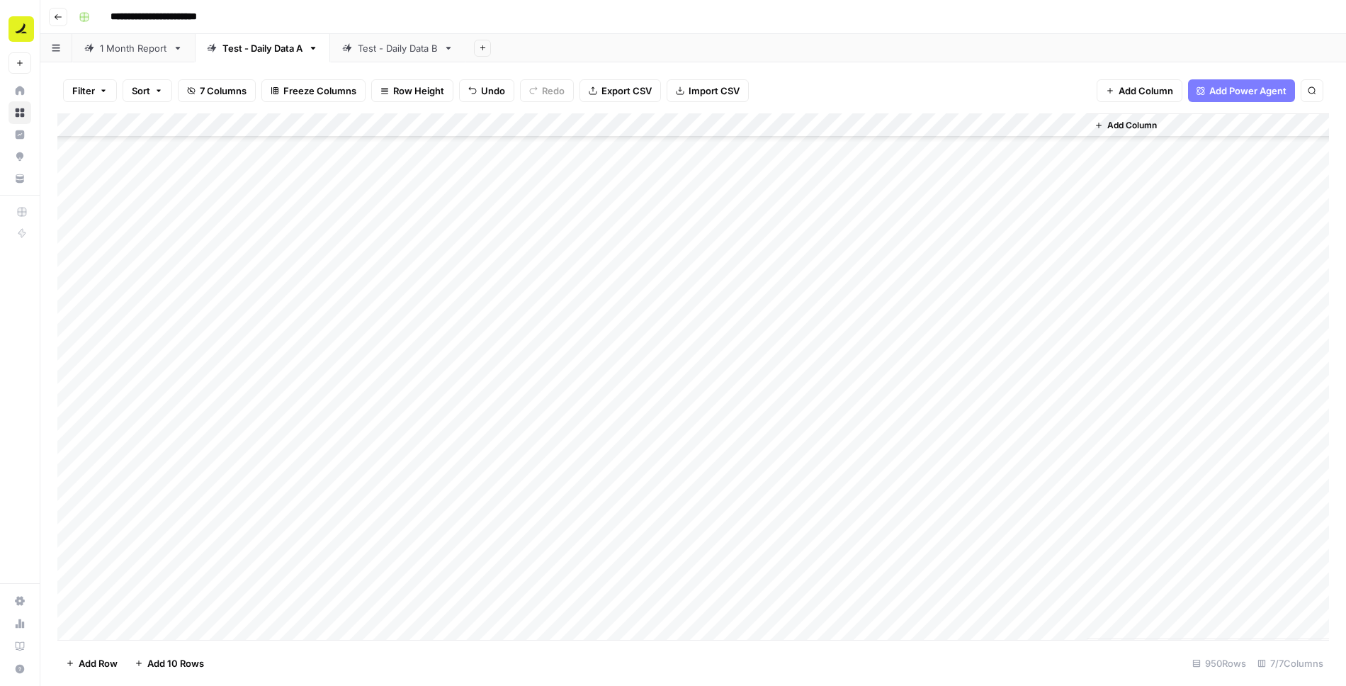
click at [332, 242] on div "Add Column" at bounding box center [693, 376] width 1272 height 527
click at [760, 237] on div "Add Column" at bounding box center [693, 376] width 1272 height 527
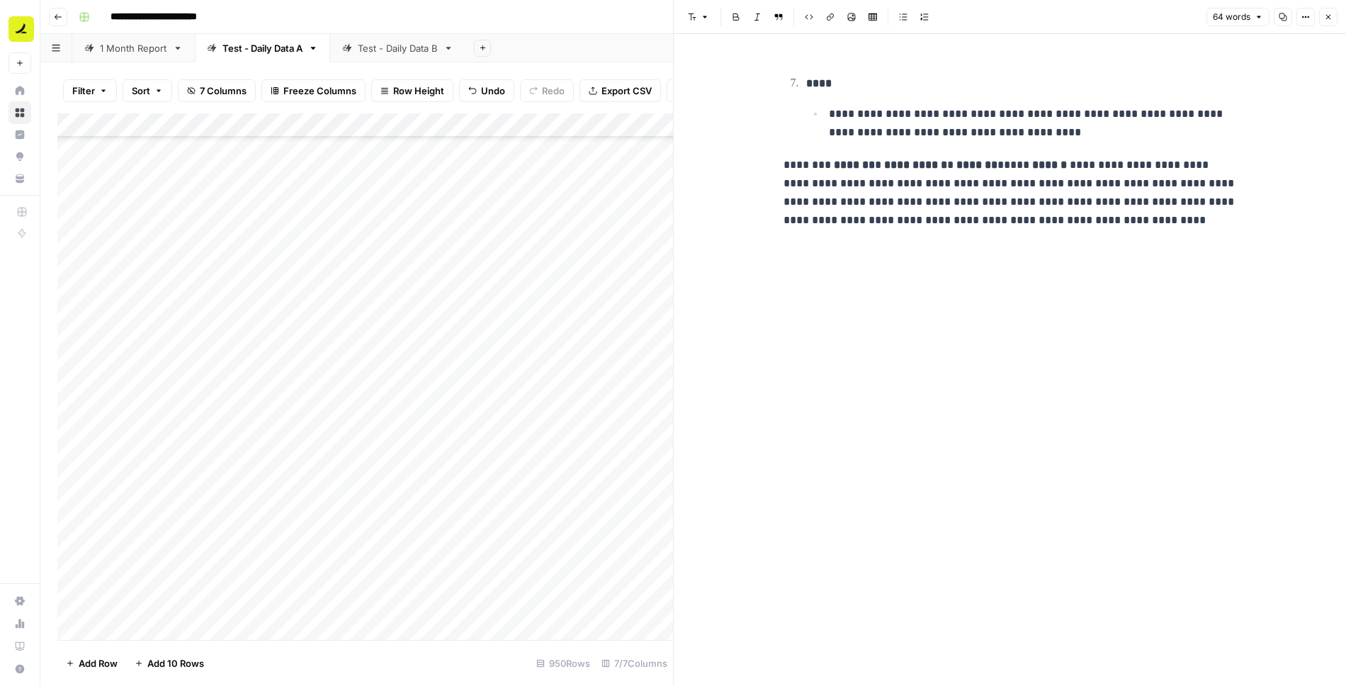
click at [1334, 16] on button "Close" at bounding box center [1329, 17] width 18 height 18
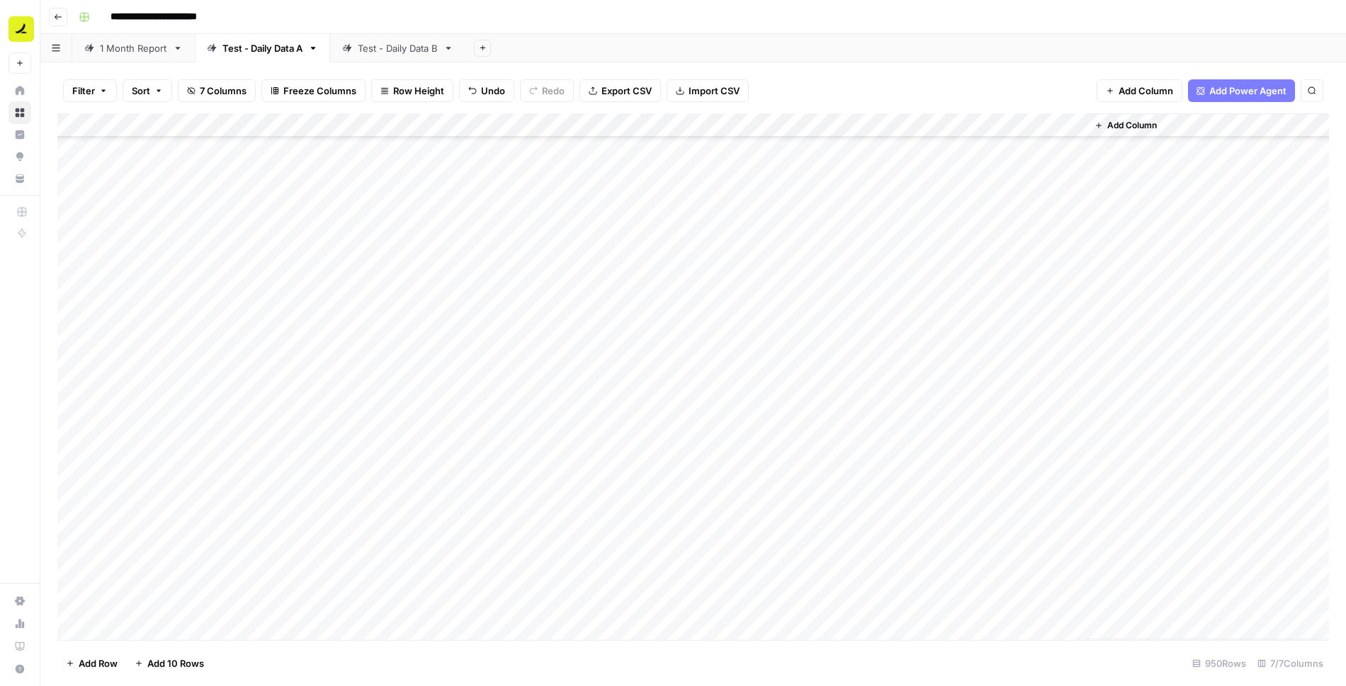
click at [422, 49] on div "Test - Daily Data B" at bounding box center [398, 48] width 80 height 14
click at [751, 147] on div "Add Column" at bounding box center [693, 376] width 1272 height 527
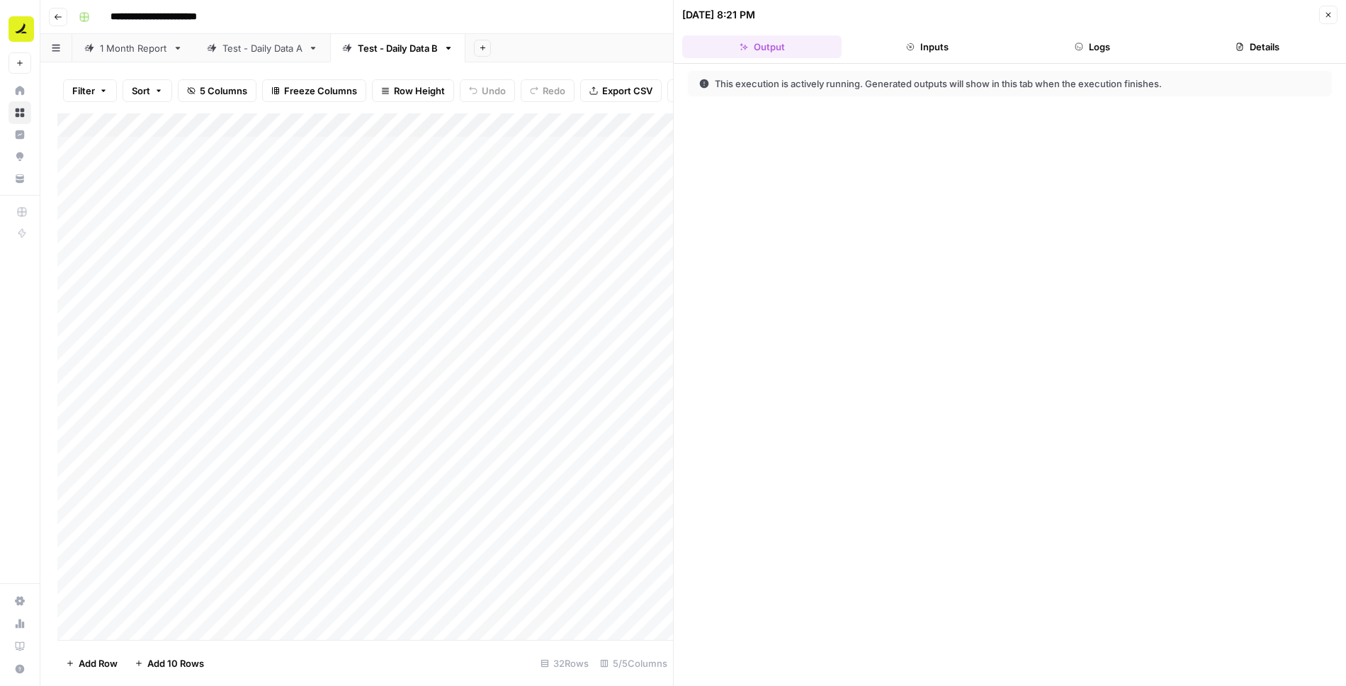
click at [1097, 45] on button "Logs" at bounding box center [1092, 46] width 159 height 23
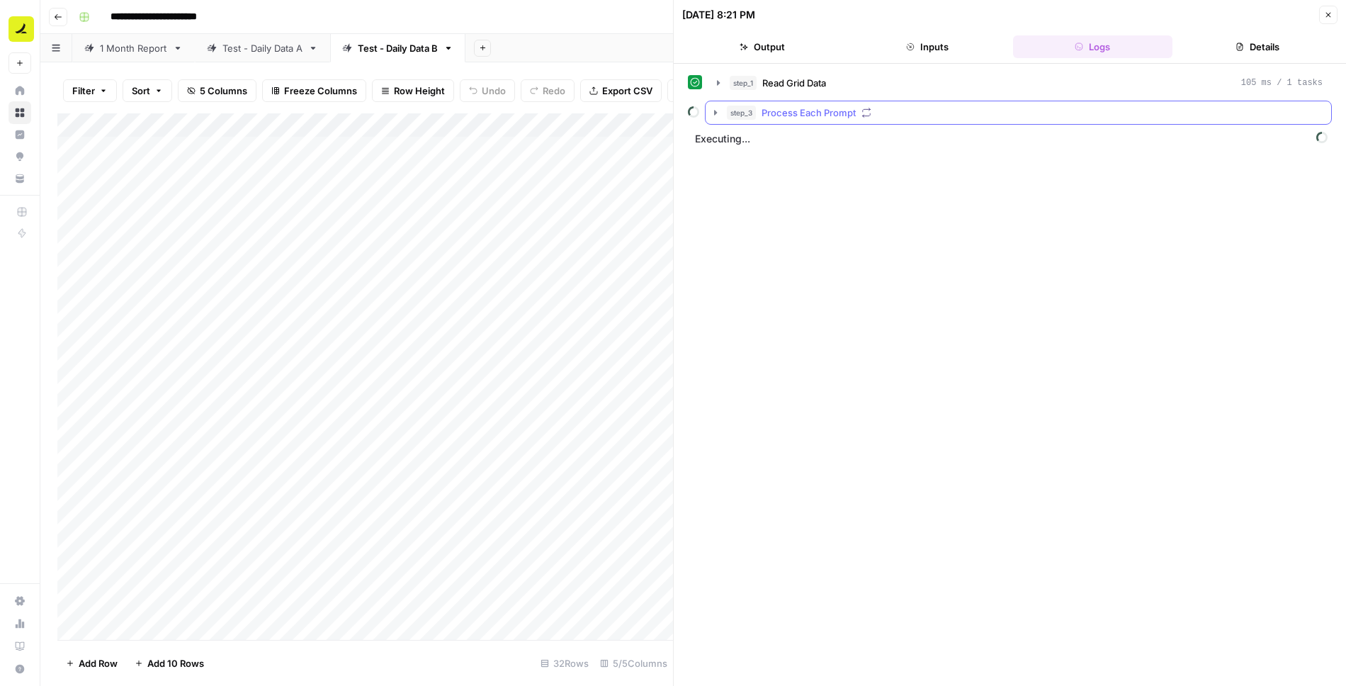
click at [715, 110] on icon "button" at bounding box center [715, 112] width 3 height 5
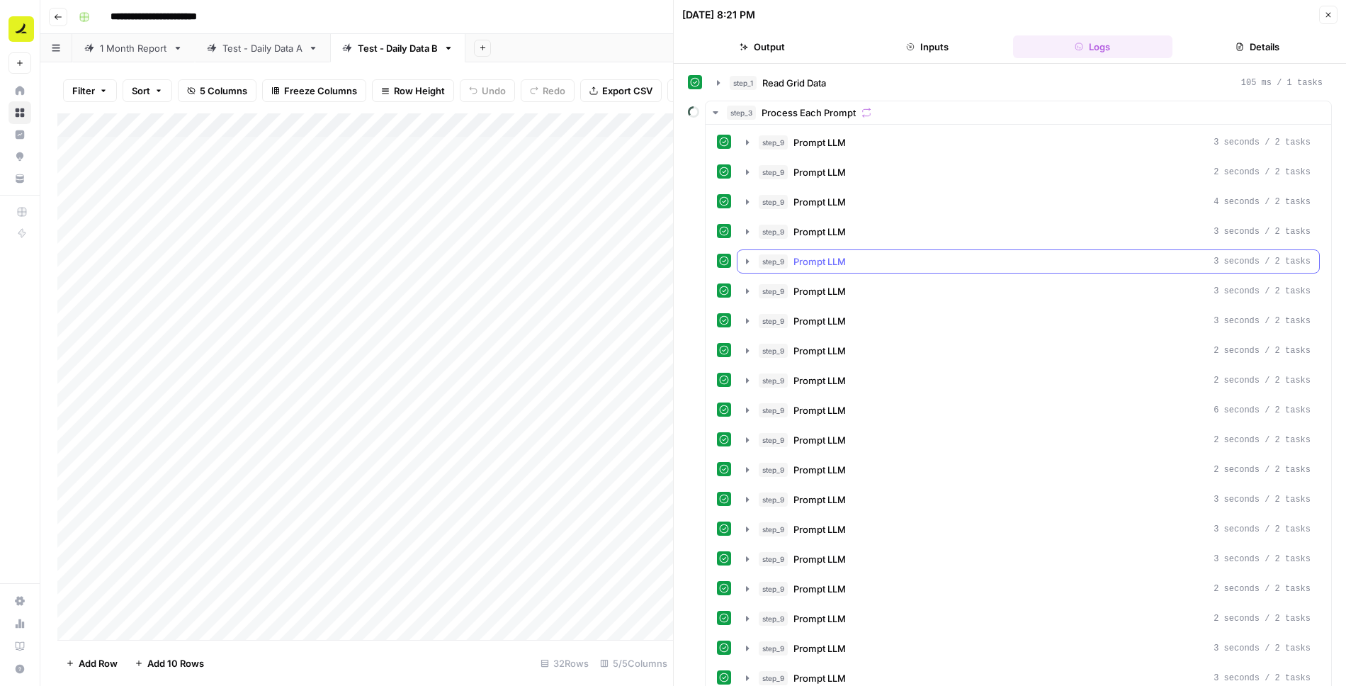
scroll to position [261, 0]
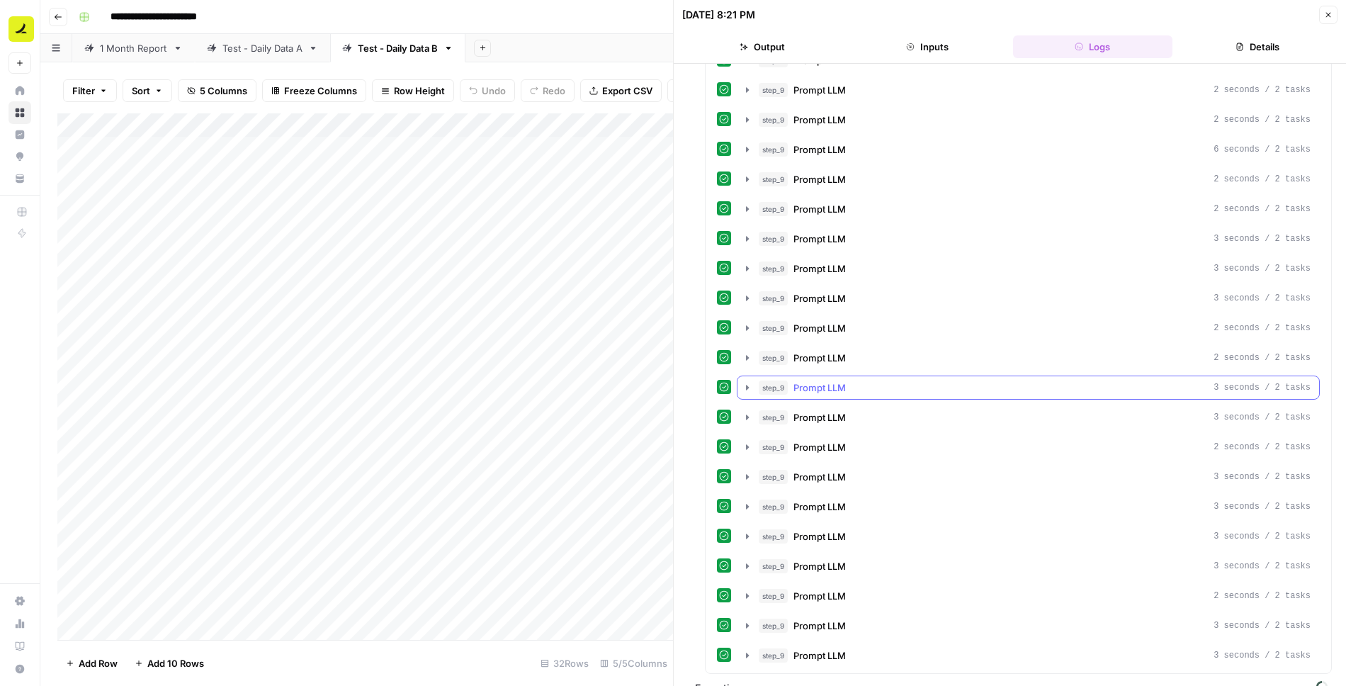
click at [746, 385] on icon "button" at bounding box center [747, 387] width 3 height 5
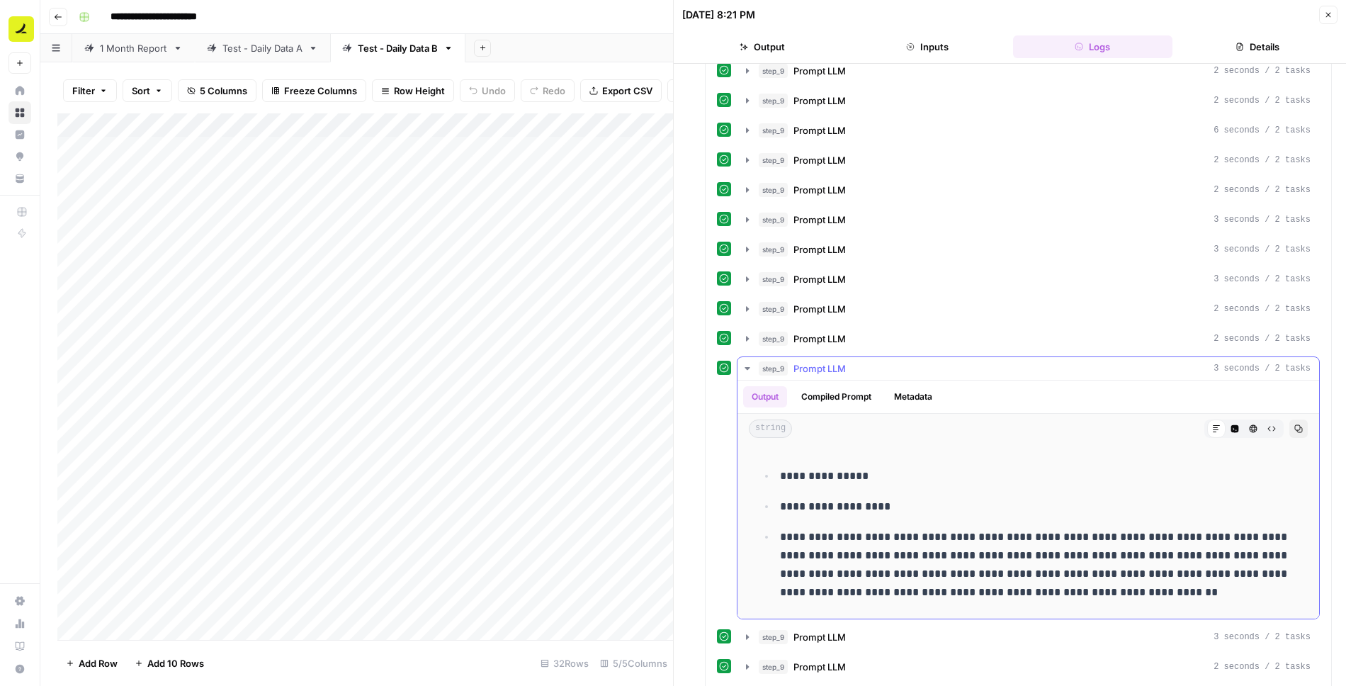
scroll to position [281, 0]
click at [747, 366] on icon "button" at bounding box center [747, 367] width 5 height 3
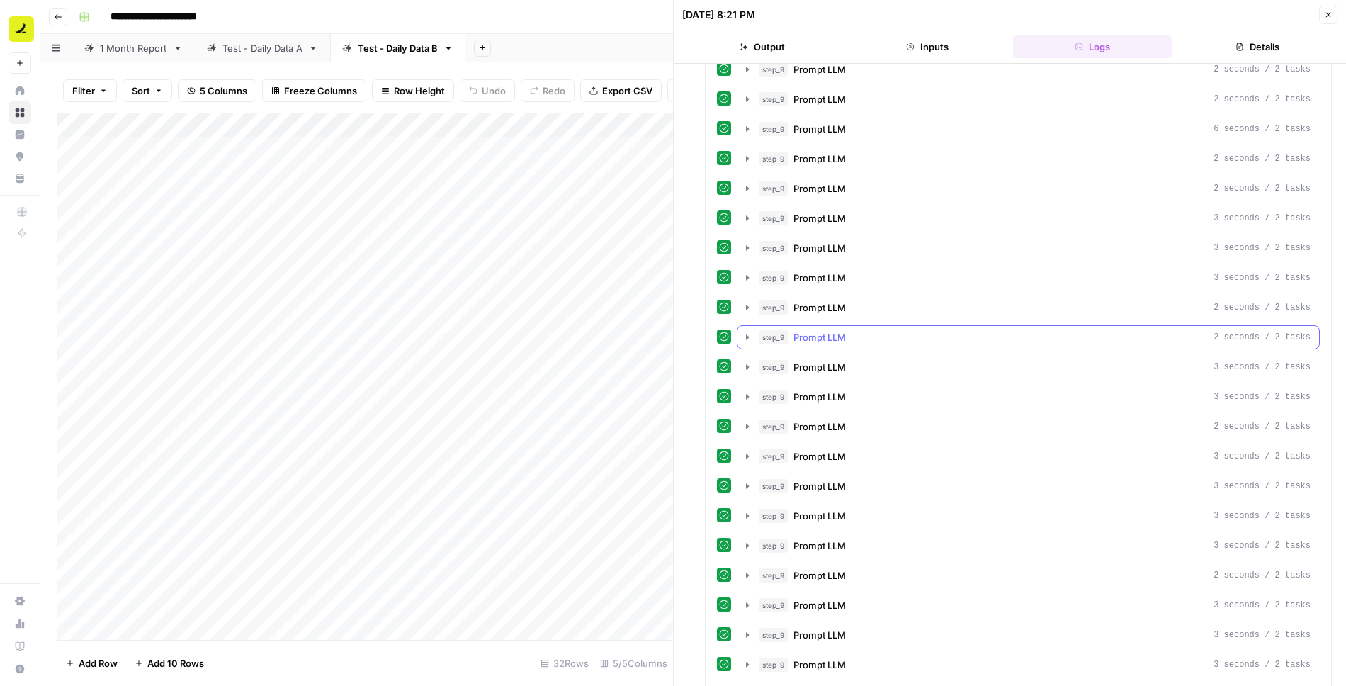
click at [747, 334] on icon "button" at bounding box center [747, 336] width 3 height 5
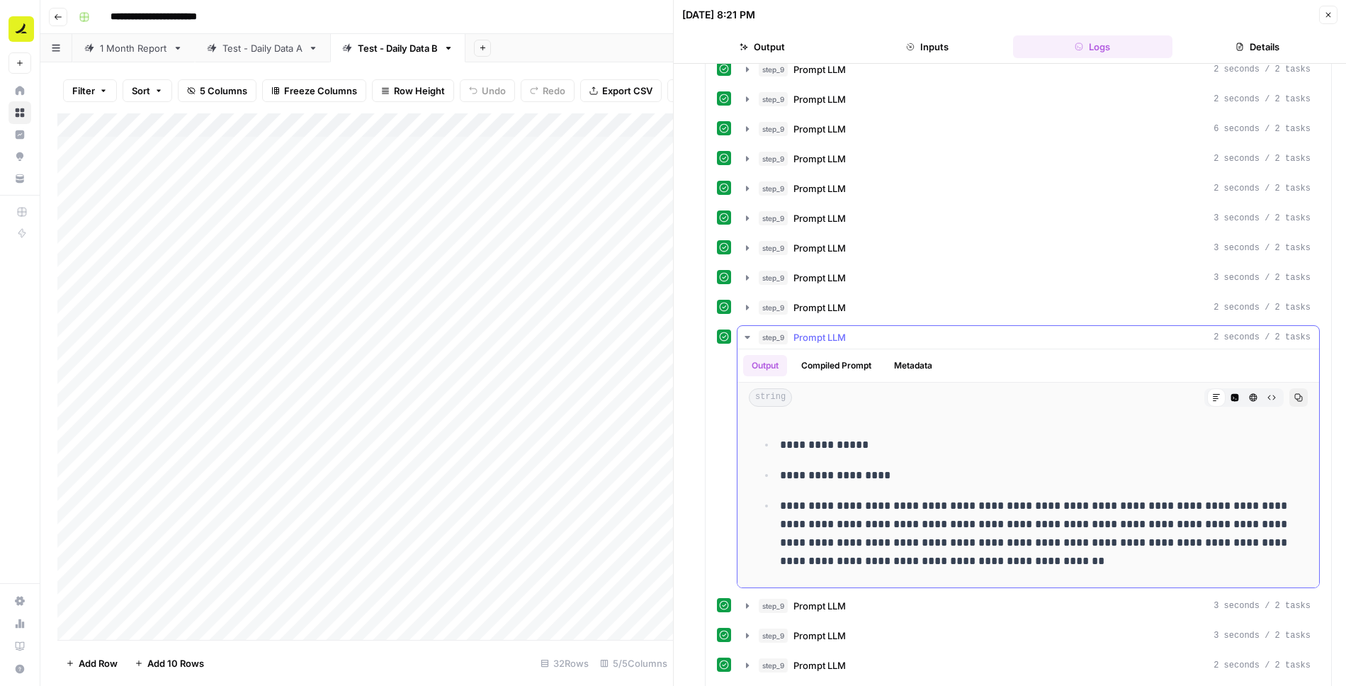
click at [747, 336] on icon "button" at bounding box center [747, 337] width 5 height 3
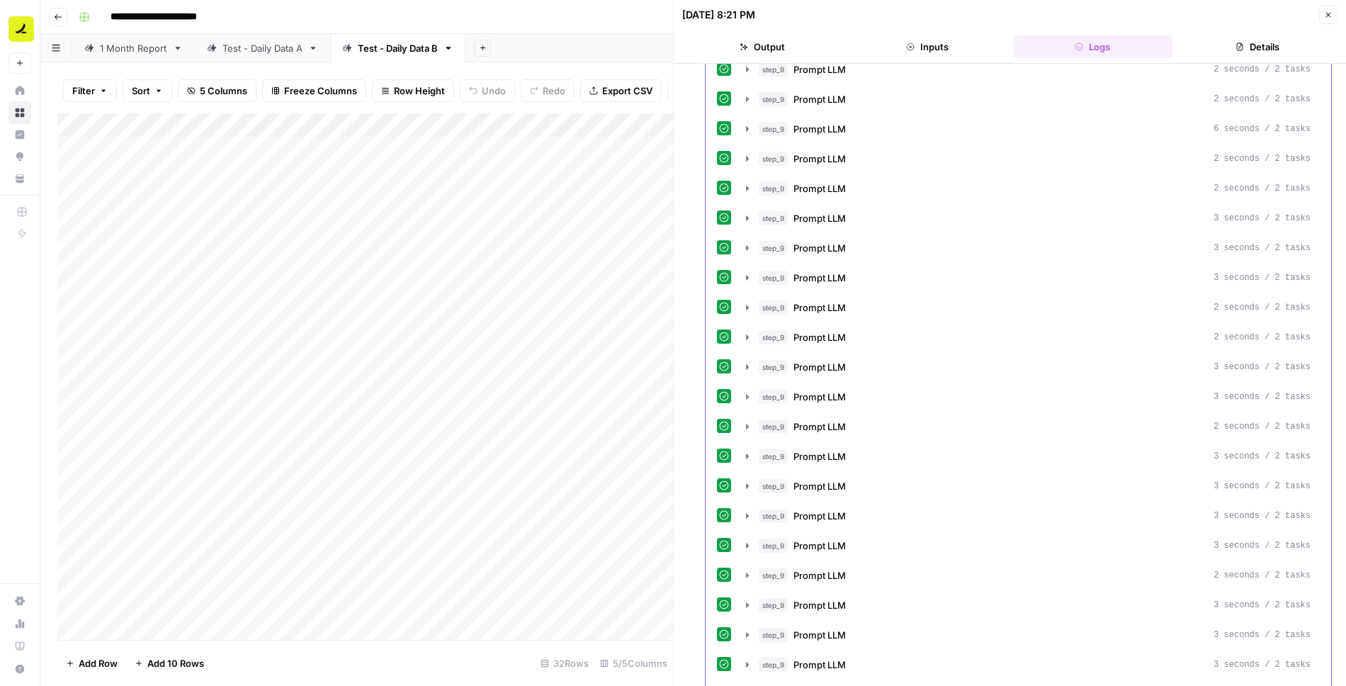
scroll to position [320, 0]
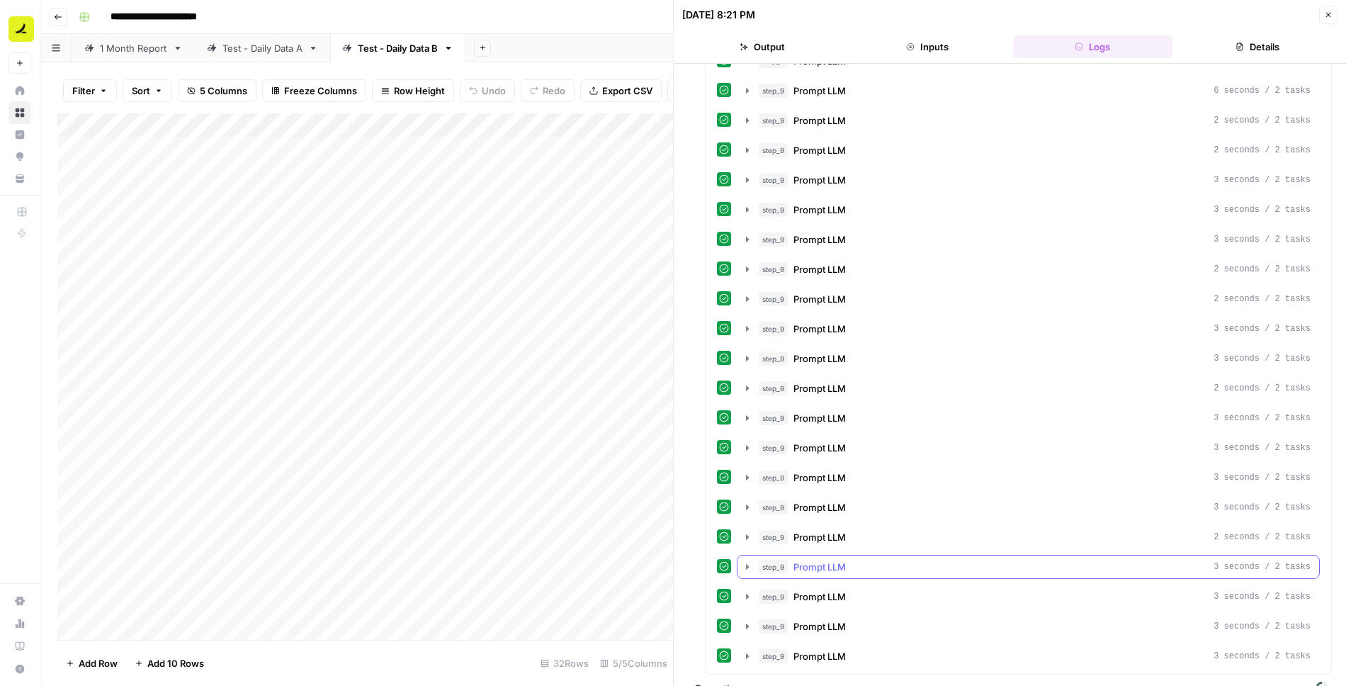
click at [744, 561] on icon "button" at bounding box center [747, 566] width 11 height 11
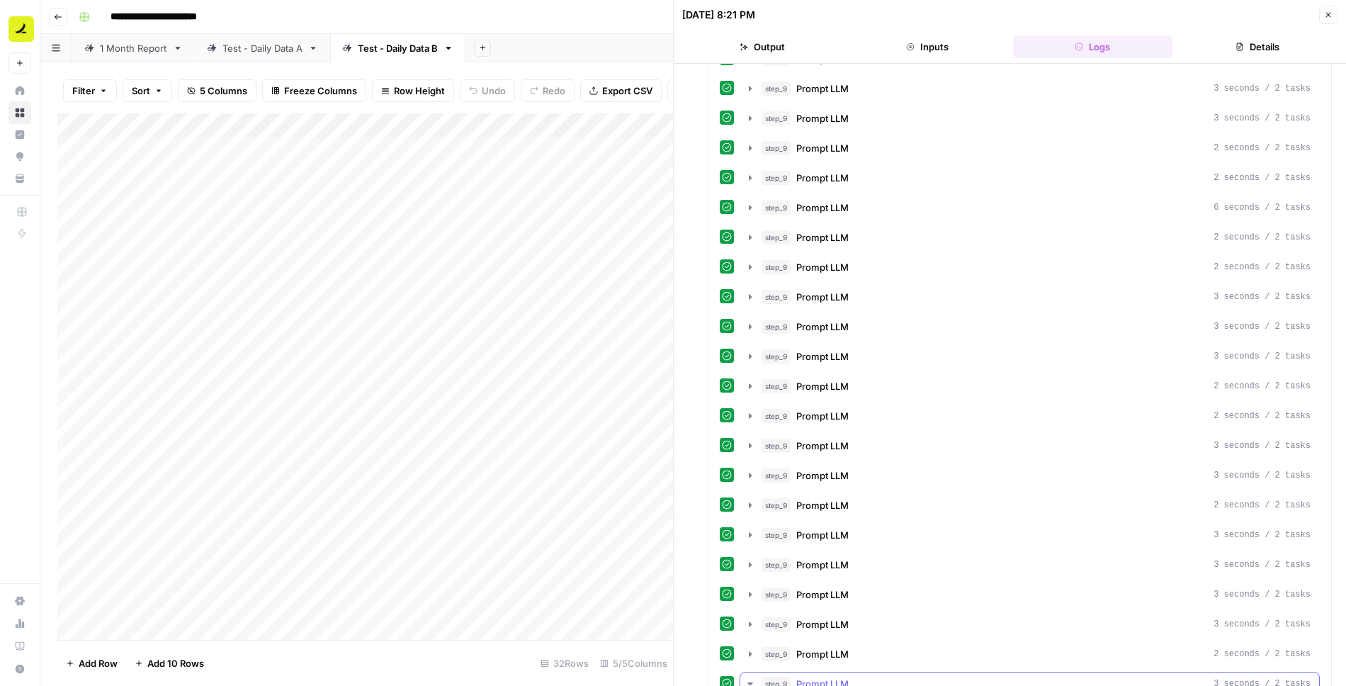
scroll to position [942, 0]
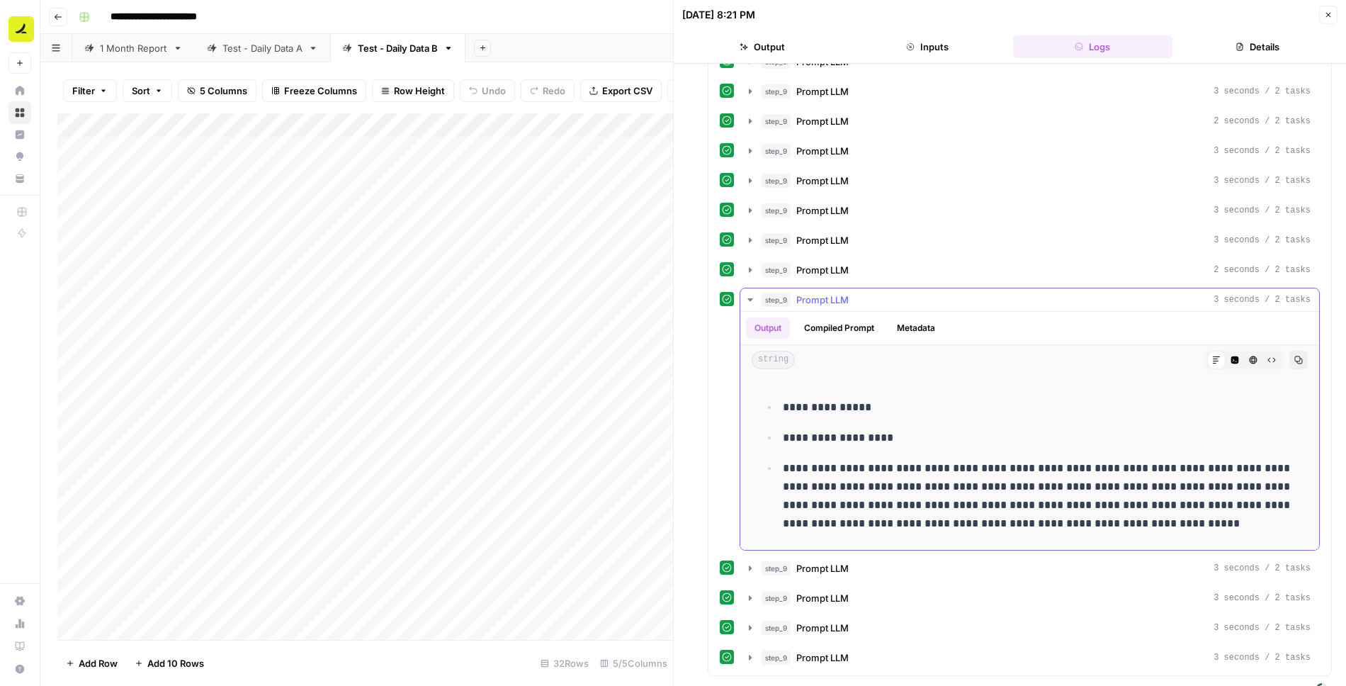
click at [748, 294] on icon "button" at bounding box center [750, 299] width 11 height 11
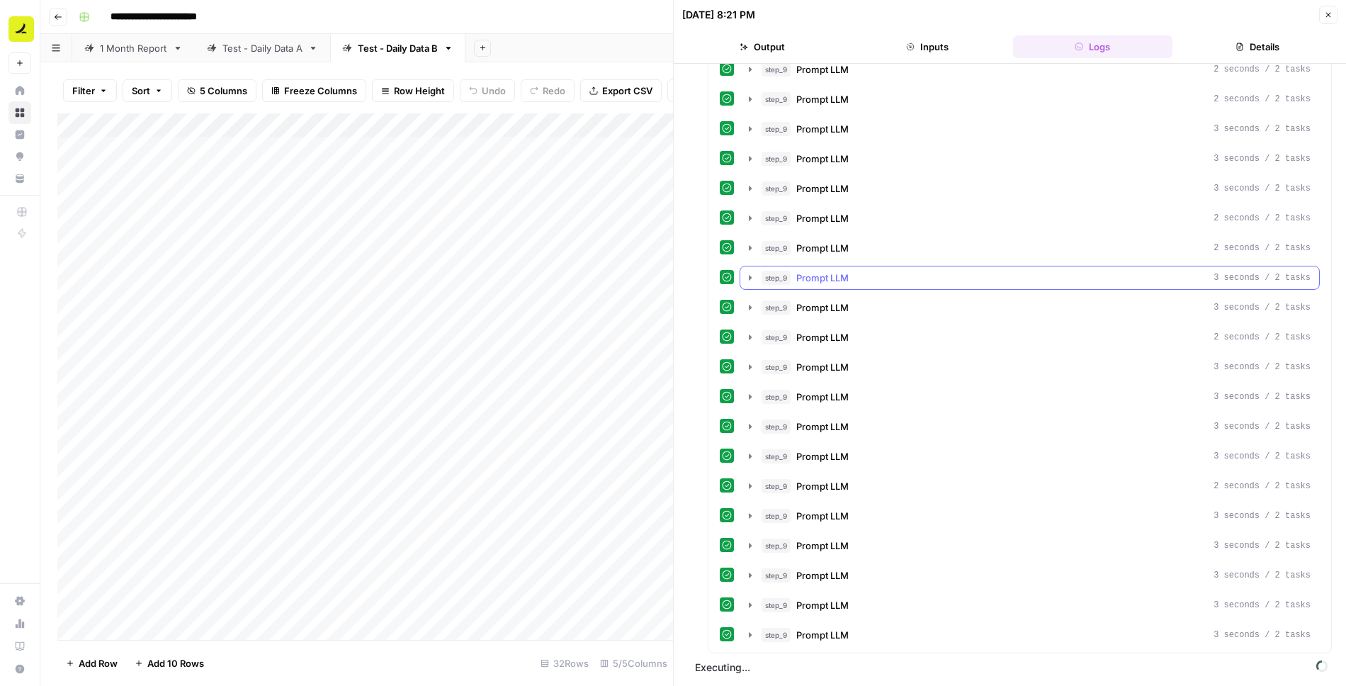
scroll to position [703, 0]
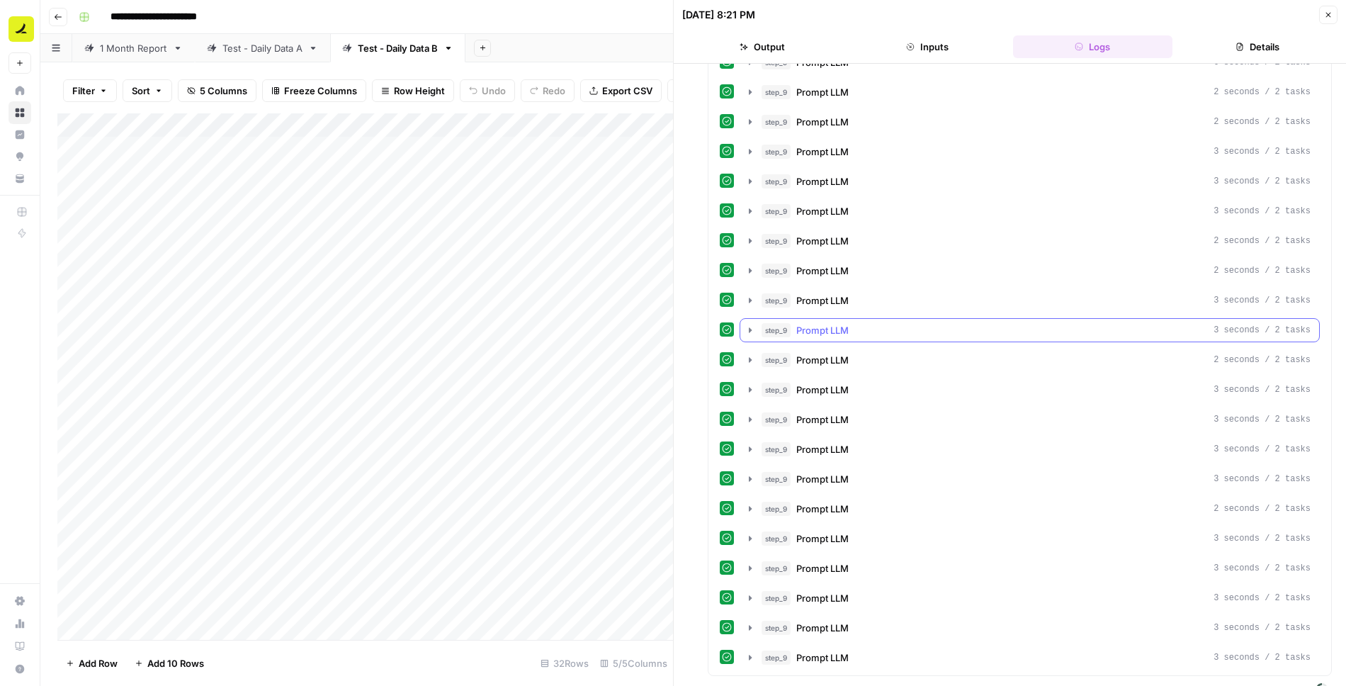
click at [747, 325] on icon "button" at bounding box center [750, 330] width 11 height 11
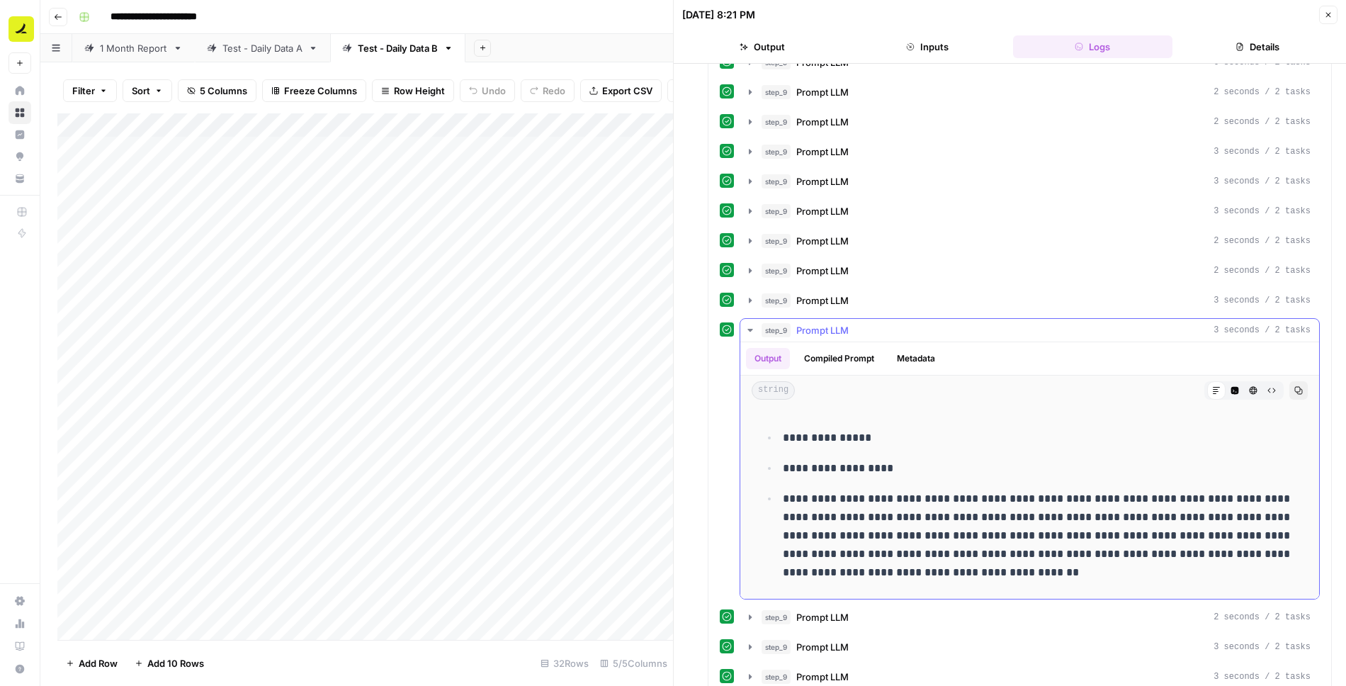
click at [747, 325] on icon "button" at bounding box center [750, 330] width 11 height 11
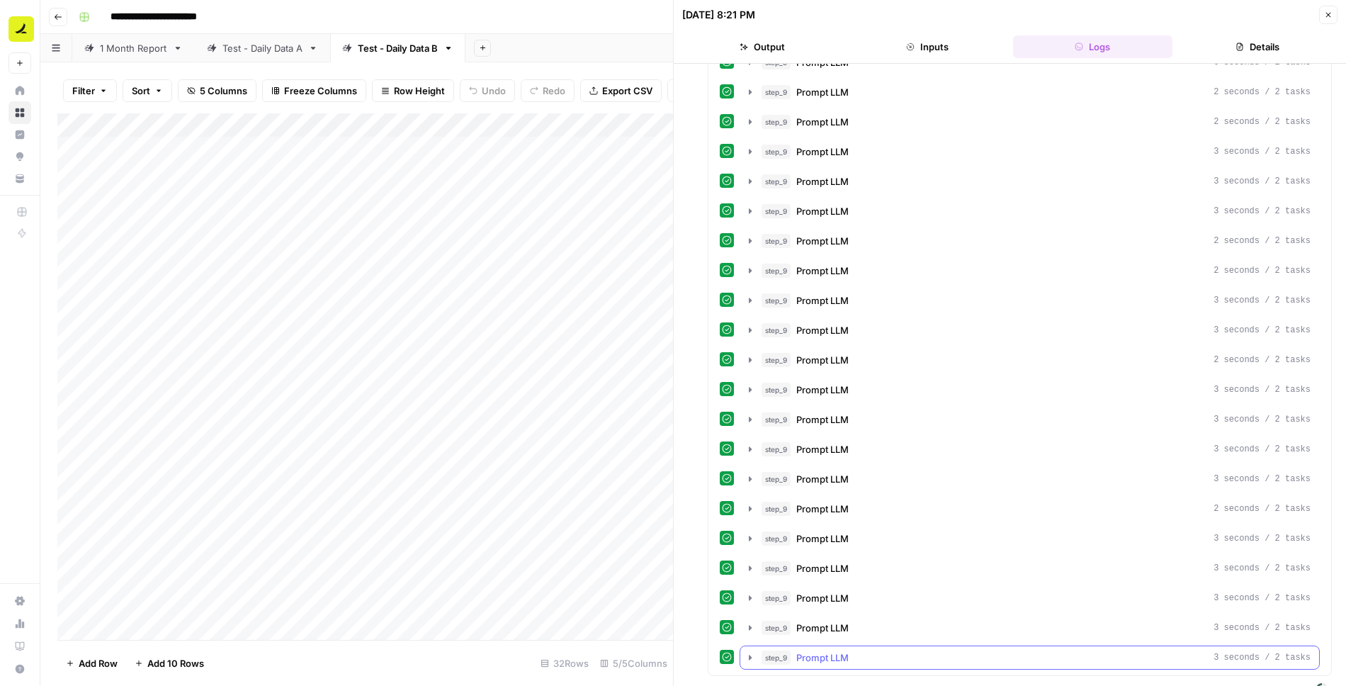
click at [750, 652] on icon "button" at bounding box center [750, 657] width 11 height 11
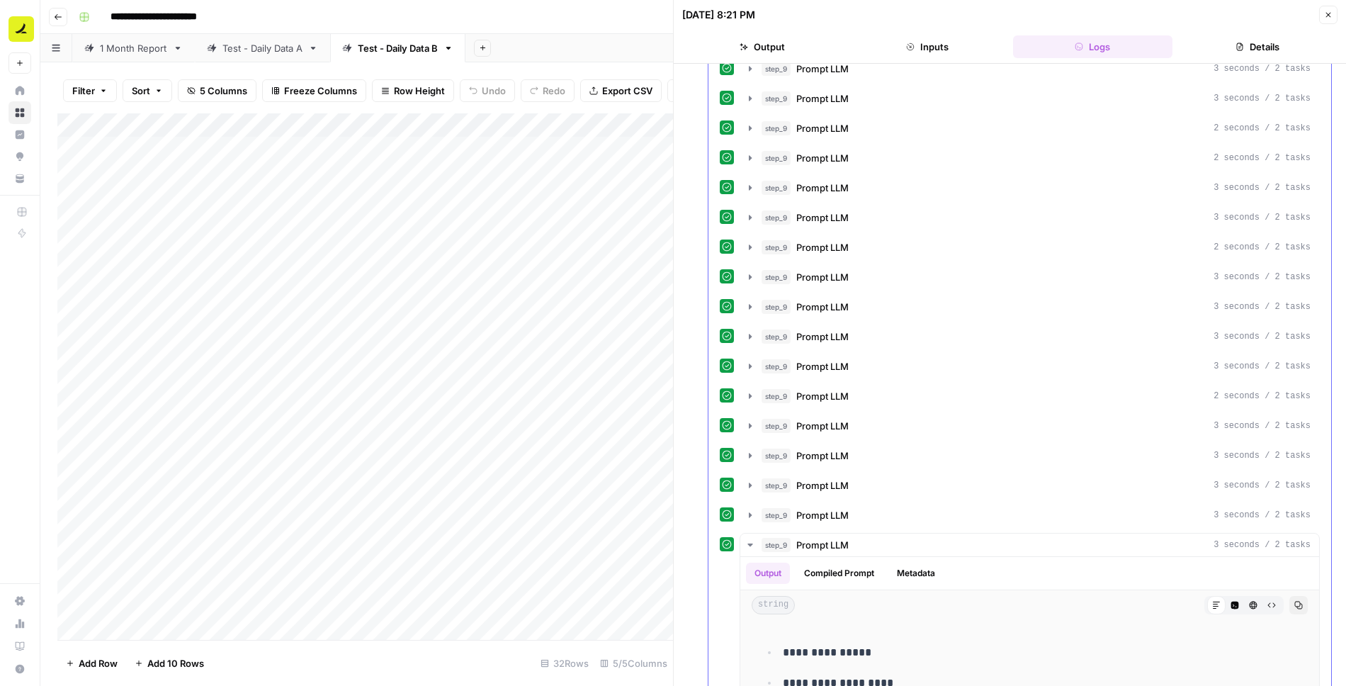
scroll to position [960, 0]
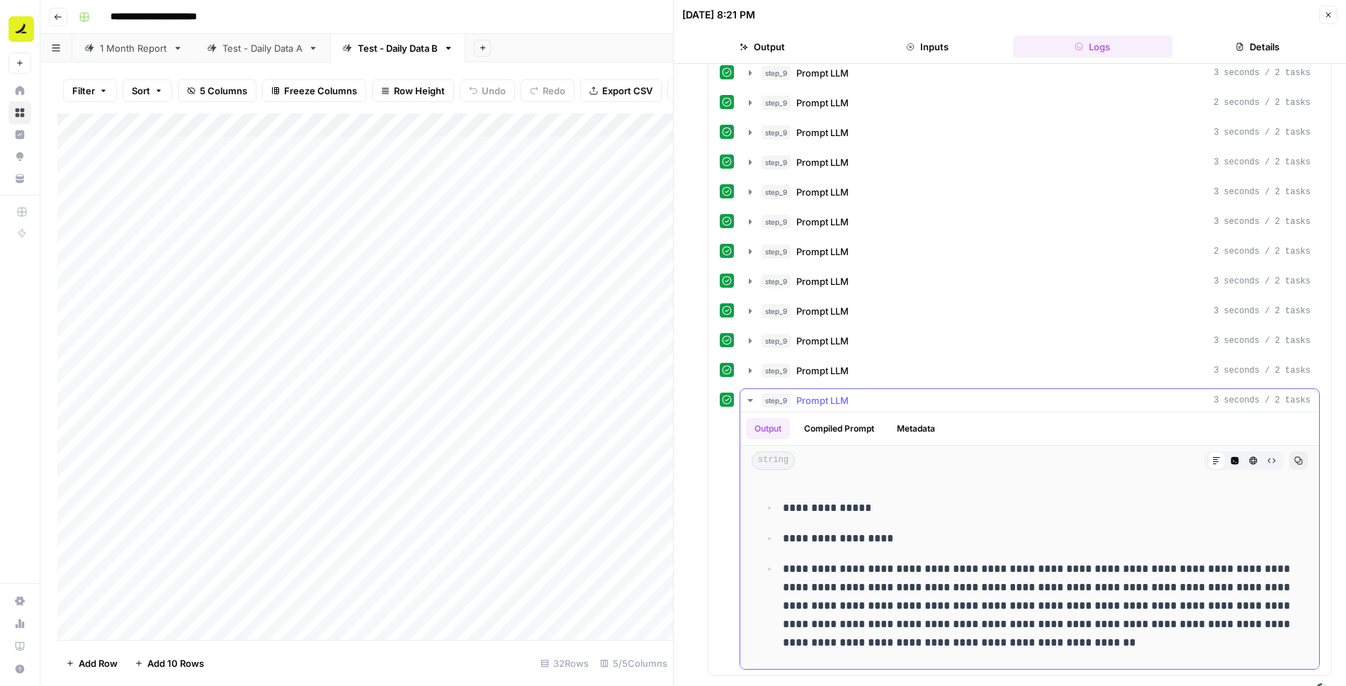
click at [753, 395] on icon "button" at bounding box center [750, 400] width 11 height 11
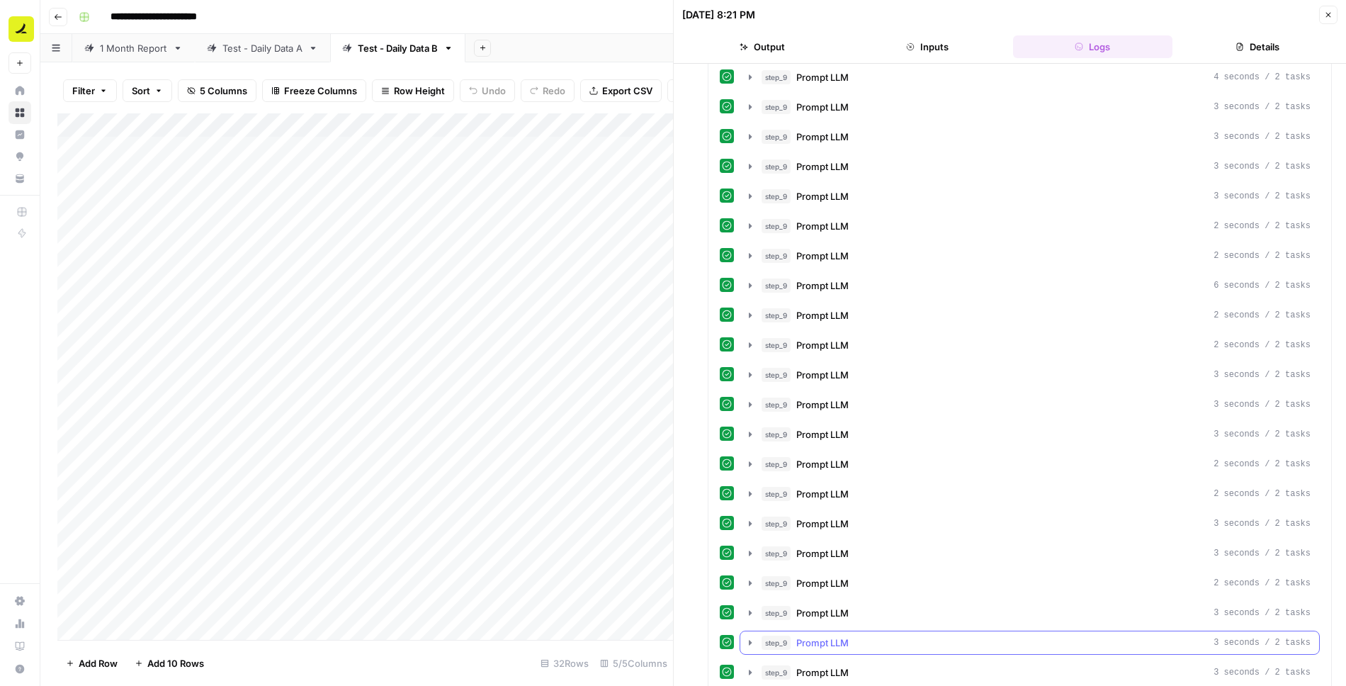
scroll to position [0, 0]
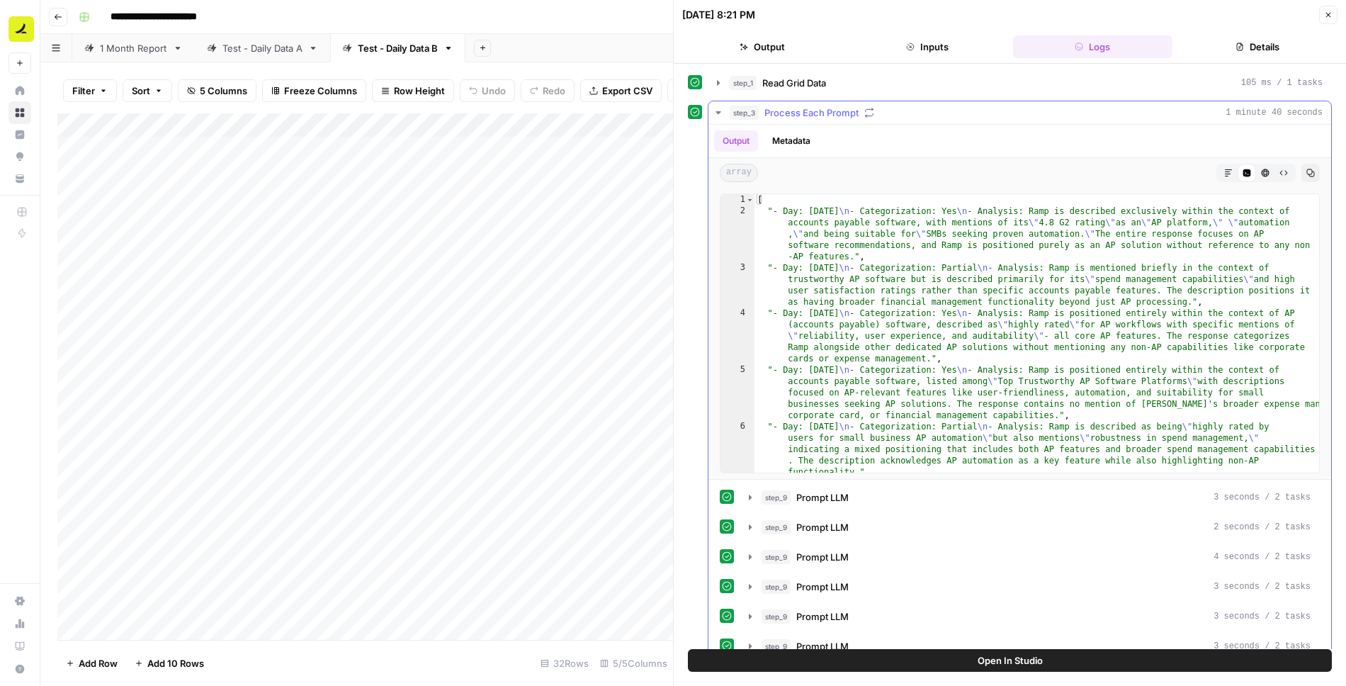
click at [718, 111] on icon "button" at bounding box center [718, 112] width 5 height 3
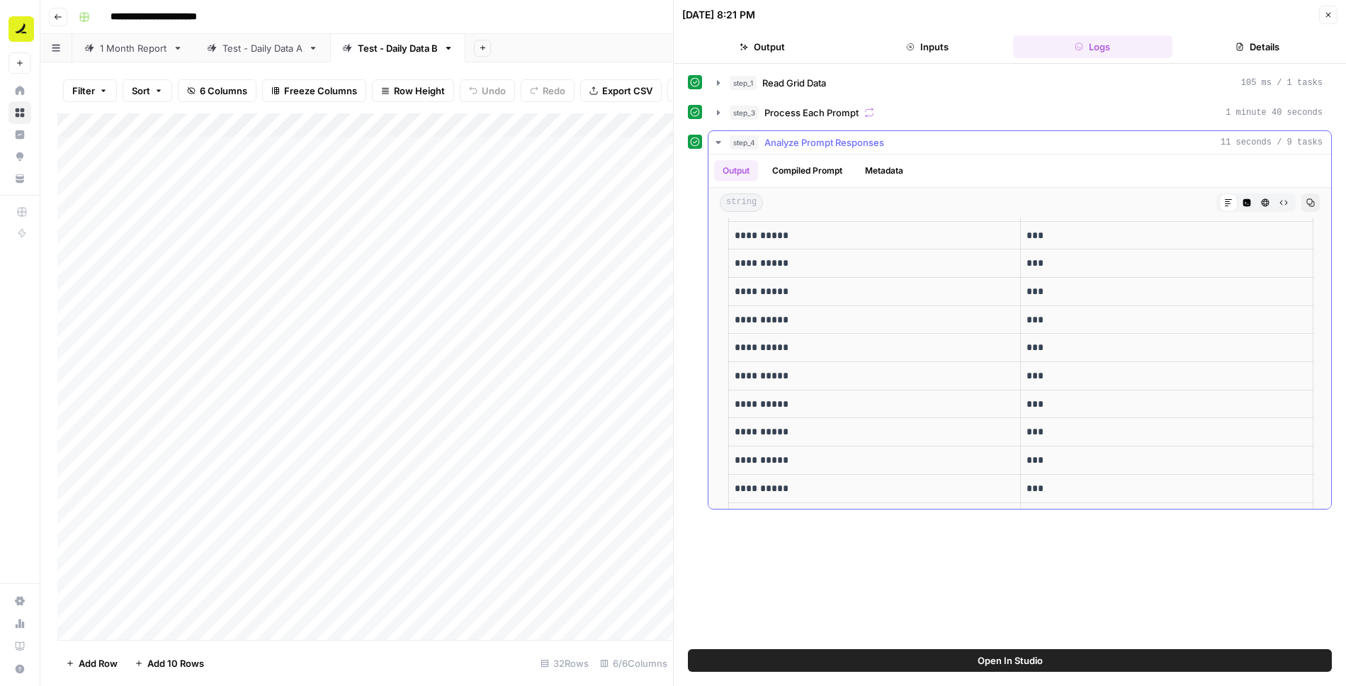
scroll to position [891, 0]
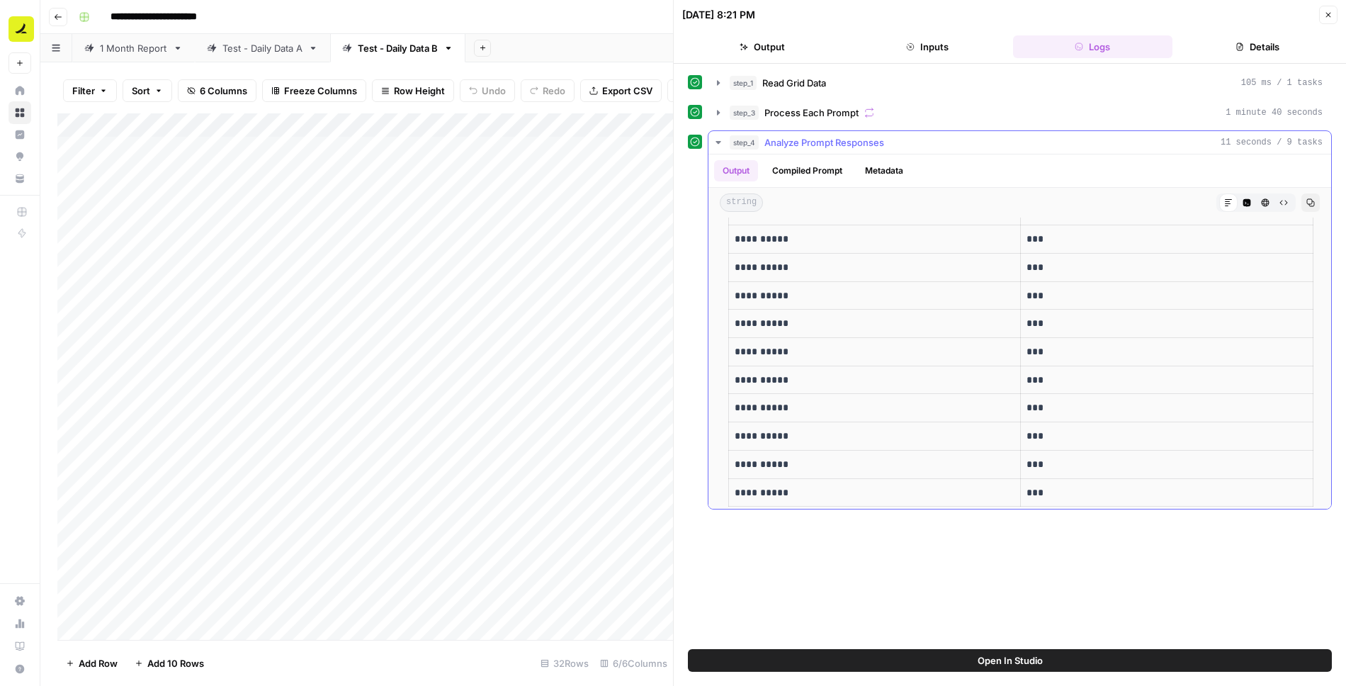
click at [721, 141] on icon "button" at bounding box center [718, 142] width 11 height 11
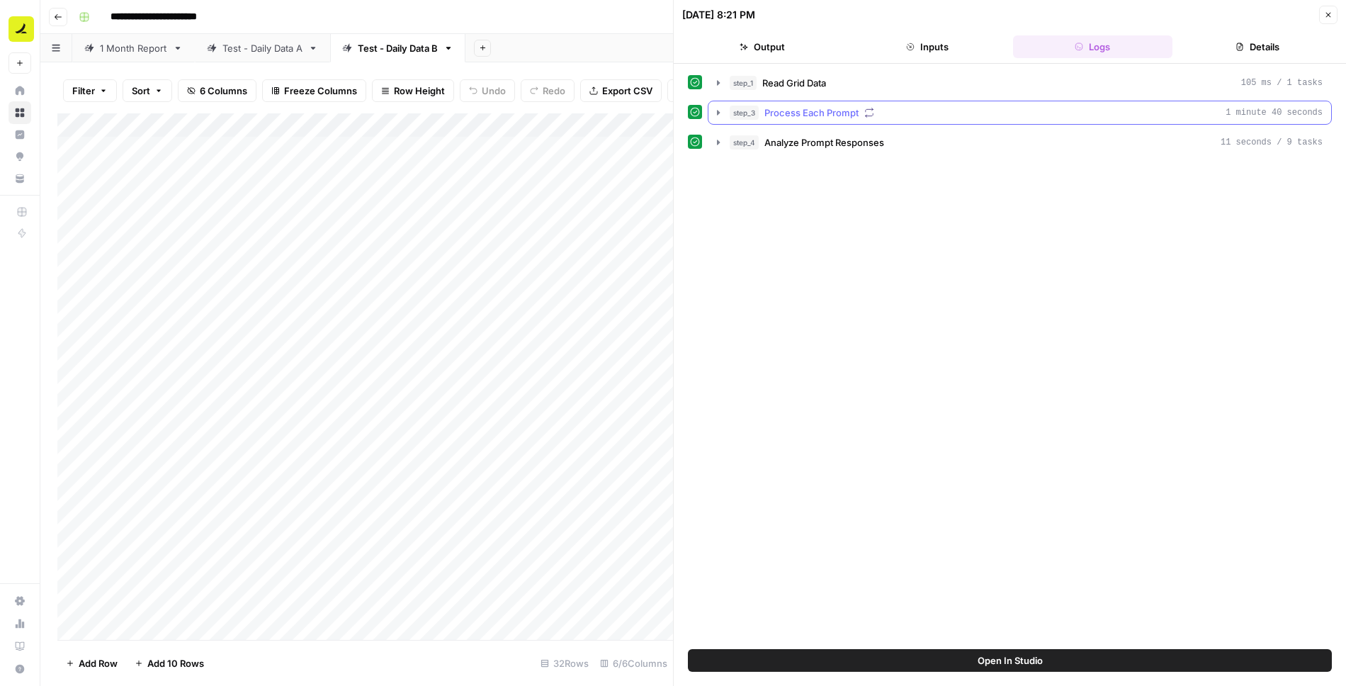
click at [717, 111] on icon "button" at bounding box center [718, 112] width 3 height 5
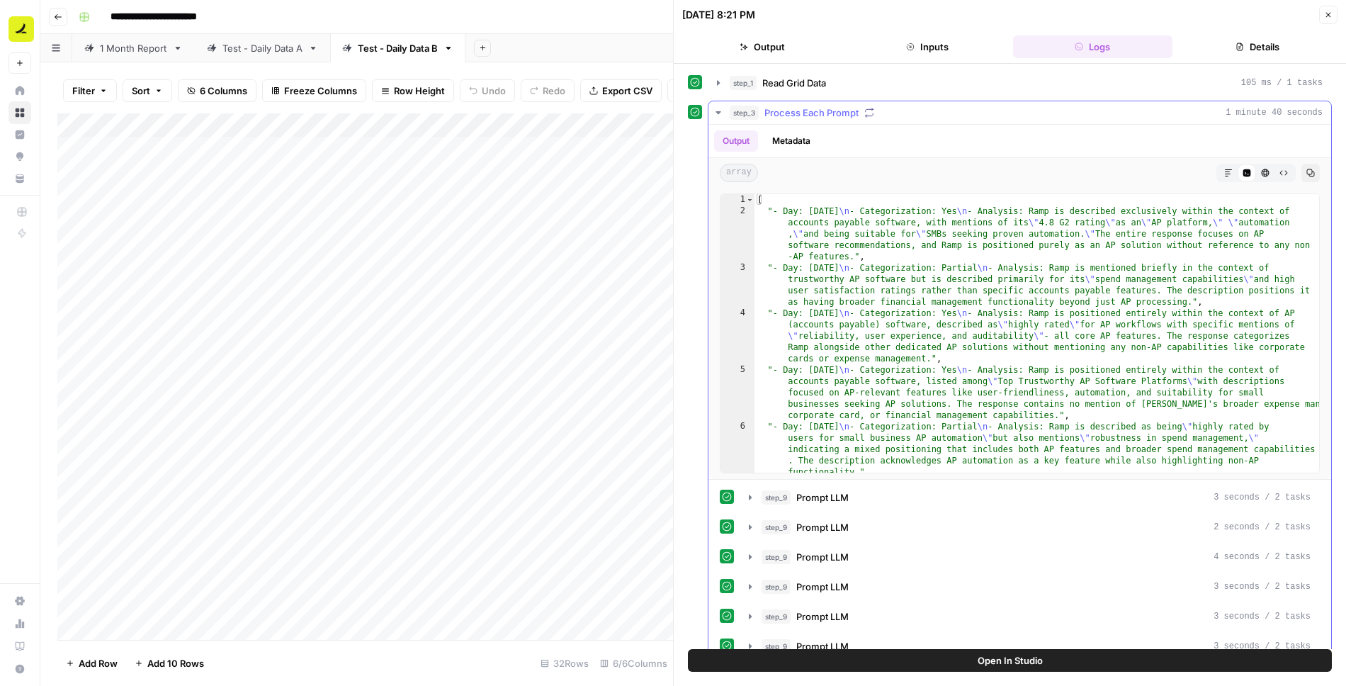
click at [789, 133] on button "Metadata" at bounding box center [791, 140] width 55 height 21
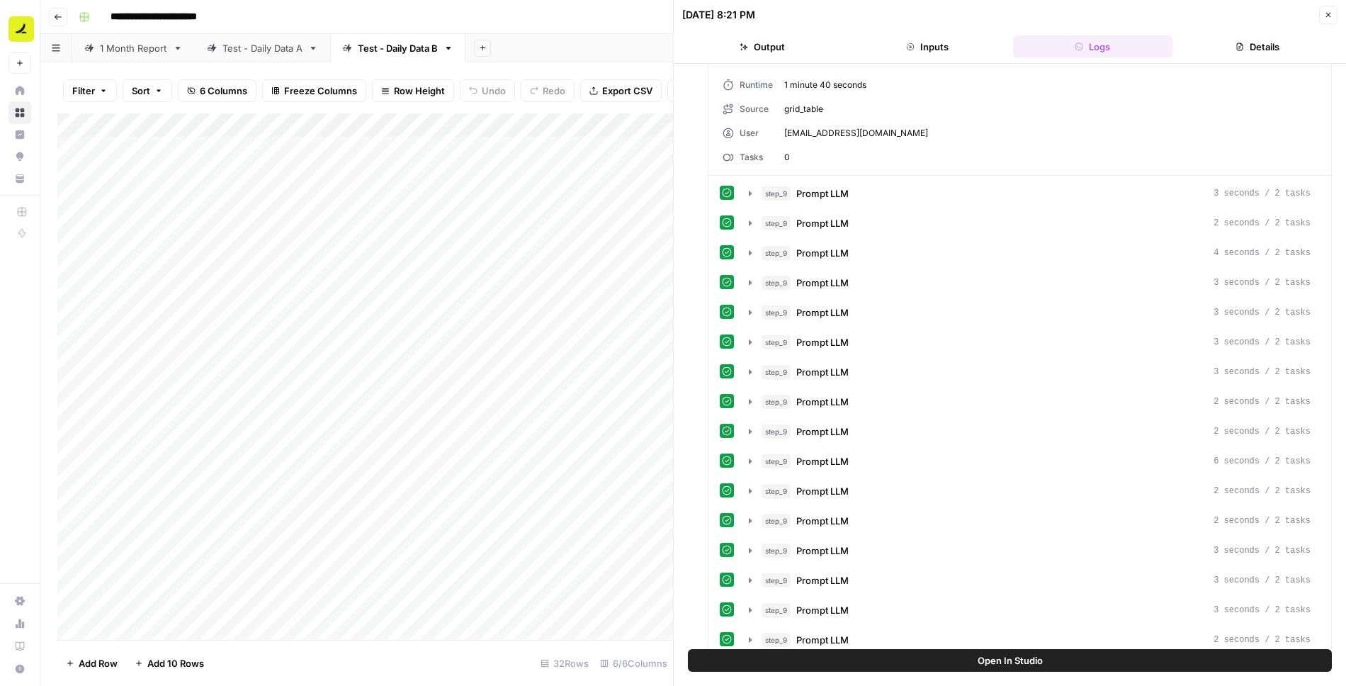
scroll to position [0, 0]
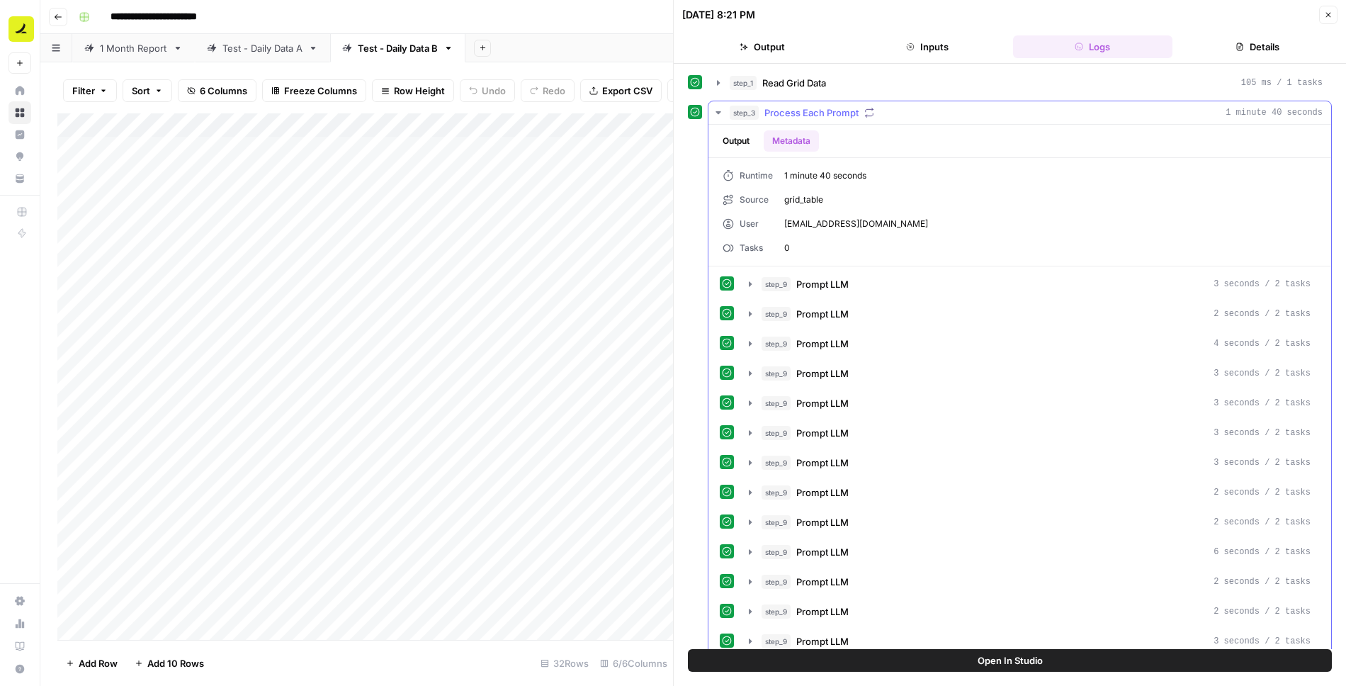
click at [717, 113] on icon "button" at bounding box center [718, 112] width 11 height 11
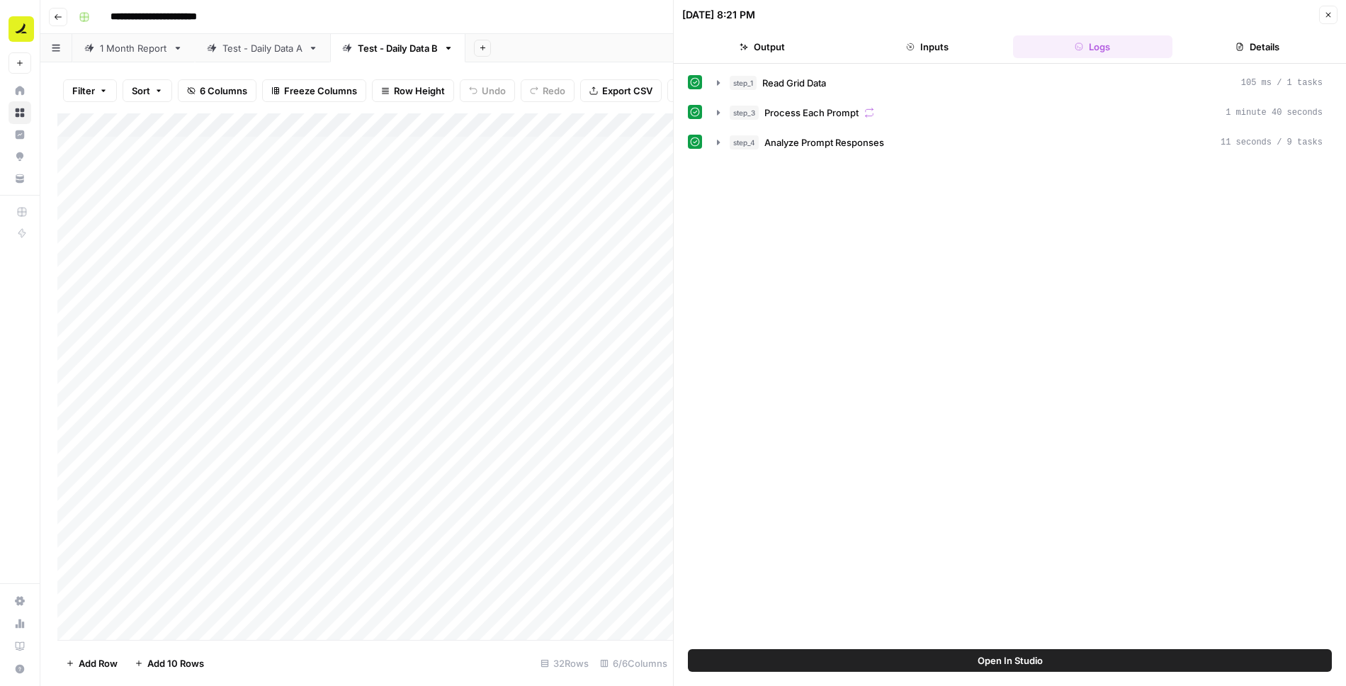
click at [1334, 15] on button "Close" at bounding box center [1329, 15] width 18 height 18
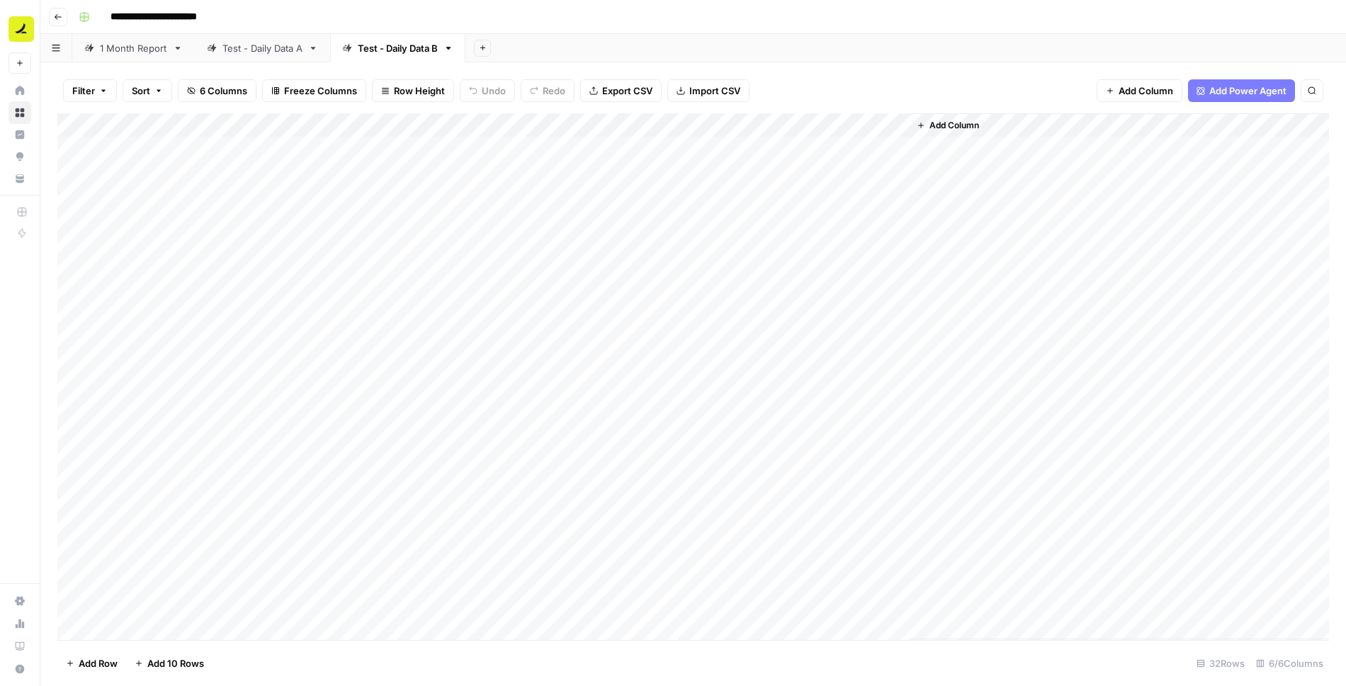
drag, startPoint x: 905, startPoint y: 123, endPoint x: 1004, endPoint y: 125, distance: 99.2
click at [1004, 125] on div "Add Column" at bounding box center [693, 376] width 1272 height 527
drag, startPoint x: 907, startPoint y: 125, endPoint x: 1006, endPoint y: 126, distance: 99.2
click at [1006, 126] on div "Add Column" at bounding box center [693, 376] width 1272 height 527
click at [698, 171] on div "Add Column" at bounding box center [693, 376] width 1272 height 527
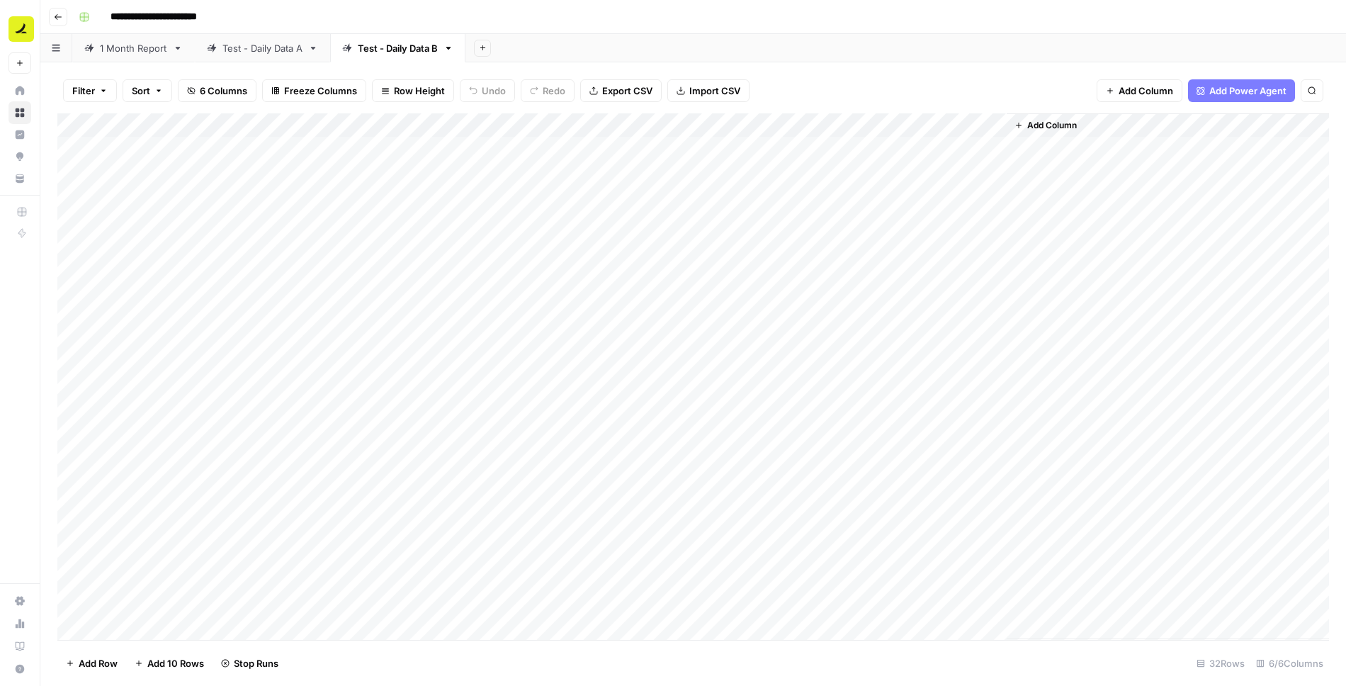
click at [749, 173] on div "Add Column" at bounding box center [693, 376] width 1272 height 527
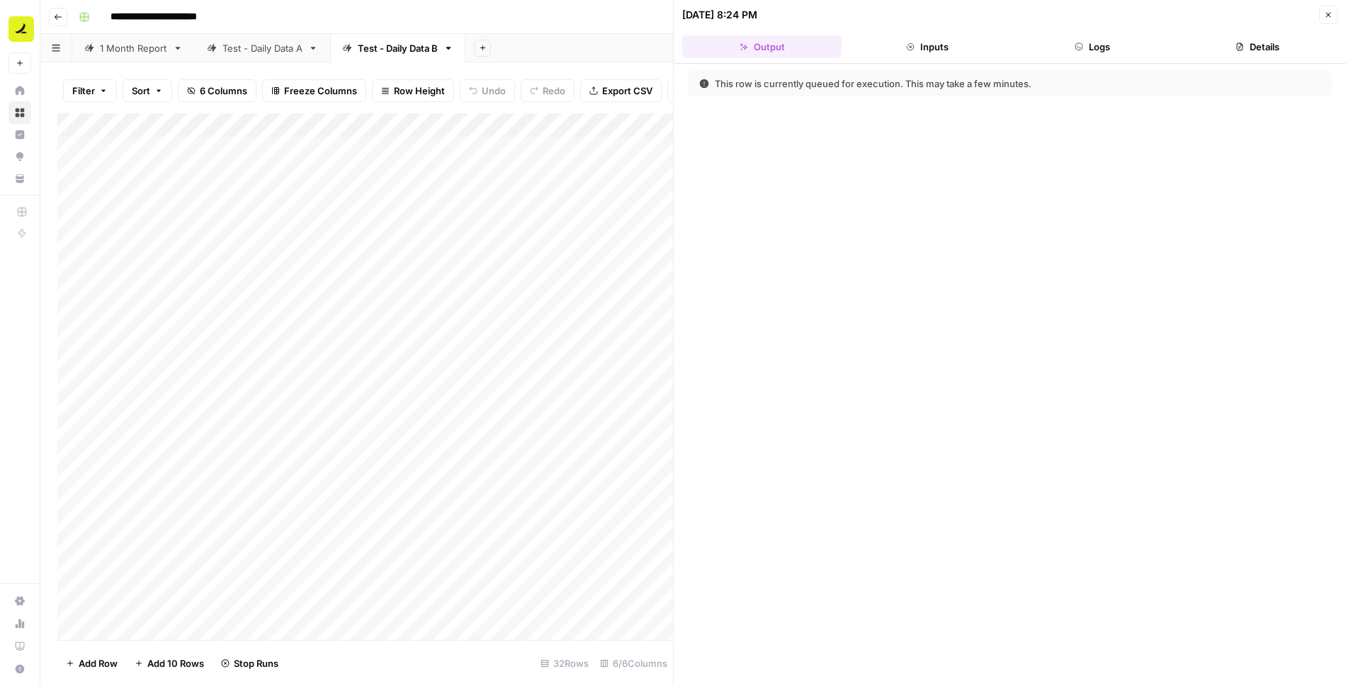
click at [1083, 45] on icon "button" at bounding box center [1079, 47] width 9 height 9
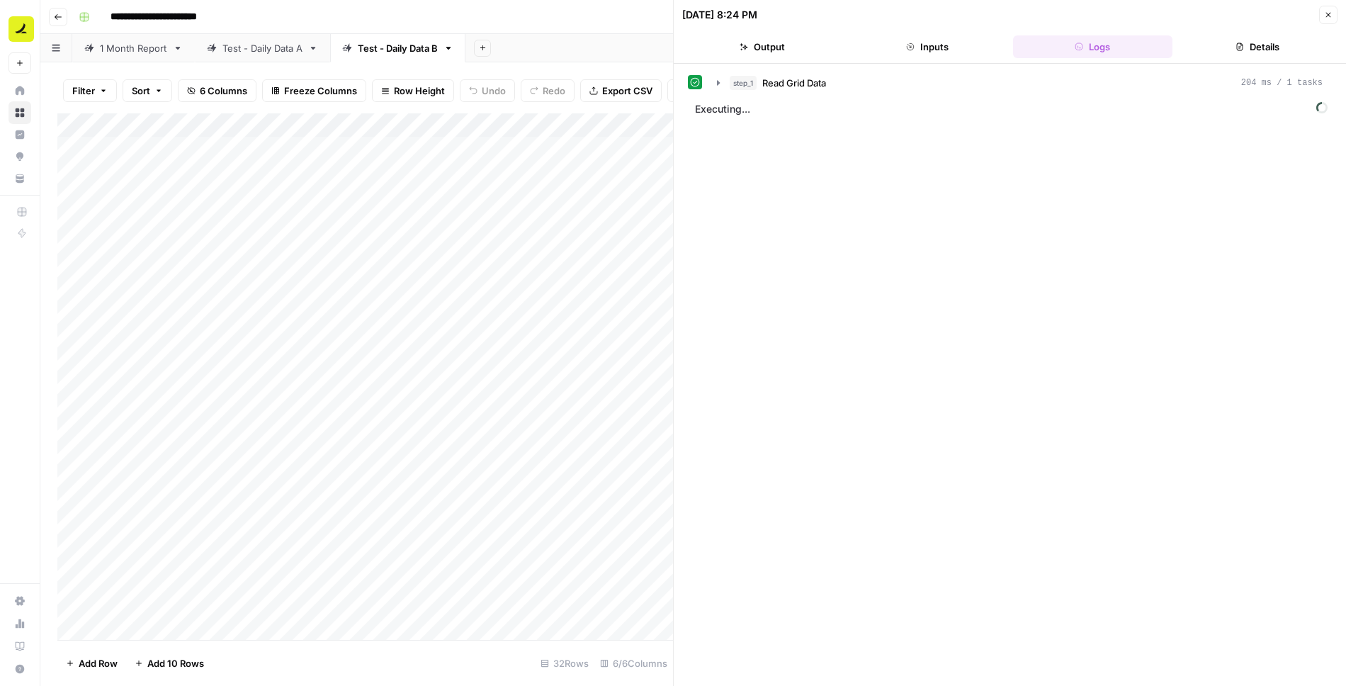
click at [953, 50] on button "Inputs" at bounding box center [927, 46] width 159 height 23
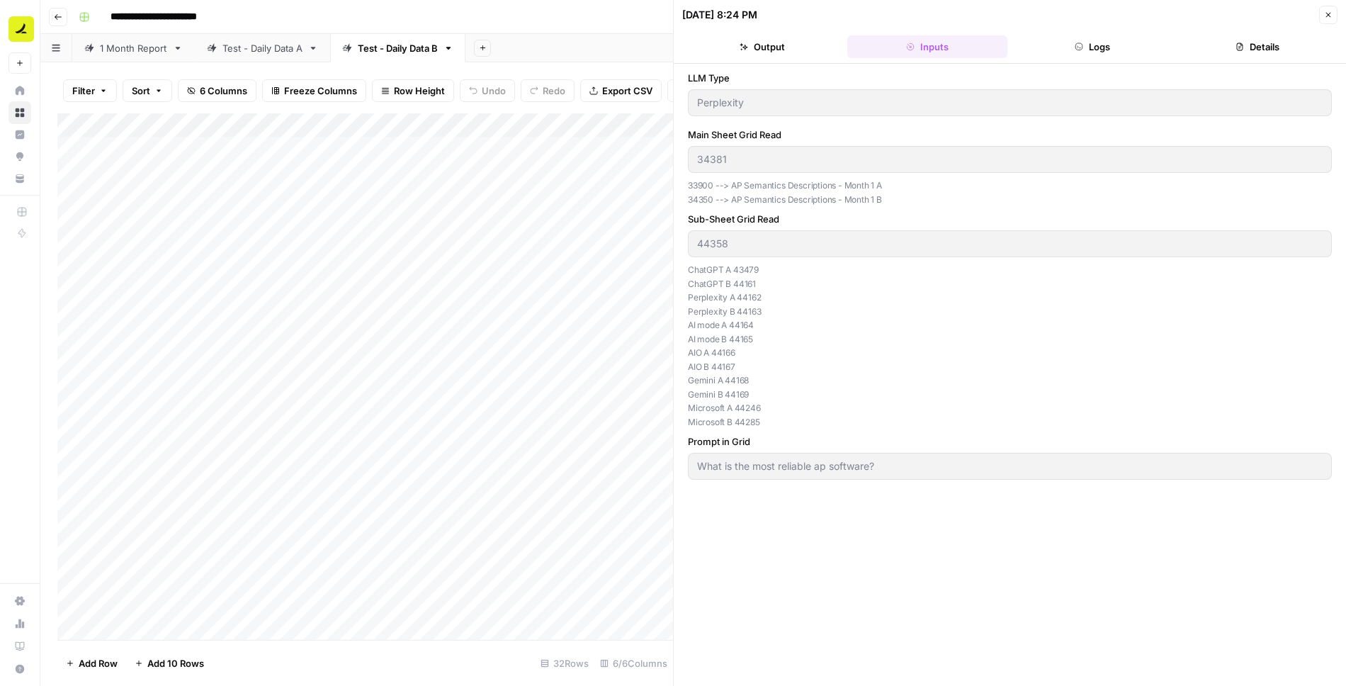
click at [1055, 49] on button "Logs" at bounding box center [1092, 46] width 159 height 23
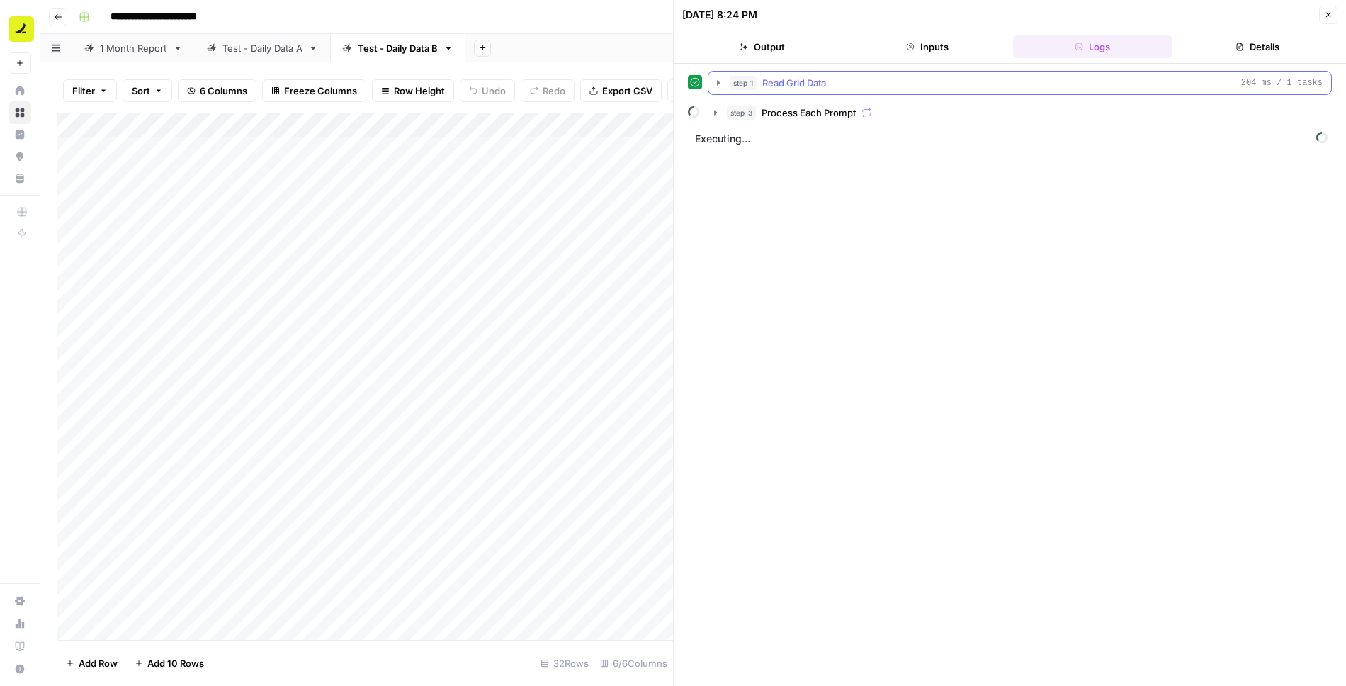
click at [717, 81] on icon "button" at bounding box center [718, 82] width 3 height 5
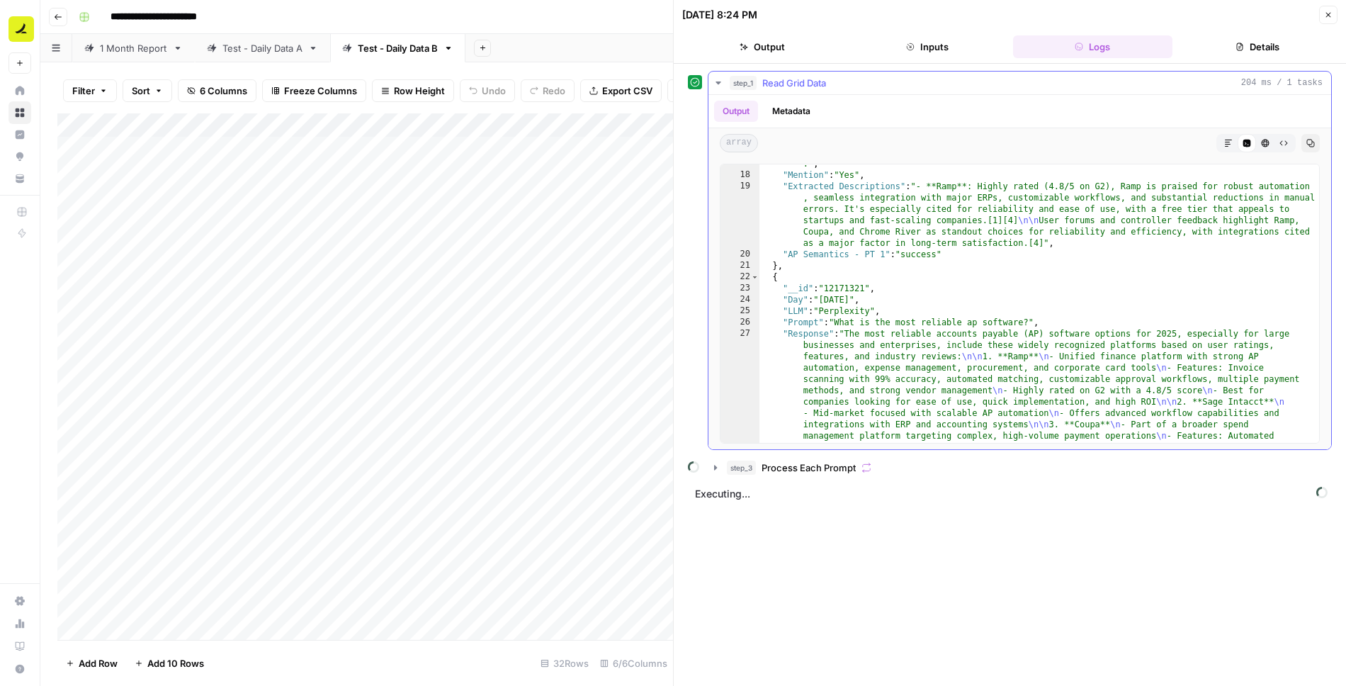
scroll to position [784, 0]
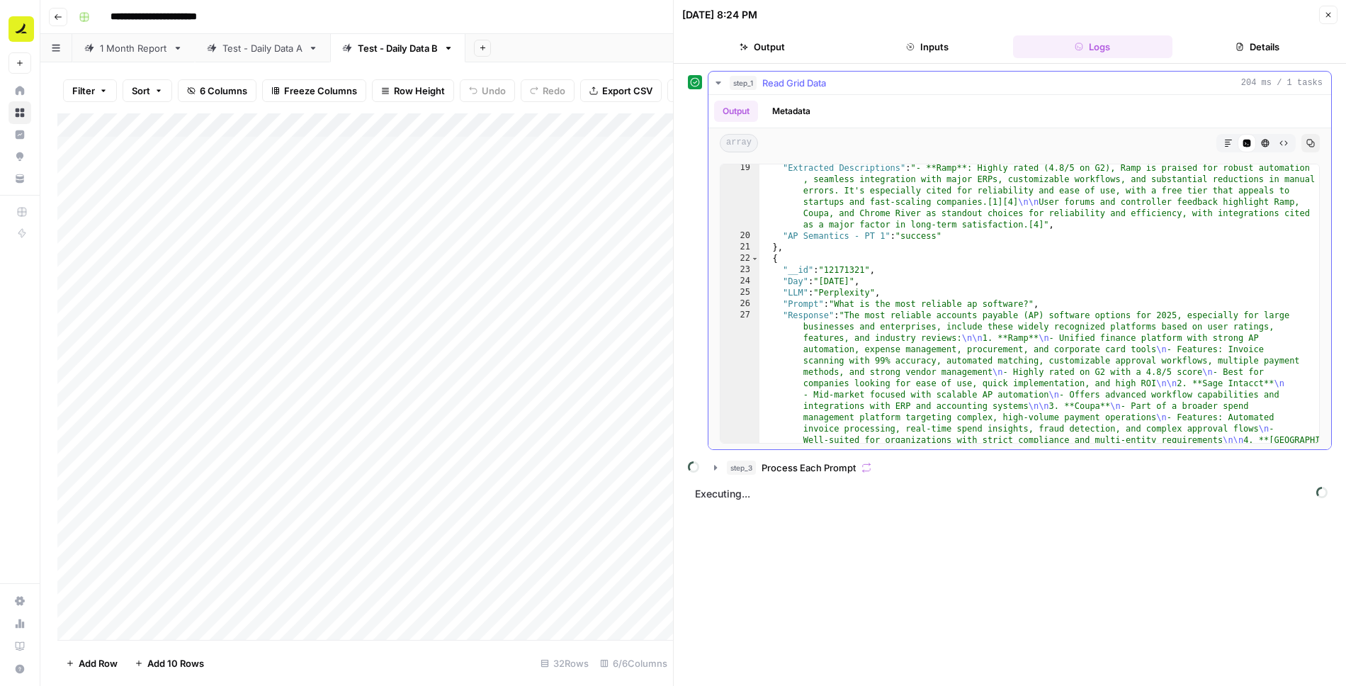
click at [721, 79] on icon "button" at bounding box center [718, 82] width 11 height 11
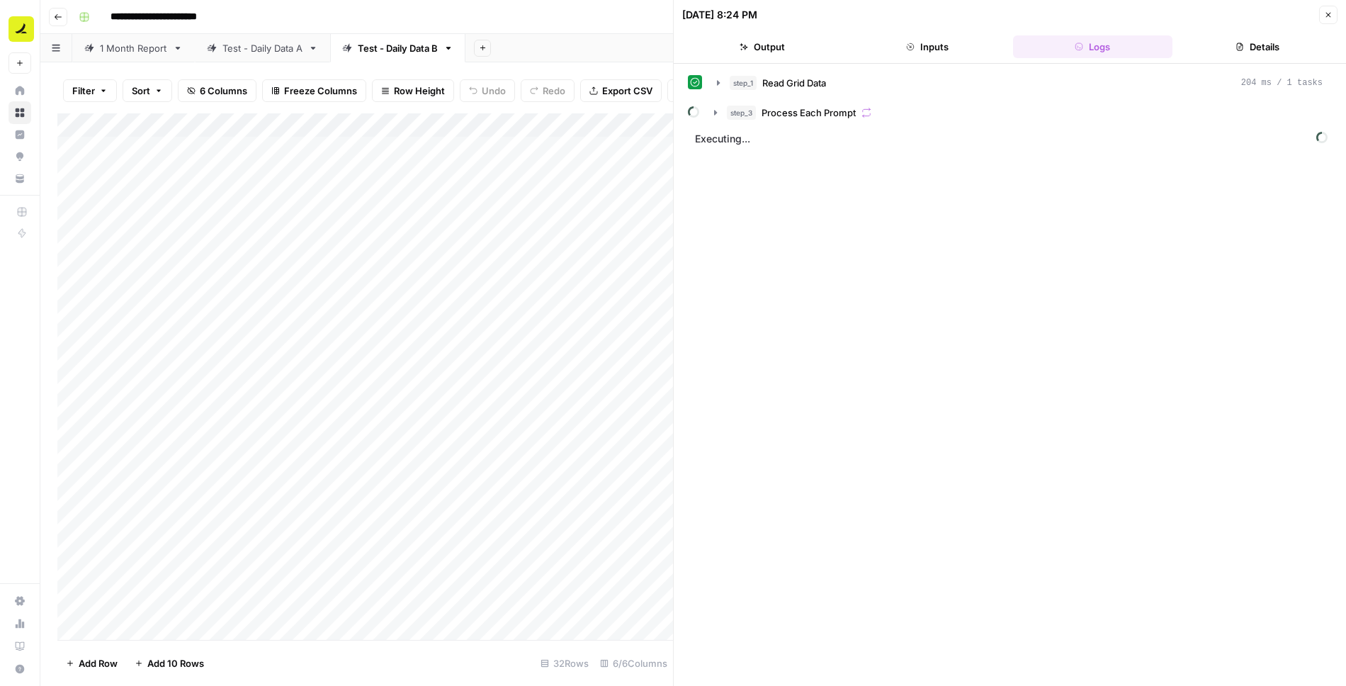
click at [1332, 17] on icon "button" at bounding box center [1329, 15] width 9 height 9
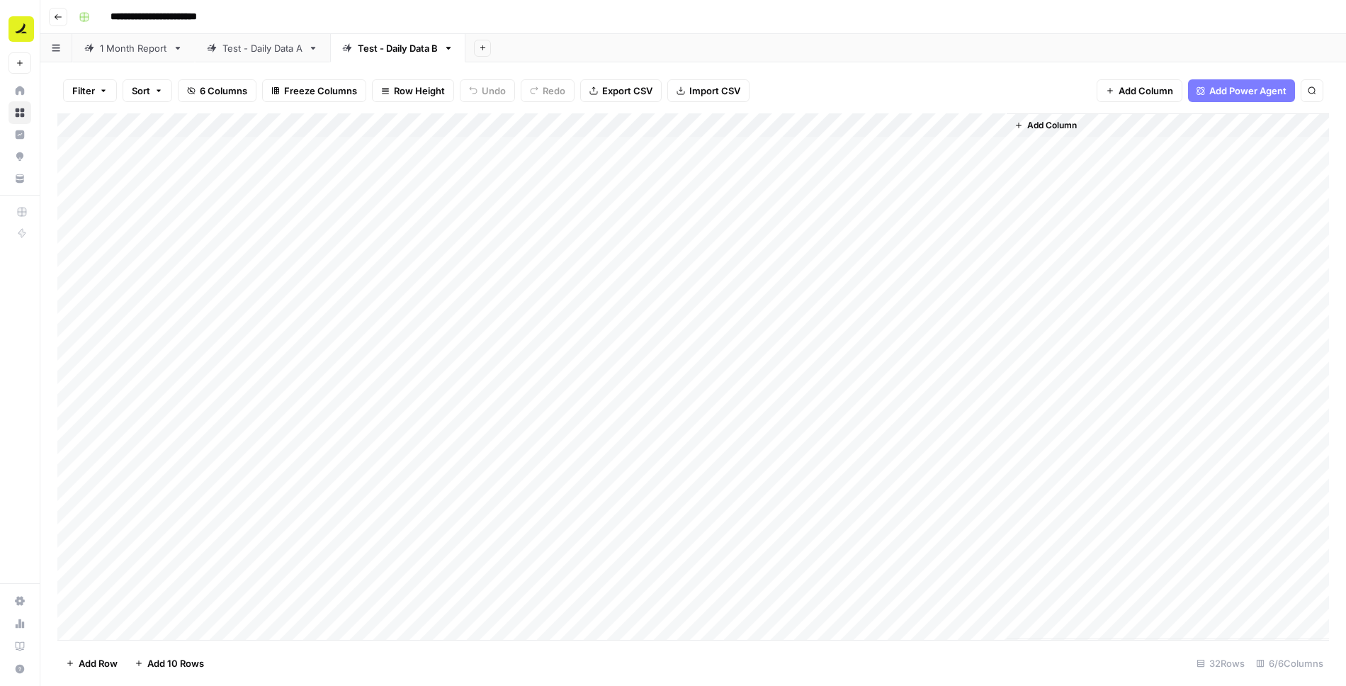
click at [751, 127] on div "Add Column" at bounding box center [693, 376] width 1272 height 527
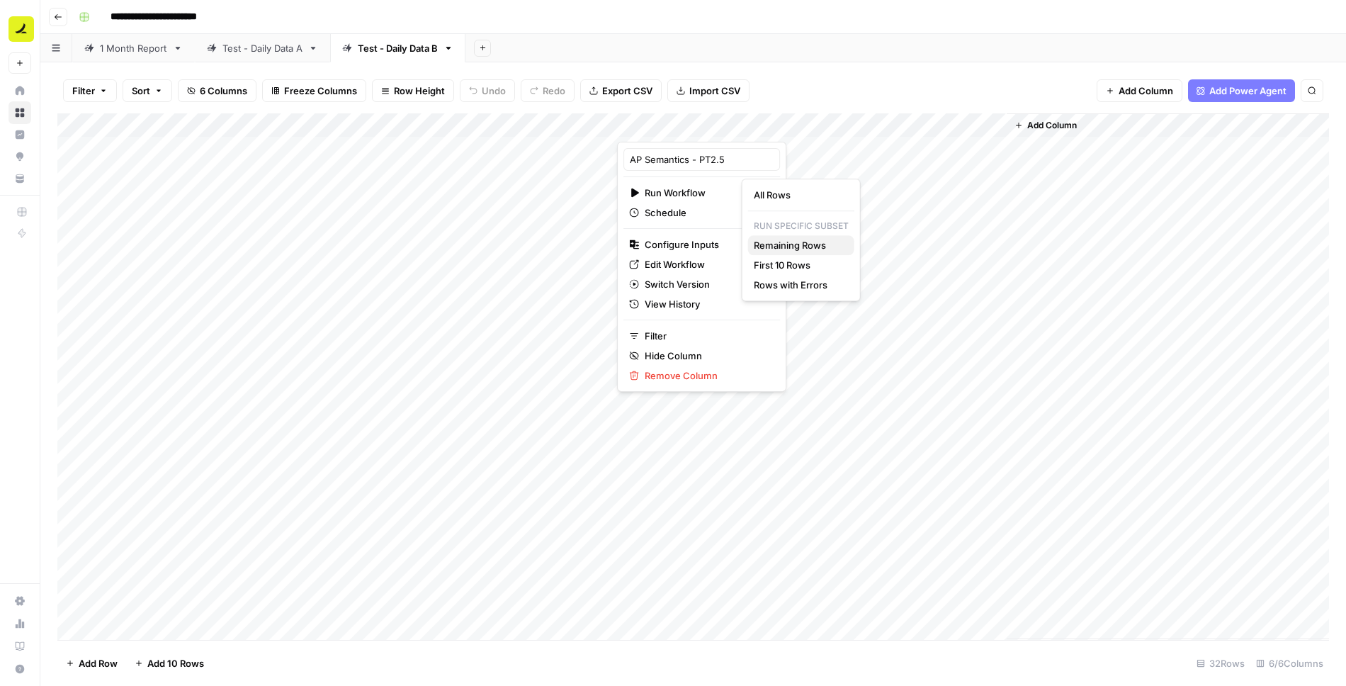
click at [787, 242] on span "Remaining Rows" at bounding box center [798, 245] width 89 height 14
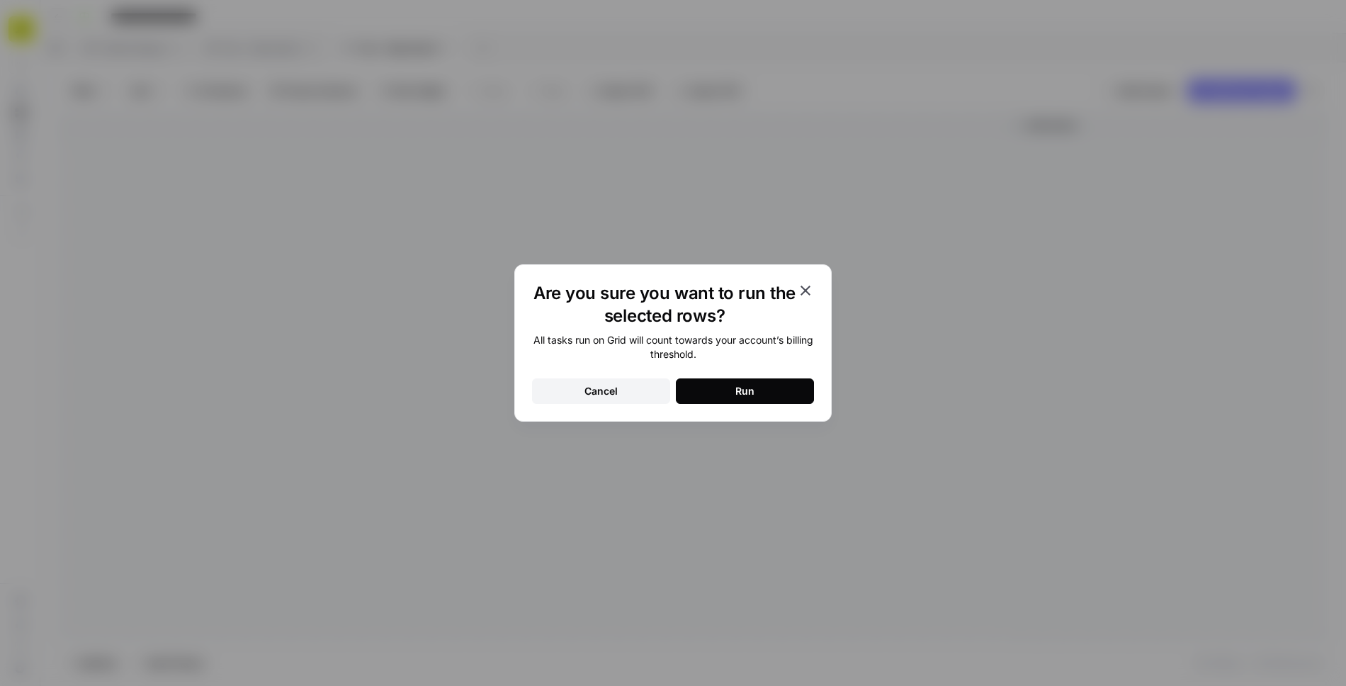
click at [759, 385] on button "Run" at bounding box center [745, 391] width 138 height 26
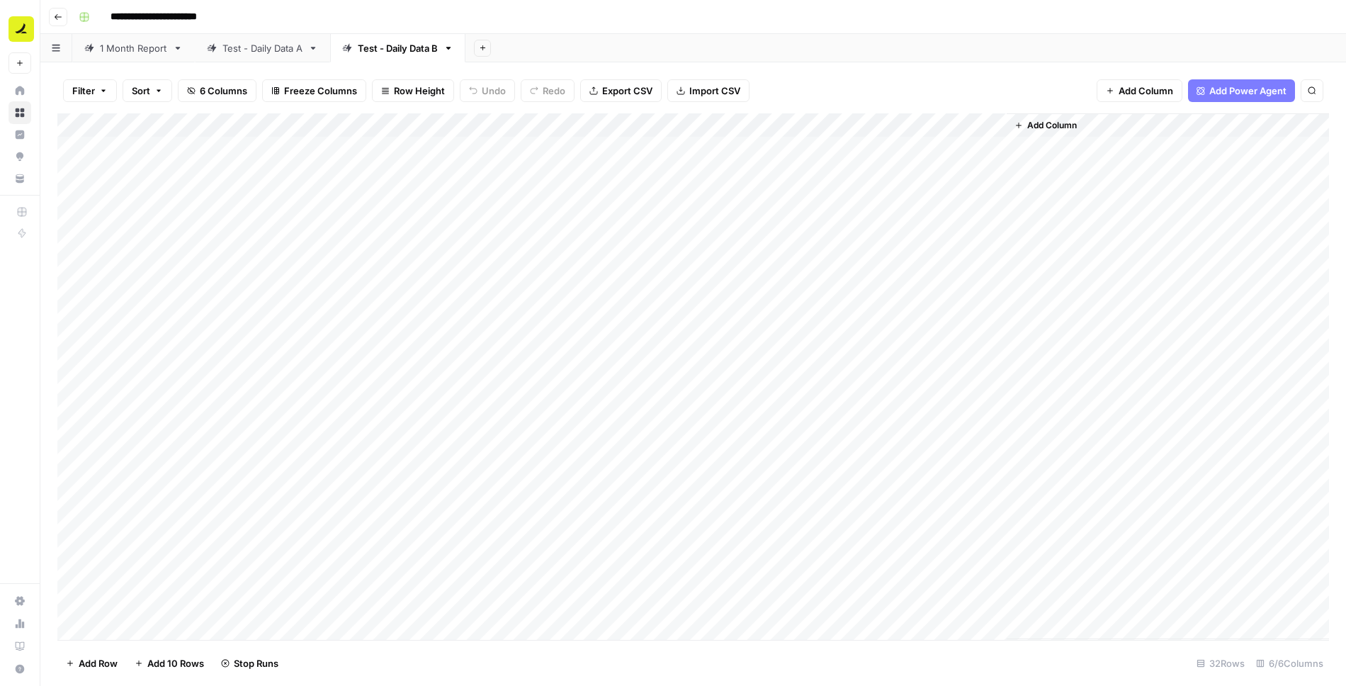
click at [903, 171] on div "Add Column" at bounding box center [693, 376] width 1272 height 527
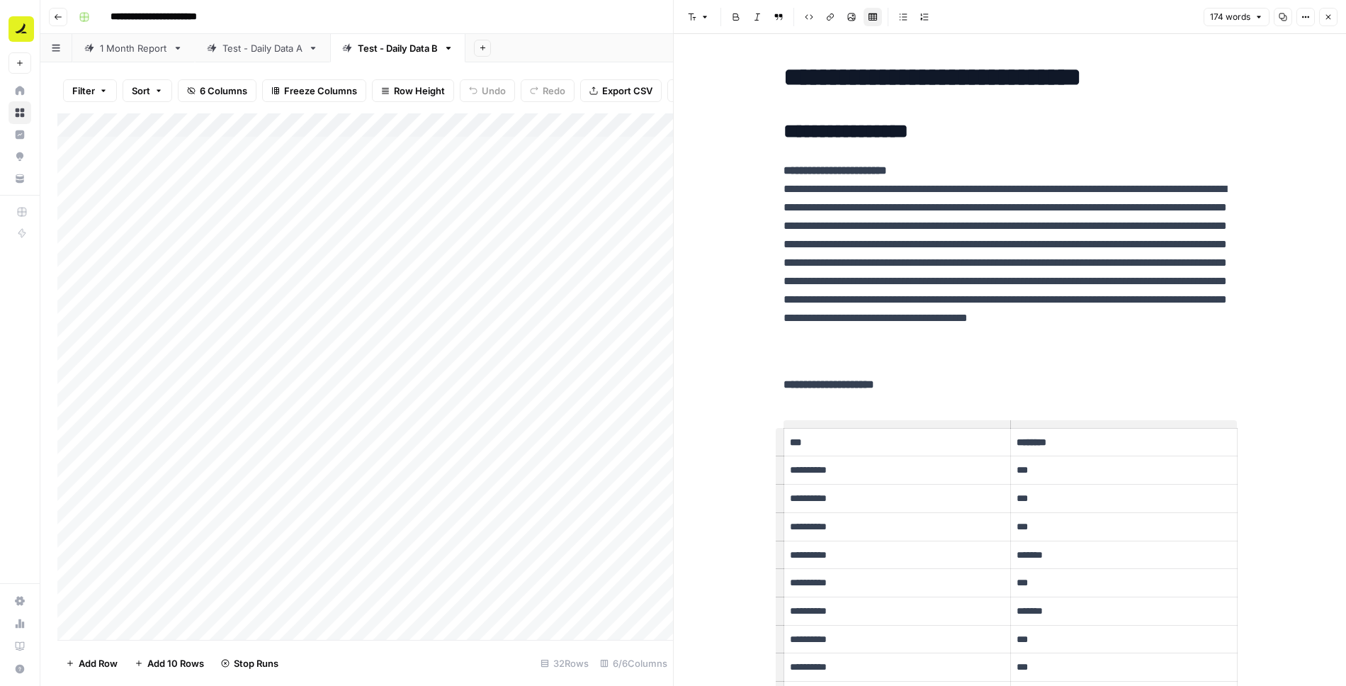
click at [1333, 17] on button "Close" at bounding box center [1329, 17] width 18 height 18
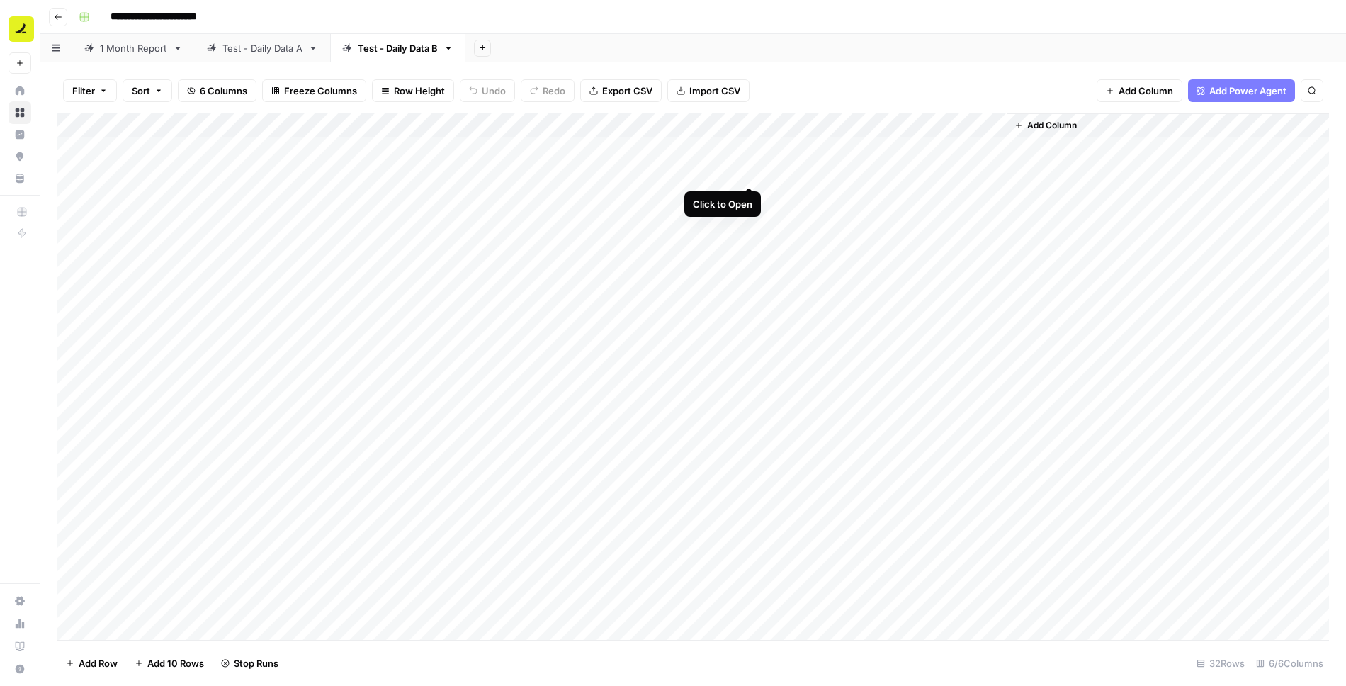
click at [751, 172] on div "Add Column" at bounding box center [693, 376] width 1272 height 527
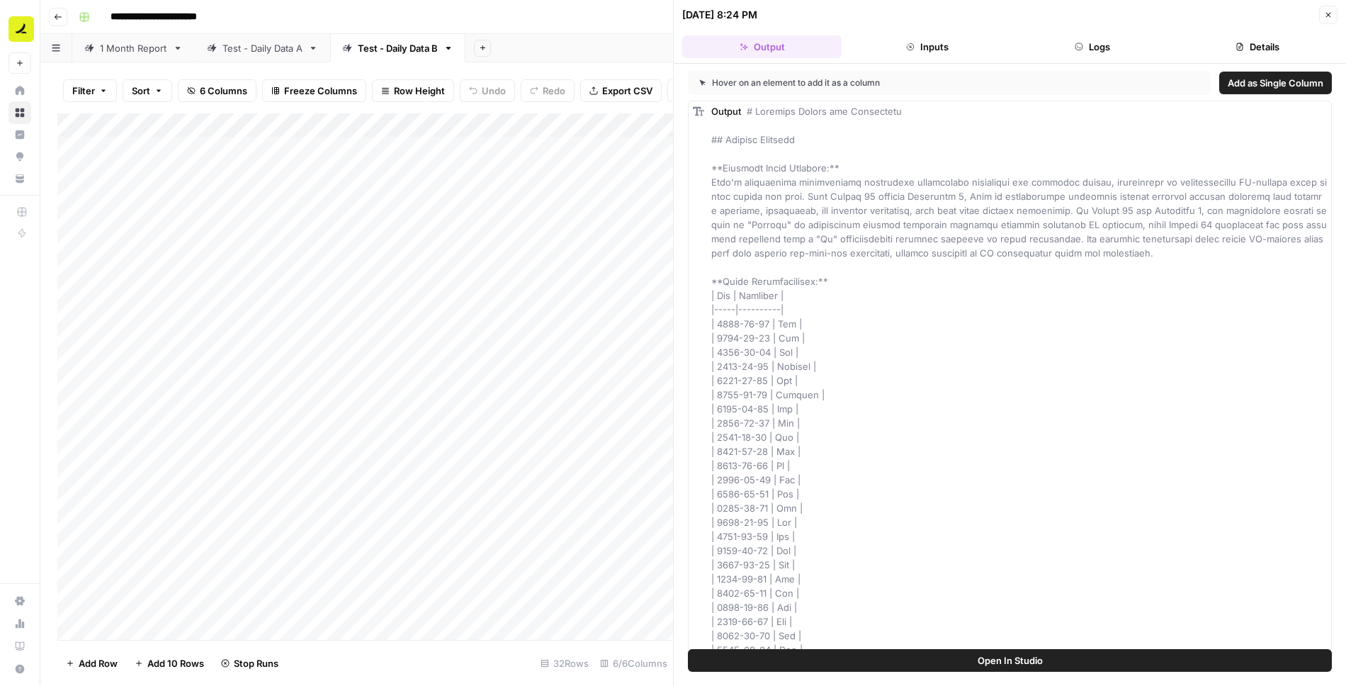
click at [1120, 40] on button "Logs" at bounding box center [1092, 46] width 159 height 23
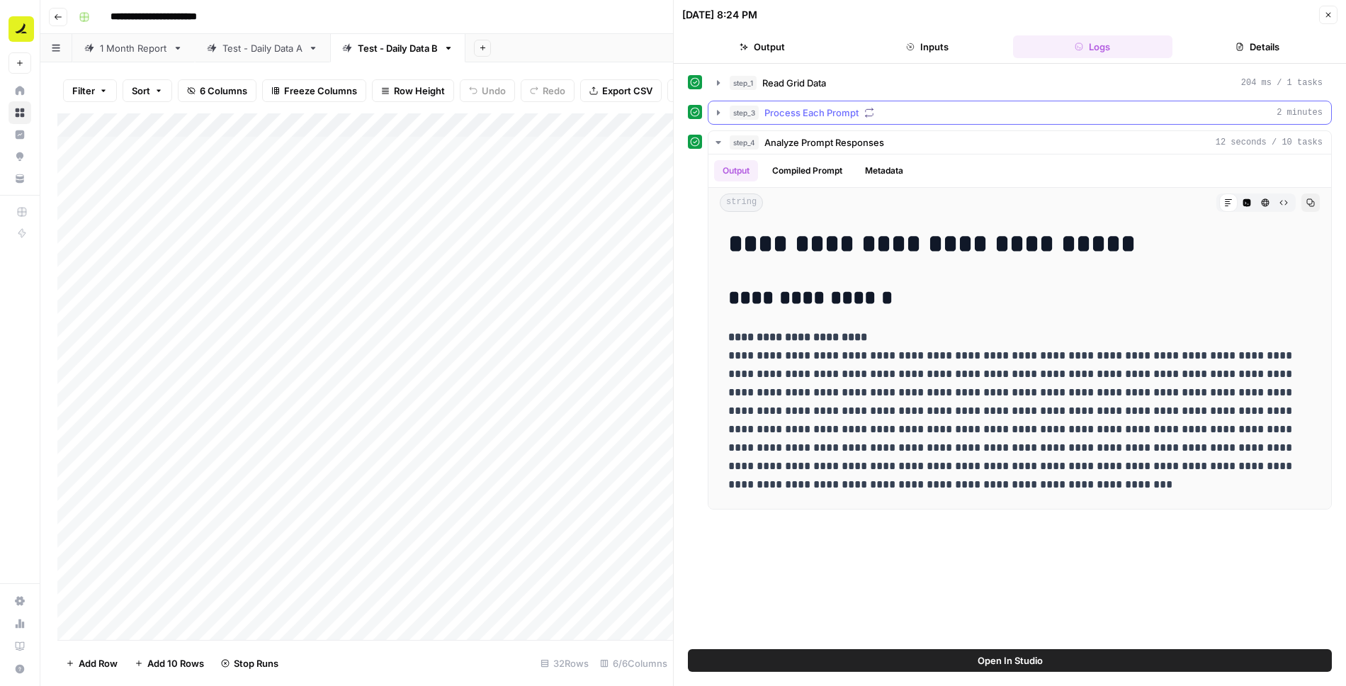
click at [719, 111] on icon "button" at bounding box center [718, 112] width 11 height 11
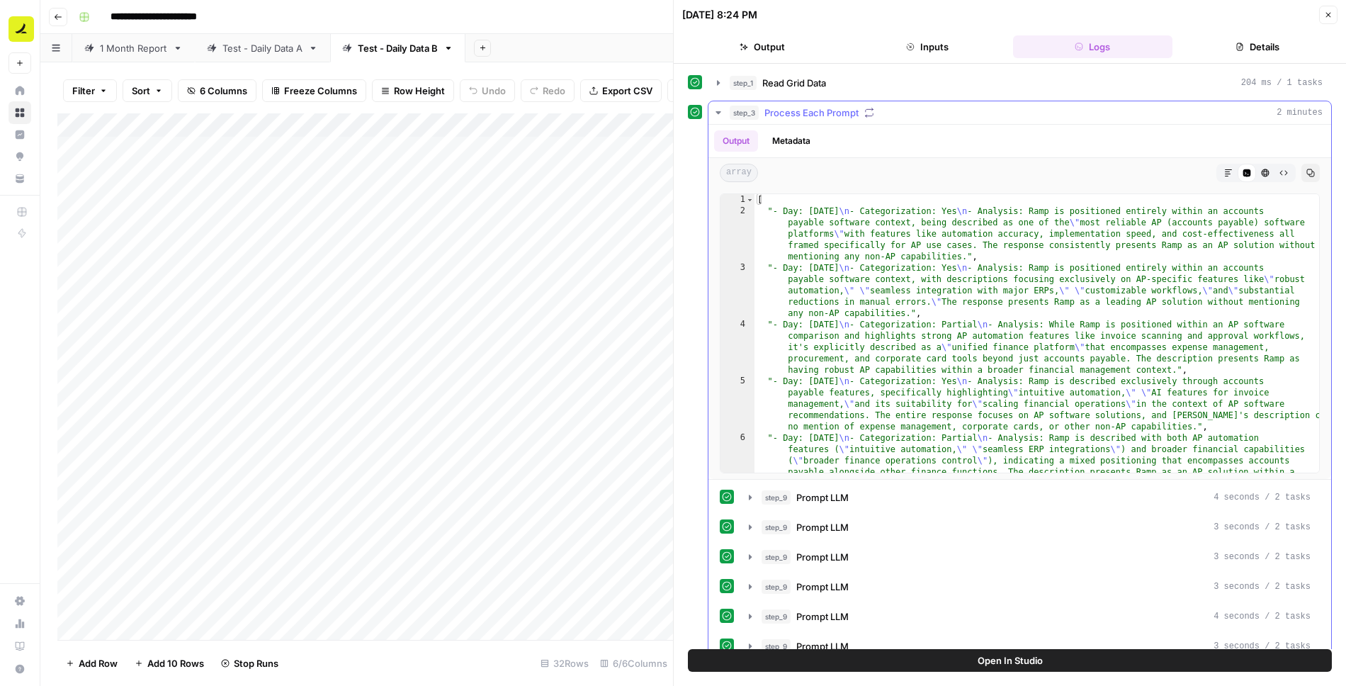
click at [1230, 169] on icon "button" at bounding box center [1228, 172] width 7 height 7
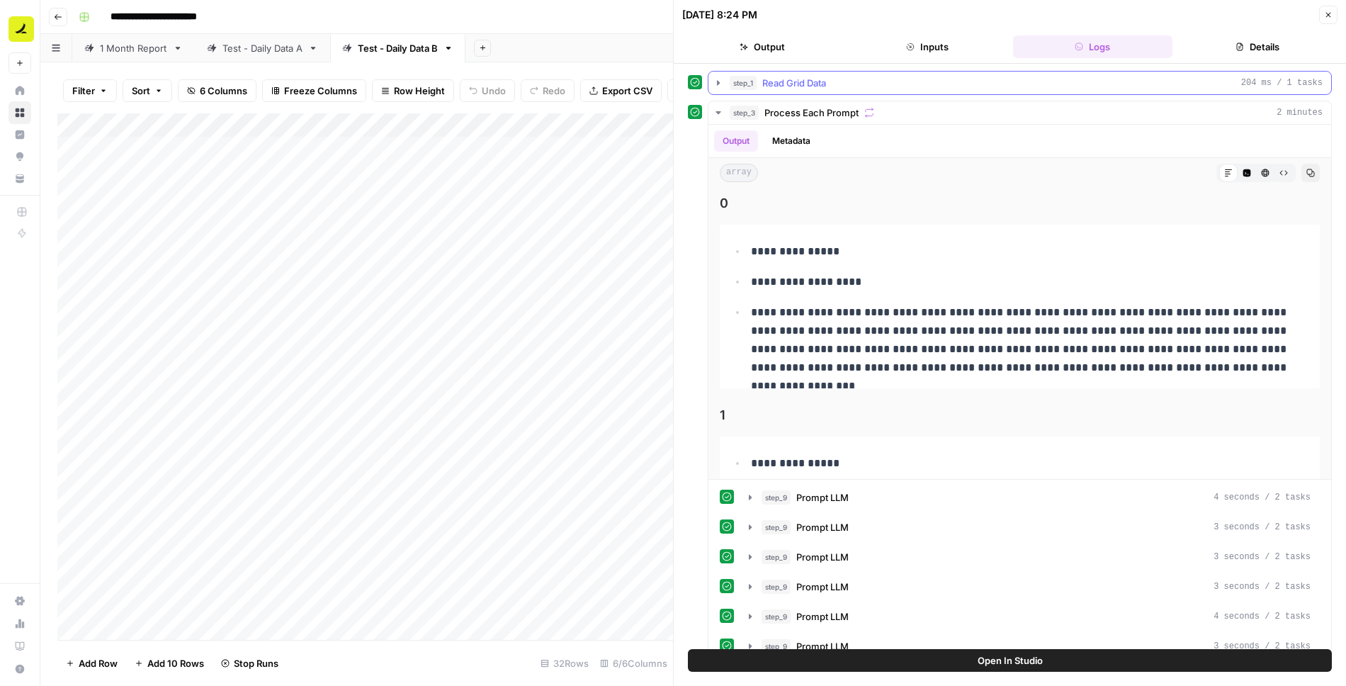
click at [720, 82] on icon "button" at bounding box center [718, 82] width 11 height 11
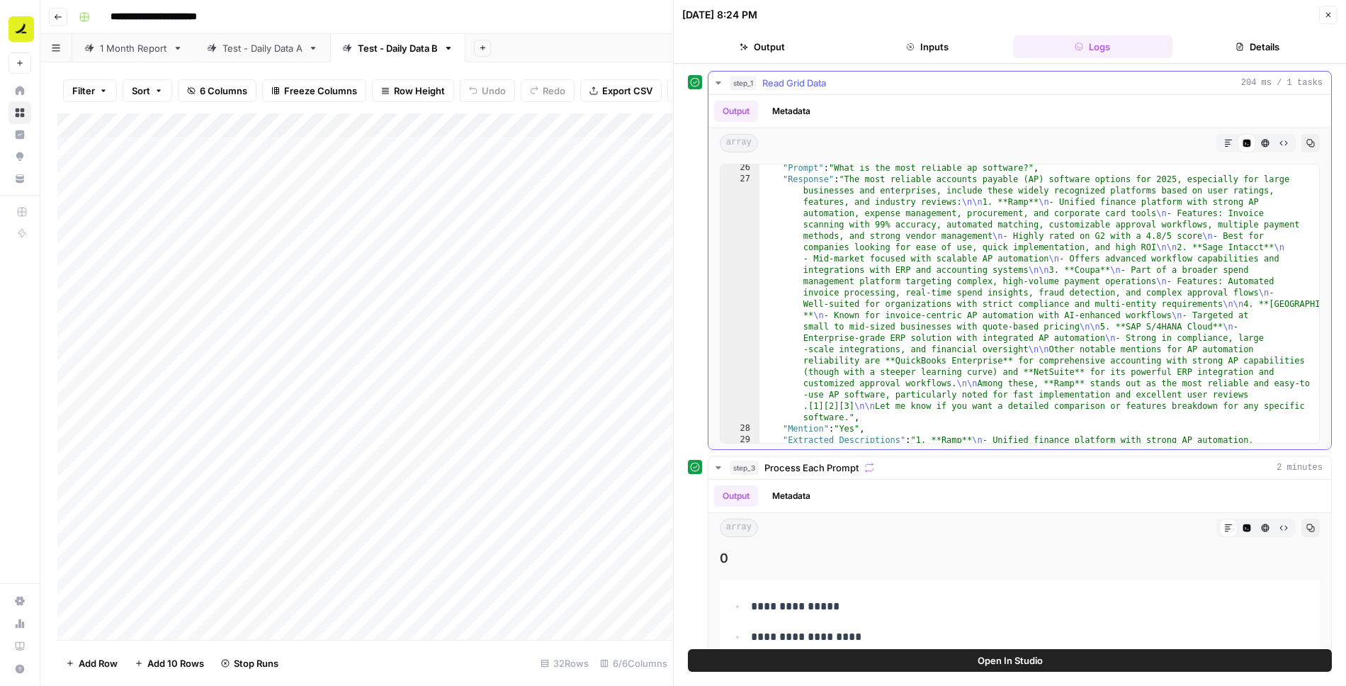
scroll to position [903, 0]
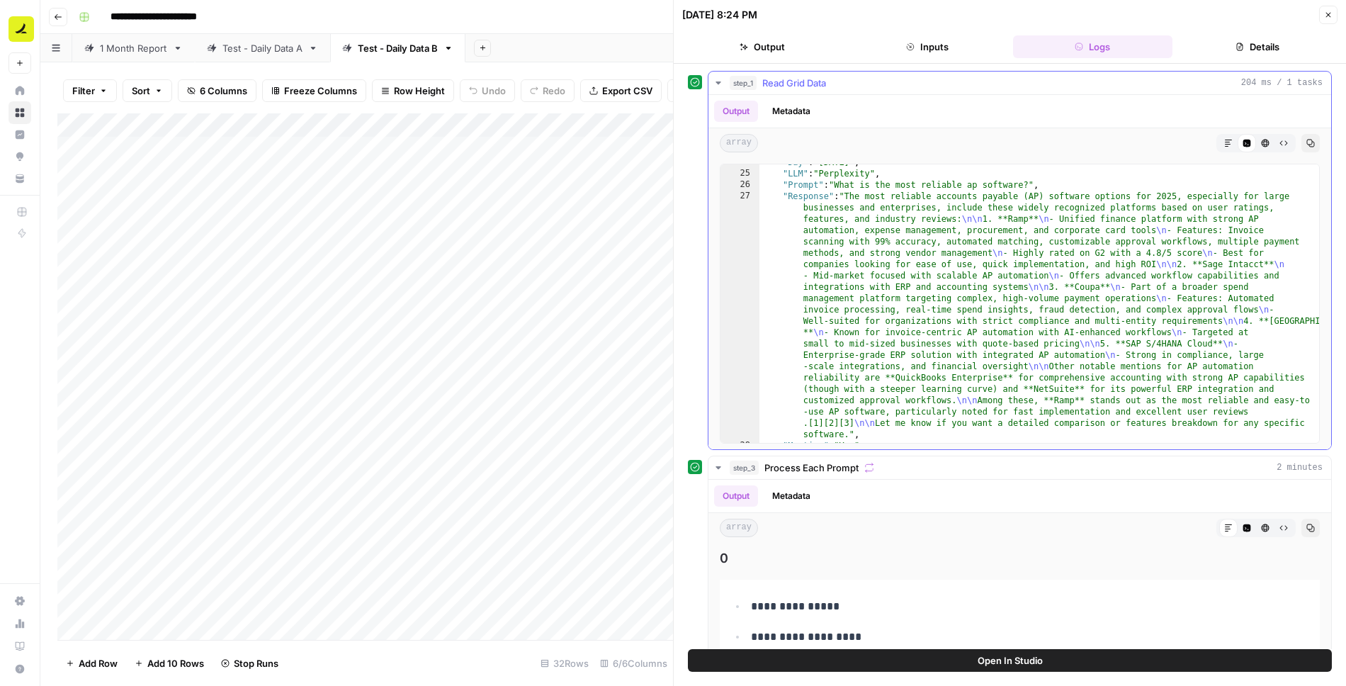
click at [715, 85] on icon "button" at bounding box center [718, 82] width 11 height 11
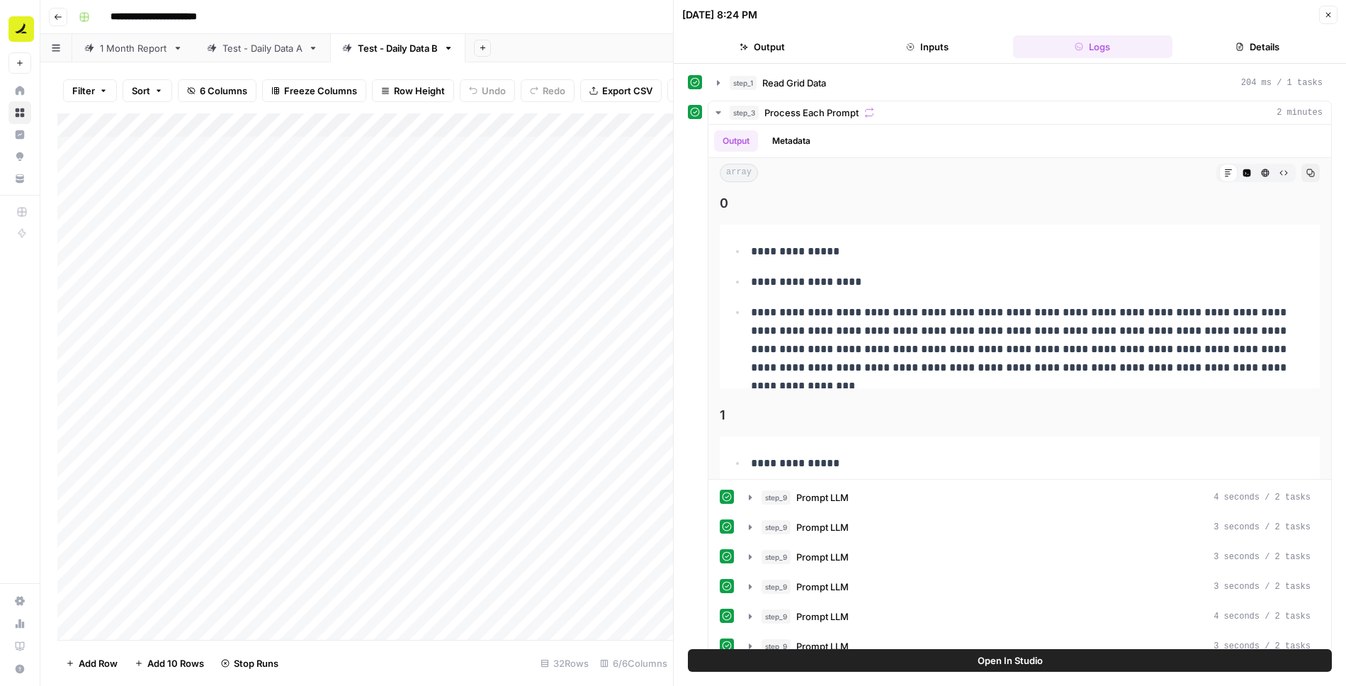
click at [632, 28] on div "**********" at bounding box center [702, 17] width 1259 height 23
click at [1327, 18] on icon "button" at bounding box center [1329, 15] width 9 height 9
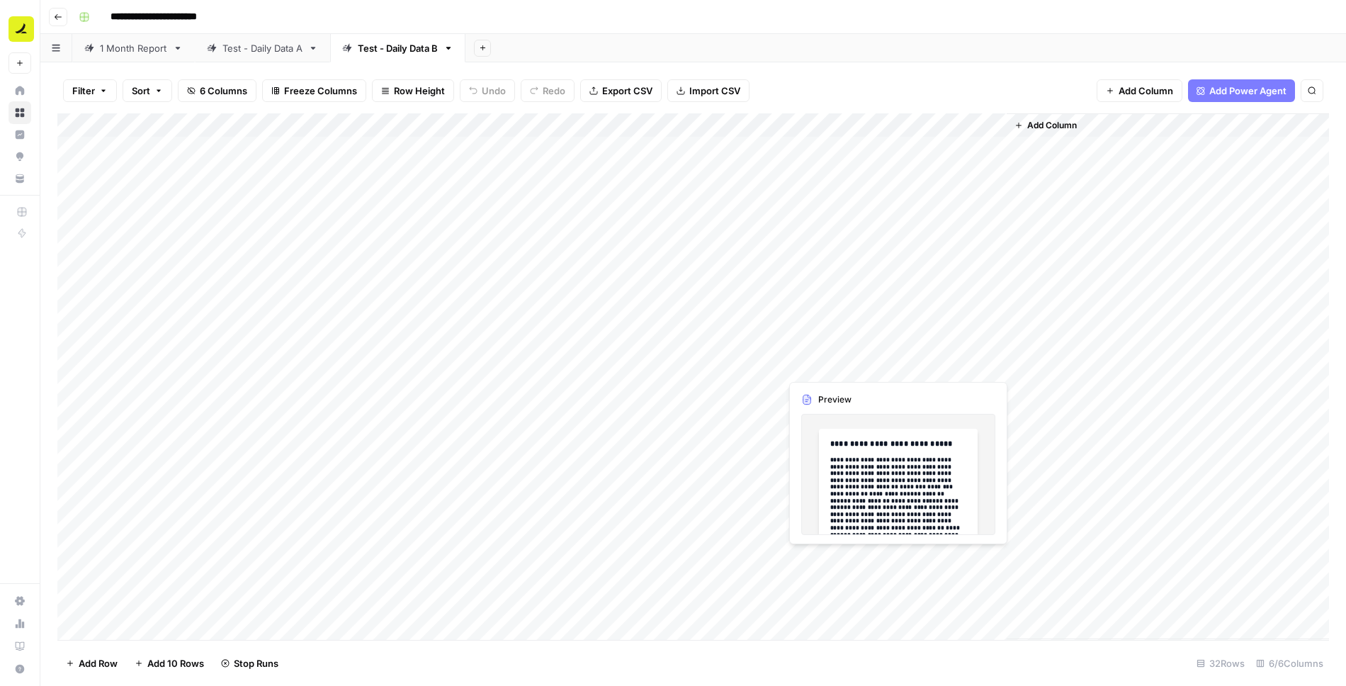
click at [843, 364] on div "Add Column" at bounding box center [693, 376] width 1272 height 527
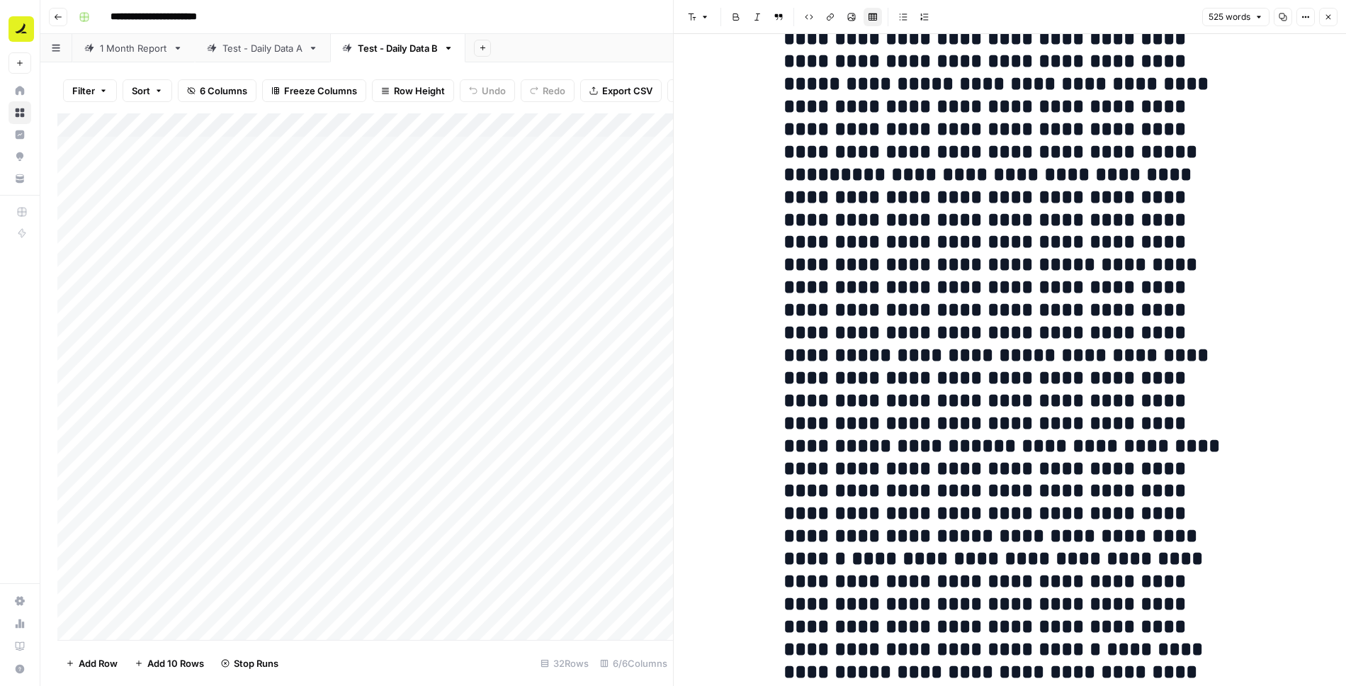
scroll to position [349, 0]
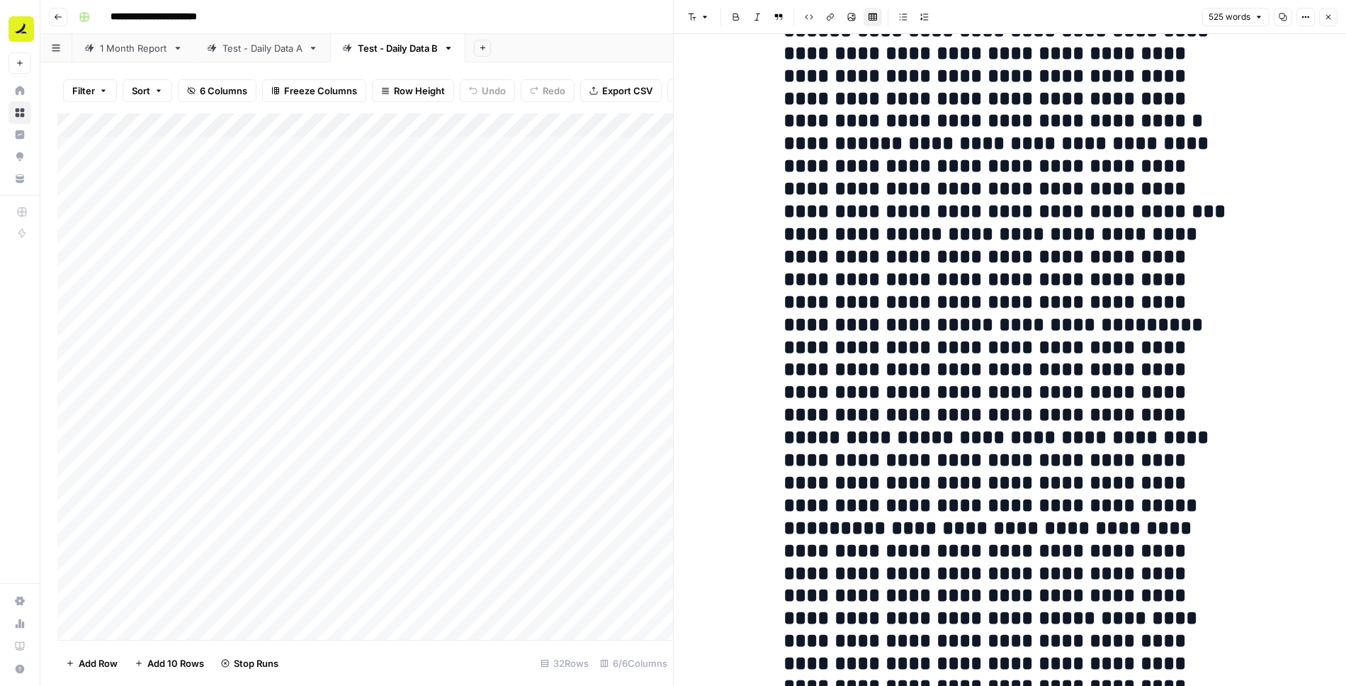
click at [1324, 16] on button "Close" at bounding box center [1329, 17] width 18 height 18
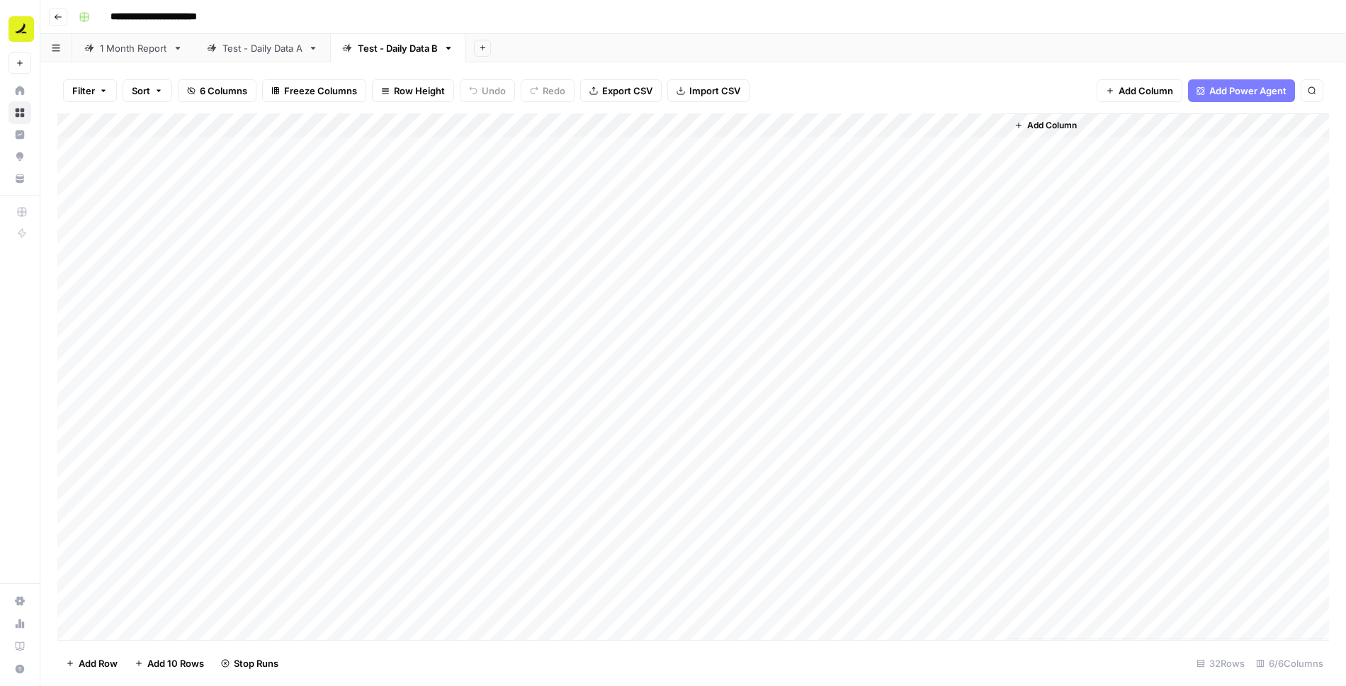
click at [768, 123] on div "Add Column" at bounding box center [693, 376] width 1272 height 527
click at [993, 148] on div "Add Column" at bounding box center [693, 376] width 1272 height 527
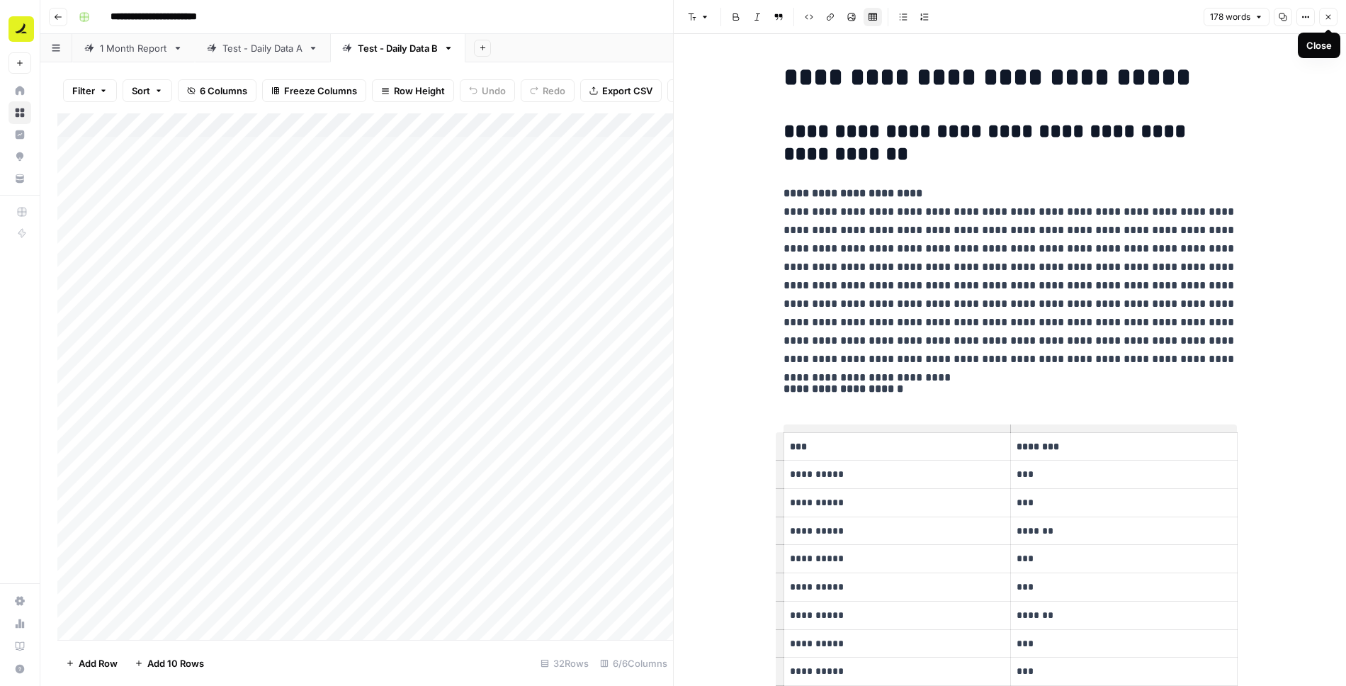
click at [1327, 18] on icon "button" at bounding box center [1329, 17] width 5 height 5
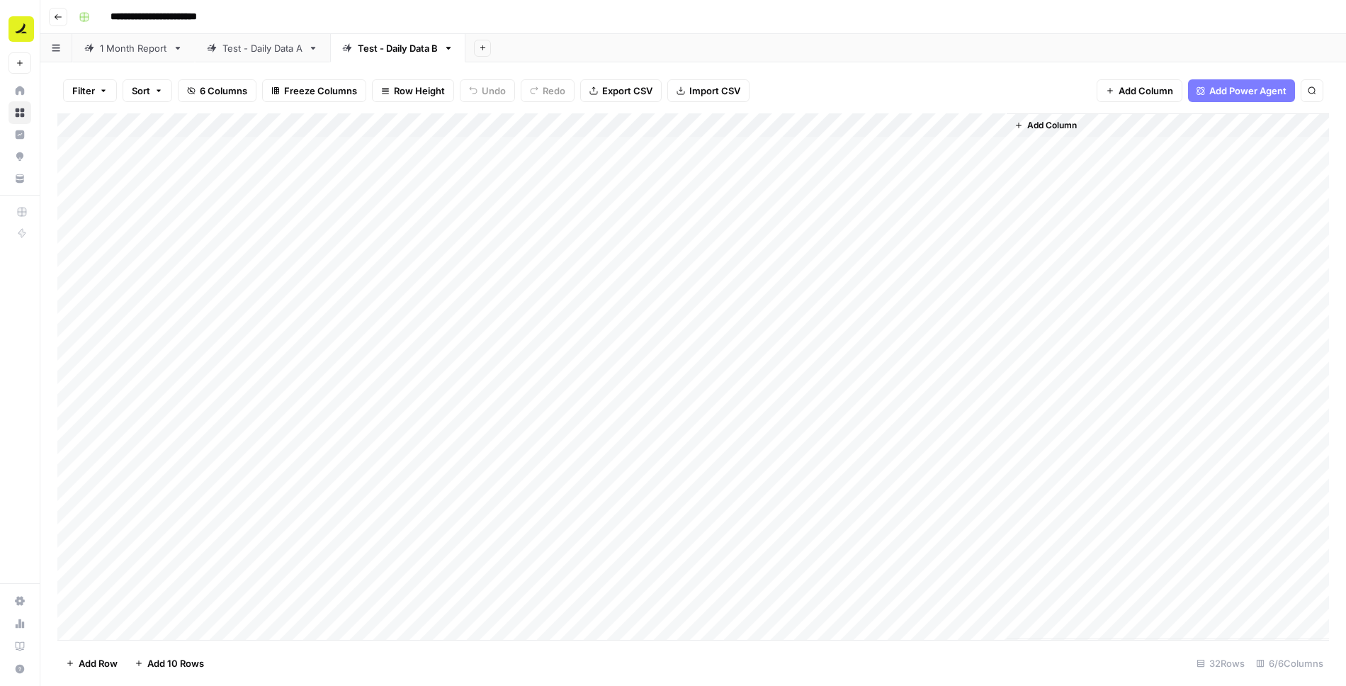
click at [749, 148] on div "Add Column" at bounding box center [693, 376] width 1272 height 527
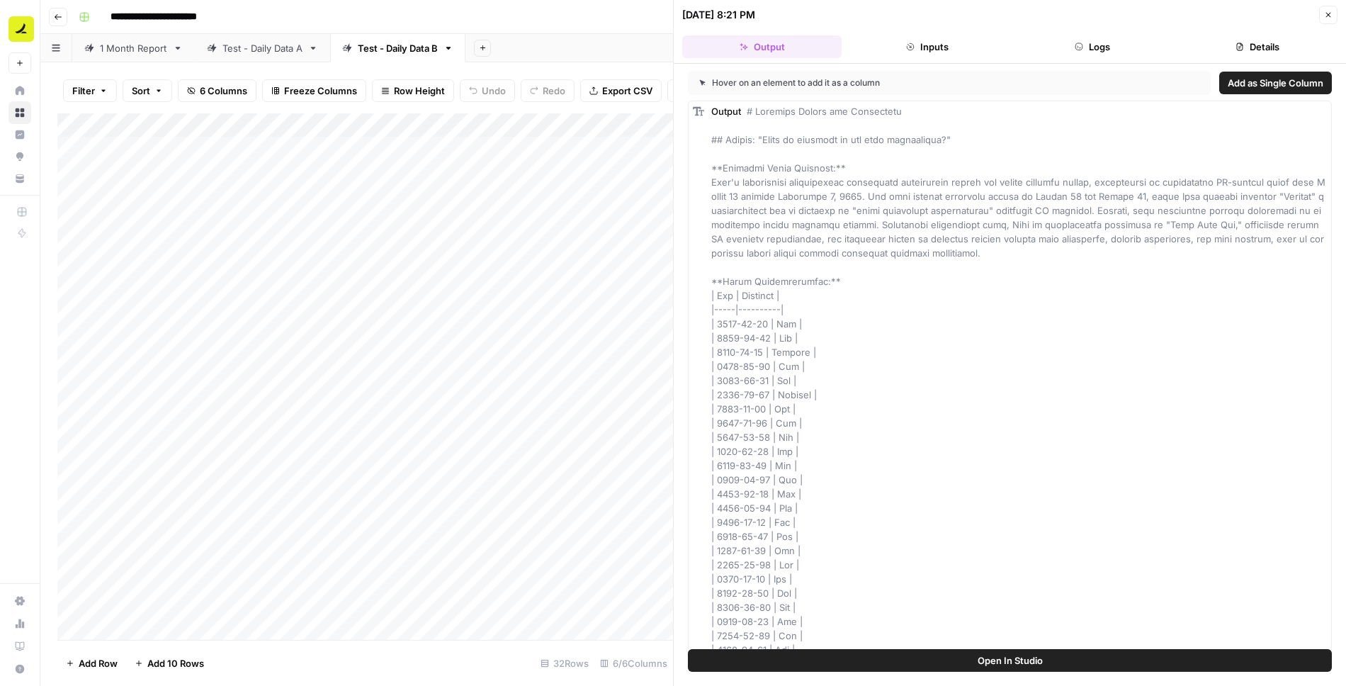
click at [1108, 45] on button "Logs" at bounding box center [1092, 46] width 159 height 23
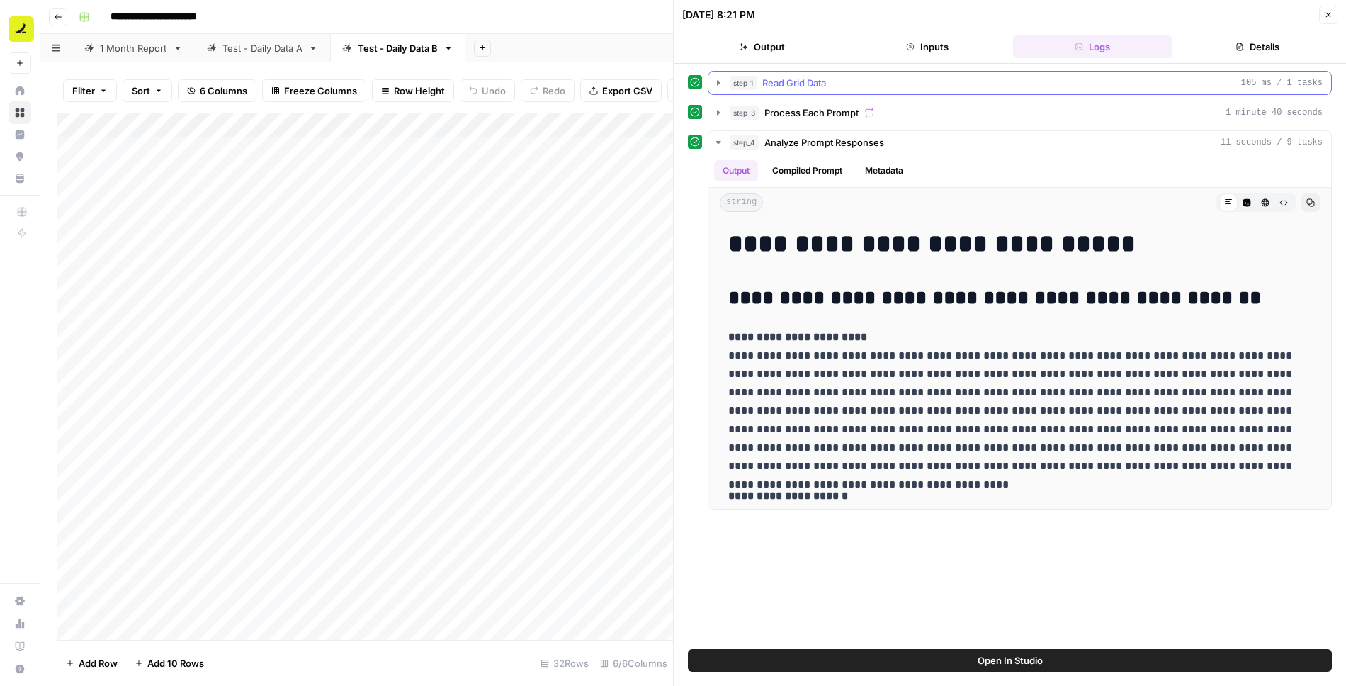
click at [719, 83] on icon "button" at bounding box center [718, 82] width 11 height 11
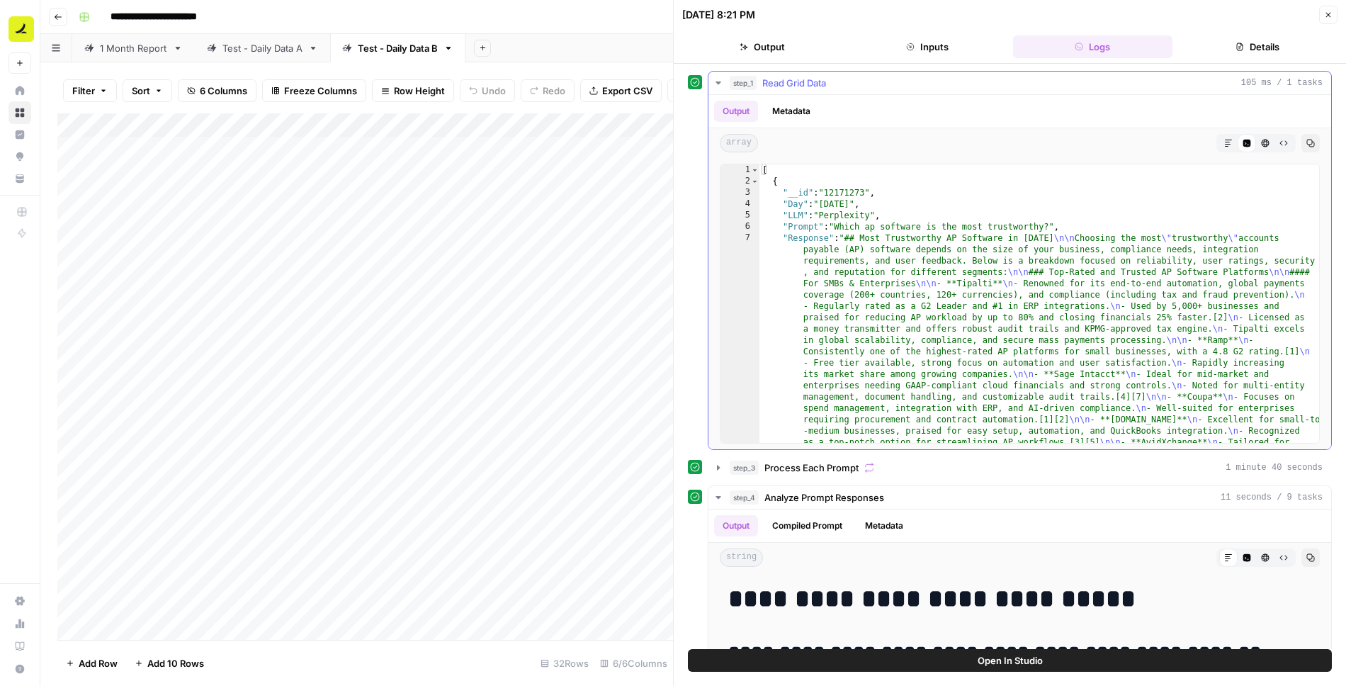
click at [715, 84] on icon "button" at bounding box center [718, 82] width 11 height 11
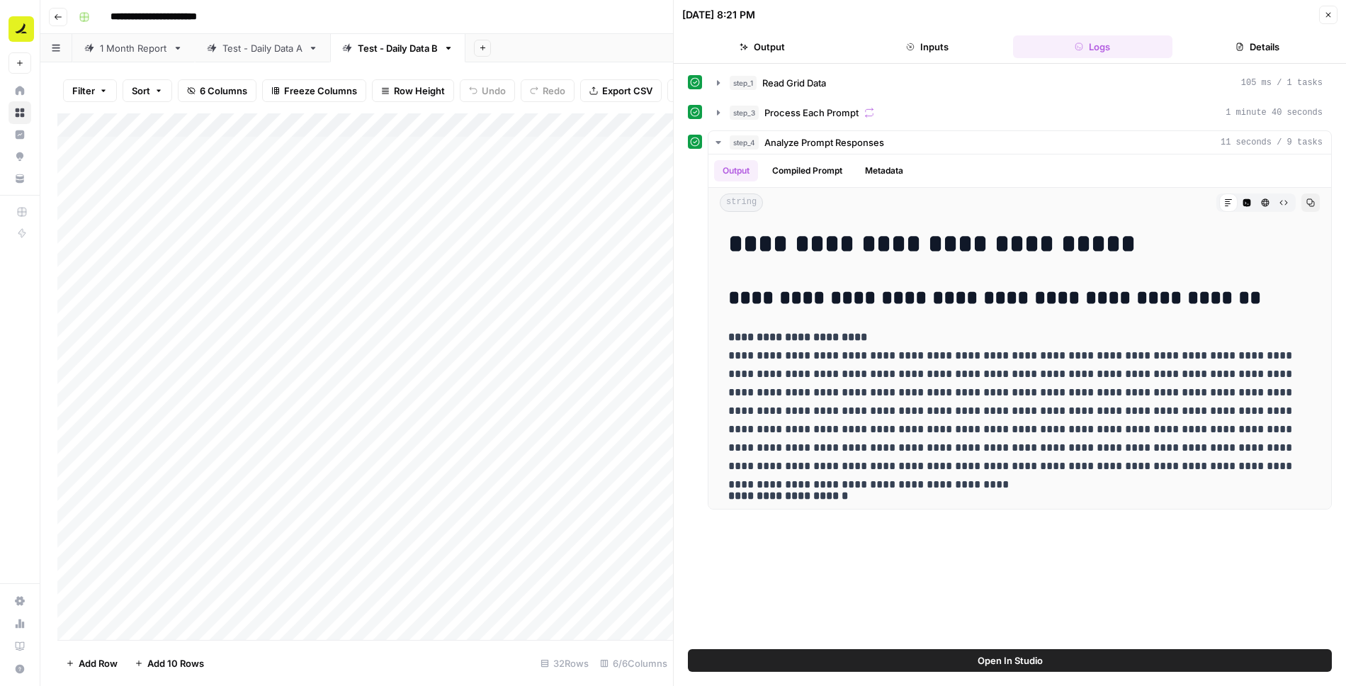
click at [1329, 16] on icon "button" at bounding box center [1329, 15] width 9 height 9
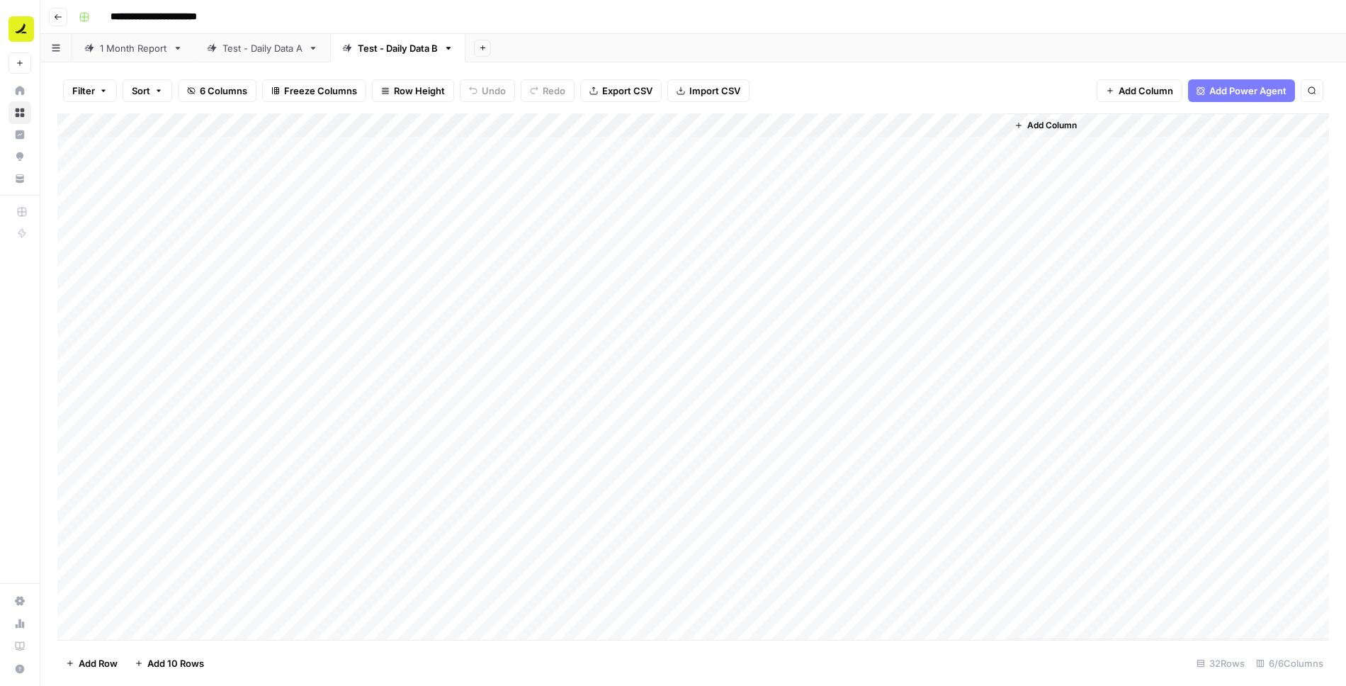
click at [749, 126] on div "Add Column" at bounding box center [693, 376] width 1272 height 527
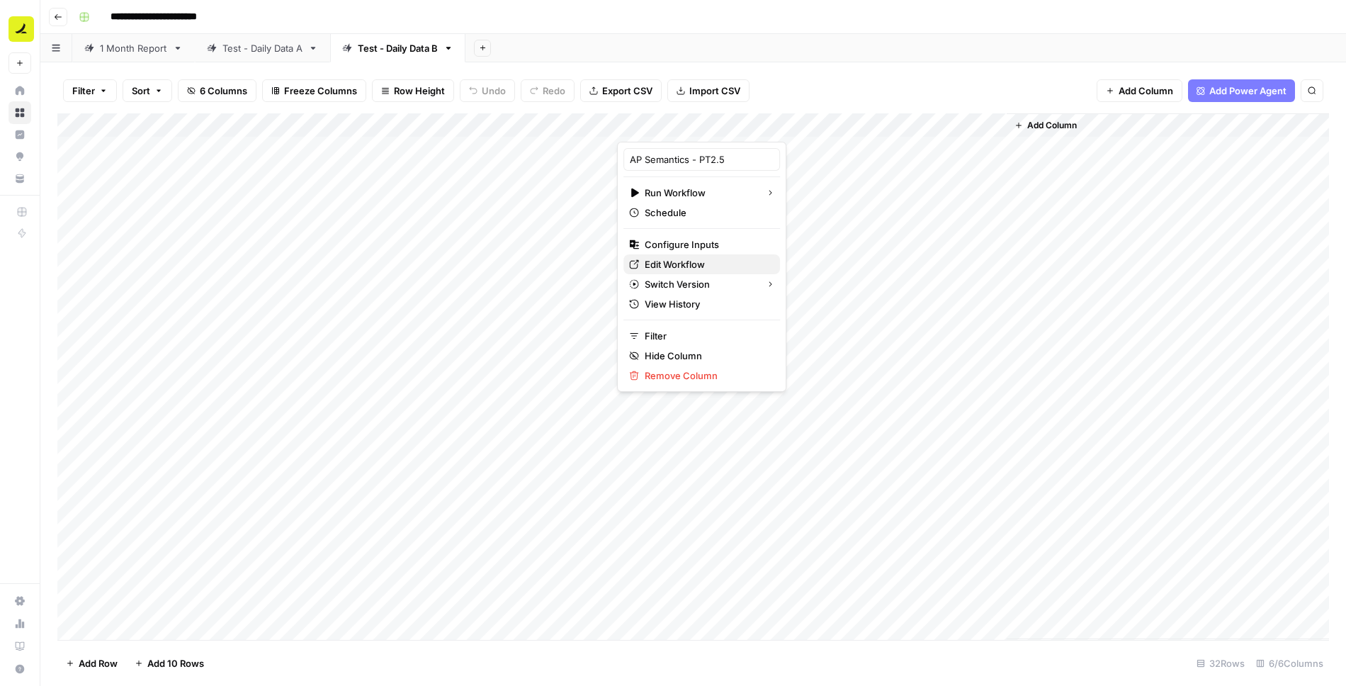
click at [694, 263] on span "Edit Workflow" at bounding box center [707, 264] width 124 height 14
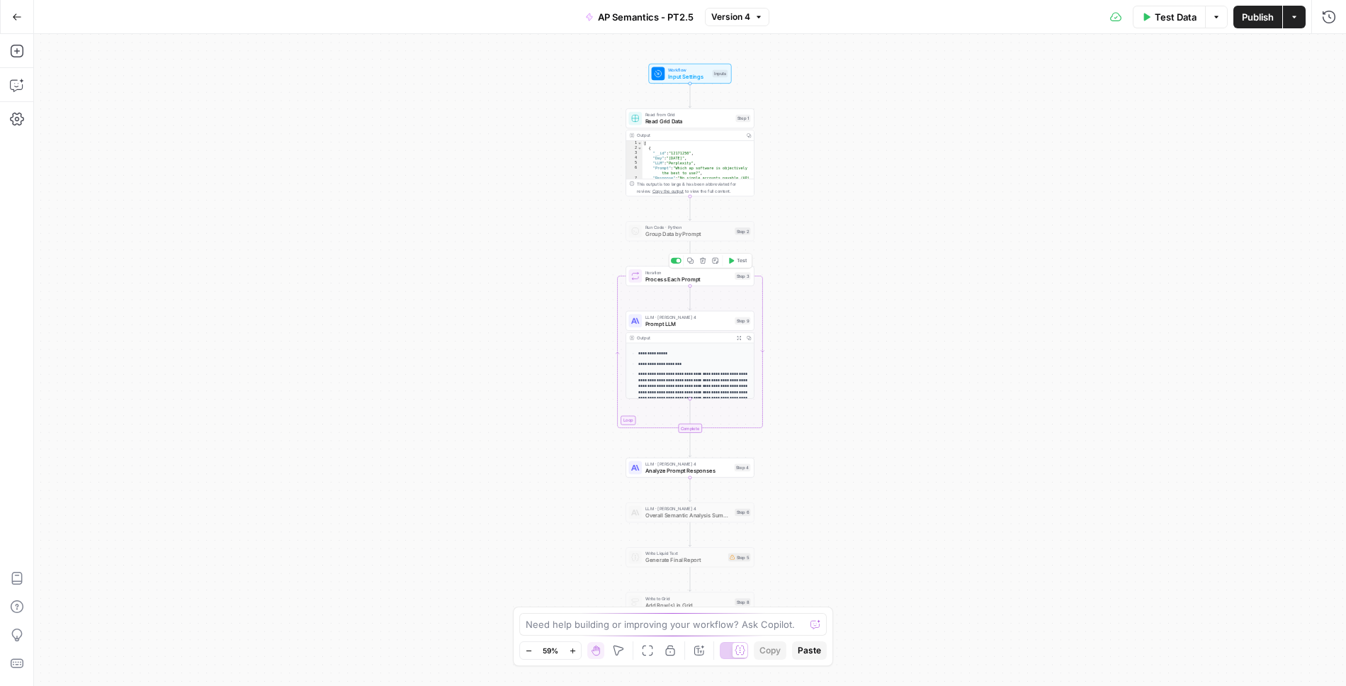
click at [708, 275] on span "Process Each Prompt" at bounding box center [689, 279] width 86 height 9
click at [695, 118] on span "Read Grid Data" at bounding box center [689, 121] width 87 height 9
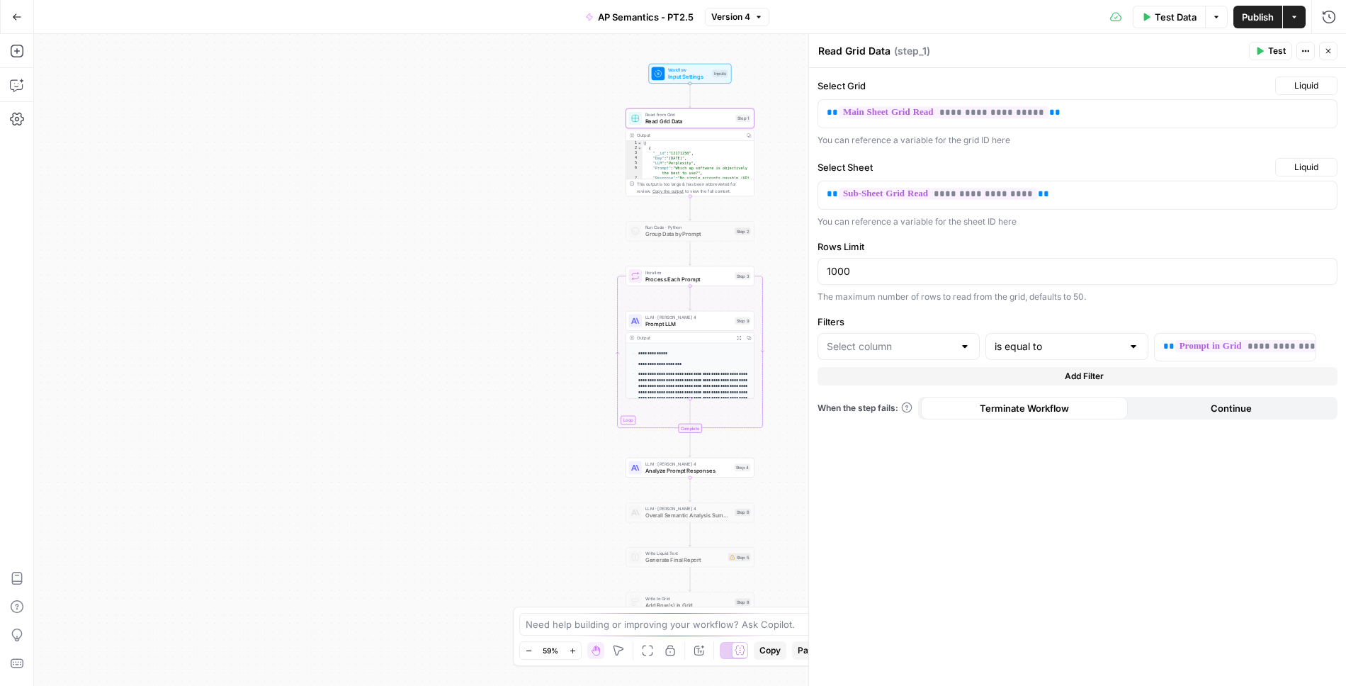
type input "Prompt"
click at [1335, 46] on button "Close" at bounding box center [1329, 51] width 18 height 18
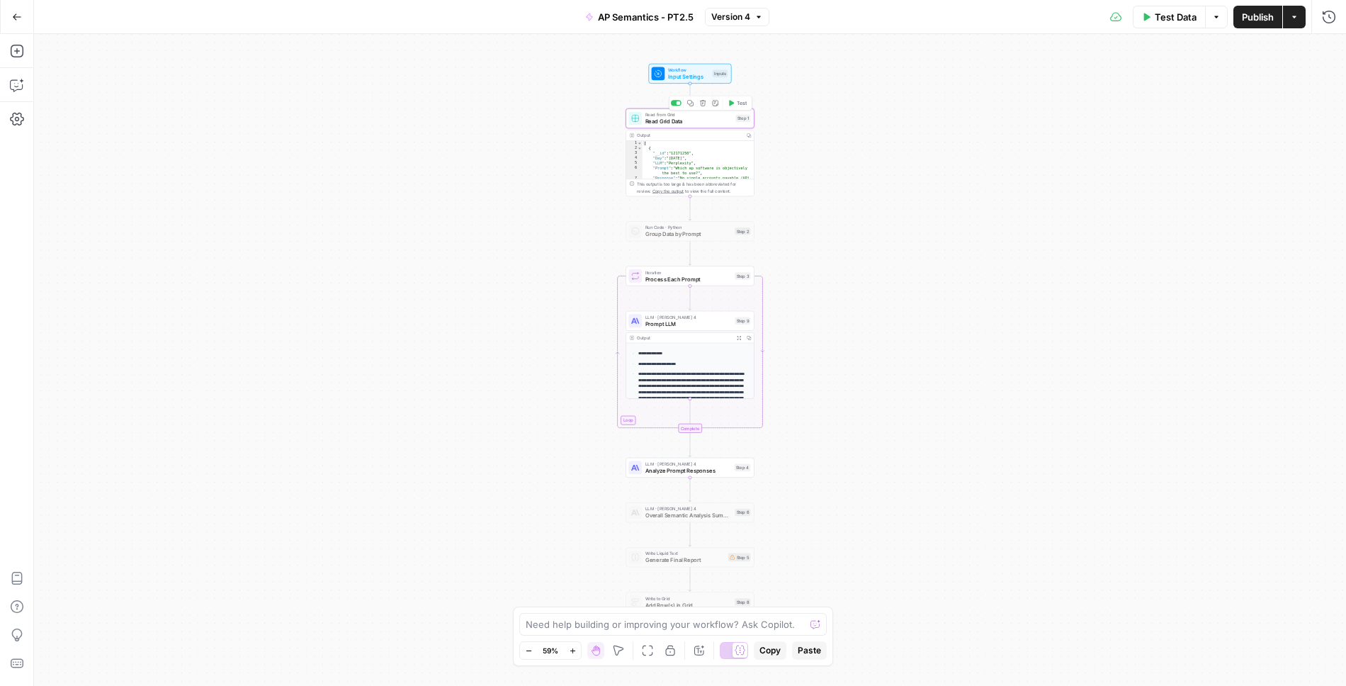
click at [682, 116] on span "Read from Grid" at bounding box center [689, 114] width 87 height 6
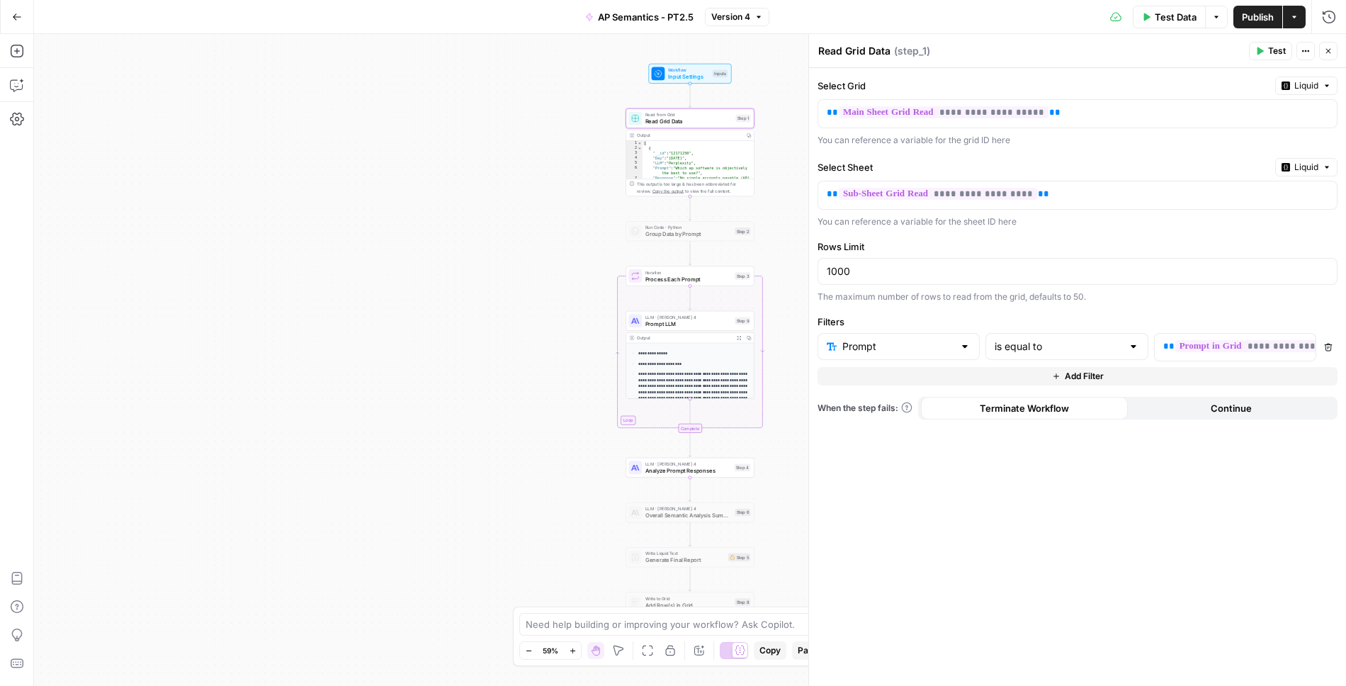
click at [1335, 48] on button "Close" at bounding box center [1329, 51] width 18 height 18
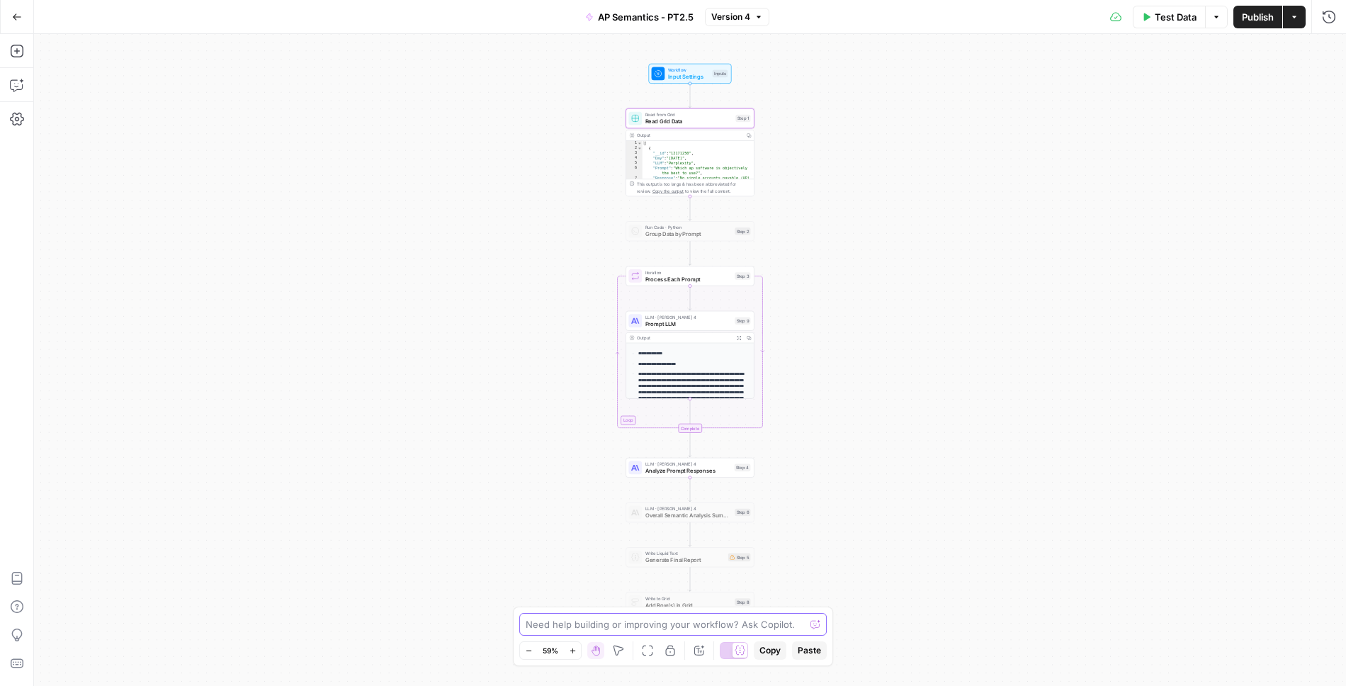
click at [544, 625] on textarea at bounding box center [665, 624] width 279 height 14
type textarea "Shoot, actually we need a step after step_1 where we need to just"
click at [671, 277] on span "Process Each Prompt" at bounding box center [689, 279] width 86 height 9
click at [572, 625] on textarea at bounding box center [665, 624] width 279 height 14
type textarea "wait we actually need a step after step_1 where we need to remove "Response" fr…"
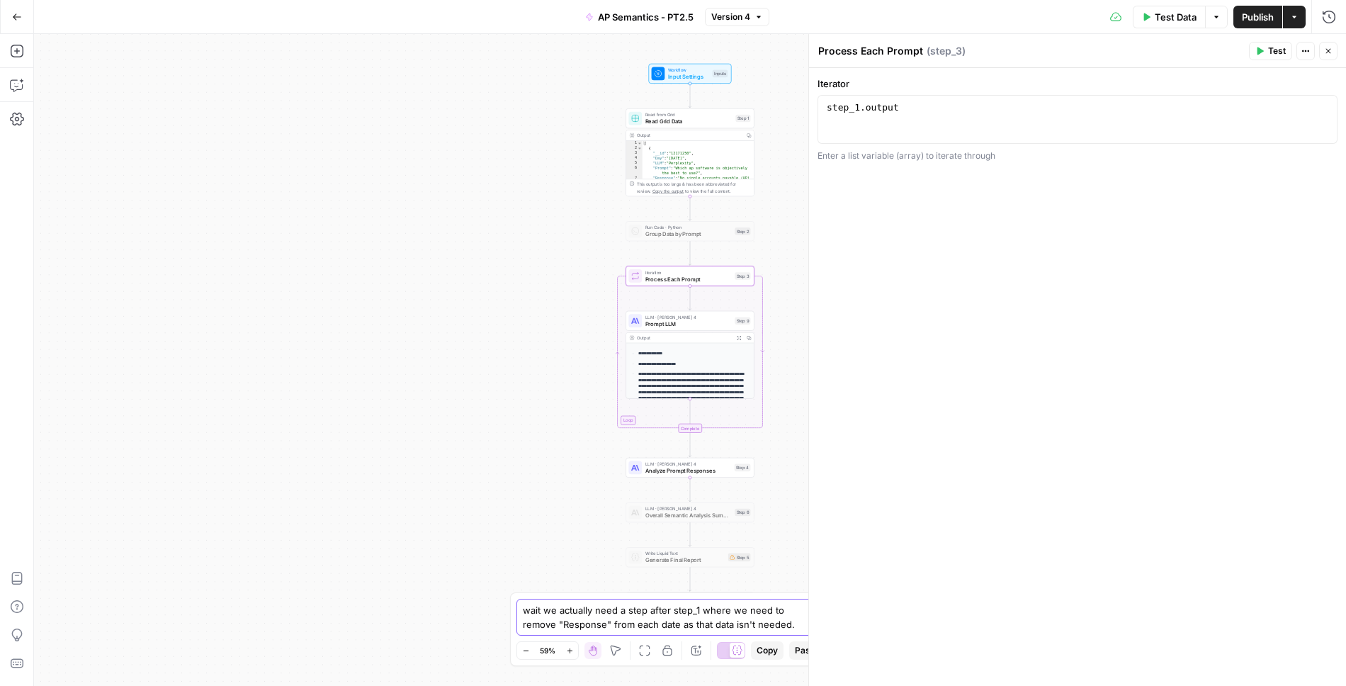
click at [823, 614] on button "Send" at bounding box center [818, 610] width 18 height 18
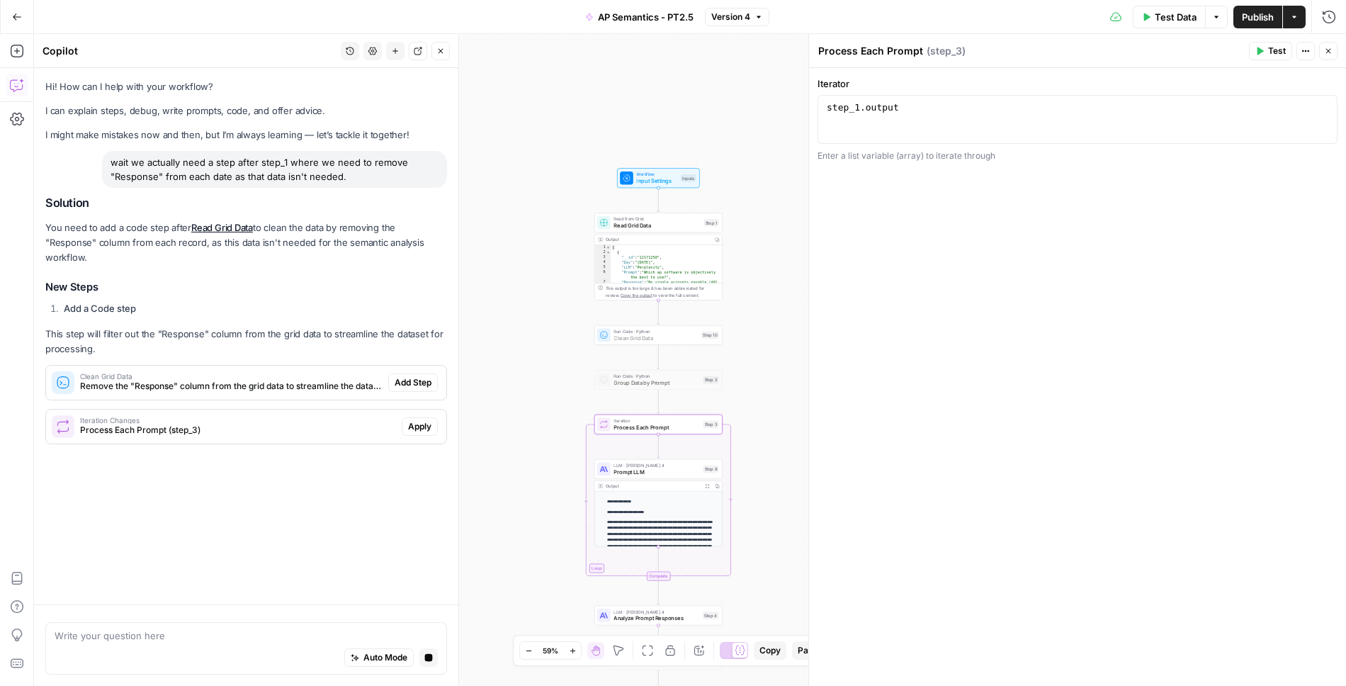
click at [418, 381] on span "Add Step" at bounding box center [413, 382] width 37 height 13
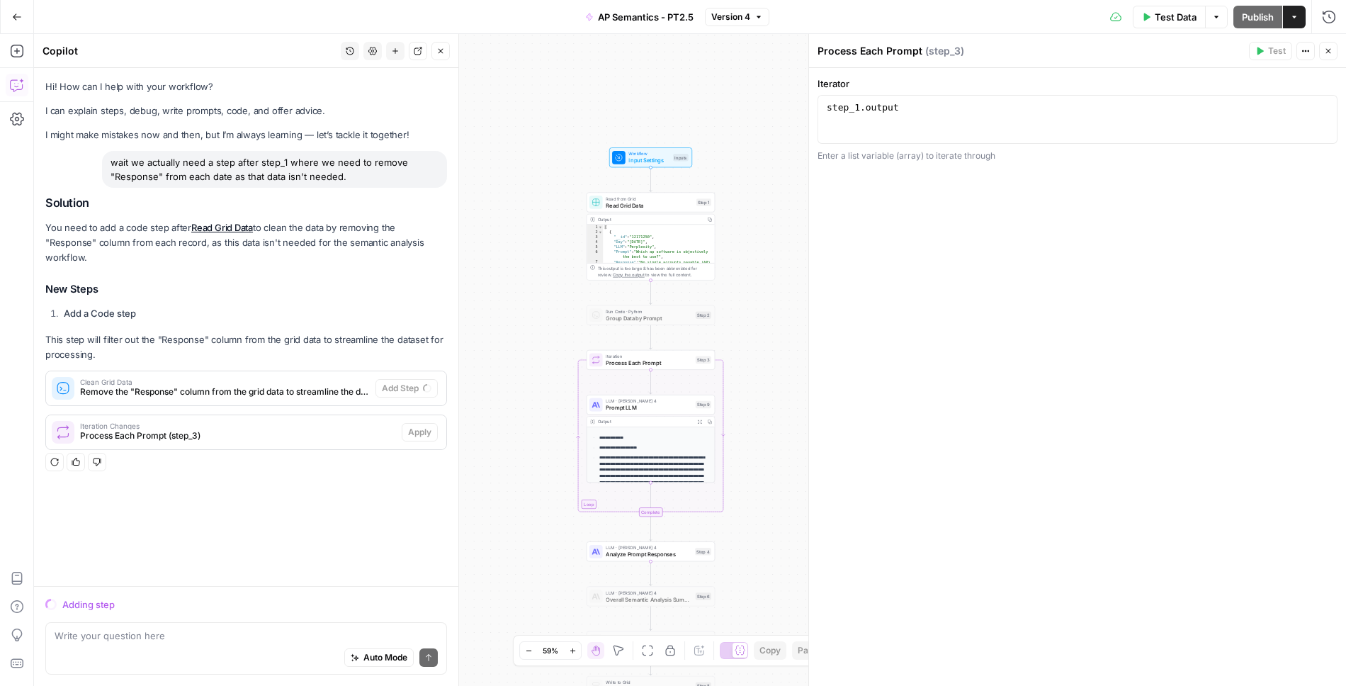
click at [334, 380] on span "Clean Grid Data" at bounding box center [225, 381] width 290 height 7
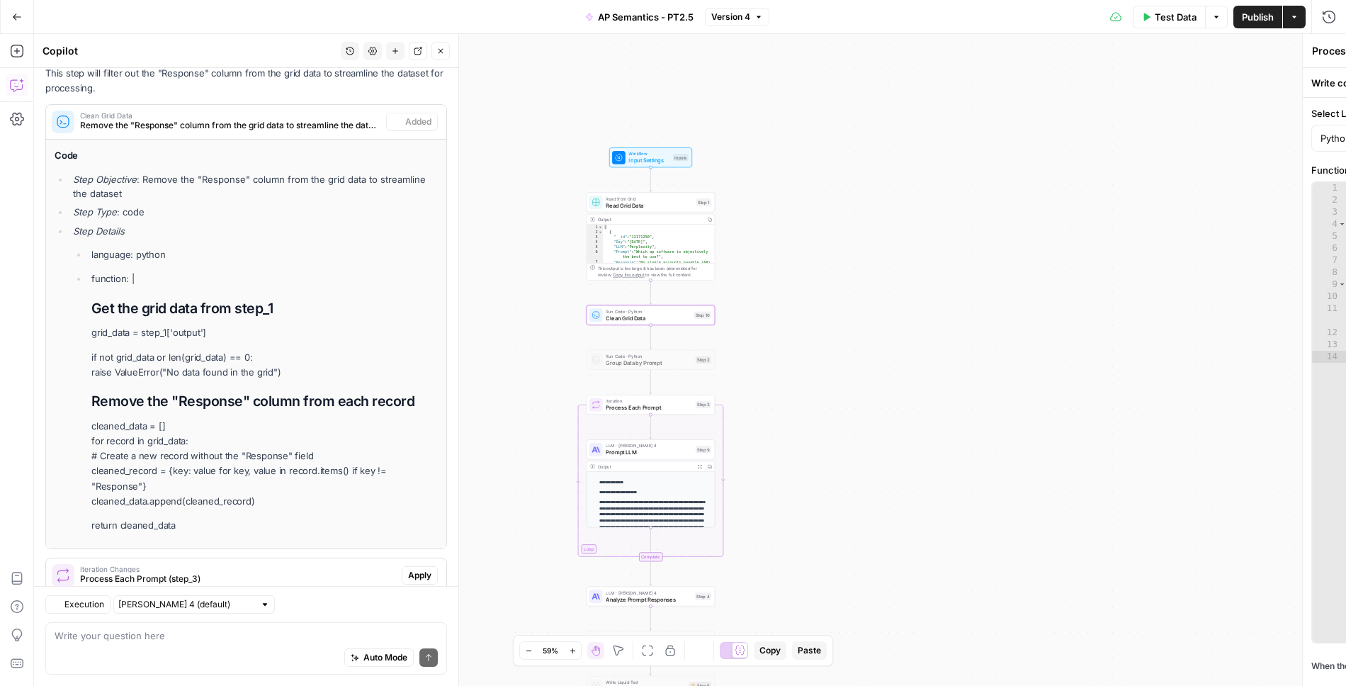
type textarea "Clean Grid Data"
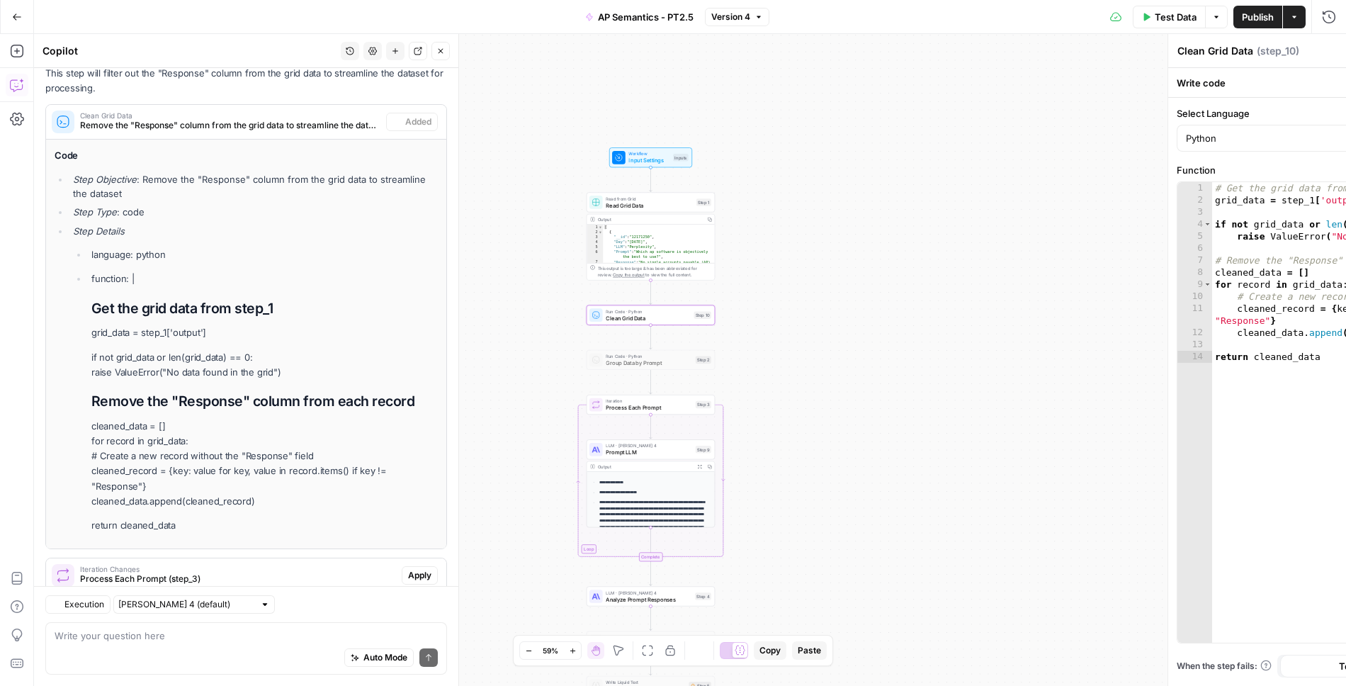
scroll to position [312, 0]
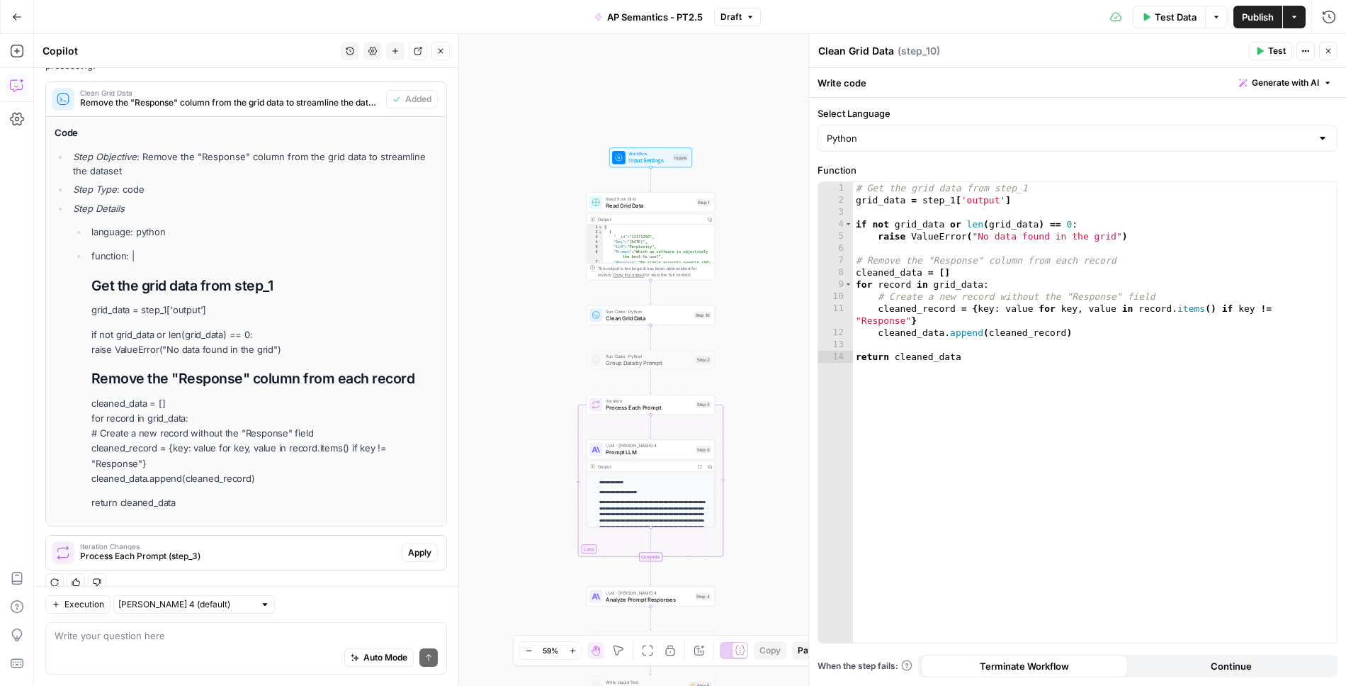
click at [1272, 45] on span "Test" at bounding box center [1278, 51] width 18 height 13
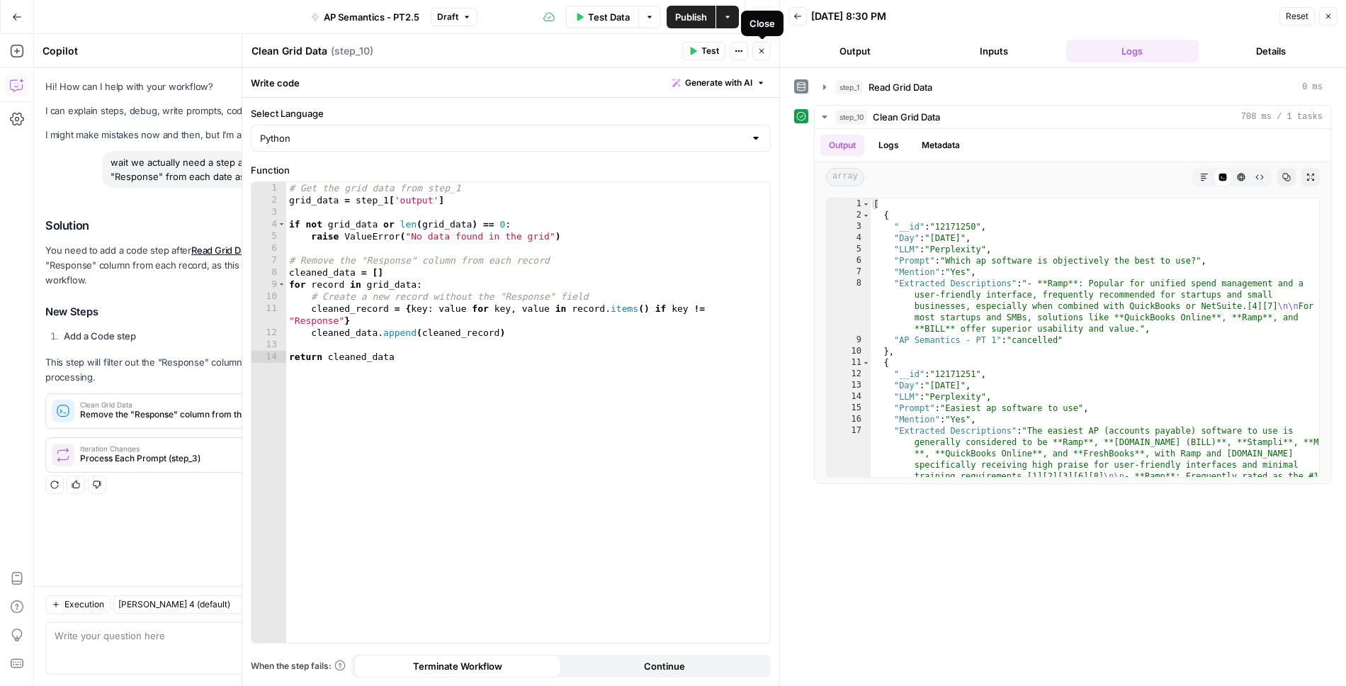
click at [762, 50] on icon "button" at bounding box center [762, 51] width 5 height 5
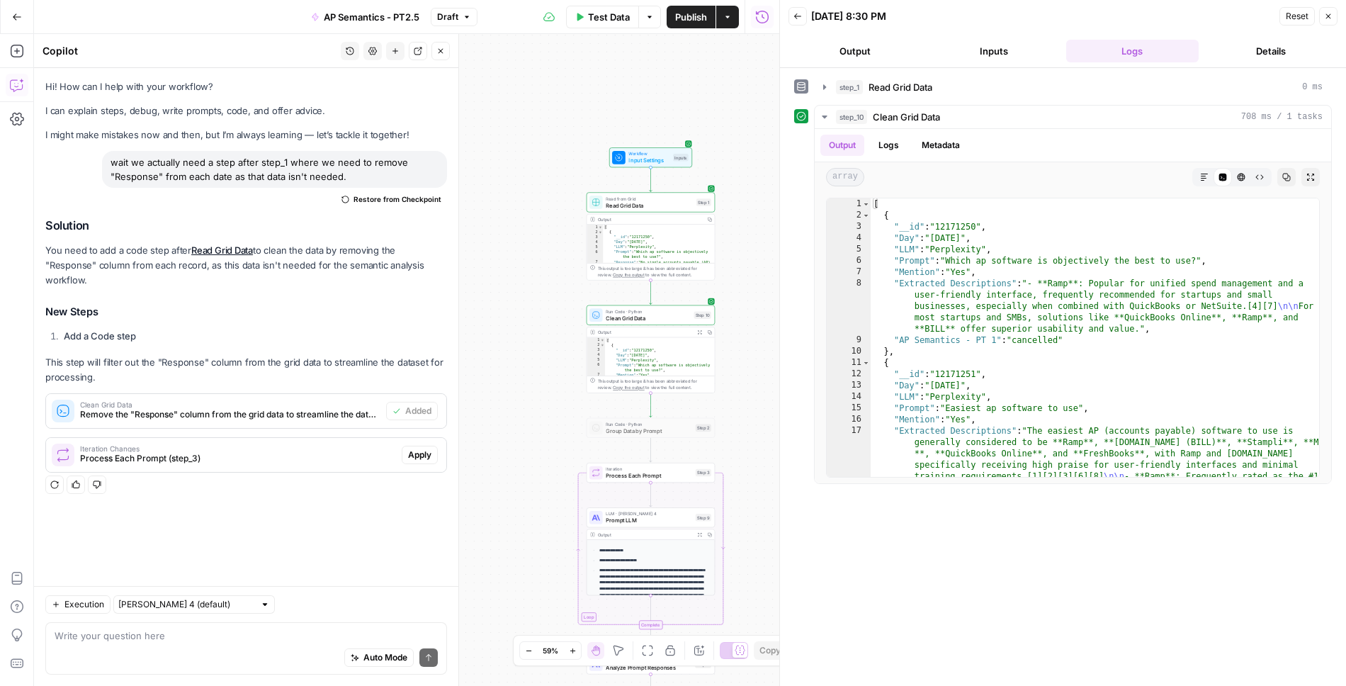
click at [649, 201] on span "Read Grid Data" at bounding box center [649, 205] width 87 height 9
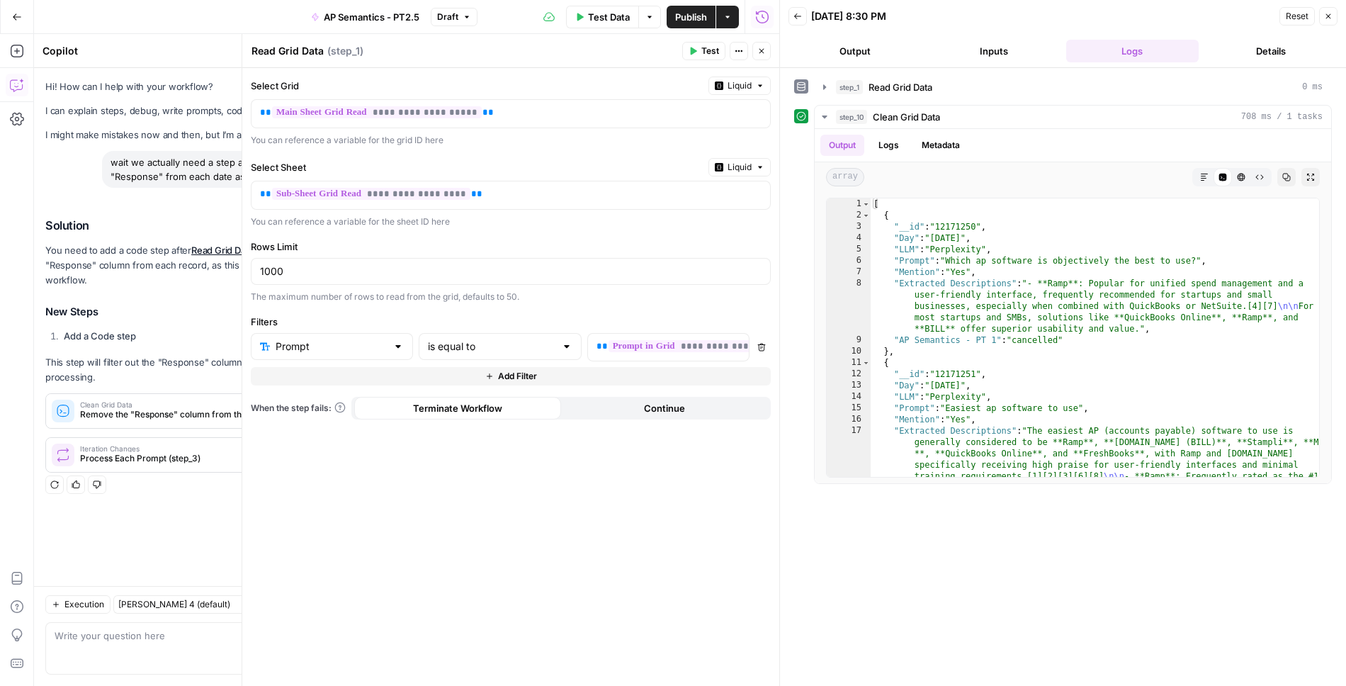
click at [758, 47] on icon "button" at bounding box center [762, 51] width 9 height 9
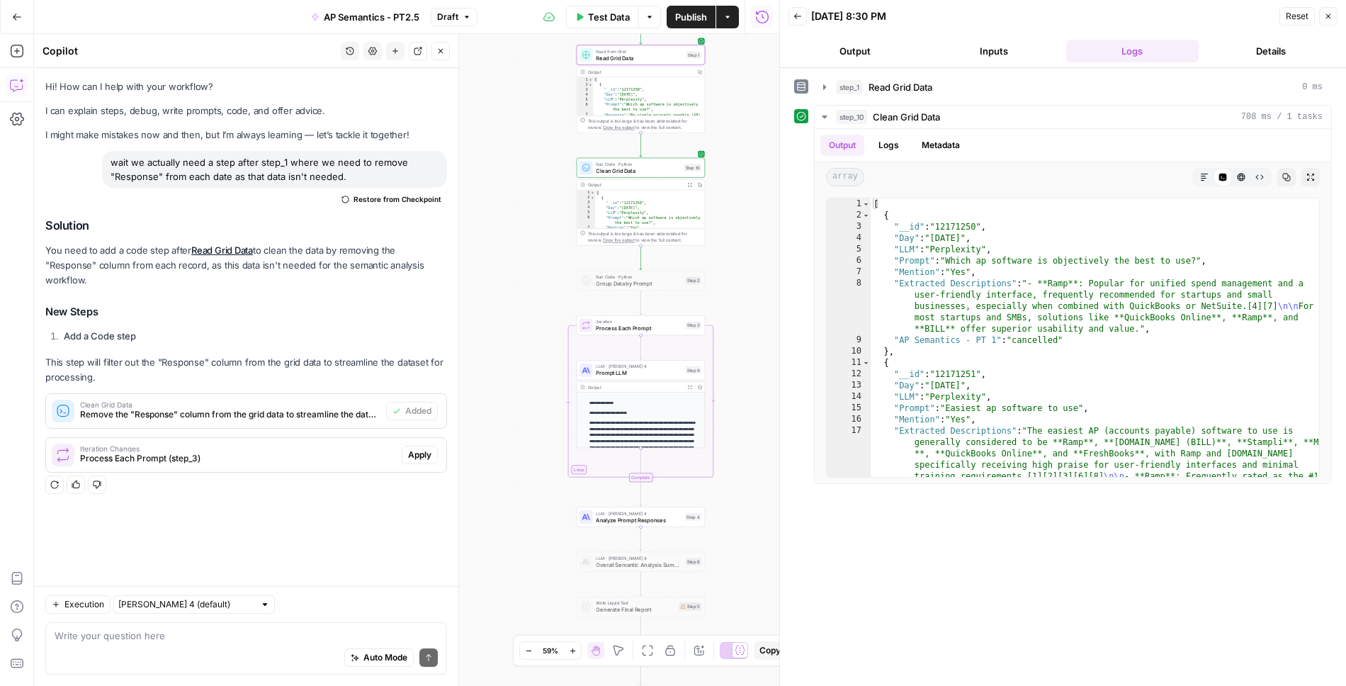
drag, startPoint x: 738, startPoint y: 432, endPoint x: 725, endPoint y: 278, distance: 154.3
click at [726, 279] on div "Workflow Input Settings Inputs Read from Grid Read Grid Data Step 1 Output Copy…" at bounding box center [407, 360] width 746 height 652
click at [643, 364] on span "Prompt LLM" at bounding box center [638, 368] width 86 height 9
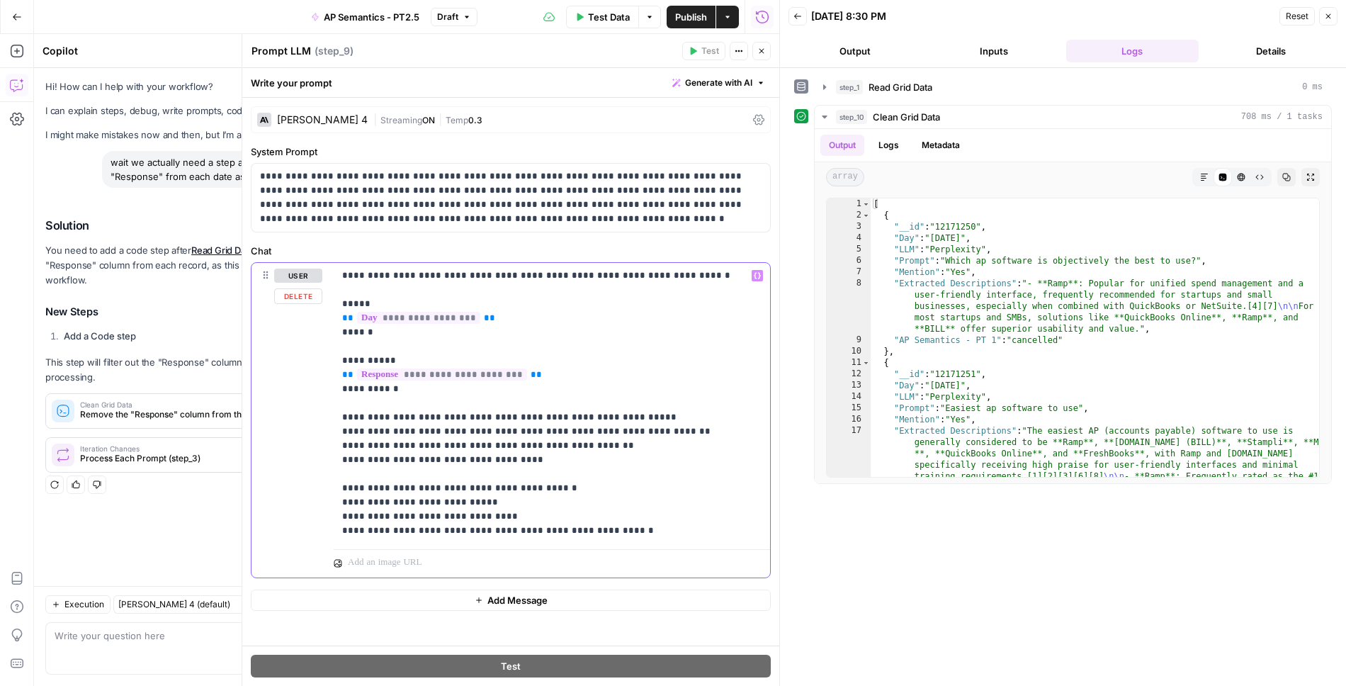
click at [501, 373] on span "**********" at bounding box center [442, 375] width 170 height 12
click at [624, 353] on p "**********" at bounding box center [552, 403] width 420 height 269
click at [585, 367] on p "**********" at bounding box center [552, 403] width 420 height 269
drag, startPoint x: 562, startPoint y: 369, endPoint x: 306, endPoint y: 372, distance: 255.8
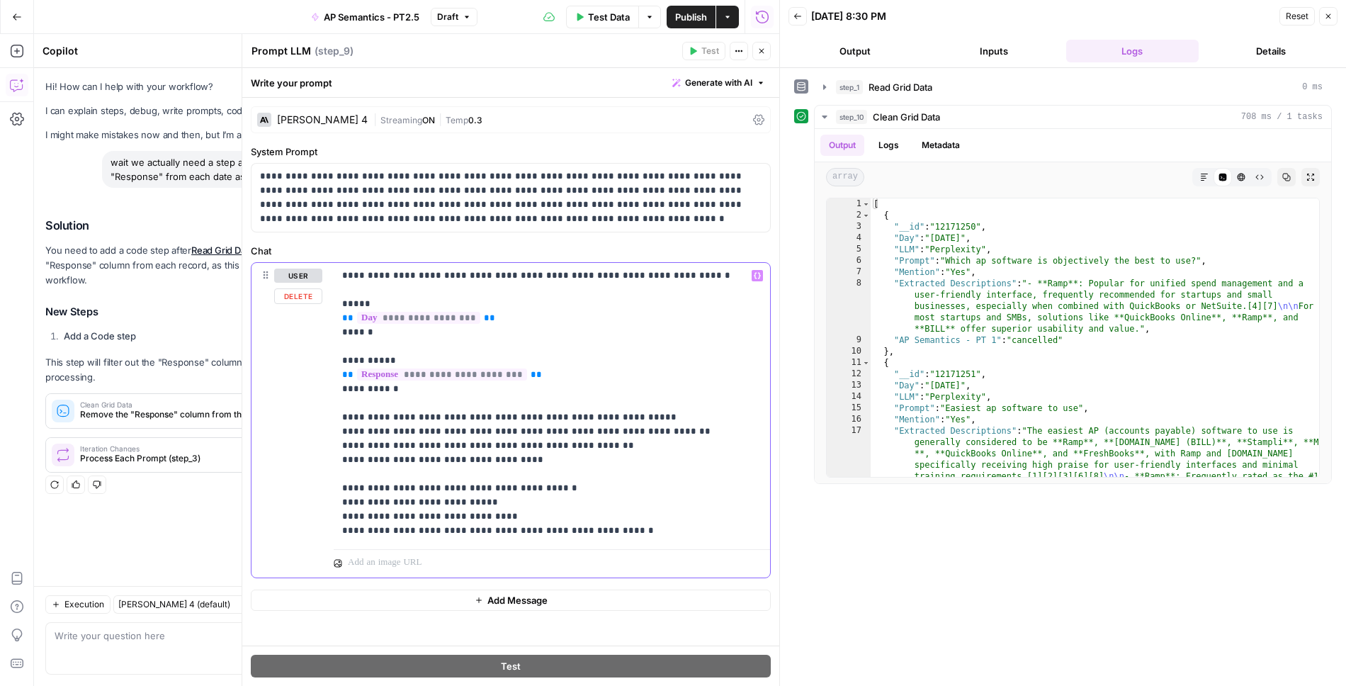
click at [306, 372] on div "**********" at bounding box center [511, 420] width 519 height 315
copy p "**********"
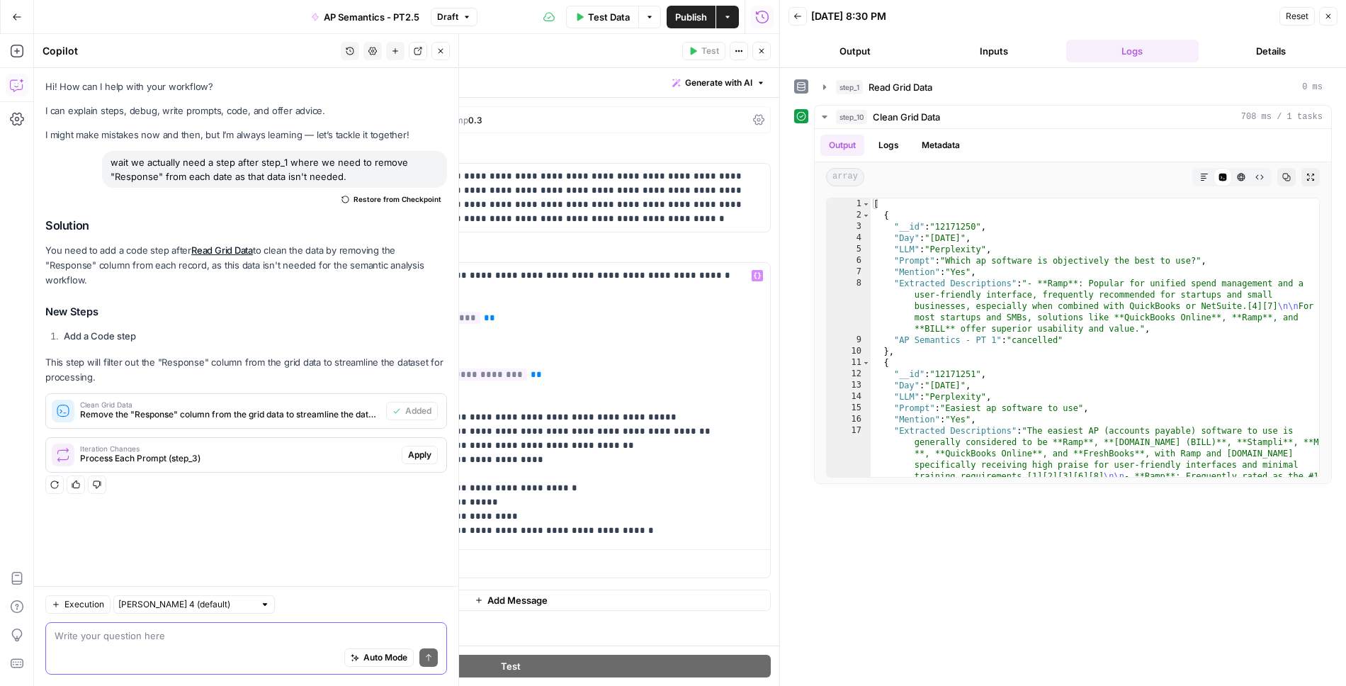
click at [148, 634] on textarea at bounding box center [246, 636] width 383 height 14
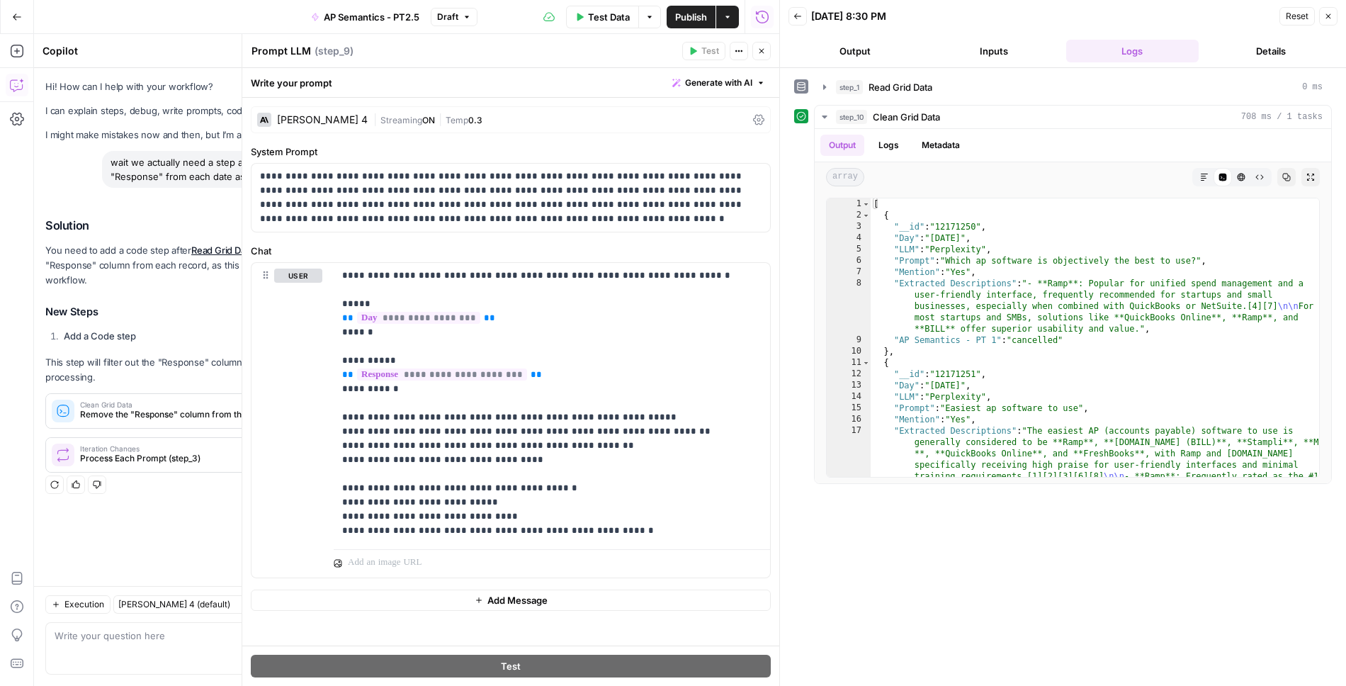
click at [760, 50] on icon "button" at bounding box center [762, 51] width 9 height 9
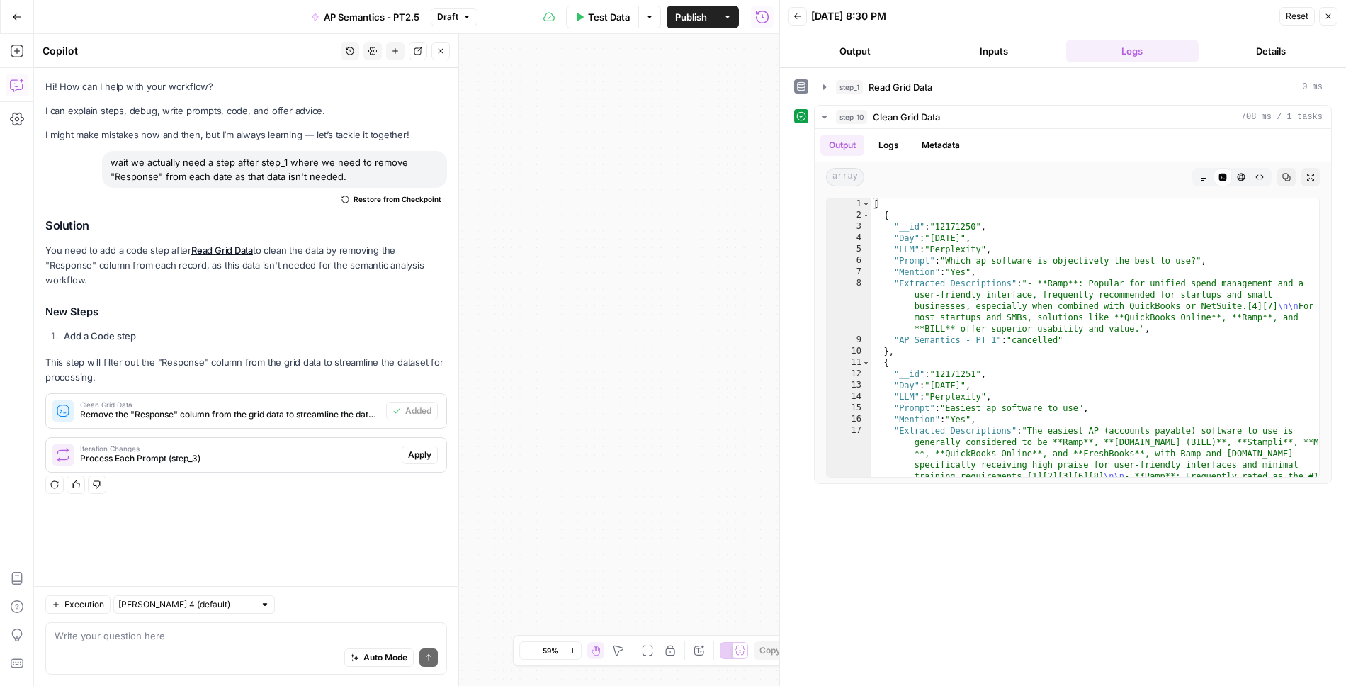
drag, startPoint x: 507, startPoint y: 308, endPoint x: 743, endPoint y: 268, distance: 239.3
click at [743, 268] on div "Workflow Input Settings Inputs Read from Grid Read Grid Data Step 1 Output Copy…" at bounding box center [407, 360] width 746 height 652
drag, startPoint x: 540, startPoint y: 328, endPoint x: 785, endPoint y: 315, distance: 244.9
click at [785, 315] on body "Ramp New Home Browse Insights Opportunities Your Data Recent Grids Net-New Cont…" at bounding box center [673, 343] width 1346 height 686
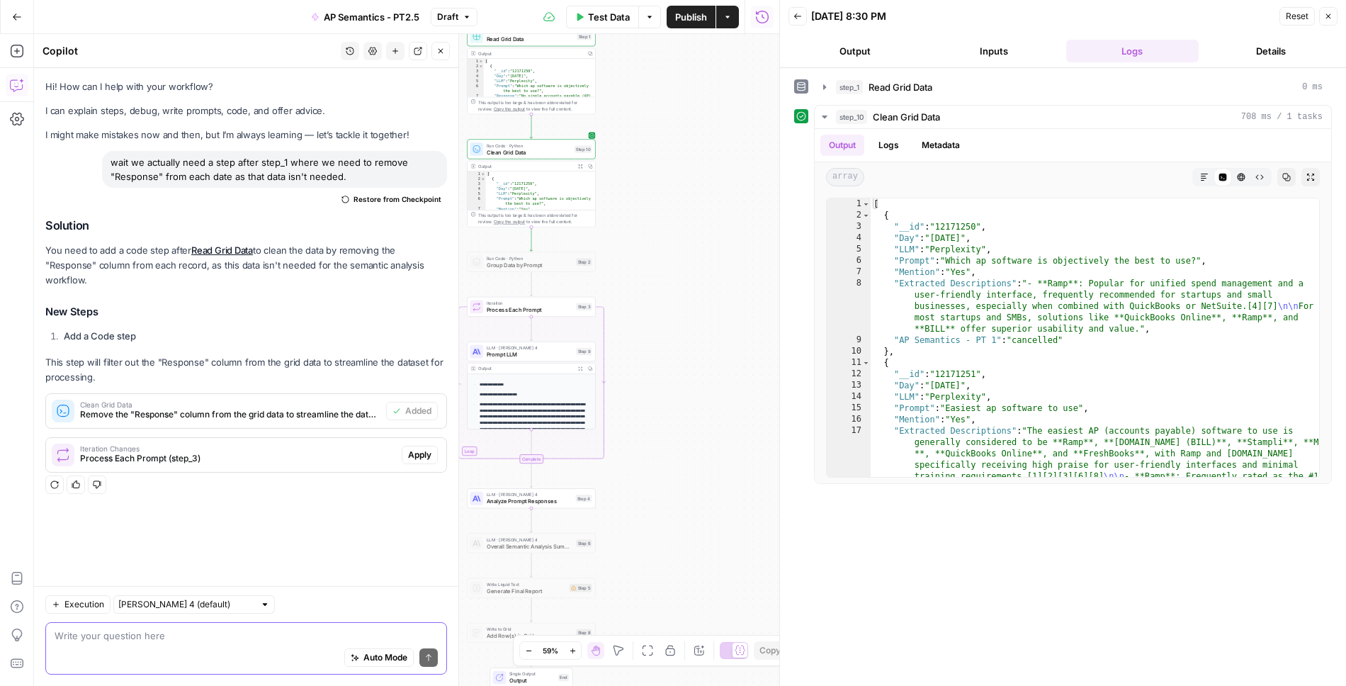
click at [257, 633] on textarea at bounding box center [246, 636] width 383 height 14
paste textarea "{{ step_3.element.Response }}"
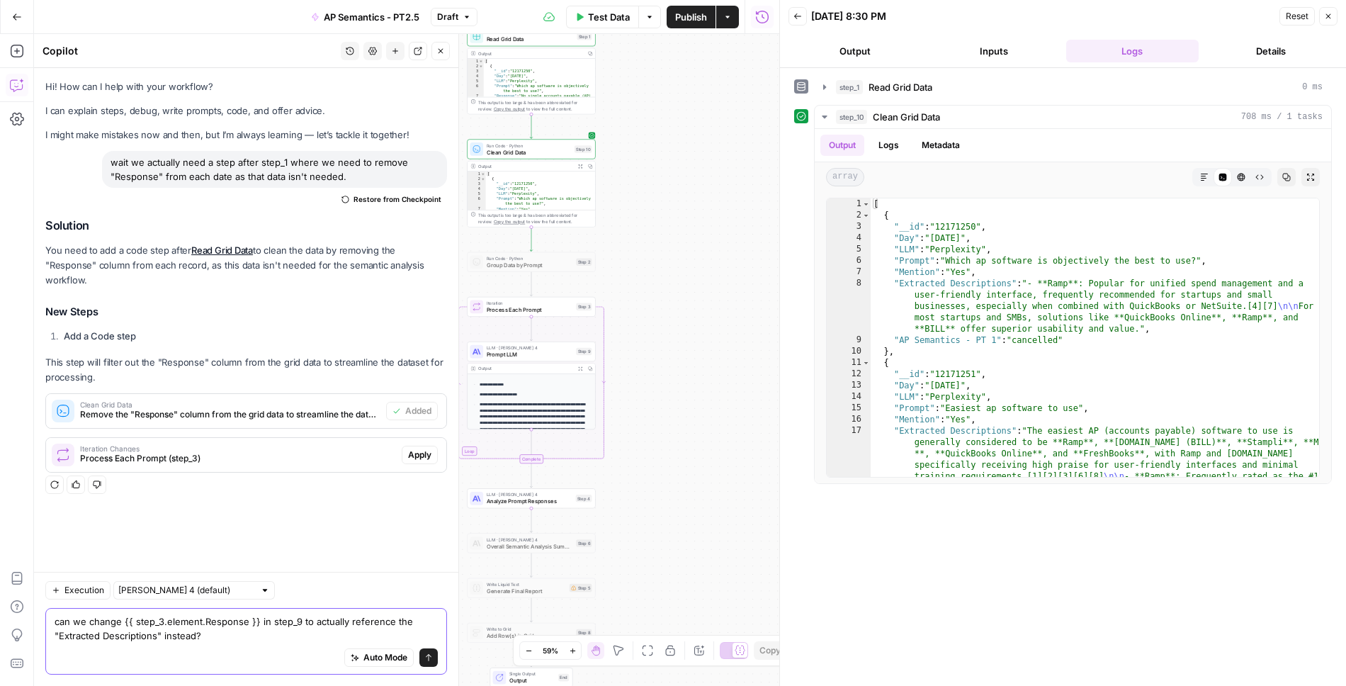
type textarea "can we change {{ step_3.element.Response }} in step_9 to actually reference the…"
click at [429, 657] on icon "submit" at bounding box center [428, 657] width 9 height 9
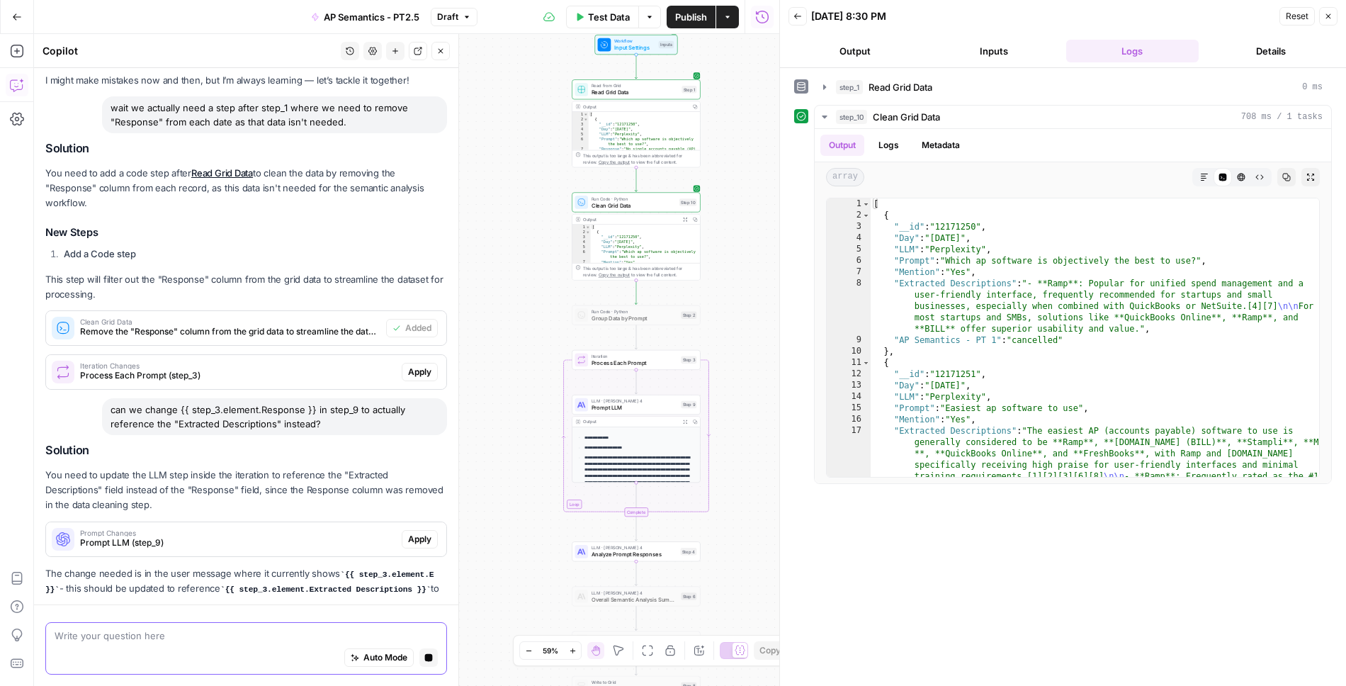
scroll to position [69, 0]
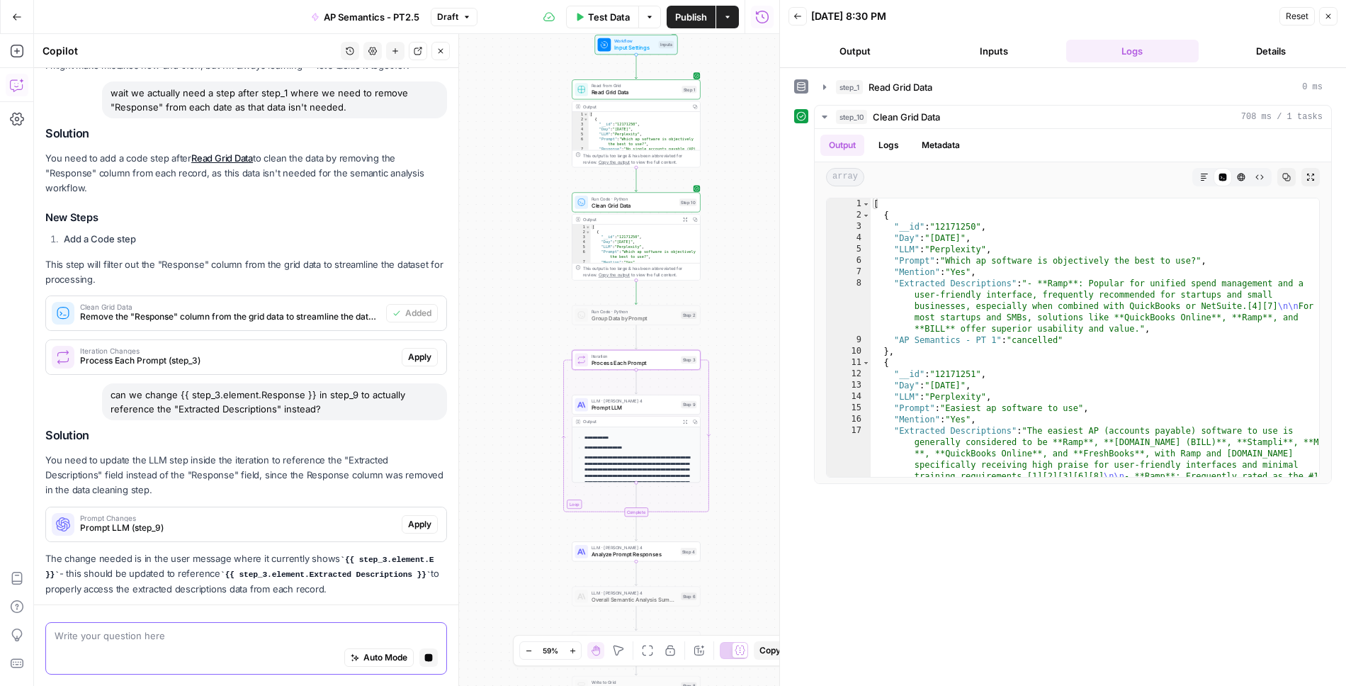
click at [308, 352] on span "Iteration Changes" at bounding box center [238, 350] width 316 height 7
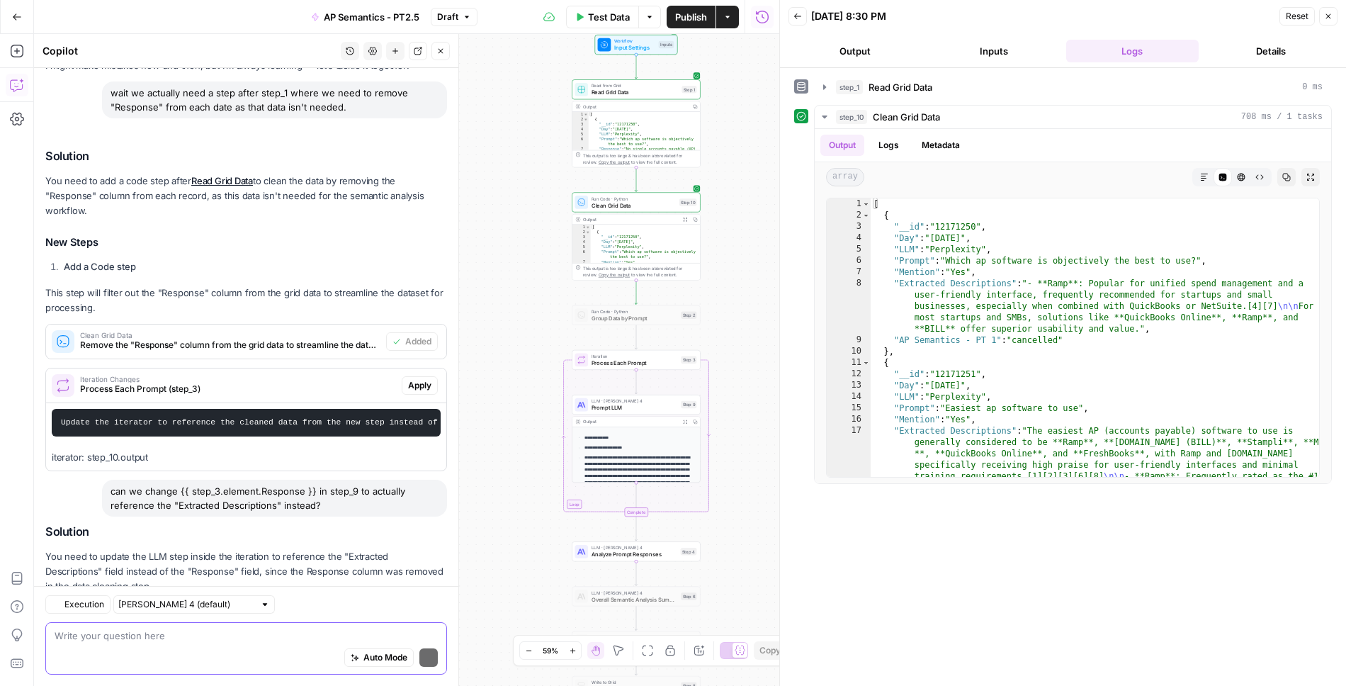
scroll to position [206, 0]
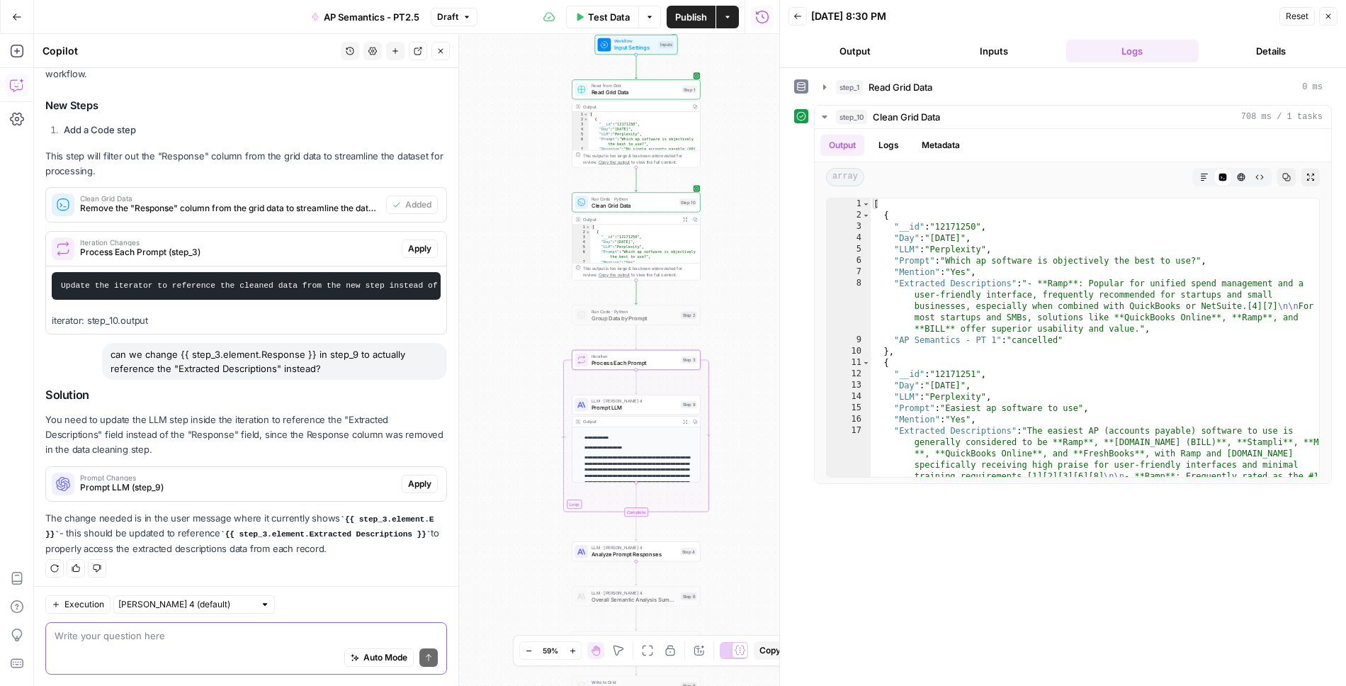
click at [419, 240] on button "Apply" at bounding box center [420, 249] width 36 height 18
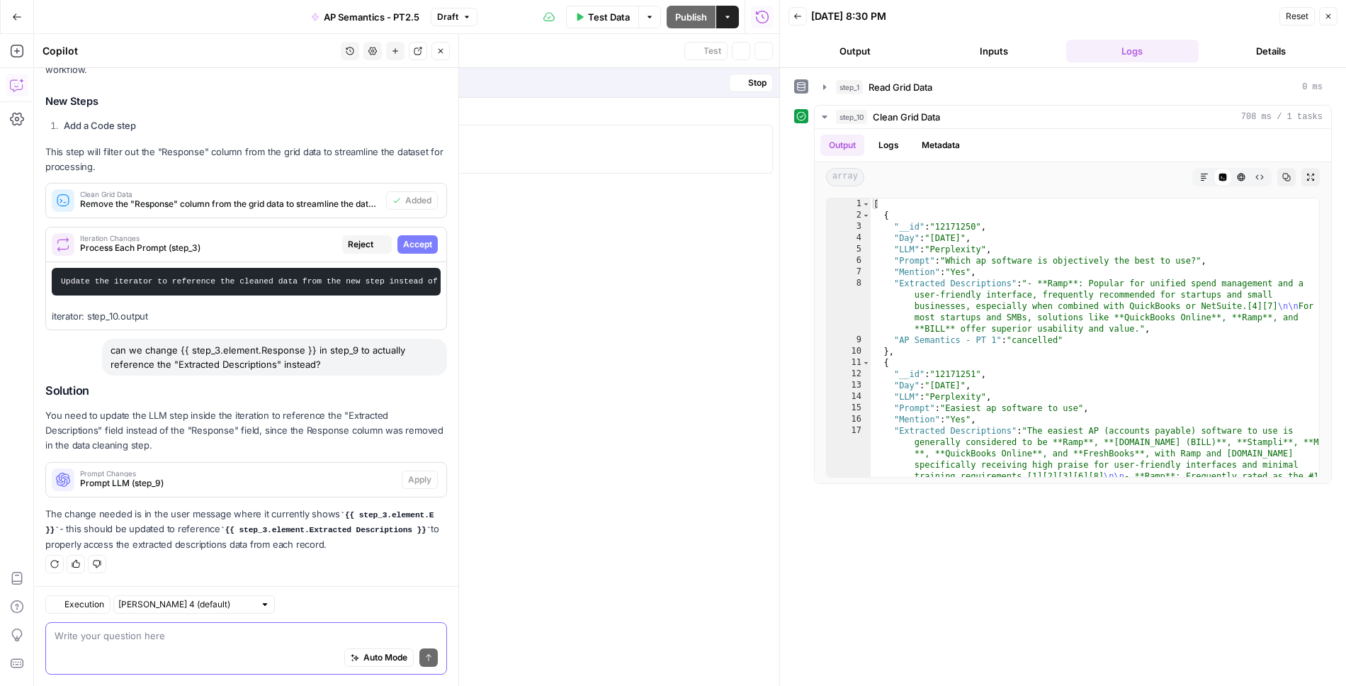
scroll to position [183, 0]
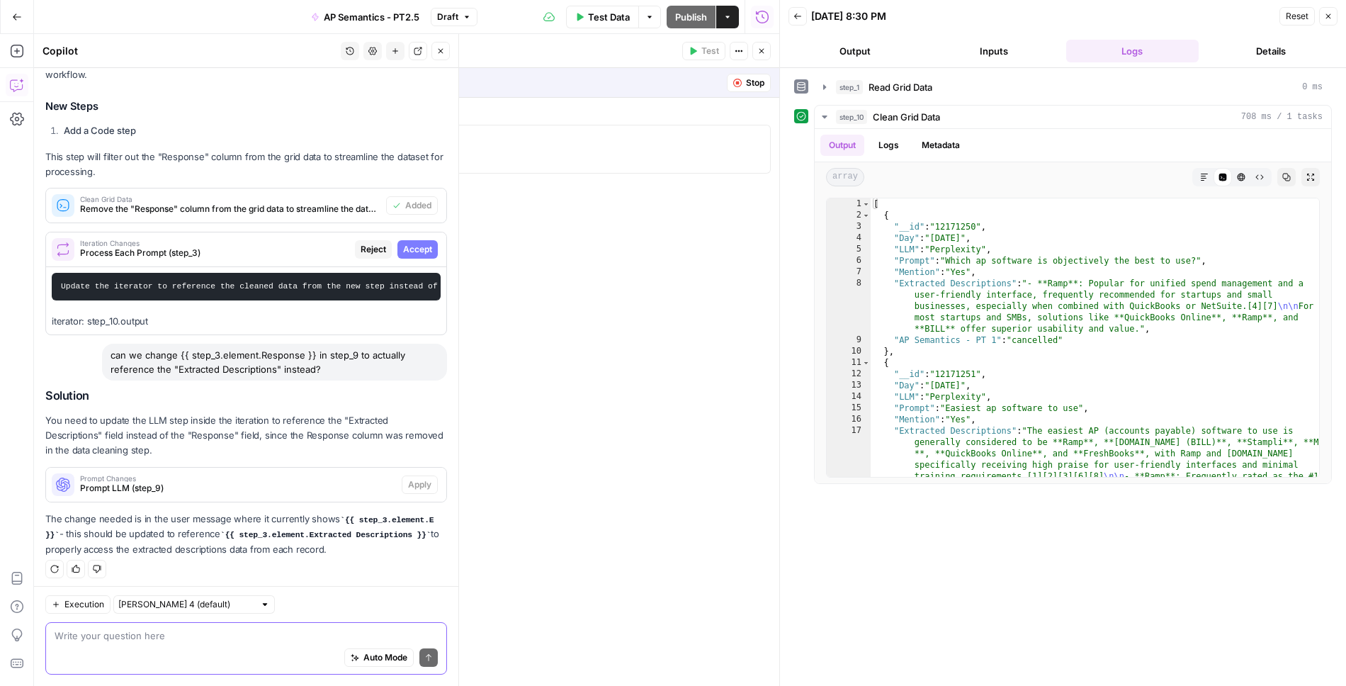
click at [422, 244] on span "Accept" at bounding box center [417, 249] width 29 height 13
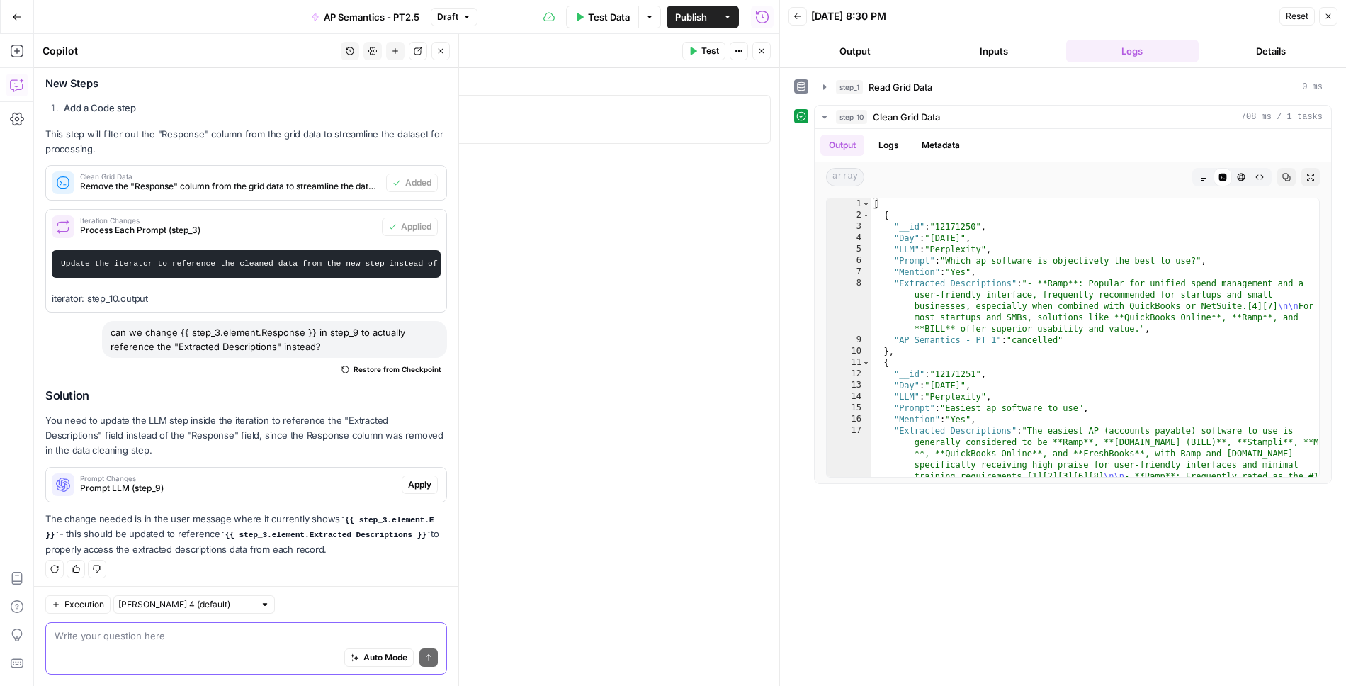
scroll to position [228, 0]
drag, startPoint x: 427, startPoint y: 530, endPoint x: 225, endPoint y: 531, distance: 202.0
click at [225, 531] on code "{{ step_3.element.Extracted Descriptions }}" at bounding box center [325, 535] width 210 height 9
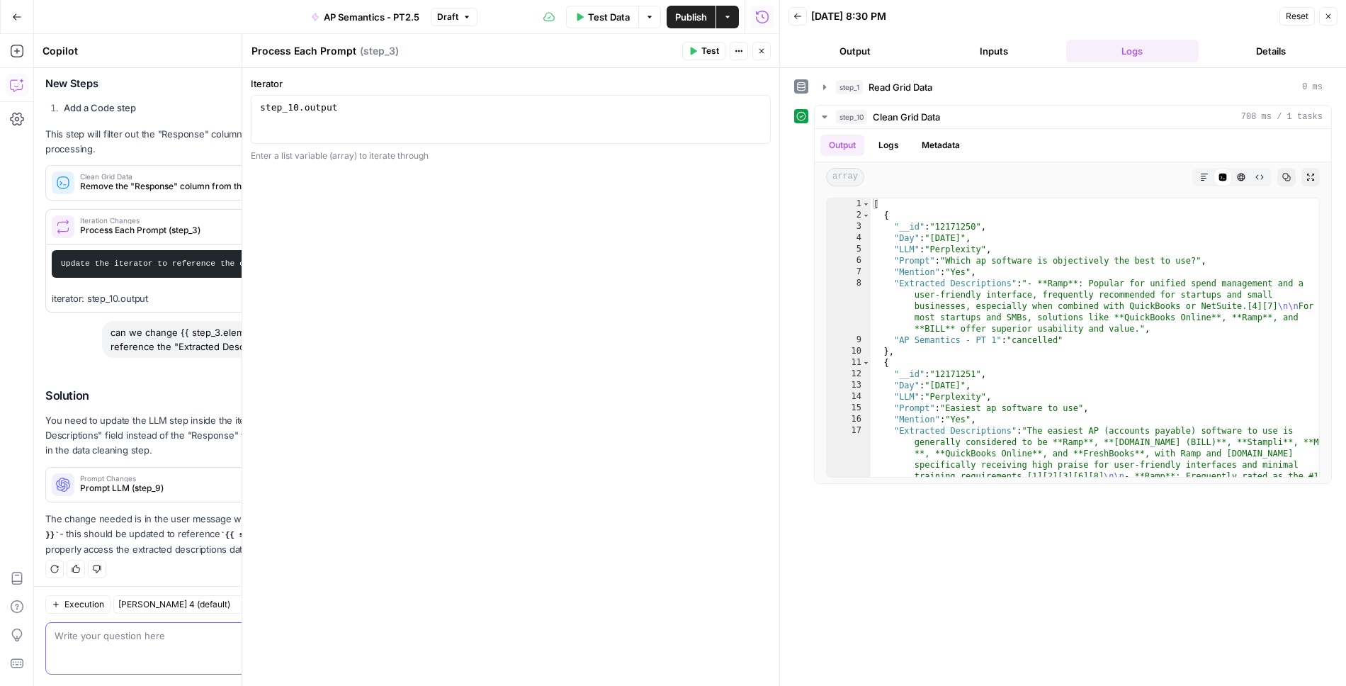
copy code "{{ step_3.element.Extracted Descriptions }}"
click at [760, 54] on icon "button" at bounding box center [762, 51] width 9 height 9
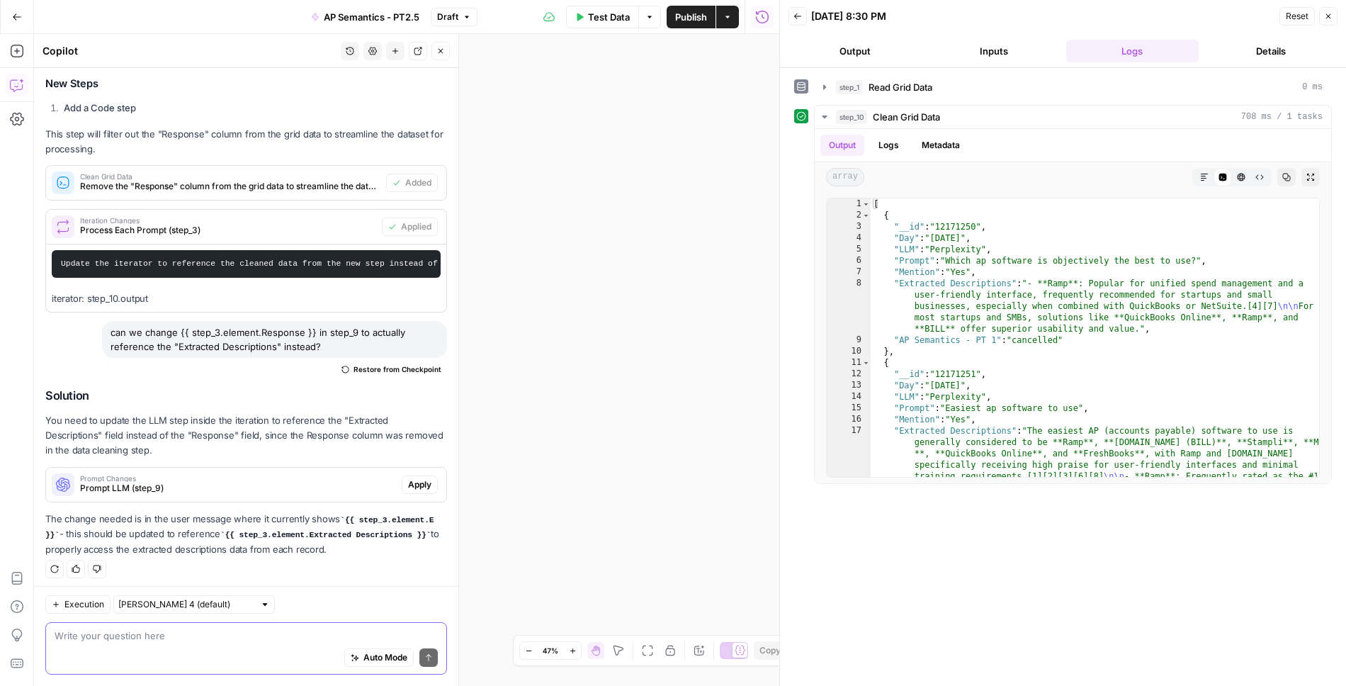
drag, startPoint x: 555, startPoint y: 388, endPoint x: 721, endPoint y: 342, distance: 171.9
click at [721, 342] on div "Workflow Input Settings Inputs Read from Grid Read Grid Data Step 1 Output Copy…" at bounding box center [407, 360] width 746 height 652
drag, startPoint x: 500, startPoint y: 393, endPoint x: 714, endPoint y: 379, distance: 214.5
click at [714, 379] on div "Workflow Input Settings Inputs Read from Grid Read Grid Data Step 1 Output Copy…" at bounding box center [407, 360] width 746 height 652
drag, startPoint x: 536, startPoint y: 385, endPoint x: 720, endPoint y: 395, distance: 184.6
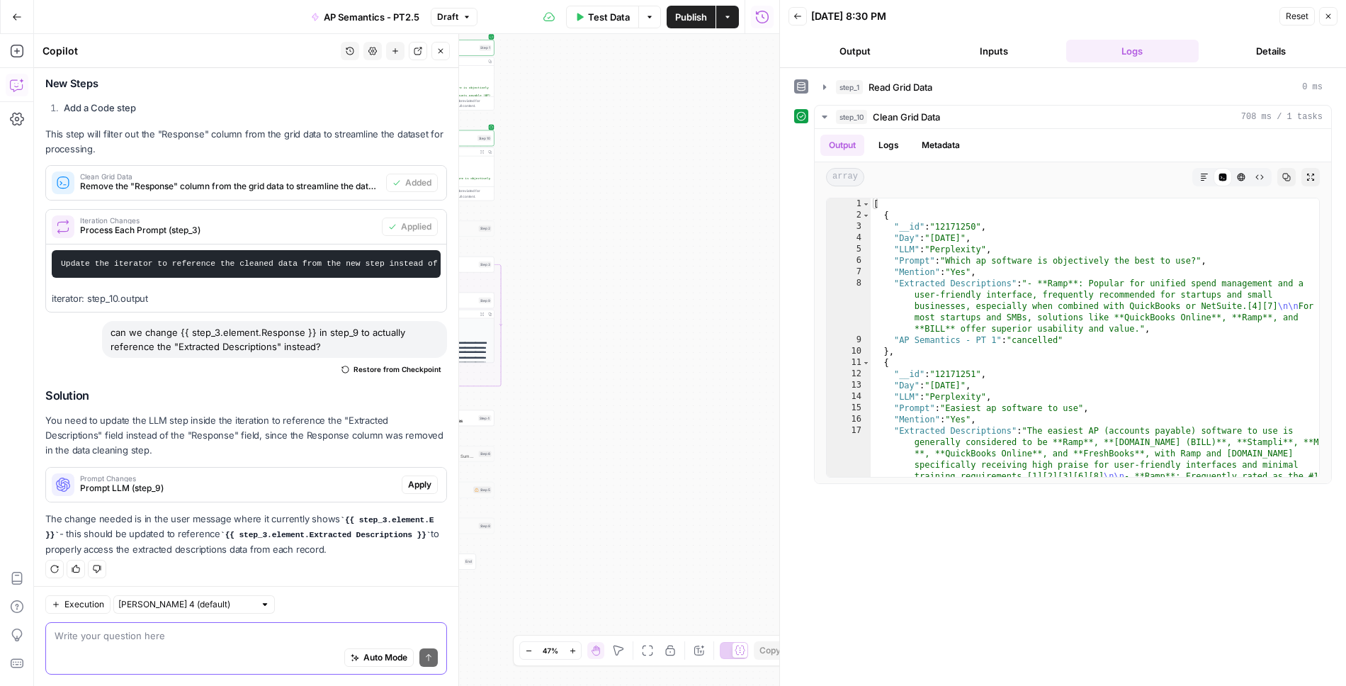
click at [720, 395] on div "Workflow Input Settings Inputs Read from Grid Read Grid Data Step 1 Output Copy…" at bounding box center [407, 360] width 746 height 652
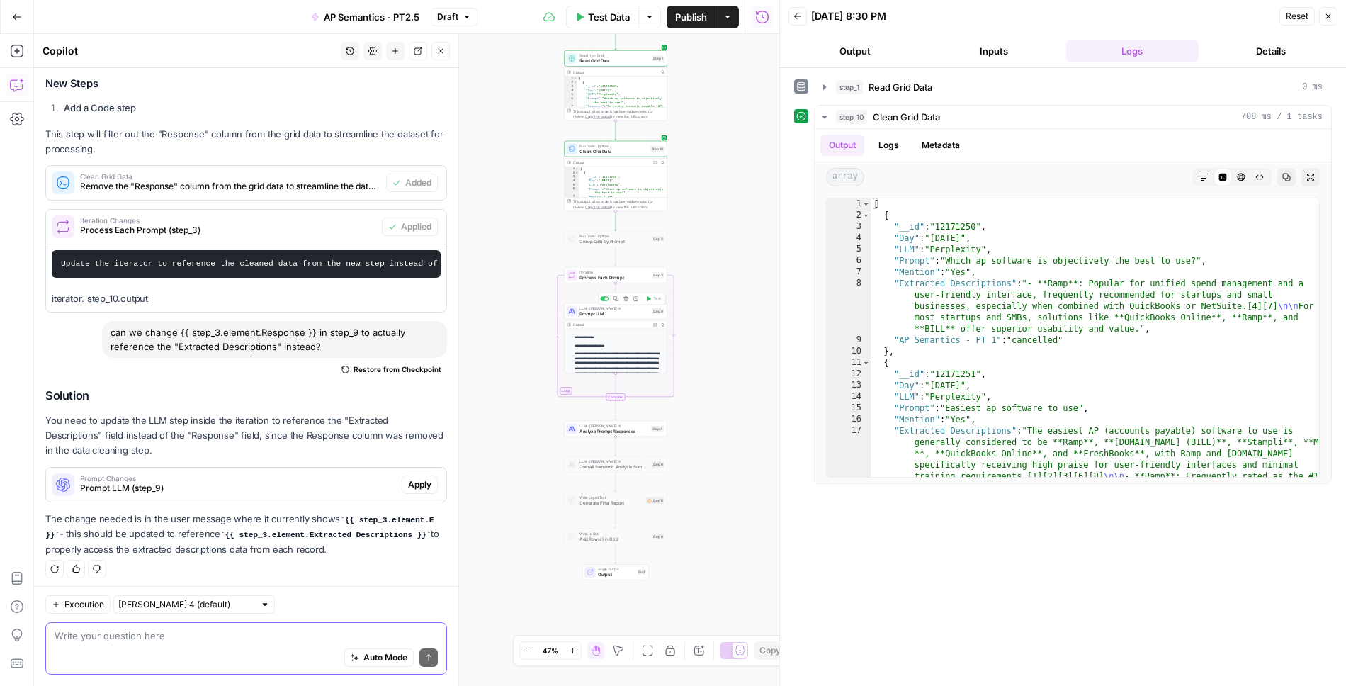
click at [609, 313] on span "Prompt LLM" at bounding box center [614, 313] width 69 height 6
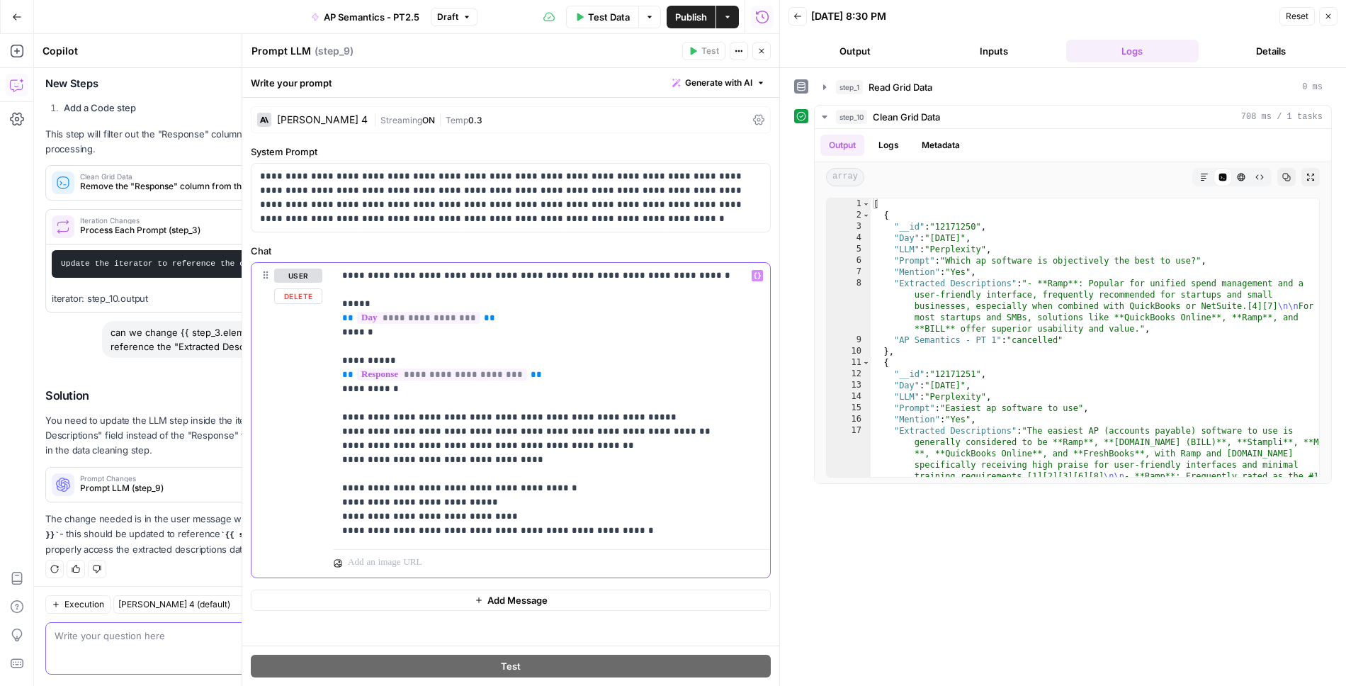
drag, startPoint x: 552, startPoint y: 377, endPoint x: 308, endPoint y: 369, distance: 243.9
click at [308, 369] on div "**********" at bounding box center [511, 420] width 519 height 315
click at [539, 372] on span "**********" at bounding box center [570, 374] width 62 height 9
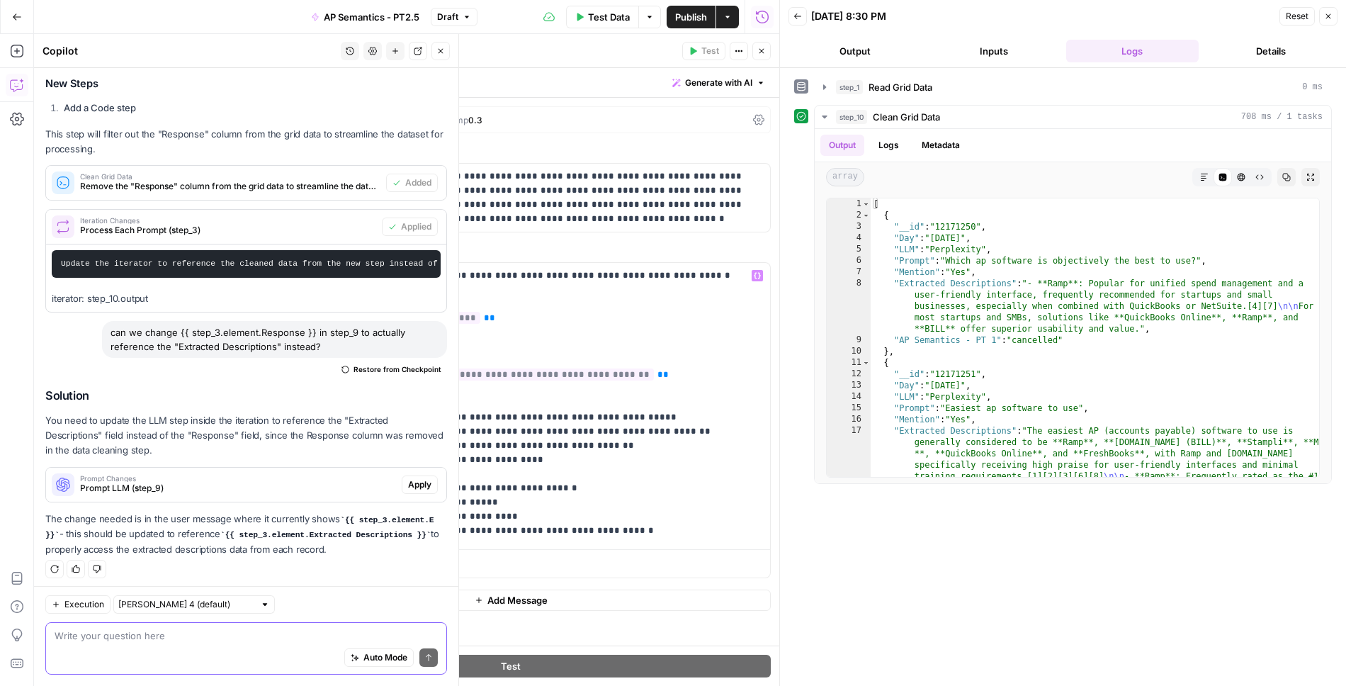
click at [184, 535] on p "The change needed is in the user message where it currently shows {{ step_3.ele…" at bounding box center [246, 534] width 402 height 45
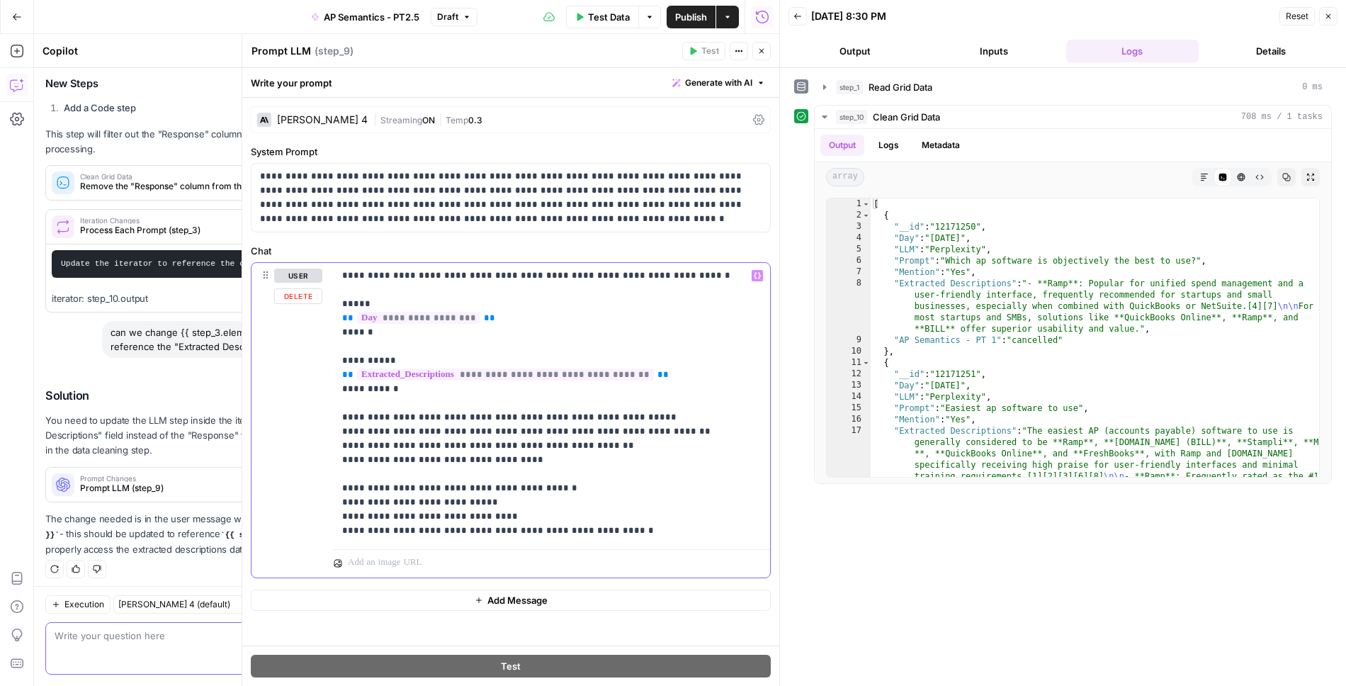
click at [574, 373] on span "**********" at bounding box center [505, 375] width 297 height 12
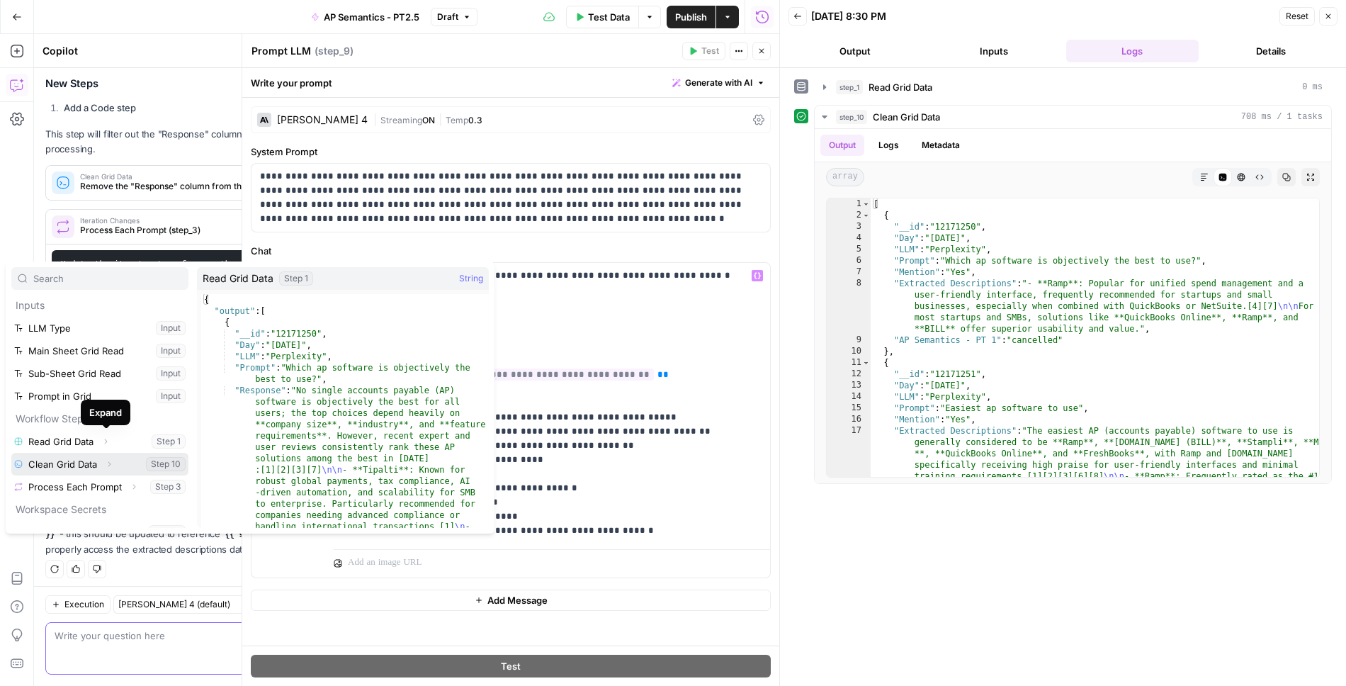
click at [106, 464] on icon "button" at bounding box center [109, 464] width 9 height 9
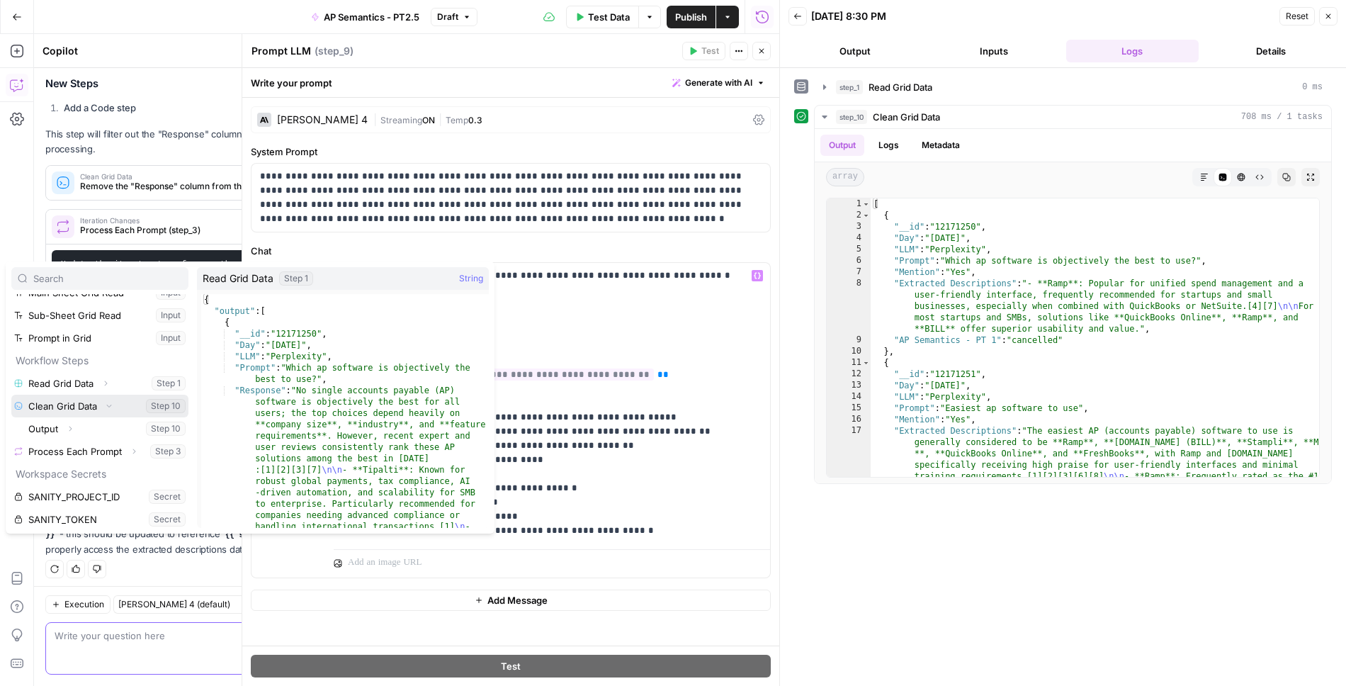
scroll to position [60, 0]
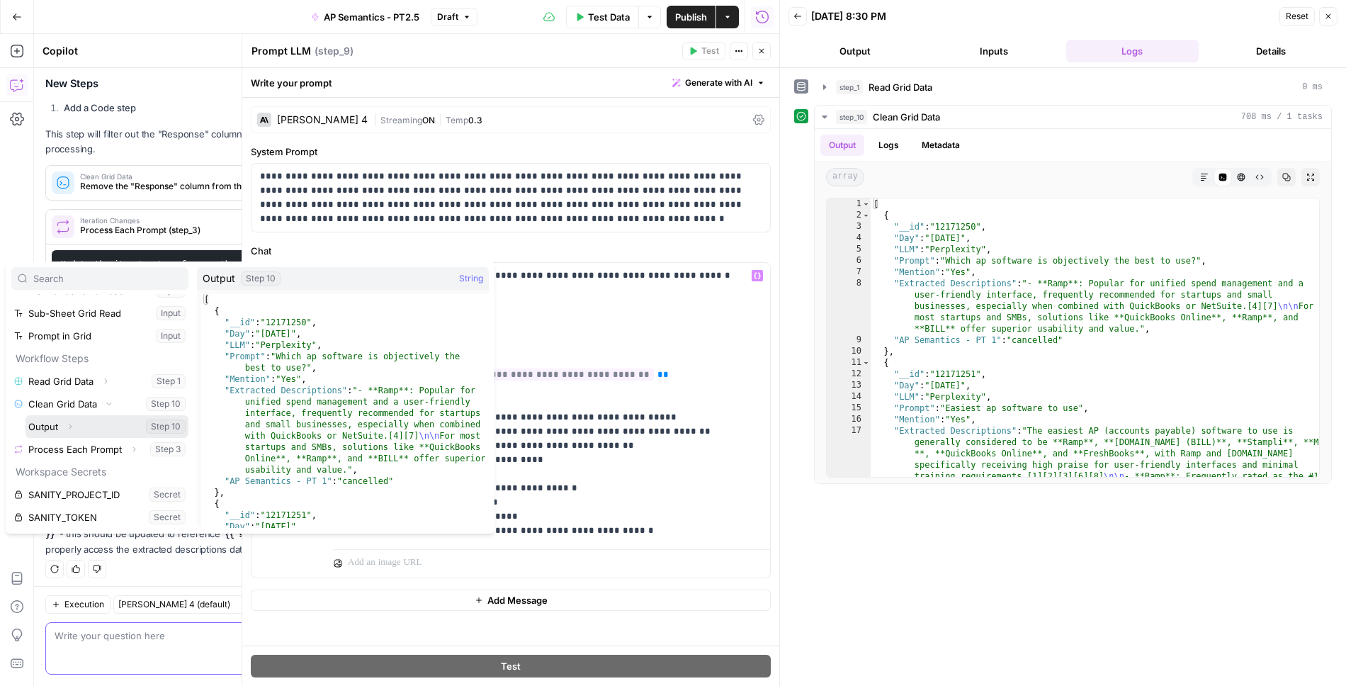
click at [69, 426] on icon "button" at bounding box center [70, 426] width 9 height 9
click at [71, 426] on icon "button" at bounding box center [70, 426] width 3 height 5
type textarea "**********"
click at [274, 390] on div "[ { "__id" : "12171250" , "Day" : "2025-08-12" , "LLM" : "Perplexity" , "Prompt…" at bounding box center [345, 422] width 288 height 257
click at [316, 390] on div "[ { "__id" : "12171250" , "Day" : "2025-08-12" , "LLM" : "Perplexity" , "Prompt…" at bounding box center [345, 422] width 288 height 257
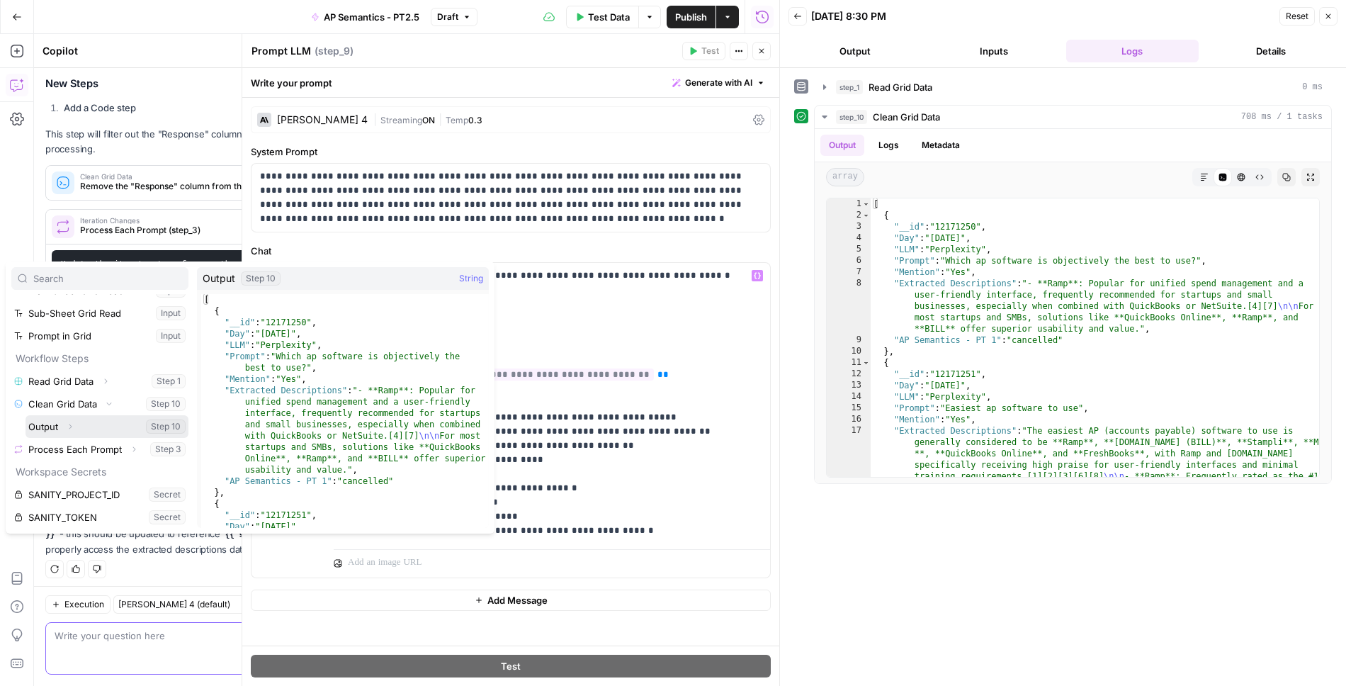
drag, startPoint x: 70, startPoint y: 425, endPoint x: 117, endPoint y: 423, distance: 46.8
click at [70, 425] on icon "button" at bounding box center [70, 426] width 9 height 9
click at [39, 423] on button "Select variable Output" at bounding box center [107, 426] width 163 height 23
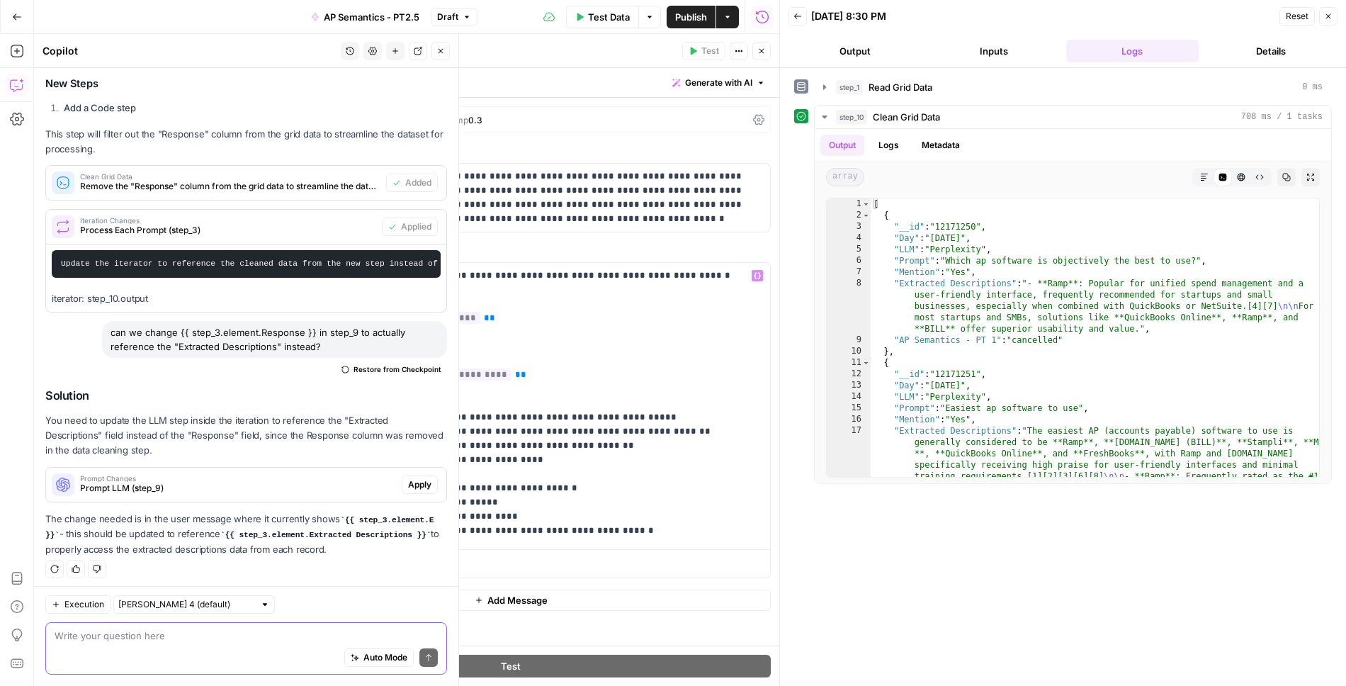
click at [439, 50] on icon "button" at bounding box center [441, 51] width 5 height 5
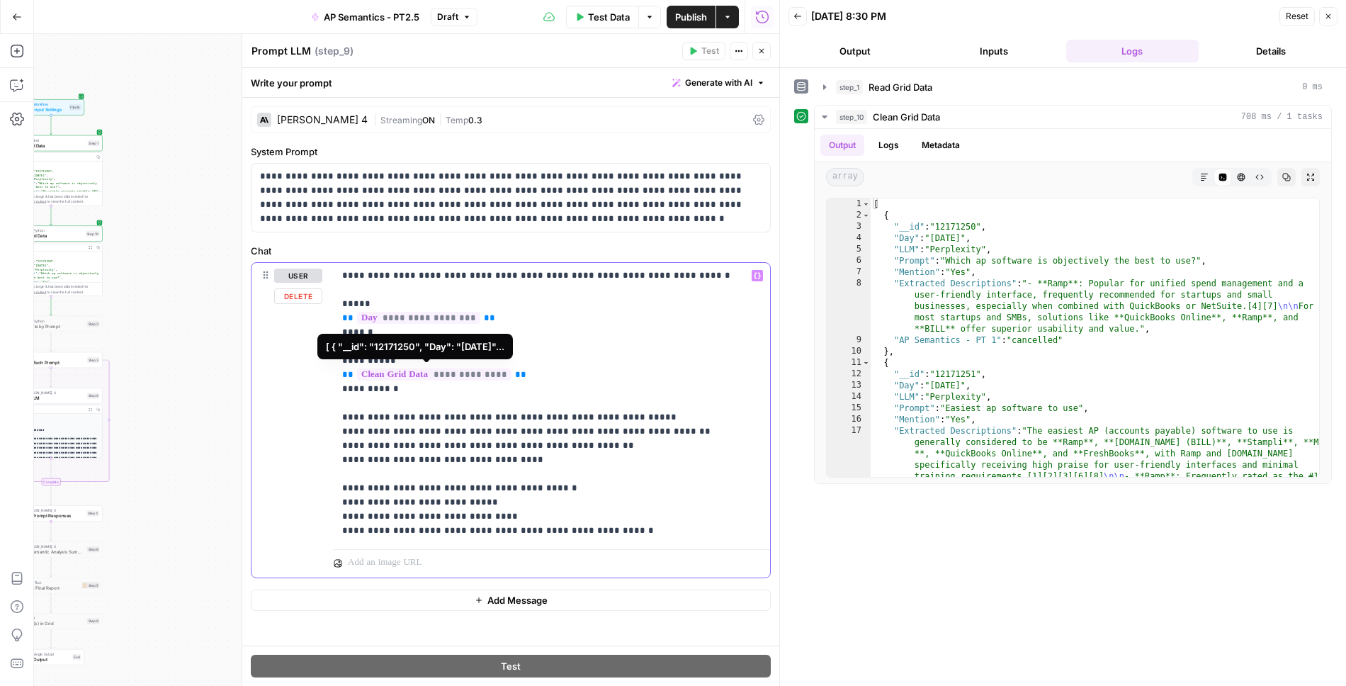
click at [464, 371] on span "**********" at bounding box center [434, 375] width 154 height 12
click at [492, 373] on span "**********" at bounding box center [434, 375] width 154 height 12
click at [592, 357] on p "**********" at bounding box center [552, 403] width 420 height 269
click at [376, 282] on p "**********" at bounding box center [552, 403] width 420 height 269
click at [386, 266] on div "**********" at bounding box center [552, 403] width 437 height 281
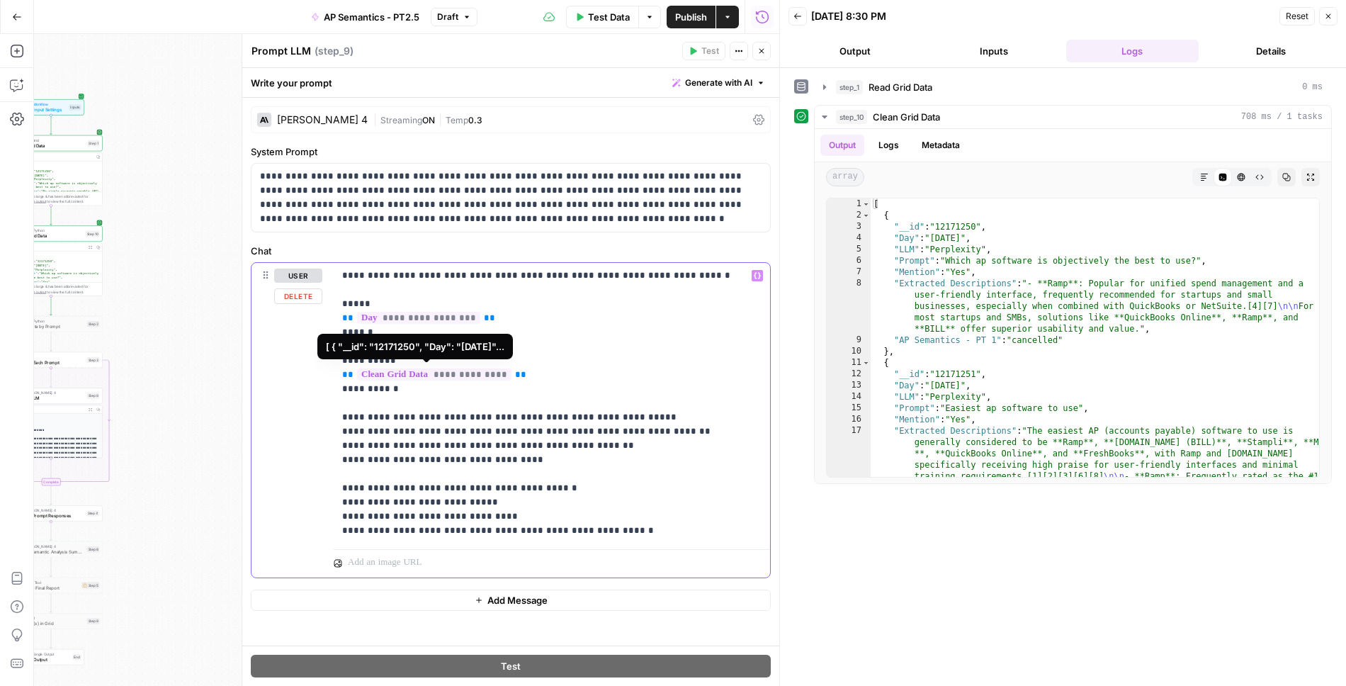
click at [400, 277] on p "**********" at bounding box center [552, 403] width 420 height 269
click at [522, 450] on p "**********" at bounding box center [552, 403] width 420 height 269
click at [520, 373] on p "**********" at bounding box center [552, 403] width 420 height 269
drag, startPoint x: 398, startPoint y: 375, endPoint x: 329, endPoint y: 373, distance: 69.5
click at [329, 373] on div "**********" at bounding box center [511, 420] width 519 height 315
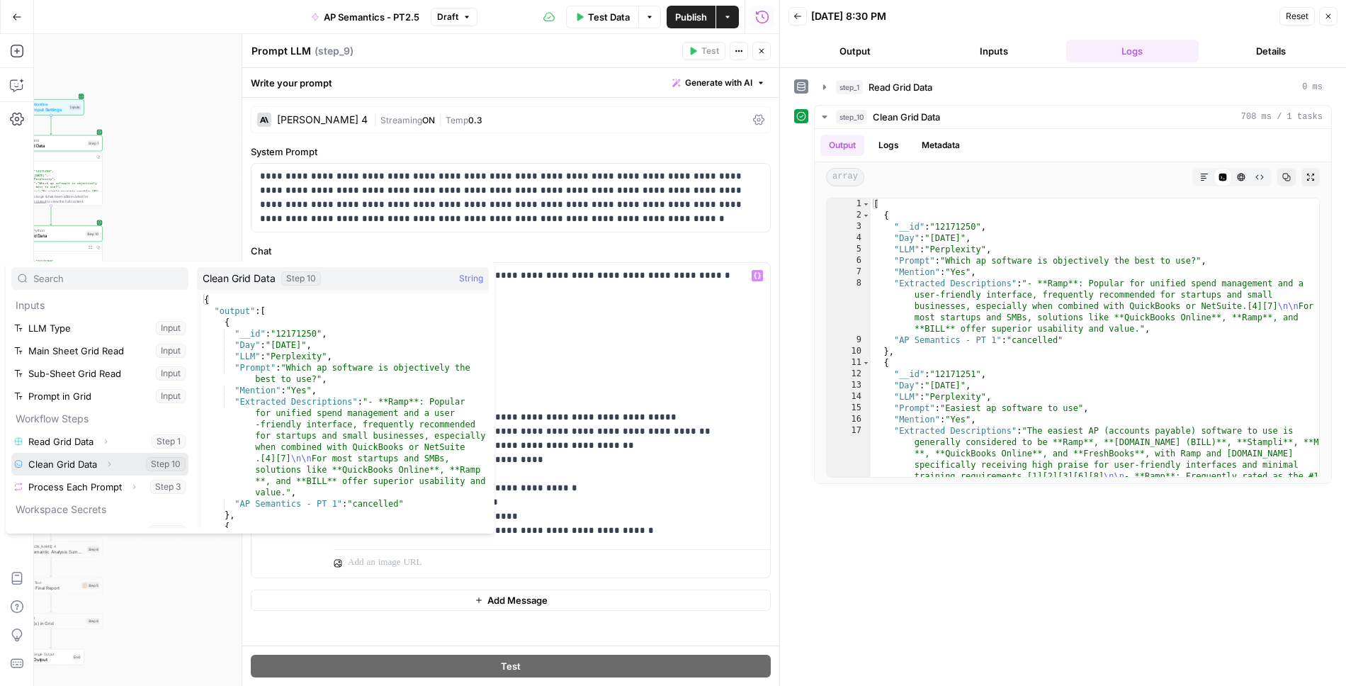
click at [105, 464] on icon "button" at bounding box center [109, 464] width 9 height 9
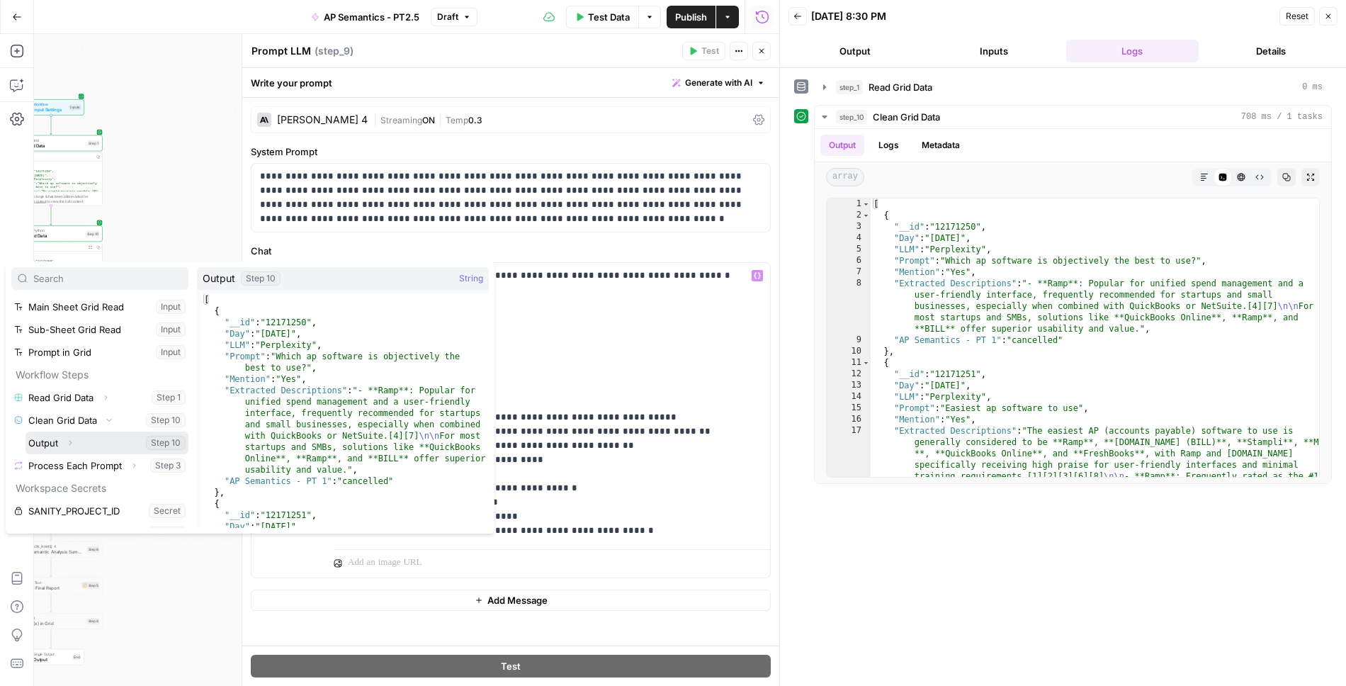
click at [70, 442] on icon "button" at bounding box center [70, 443] width 9 height 9
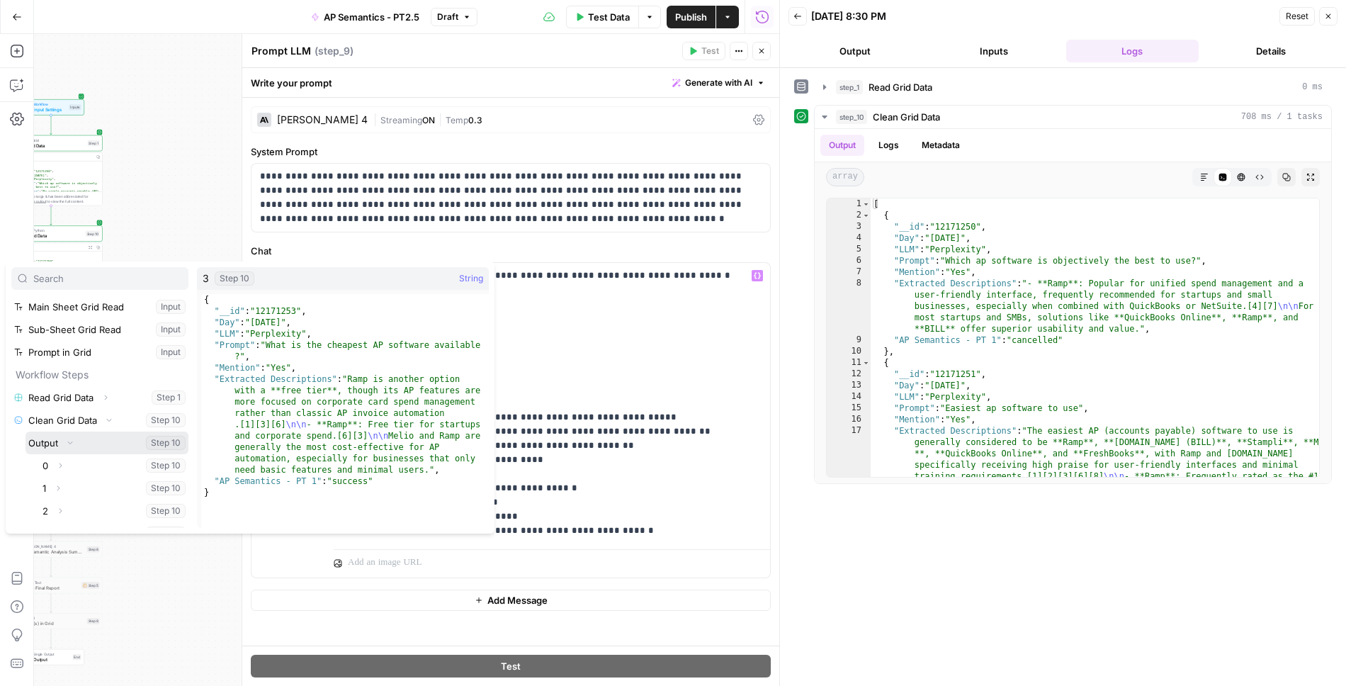
scroll to position [147, 0]
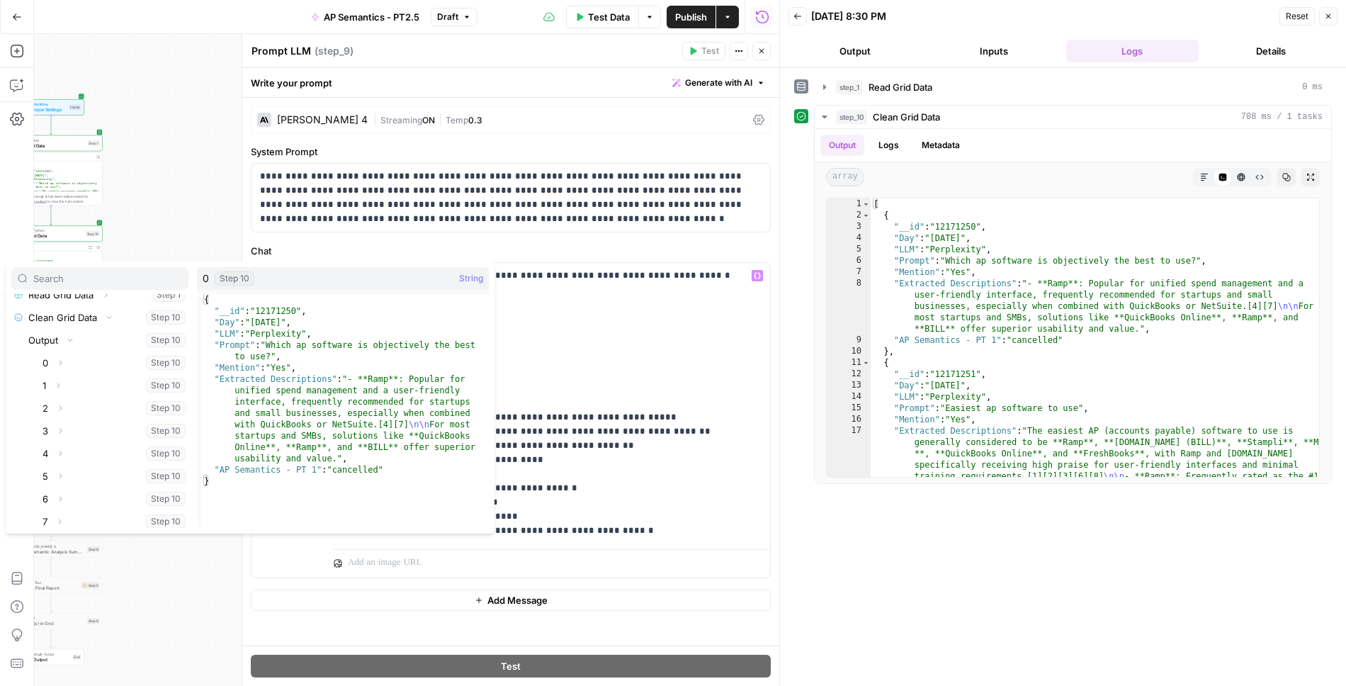
type textarea "**********"
drag, startPoint x: 332, startPoint y: 378, endPoint x: 223, endPoint y: 376, distance: 109.2
click at [223, 376] on div "{ "__id" : "12171250" , "Day" : "2025-08-12" , "LLM" : "Perplexity" , "Prompt" …" at bounding box center [345, 422] width 288 height 257
drag, startPoint x: 336, startPoint y: 377, endPoint x: 215, endPoint y: 378, distance: 120.5
click at [215, 378] on div "{ "__id" : "12171250" , "Day" : "2025-08-12" , "LLM" : "Perplexity" , "Prompt" …" at bounding box center [345, 422] width 288 height 257
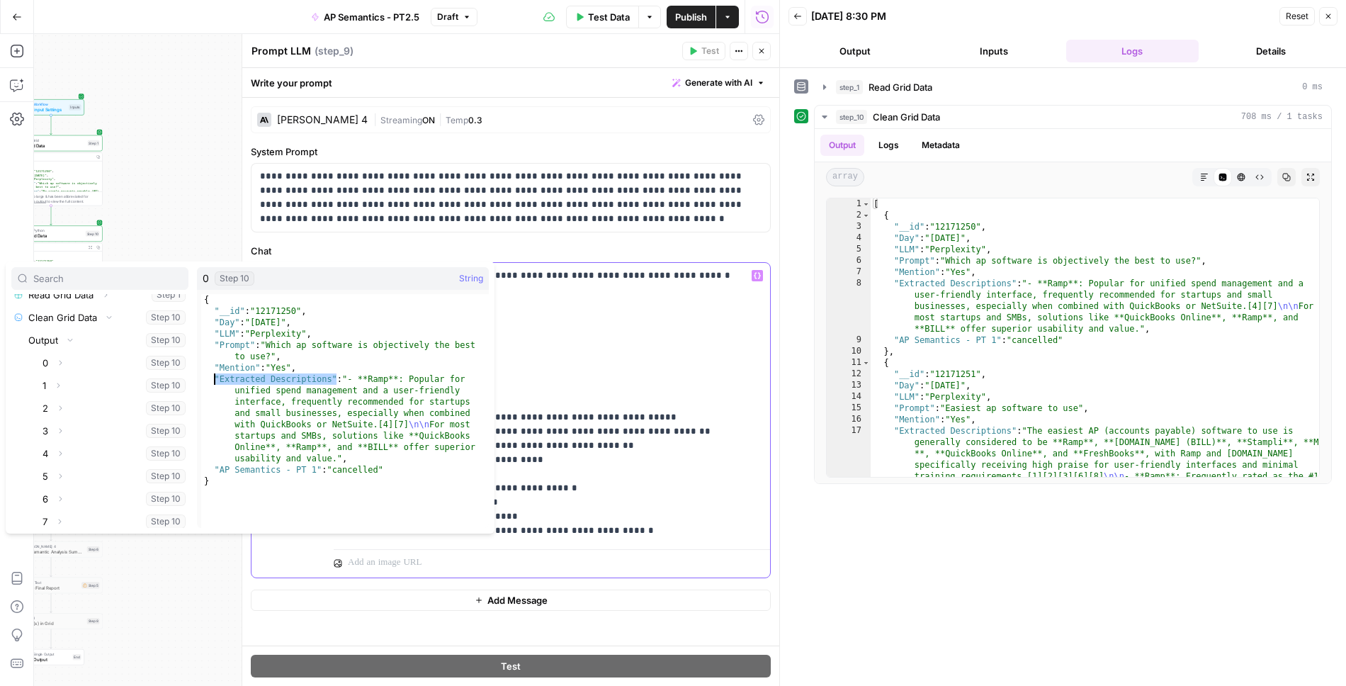
click at [545, 383] on p "**********" at bounding box center [552, 403] width 420 height 269
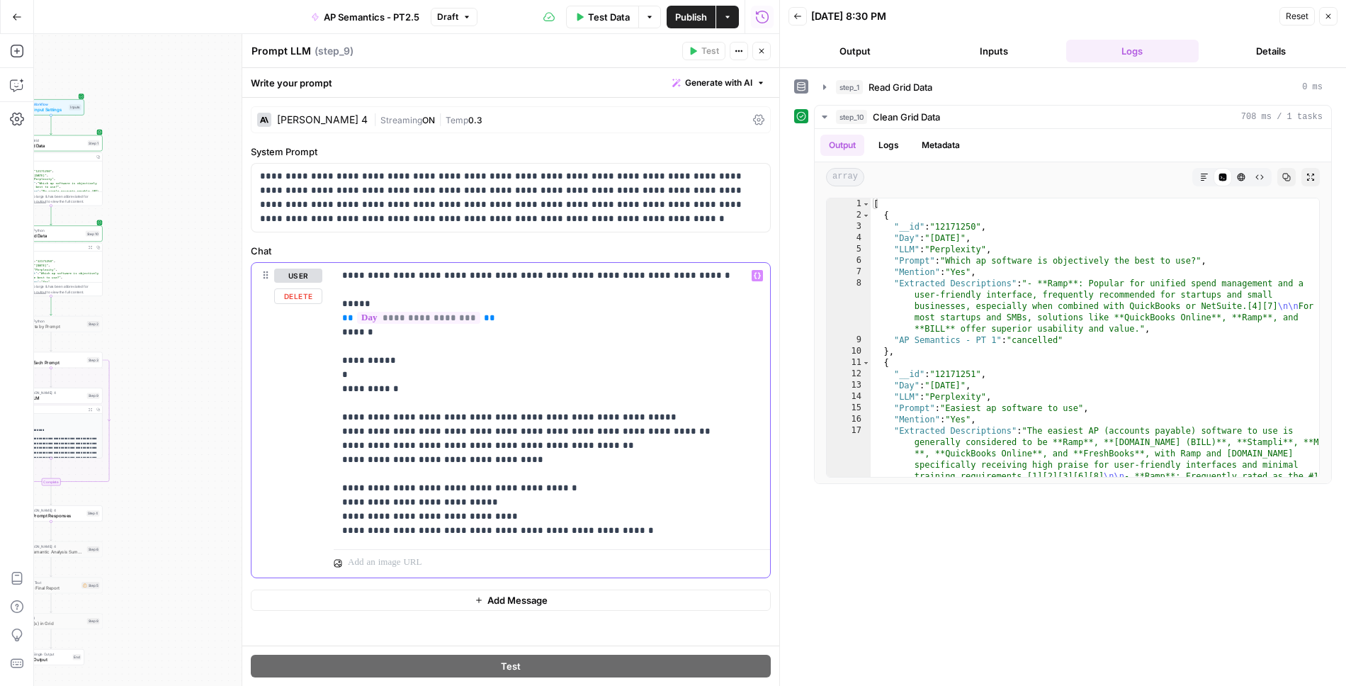
click at [396, 373] on p "**********" at bounding box center [552, 403] width 420 height 269
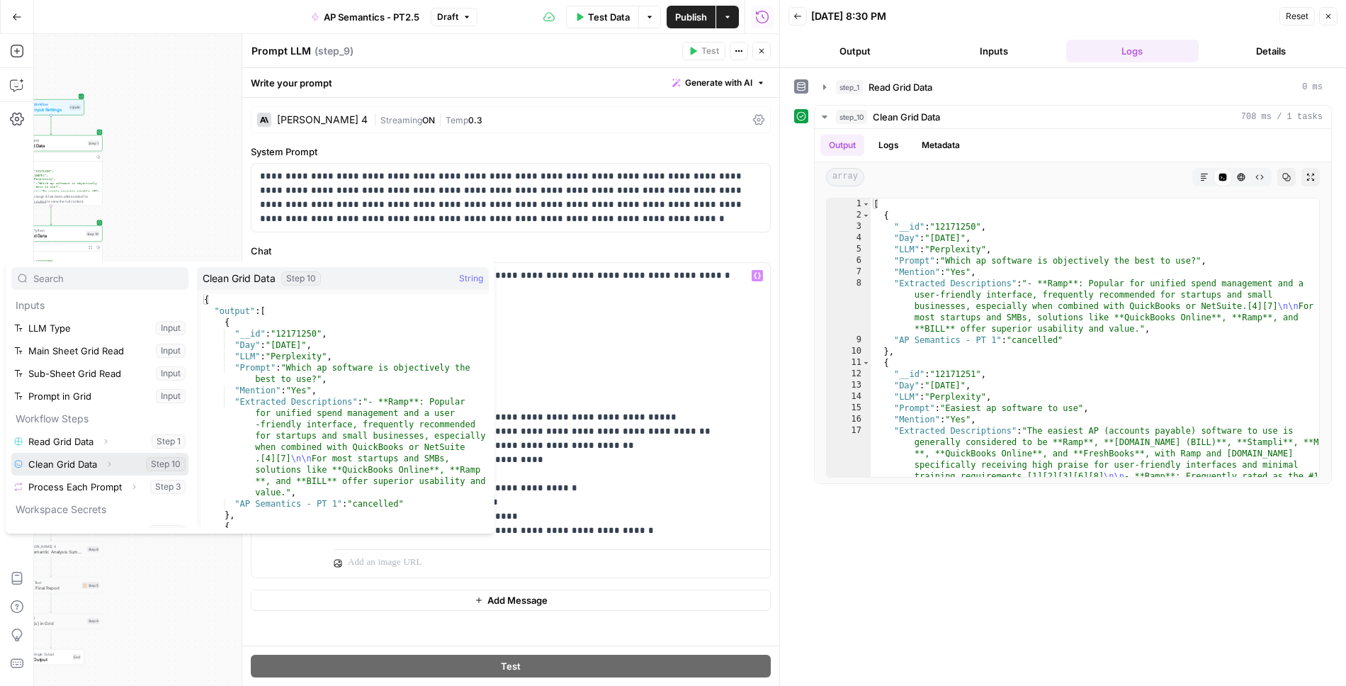
click at [69, 457] on button "Select variable Clean Grid Data" at bounding box center [99, 464] width 177 height 23
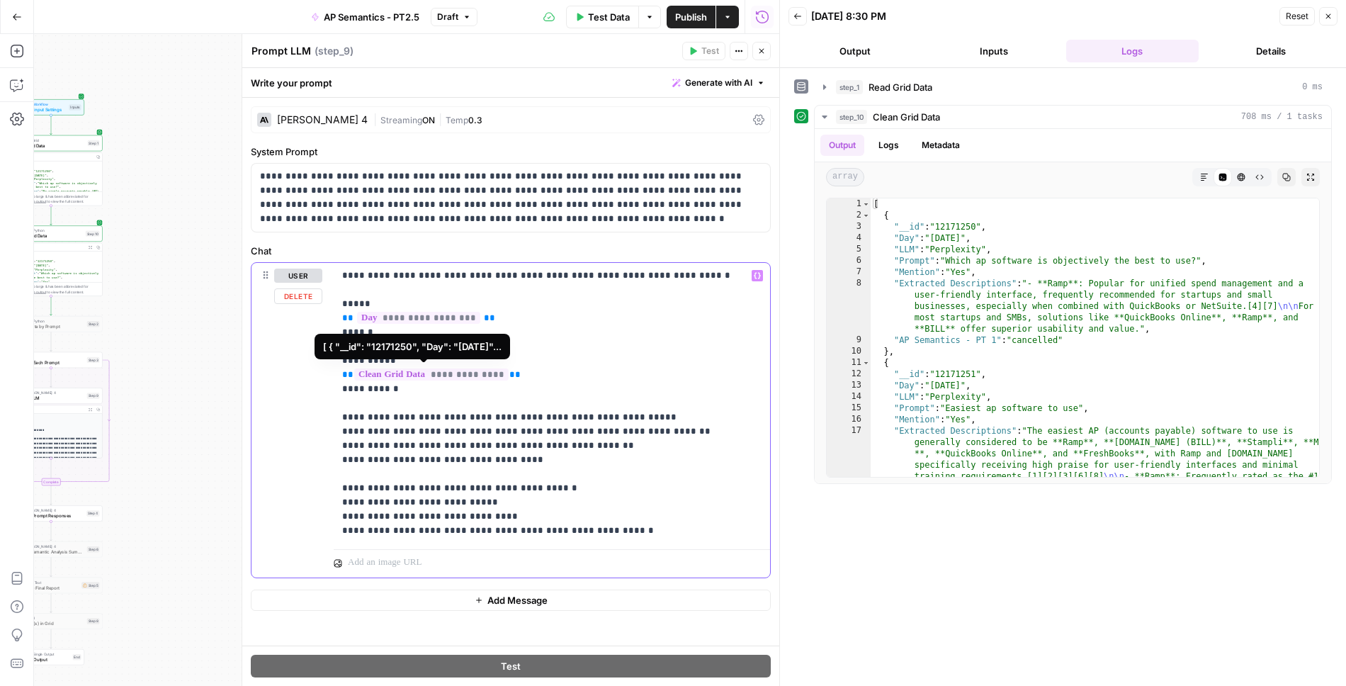
click at [494, 376] on span "**********" at bounding box center [431, 375] width 154 height 12
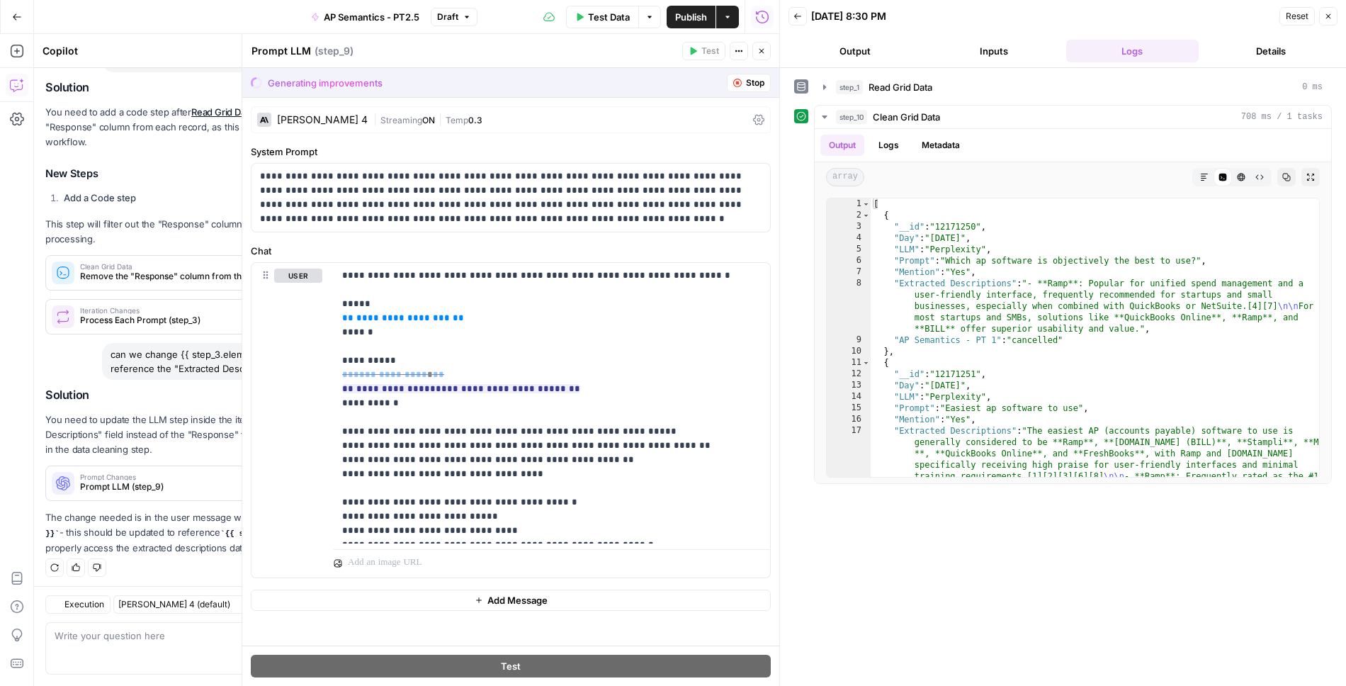
scroll to position [115, 0]
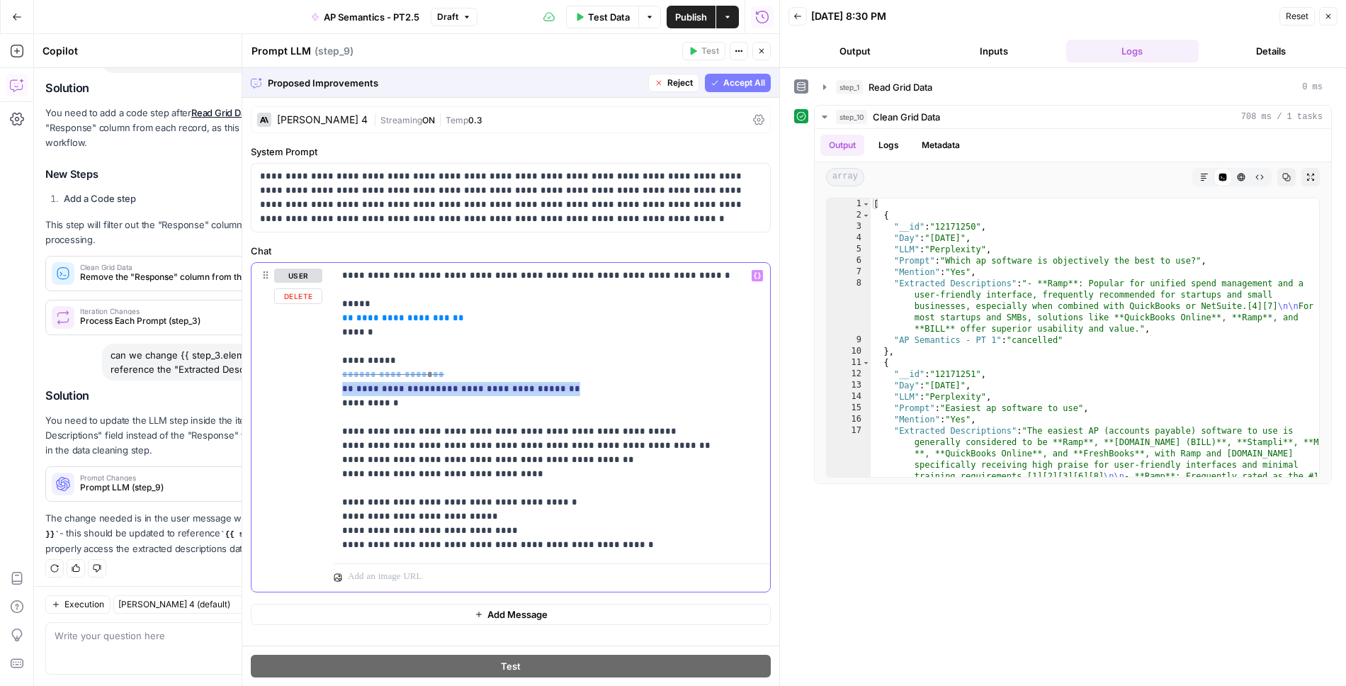
drag, startPoint x: 551, startPoint y: 390, endPoint x: 322, endPoint y: 382, distance: 229.0
click at [322, 382] on div "**********" at bounding box center [511, 427] width 519 height 329
copy ins "**********"
click at [686, 85] on span "Reject" at bounding box center [681, 83] width 26 height 13
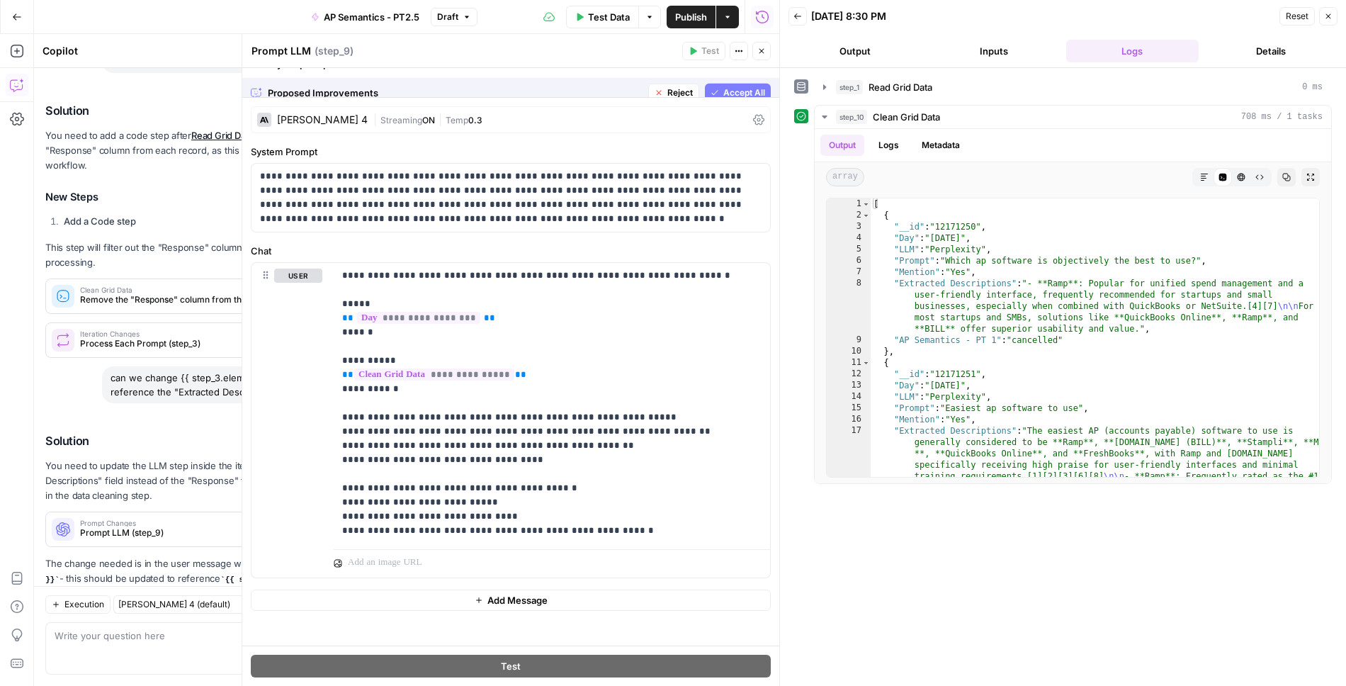
scroll to position [160, 0]
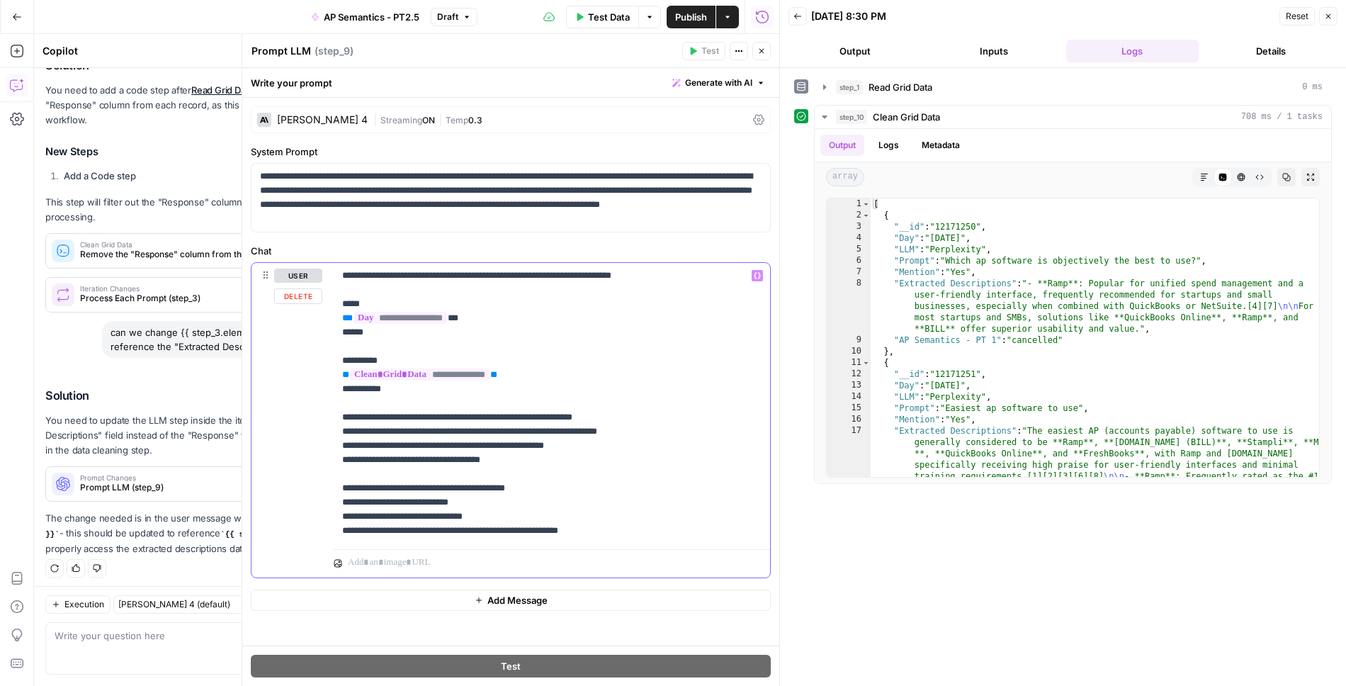
click at [531, 376] on p "**********" at bounding box center [552, 403] width 420 height 269
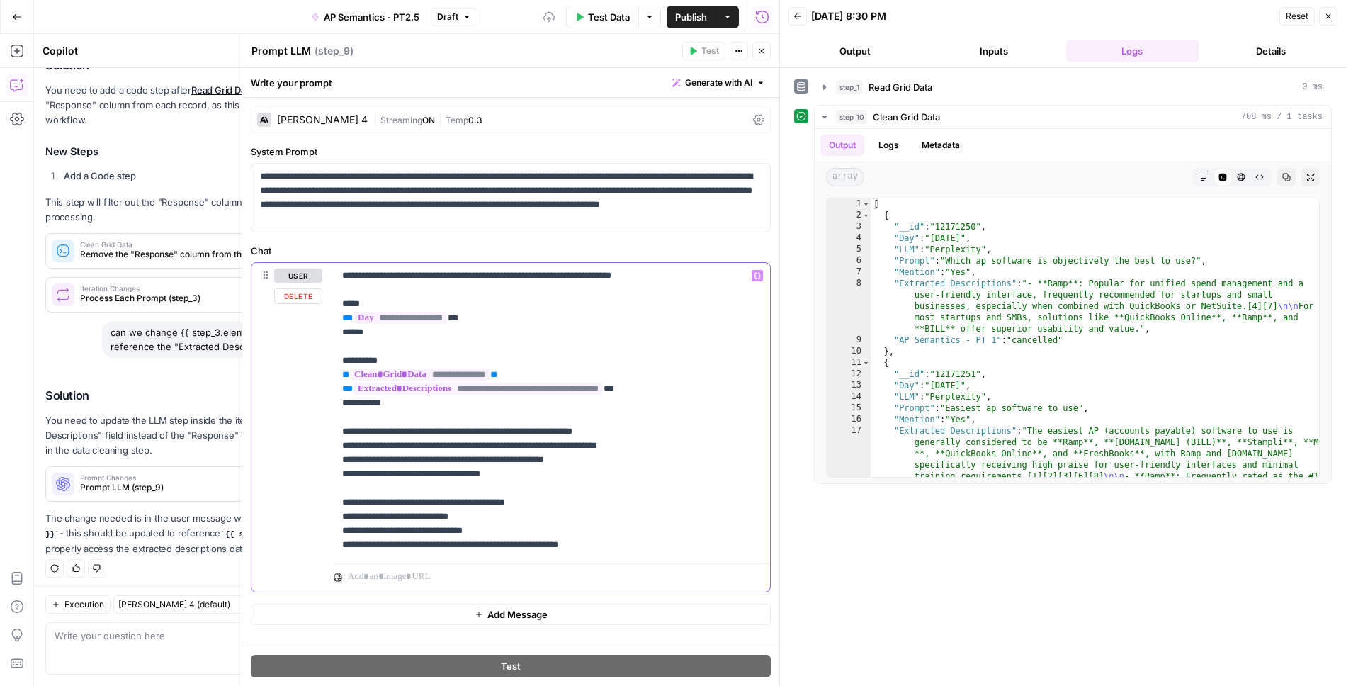
drag, startPoint x: 517, startPoint y: 373, endPoint x: 291, endPoint y: 372, distance: 226.1
click at [291, 372] on div "**********" at bounding box center [511, 427] width 519 height 329
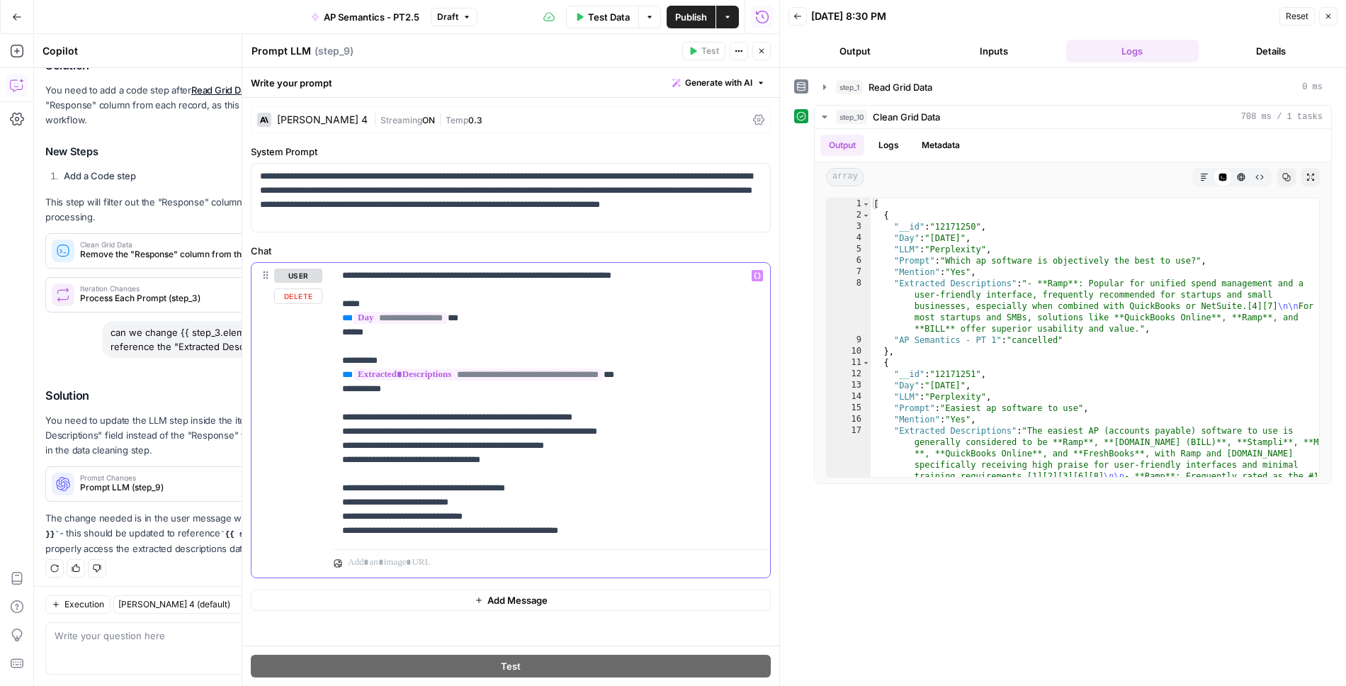
click at [365, 359] on p "**********" at bounding box center [552, 403] width 420 height 269
drag, startPoint x: 447, startPoint y: 359, endPoint x: 349, endPoint y: 359, distance: 97.8
click at [349, 359] on p "**********" at bounding box center [552, 403] width 420 height 269
copy p "**********"
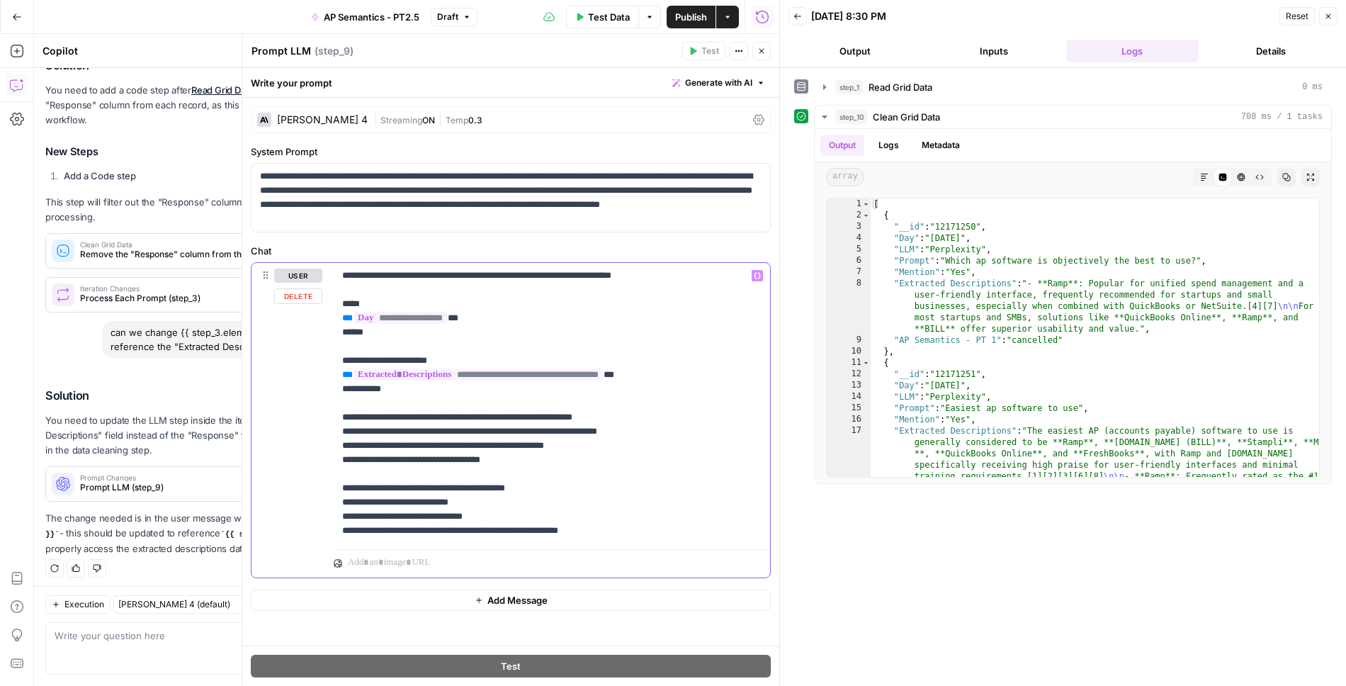
click at [366, 384] on p "**********" at bounding box center [552, 403] width 420 height 269
click at [455, 423] on p "**********" at bounding box center [552, 403] width 420 height 269
click at [765, 50] on icon "button" at bounding box center [762, 51] width 9 height 9
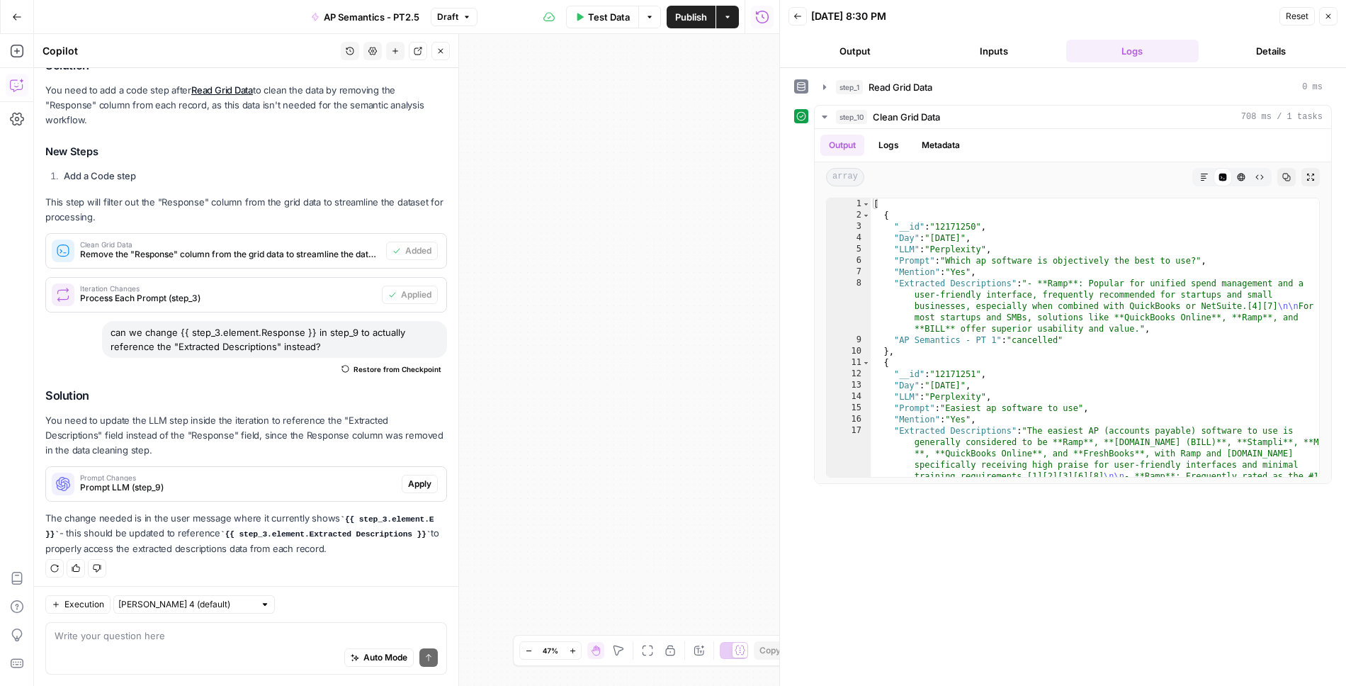
click at [438, 52] on icon "button" at bounding box center [441, 51] width 9 height 9
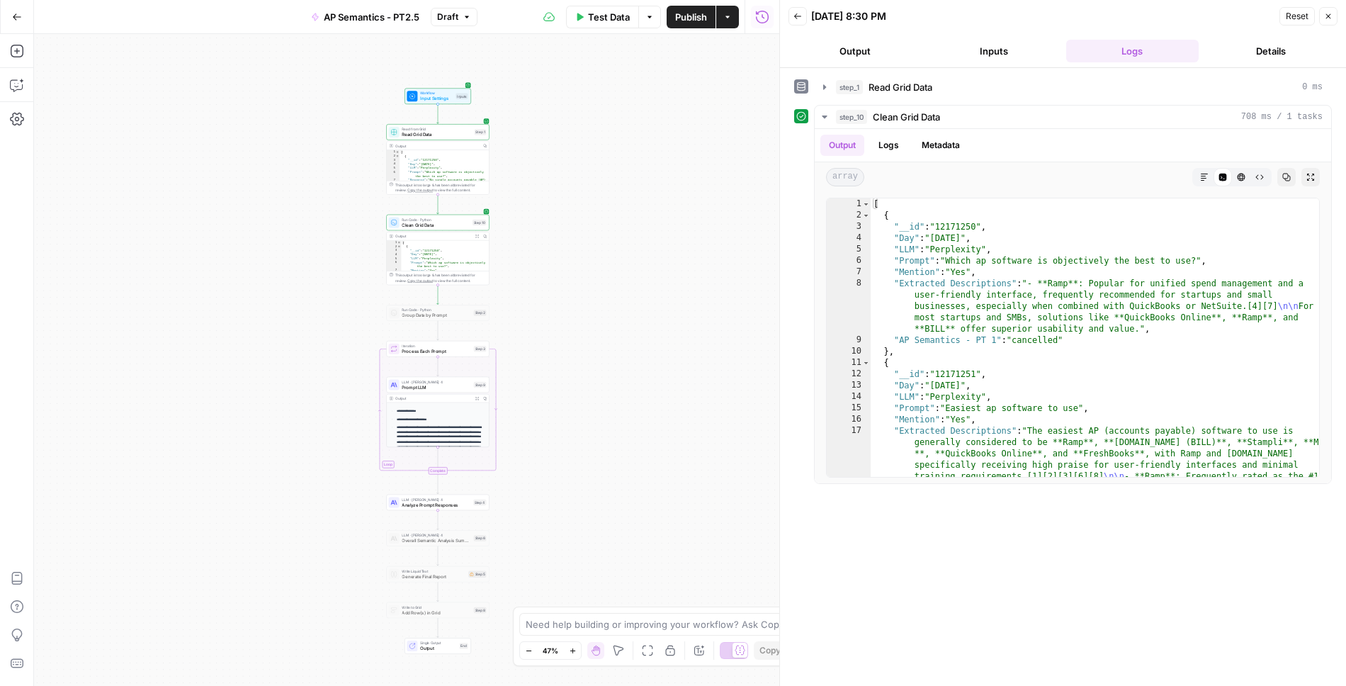
drag, startPoint x: 201, startPoint y: 334, endPoint x: 590, endPoint y: 363, distance: 389.4
click at [590, 361] on div "Workflow Input Settings Inputs Read from Grid Read Grid Data Step 1 Output Copy…" at bounding box center [407, 360] width 746 height 652
click at [456, 507] on span "Analyze Prompt Responses" at bounding box center [437, 507] width 69 height 6
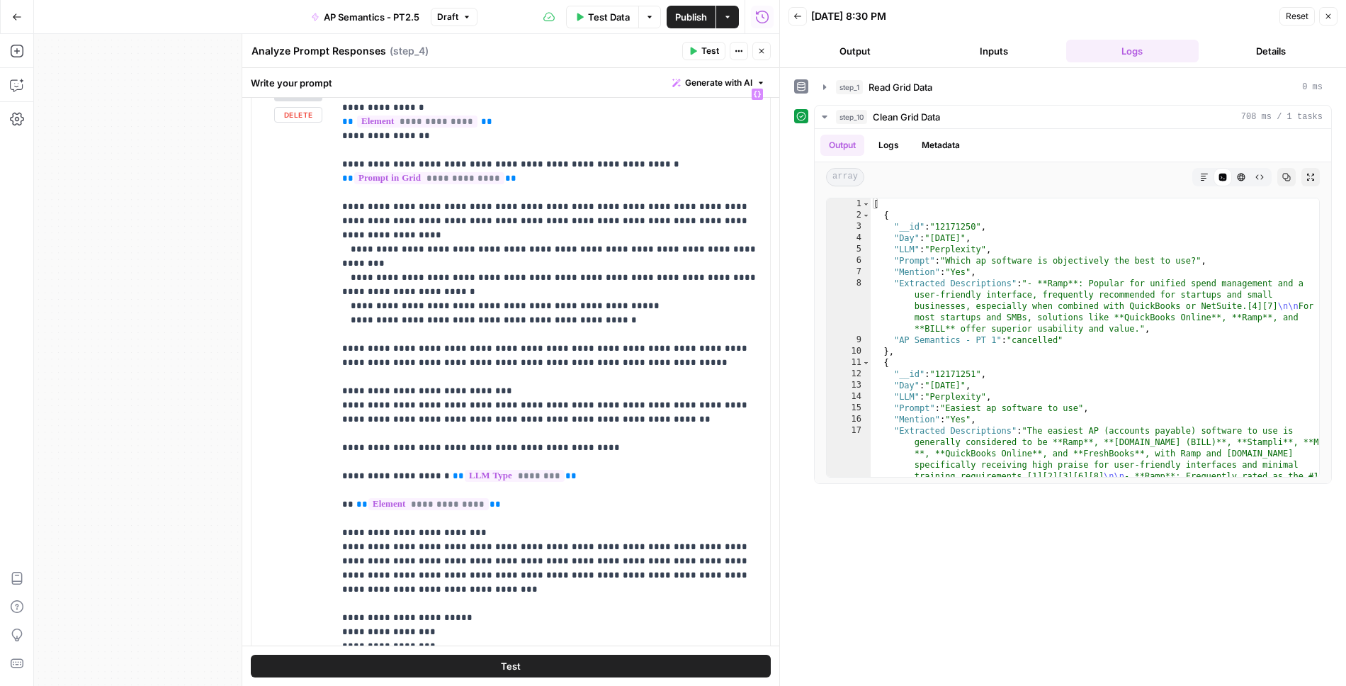
scroll to position [342, 0]
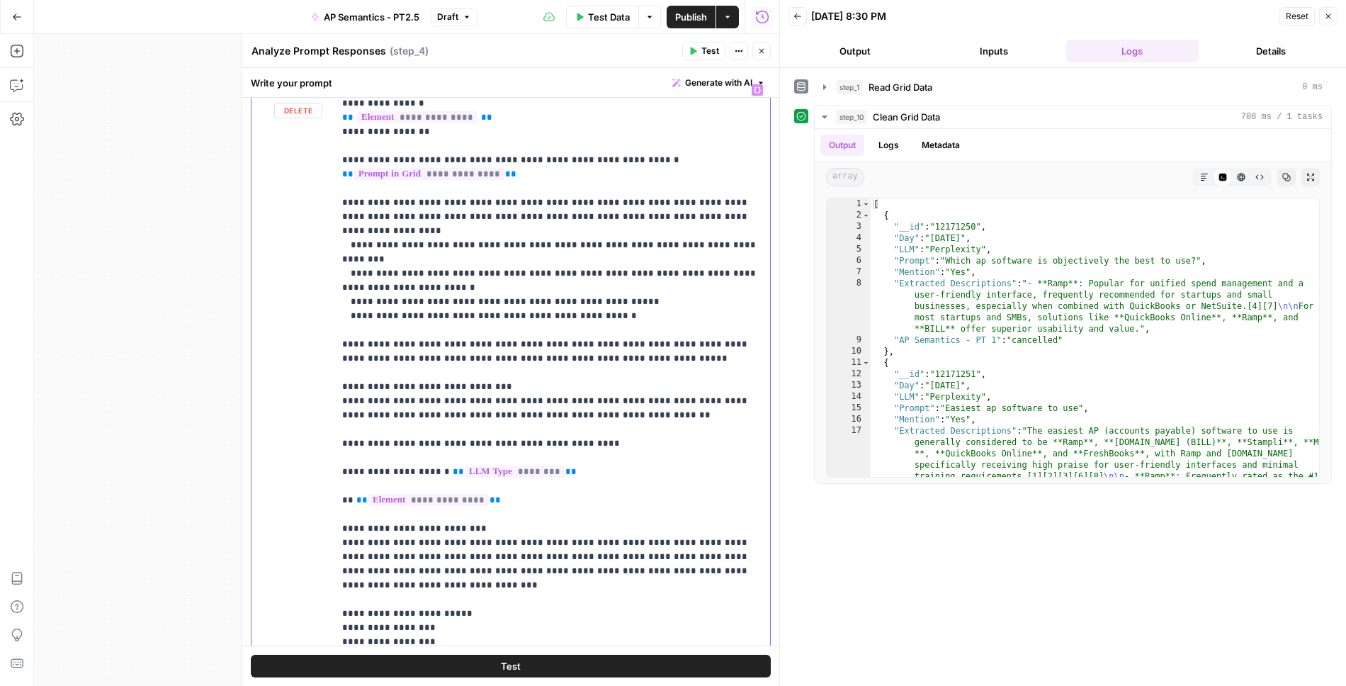
drag, startPoint x: 505, startPoint y: 439, endPoint x: 322, endPoint y: 442, distance: 182.9
click at [320, 440] on div "**********" at bounding box center [511, 382] width 519 height 611
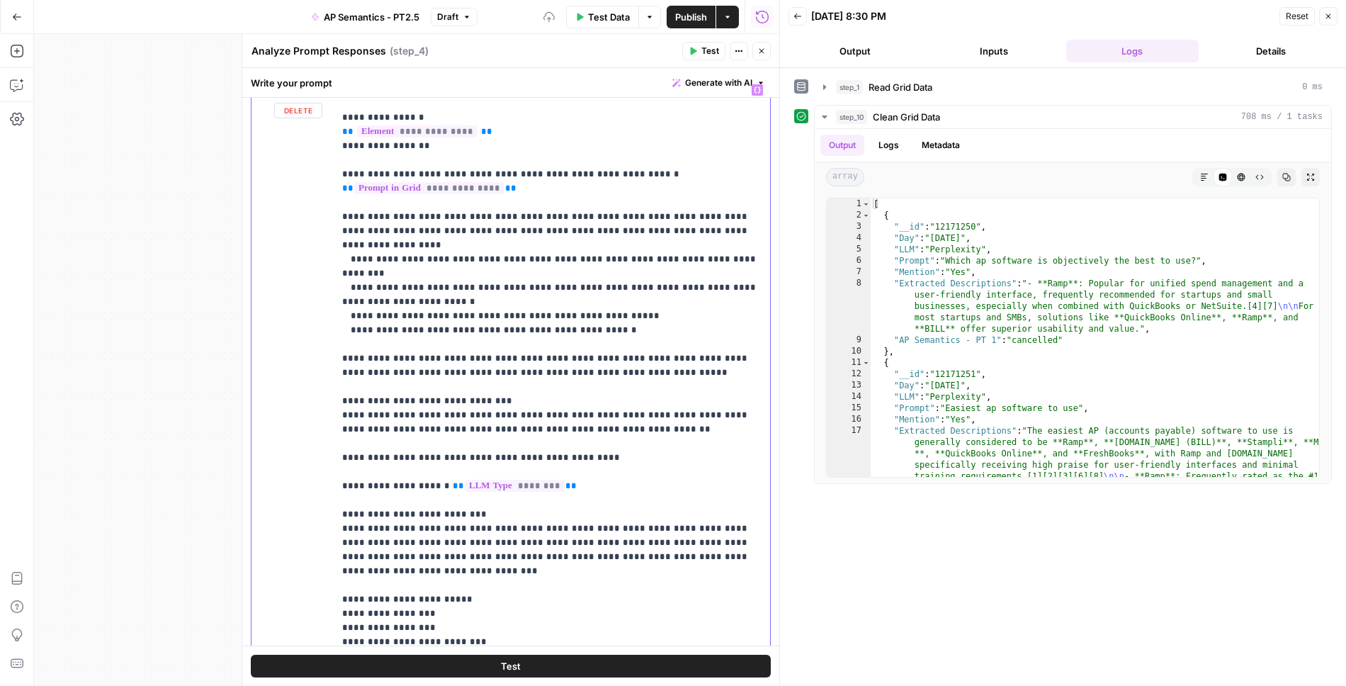
scroll to position [157, 0]
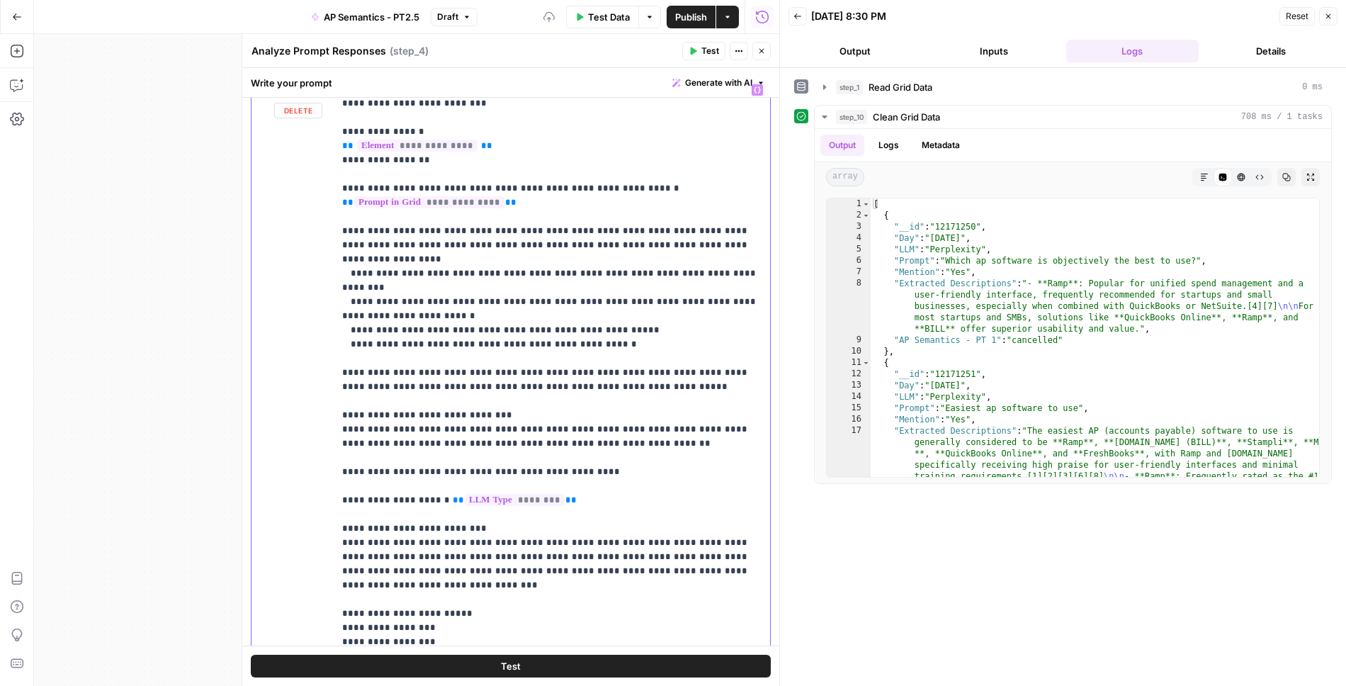
click at [346, 440] on p "**********" at bounding box center [552, 287] width 420 height 723
click at [599, 446] on p "**********" at bounding box center [552, 287] width 420 height 723
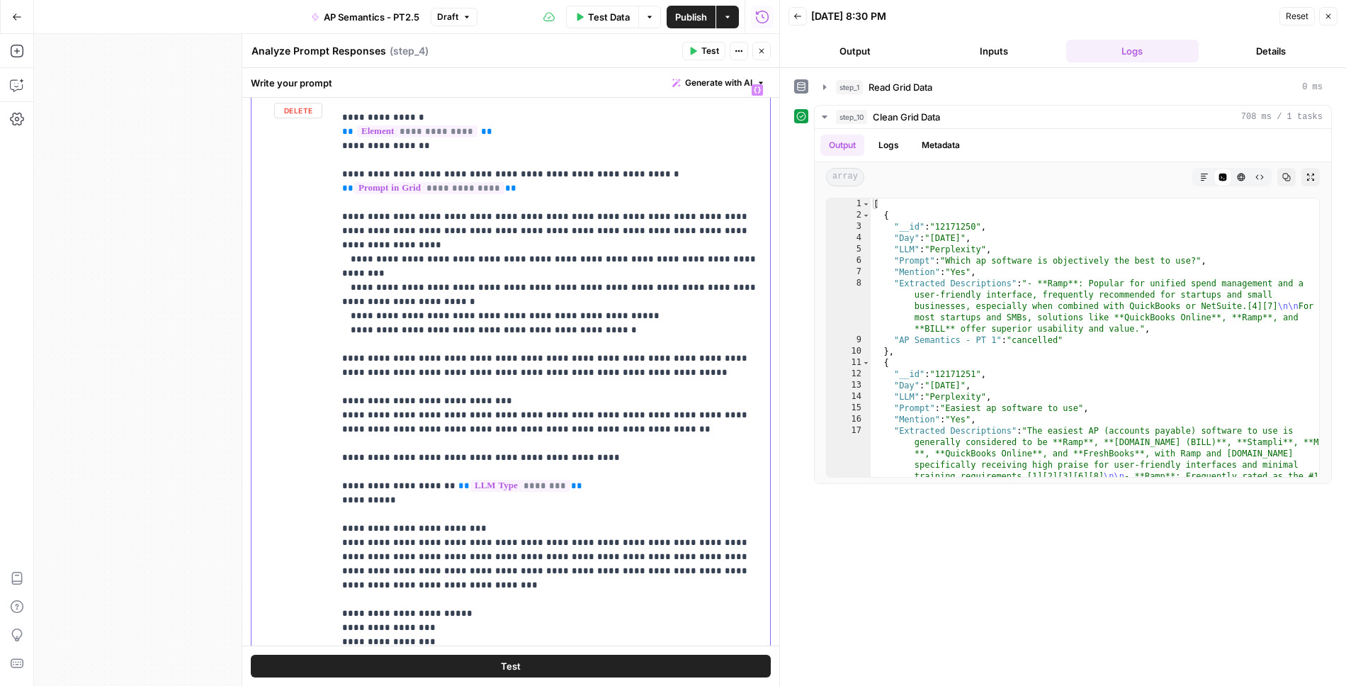
click at [354, 427] on p "**********" at bounding box center [552, 280] width 420 height 737
drag, startPoint x: 410, startPoint y: 439, endPoint x: 326, endPoint y: 439, distance: 83.6
click at [326, 439] on div "**********" at bounding box center [511, 382] width 519 height 611
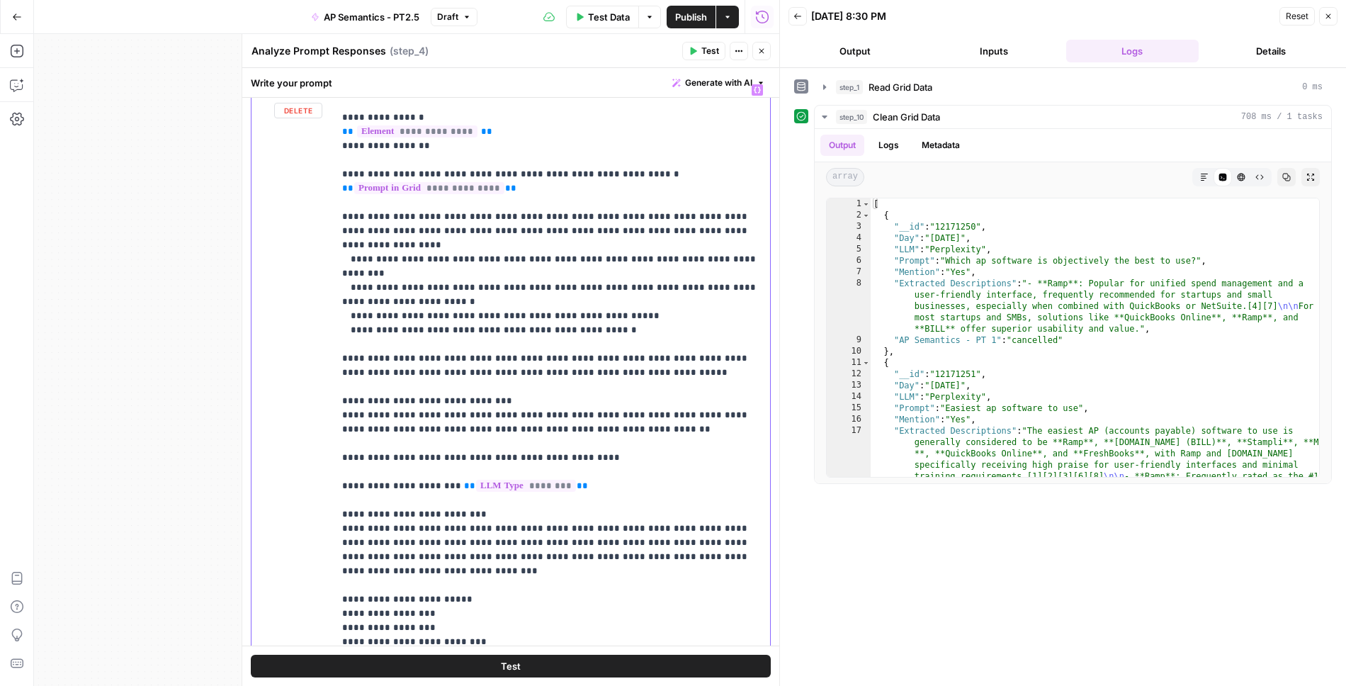
scroll to position [157, 0]
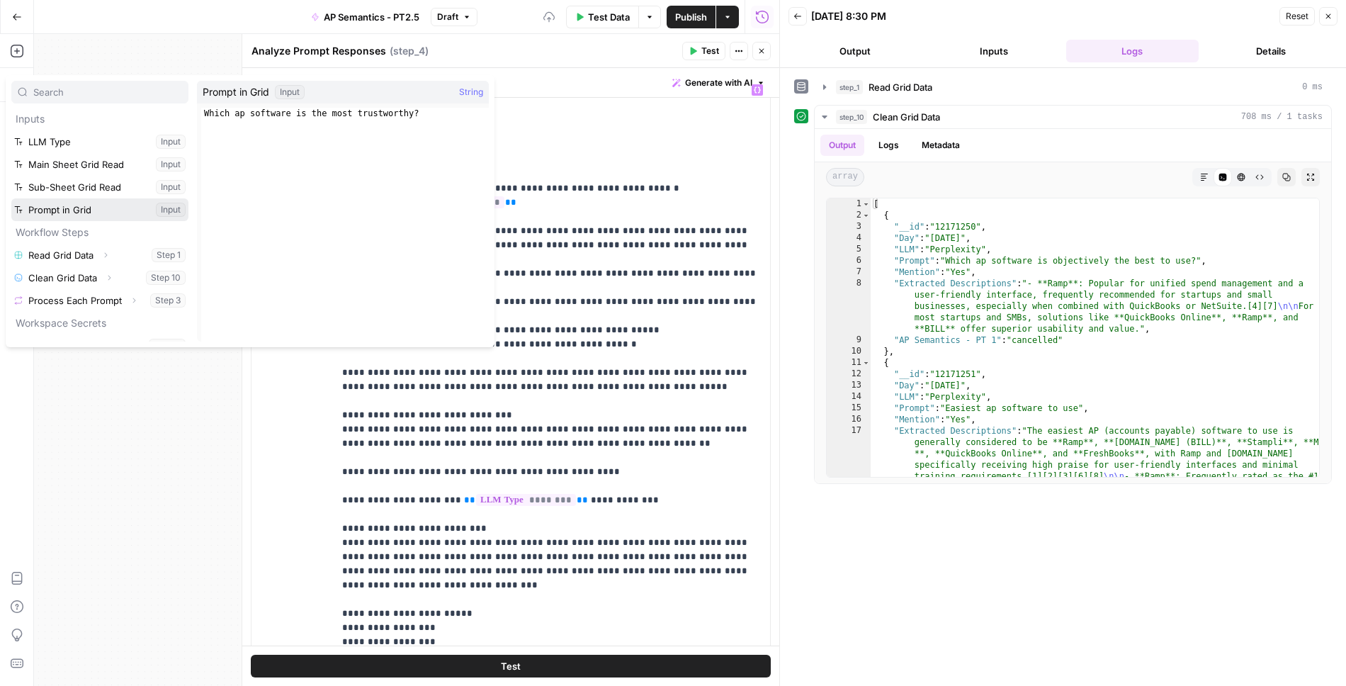
click at [67, 208] on button "Select variable Prompt in Grid" at bounding box center [99, 209] width 177 height 23
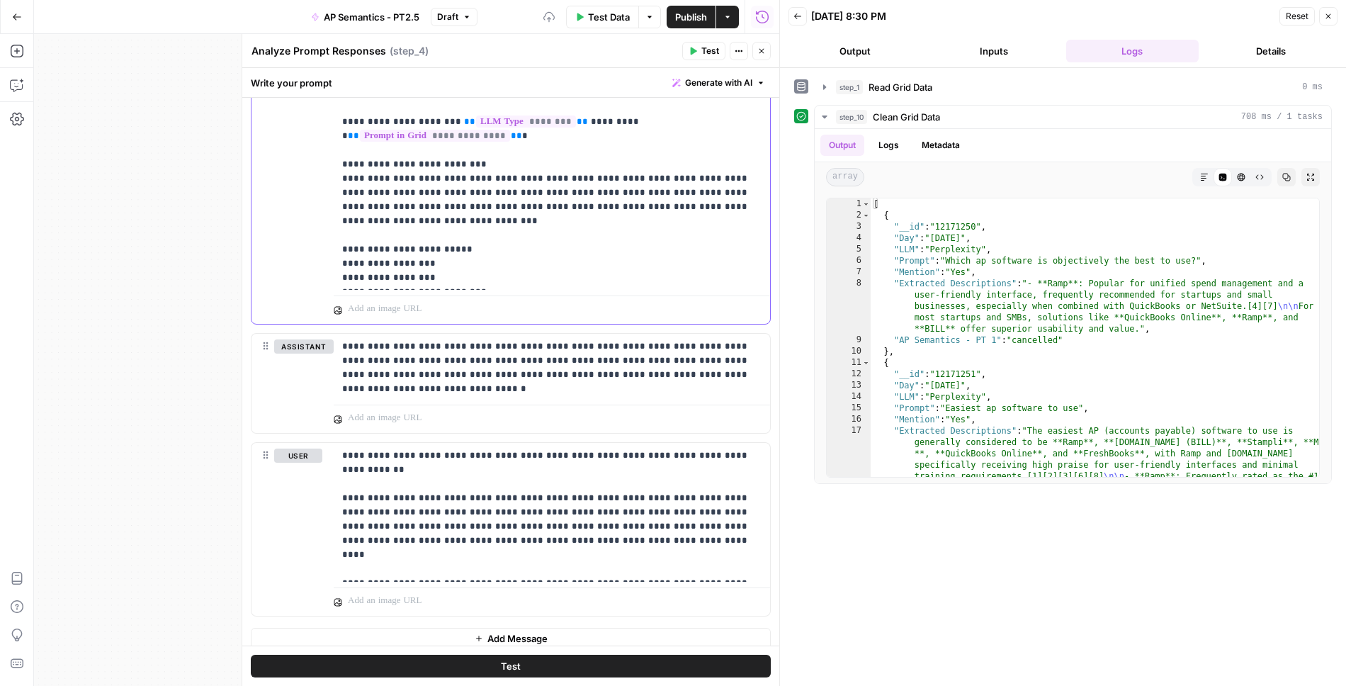
scroll to position [713, 0]
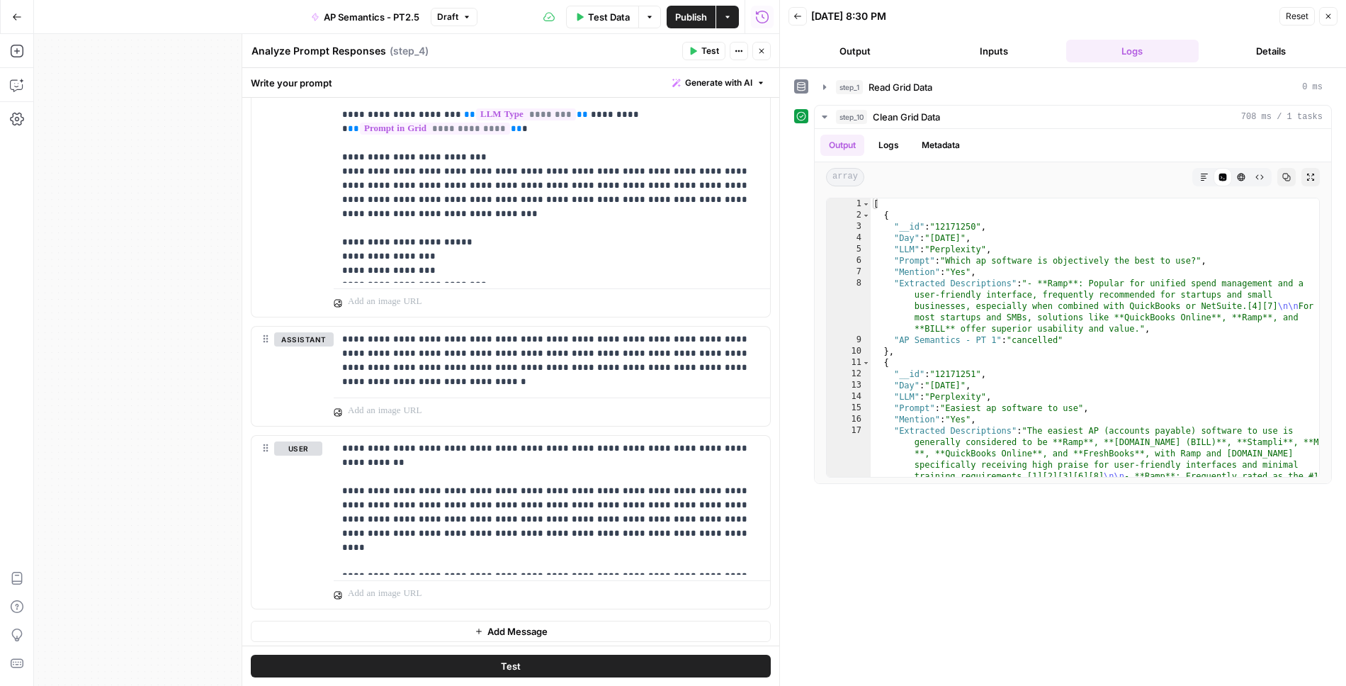
click at [763, 54] on icon "button" at bounding box center [762, 51] width 9 height 9
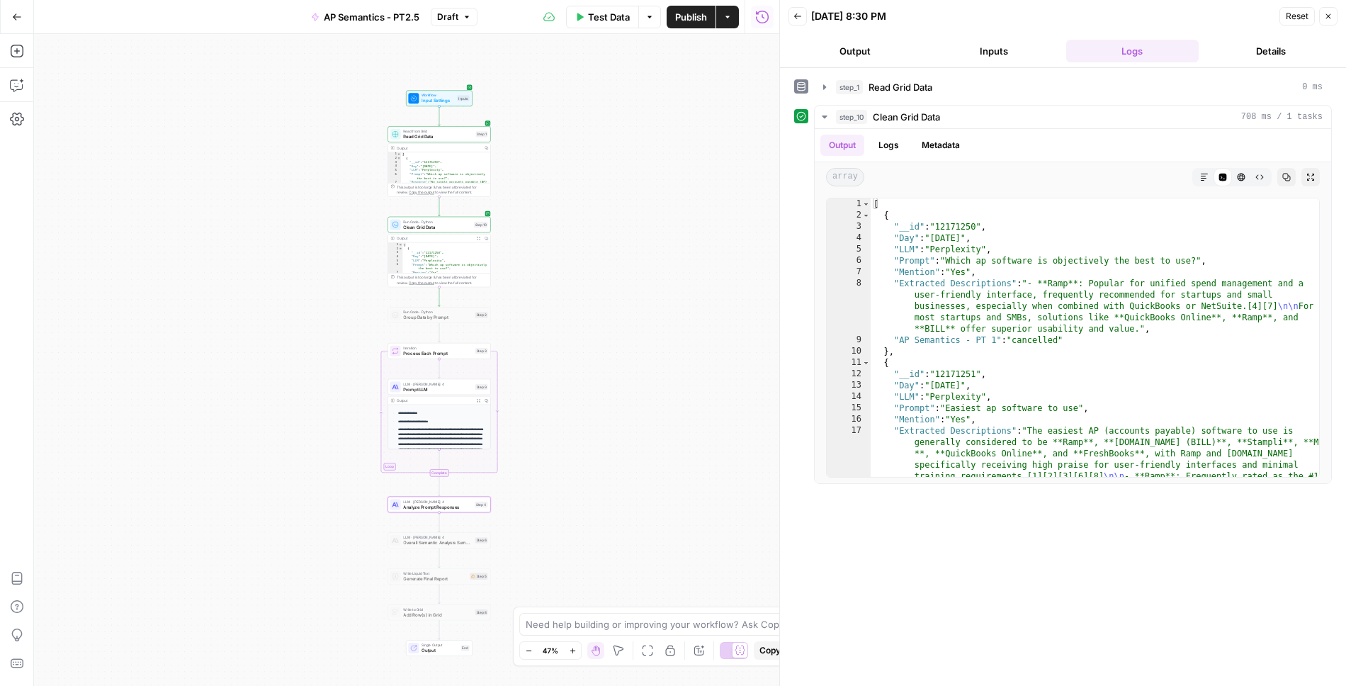
click at [693, 26] on button "Publish" at bounding box center [691, 17] width 49 height 23
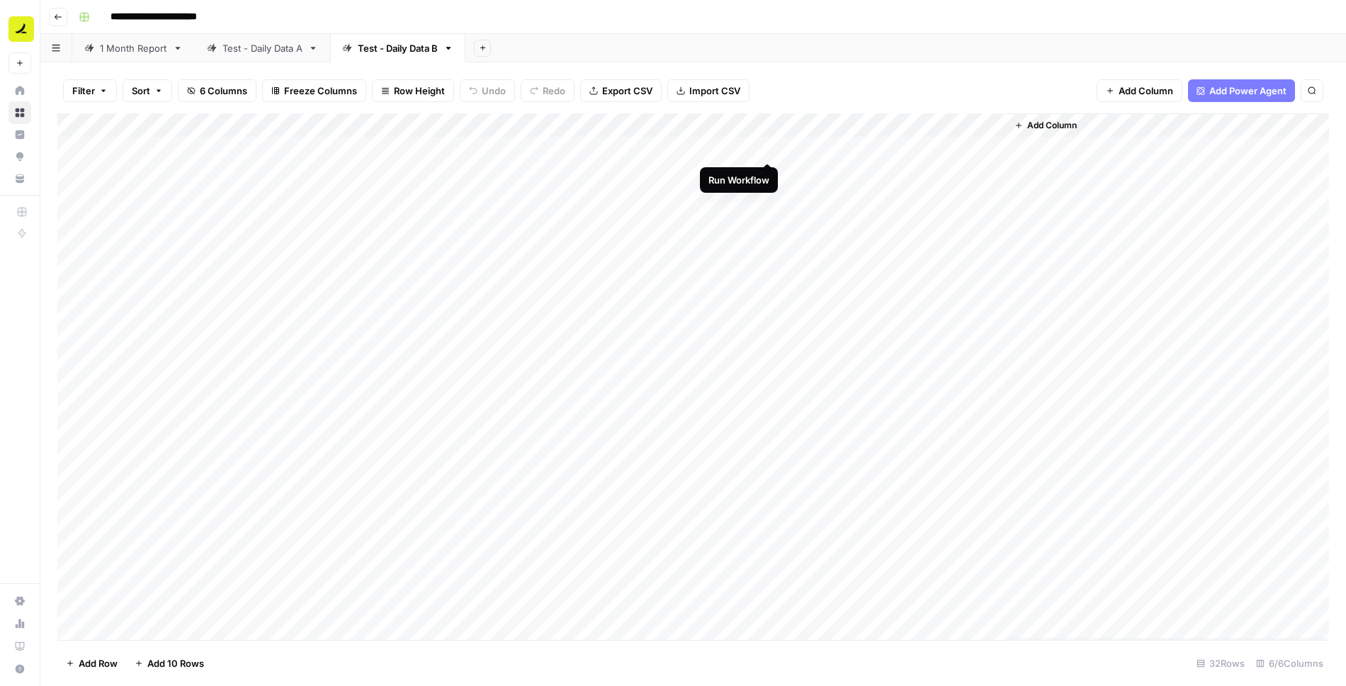
click at [768, 148] on div "Add Column" at bounding box center [693, 376] width 1272 height 527
click at [750, 148] on div "Add Column" at bounding box center [693, 376] width 1272 height 527
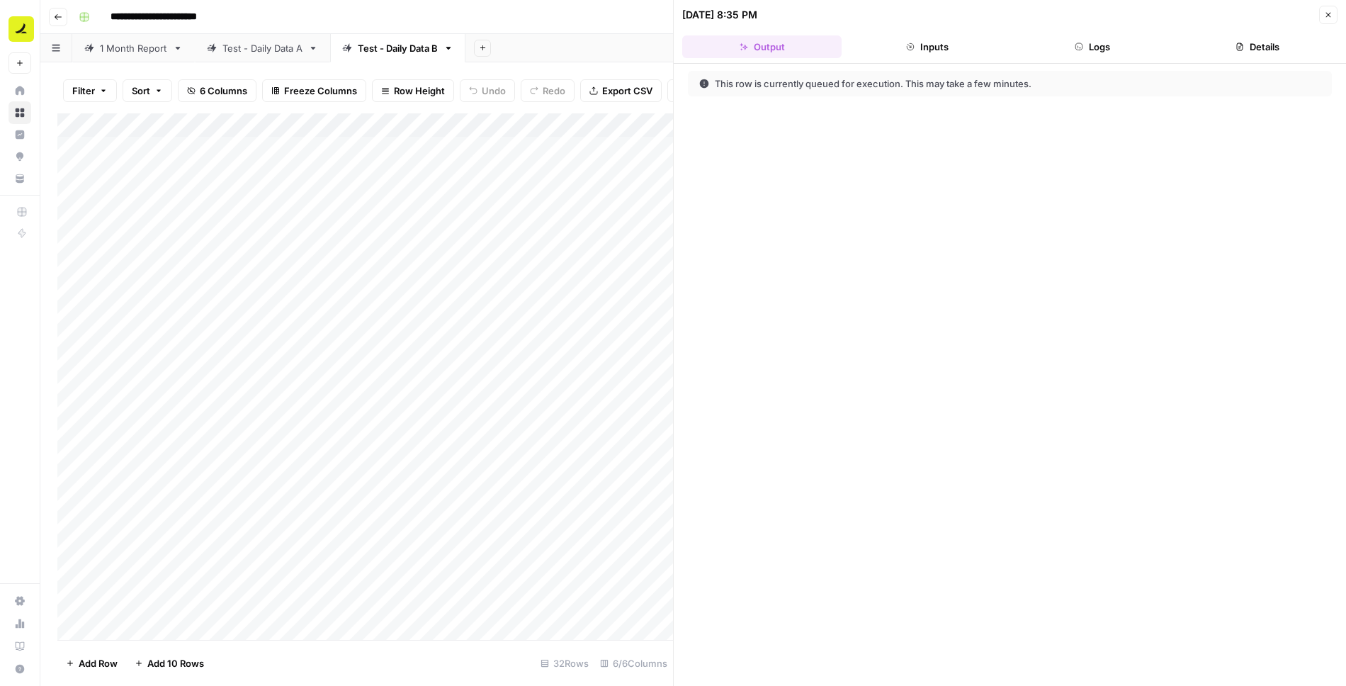
click at [1098, 47] on button "Logs" at bounding box center [1092, 46] width 159 height 23
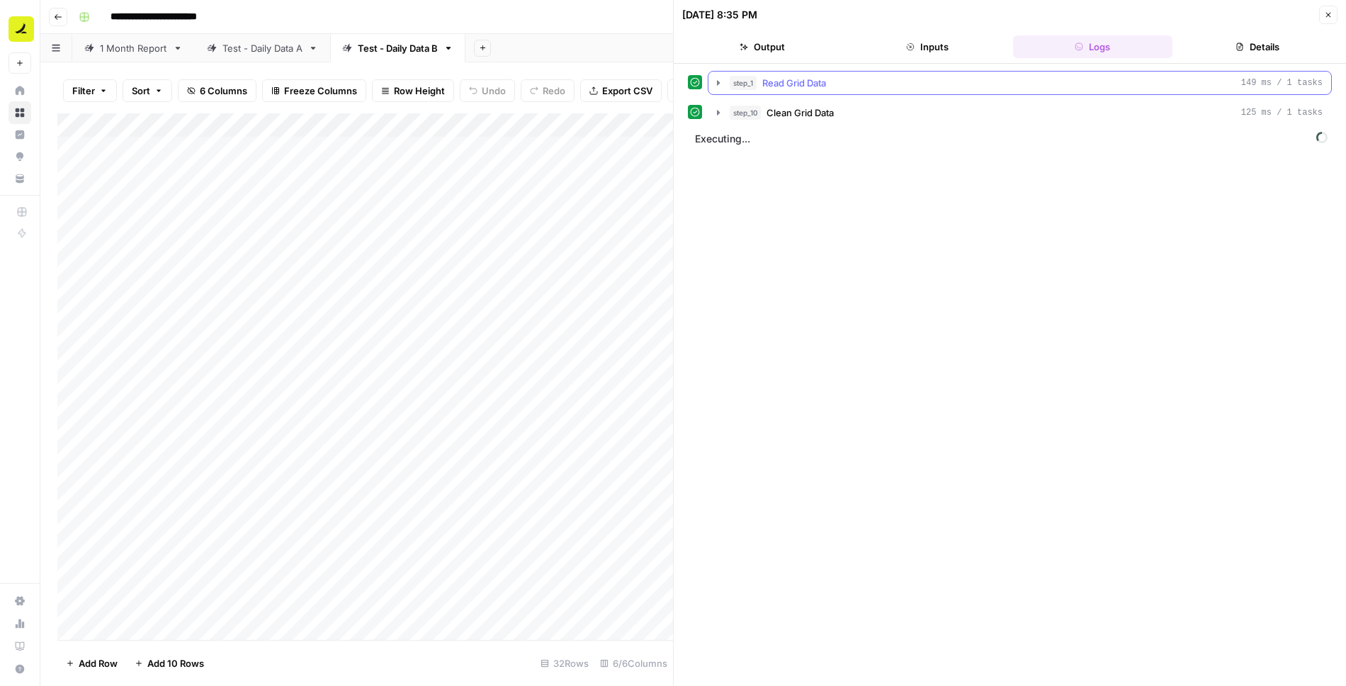
click at [716, 80] on icon "button" at bounding box center [718, 82] width 11 height 11
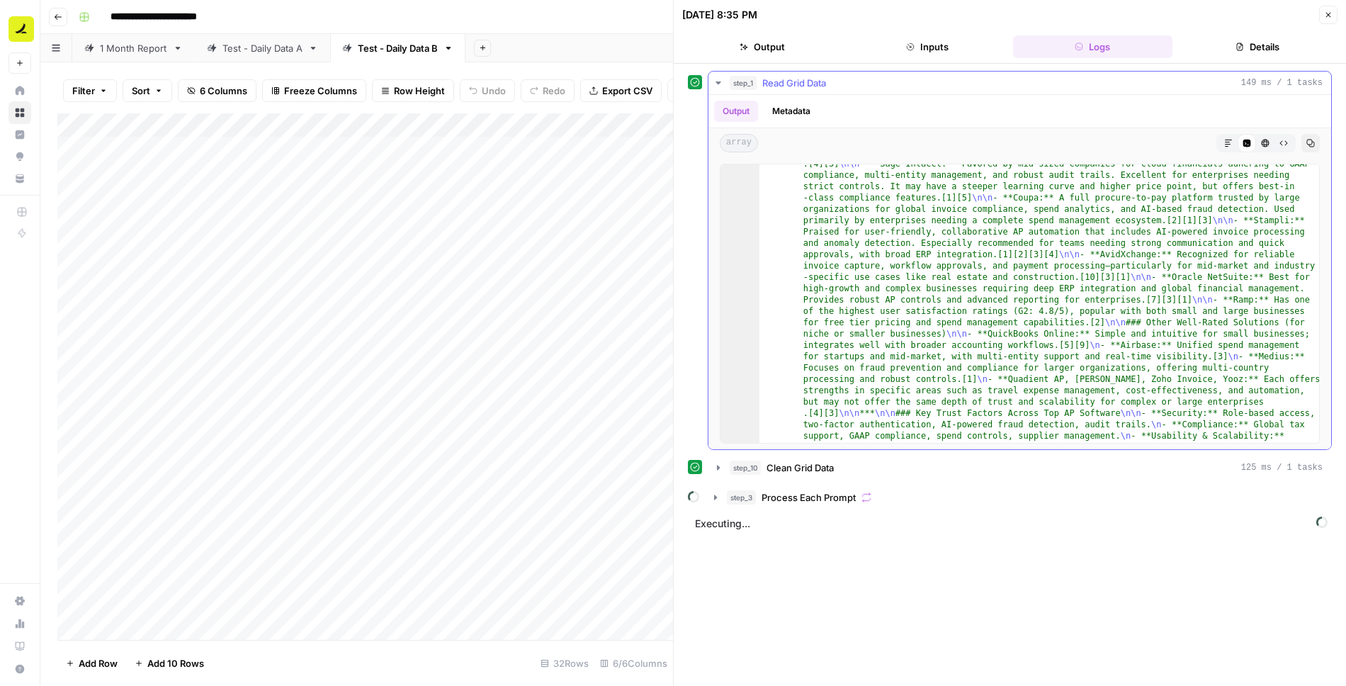
scroll to position [816, 0]
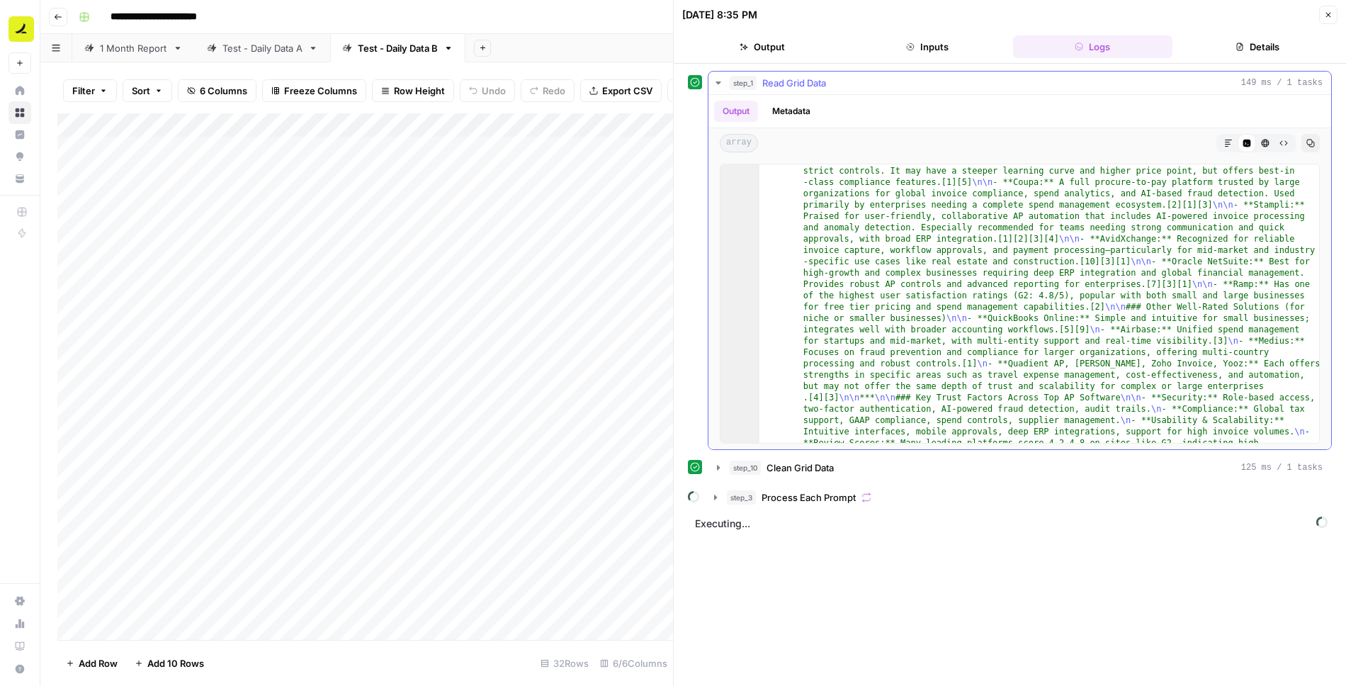
click at [715, 84] on icon "button" at bounding box center [718, 82] width 11 height 11
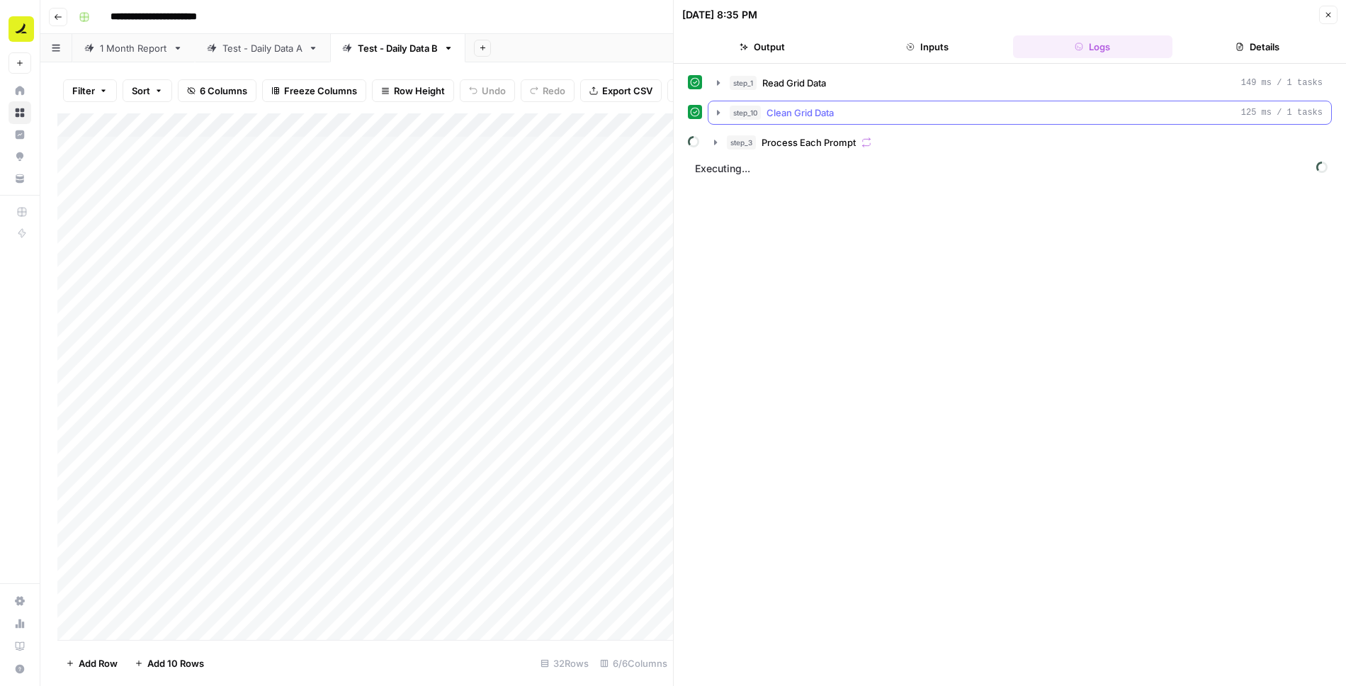
click at [717, 110] on icon "button" at bounding box center [718, 112] width 3 height 5
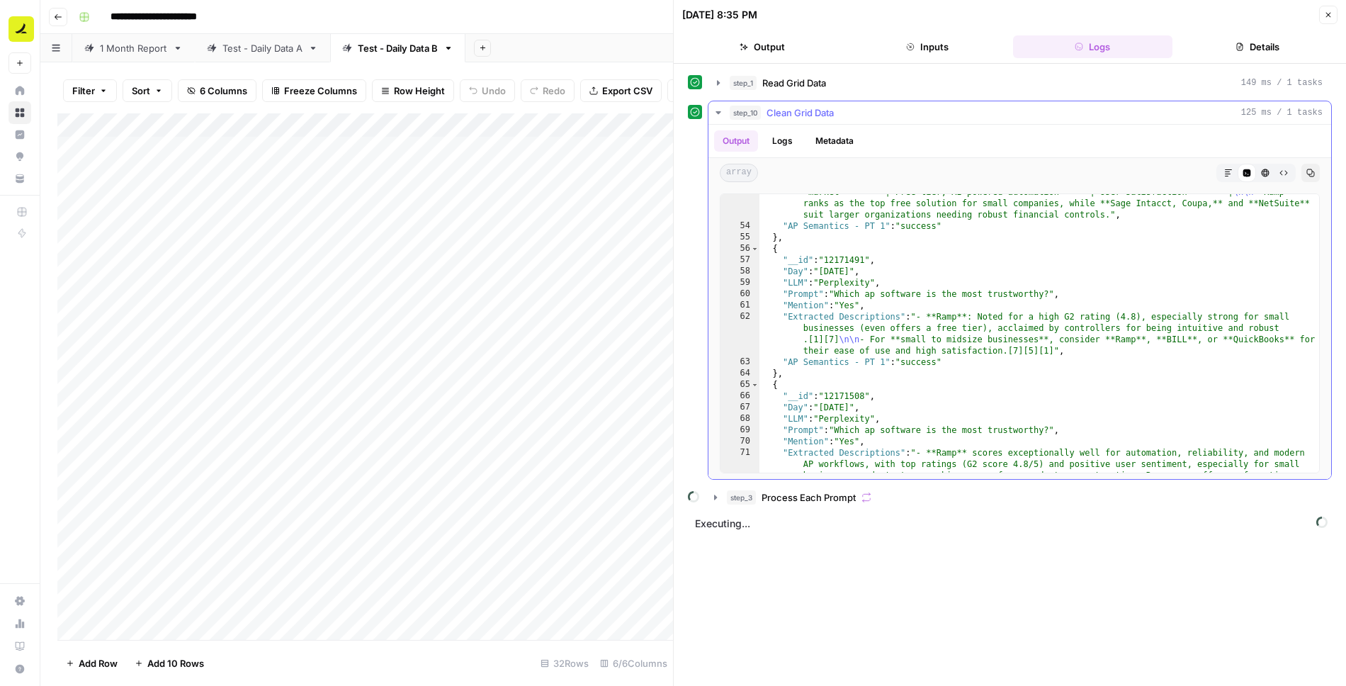
scroll to position [1113, 0]
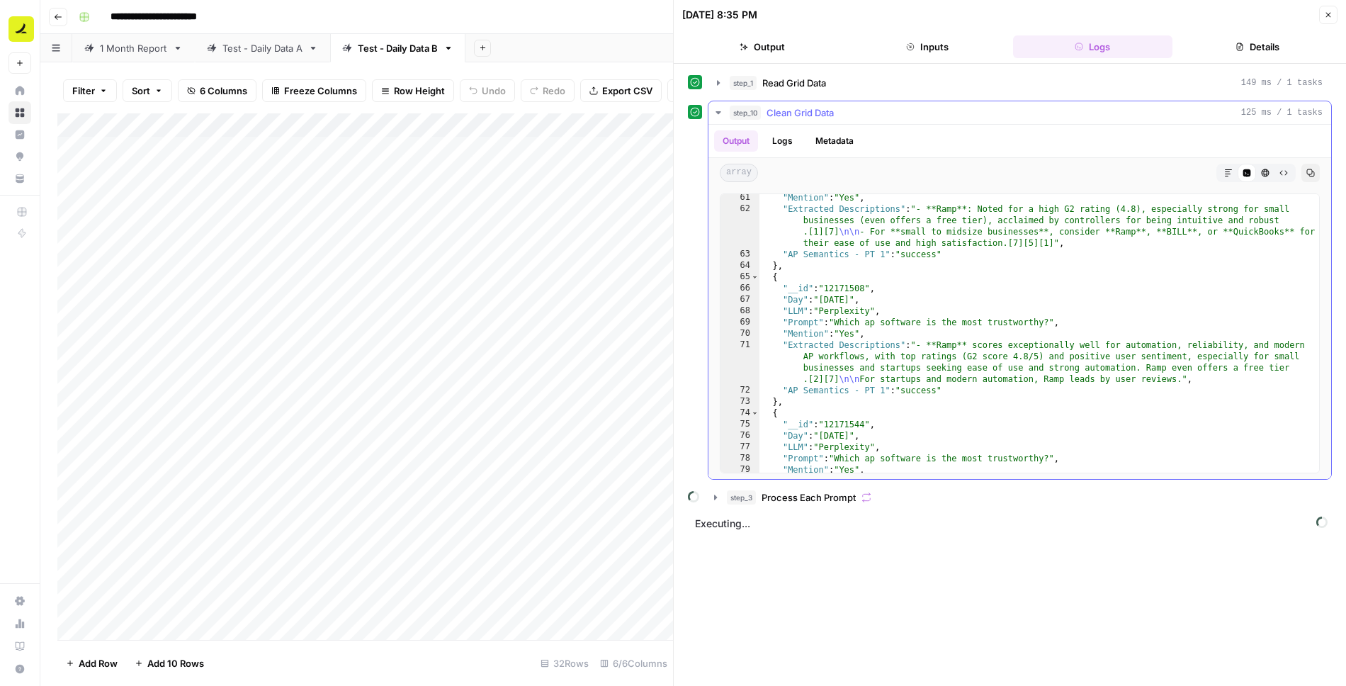
click at [715, 110] on icon "button" at bounding box center [718, 112] width 11 height 11
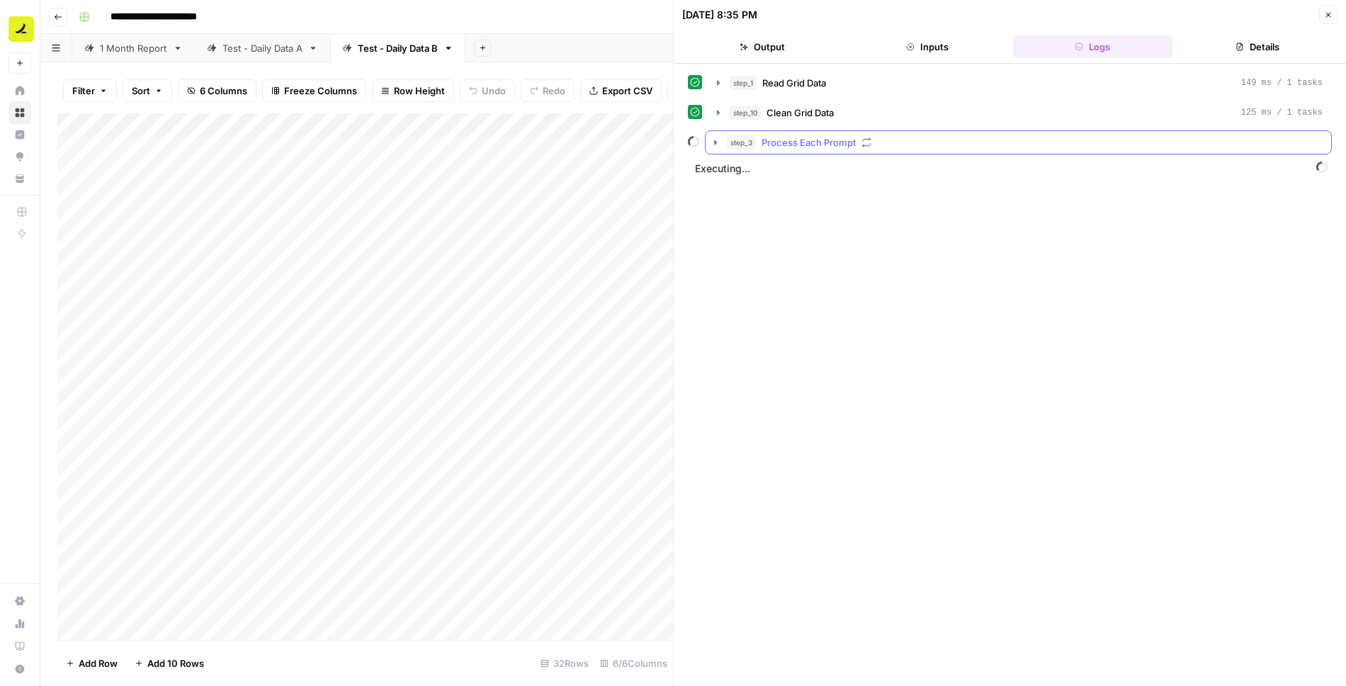
click at [716, 140] on icon "button" at bounding box center [715, 142] width 3 height 5
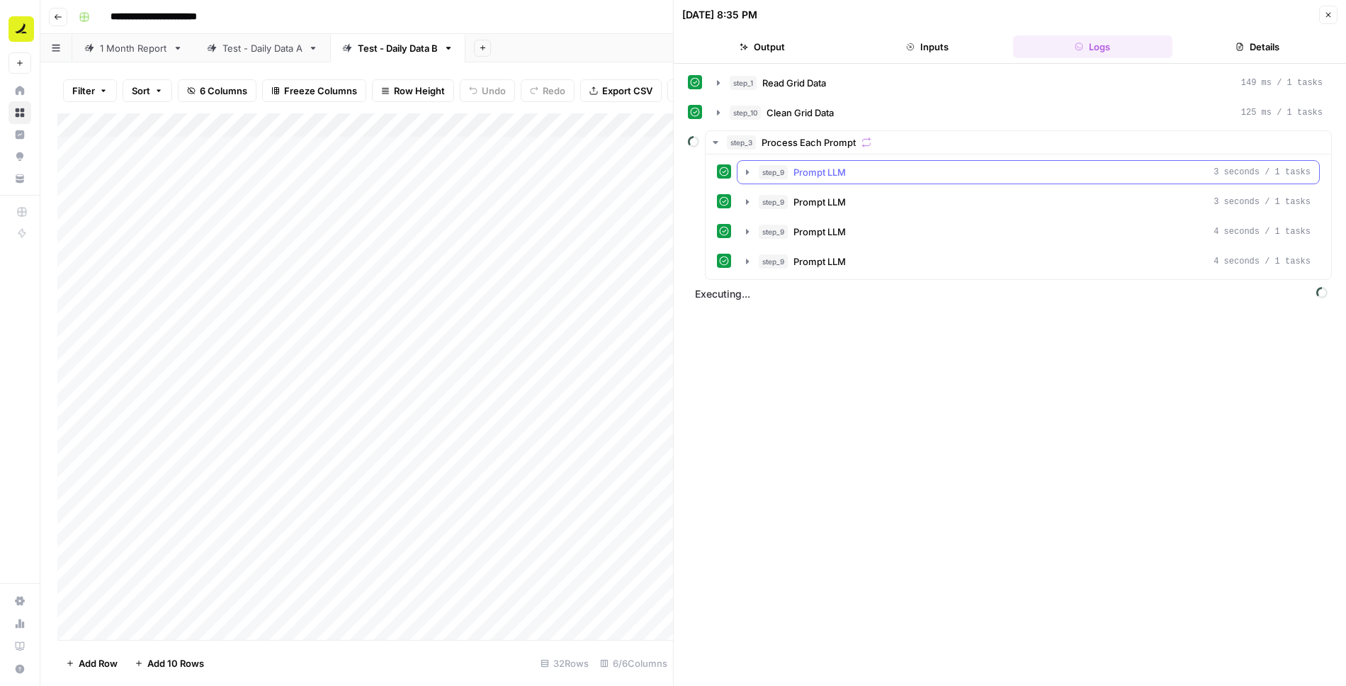
click at [744, 170] on icon "button" at bounding box center [747, 172] width 11 height 11
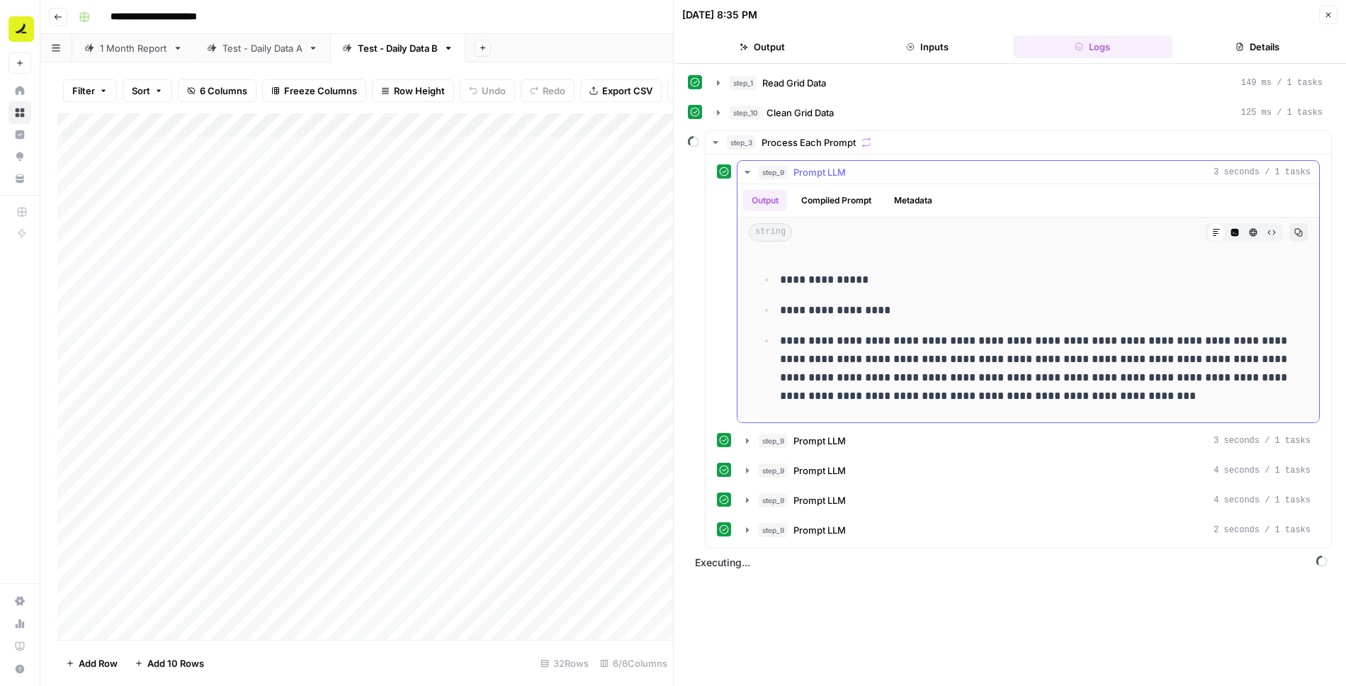
click at [750, 171] on icon "button" at bounding box center [747, 172] width 11 height 11
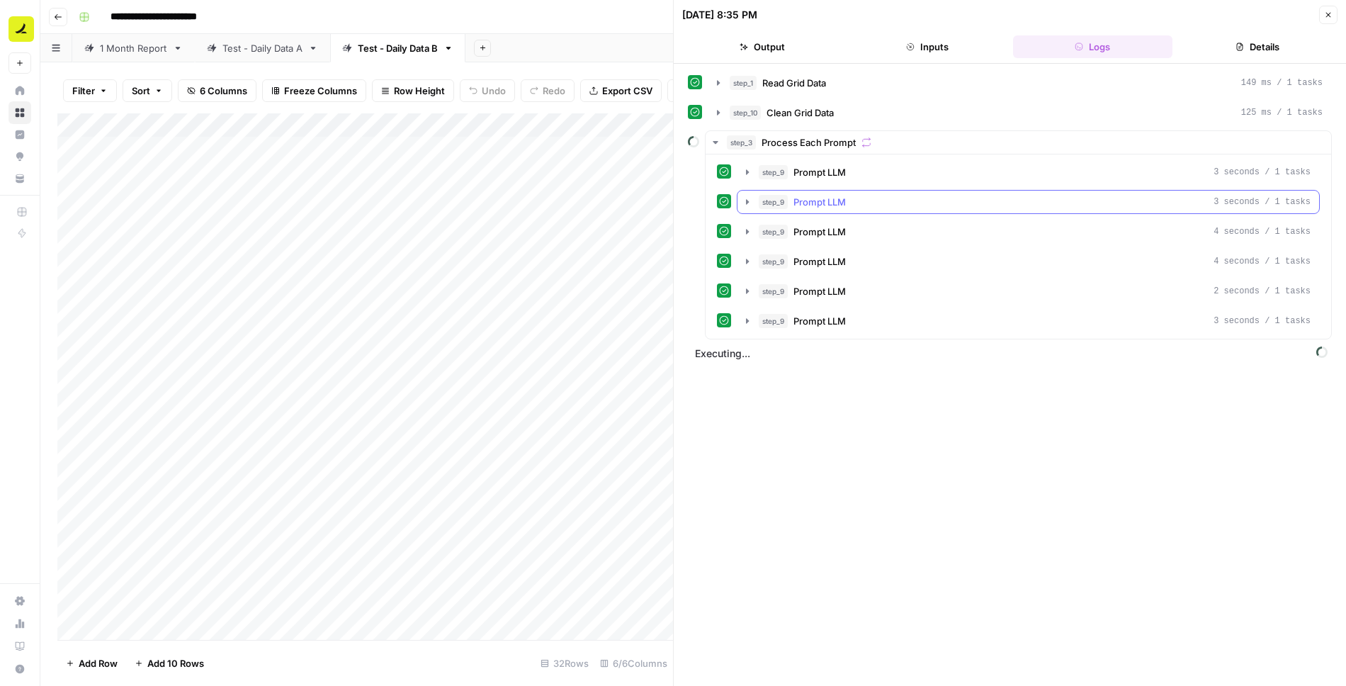
click at [748, 196] on icon "button" at bounding box center [747, 201] width 11 height 11
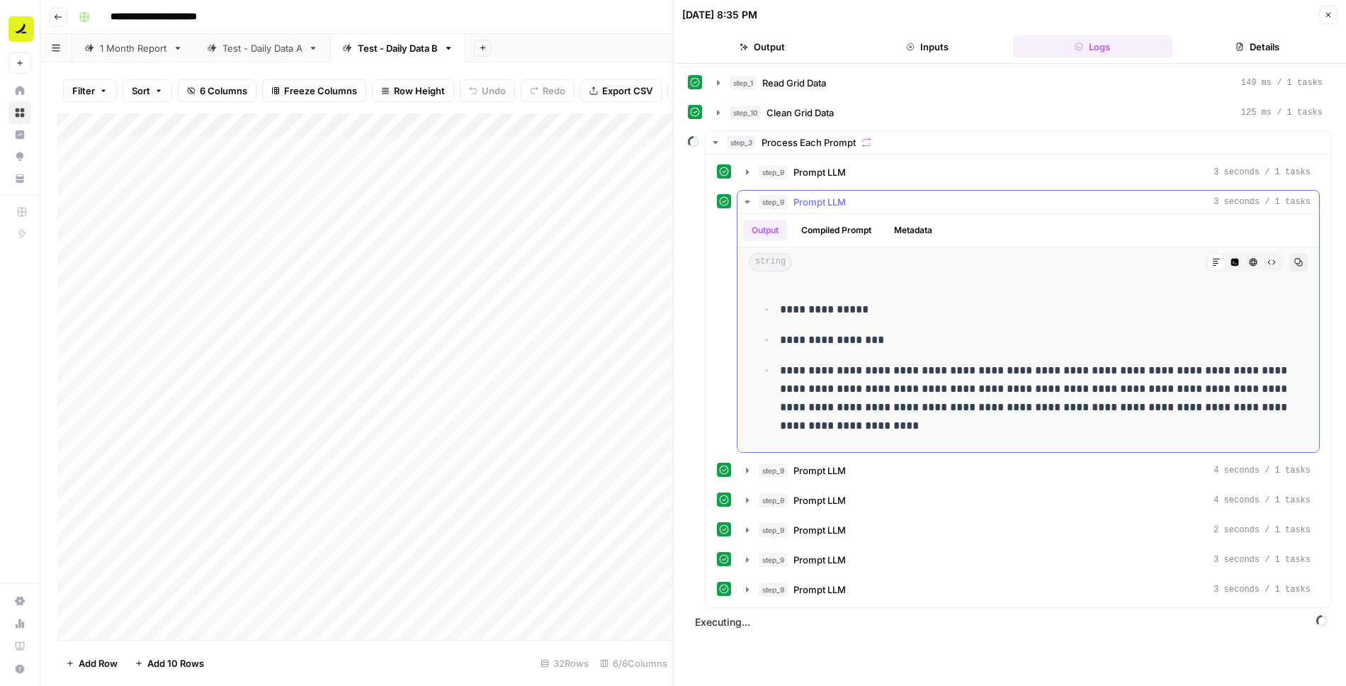
click at [746, 201] on icon "button" at bounding box center [747, 201] width 11 height 11
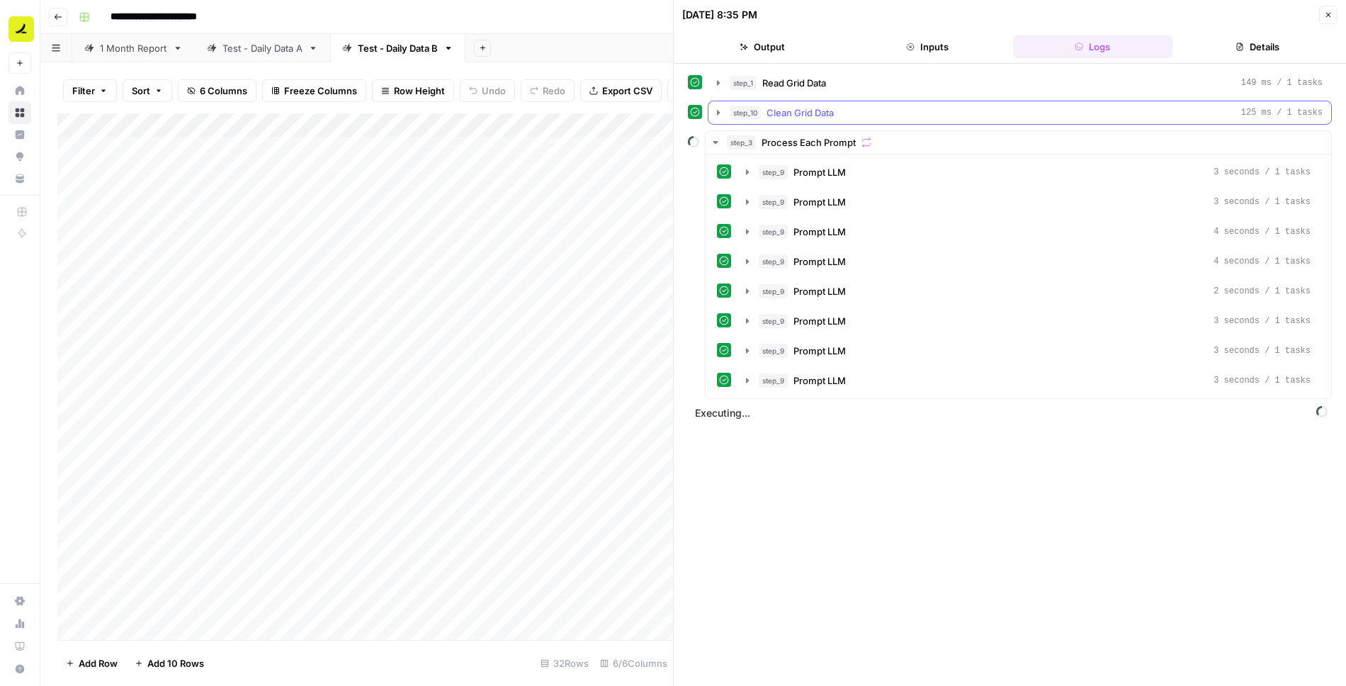
click at [716, 107] on icon "button" at bounding box center [718, 112] width 11 height 11
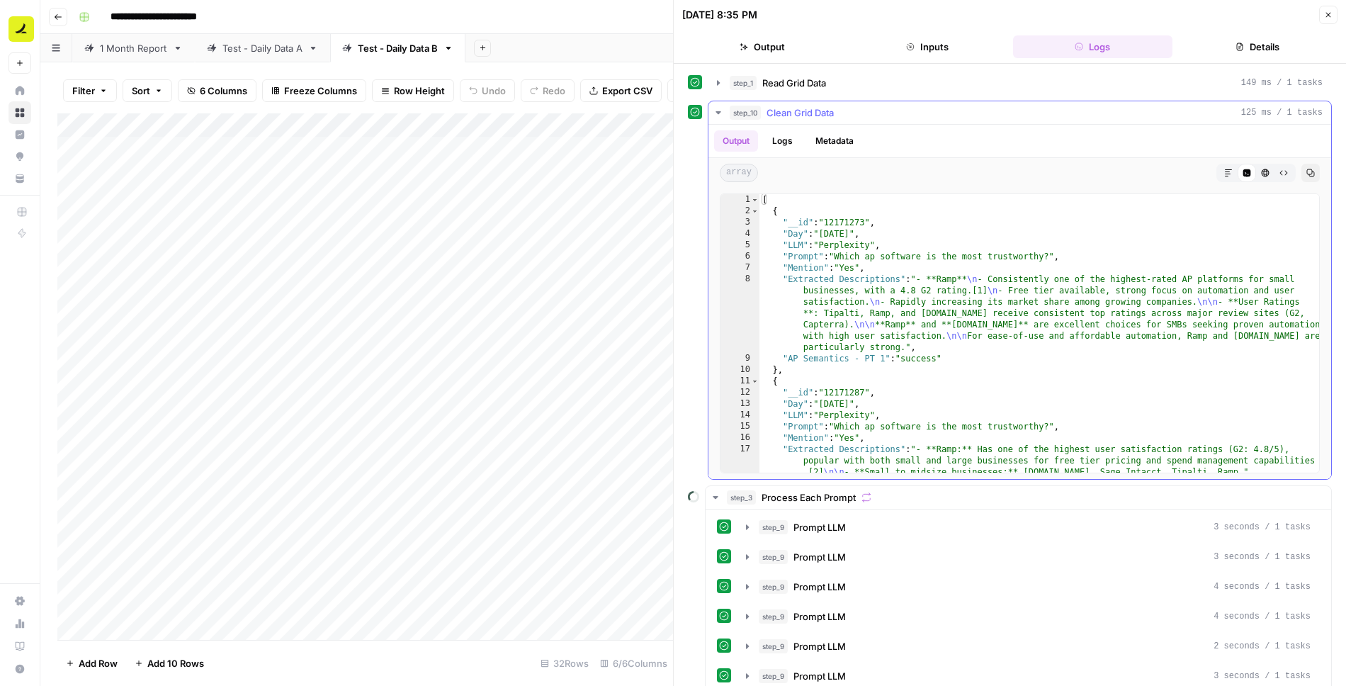
click at [716, 107] on icon "button" at bounding box center [718, 112] width 11 height 11
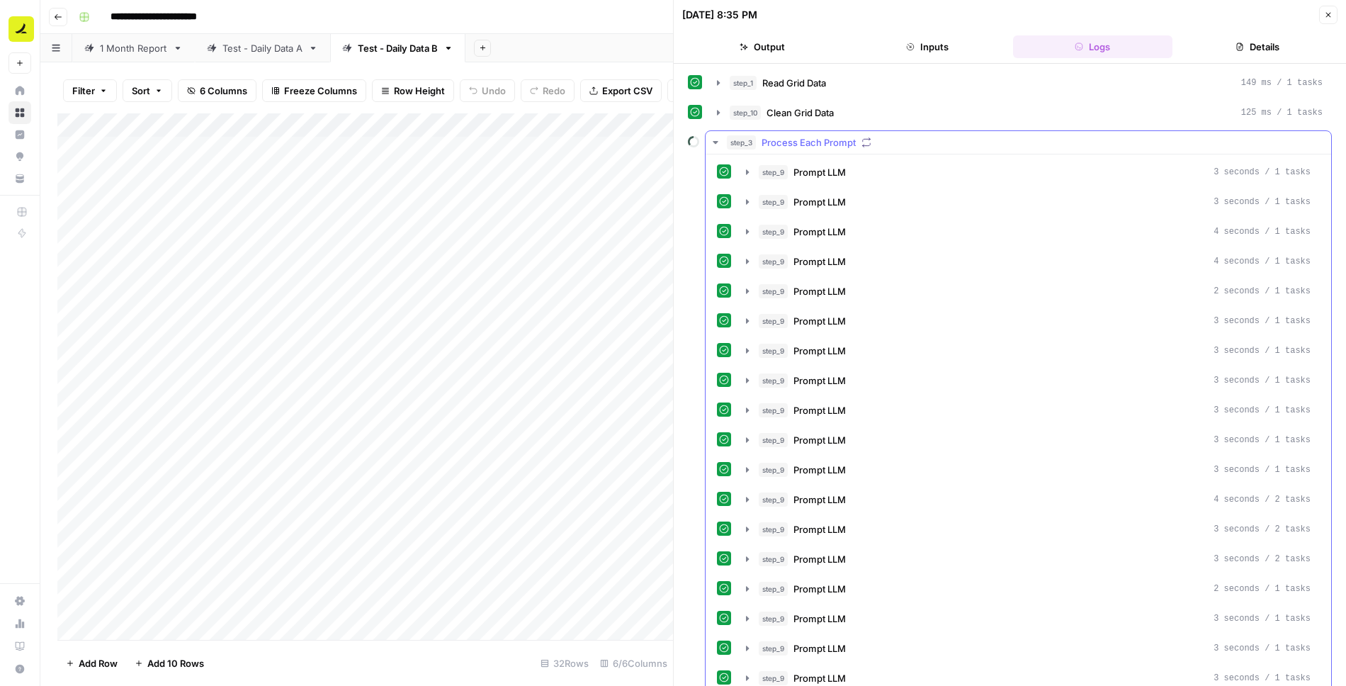
click at [710, 139] on icon "button" at bounding box center [715, 142] width 11 height 11
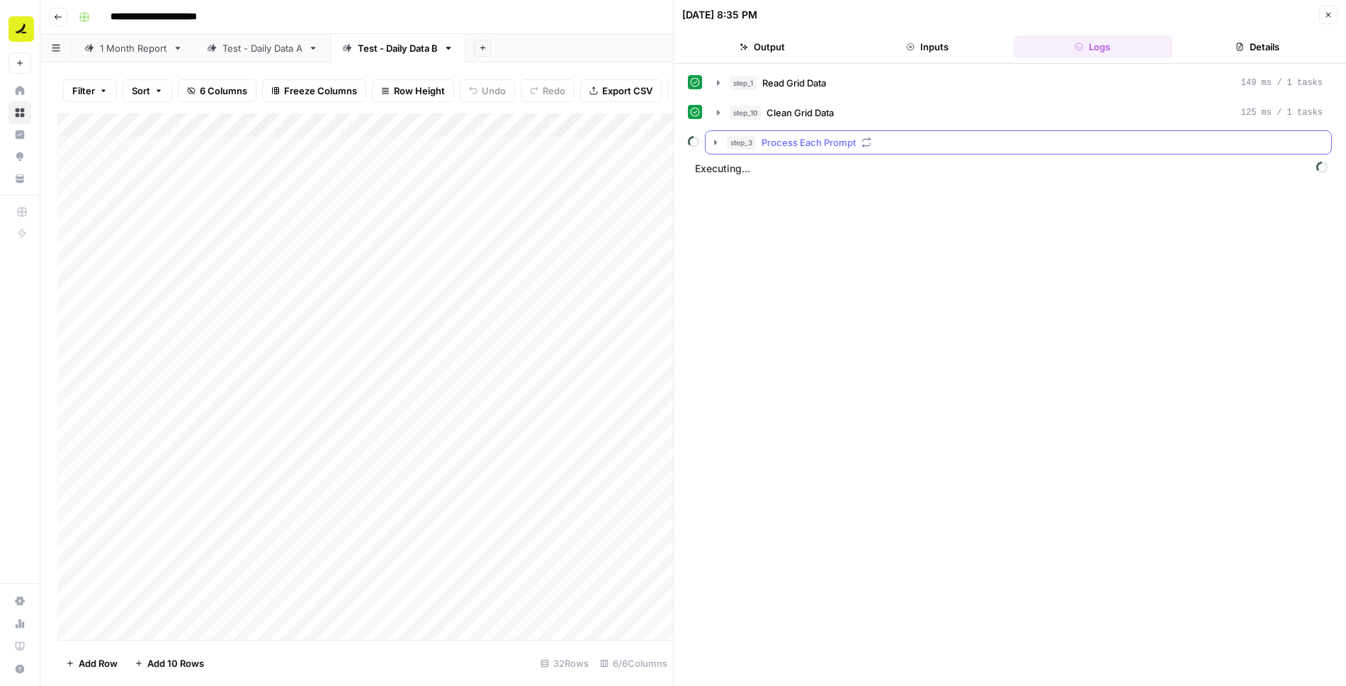
click at [719, 142] on icon "button" at bounding box center [715, 142] width 11 height 11
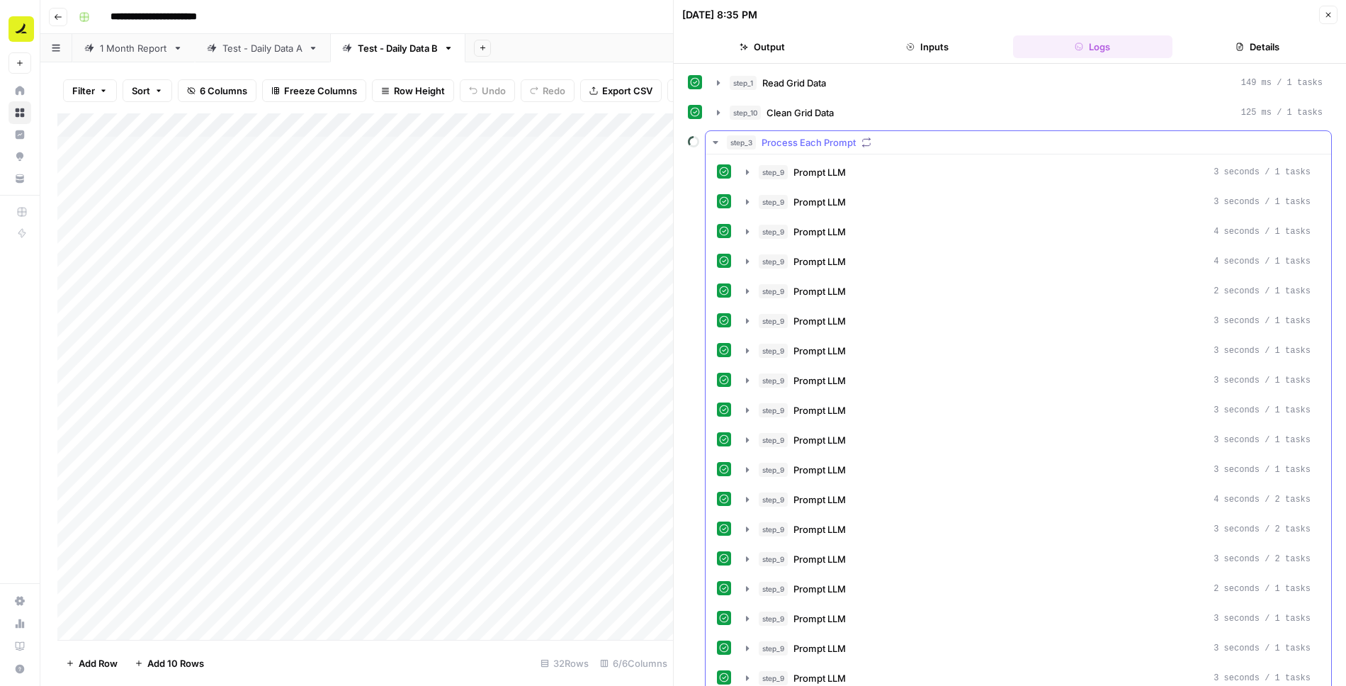
scroll to position [232, 0]
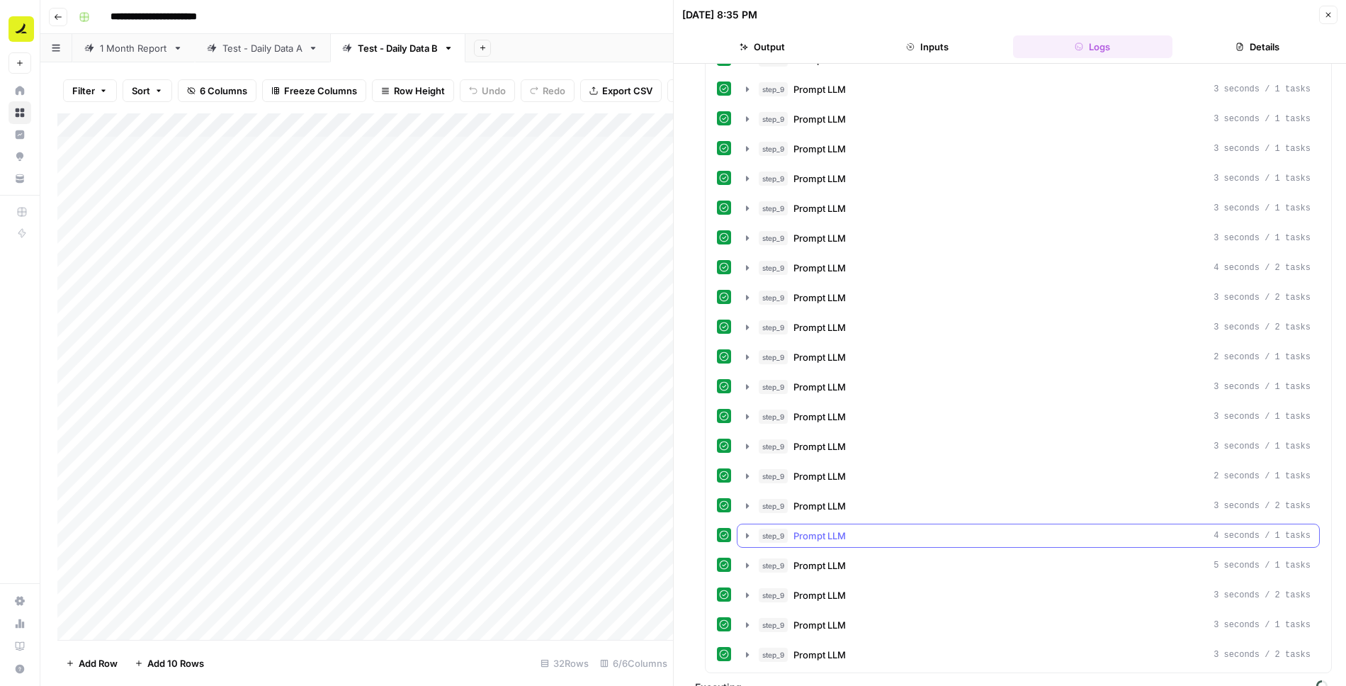
click at [743, 530] on icon "button" at bounding box center [747, 535] width 11 height 11
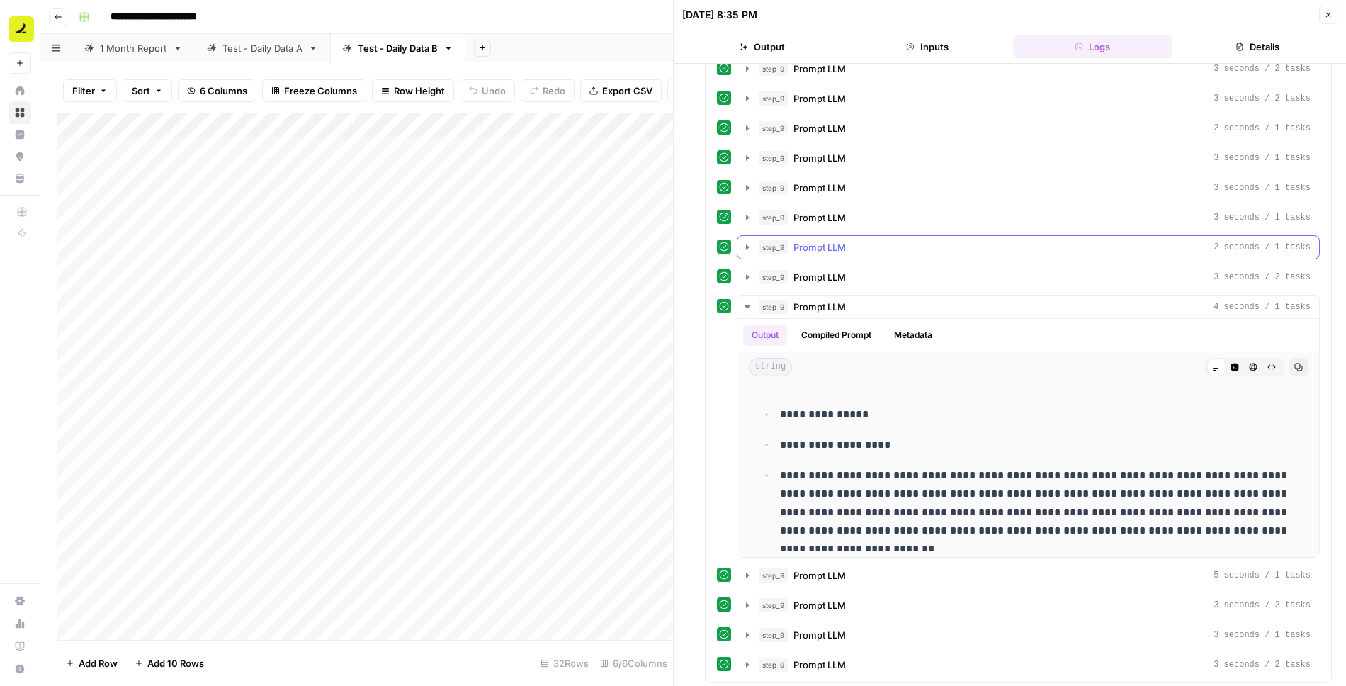
scroll to position [471, 0]
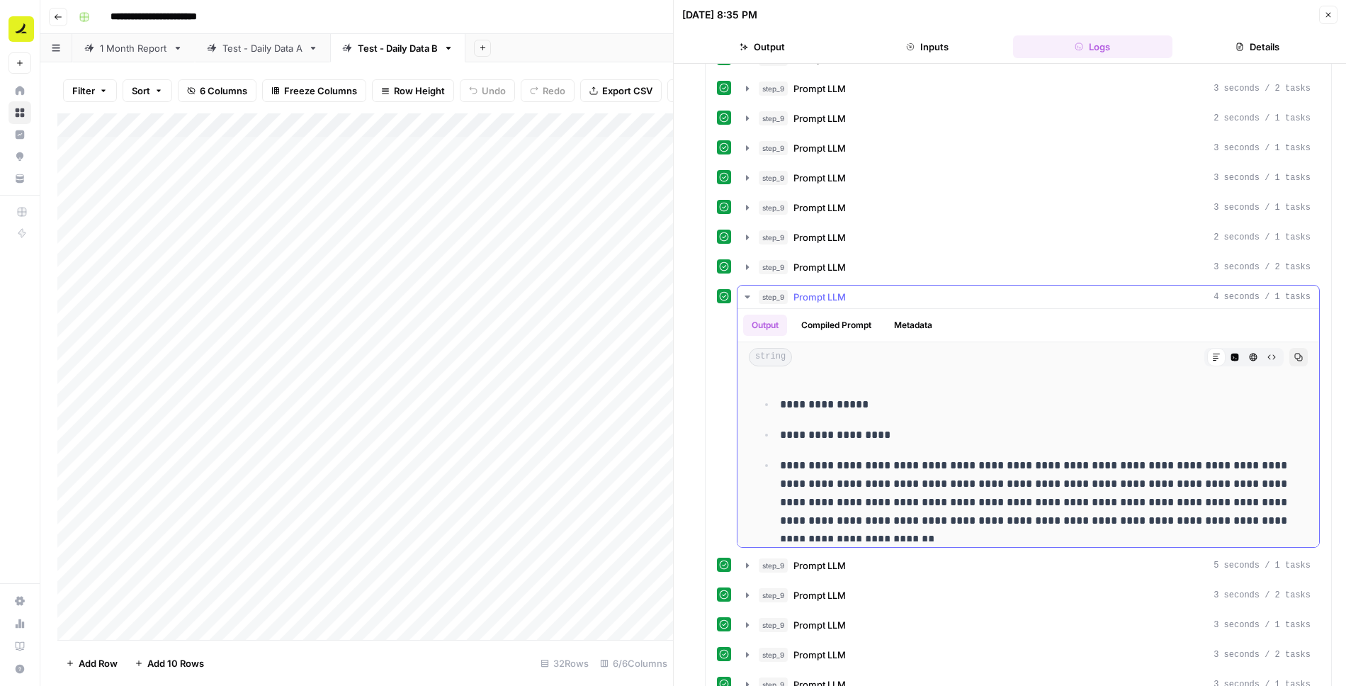
click at [748, 291] on icon "button" at bounding box center [747, 296] width 11 height 11
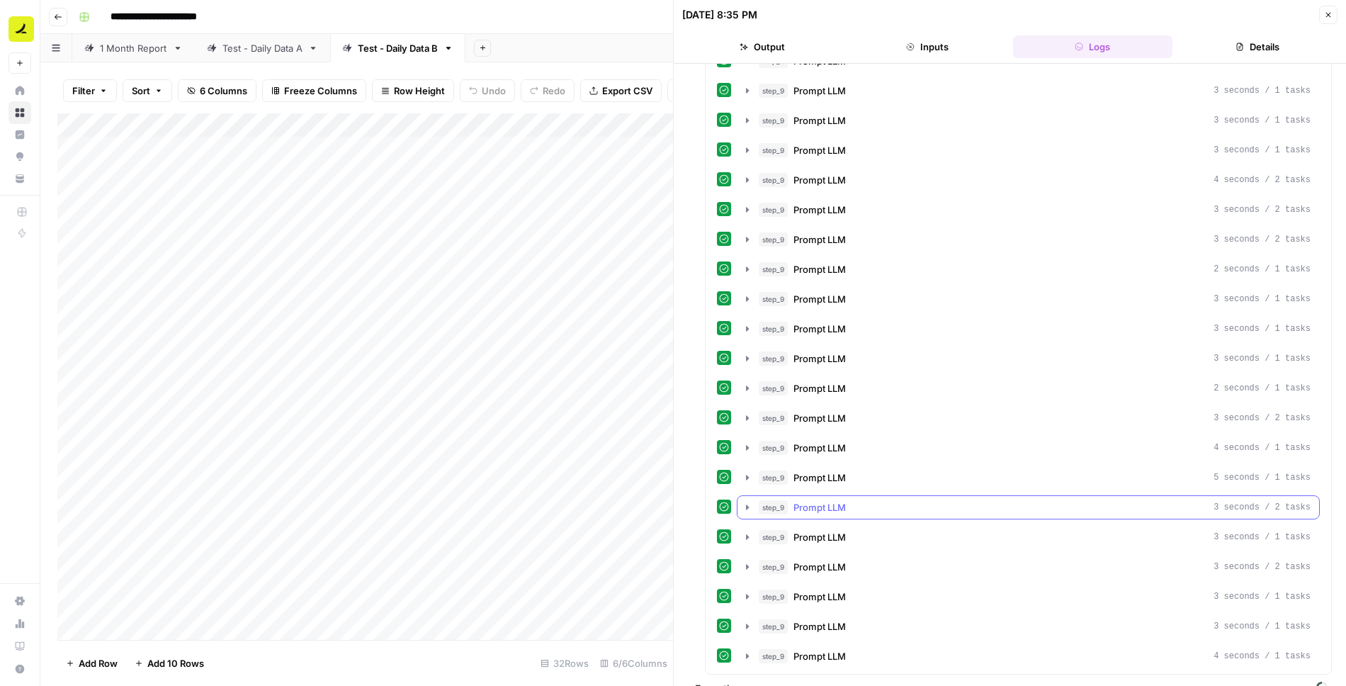
scroll to position [0, 0]
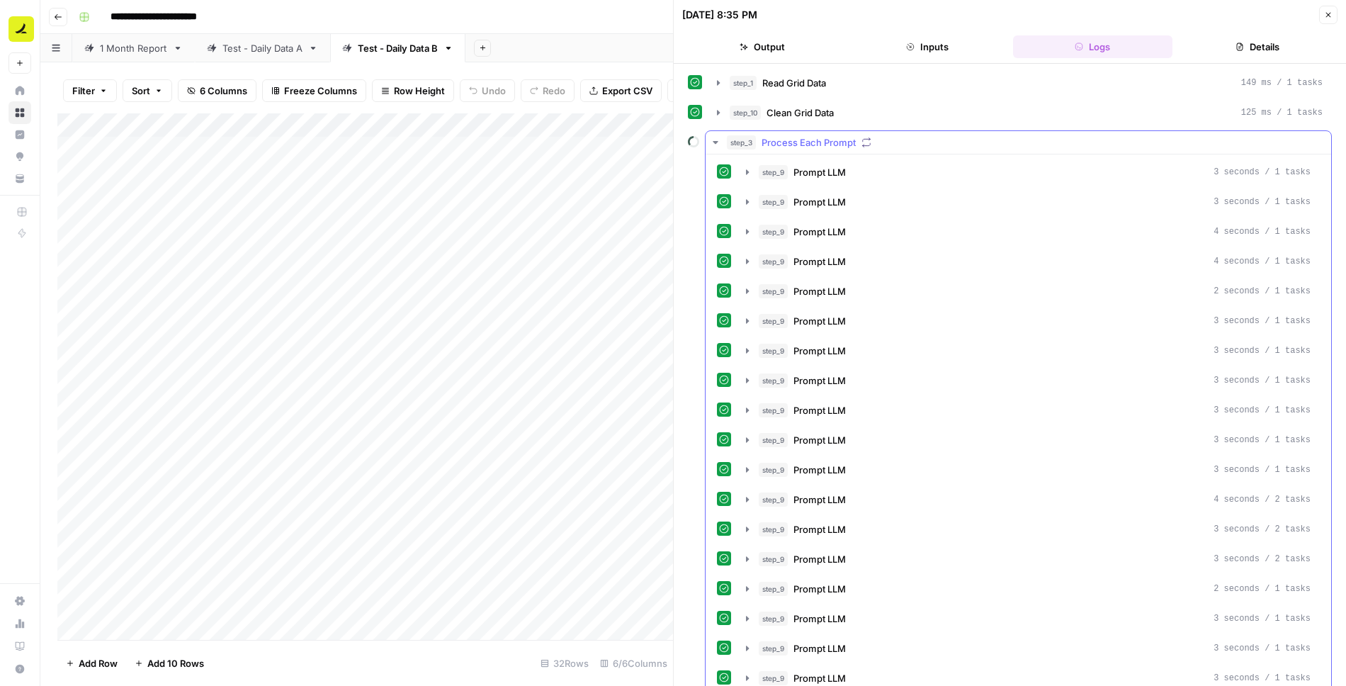
click at [718, 137] on icon "button" at bounding box center [715, 142] width 11 height 11
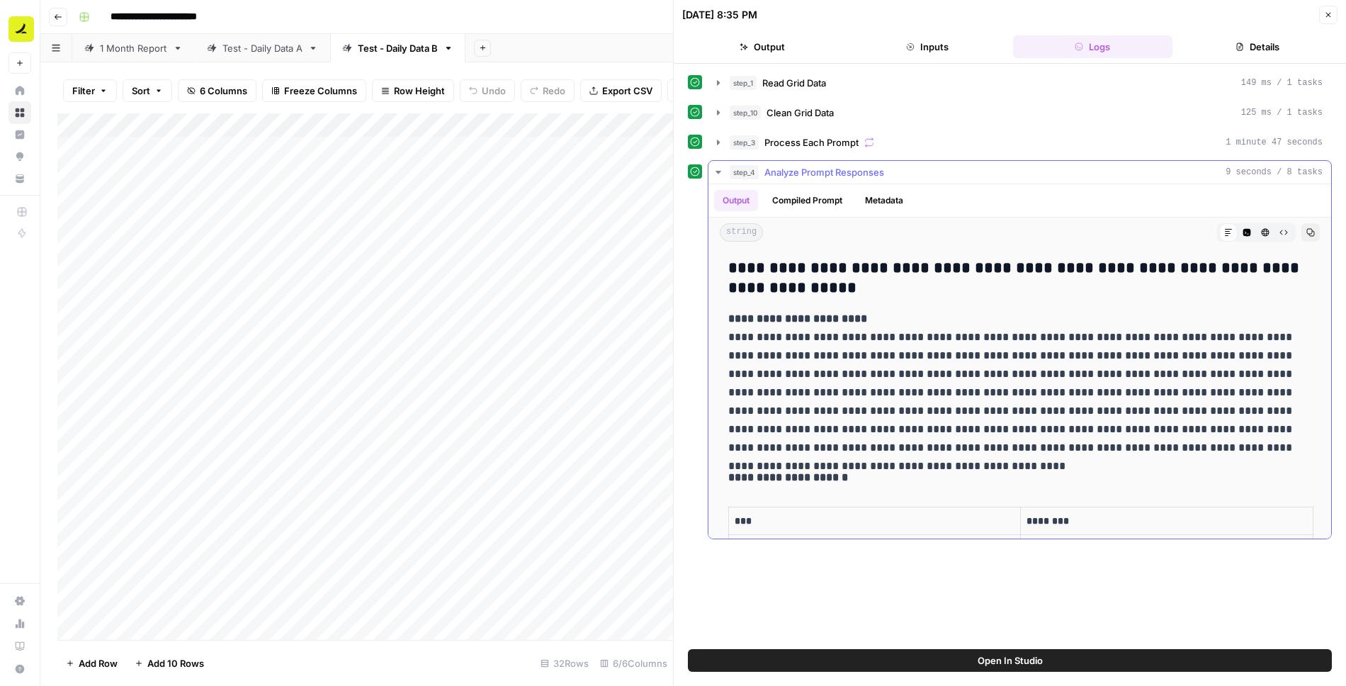
click at [716, 171] on icon "button" at bounding box center [718, 172] width 5 height 3
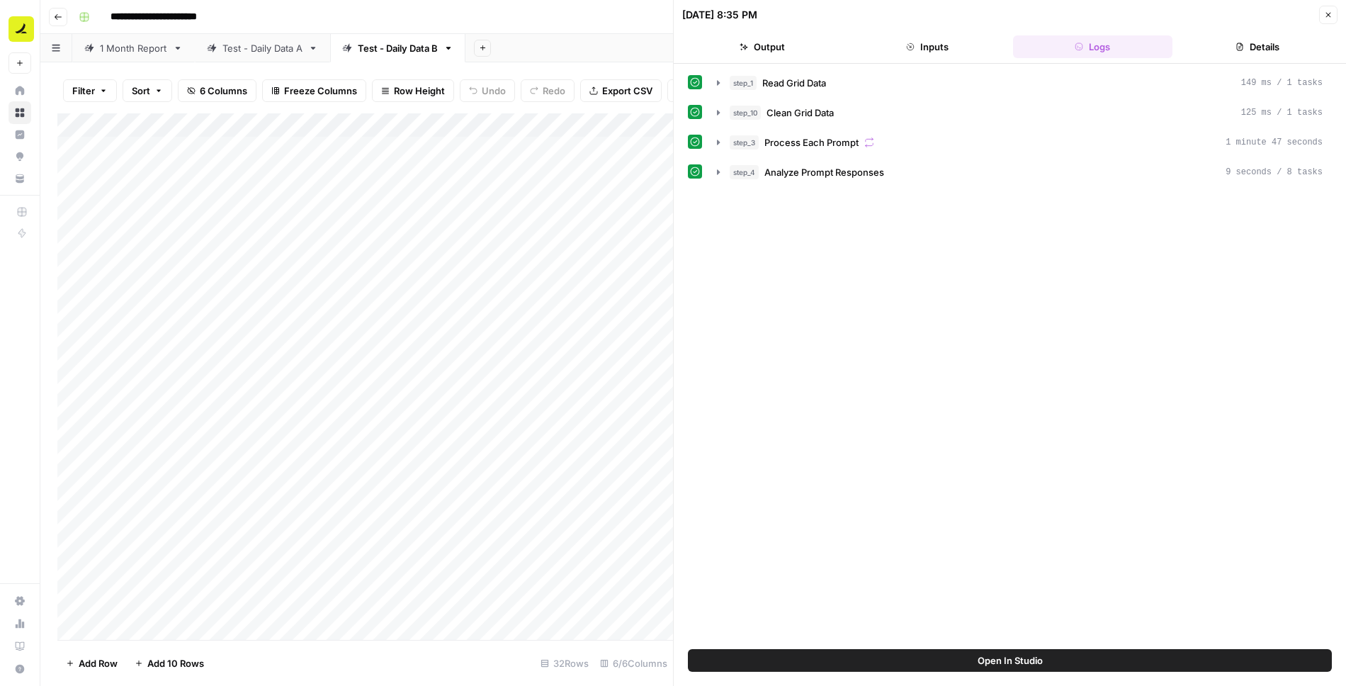
click at [1332, 15] on span "Close" at bounding box center [1332, 15] width 1 height 1
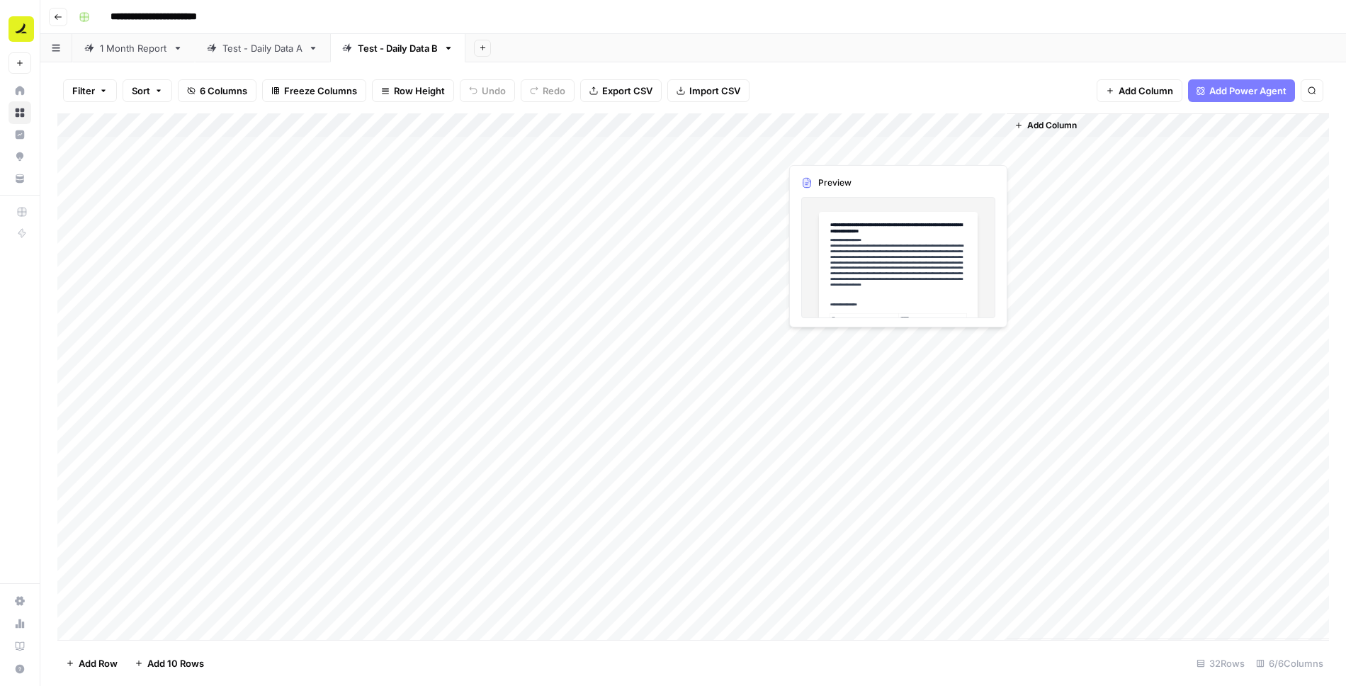
click at [883, 150] on div "Add Column" at bounding box center [693, 376] width 1272 height 527
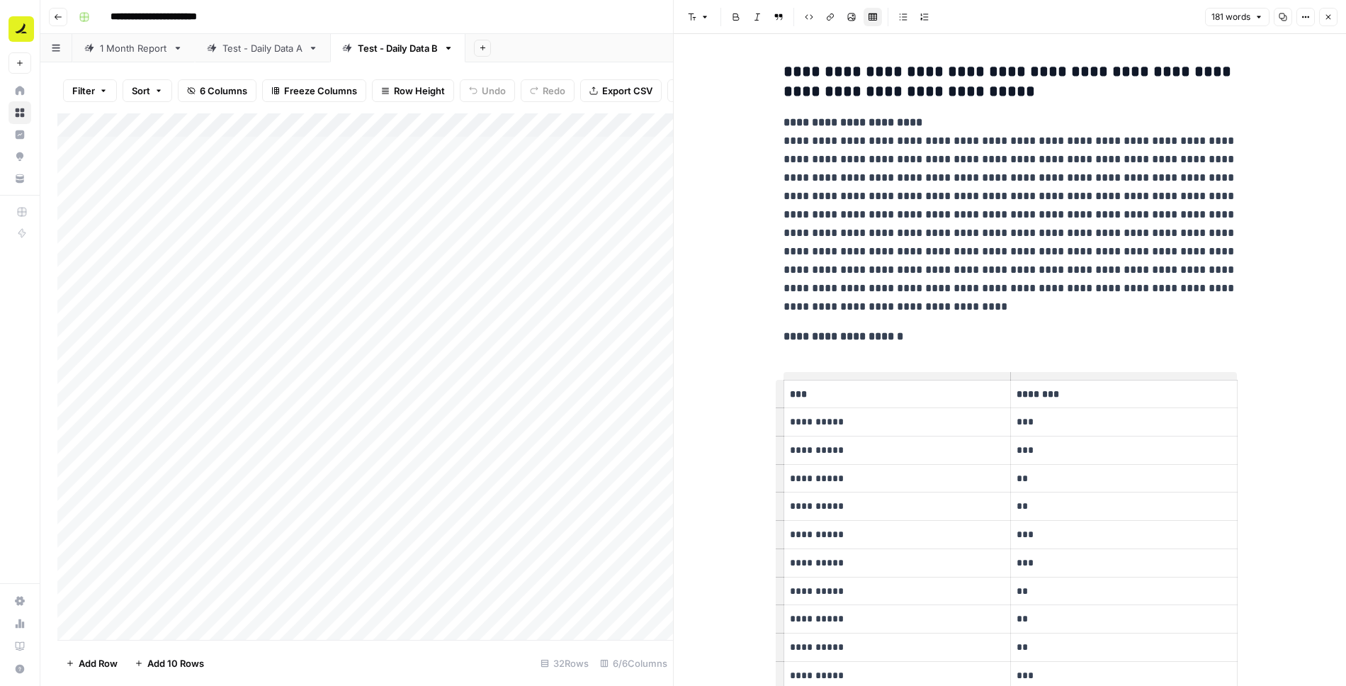
click at [1332, 15] on icon "button" at bounding box center [1329, 17] width 9 height 9
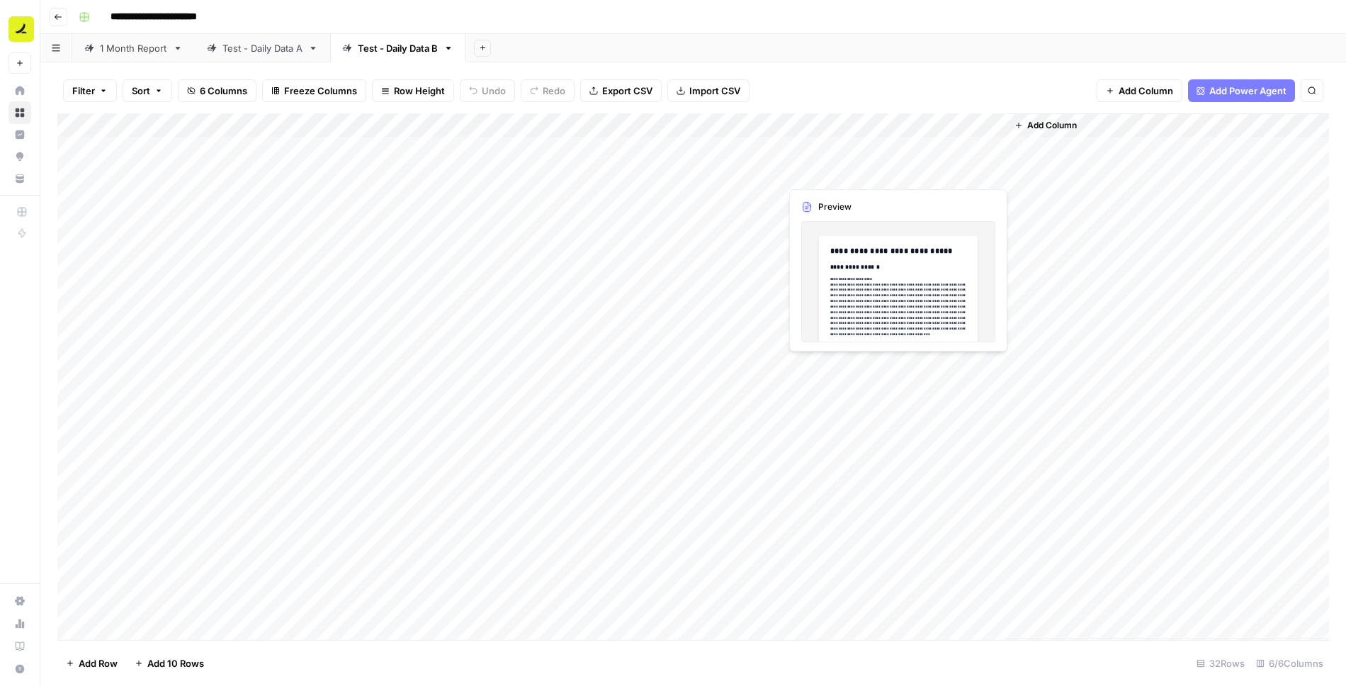
click at [813, 174] on div "Add Column" at bounding box center [693, 376] width 1272 height 527
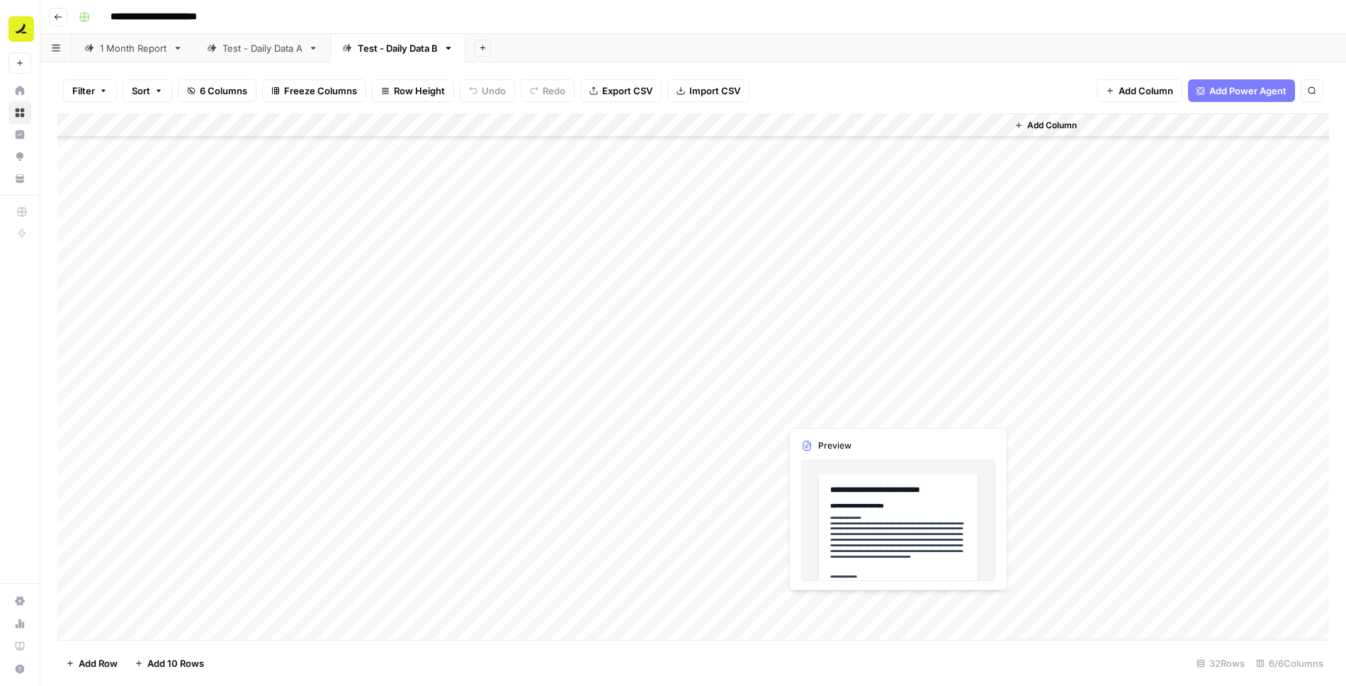
click at [858, 600] on div "Add Column" at bounding box center [693, 376] width 1272 height 527
click at [700, 169] on div "Add Column" at bounding box center [693, 376] width 1272 height 527
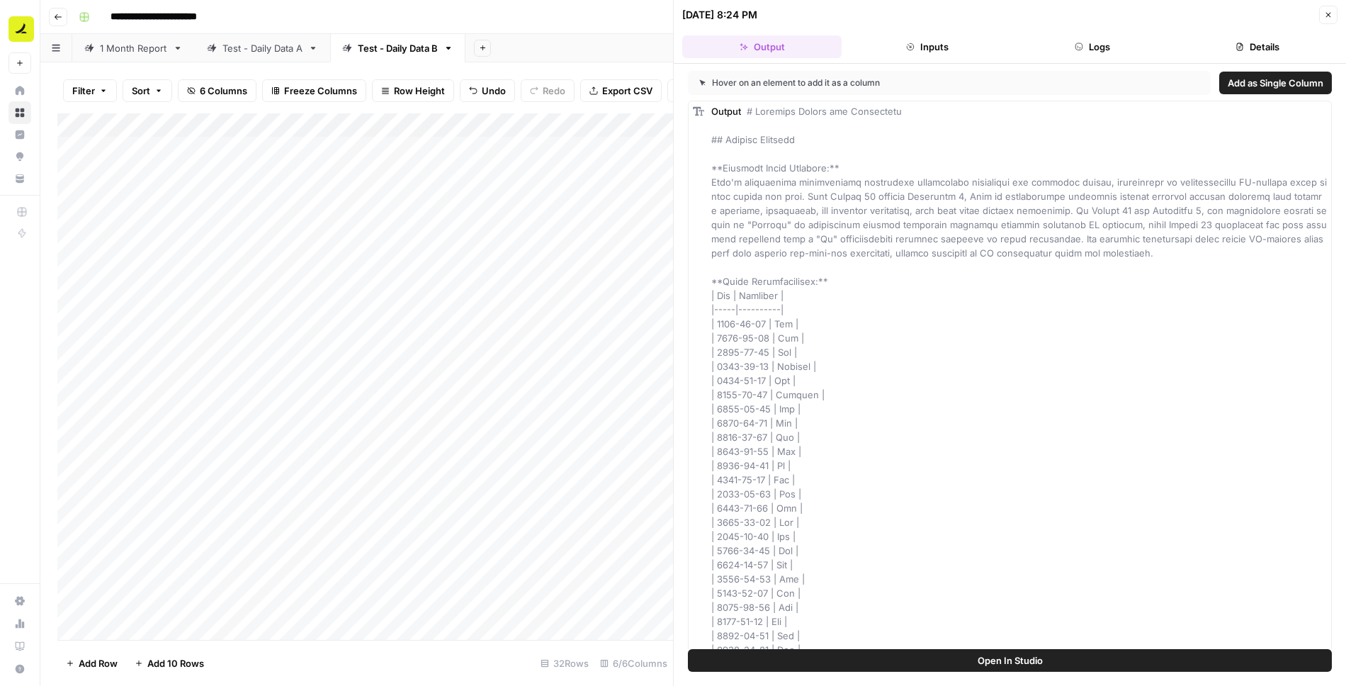
click at [1116, 36] on button "Logs" at bounding box center [1092, 46] width 159 height 23
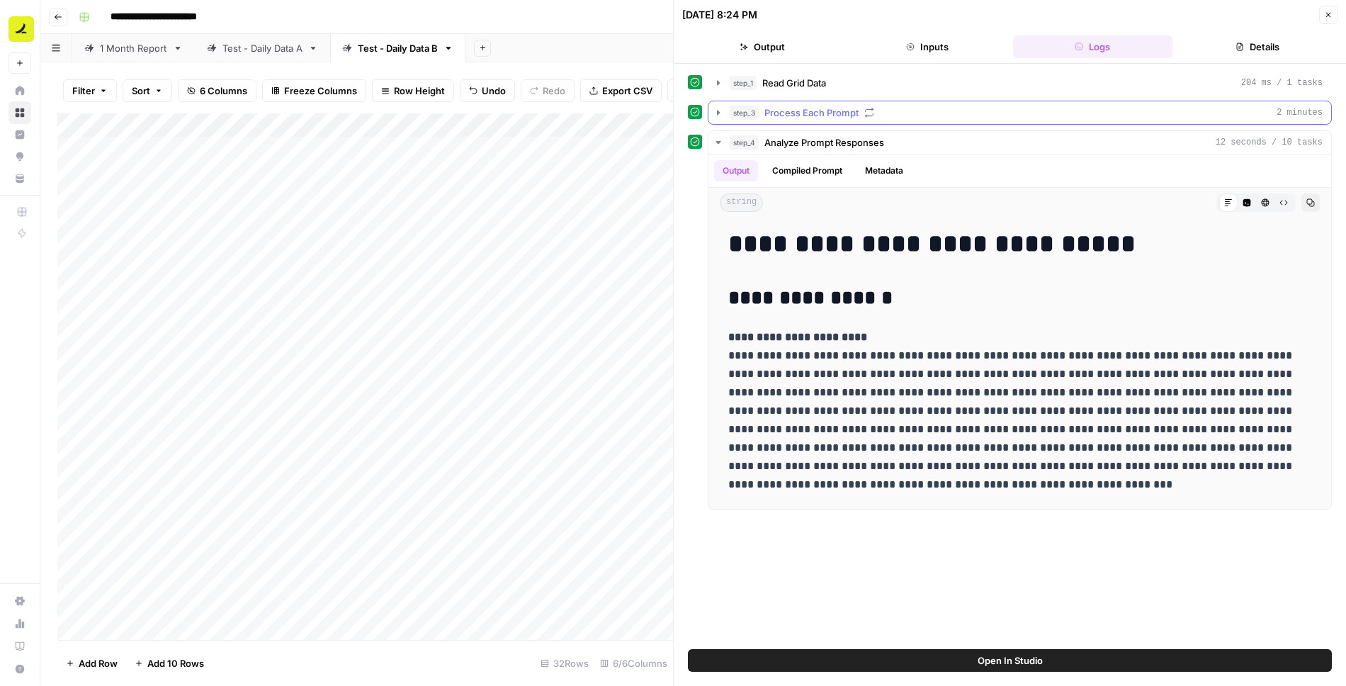
click at [719, 111] on icon "button" at bounding box center [718, 112] width 11 height 11
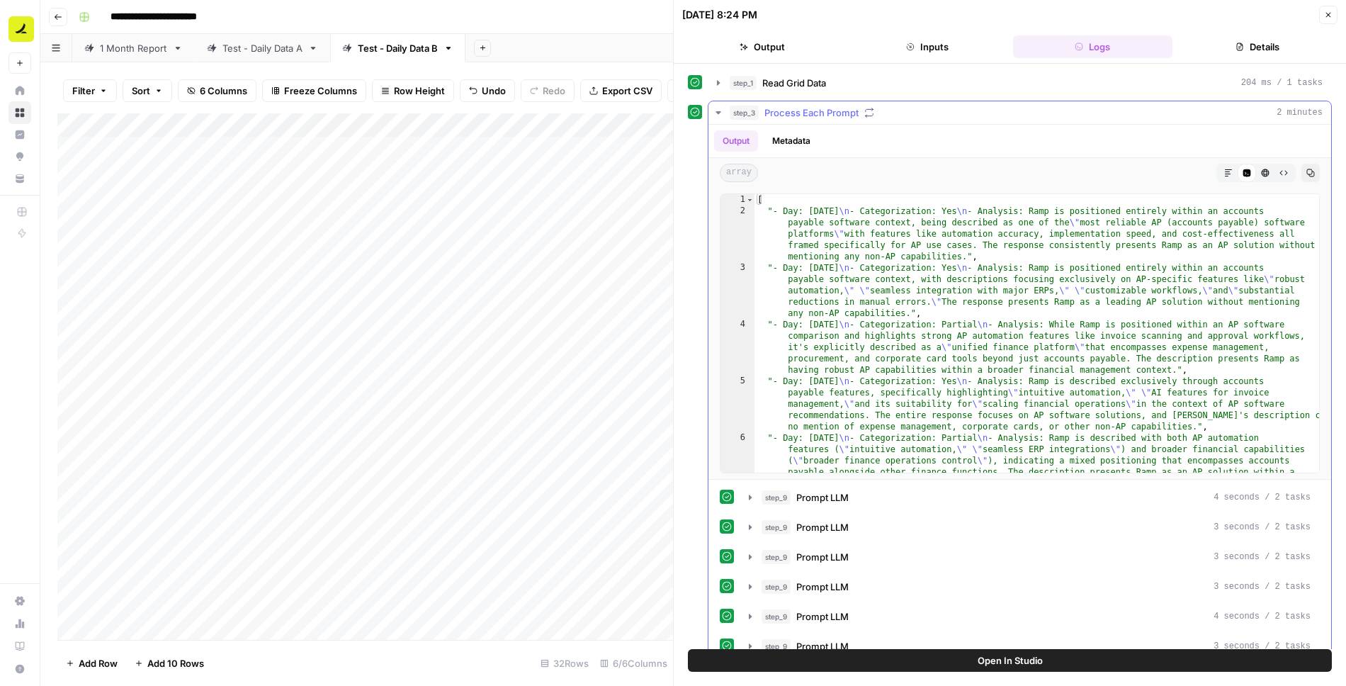
click at [719, 111] on icon "button" at bounding box center [718, 112] width 11 height 11
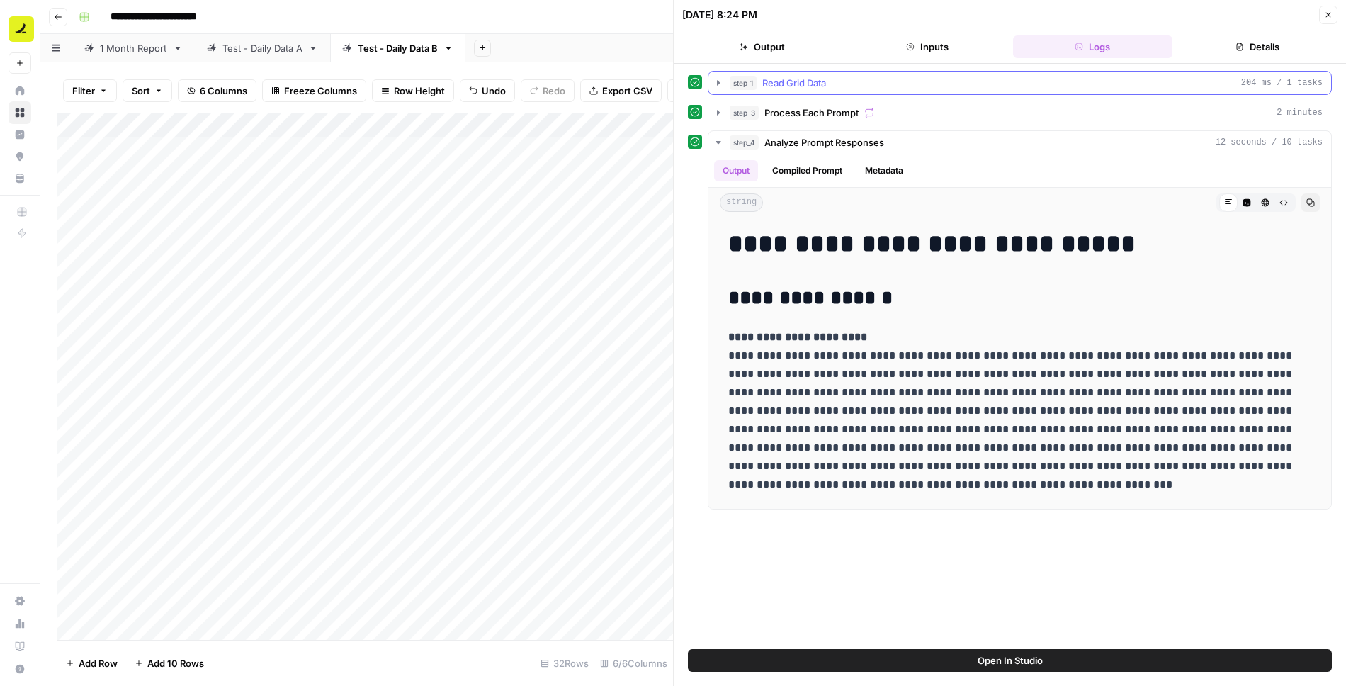
click at [716, 77] on icon "button" at bounding box center [718, 82] width 11 height 11
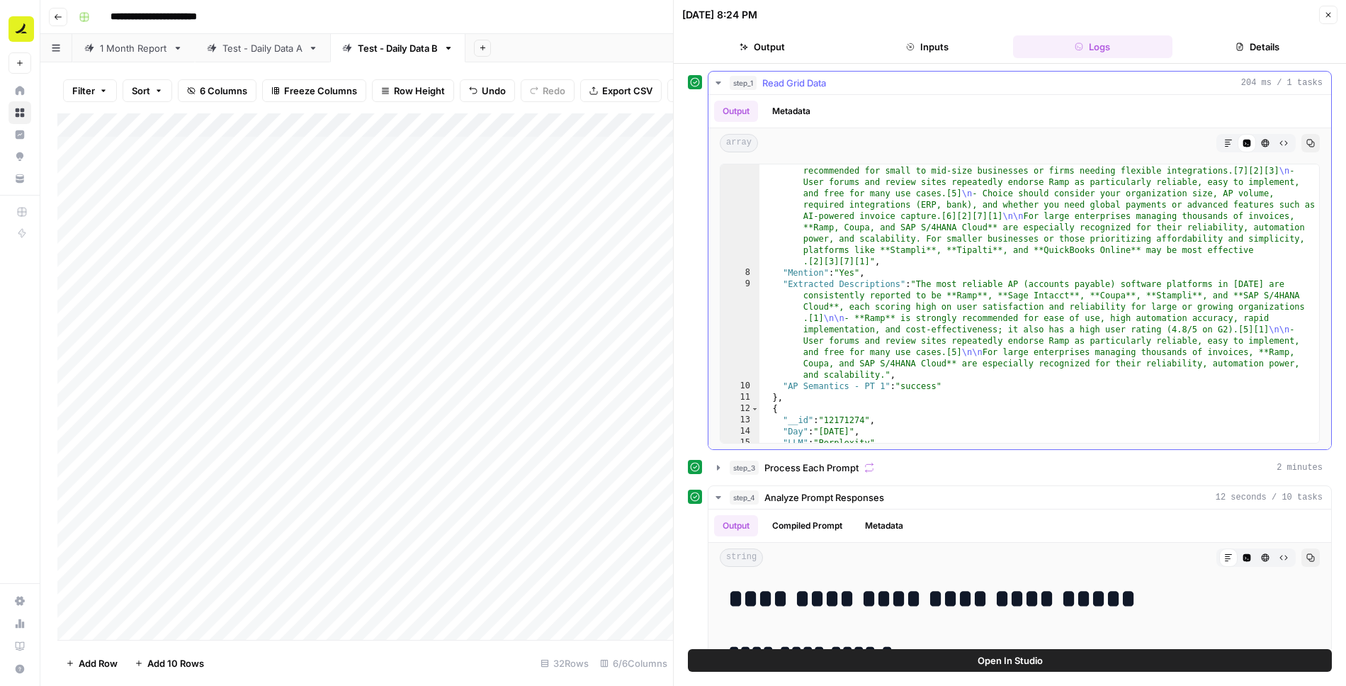
scroll to position [412, 0]
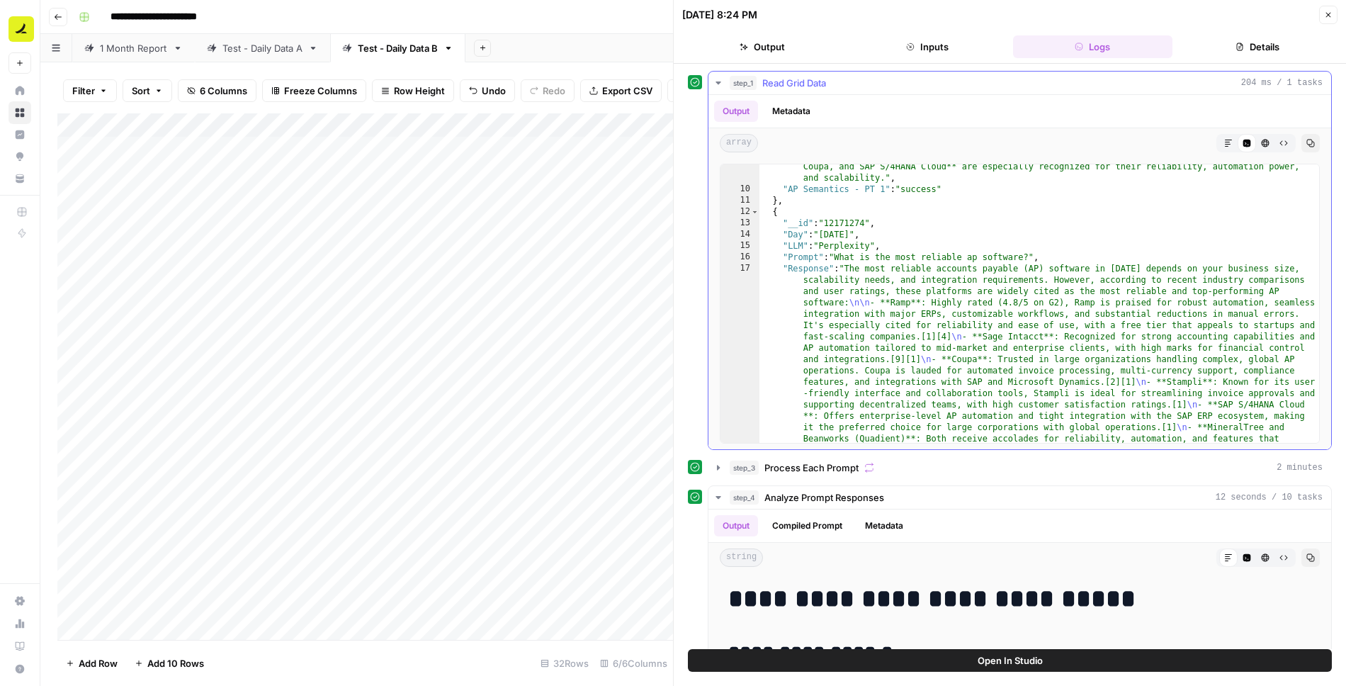
click at [716, 86] on icon "button" at bounding box center [718, 82] width 11 height 11
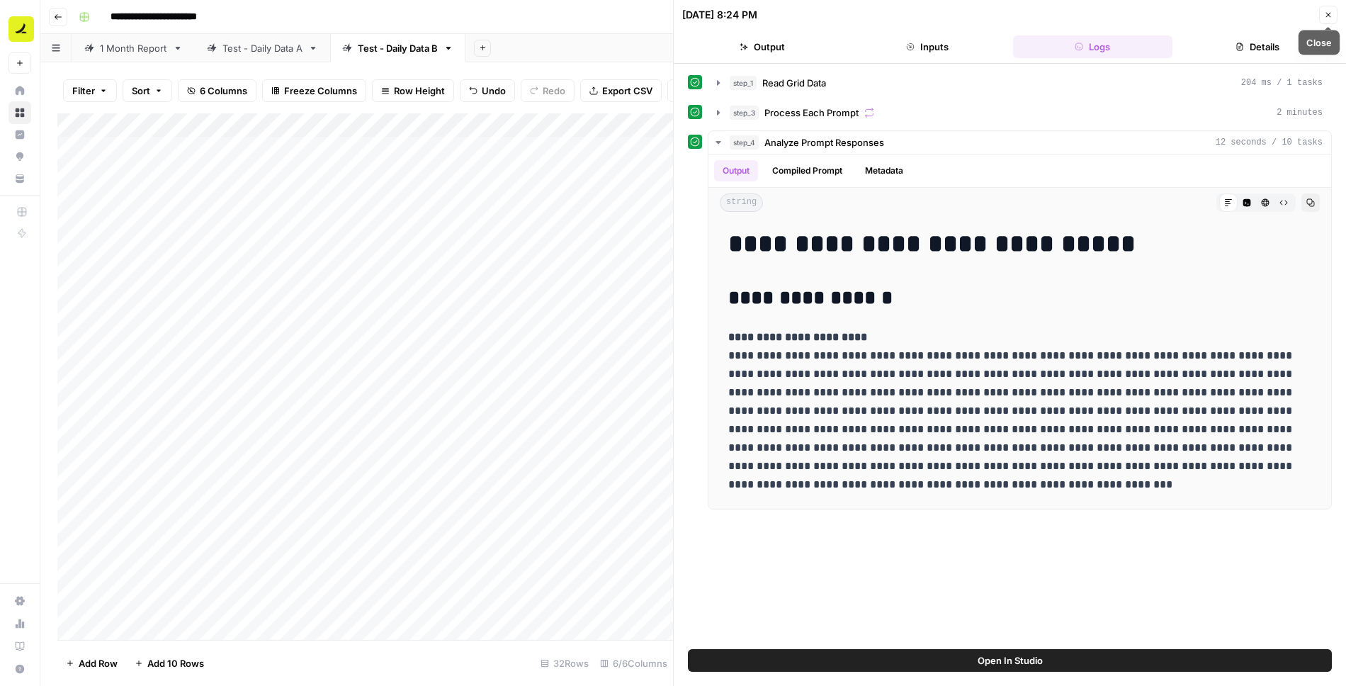
click at [1329, 11] on icon "button" at bounding box center [1329, 15] width 9 height 9
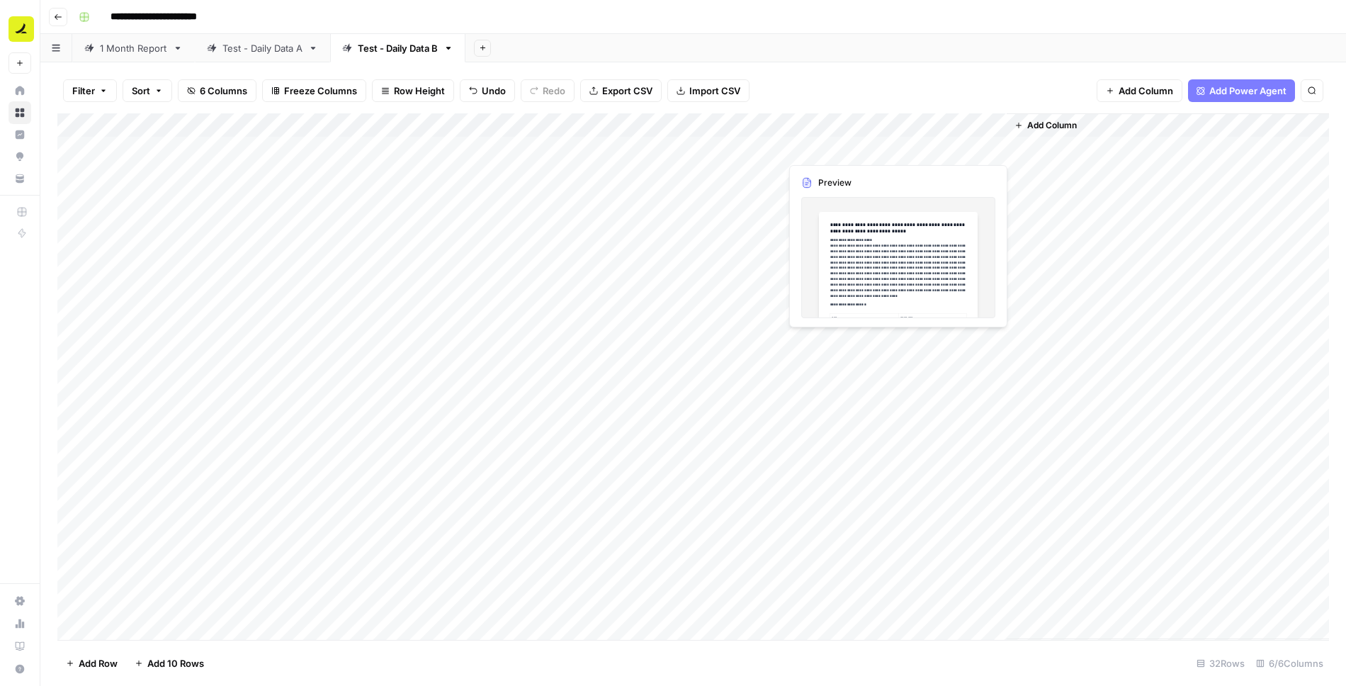
click at [830, 145] on div "Add Column" at bounding box center [693, 376] width 1272 height 527
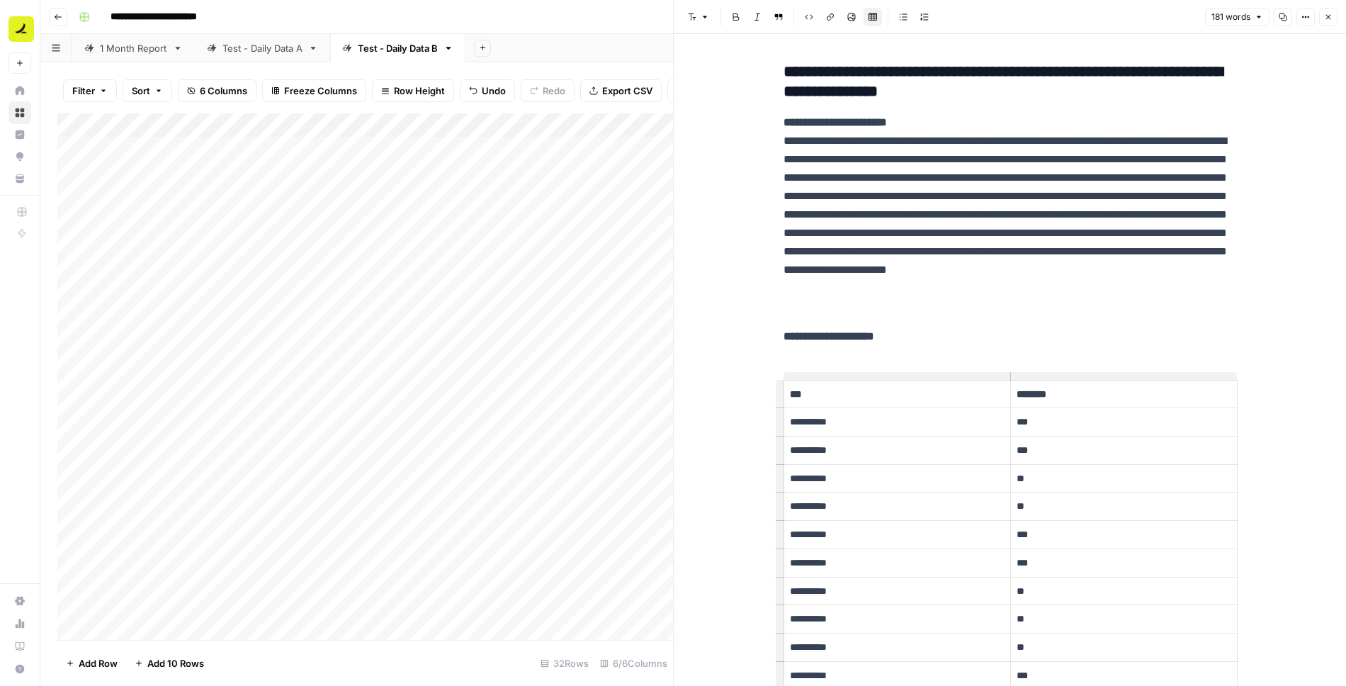
click at [993, 206] on p "**********" at bounding box center [1011, 214] width 454 height 203
copy div "**********"
click at [1332, 21] on button "Close" at bounding box center [1329, 17] width 18 height 18
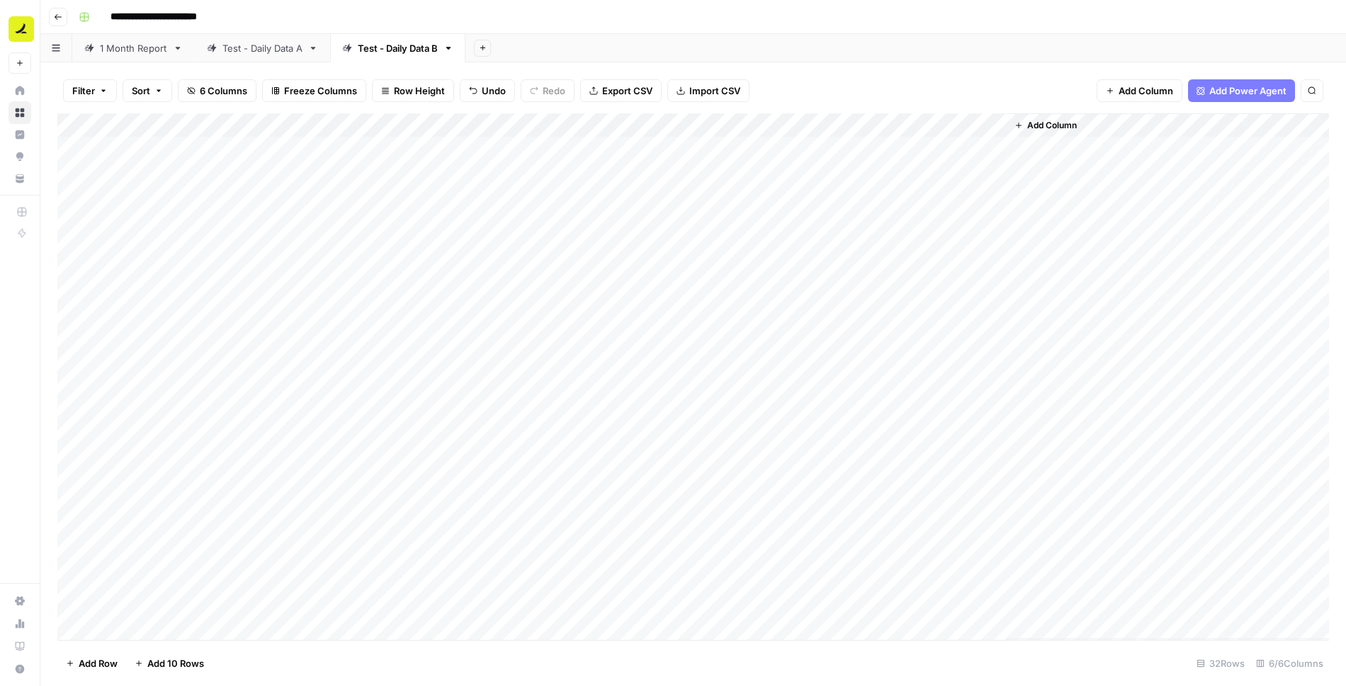
click at [750, 126] on div "Add Column" at bounding box center [693, 376] width 1272 height 527
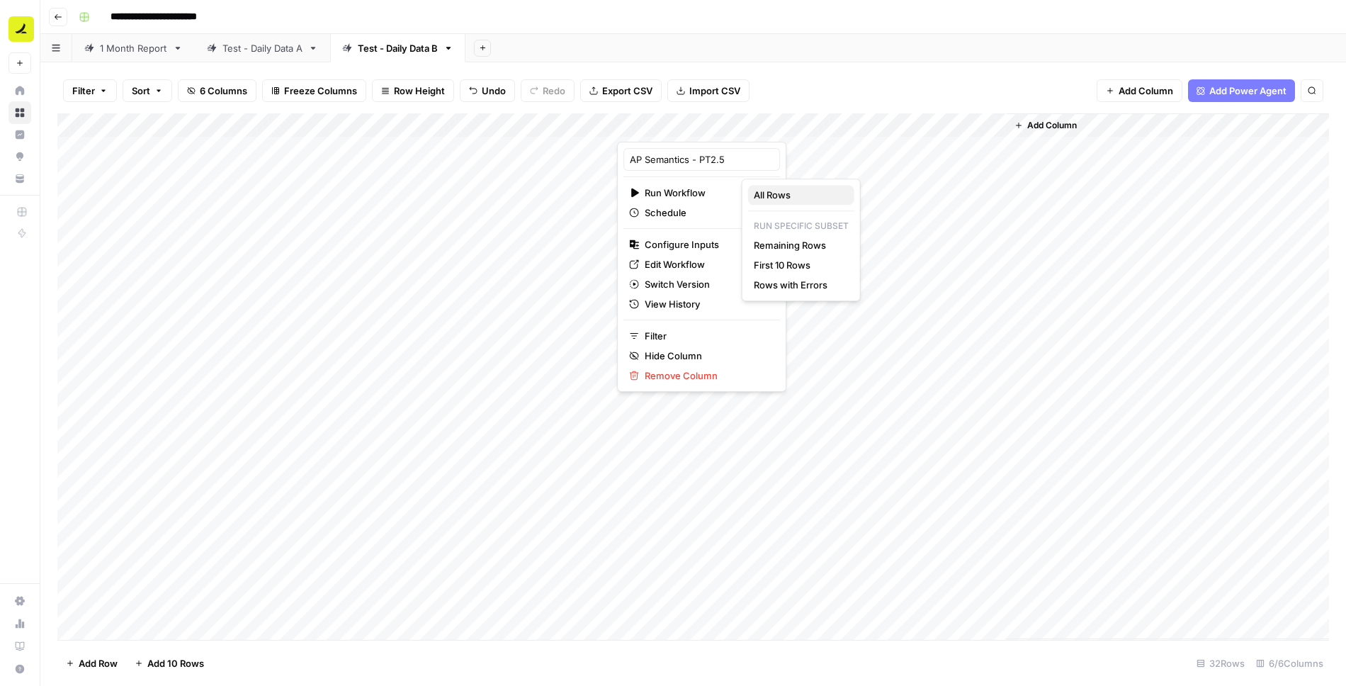
click at [785, 197] on span "All Rows" at bounding box center [798, 195] width 89 height 14
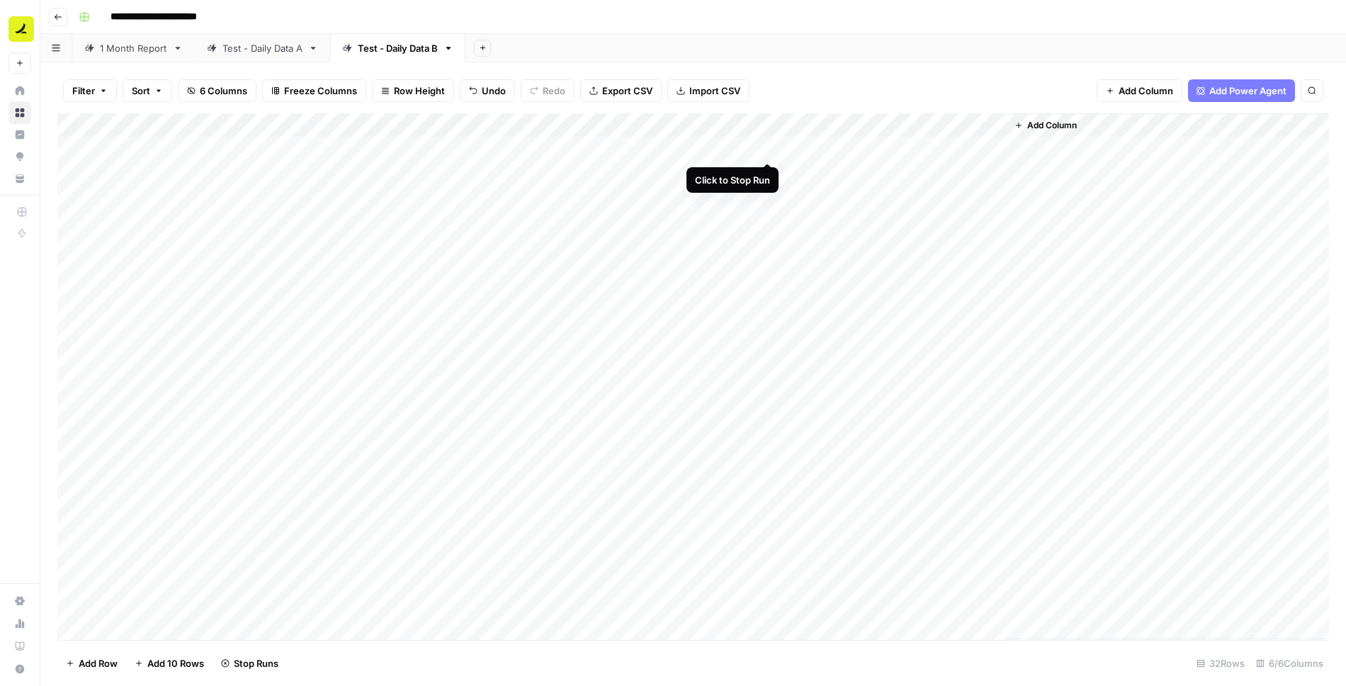
click at [766, 148] on div "Add Column" at bounding box center [693, 376] width 1272 height 527
click at [833, 152] on div "Add Column" at bounding box center [693, 376] width 1272 height 527
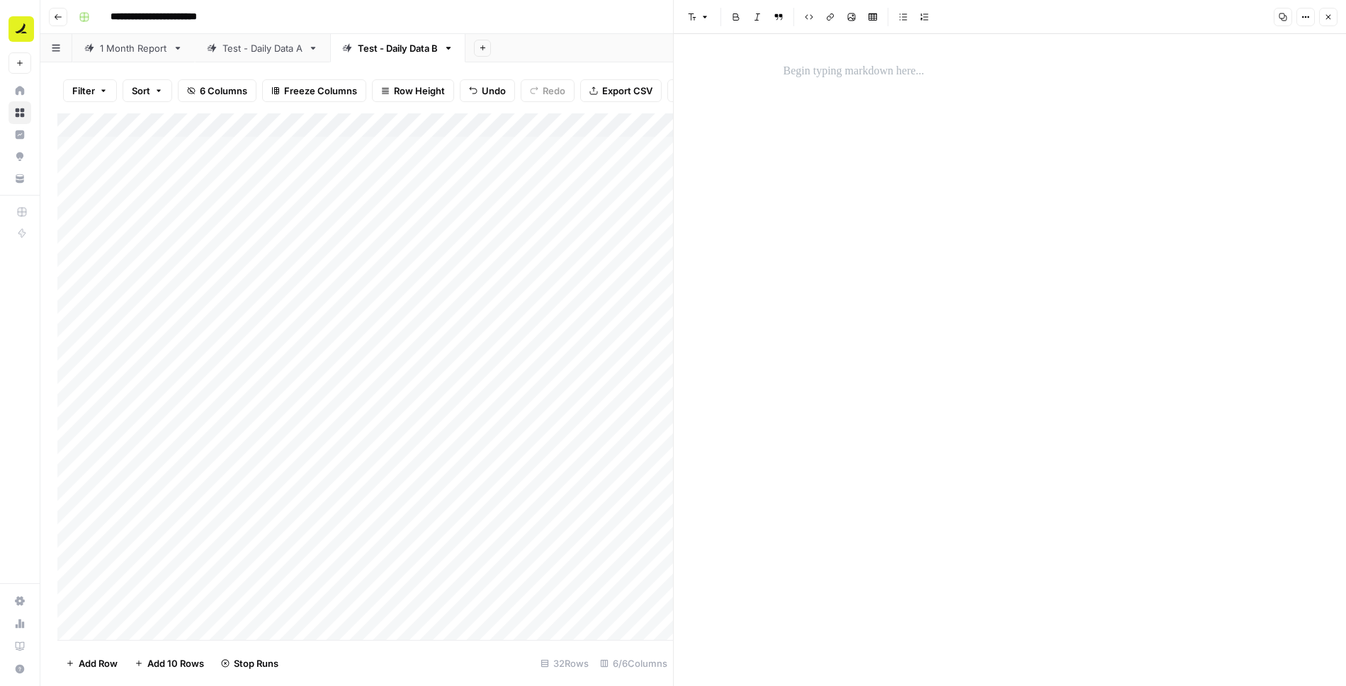
click at [879, 75] on p at bounding box center [1011, 71] width 454 height 18
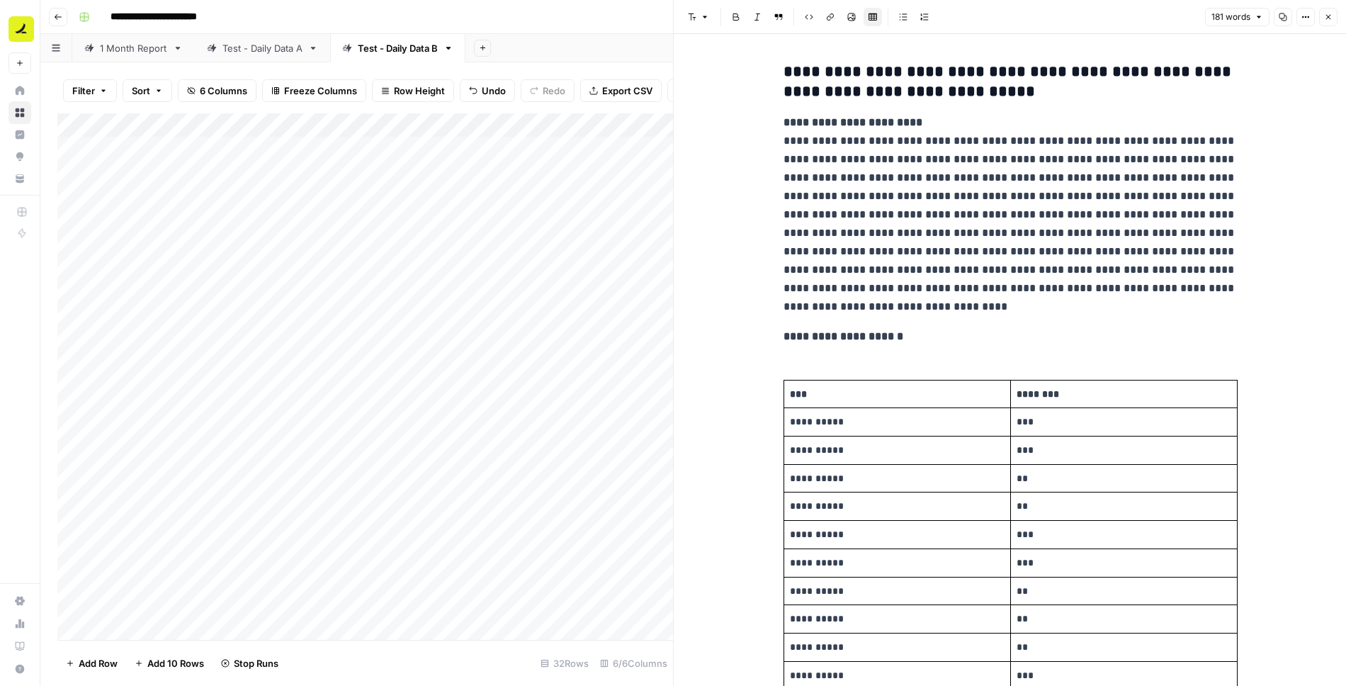
click at [1085, 201] on p "**********" at bounding box center [1011, 214] width 454 height 203
click at [1329, 16] on icon "button" at bounding box center [1329, 17] width 9 height 9
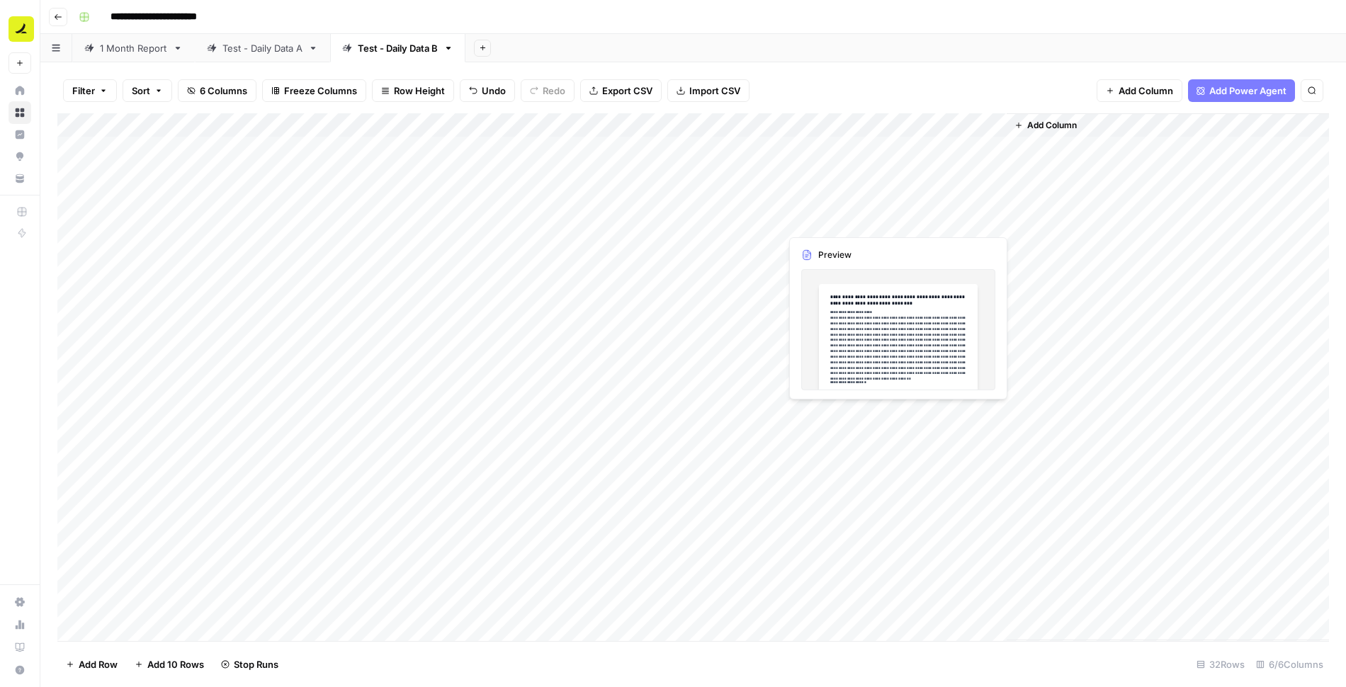
click at [889, 225] on div "Add Column" at bounding box center [693, 377] width 1272 height 528
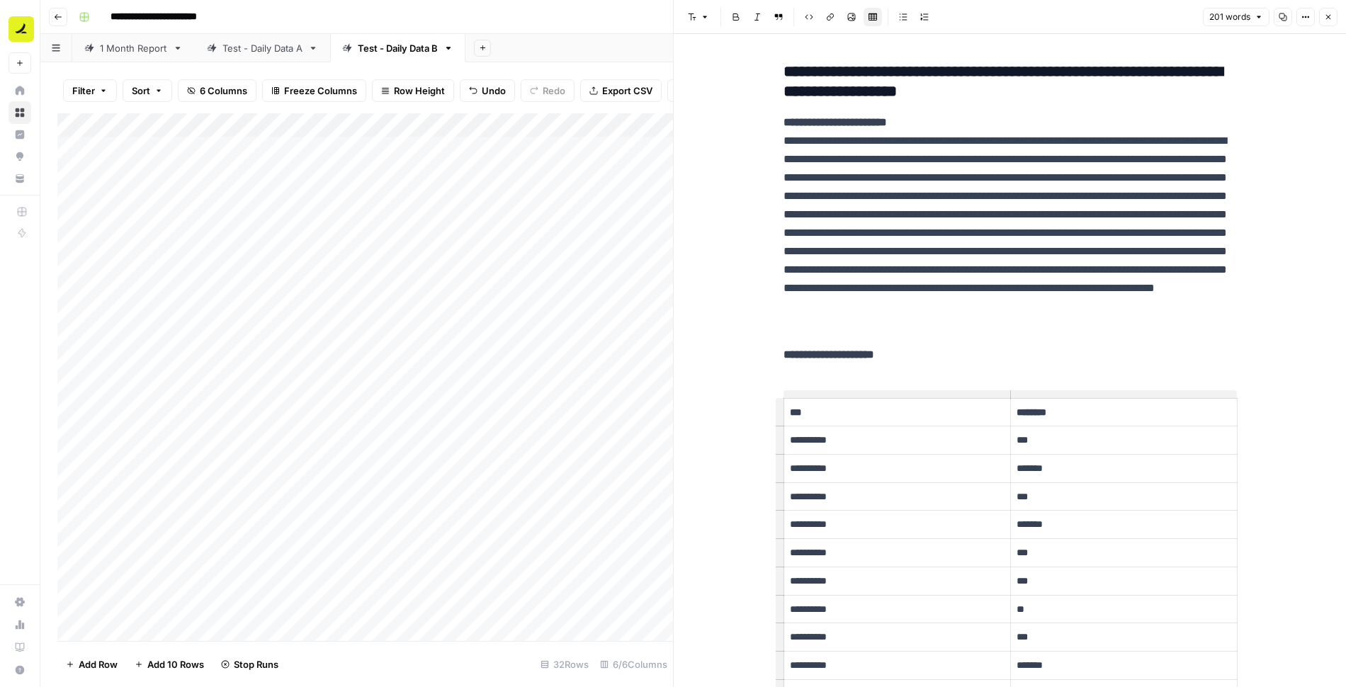
click at [1328, 19] on icon "button" at bounding box center [1329, 17] width 9 height 9
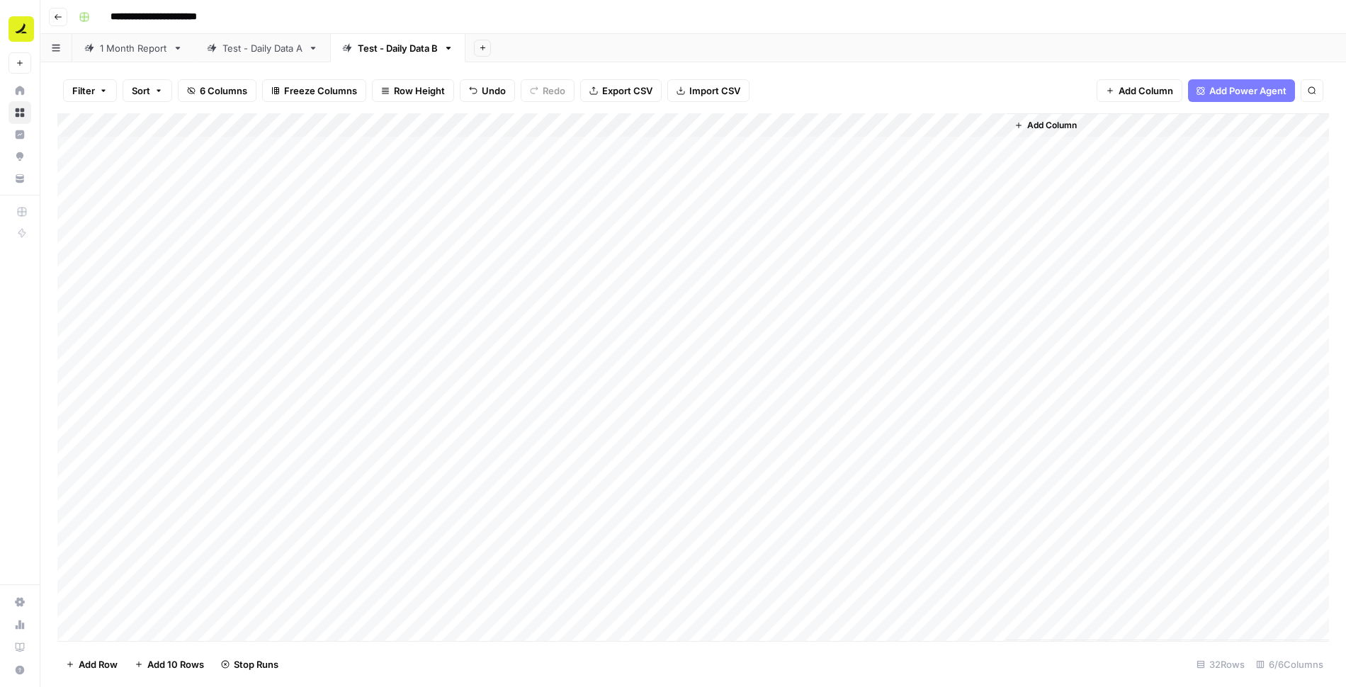
click at [893, 193] on div "Add Column" at bounding box center [693, 377] width 1272 height 528
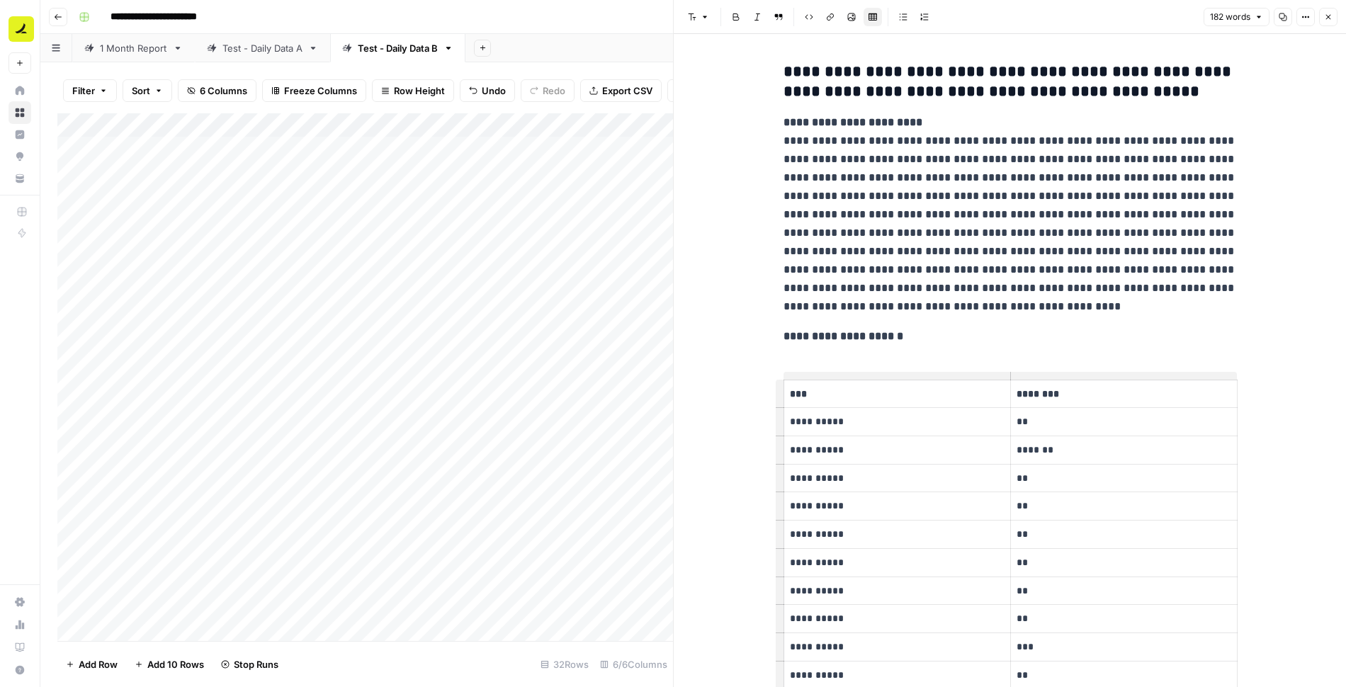
click at [966, 174] on p "**********" at bounding box center [1011, 214] width 454 height 203
click at [1332, 13] on icon "button" at bounding box center [1329, 17] width 9 height 9
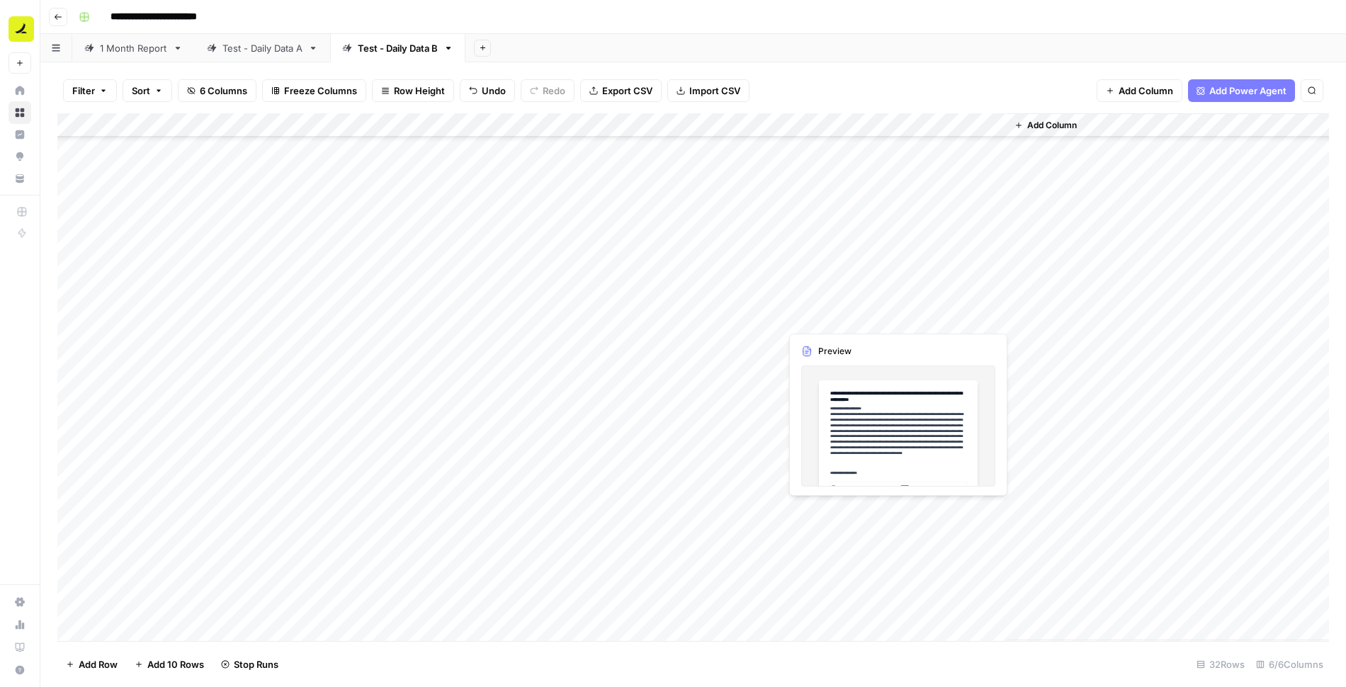
scroll to position [289, 0]
click at [923, 513] on div "Add Column" at bounding box center [693, 377] width 1272 height 528
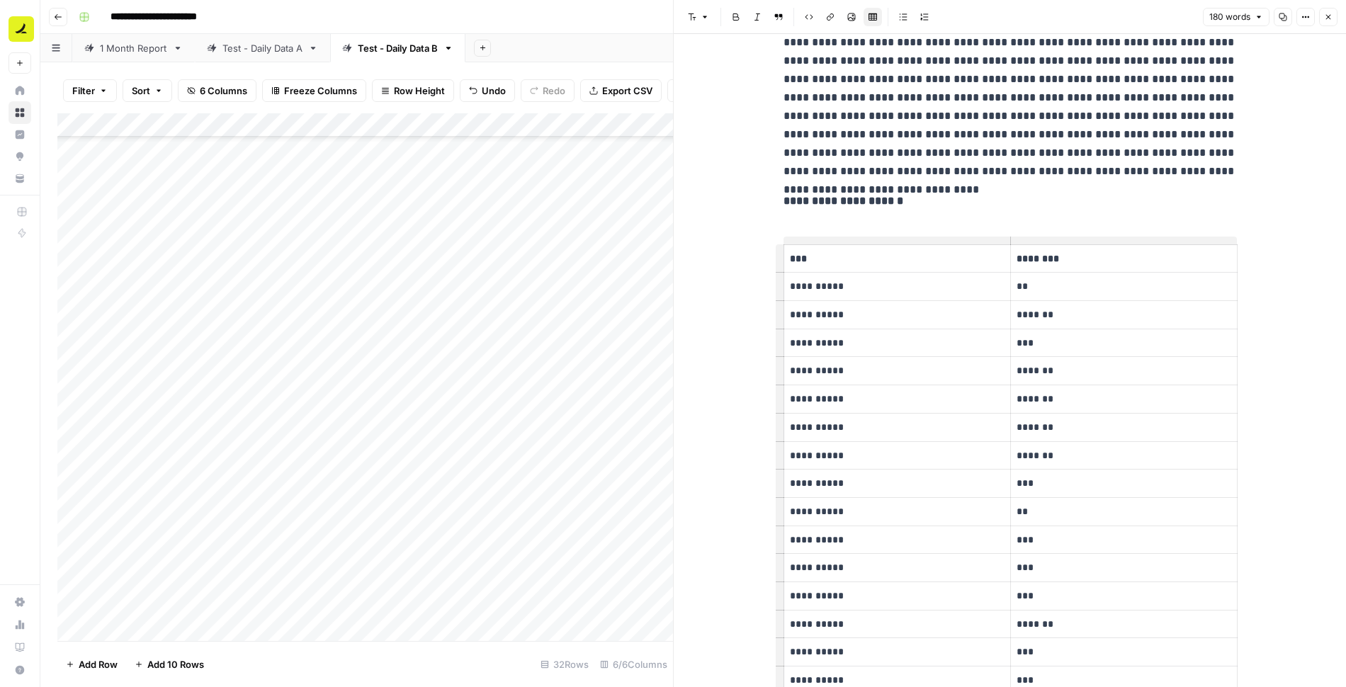
scroll to position [80, 0]
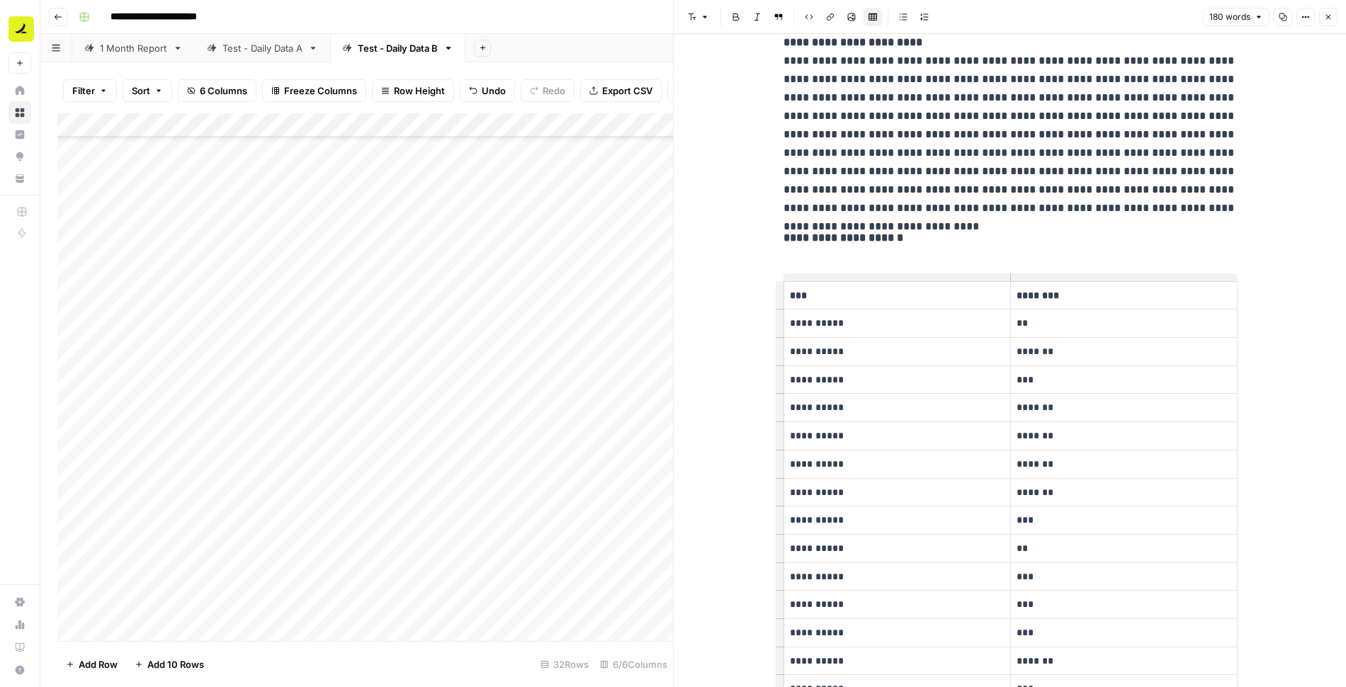
click at [1329, 18] on icon "button" at bounding box center [1329, 17] width 9 height 9
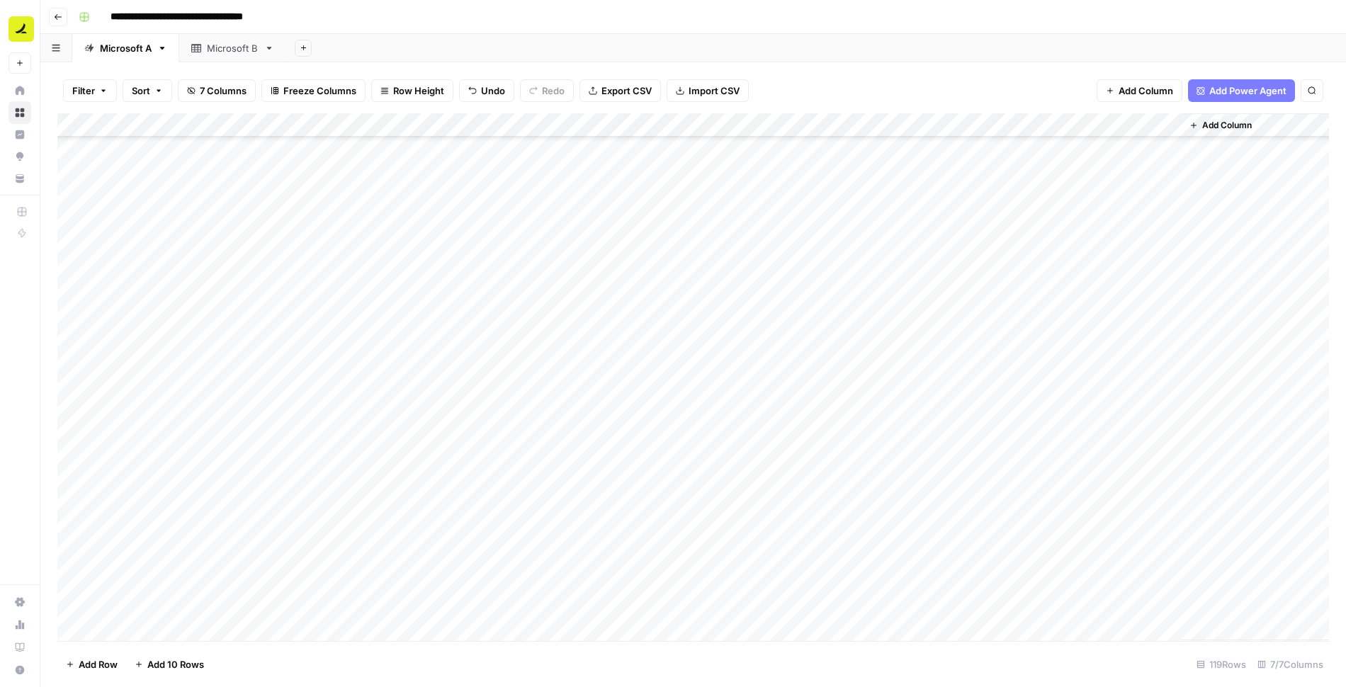
scroll to position [2385, 0]
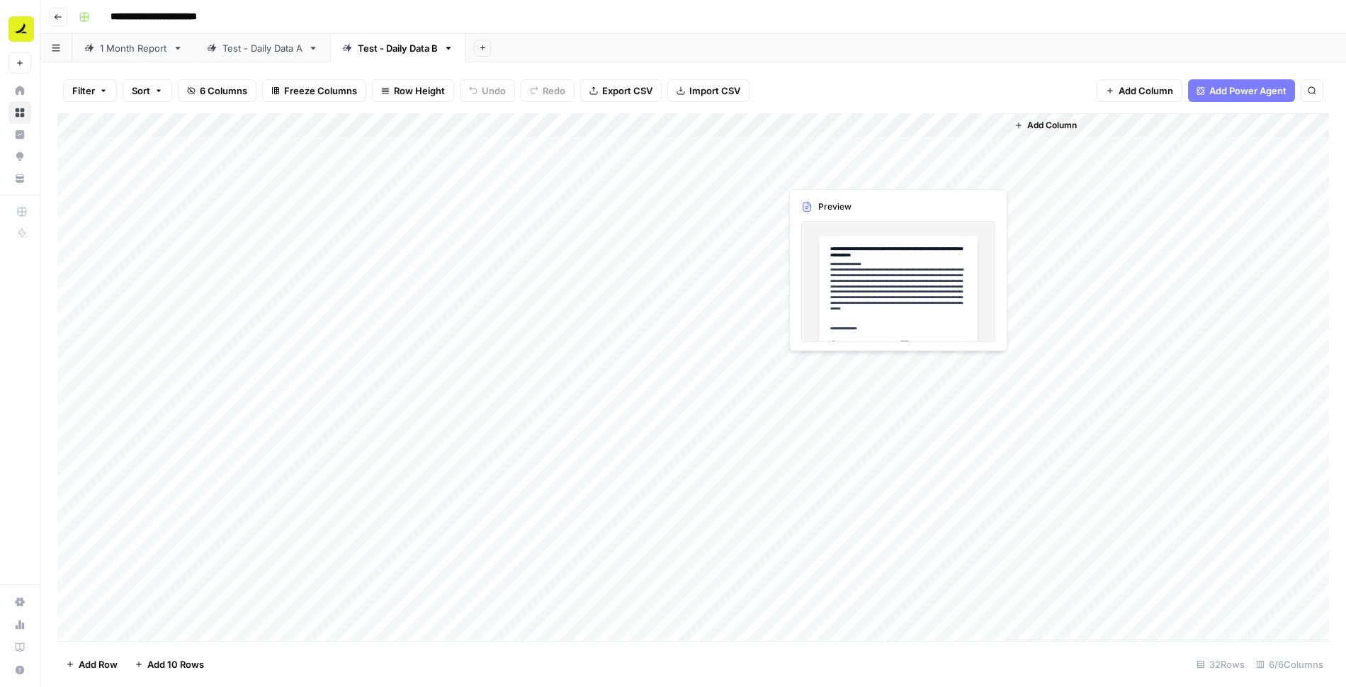
click at [865, 172] on div "Add Column" at bounding box center [693, 377] width 1272 height 528
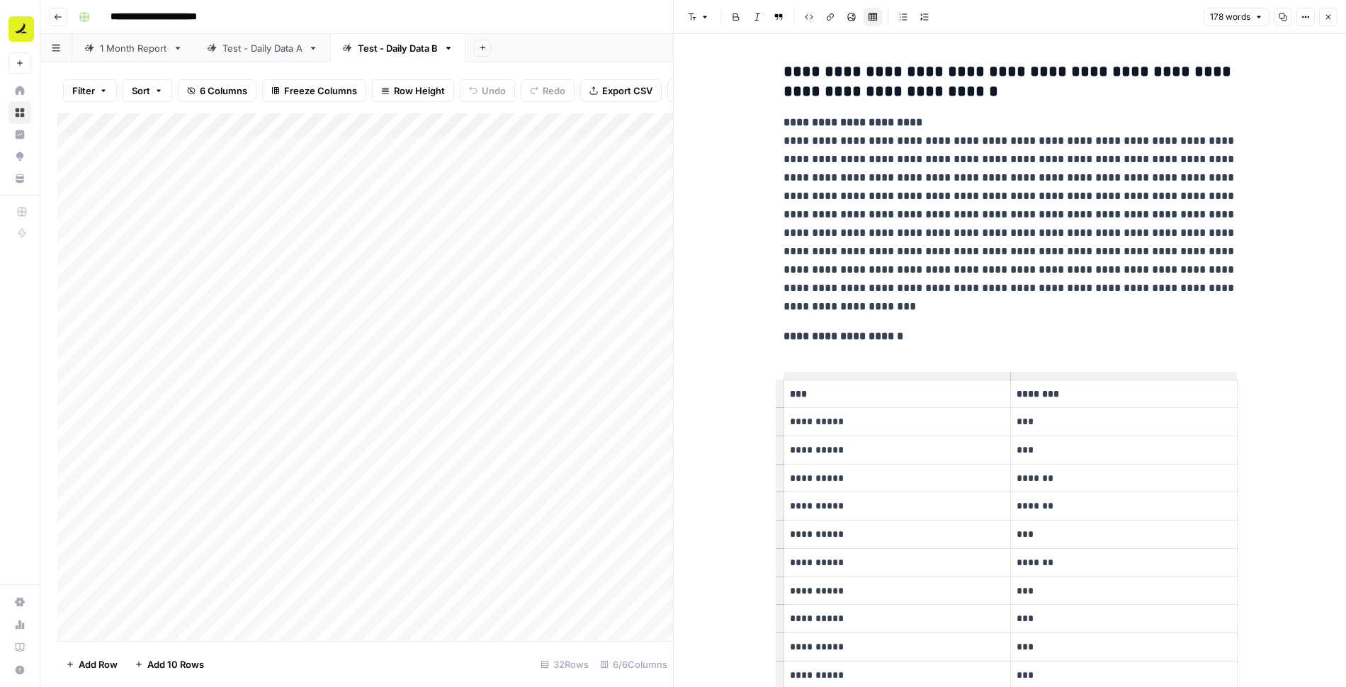
click at [1331, 18] on icon "button" at bounding box center [1329, 17] width 9 height 9
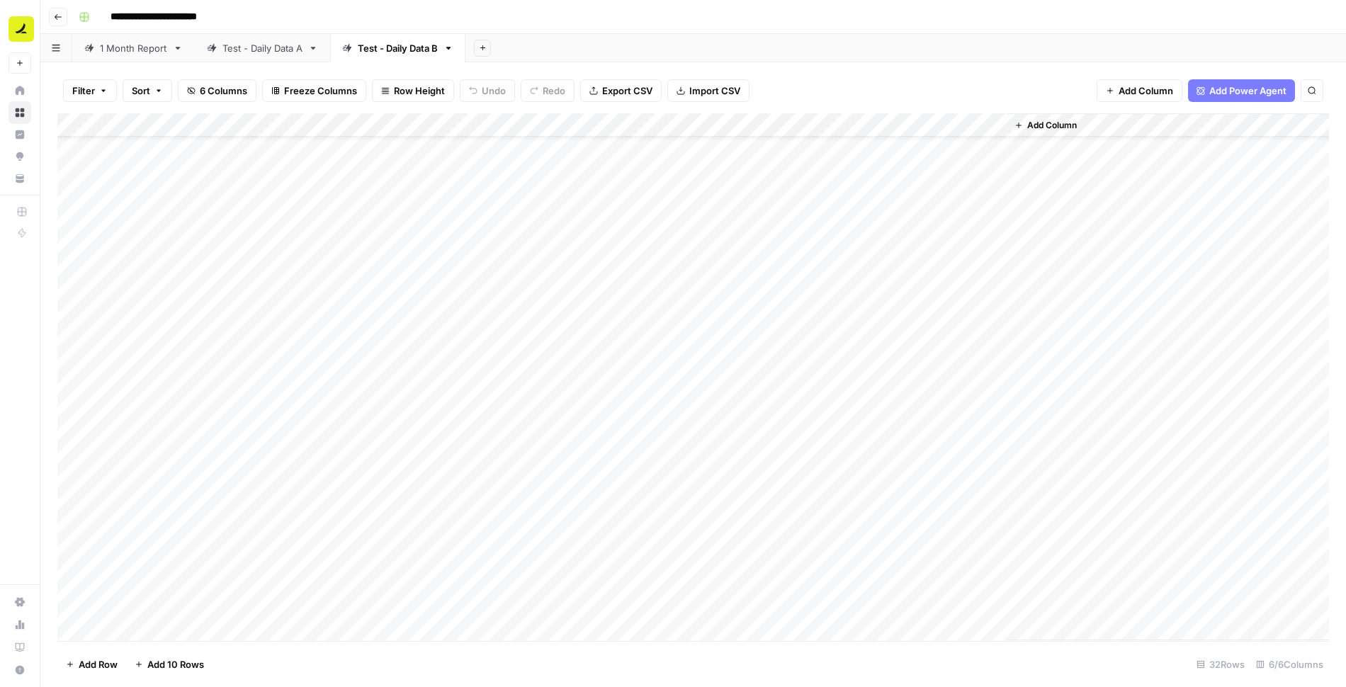
scroll to position [289, 0]
click at [835, 606] on div "Add Column" at bounding box center [693, 377] width 1272 height 528
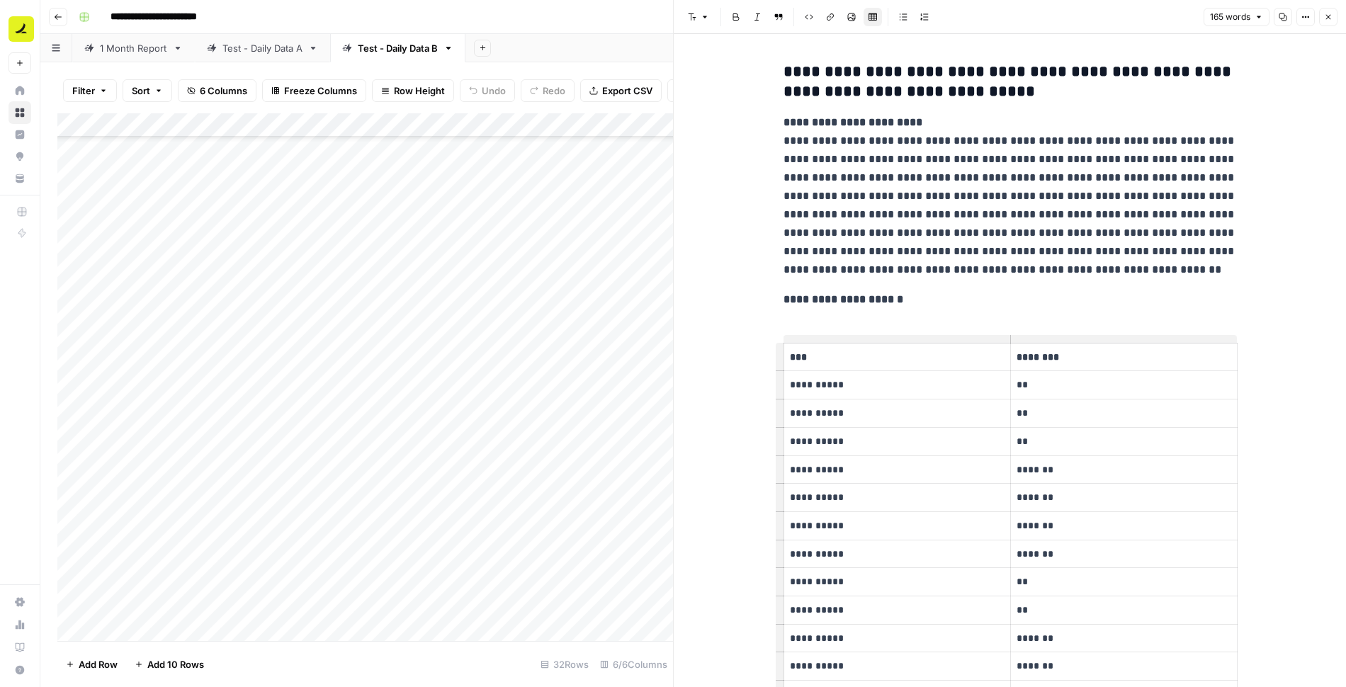
click at [1332, 14] on icon "button" at bounding box center [1329, 17] width 9 height 9
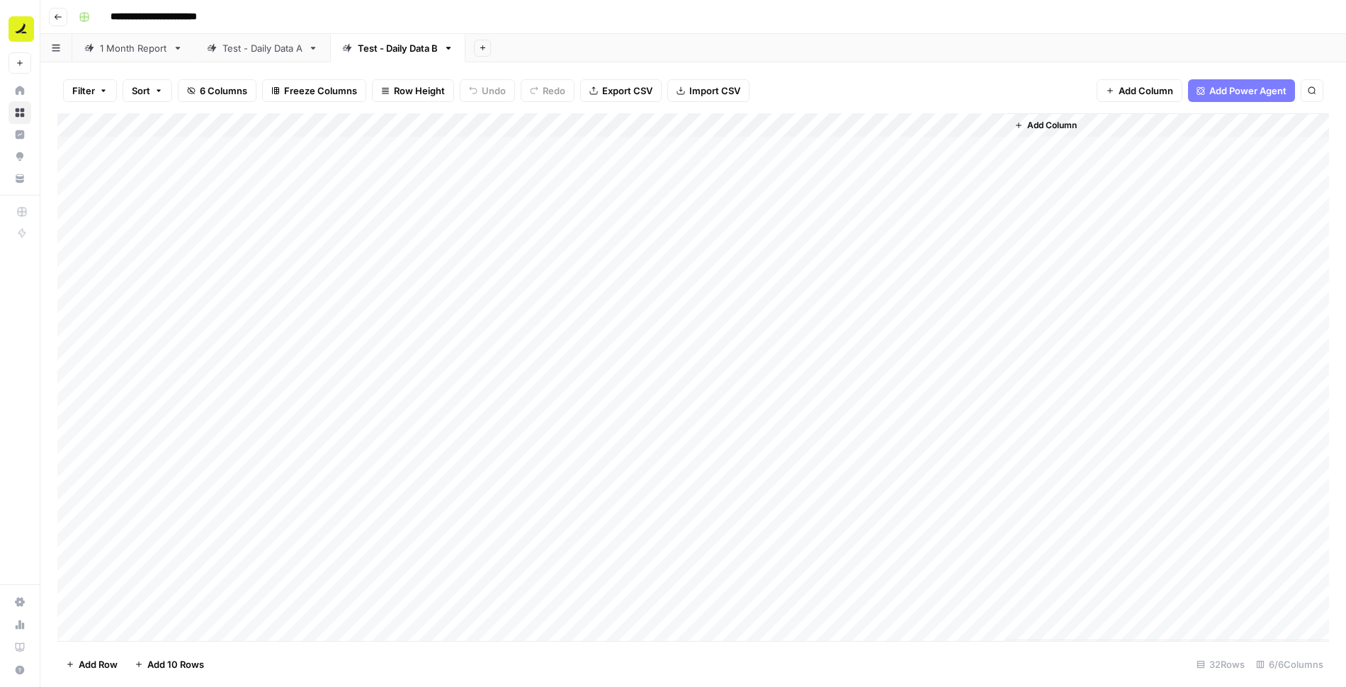
click at [834, 150] on div "Add Column" at bounding box center [693, 377] width 1272 height 528
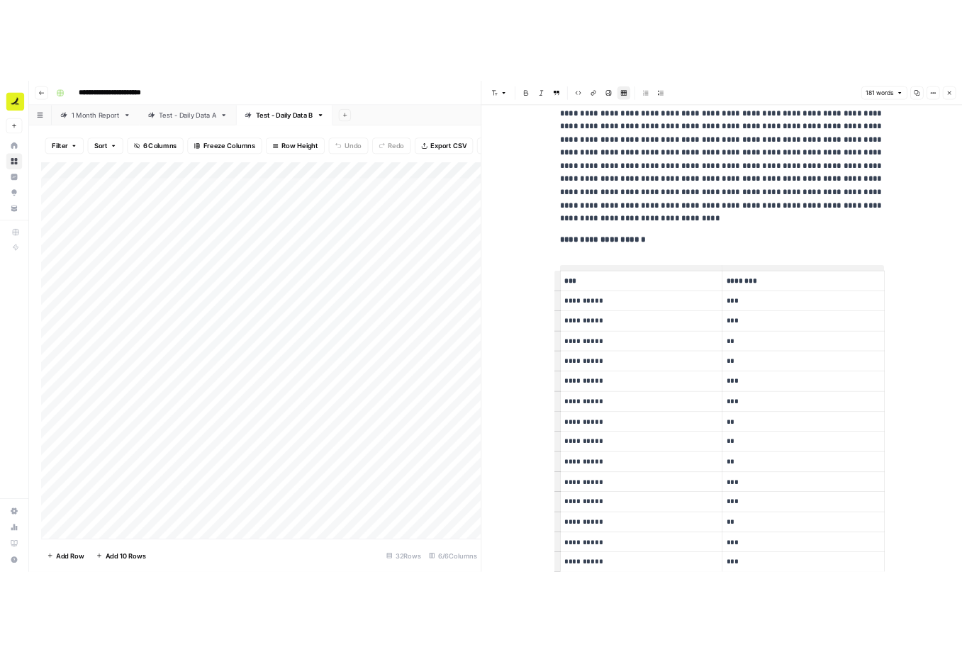
scroll to position [264, 0]
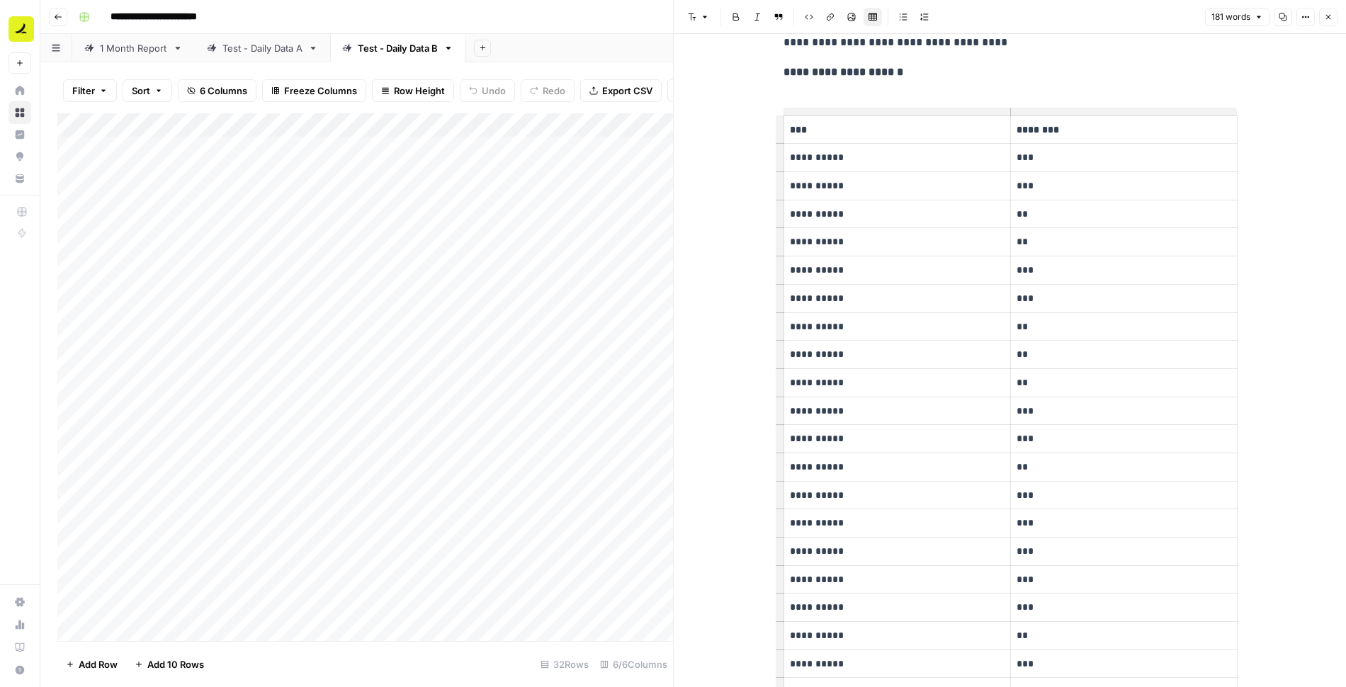
click at [647, 34] on div "Add Sheet" at bounding box center [906, 48] width 881 height 28
click at [1329, 16] on icon "button" at bounding box center [1329, 17] width 5 height 5
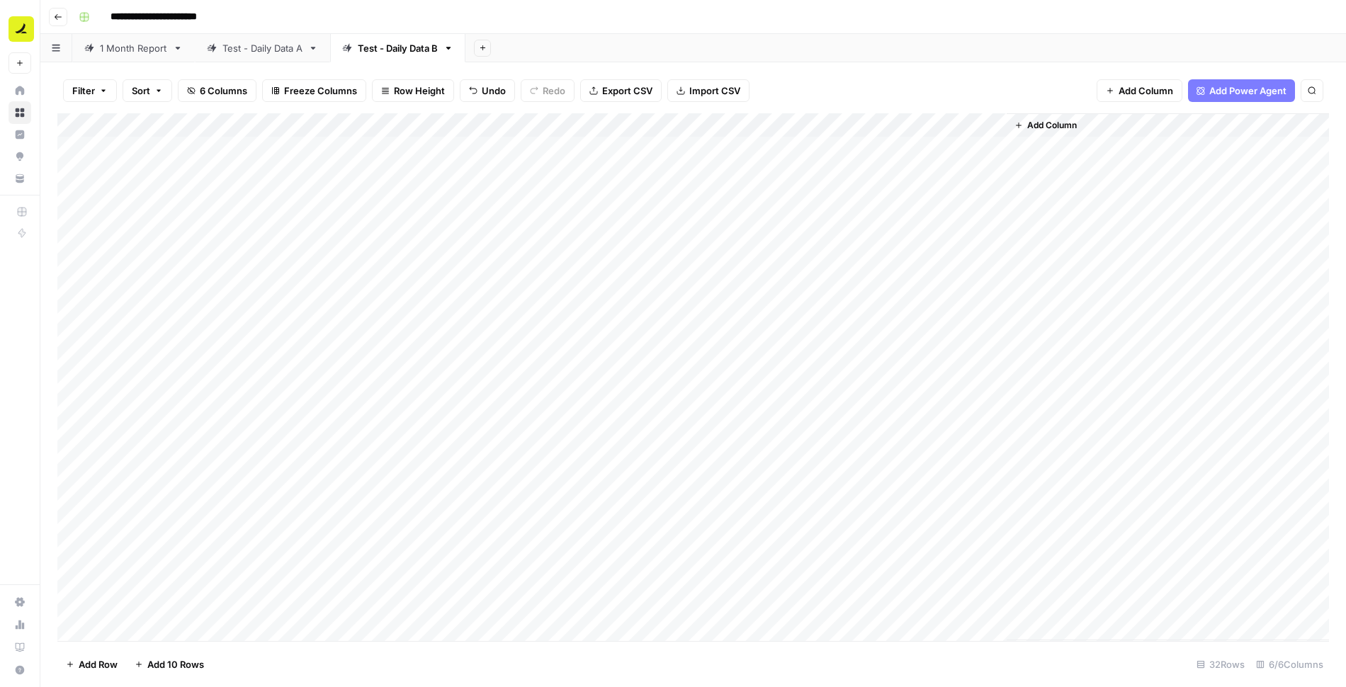
click at [617, 88] on span "Export CSV" at bounding box center [627, 91] width 50 height 14
